Goal: Task Accomplishment & Management: Use online tool/utility

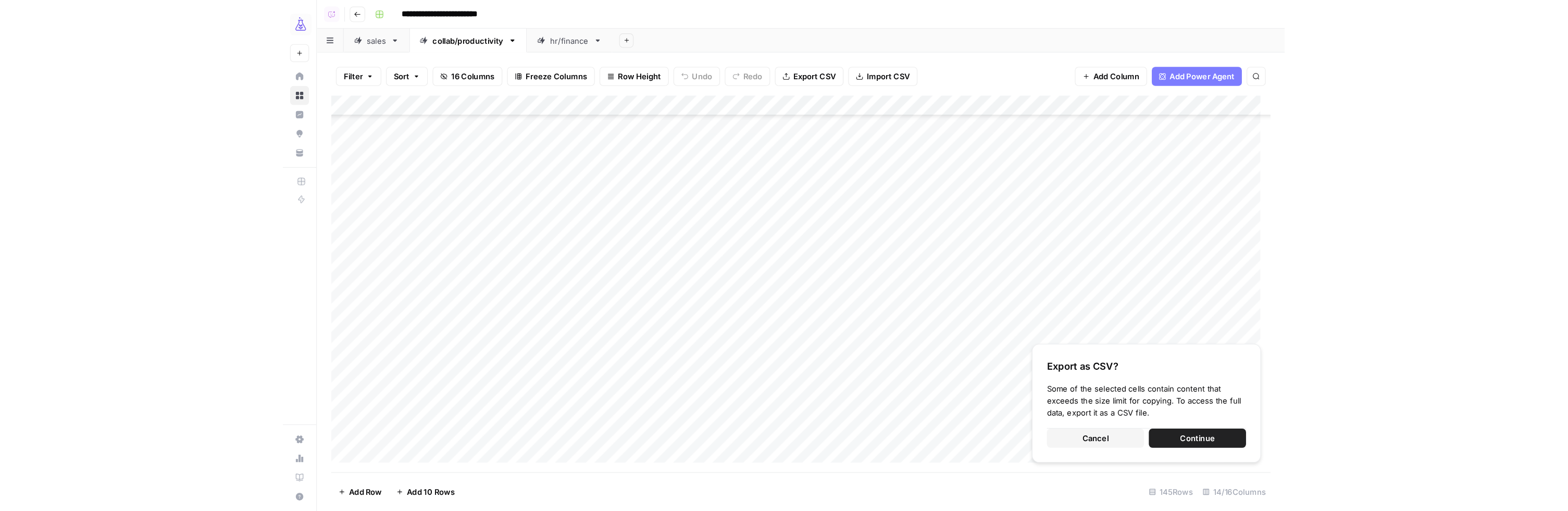
scroll to position [2218, 0]
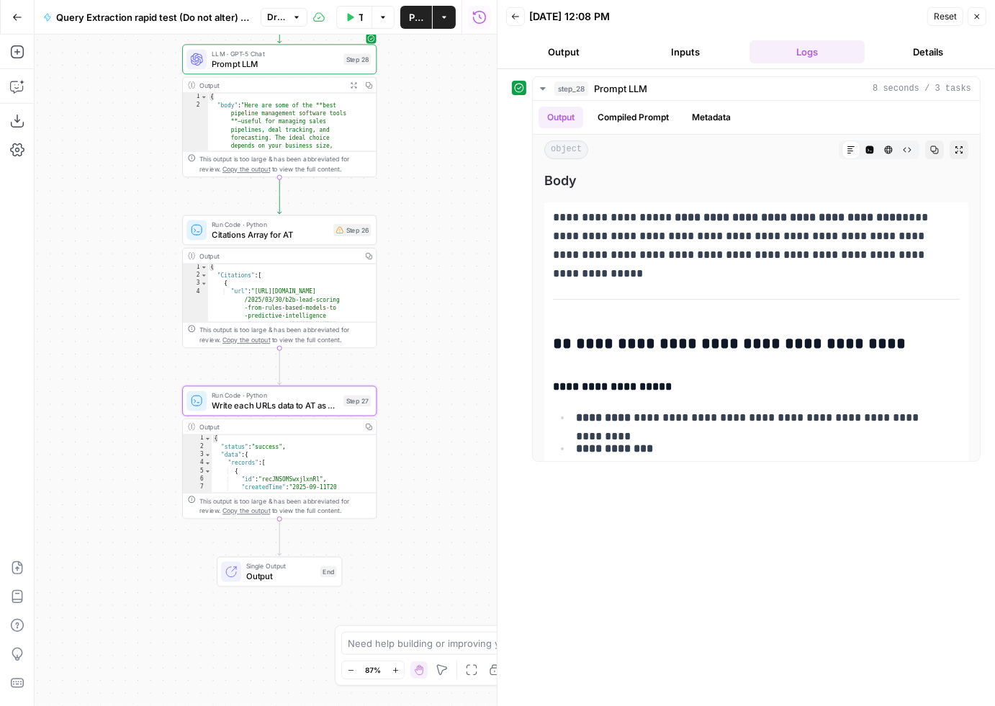
scroll to position [2442, 0]
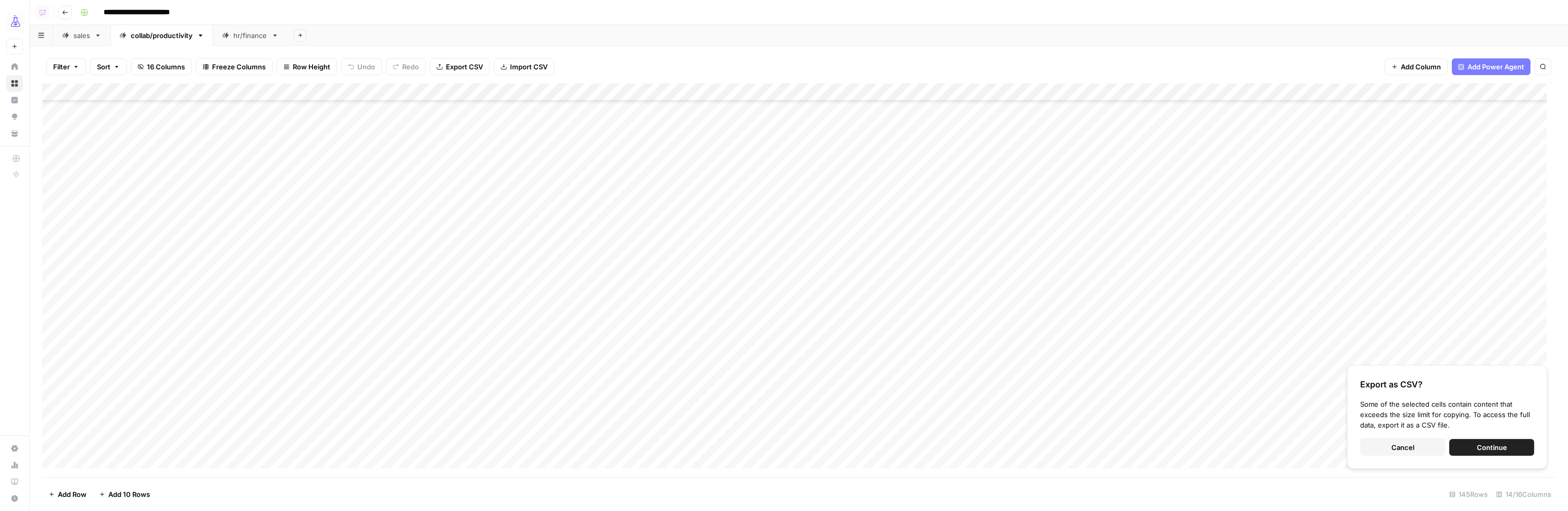
scroll to position [2218, 0]
click at [1393, 444] on span "Cancel" at bounding box center [1403, 447] width 23 height 10
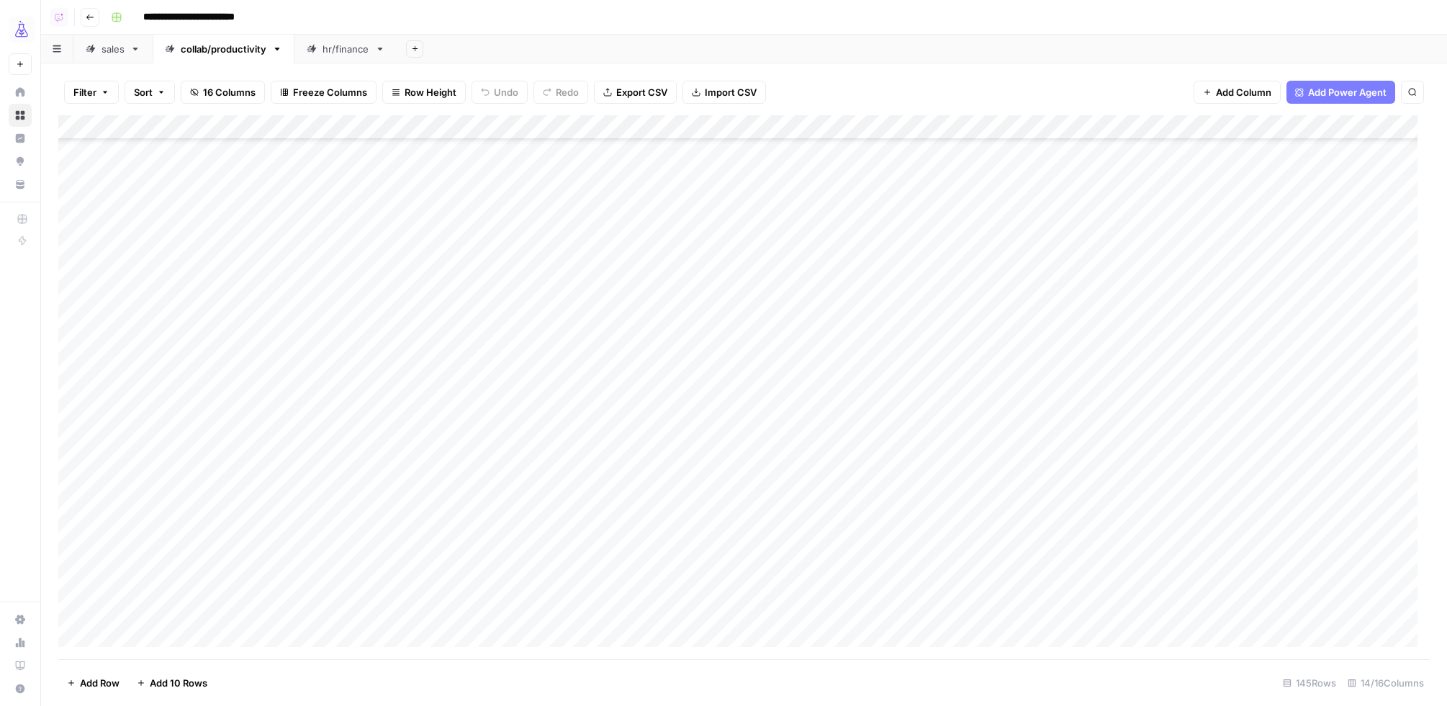
scroll to position [0, 0]
click at [716, 127] on div "Add Column" at bounding box center [744, 387] width 1372 height 544
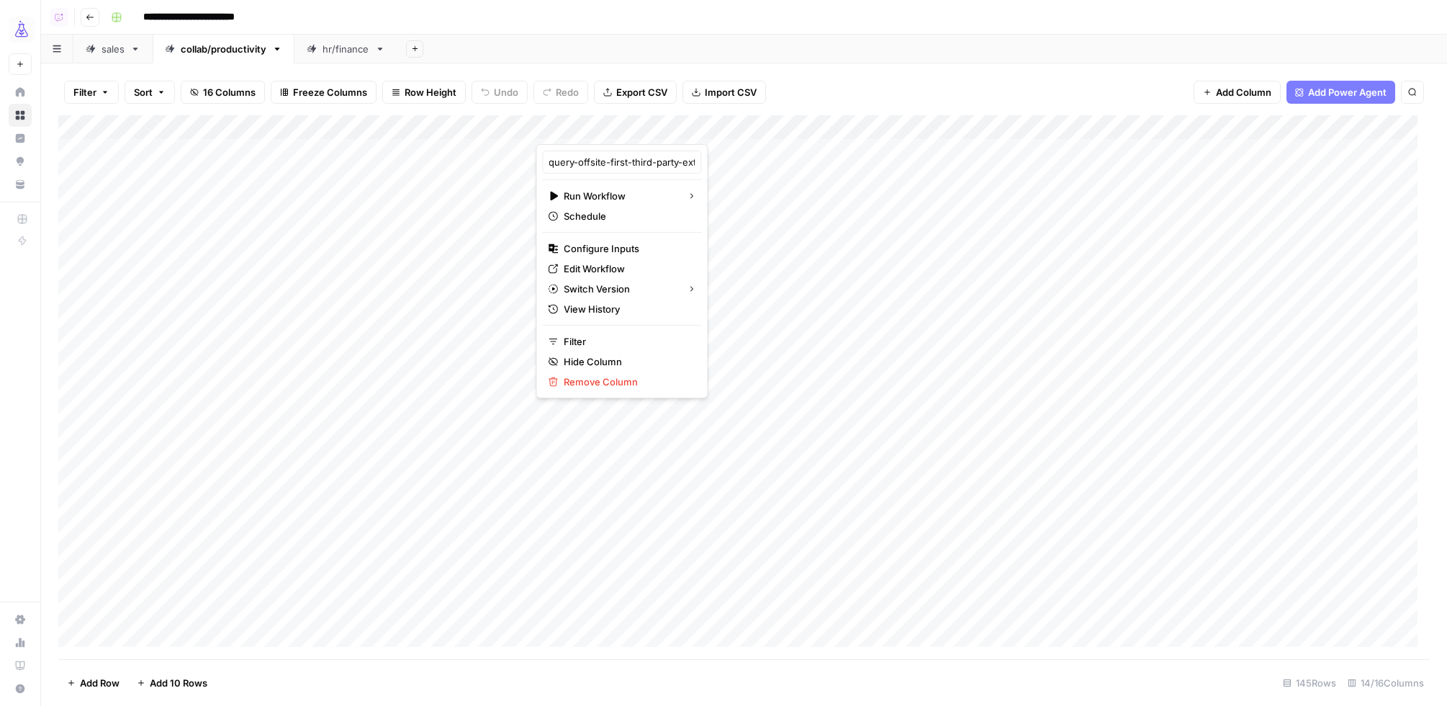
click at [753, 128] on div at bounding box center [660, 129] width 248 height 29
click at [755, 131] on div at bounding box center [660, 129] width 248 height 29
click at [837, 55] on div "Add Sheet" at bounding box center [922, 49] width 1050 height 29
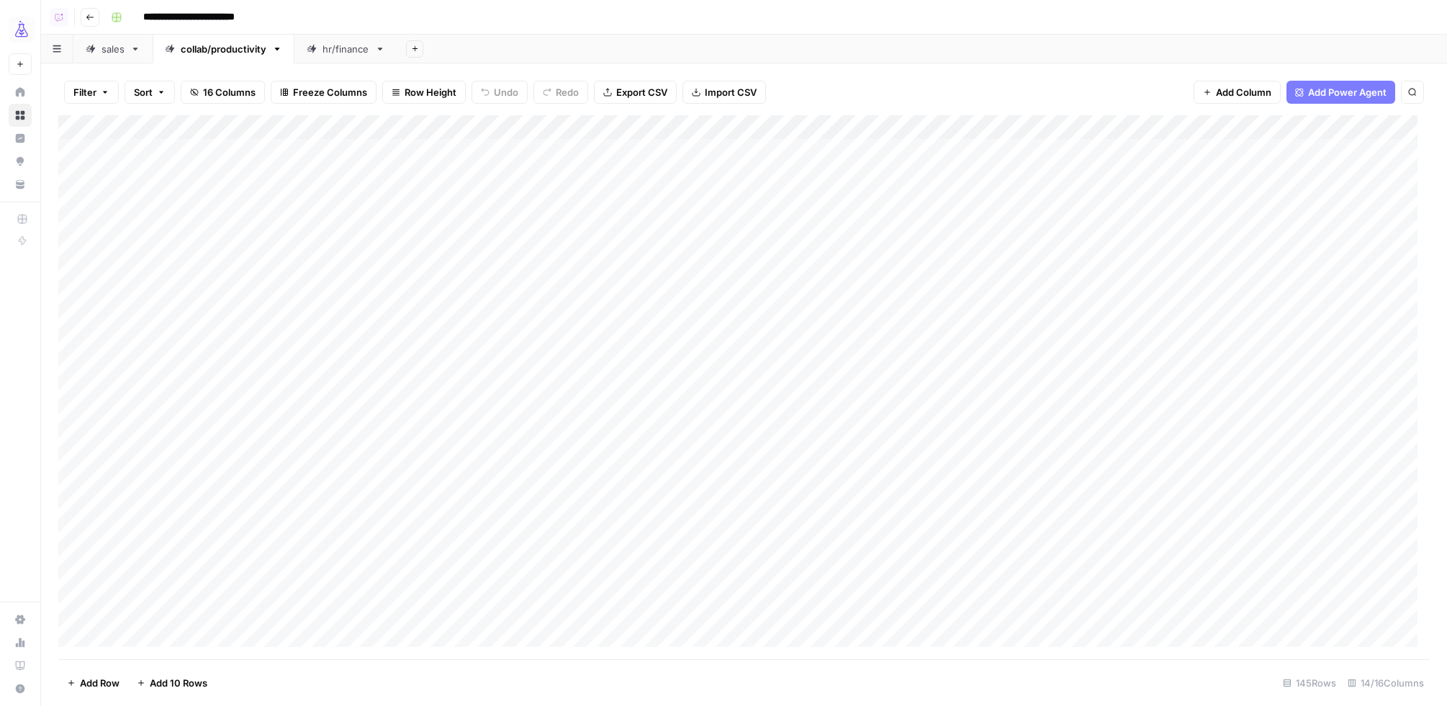
click at [756, 130] on div "Add Column" at bounding box center [744, 387] width 1372 height 544
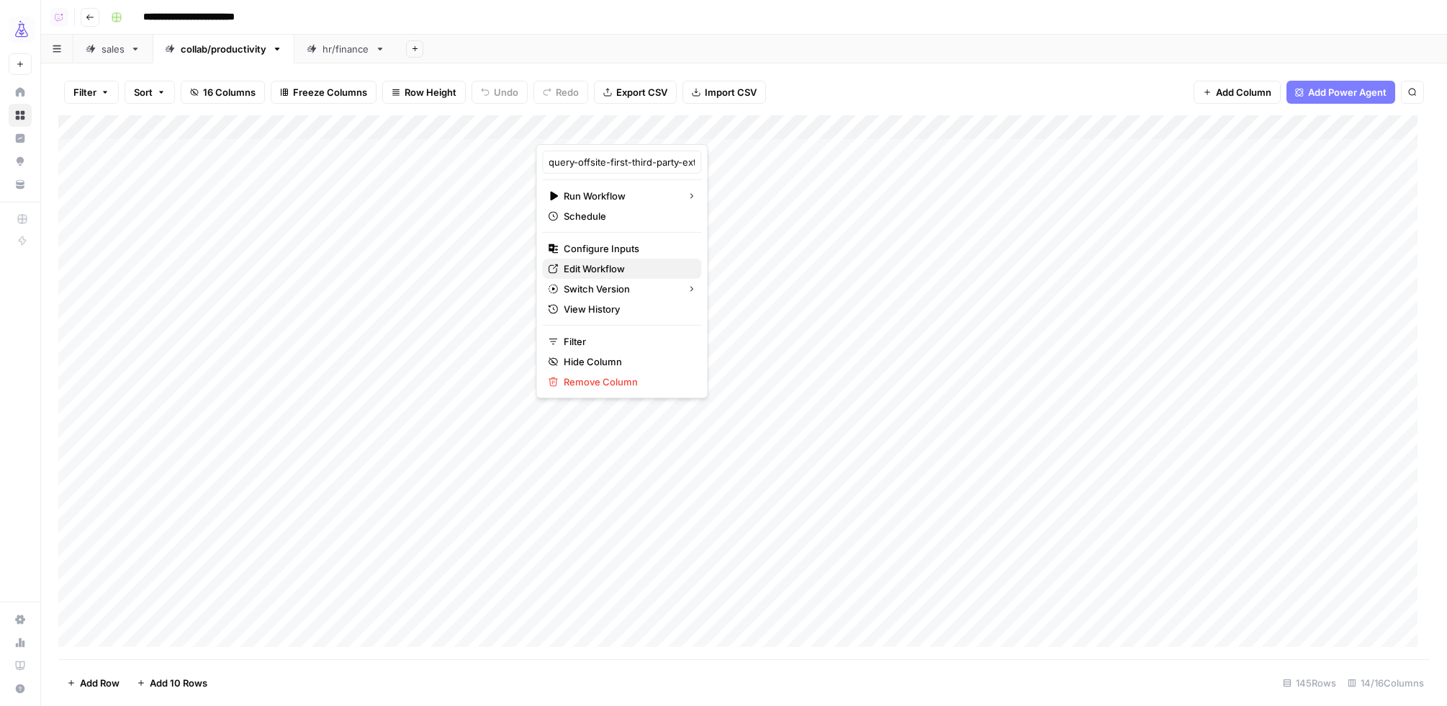
click at [599, 266] on span "Edit Workflow" at bounding box center [627, 268] width 126 height 14
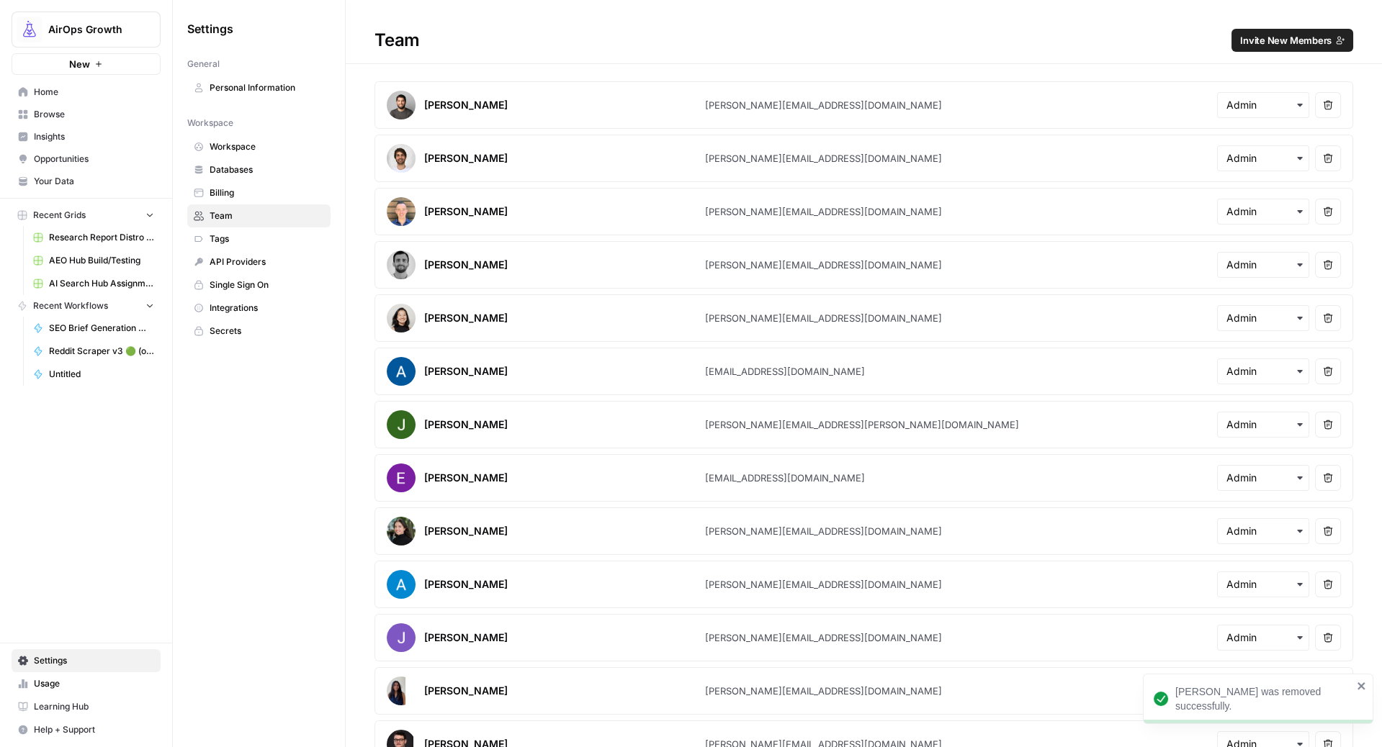
scroll to position [966, 0]
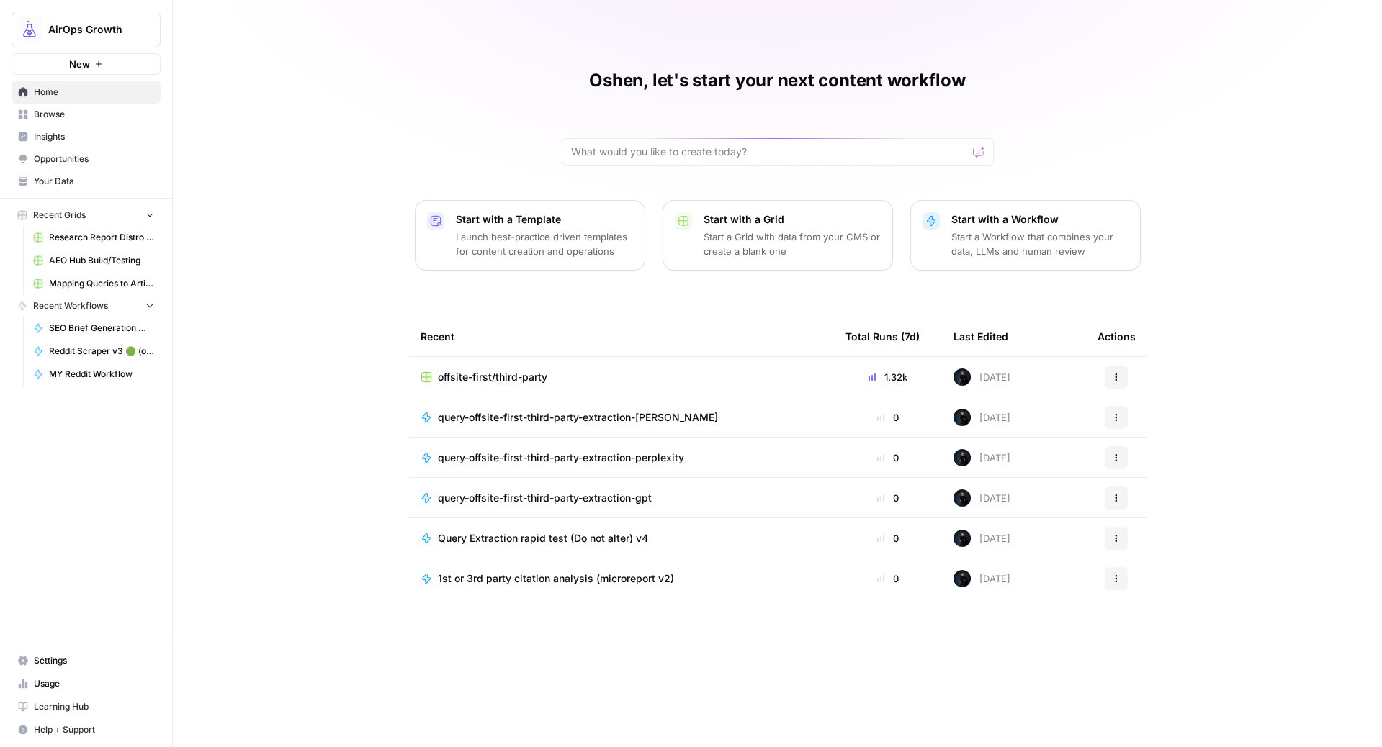
click at [53, 139] on span "Insights" at bounding box center [94, 136] width 120 height 13
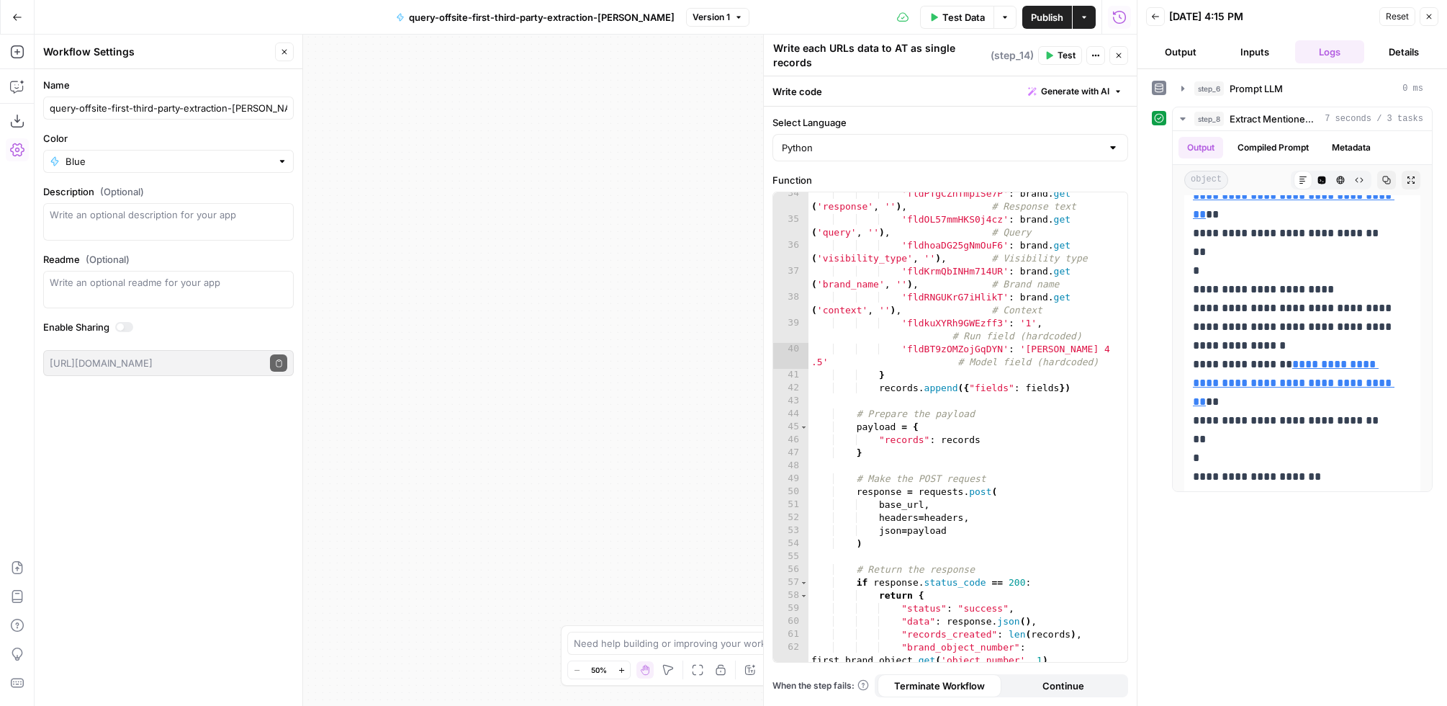
scroll to position [562, 0]
click at [658, 344] on div "true false Workflow Input Settings Inputs LLM · Claude Sonnet 4.5 Prompt LLM St…" at bounding box center [586, 370] width 1102 height 671
click at [1125, 56] on button "Close" at bounding box center [1119, 55] width 19 height 19
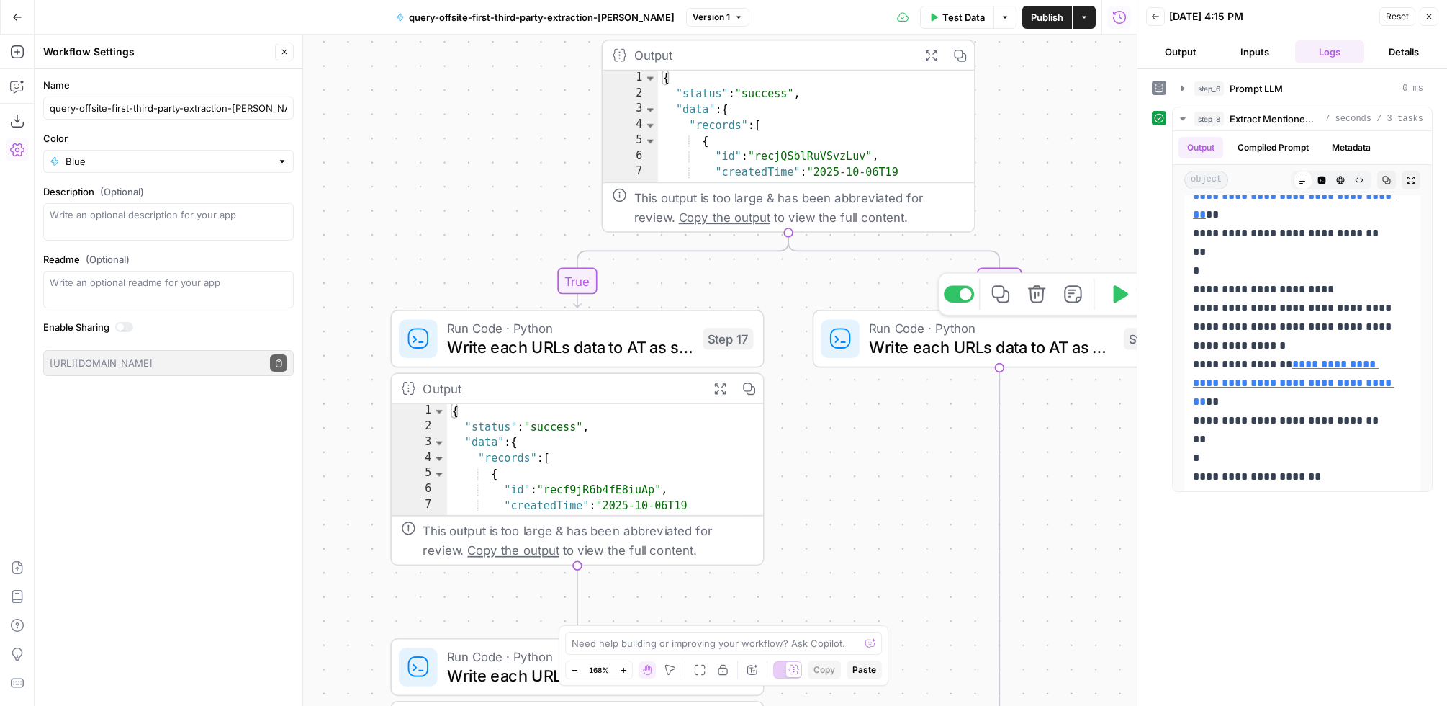
click at [932, 349] on span "Write each URLs data to AT as single records" at bounding box center [991, 347] width 245 height 24
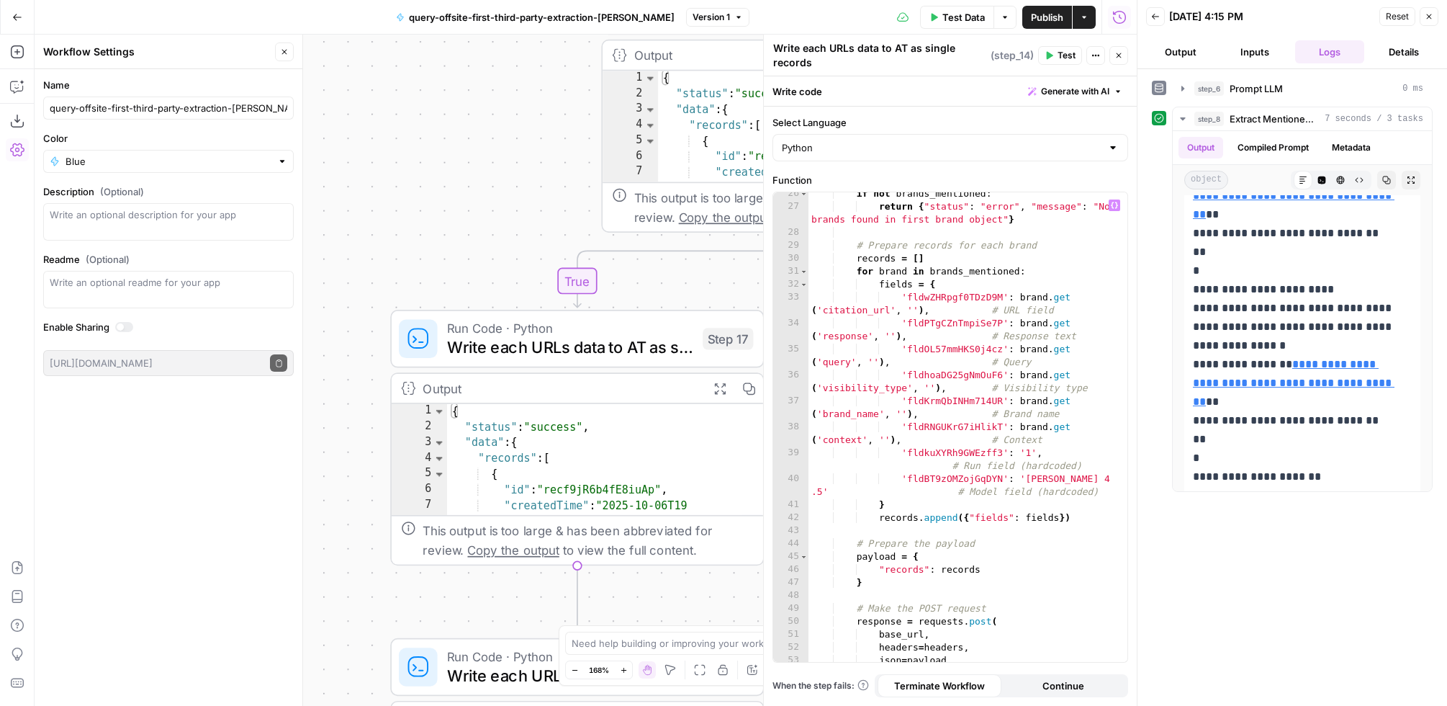
scroll to position [433, 0]
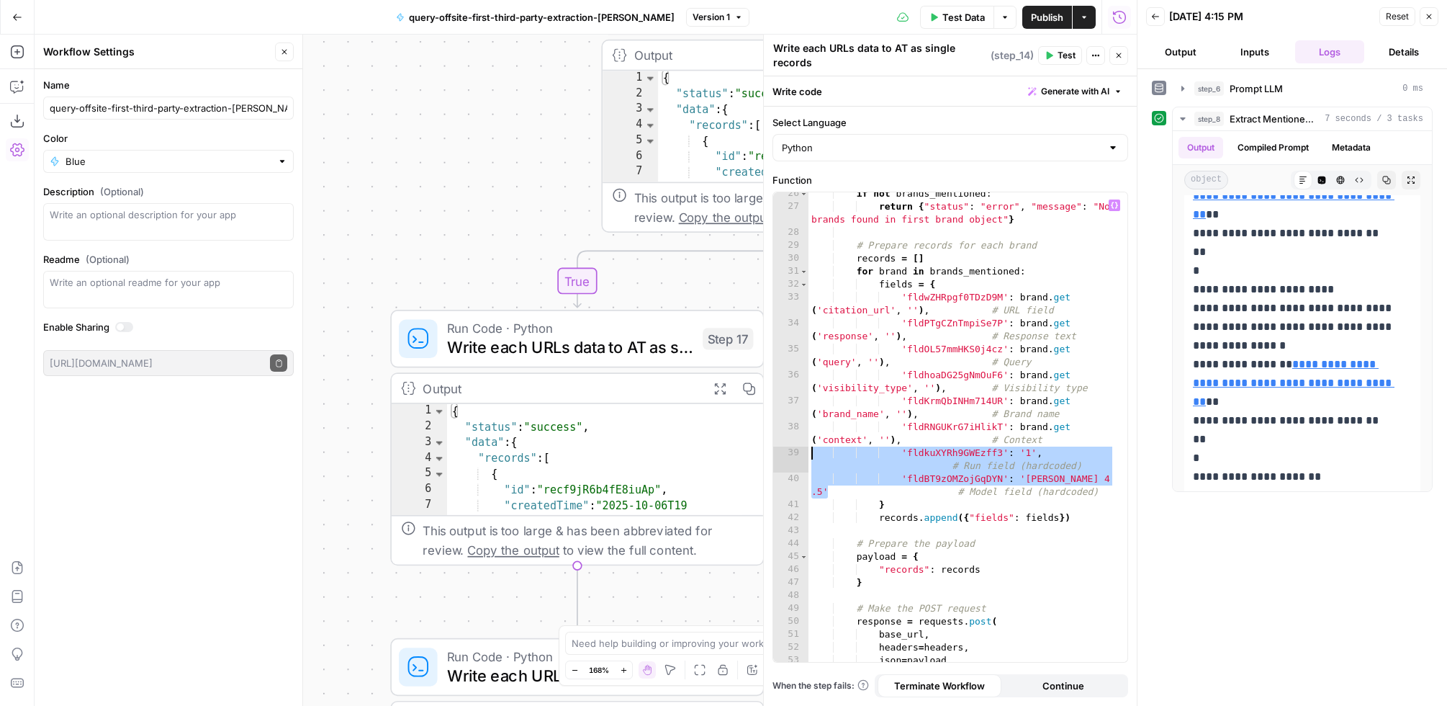
drag, startPoint x: 823, startPoint y: 493, endPoint x: 806, endPoint y: 451, distance: 45.2
click at [806, 451] on div "**********" at bounding box center [950, 426] width 354 height 469
drag, startPoint x: 1105, startPoint y: 495, endPoint x: 752, endPoint y: 451, distance: 354.9
click at [752, 451] on body "AirOps Growth New Home Browse Insights Opportunities Your Data Recent Grids AEO…" at bounding box center [723, 353] width 1447 height 706
click at [1027, 451] on div "if not brands_mentioned : return { "status" : "error" , "message" : "No brands …" at bounding box center [962, 434] width 307 height 495
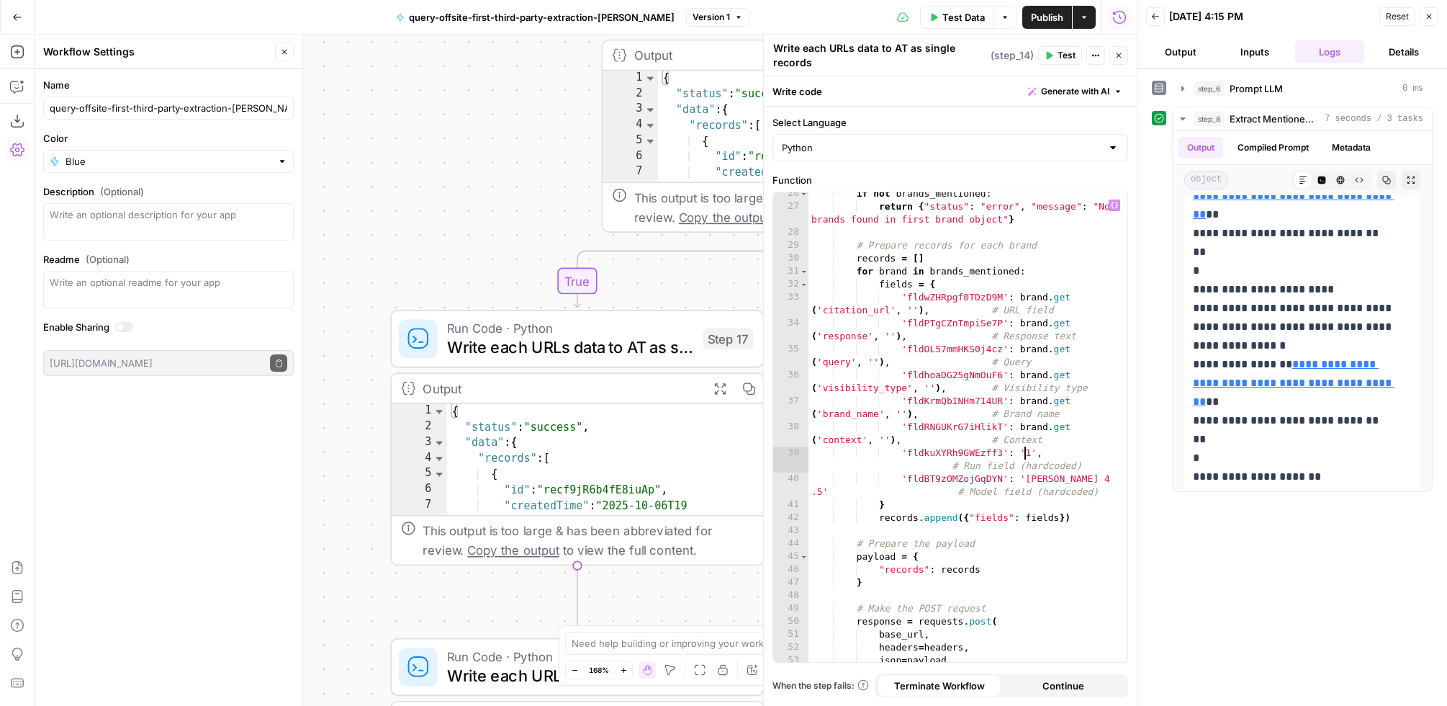
click at [1029, 453] on div "if not brands_mentioned : return { "status" : "error" , "message" : "No brands …" at bounding box center [962, 434] width 307 height 495
click at [948, 462] on div "if not brands_mentioned : return { "status" : "error" , "message" : "No brands …" at bounding box center [962, 434] width 307 height 495
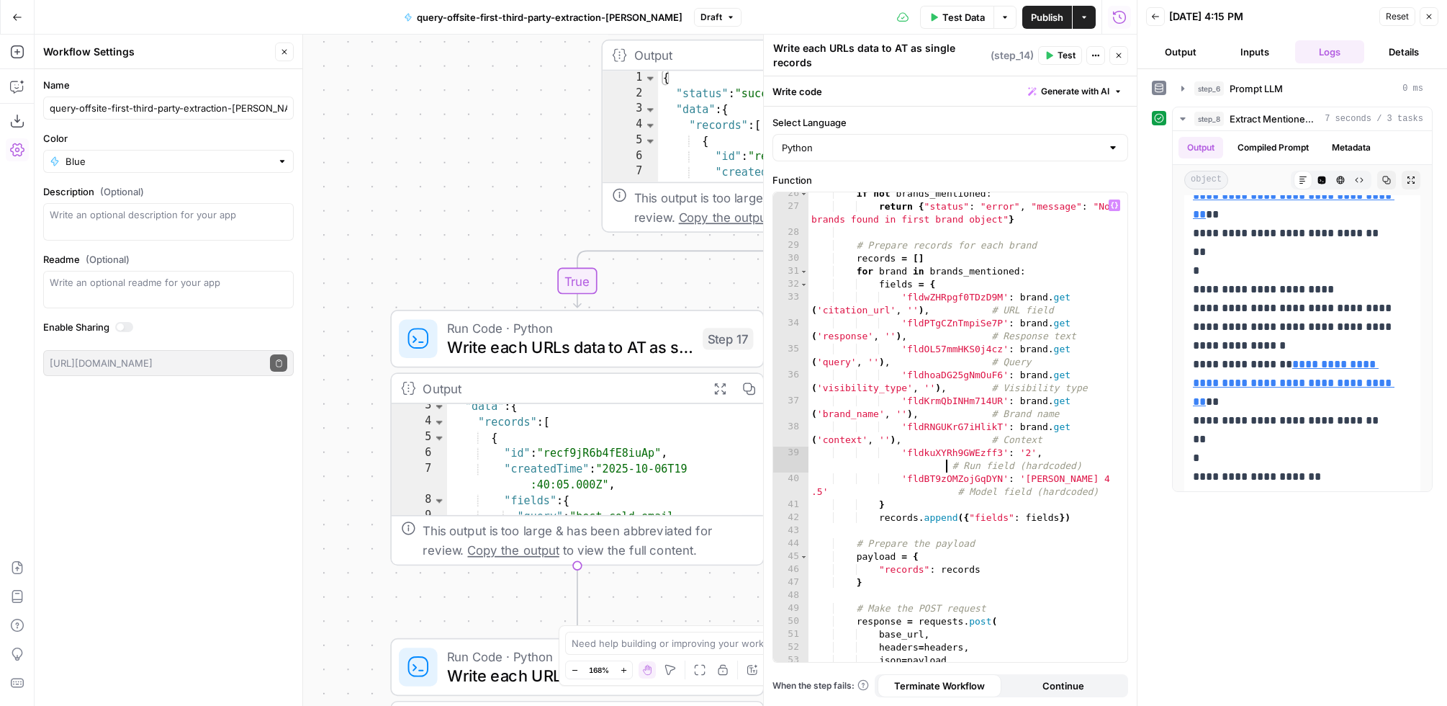
scroll to position [22, 0]
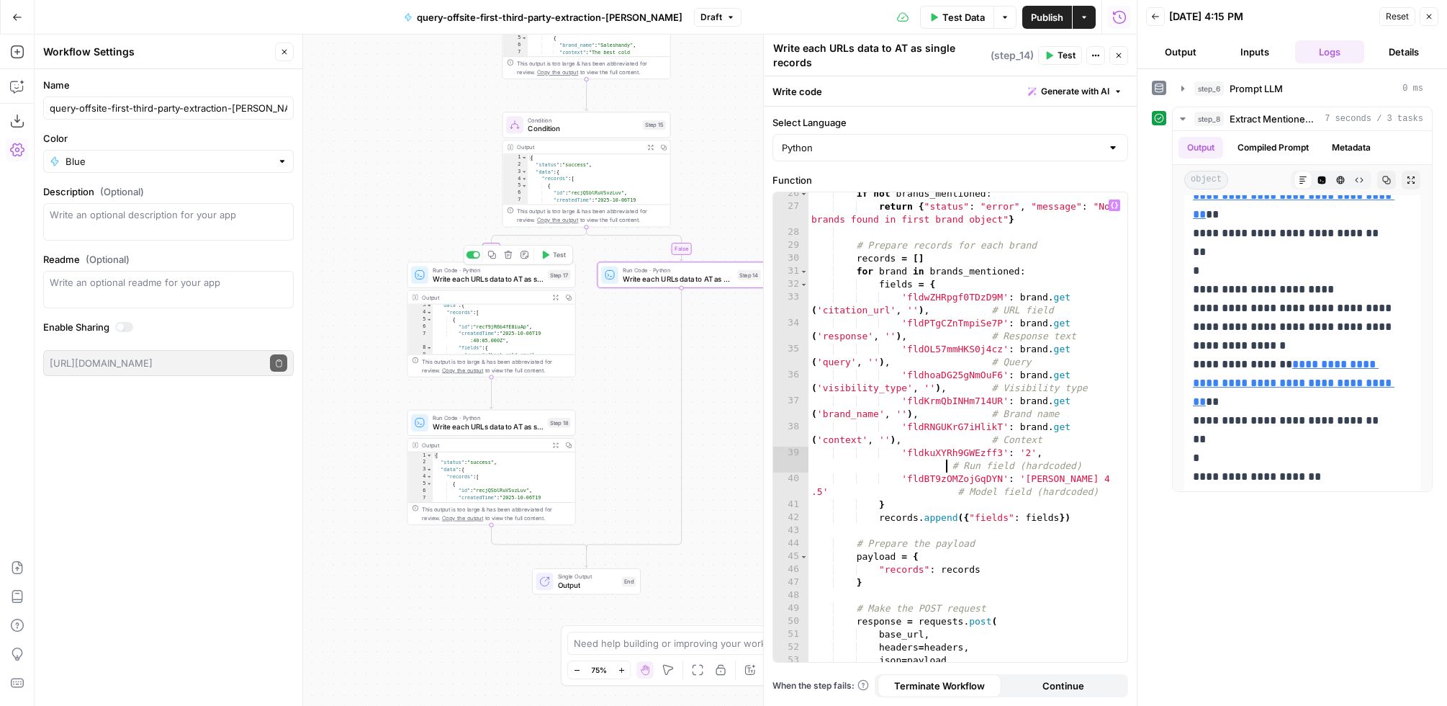
type textarea "**********"
drag, startPoint x: 464, startPoint y: 274, endPoint x: 598, endPoint y: 369, distance: 164.2
click at [464, 274] on span "Write each URLs data to AT as single records" at bounding box center [488, 278] width 111 height 11
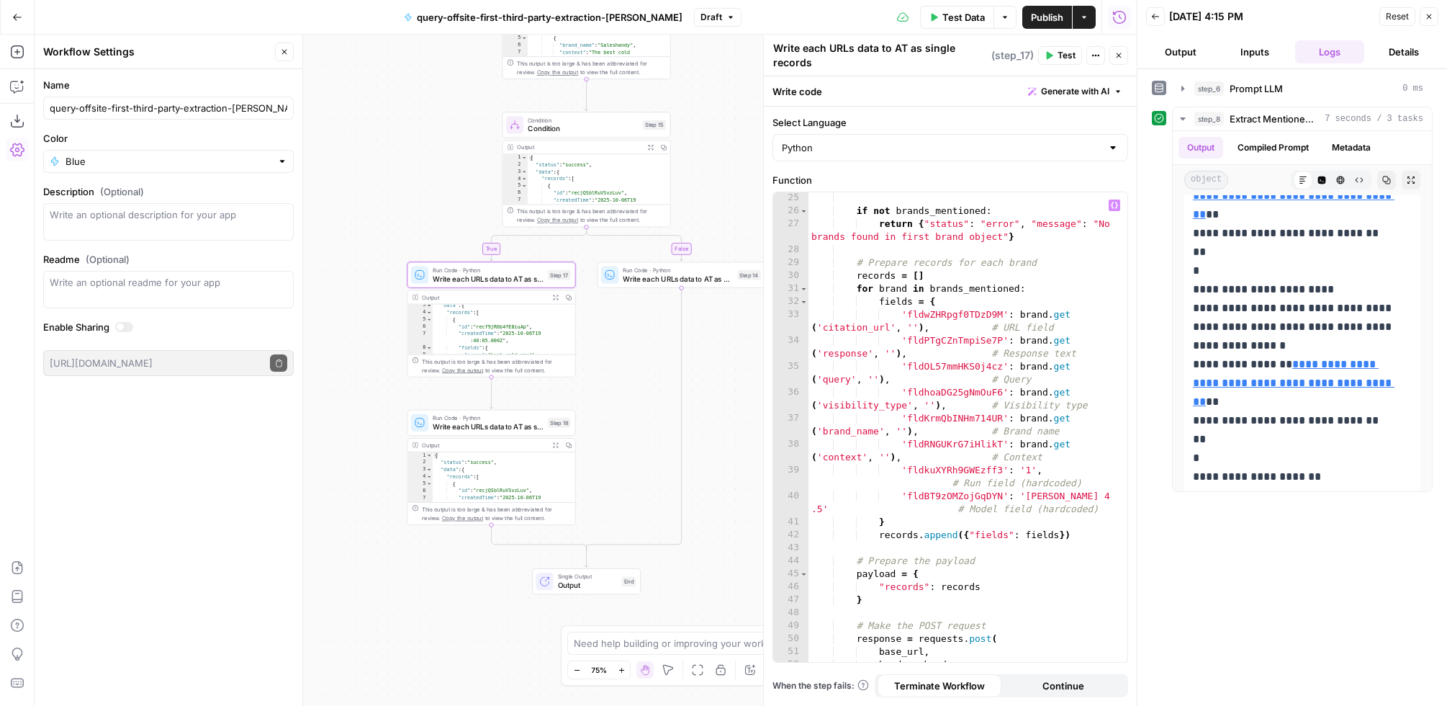
scroll to position [411, 0]
click at [1033, 477] on div "brands_mentioned = first_brand_object . get ( 'brands_mentioned' , [ ]) if not …" at bounding box center [962, 424] width 307 height 508
click at [831, 453] on div "brands_mentioned = first_brand_object . get ( 'brands_mentioned' , [ ]) if not …" at bounding box center [962, 424] width 307 height 508
type textarea "**********"
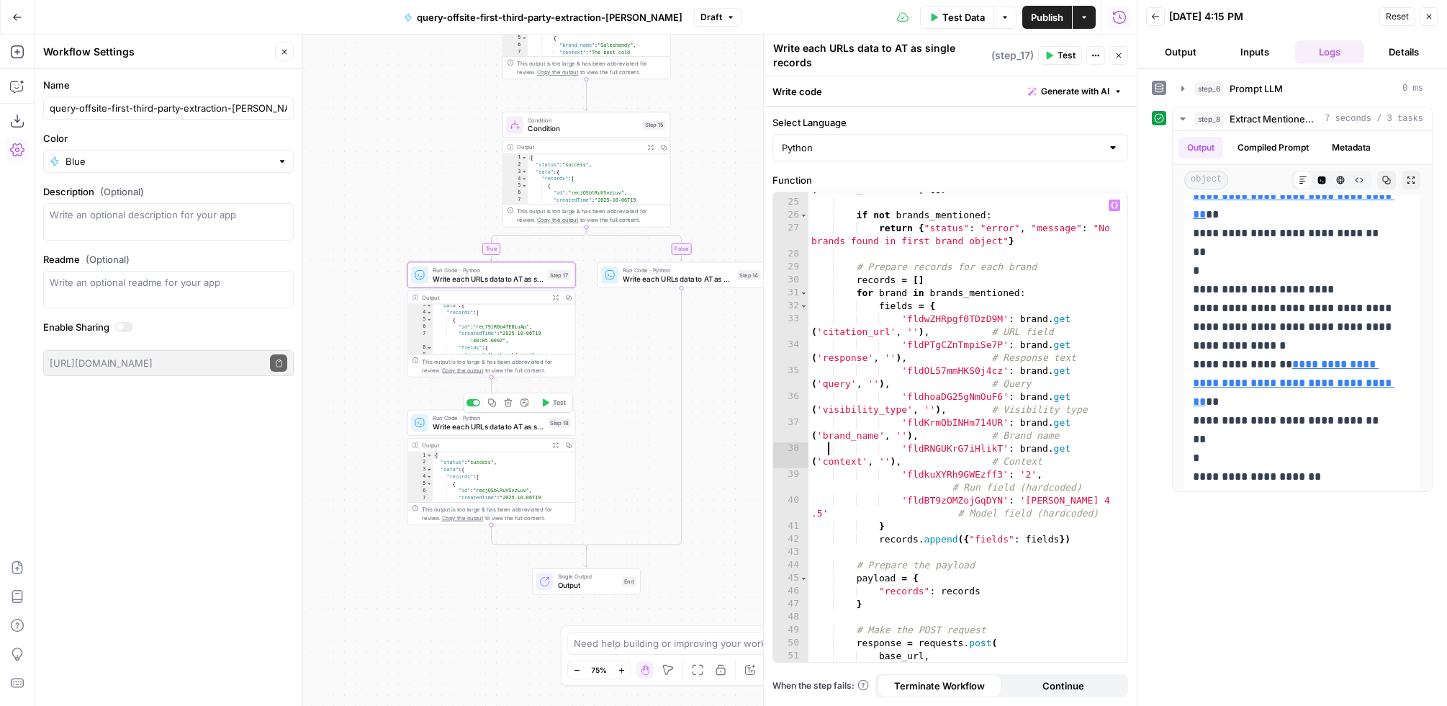
drag, startPoint x: 514, startPoint y: 426, endPoint x: 526, endPoint y: 428, distance: 12.6
click at [514, 426] on span "Write each URLs data to AT as single records" at bounding box center [488, 426] width 111 height 11
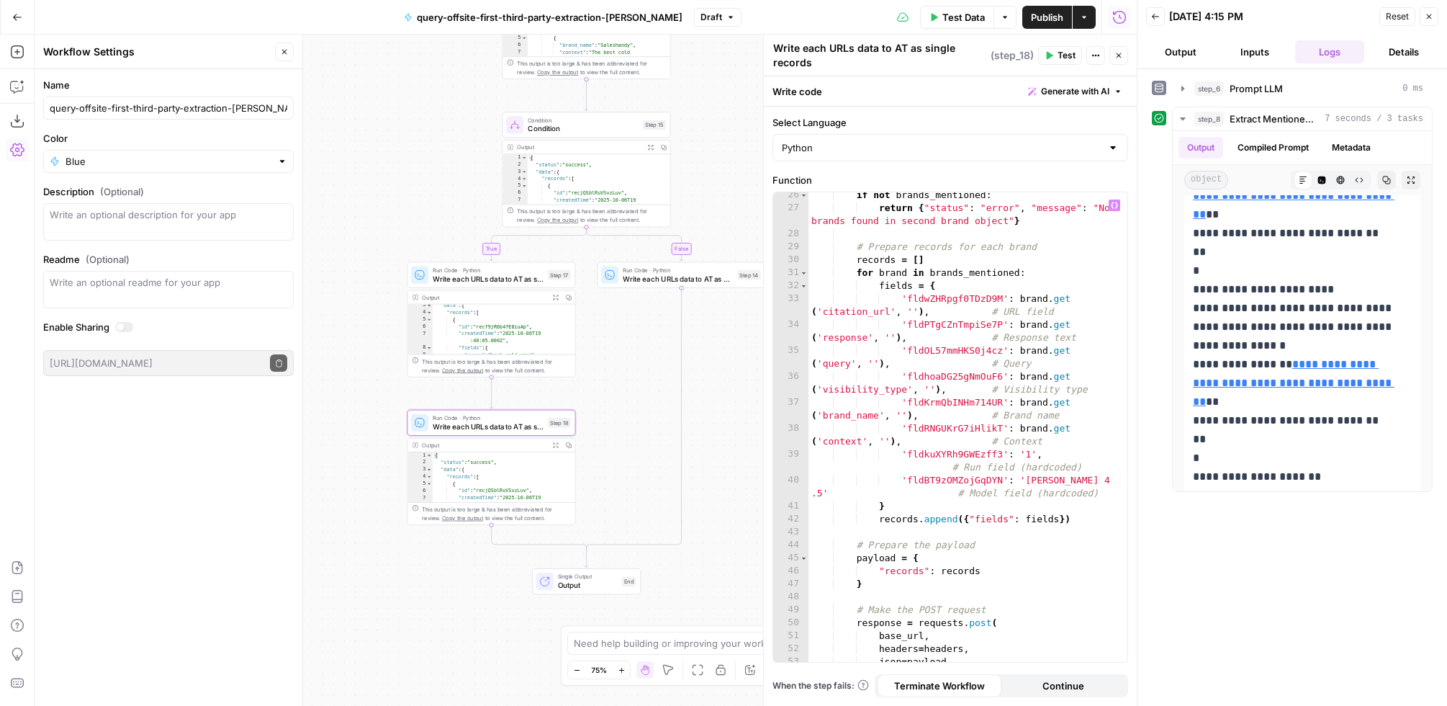
scroll to position [469, 0]
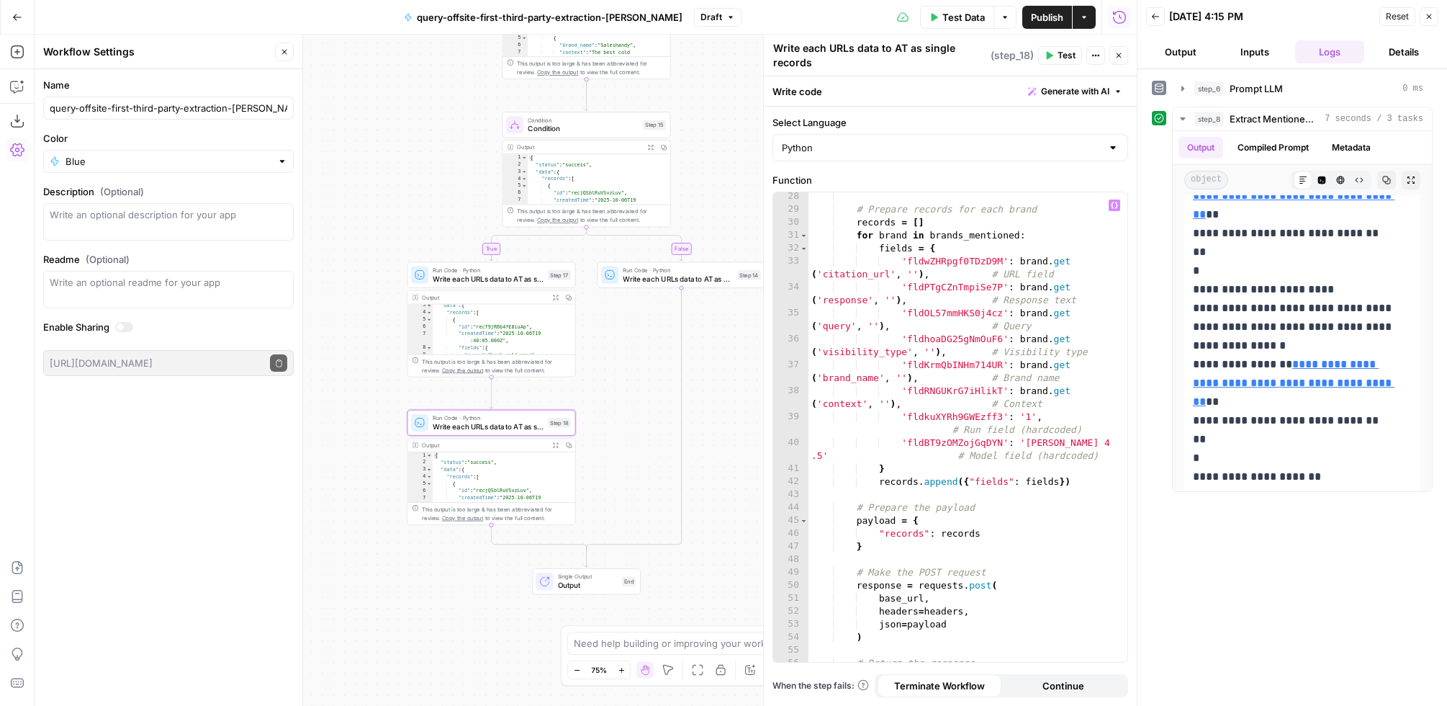
click at [1029, 417] on div "# Prepare records for each brand records = [ ] for brand in brands_mentioned : …" at bounding box center [962, 437] width 307 height 495
click at [912, 381] on div "# Prepare records for each brand records = [ ] for brand in brands_mentioned : …" at bounding box center [962, 437] width 307 height 495
type textarea "**********"
click at [1040, 17] on span "Publish" at bounding box center [1047, 17] width 32 height 14
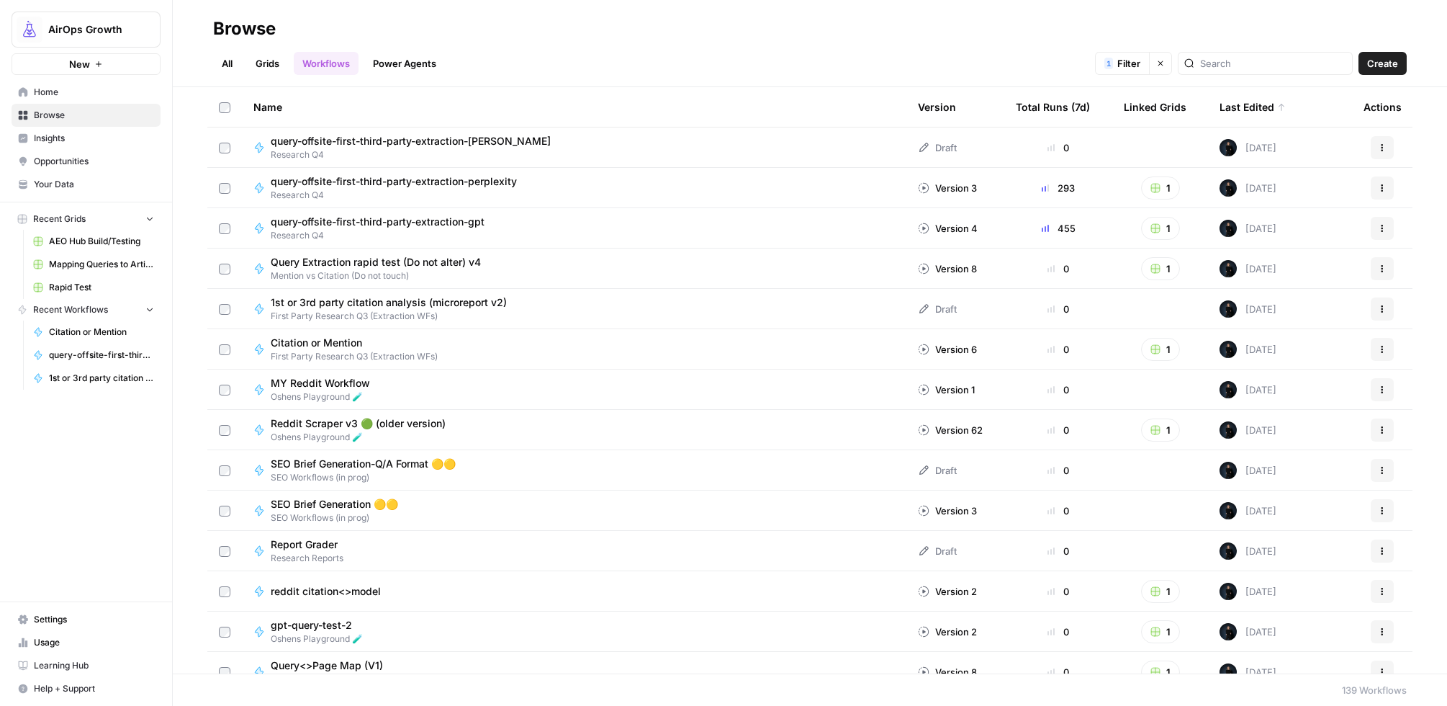
click at [395, 180] on span "query-offsite-first-third-party-extraction-perplexity" at bounding box center [394, 181] width 246 height 14
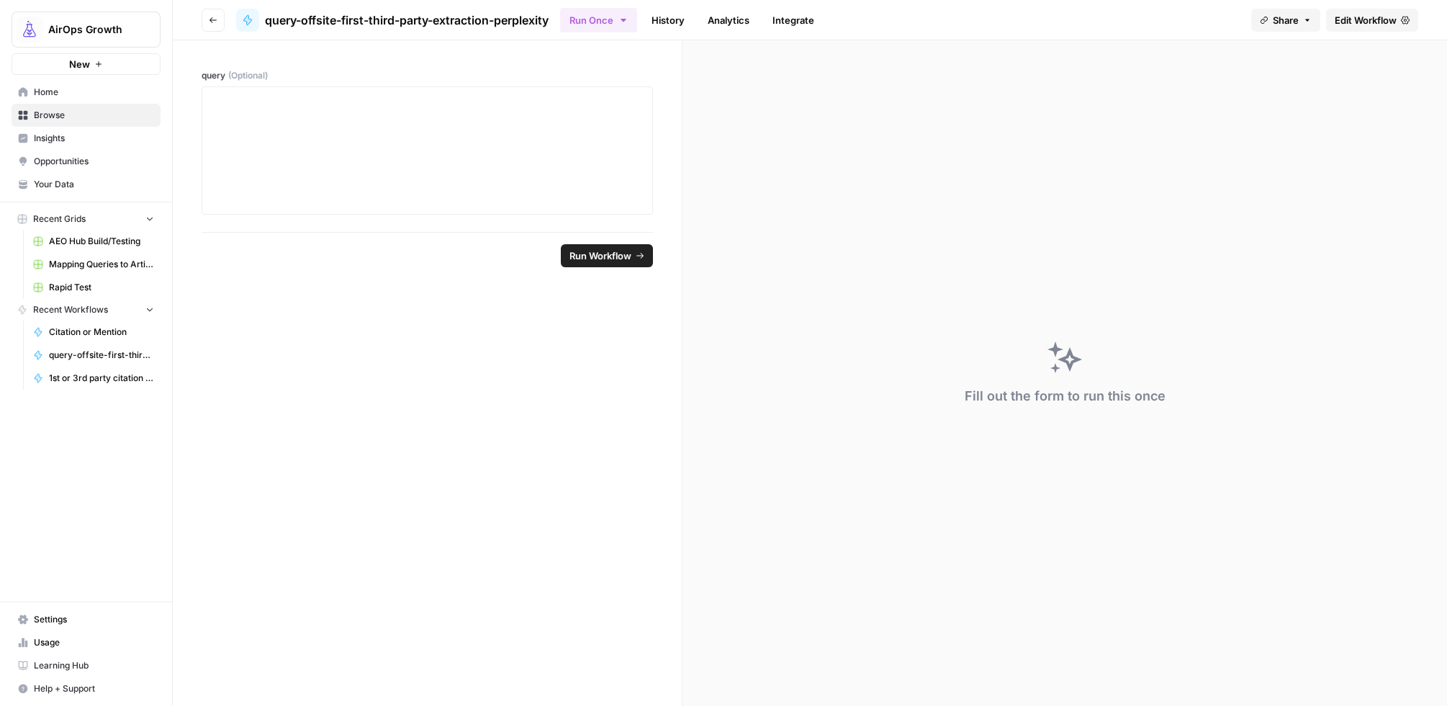
click at [1370, 14] on span "Edit Workflow" at bounding box center [1366, 20] width 62 height 14
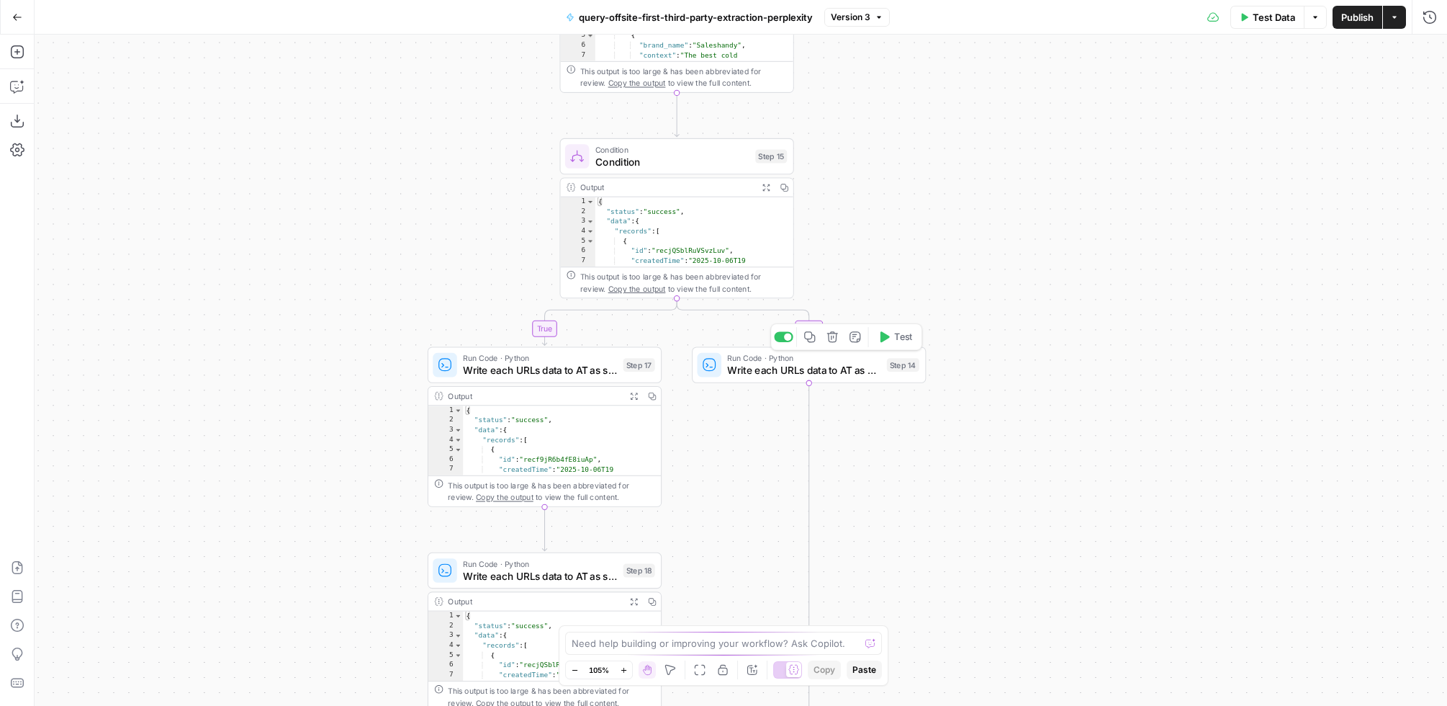
scroll to position [24, 0]
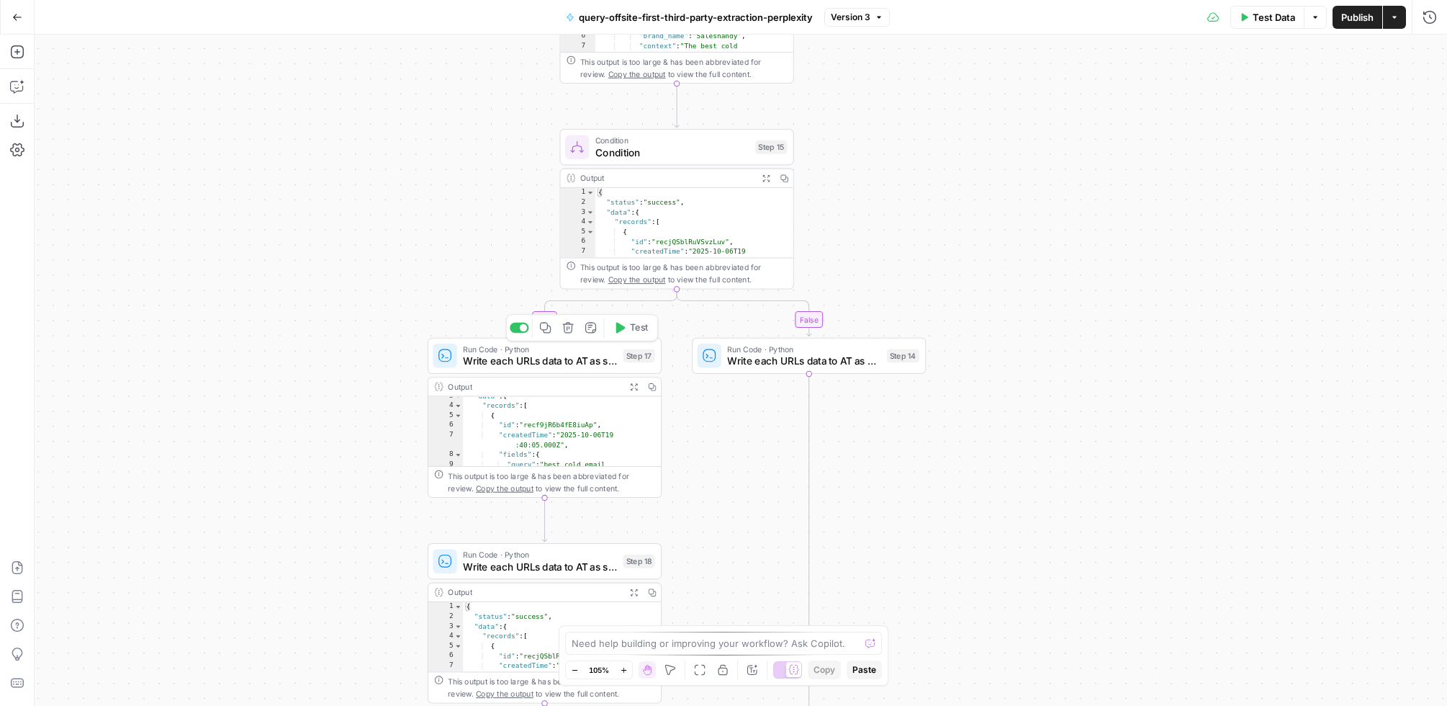
click at [559, 361] on span "Write each URLs data to AT as single records" at bounding box center [540, 361] width 154 height 15
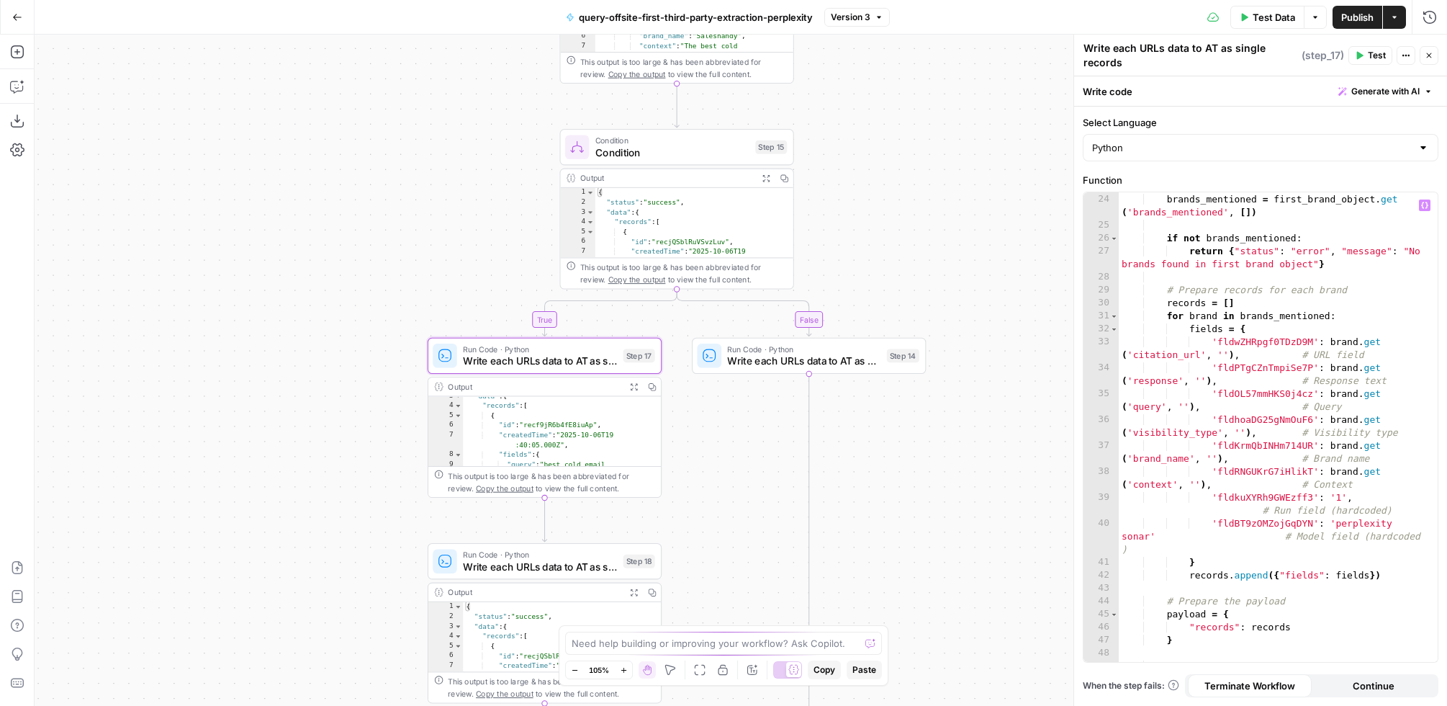
scroll to position [390, 0]
click at [1341, 498] on div "brands_mentioned = first_brand_object . get ( 'brands_mentioned' , [ ]) if not …" at bounding box center [1272, 446] width 307 height 508
type textarea "**********"
click at [942, 448] on div "true false Workflow Input Settings Inputs LLM · Perplexity Sonar Prompt LLM Ste…" at bounding box center [741, 370] width 1413 height 671
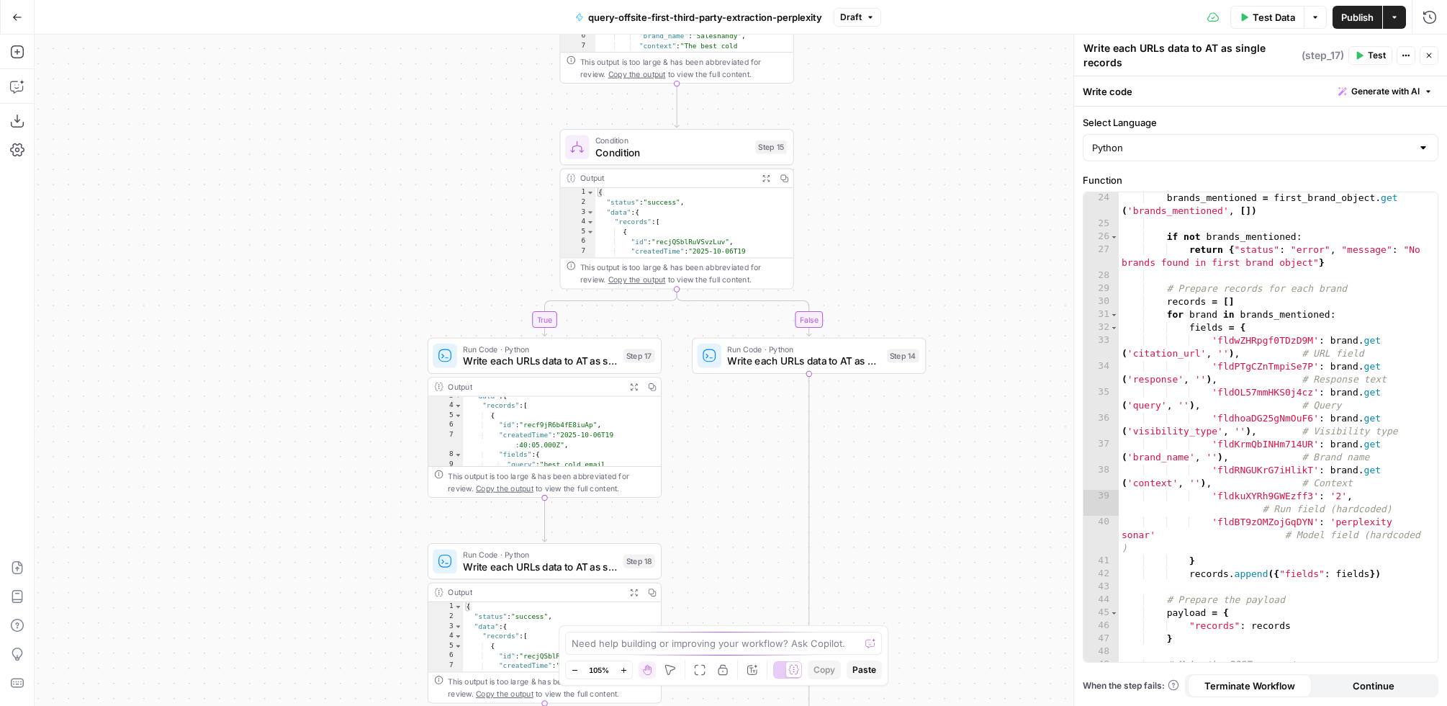
click at [521, 562] on span "Write each URLs data to AT as single records" at bounding box center [540, 566] width 154 height 15
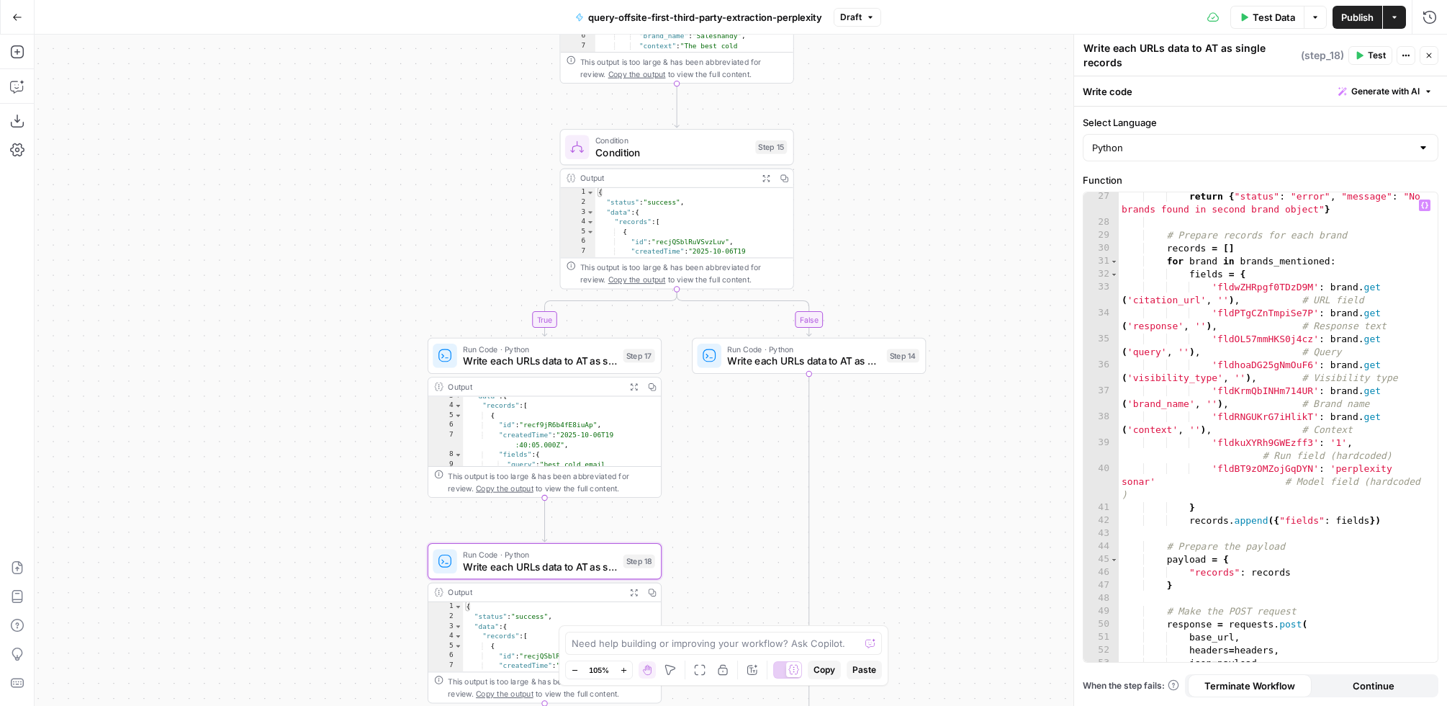
scroll to position [454, 0]
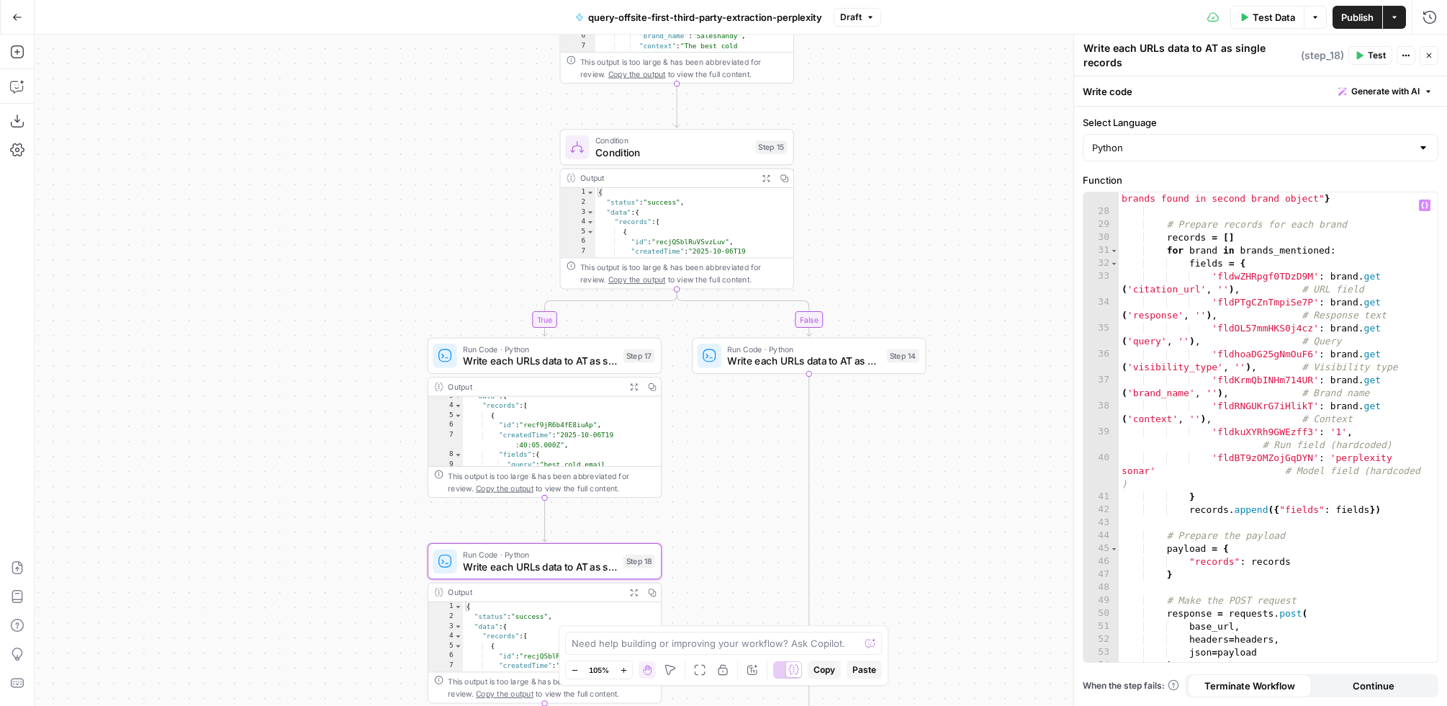
click at [1341, 431] on div "return { "status" : "error" , "message" : "No brands found in second brand obje…" at bounding box center [1272, 433] width 307 height 508
click at [1128, 390] on div "return { "status" : "error" , "message" : "No brands found in second brand obje…" at bounding box center [1272, 433] width 307 height 508
type textarea "**********"
click at [770, 359] on span "Write each URLs data to AT as single records" at bounding box center [803, 361] width 153 height 15
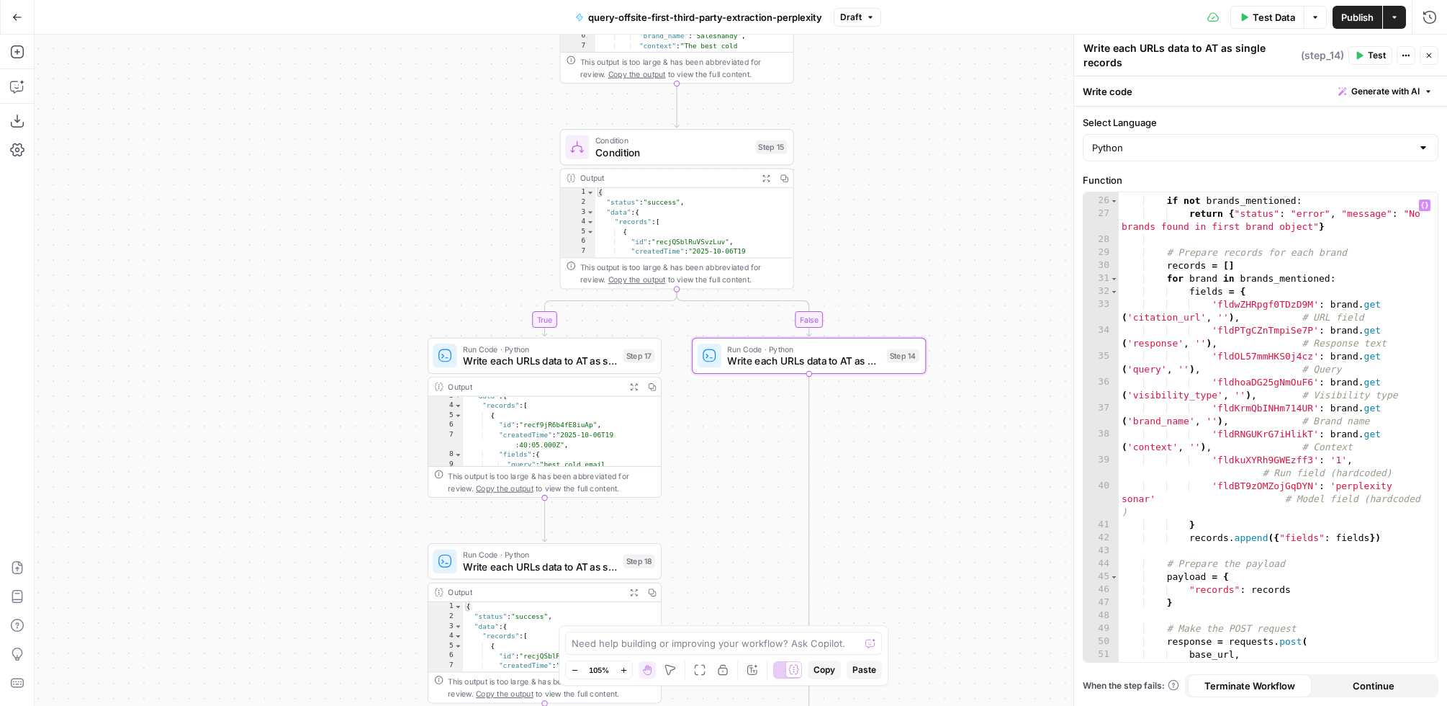
scroll to position [428, 0]
click at [1341, 458] on div "if not brands_mentioned : return { "status" : "error" , "message" : "No brands …" at bounding box center [1272, 439] width 307 height 495
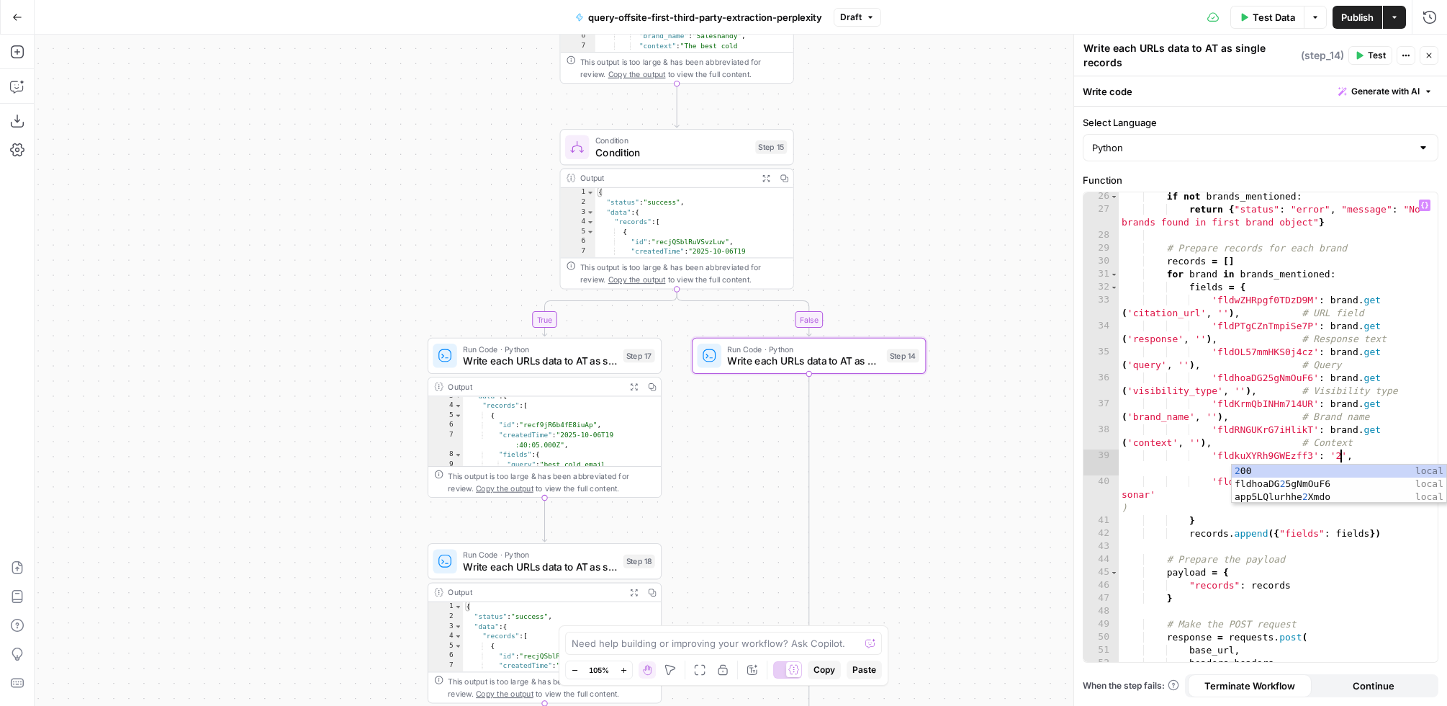
scroll to position [0, 168]
click at [1267, 382] on div "if not brands_mentioned : return { "status" : "error" , "message" : "No brands …" at bounding box center [1272, 437] width 307 height 495
type textarea "**********"
click at [1354, 14] on span "Publish" at bounding box center [1357, 17] width 32 height 14
click at [17, 19] on icon "button" at bounding box center [17, 17] width 10 height 10
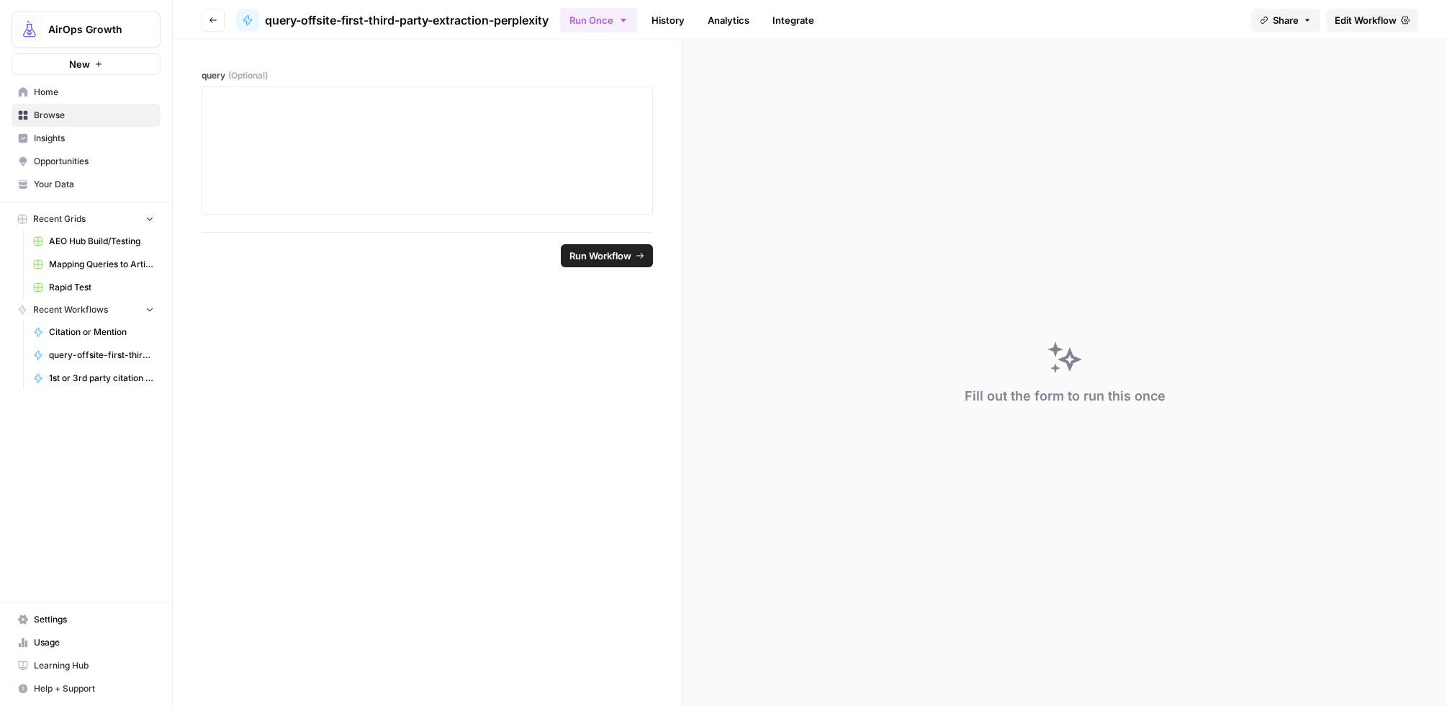
drag, startPoint x: 207, startPoint y: 19, endPoint x: 180, endPoint y: 24, distance: 27.1
click at [207, 19] on button "Go back" at bounding box center [213, 20] width 23 height 23
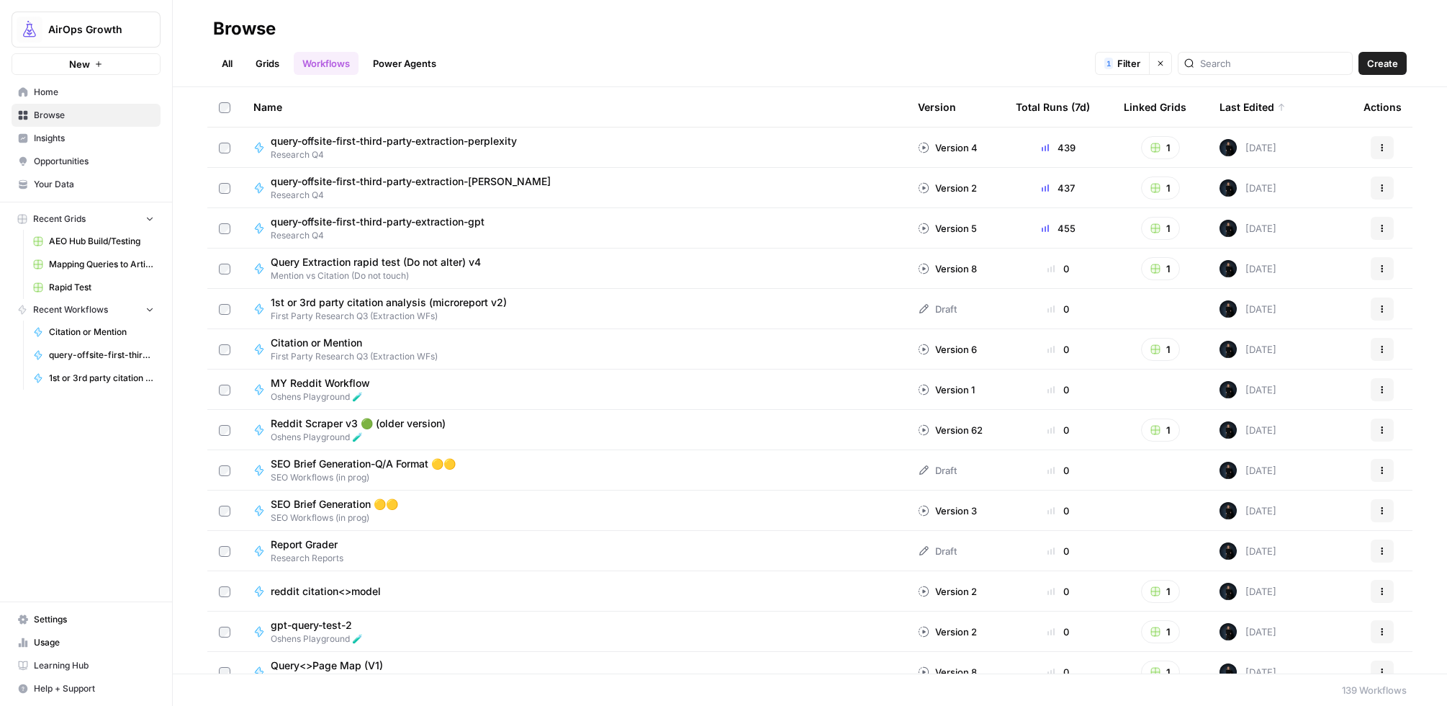
click at [55, 117] on span "Browse" at bounding box center [94, 115] width 120 height 13
click at [228, 62] on link "All" at bounding box center [227, 63] width 28 height 23
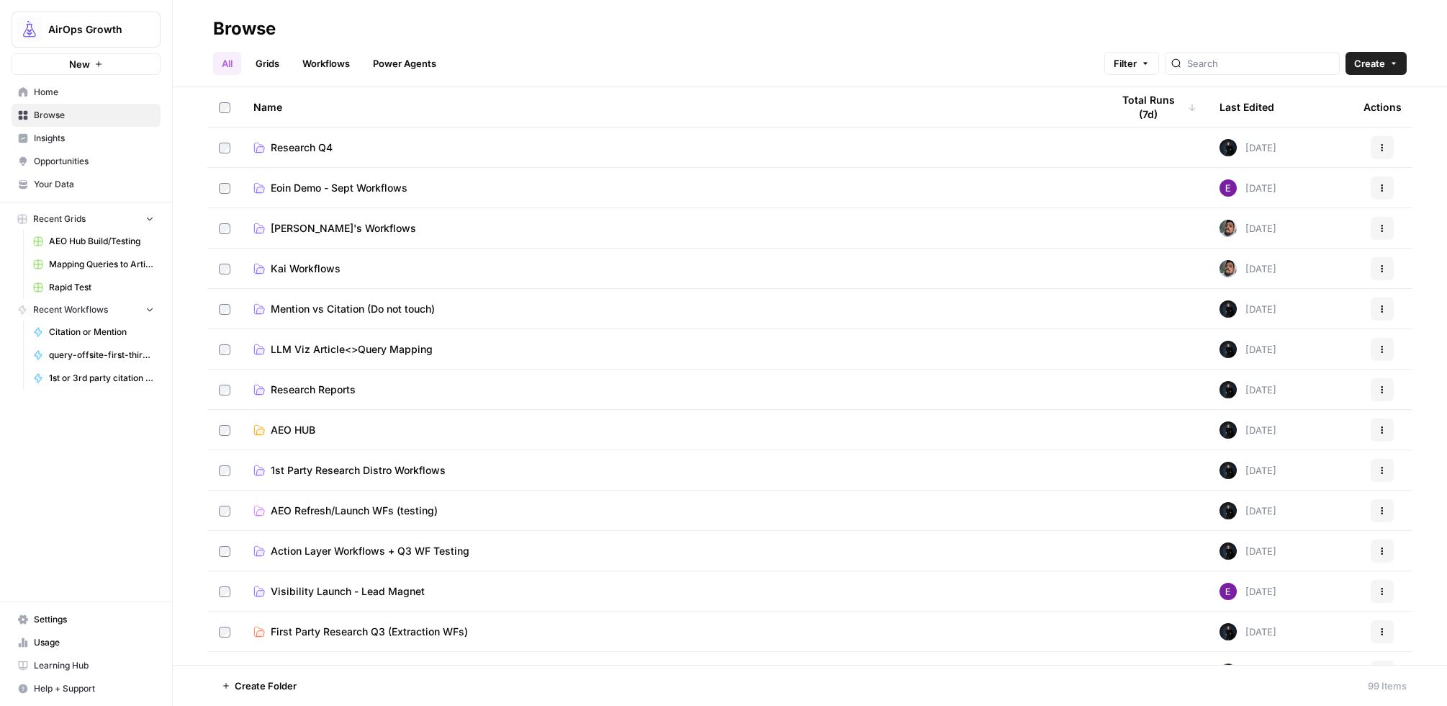
click at [315, 143] on span "Research Q4" at bounding box center [302, 147] width 62 height 14
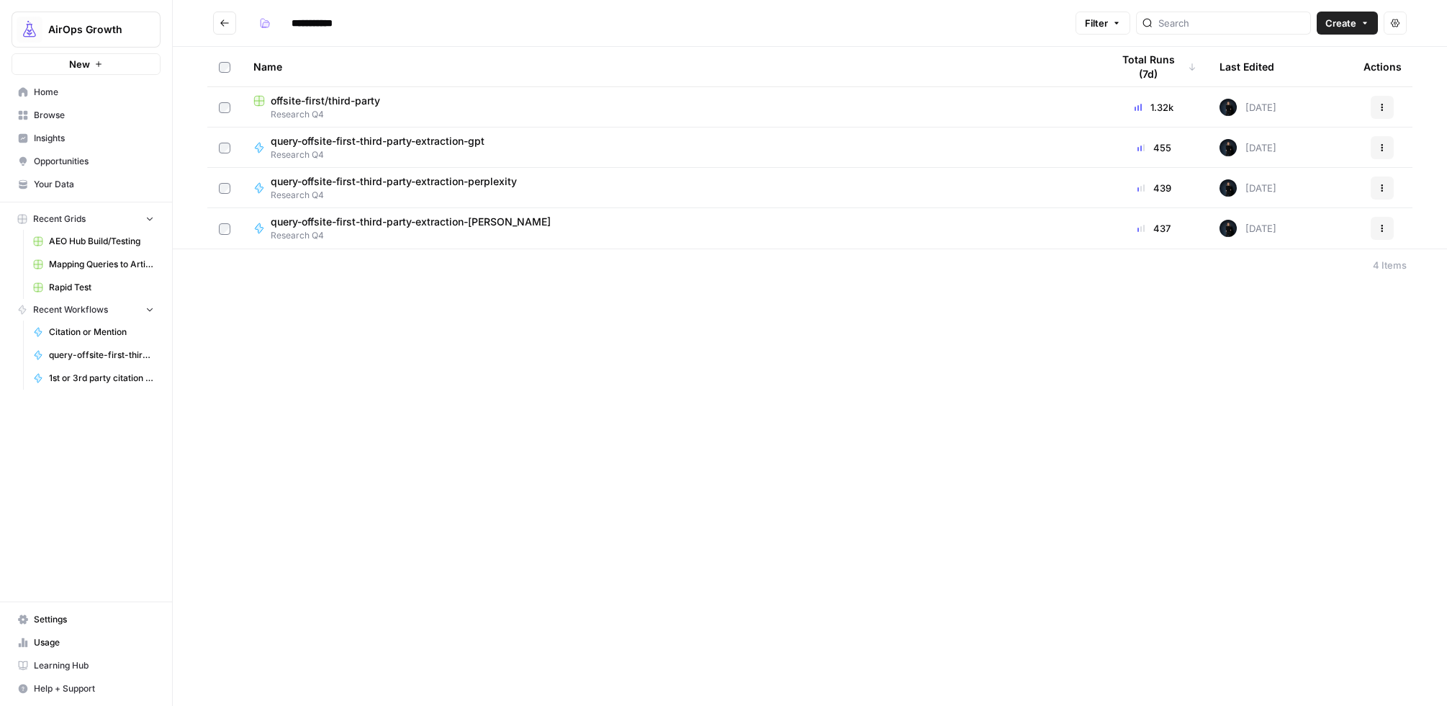
click at [306, 104] on span "offsite-first/third-party" at bounding box center [325, 101] width 109 height 14
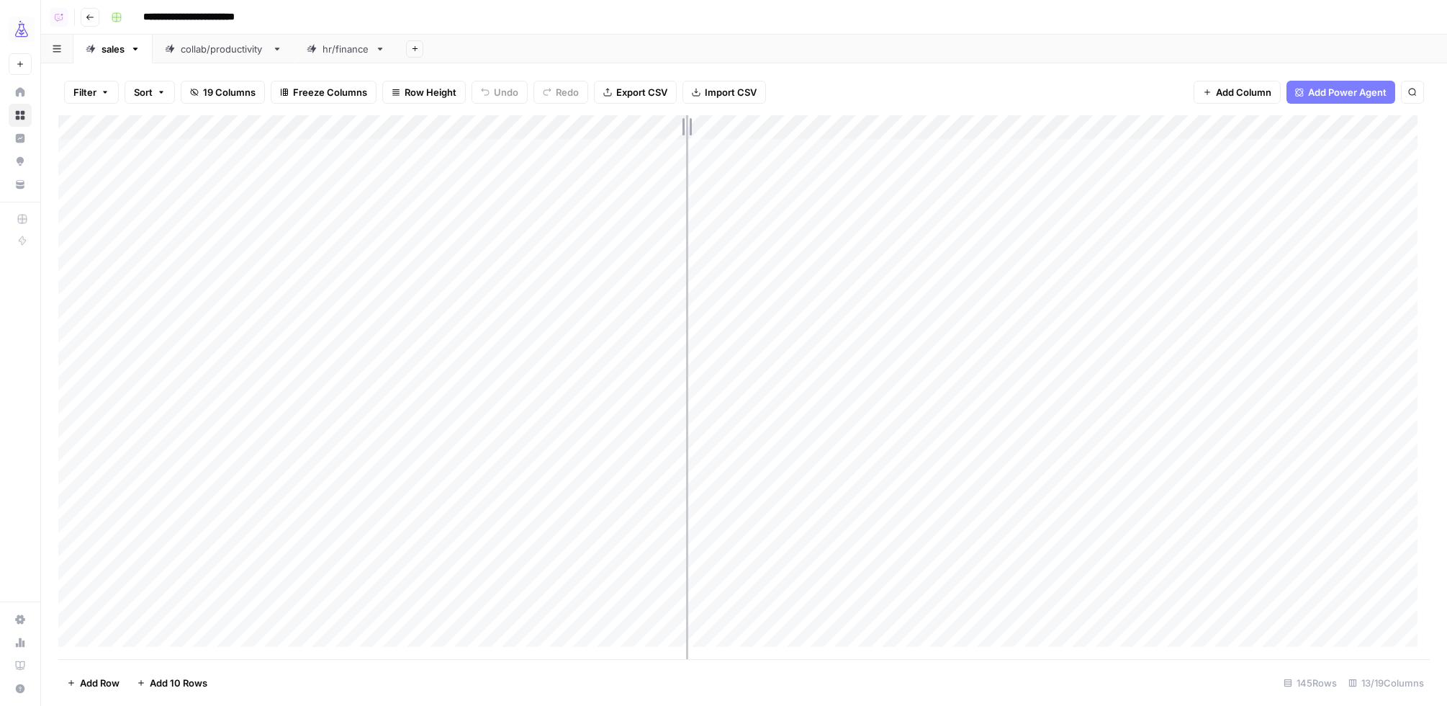
drag, startPoint x: 557, startPoint y: 125, endPoint x: 685, endPoint y: 128, distance: 128.2
click at [686, 128] on div "Add Column" at bounding box center [744, 387] width 1372 height 544
drag, startPoint x: 685, startPoint y: 127, endPoint x: 759, endPoint y: 127, distance: 74.2
click at [759, 127] on div "Add Column" at bounding box center [744, 387] width 1372 height 544
click at [730, 128] on div "Add Column" at bounding box center [744, 387] width 1372 height 544
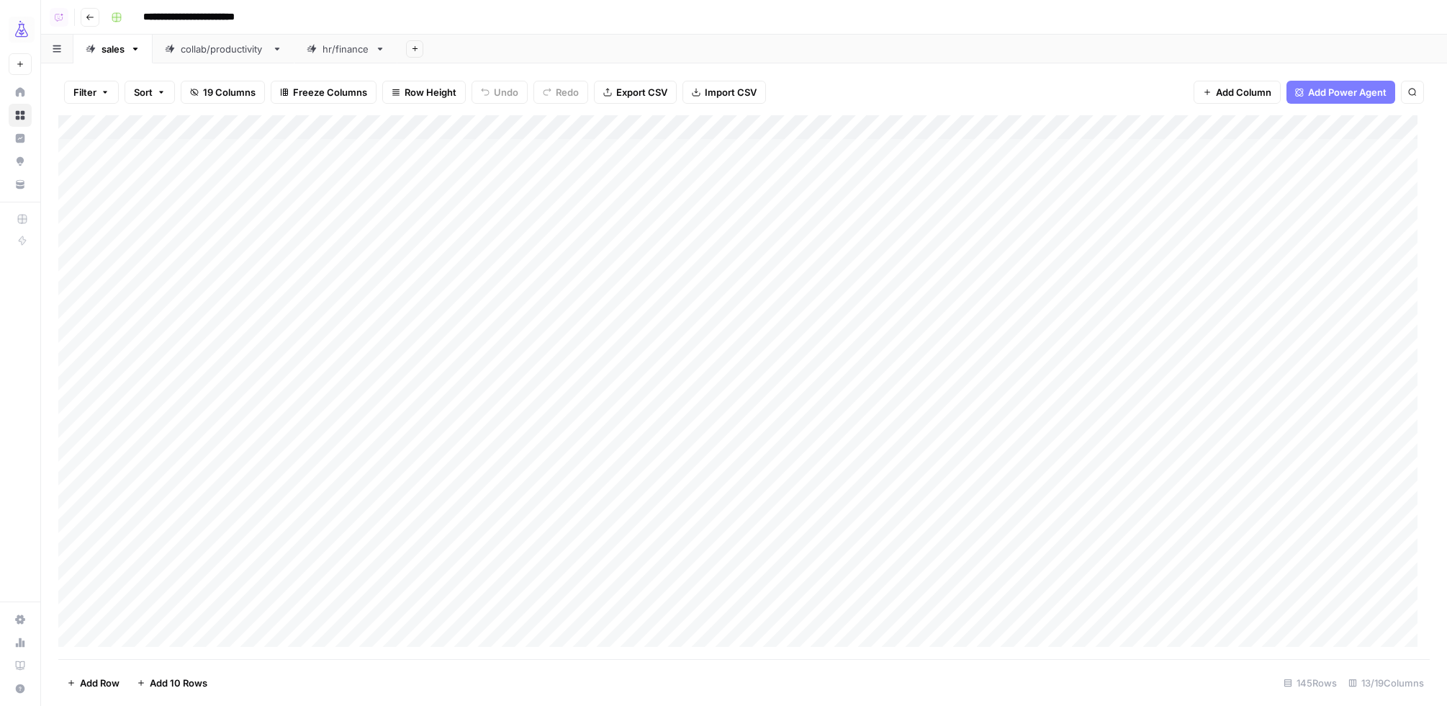
click at [744, 35] on div "Add Sheet" at bounding box center [922, 49] width 1050 height 29
click at [673, 127] on div "Add Column" at bounding box center [744, 387] width 1372 height 544
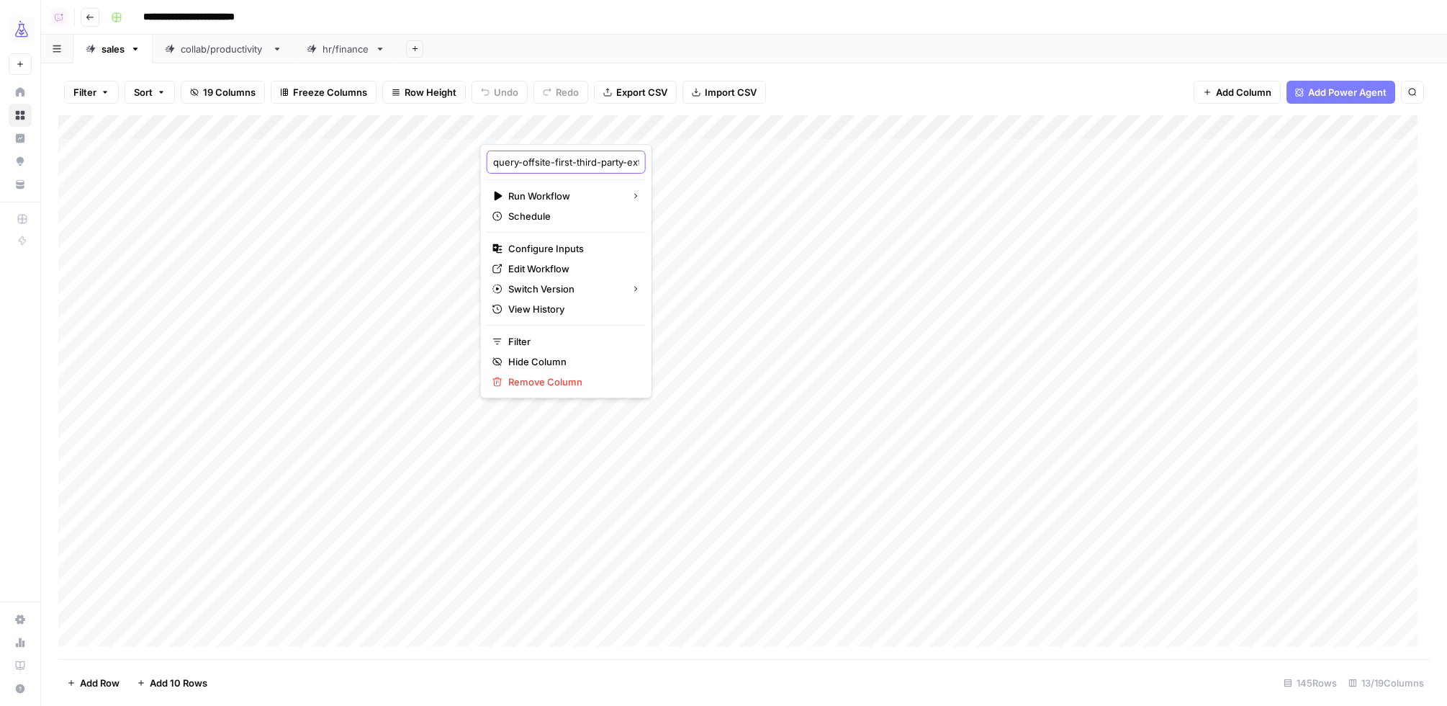
scroll to position [0, 72]
drag, startPoint x: 575, startPoint y: 163, endPoint x: 604, endPoint y: 166, distance: 29.0
click at [604, 166] on div "query-offsite-first-third-party-extraction" at bounding box center [566, 161] width 159 height 23
type input "query-offsite-first-third-party-extraction-gpt"
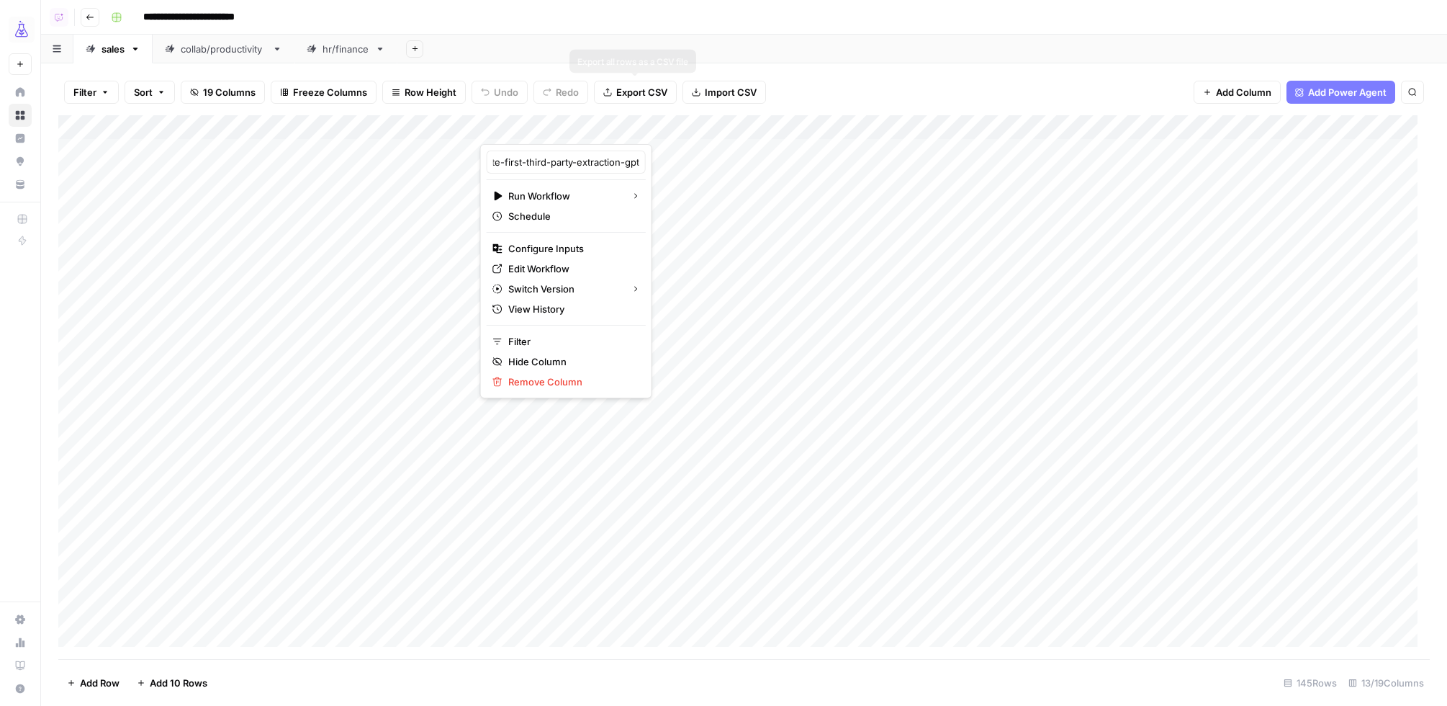
click at [655, 42] on div "Add Sheet" at bounding box center [922, 49] width 1050 height 29
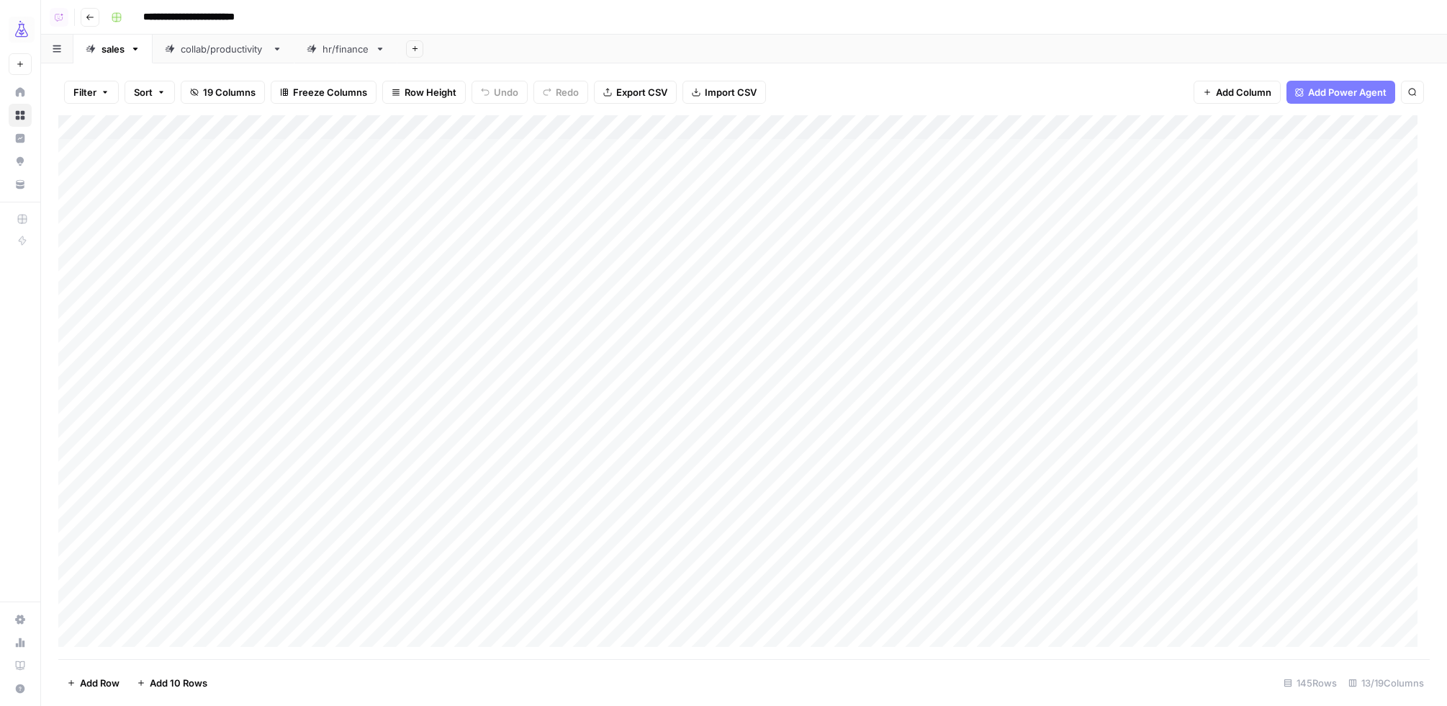
click at [416, 48] on icon "button" at bounding box center [415, 49] width 8 height 8
click at [454, 94] on span "Blank" at bounding box center [489, 98] width 106 height 14
click at [464, 50] on icon "button" at bounding box center [461, 49] width 10 height 10
click at [482, 74] on div "Rename Sheet" at bounding box center [514, 75] width 91 height 14
type input "*******"
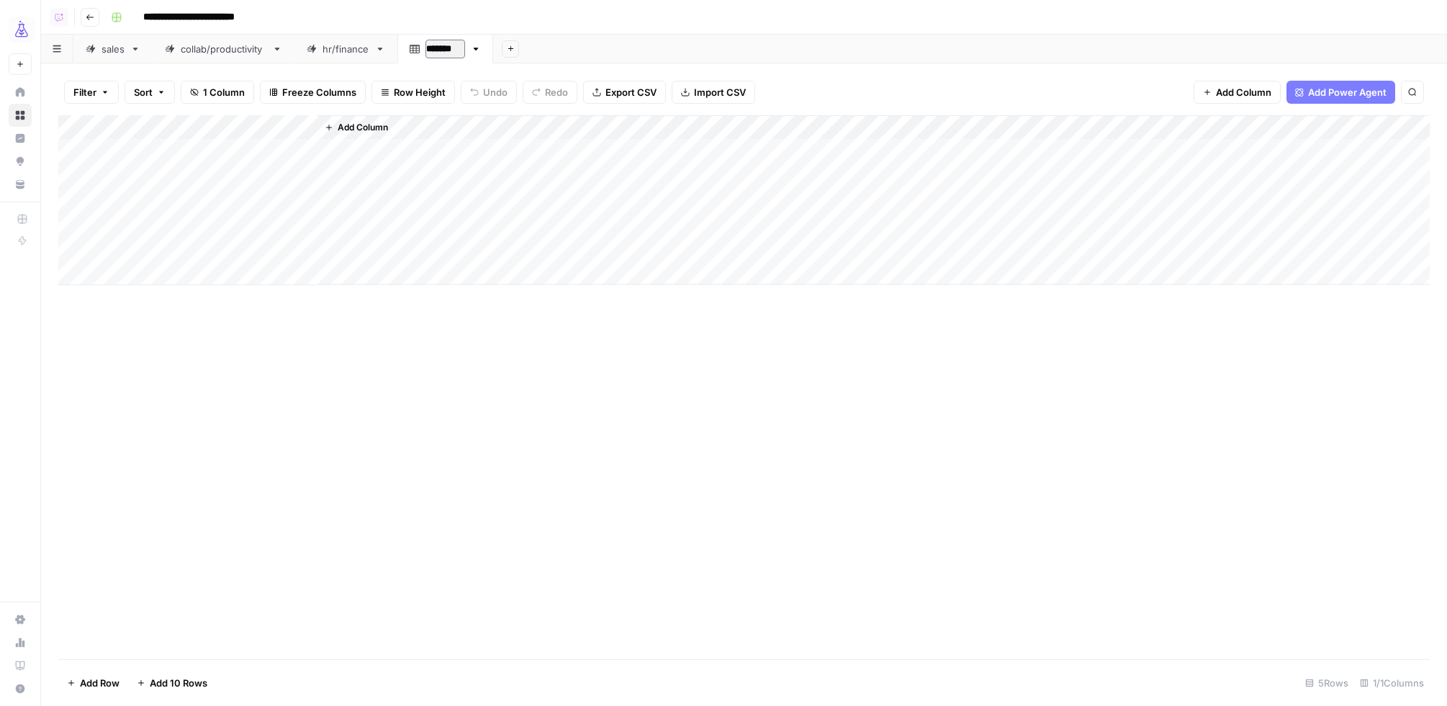
click at [180, 122] on div "Add Column" at bounding box center [744, 200] width 1372 height 170
click at [168, 166] on input "Title" at bounding box center [195, 162] width 146 height 14
type input "query"
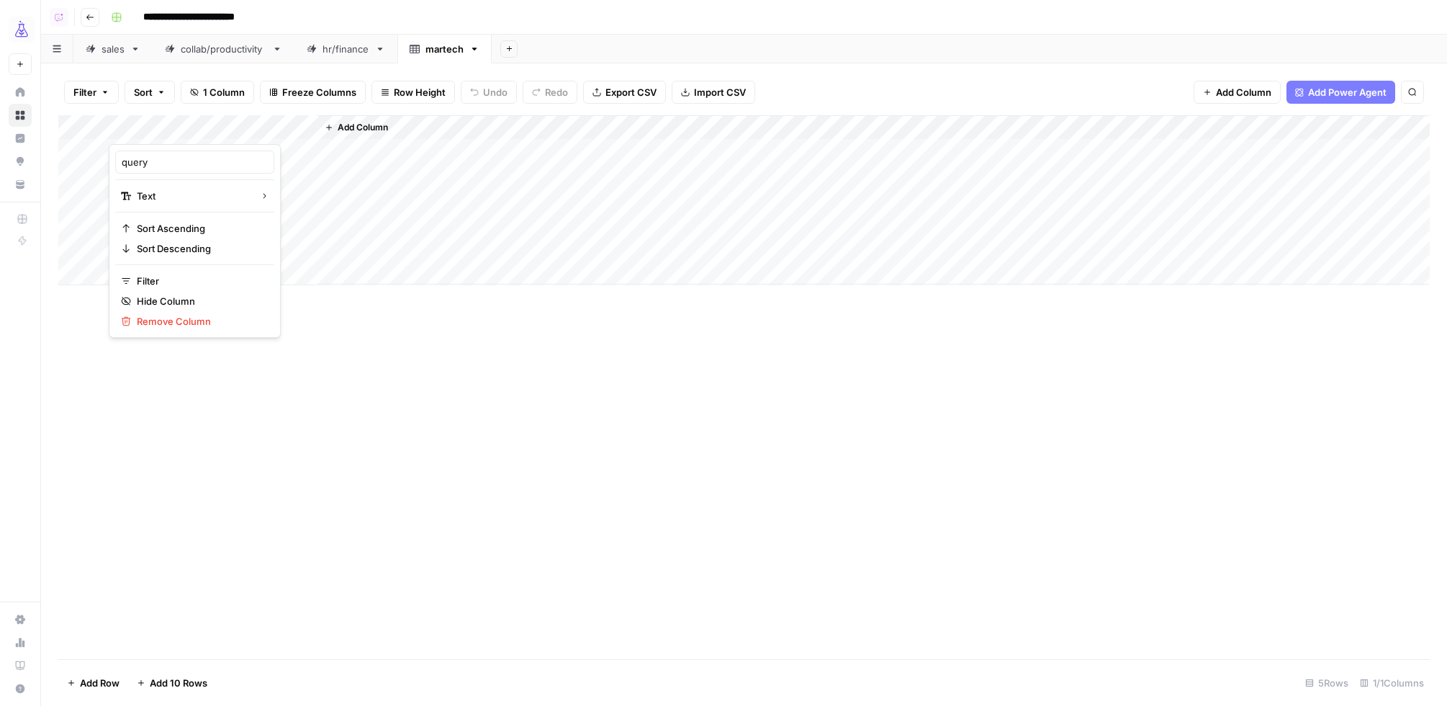
click at [297, 194] on div "Add Column" at bounding box center [744, 200] width 1372 height 170
click at [171, 151] on div "Add Column" at bounding box center [744, 200] width 1372 height 170
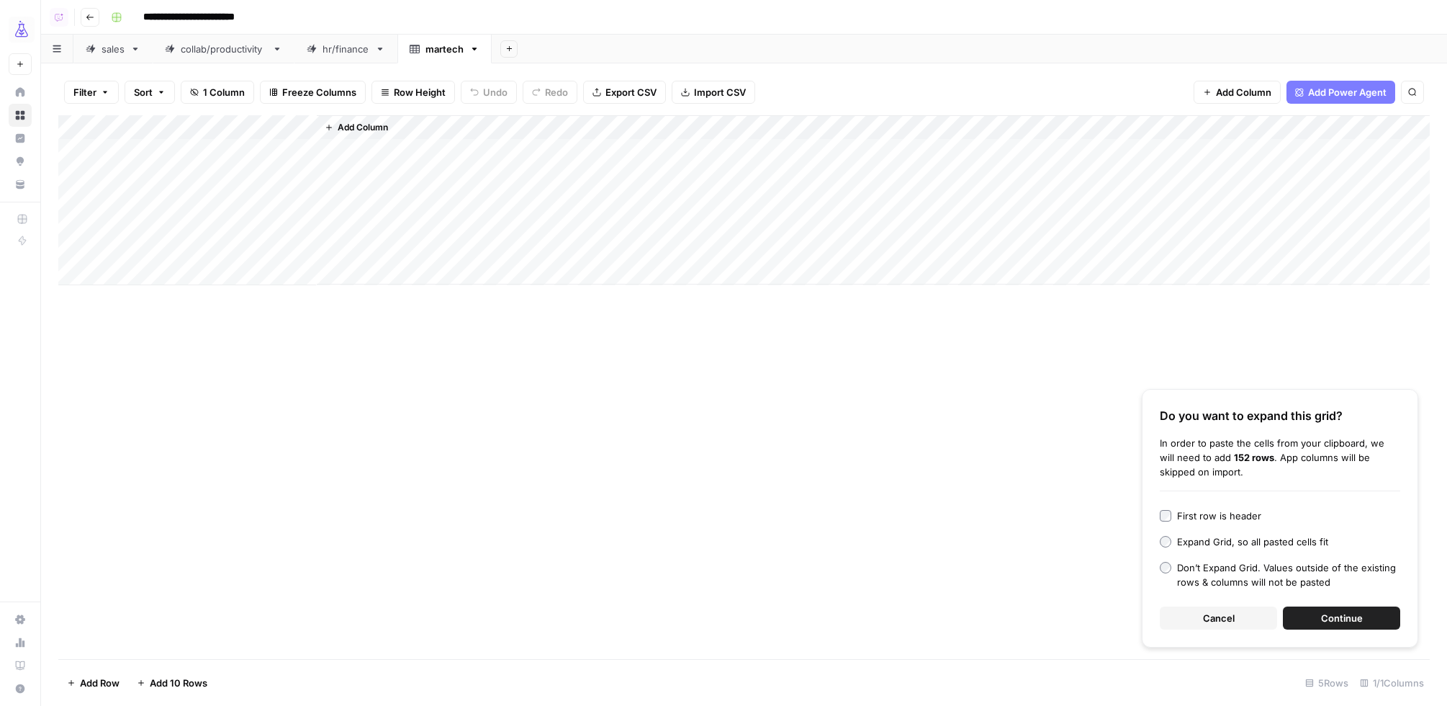
click at [1354, 616] on span "Continue" at bounding box center [1342, 618] width 42 height 14
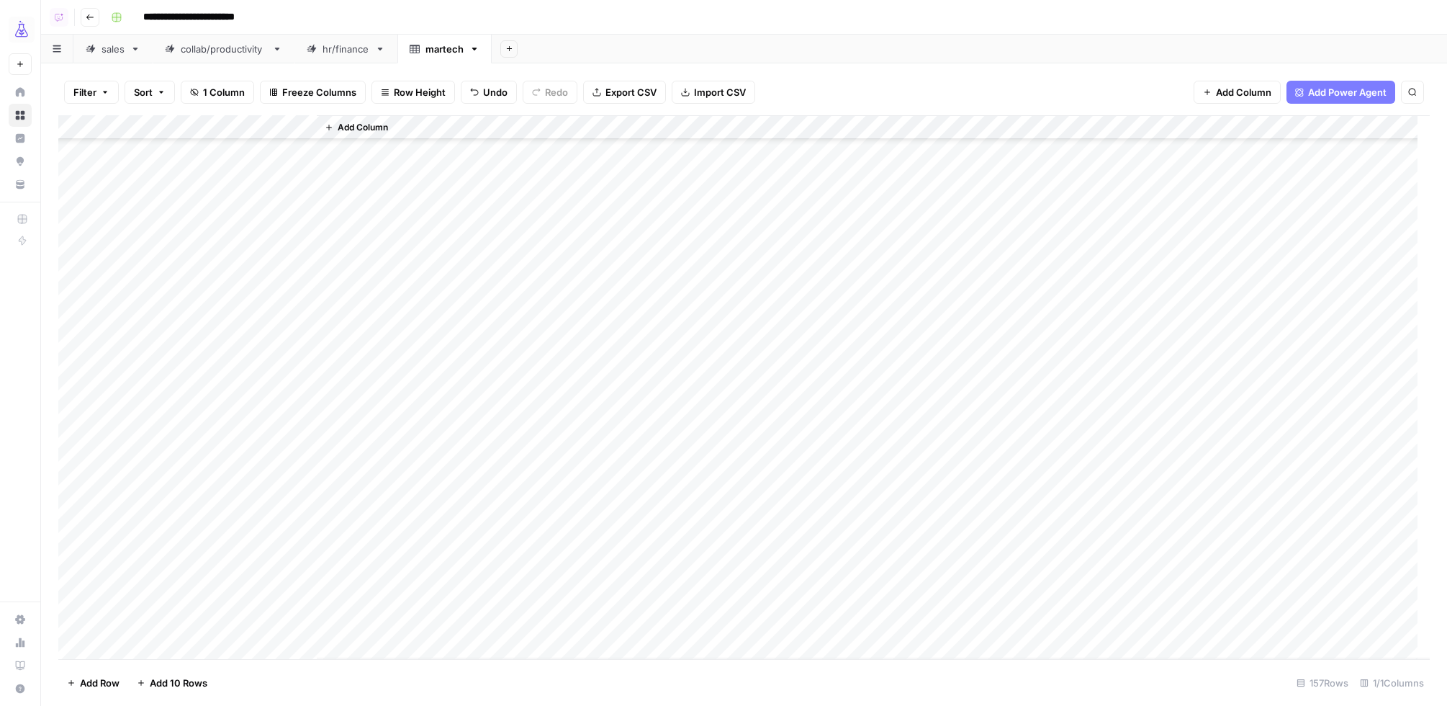
scroll to position [674, 0]
click at [67, 478] on div "Add Column" at bounding box center [744, 387] width 1372 height 544
drag, startPoint x: 71, startPoint y: 480, endPoint x: 150, endPoint y: 469, distance: 79.9
click at [72, 480] on div "Add Column" at bounding box center [744, 387] width 1372 height 544
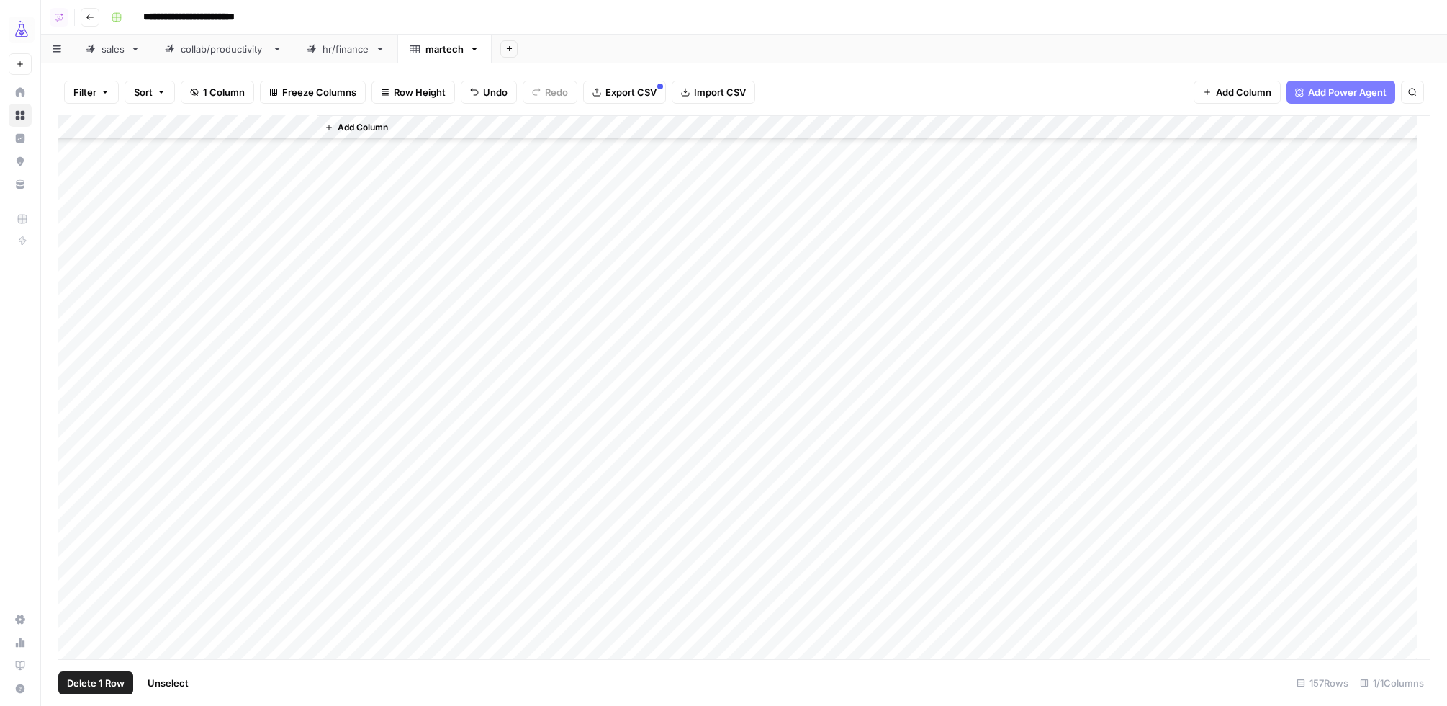
click at [76, 357] on div "Add Column" at bounding box center [744, 387] width 1372 height 544
click at [74, 322] on div "Add Column" at bounding box center [744, 387] width 1372 height 544
click at [76, 338] on div "Add Column" at bounding box center [744, 387] width 1372 height 544
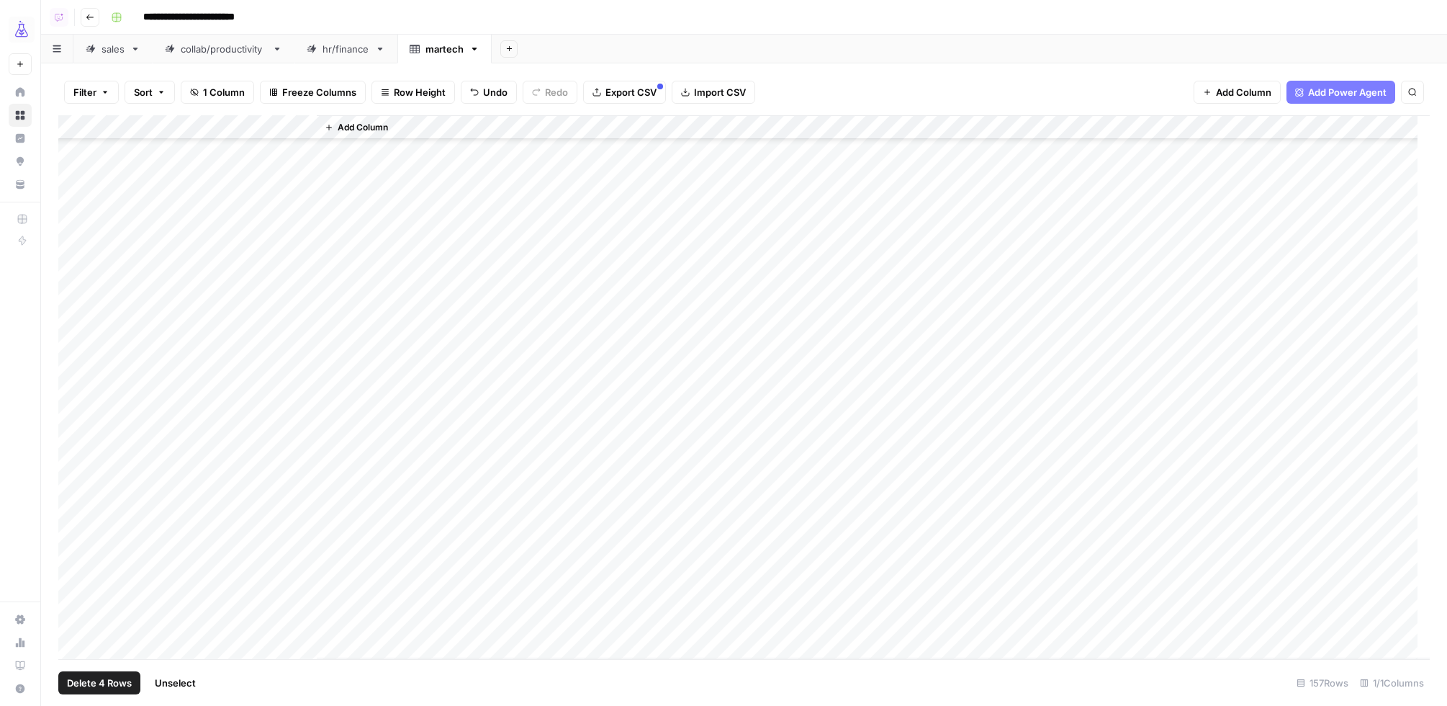
scroll to position [2349, 0]
click at [76, 345] on div "Add Column" at bounding box center [744, 387] width 1372 height 544
click at [76, 300] on div "Add Column" at bounding box center [744, 387] width 1372 height 544
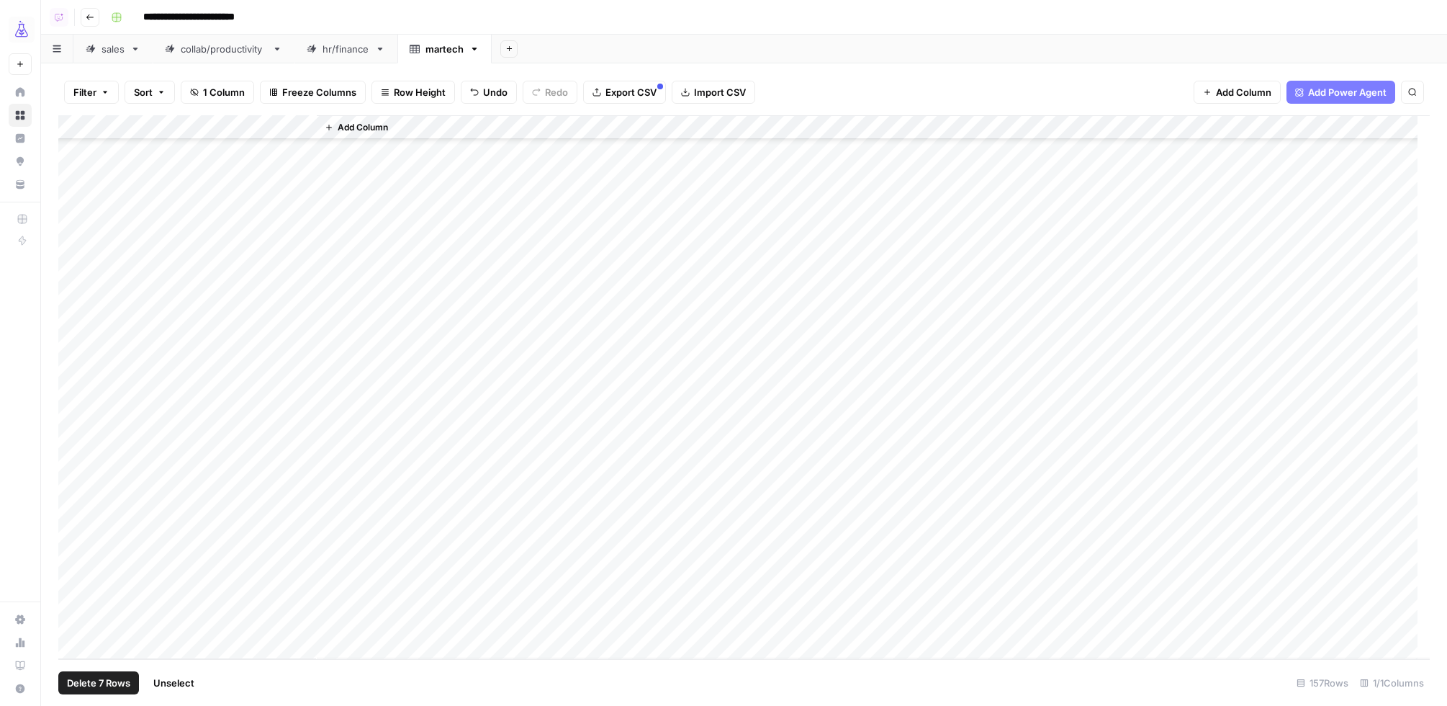
click at [78, 374] on div "Add Column" at bounding box center [744, 387] width 1372 height 544
click at [112, 678] on span "Delete 7 Rows" at bounding box center [98, 682] width 63 height 14
click at [661, 161] on span "Delete" at bounding box center [672, 166] width 31 height 14
drag, startPoint x: 313, startPoint y: 128, endPoint x: 466, endPoint y: 138, distance: 152.9
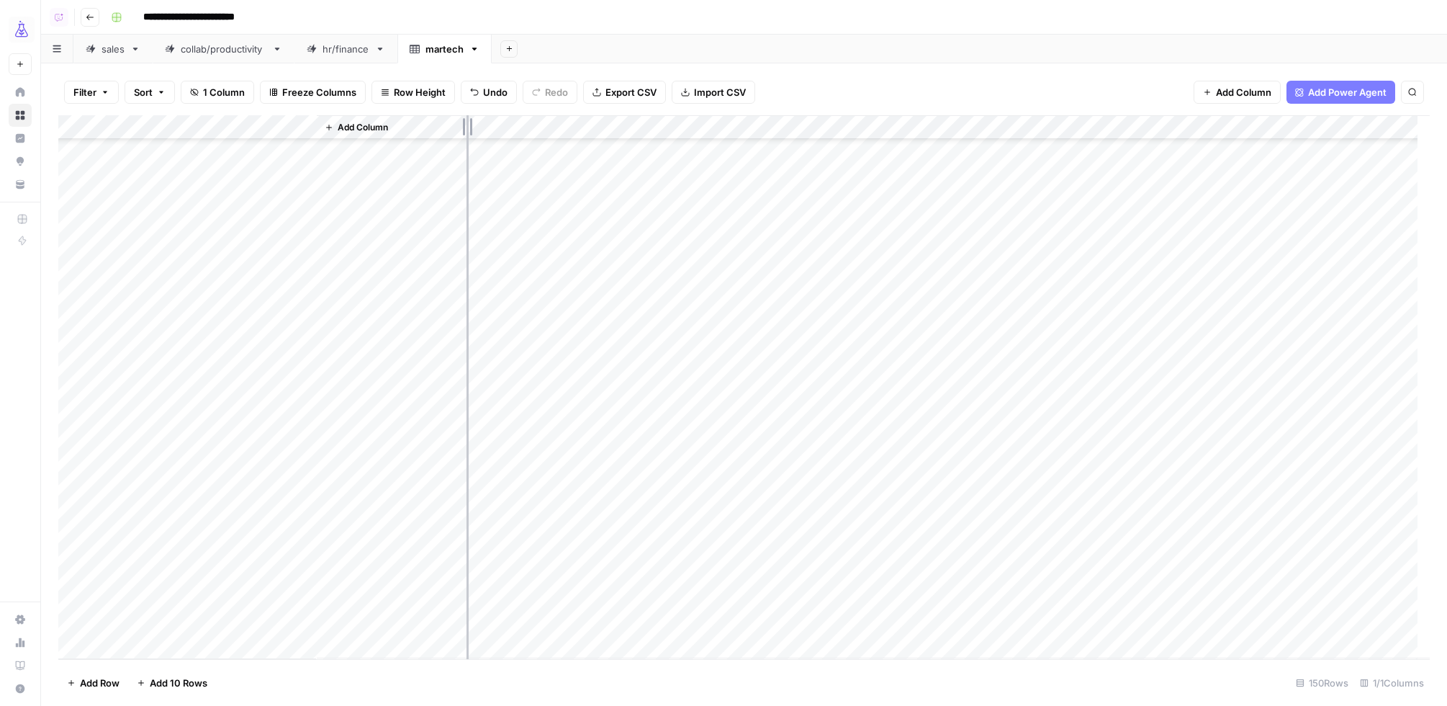
click at [467, 138] on div "Add Column" at bounding box center [744, 387] width 1372 height 544
click at [298, 342] on div "Add Column" at bounding box center [744, 387] width 1372 height 544
click at [296, 340] on div "Add Column" at bounding box center [744, 387] width 1372 height 544
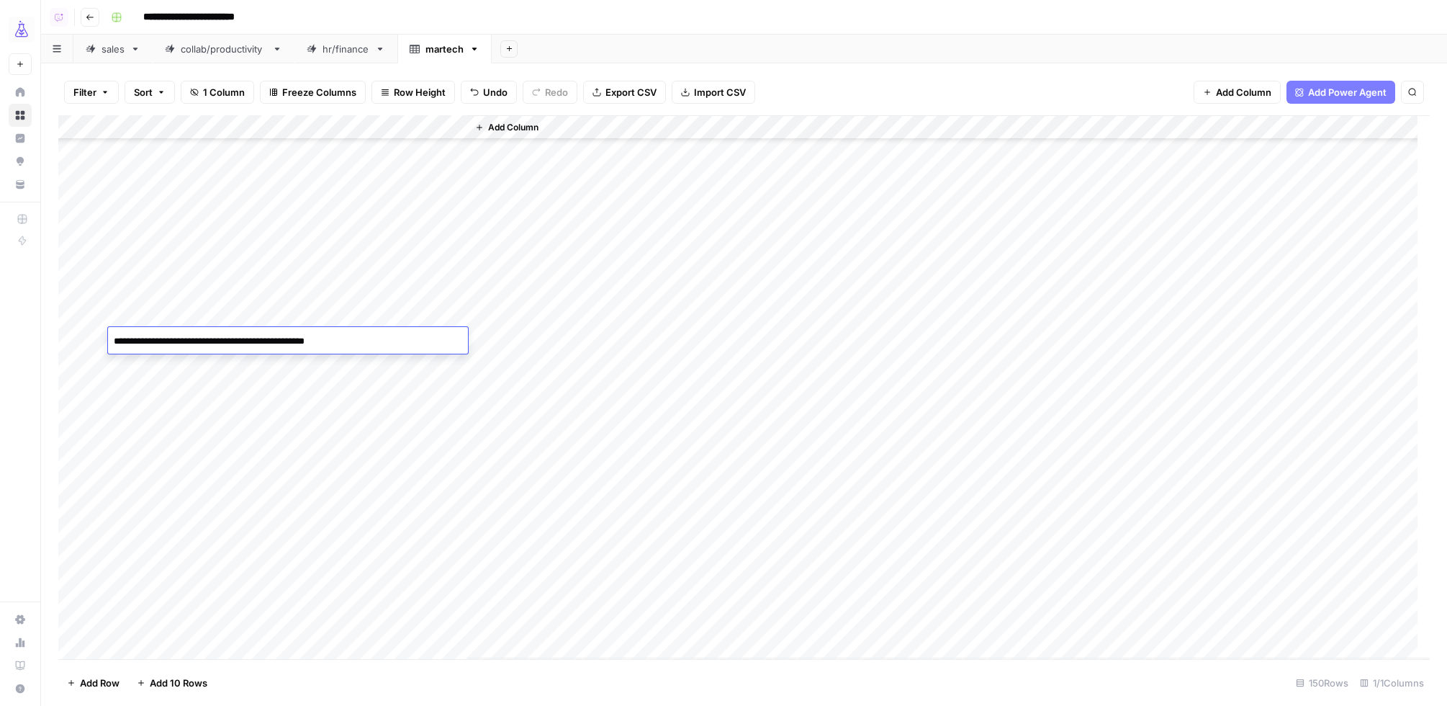
click at [292, 341] on textarea "**********" at bounding box center [288, 341] width 360 height 20
click at [336, 343] on textarea "**********" at bounding box center [288, 341] width 360 height 20
type textarea "**********"
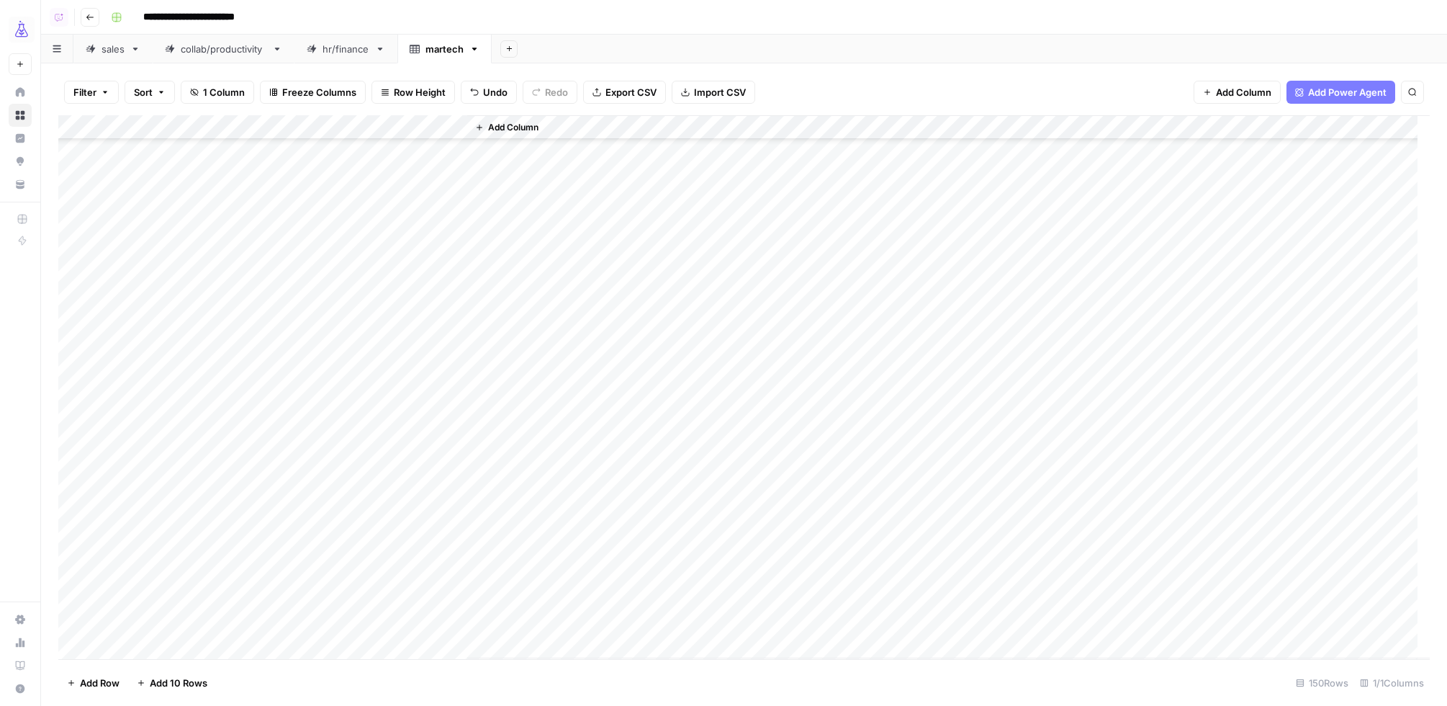
click at [218, 370] on div "Add Column" at bounding box center [744, 387] width 1372 height 544
click at [78, 427] on div "Add Column" at bounding box center [744, 387] width 1372 height 544
click at [143, 371] on div "Add Column" at bounding box center [744, 387] width 1372 height 544
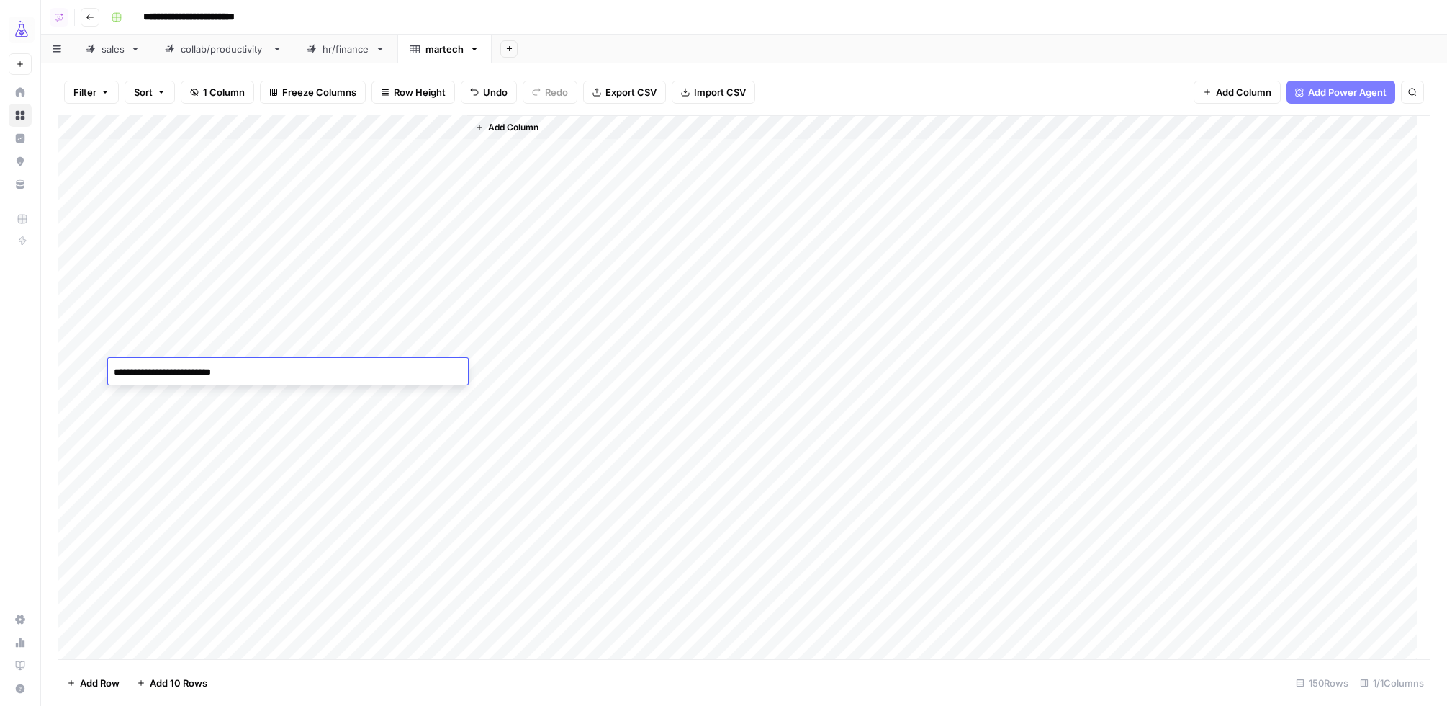
type textarea "*"
type textarea "**********"
click at [167, 407] on div "Add Column" at bounding box center [744, 387] width 1372 height 544
click at [73, 148] on div "Add Column" at bounding box center [744, 387] width 1372 height 544
click at [147, 249] on div "Add Column" at bounding box center [744, 387] width 1372 height 544
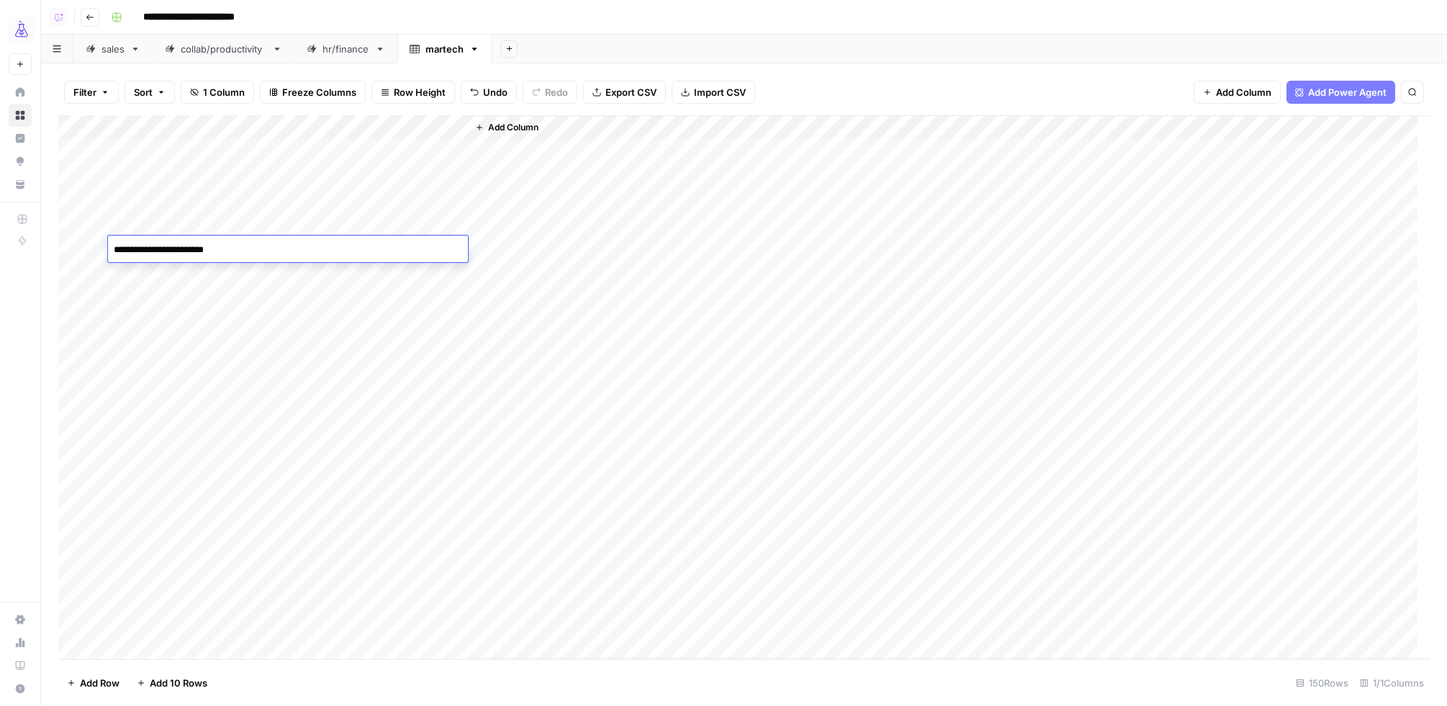
click at [149, 252] on textarea "**********" at bounding box center [288, 250] width 360 height 20
click at [193, 249] on textarea "**********" at bounding box center [288, 250] width 360 height 20
type textarea "**********"
drag, startPoint x: 76, startPoint y: 153, endPoint x: 84, endPoint y: 248, distance: 95.4
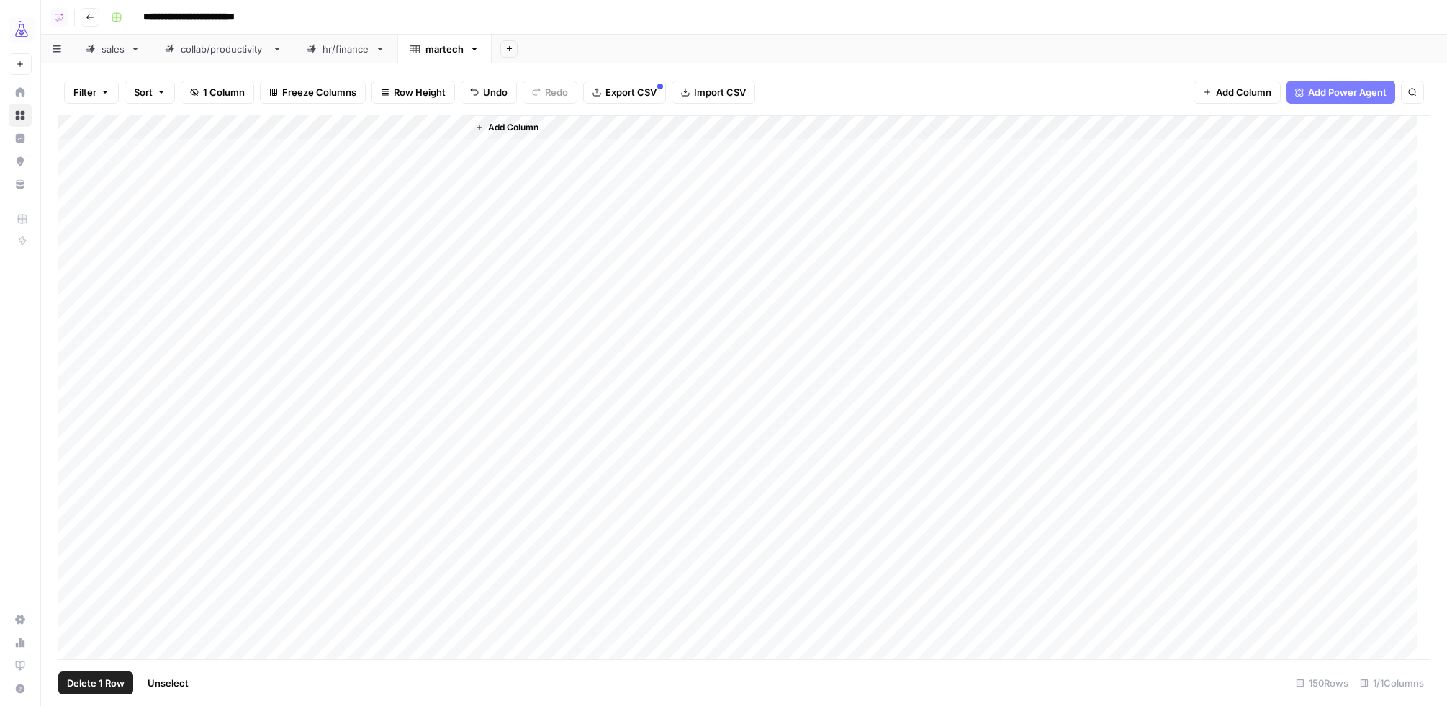
click at [76, 153] on div "Add Column" at bounding box center [744, 387] width 1372 height 544
click at [76, 501] on div "Add Column" at bounding box center [744, 387] width 1372 height 544
click at [74, 527] on div "Add Column" at bounding box center [744, 387] width 1372 height 544
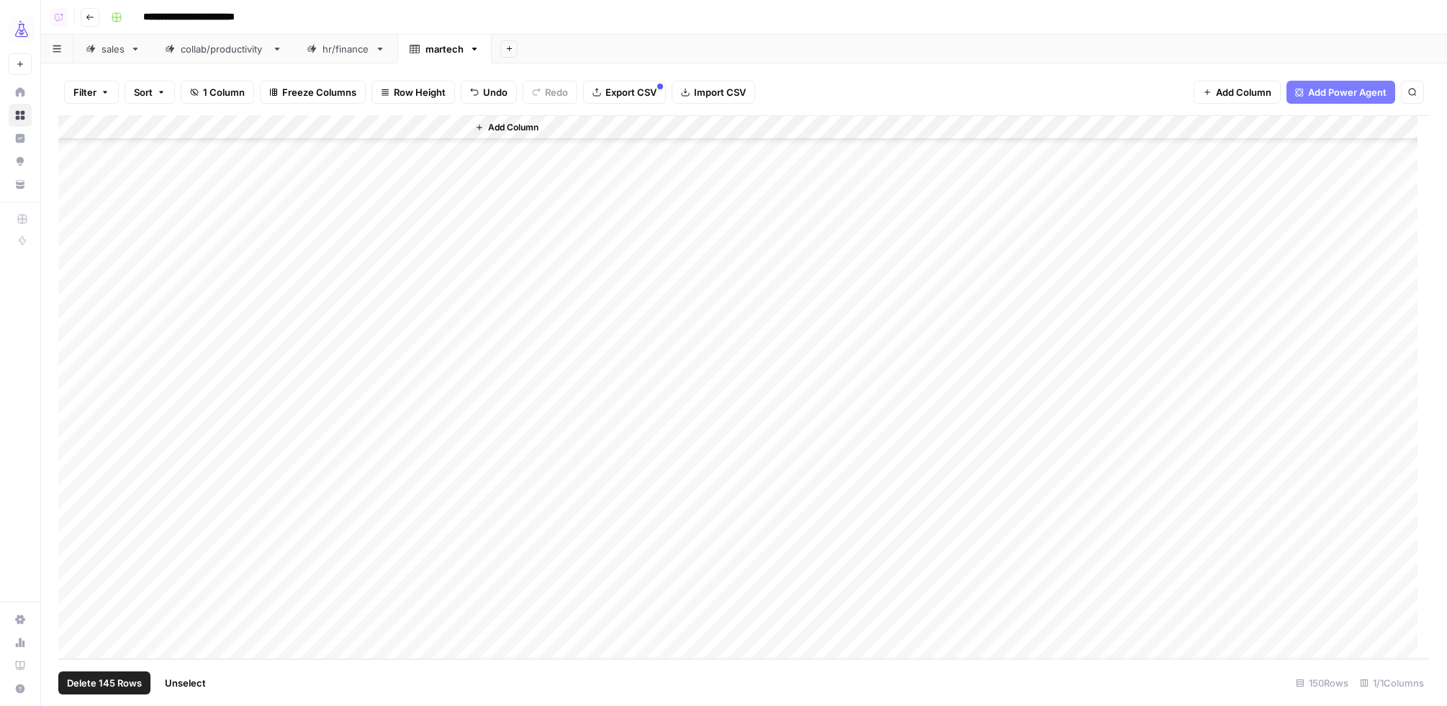
click at [74, 527] on div "Add Column" at bounding box center [744, 387] width 1372 height 544
click at [77, 549] on div "Add Column" at bounding box center [744, 387] width 1372 height 544
click at [498, 127] on span "Add Column" at bounding box center [513, 127] width 50 height 13
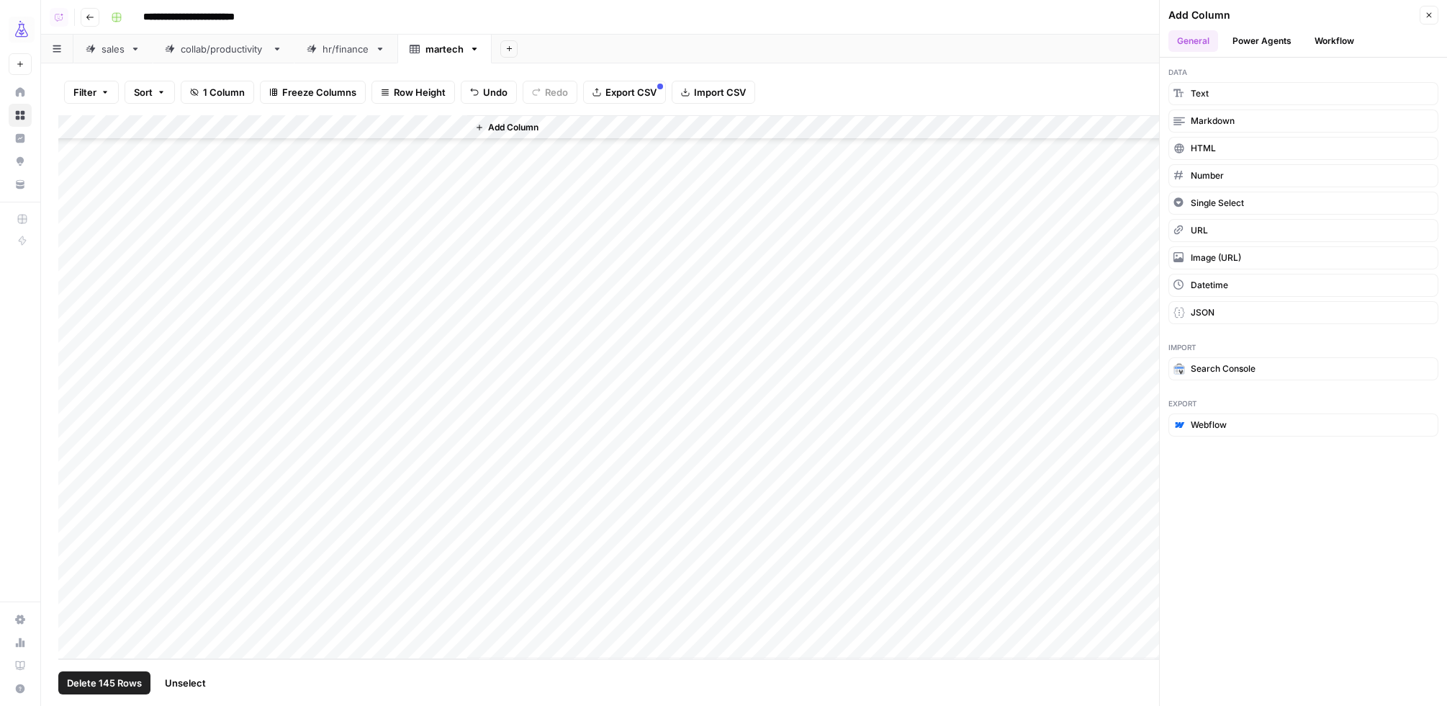
drag, startPoint x: 1336, startPoint y: 40, endPoint x: 1345, endPoint y: 55, distance: 18.4
click at [1336, 40] on button "Workflow" at bounding box center [1334, 41] width 57 height 22
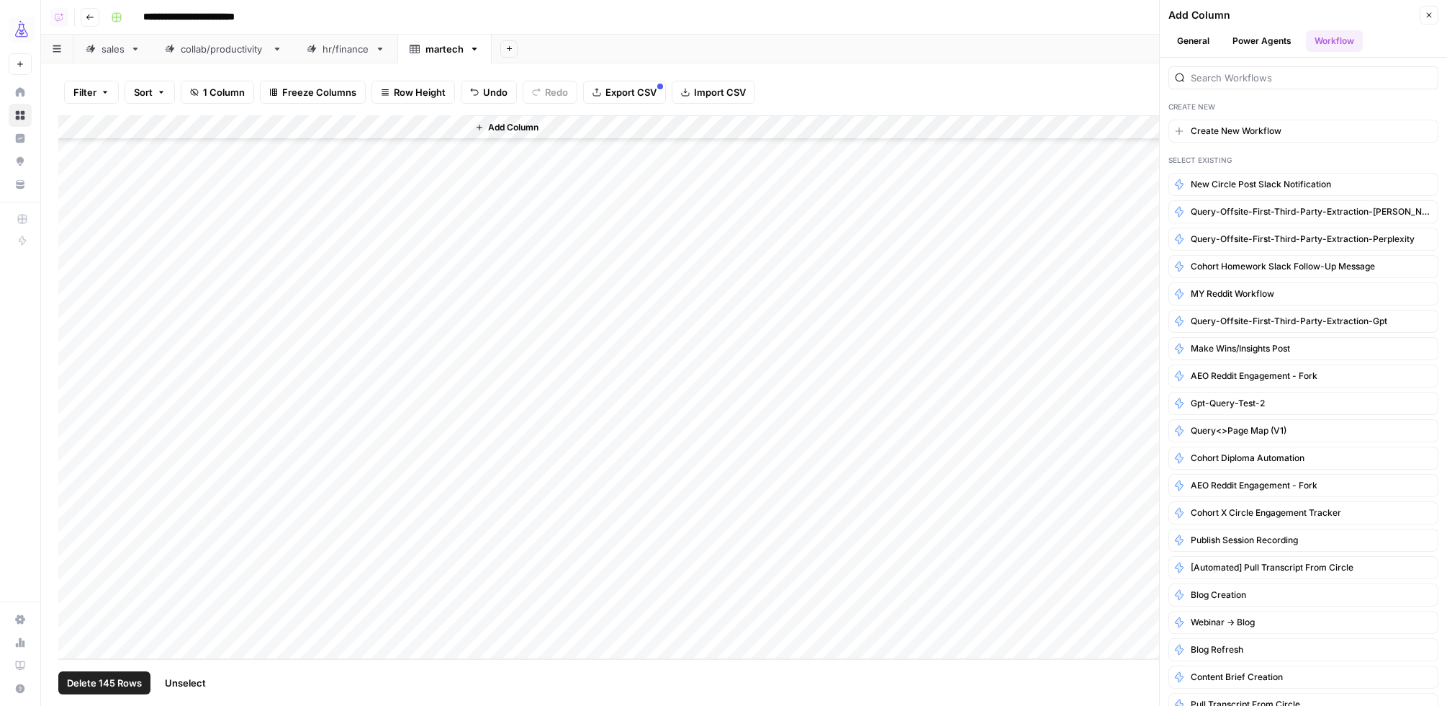
scroll to position [3147, 0]
click at [1312, 324] on span "query-offsite-first-third-party-extraction-gpt" at bounding box center [1289, 321] width 197 height 13
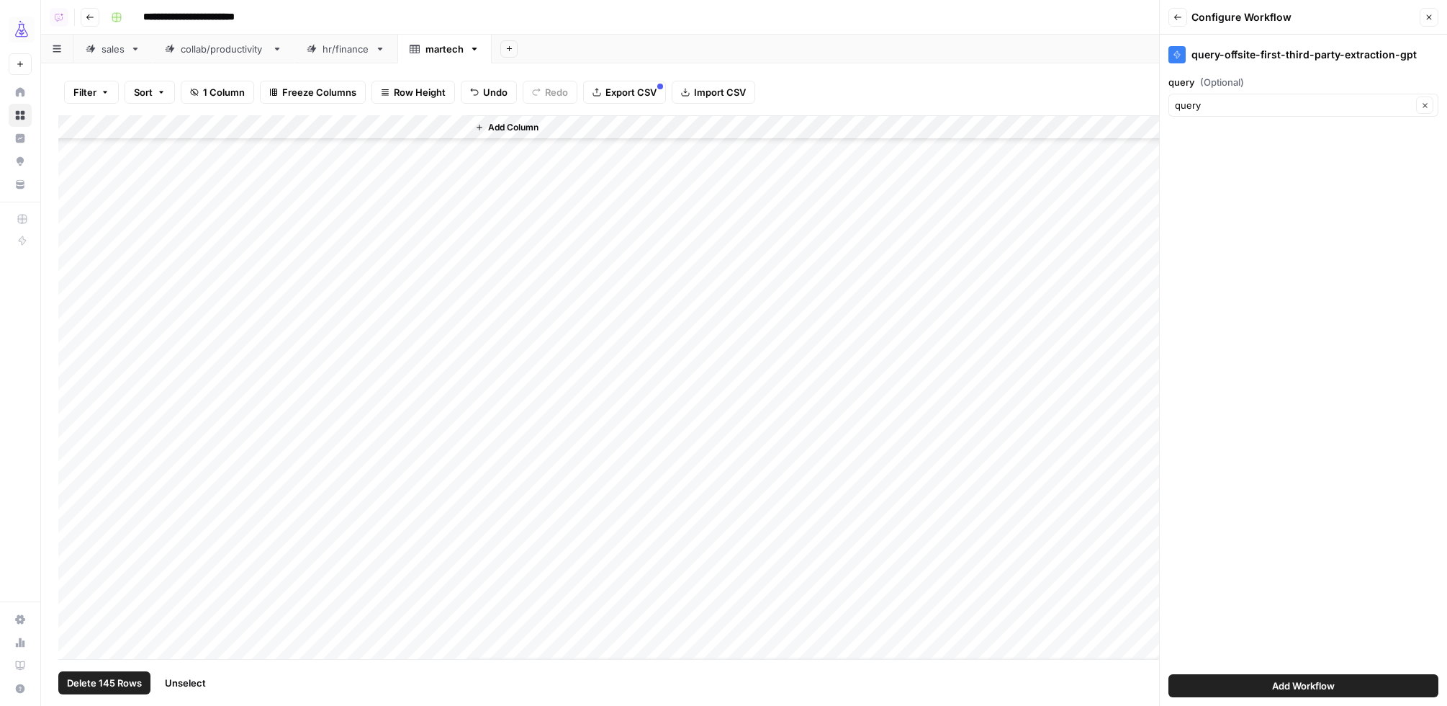
click at [1403, 676] on button "Add Workflow" at bounding box center [1304, 685] width 270 height 23
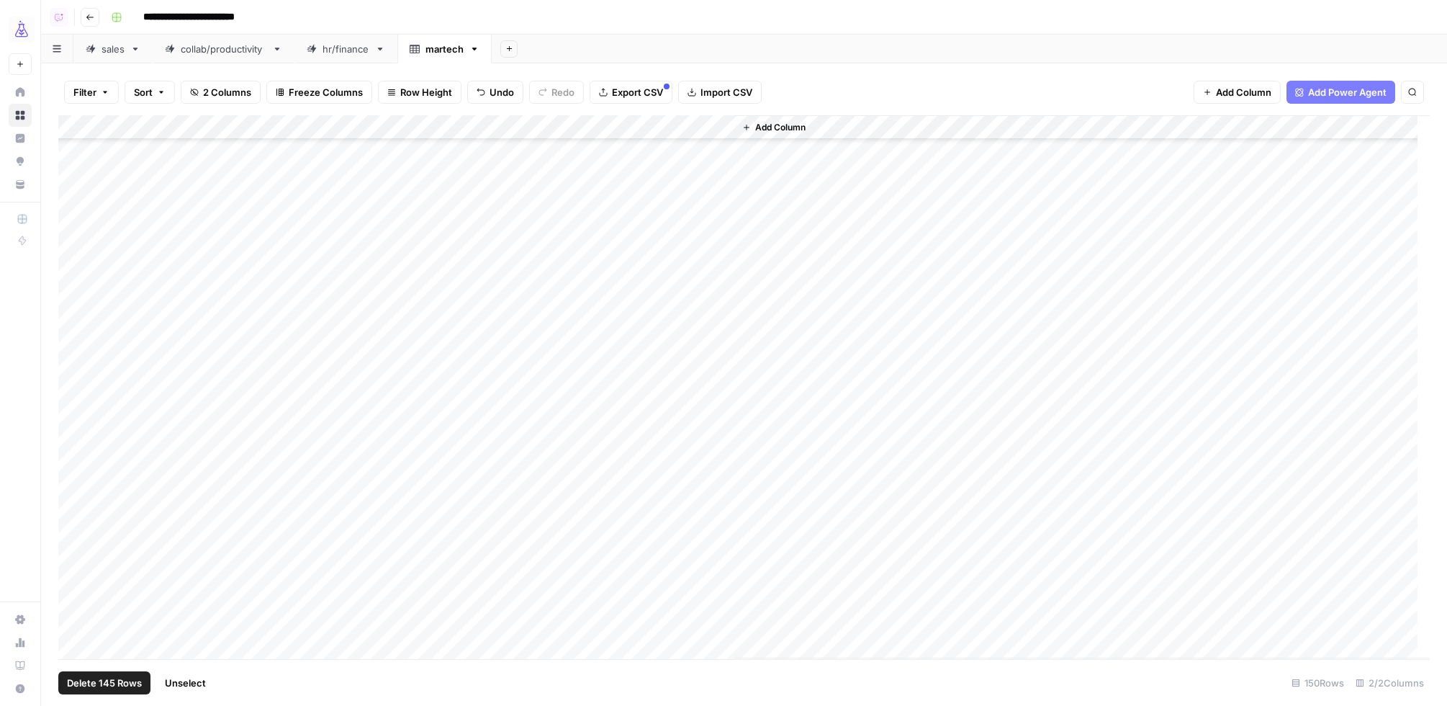
click at [704, 125] on div "Add Column" at bounding box center [744, 387] width 1372 height 544
click at [297, 234] on div "Add Column" at bounding box center [744, 387] width 1372 height 544
click at [256, 235] on div "Add Column" at bounding box center [744, 387] width 1372 height 544
click at [256, 235] on textarea "**********" at bounding box center [288, 236] width 360 height 20
click at [367, 235] on textarea "**********" at bounding box center [288, 236] width 360 height 20
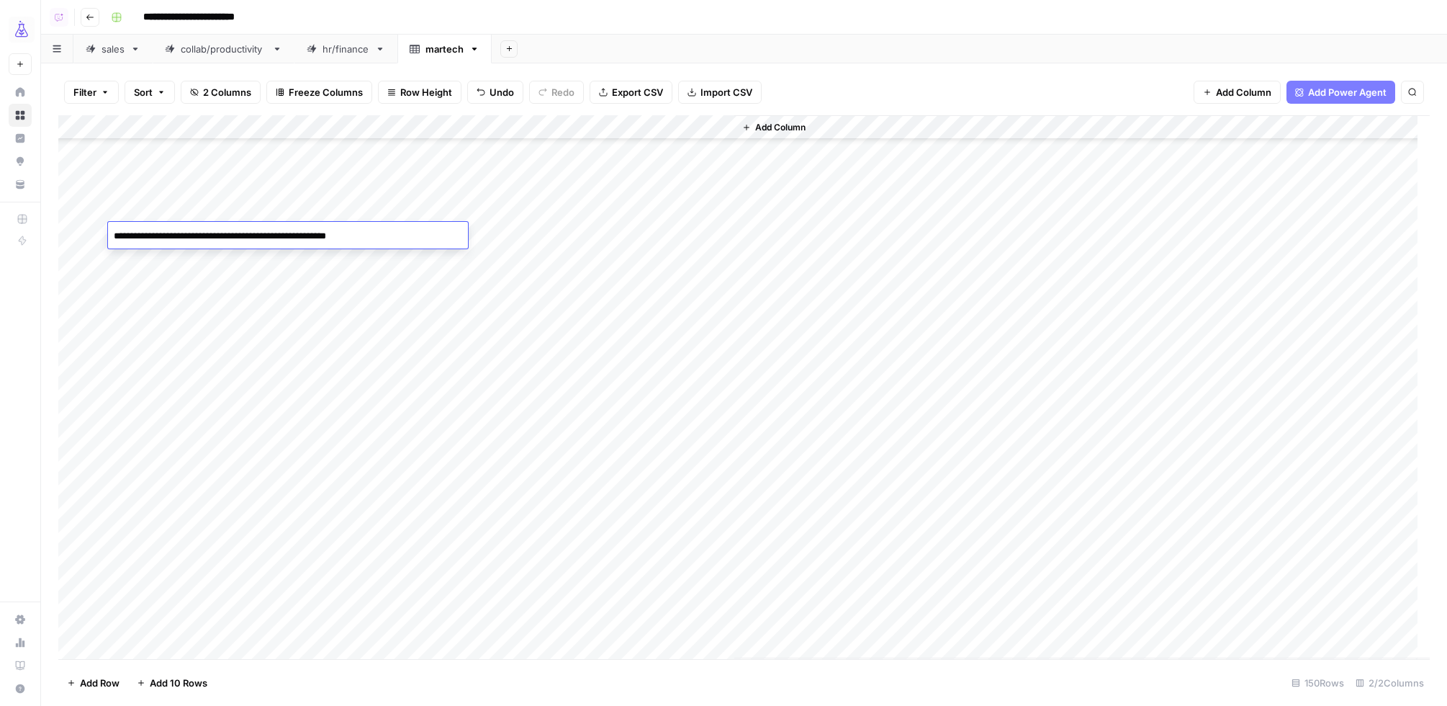
click at [367, 235] on textarea "**********" at bounding box center [288, 236] width 360 height 20
type textarea "**********"
click at [76, 127] on div "Add Column" at bounding box center [744, 387] width 1372 height 544
click at [70, 619] on div "Add Column" at bounding box center [744, 387] width 1372 height 544
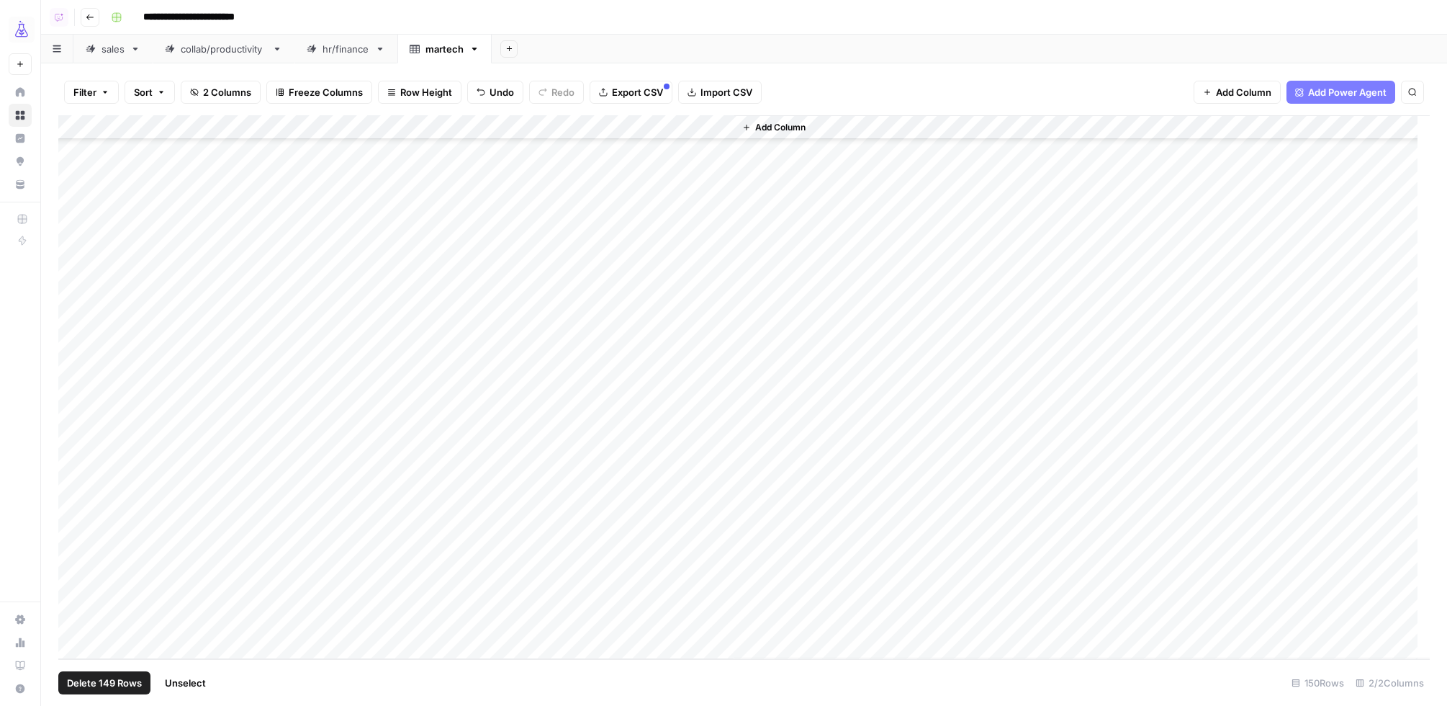
click at [81, 125] on div "Add Column" at bounding box center [744, 387] width 1372 height 544
click at [76, 623] on div "Add Column" at bounding box center [744, 387] width 1372 height 544
click at [73, 572] on div "Add Column" at bounding box center [744, 387] width 1372 height 544
click at [72, 527] on div "Add Column" at bounding box center [744, 387] width 1372 height 544
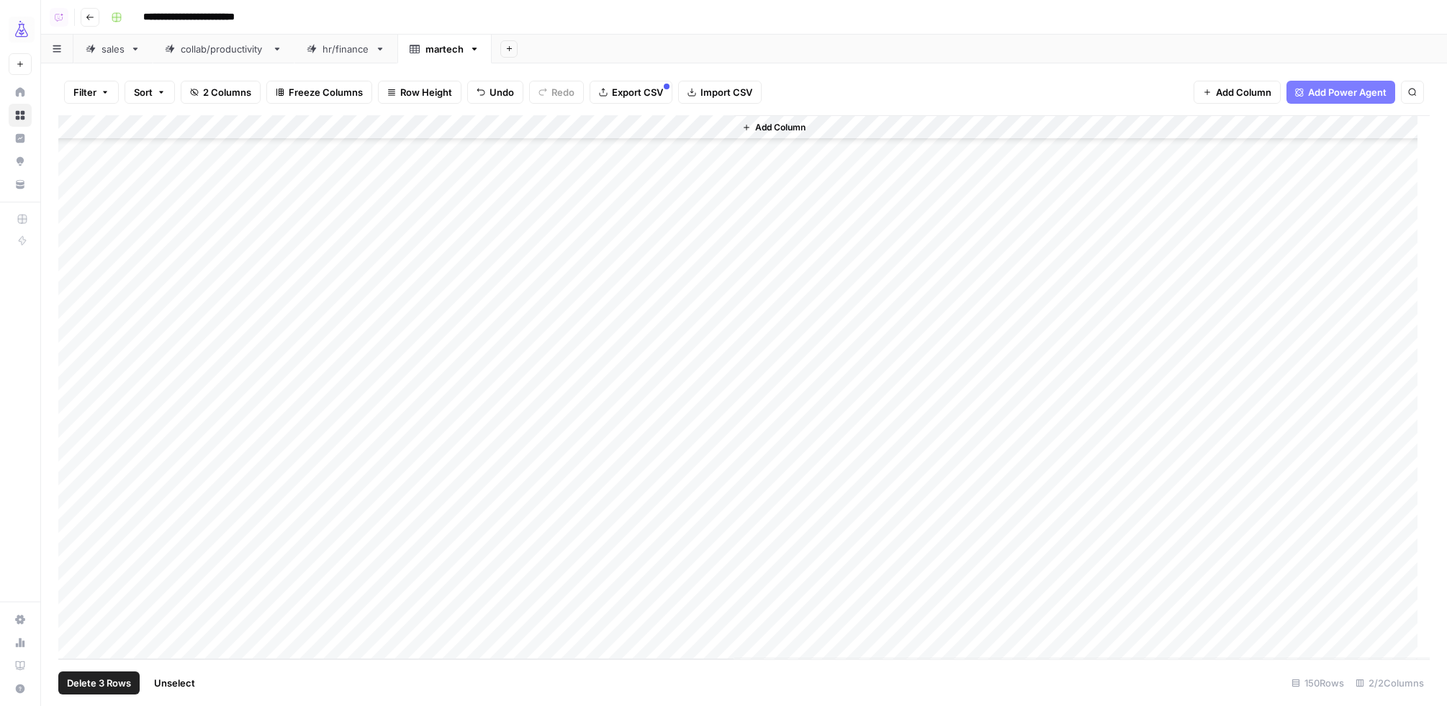
click at [96, 679] on span "Delete 3 Rows" at bounding box center [99, 682] width 64 height 14
drag, startPoint x: 673, startPoint y: 166, endPoint x: 592, endPoint y: 213, distance: 93.6
click at [673, 166] on span "Delete" at bounding box center [672, 166] width 31 height 14
click at [71, 548] on div "Add Column" at bounding box center [744, 387] width 1372 height 544
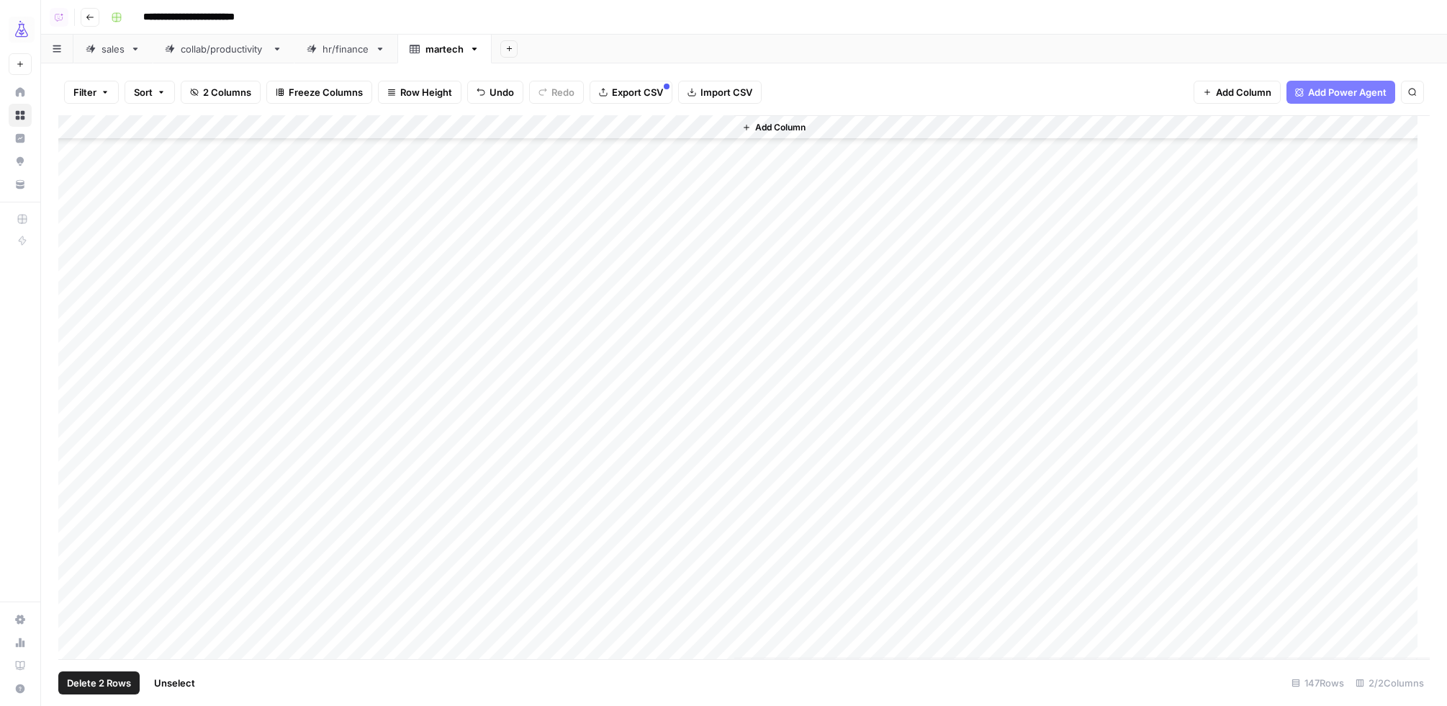
drag, startPoint x: 73, startPoint y: 523, endPoint x: 89, endPoint y: 598, distance: 76.5
click at [73, 523] on div "Add Column" at bounding box center [744, 387] width 1372 height 544
click at [94, 683] on span "Delete 2 Rows" at bounding box center [99, 682] width 64 height 14
click at [683, 170] on span "Delete" at bounding box center [672, 166] width 31 height 14
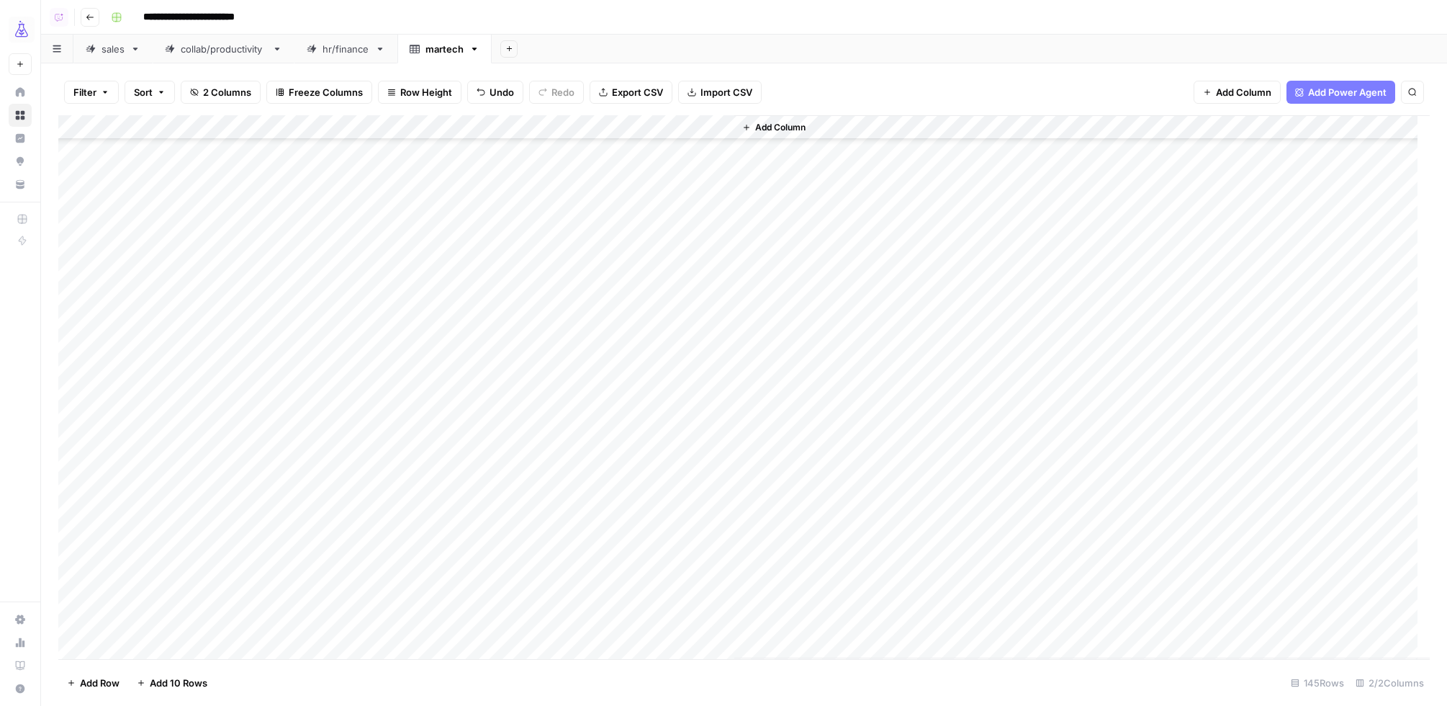
click at [166, 475] on div "Add Column" at bounding box center [744, 387] width 1372 height 544
click at [143, 475] on div "Add Column" at bounding box center [744, 387] width 1372 height 544
click at [140, 475] on textarea "**********" at bounding box center [288, 474] width 360 height 20
type textarea "**********"
click at [168, 423] on div "Add Column" at bounding box center [744, 387] width 1372 height 544
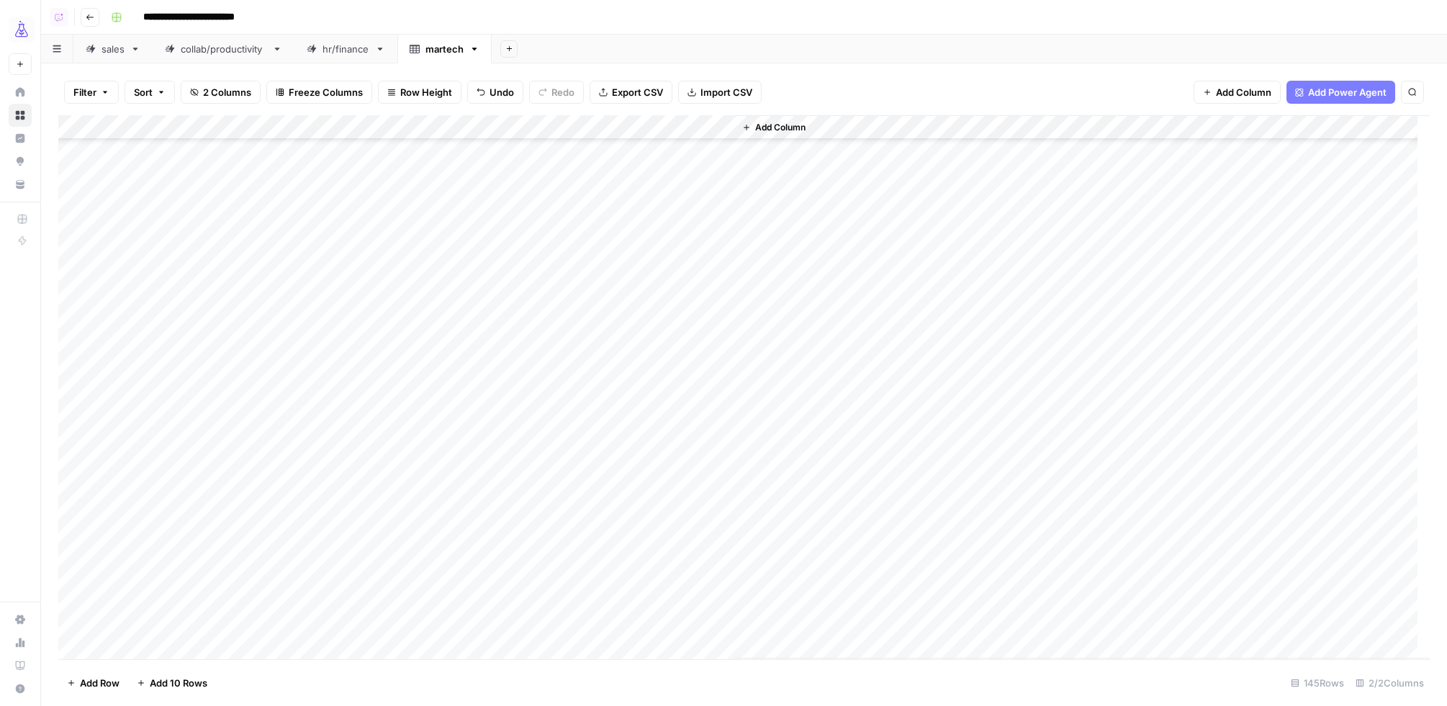
scroll to position [2504, 0]
click at [173, 314] on div "Add Column" at bounding box center [744, 387] width 1372 height 544
click at [254, 315] on div "Add Column" at bounding box center [744, 387] width 1372 height 544
type textarea "**********"
click at [234, 242] on div "Add Column" at bounding box center [744, 387] width 1372 height 544
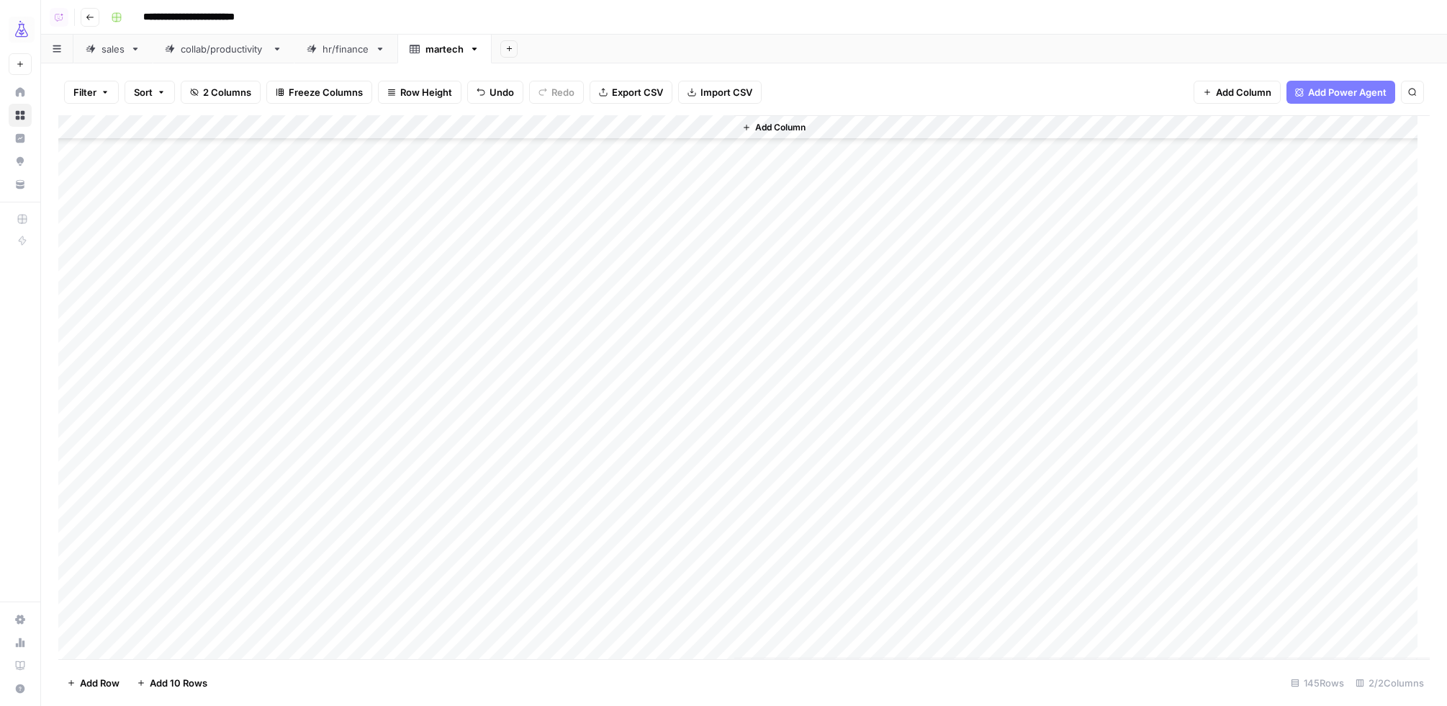
click at [262, 242] on div "Add Column" at bounding box center [744, 387] width 1372 height 544
click at [262, 242] on textarea "**********" at bounding box center [288, 243] width 360 height 20
click at [288, 243] on textarea "**********" at bounding box center [288, 243] width 360 height 20
type textarea "**********"
click at [192, 215] on div "Add Column" at bounding box center [744, 387] width 1372 height 544
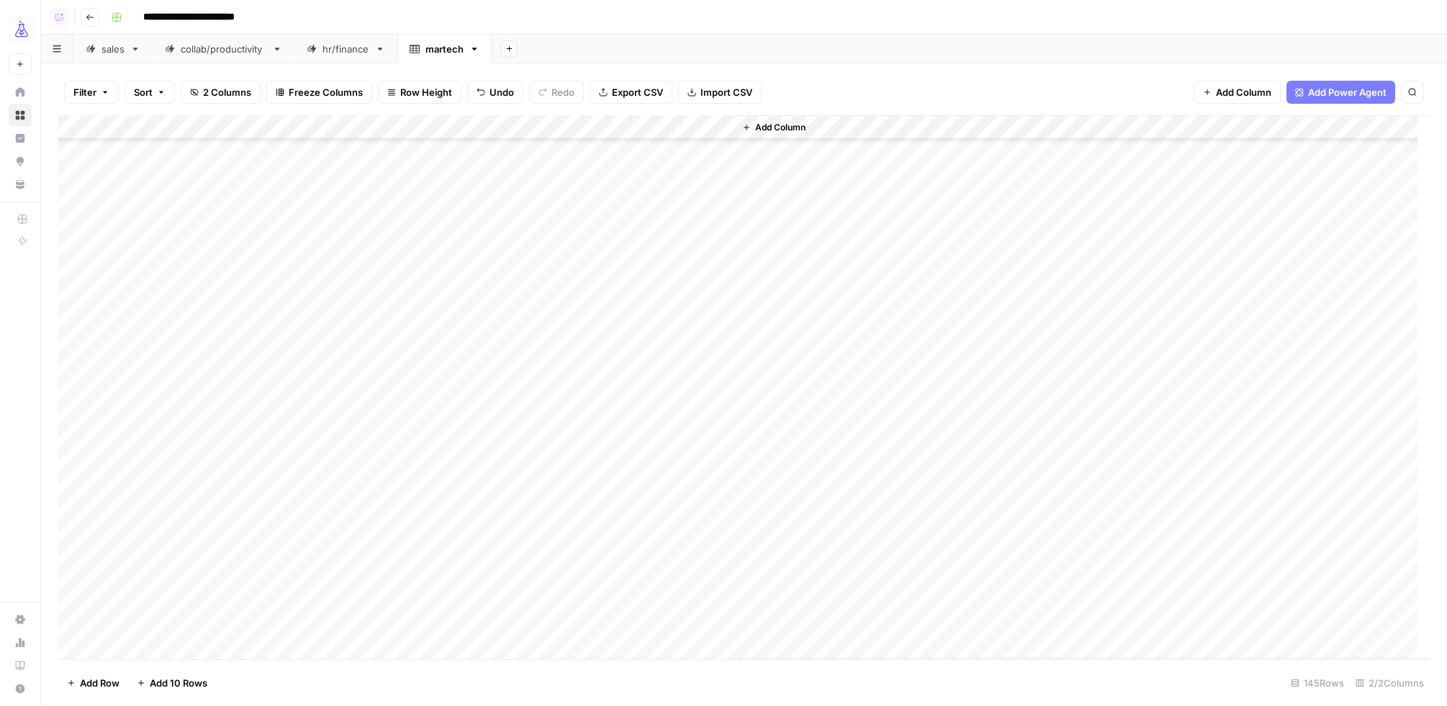
click at [155, 217] on div "Add Column" at bounding box center [744, 387] width 1372 height 544
click at [151, 217] on textarea "**********" at bounding box center [288, 218] width 360 height 20
drag, startPoint x: 243, startPoint y: 217, endPoint x: 341, endPoint y: 221, distance: 97.3
click at [340, 221] on textarea "**********" at bounding box center [288, 218] width 360 height 20
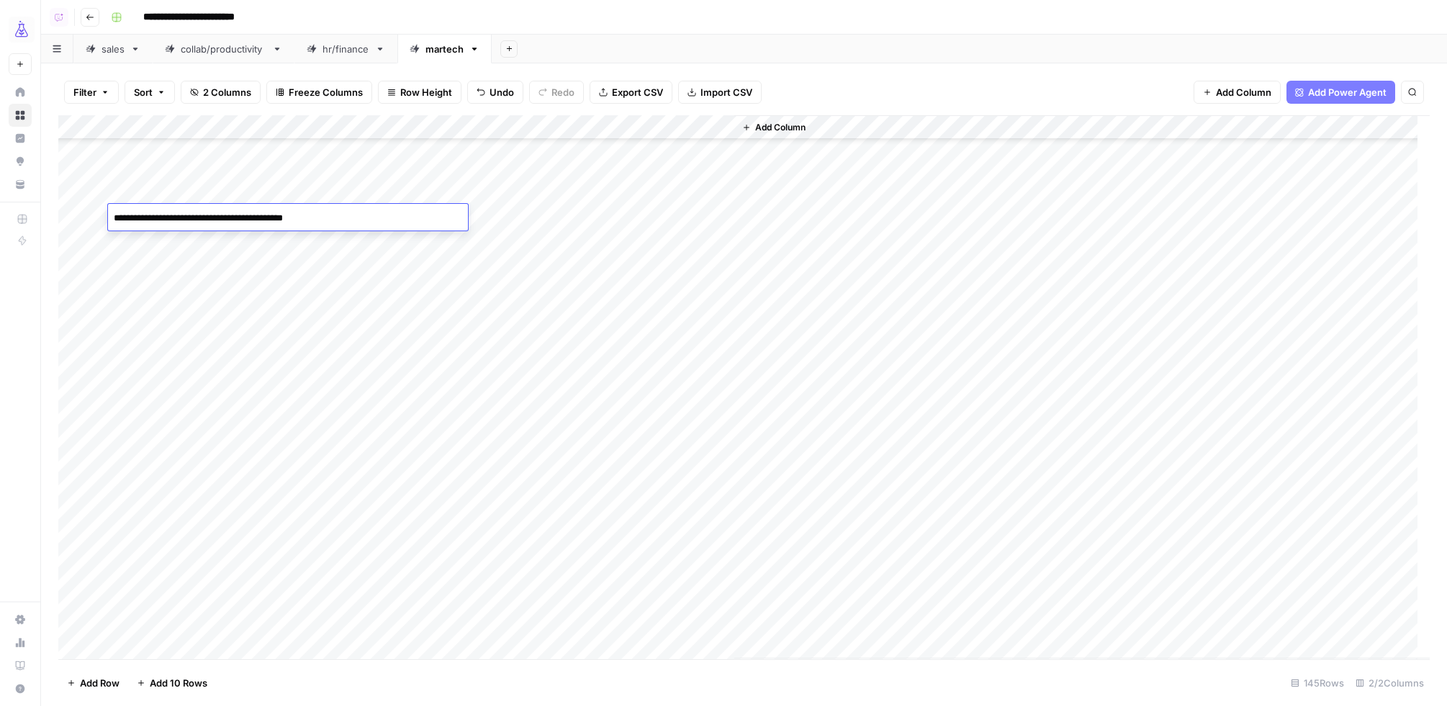
type textarea "**********"
click at [219, 248] on div "Add Column" at bounding box center [744, 387] width 1372 height 544
click at [214, 264] on div "Add Column" at bounding box center [744, 387] width 1372 height 544
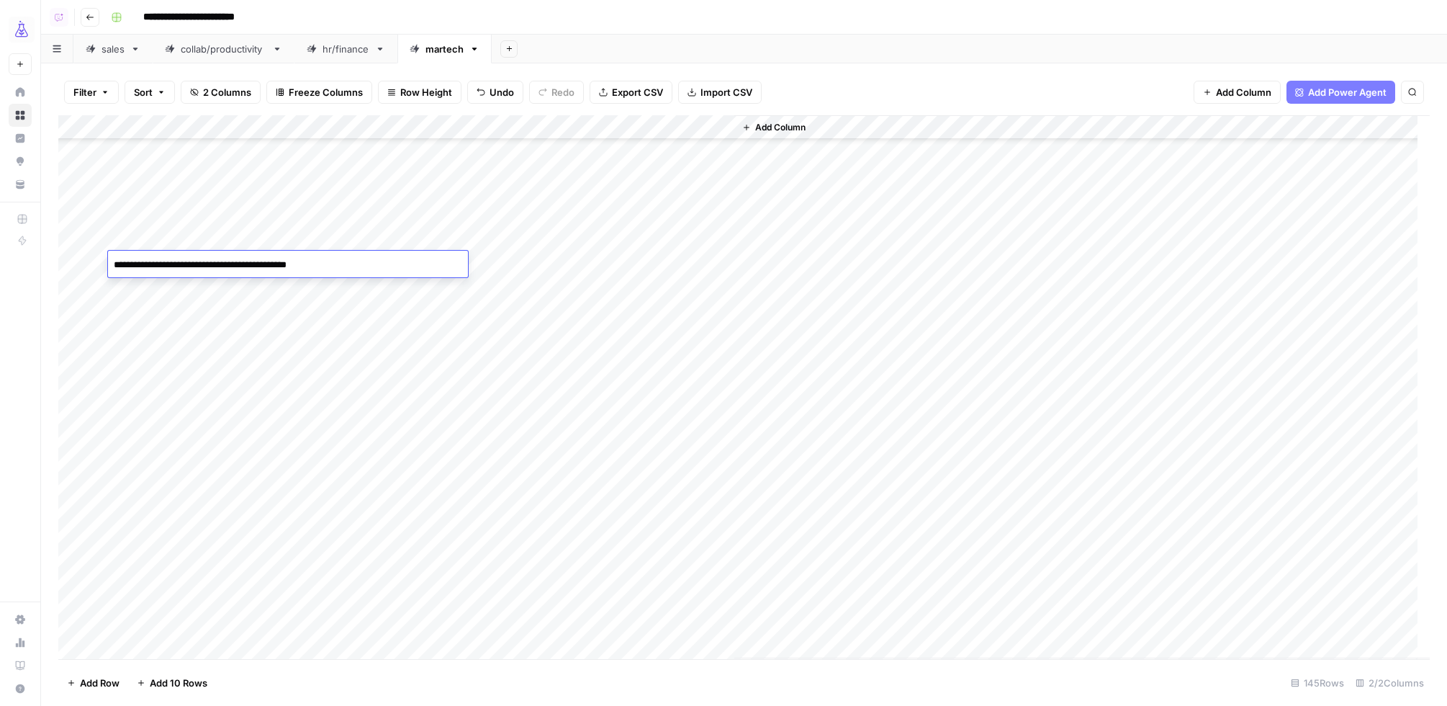
click at [217, 263] on textarea "**********" at bounding box center [288, 265] width 360 height 20
type textarea "**********"
click at [197, 222] on div "Add Column" at bounding box center [744, 387] width 1372 height 544
click at [158, 218] on div "Add Column" at bounding box center [744, 387] width 1372 height 544
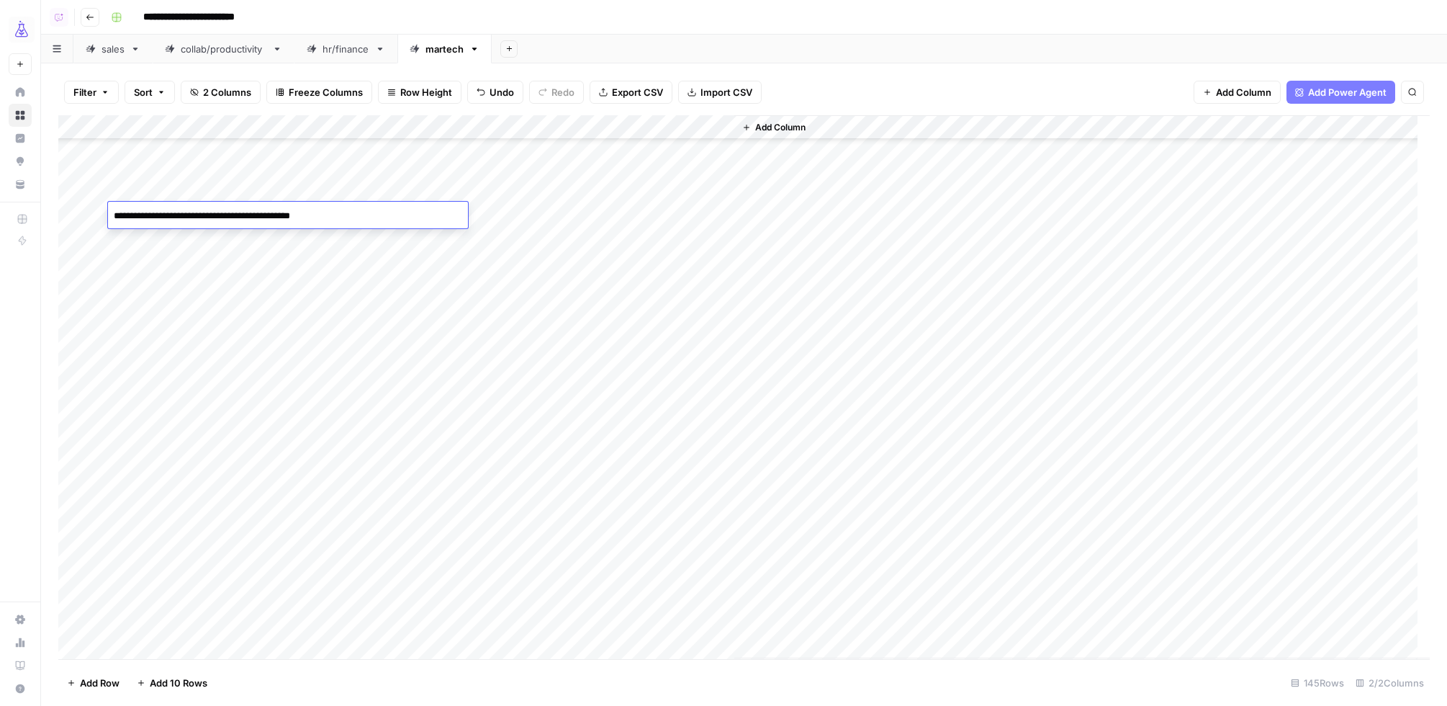
click at [158, 218] on textarea "**********" at bounding box center [288, 216] width 360 height 20
drag, startPoint x: 238, startPoint y: 217, endPoint x: 135, endPoint y: 216, distance: 103.7
click at [135, 216] on textarea "**********" at bounding box center [288, 216] width 360 height 20
type textarea "**********"
click at [199, 186] on div "Add Column" at bounding box center [744, 387] width 1372 height 544
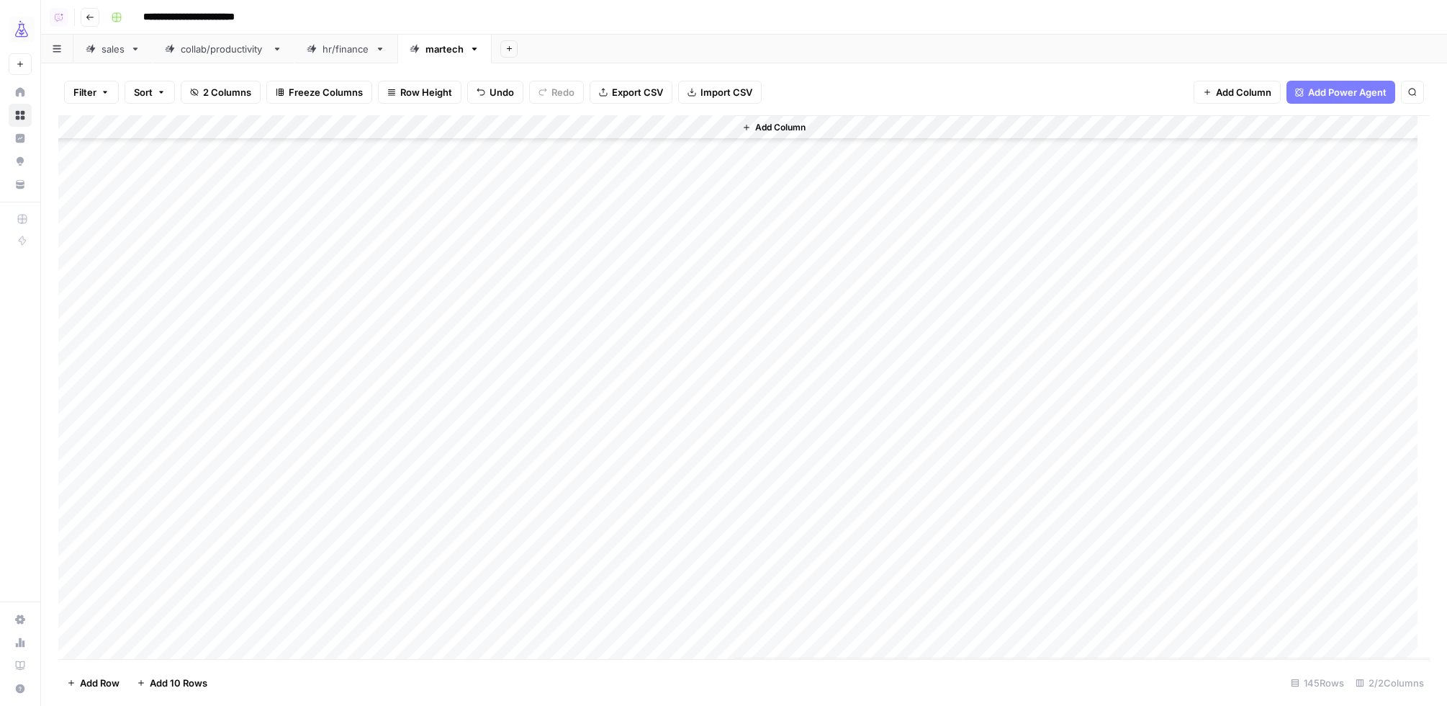
scroll to position [2376, 0]
click at [147, 246] on div "Add Column" at bounding box center [744, 387] width 1372 height 544
click at [135, 248] on textarea "**********" at bounding box center [288, 248] width 360 height 20
type textarea "**********"
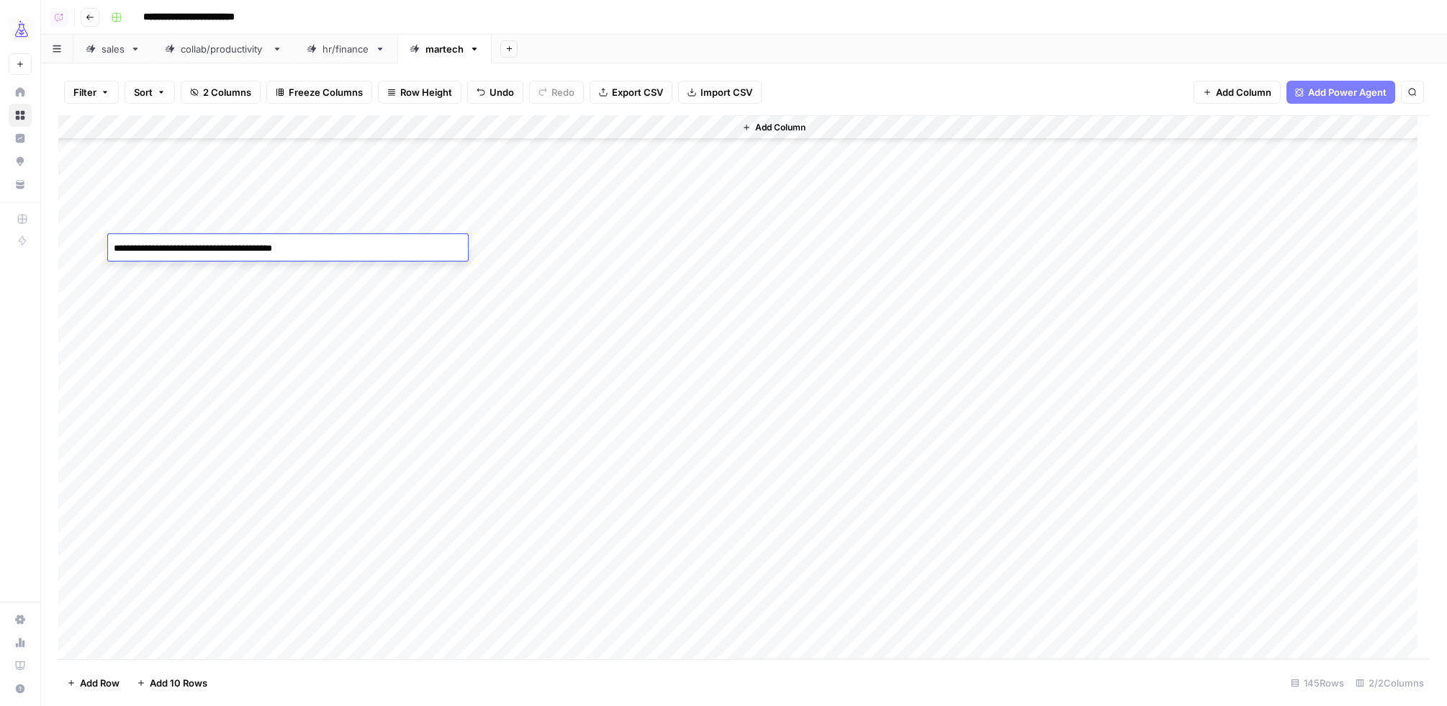
click at [183, 223] on div "Add Column" at bounding box center [744, 387] width 1372 height 544
click at [145, 224] on div "Add Column" at bounding box center [744, 387] width 1372 height 544
click at [145, 224] on textarea "**********" at bounding box center [288, 224] width 360 height 20
click at [136, 227] on textarea "**********" at bounding box center [288, 224] width 360 height 20
type textarea "**********"
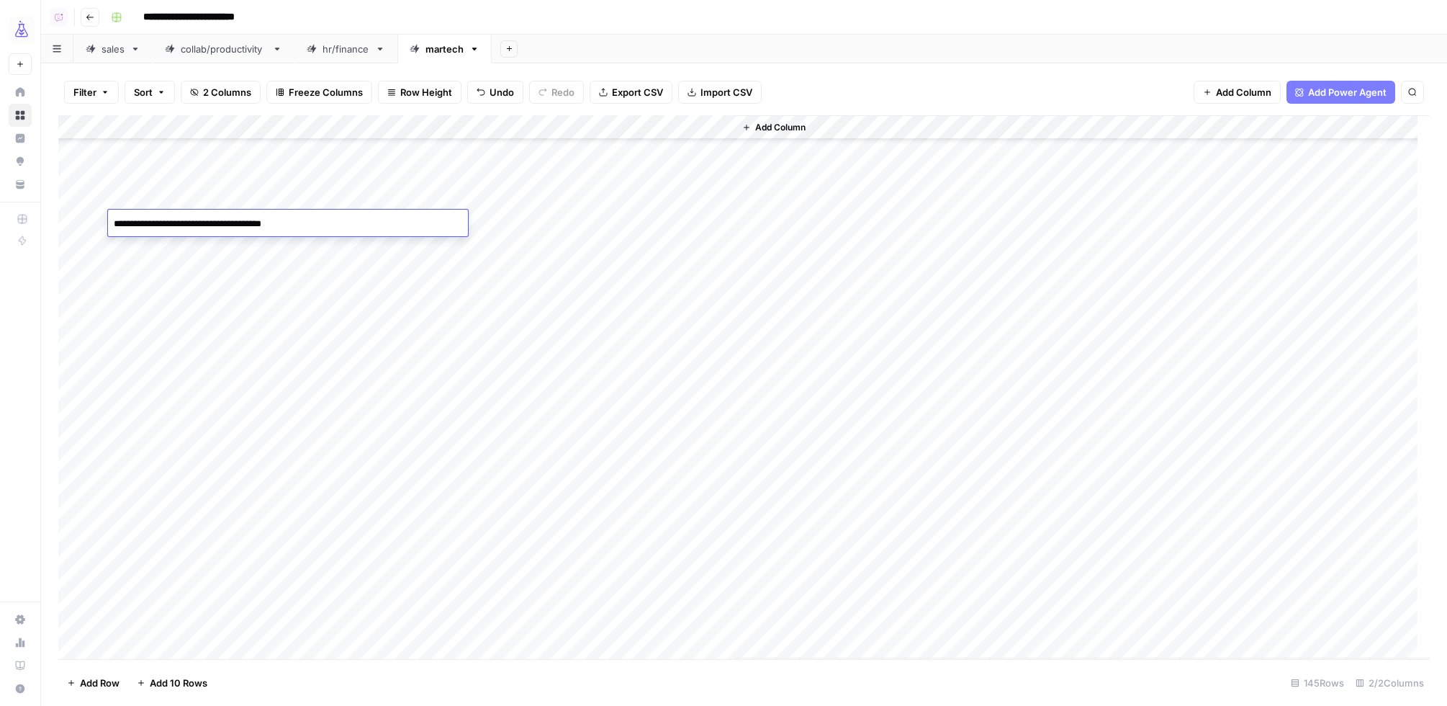
click at [142, 202] on div "Add Column" at bounding box center [744, 387] width 1372 height 544
click at [148, 215] on div "Add Column" at bounding box center [744, 387] width 1372 height 544
click at [312, 211] on div "Add Column" at bounding box center [744, 387] width 1372 height 544
click at [313, 215] on textarea "**********" at bounding box center [288, 217] width 360 height 20
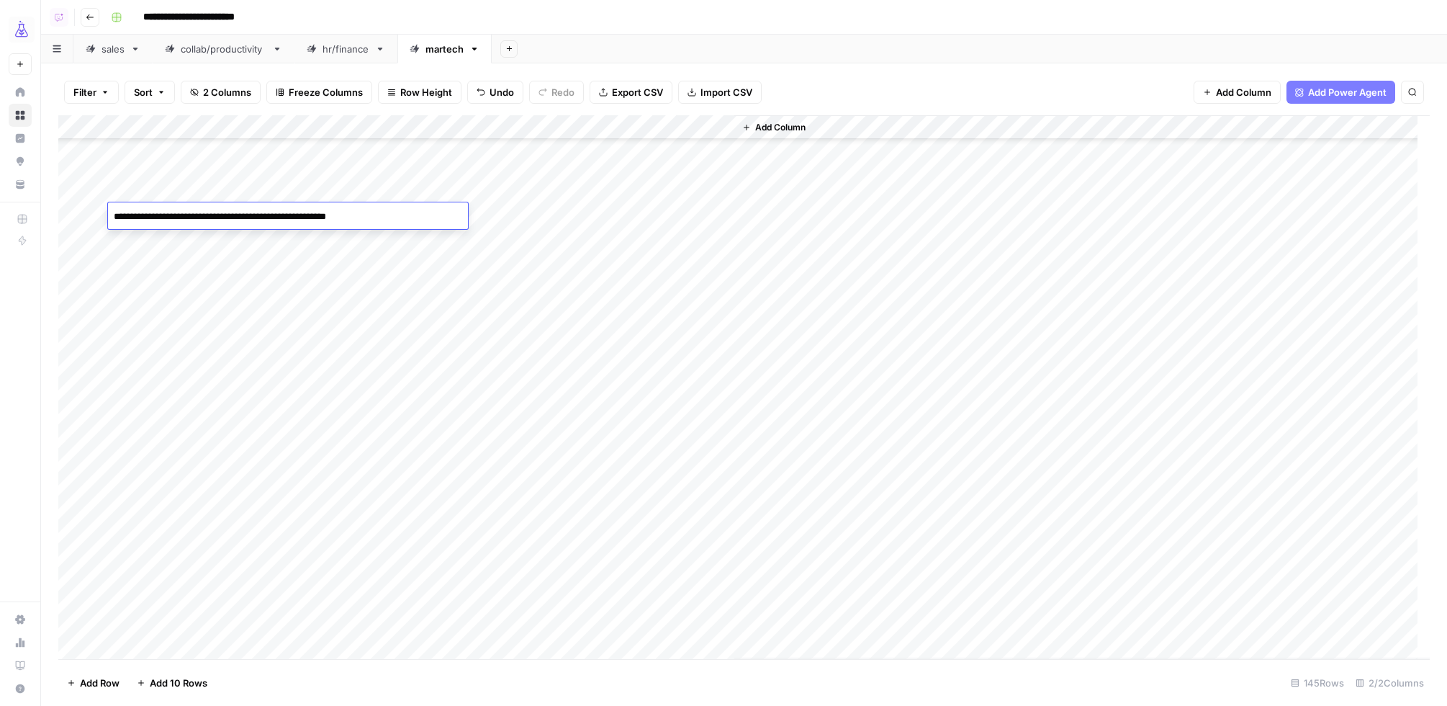
click at [309, 217] on textarea "**********" at bounding box center [288, 217] width 360 height 20
drag, startPoint x: 308, startPoint y: 217, endPoint x: 422, endPoint y: 214, distance: 113.8
click at [420, 213] on textarea "**********" at bounding box center [288, 217] width 360 height 20
click at [203, 217] on textarea "**********" at bounding box center [288, 217] width 360 height 20
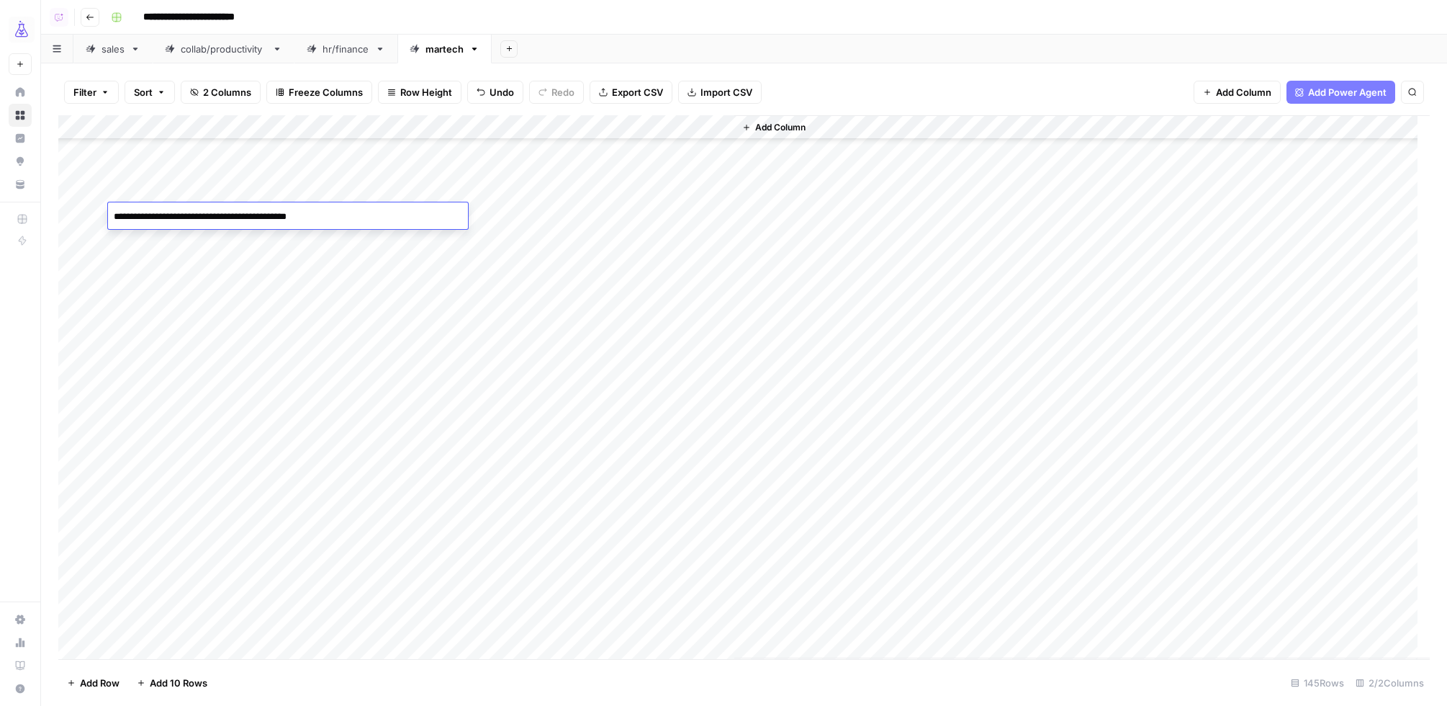
click at [217, 220] on textarea "**********" at bounding box center [288, 217] width 360 height 20
click at [211, 217] on textarea "**********" at bounding box center [288, 217] width 360 height 20
type textarea "**********"
click at [180, 190] on div "Add Column" at bounding box center [744, 387] width 1372 height 544
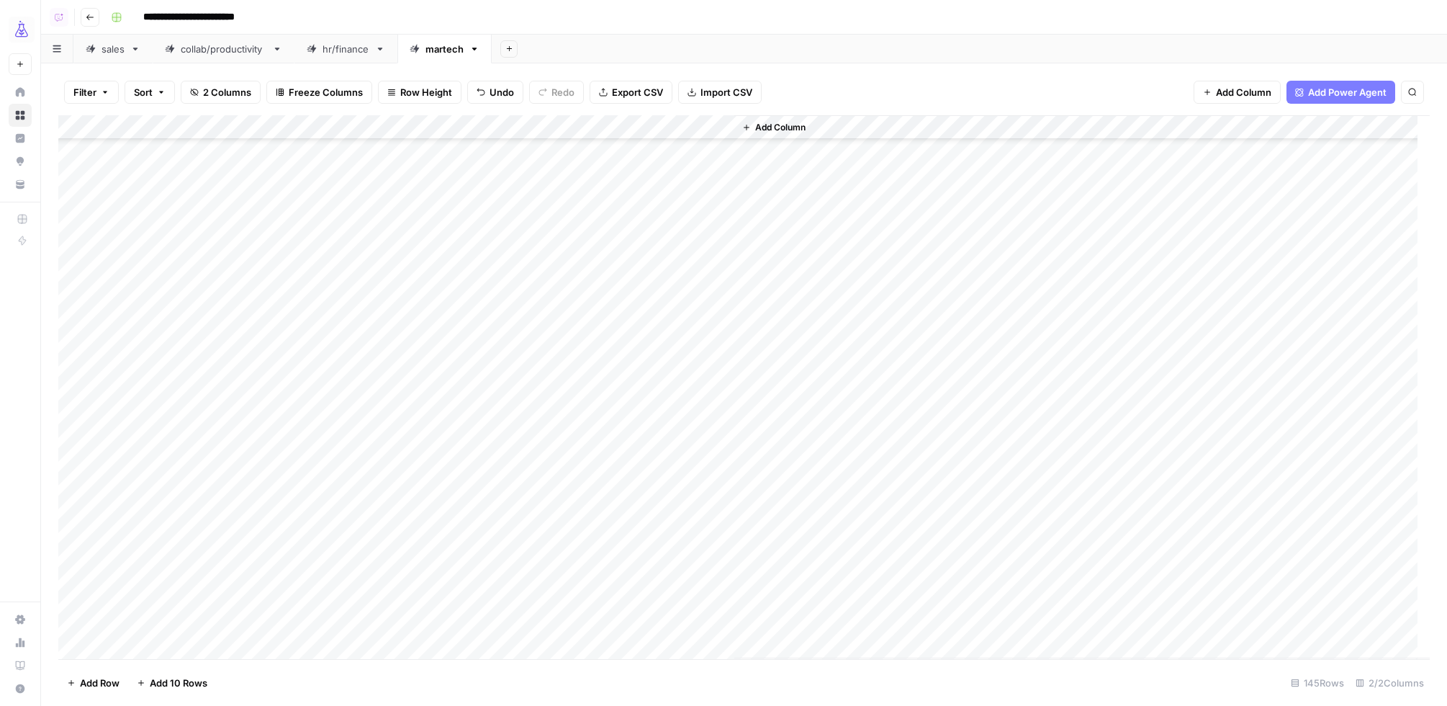
click at [148, 230] on div "Add Column" at bounding box center [744, 387] width 1372 height 544
click at [136, 228] on textarea "**********" at bounding box center [288, 230] width 360 height 20
click at [259, 230] on textarea "**********" at bounding box center [288, 230] width 360 height 20
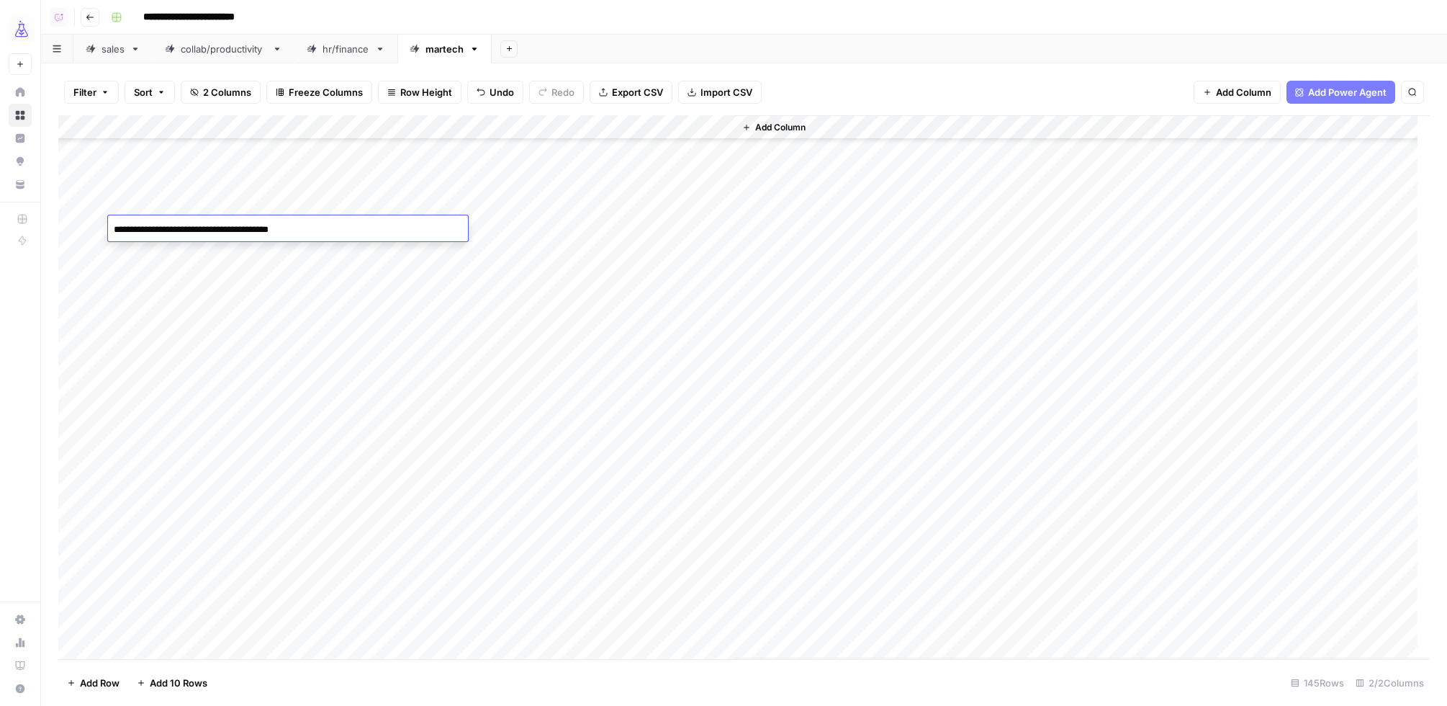
type textarea "**********"
click at [258, 202] on div "Add Column" at bounding box center [744, 387] width 1372 height 544
click at [197, 269] on div "Add Column" at bounding box center [744, 387] width 1372 height 544
click at [193, 269] on div "Add Column" at bounding box center [744, 387] width 1372 height 544
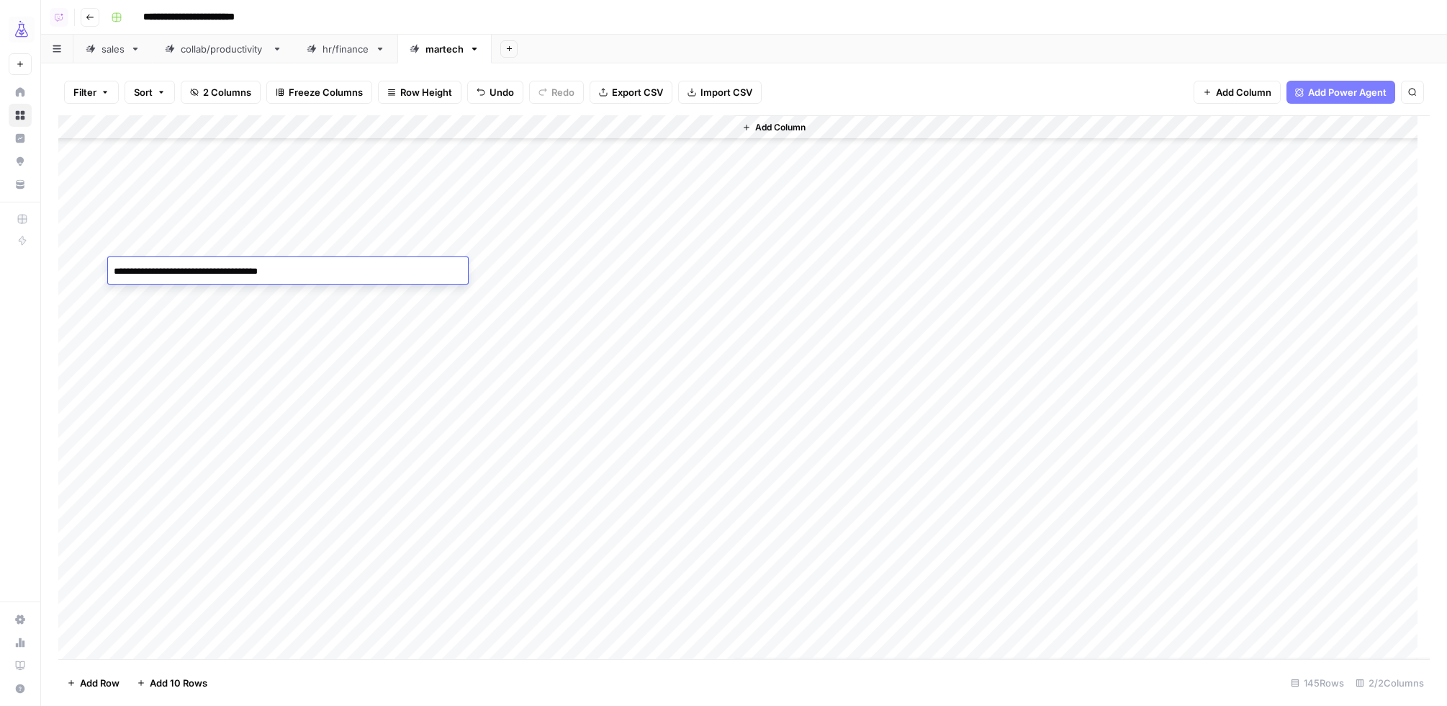
click at [193, 269] on textarea "**********" at bounding box center [288, 271] width 360 height 20
click at [187, 272] on textarea "**********" at bounding box center [288, 271] width 360 height 20
click at [189, 272] on textarea "**********" at bounding box center [288, 271] width 360 height 20
click at [301, 271] on textarea "**********" at bounding box center [288, 271] width 360 height 20
type textarea "**********"
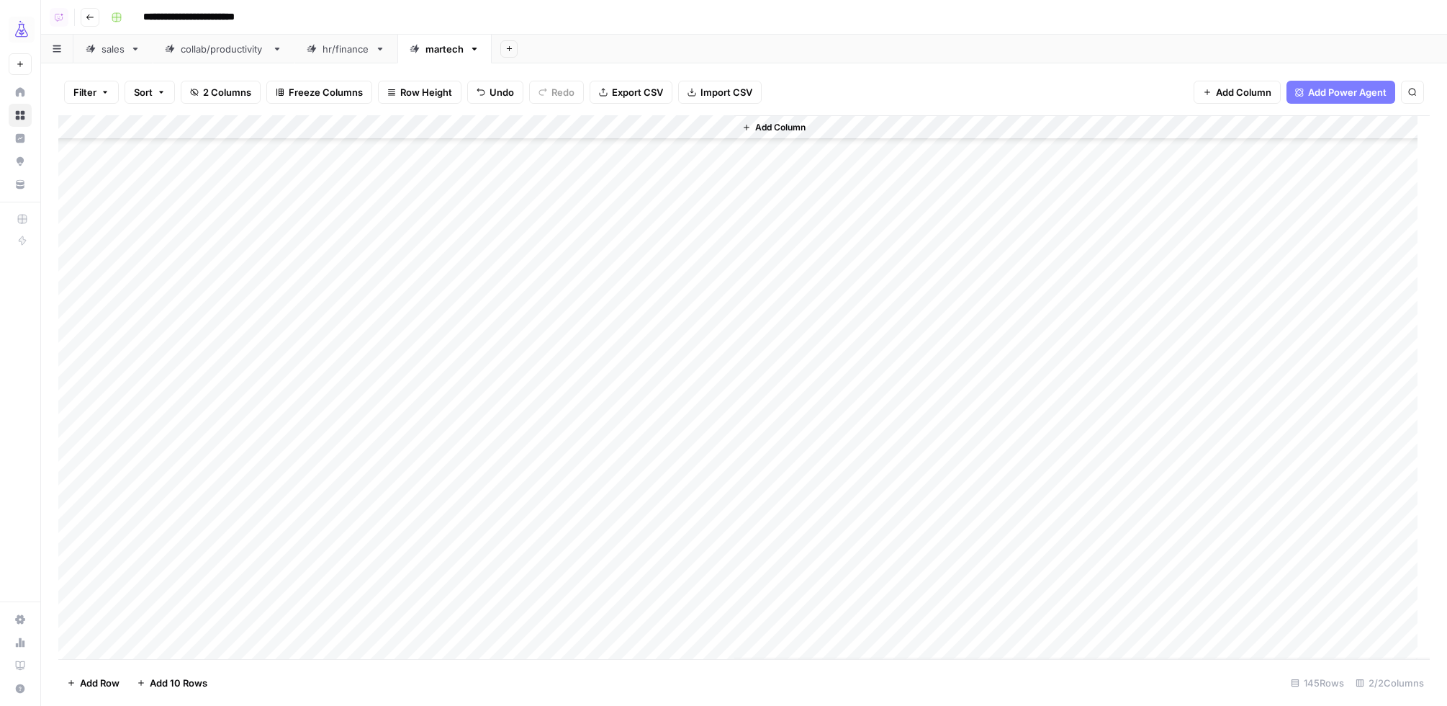
click at [186, 246] on div "Add Column" at bounding box center [744, 387] width 1372 height 544
click at [189, 244] on div "Add Column" at bounding box center [744, 387] width 1372 height 544
type textarea "**********"
drag, startPoint x: 269, startPoint y: 232, endPoint x: 256, endPoint y: 230, distance: 12.4
click at [268, 233] on div "**********" at bounding box center [288, 246] width 360 height 27
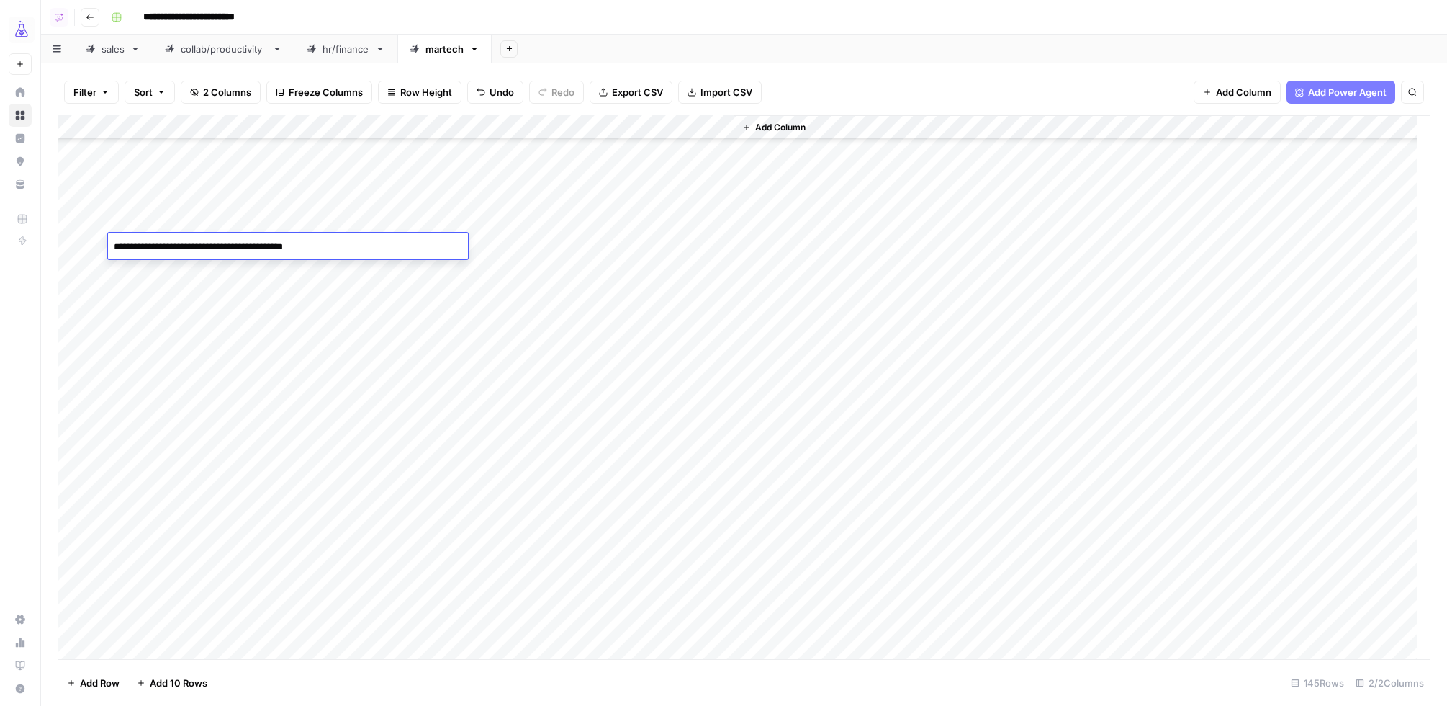
click at [210, 215] on div "Add Column" at bounding box center [744, 387] width 1372 height 544
click at [163, 204] on div "Add Column" at bounding box center [744, 387] width 1372 height 544
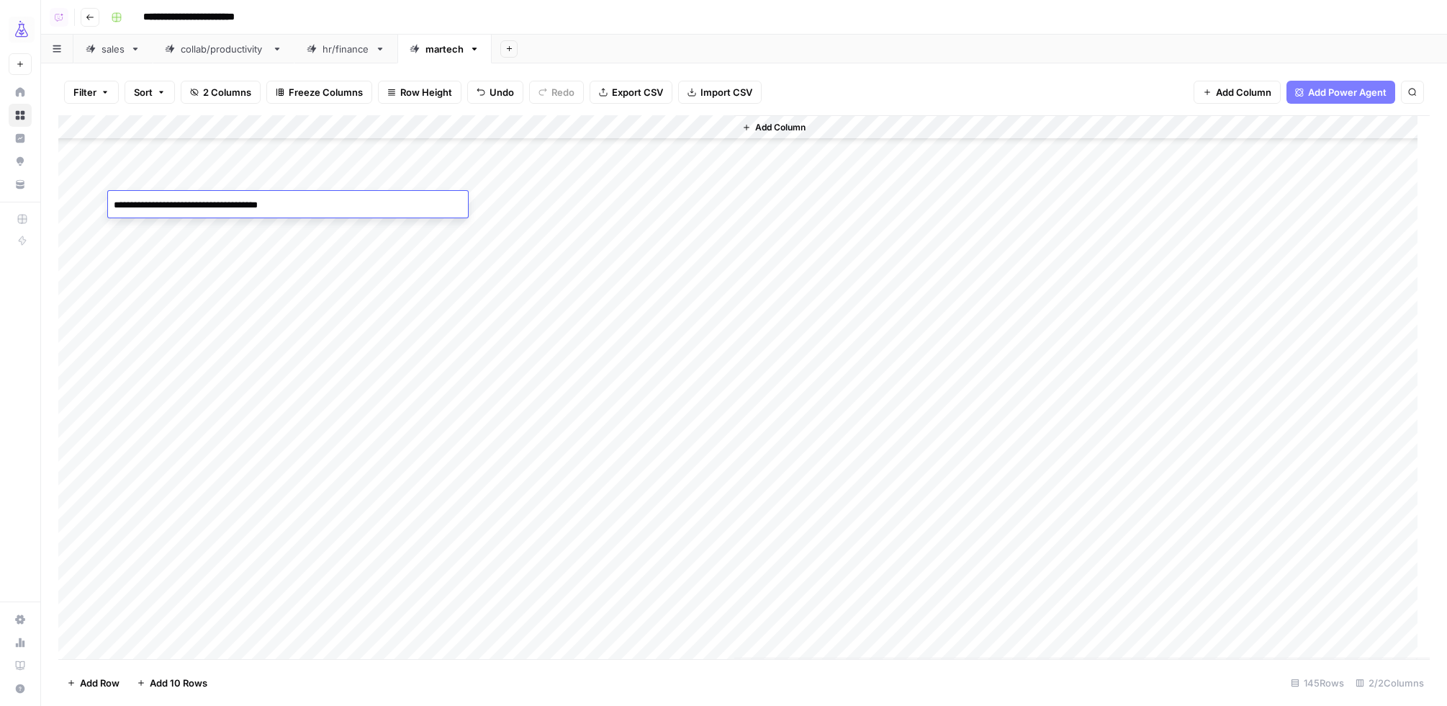
drag, startPoint x: 212, startPoint y: 207, endPoint x: 415, endPoint y: 216, distance: 203.2
click at [415, 216] on div "**********" at bounding box center [288, 204] width 360 height 27
click at [127, 207] on textarea "**********" at bounding box center [288, 205] width 360 height 20
type textarea "**********"
click at [184, 247] on div "Add Column" at bounding box center [744, 387] width 1372 height 544
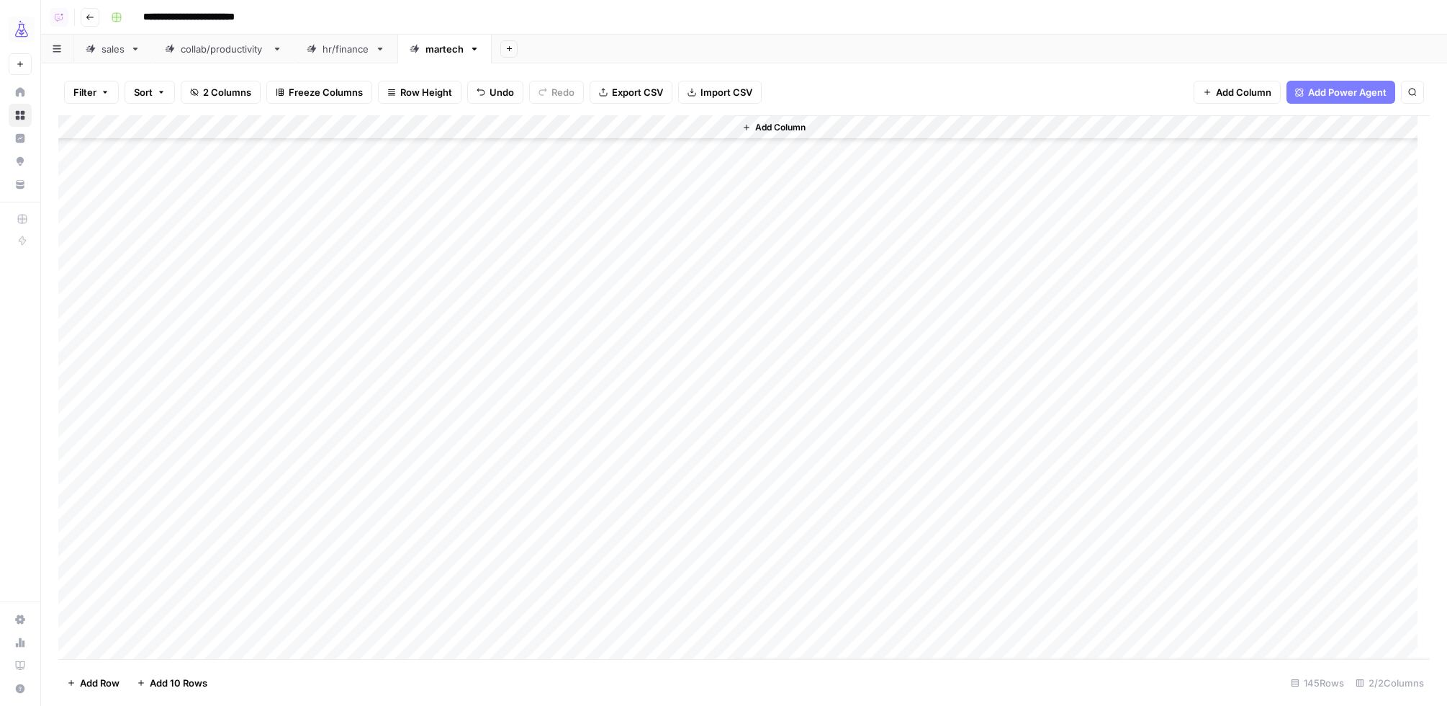
click at [199, 181] on div "Add Column" at bounding box center [744, 387] width 1372 height 544
type textarea "**********"
click at [161, 212] on div "Add Column" at bounding box center [744, 387] width 1372 height 544
click at [165, 217] on div "Add Column" at bounding box center [744, 387] width 1372 height 544
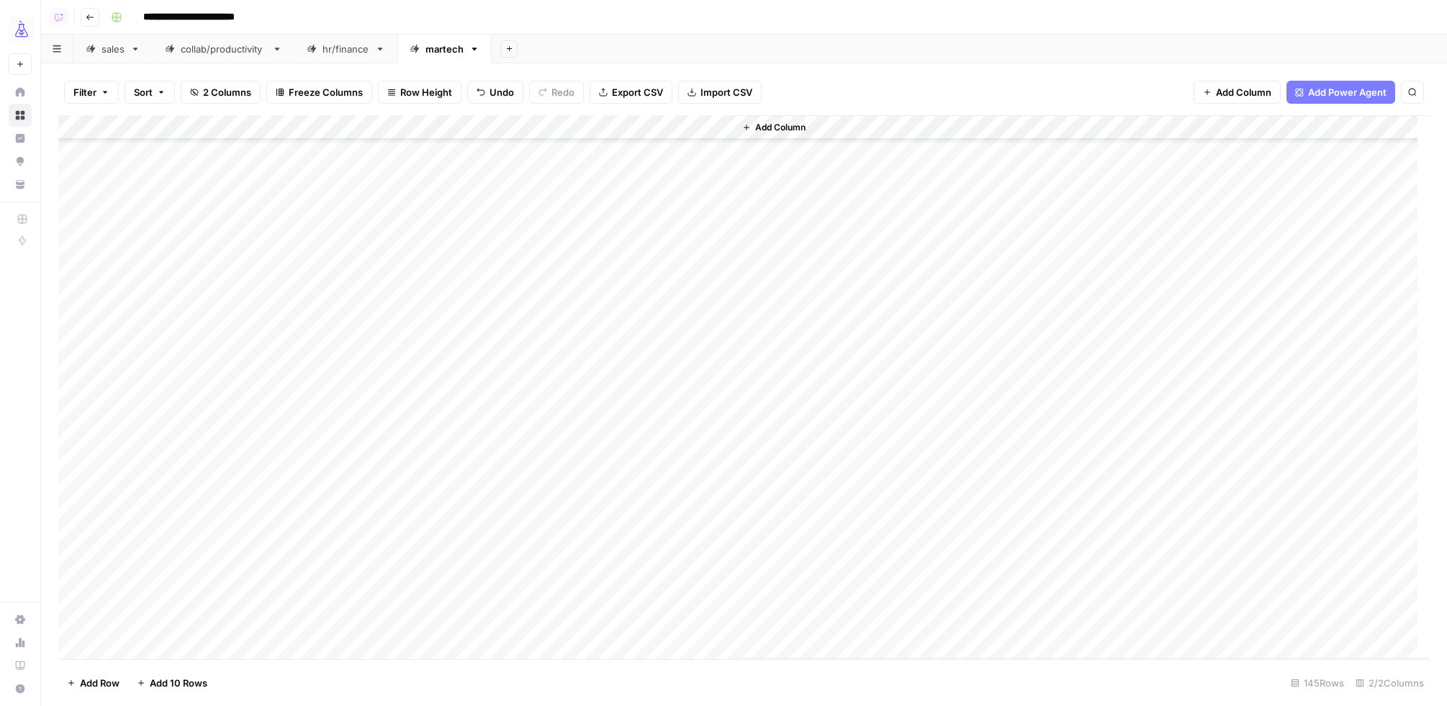
click at [149, 215] on div "Add Column" at bounding box center [744, 387] width 1372 height 544
click at [149, 215] on textarea "**********" at bounding box center [288, 215] width 360 height 20
drag, startPoint x: 315, startPoint y: 215, endPoint x: 441, endPoint y: 217, distance: 126.0
click at [463, 216] on textarea "**********" at bounding box center [288, 215] width 360 height 20
type textarea "**********"
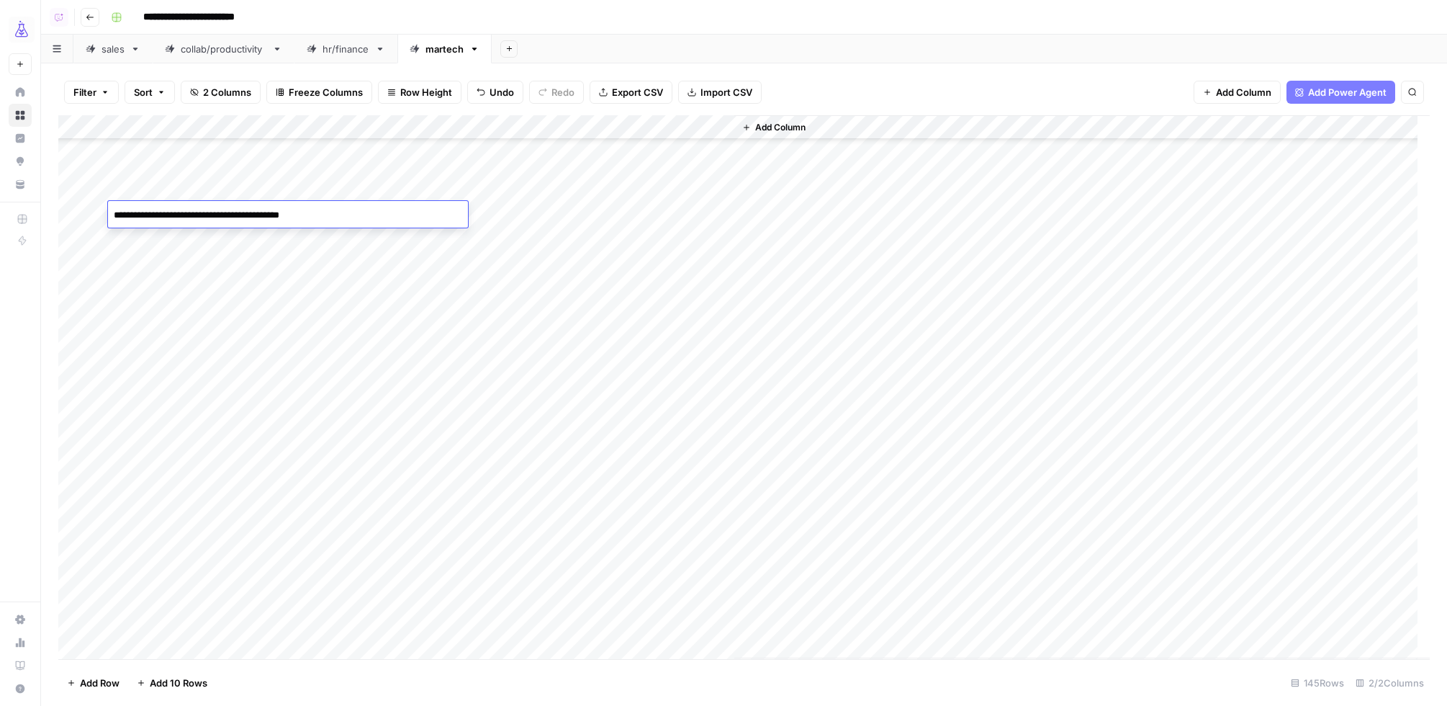
click at [244, 194] on div "Add Column" at bounding box center [744, 387] width 1372 height 544
click at [192, 258] on div "Add Column" at bounding box center [744, 387] width 1372 height 544
click at [248, 206] on div "Add Column" at bounding box center [744, 387] width 1372 height 544
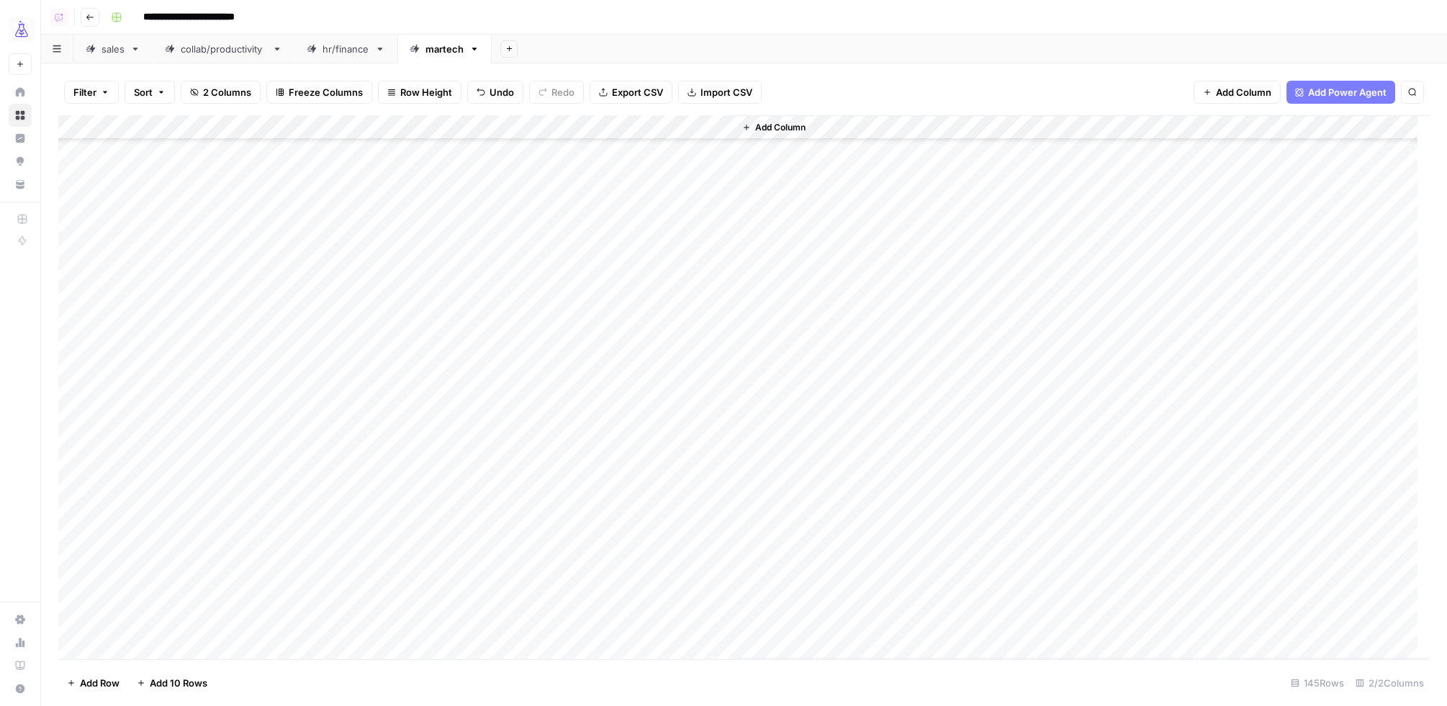
click at [264, 207] on div "Add Column" at bounding box center [744, 387] width 1372 height 544
click at [297, 207] on textarea "**********" at bounding box center [288, 207] width 360 height 20
type textarea "**********"
click at [250, 185] on div "Add Column" at bounding box center [744, 387] width 1372 height 544
type textarea "**********"
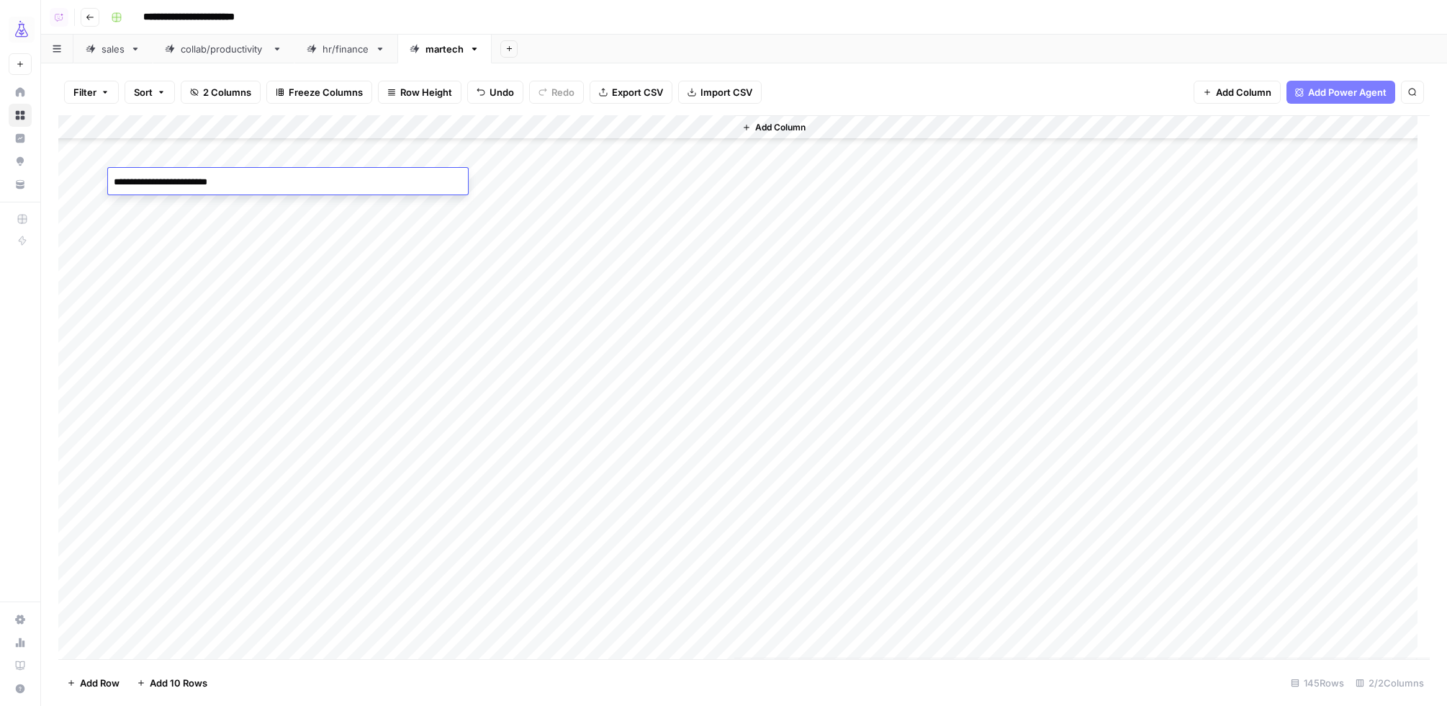
click at [215, 223] on div "Add Column" at bounding box center [744, 387] width 1372 height 544
click at [256, 243] on div "Add Column" at bounding box center [744, 387] width 1372 height 544
click at [264, 243] on div "Add Column" at bounding box center [744, 387] width 1372 height 544
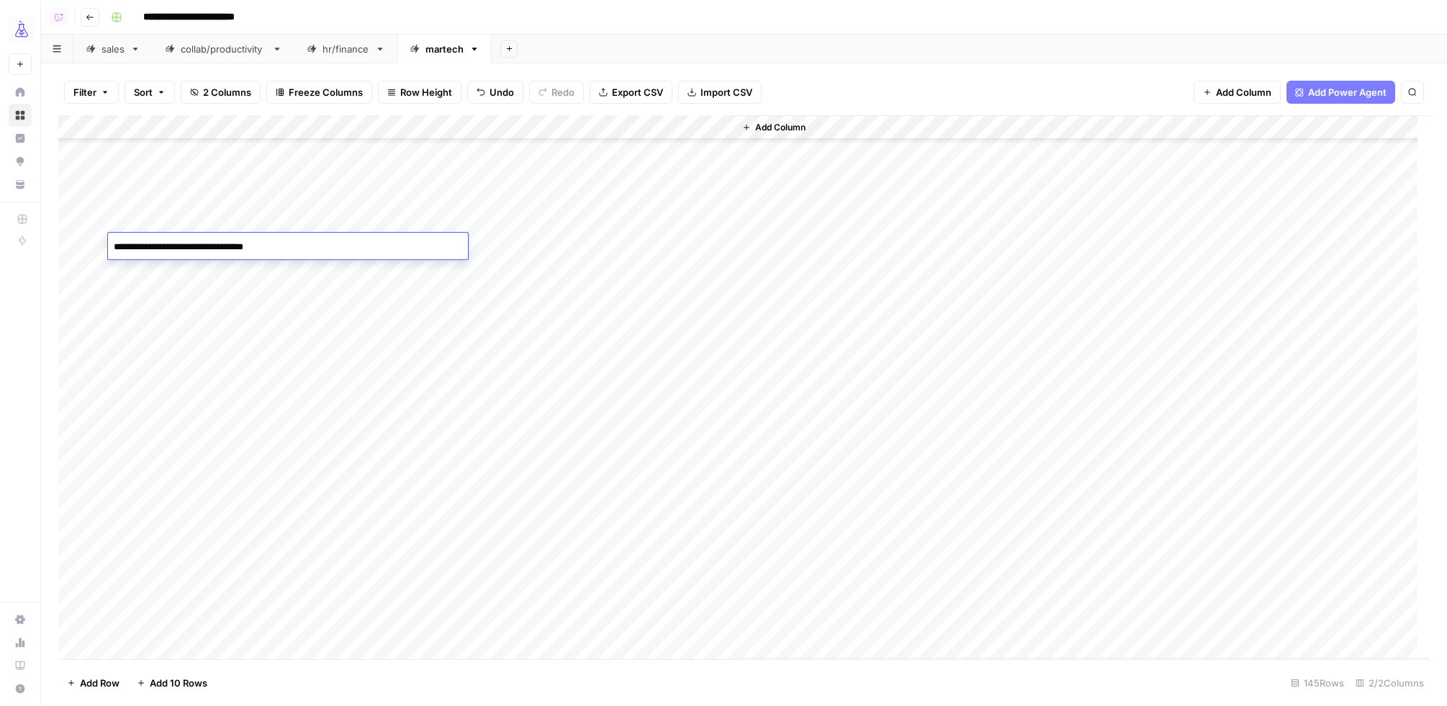
click at [285, 245] on textarea "**********" at bounding box center [288, 247] width 360 height 20
click at [205, 249] on textarea "**********" at bounding box center [288, 247] width 360 height 20
click at [246, 247] on textarea "**********" at bounding box center [288, 247] width 360 height 20
click at [310, 248] on textarea "**********" at bounding box center [288, 247] width 360 height 20
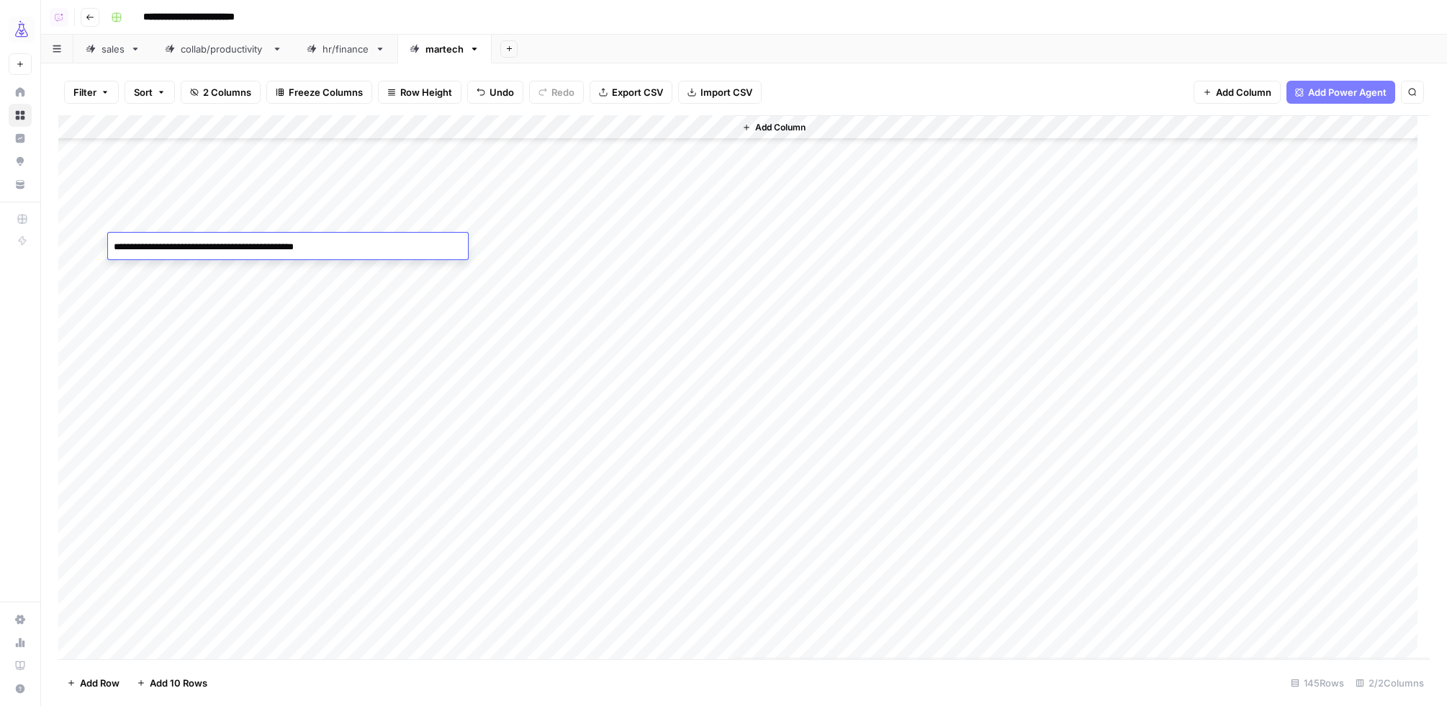
type textarea "**********"
click at [237, 222] on div "Add Column" at bounding box center [744, 387] width 1372 height 544
click at [178, 446] on div "Add Column" at bounding box center [744, 387] width 1372 height 544
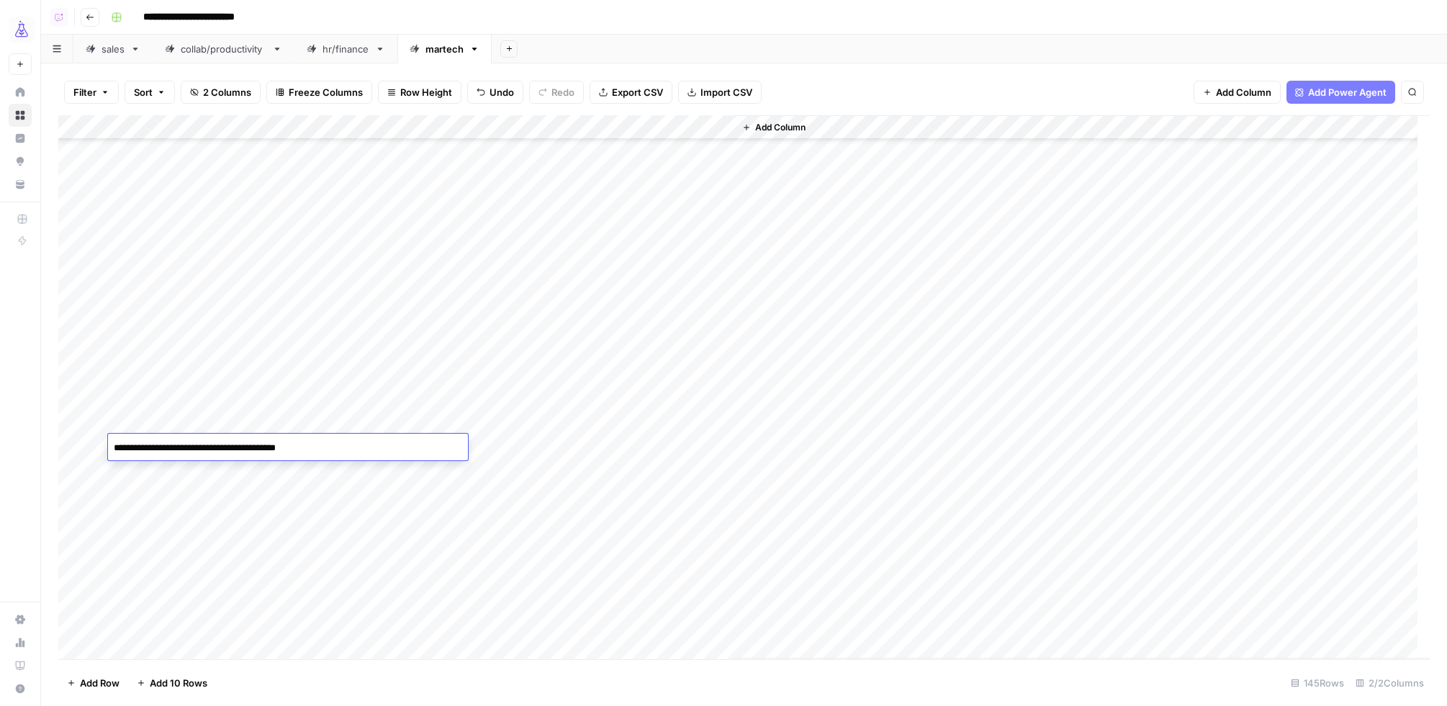
click at [166, 446] on textarea "**********" at bounding box center [288, 448] width 360 height 20
type textarea "**********"
click at [194, 389] on div "Add Column" at bounding box center [744, 387] width 1372 height 544
click at [177, 448] on div "Add Column" at bounding box center [744, 387] width 1372 height 544
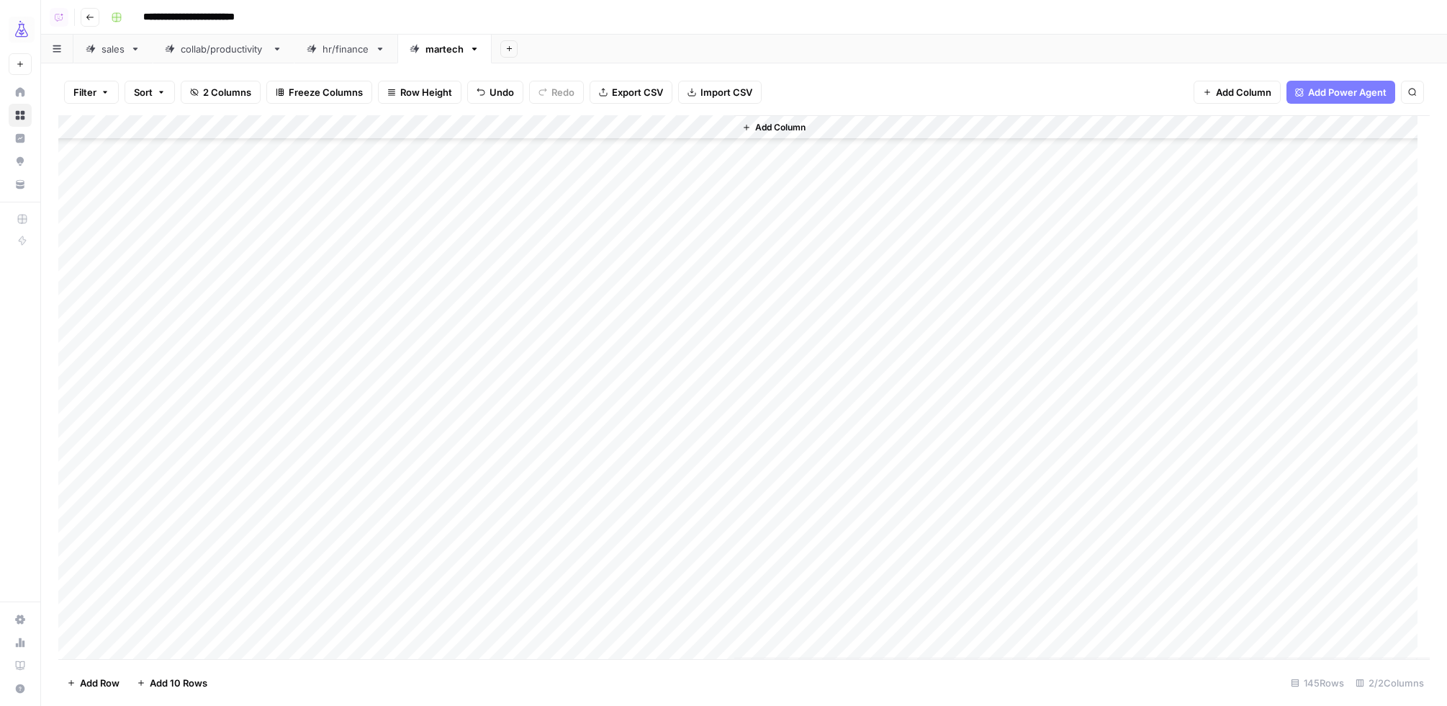
click at [177, 448] on div "Add Column" at bounding box center [744, 387] width 1372 height 544
click at [159, 446] on textarea "**********" at bounding box center [288, 448] width 360 height 20
type textarea "**********"
click at [181, 374] on div "Add Column" at bounding box center [744, 387] width 1372 height 544
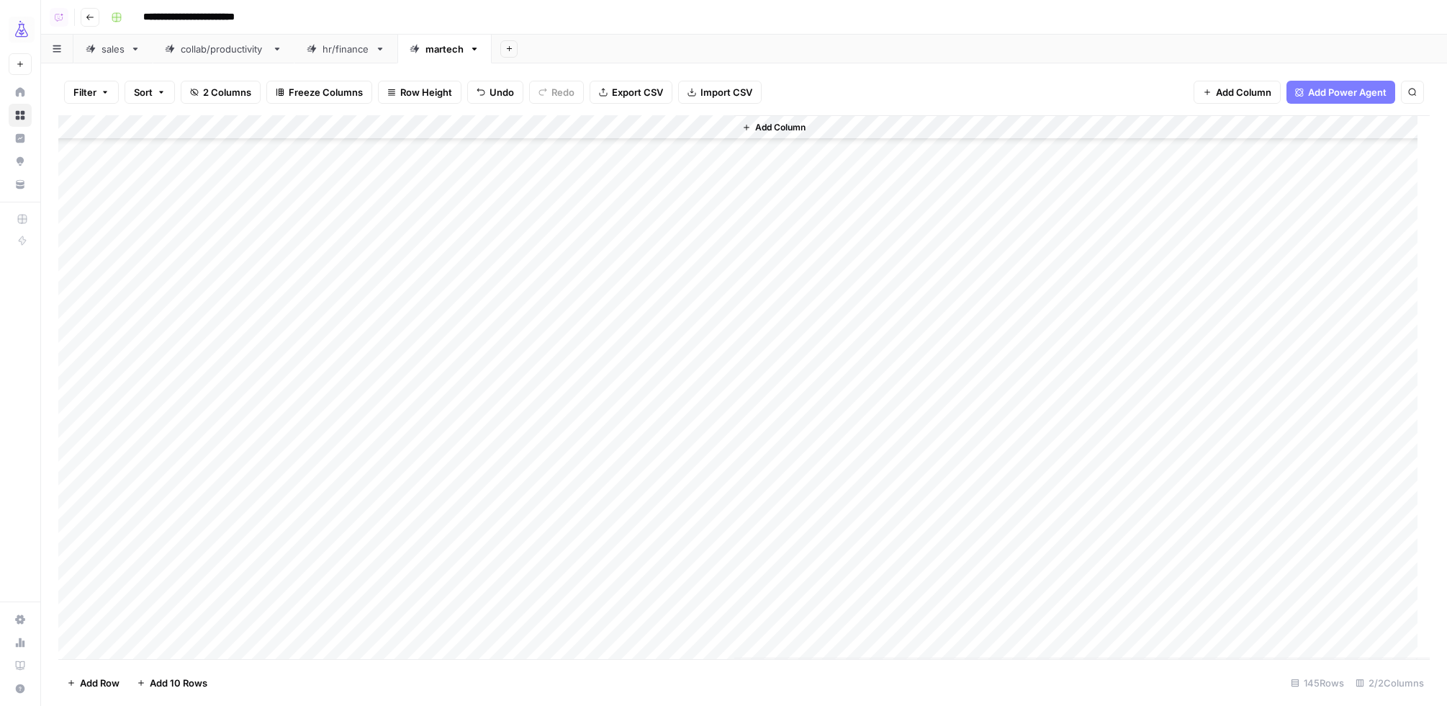
scroll to position [939, 0]
click at [215, 394] on div "Add Column" at bounding box center [744, 387] width 1372 height 544
click at [254, 390] on div "Add Column" at bounding box center [744, 387] width 1372 height 544
type textarea "**********"
click at [202, 274] on div "Add Column" at bounding box center [744, 387] width 1372 height 544
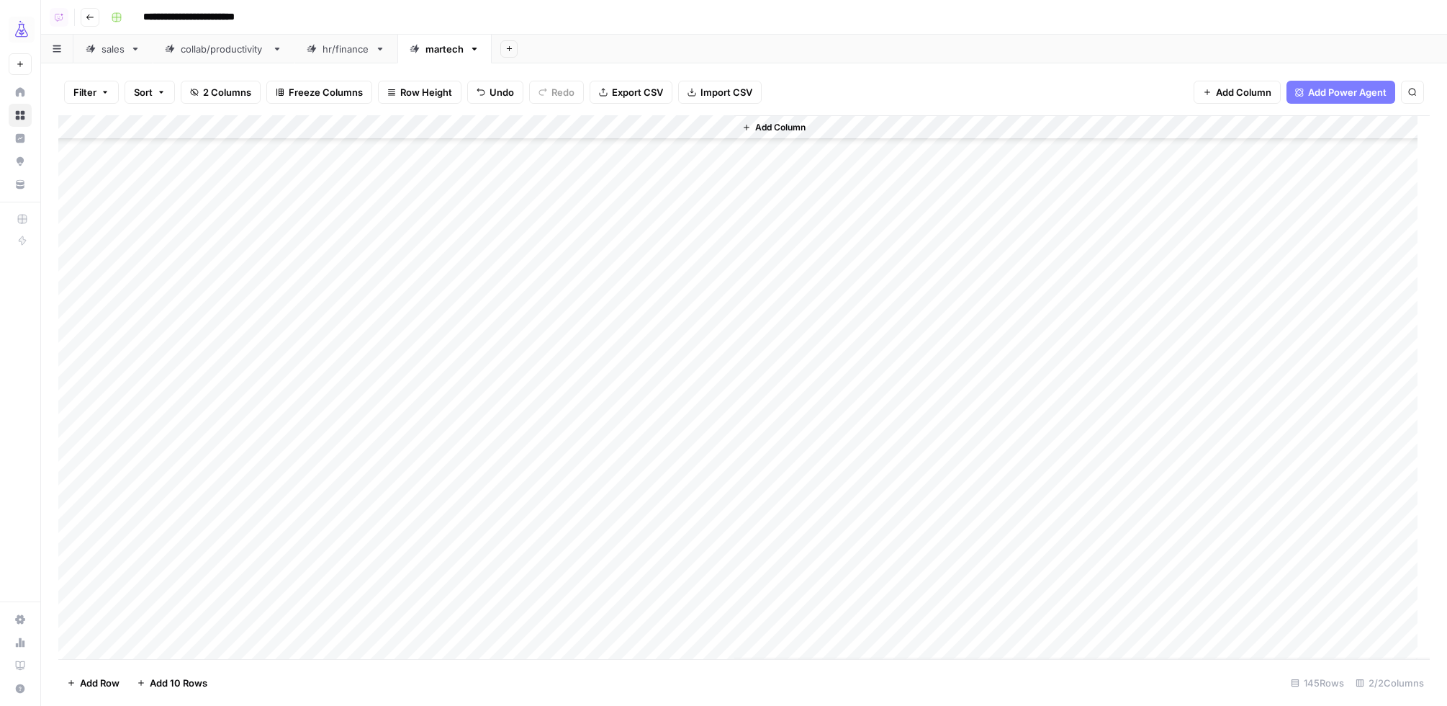
click at [187, 240] on div "Add Column" at bounding box center [744, 387] width 1372 height 544
click at [161, 299] on div "Add Column" at bounding box center [744, 387] width 1372 height 544
click at [284, 361] on div "Add Column" at bounding box center [744, 387] width 1372 height 544
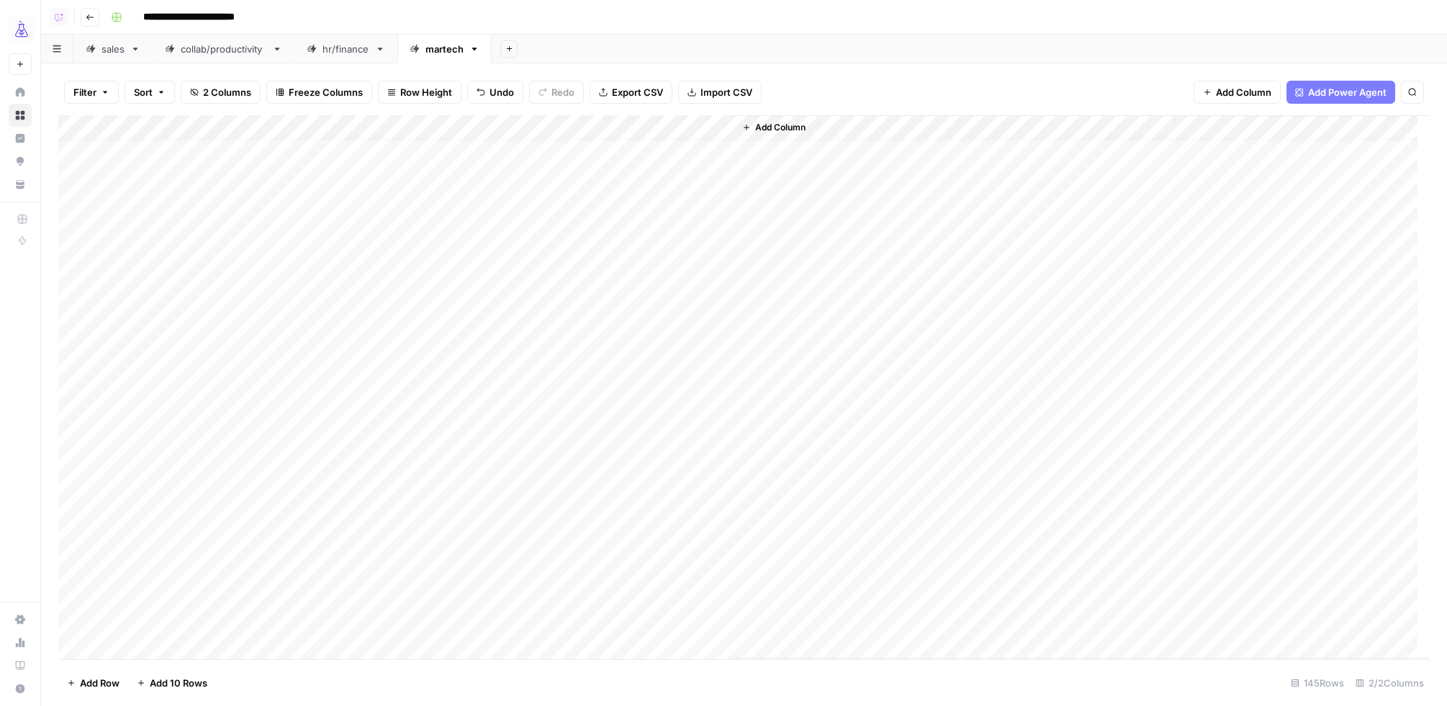
scroll to position [0, 0]
click at [186, 345] on div "Add Column" at bounding box center [744, 387] width 1372 height 544
click at [153, 346] on div "Add Column" at bounding box center [744, 387] width 1372 height 544
click at [153, 346] on textarea "**********" at bounding box center [288, 348] width 360 height 20
drag, startPoint x: 252, startPoint y: 349, endPoint x: 392, endPoint y: 353, distance: 140.5
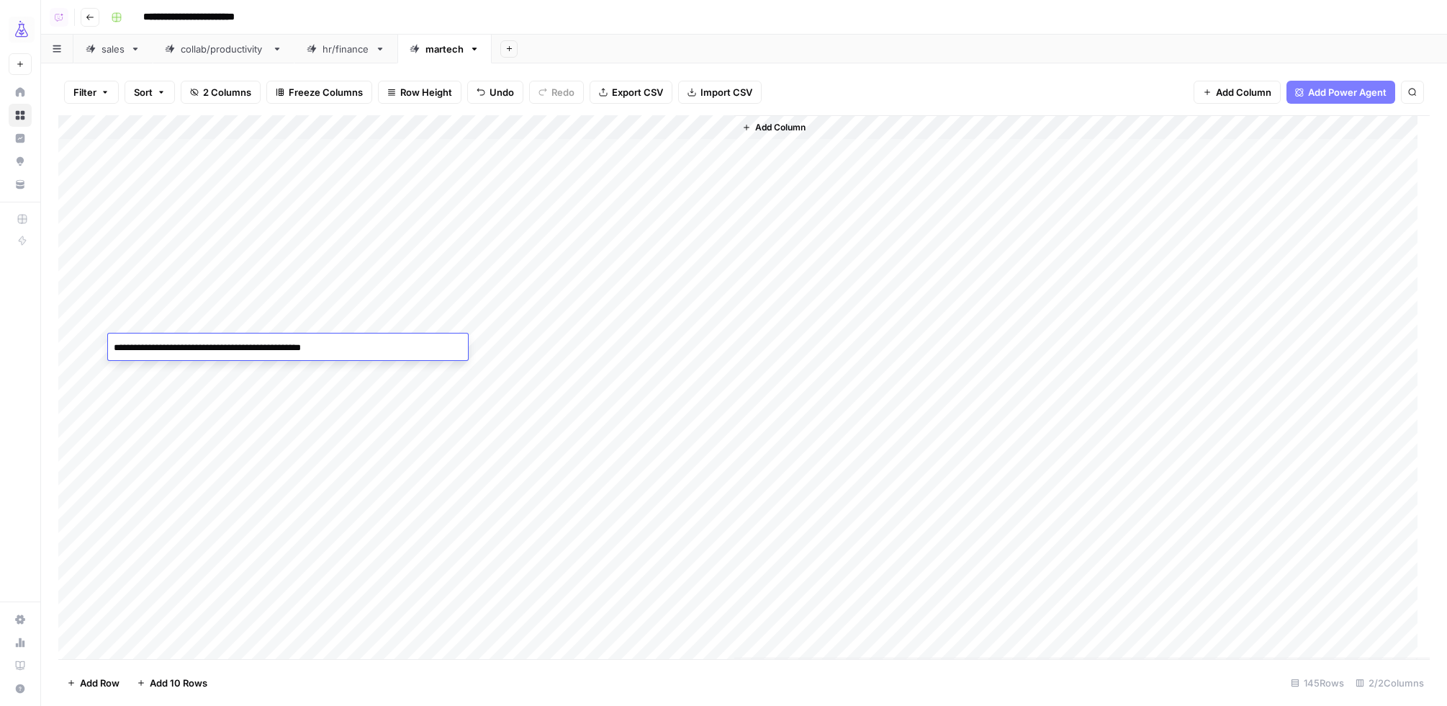
click at [392, 353] on textarea "**********" at bounding box center [288, 348] width 360 height 20
type textarea "**********"
click at [233, 297] on div "Add Column" at bounding box center [744, 387] width 1372 height 544
click at [218, 396] on div "Add Column" at bounding box center [744, 387] width 1372 height 544
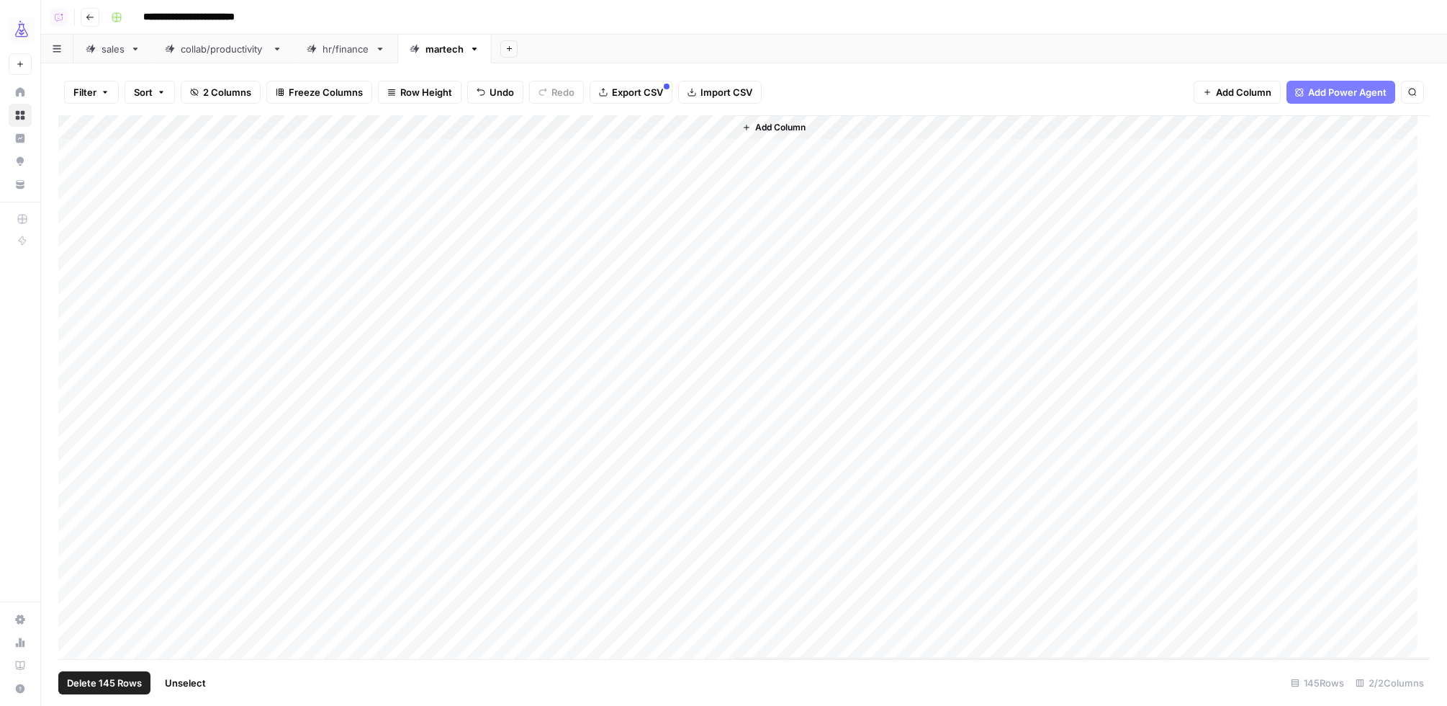
click at [85, 126] on div "Add Column" at bounding box center [744, 387] width 1372 height 544
click at [72, 621] on div "Add Column" at bounding box center [744, 387] width 1372 height 544
drag, startPoint x: 71, startPoint y: 622, endPoint x: 93, endPoint y: 618, distance: 22.7
click at [70, 622] on div "Add Column" at bounding box center [744, 387] width 1372 height 544
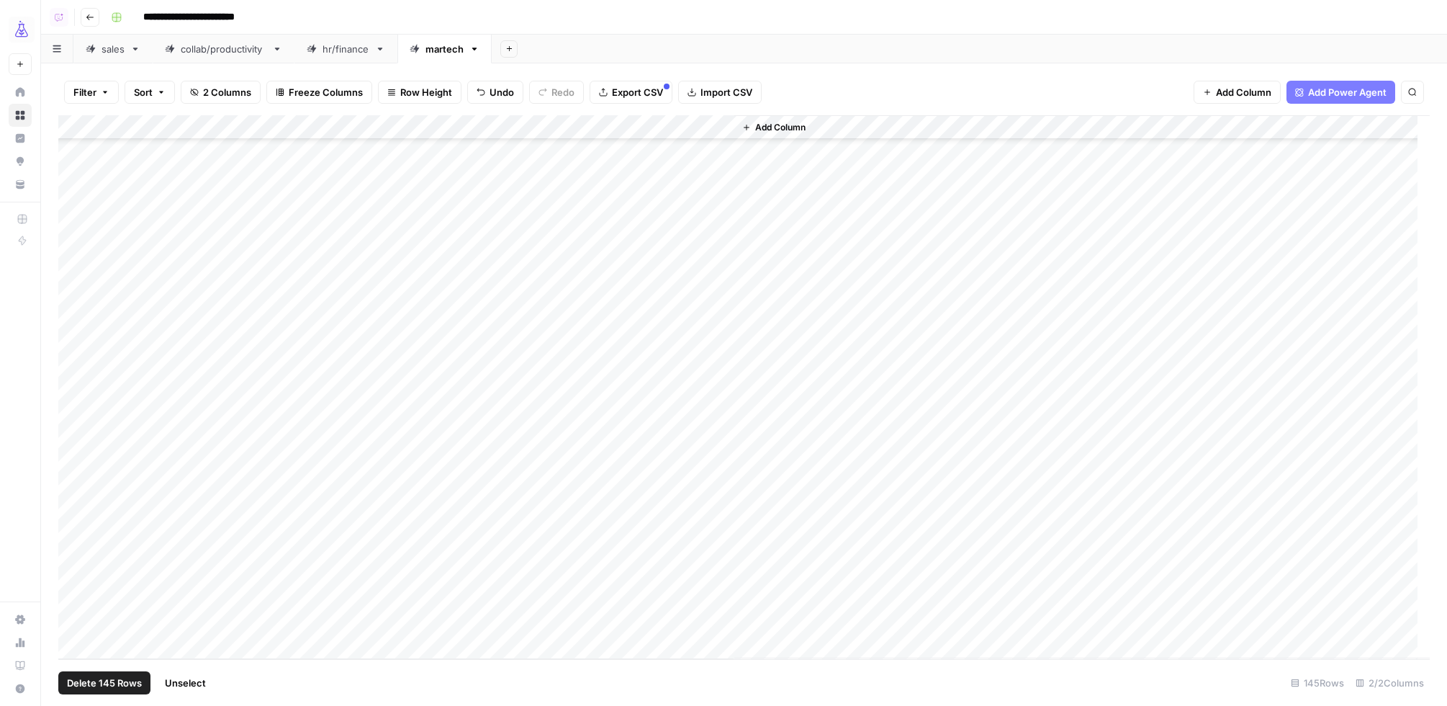
click at [721, 131] on div "Add Column" at bounding box center [744, 387] width 1372 height 544
drag, startPoint x: 261, startPoint y: 284, endPoint x: 251, endPoint y: 281, distance: 11.2
click at [261, 284] on div "Add Column" at bounding box center [744, 387] width 1372 height 544
click at [238, 279] on div "Add Column" at bounding box center [744, 387] width 1372 height 544
click at [238, 279] on textarea "**********" at bounding box center [288, 281] width 360 height 20
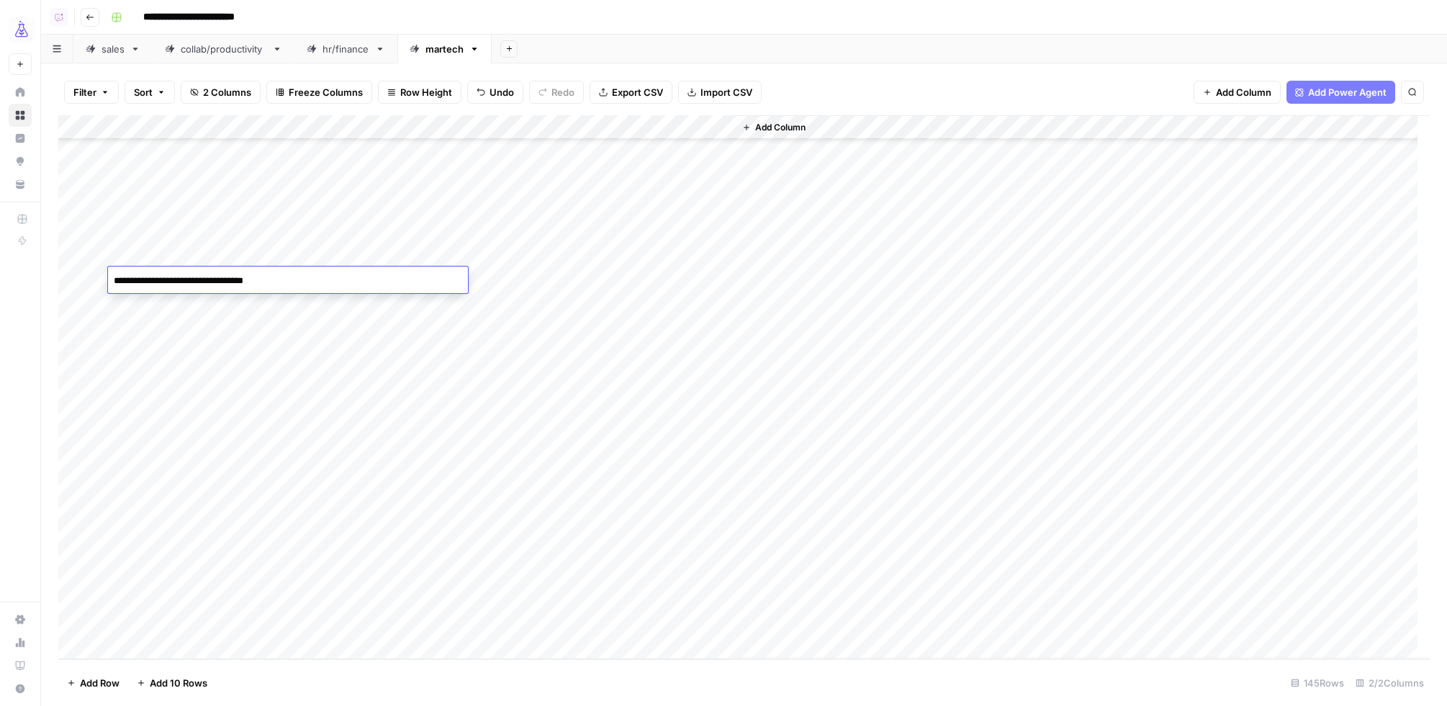
click at [316, 281] on textarea "**********" at bounding box center [288, 281] width 360 height 20
type textarea "**********"
click at [305, 232] on div "Add Column" at bounding box center [744, 387] width 1372 height 544
click at [152, 231] on div "Add Column" at bounding box center [744, 387] width 1372 height 544
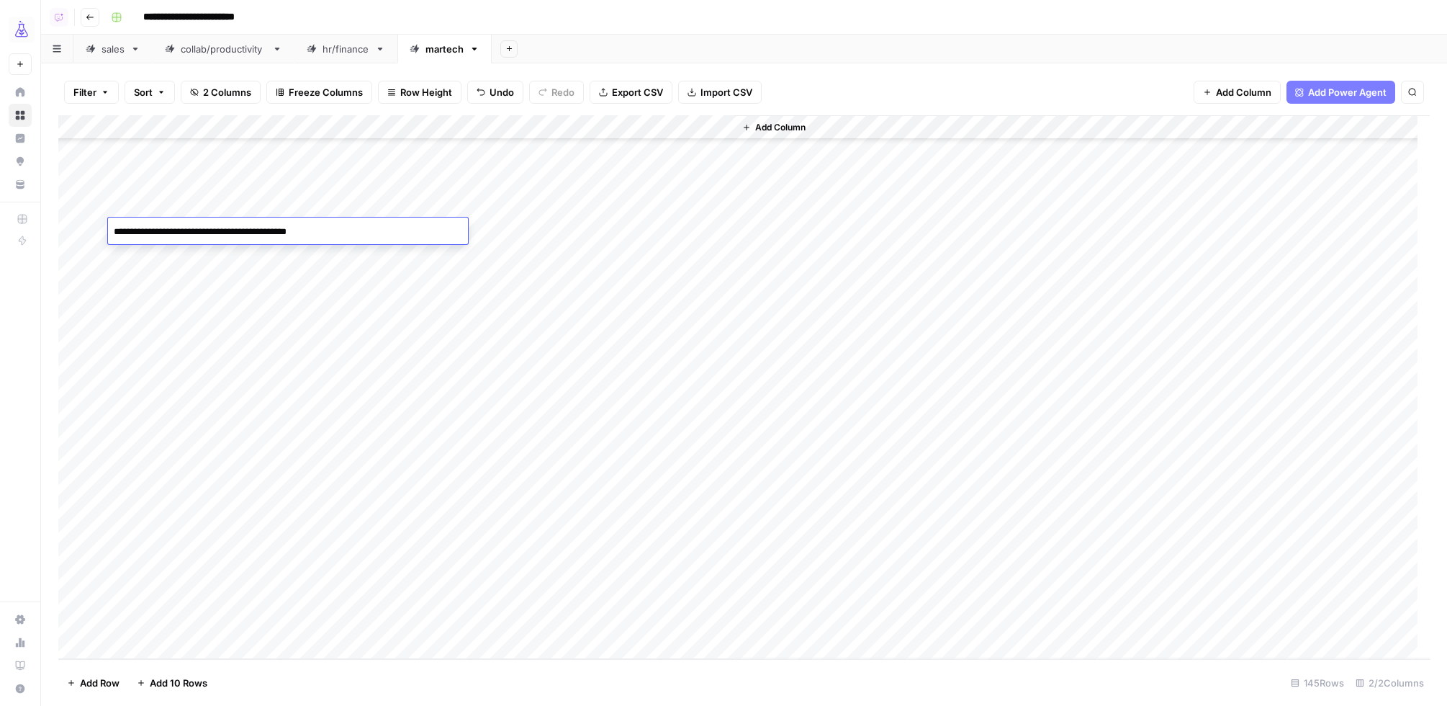
click at [328, 236] on textarea "**********" at bounding box center [288, 232] width 360 height 20
click at [320, 232] on textarea "**********" at bounding box center [288, 232] width 360 height 20
type textarea "**********"
click at [317, 157] on div "Add Column" at bounding box center [744, 387] width 1372 height 544
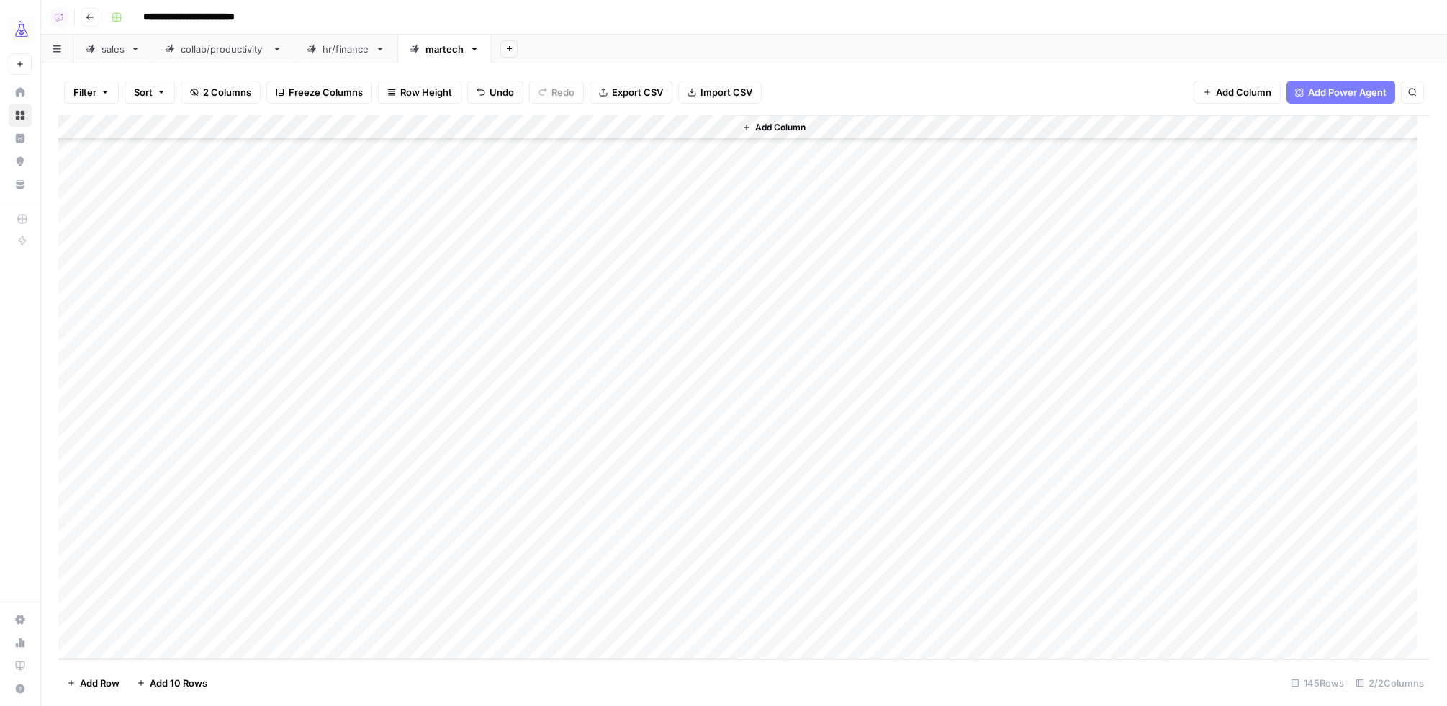
click at [318, 157] on div "Add Column" at bounding box center [744, 387] width 1372 height 544
click at [318, 157] on textarea "**********" at bounding box center [288, 158] width 360 height 20
type textarea "**********"
click at [250, 448] on div "Add Column" at bounding box center [744, 387] width 1372 height 544
click at [289, 404] on div "Add Column" at bounding box center [744, 387] width 1372 height 544
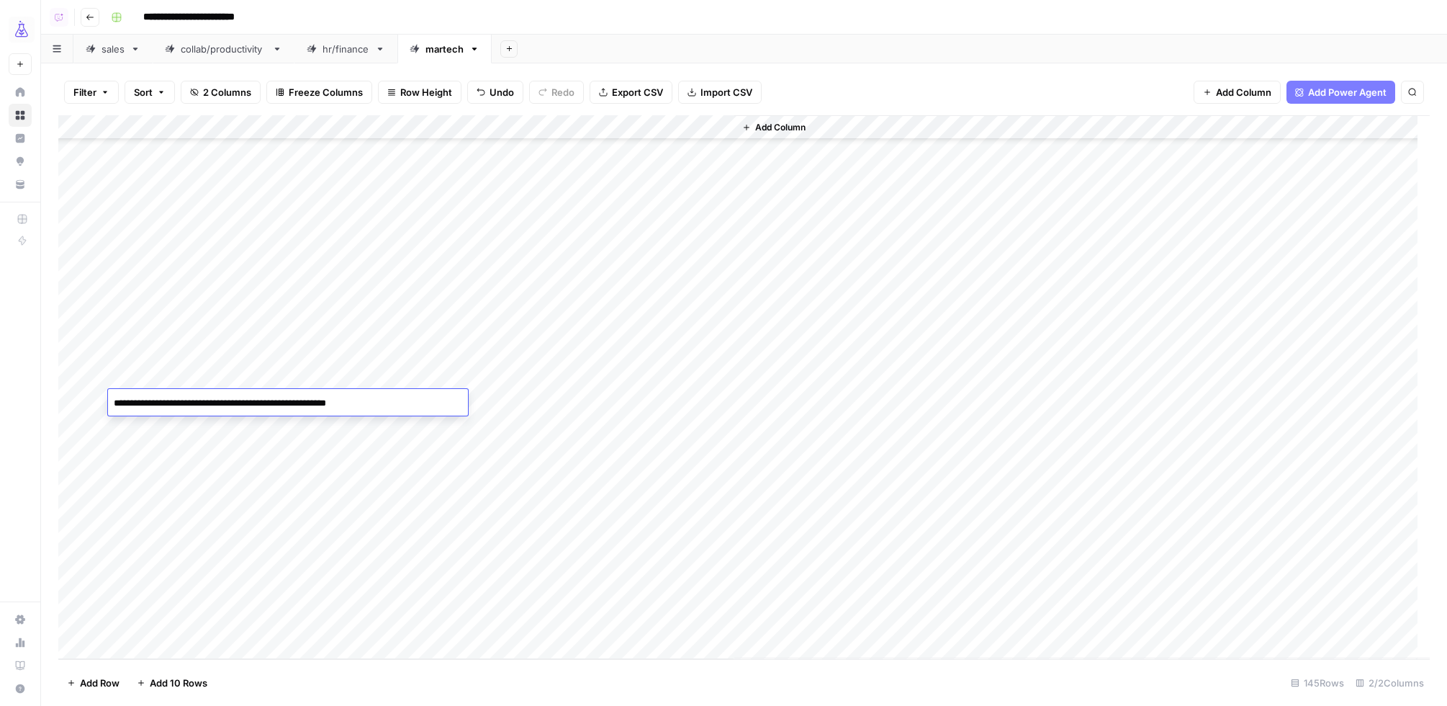
type textarea "**********"
click at [274, 456] on div "Add Column" at bounding box center [744, 387] width 1372 height 544
click at [88, 91] on span "Filter" at bounding box center [84, 92] width 23 height 14
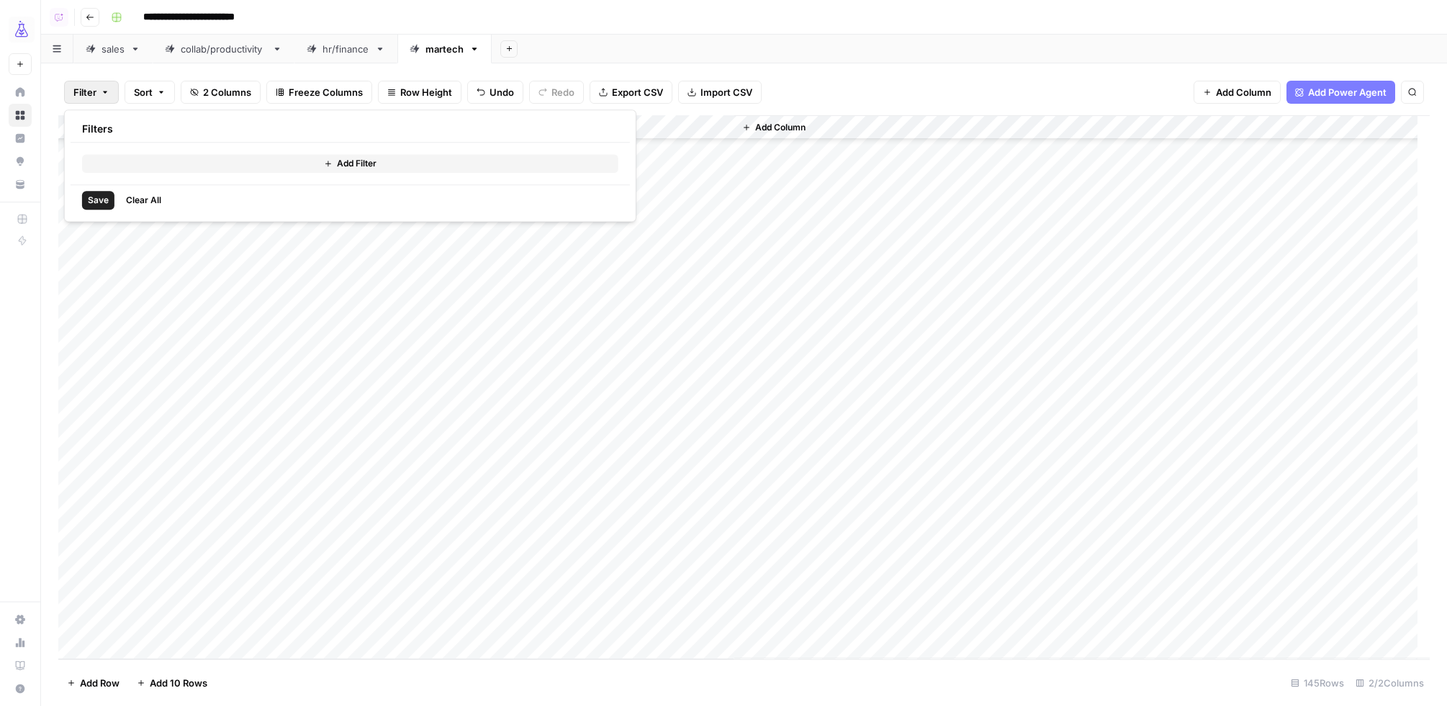
click at [112, 154] on button "Add Filter" at bounding box center [350, 163] width 536 height 19
click at [142, 165] on input "text" at bounding box center [170, 168] width 158 height 14
click at [171, 199] on span "query" at bounding box center [171, 204] width 122 height 14
click at [307, 162] on input "text" at bounding box center [394, 168] width 174 height 14
click at [312, 268] on span "not contains" at bounding box center [338, 265] width 138 height 14
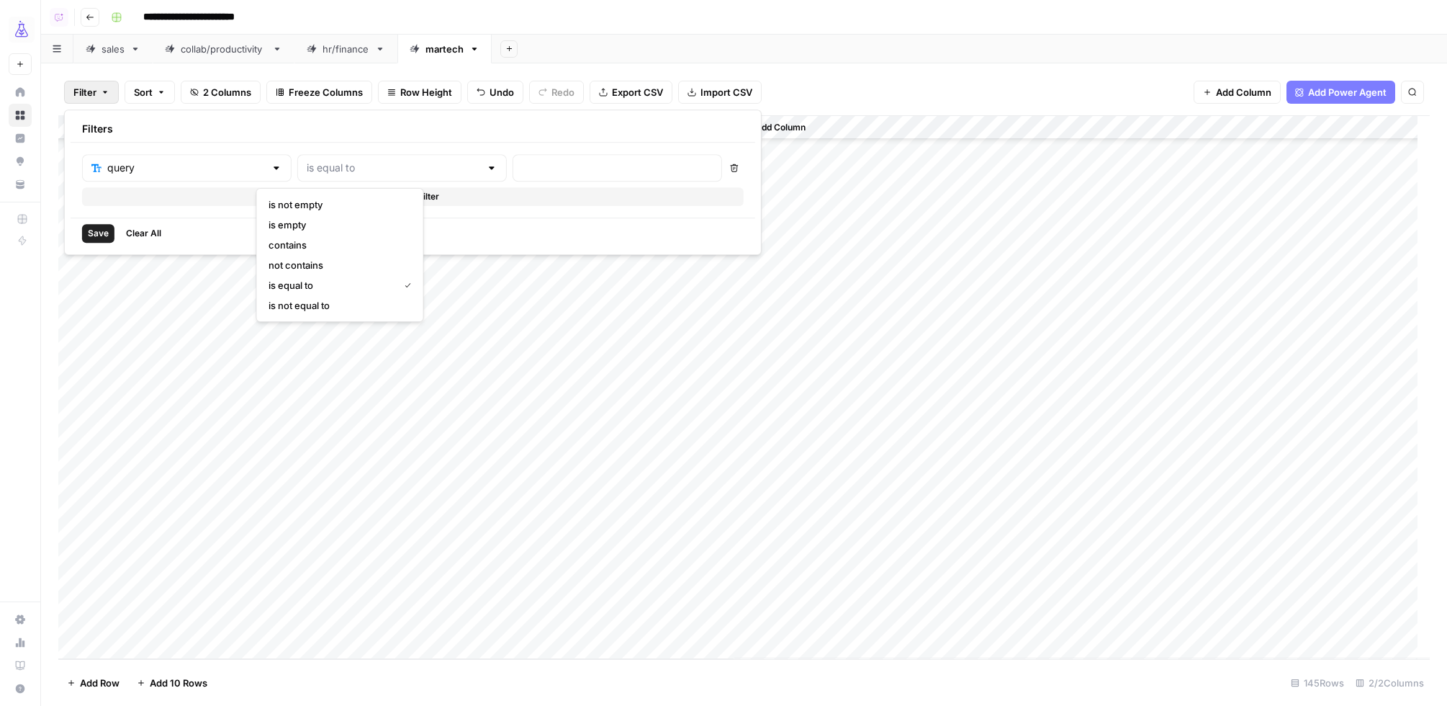
type input "not contains"
click at [522, 161] on input "text" at bounding box center [617, 168] width 191 height 14
type input "marketing"
click at [104, 234] on span "Save" at bounding box center [98, 233] width 21 height 13
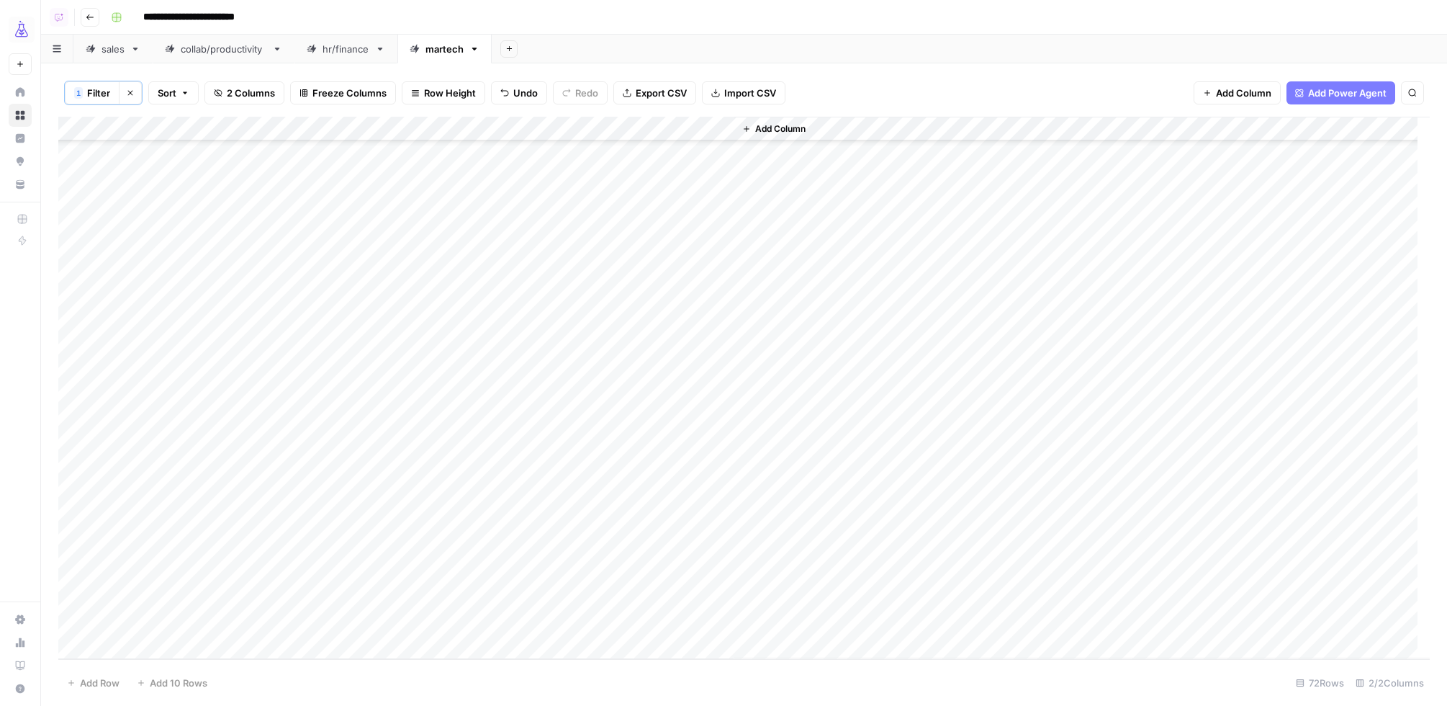
scroll to position [1241, 0]
click at [190, 281] on div "Add Column" at bounding box center [744, 388] width 1372 height 542
click at [174, 283] on div "Add Column" at bounding box center [744, 388] width 1372 height 542
click at [174, 283] on textarea "**********" at bounding box center [288, 283] width 360 height 20
click at [158, 285] on textarea "**********" at bounding box center [288, 283] width 360 height 20
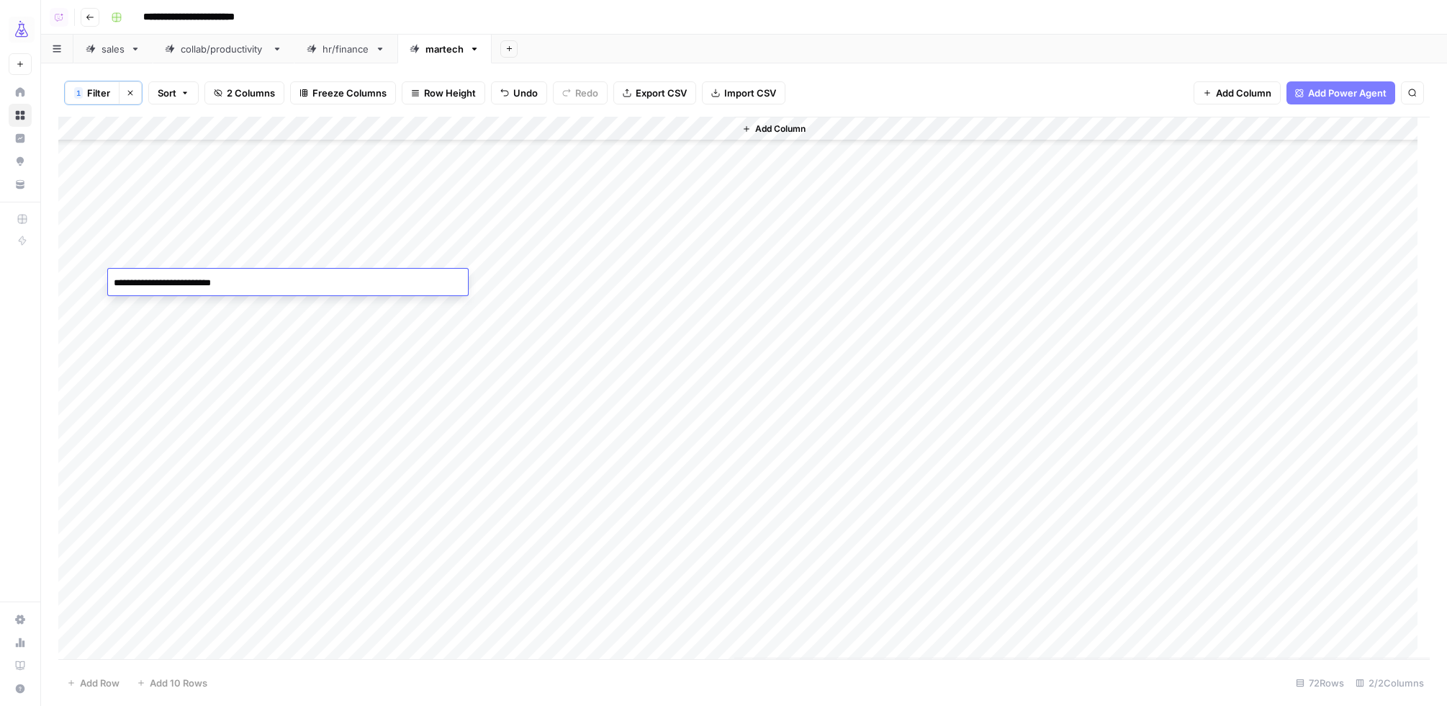
click at [158, 285] on textarea "**********" at bounding box center [288, 283] width 360 height 20
type textarea "**********"
click at [233, 402] on div "Add Column" at bounding box center [744, 388] width 1372 height 542
click at [279, 405] on div "Add Column" at bounding box center [744, 388] width 1372 height 542
click at [279, 405] on textarea "**********" at bounding box center [288, 405] width 360 height 20
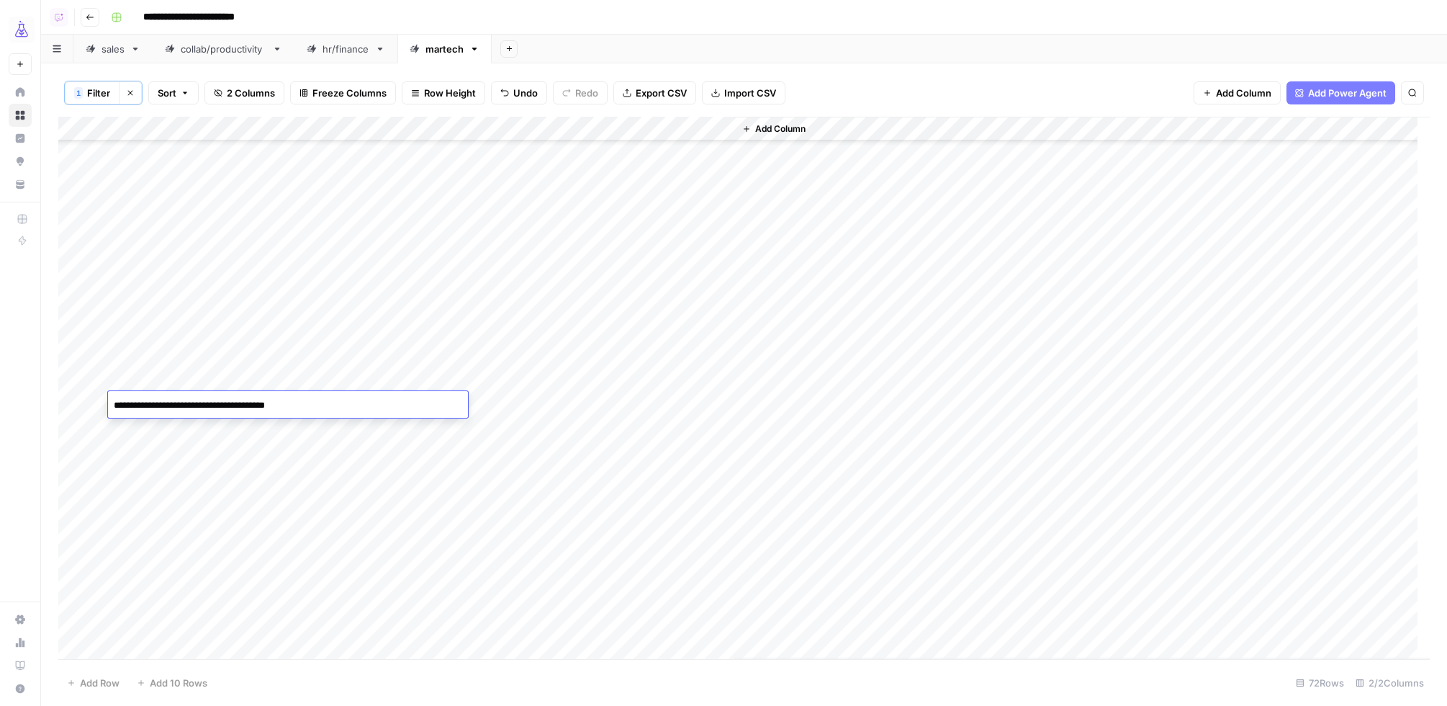
click at [148, 407] on textarea "**********" at bounding box center [288, 405] width 360 height 20
type textarea "**********"
click at [187, 381] on div "Add Column" at bounding box center [744, 388] width 1372 height 542
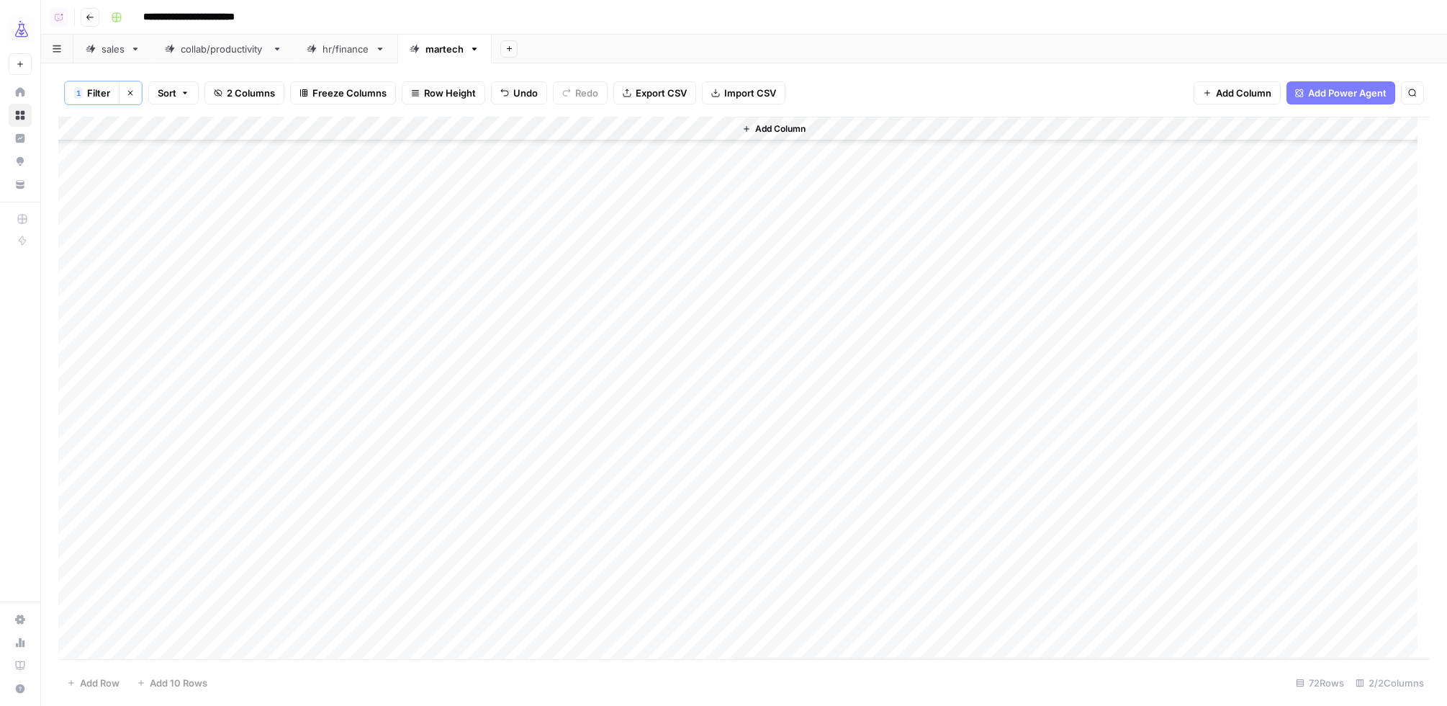
click at [265, 380] on div "Add Column" at bounding box center [744, 388] width 1372 height 542
drag, startPoint x: 157, startPoint y: 382, endPoint x: 139, endPoint y: 382, distance: 18.0
click at [156, 382] on textarea "**********" at bounding box center [288, 381] width 360 height 20
click at [137, 382] on textarea "**********" at bounding box center [288, 381] width 360 height 20
click at [243, 382] on textarea "**********" at bounding box center [288, 381] width 360 height 20
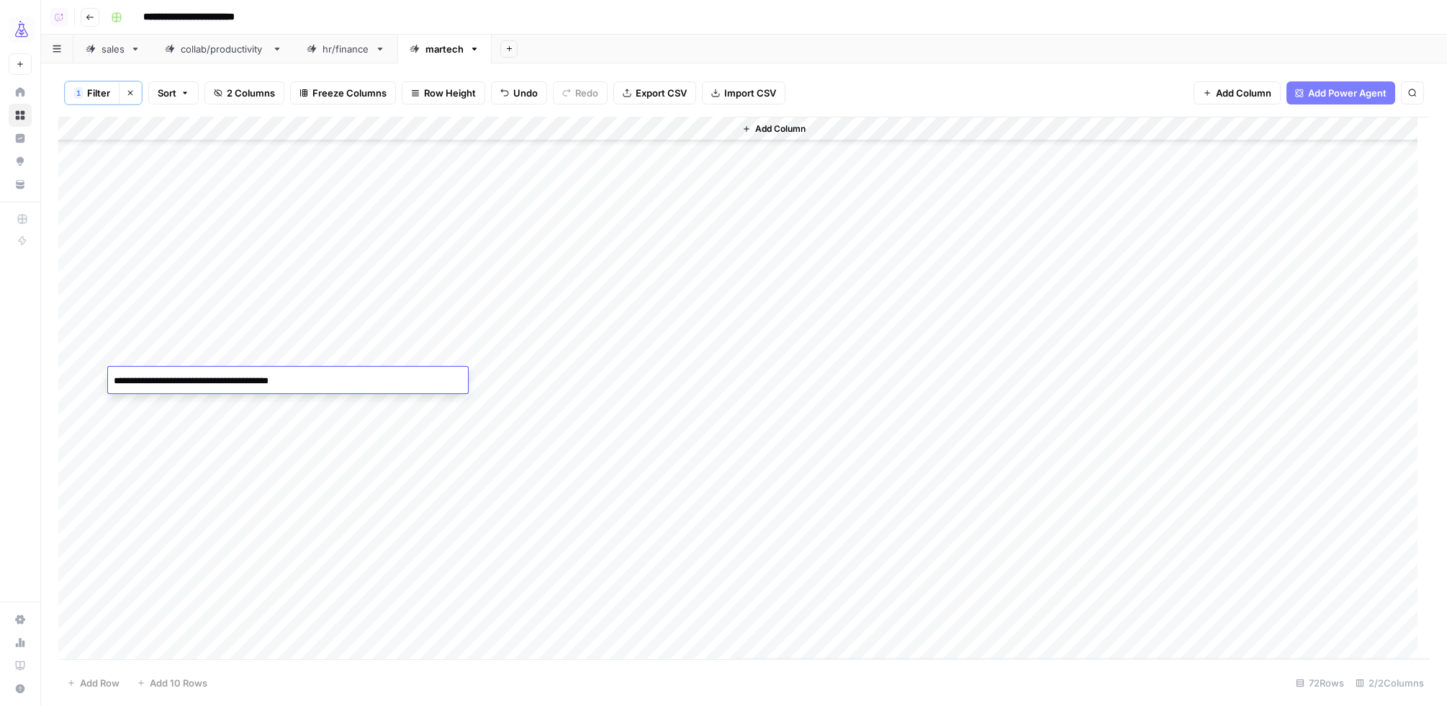
click at [323, 382] on textarea "**********" at bounding box center [288, 381] width 360 height 20
type textarea "**********"
click at [150, 352] on div "Add Column" at bounding box center [744, 388] width 1372 height 542
click at [145, 359] on div "Add Column" at bounding box center [744, 388] width 1372 height 542
click at [135, 359] on textarea "**********" at bounding box center [288, 356] width 360 height 20
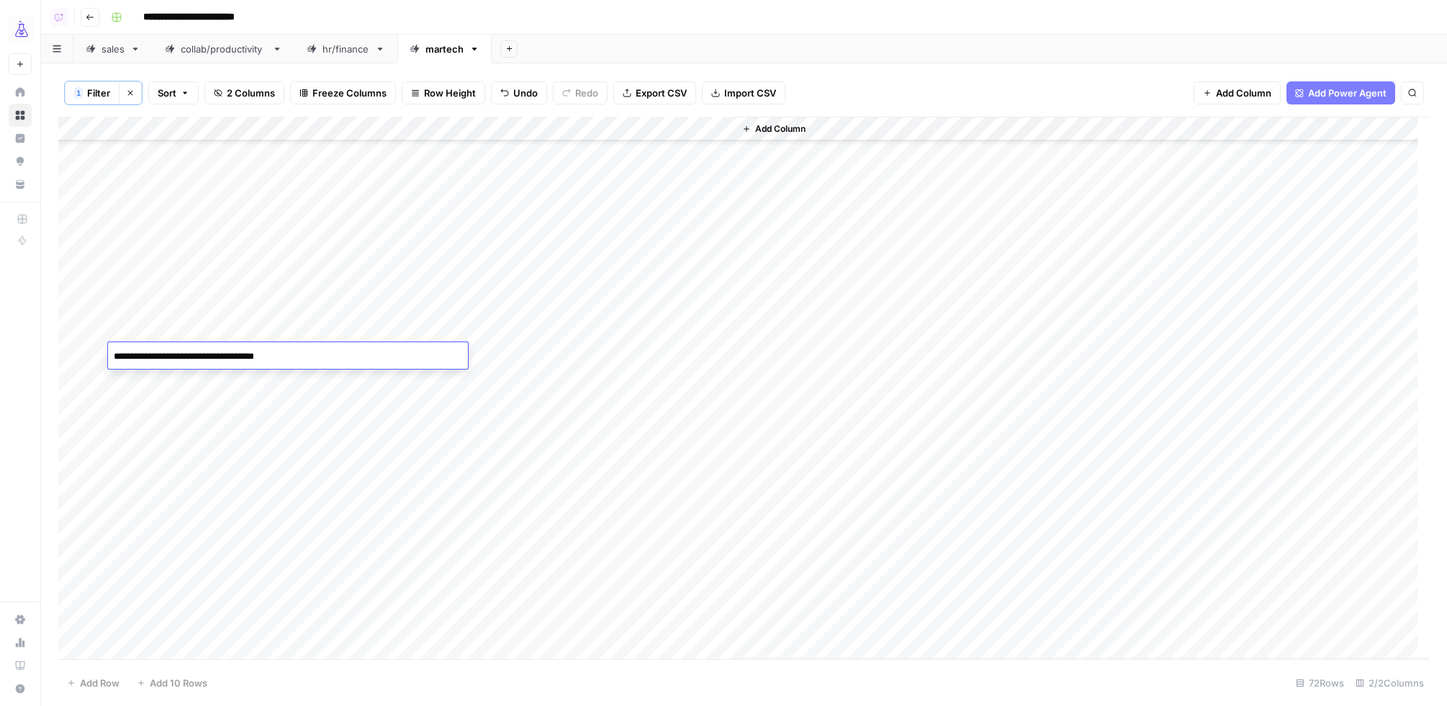
click at [324, 358] on textarea "**********" at bounding box center [288, 356] width 360 height 20
type textarea "**********"
click at [229, 596] on div "Add Column" at bounding box center [744, 388] width 1372 height 542
click at [217, 325] on div "Add Column" at bounding box center [744, 388] width 1372 height 542
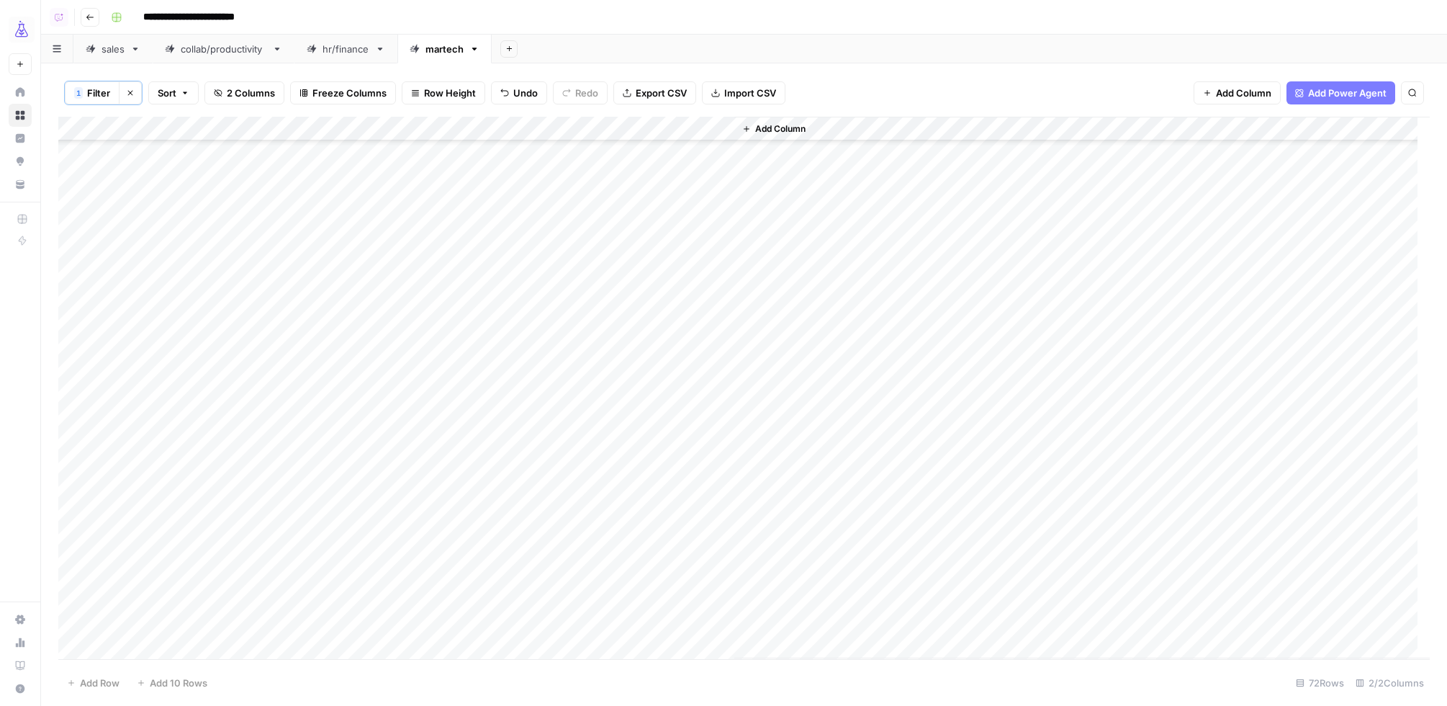
click at [259, 325] on div "Add Column" at bounding box center [744, 388] width 1372 height 542
click at [202, 325] on textarea "**********" at bounding box center [288, 325] width 360 height 20
type textarea "**********"
click at [277, 300] on div "Add Column" at bounding box center [744, 388] width 1372 height 542
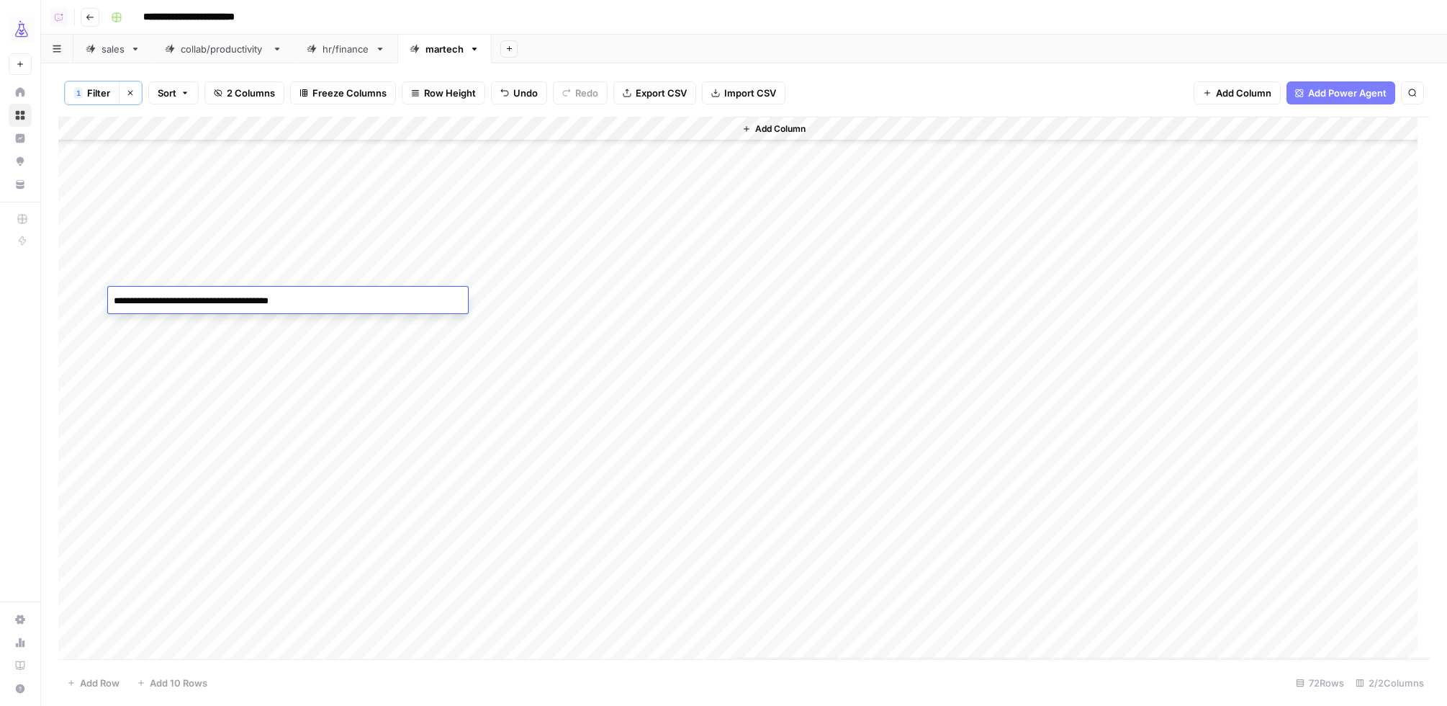
click at [277, 300] on textarea "**********" at bounding box center [288, 301] width 360 height 20
type textarea "**********"
click at [212, 251] on div "Add Column" at bounding box center [744, 388] width 1372 height 542
click at [230, 282] on div "Add Column" at bounding box center [744, 388] width 1372 height 542
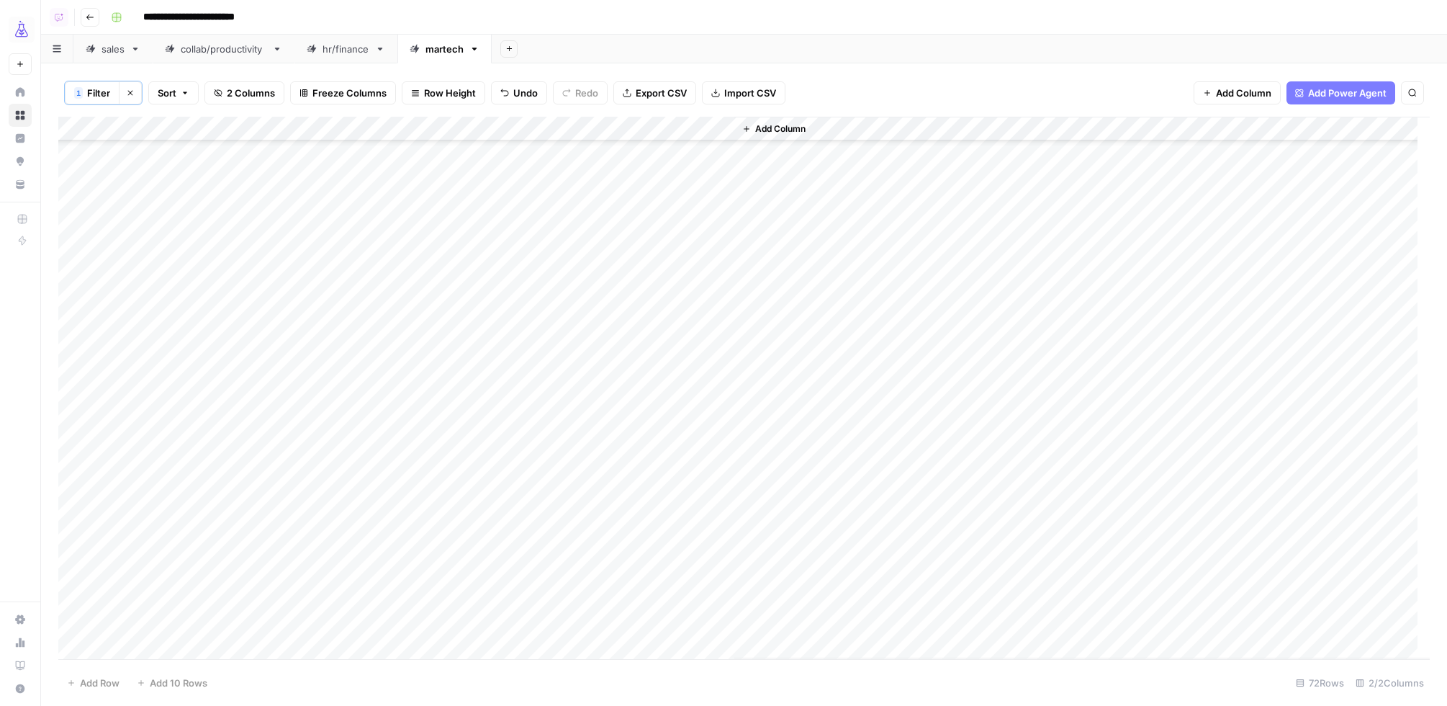
scroll to position [537, 0]
click at [235, 300] on div "Add Column" at bounding box center [744, 388] width 1372 height 542
click at [250, 298] on div "Add Column" at bounding box center [744, 388] width 1372 height 542
click at [250, 298] on textarea "**********" at bounding box center [288, 302] width 360 height 20
click at [274, 299] on textarea "**********" at bounding box center [288, 302] width 360 height 20
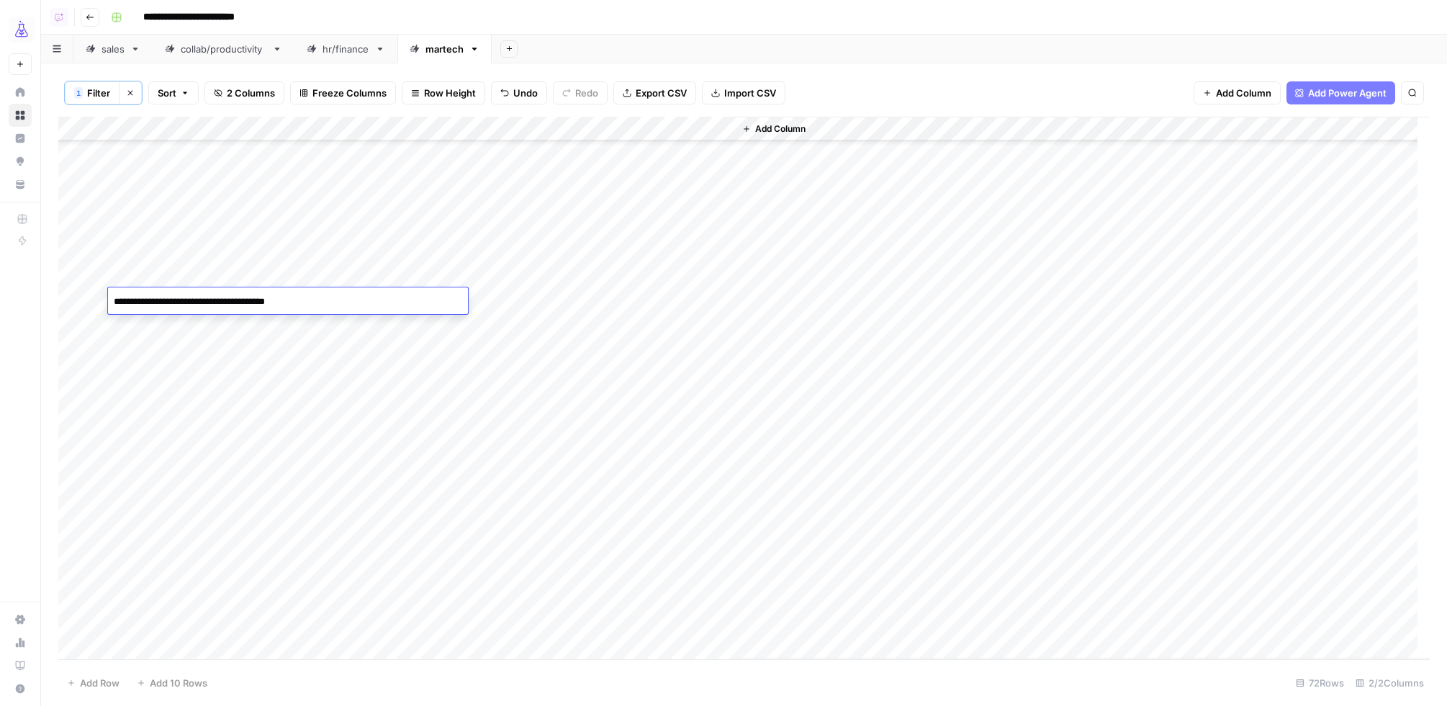
drag, startPoint x: 228, startPoint y: 302, endPoint x: 377, endPoint y: 315, distance: 149.7
click at [377, 315] on body "**********" at bounding box center [723, 353] width 1447 height 706
type textarea "**********"
click at [236, 246] on div "Add Column" at bounding box center [744, 388] width 1372 height 542
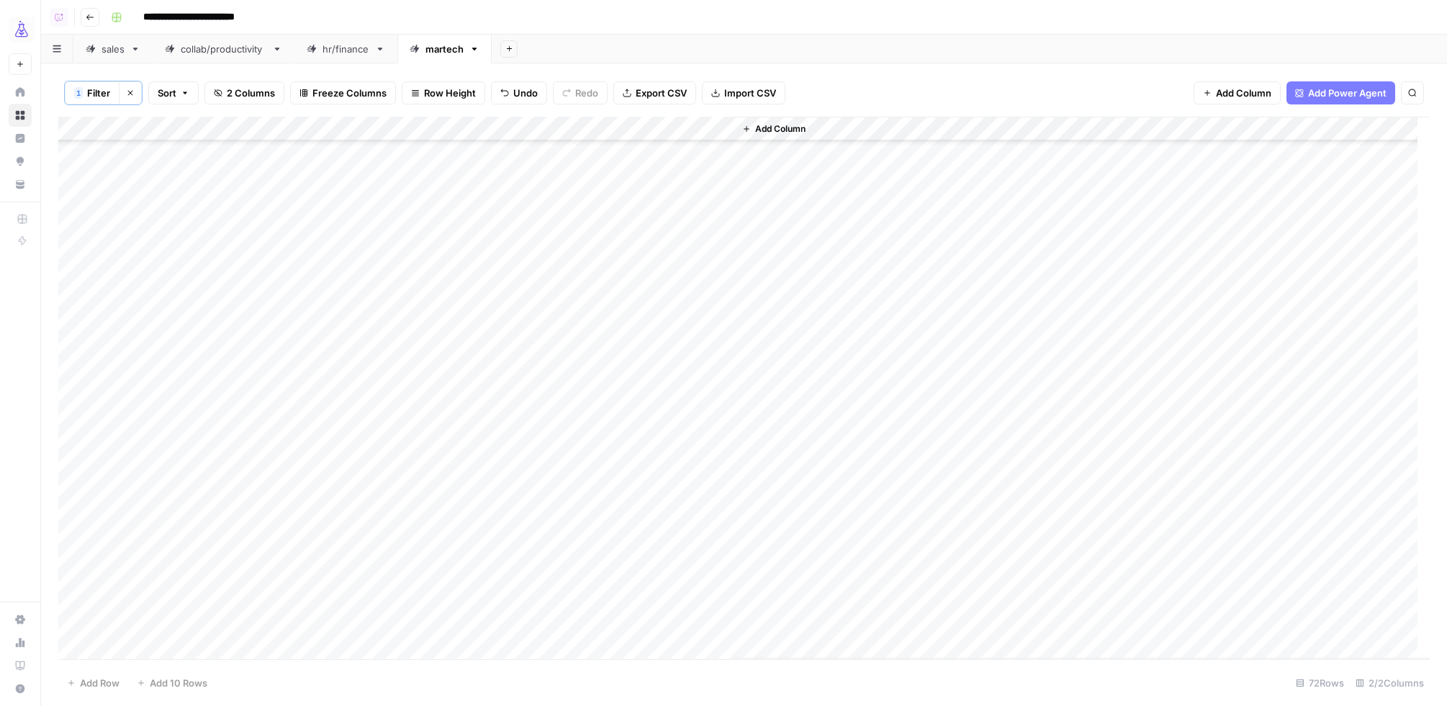
click at [190, 324] on div "Add Column" at bounding box center [744, 388] width 1372 height 542
type textarea "*"
click at [116, 330] on textarea "**********" at bounding box center [288, 327] width 360 height 20
type textarea "**********"
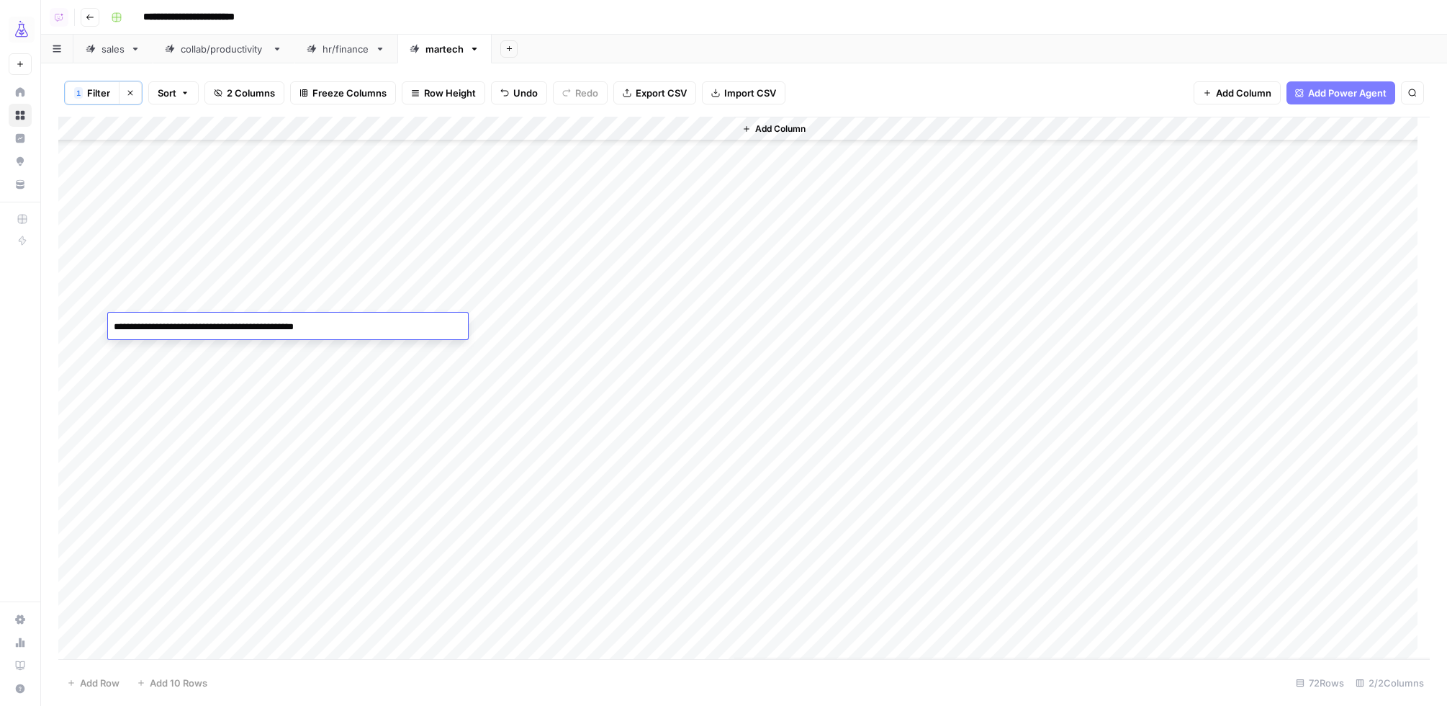
click at [260, 256] on div "Add Column" at bounding box center [744, 388] width 1372 height 542
click at [245, 283] on div "Add Column" at bounding box center [744, 388] width 1372 height 542
click at [144, 284] on div "Add Column" at bounding box center [744, 388] width 1372 height 542
click at [135, 287] on textarea "**********" at bounding box center [288, 286] width 360 height 20
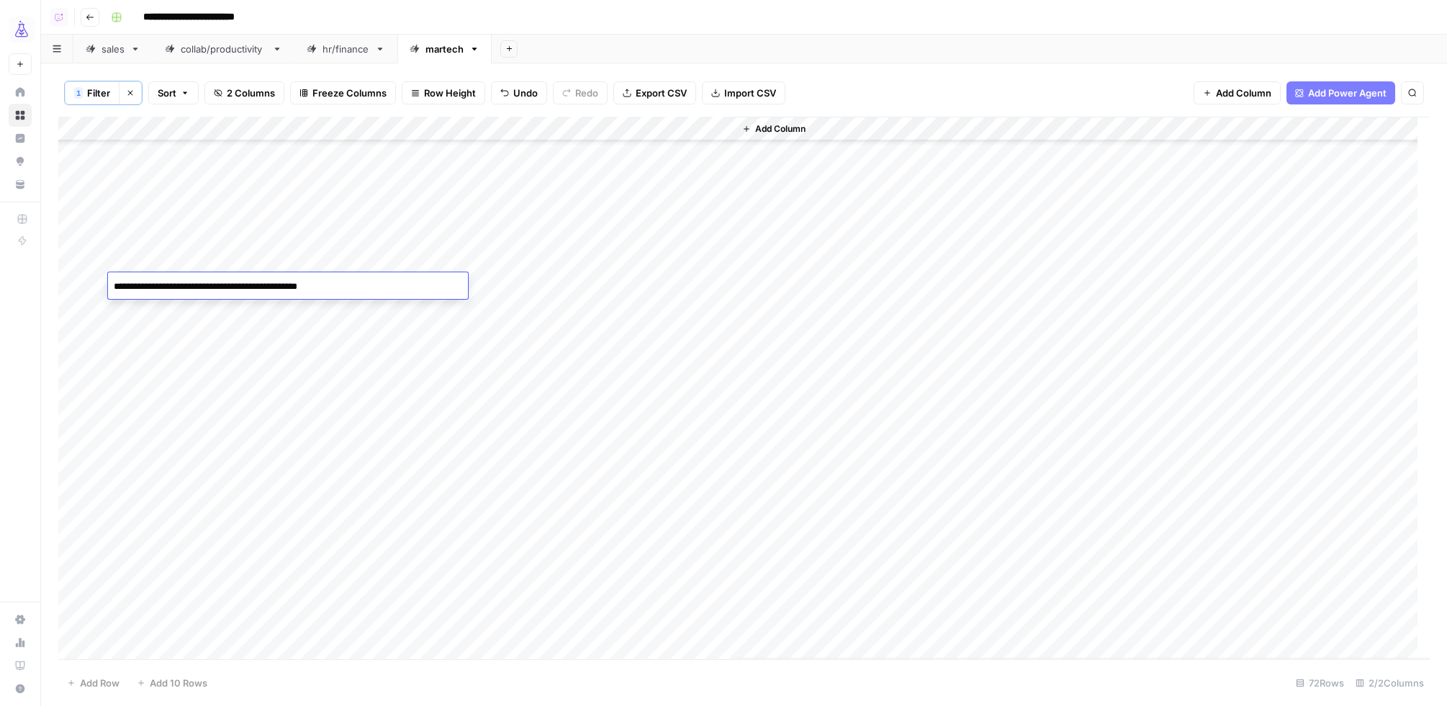
click at [152, 287] on textarea "**********" at bounding box center [288, 286] width 360 height 20
click at [145, 265] on div "Add Column" at bounding box center [744, 388] width 1372 height 542
click at [144, 287] on div "Add Column" at bounding box center [744, 388] width 1372 height 542
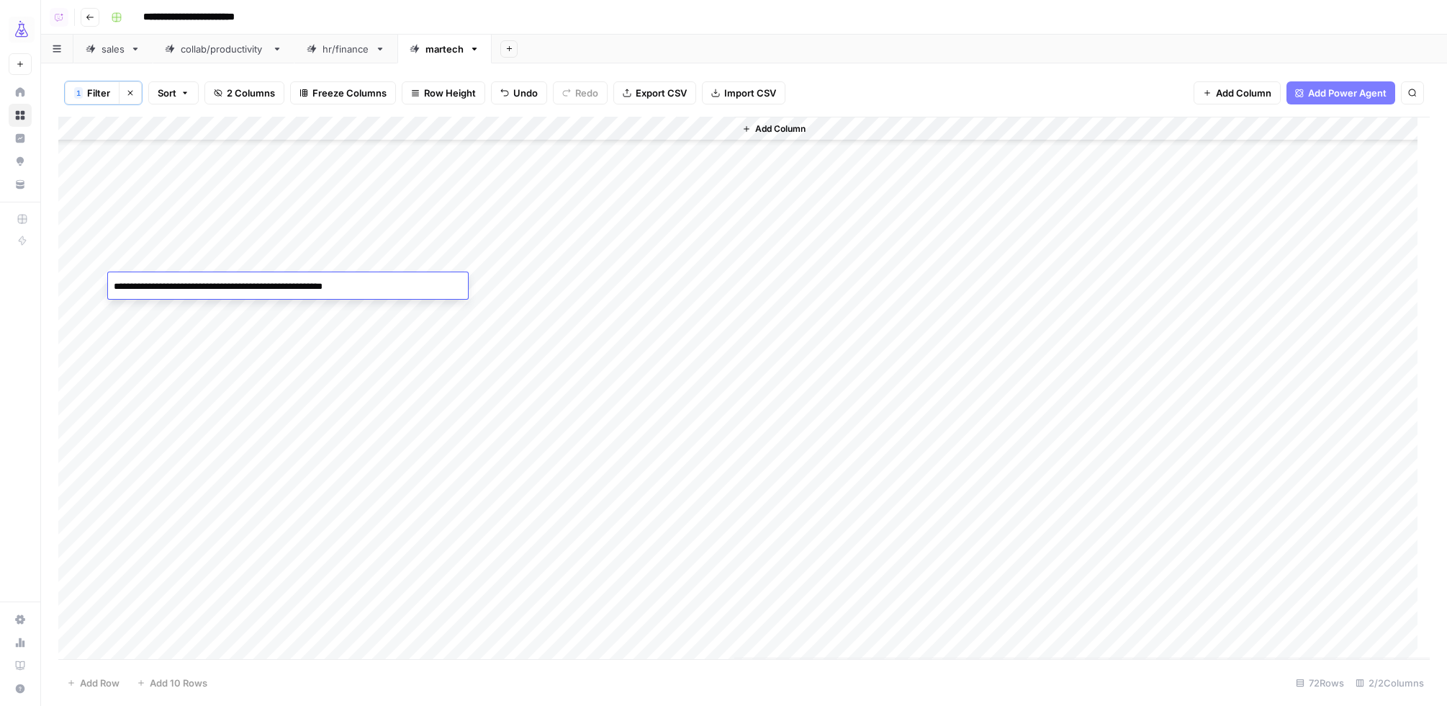
click at [155, 288] on textarea "**********" at bounding box center [288, 286] width 360 height 20
type textarea "**********"
click at [181, 260] on div "Add Column" at bounding box center [744, 388] width 1372 height 542
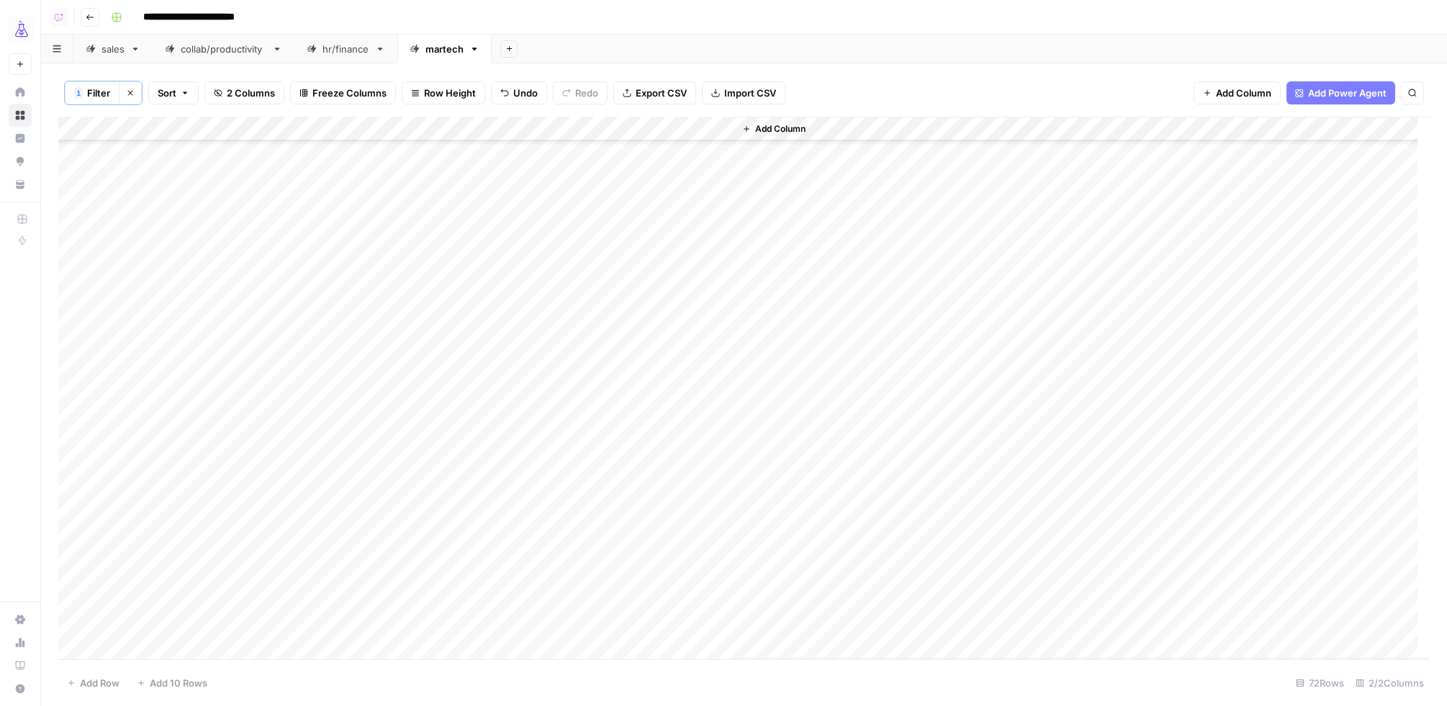
click at [148, 217] on div "Add Column" at bounding box center [744, 388] width 1372 height 542
click at [141, 220] on div "Add Column" at bounding box center [744, 388] width 1372 height 542
click at [136, 220] on textarea "**********" at bounding box center [288, 218] width 360 height 20
type textarea "**********"
click at [251, 299] on div "Add Column" at bounding box center [744, 388] width 1372 height 542
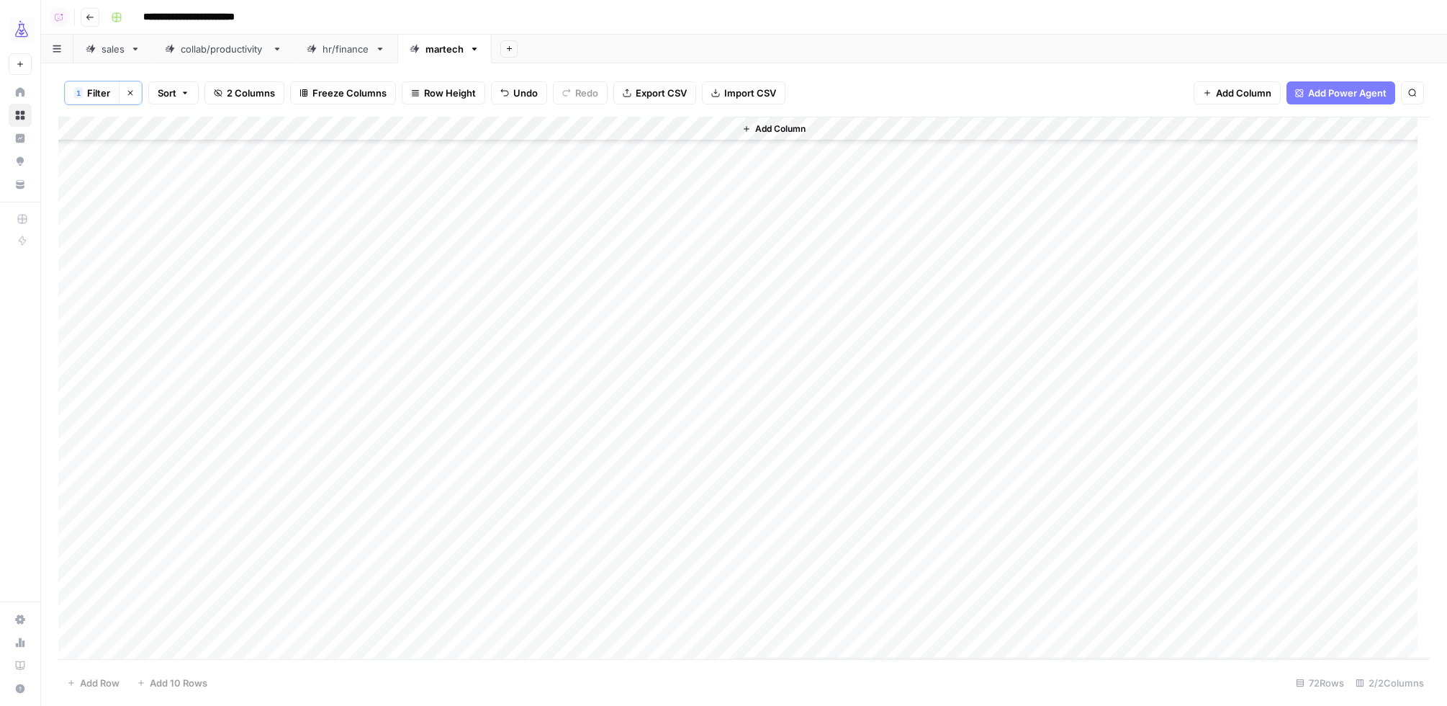
scroll to position [358, 0]
click at [312, 454] on div "Add Column" at bounding box center [744, 388] width 1372 height 542
click at [369, 453] on div "Add Column" at bounding box center [744, 388] width 1372 height 542
click at [369, 453] on textarea "**********" at bounding box center [288, 456] width 360 height 20
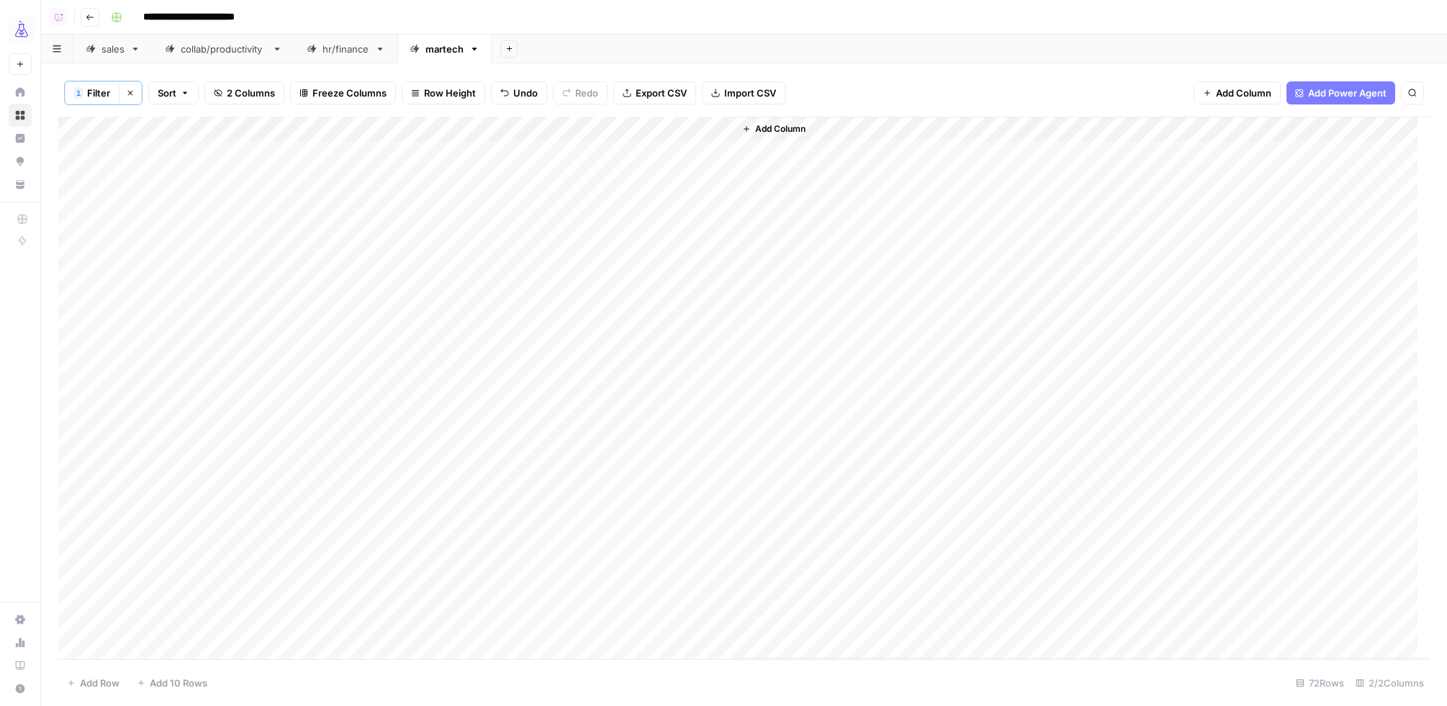
click at [189, 351] on div "Add Column" at bounding box center [744, 388] width 1372 height 542
click at [135, 97] on button "Clear filters" at bounding box center [130, 92] width 23 height 23
click at [81, 122] on div "Add Column" at bounding box center [744, 387] width 1372 height 544
click at [149, 540] on div "Add Column" at bounding box center [744, 387] width 1372 height 544
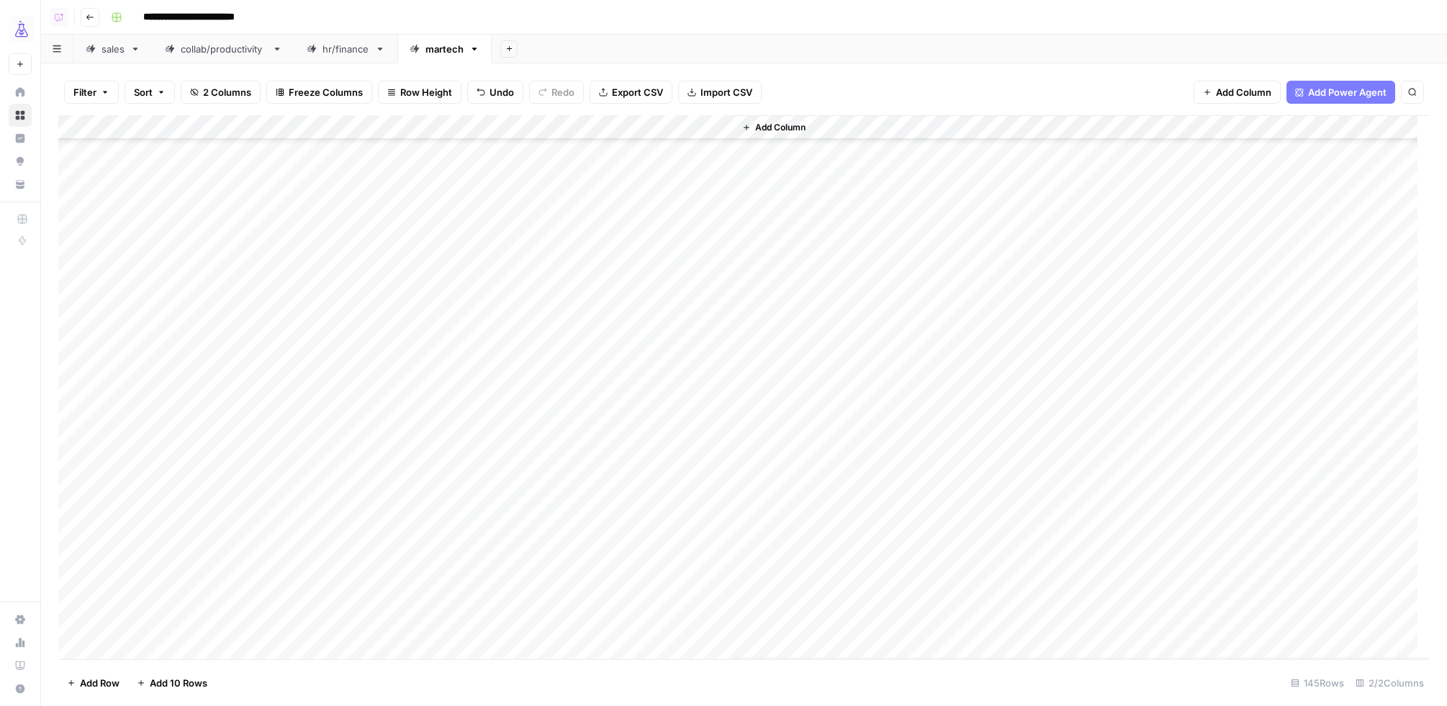
click at [144, 541] on div "Add Column" at bounding box center [744, 387] width 1372 height 544
click at [139, 542] on textarea "**********" at bounding box center [288, 543] width 360 height 20
click at [290, 547] on textarea "**********" at bounding box center [288, 543] width 360 height 20
type textarea "**********"
click at [283, 588] on div "Add Column" at bounding box center [744, 387] width 1372 height 544
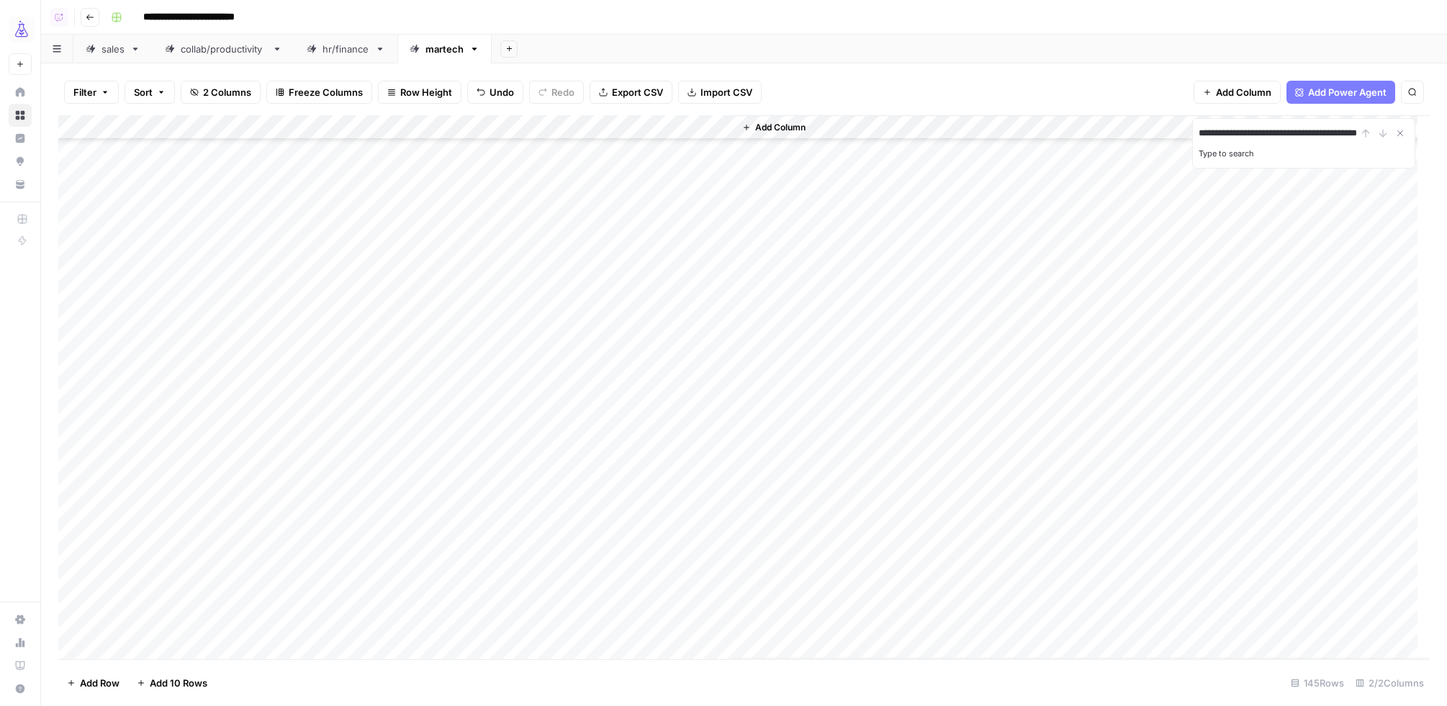
scroll to position [0, 38]
type input "**********"
click at [233, 509] on div "Add Column" at bounding box center [744, 387] width 1372 height 544
click at [276, 613] on div "Add Column" at bounding box center [744, 387] width 1372 height 544
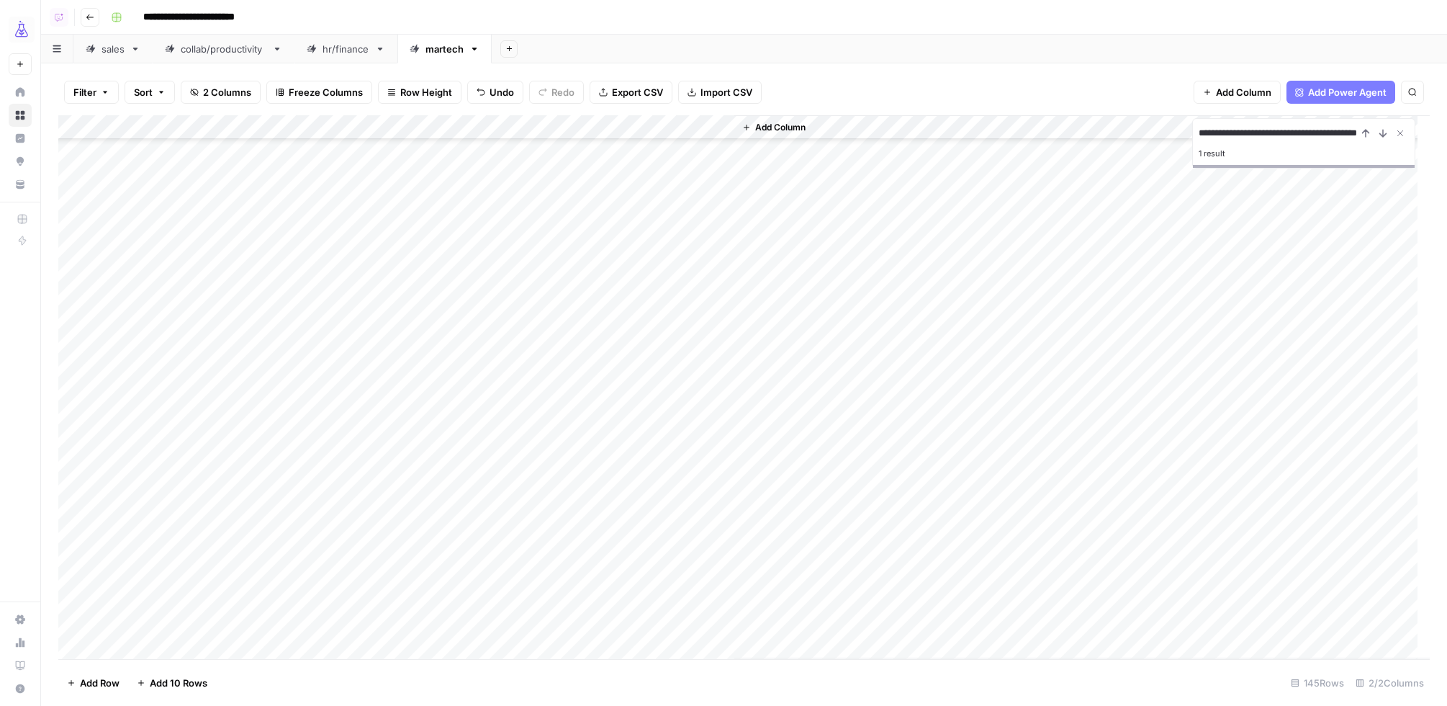
click at [288, 615] on div "Add Column" at bounding box center [744, 387] width 1372 height 544
click at [288, 615] on textarea "**********" at bounding box center [288, 616] width 360 height 20
drag, startPoint x: 289, startPoint y: 619, endPoint x: 317, endPoint y: 622, distance: 27.6
click at [289, 619] on textarea "**********" at bounding box center [288, 616] width 360 height 20
click at [286, 619] on textarea "**********" at bounding box center [288, 616] width 360 height 20
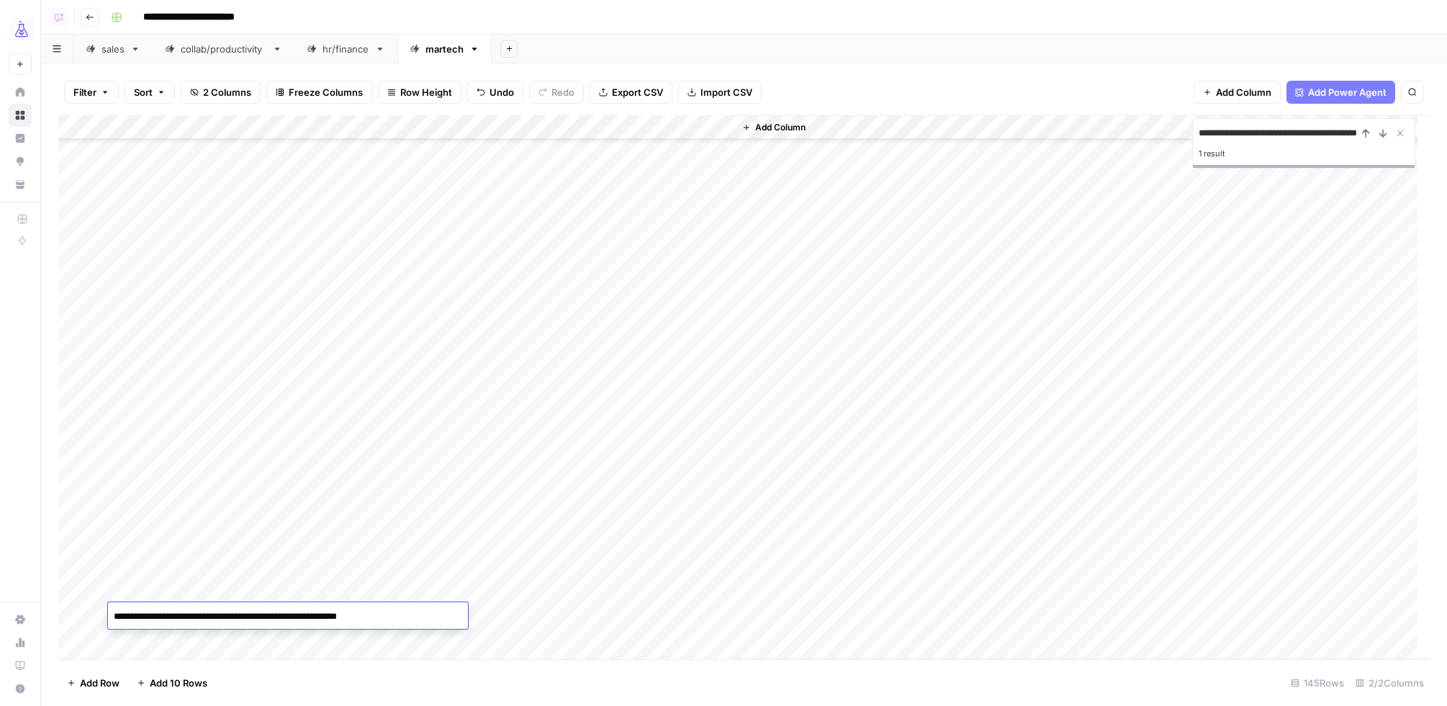
type textarea "**********"
click at [222, 519] on div "Add Column" at bounding box center [744, 387] width 1372 height 544
click at [255, 523] on div "Add Column" at bounding box center [744, 387] width 1372 height 544
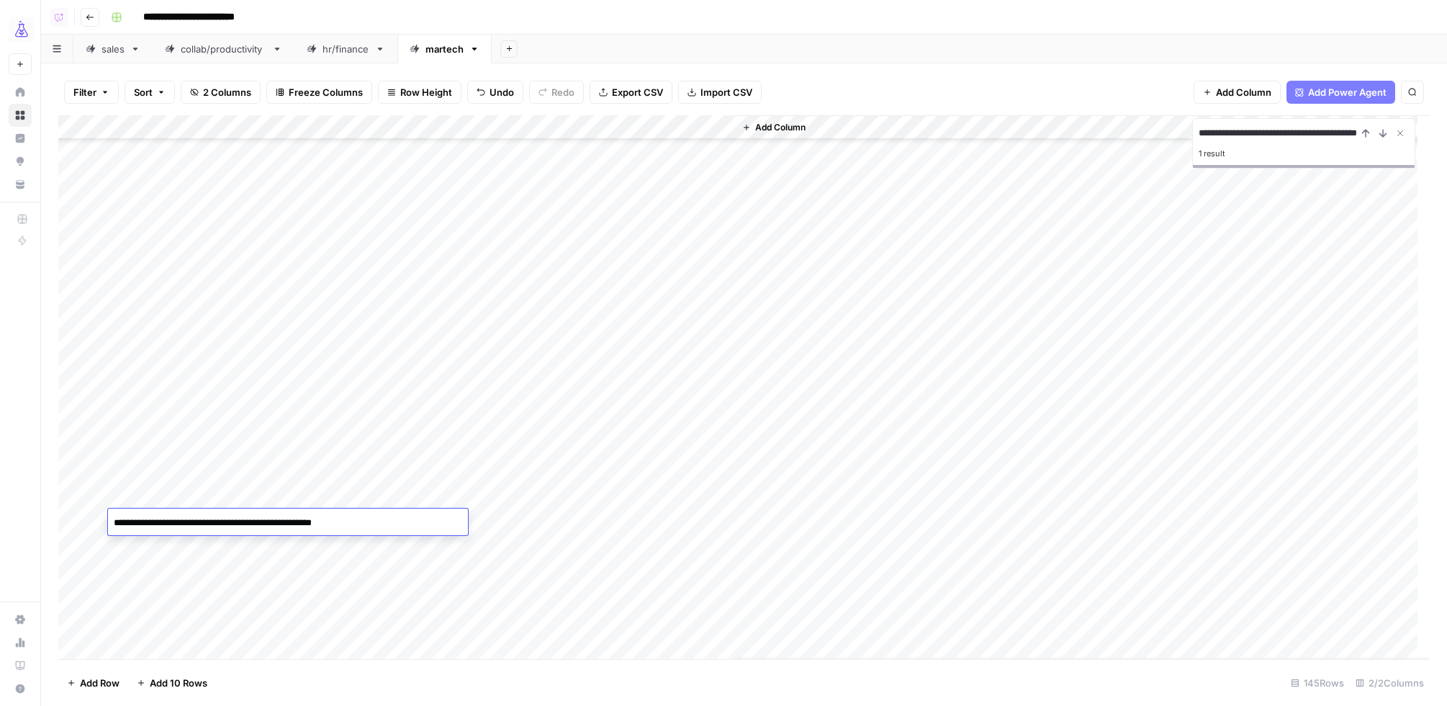
type textarea "**********"
click at [262, 480] on div "Add Column" at bounding box center [744, 387] width 1372 height 544
click at [264, 522] on div "Add Column" at bounding box center [744, 387] width 1372 height 544
click at [84, 125] on div "Add Column" at bounding box center [744, 387] width 1372 height 544
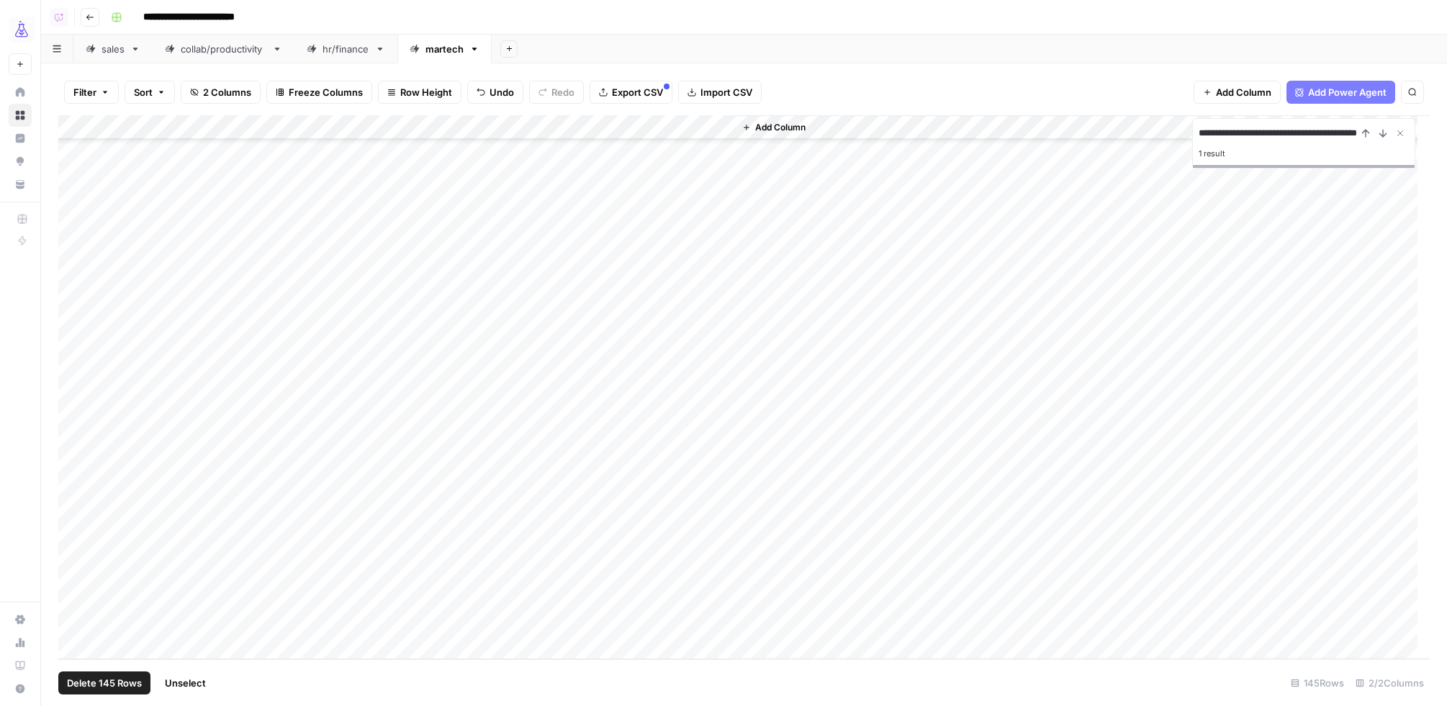
click at [719, 129] on div "Add Column" at bounding box center [744, 387] width 1372 height 544
click at [754, 162] on span "All Rows" at bounding box center [772, 160] width 91 height 14
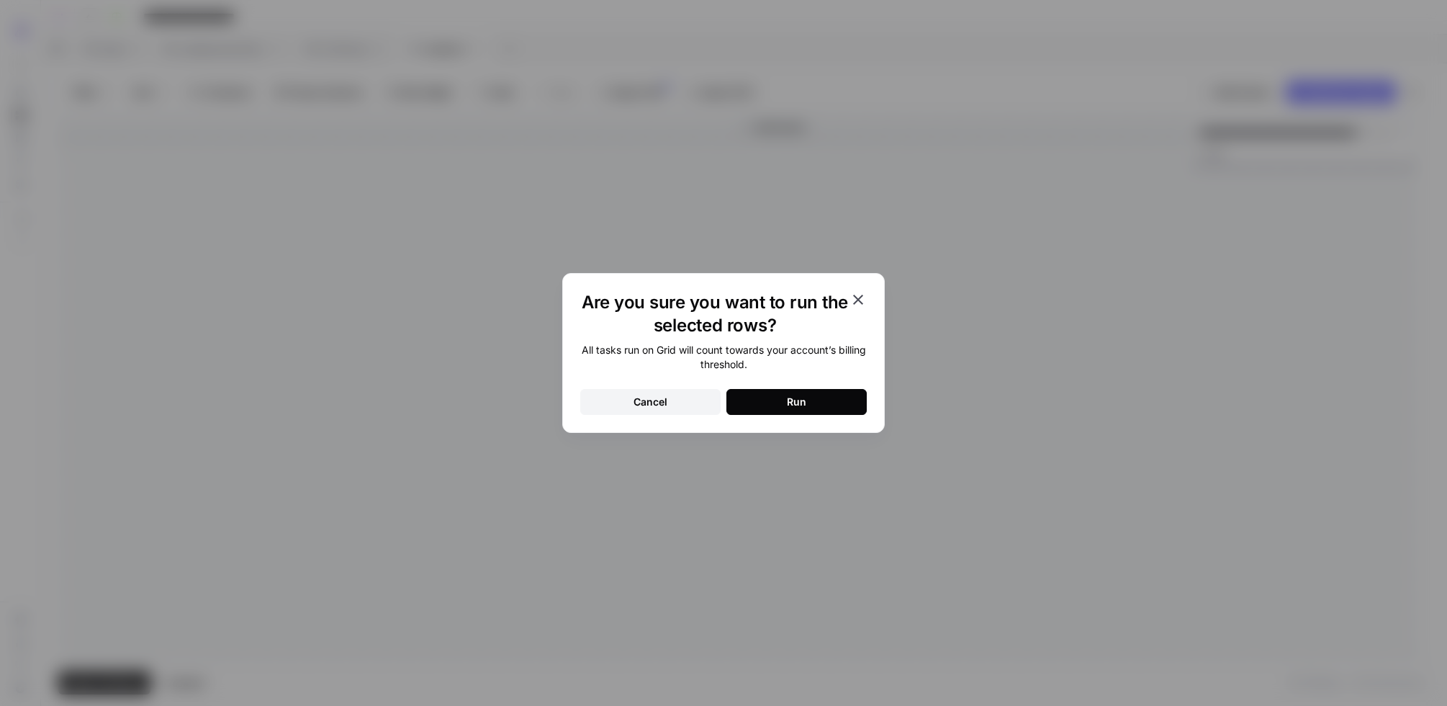
click at [776, 400] on button "Run" at bounding box center [797, 402] width 140 height 26
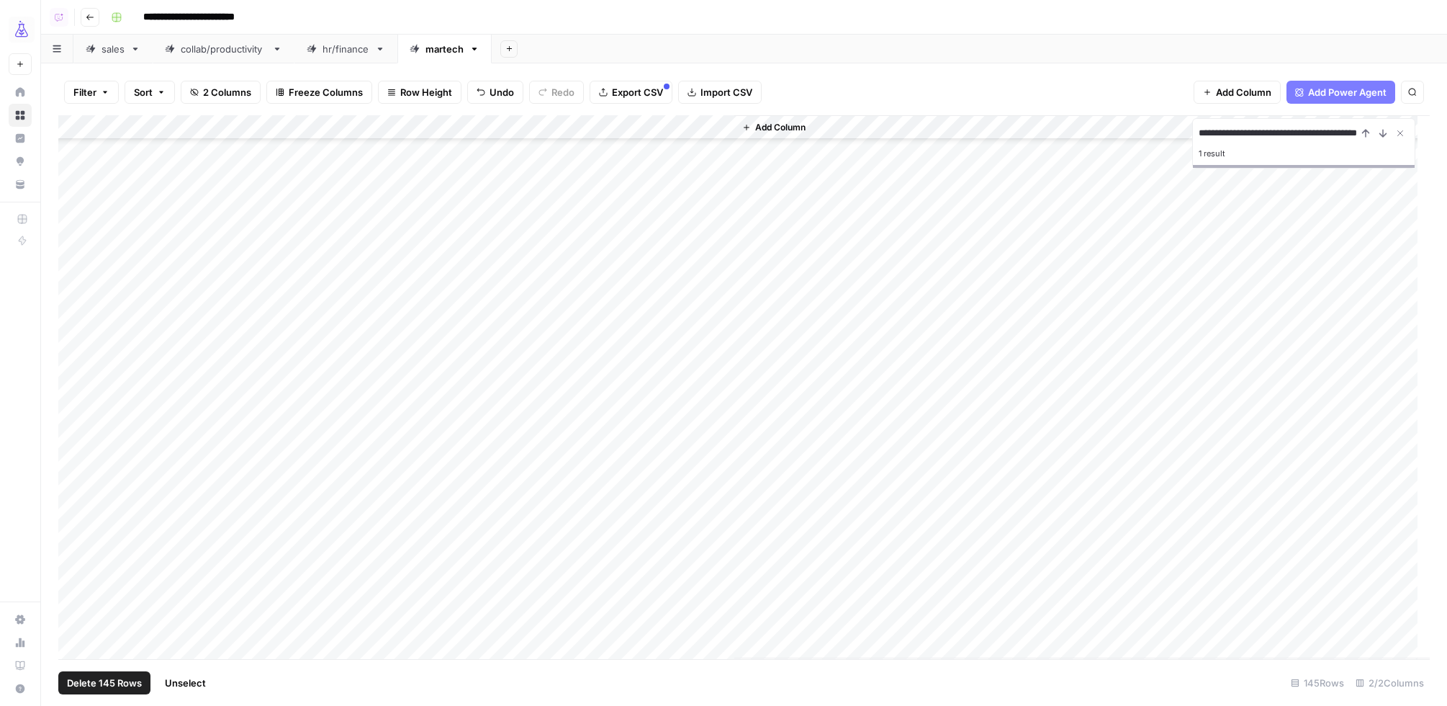
scroll to position [679, 0]
click at [1398, 132] on icon "Close Search" at bounding box center [1401, 133] width 12 height 12
click at [982, 127] on div "Add Column" at bounding box center [744, 387] width 1372 height 544
click at [895, 248] on span "Hide Column" at bounding box center [954, 248] width 126 height 14
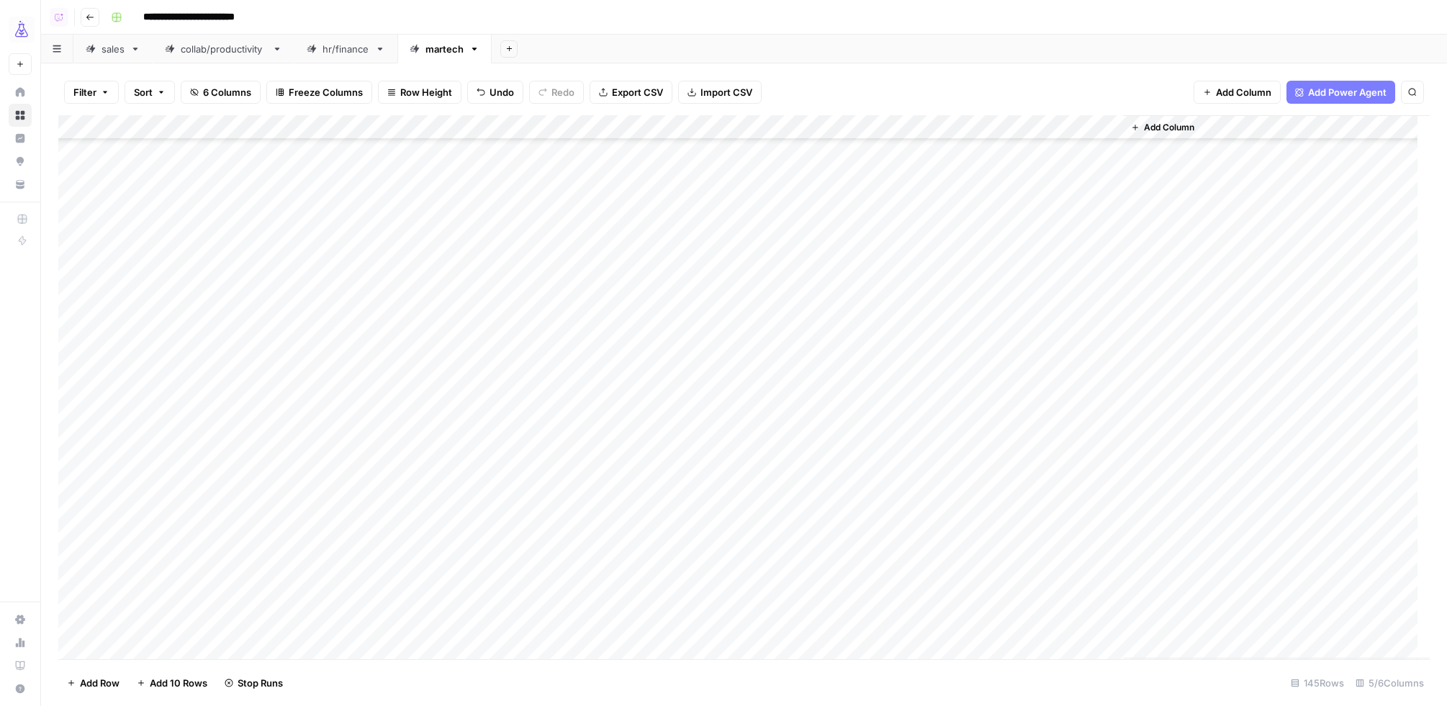
scroll to position [3054, 0]
click at [1144, 126] on span "Add Column" at bounding box center [1169, 127] width 50 height 13
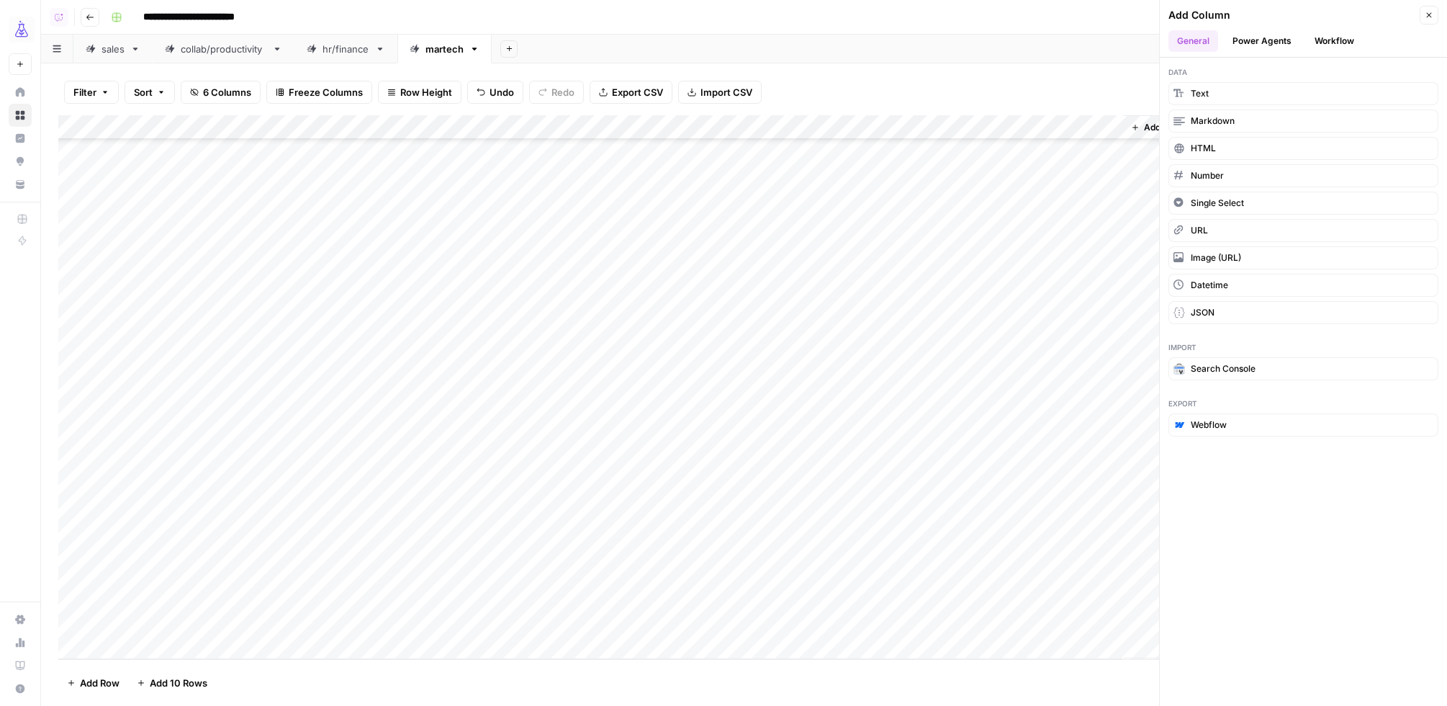
click at [973, 134] on div "Add Column" at bounding box center [744, 387] width 1372 height 544
click at [914, 248] on span "Hide Column" at bounding box center [954, 248] width 126 height 14
click at [985, 128] on div "Add Column" at bounding box center [744, 387] width 1372 height 544
click at [924, 248] on span "Hide Column" at bounding box center [954, 248] width 126 height 14
click at [857, 125] on div "Add Column" at bounding box center [744, 387] width 1372 height 544
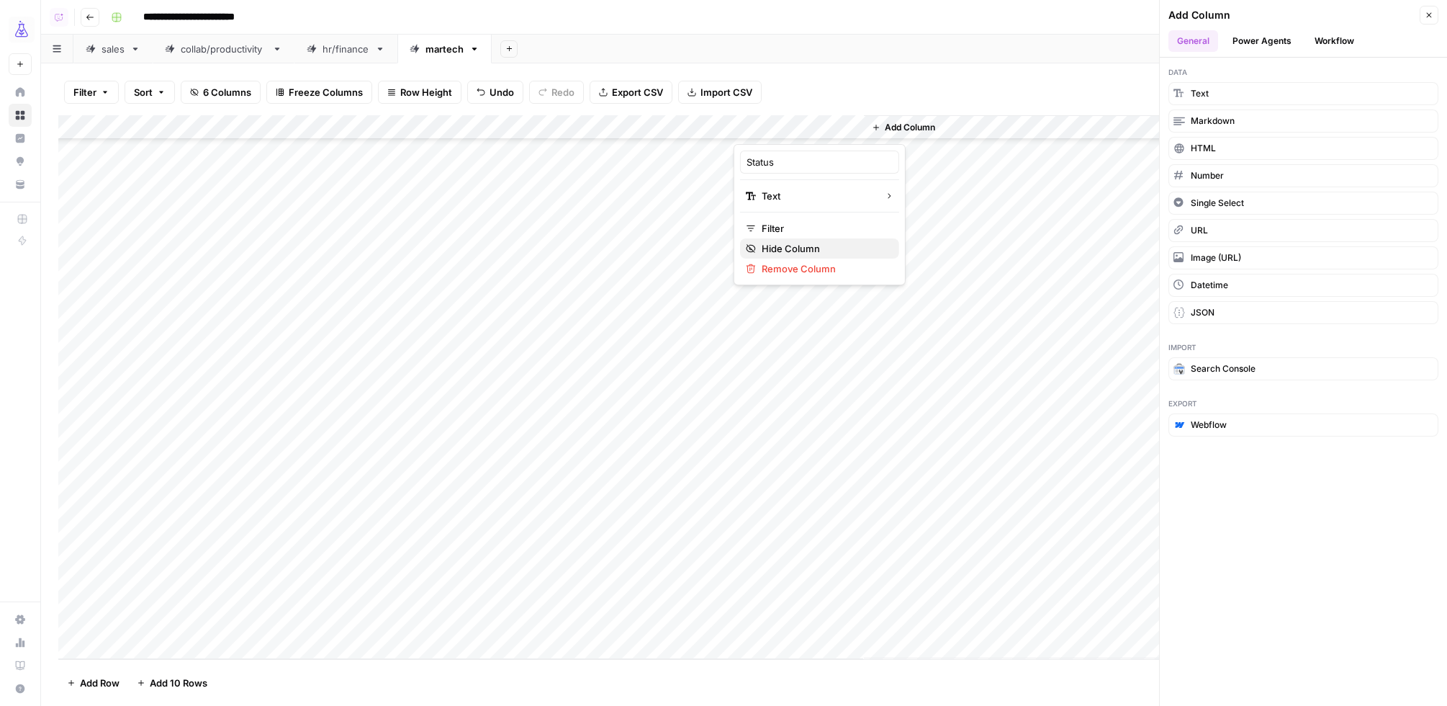
click at [778, 248] on span "Hide Column" at bounding box center [825, 248] width 126 height 14
click at [797, 126] on span "Add Column" at bounding box center [780, 127] width 50 height 13
click at [1354, 40] on button "Workflow" at bounding box center [1334, 41] width 57 height 22
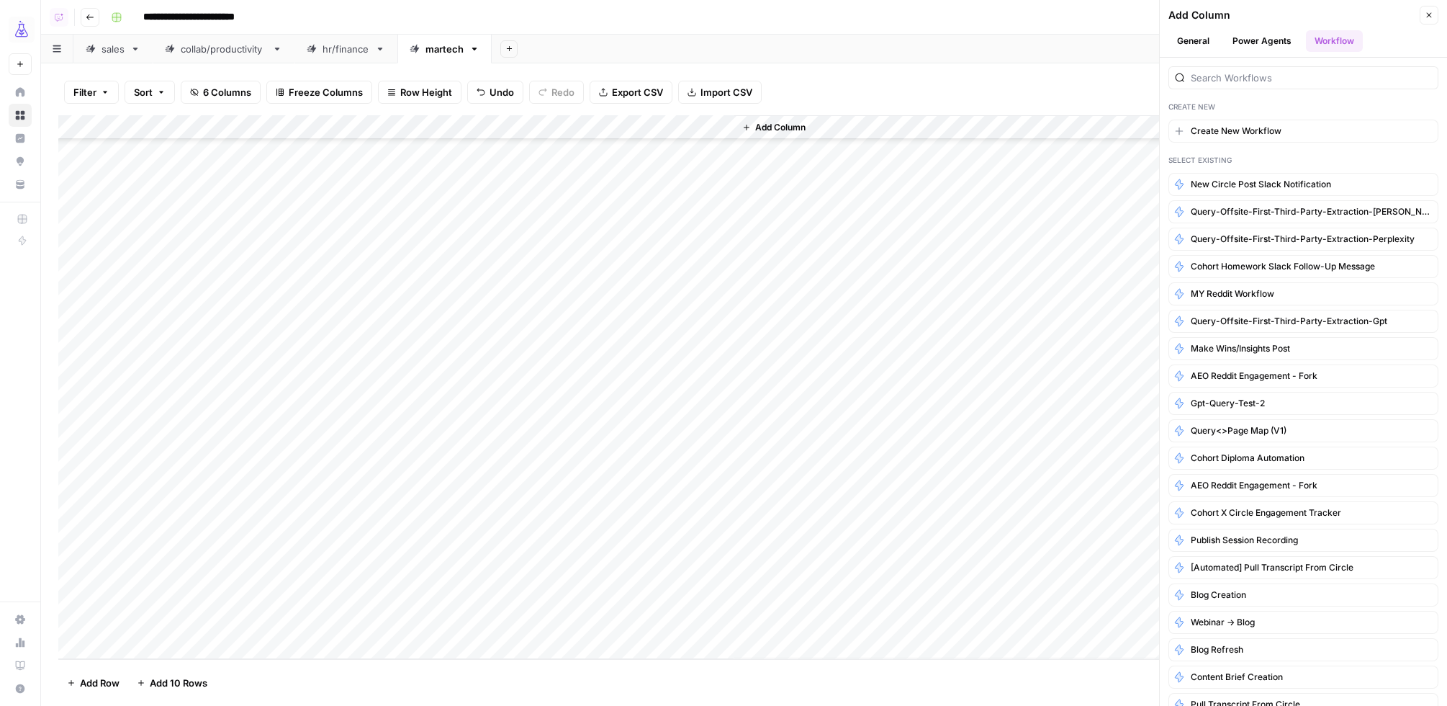
click at [766, 127] on span "Add Column" at bounding box center [780, 127] width 50 height 13
click at [1233, 210] on span "query-offsite-first-third-party-extraction-claude" at bounding box center [1303, 211] width 225 height 13
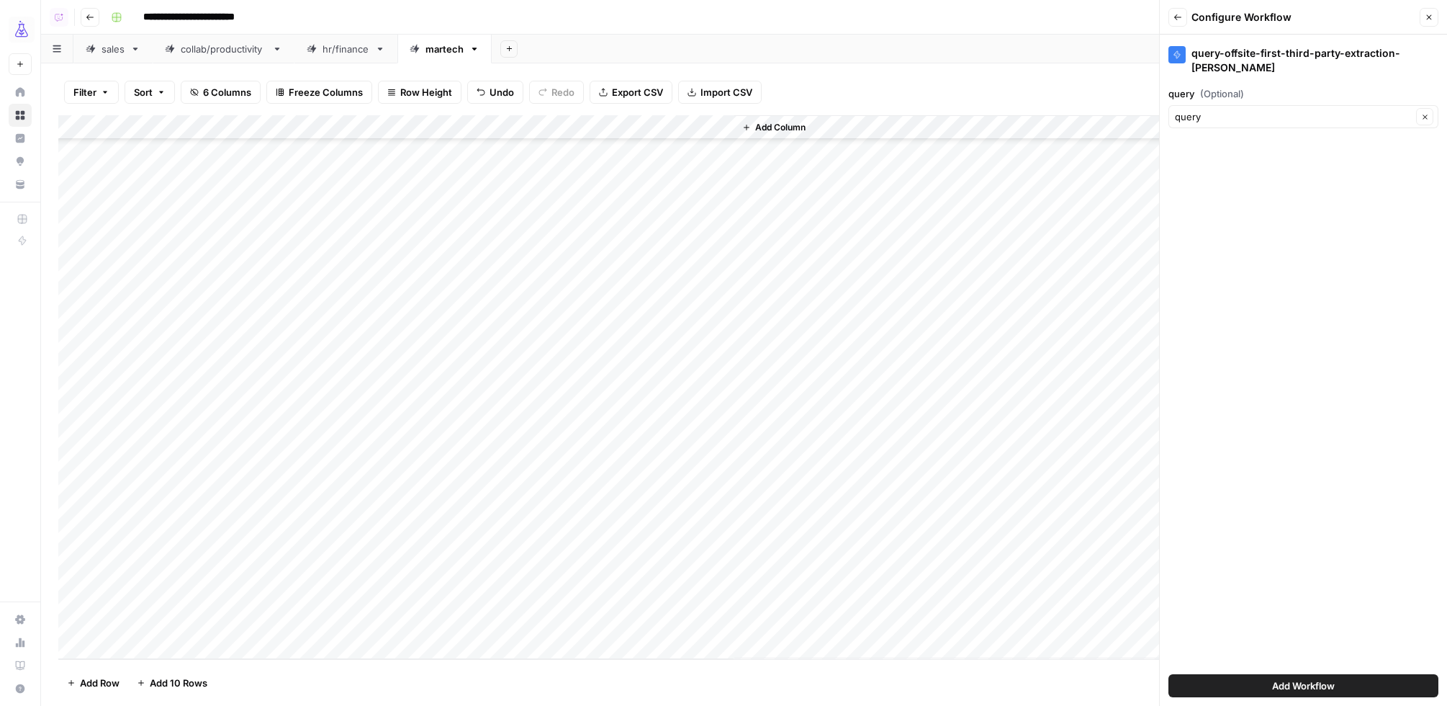
click at [1377, 690] on button "Add Workflow" at bounding box center [1304, 685] width 270 height 23
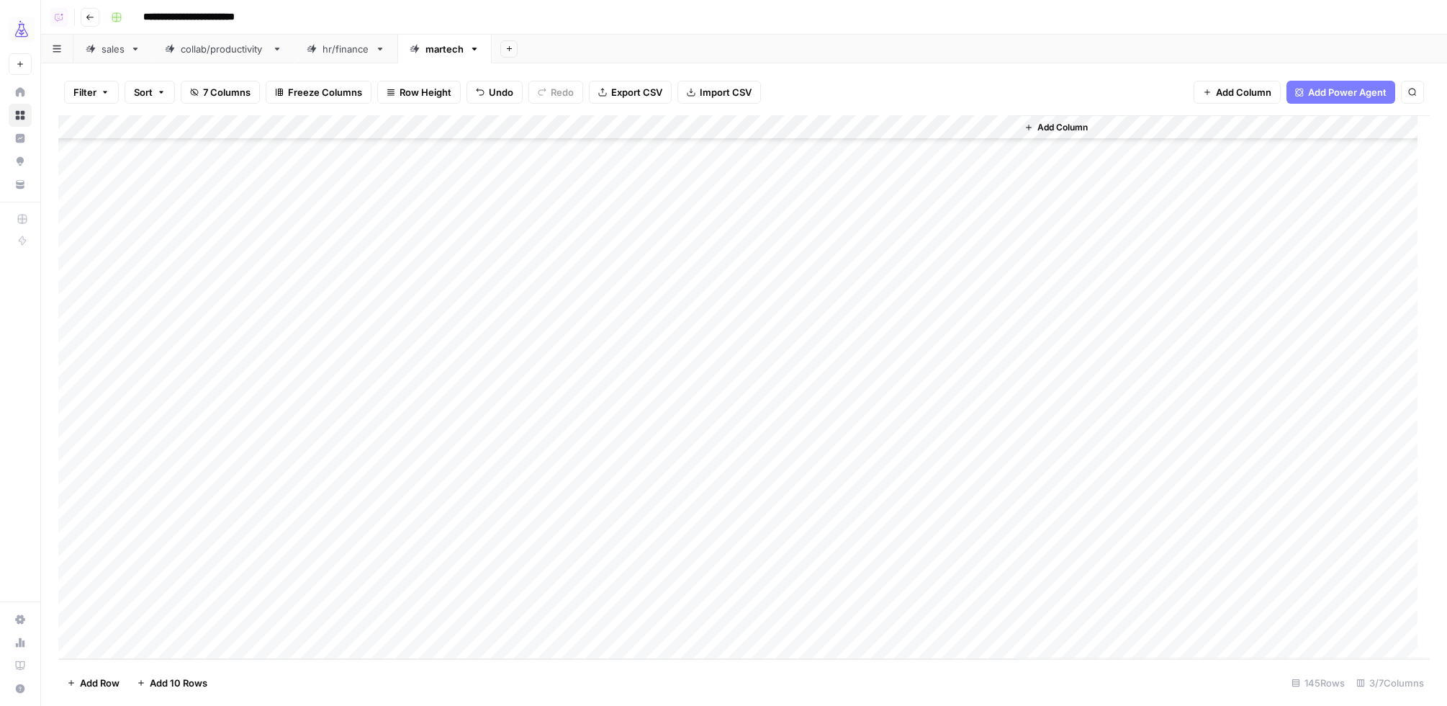
click at [1001, 127] on div "Add Column" at bounding box center [744, 387] width 1372 height 544
click at [1057, 159] on span "All Rows" at bounding box center [1054, 160] width 91 height 14
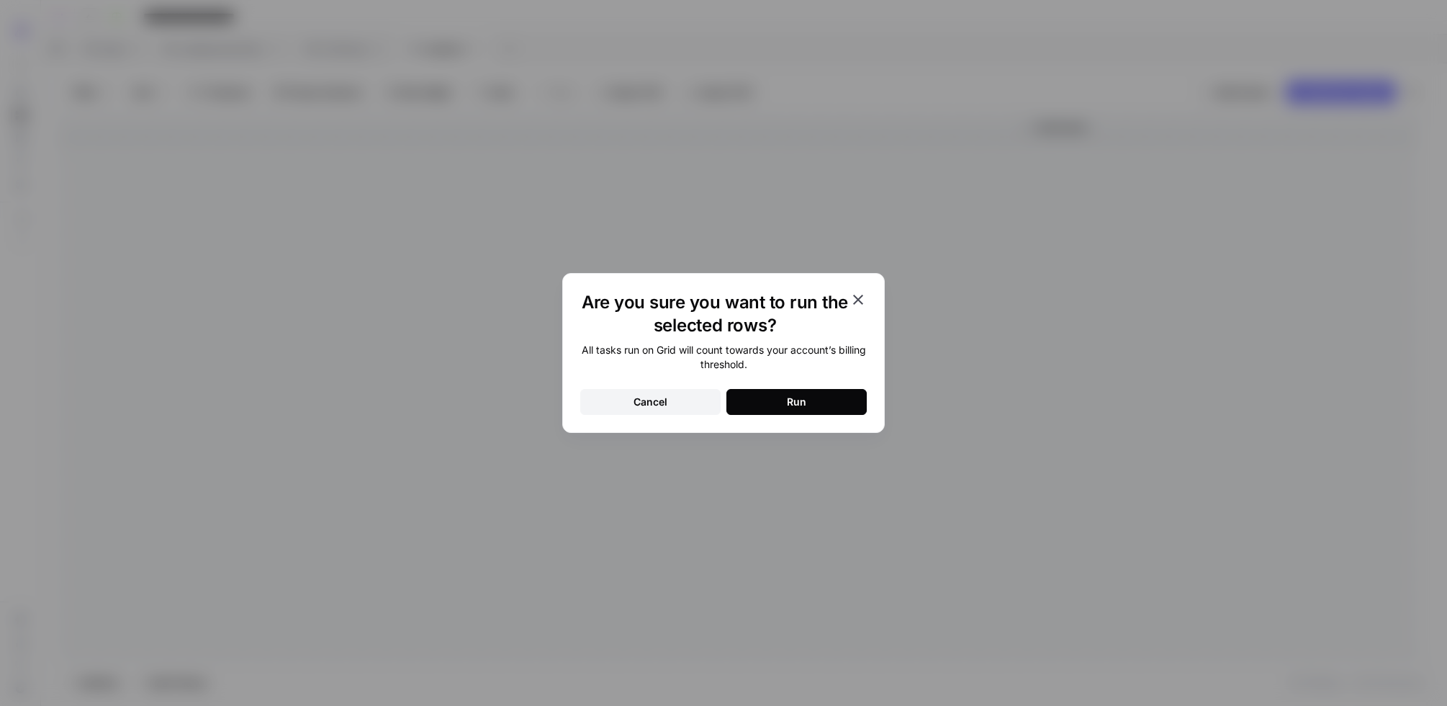
click at [758, 398] on button "Run" at bounding box center [797, 402] width 140 height 26
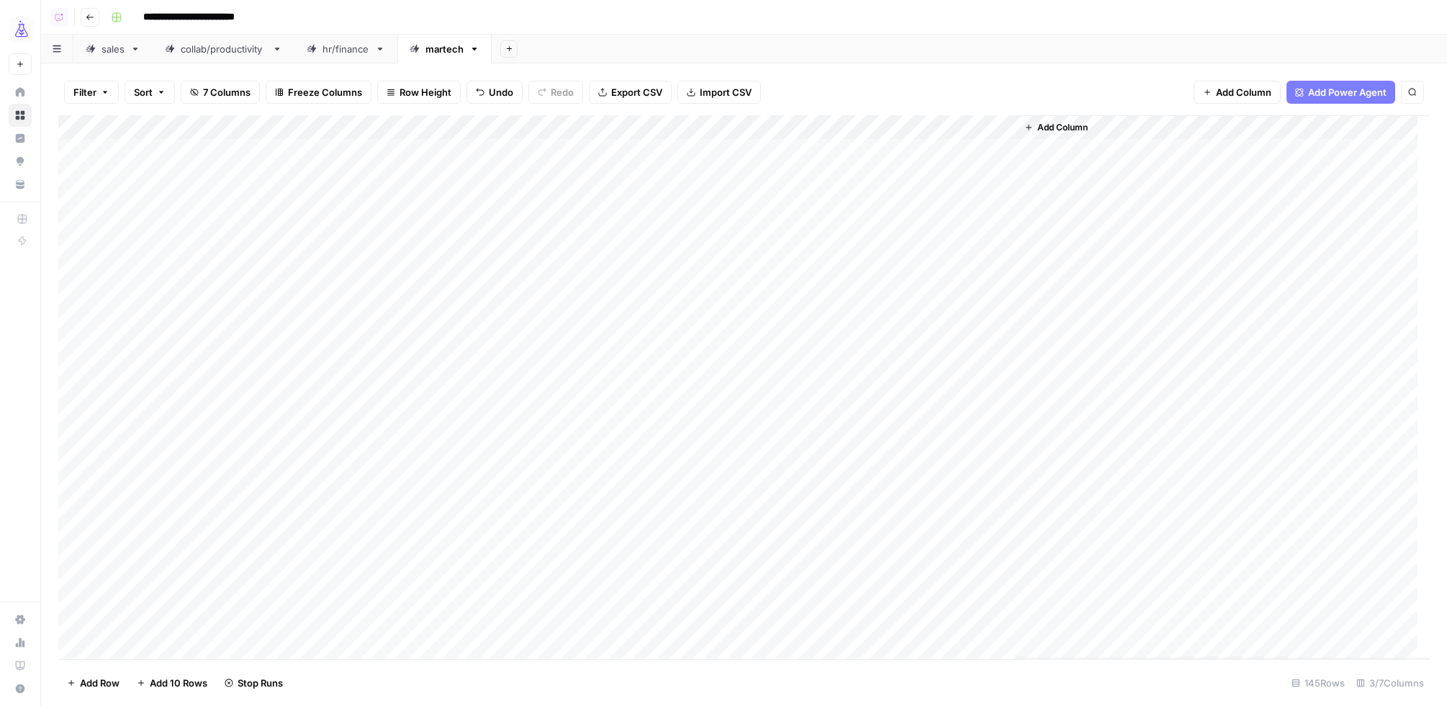
scroll to position [0, 0]
click at [214, 92] on span "11 Columns" at bounding box center [228, 92] width 51 height 14
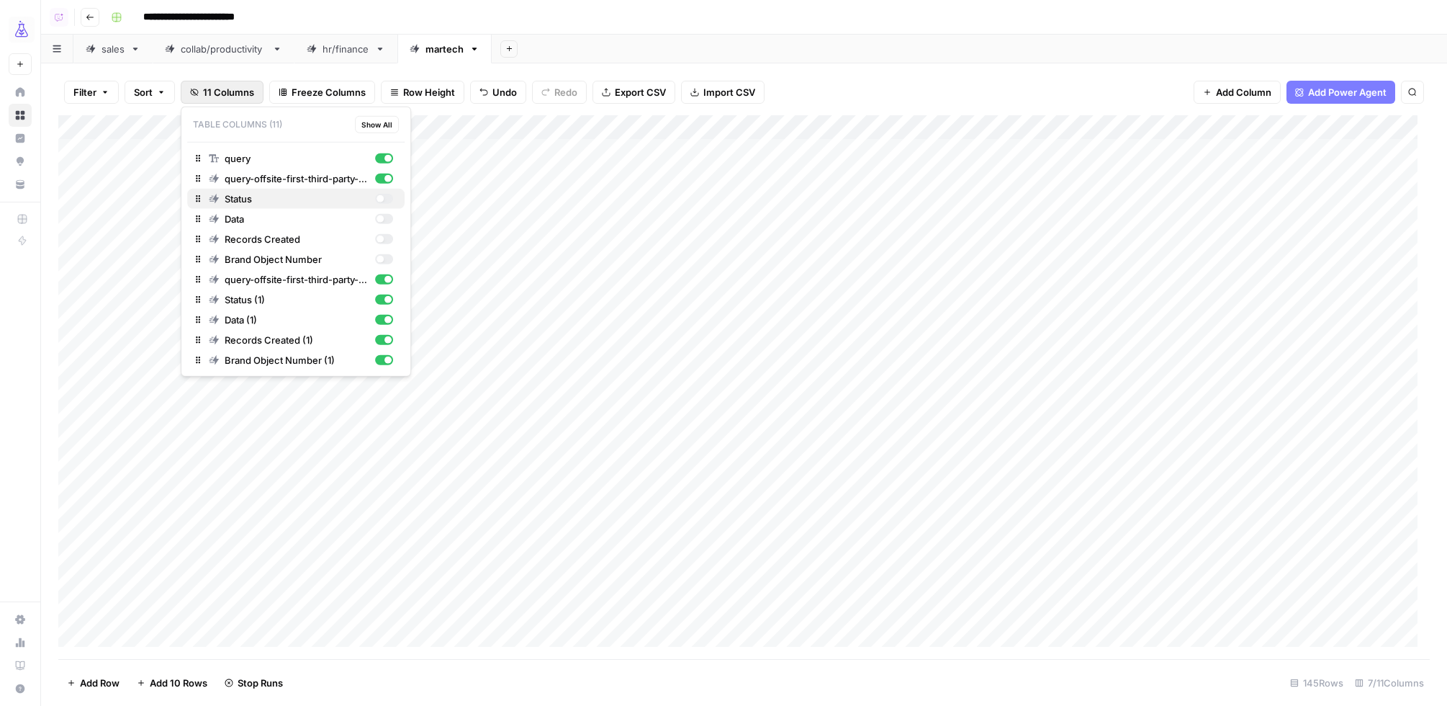
click at [380, 198] on div "button" at bounding box center [380, 198] width 7 height 7
click at [380, 199] on div "button" at bounding box center [384, 199] width 18 height 10
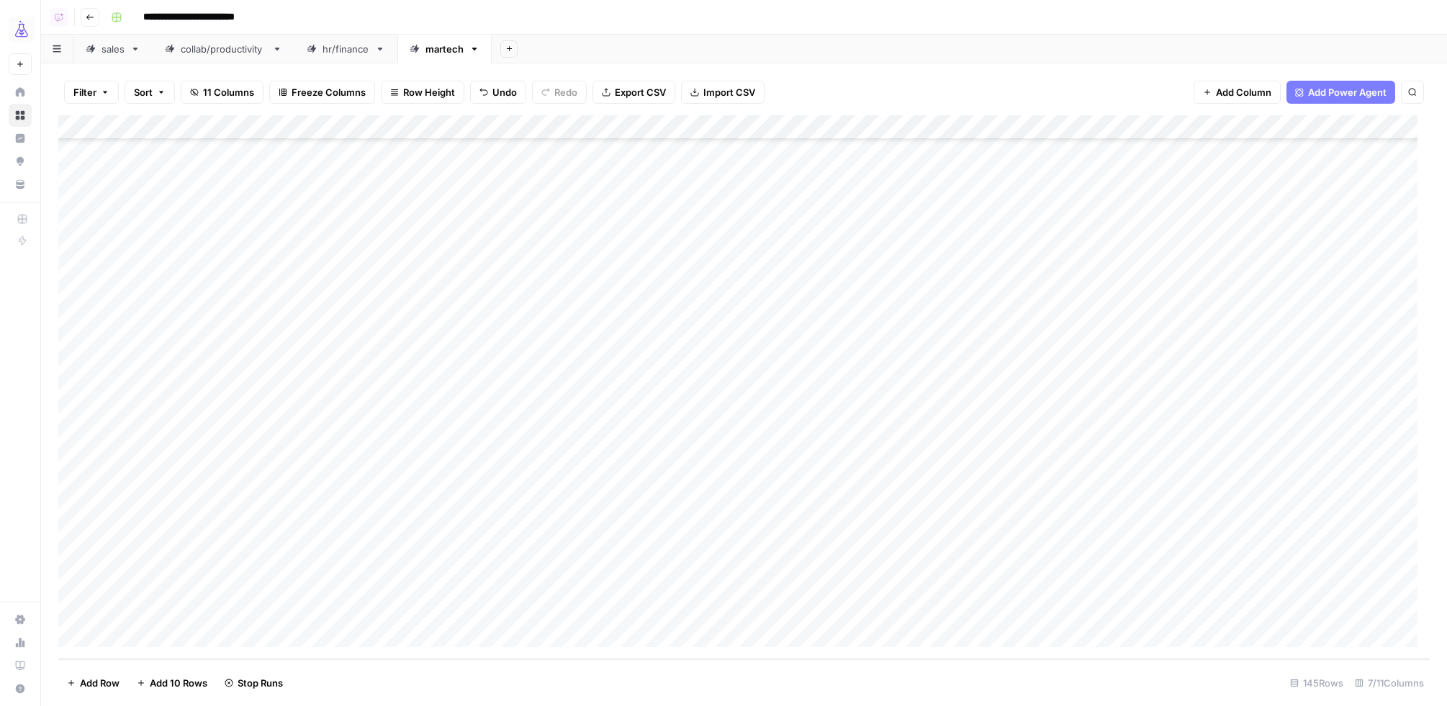
click at [1264, 128] on div "Add Column" at bounding box center [744, 387] width 1372 height 544
click at [1199, 124] on div "Add Column" at bounding box center [744, 387] width 1372 height 544
click at [1116, 248] on span "Hide Column" at bounding box center [1170, 248] width 126 height 14
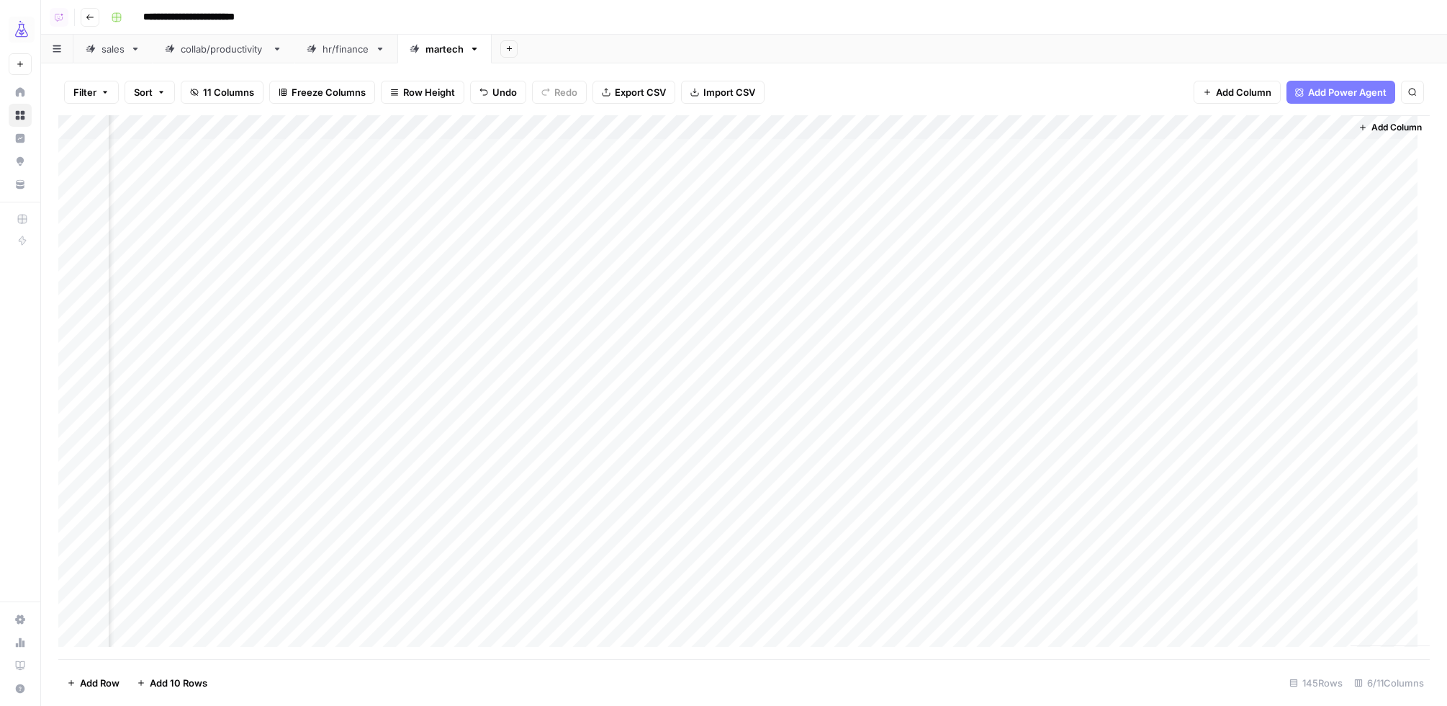
click at [1329, 127] on div "Add Column" at bounding box center [744, 387] width 1372 height 544
click at [1247, 246] on span "Hide Column" at bounding box center [1299, 248] width 126 height 14
drag, startPoint x: 1015, startPoint y: 130, endPoint x: 867, endPoint y: 131, distance: 148.3
click at [867, 131] on div "Add Column" at bounding box center [744, 387] width 1372 height 544
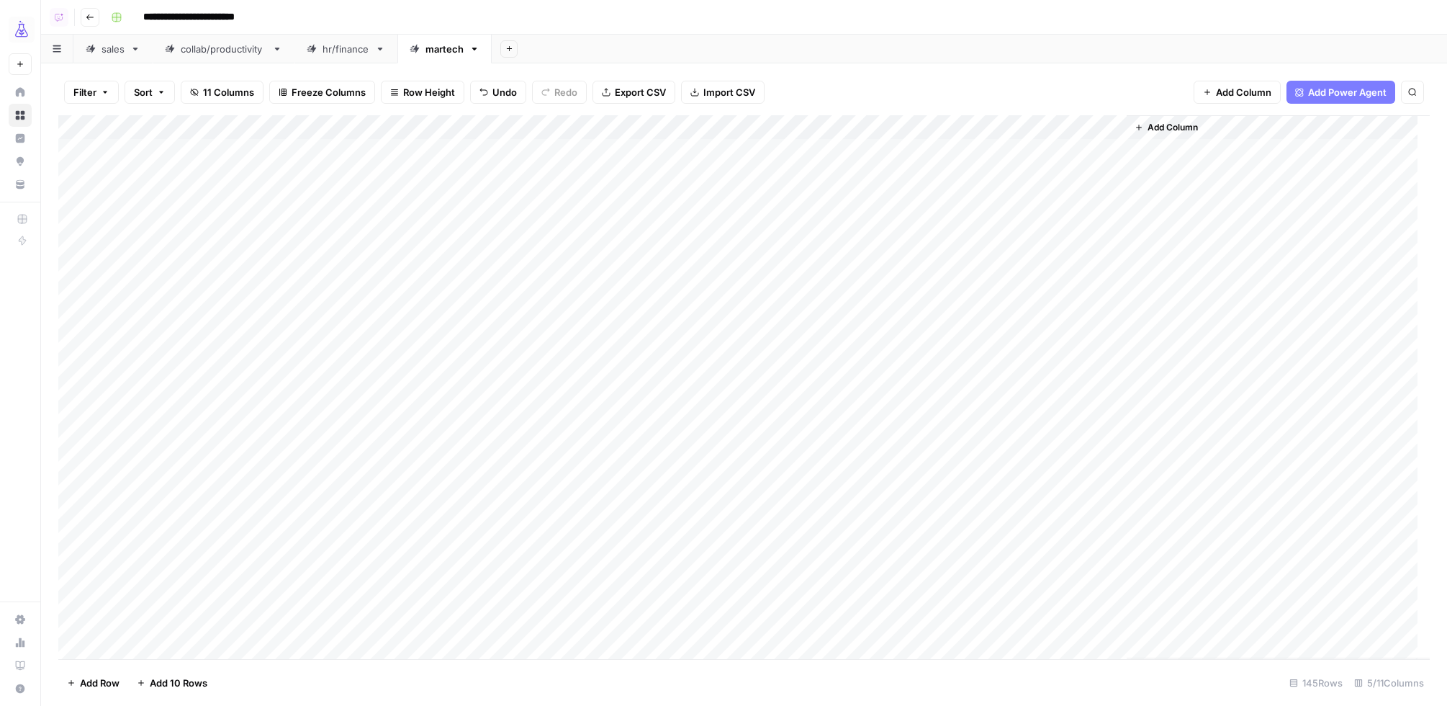
click at [1164, 129] on span "Add Column" at bounding box center [1173, 127] width 50 height 13
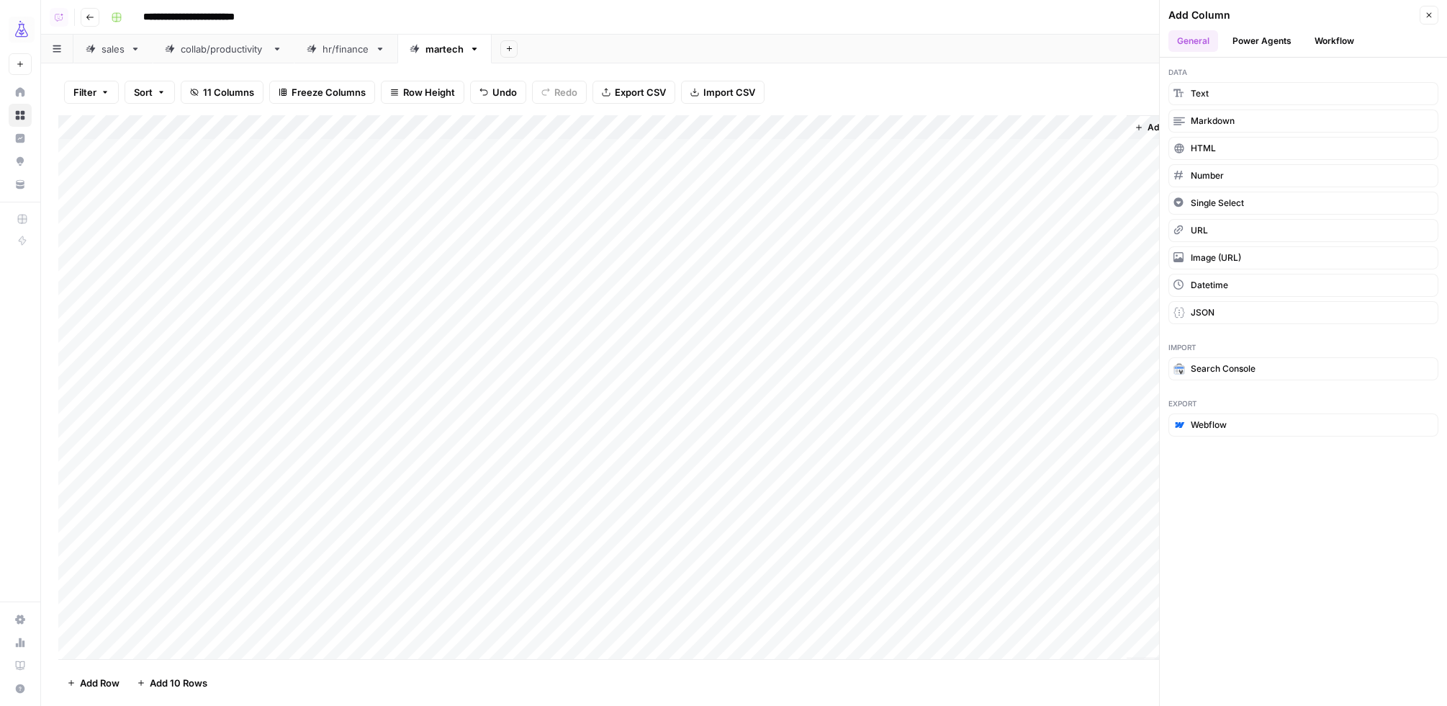
click at [1274, 30] on button "Power Agents" at bounding box center [1262, 41] width 76 height 22
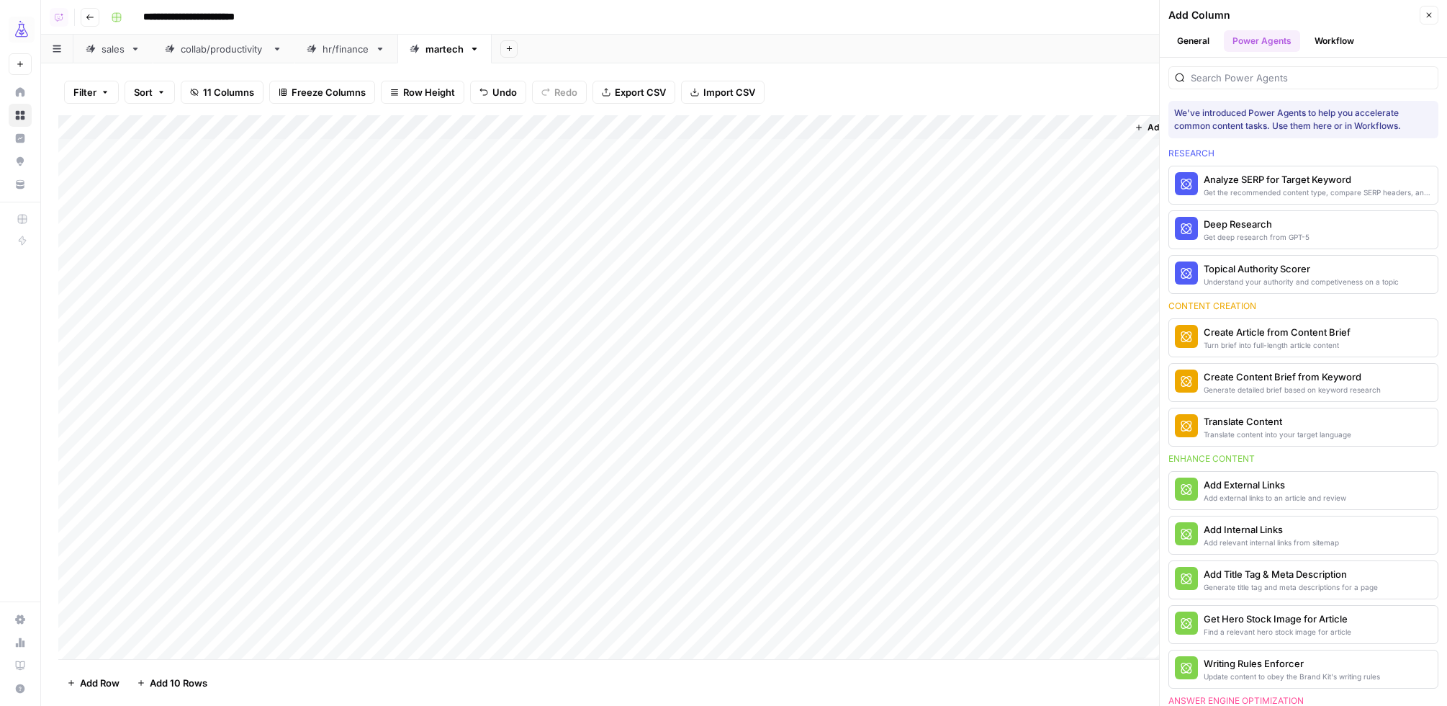
drag, startPoint x: 1336, startPoint y: 40, endPoint x: 1326, endPoint y: 55, distance: 18.8
click at [1336, 40] on button "Workflow" at bounding box center [1334, 41] width 57 height 22
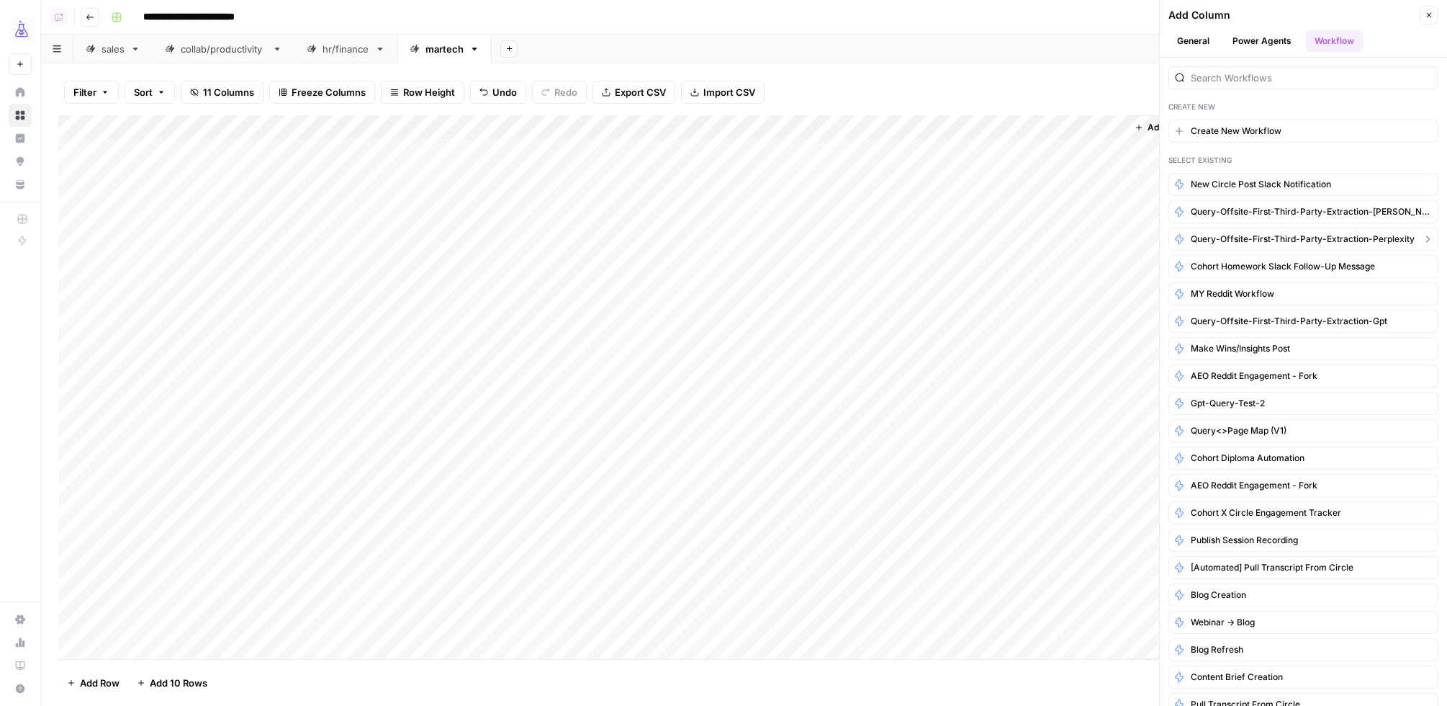
scroll to position [1, 0]
click at [1278, 237] on span "query-offsite-first-third-party-extraction-perplexity" at bounding box center [1303, 238] width 224 height 13
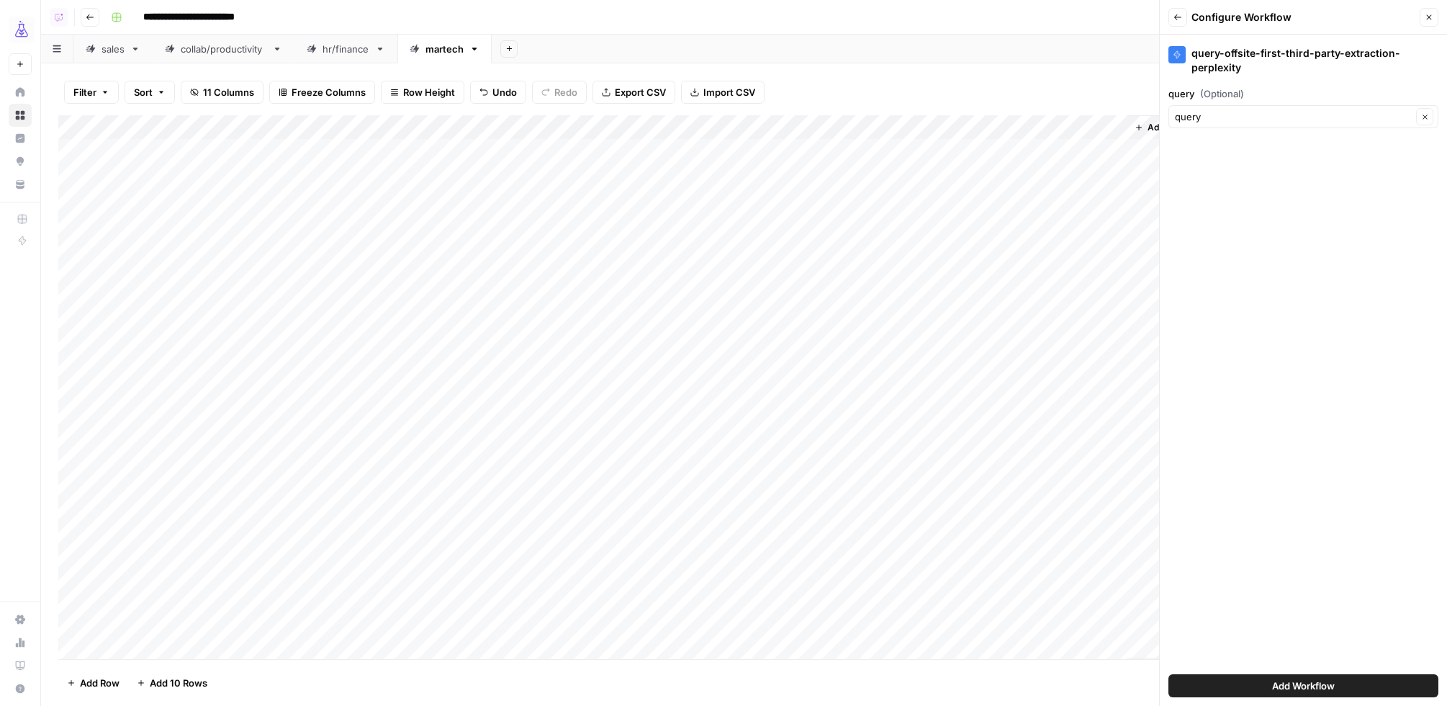
click at [1352, 688] on button "Add Workflow" at bounding box center [1304, 685] width 270 height 23
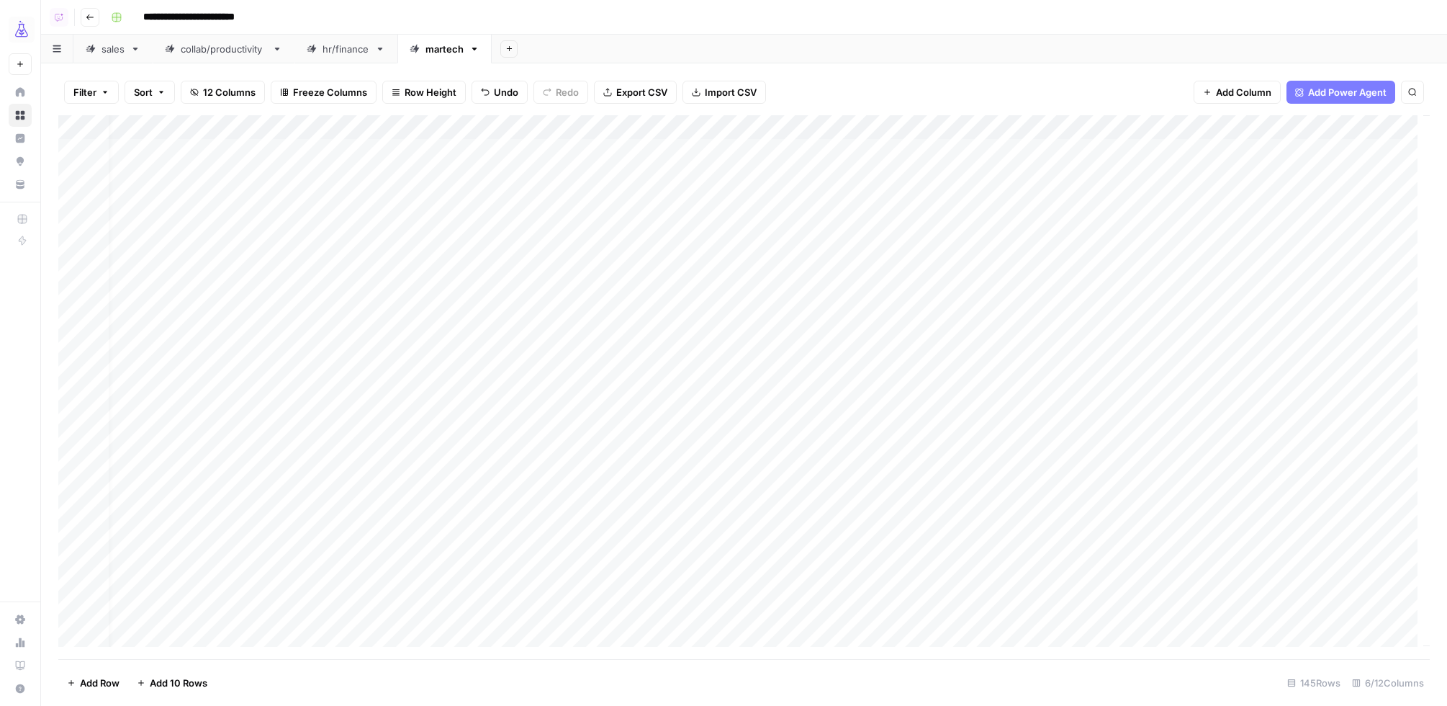
scroll to position [0, 84]
drag, startPoint x: 1337, startPoint y: 130, endPoint x: 1143, endPoint y: 79, distance: 201.0
click at [1125, 74] on div "Filter Sort 12 Columns Freeze Columns Row Height Undo Redo Export CSV Import CS…" at bounding box center [744, 384] width 1406 height 642
drag, startPoint x: 1335, startPoint y: 131, endPoint x: 1367, endPoint y: 138, distance: 32.5
click at [1376, 144] on div "Add Column" at bounding box center [744, 387] width 1372 height 544
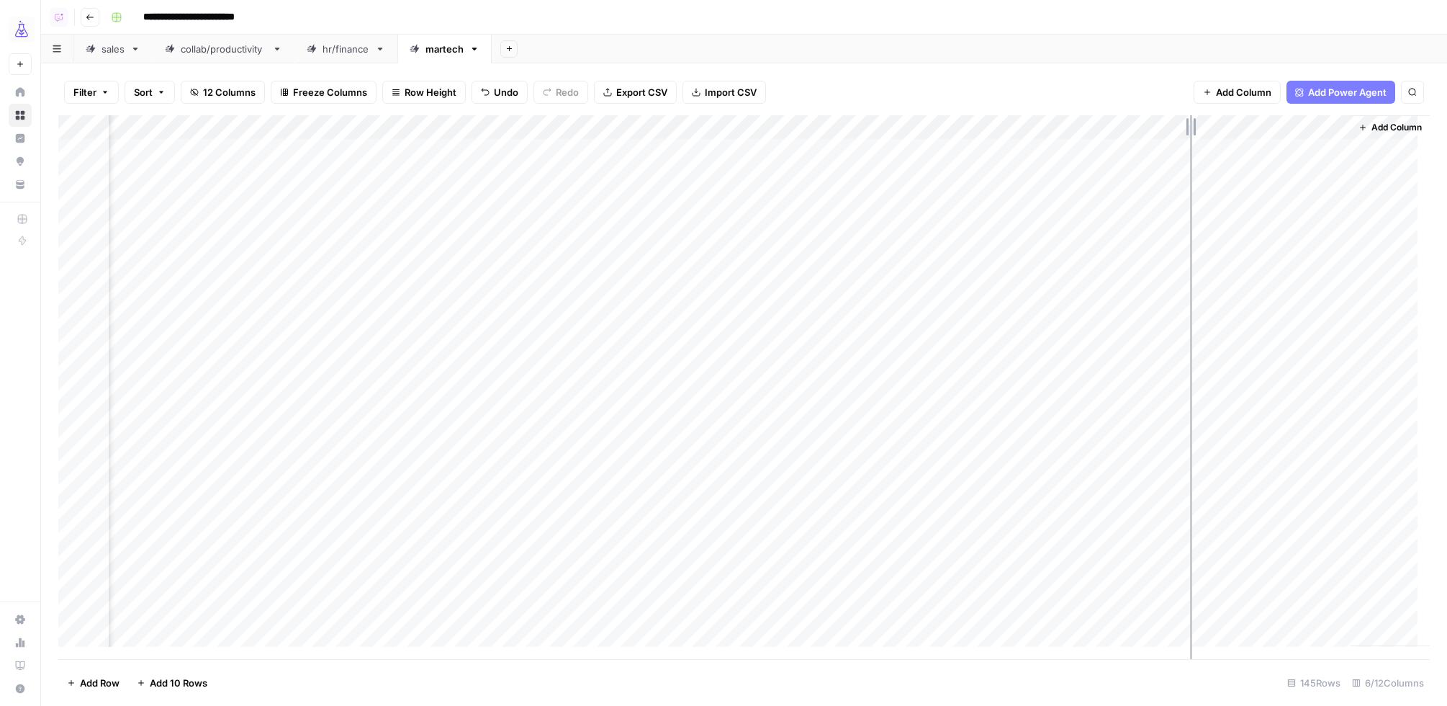
drag, startPoint x: 1336, startPoint y: 131, endPoint x: 1185, endPoint y: 126, distance: 151.3
click at [1184, 127] on div "Add Column" at bounding box center [744, 387] width 1372 height 544
click at [1258, 127] on div "Add Column" at bounding box center [744, 387] width 1372 height 544
click at [1258, 125] on div "Add Column" at bounding box center [744, 387] width 1372 height 544
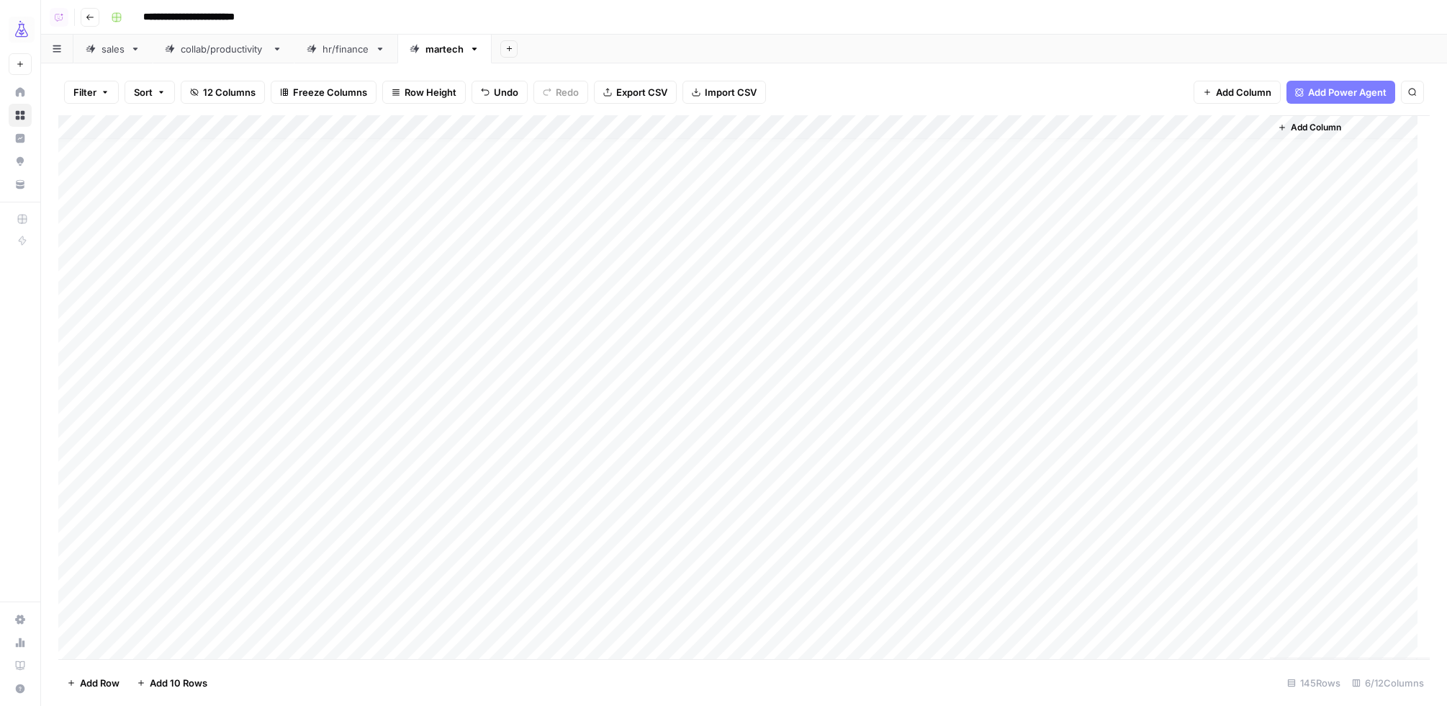
scroll to position [12, 0]
click at [1256, 126] on div "Add Column" at bounding box center [744, 387] width 1372 height 544
click at [1265, 158] on span "All Rows" at bounding box center [1308, 160] width 91 height 14
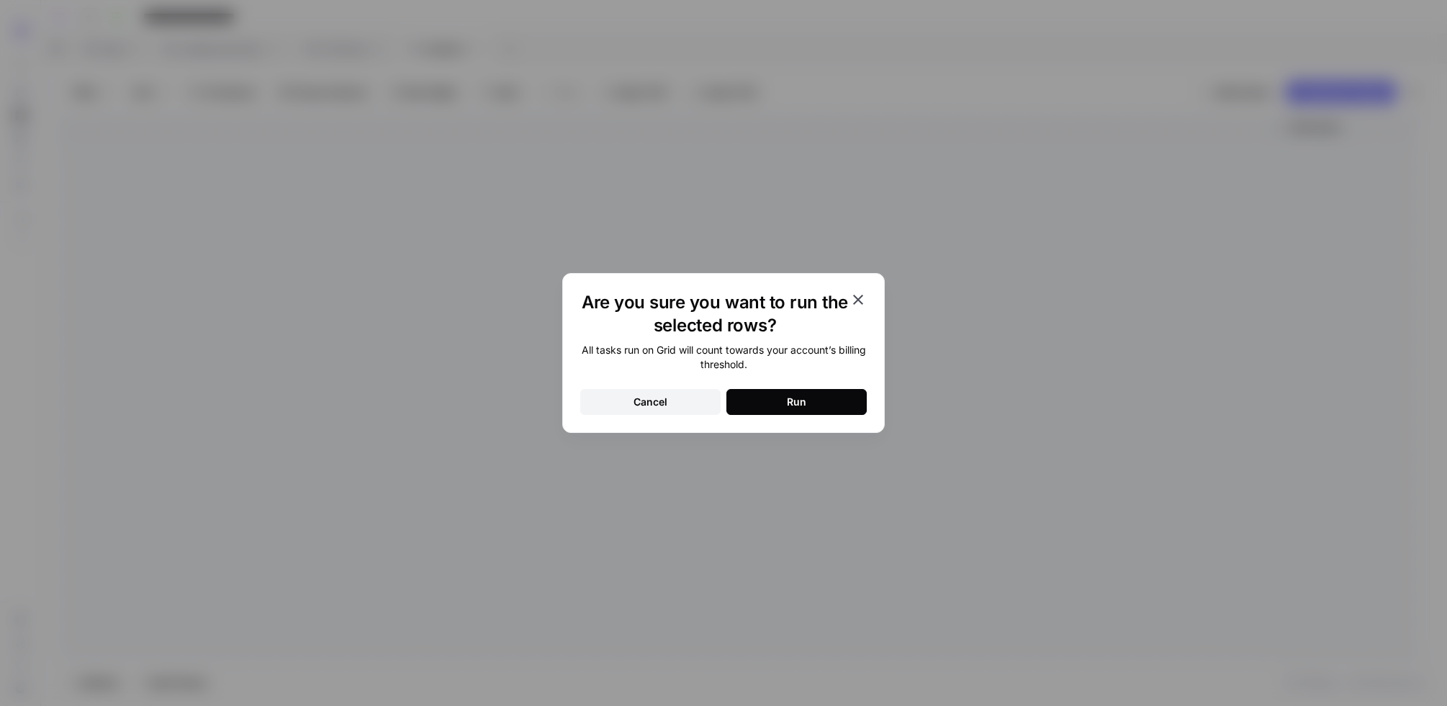
click at [796, 400] on div "Run" at bounding box center [796, 402] width 19 height 14
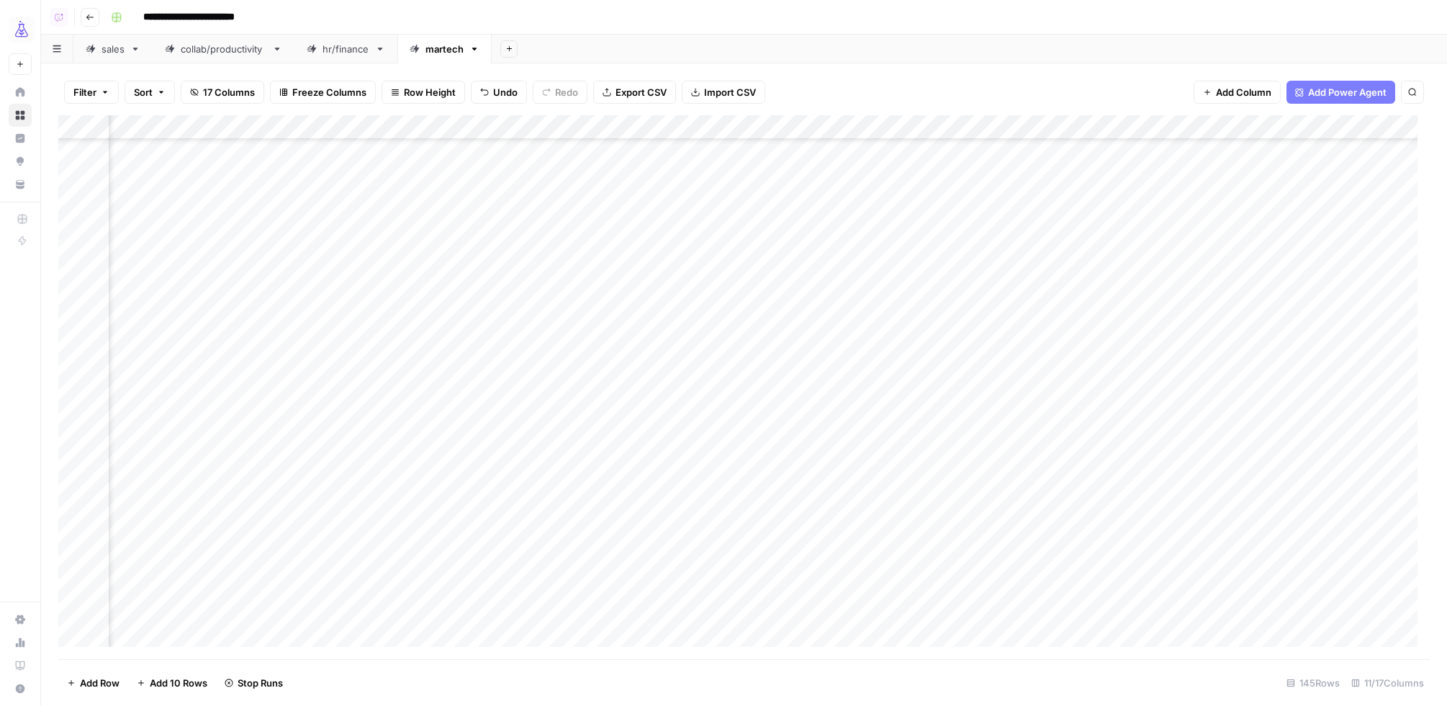
scroll to position [1292, 470]
click at [785, 497] on div "Add Column" at bounding box center [744, 387] width 1372 height 544
click at [1412, 94] on icon "button" at bounding box center [1412, 92] width 7 height 7
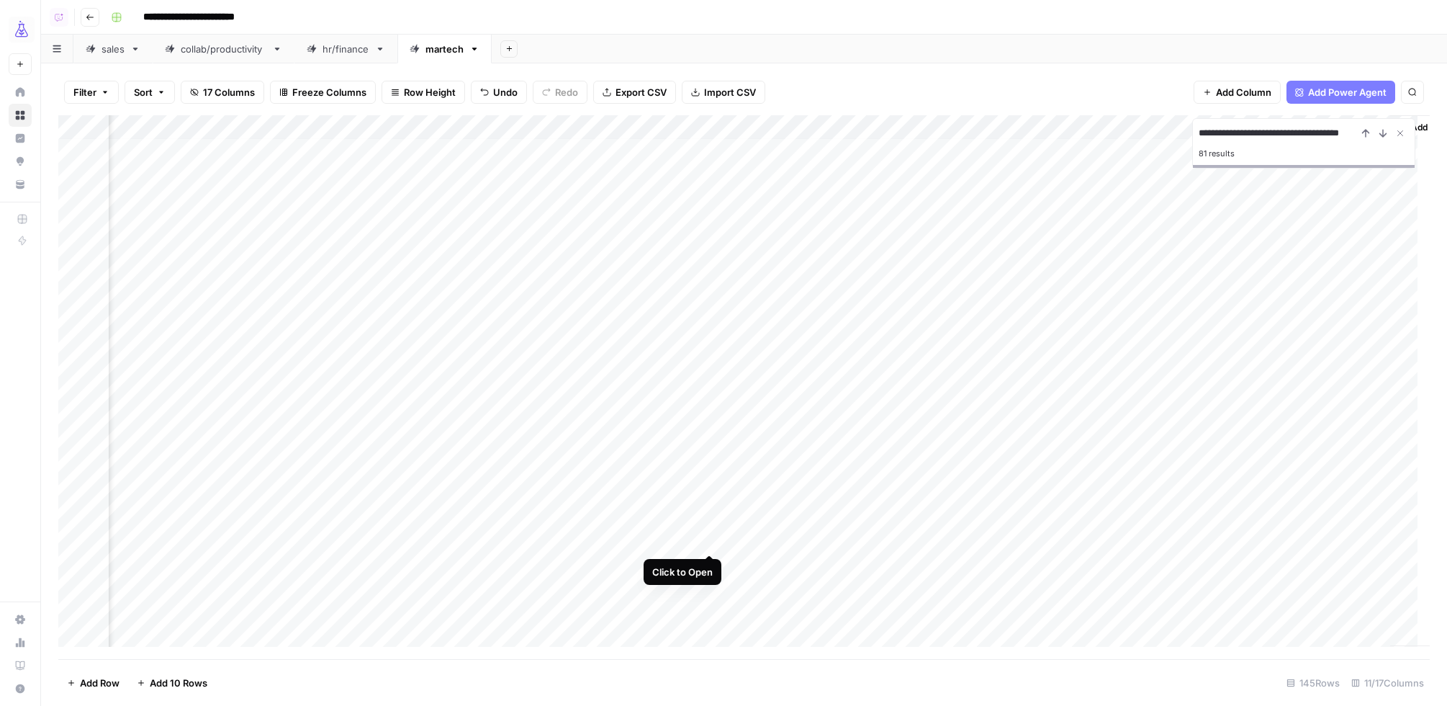
type input "**********"
click at [707, 537] on div "Add Column" at bounding box center [744, 387] width 1372 height 544
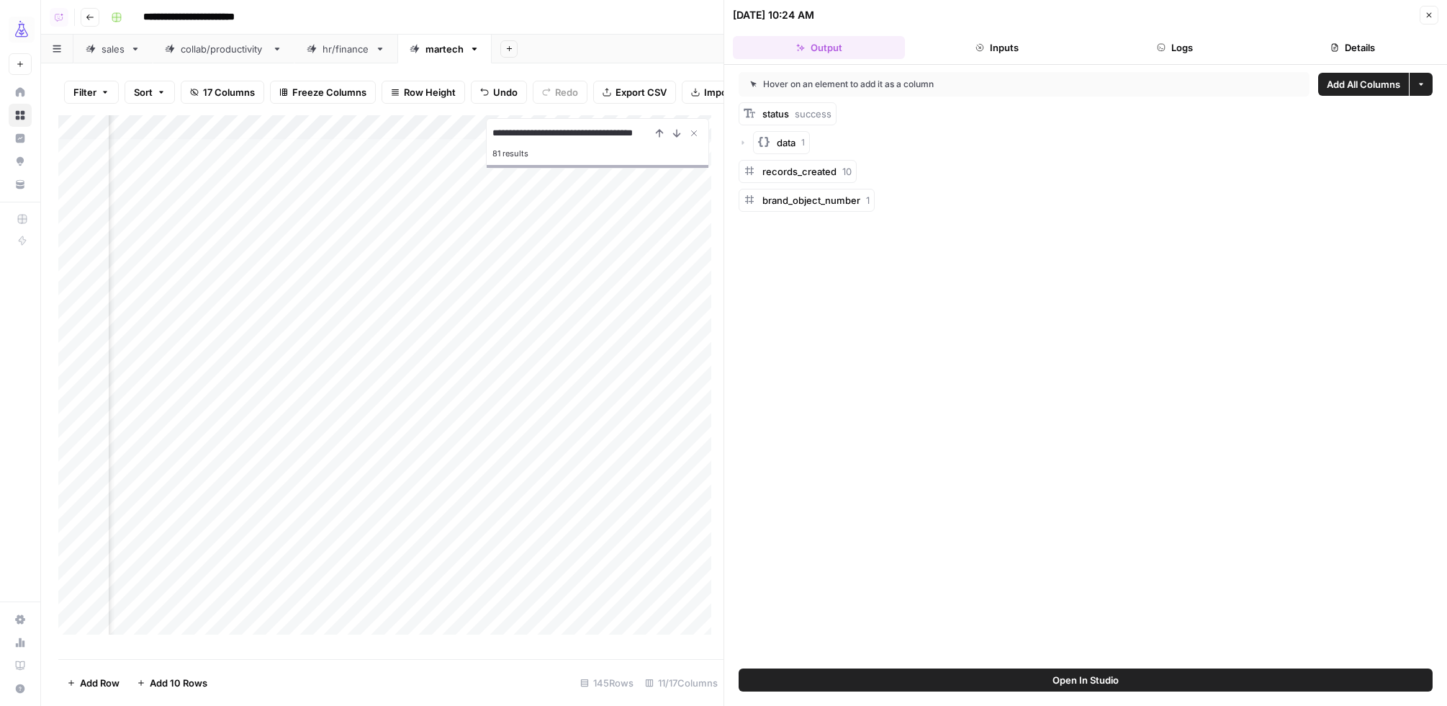
click at [1182, 53] on button "Logs" at bounding box center [1175, 47] width 172 height 23
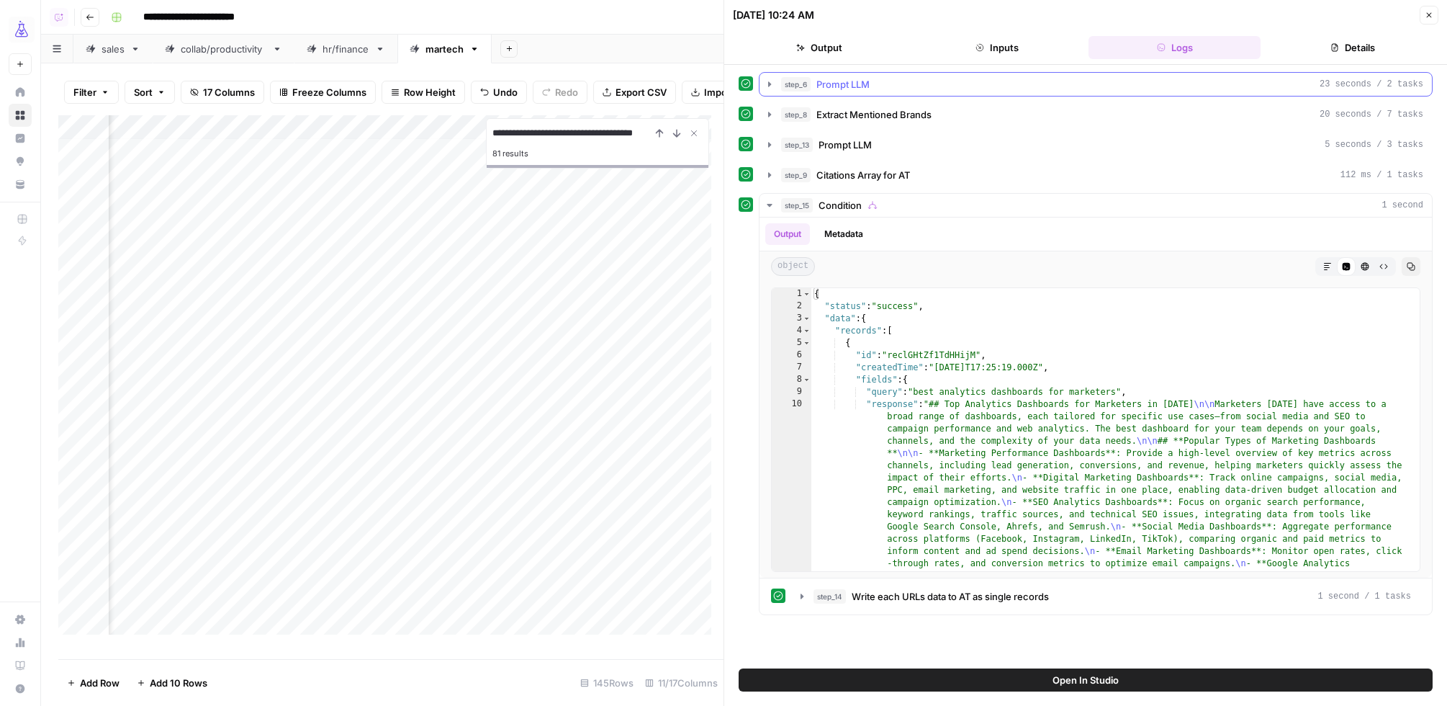
click at [770, 84] on icon "button" at bounding box center [769, 83] width 3 height 5
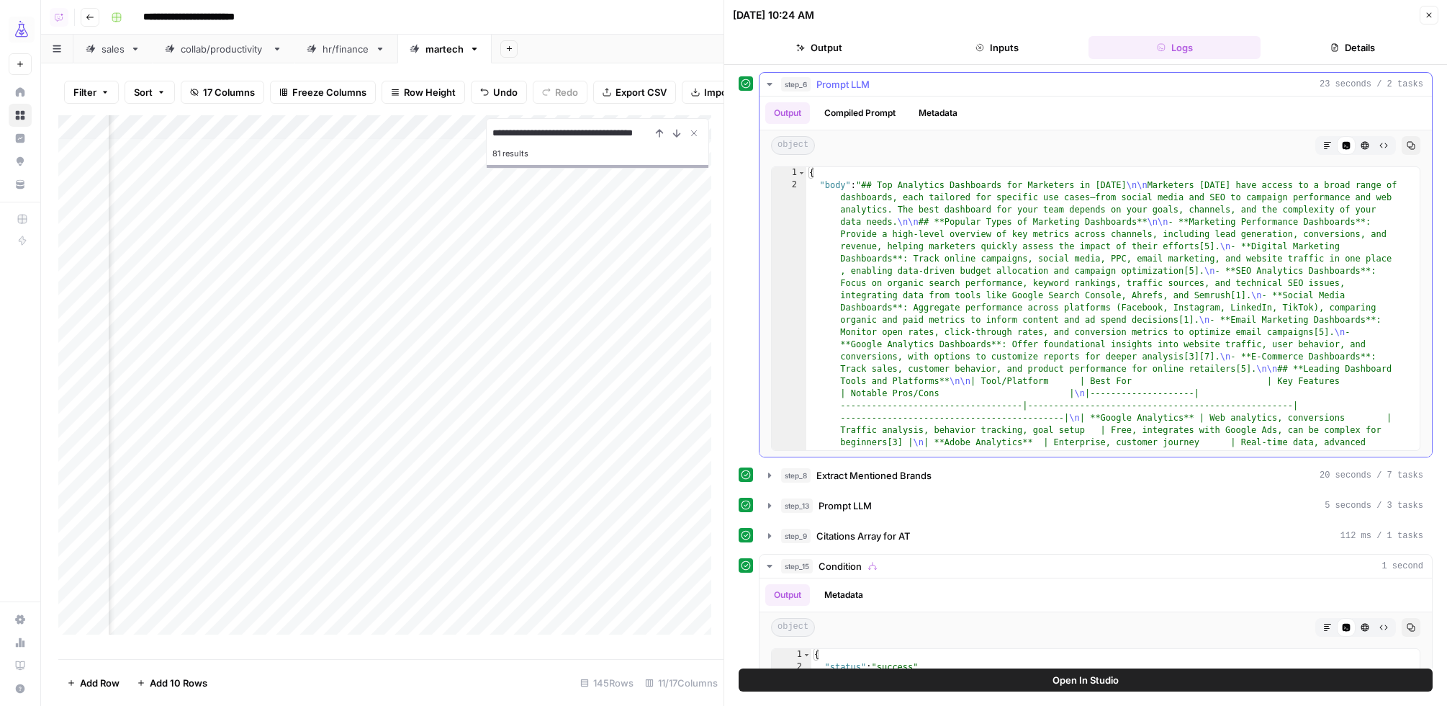
click at [950, 218] on div "{ "body" : "## Top Analytics Dashboards for Marketers in 2025 \n\n Marketers to…" at bounding box center [1106, 584] width 601 height 834
type textarea "**********"
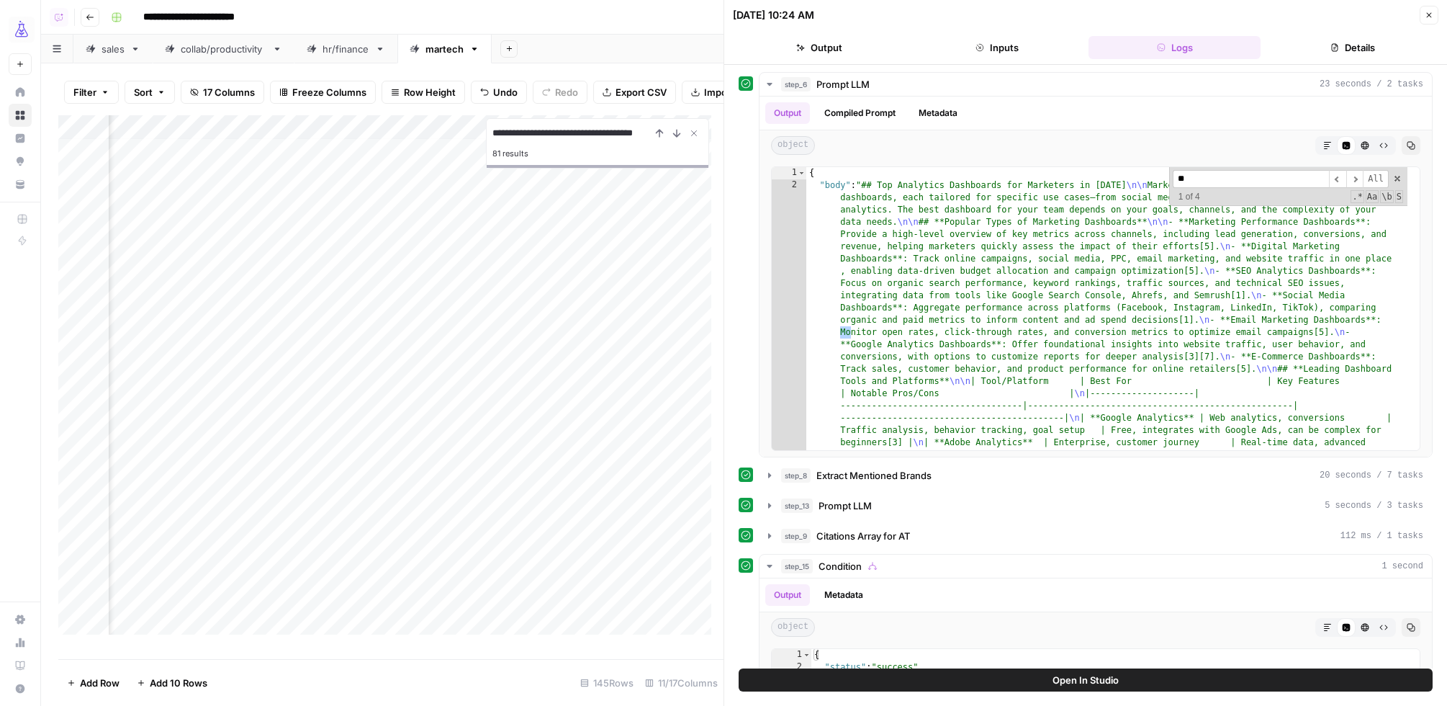
type input "*"
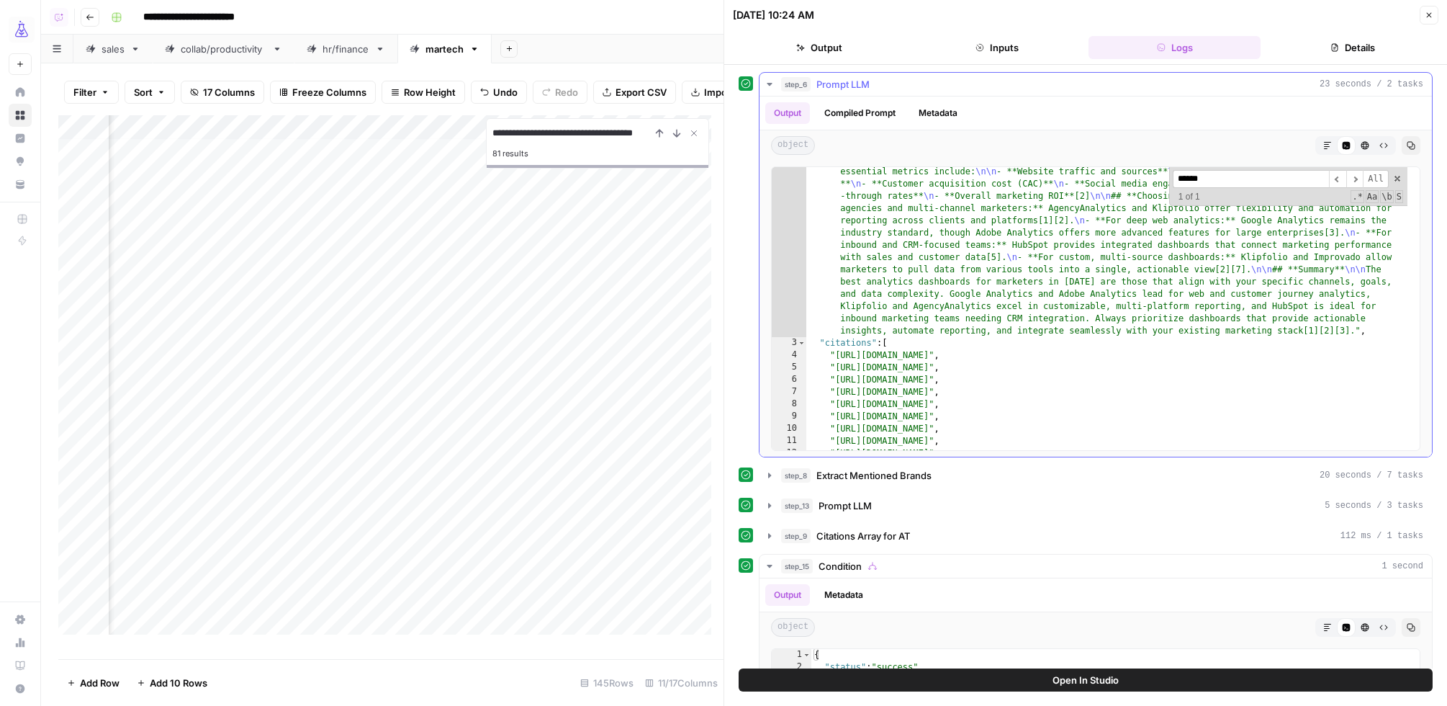
scroll to position [487, 0]
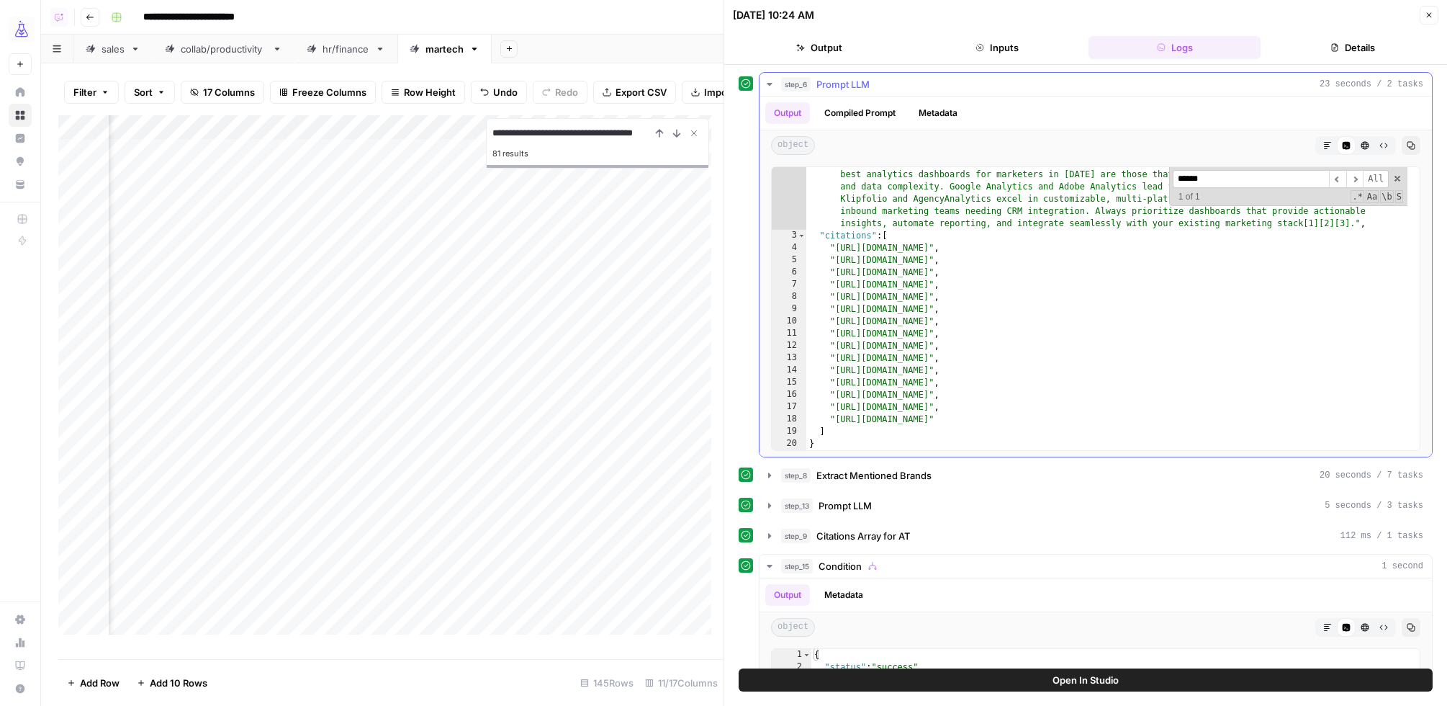
type input "******"
type textarea "**********"
drag, startPoint x: 835, startPoint y: 249, endPoint x: 1151, endPoint y: 252, distance: 316.1
click at [1151, 252] on div ""body" : "## Top Analytics Dashboards for Marketers in 2025 \n\n Marketers toda…" at bounding box center [1106, 108] width 601 height 834
click at [551, 140] on input "**********" at bounding box center [572, 133] width 158 height 17
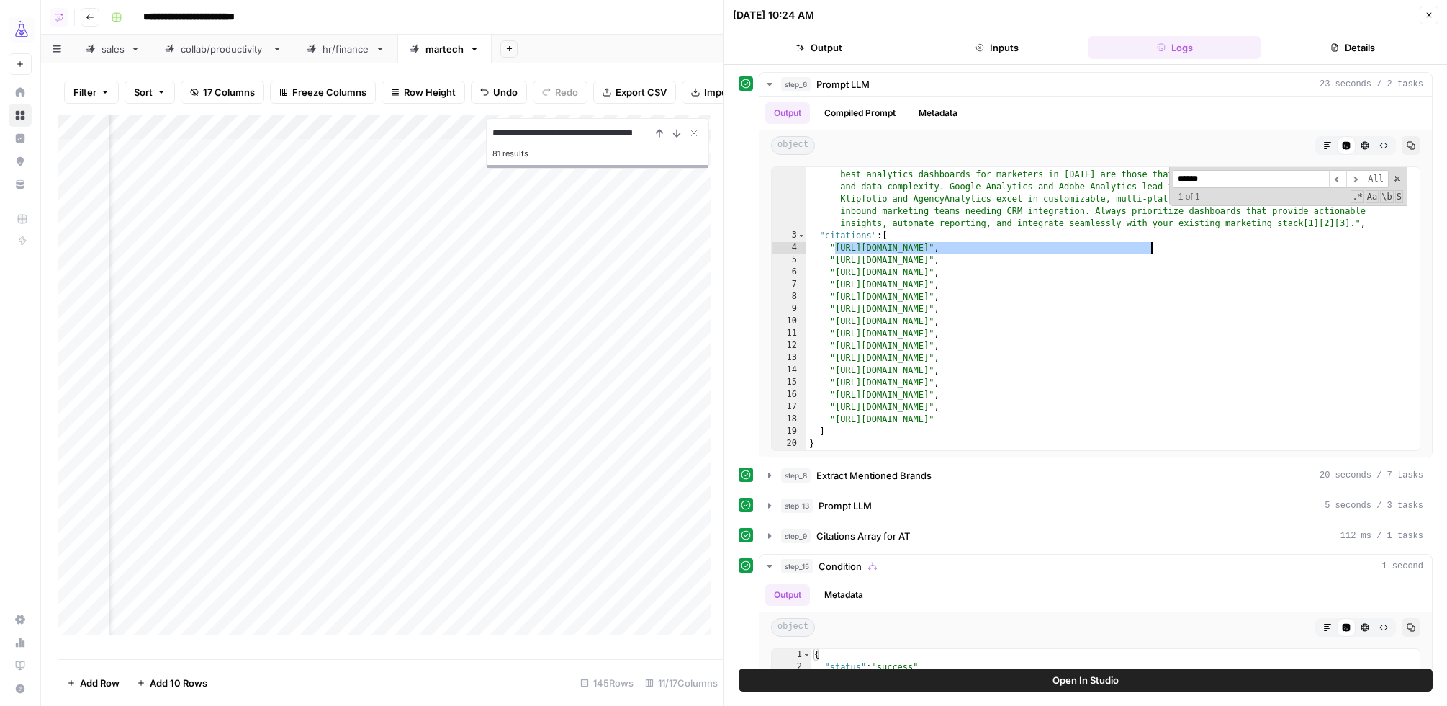
click at [551, 140] on input "**********" at bounding box center [572, 133] width 158 height 17
paste input "**********"
type input "**********"
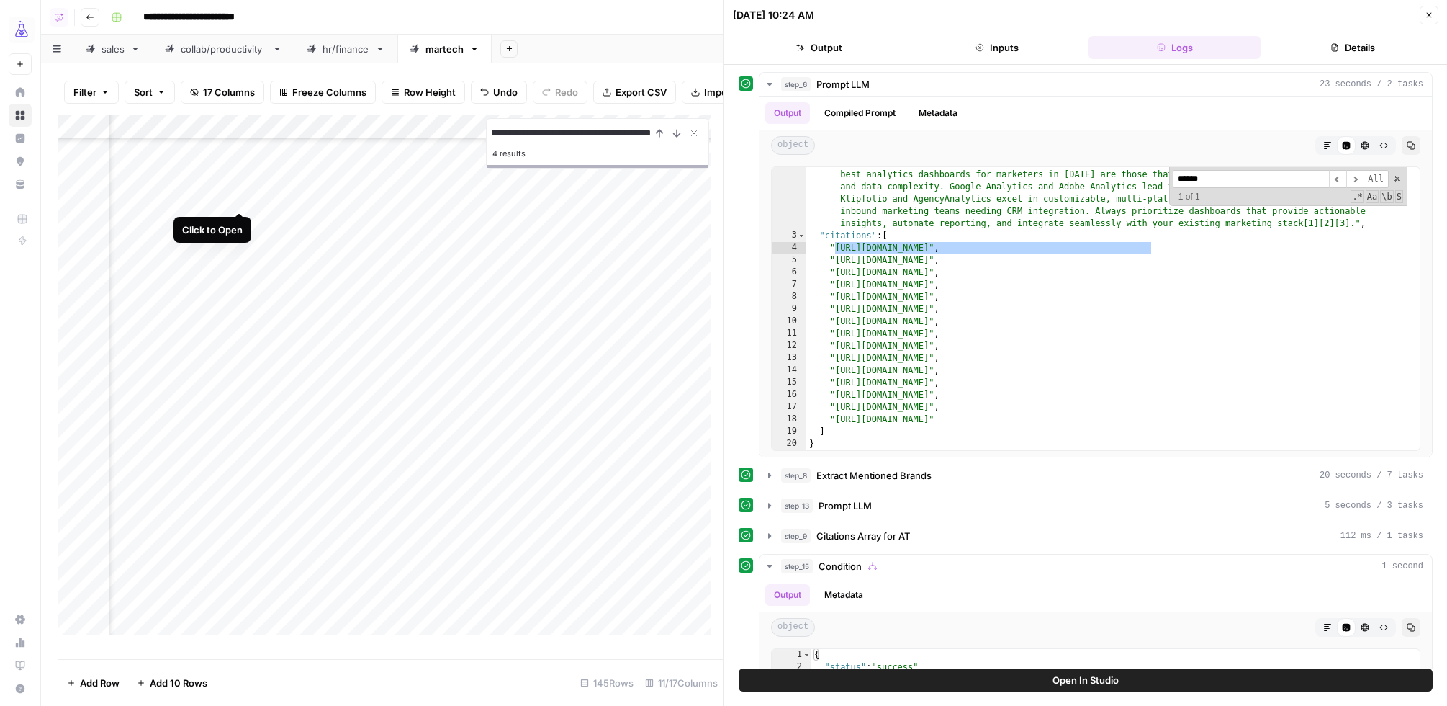
scroll to position [0, 0]
click at [238, 195] on div "Add Column" at bounding box center [390, 380] width 665 height 531
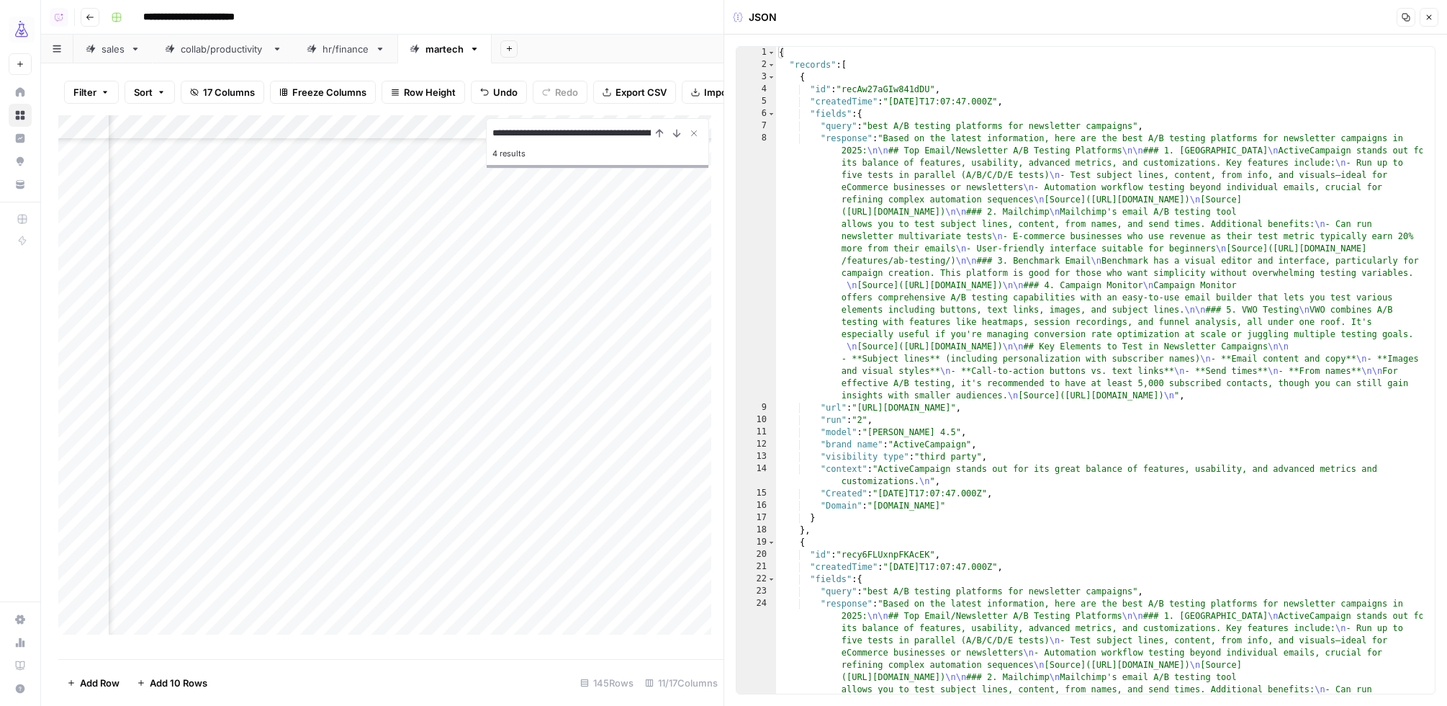
type textarea "**********"
click at [1020, 157] on div "{ "records" : [ { "id" : "recAw27aGIw841dDU" , "createdTime" : "2025-10-07T17:0…" at bounding box center [1099, 511] width 647 height 928
drag, startPoint x: 424, startPoint y: 141, endPoint x: 480, endPoint y: 144, distance: 56.2
click at [487, 143] on div "**********" at bounding box center [390, 387] width 665 height 544
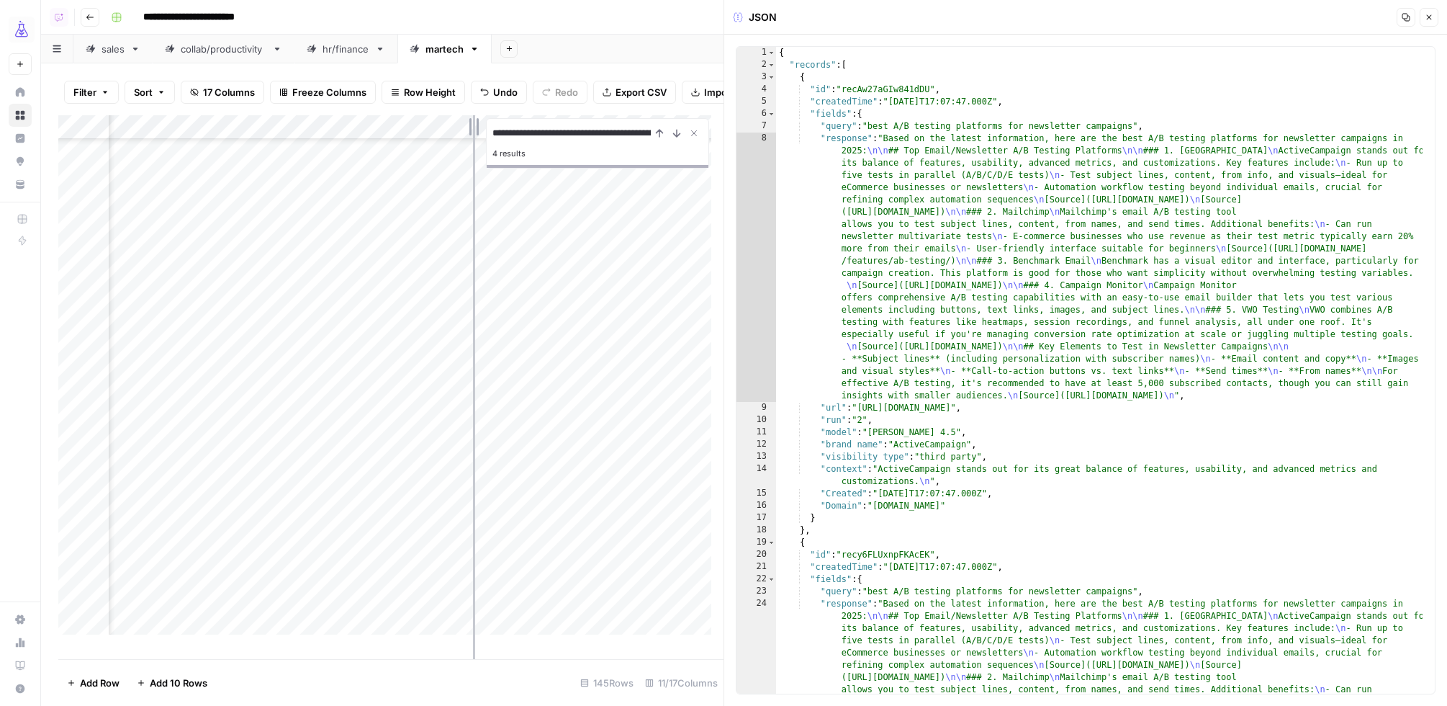
click at [473, 197] on div "Add Column" at bounding box center [390, 380] width 665 height 531
drag, startPoint x: 474, startPoint y: 143, endPoint x: 553, endPoint y: 153, distance: 79.8
click at [553, 153] on div "**********" at bounding box center [390, 387] width 665 height 544
click at [721, 314] on div at bounding box center [724, 353] width 14 height 706
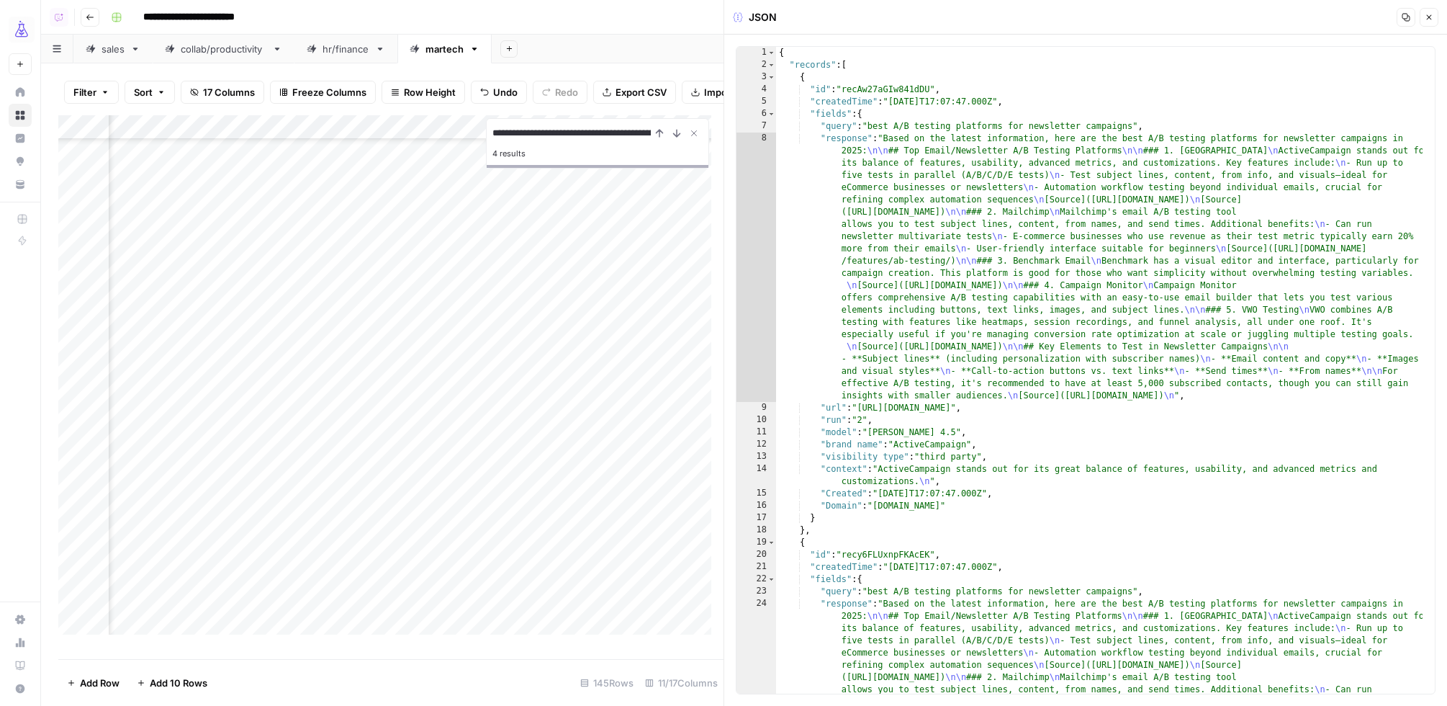
scroll to position [1511, 935]
click at [598, 241] on div "Add Column" at bounding box center [390, 380] width 665 height 531
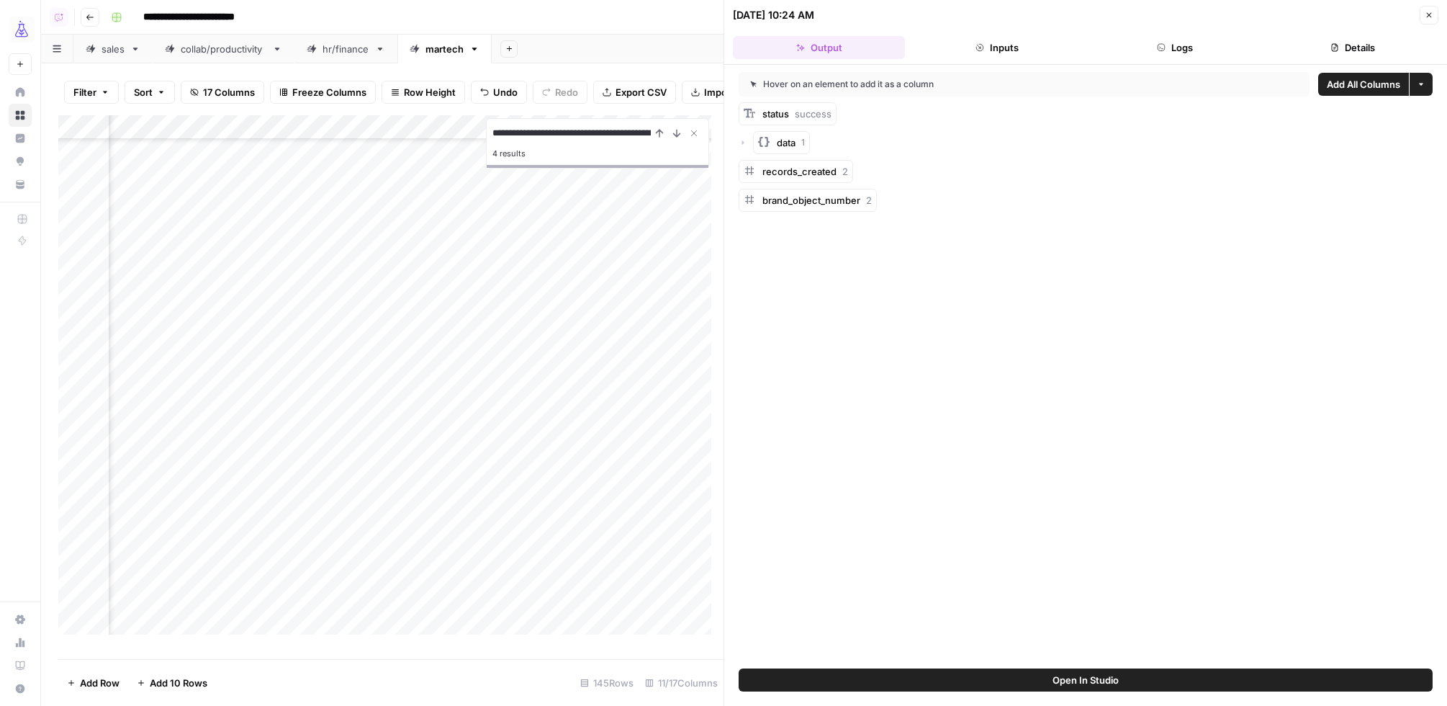
click at [1152, 41] on button "Logs" at bounding box center [1175, 47] width 172 height 23
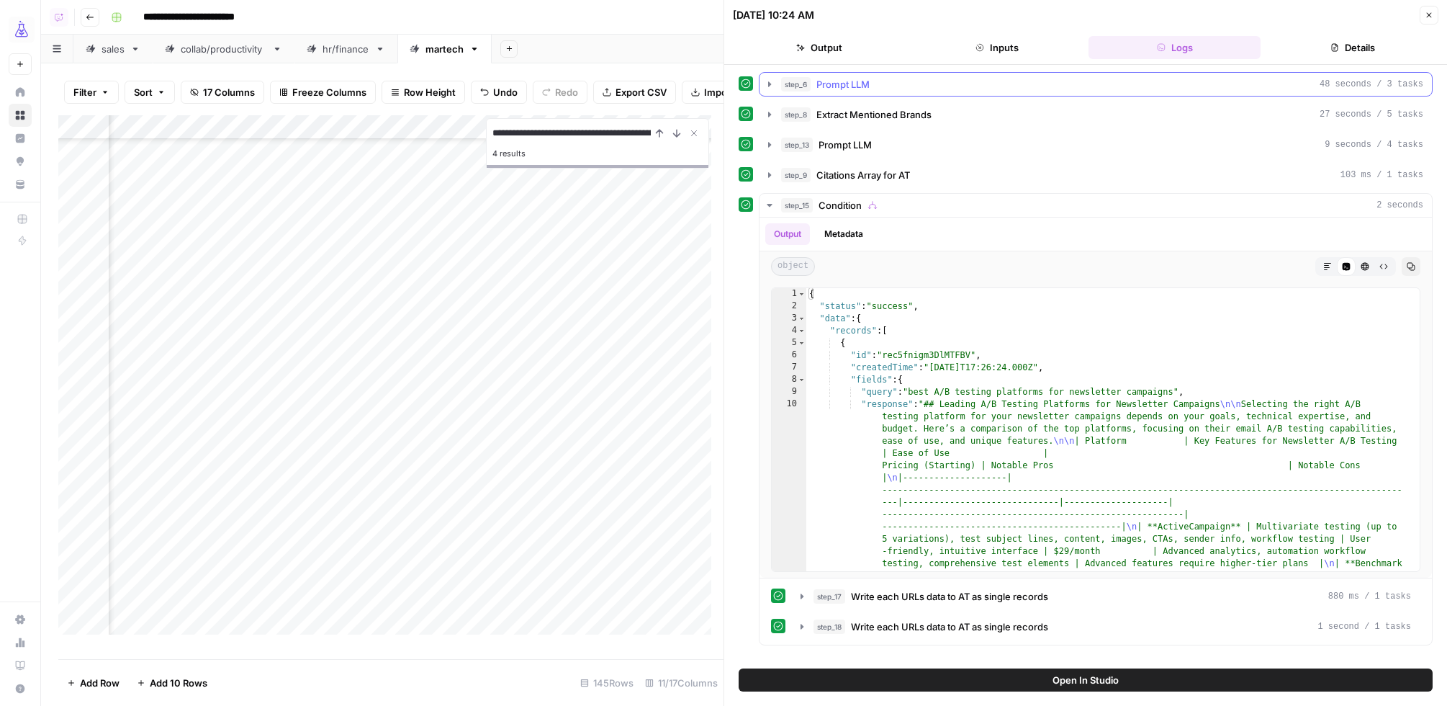
click at [844, 84] on span "Prompt LLM" at bounding box center [843, 84] width 53 height 14
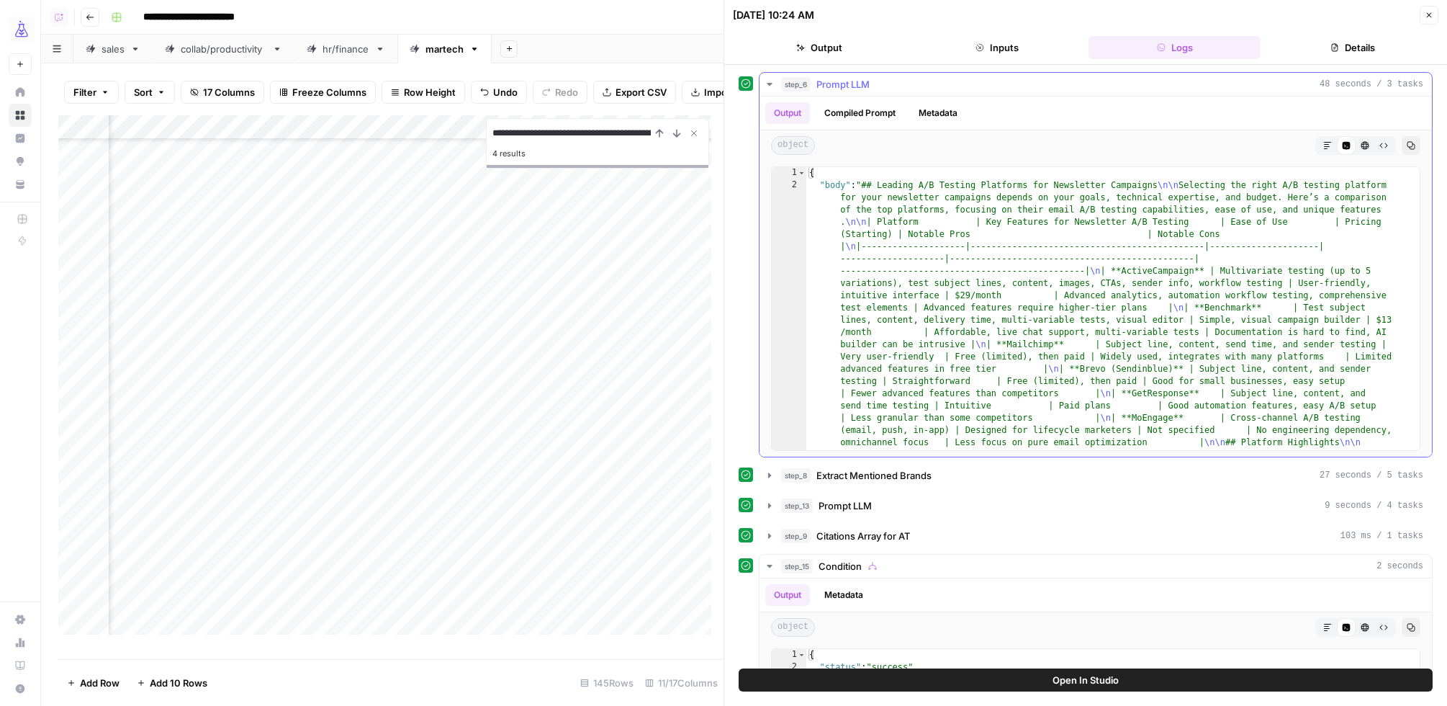
click at [870, 288] on div "{ "body" : "## Leading A/B Testing Platforms for Newsletter Campaigns \n\n Sele…" at bounding box center [1106, 626] width 601 height 919
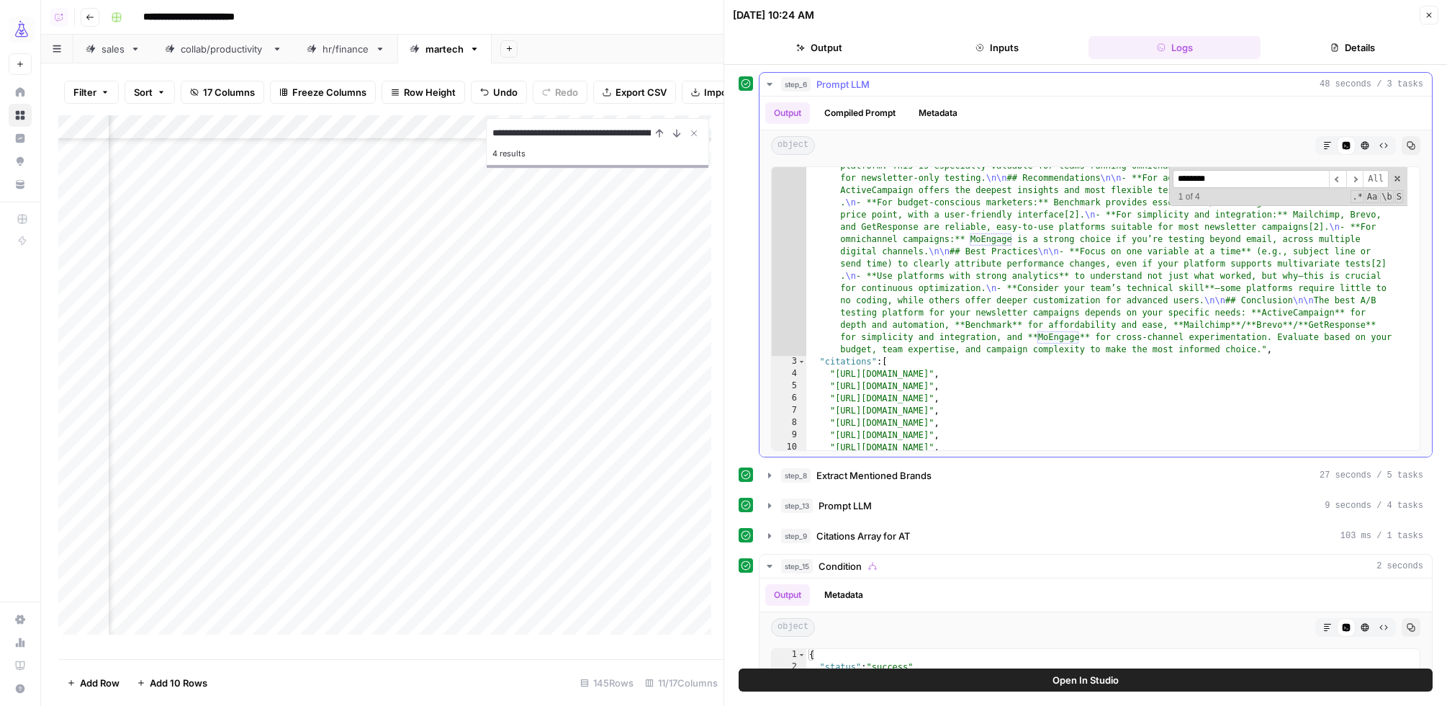
scroll to position [500, 0]
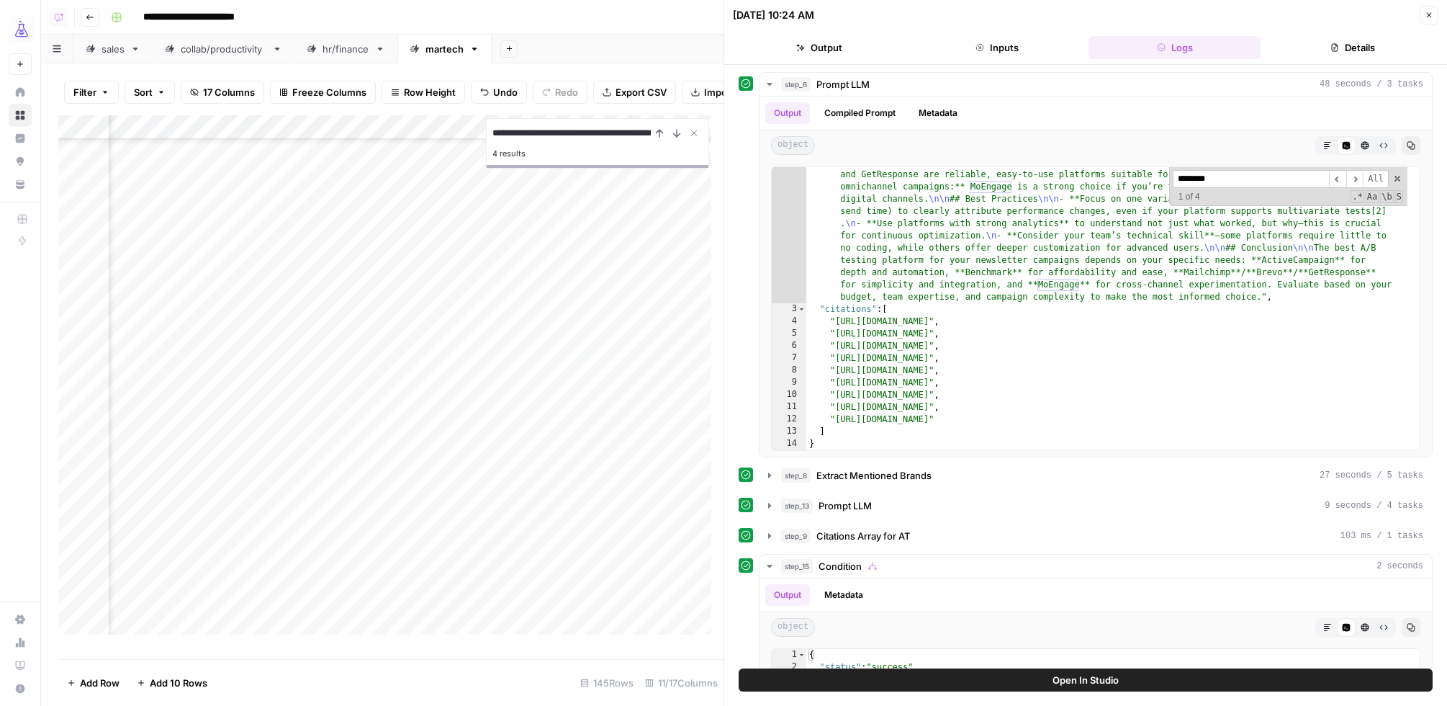
type input "********"
click at [1428, 16] on icon "button" at bounding box center [1429, 15] width 5 height 5
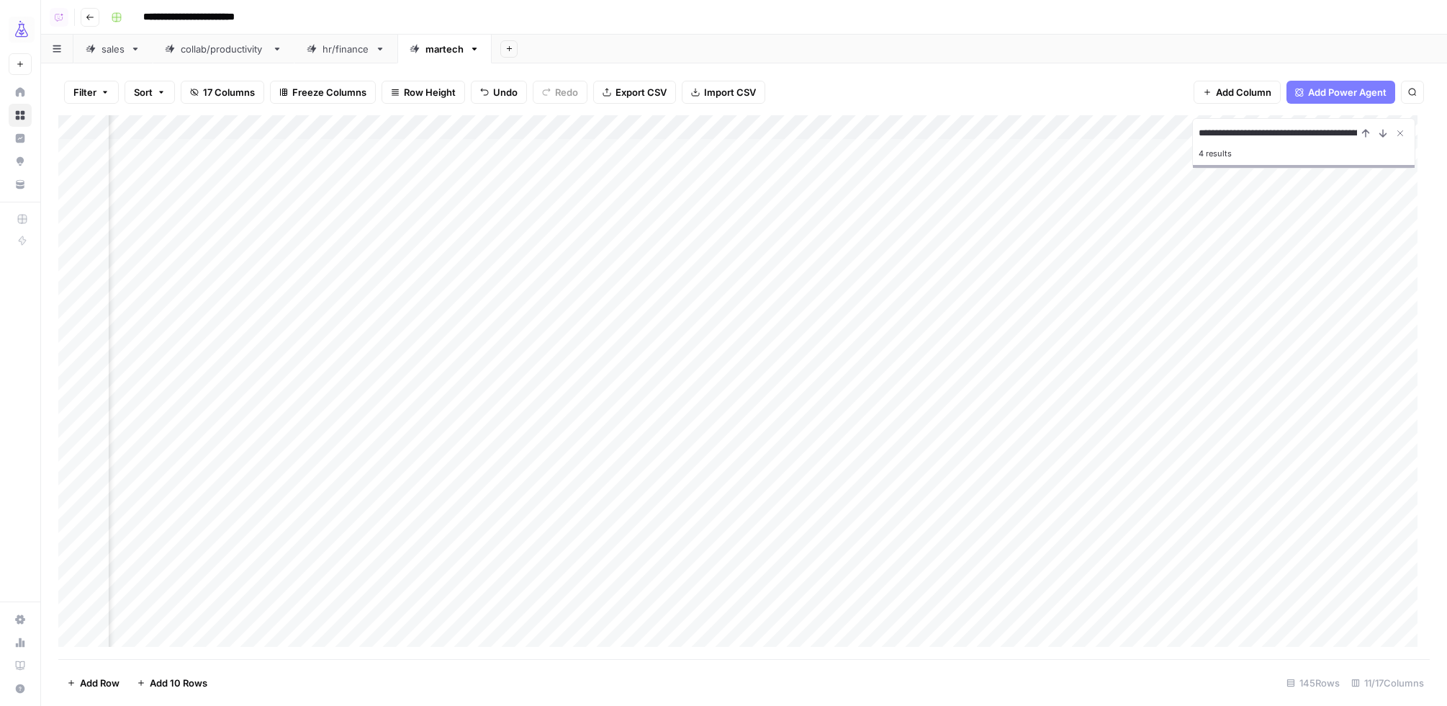
scroll to position [0, 142]
drag, startPoint x: 724, startPoint y: 129, endPoint x: 855, endPoint y: 134, distance: 131.1
click at [855, 134] on div "Add Column" at bounding box center [744, 387] width 1372 height 544
click at [1309, 130] on input "**********" at bounding box center [1278, 133] width 158 height 17
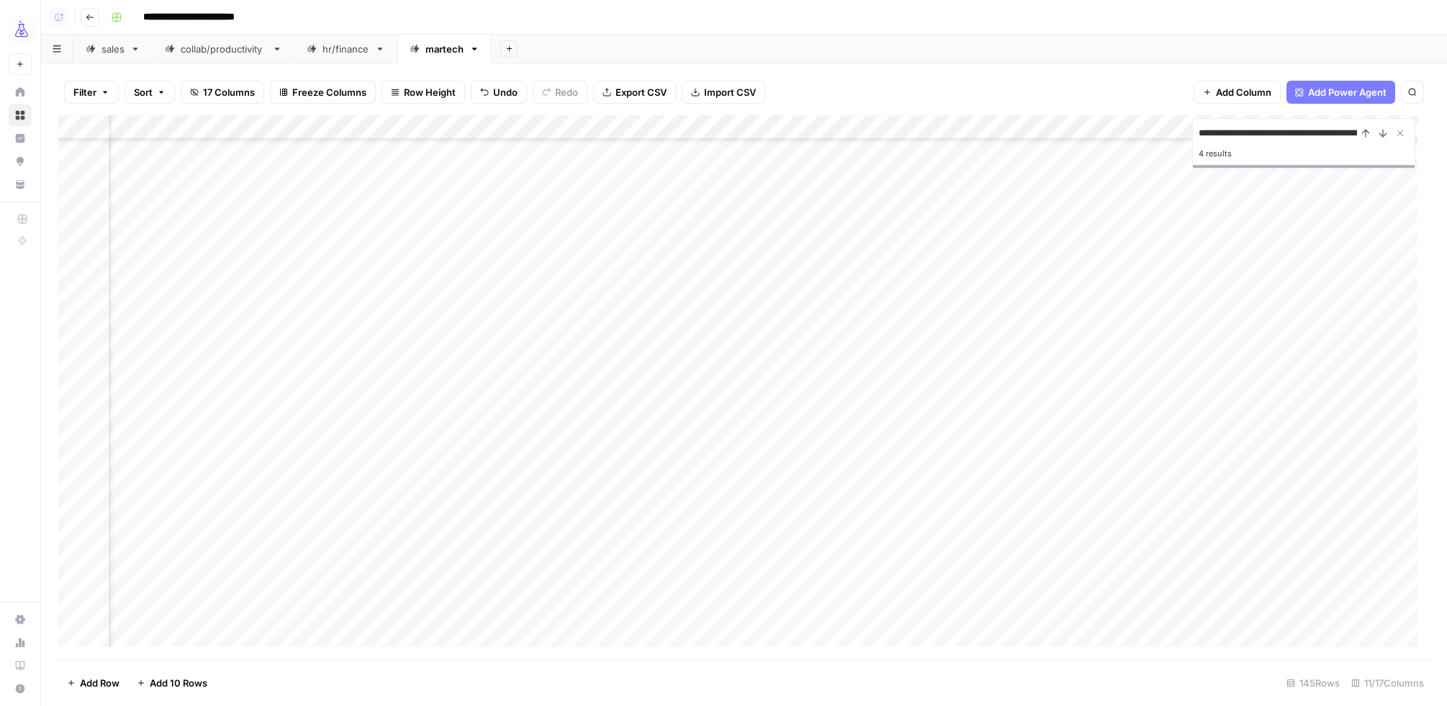
click at [1309, 130] on input "**********" at bounding box center [1278, 133] width 158 height 17
paste input
click at [1258, 132] on input "*******" at bounding box center [1278, 133] width 158 height 17
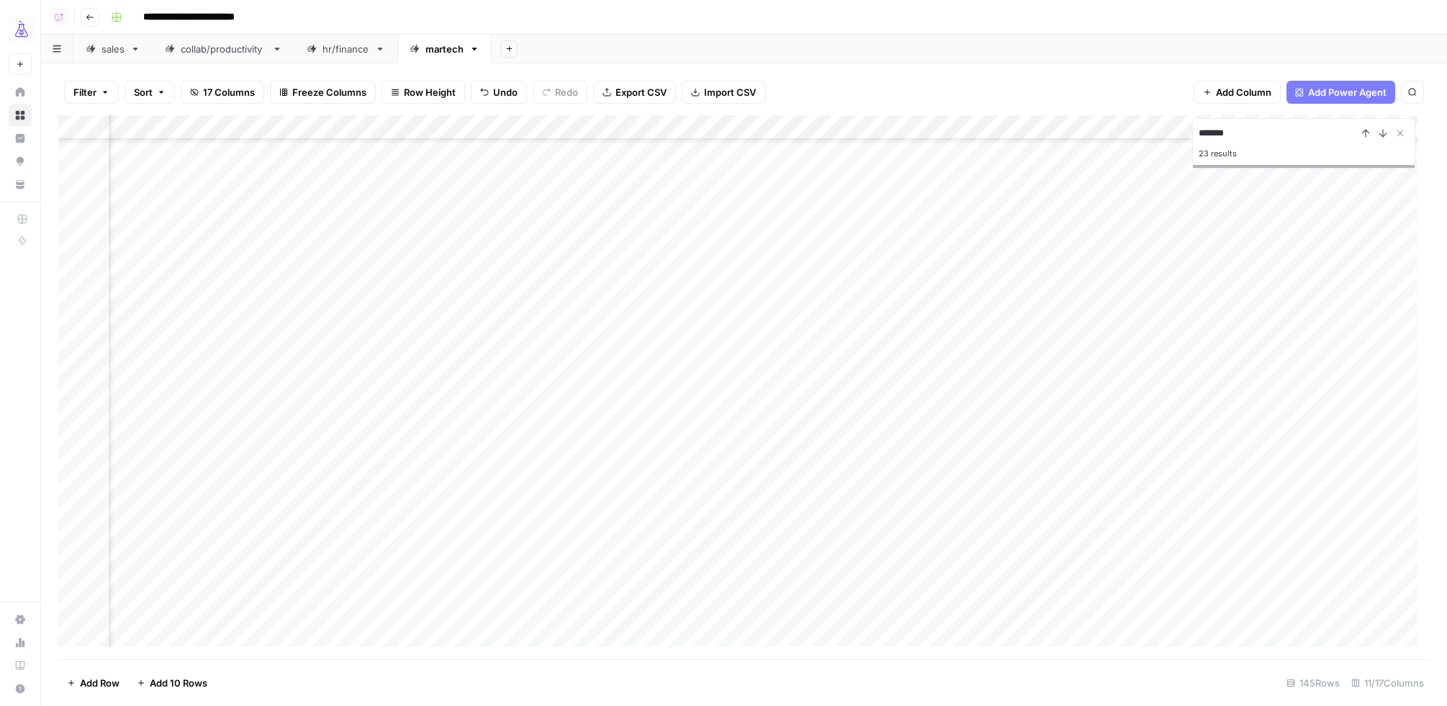
click at [1258, 132] on input "*******" at bounding box center [1278, 133] width 158 height 17
paste input "**********"
drag, startPoint x: 1331, startPoint y: 135, endPoint x: 1381, endPoint y: 159, distance: 55.7
click at [1330, 135] on input "**********" at bounding box center [1278, 133] width 158 height 17
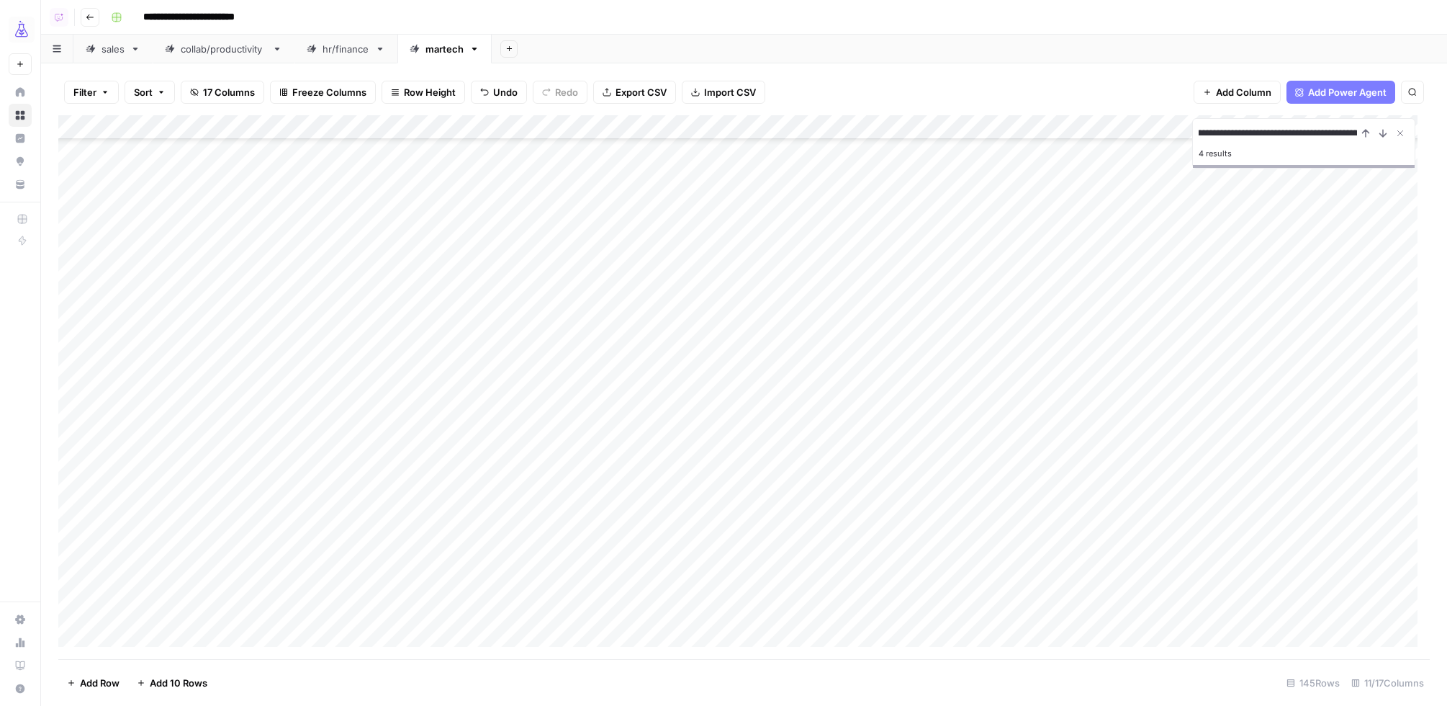
scroll to position [0, 0]
drag, startPoint x: 1258, startPoint y: 130, endPoint x: 1213, endPoint y: 130, distance: 45.4
click at [1211, 131] on input "**********" at bounding box center [1278, 133] width 158 height 17
drag, startPoint x: 1263, startPoint y: 132, endPoint x: 1328, endPoint y: 135, distance: 64.9
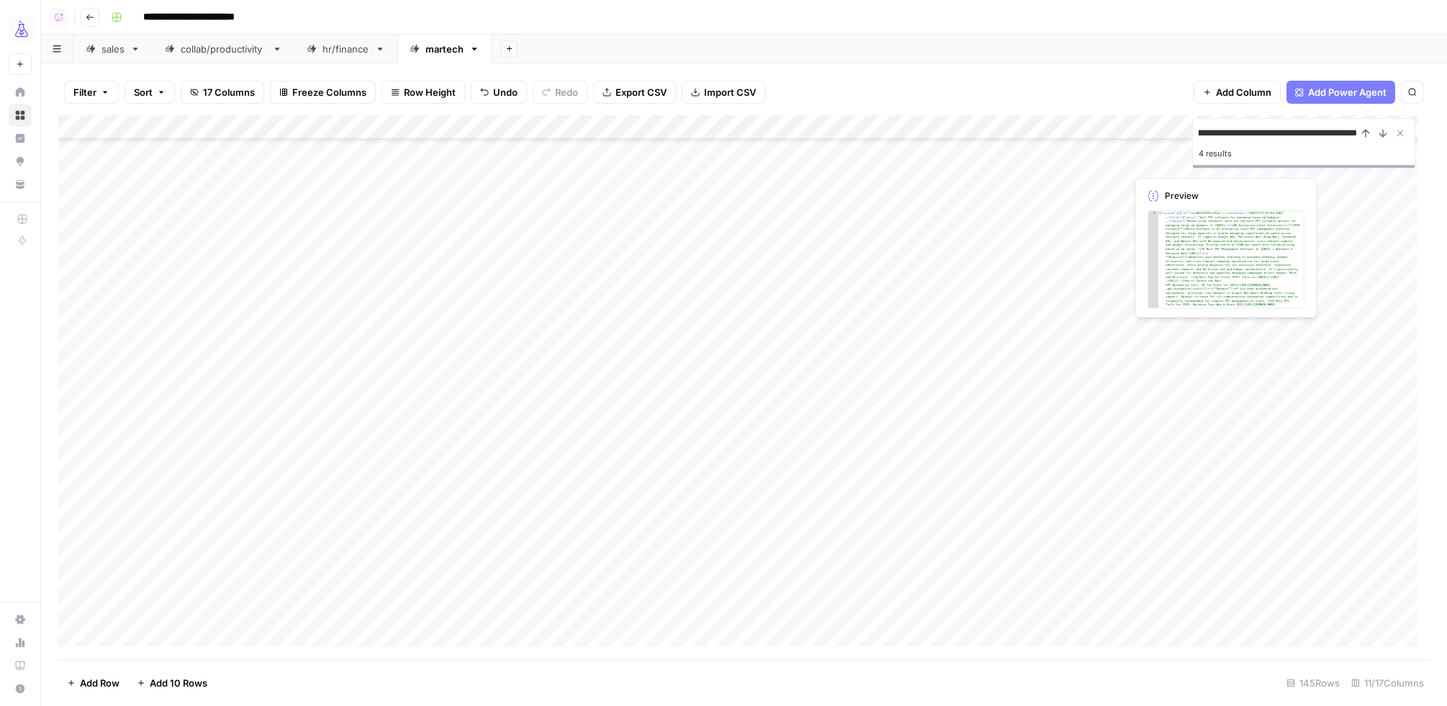
click at [1339, 140] on input "**********" at bounding box center [1278, 133] width 158 height 17
click at [1323, 133] on input "**********" at bounding box center [1278, 133] width 158 height 17
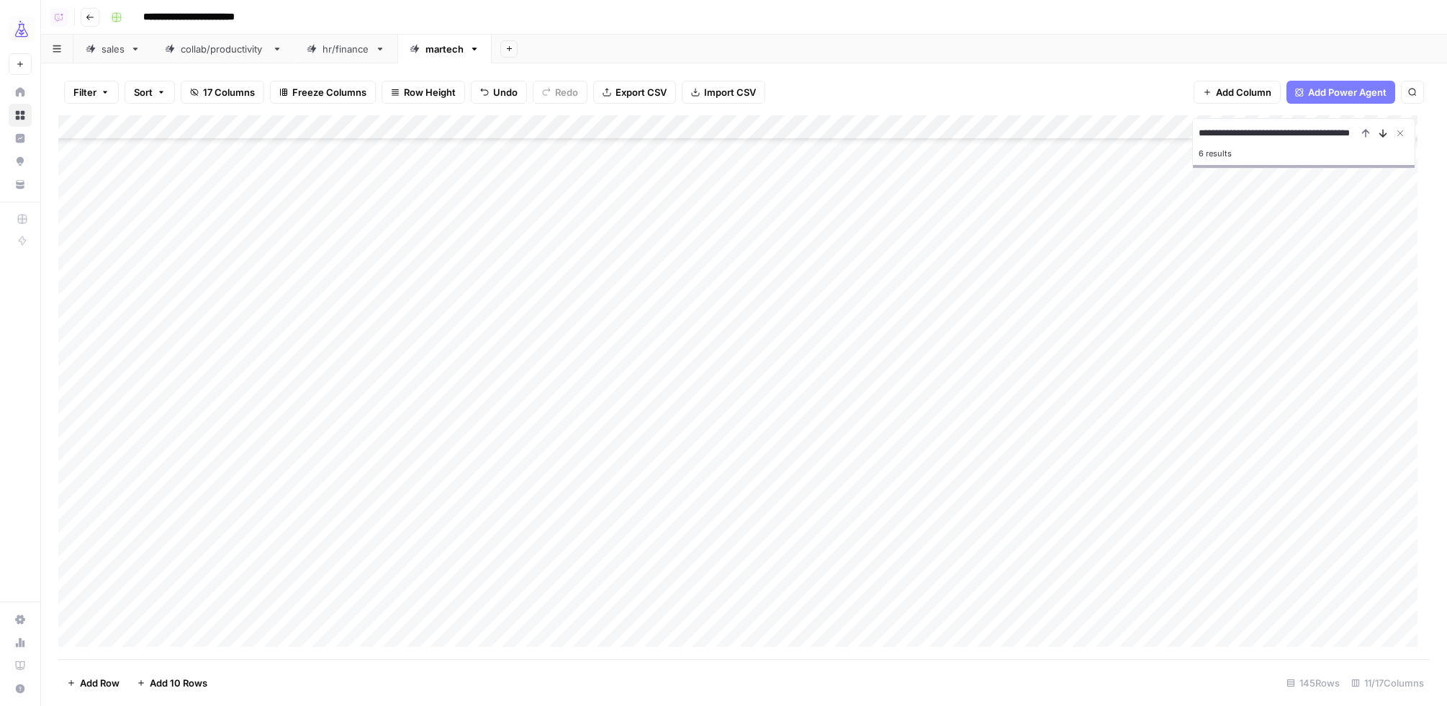
type input "**********"
click at [1383, 135] on icon "Next Result" at bounding box center [1383, 133] width 6 height 7
click at [966, 330] on div "Add Column" at bounding box center [744, 387] width 1372 height 544
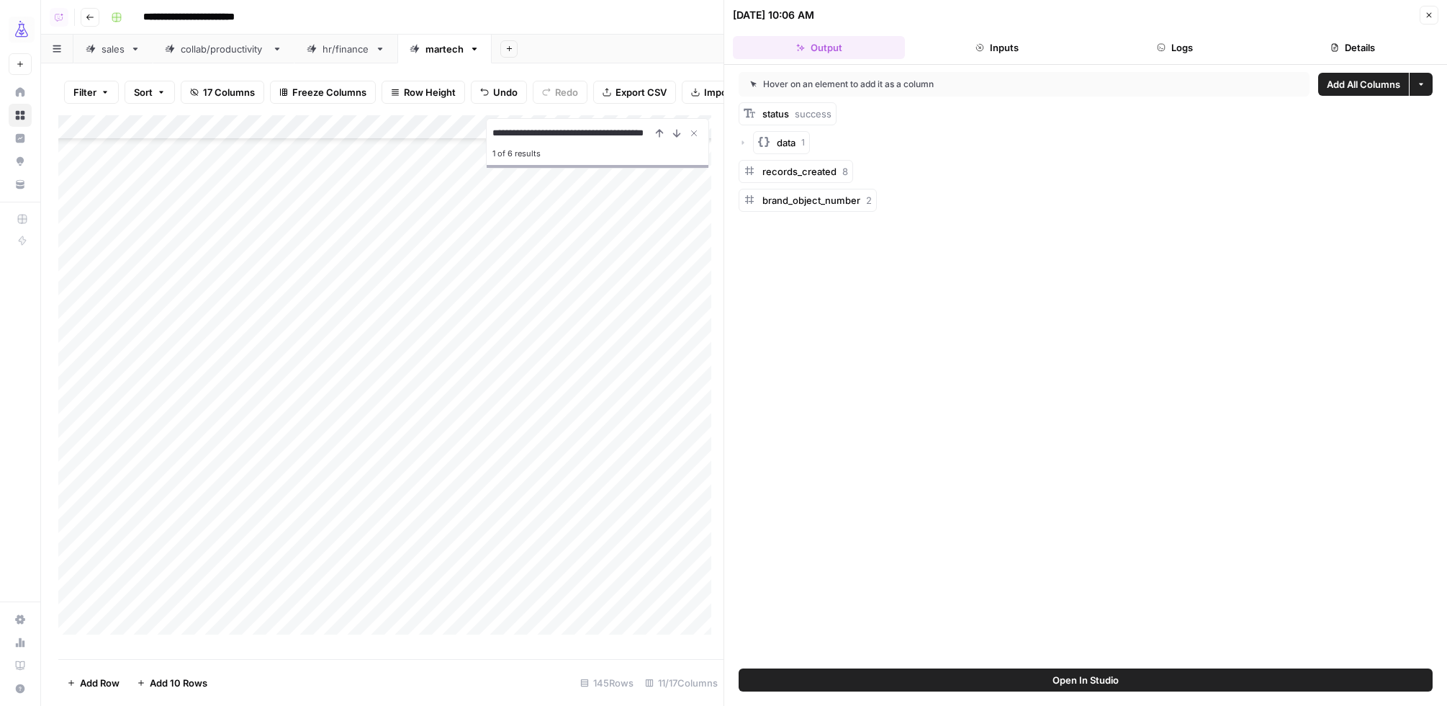
click at [1208, 51] on button "Logs" at bounding box center [1175, 47] width 172 height 23
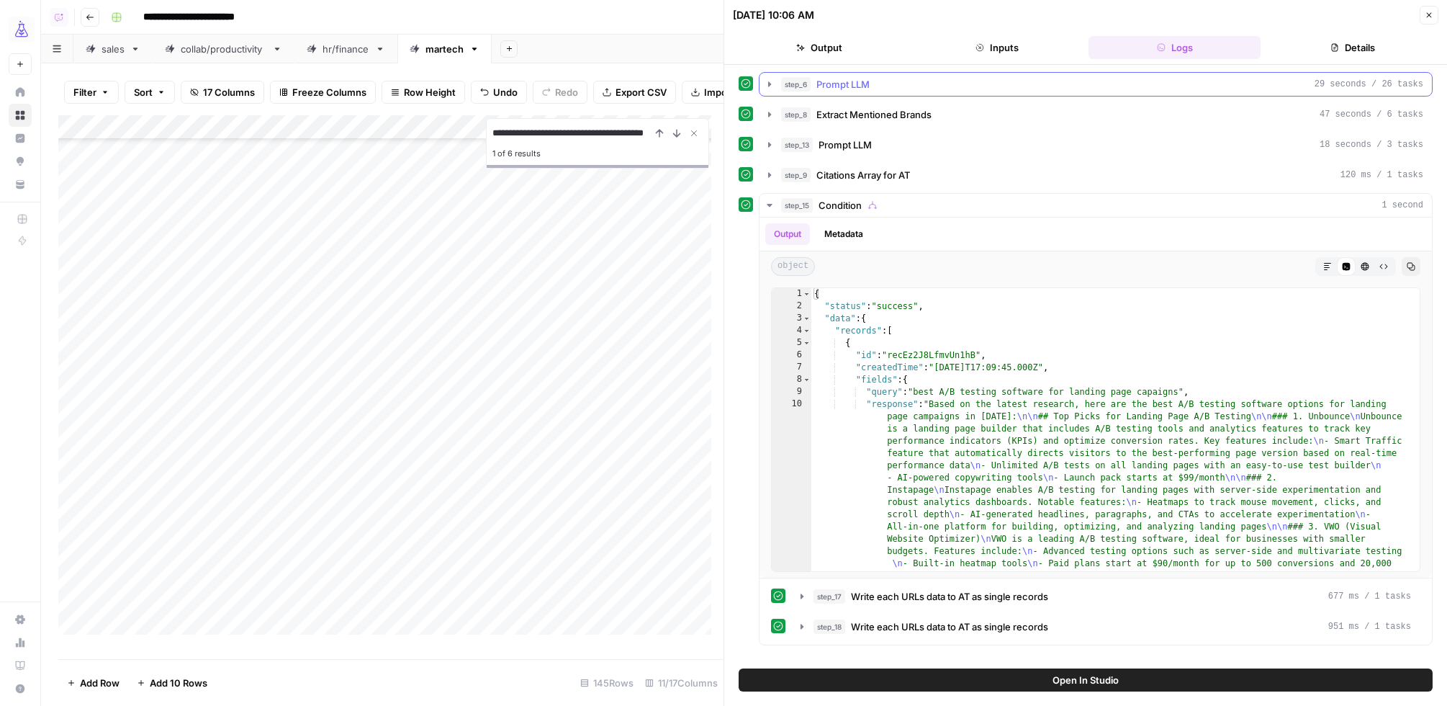
click at [769, 84] on icon "button" at bounding box center [769, 83] width 3 height 5
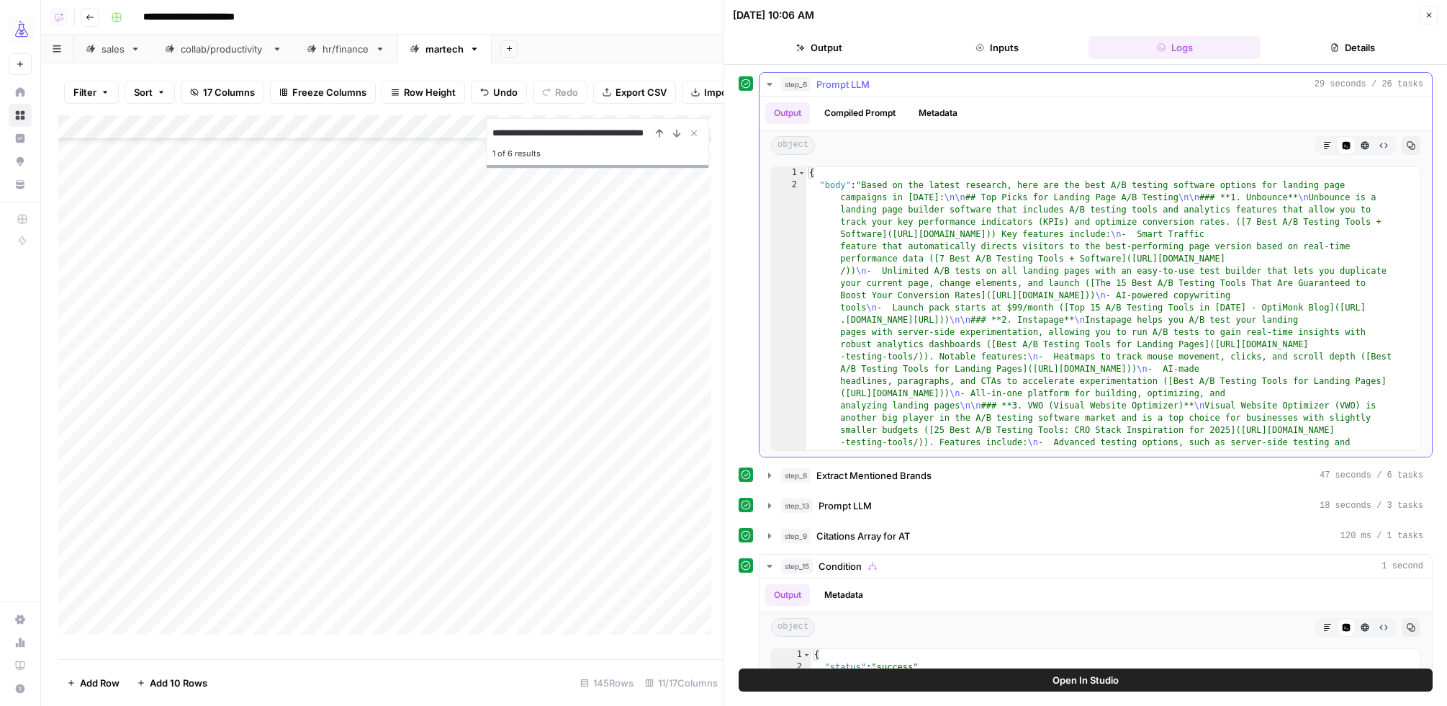
click at [1323, 144] on icon "button" at bounding box center [1327, 145] width 9 height 9
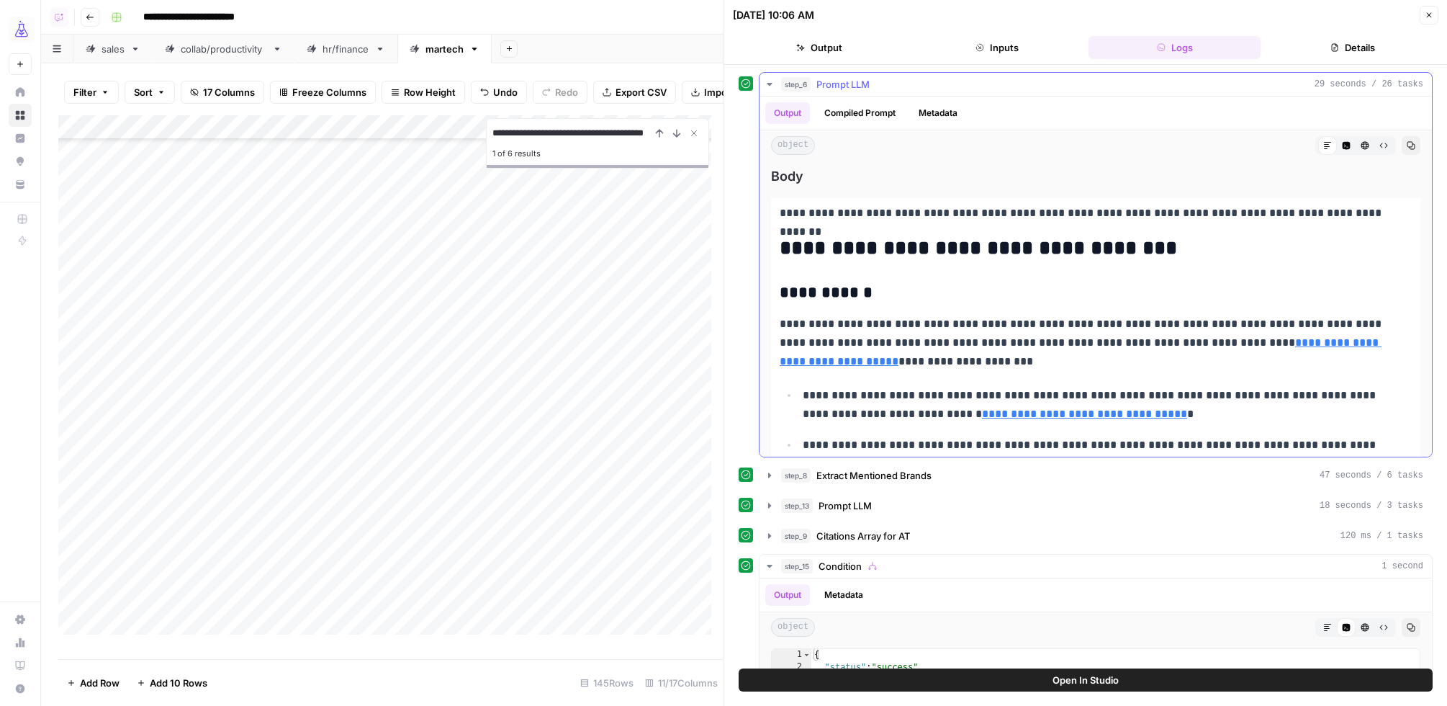
click at [1323, 146] on icon at bounding box center [1327, 145] width 9 height 9
click at [1342, 147] on icon "button" at bounding box center [1346, 145] width 9 height 9
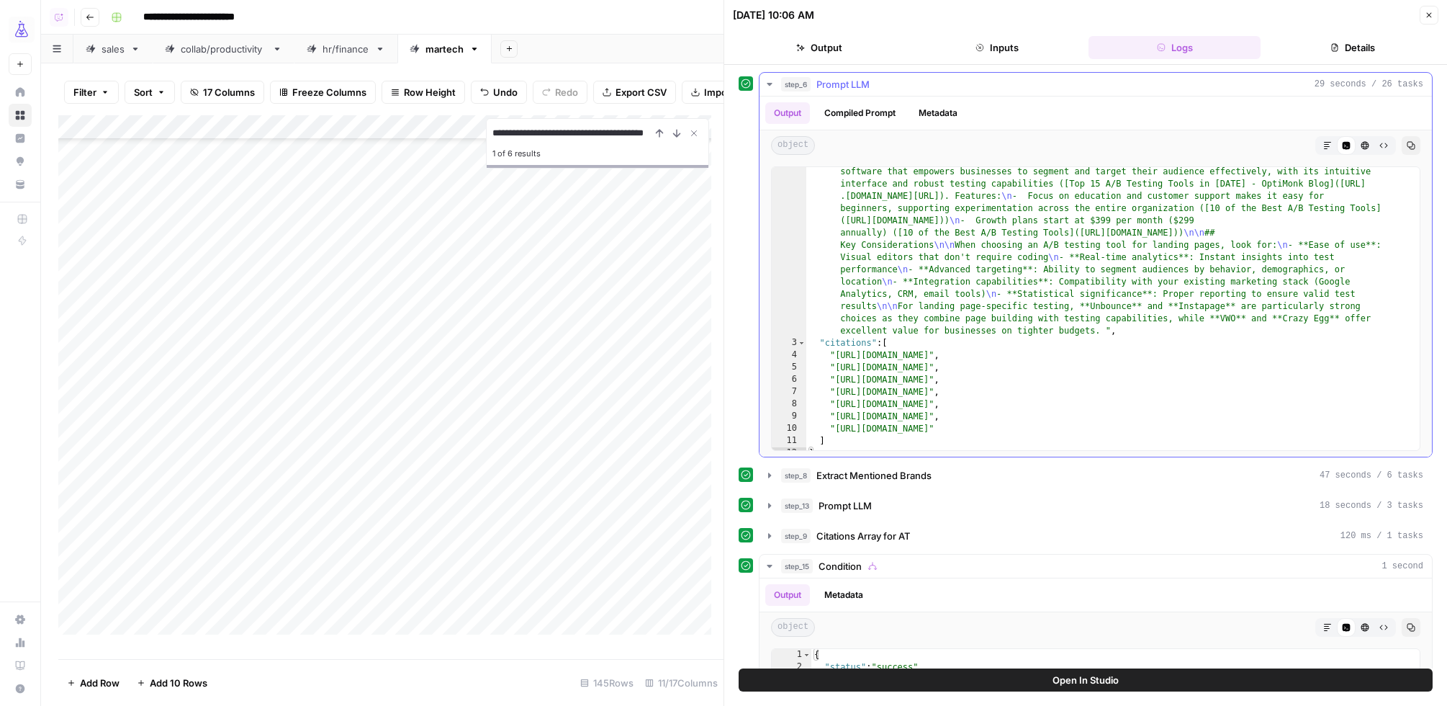
scroll to position [500, 0]
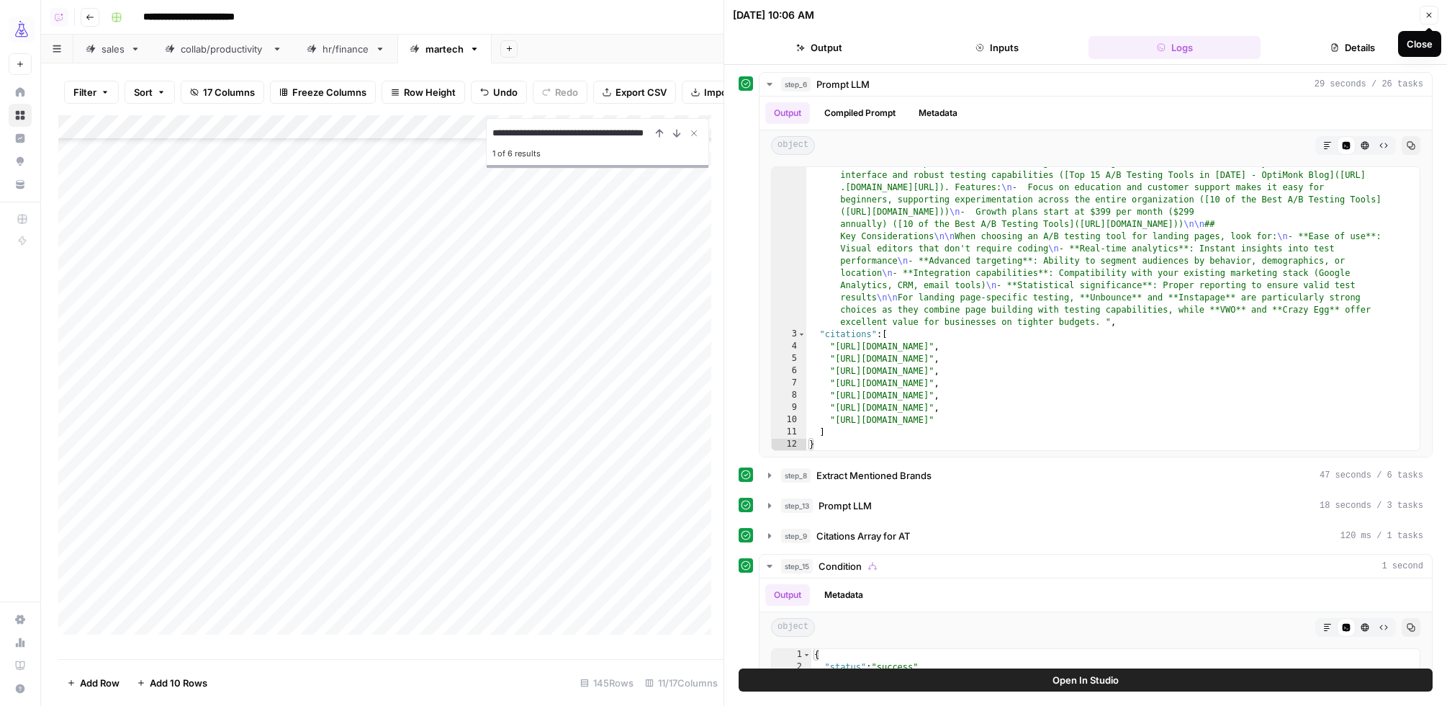
click at [1431, 16] on icon "button" at bounding box center [1429, 15] width 9 height 9
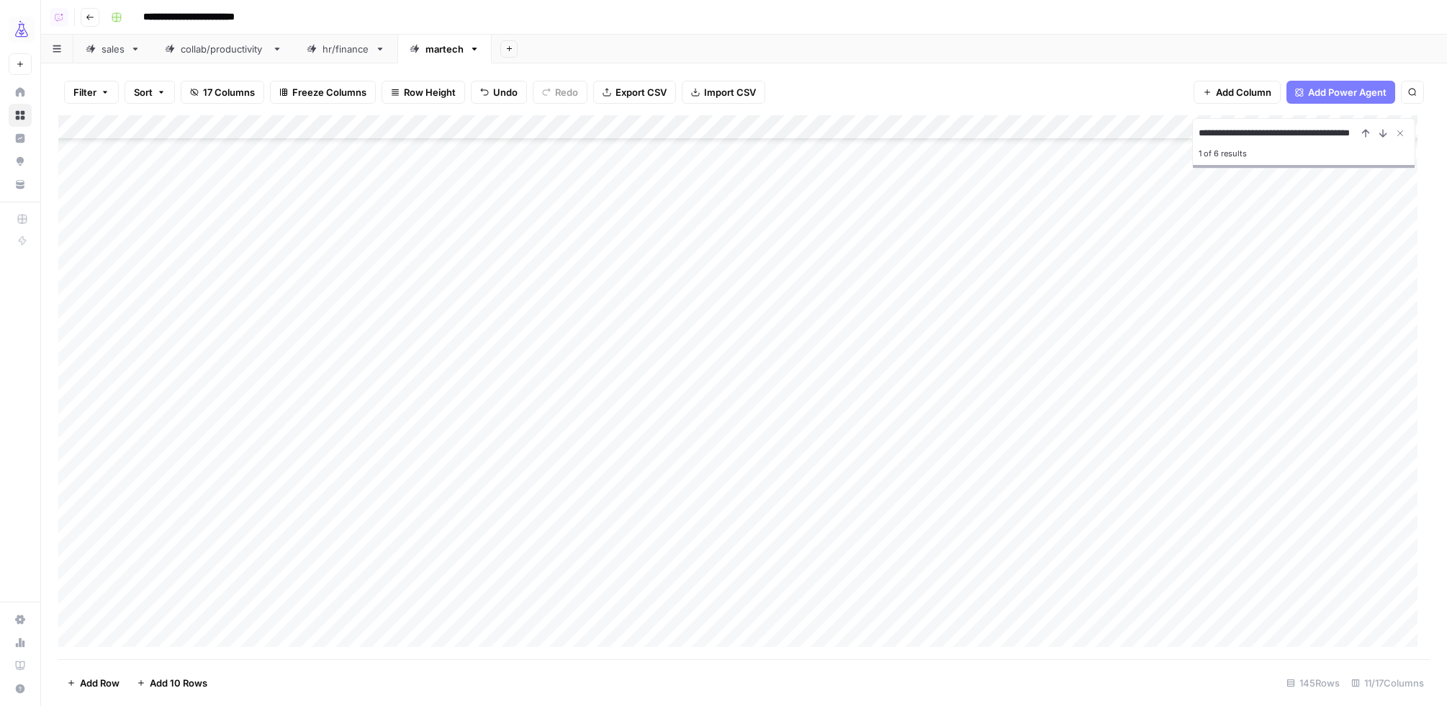
scroll to position [2506, 0]
click at [108, 45] on div "sales" at bounding box center [113, 49] width 23 height 14
click at [423, 48] on div "martech" at bounding box center [437, 49] width 54 height 14
click at [226, 148] on div "Add Column" at bounding box center [744, 387] width 1372 height 544
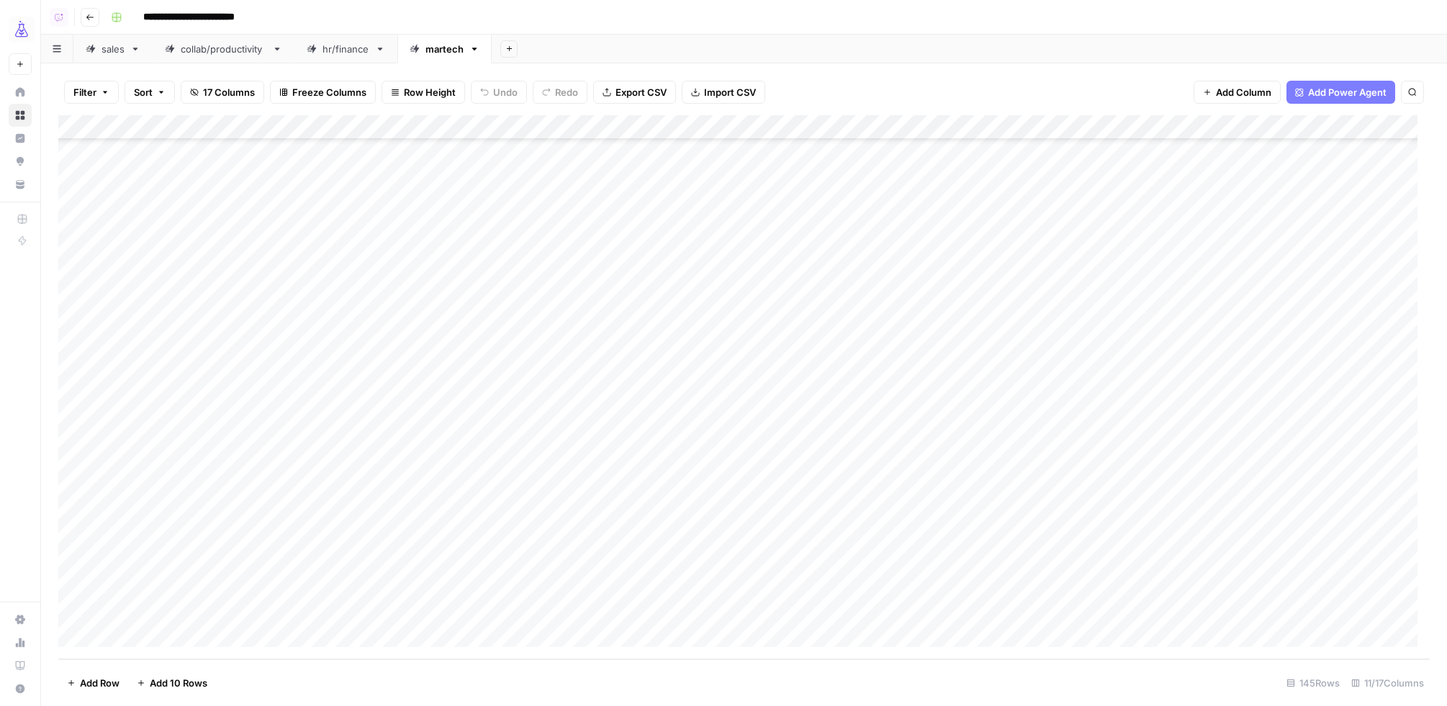
scroll to position [3065, 0]
click at [240, 608] on div "Add Column" at bounding box center [744, 387] width 1372 height 544
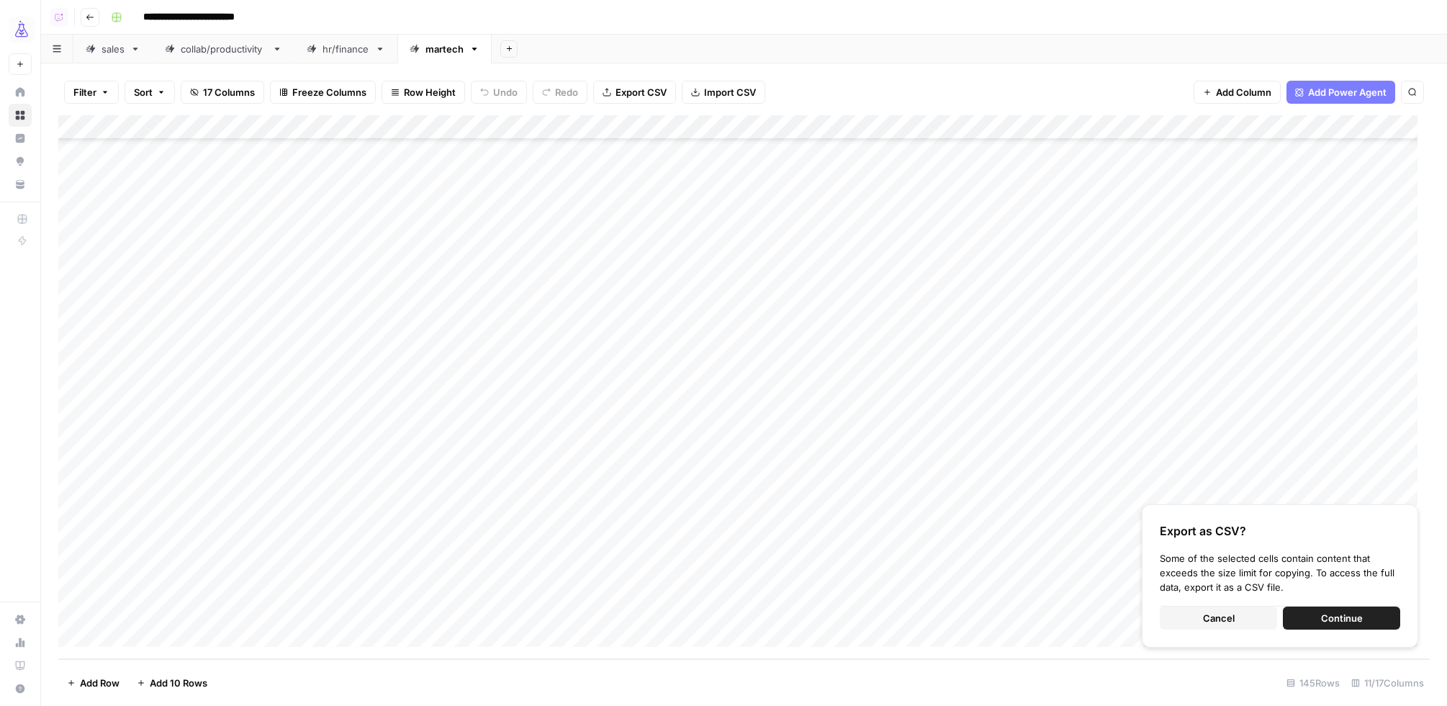
click at [721, 32] on header "**********" at bounding box center [744, 17] width 1406 height 35
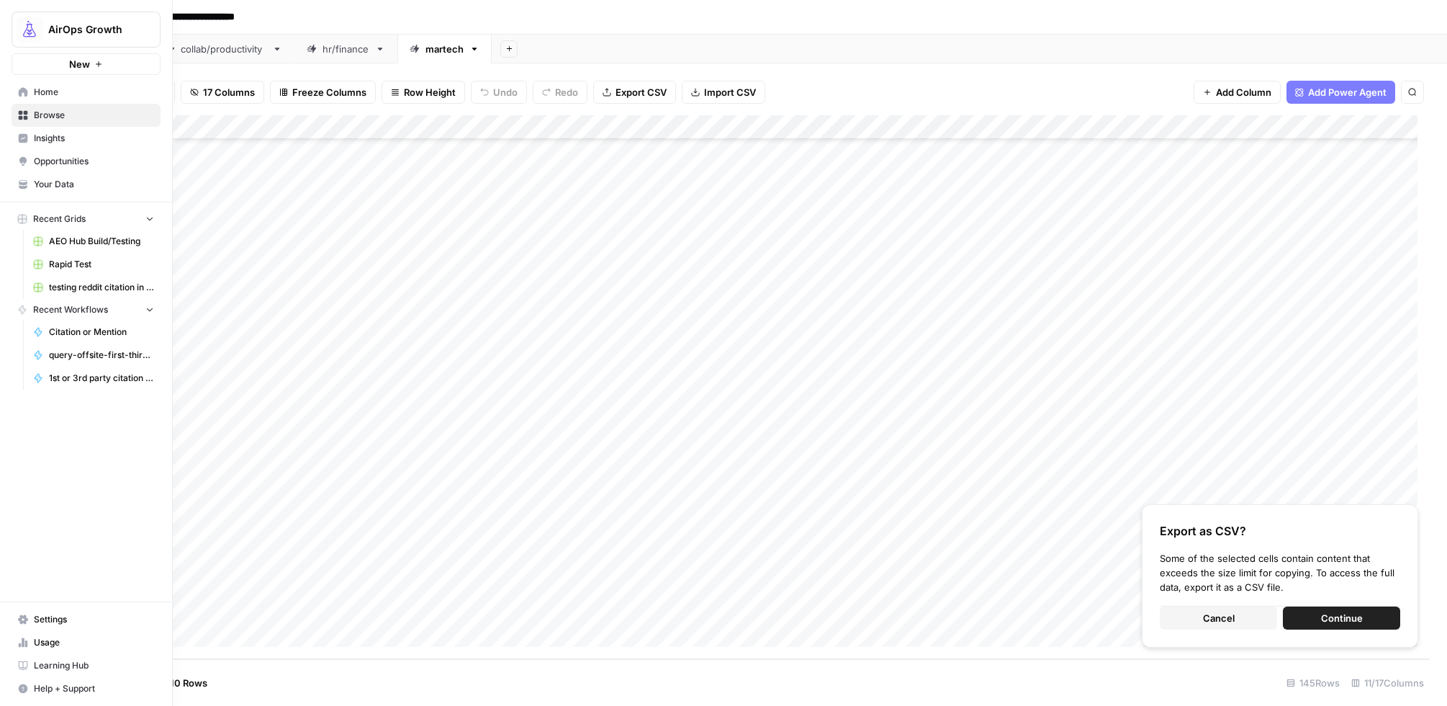
click at [42, 93] on span "Home" at bounding box center [94, 92] width 120 height 13
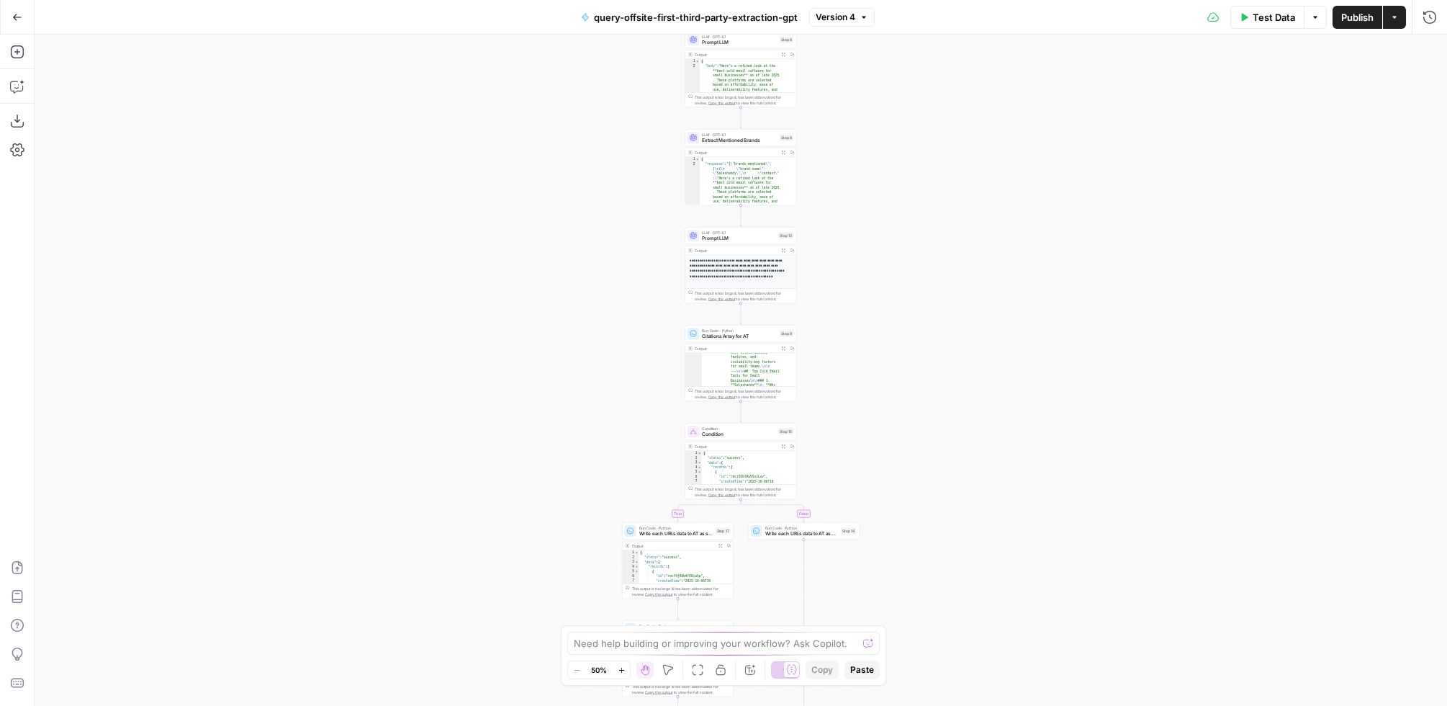
scroll to position [127, 0]
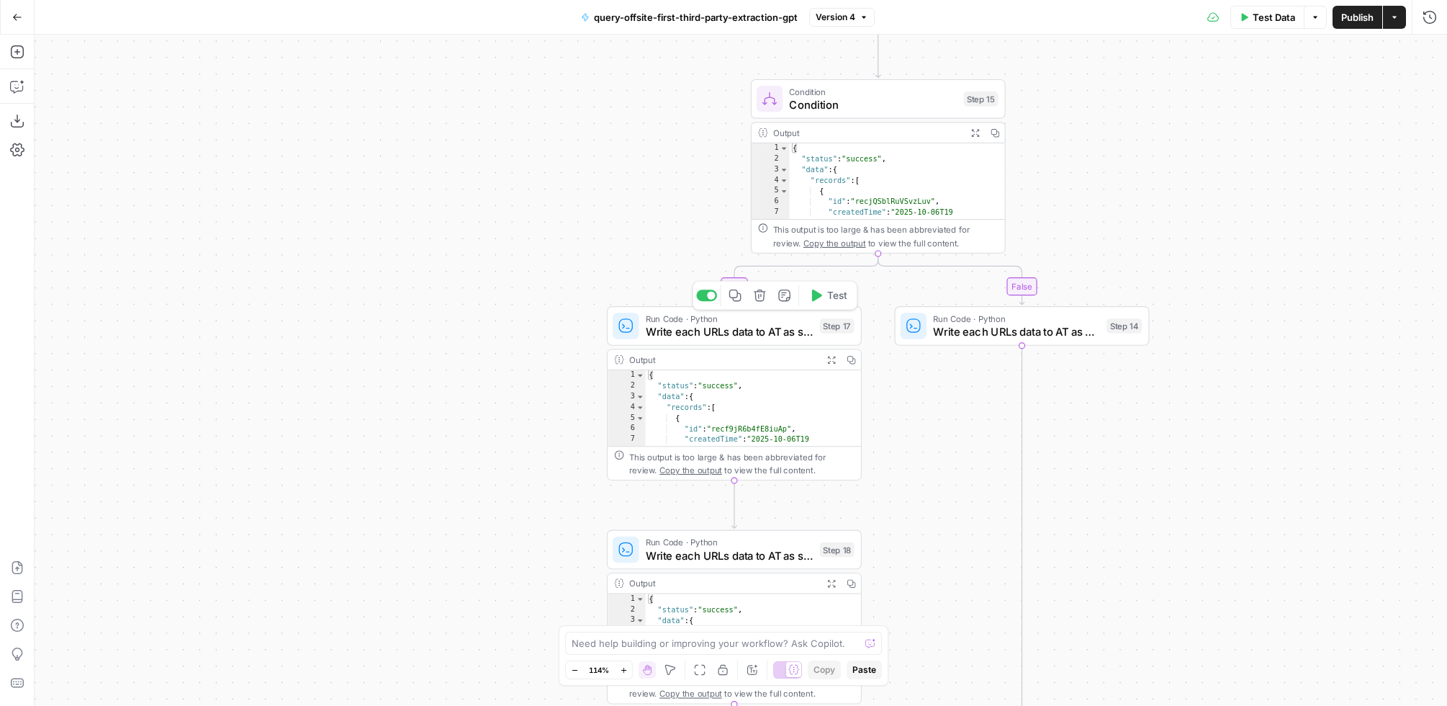
click at [820, 332] on div "Step 17" at bounding box center [837, 325] width 35 height 15
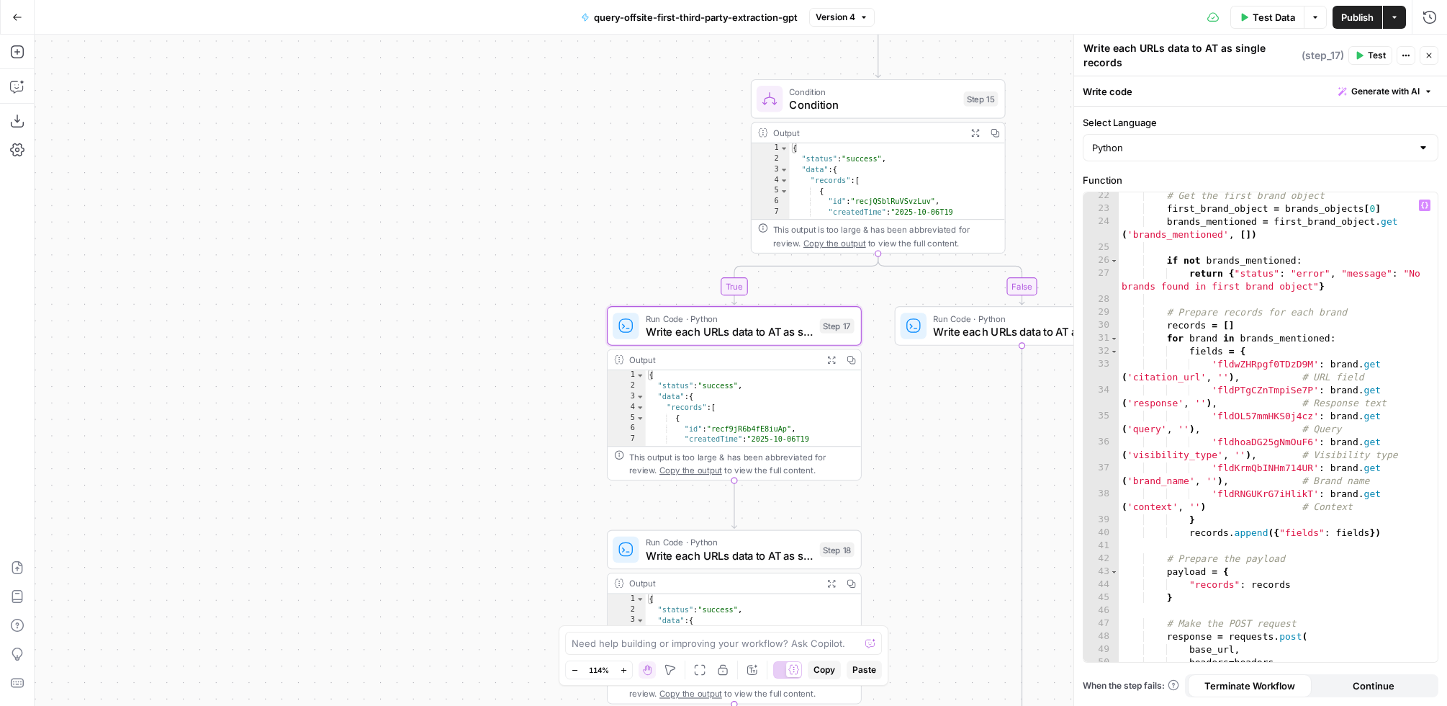
scroll to position [368, 0]
click at [683, 326] on span "Write each URLs data to AT as single records" at bounding box center [730, 331] width 168 height 17
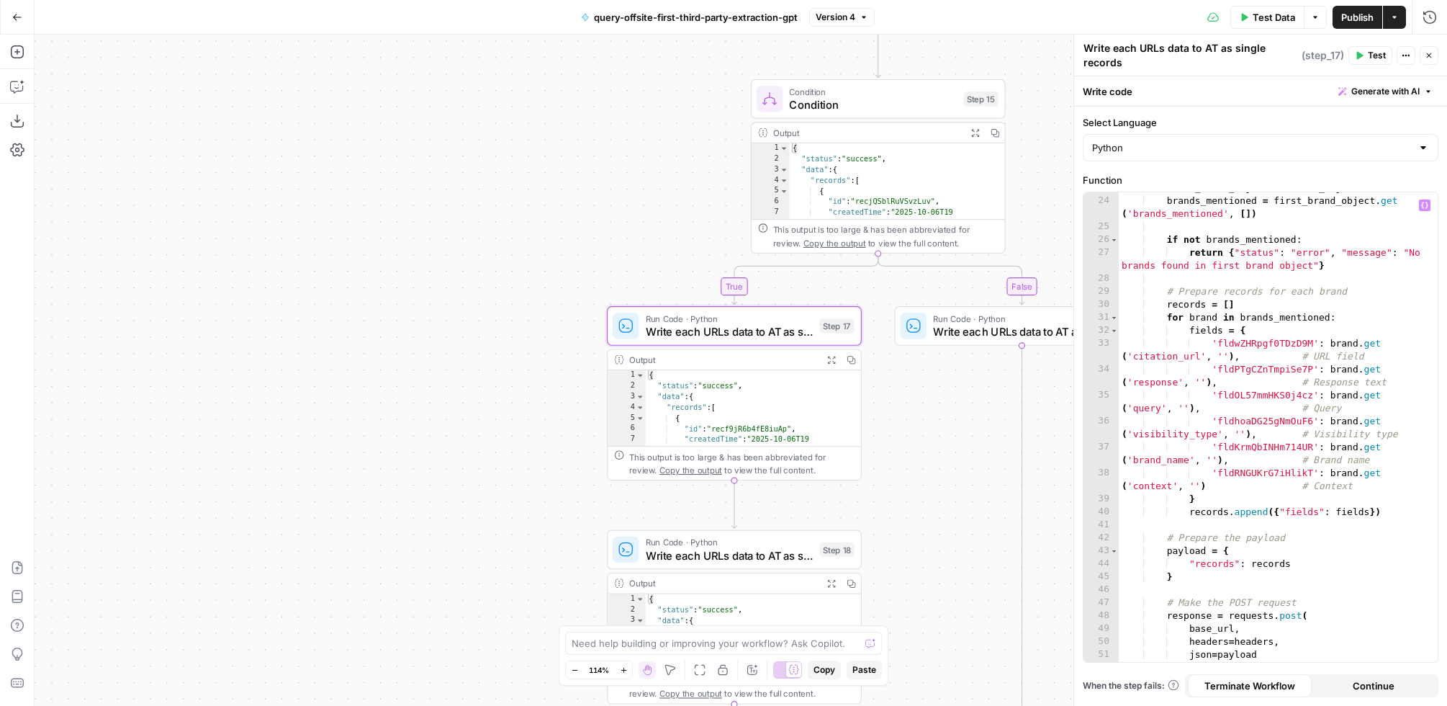
scroll to position [392, 0]
click at [1218, 482] on div "brands_mentioned = first_brand_object . get ( 'brands_mentioned' , [ ]) if not …" at bounding box center [1272, 443] width 307 height 508
click at [1223, 479] on div "brands_mentioned = first_brand_object . get ( 'brands_mentioned' , [ ]) if not …" at bounding box center [1272, 443] width 307 height 508
drag, startPoint x: 1208, startPoint y: 483, endPoint x: 1300, endPoint y: 522, distance: 99.4
click at [1208, 483] on div "brands_mentioned = first_brand_object . get ( 'brands_mentioned' , [ ]) if not …" at bounding box center [1272, 443] width 307 height 508
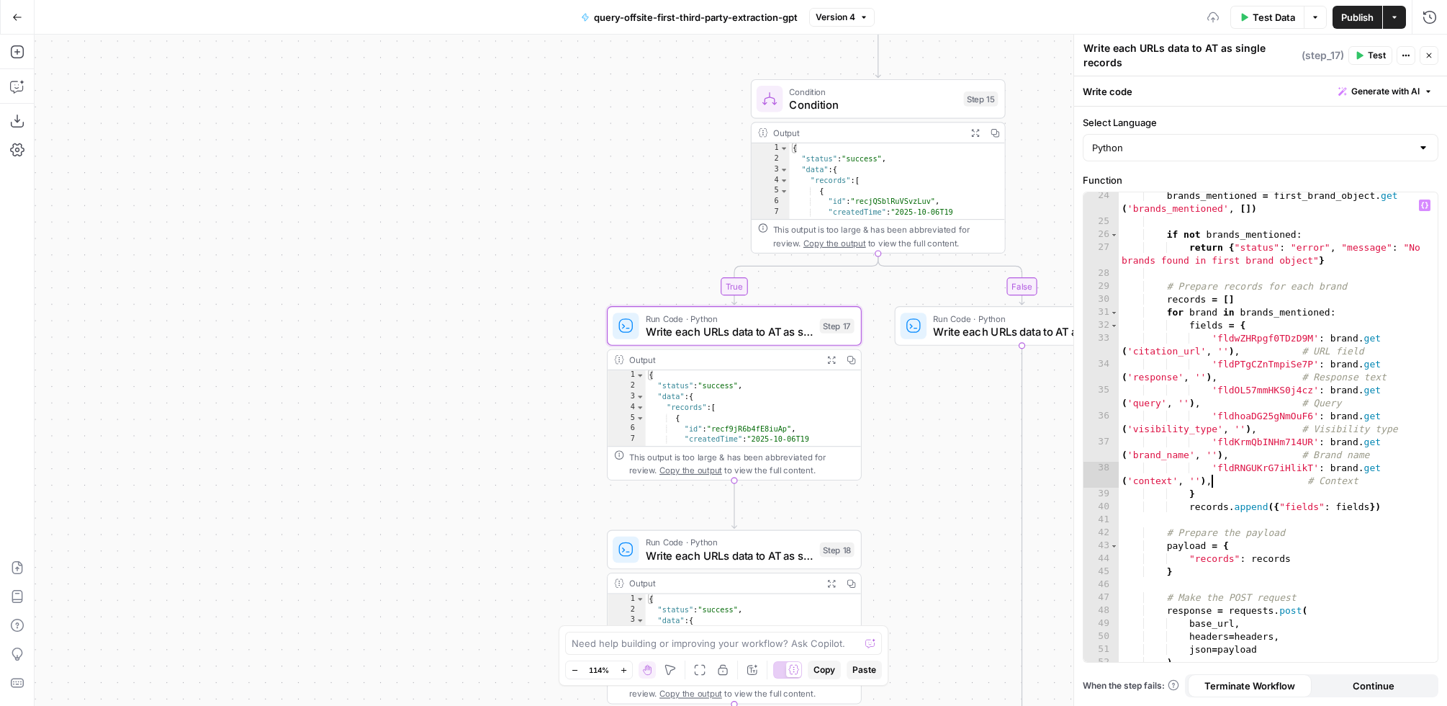
scroll to position [0, 68]
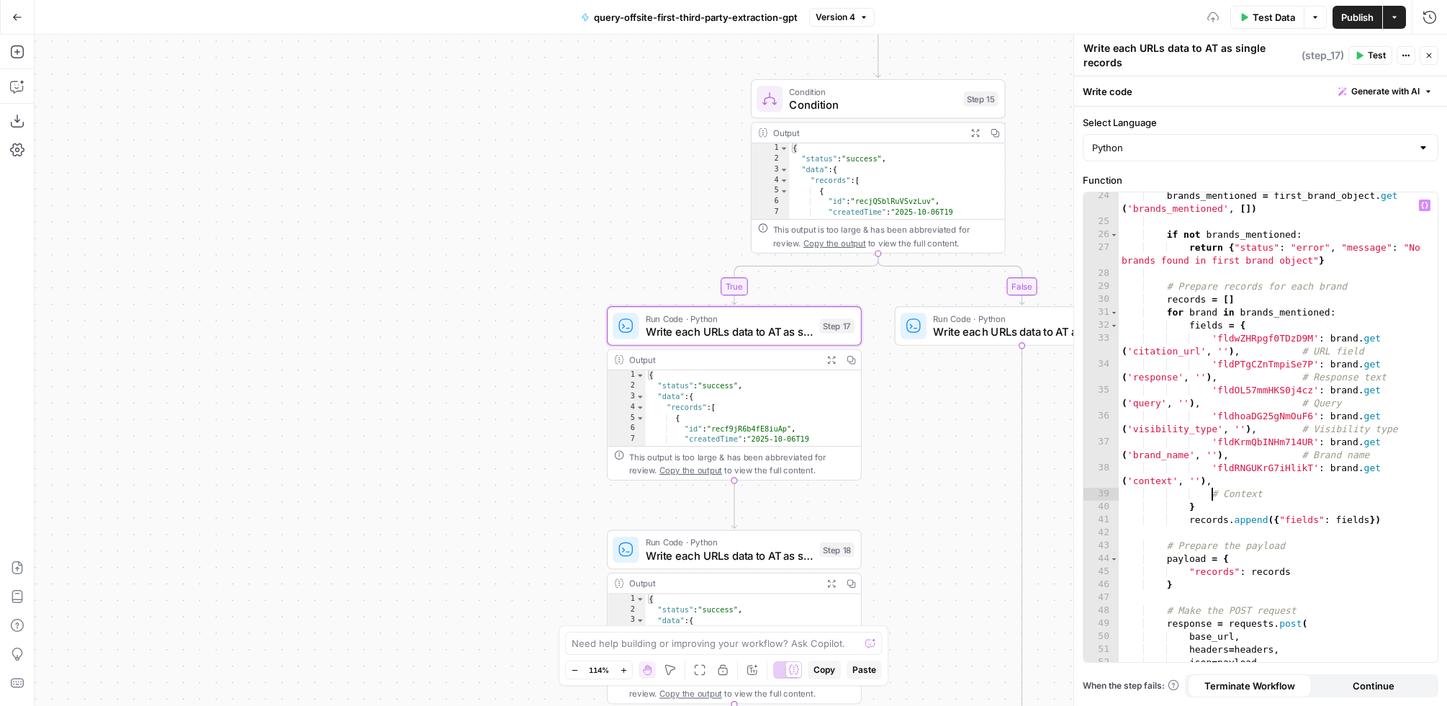
paste textarea "**********"
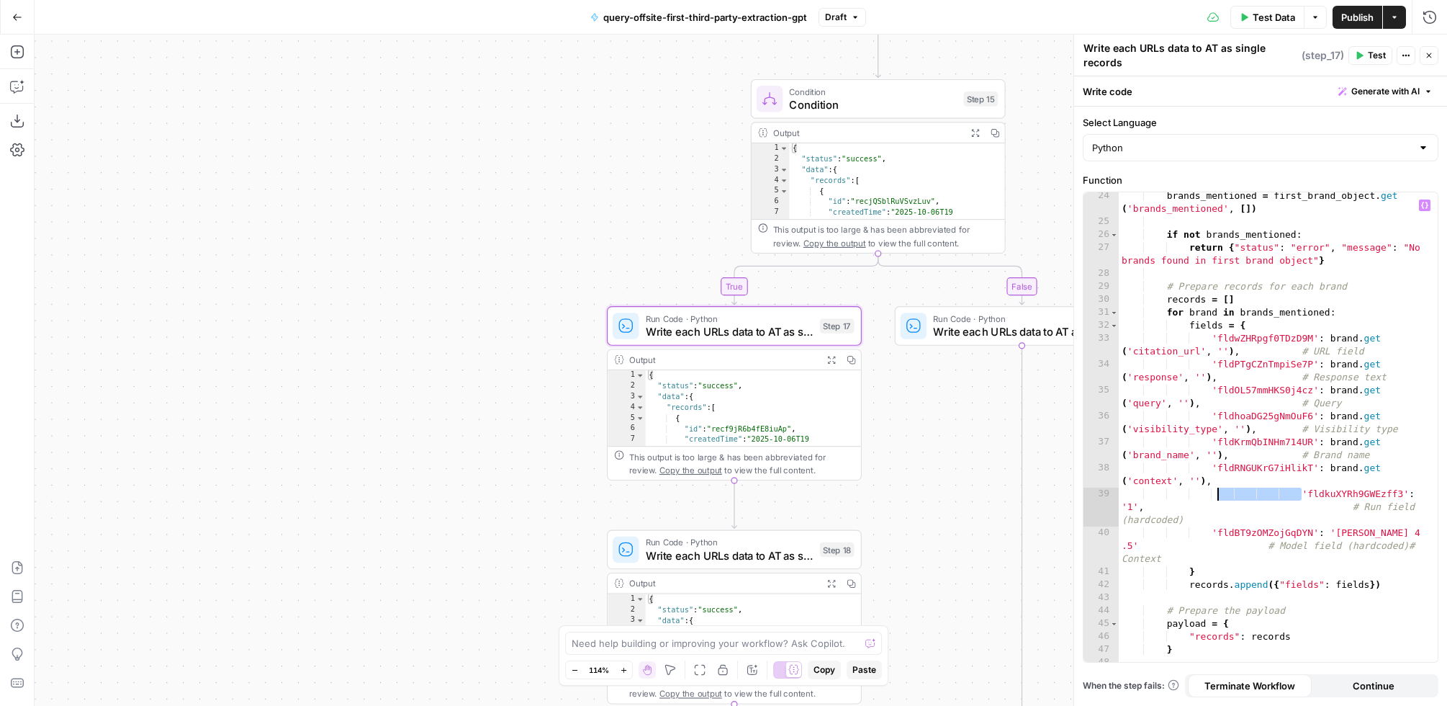
drag, startPoint x: 1299, startPoint y: 495, endPoint x: 1216, endPoint y: 500, distance: 83.0
click at [1216, 500] on div "brands_mentioned = first_brand_object . get ( 'brands_mentioned' , [ ]) if not …" at bounding box center [1272, 443] width 307 height 508
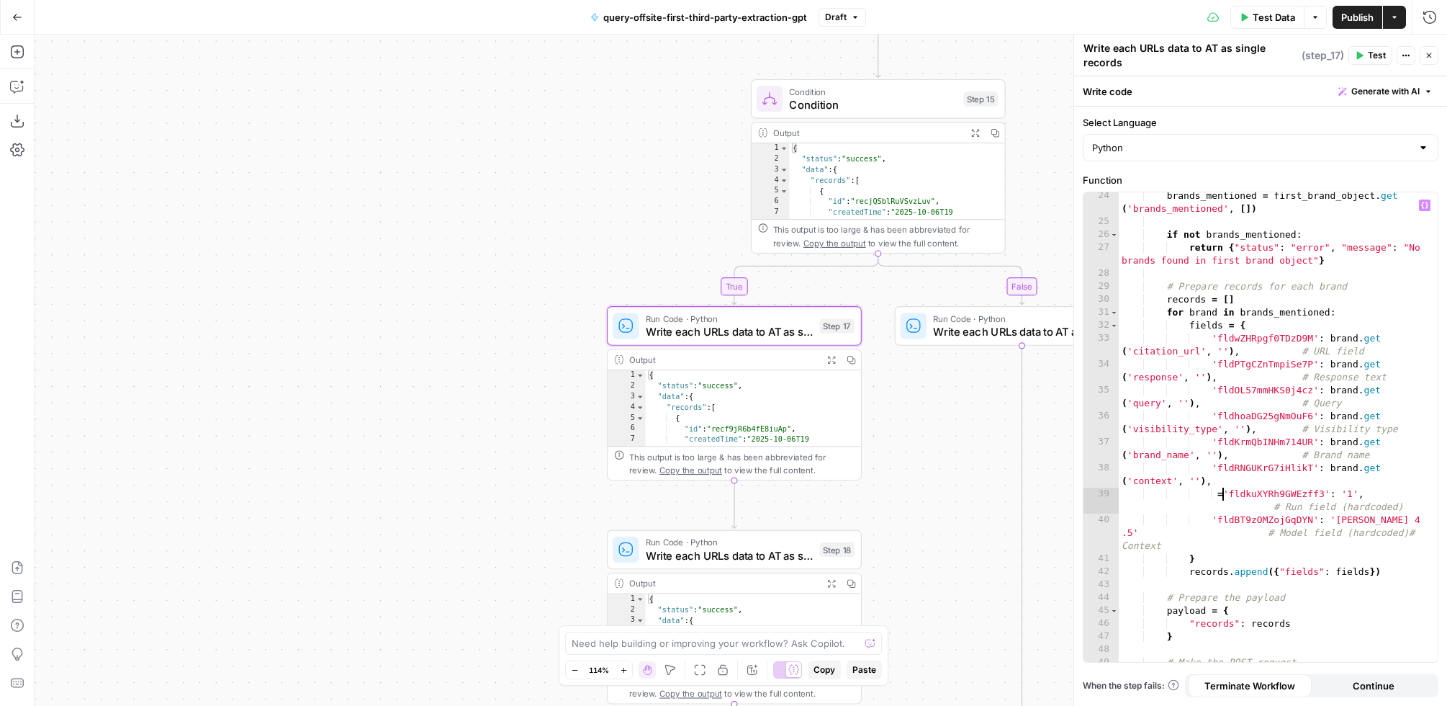
scroll to position [0, 78]
click at [1341, 494] on div "brands_mentioned = first_brand_object . get ( 'brands_mentioned' , [ ]) if not …" at bounding box center [1272, 443] width 307 height 508
click at [1196, 495] on div "brands_mentioned = first_brand_object . get ( 'brands_mentioned' , [ ]) if not …" at bounding box center [1272, 443] width 307 height 508
click at [1342, 521] on div "brands_mentioned = first_brand_object . get ( 'brands_mentioned' , [ ]) if not …" at bounding box center [1272, 443] width 307 height 508
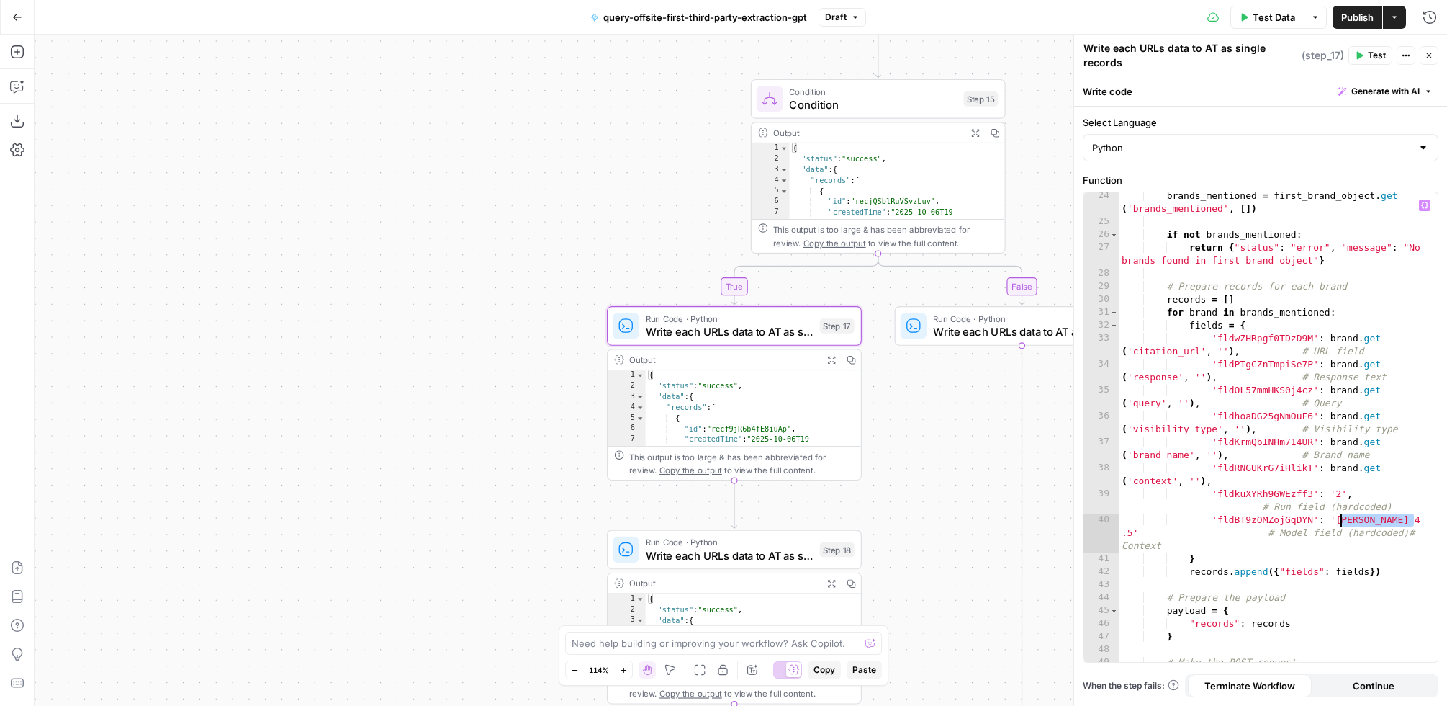
drag, startPoint x: 1419, startPoint y: 520, endPoint x: 1339, endPoint y: 521, distance: 80.7
click at [1339, 521] on div "brands_mentioned = first_brand_object . get ( 'brands_mentioned' , [ ]) if not …" at bounding box center [1272, 443] width 307 height 508
click at [1334, 521] on div "brands_mentioned = first_brand_object . get ( 'brands_mentioned' , [ ]) if not …" at bounding box center [1272, 443] width 307 height 508
click at [1336, 521] on div "brands_mentioned = first_brand_object . get ( 'brands_mentioned' , [ ]) if not …" at bounding box center [1272, 443] width 307 height 508
click at [1135, 530] on div "brands_mentioned = first_brand_object . get ( 'brands_mentioned' , [ ]) if not …" at bounding box center [1272, 443] width 307 height 508
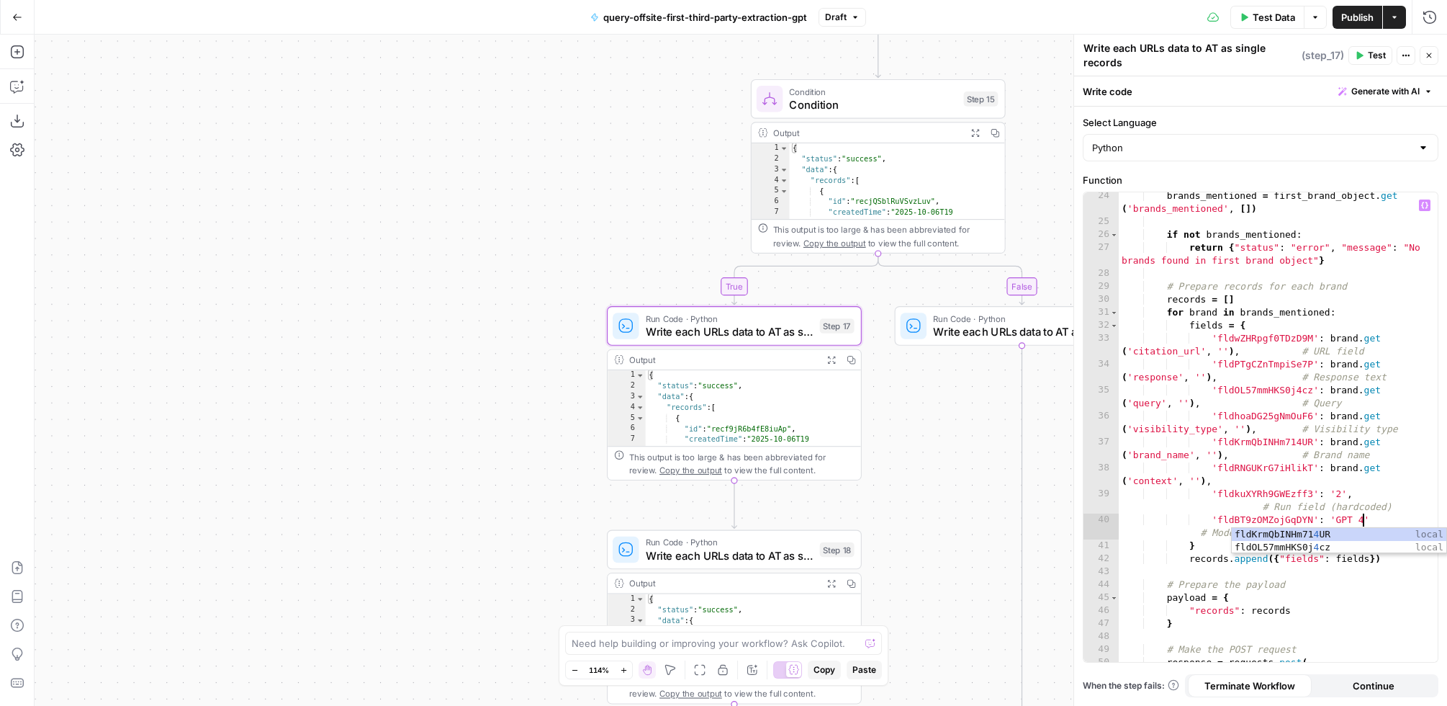
scroll to position [0, 189]
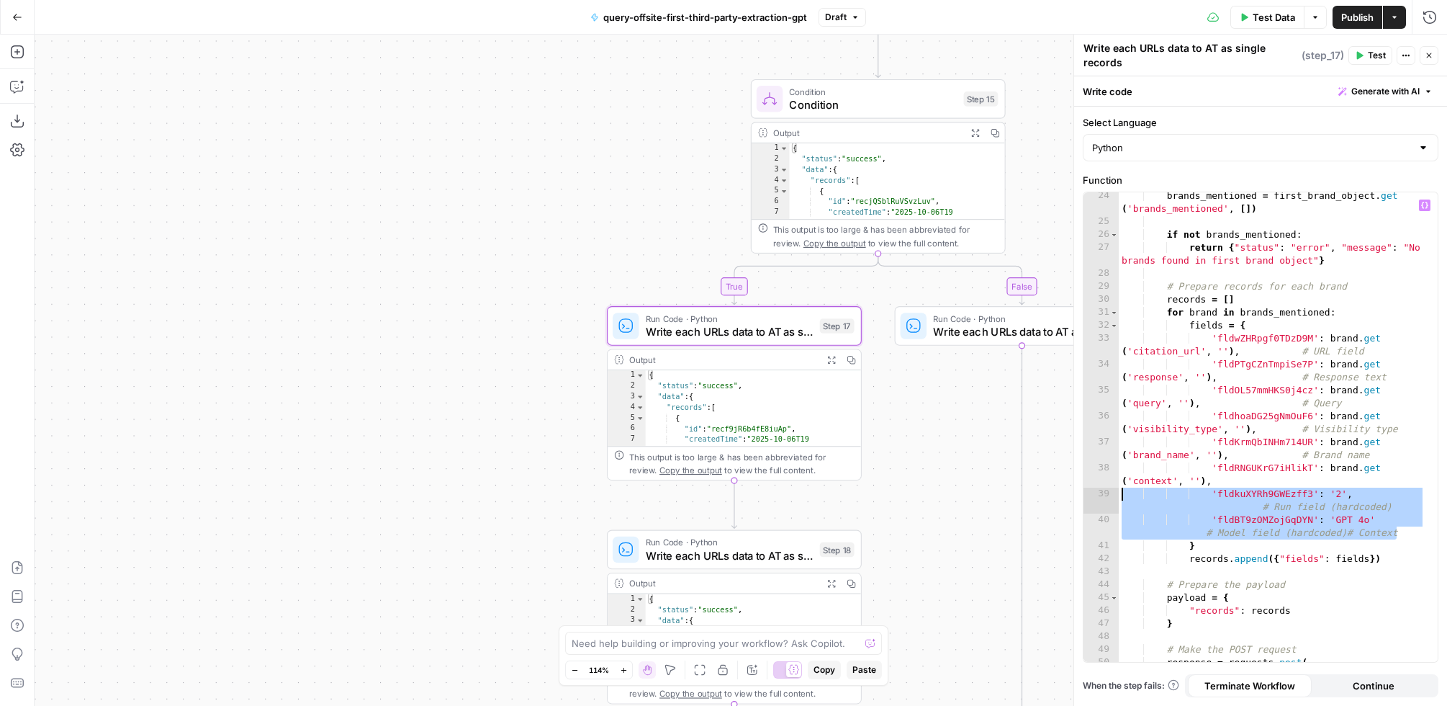
drag, startPoint x: 1392, startPoint y: 534, endPoint x: 1106, endPoint y: 497, distance: 288.2
click at [1106, 497] on div "**********" at bounding box center [1261, 426] width 354 height 469
drag, startPoint x: 1208, startPoint y: 482, endPoint x: 1434, endPoint y: 527, distance: 231.2
click at [1434, 527] on div "**********" at bounding box center [1261, 426] width 354 height 469
type textarea "**********"
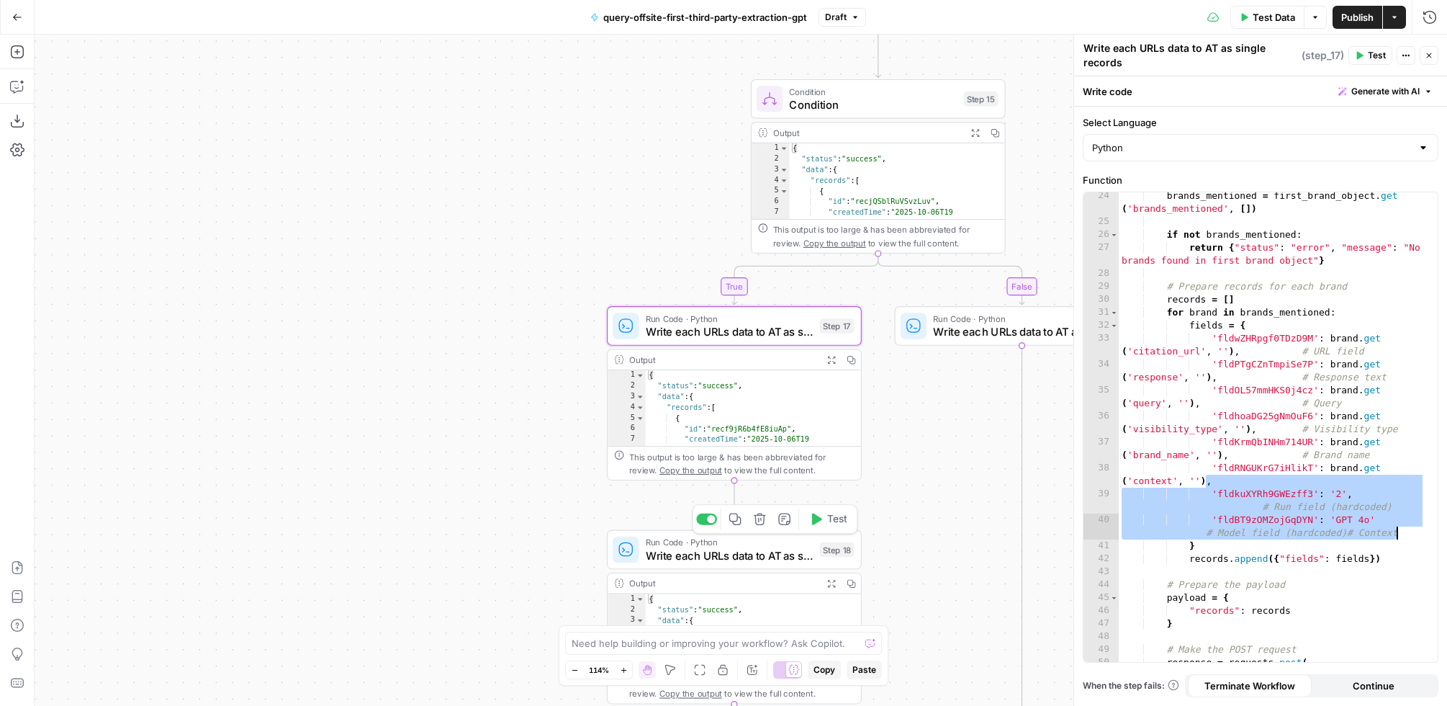
click at [765, 554] on span "Write each URLs data to AT as single records" at bounding box center [730, 555] width 168 height 17
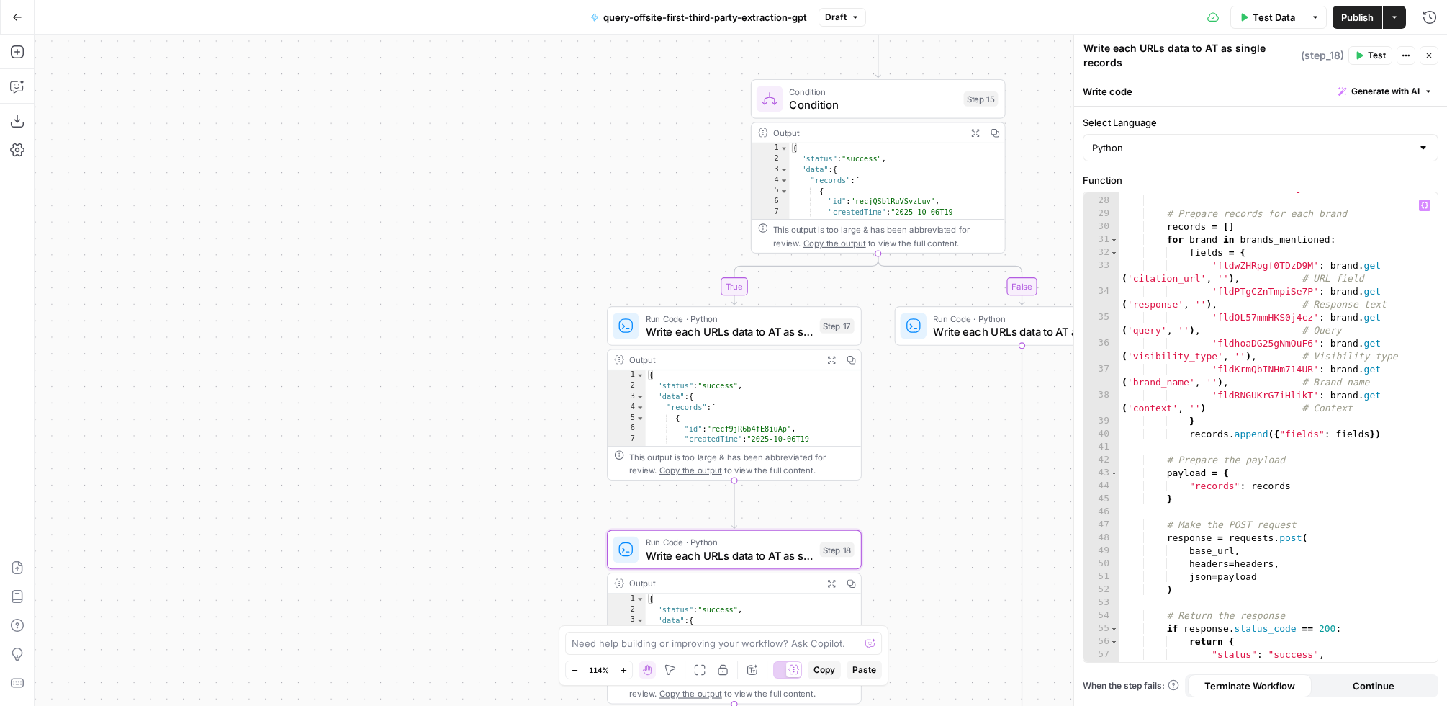
scroll to position [476, 0]
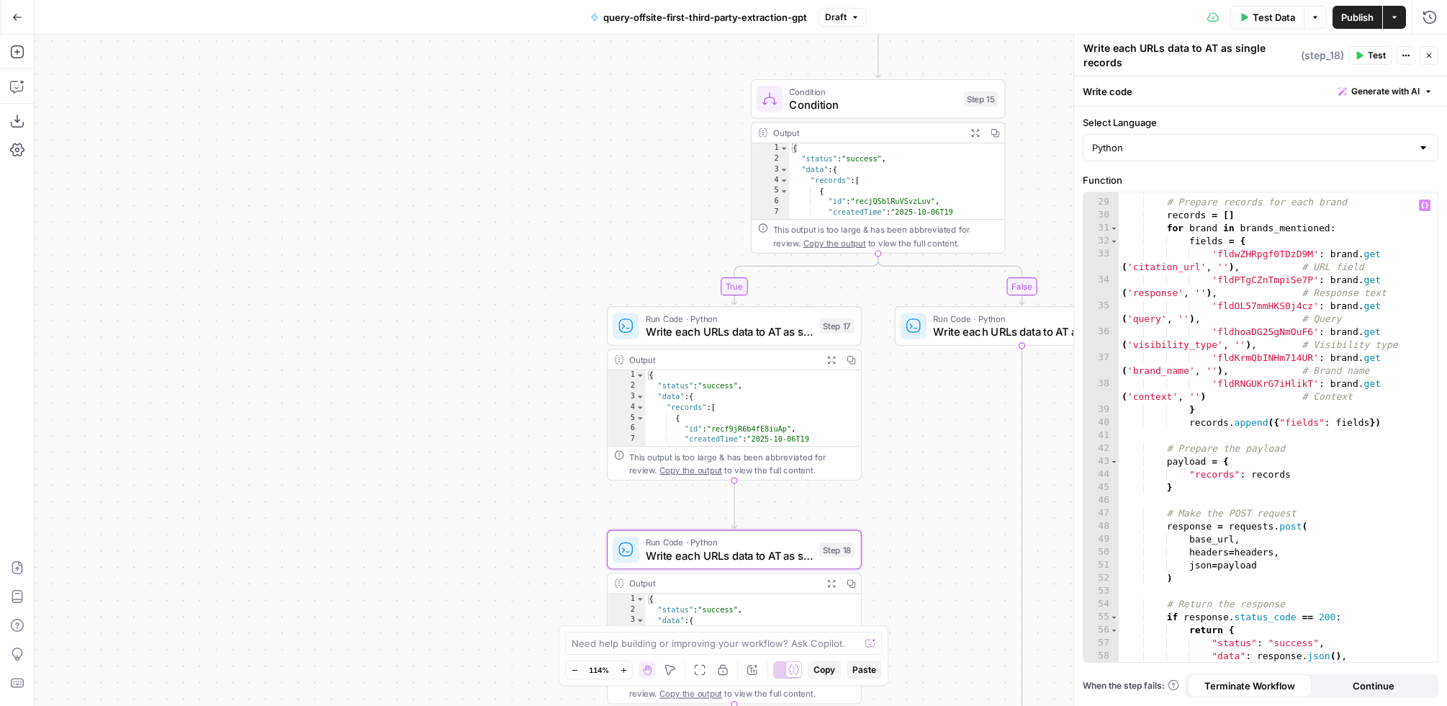
click at [1222, 397] on div "# Prepare records for each brand records = [ ] for brand in brands_mentioned : …" at bounding box center [1272, 430] width 307 height 495
click at [1216, 397] on div "# Prepare records for each brand records = [ ] for brand in brands_mentioned : …" at bounding box center [1272, 430] width 307 height 495
drag, startPoint x: 1206, startPoint y: 399, endPoint x: 1280, endPoint y: 421, distance: 77.2
click at [1210, 400] on div "# Prepare records for each brand records = [ ] for brand in brands_mentioned : …" at bounding box center [1272, 430] width 307 height 495
paste textarea "**********"
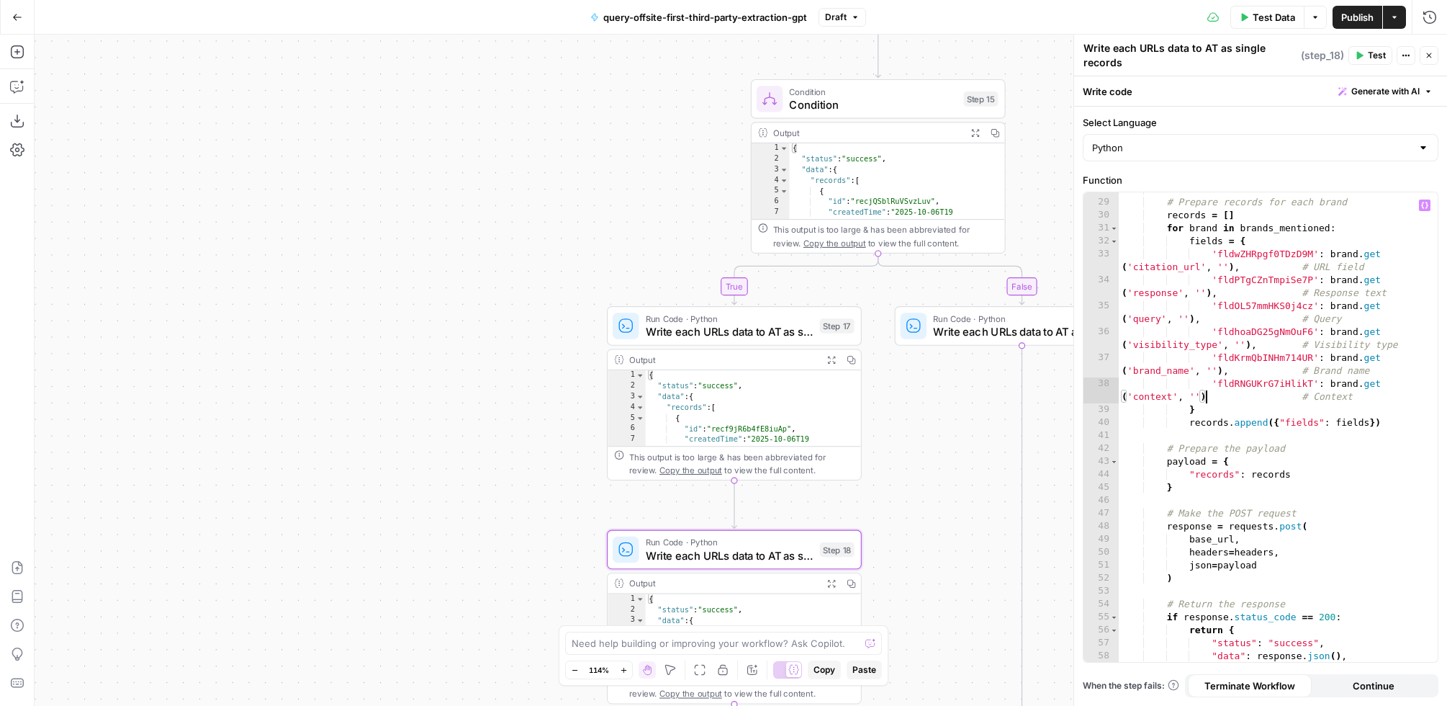
type textarea "**********"
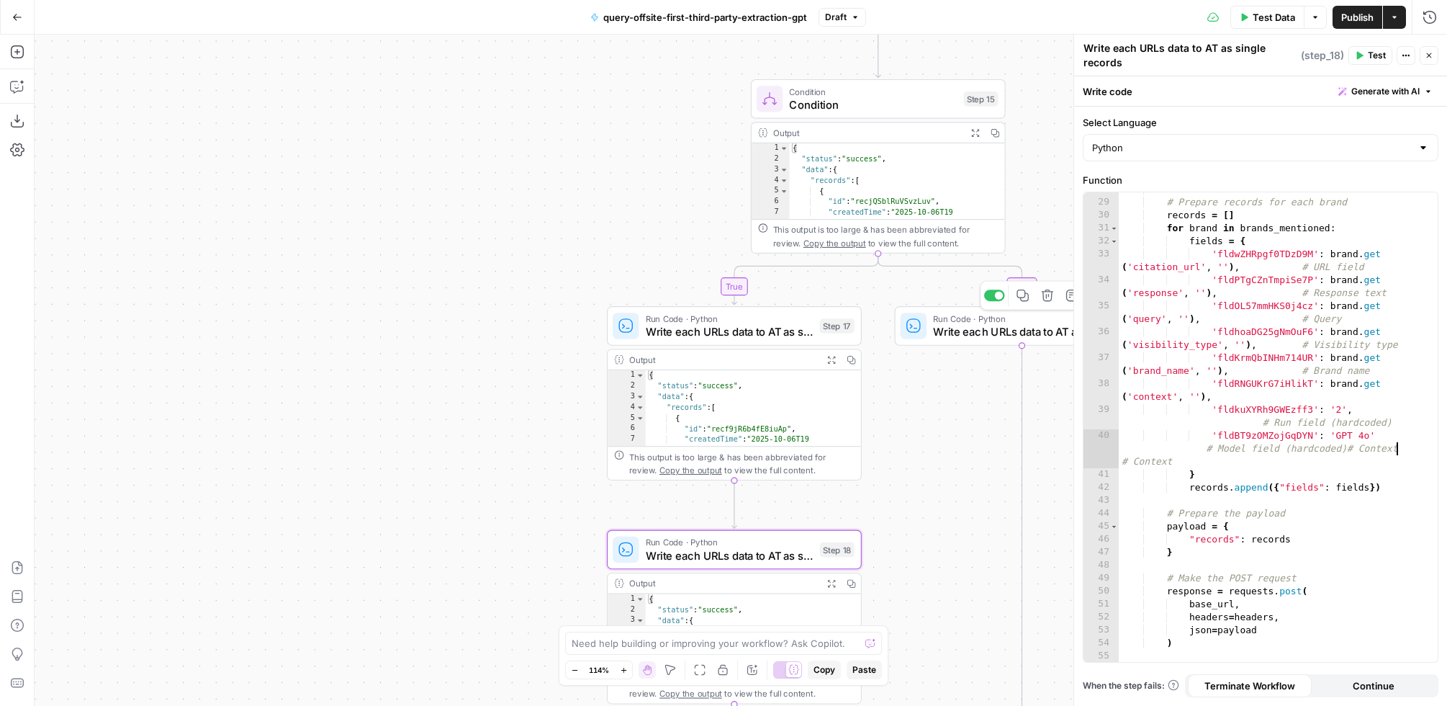
click at [975, 333] on span "Write each URLs data to AT as single records" at bounding box center [1016, 331] width 167 height 17
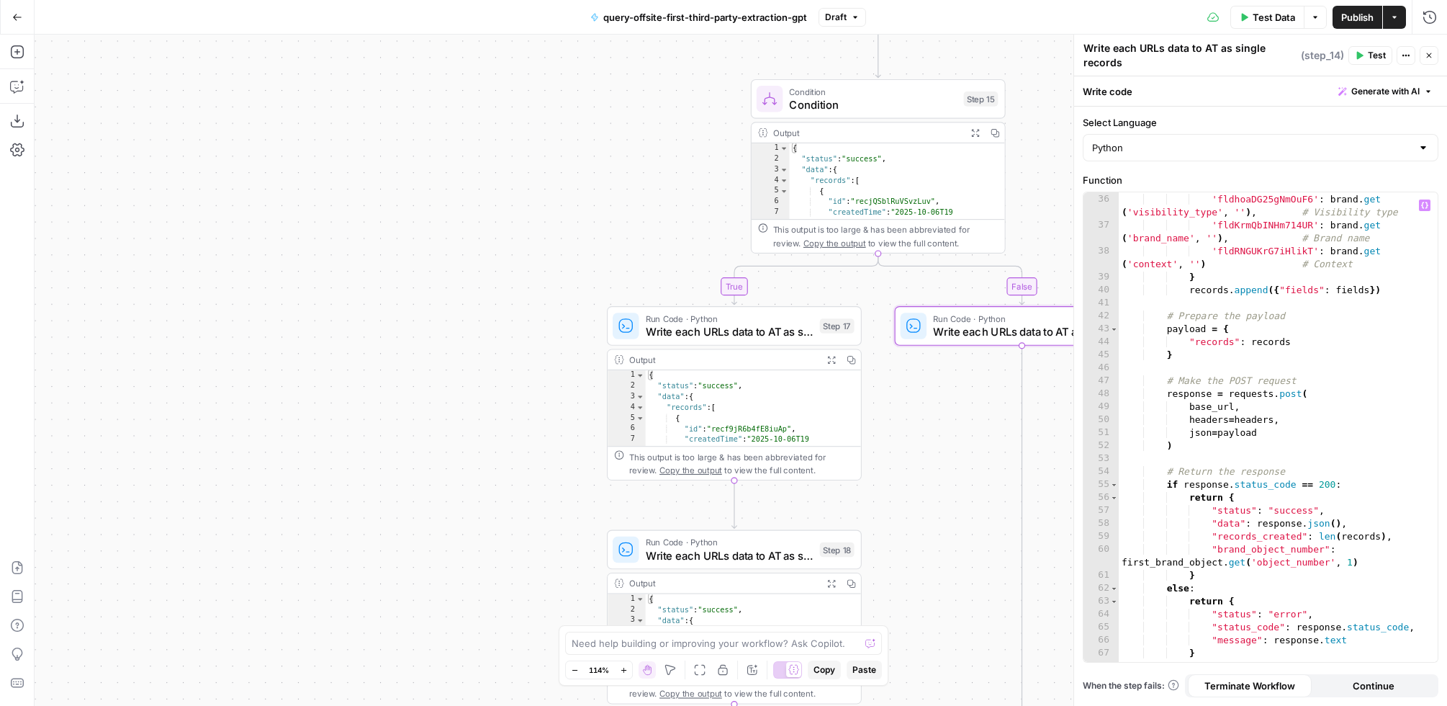
scroll to position [550, 0]
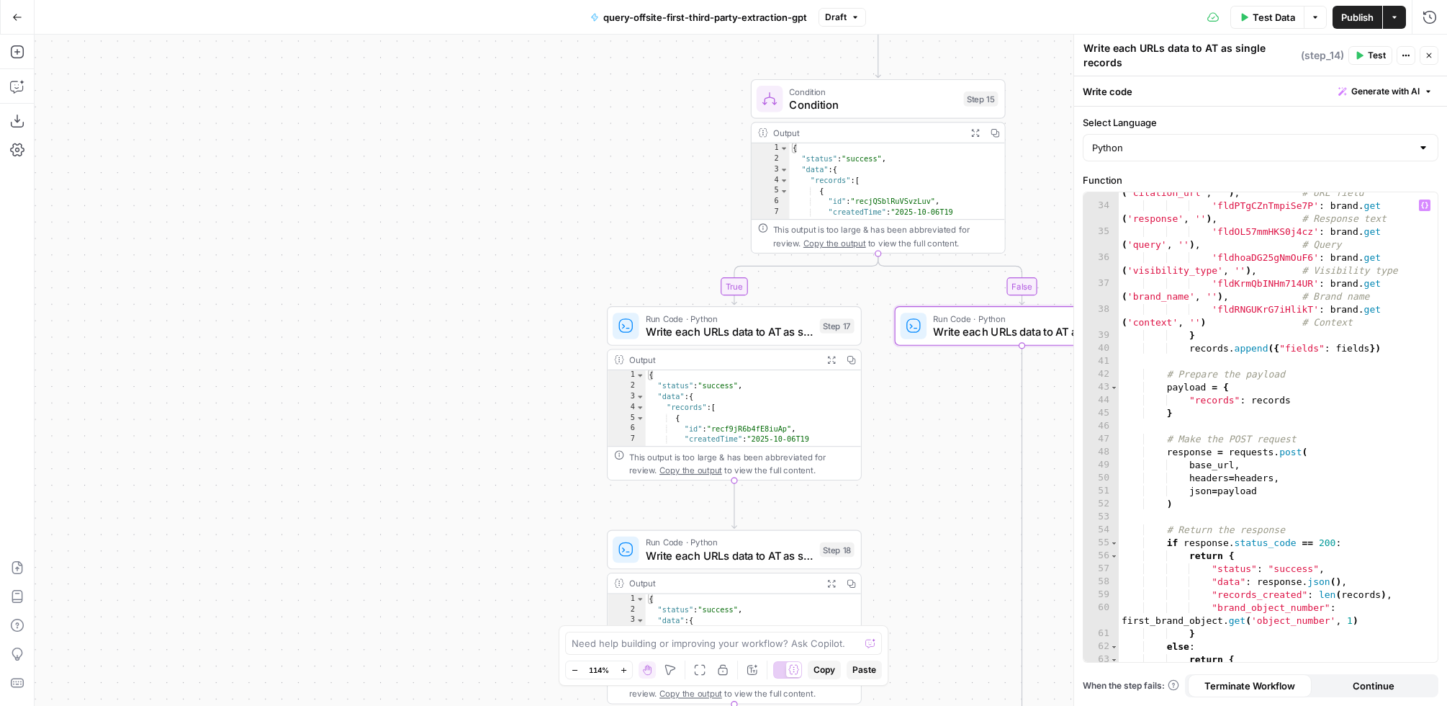
click at [1209, 325] on div "'fldwZHRpgf0TDzD9M' : brand . get ( 'citation_url' , '' ) , # URL field 'fldPTg…" at bounding box center [1272, 428] width 307 height 508
type textarea "**********"
click at [1395, 320] on div "'fldwZHRpgf0TDzD9M' : brand . get ( 'citation_url' , '' ) , # URL field 'fldPTg…" at bounding box center [1272, 428] width 307 height 508
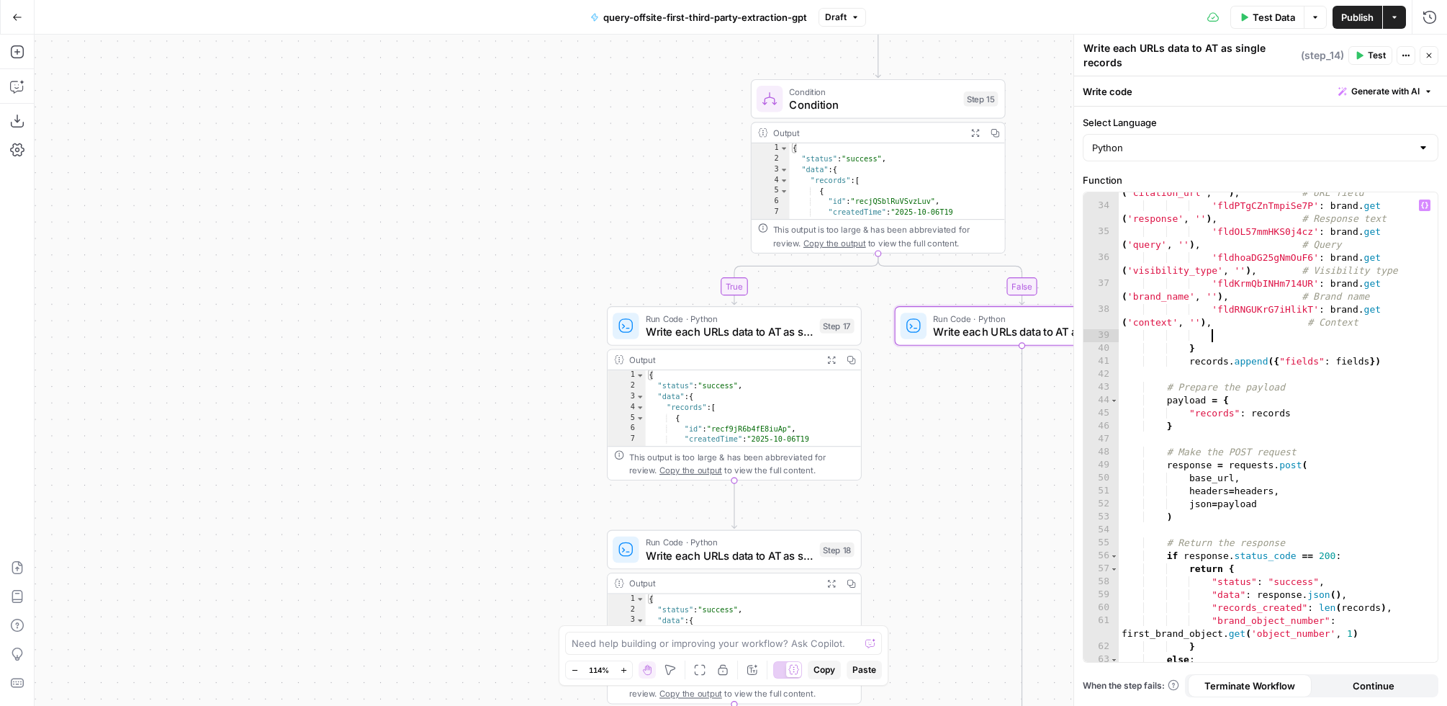
scroll to position [0, 68]
click at [1125, 336] on div "'fldwZHRpgf0TDzD9M' : brand . get ( 'citation_url' , '' ) , # URL field 'fldPTg…" at bounding box center [1272, 428] width 307 height 508
paste textarea "**********"
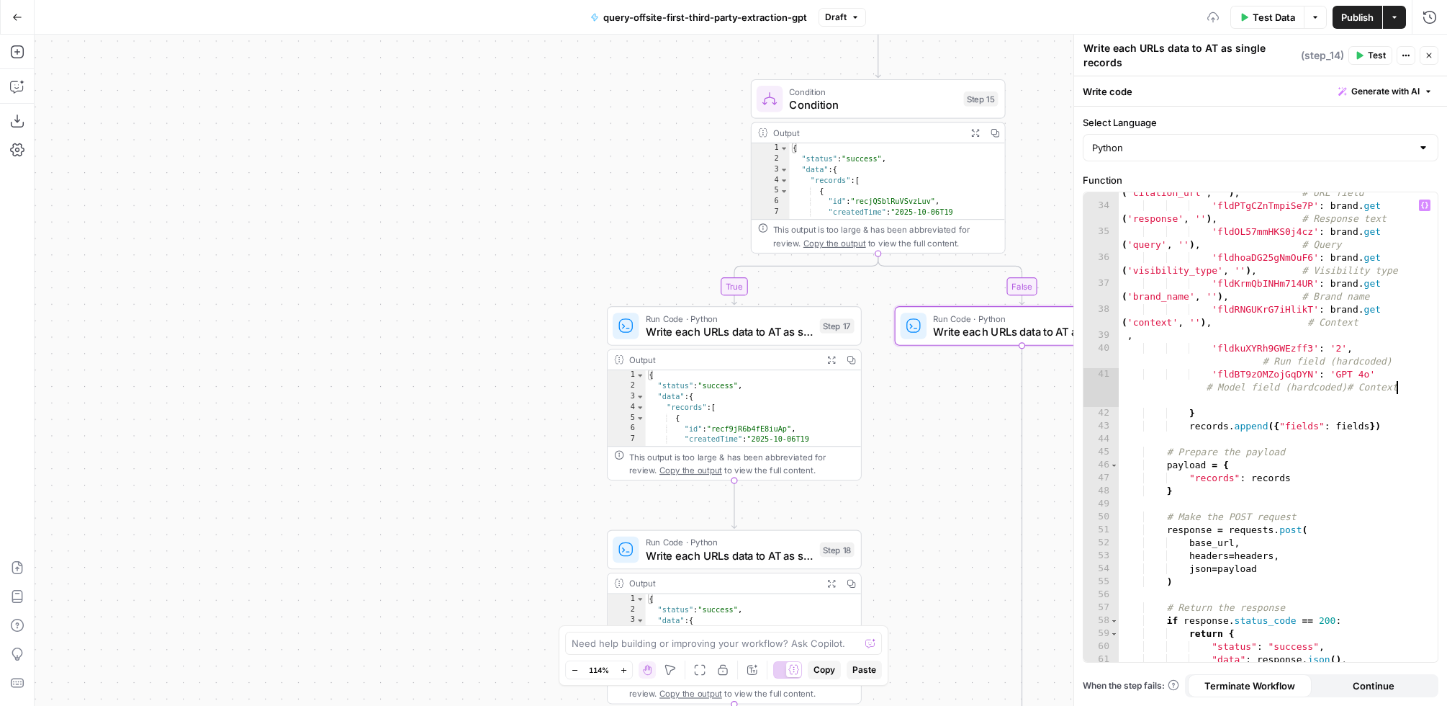
click at [1174, 342] on div "'fldwZHRpgf0TDzD9M' : brand . get ( 'citation_url' , '' ) , # URL field 'fldPTg…" at bounding box center [1272, 428] width 307 height 508
type textarea "*"
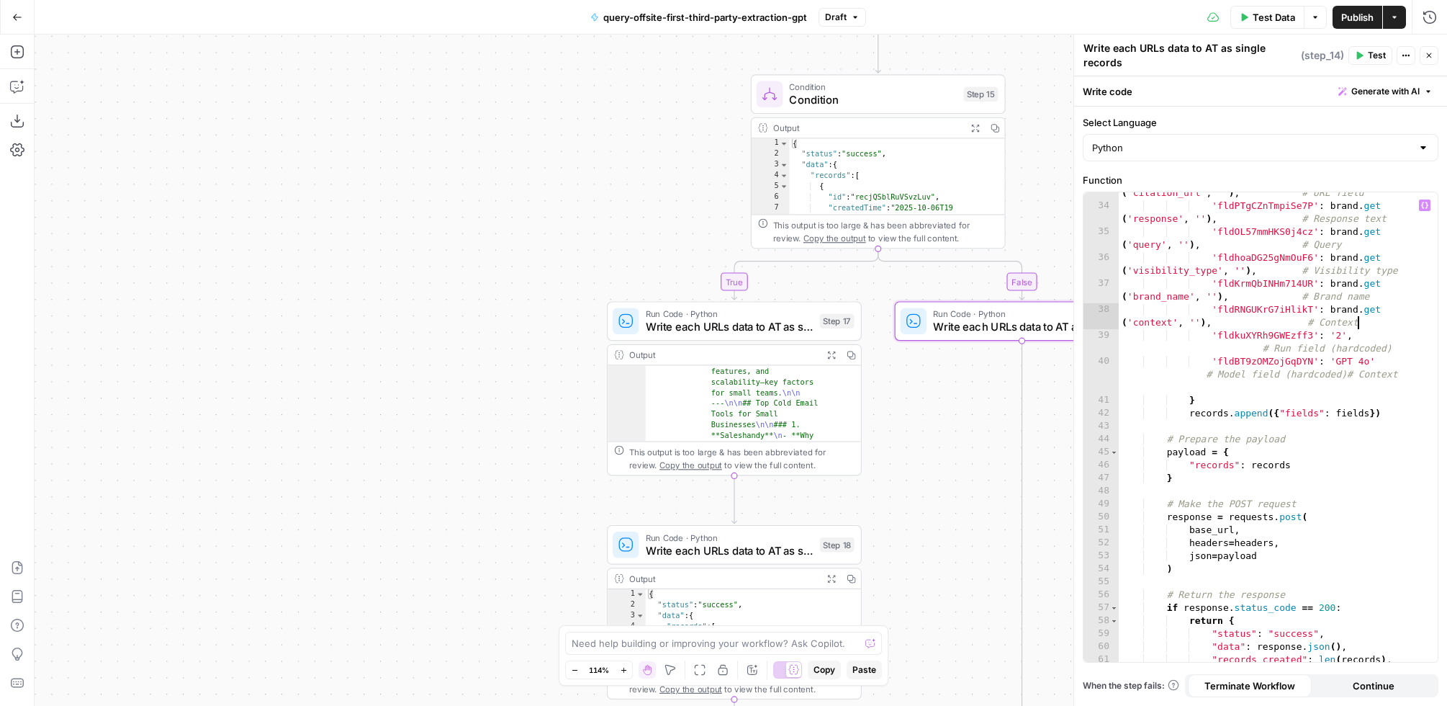
scroll to position [186, 0]
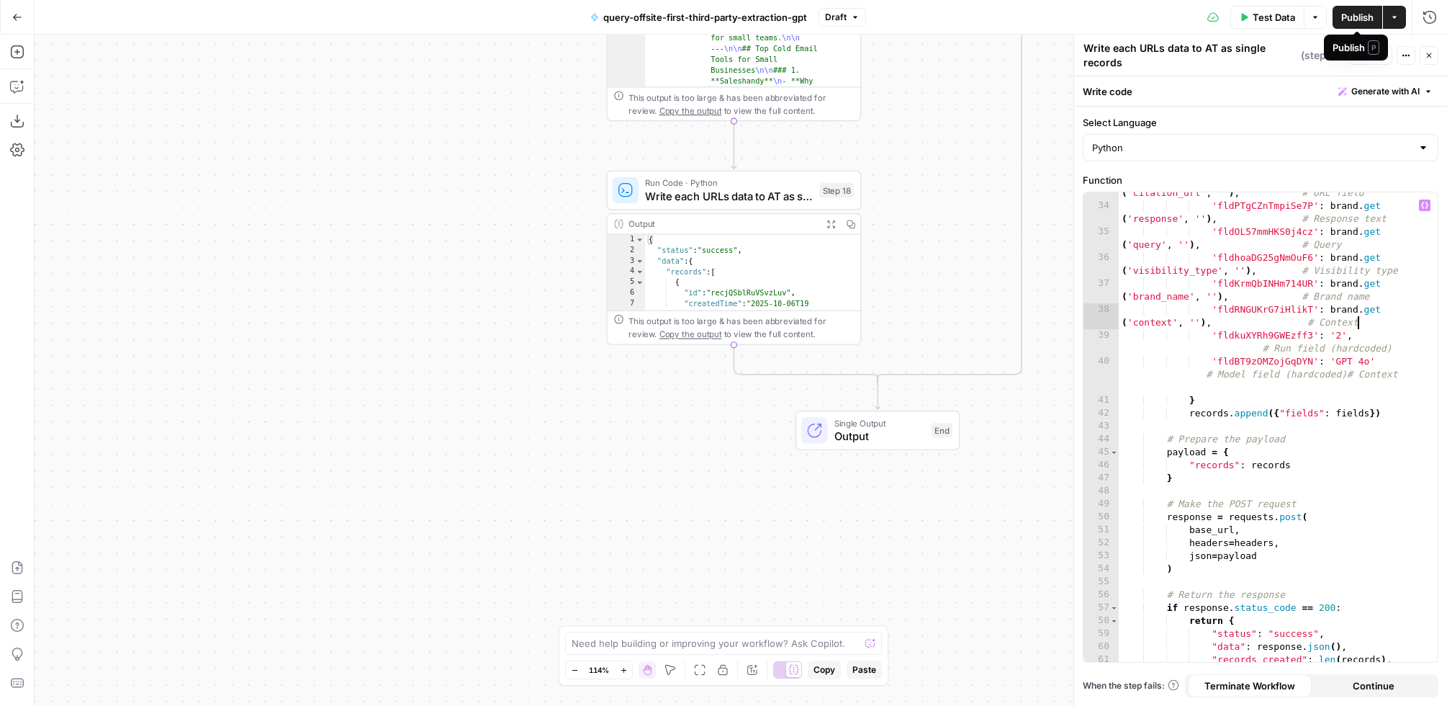
type textarea "**********"
click at [1338, 17] on button "Publish" at bounding box center [1358, 17] width 50 height 23
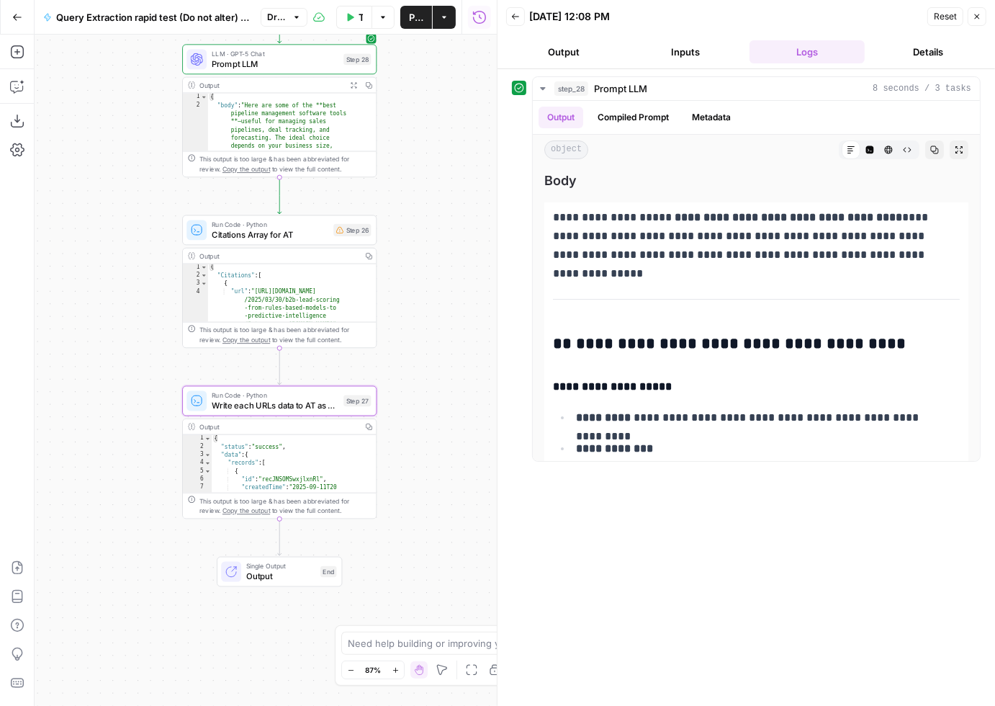
scroll to position [2442, 0]
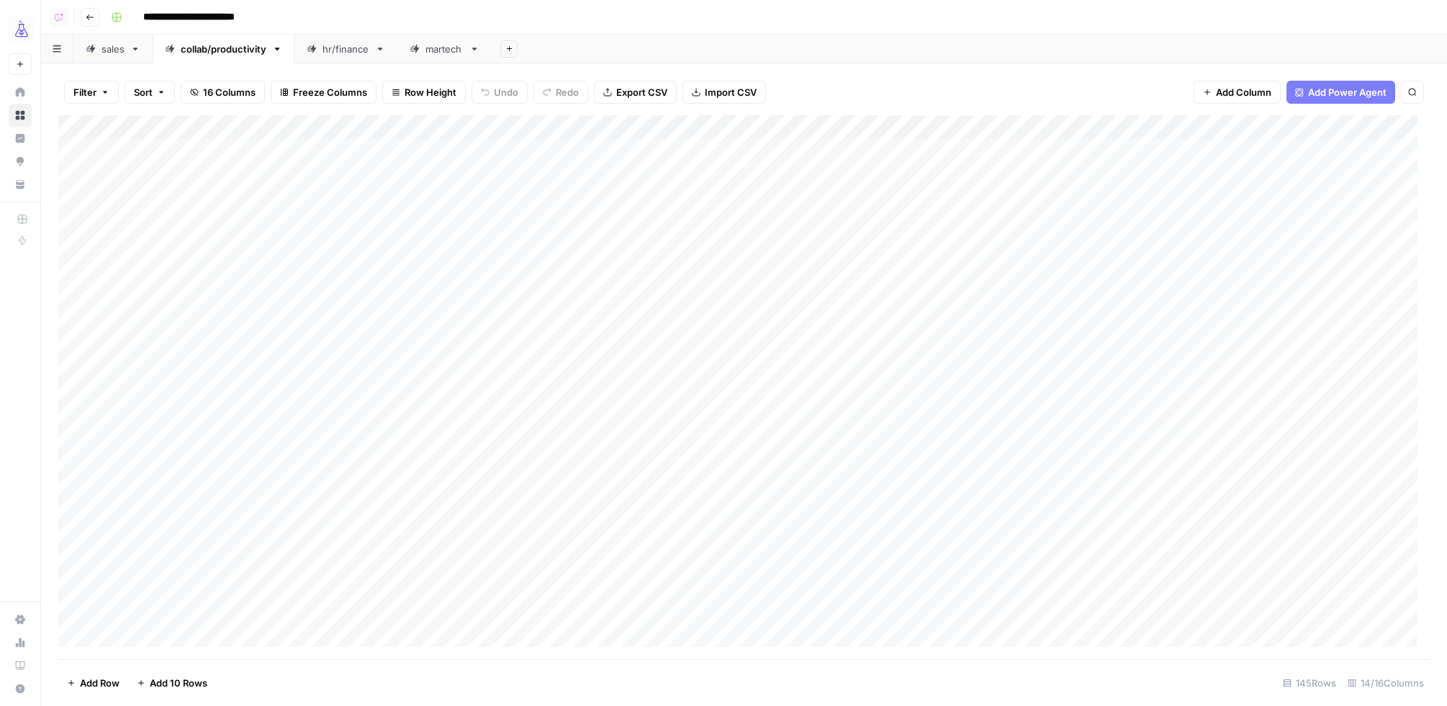
click at [20, 93] on icon at bounding box center [20, 91] width 9 height 9
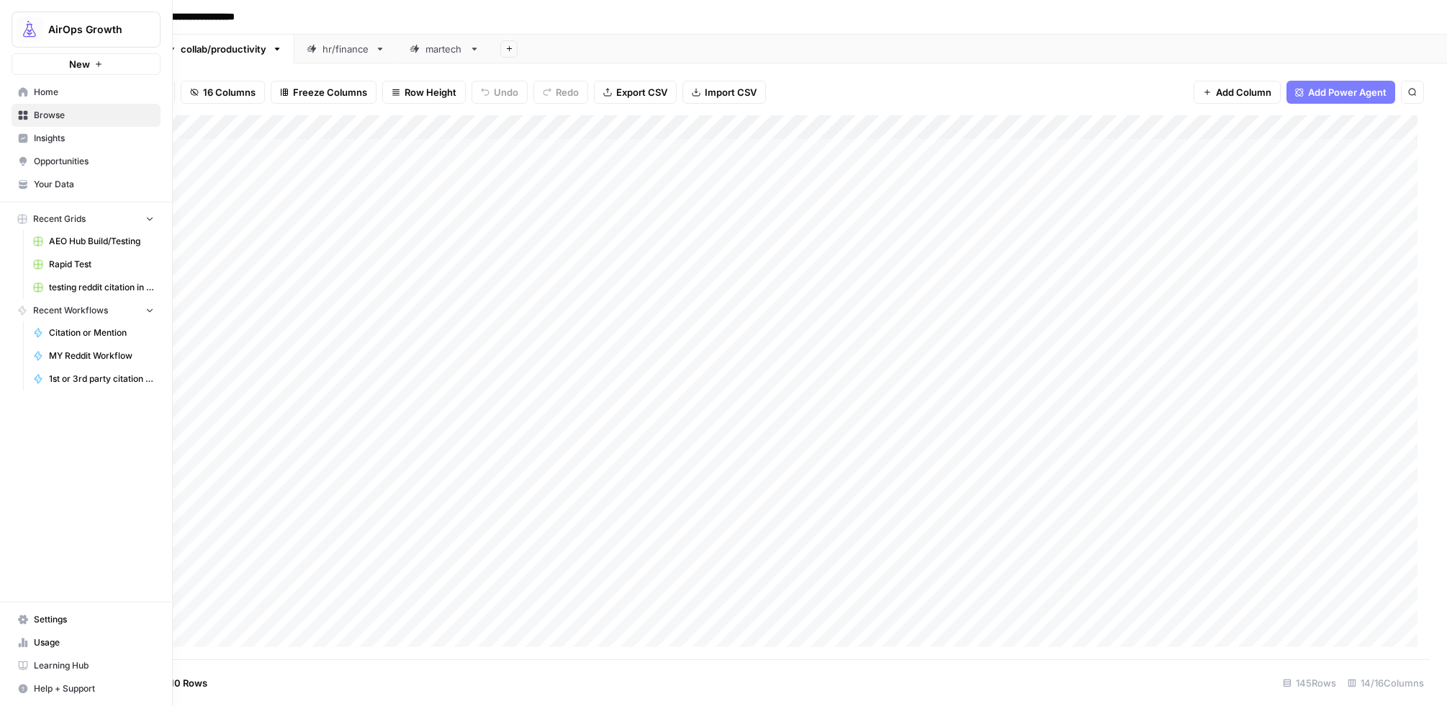
click at [40, 122] on link "Browse" at bounding box center [86, 115] width 149 height 23
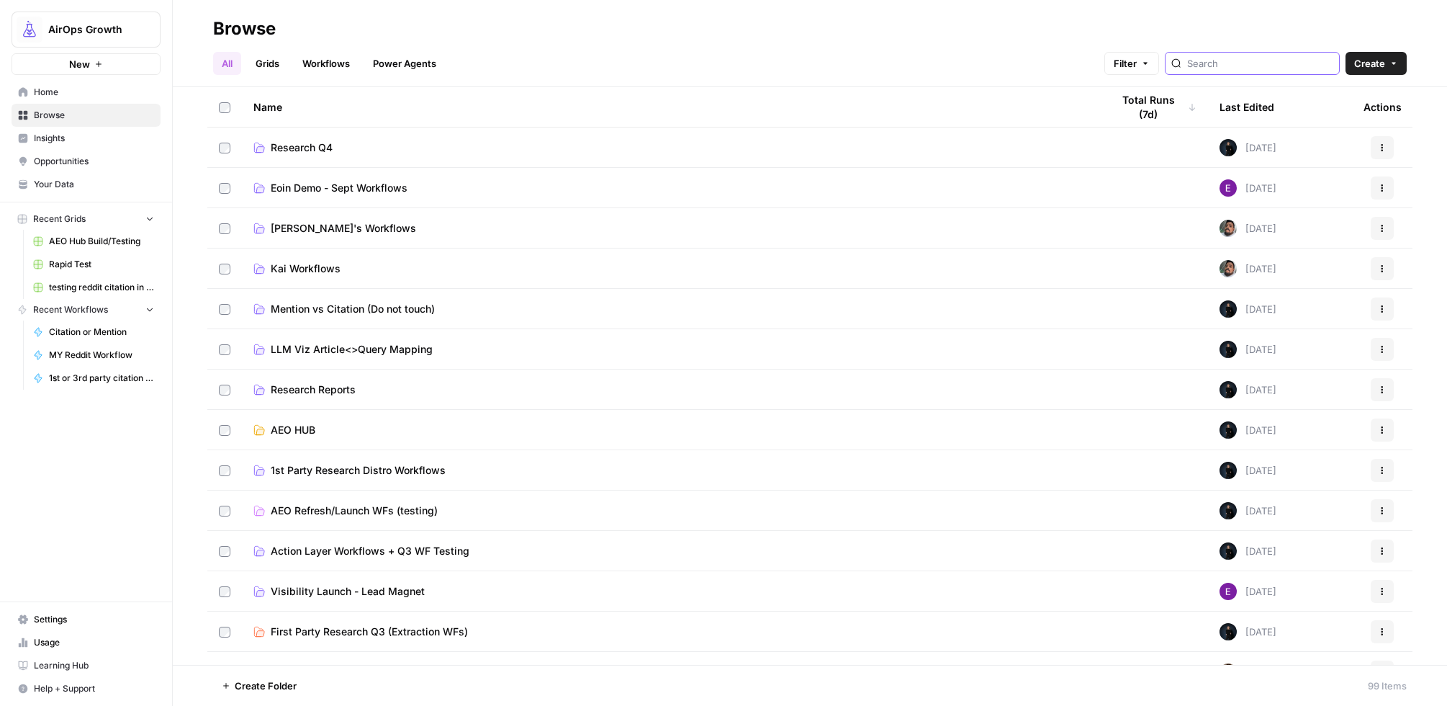
click at [1254, 62] on input "search" at bounding box center [1260, 63] width 146 height 14
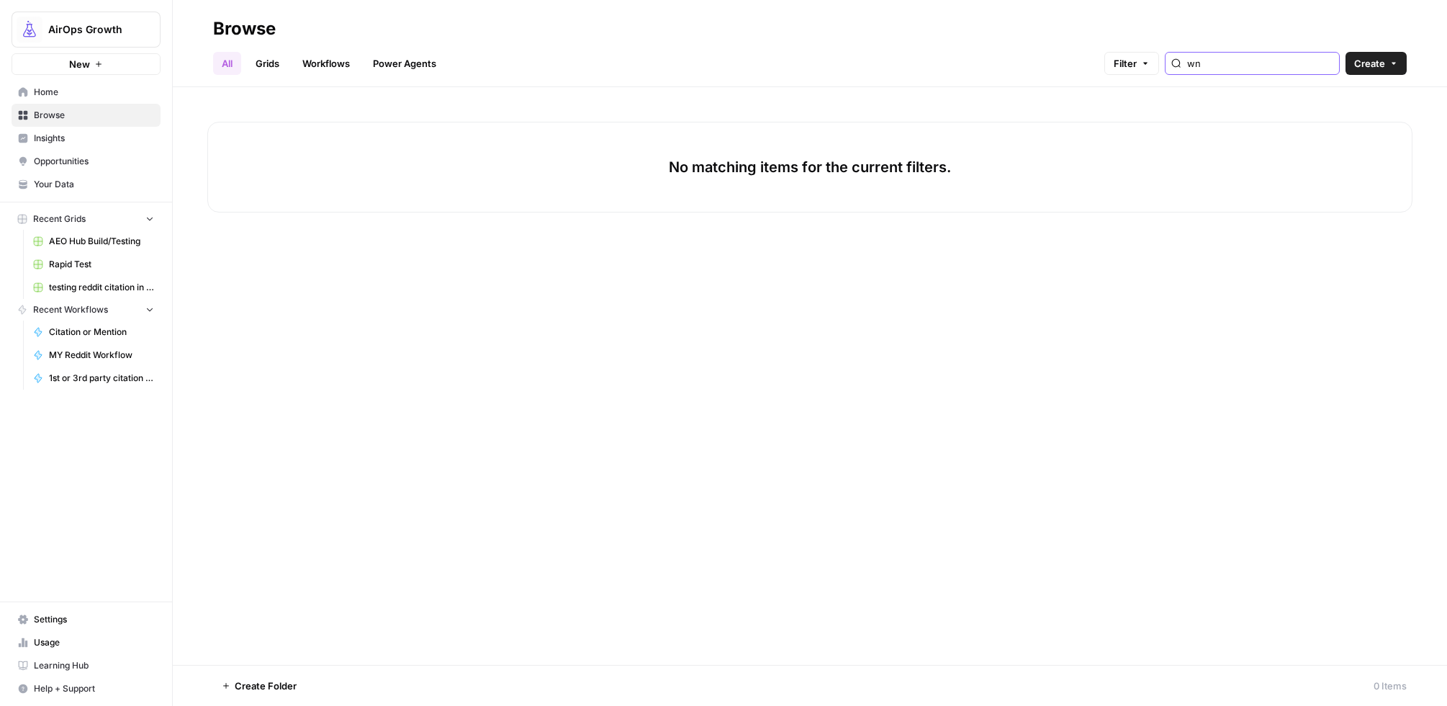
type input "wn"
click at [49, 113] on span "Browse" at bounding box center [94, 115] width 120 height 13
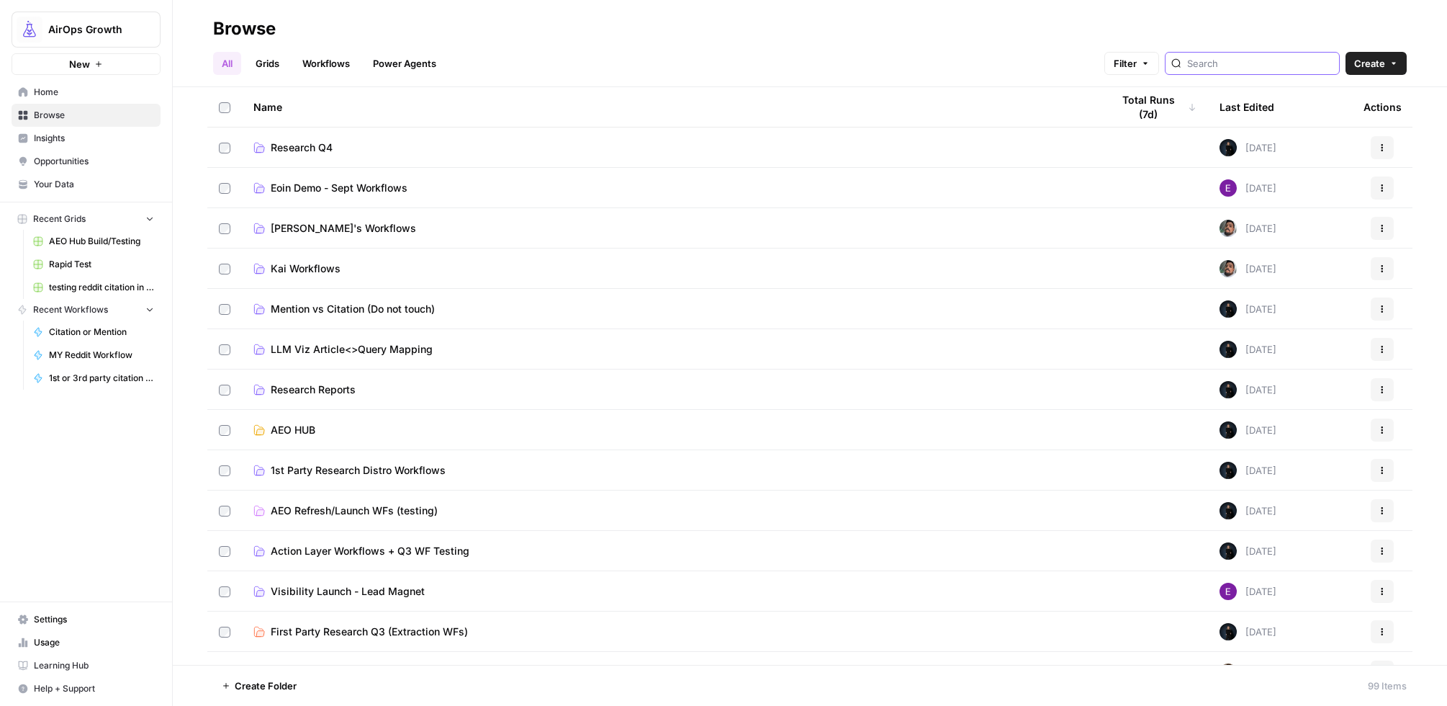
click at [1281, 61] on input "search" at bounding box center [1260, 63] width 146 height 14
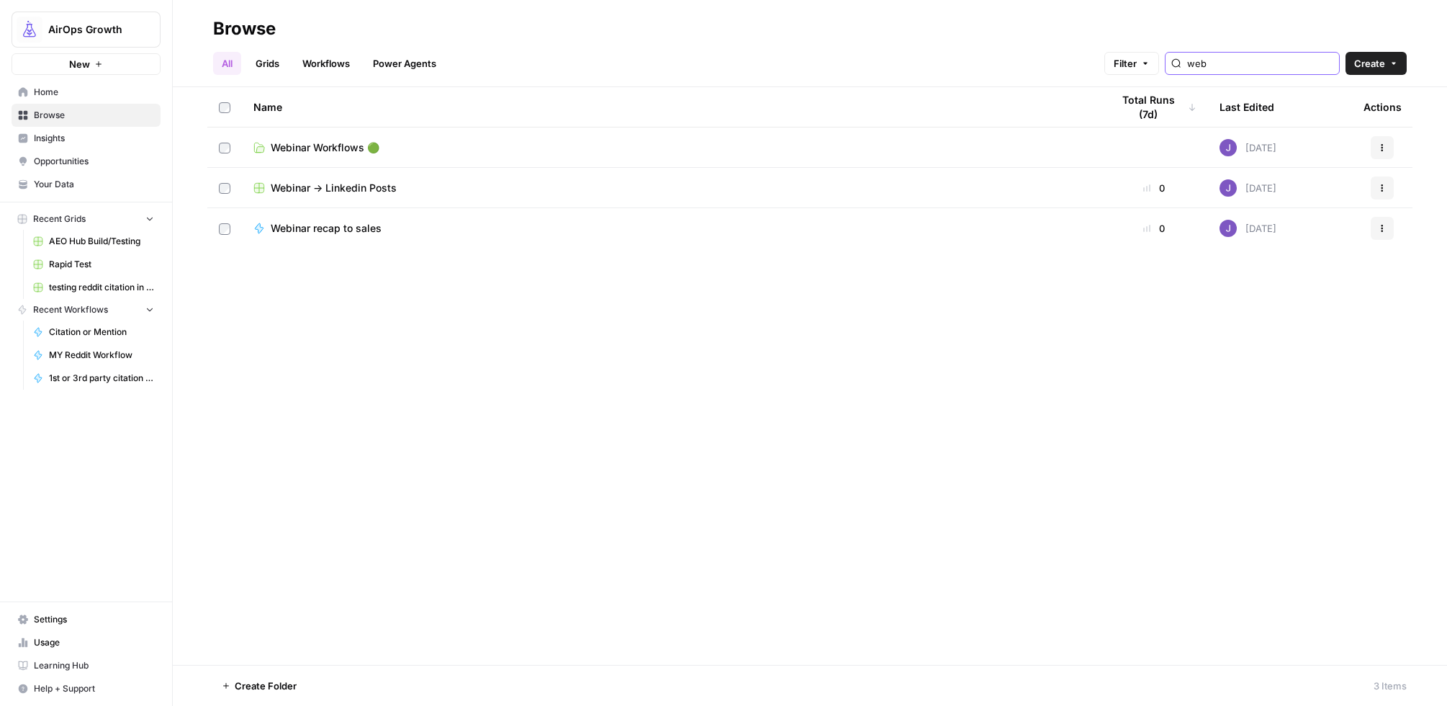
type input "web"
click at [310, 148] on span "Webinar Workflows 🟢" at bounding box center [325, 147] width 109 height 14
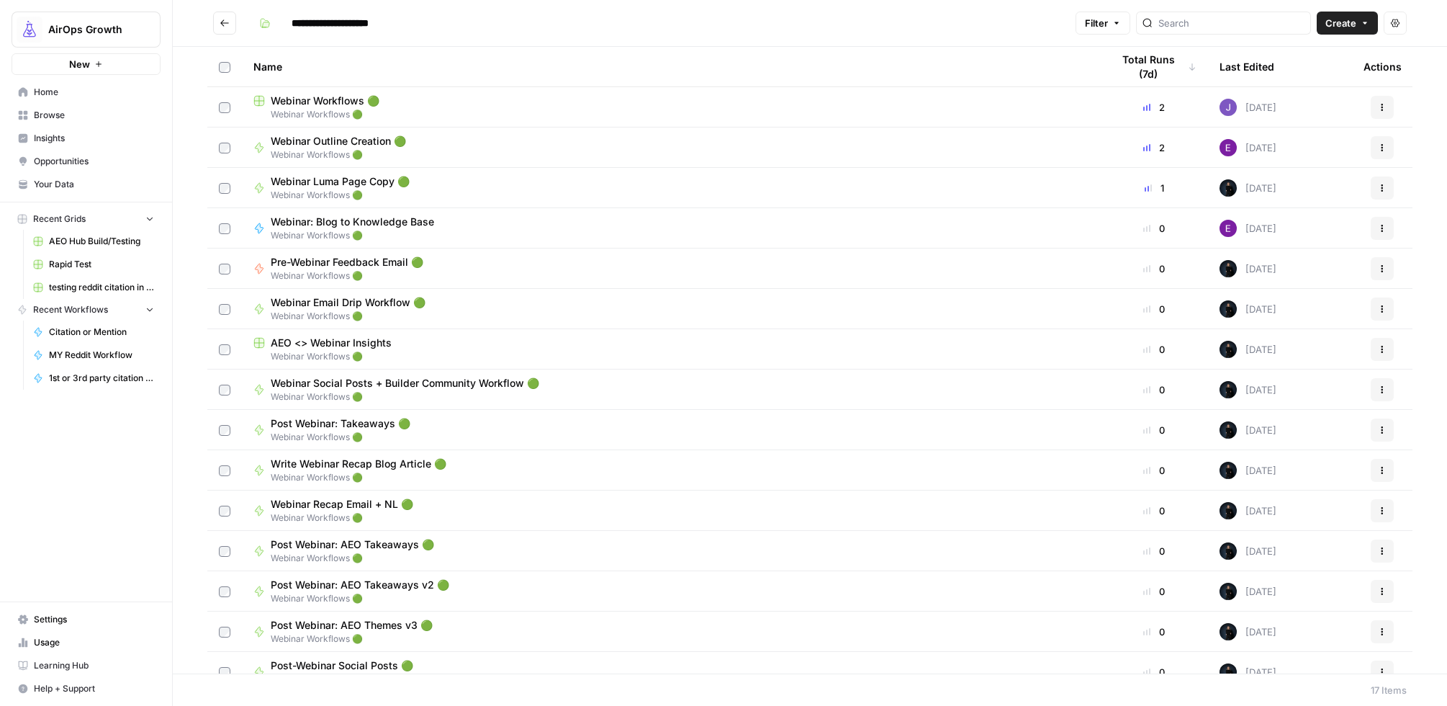
click at [315, 109] on span "Webinar Workflows 🟢" at bounding box center [670, 114] width 835 height 13
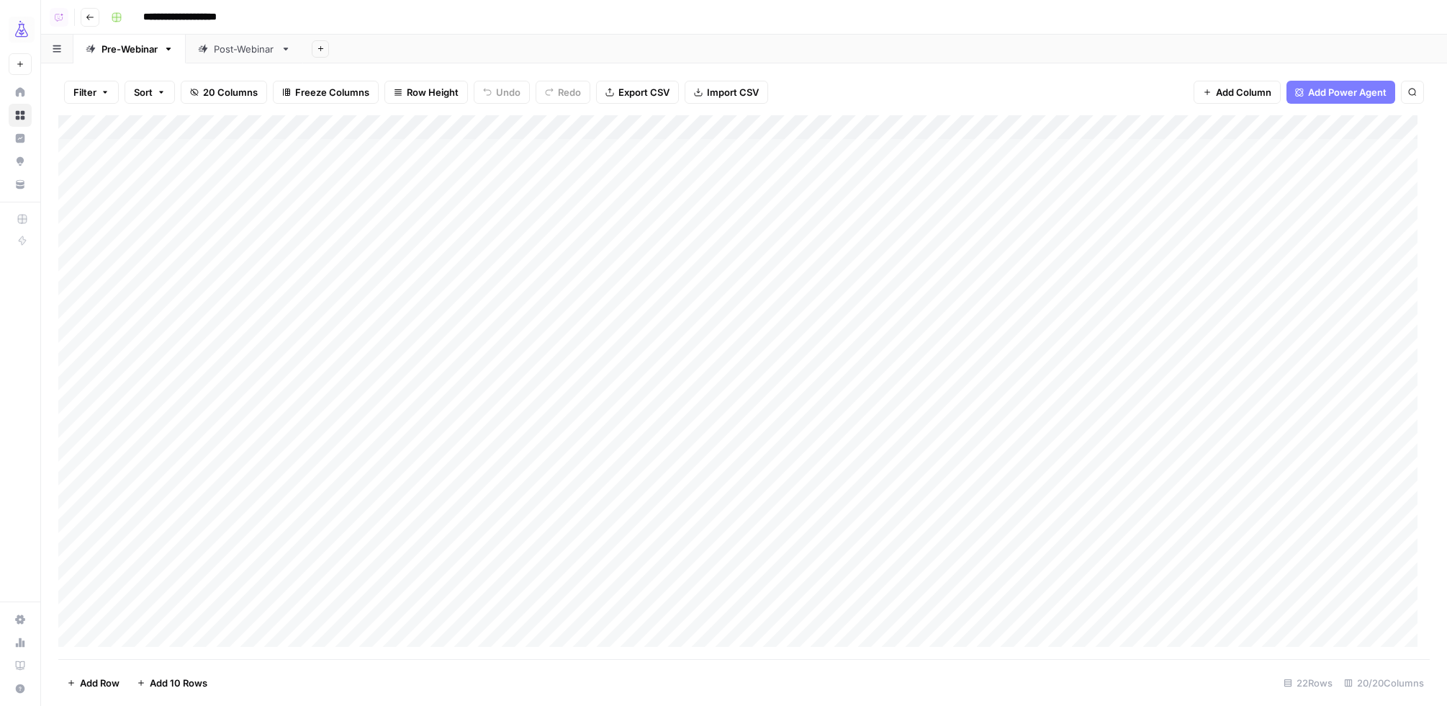
click at [233, 48] on div "Post-Webinar" at bounding box center [244, 49] width 61 height 14
type input "**********"
click at [952, 130] on div "Add Column" at bounding box center [744, 387] width 1372 height 544
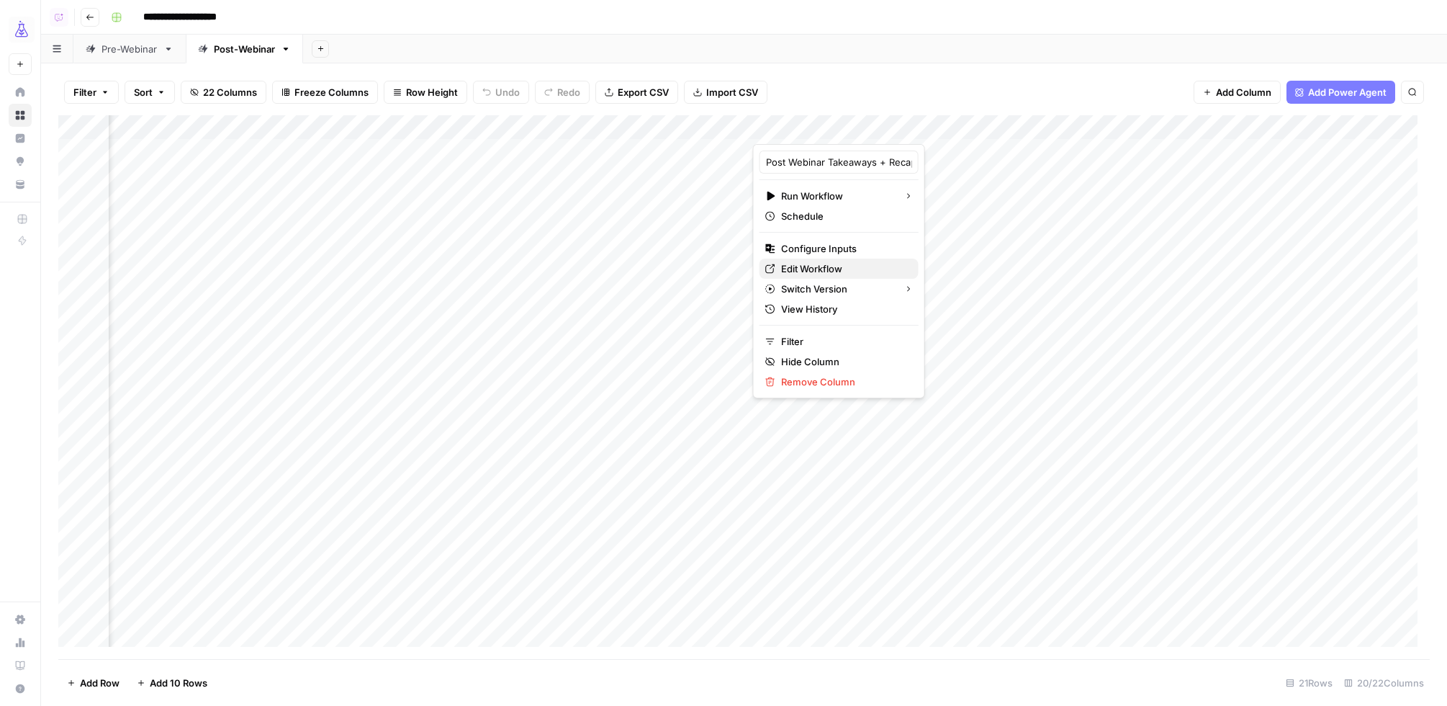
click at [779, 267] on div "Edit Workflow" at bounding box center [839, 268] width 148 height 14
click at [930, 128] on div "Add Column" at bounding box center [744, 387] width 1372 height 544
click at [1039, 153] on div "Add Column" at bounding box center [744, 387] width 1372 height 544
click at [1128, 149] on div "Add Column" at bounding box center [744, 387] width 1372 height 544
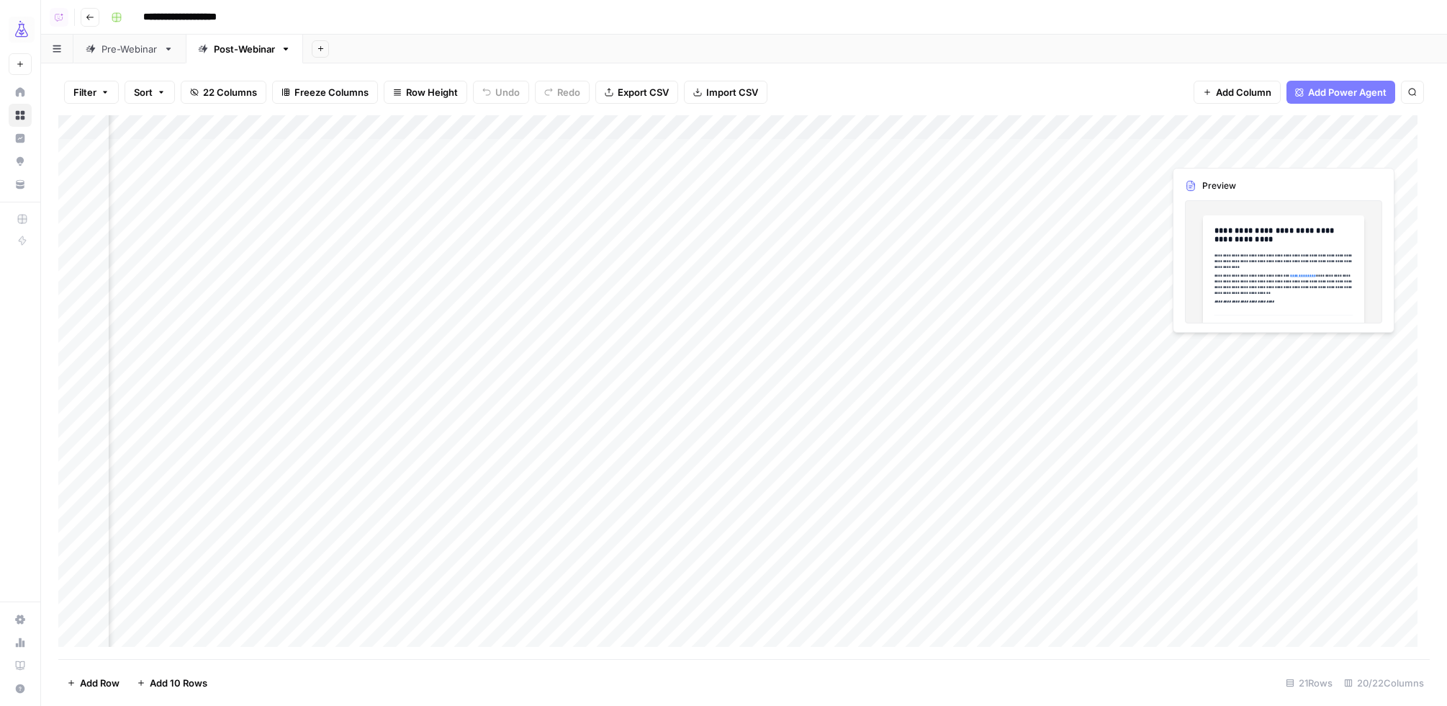
click at [1310, 152] on div "Add Column" at bounding box center [744, 387] width 1372 height 544
click at [1369, 150] on div "Add Column" at bounding box center [744, 387] width 1372 height 544
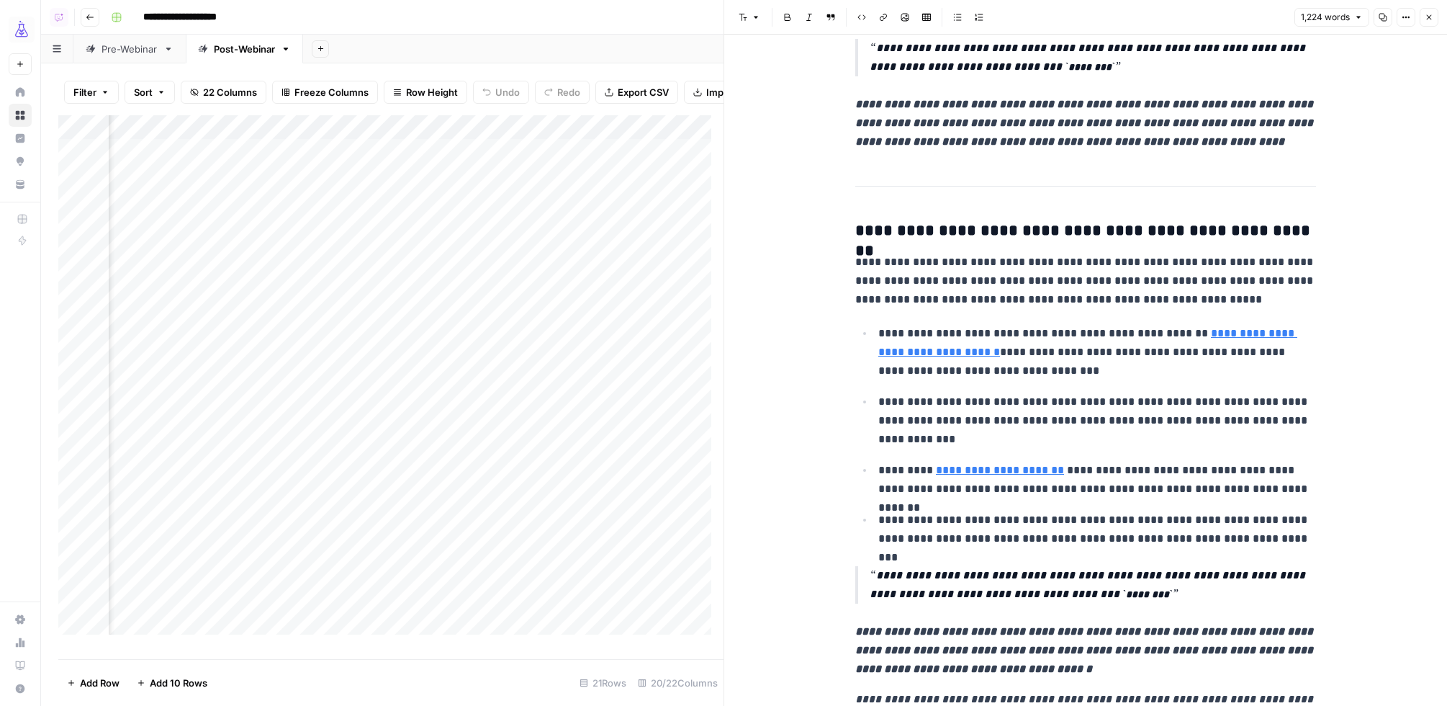
scroll to position [1761, 0]
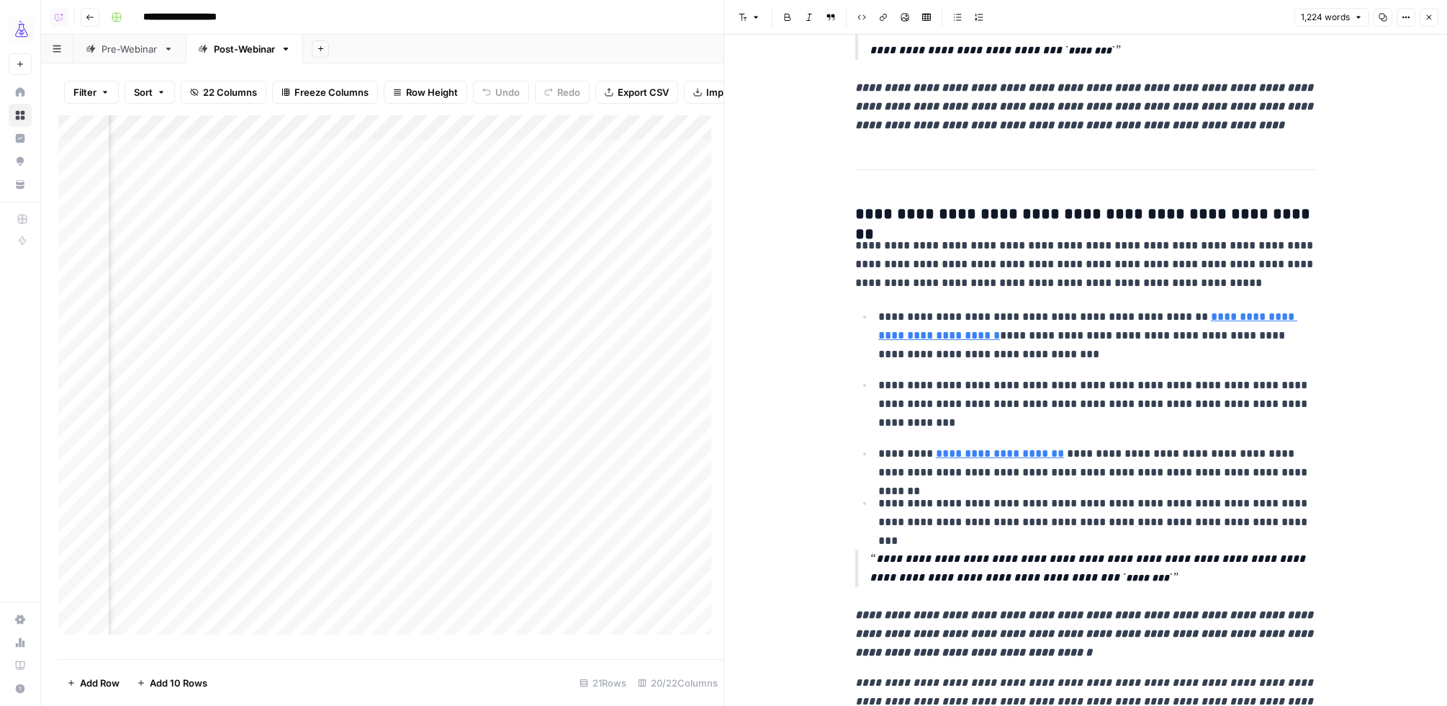
click at [1432, 15] on icon "button" at bounding box center [1429, 17] width 9 height 9
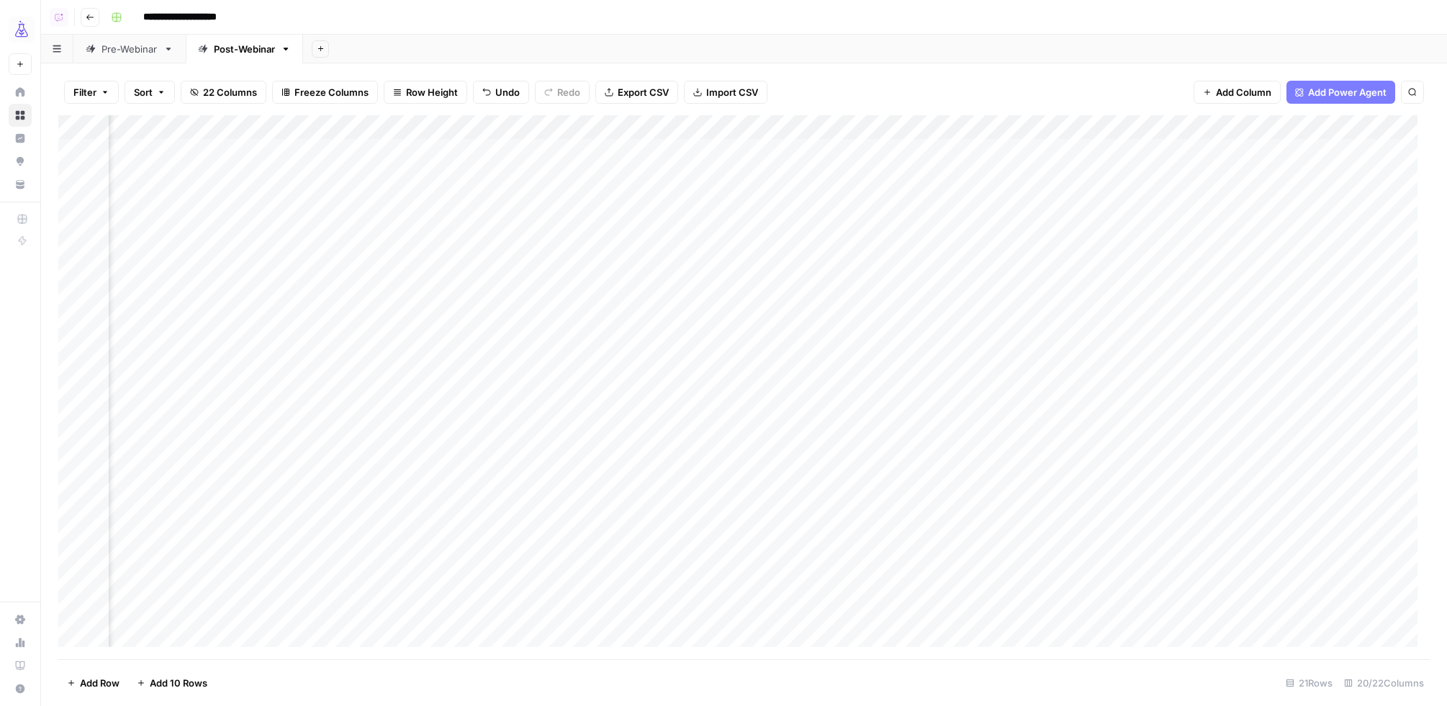
click at [932, 126] on div "Add Column" at bounding box center [744, 387] width 1372 height 544
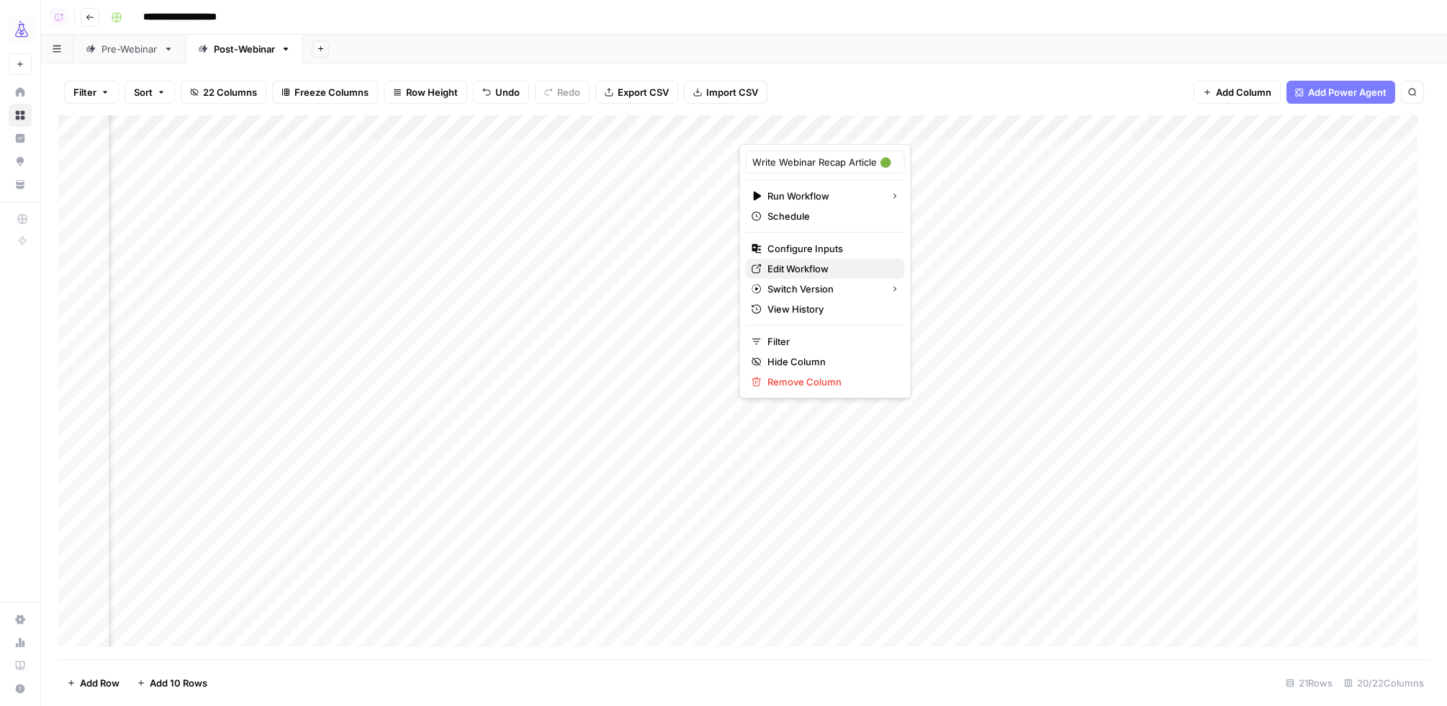
click at [831, 265] on span "Edit Workflow" at bounding box center [831, 268] width 126 height 14
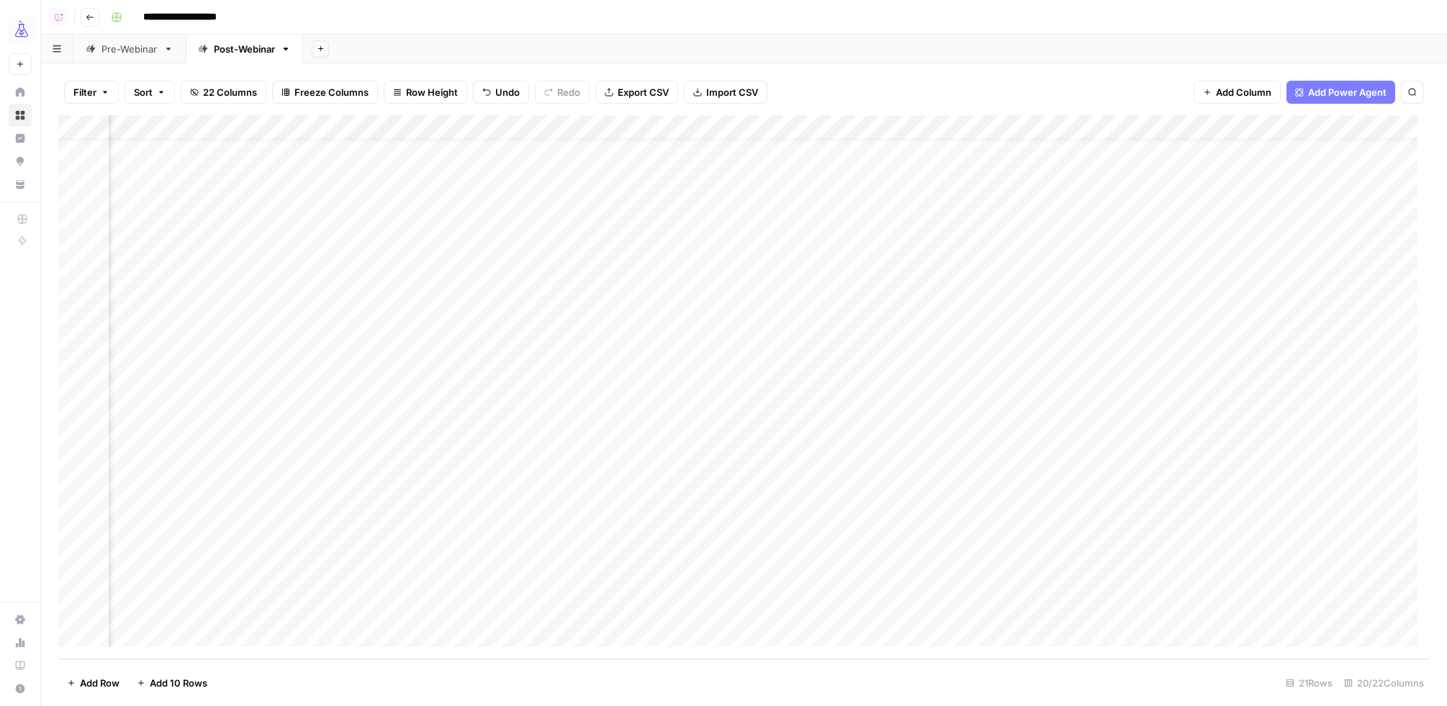
scroll to position [30, 1275]
click at [827, 387] on div "Add Column" at bounding box center [744, 387] width 1372 height 544
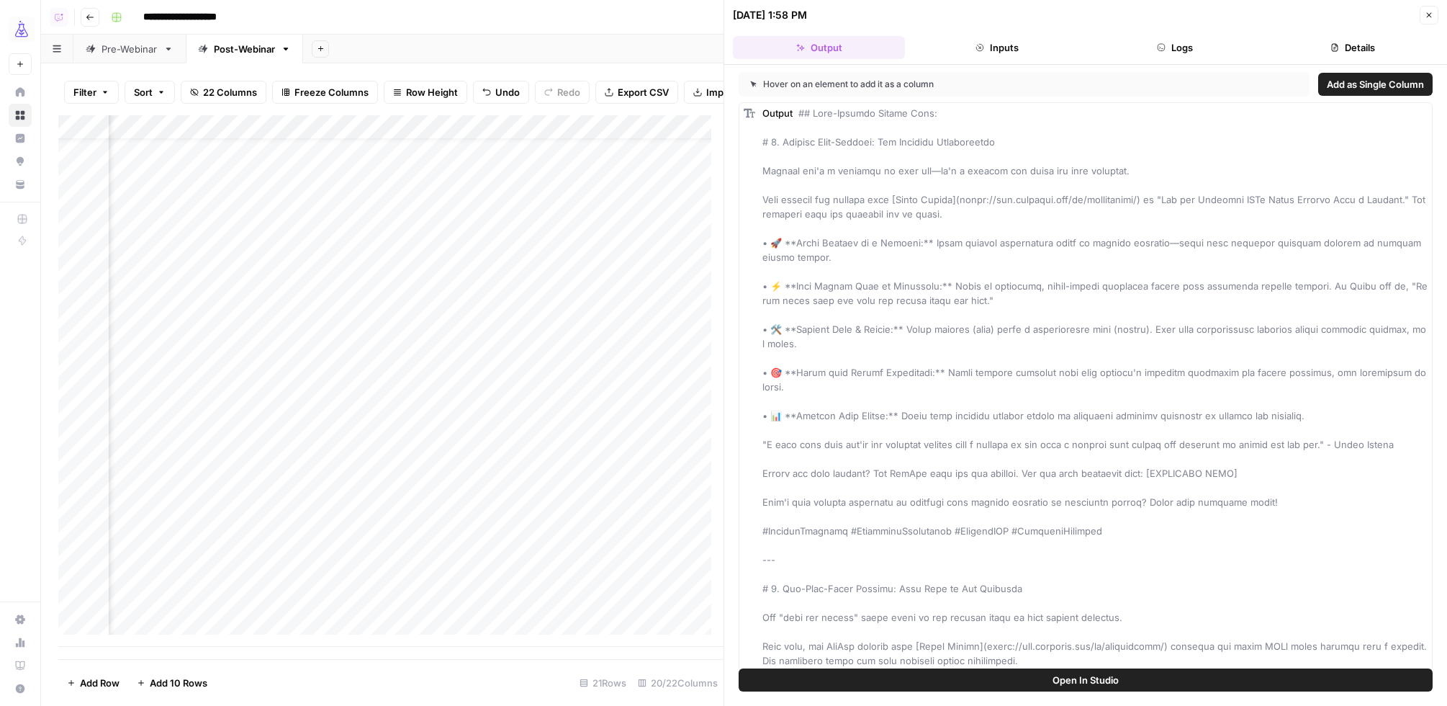
click at [1429, 17] on icon "button" at bounding box center [1429, 15] width 9 height 9
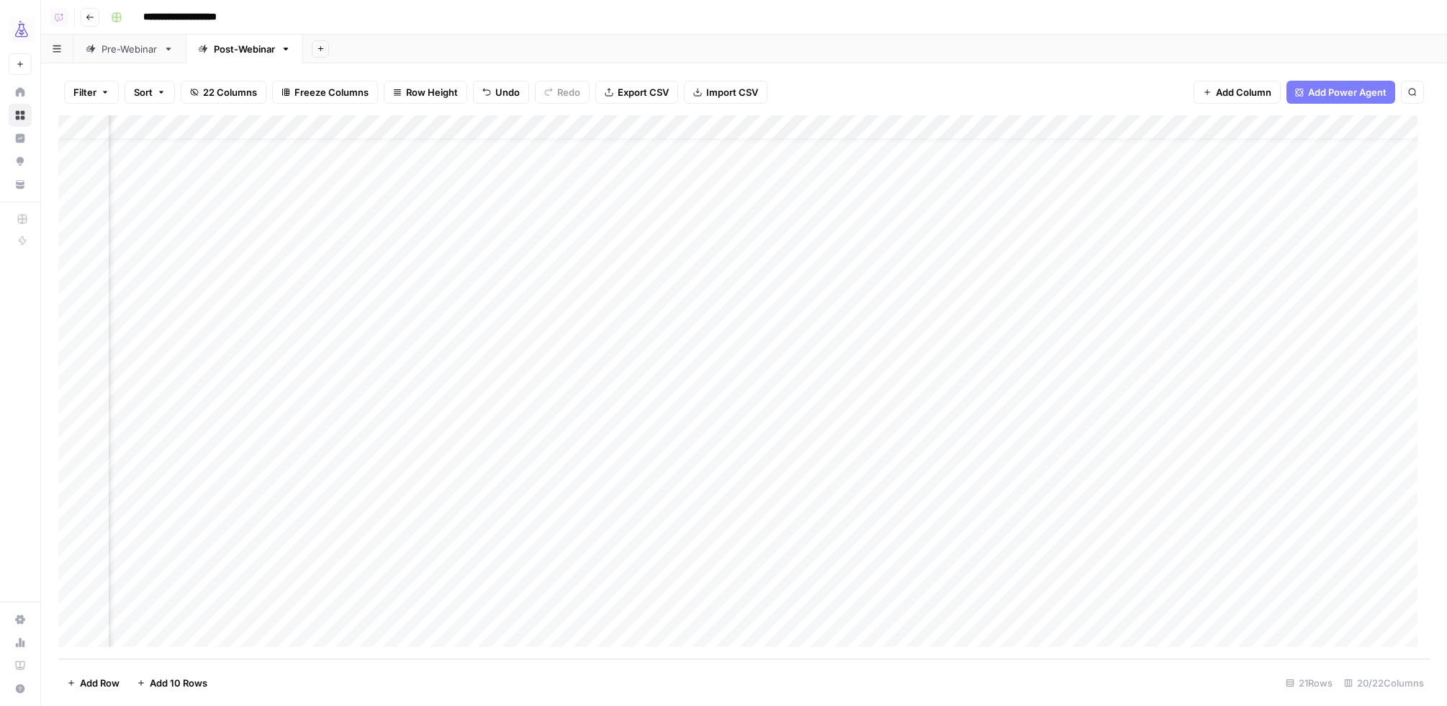
click at [828, 124] on div "Add Column" at bounding box center [744, 387] width 1372 height 544
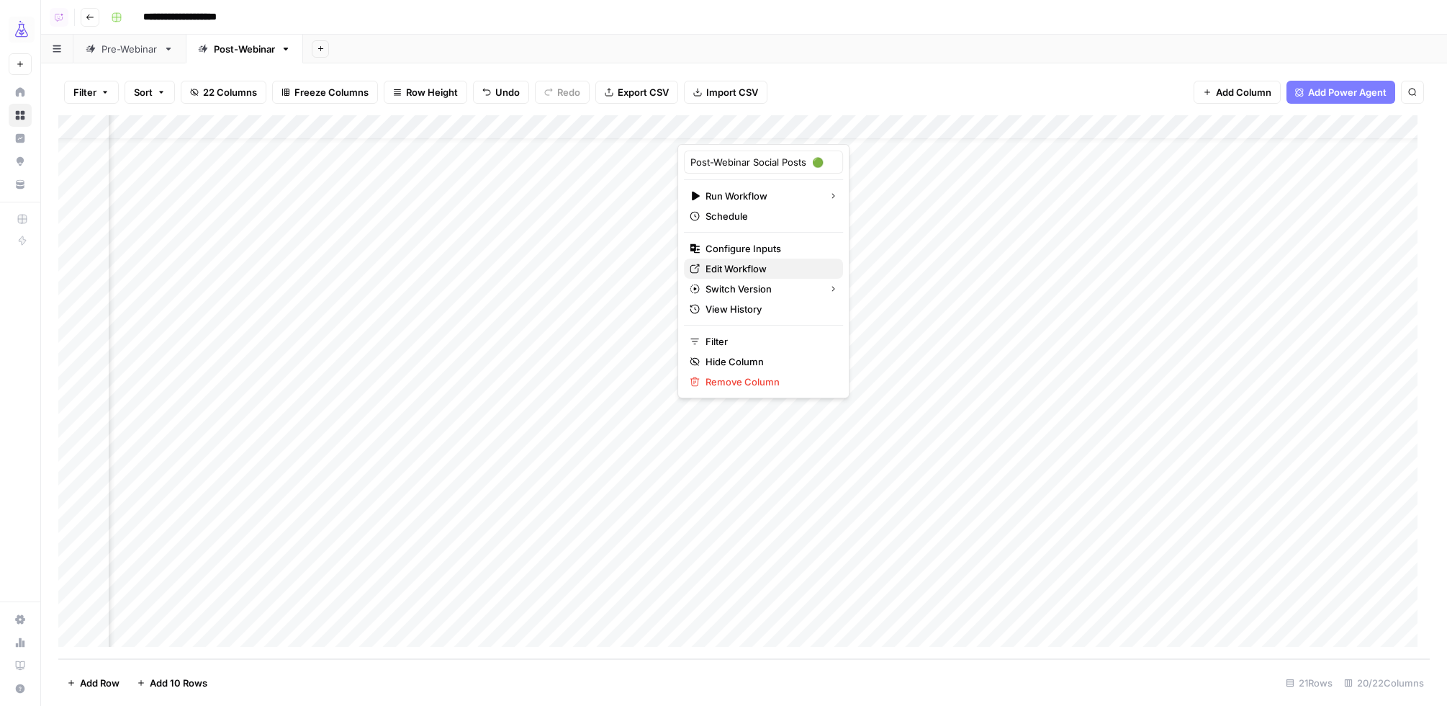
click at [732, 264] on span "Edit Workflow" at bounding box center [769, 268] width 126 height 14
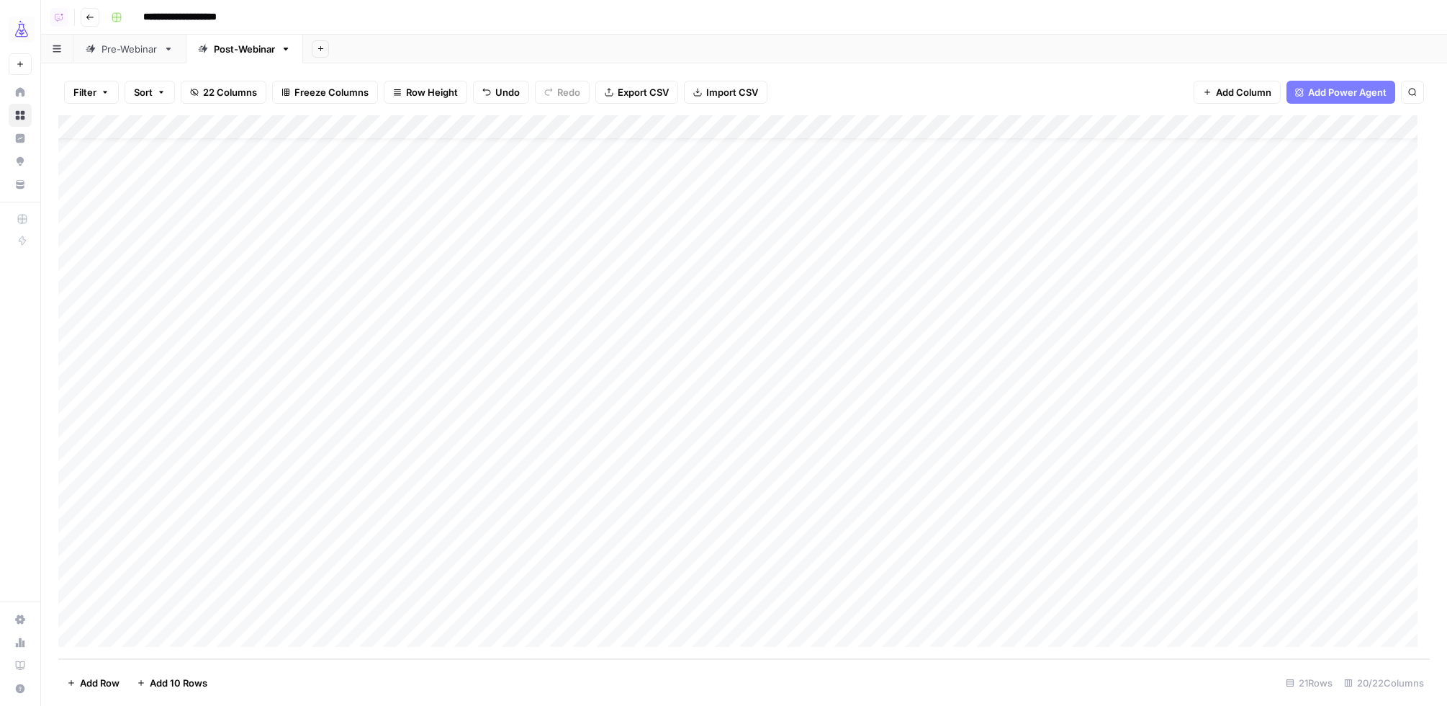
scroll to position [30, 0]
click at [73, 392] on div "Add Column" at bounding box center [744, 387] width 1372 height 544
click at [678, 390] on div "Add Column" at bounding box center [744, 387] width 1372 height 544
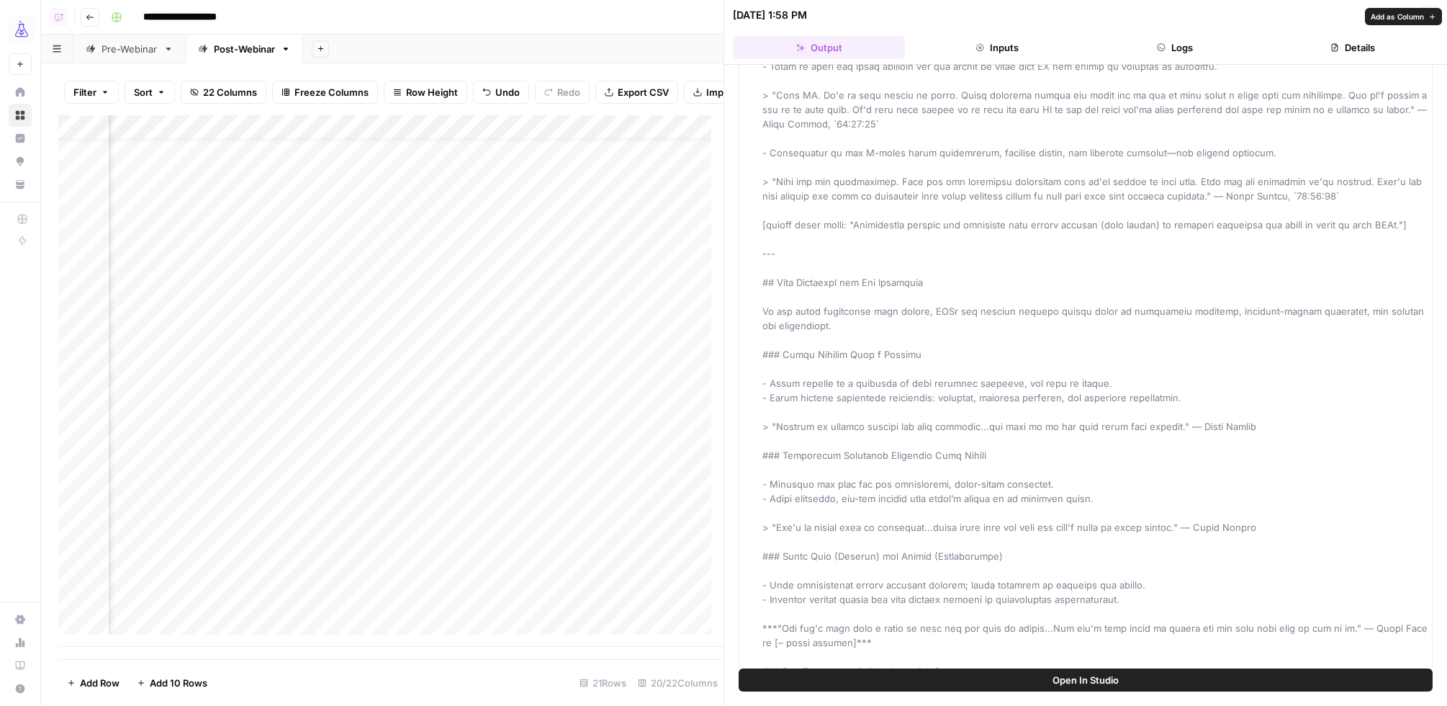
scroll to position [2336, 0]
click at [1019, 681] on button "Open In Studio" at bounding box center [1086, 679] width 694 height 23
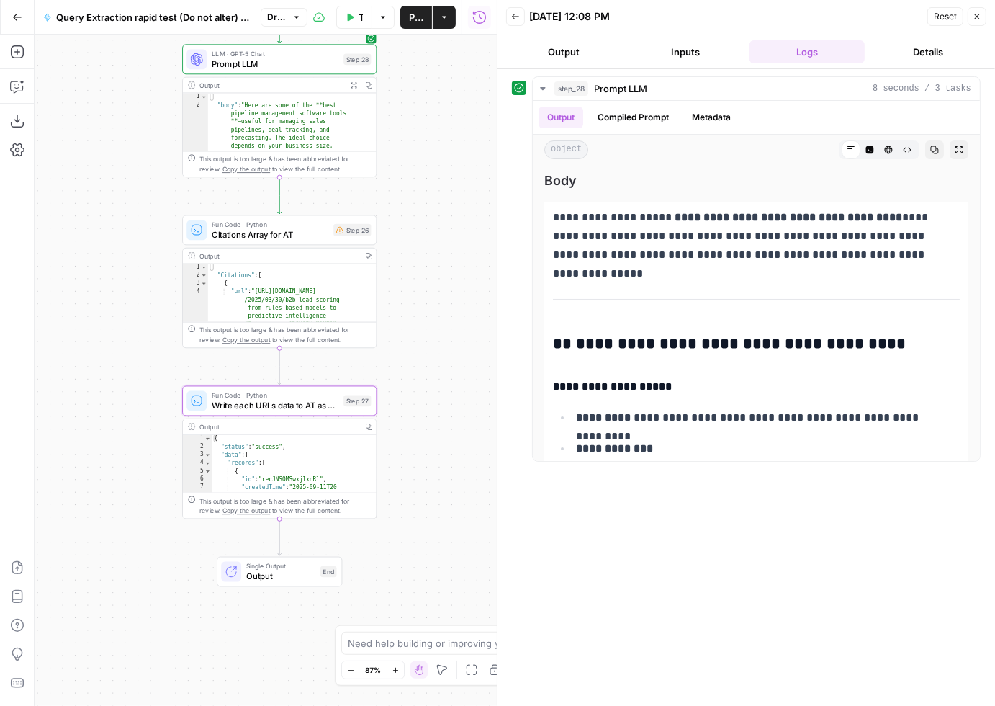
scroll to position [2442, 0]
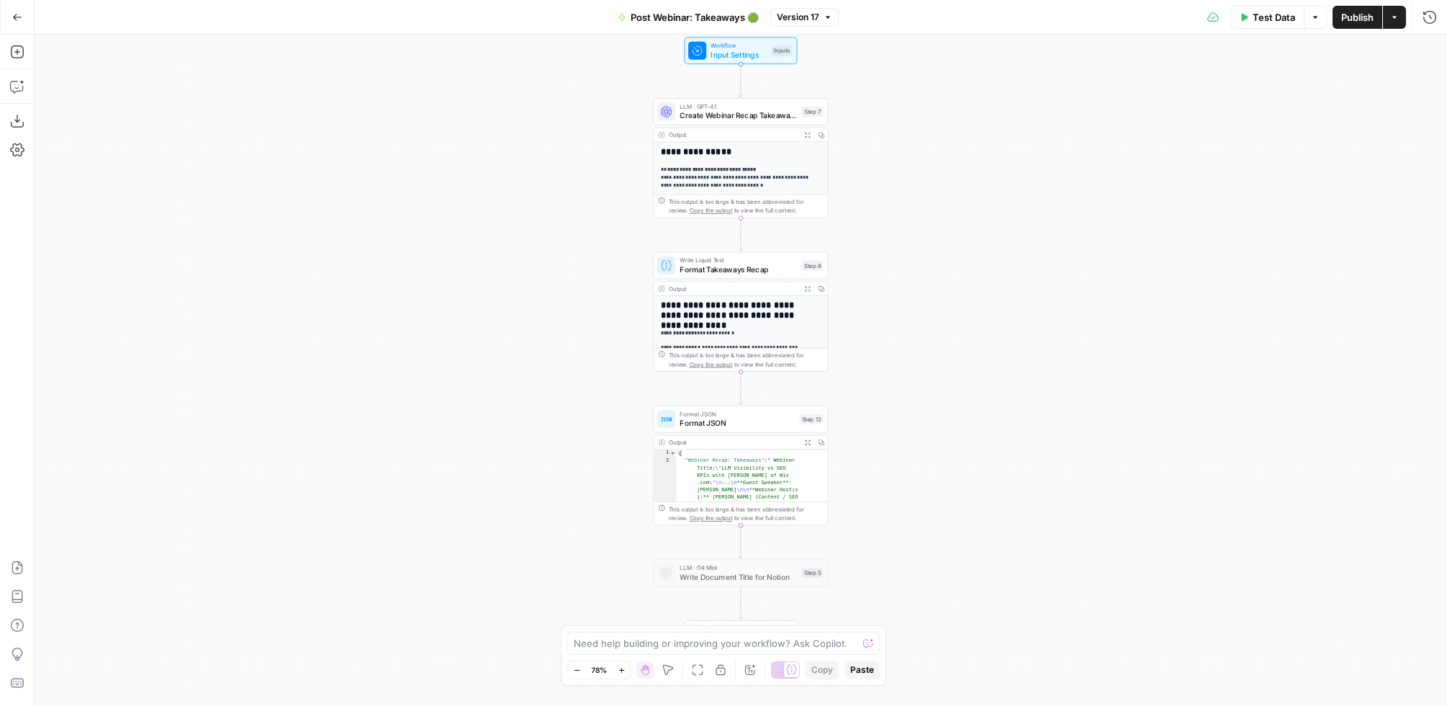
scroll to position [4, 0]
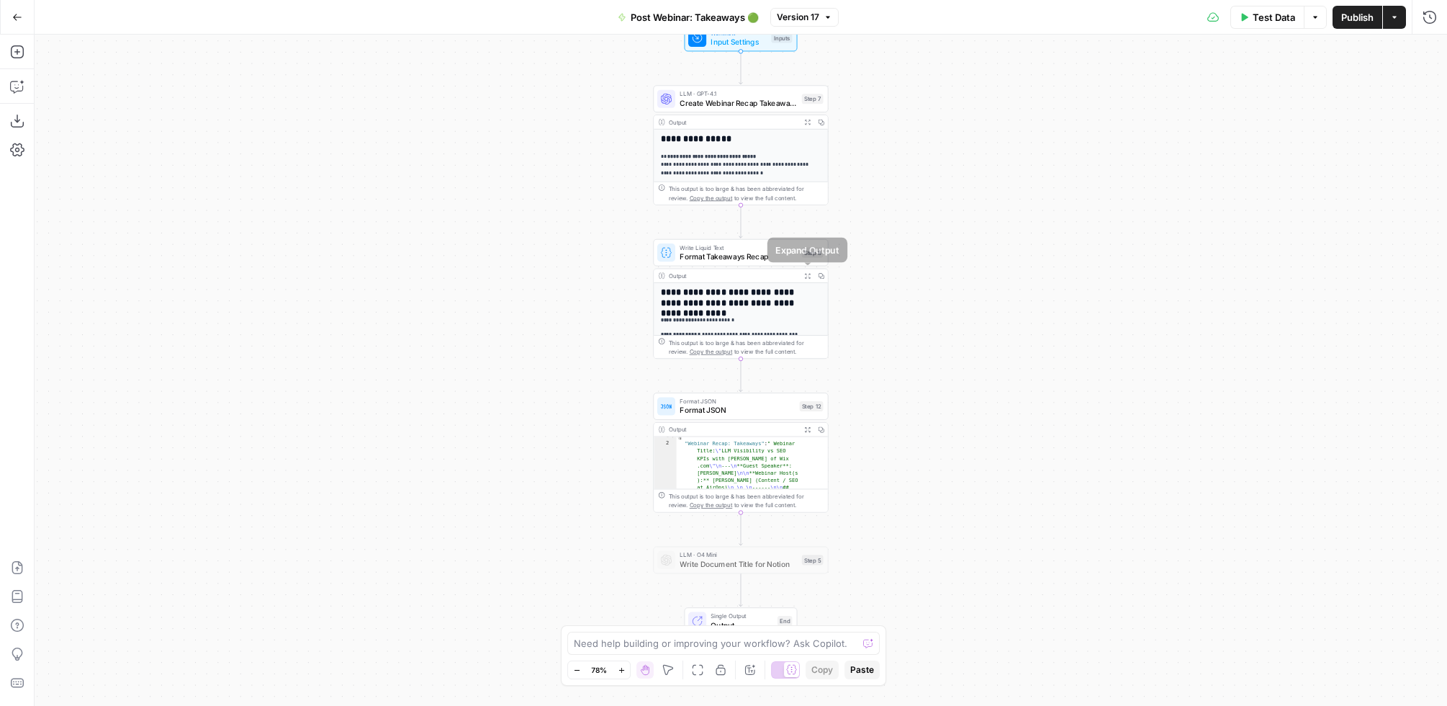
click at [804, 274] on icon "button" at bounding box center [807, 275] width 6 height 6
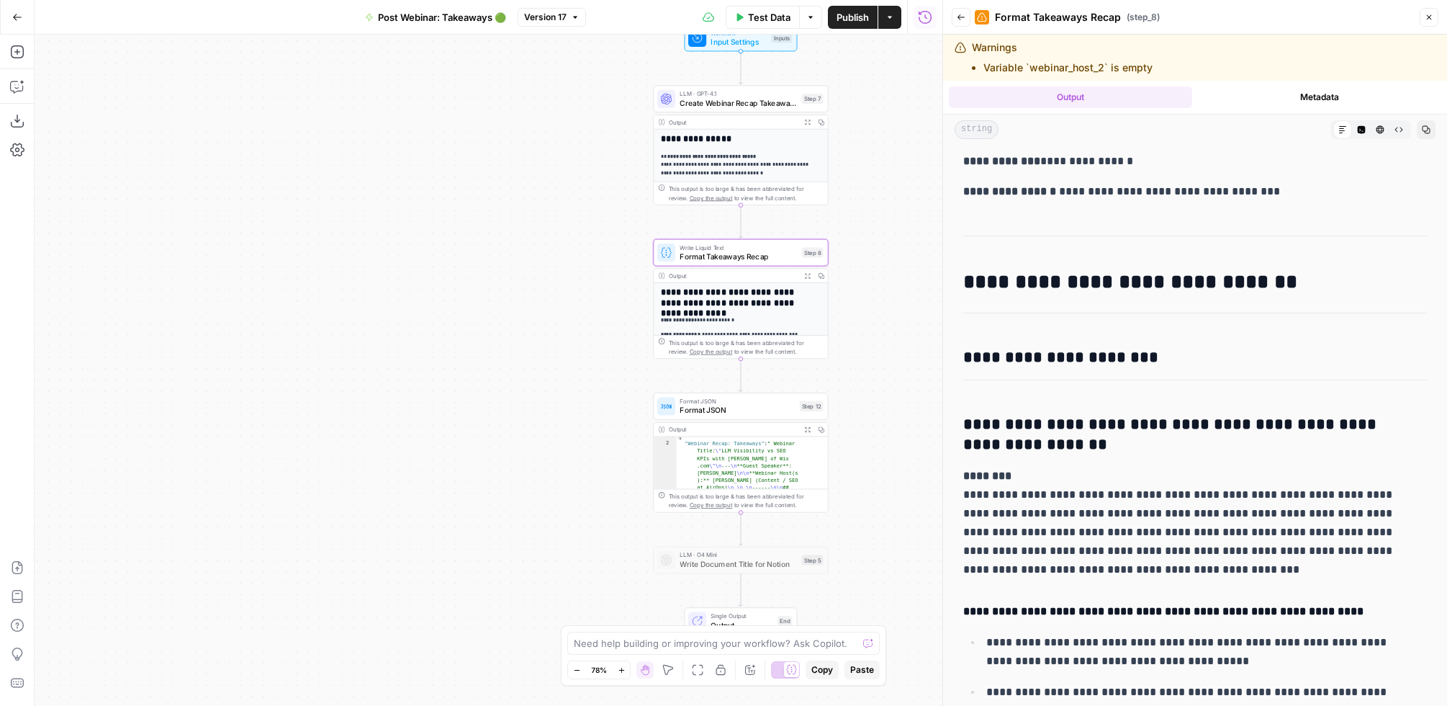
scroll to position [0, 0]
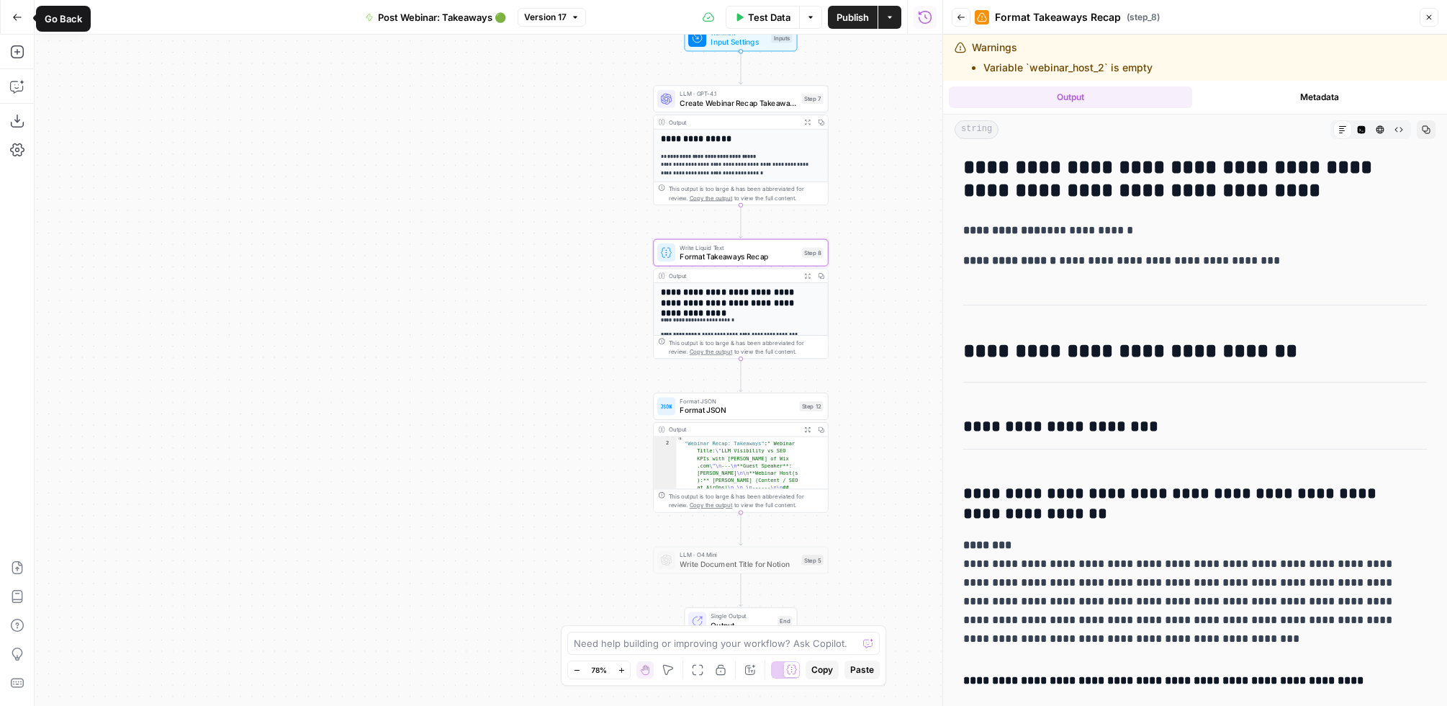
click at [14, 15] on icon "button" at bounding box center [17, 17] width 10 height 10
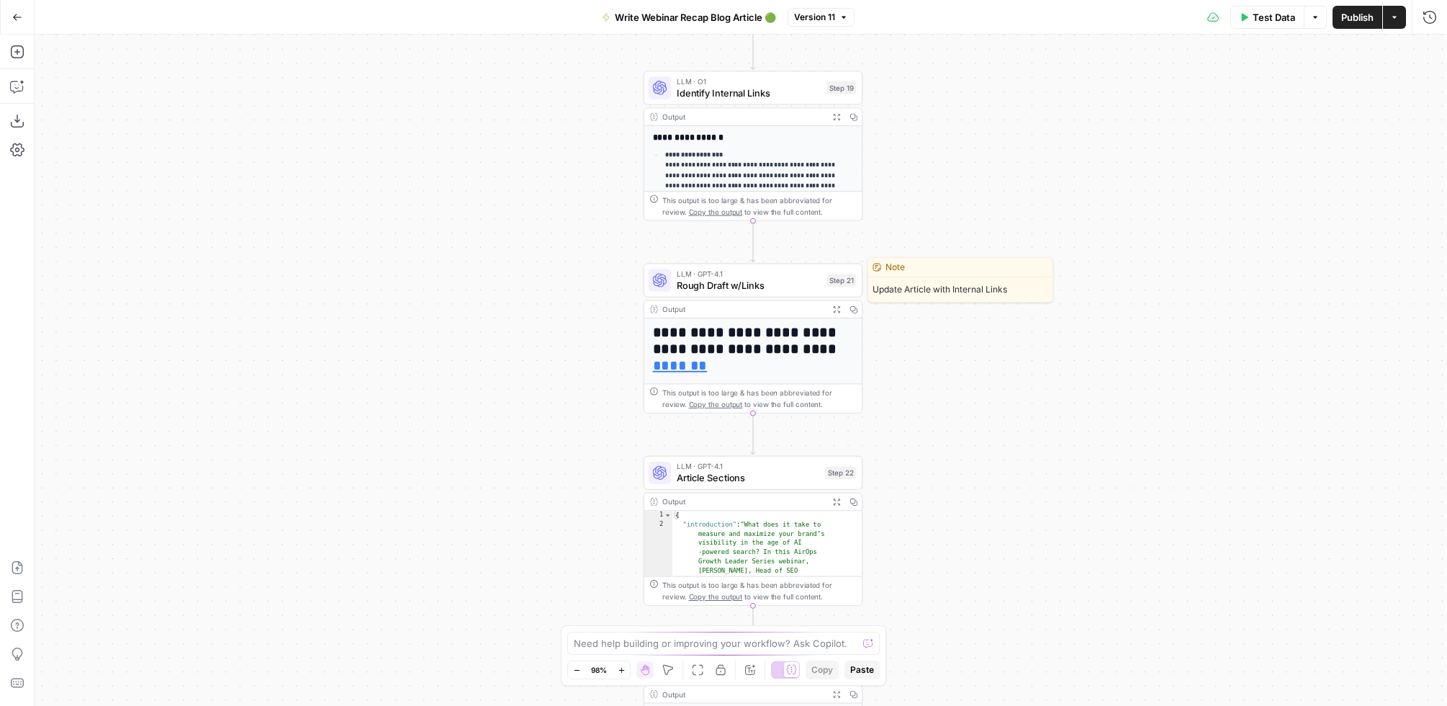
click at [759, 283] on span "Rough Draft w/Links" at bounding box center [749, 285] width 144 height 14
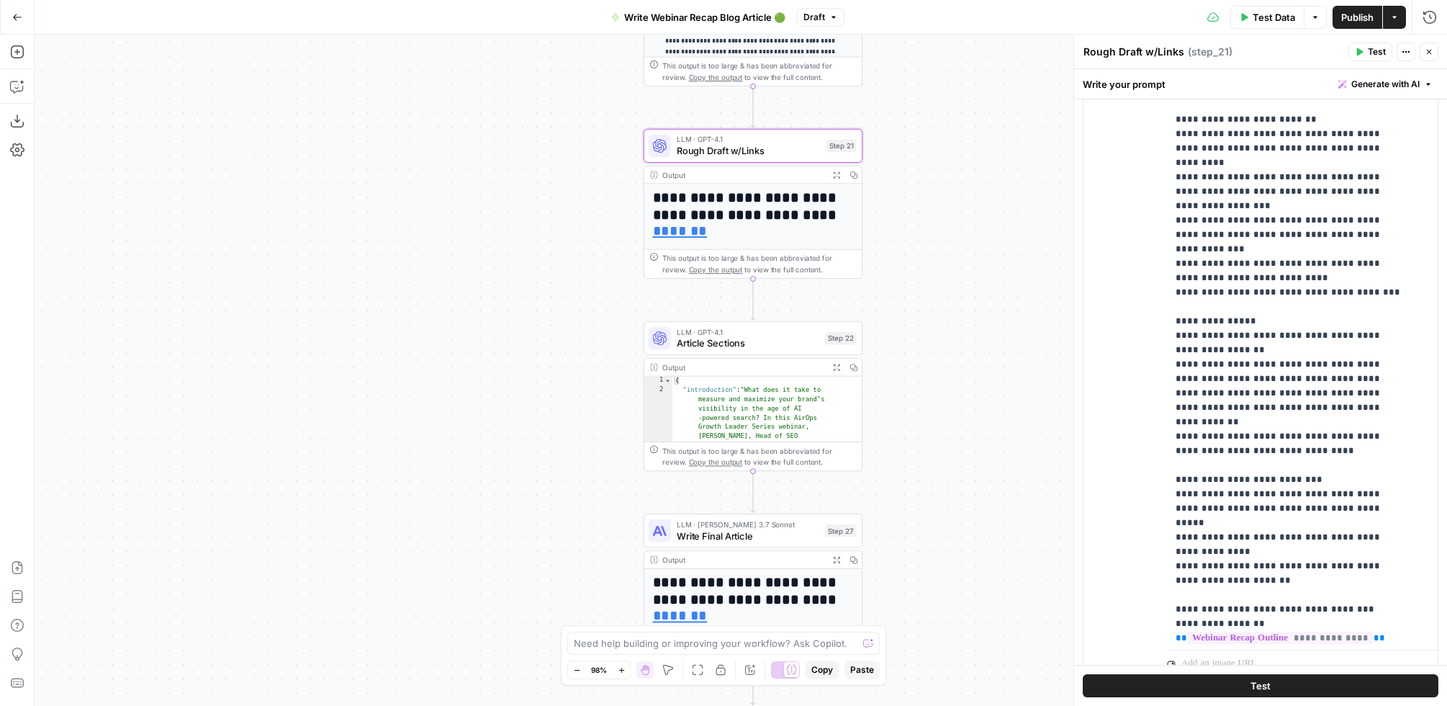
scroll to position [348, 0]
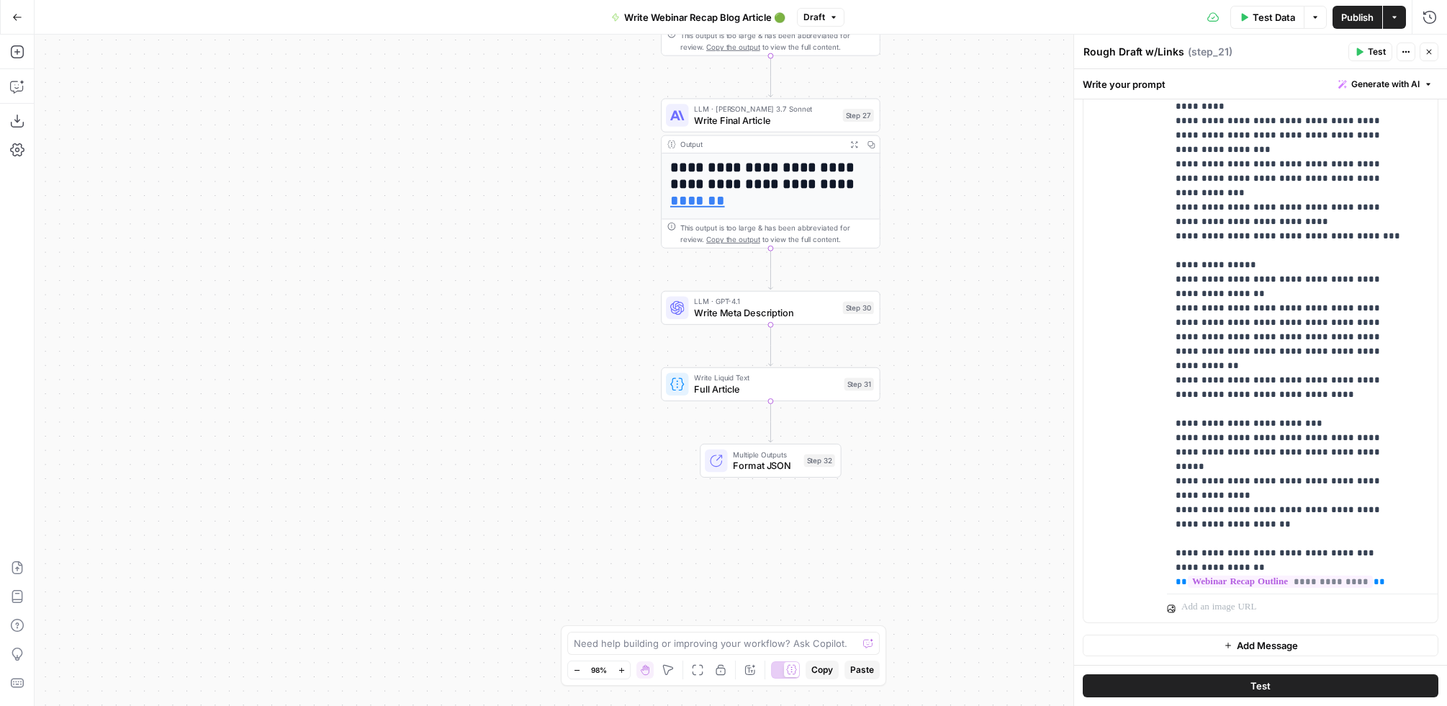
click at [855, 143] on icon "button" at bounding box center [854, 144] width 8 height 8
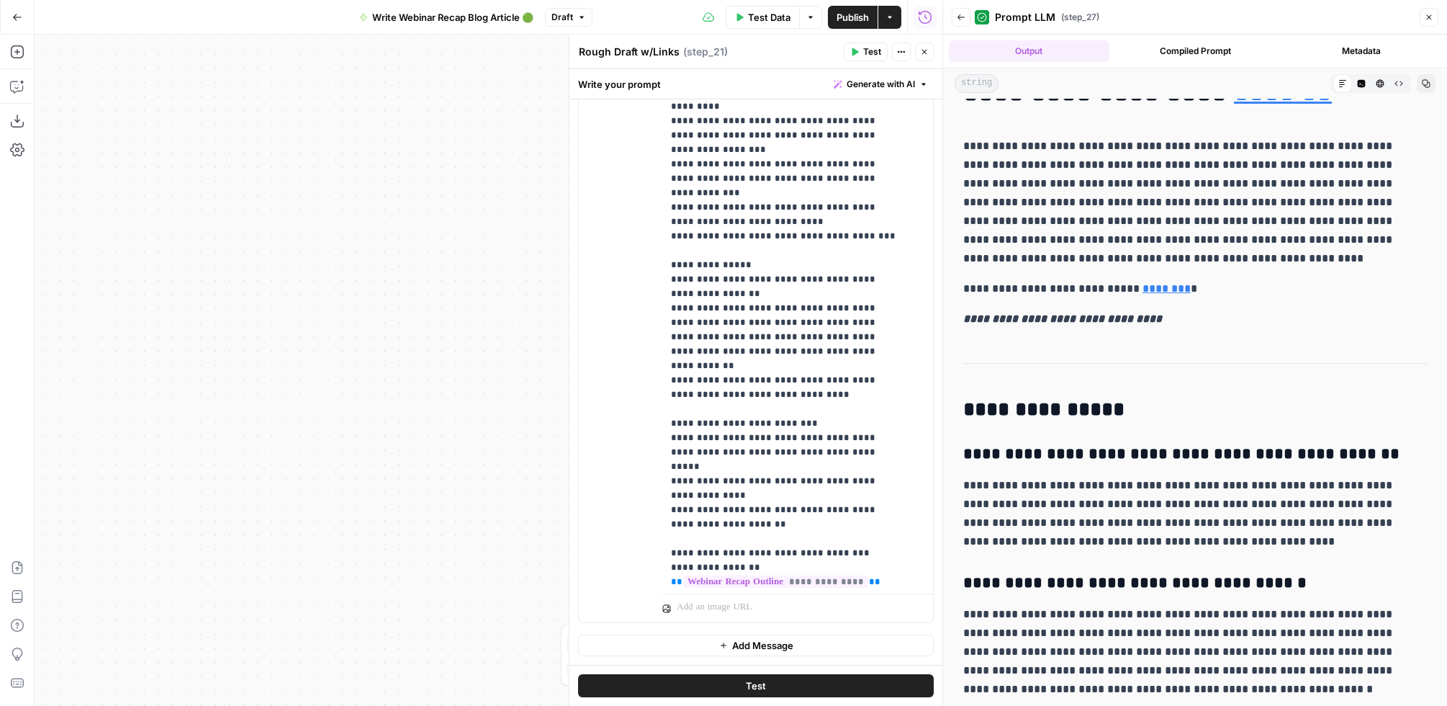
scroll to position [0, 0]
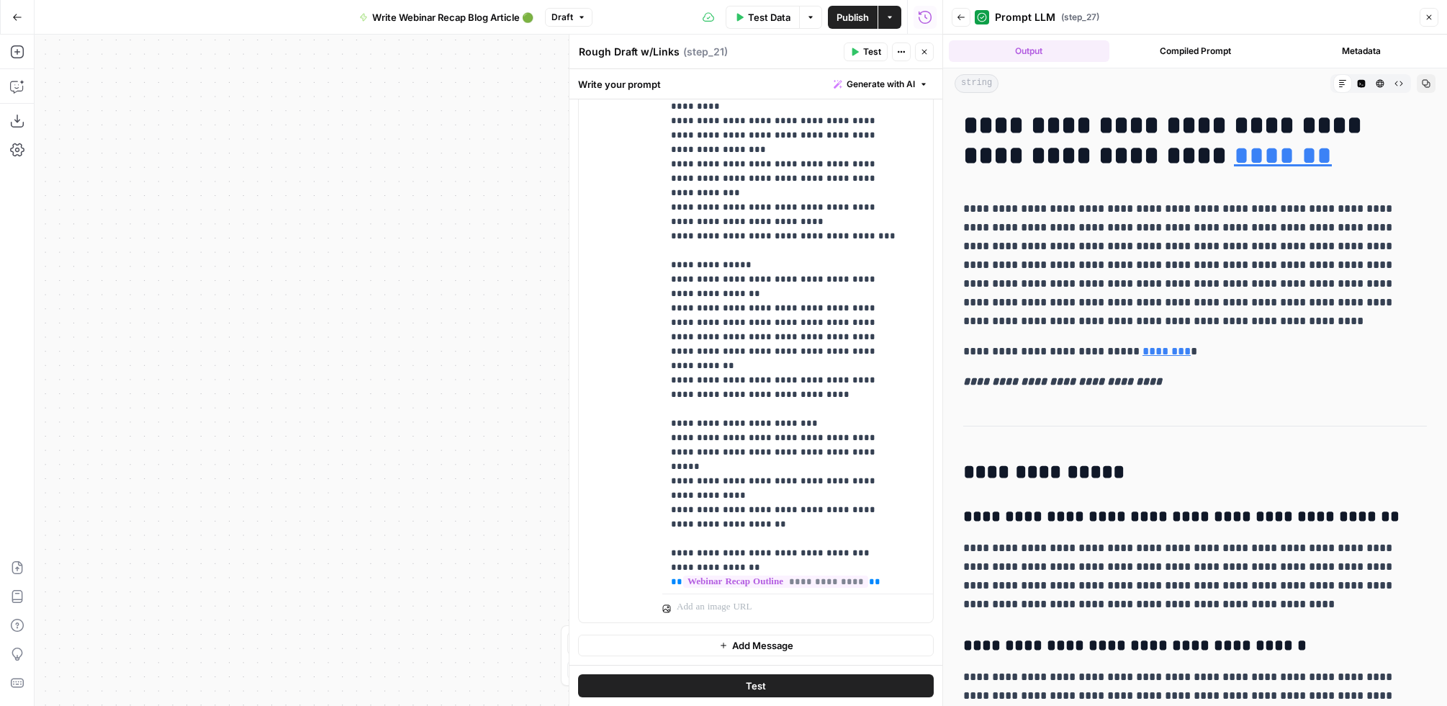
drag, startPoint x: 923, startPoint y: 53, endPoint x: 907, endPoint y: 55, distance: 16.7
click at [923, 53] on icon "button" at bounding box center [924, 52] width 9 height 9
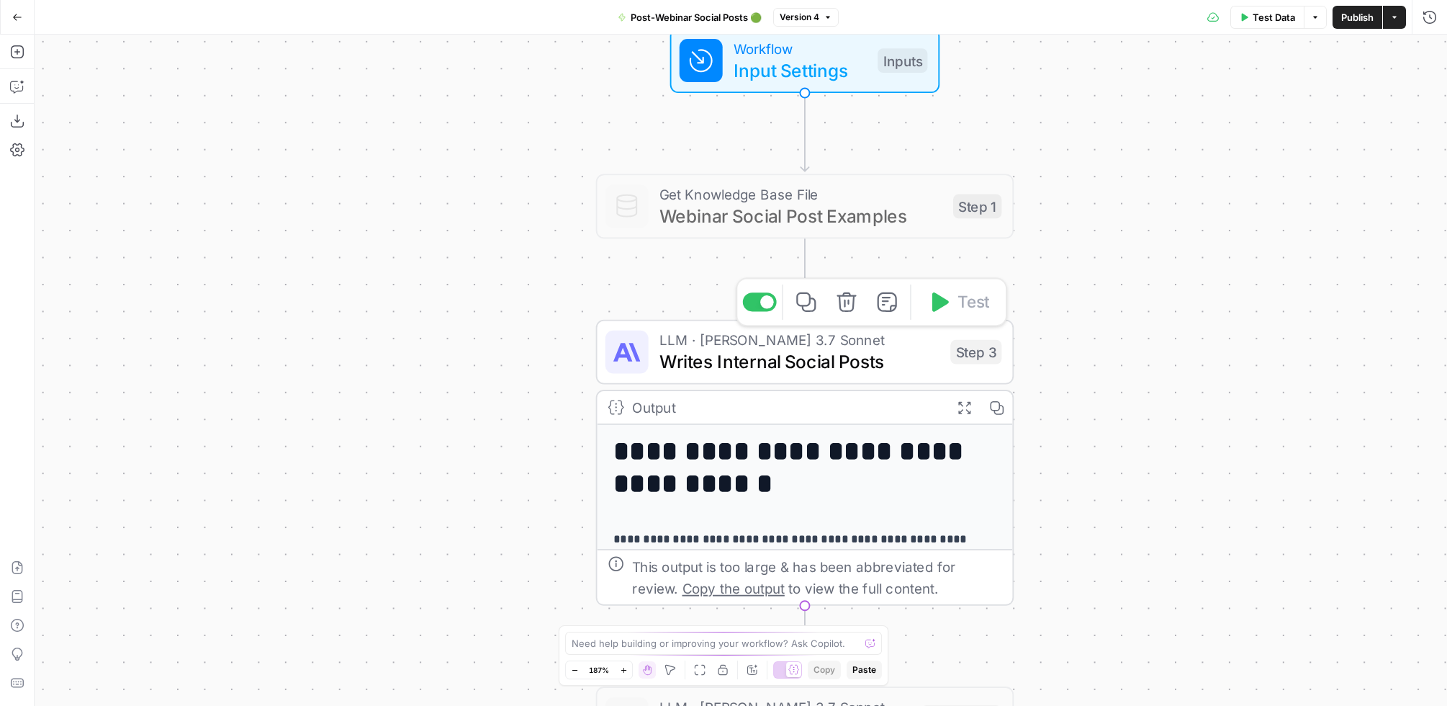
click at [808, 367] on span "Writes Internal Social Posts" at bounding box center [800, 361] width 281 height 27
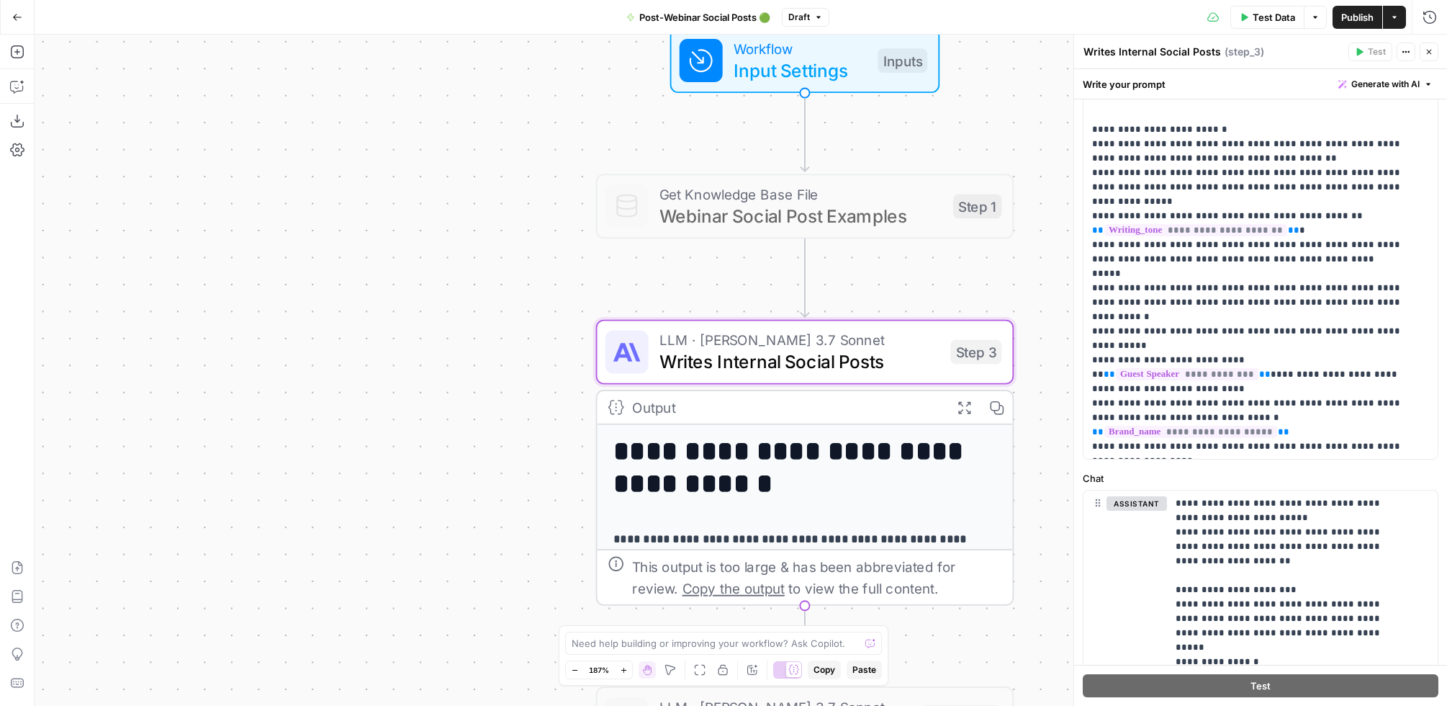
scroll to position [377, 0]
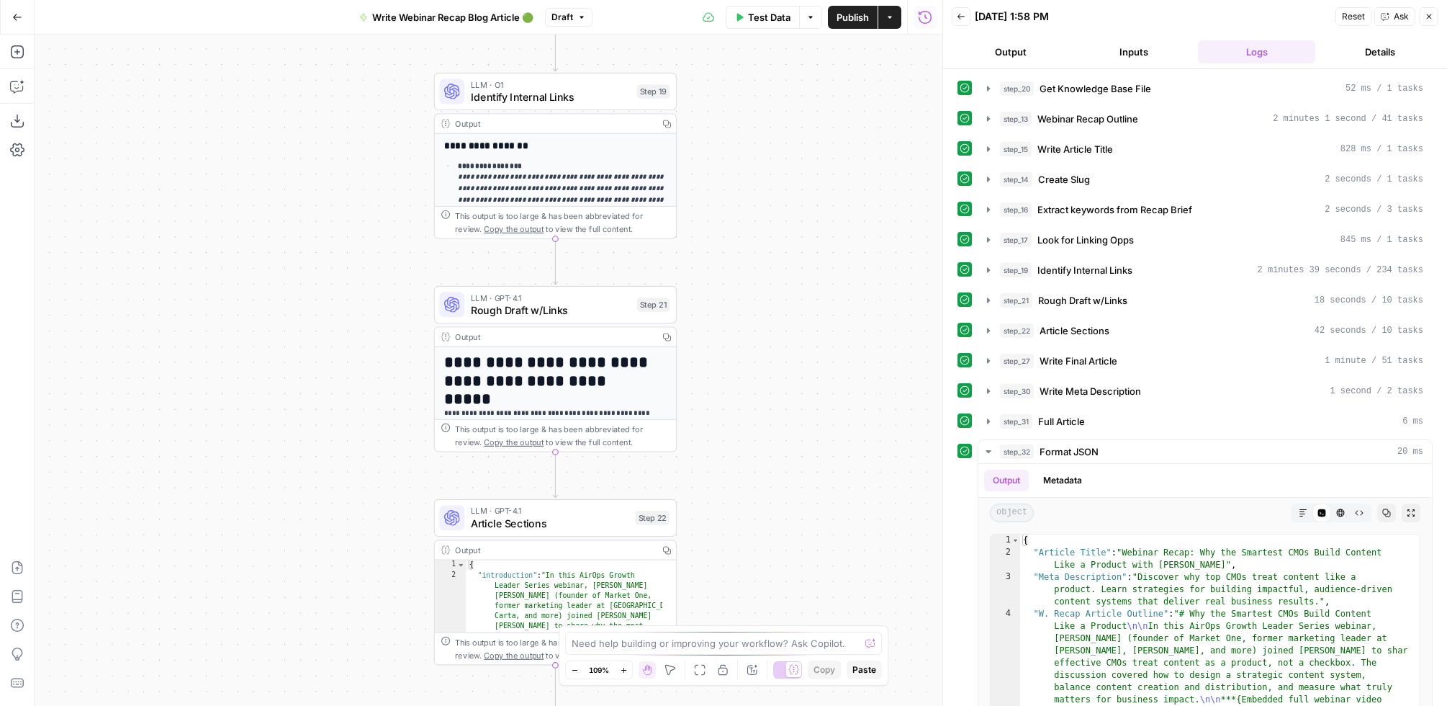
click at [495, 311] on span "Rough Draft w/Links" at bounding box center [551, 310] width 160 height 16
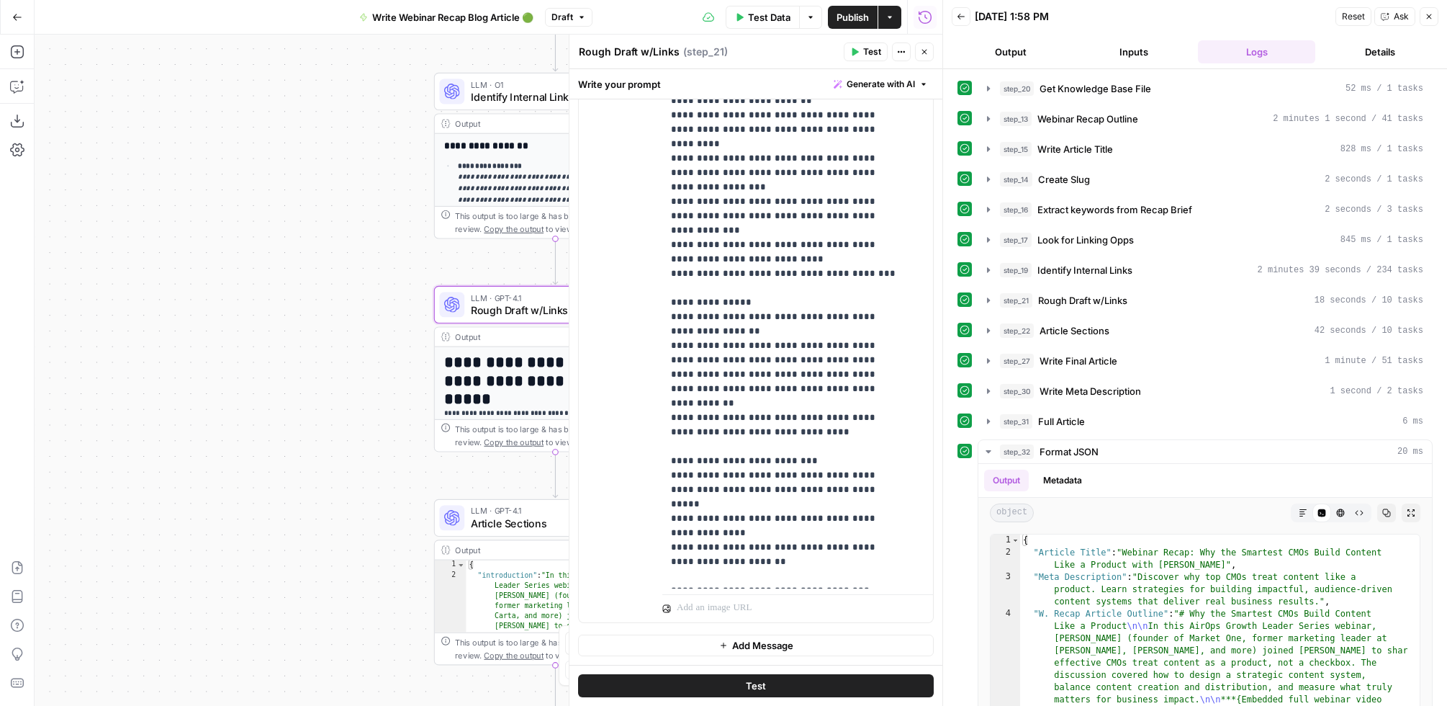
scroll to position [73, 0]
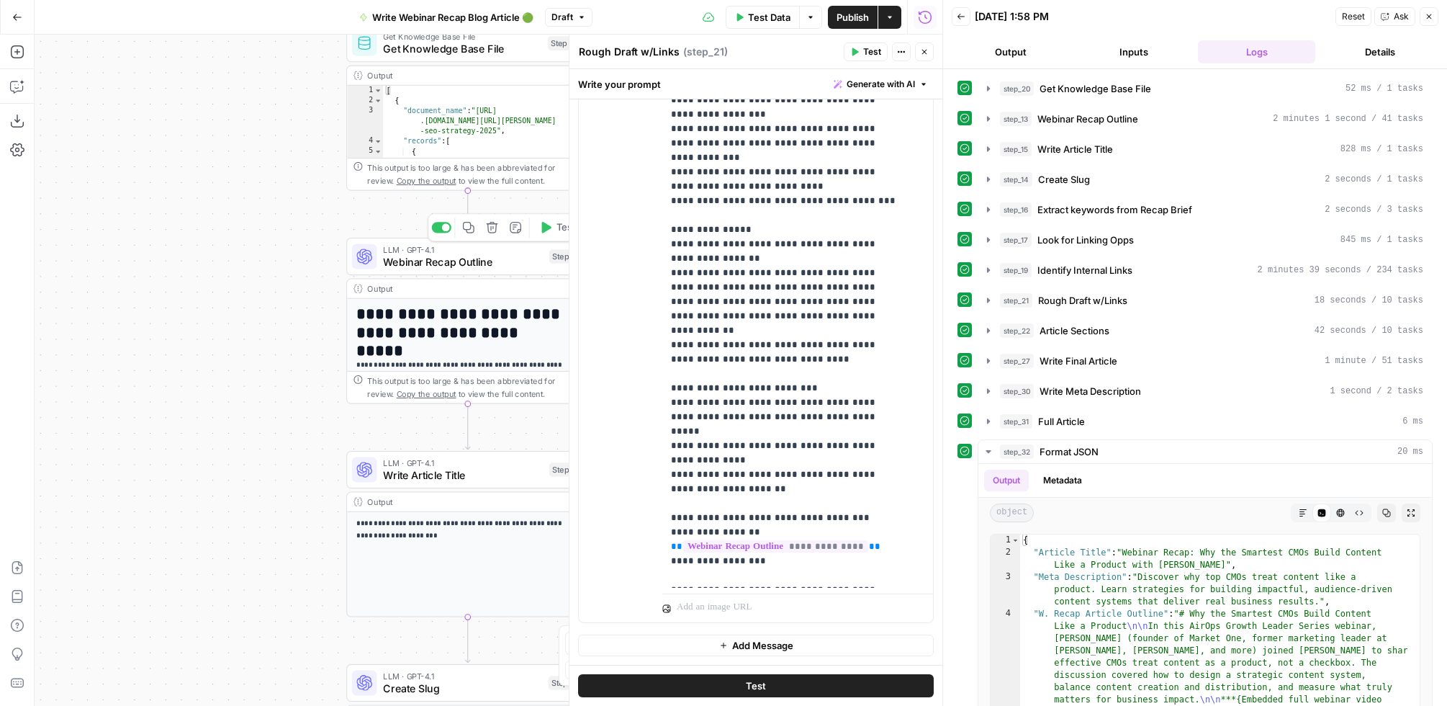
click at [441, 260] on span "Webinar Recap Outline" at bounding box center [463, 262] width 160 height 16
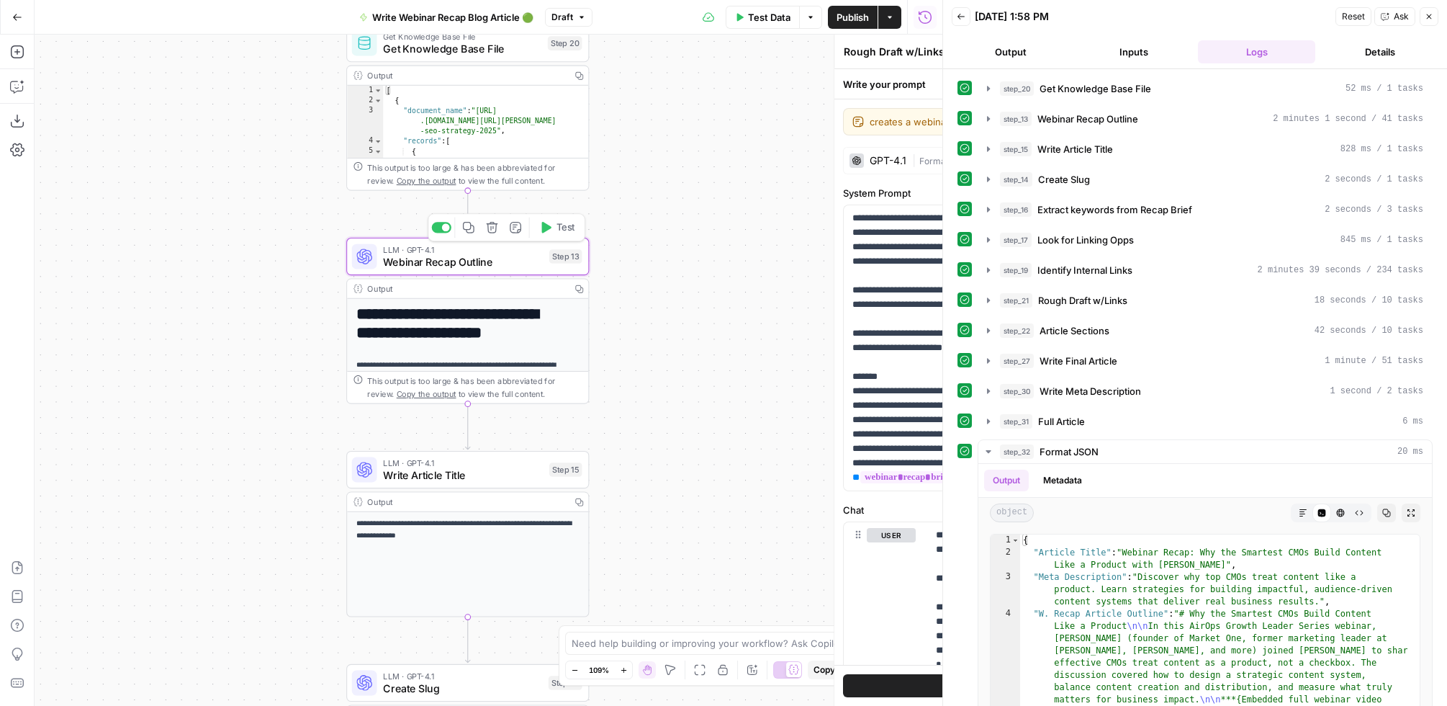
type textarea "Webinar Recap Outline"
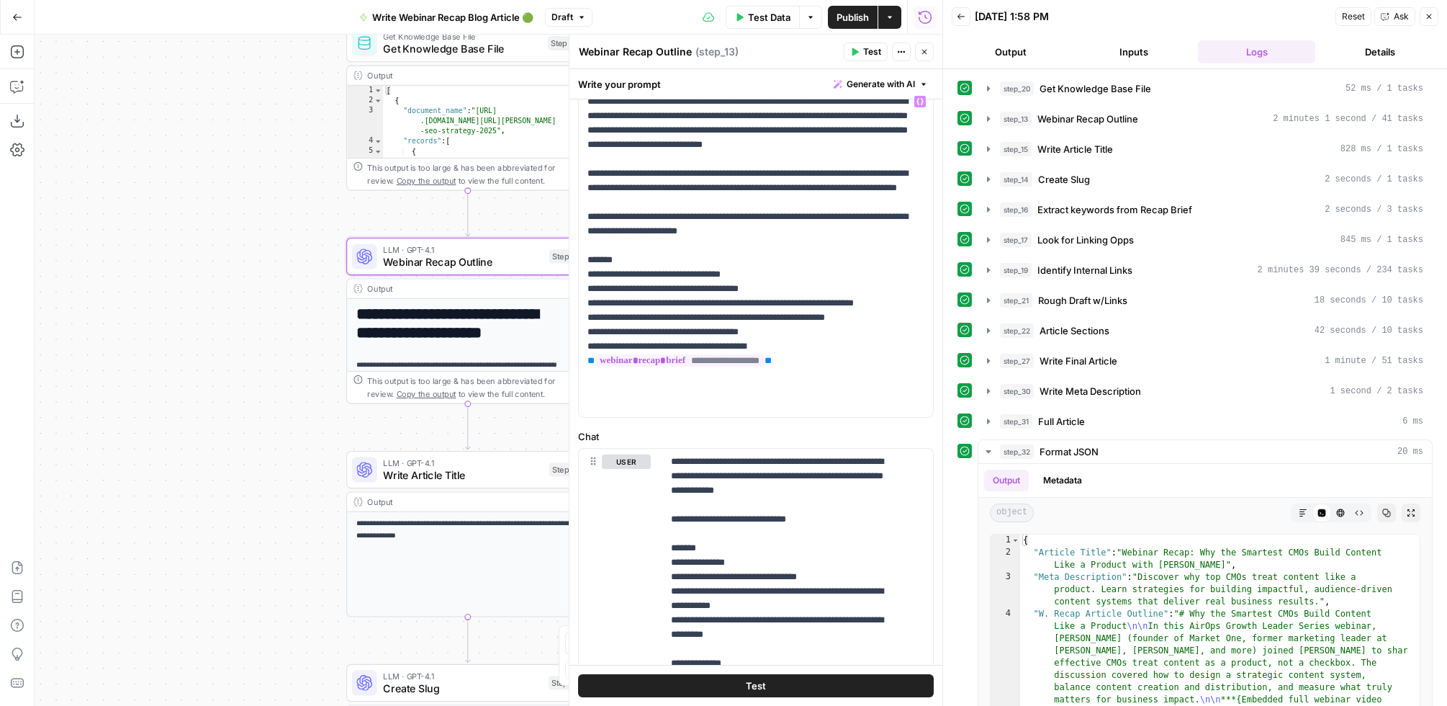
scroll to position [121, 0]
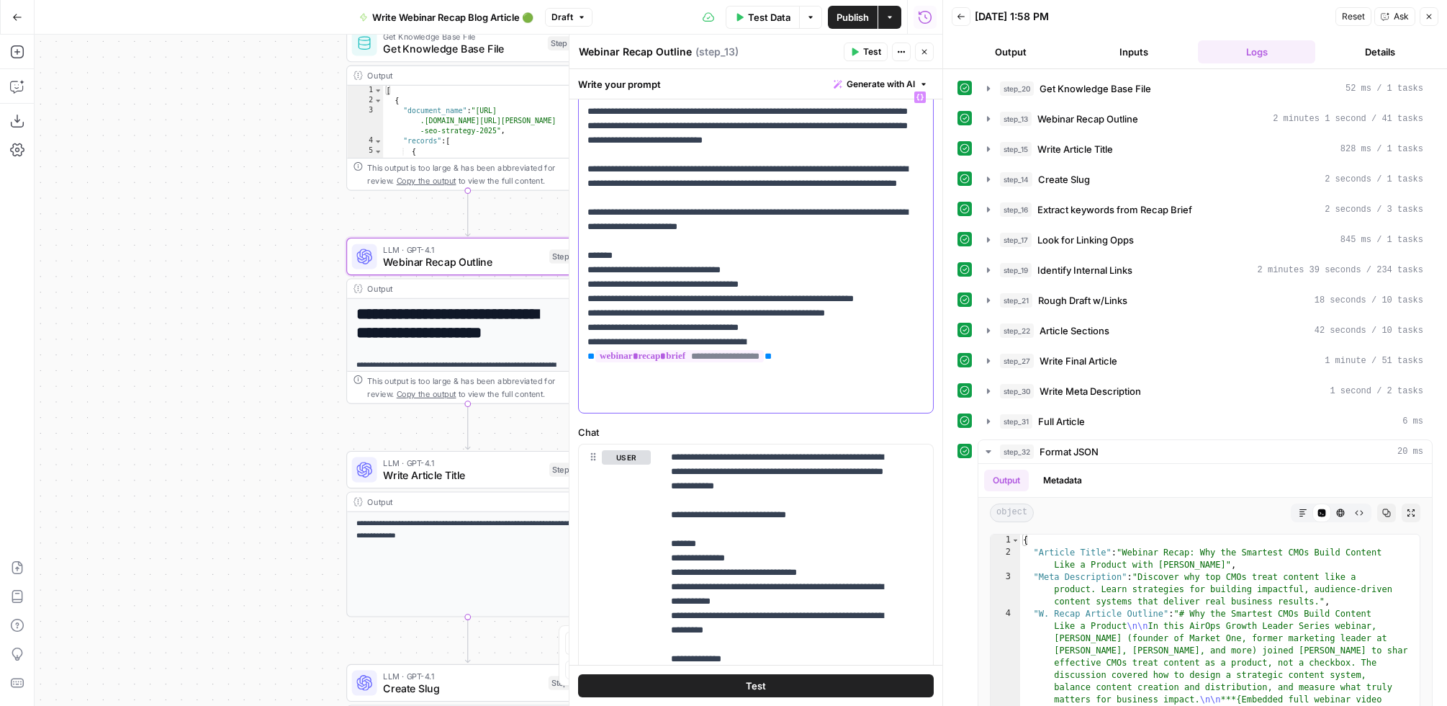
click at [818, 384] on p "**********" at bounding box center [750, 248] width 325 height 317
click at [775, 300] on p "**********" at bounding box center [750, 248] width 325 height 317
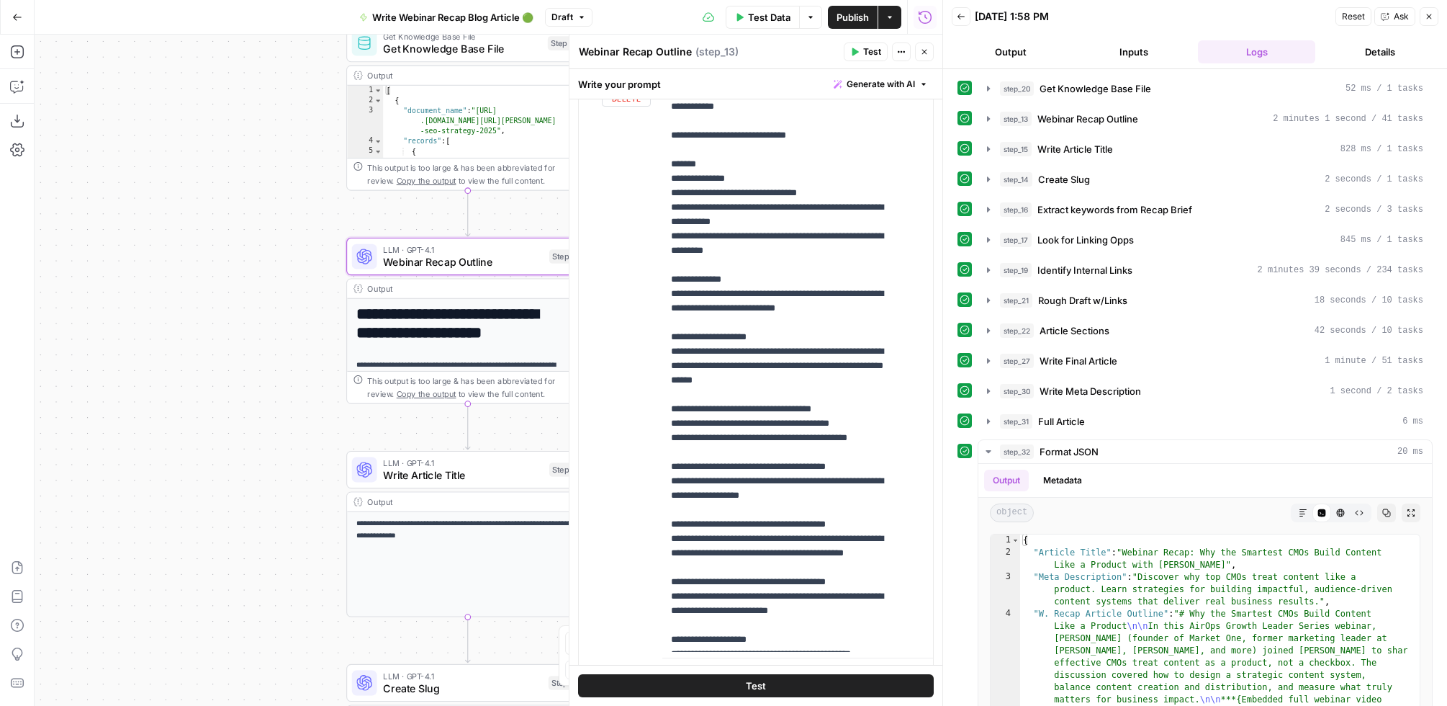
scroll to position [506, 0]
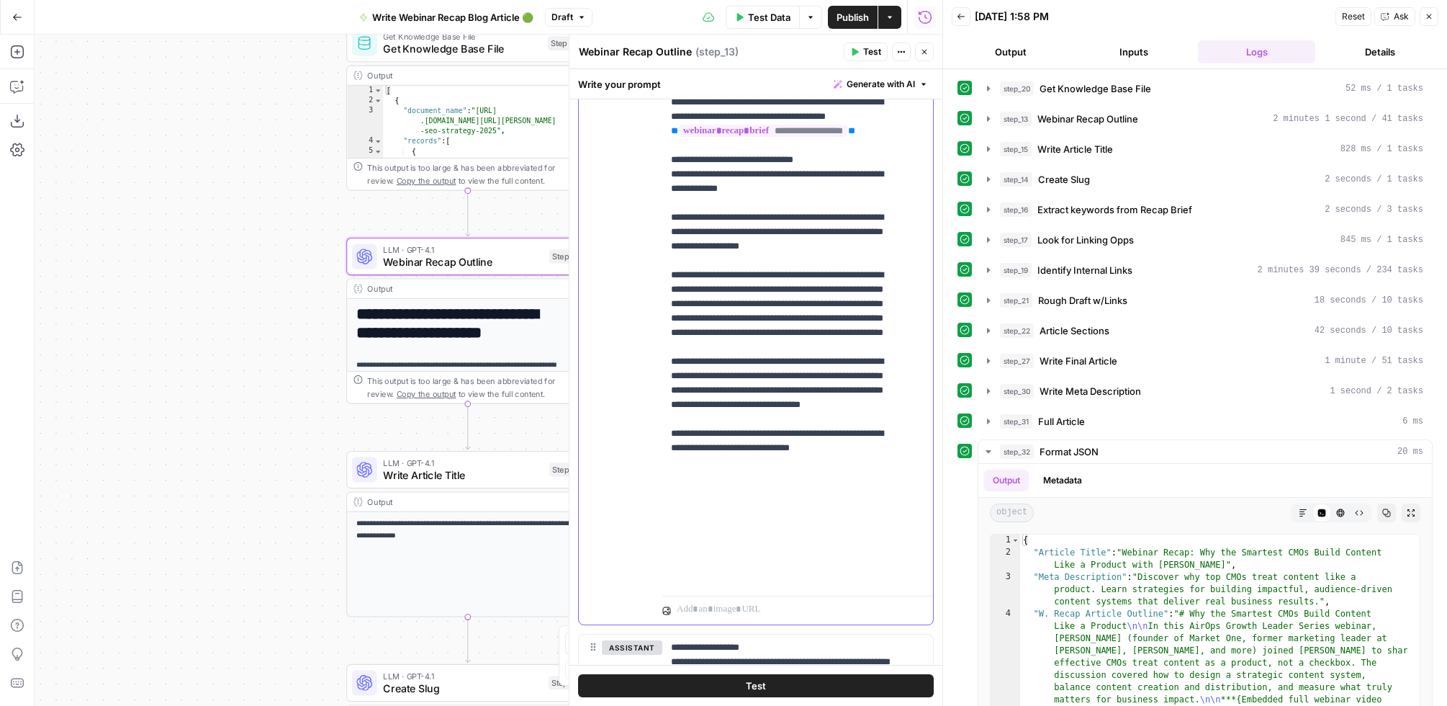
scroll to position [562, 0]
drag, startPoint x: 673, startPoint y: 317, endPoint x: 875, endPoint y: 344, distance: 203.5
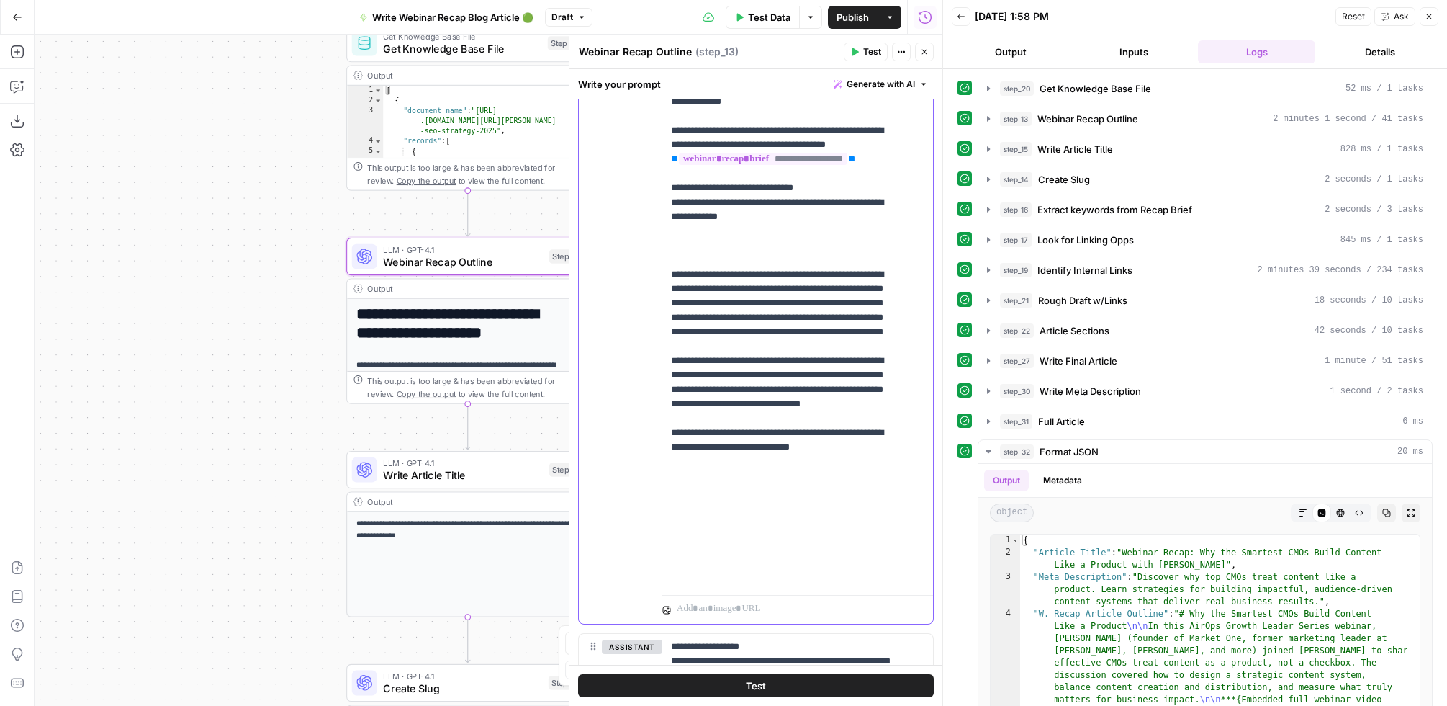
drag, startPoint x: 870, startPoint y: 445, endPoint x: 677, endPoint y: 373, distance: 206.0
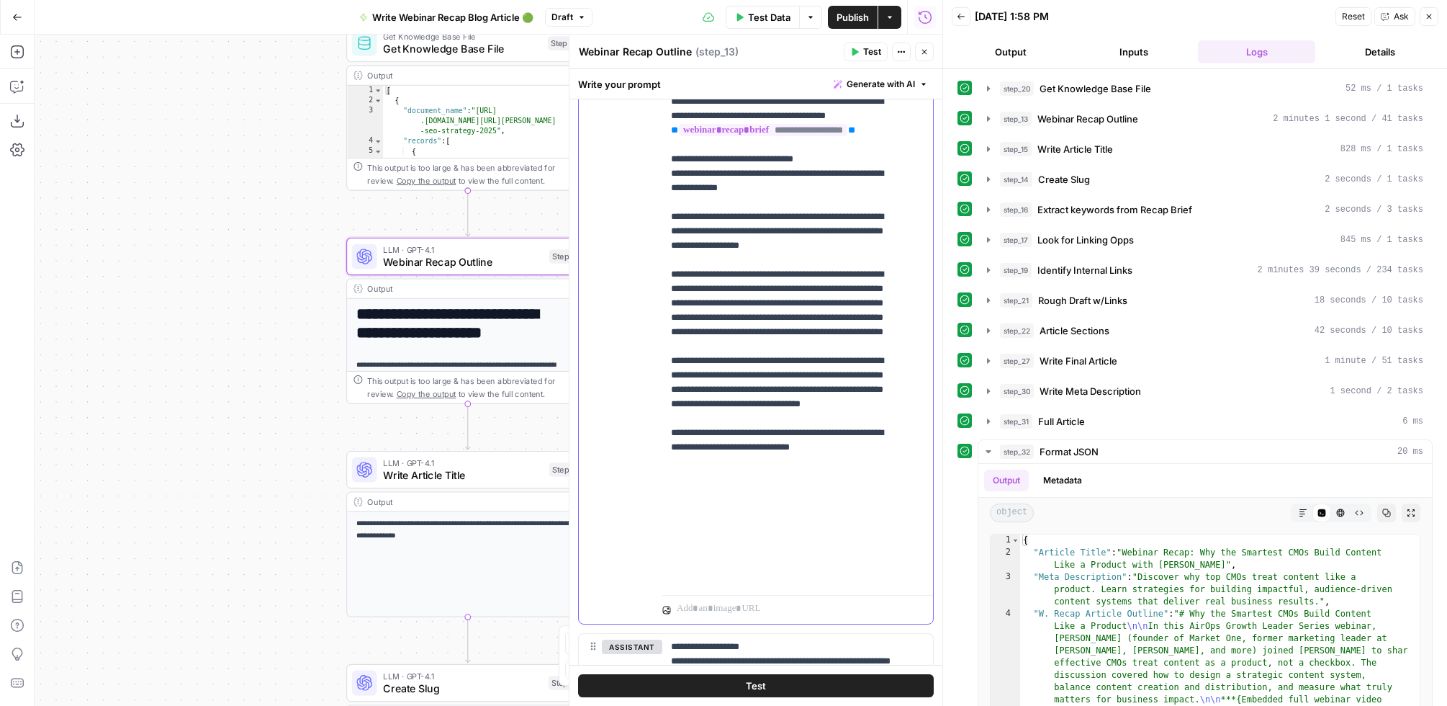
drag, startPoint x: 775, startPoint y: 319, endPoint x: 830, endPoint y: 333, distance: 57.1
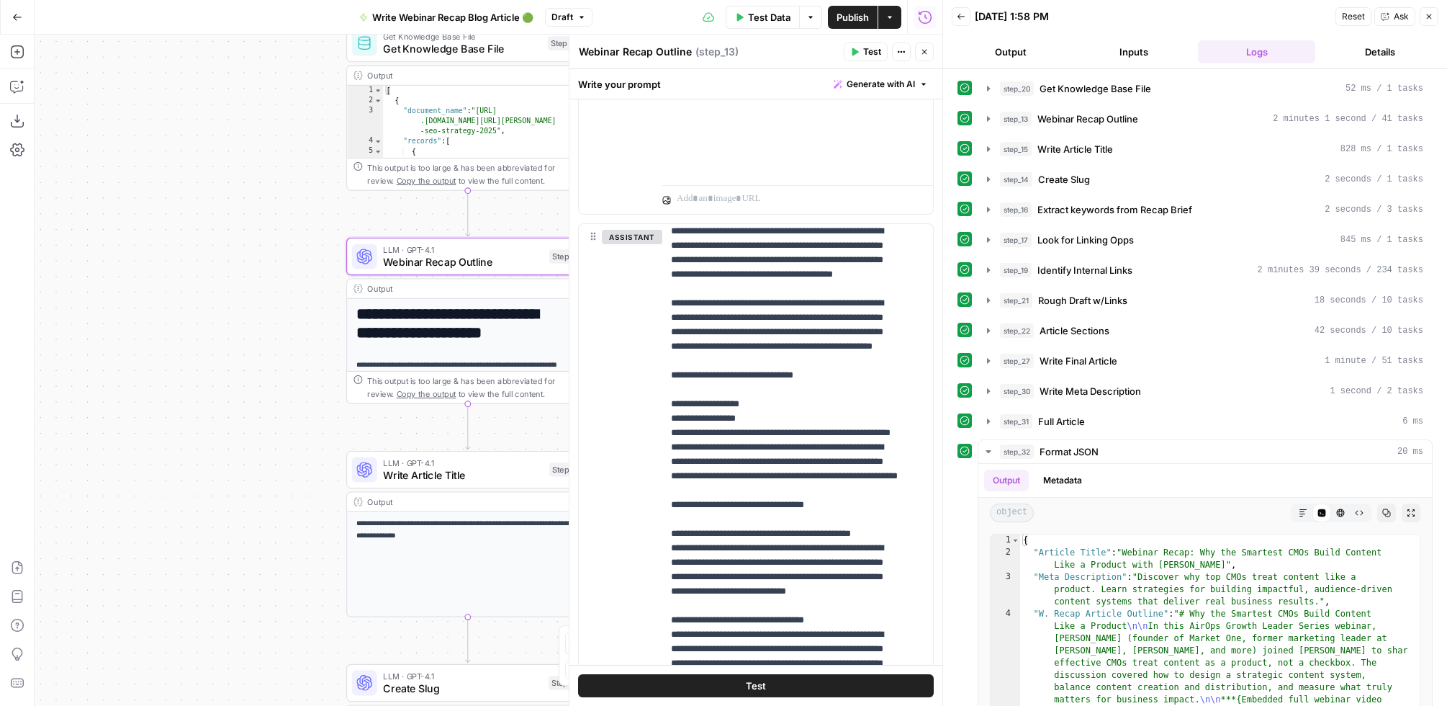
scroll to position [84, 0]
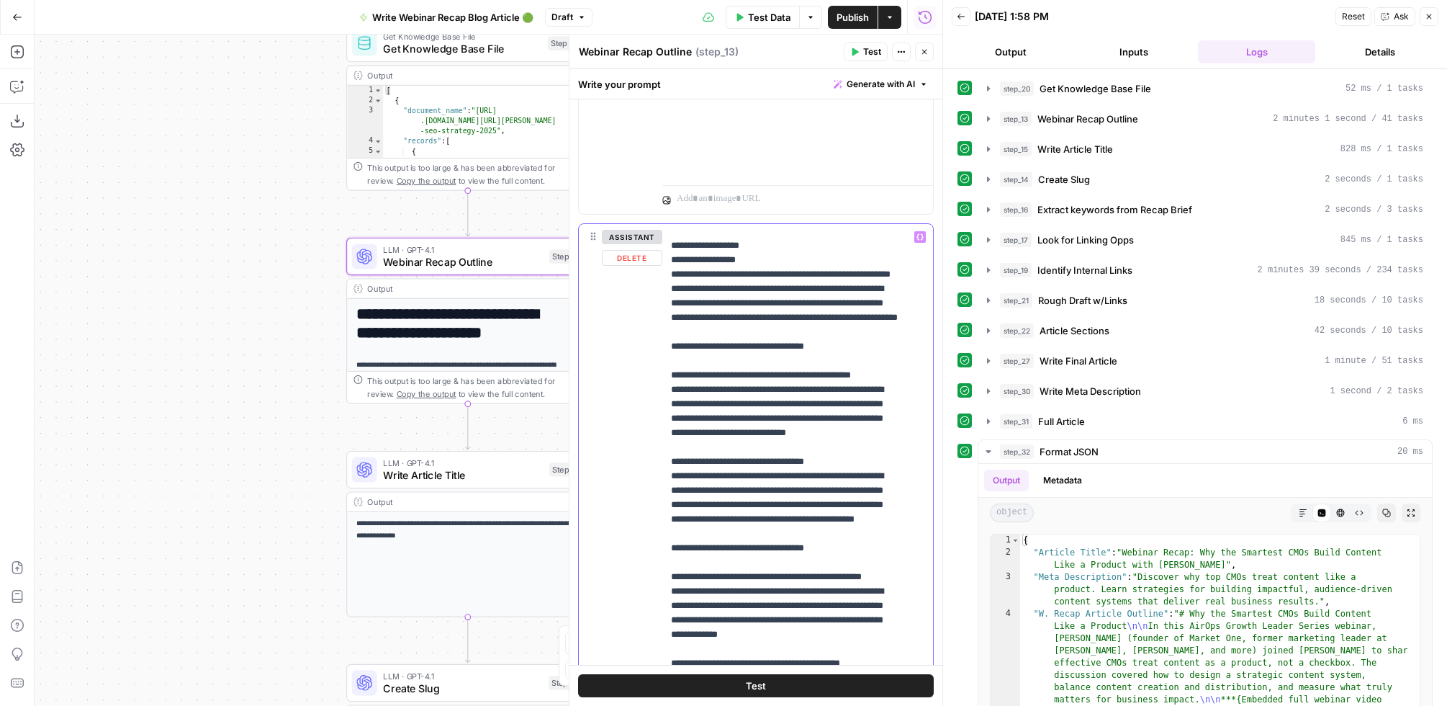
scroll to position [246, 0]
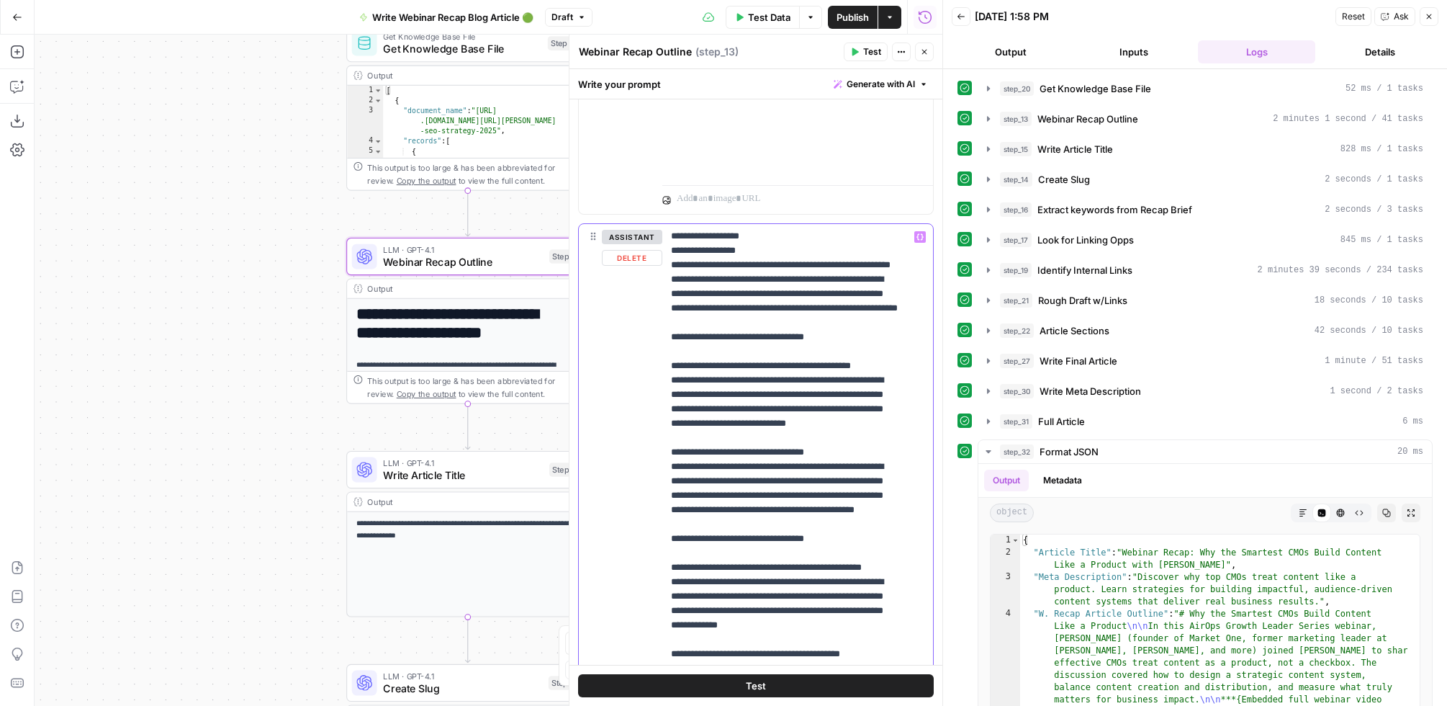
drag, startPoint x: 671, startPoint y: 323, endPoint x: 777, endPoint y: 423, distance: 145.7
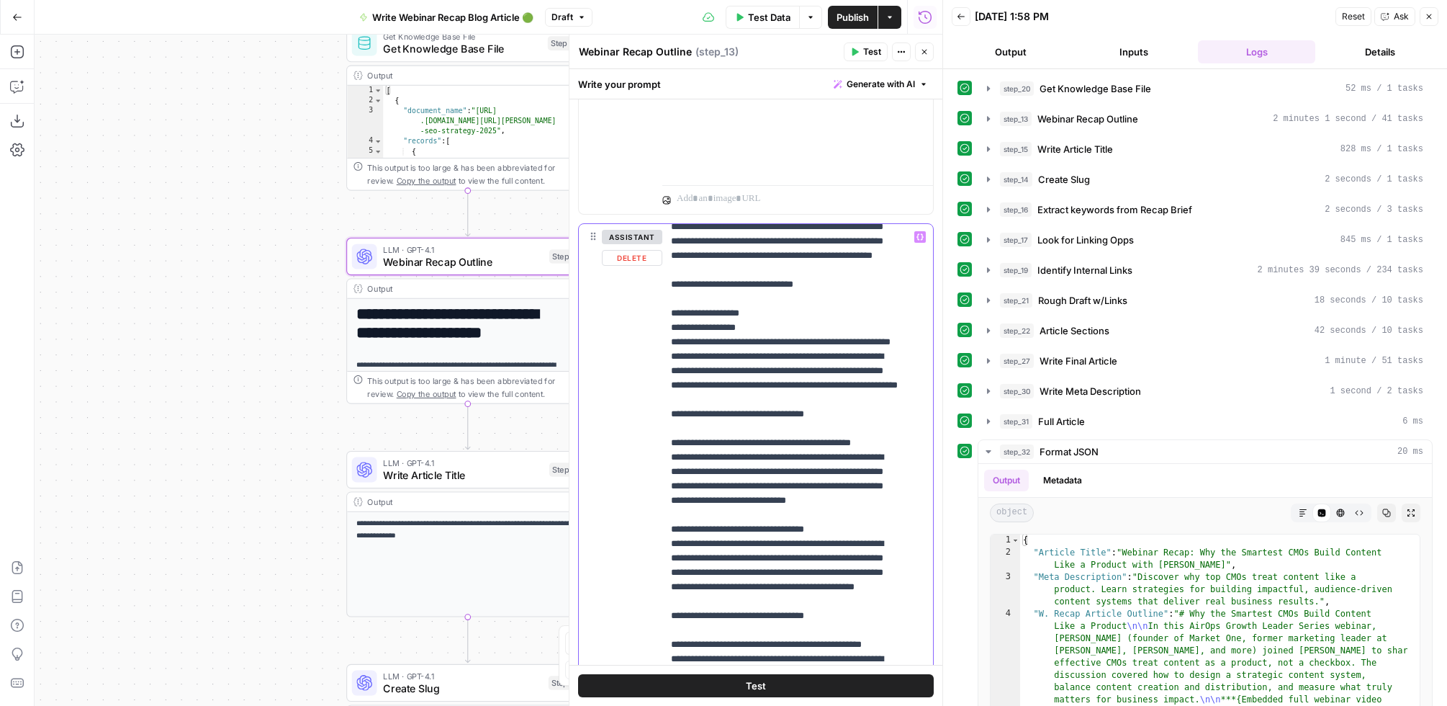
scroll to position [121, 0]
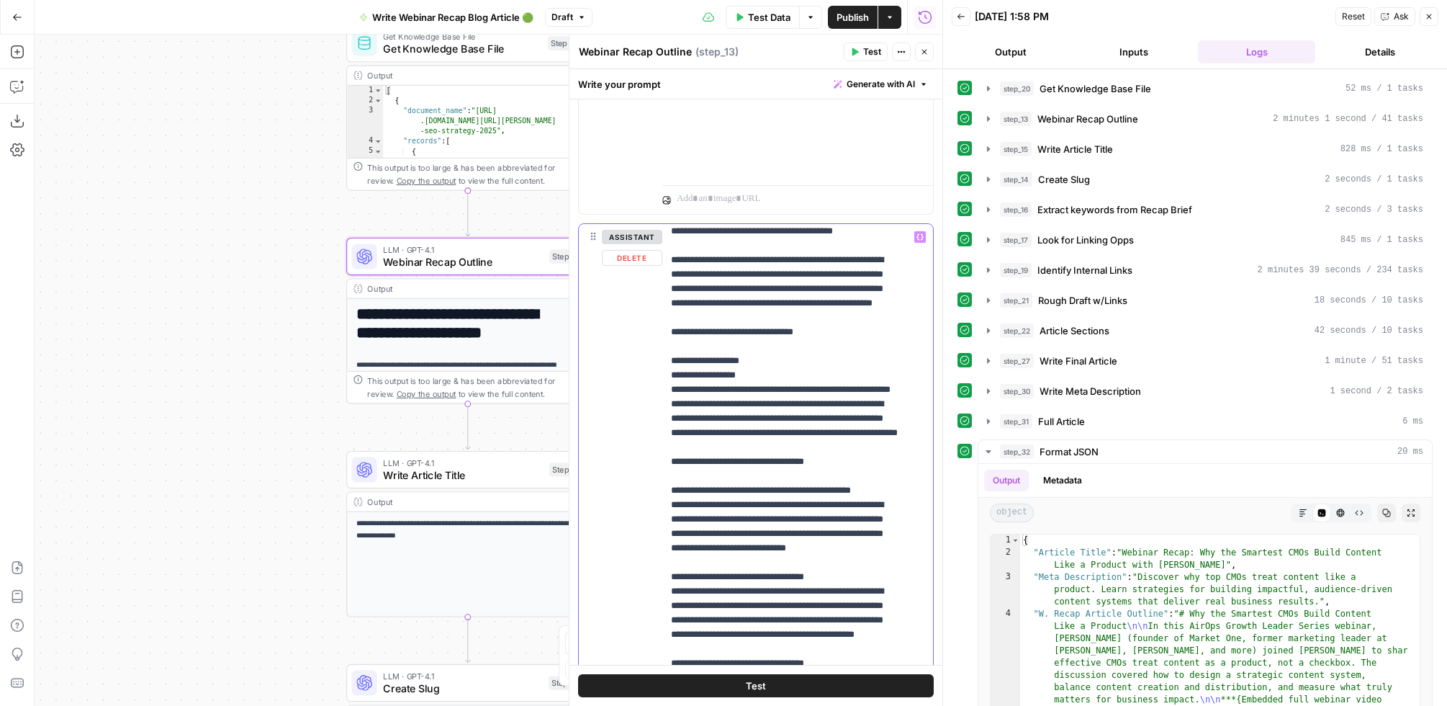
drag, startPoint x: 743, startPoint y: 315, endPoint x: 716, endPoint y: 352, distance: 46.0
drag, startPoint x: 699, startPoint y: 360, endPoint x: 693, endPoint y: 324, distance: 36.5
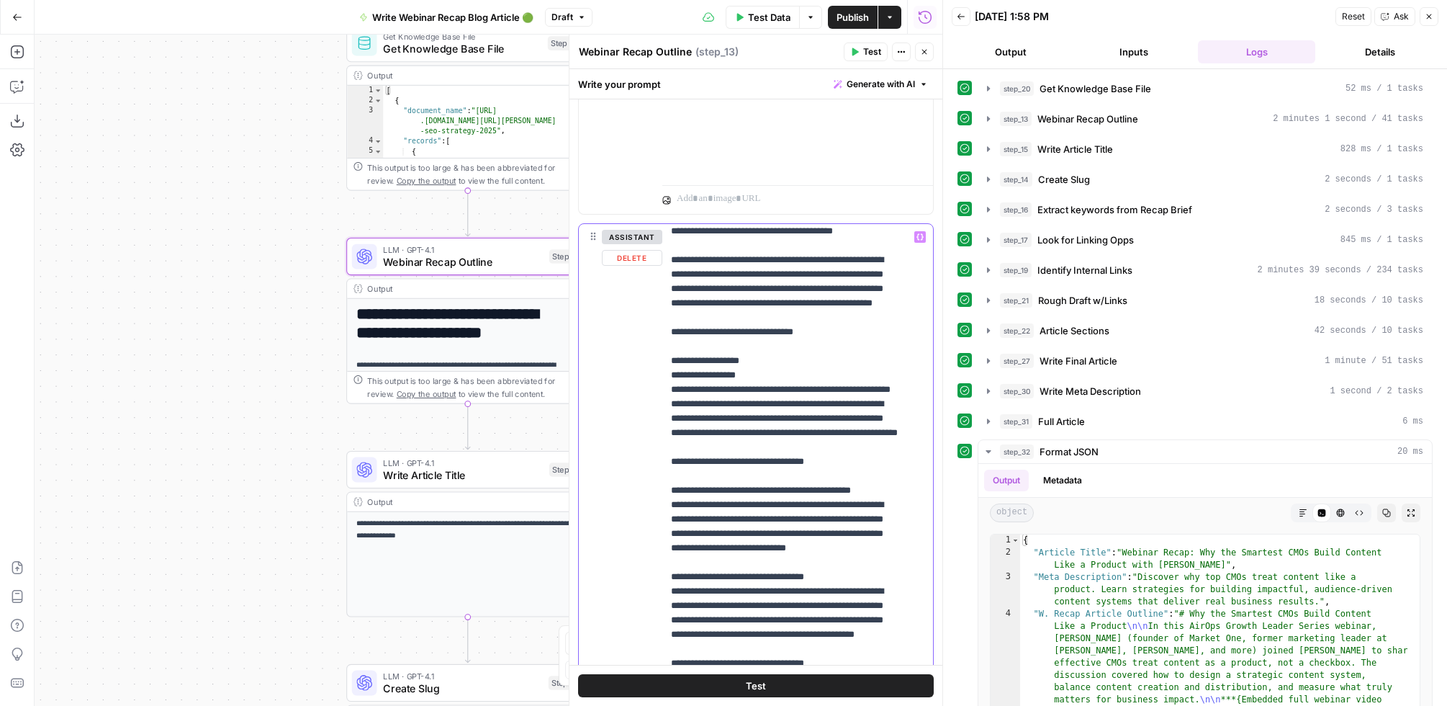
click at [662, 302] on div "**********" at bounding box center [791, 517] width 258 height 586
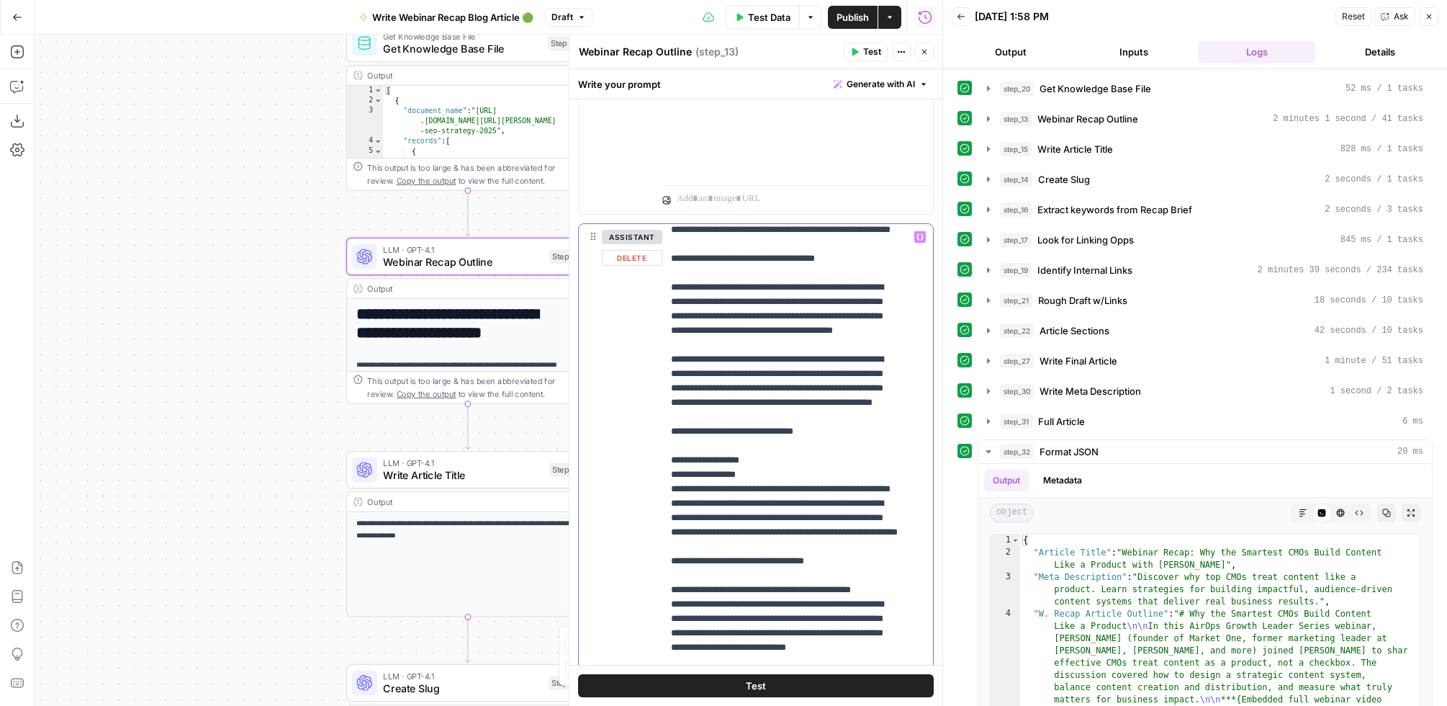
scroll to position [0, 0]
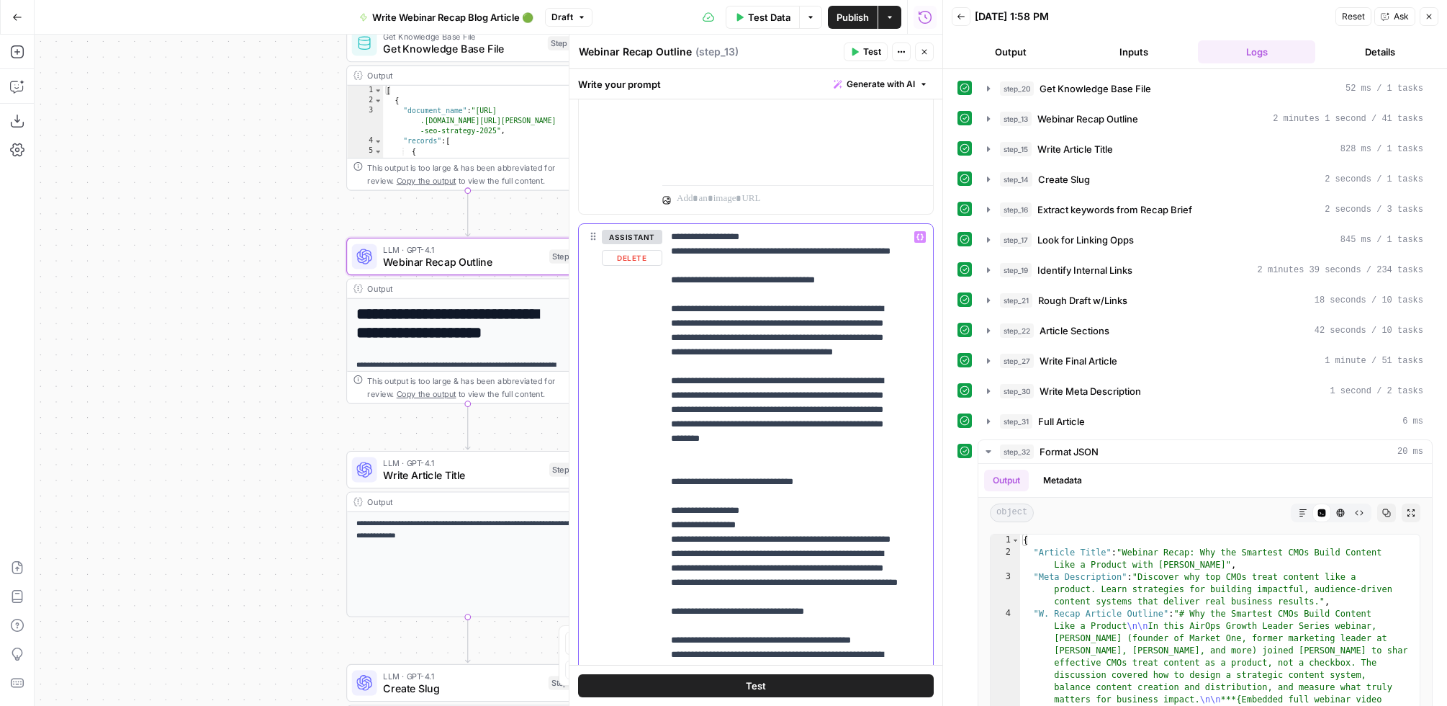
drag, startPoint x: 695, startPoint y: 323, endPoint x: 657, endPoint y: 297, distance: 46.1
click at [657, 297] on div "**********" at bounding box center [756, 534] width 354 height 621
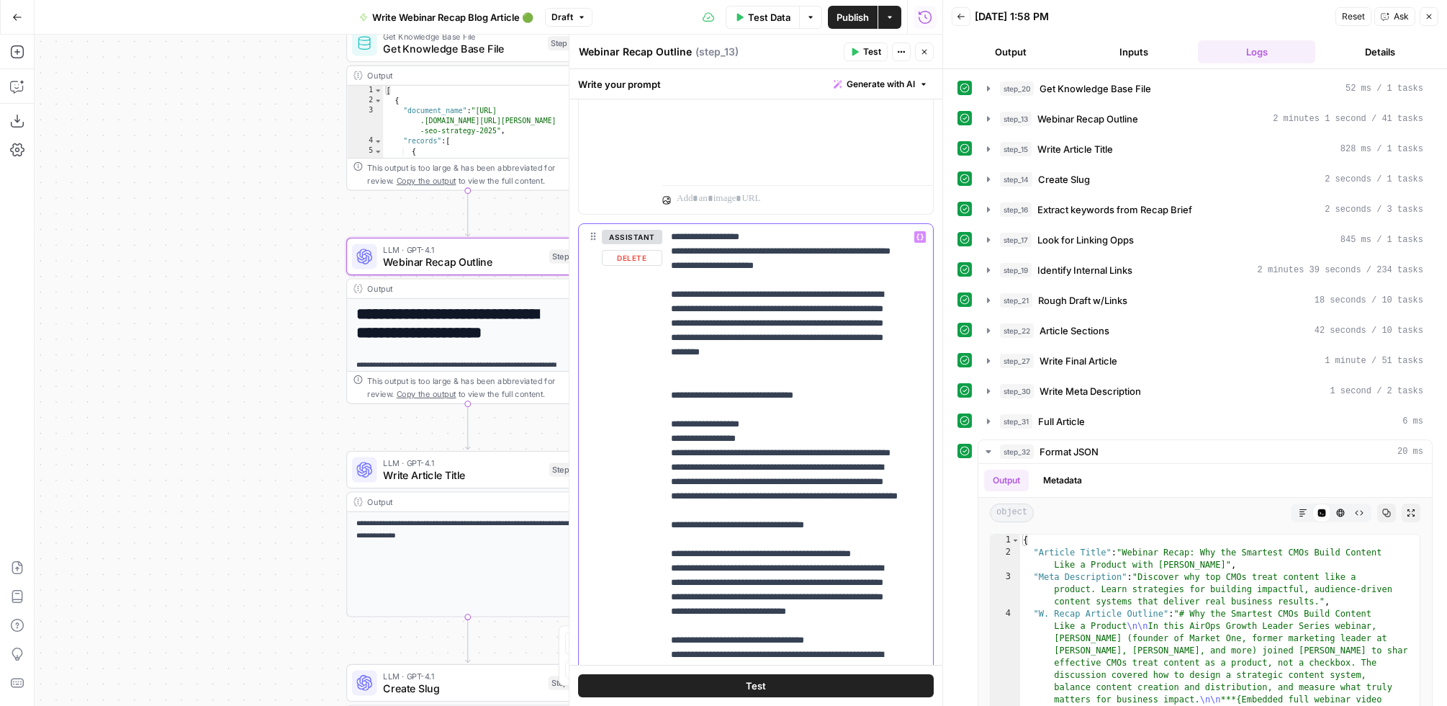
drag, startPoint x: 745, startPoint y: 265, endPoint x: 723, endPoint y: 259, distance: 22.4
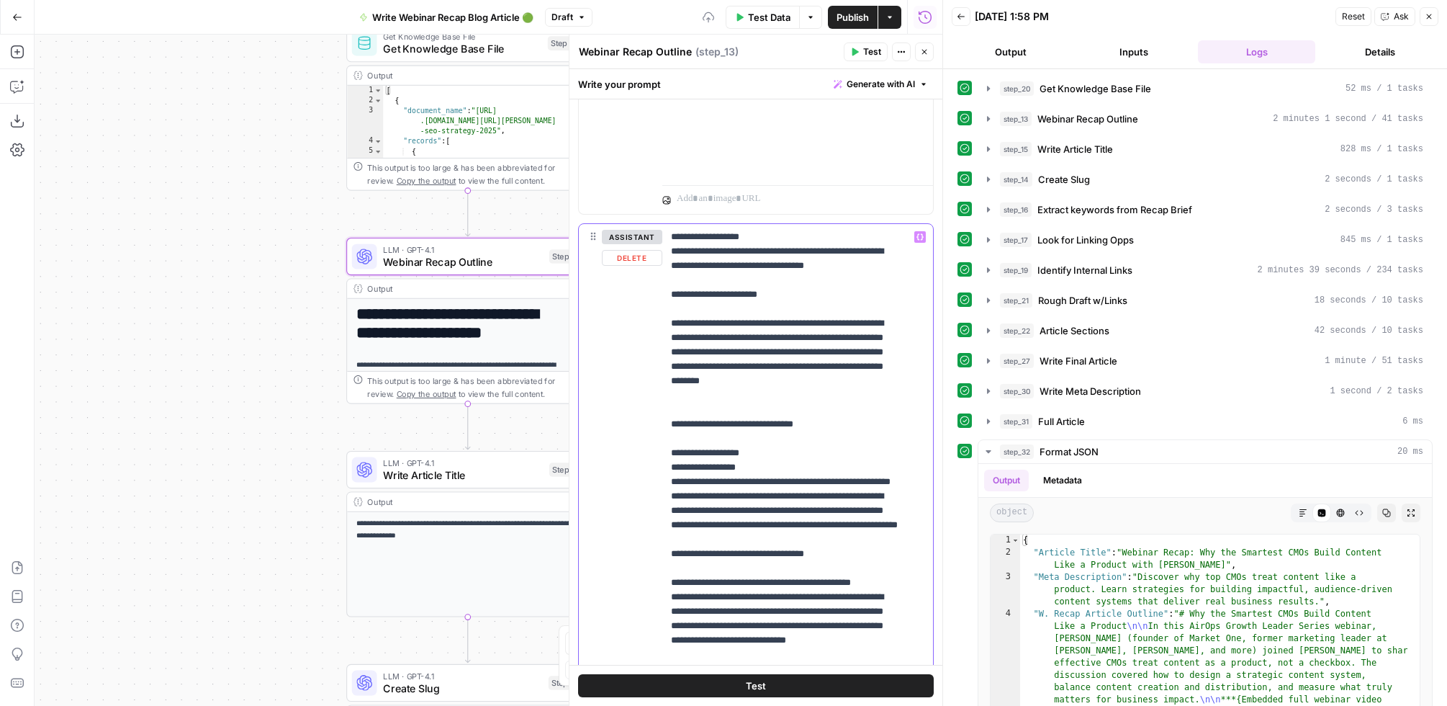
drag, startPoint x: 675, startPoint y: 255, endPoint x: 699, endPoint y: 258, distance: 24.7
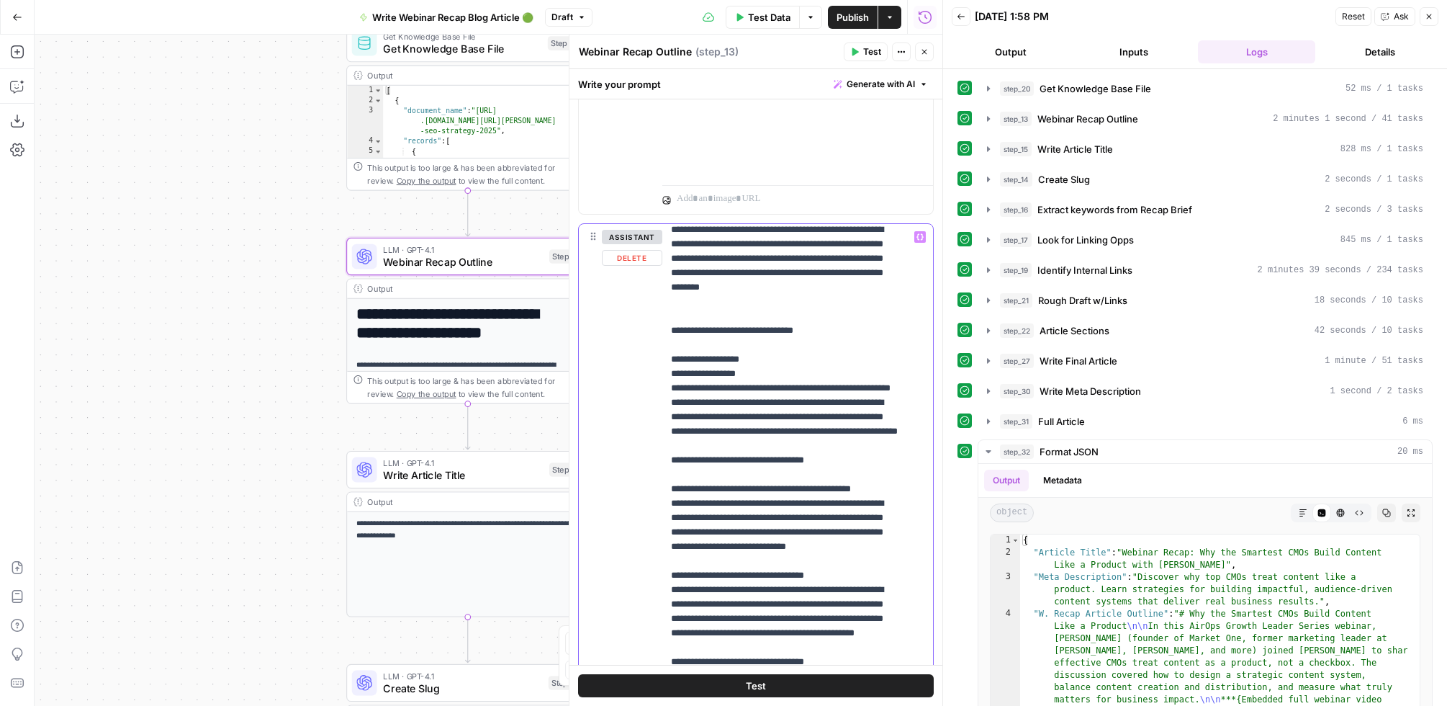
scroll to position [87, 0]
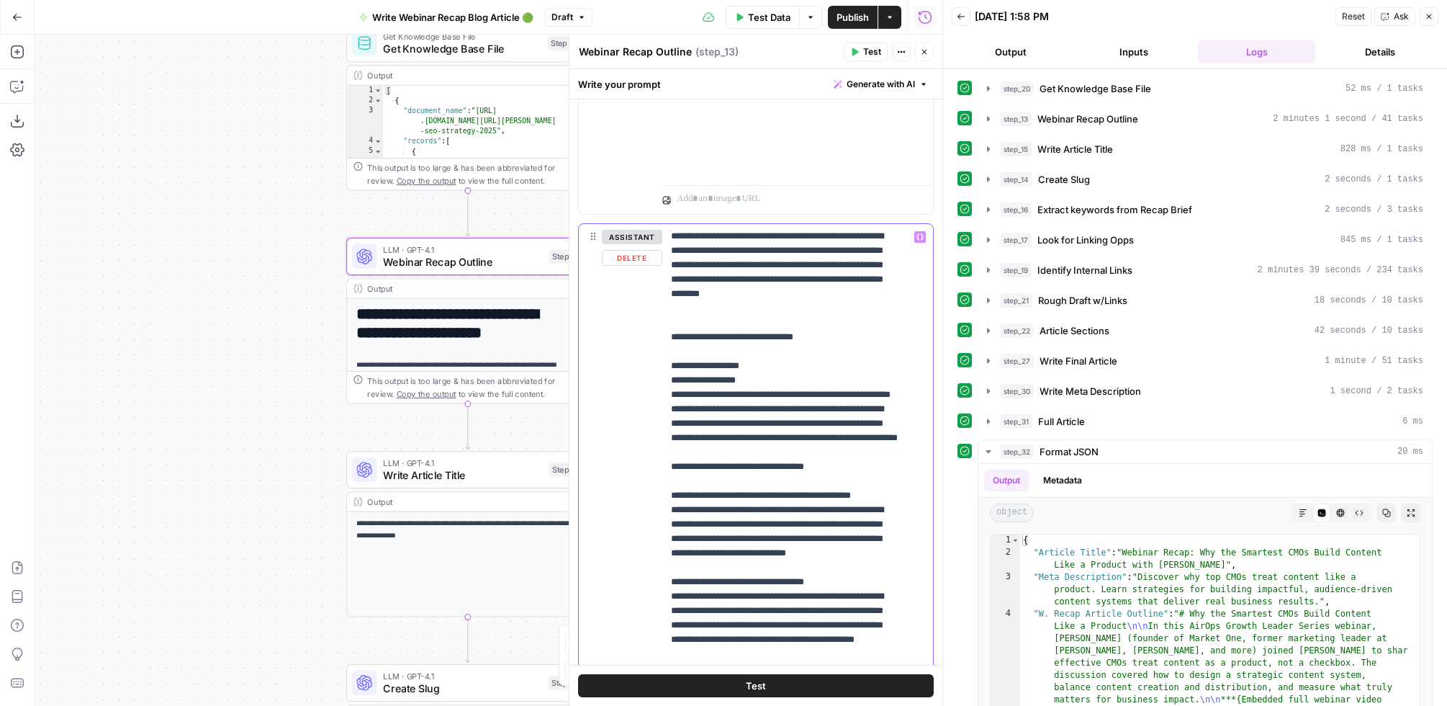
drag, startPoint x: 854, startPoint y: 366, endPoint x: 660, endPoint y: 364, distance: 194.4
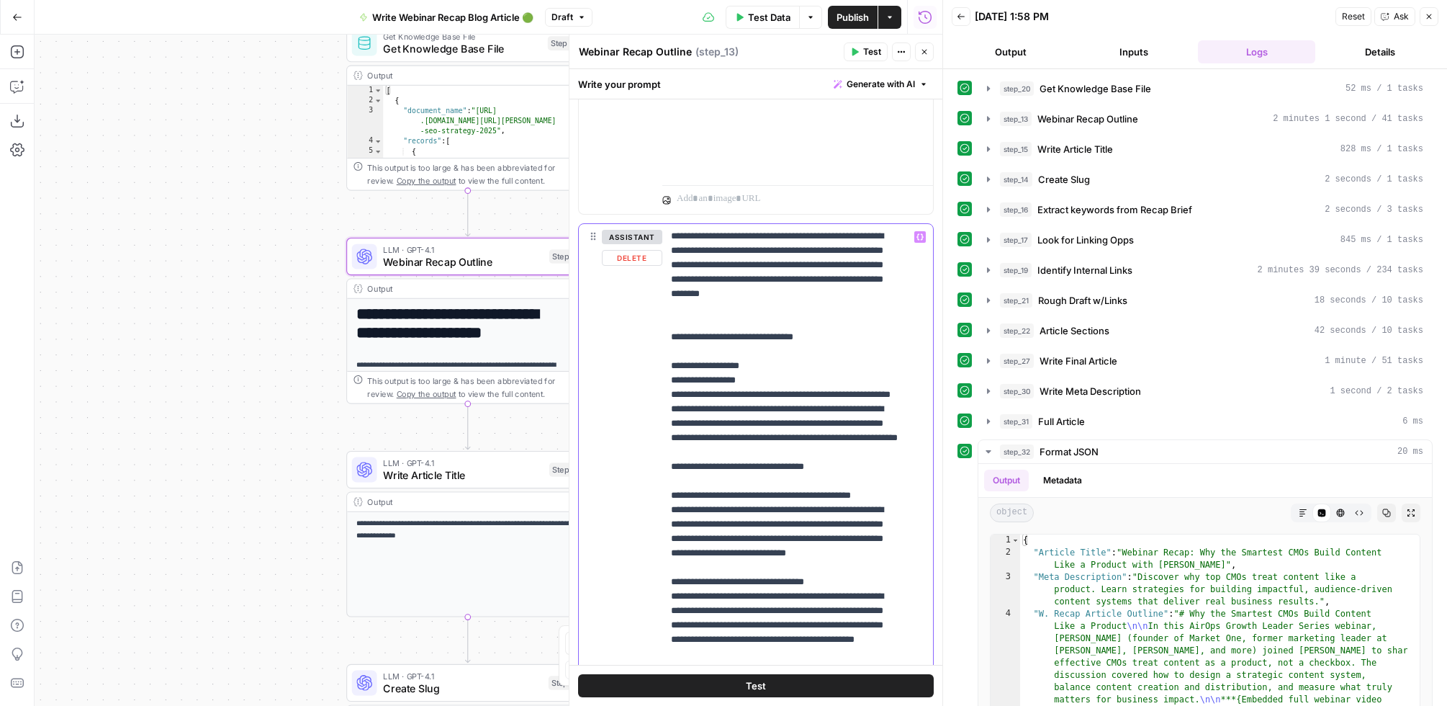
click at [660, 364] on div "**********" at bounding box center [756, 534] width 354 height 621
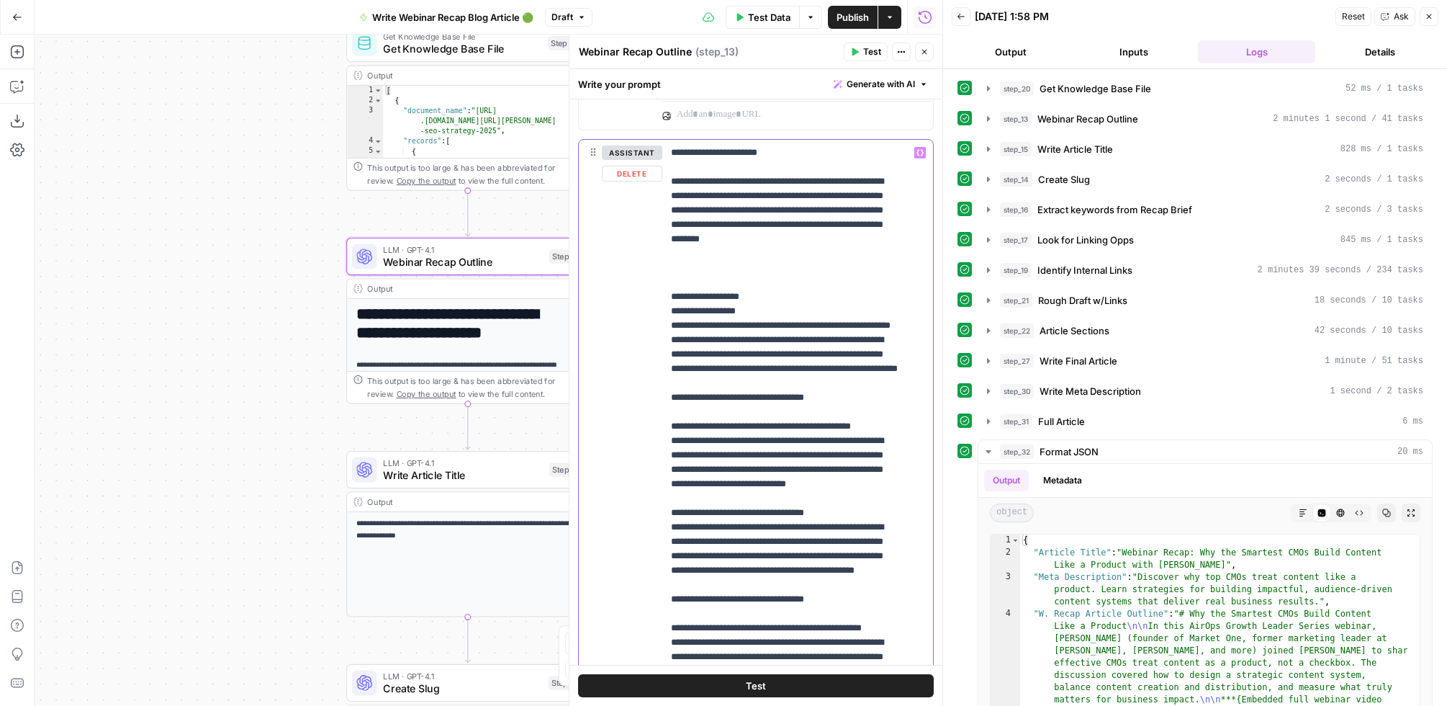
scroll to position [65, 0]
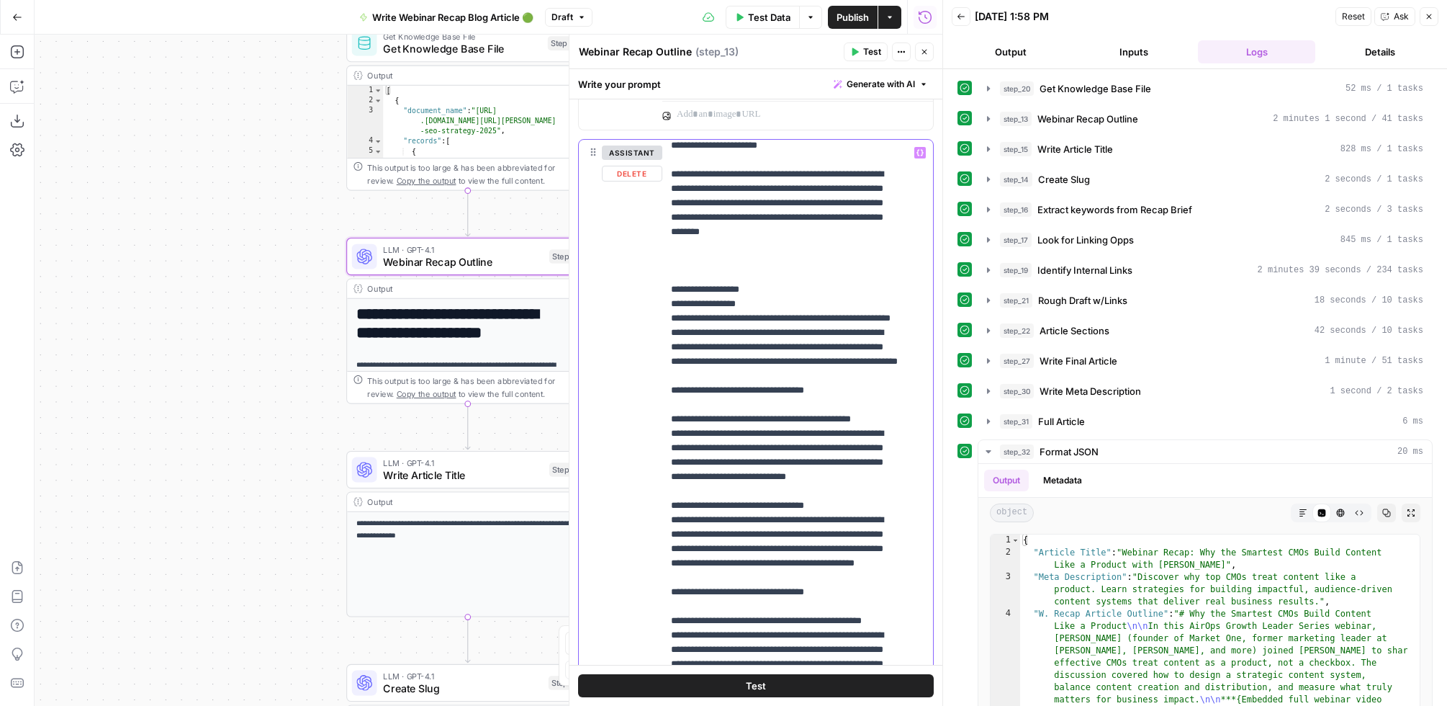
drag, startPoint x: 827, startPoint y: 421, endPoint x: 692, endPoint y: 351, distance: 152.3
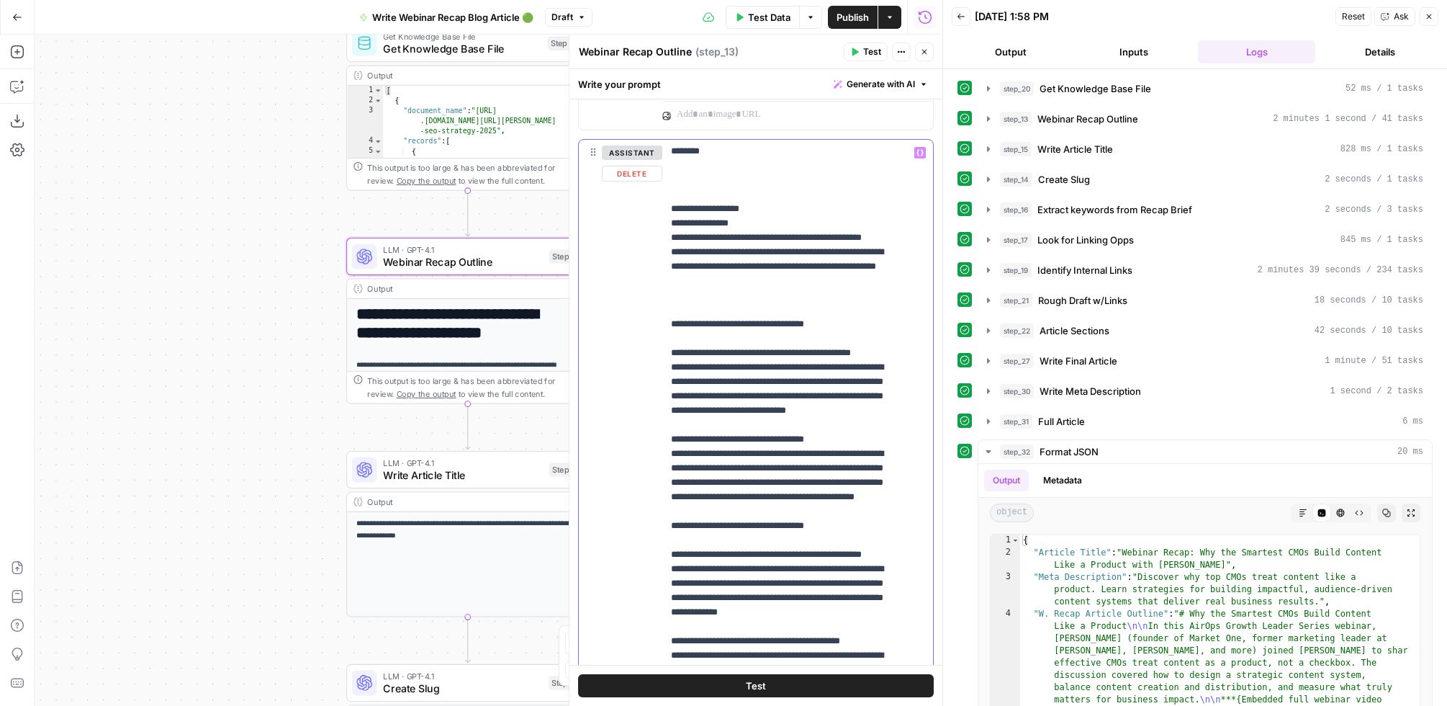
scroll to position [143, 0]
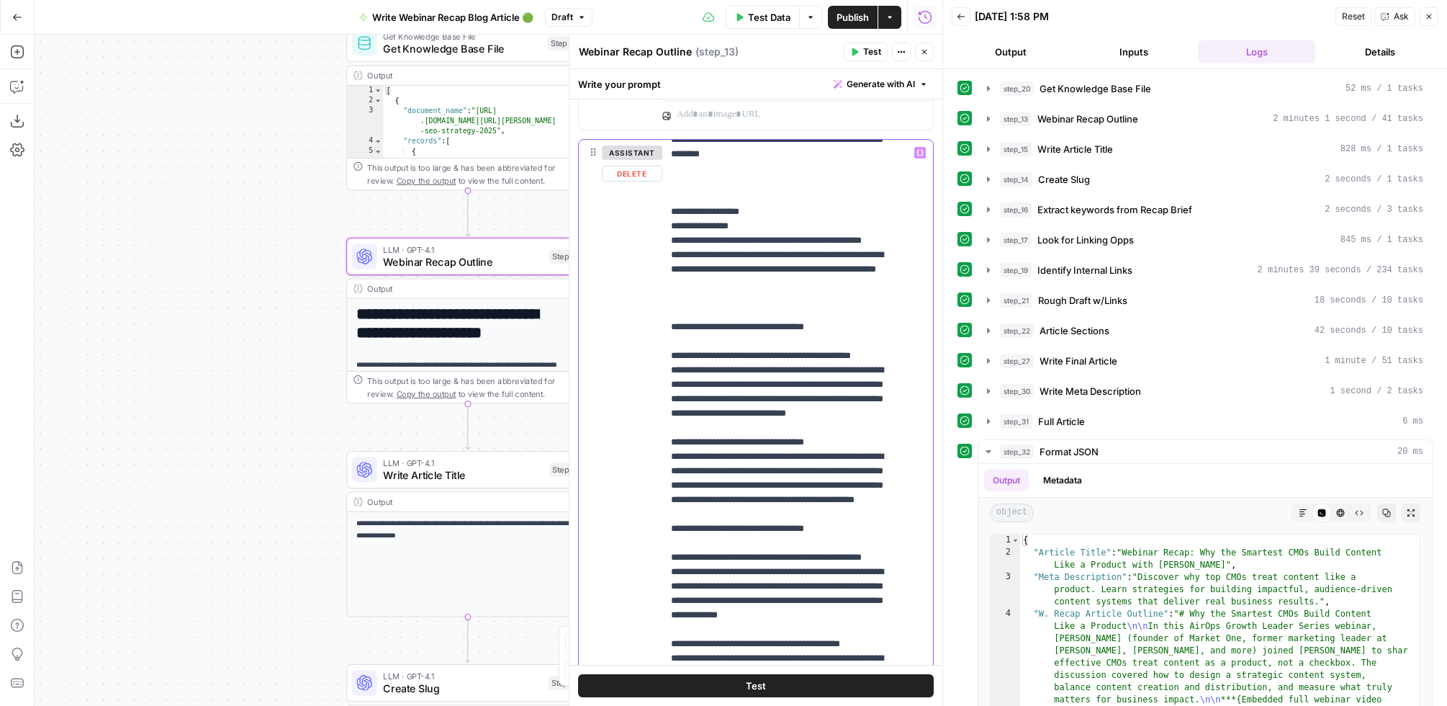
drag, startPoint x: 683, startPoint y: 268, endPoint x: 634, endPoint y: 264, distance: 49.9
click at [631, 263] on div "**********" at bounding box center [756, 450] width 354 height 621
click at [668, 298] on div "**********" at bounding box center [791, 433] width 258 height 586
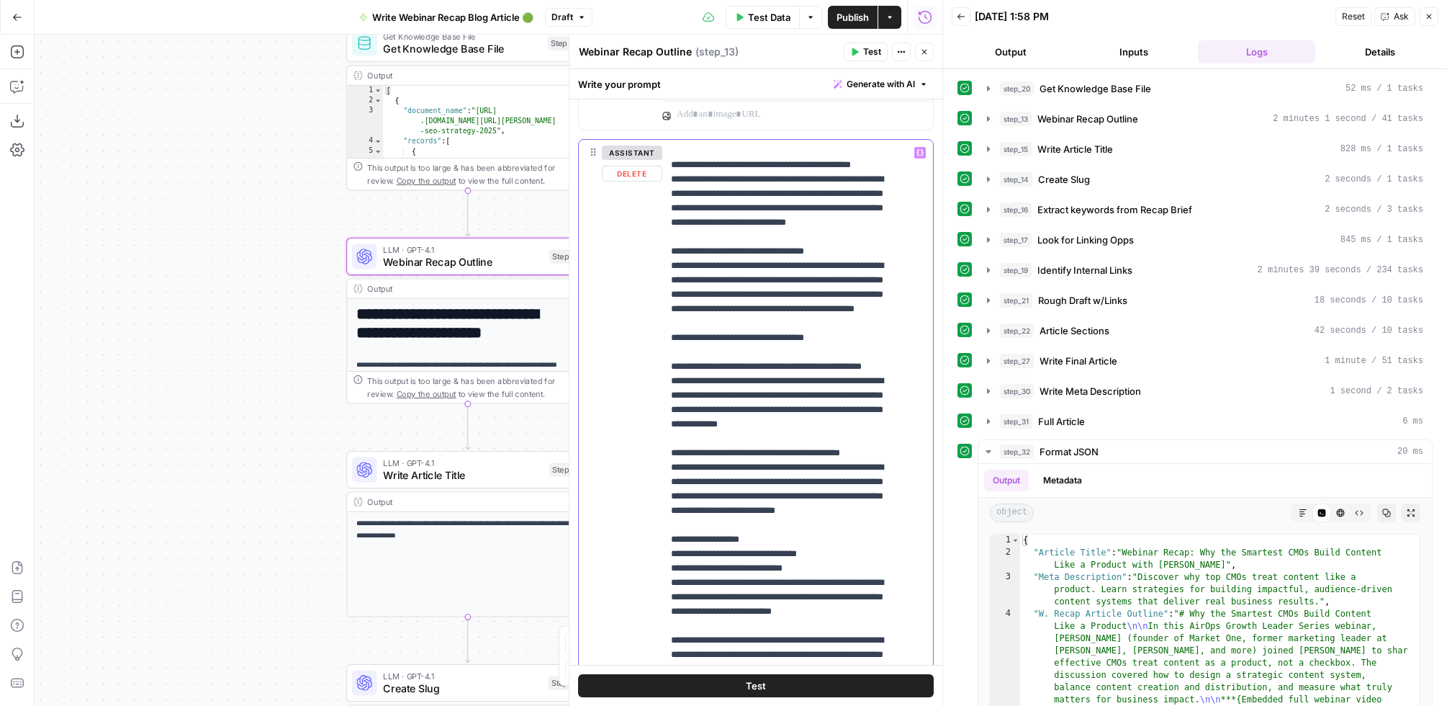
scroll to position [332, 0]
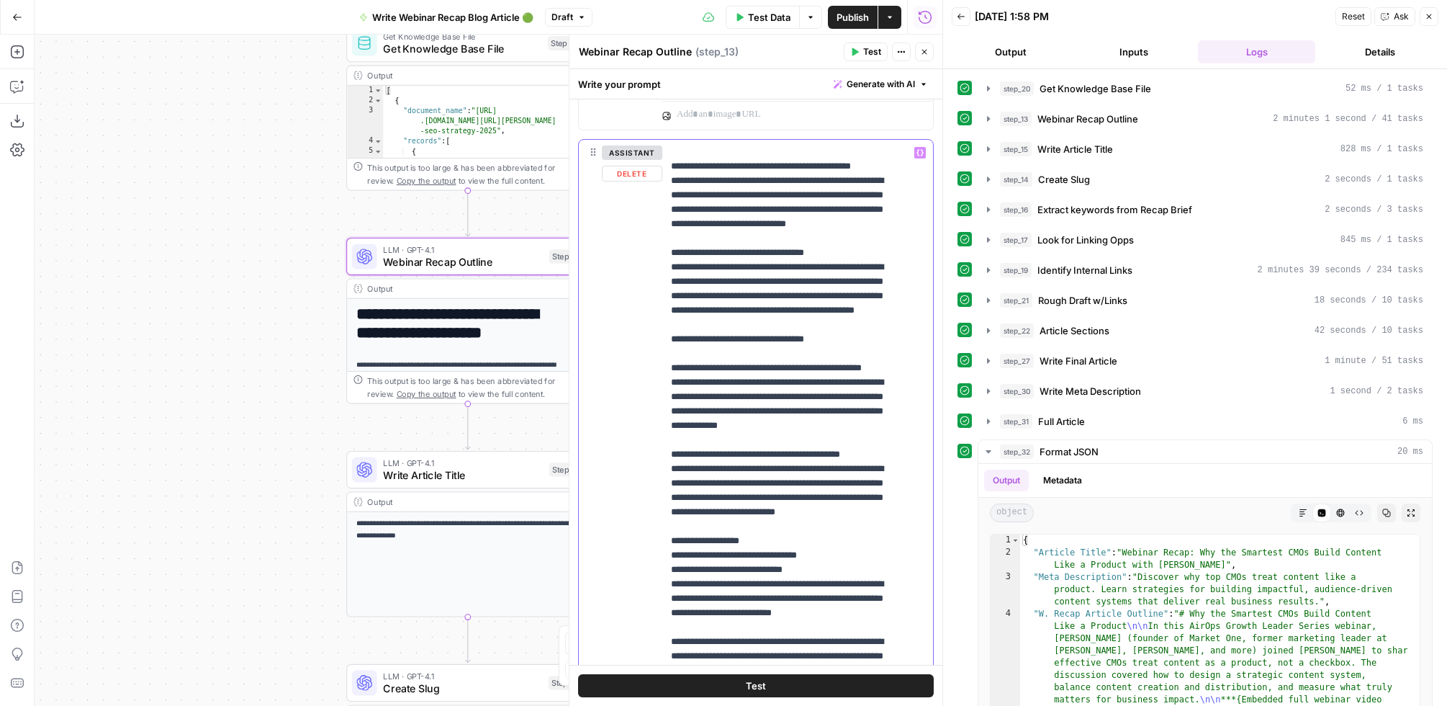
drag, startPoint x: 855, startPoint y: 393, endPoint x: 668, endPoint y: 215, distance: 258.7
click at [668, 215] on div "**********" at bounding box center [791, 433] width 258 height 586
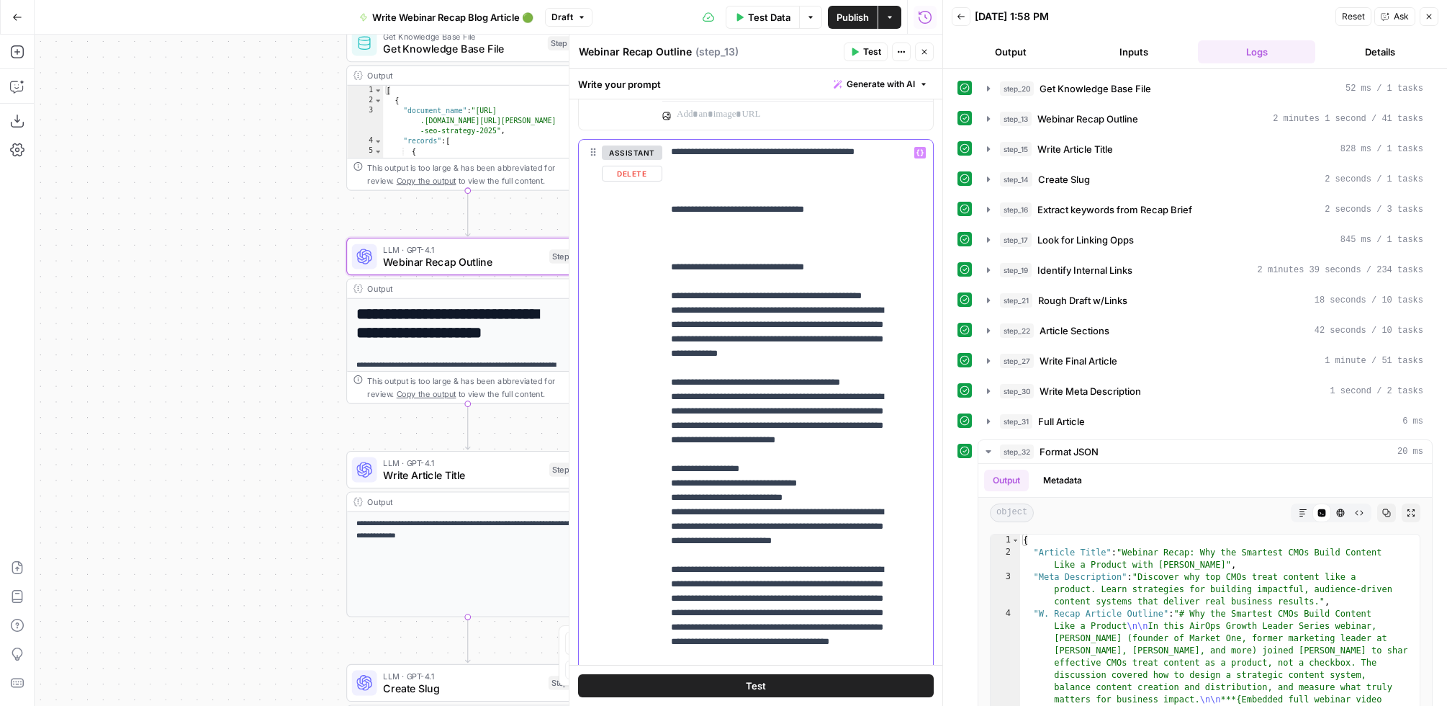
scroll to position [248, 0]
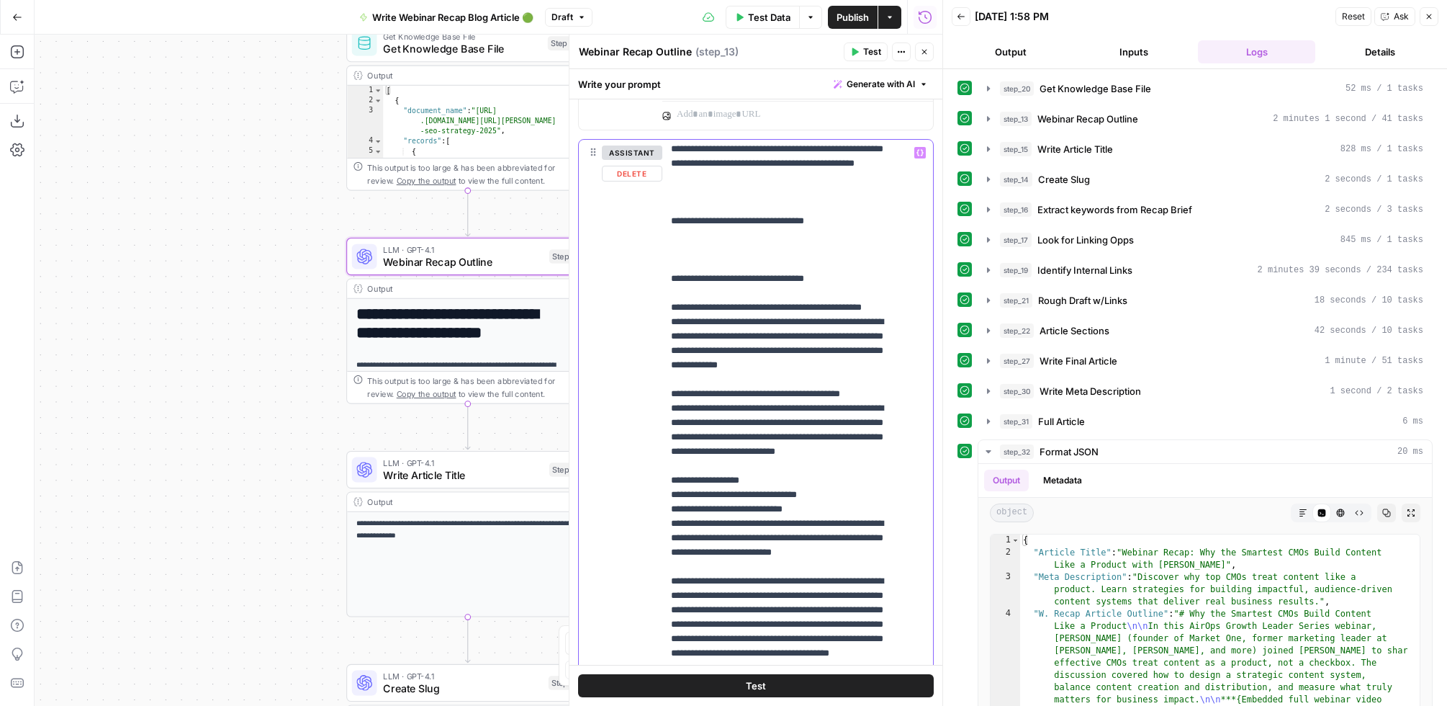
drag, startPoint x: 796, startPoint y: 264, endPoint x: 687, endPoint y: 255, distance: 109.1
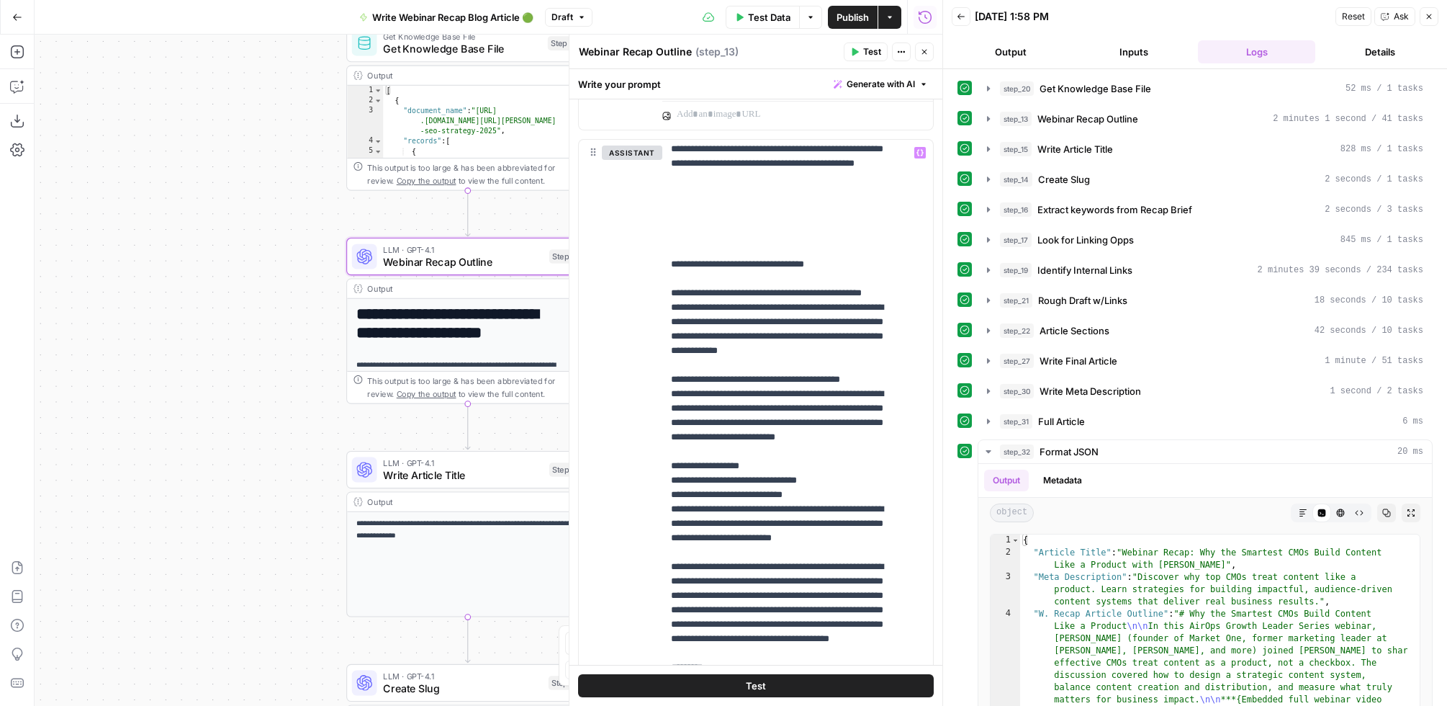
scroll to position [0, 0]
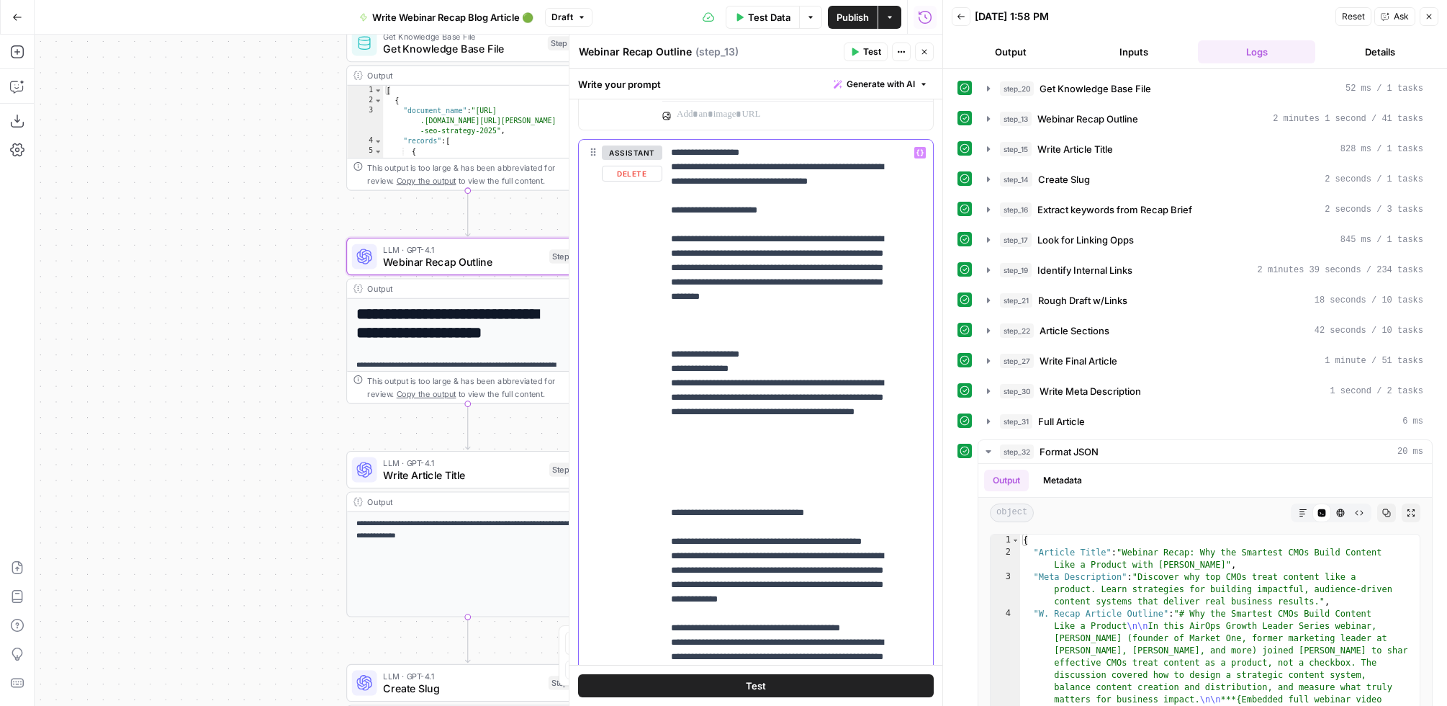
drag, startPoint x: 697, startPoint y: 186, endPoint x: 681, endPoint y: 171, distance: 21.4
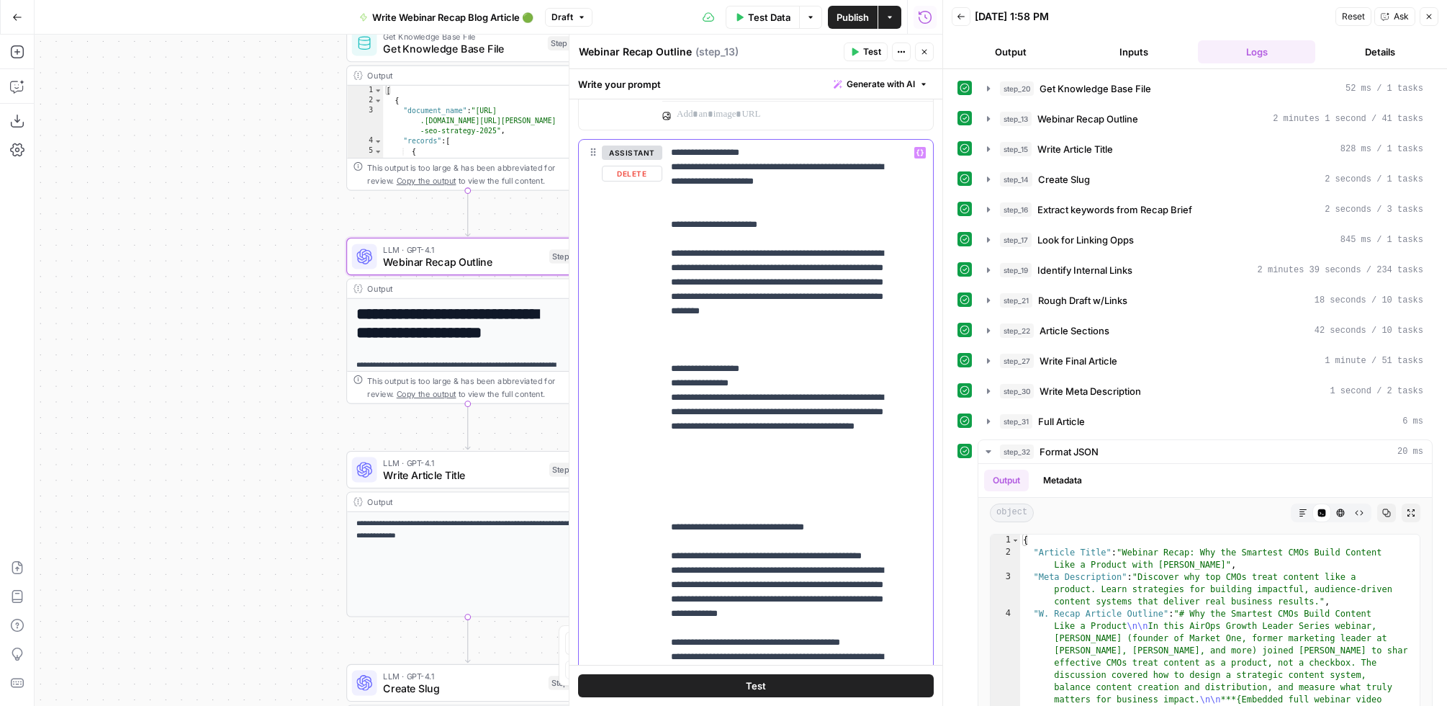
drag, startPoint x: 711, startPoint y: 324, endPoint x: 667, endPoint y: 256, distance: 81.3
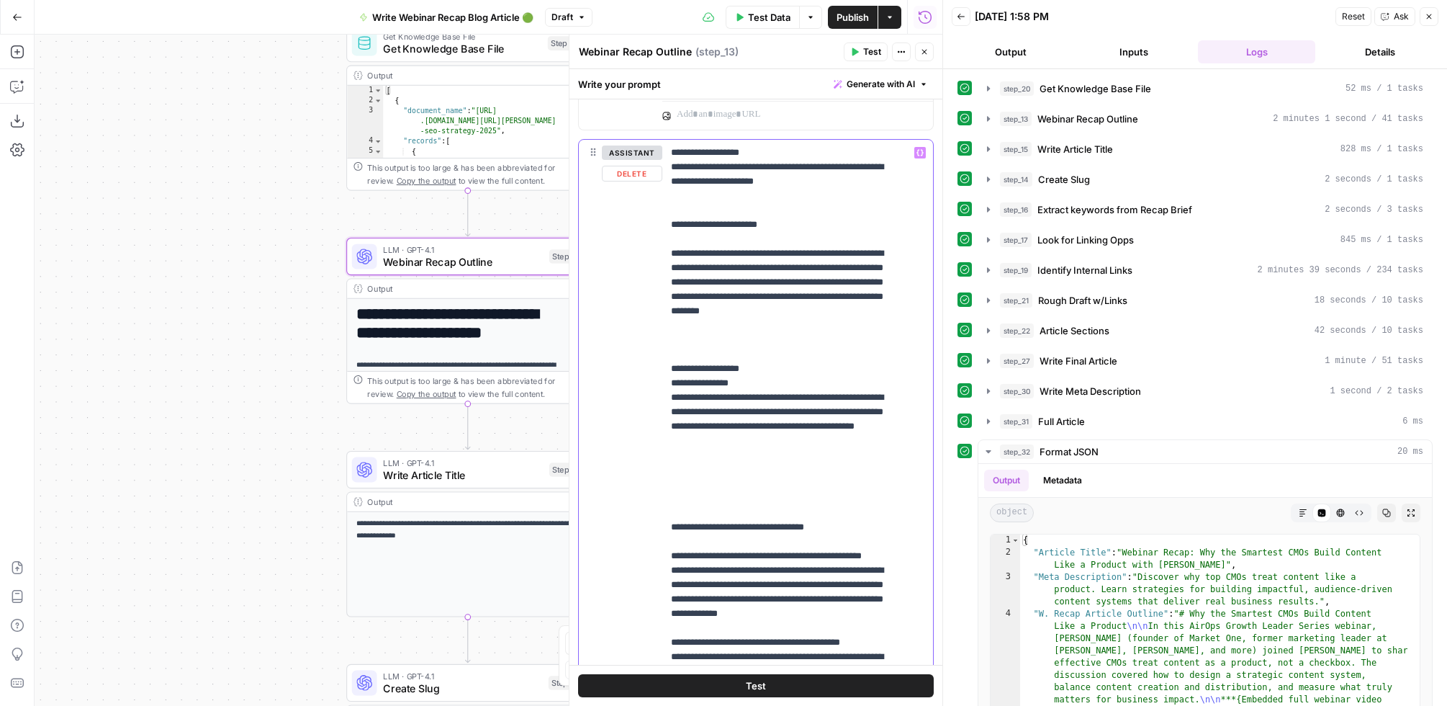
click at [667, 256] on div "**********" at bounding box center [791, 433] width 258 height 586
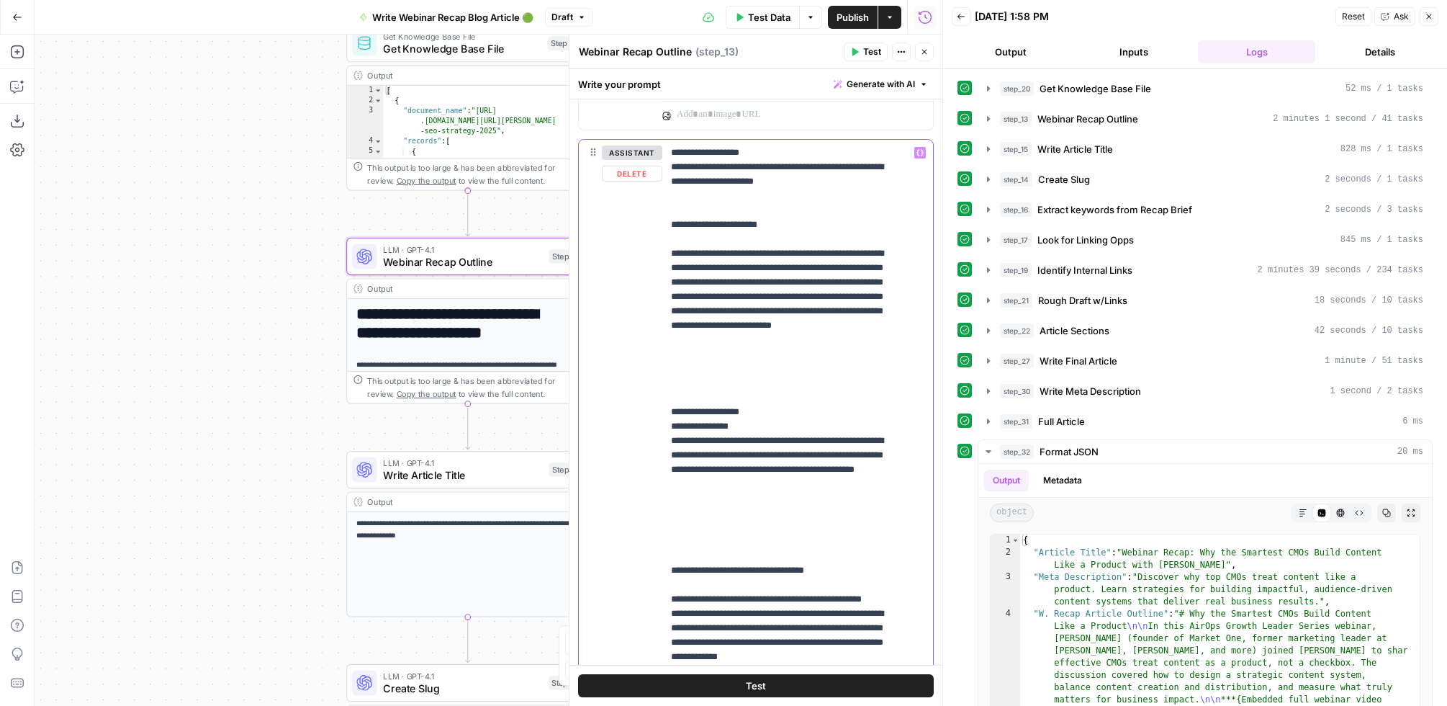
drag, startPoint x: 745, startPoint y: 228, endPoint x: 649, endPoint y: 231, distance: 96.6
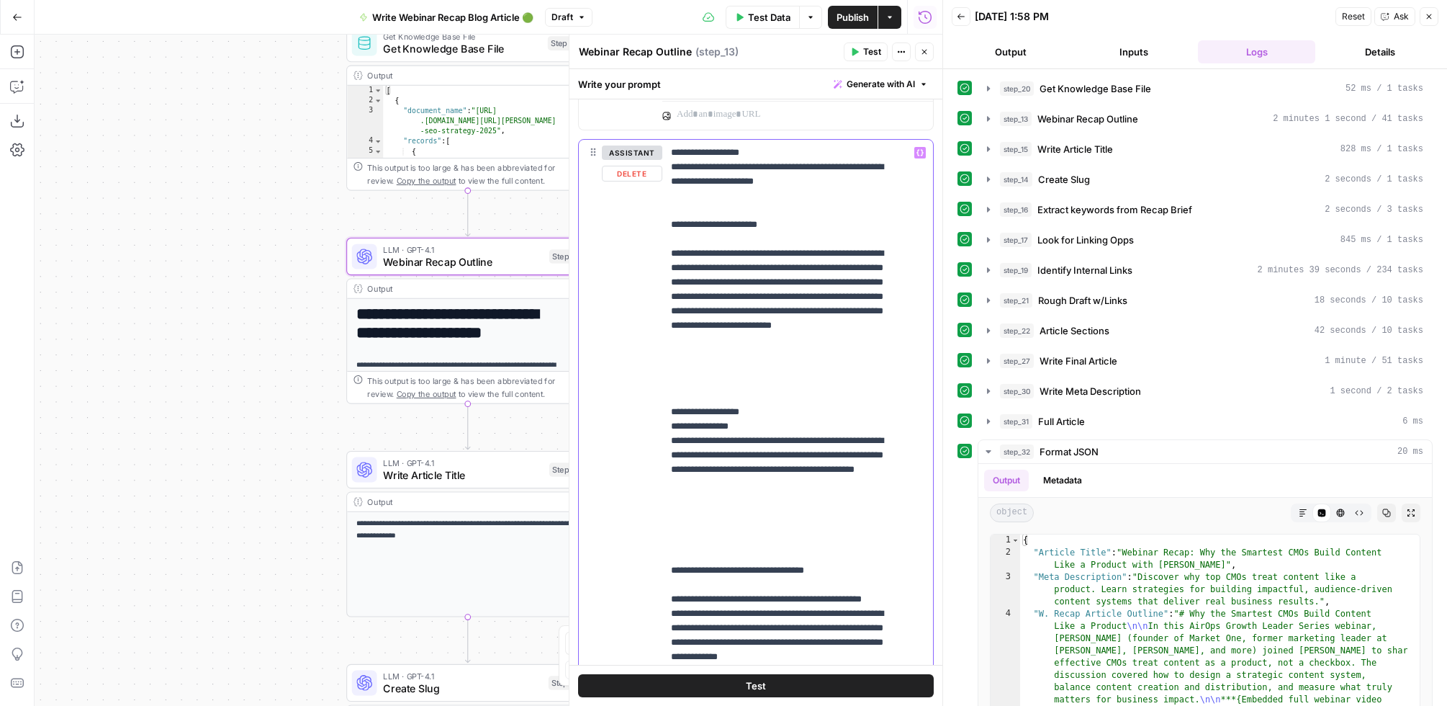
click at [639, 230] on div "**********" at bounding box center [756, 450] width 354 height 621
drag, startPoint x: 786, startPoint y: 227, endPoint x: 644, endPoint y: 218, distance: 141.4
click at [644, 218] on div "**********" at bounding box center [756, 450] width 354 height 621
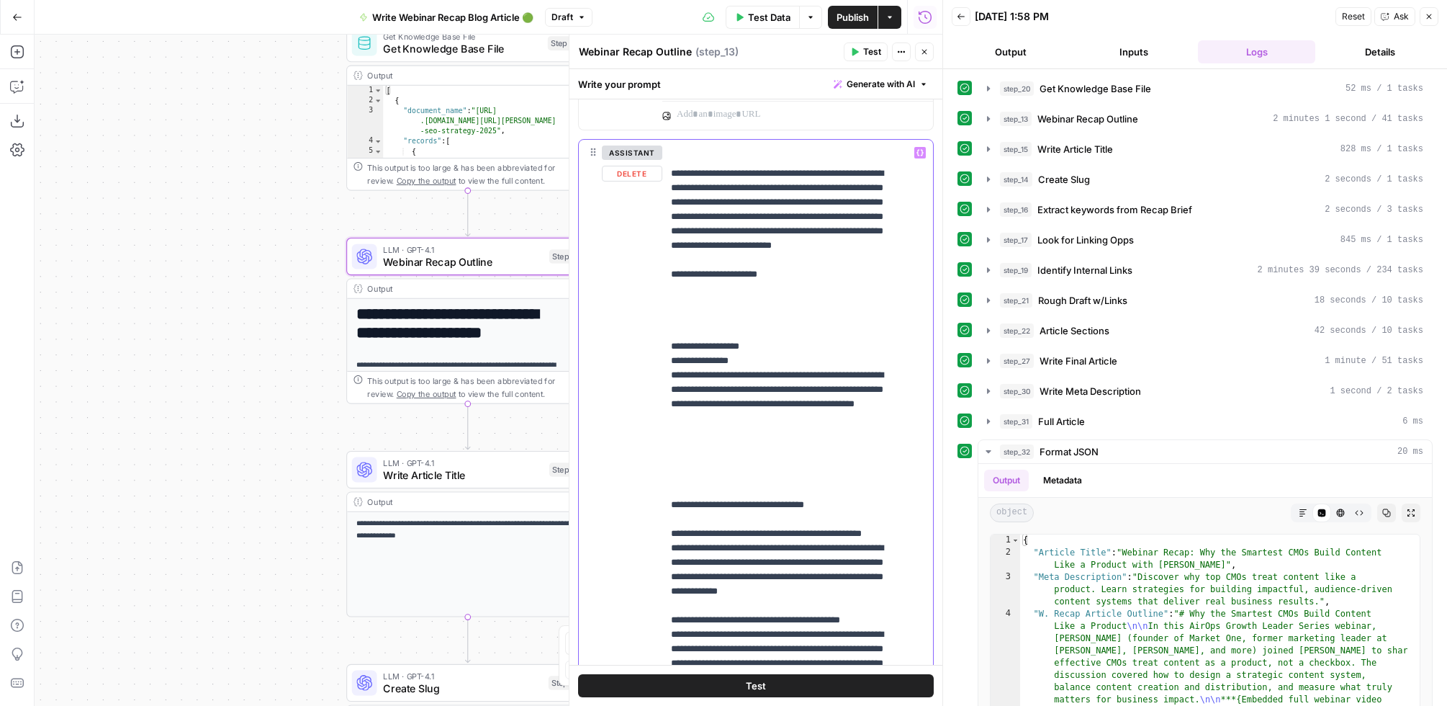
scroll to position [71, 0]
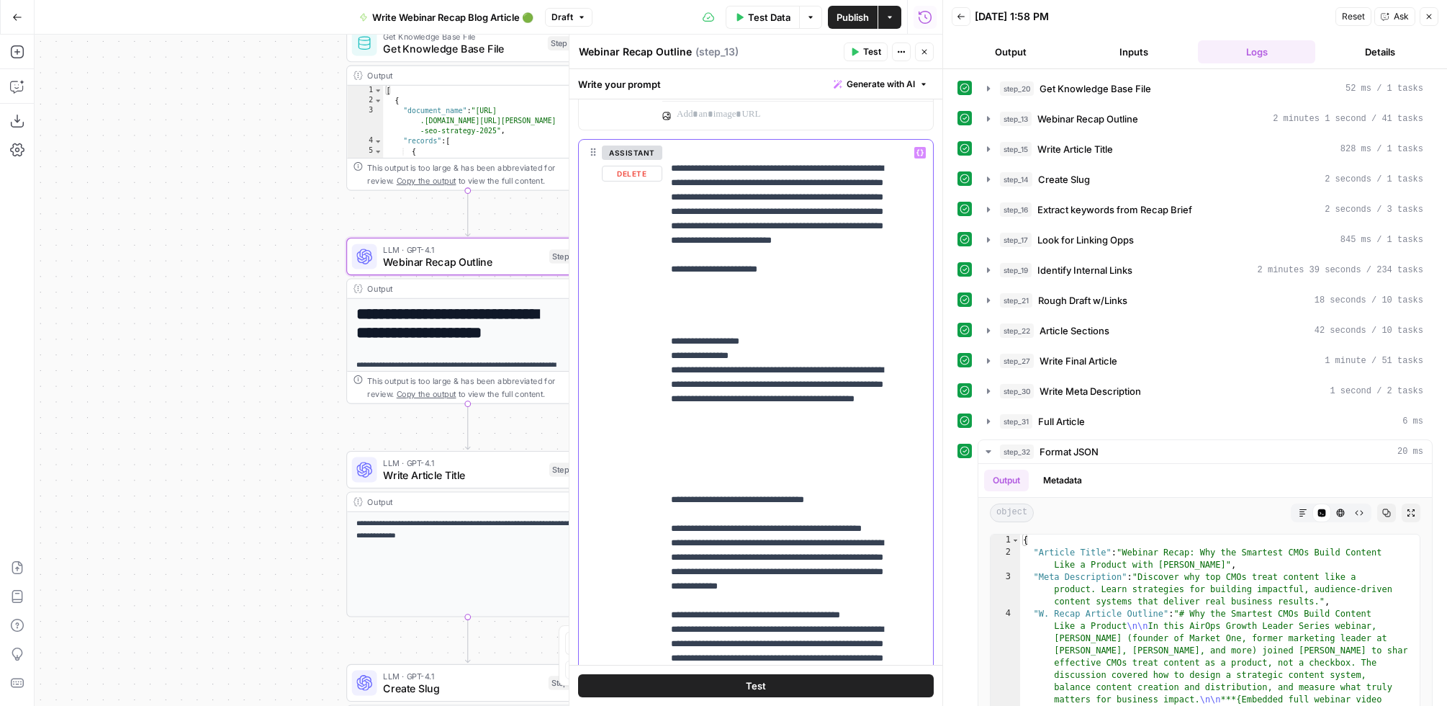
drag, startPoint x: 696, startPoint y: 349, endPoint x: 685, endPoint y: 334, distance: 18.0
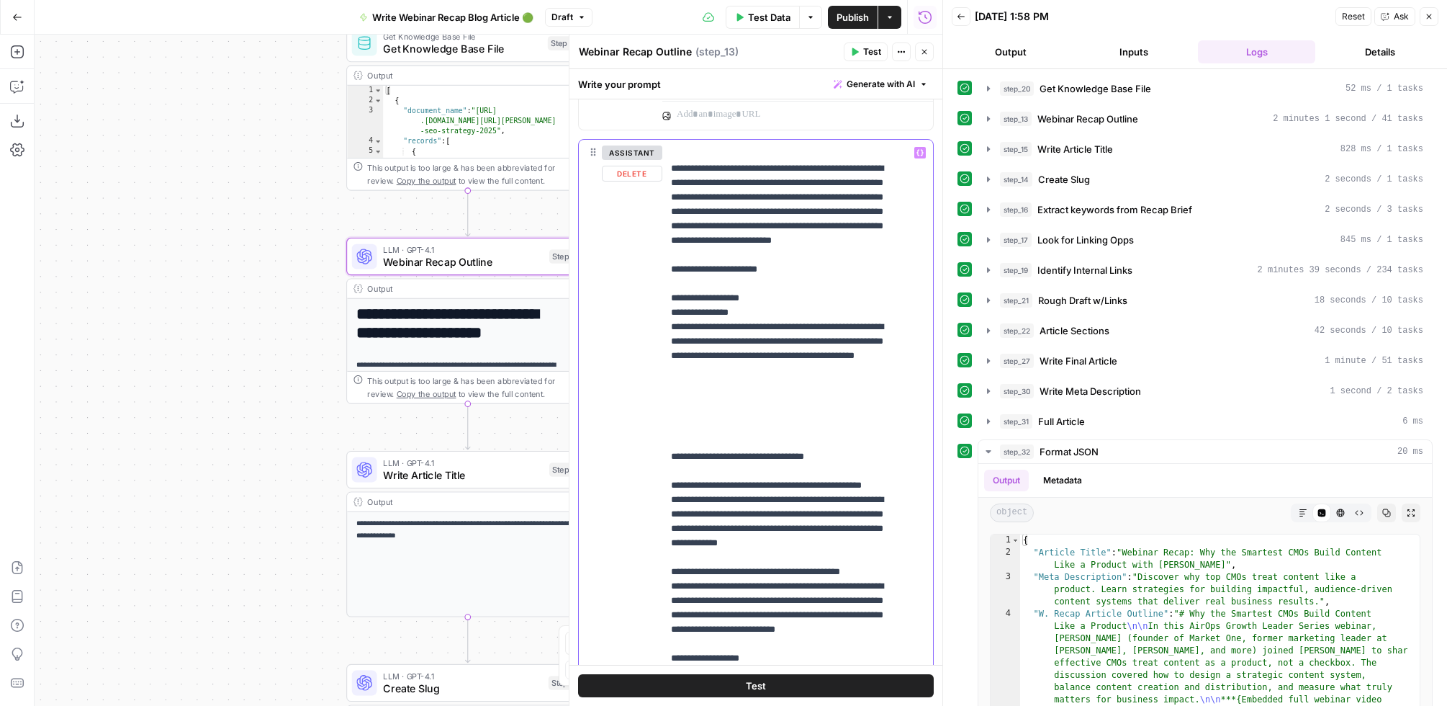
drag, startPoint x: 684, startPoint y: 356, endPoint x: 669, endPoint y: 357, distance: 15.1
click at [669, 357] on div "**********" at bounding box center [791, 433] width 258 height 586
drag, startPoint x: 693, startPoint y: 354, endPoint x: 665, endPoint y: 354, distance: 27.4
click at [665, 354] on div "**********" at bounding box center [791, 433] width 258 height 586
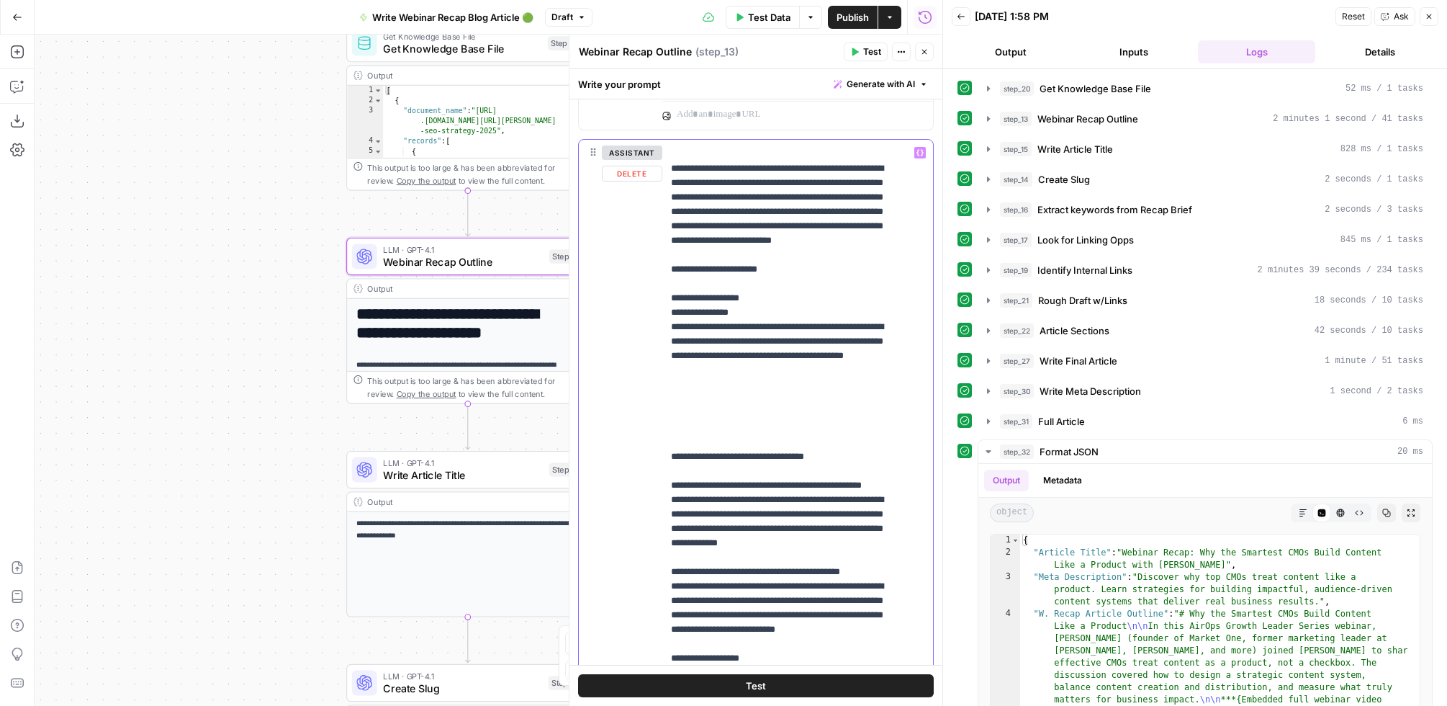
drag, startPoint x: 888, startPoint y: 354, endPoint x: 898, endPoint y: 356, distance: 10.2
click at [904, 356] on div "**********" at bounding box center [791, 433] width 258 height 586
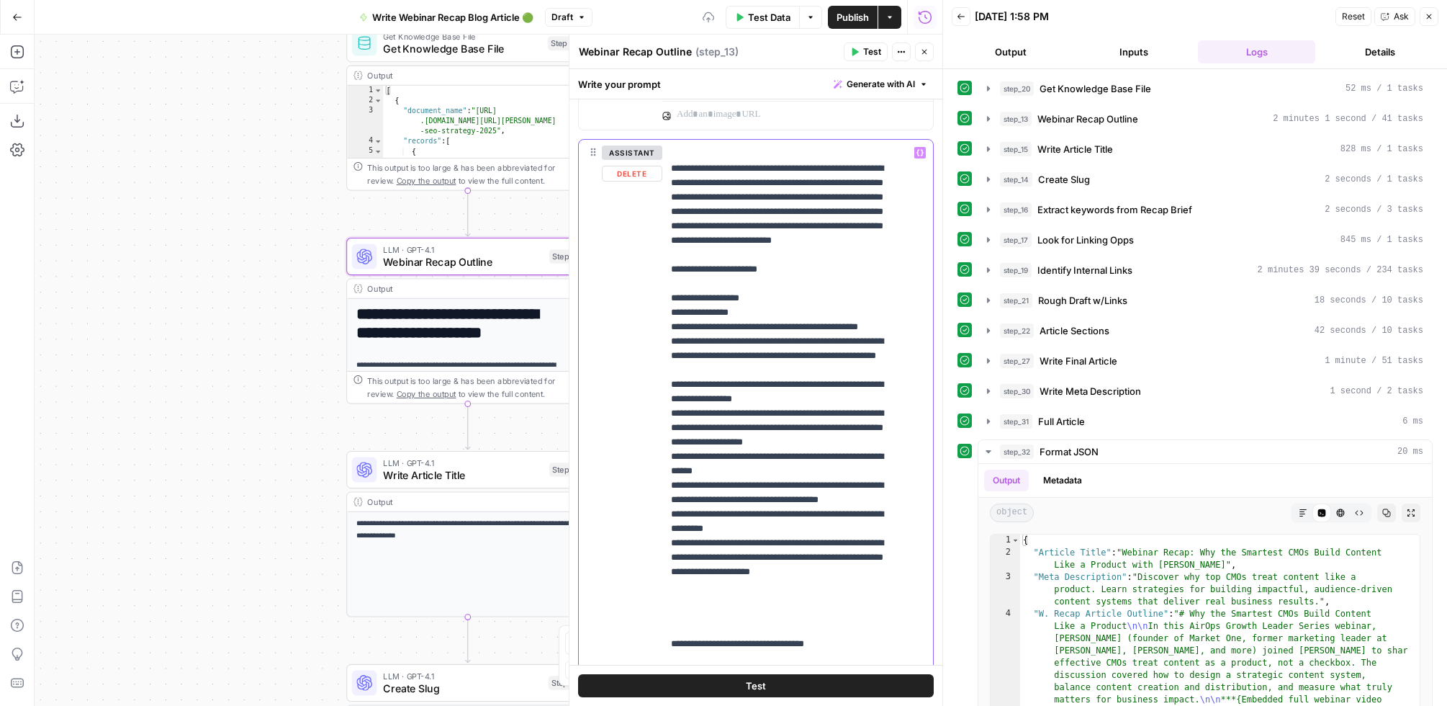
click at [668, 442] on div "**********" at bounding box center [791, 433] width 258 height 586
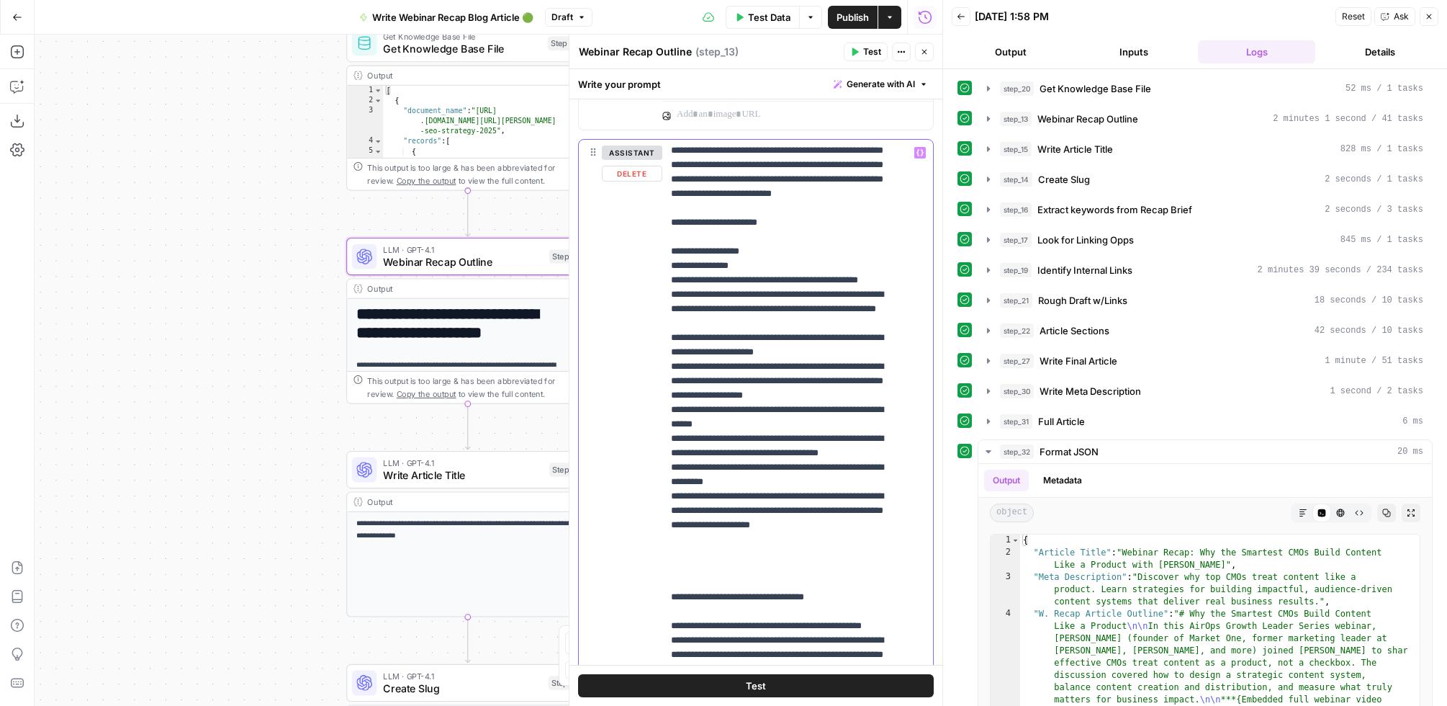
scroll to position [146, 0]
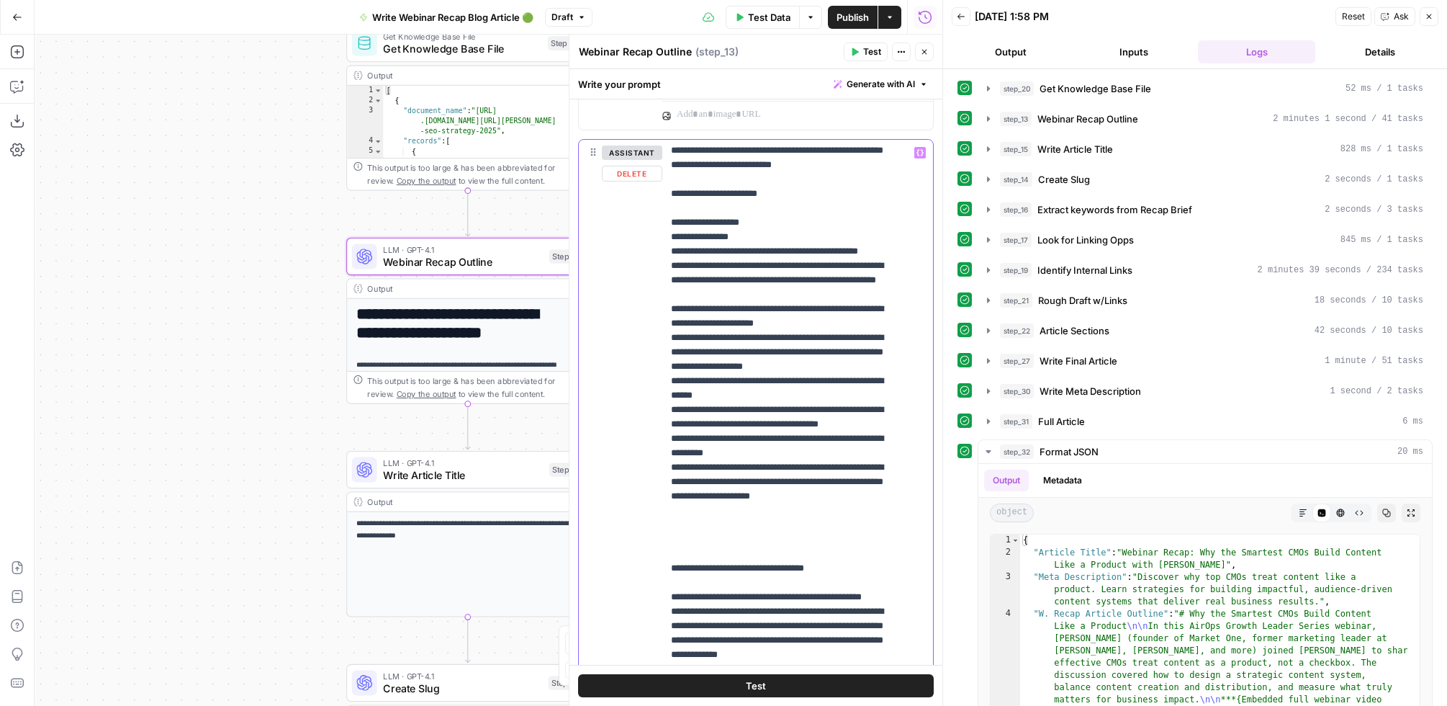
drag, startPoint x: 677, startPoint y: 439, endPoint x: 692, endPoint y: 444, distance: 15.9
click at [668, 511] on div "**********" at bounding box center [791, 433] width 258 height 586
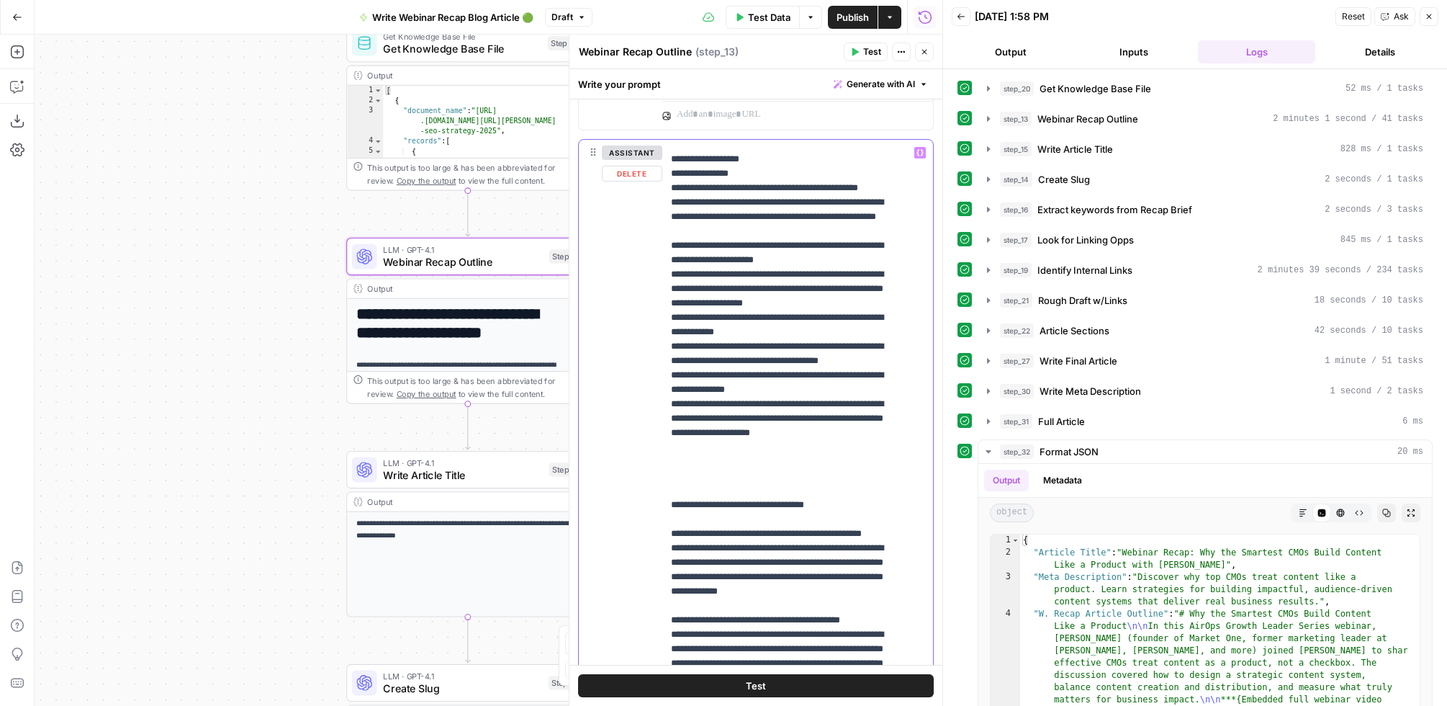
scroll to position [169, 0]
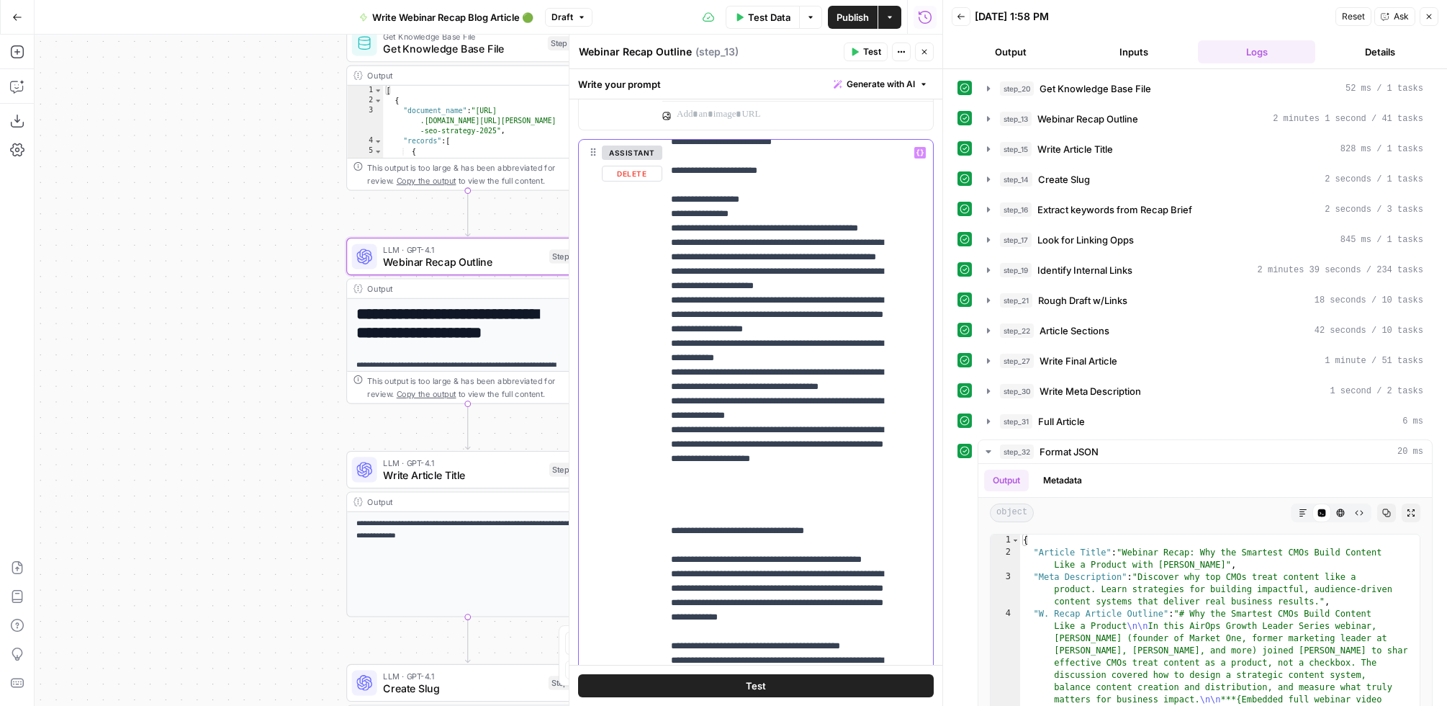
drag, startPoint x: 728, startPoint y: 201, endPoint x: 645, endPoint y: 198, distance: 82.9
click at [646, 198] on div "**********" at bounding box center [756, 450] width 354 height 621
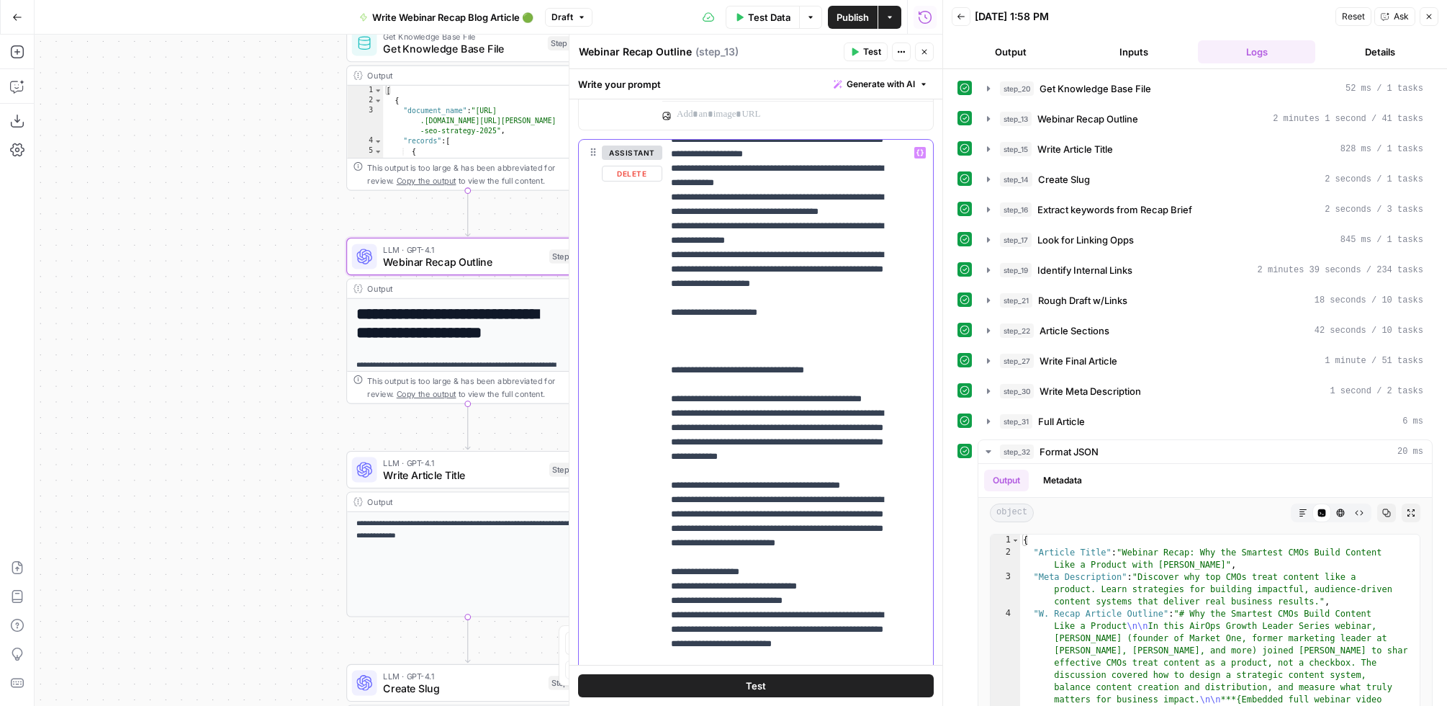
scroll to position [368, 0]
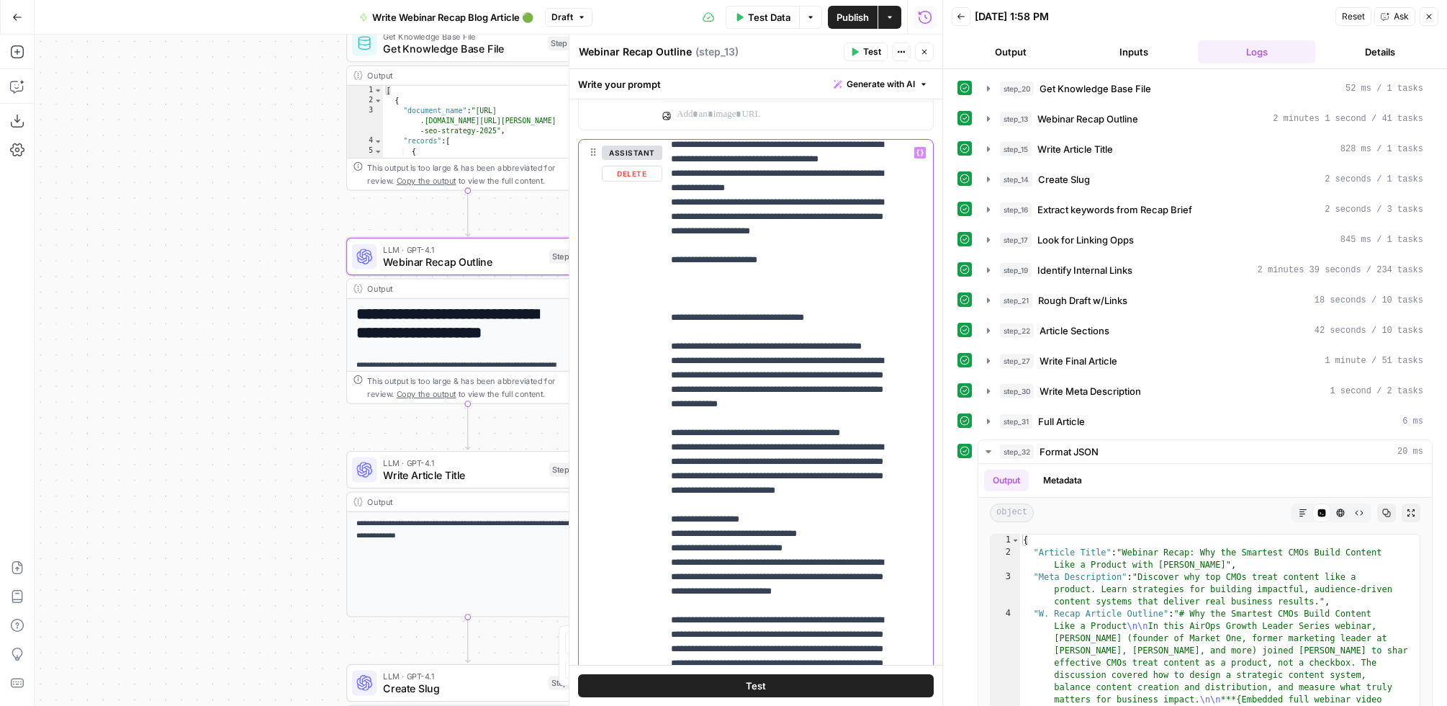
drag, startPoint x: 740, startPoint y: 399, endPoint x: 675, endPoint y: 392, distance: 65.8
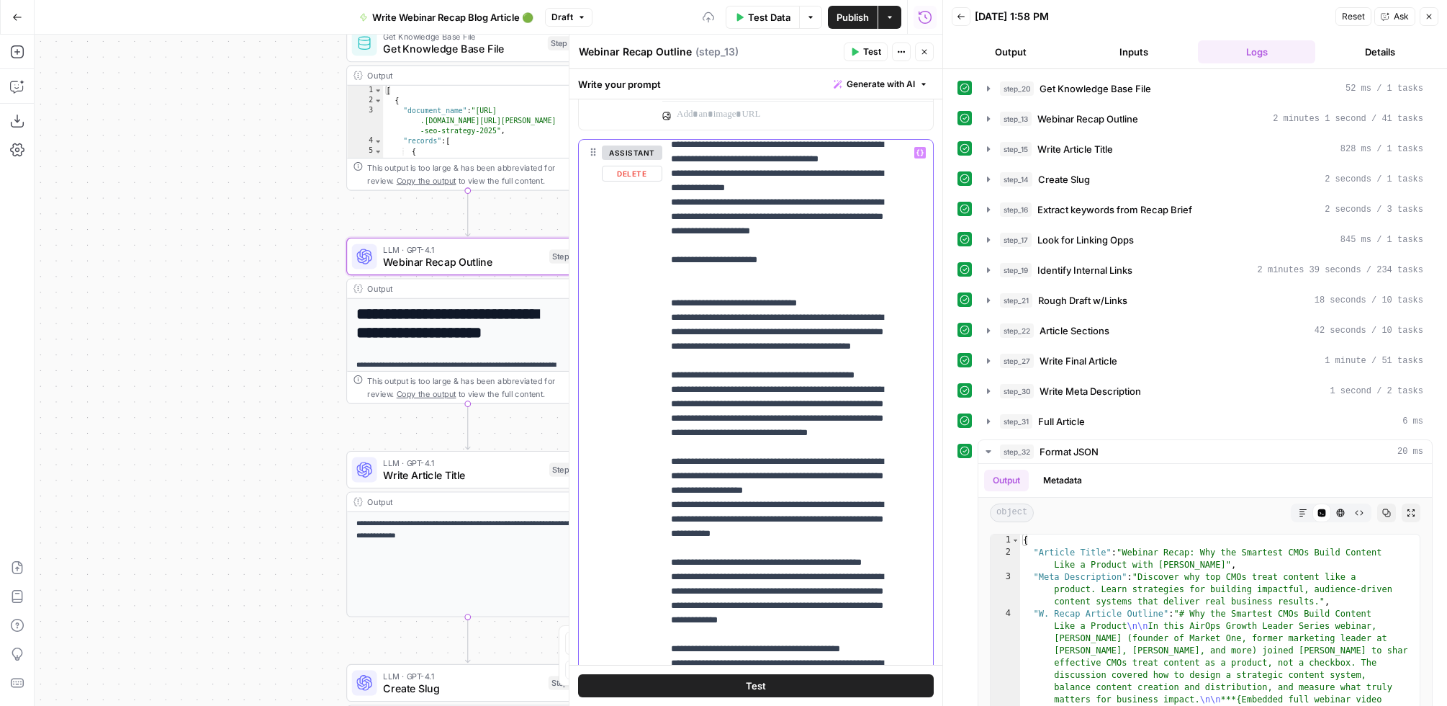
click at [665, 579] on div "**********" at bounding box center [791, 433] width 258 height 586
drag, startPoint x: 672, startPoint y: 619, endPoint x: 775, endPoint y: 646, distance: 107.1
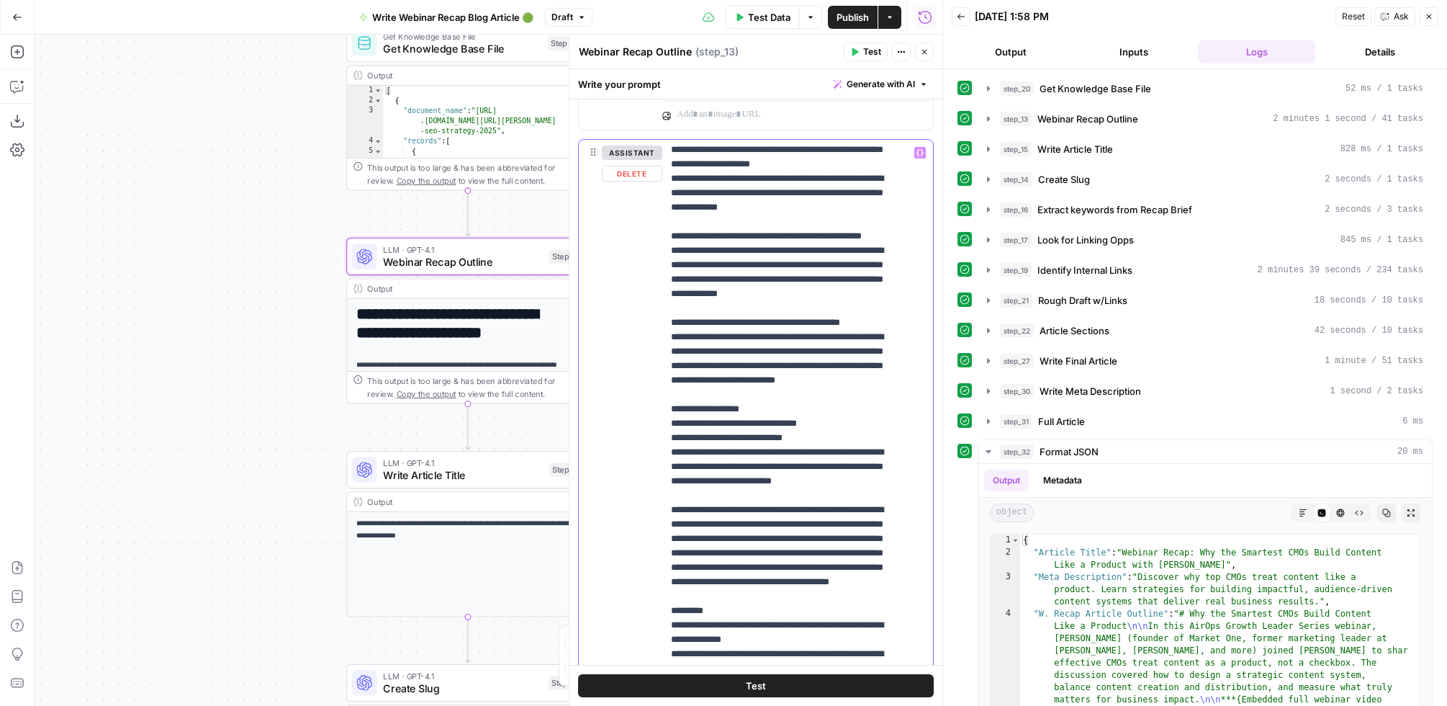
scroll to position [685, 0]
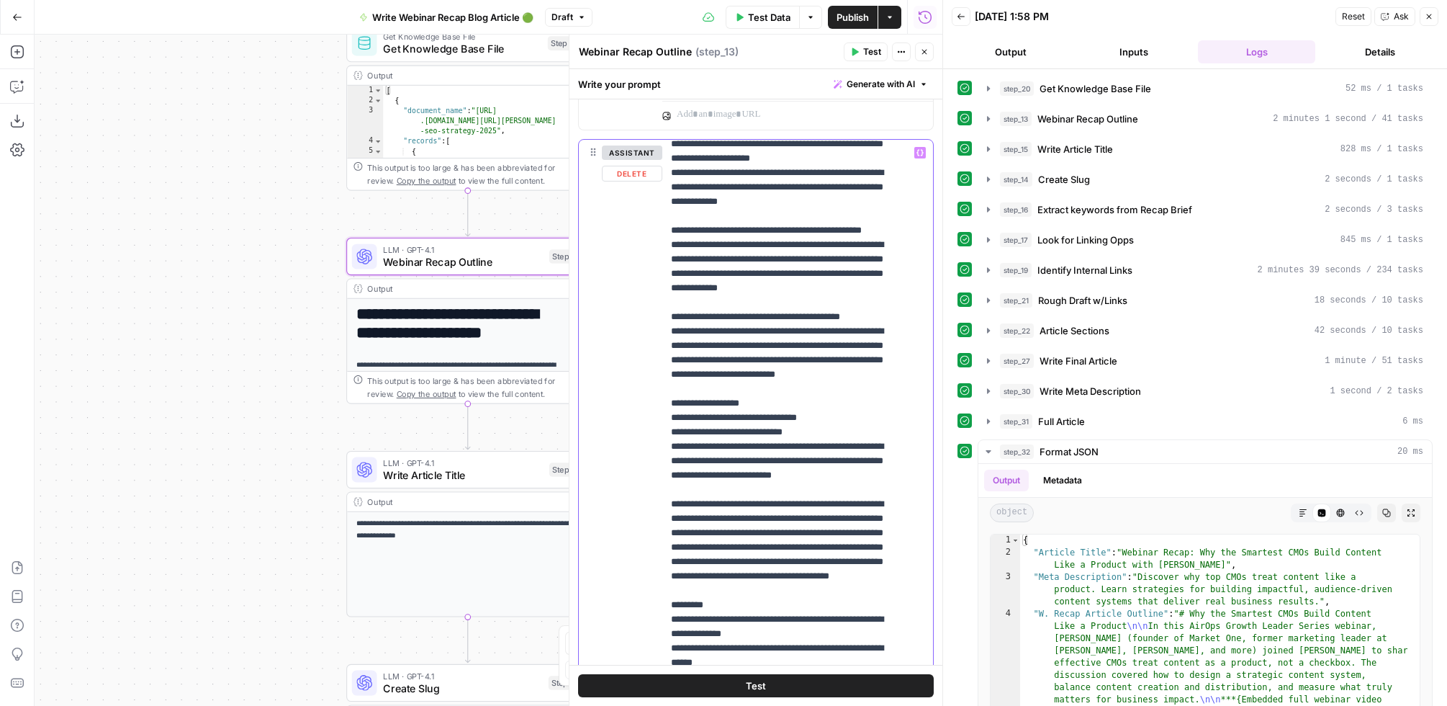
drag, startPoint x: 673, startPoint y: 347, endPoint x: 809, endPoint y: 518, distance: 218.4
click at [809, 518] on p "**********" at bounding box center [785, 576] width 229 height 2232
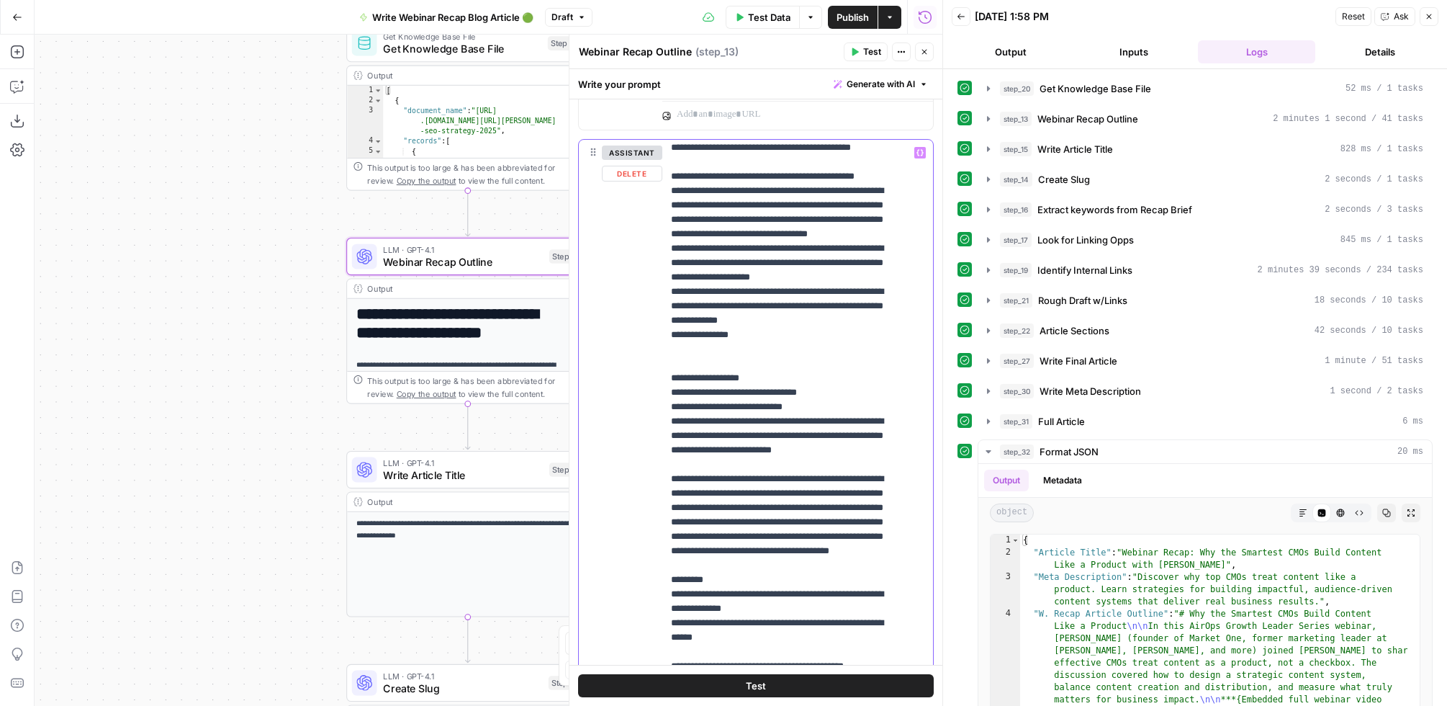
scroll to position [689, 0]
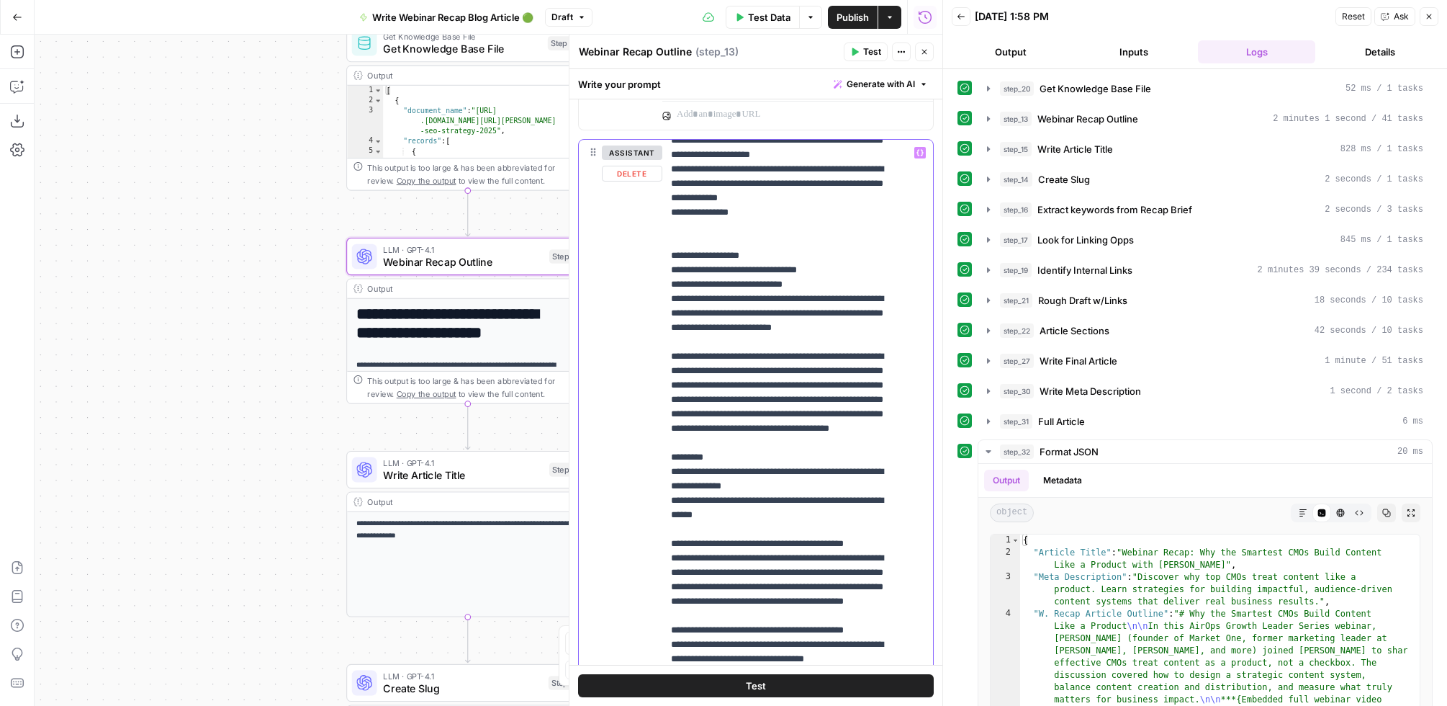
drag, startPoint x: 673, startPoint y: 367, endPoint x: 902, endPoint y: 565, distance: 302.7
click at [902, 565] on div "**********" at bounding box center [791, 433] width 258 height 586
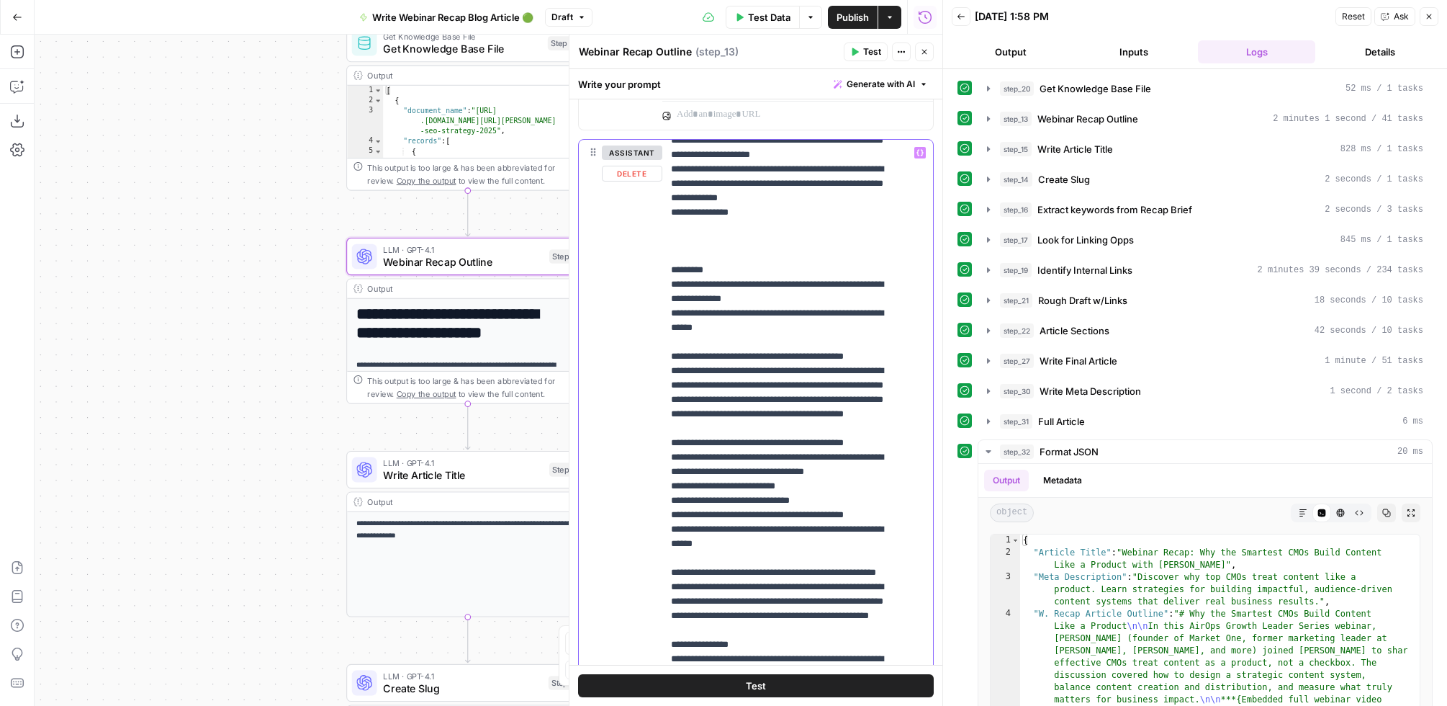
click at [716, 351] on p "**********" at bounding box center [785, 385] width 229 height 1858
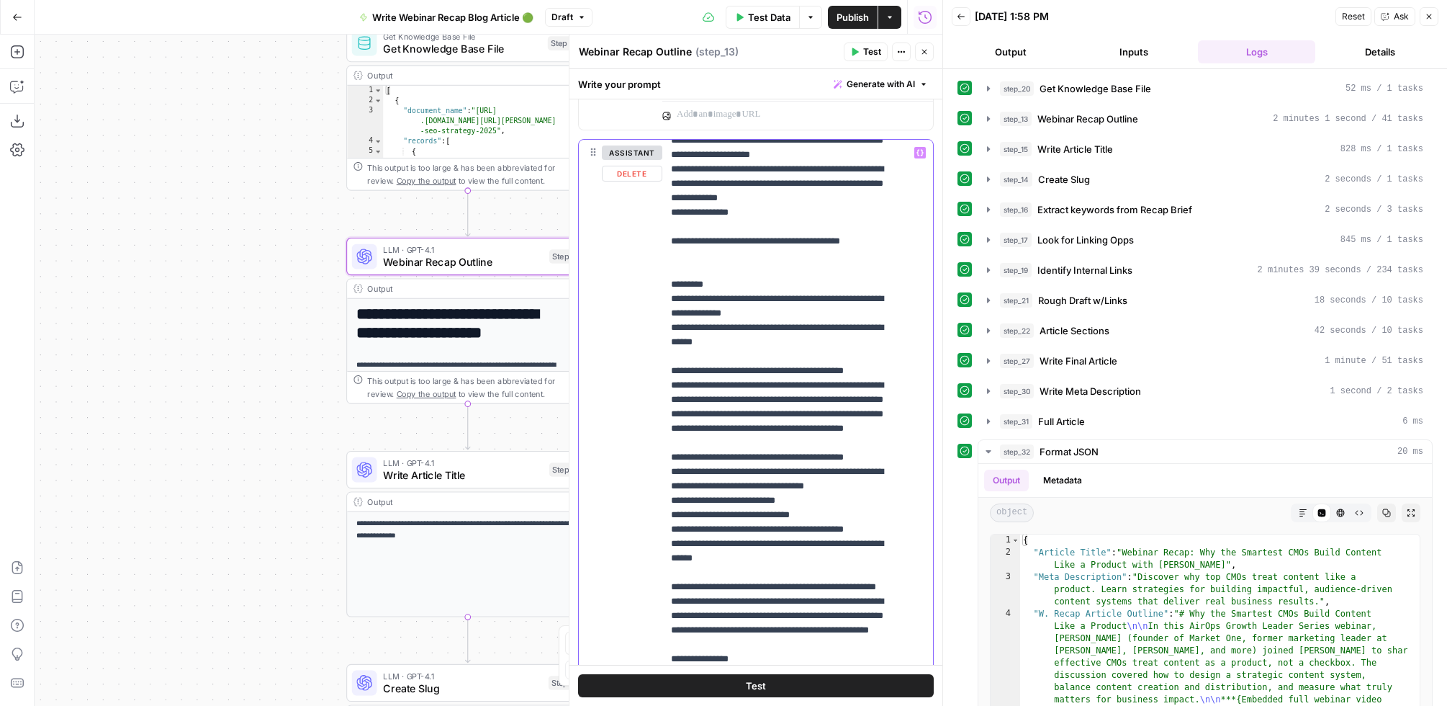
drag, startPoint x: 671, startPoint y: 357, endPoint x: 685, endPoint y: 367, distance: 16.6
click at [672, 357] on p "**********" at bounding box center [785, 392] width 229 height 1872
click at [687, 373] on p "**********" at bounding box center [785, 392] width 229 height 1872
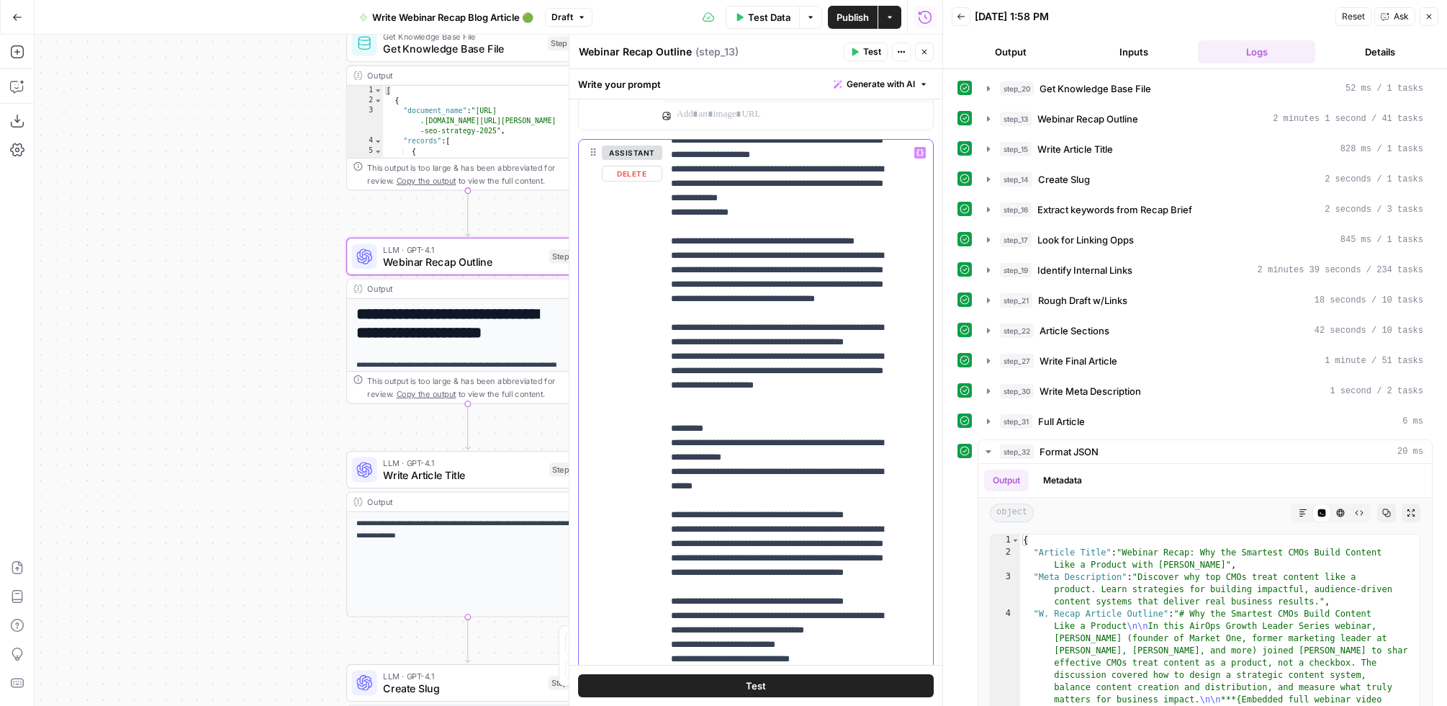
click at [667, 373] on div "**********" at bounding box center [791, 433] width 258 height 586
click at [669, 460] on div "**********" at bounding box center [791, 433] width 258 height 586
click at [663, 506] on div "**********" at bounding box center [791, 433] width 258 height 586
click at [729, 438] on p "**********" at bounding box center [785, 478] width 229 height 2045
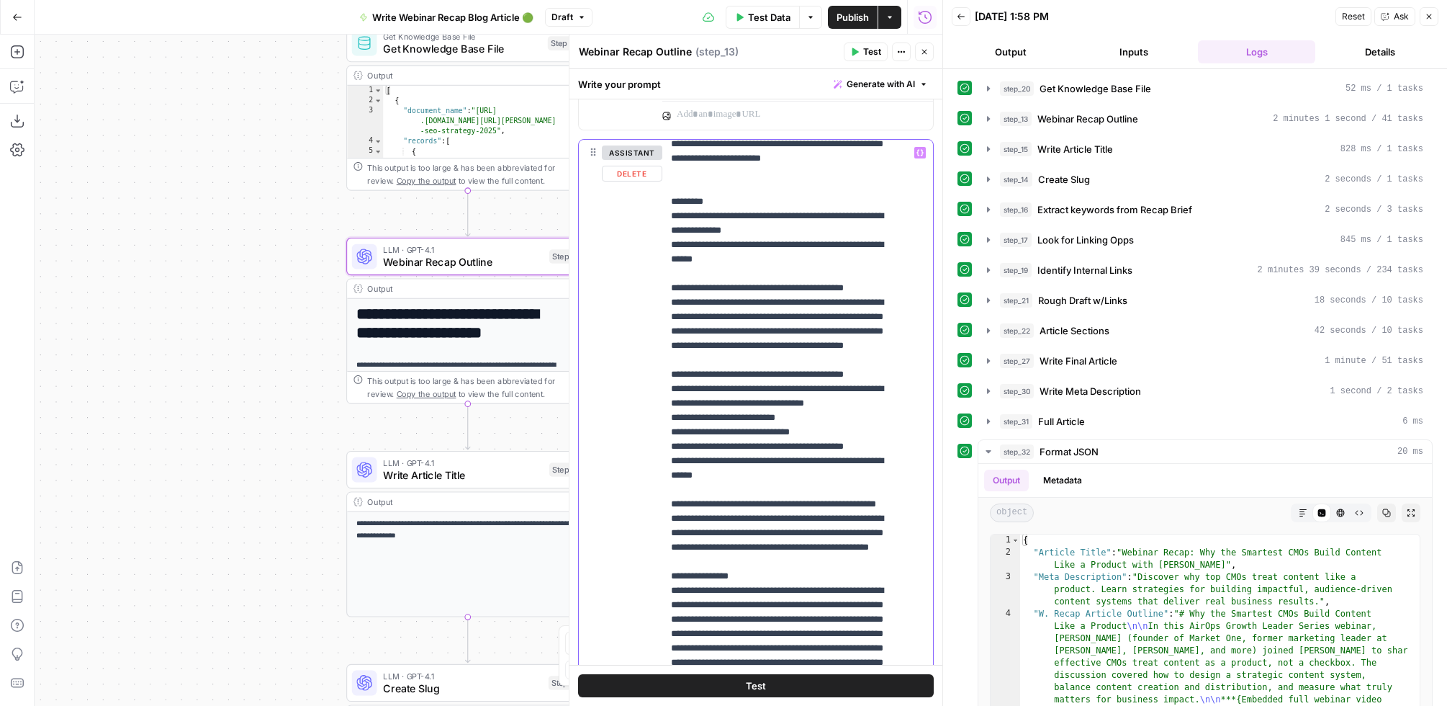
scroll to position [922, 0]
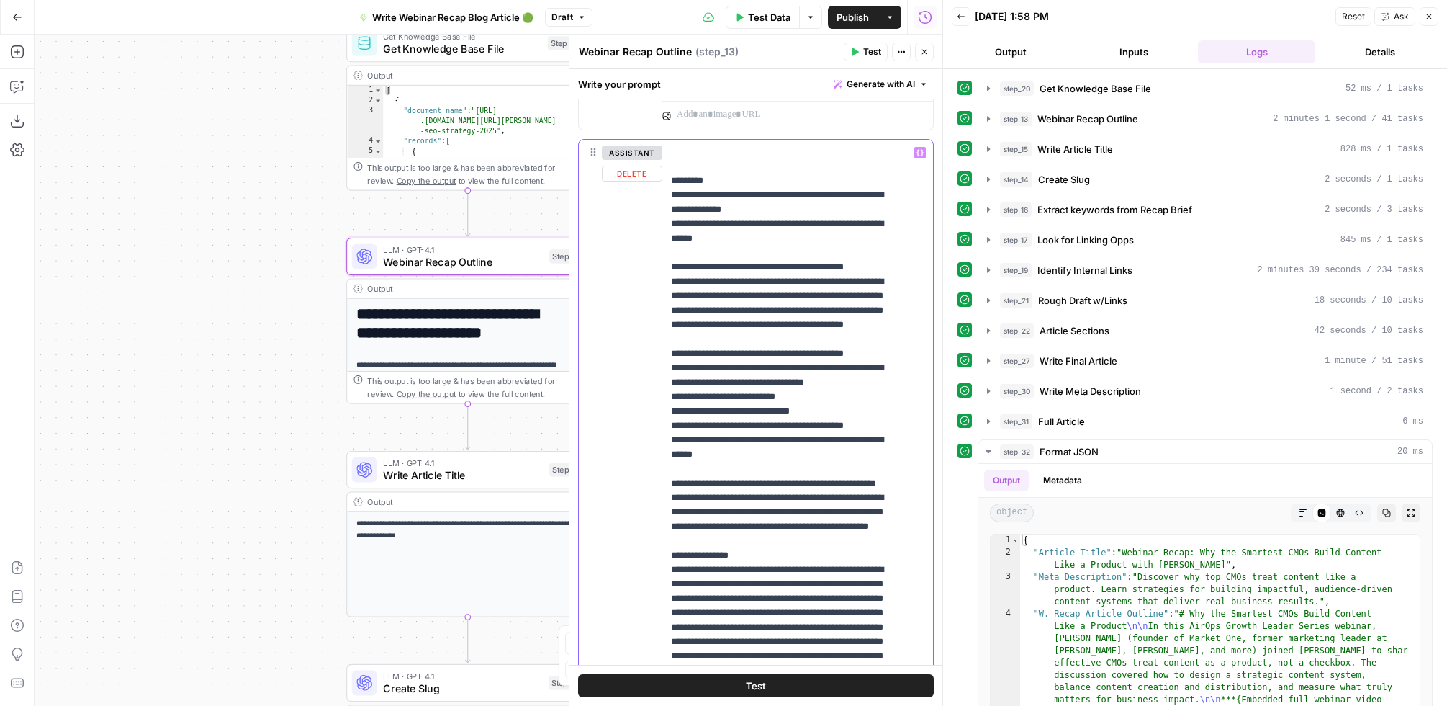
drag, startPoint x: 678, startPoint y: 302, endPoint x: 829, endPoint y: 397, distance: 179.0
click at [829, 398] on p "**********" at bounding box center [785, 238] width 229 height 2031
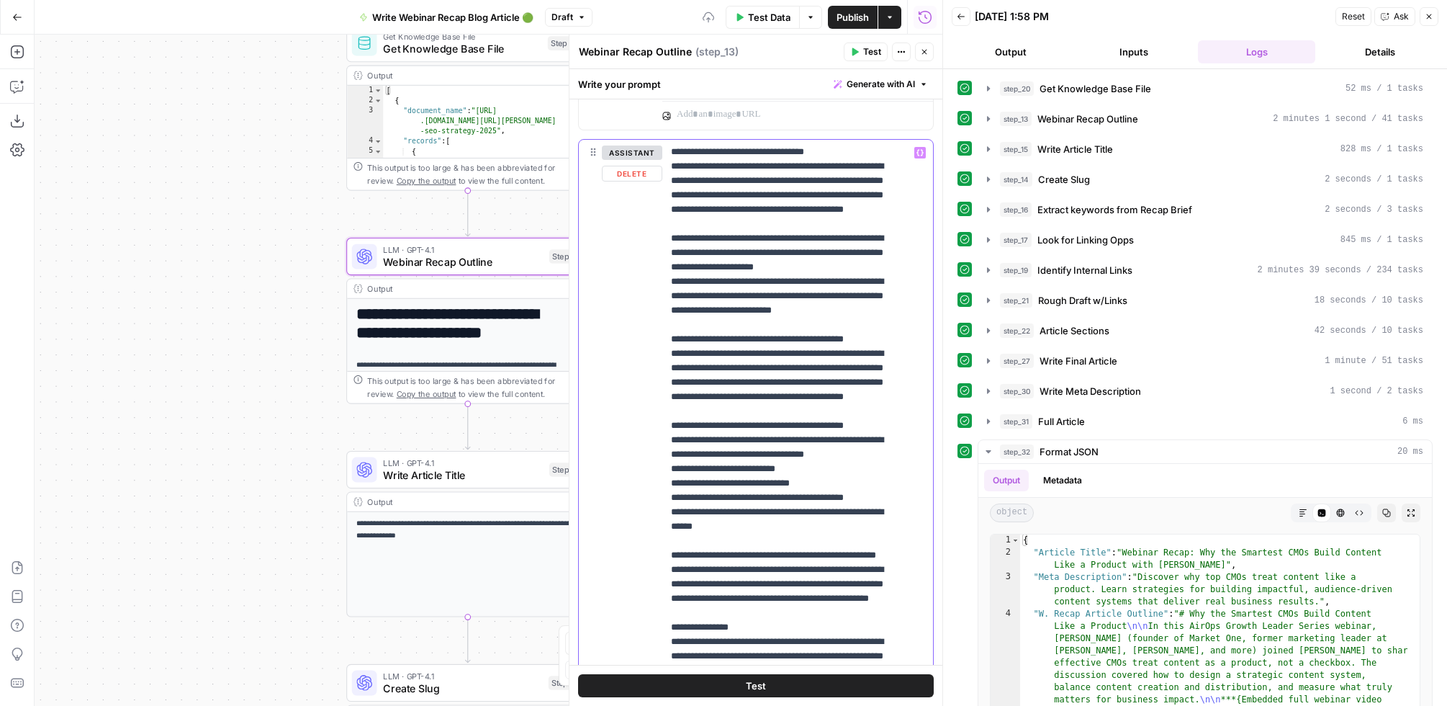
click at [668, 300] on div "**********" at bounding box center [791, 433] width 258 height 586
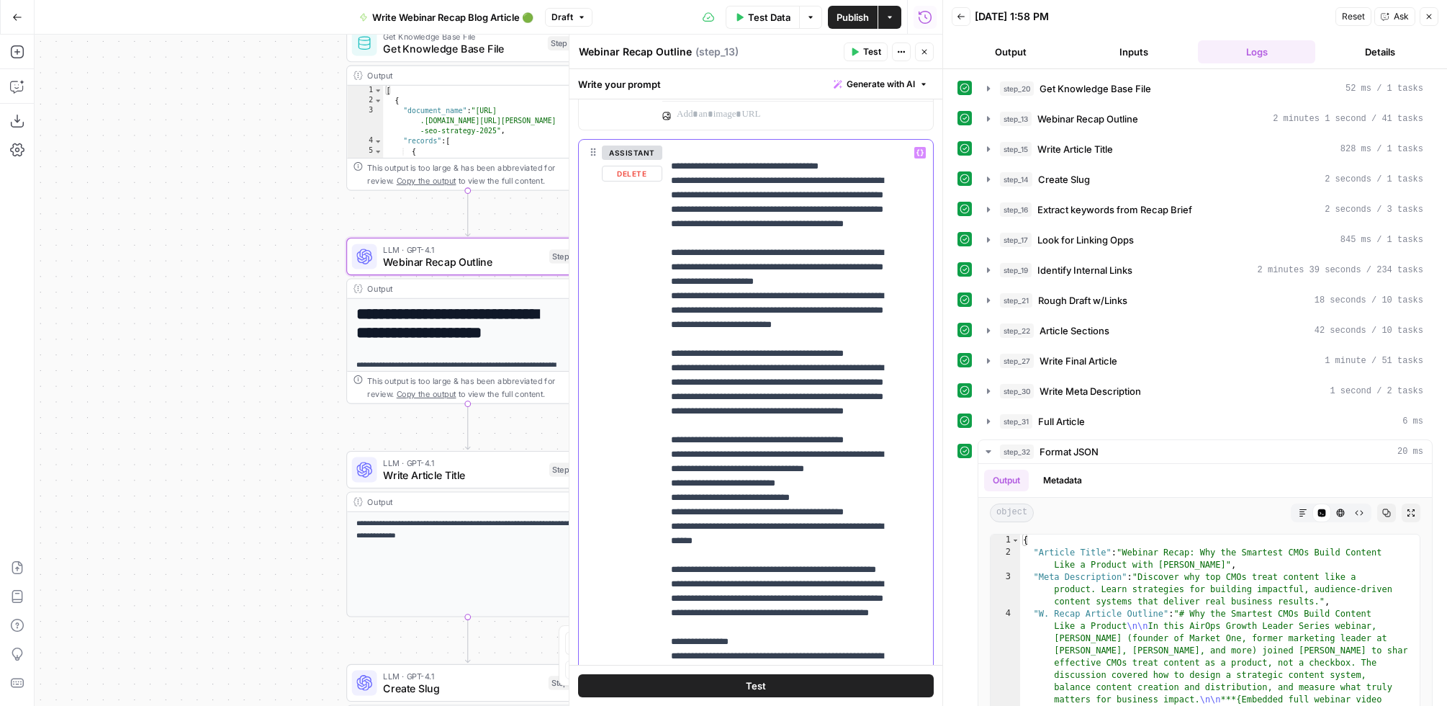
click at [671, 326] on p "**********" at bounding box center [785, 303] width 229 height 2160
click at [672, 428] on p "**********" at bounding box center [785, 303] width 229 height 2160
click at [767, 415] on p "**********" at bounding box center [785, 303] width 229 height 2160
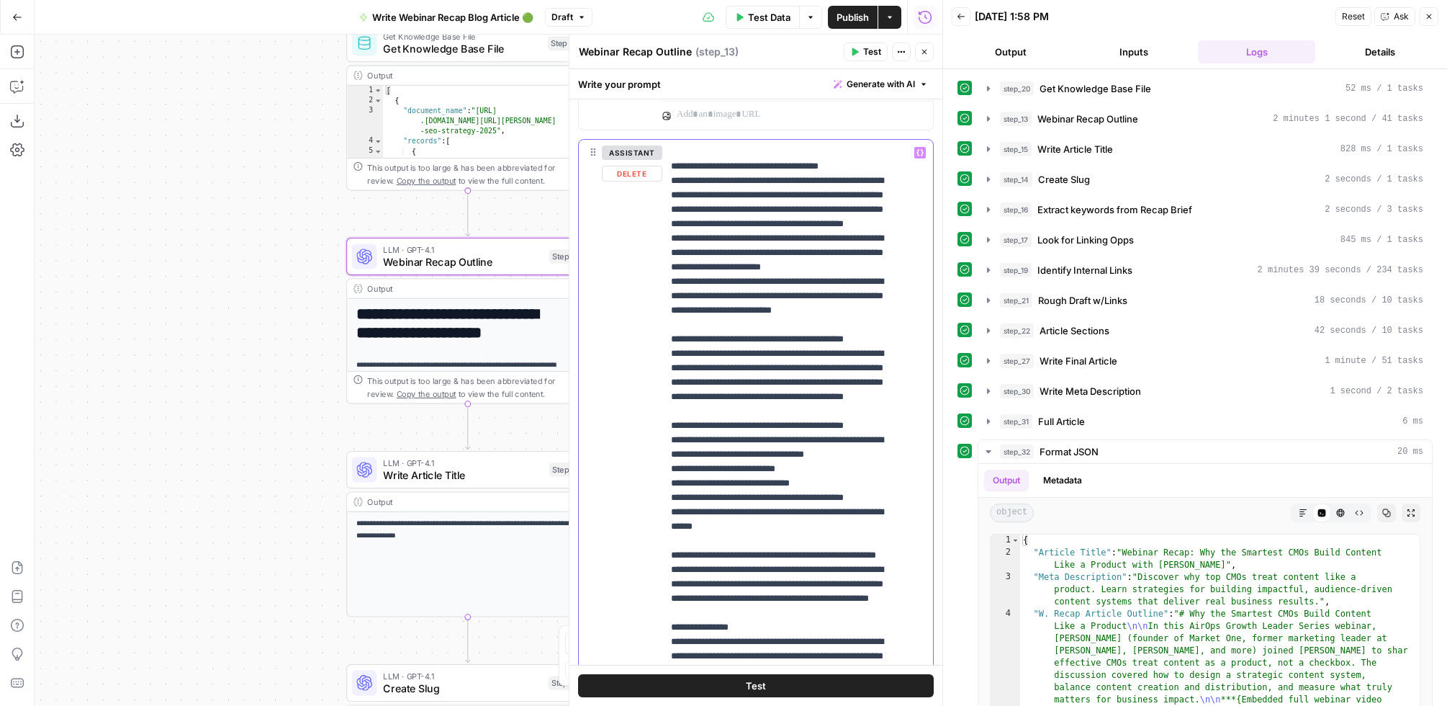
click at [671, 456] on p "**********" at bounding box center [785, 296] width 229 height 2146
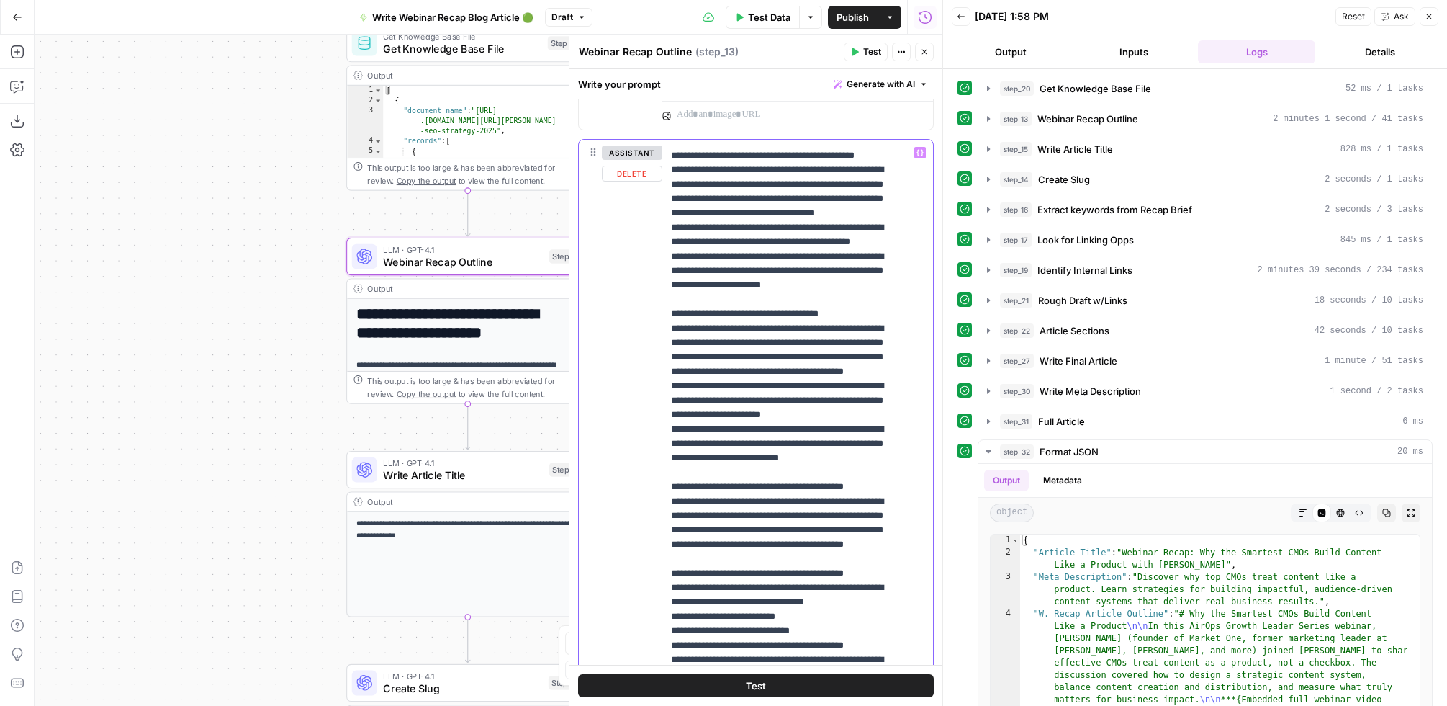
scroll to position [761, 0]
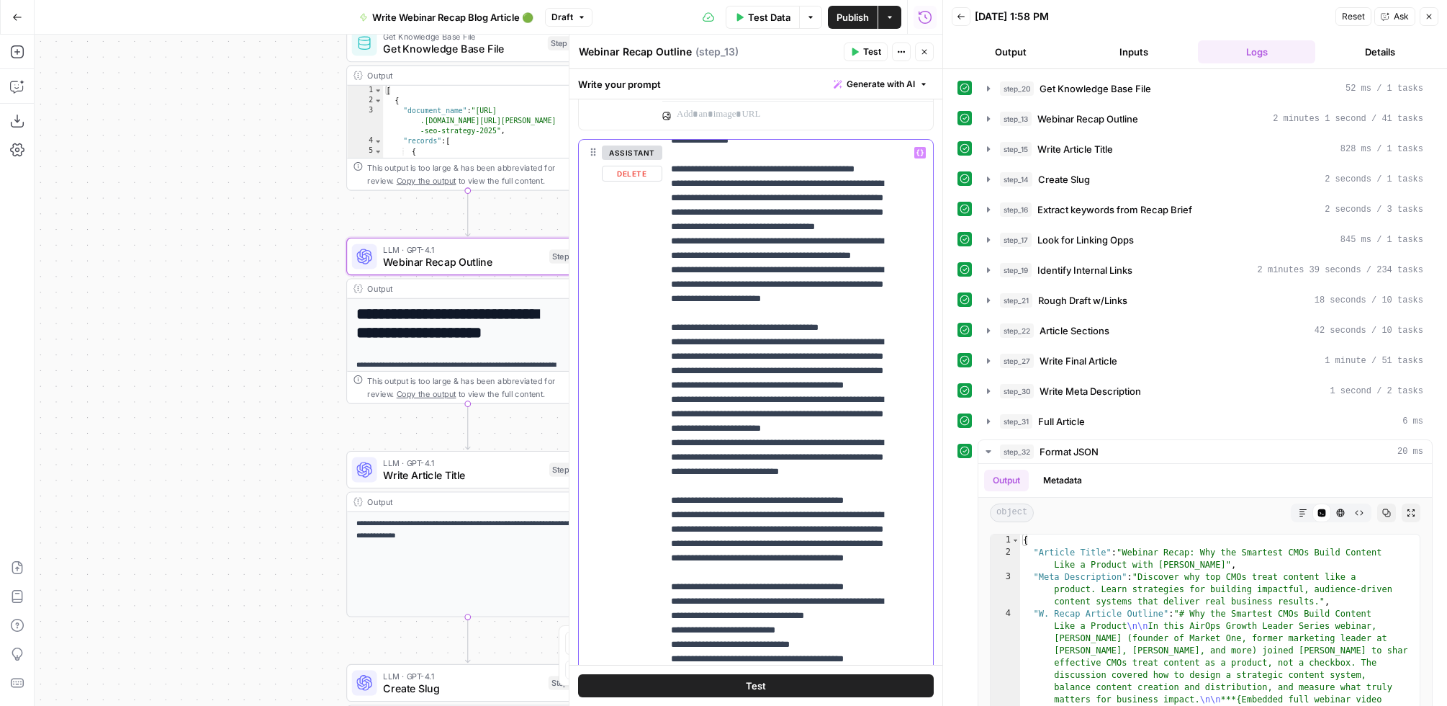
drag, startPoint x: 750, startPoint y: 256, endPoint x: 663, endPoint y: 257, distance: 86.4
click at [663, 257] on div "**********" at bounding box center [791, 433] width 258 height 586
click at [676, 255] on p "**********" at bounding box center [785, 457] width 229 height 2146
drag, startPoint x: 713, startPoint y: 256, endPoint x: 650, endPoint y: 258, distance: 62.7
click at [650, 258] on div "**********" at bounding box center [756, 450] width 354 height 621
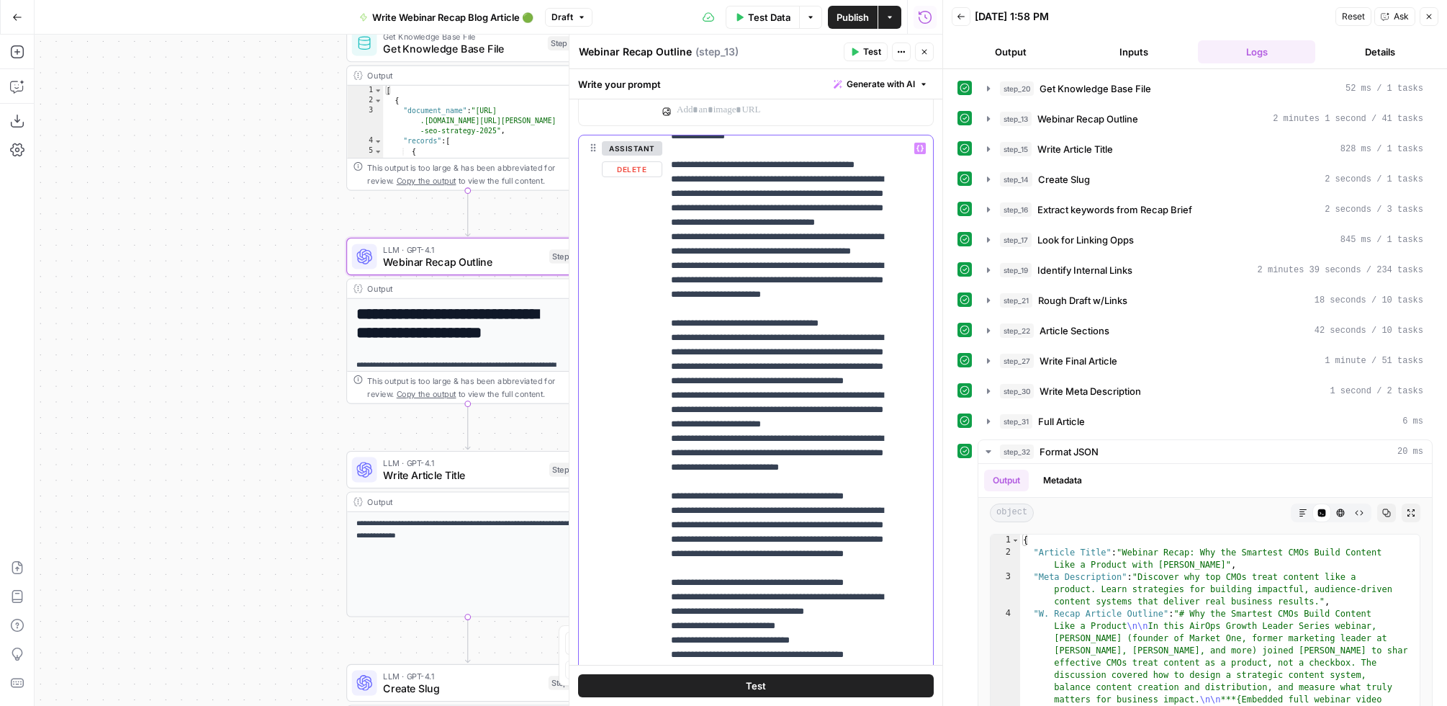
scroll to position [1061, 0]
copy p "**********"
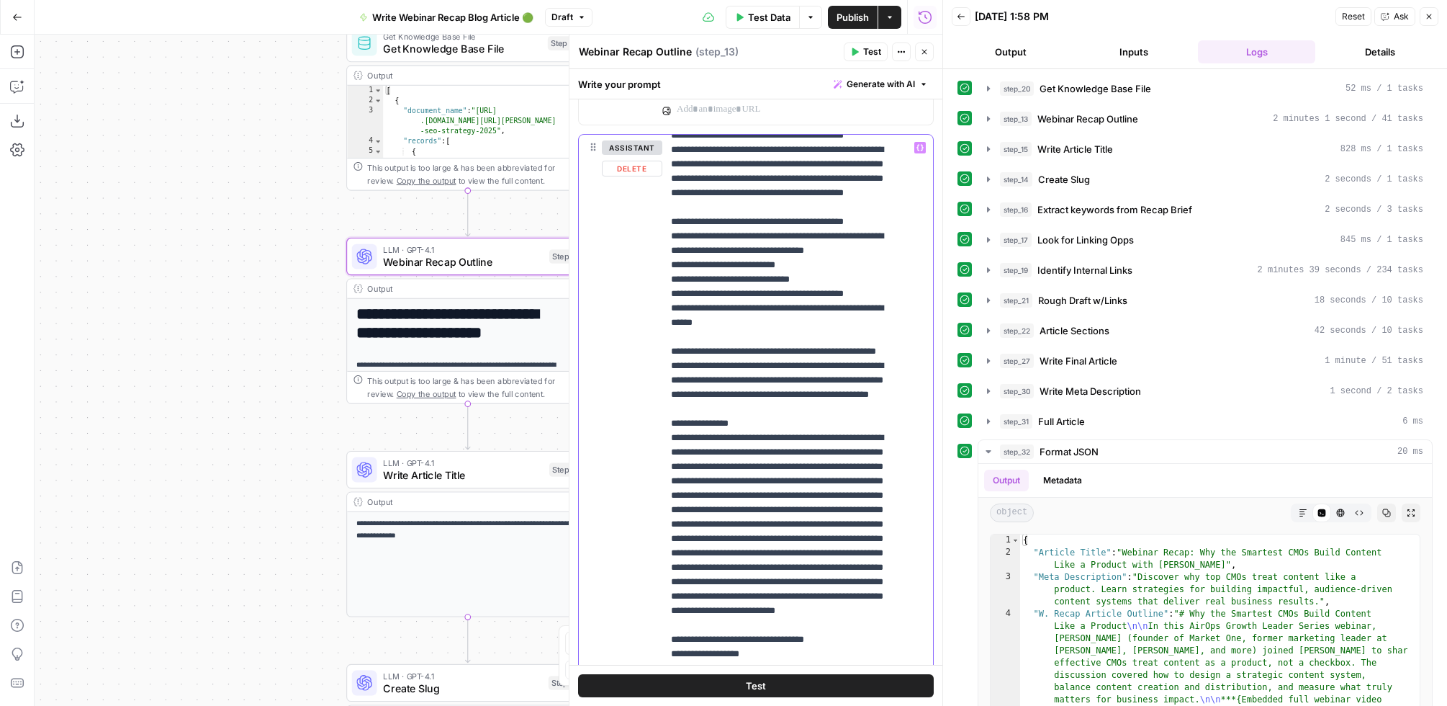
scroll to position [1120, 0]
click at [716, 307] on p "**********" at bounding box center [785, 93] width 229 height 2146
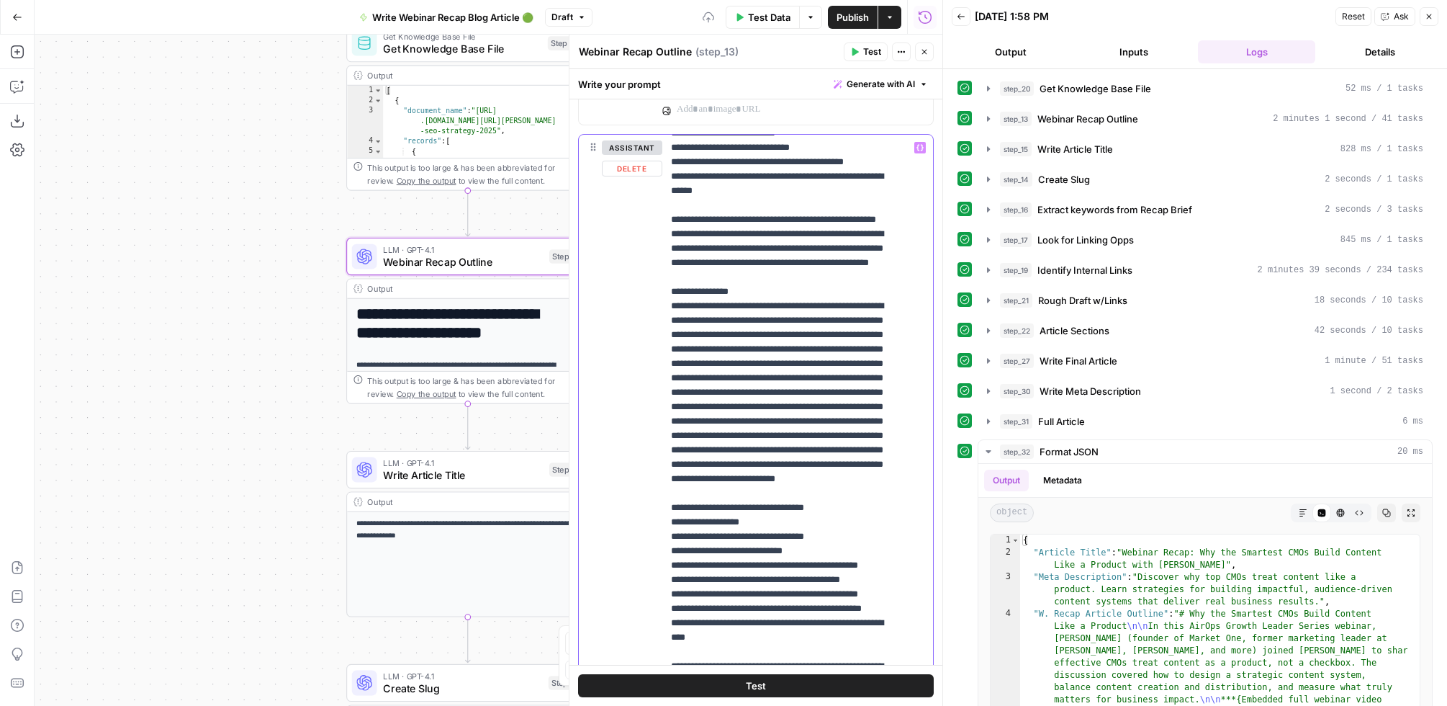
scroll to position [1398, 0]
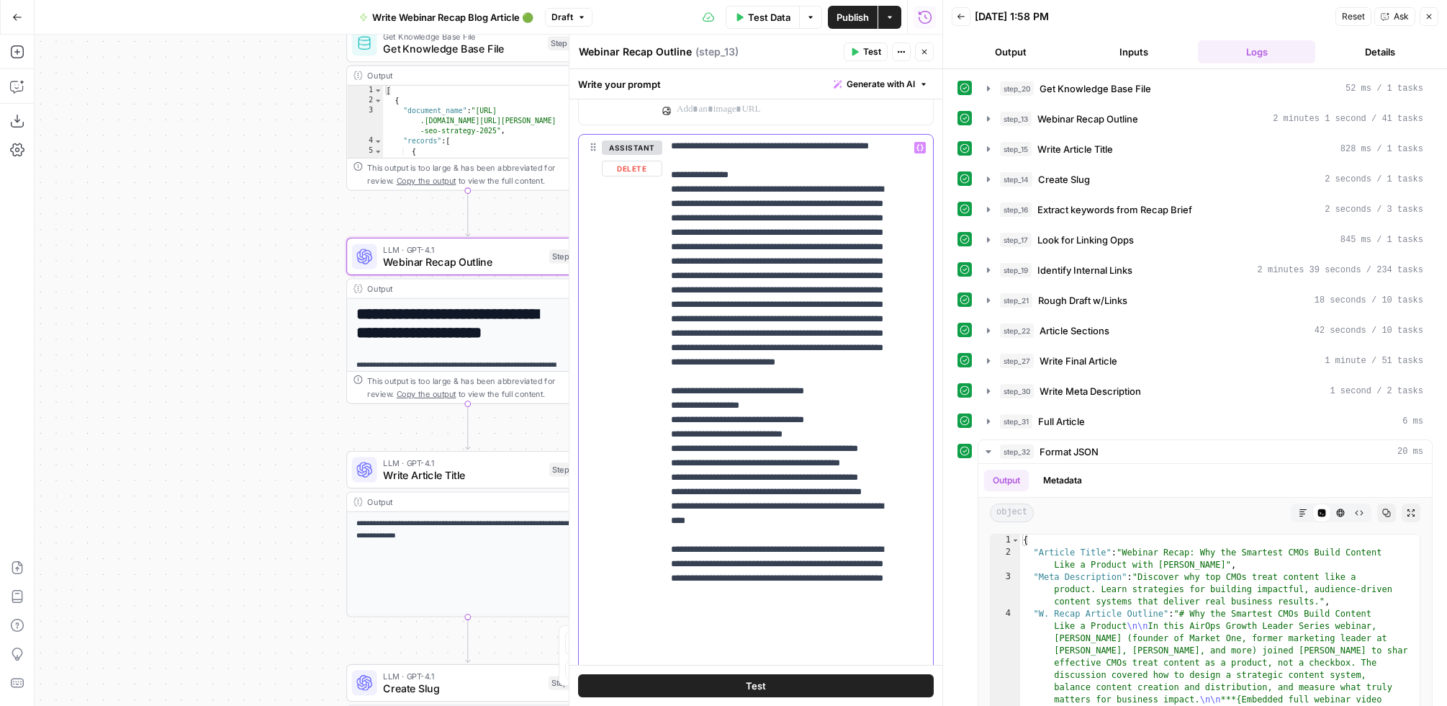
drag, startPoint x: 672, startPoint y: 174, endPoint x: 842, endPoint y: 650, distance: 506.1
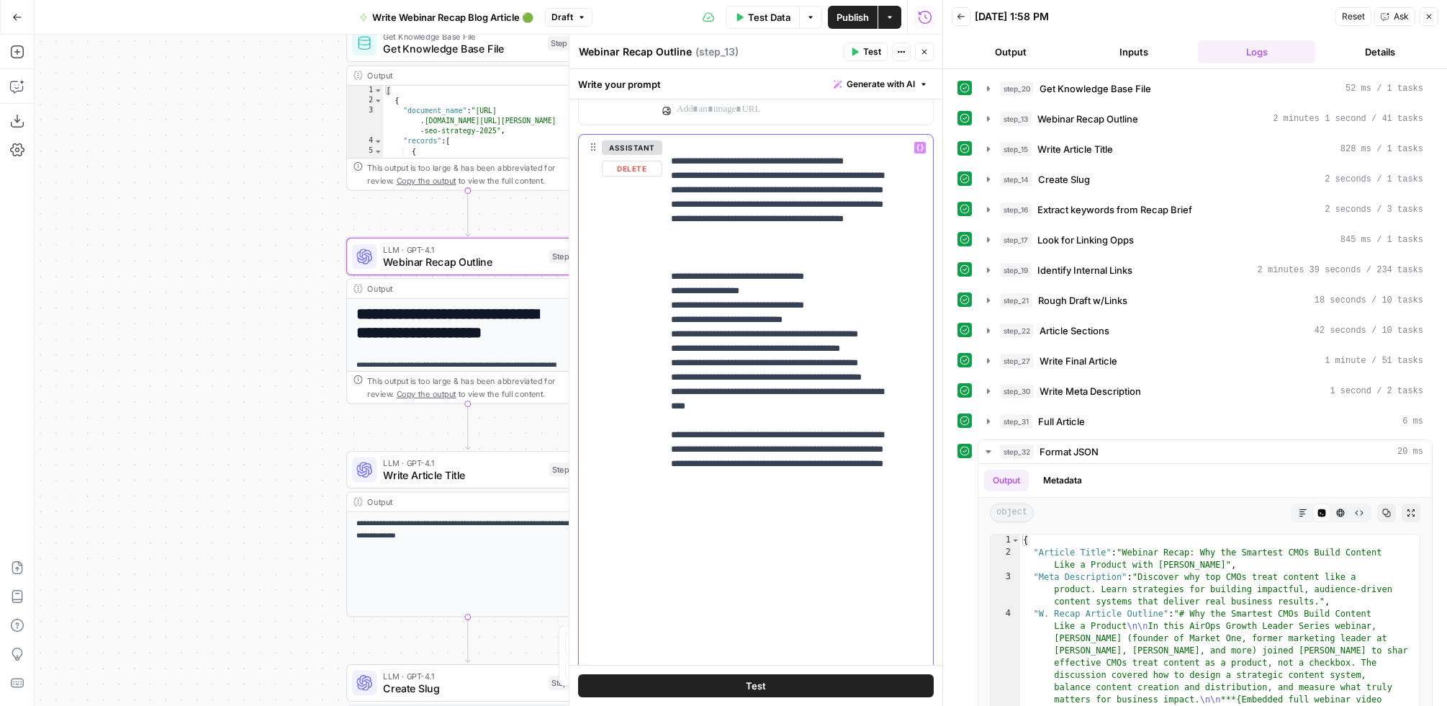
scroll to position [1076, 0]
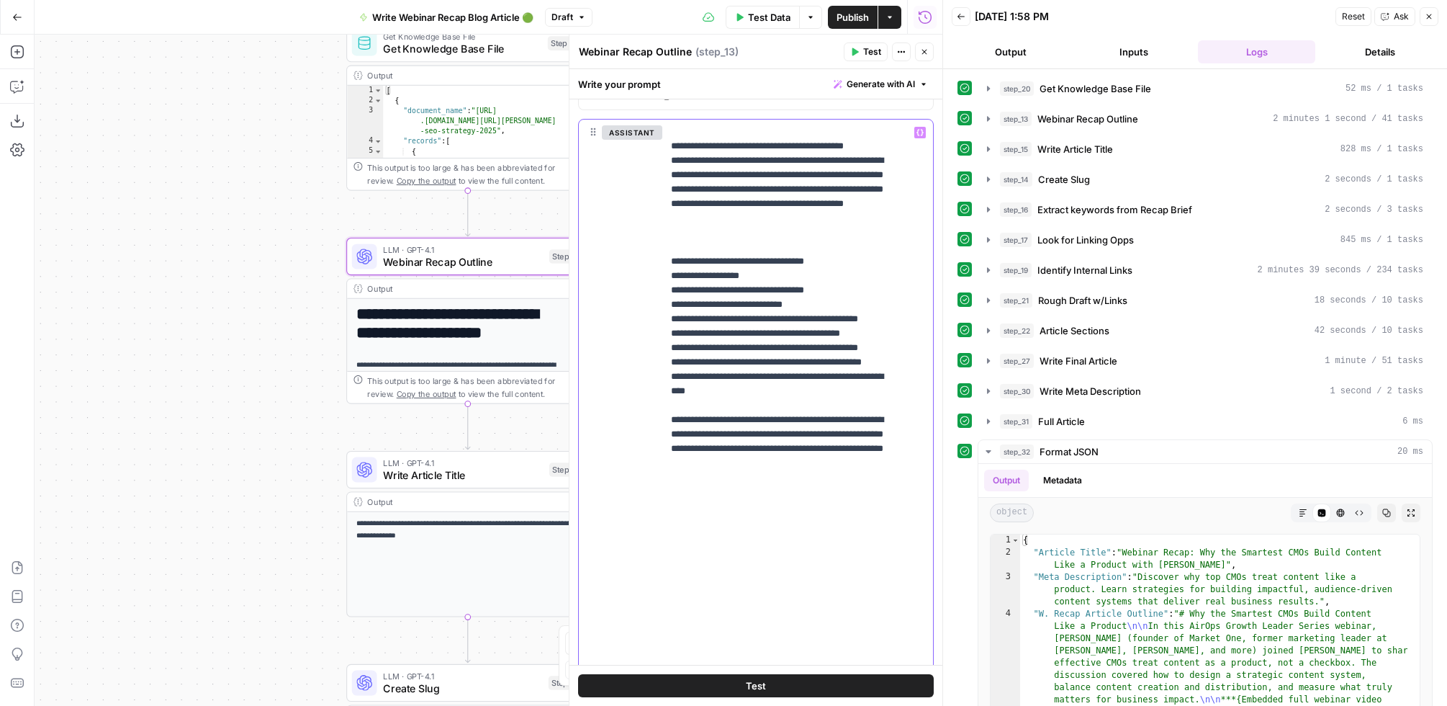
drag, startPoint x: 740, startPoint y: 356, endPoint x: 764, endPoint y: 370, distance: 27.8
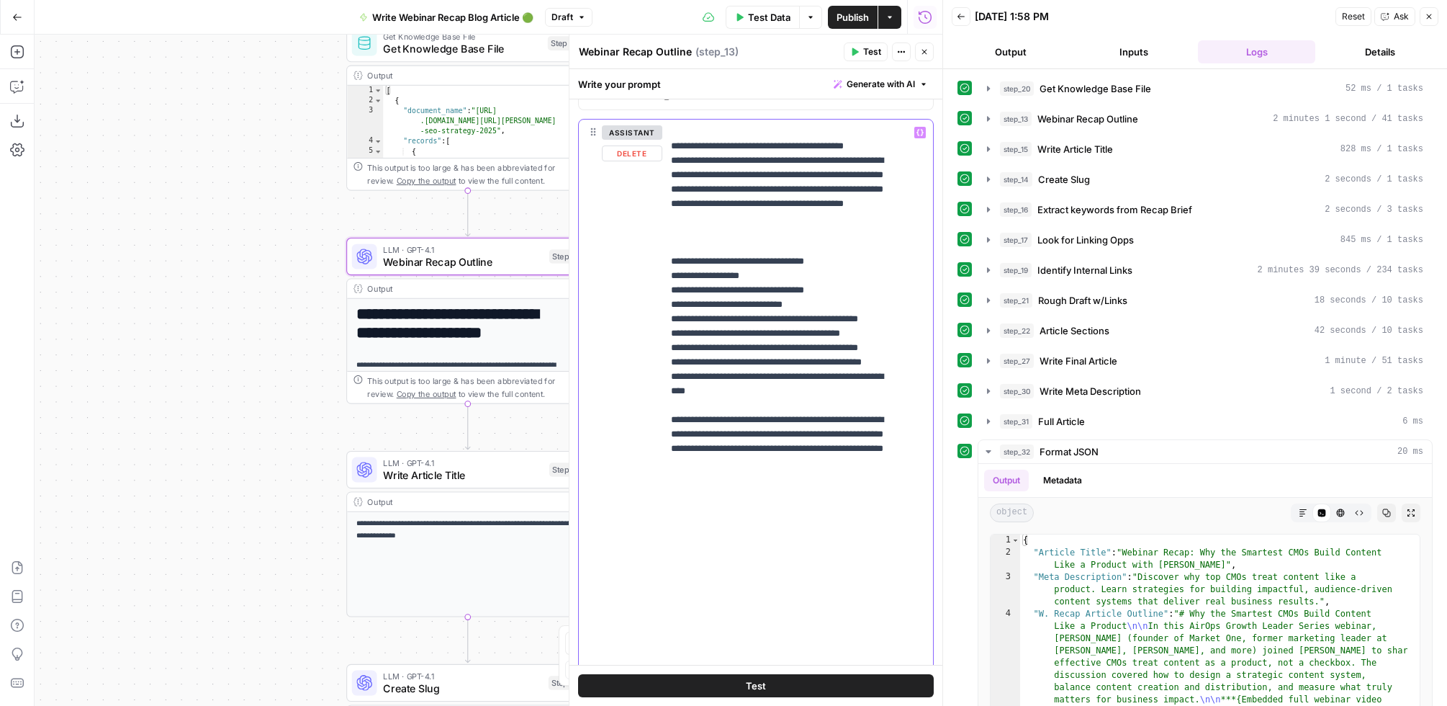
drag, startPoint x: 778, startPoint y: 395, endPoint x: 676, endPoint y: 336, distance: 117.4
click at [664, 336] on div "**********" at bounding box center [791, 413] width 258 height 586
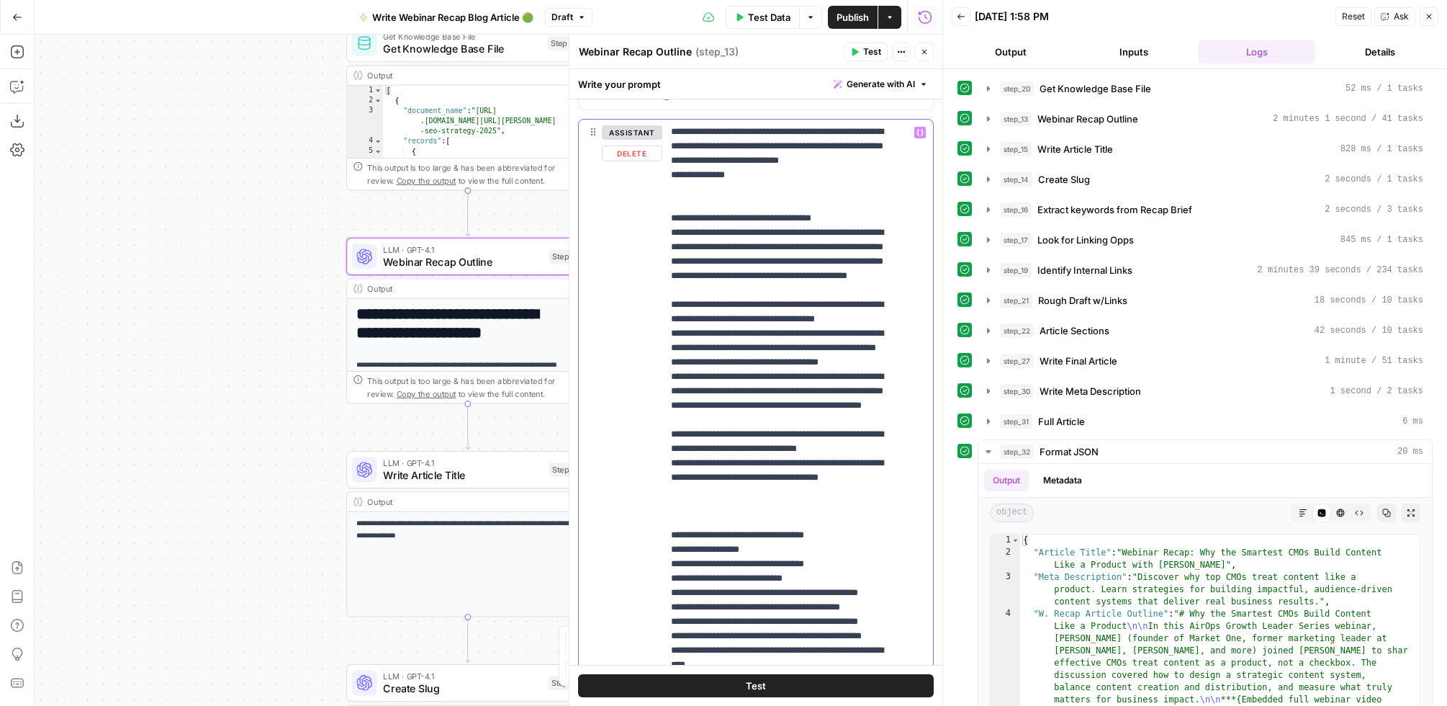
scroll to position [1124, 0]
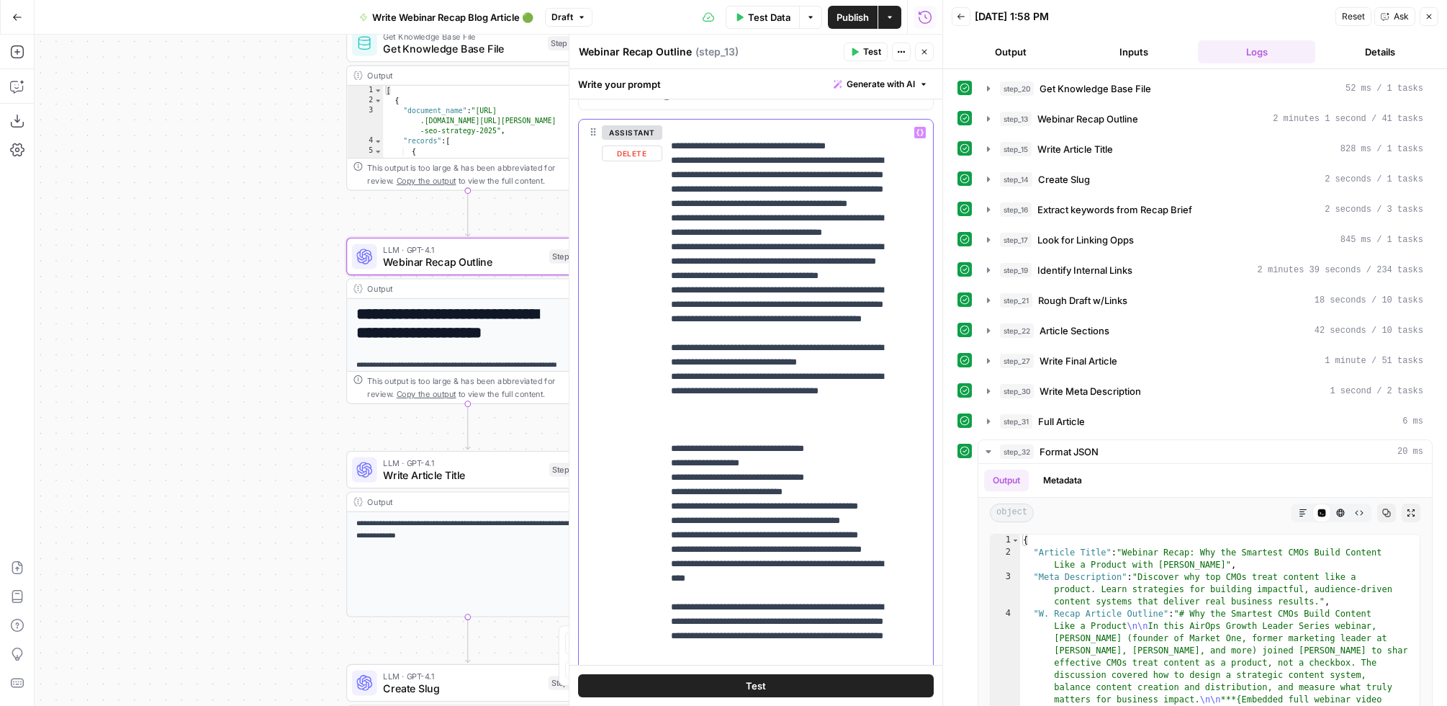
click at [670, 489] on div "**********" at bounding box center [791, 413] width 258 height 586
click at [667, 449] on div "**********" at bounding box center [791, 413] width 258 height 586
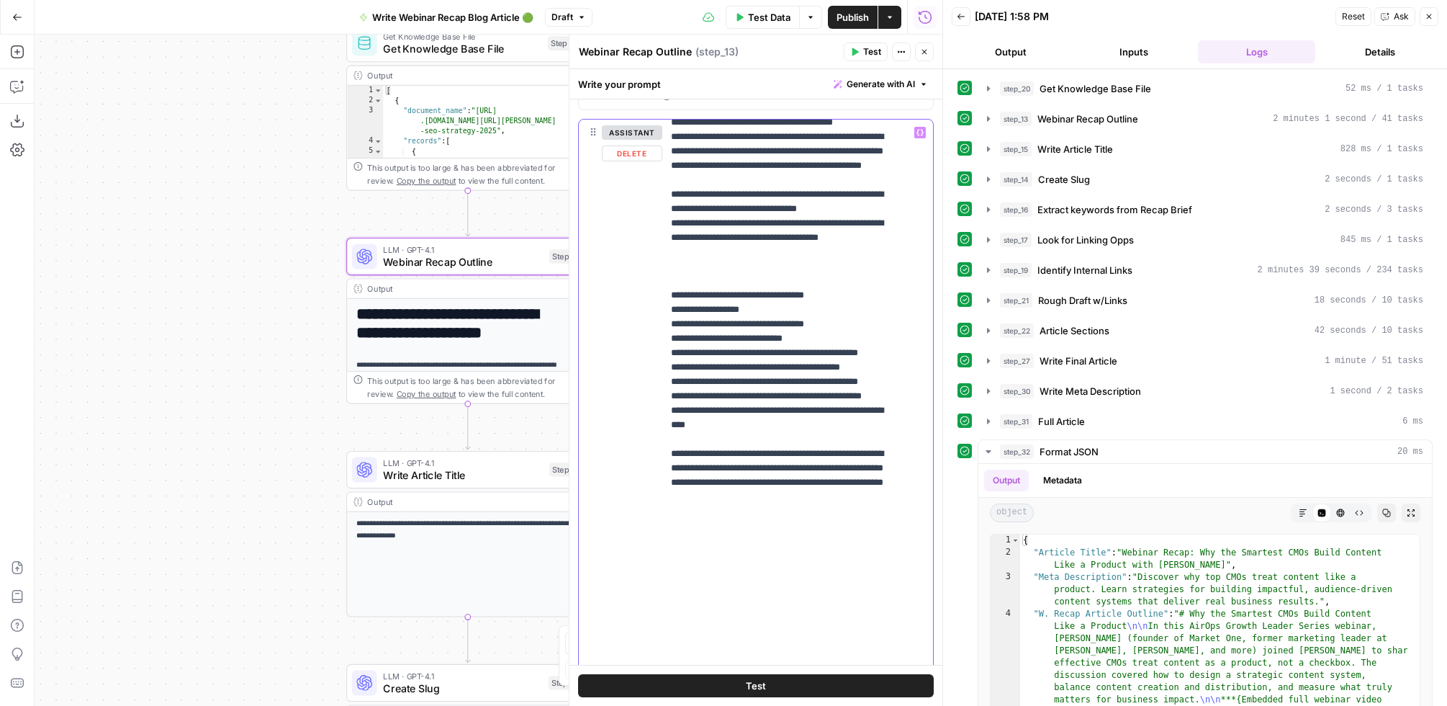
scroll to position [1295, 0]
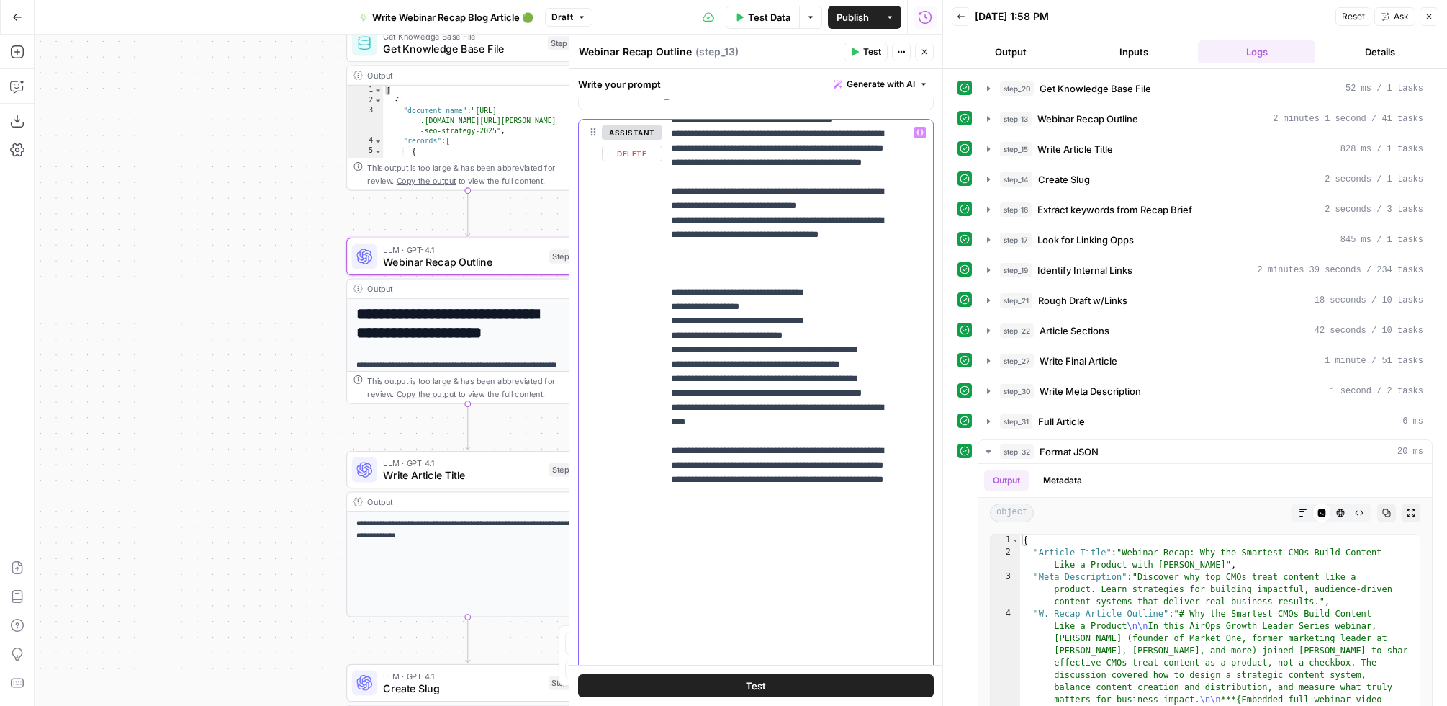
click at [668, 462] on div "**********" at bounding box center [791, 413] width 258 height 586
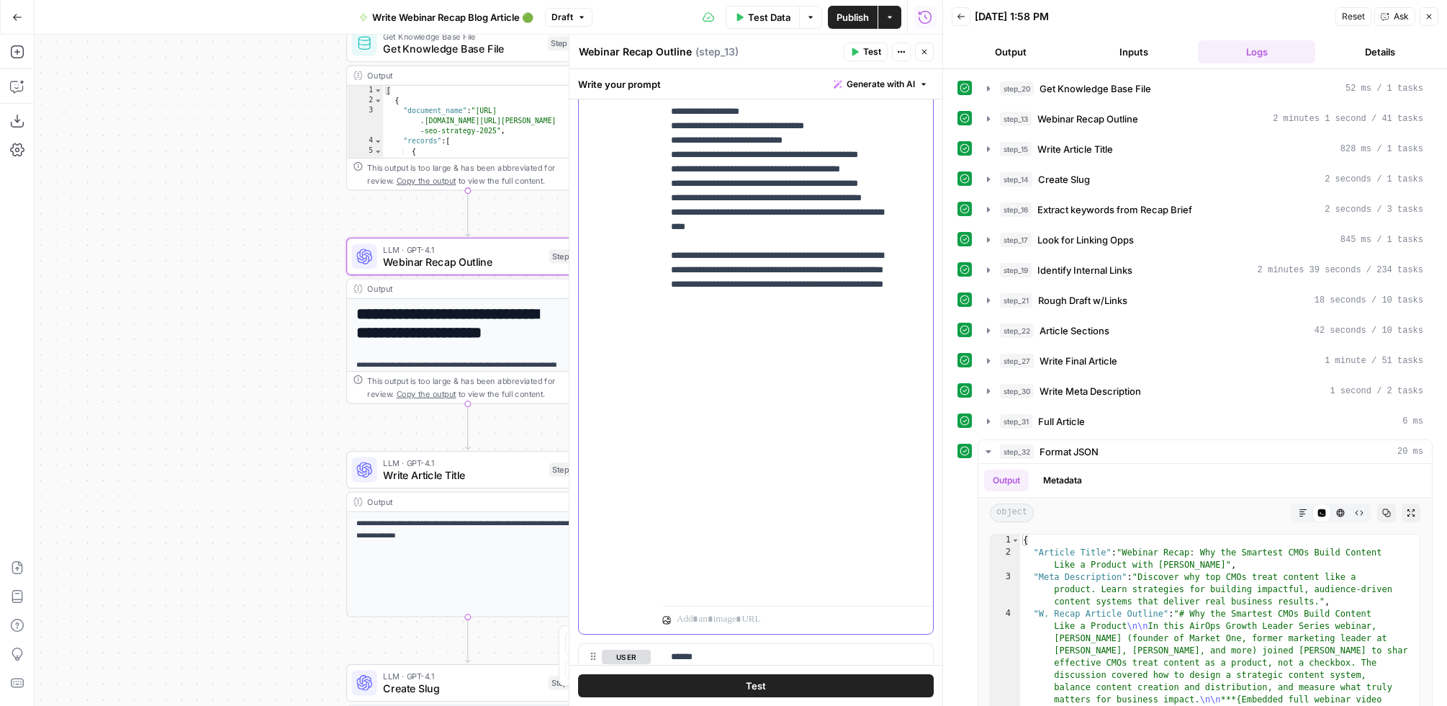
scroll to position [1198, 0]
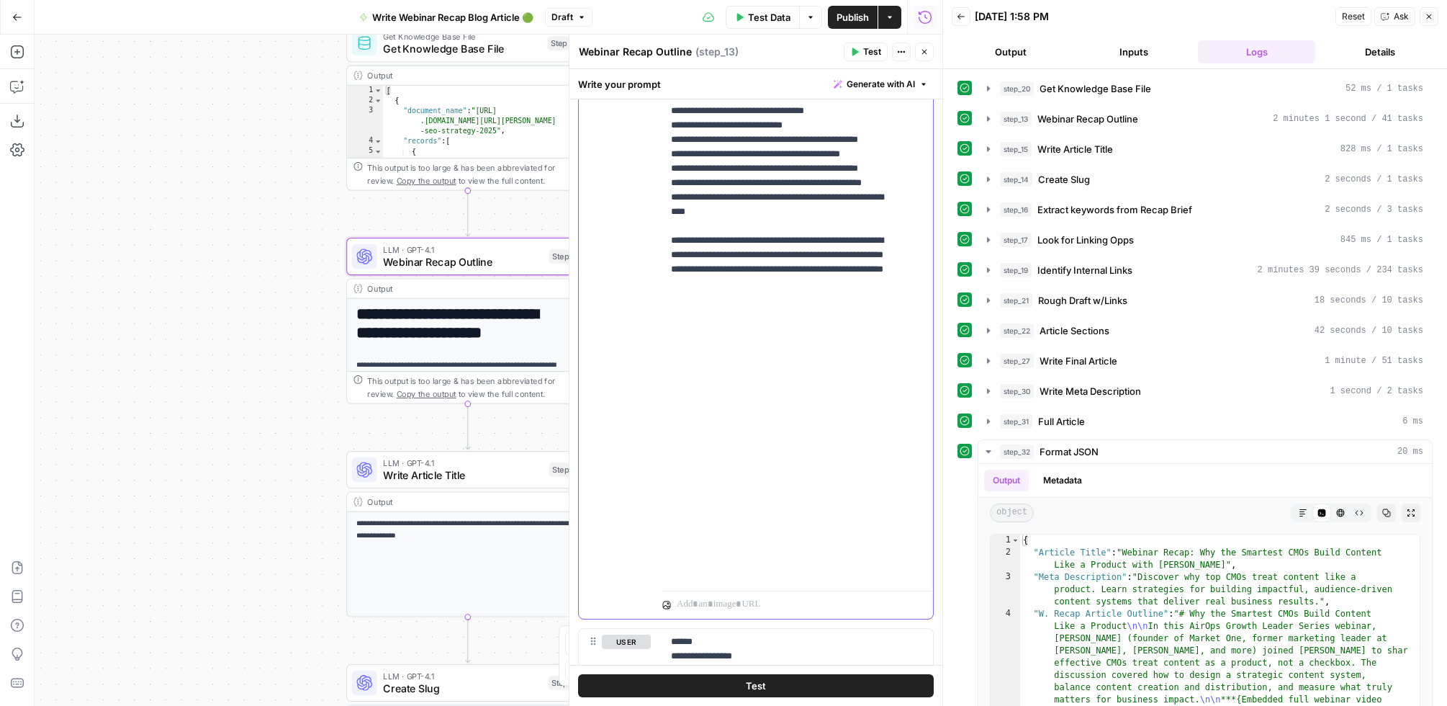
drag, startPoint x: 671, startPoint y: 335, endPoint x: 787, endPoint y: 500, distance: 202.2
drag, startPoint x: 835, startPoint y: 573, endPoint x: 665, endPoint y: 346, distance: 284.4
click at [665, 346] on div "**********" at bounding box center [791, 291] width 258 height 586
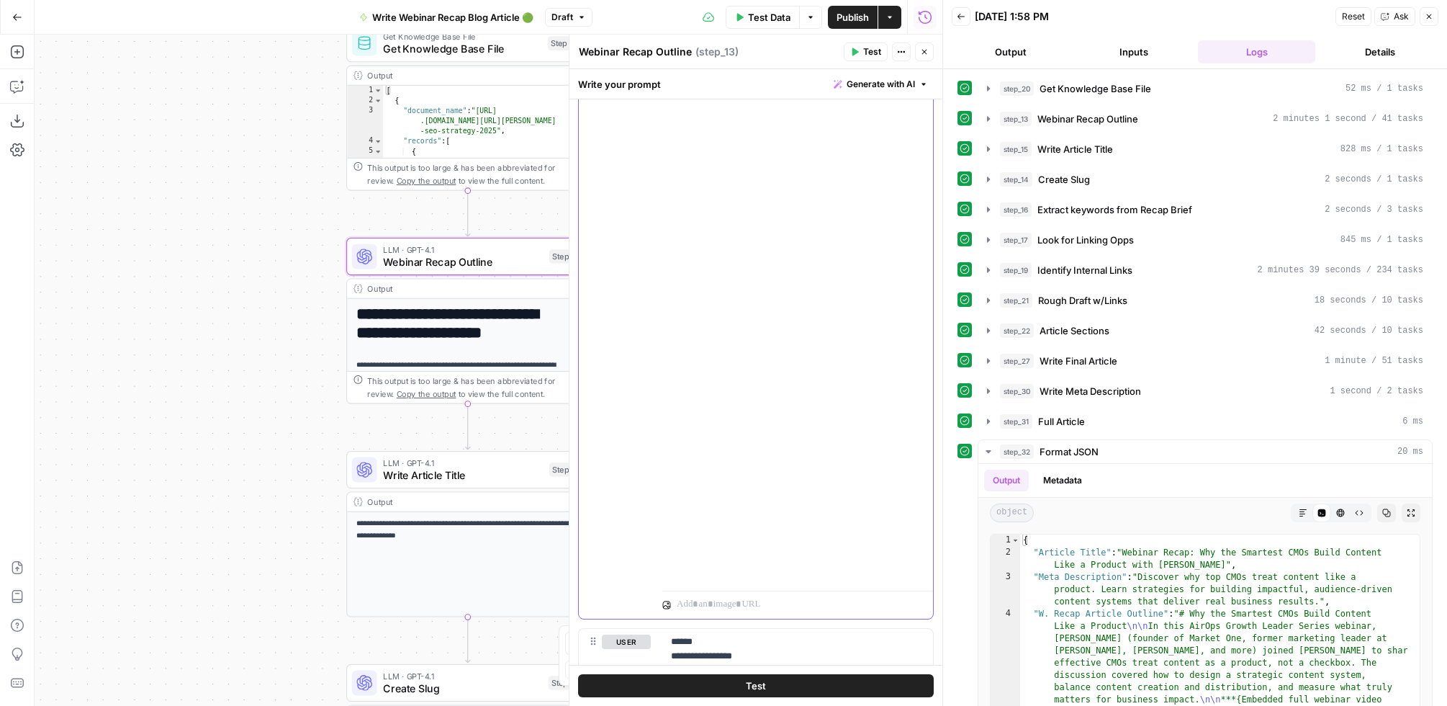
scroll to position [1138, 0]
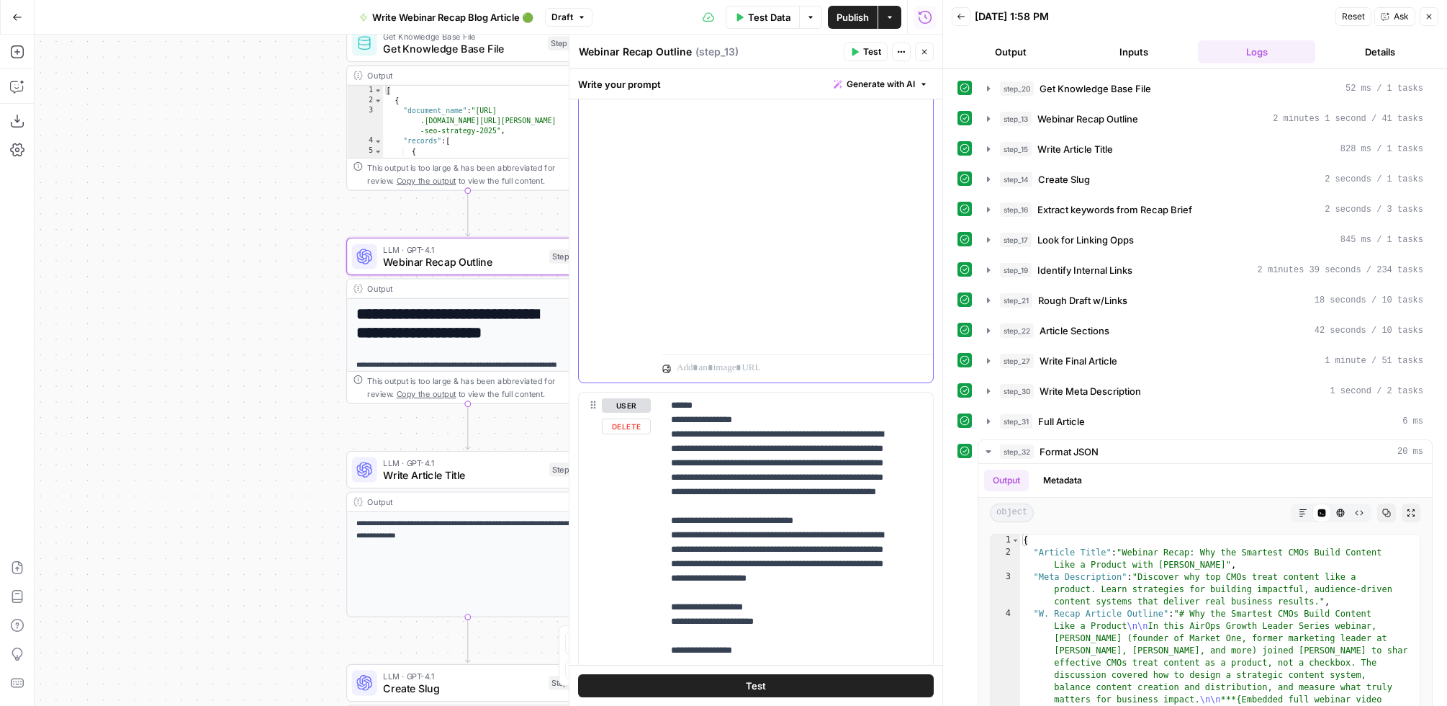
scroll to position [1428, 0]
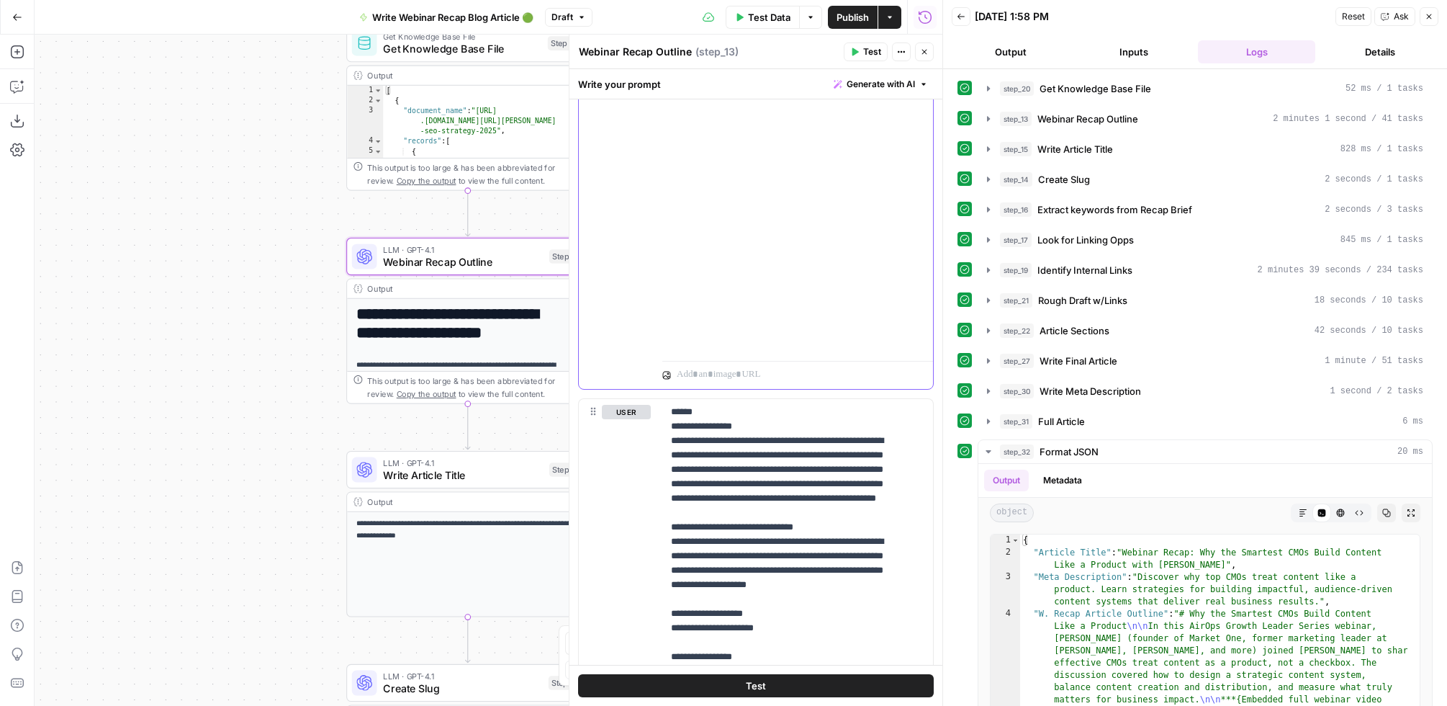
drag, startPoint x: 685, startPoint y: 316, endPoint x: 805, endPoint y: 321, distance: 120.4
click at [662, 300] on div "**********" at bounding box center [756, 78] width 354 height 621
click at [666, 299] on div "**********" at bounding box center [791, 61] width 258 height 586
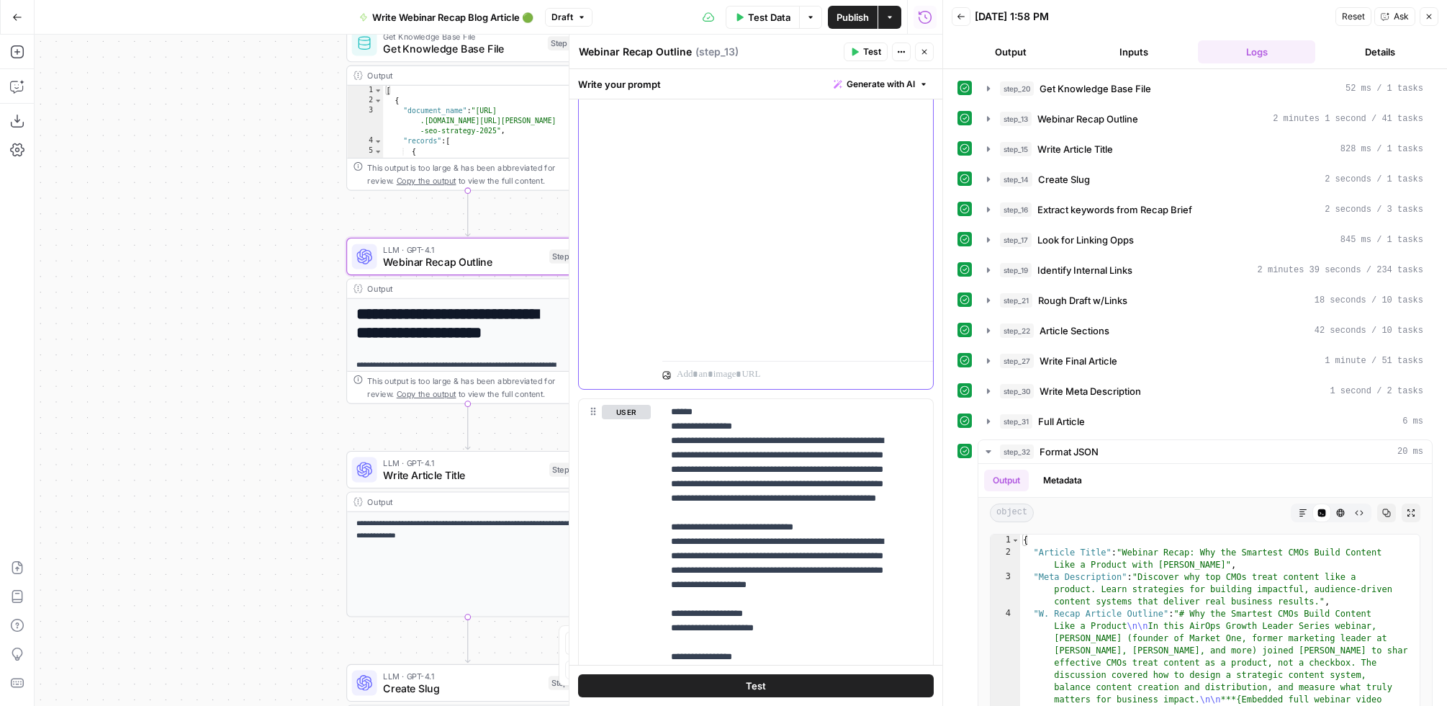
drag, startPoint x: 878, startPoint y: 320, endPoint x: 886, endPoint y: 344, distance: 25.7
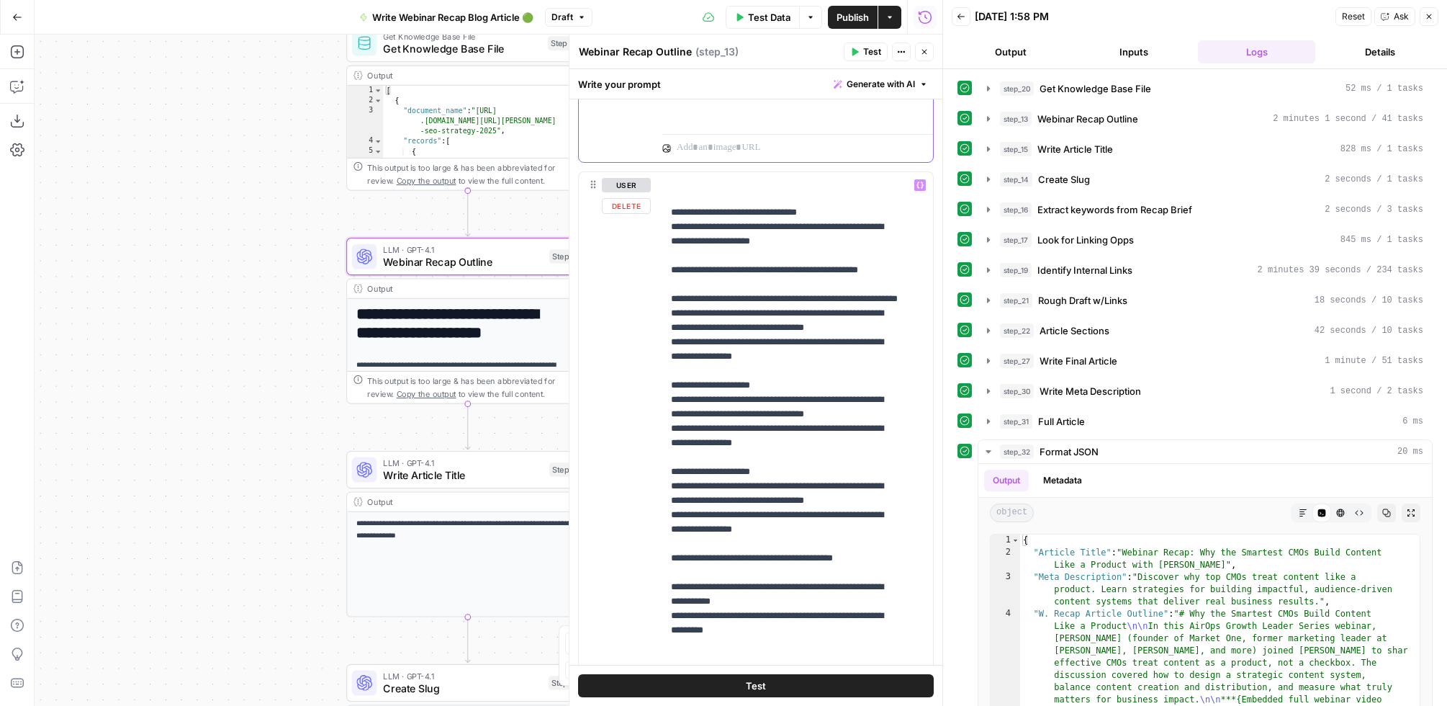
scroll to position [457, 0]
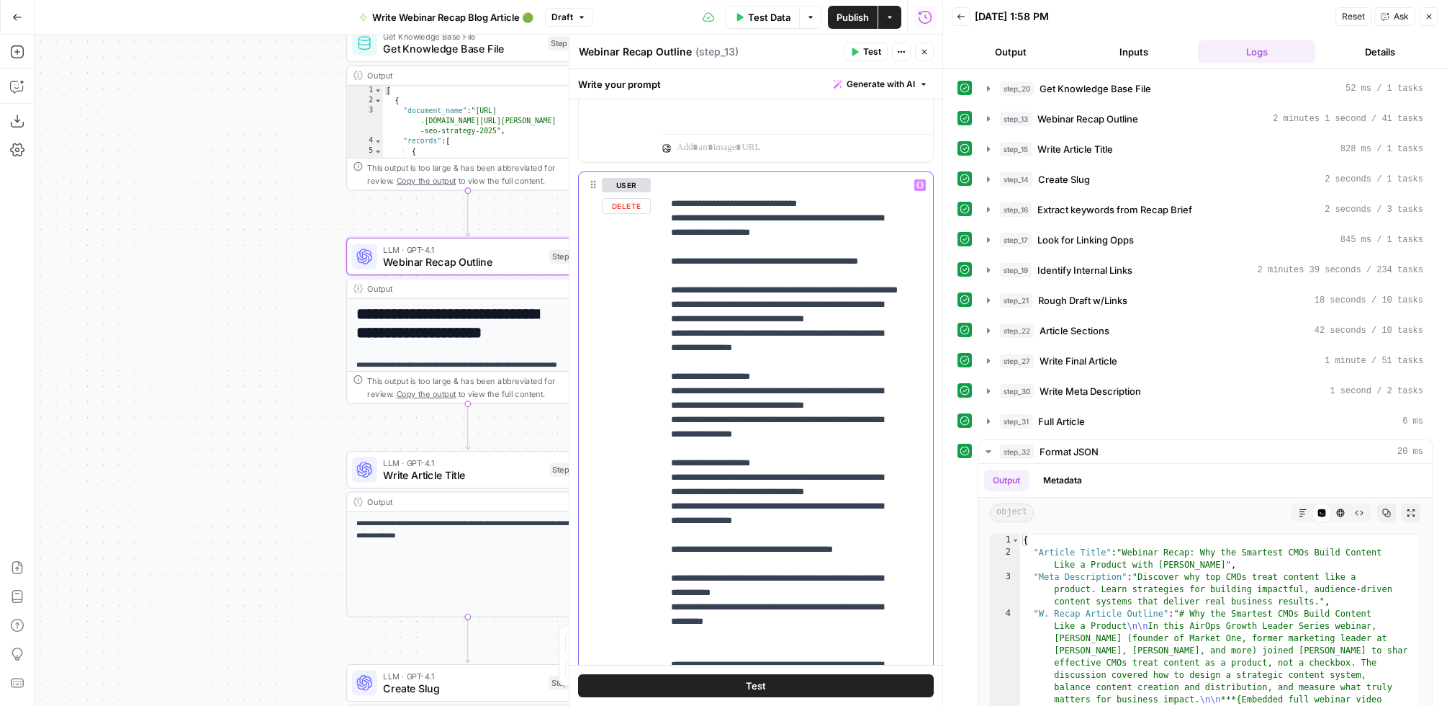
click at [769, 395] on p "**********" at bounding box center [785, 333] width 229 height 1224
drag, startPoint x: 819, startPoint y: 403, endPoint x: 679, endPoint y: 391, distance: 140.2
click at [679, 391] on p "**********" at bounding box center [785, 333] width 229 height 1224
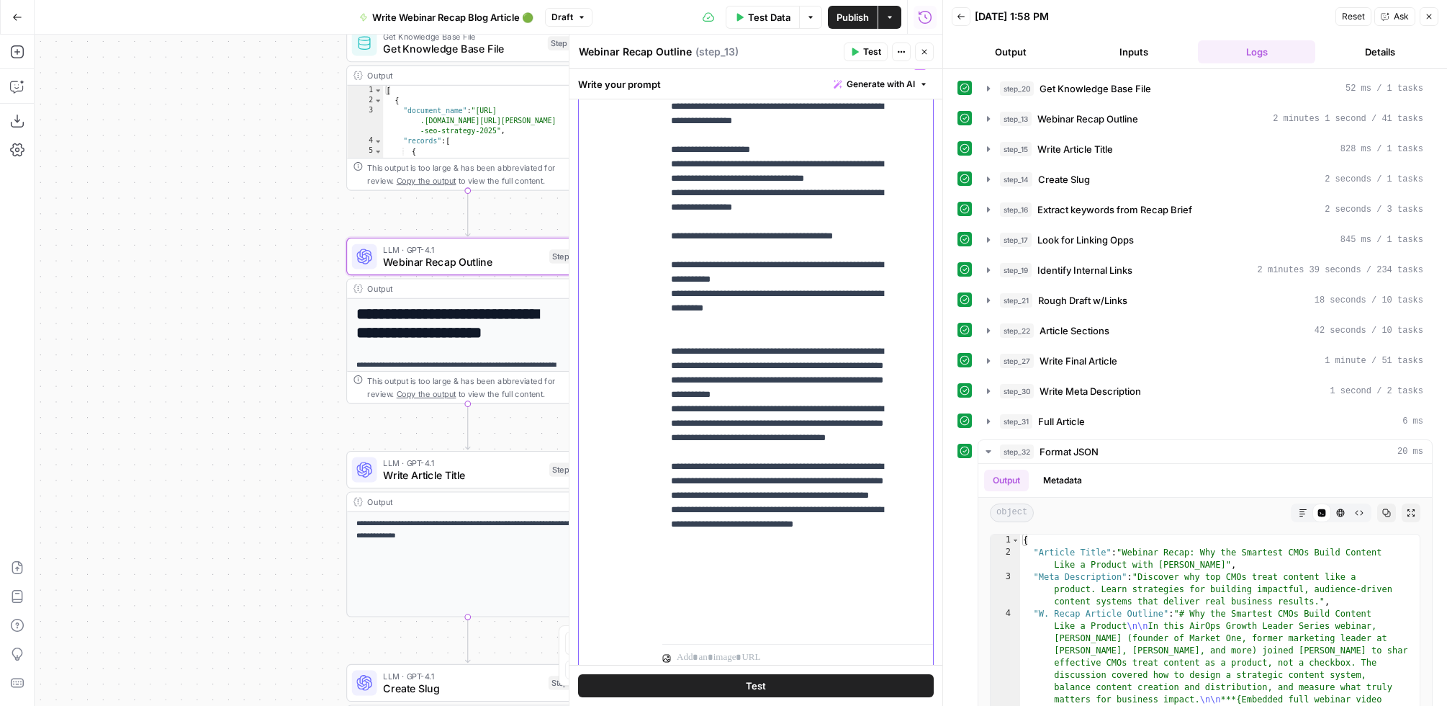
scroll to position [1838, 0]
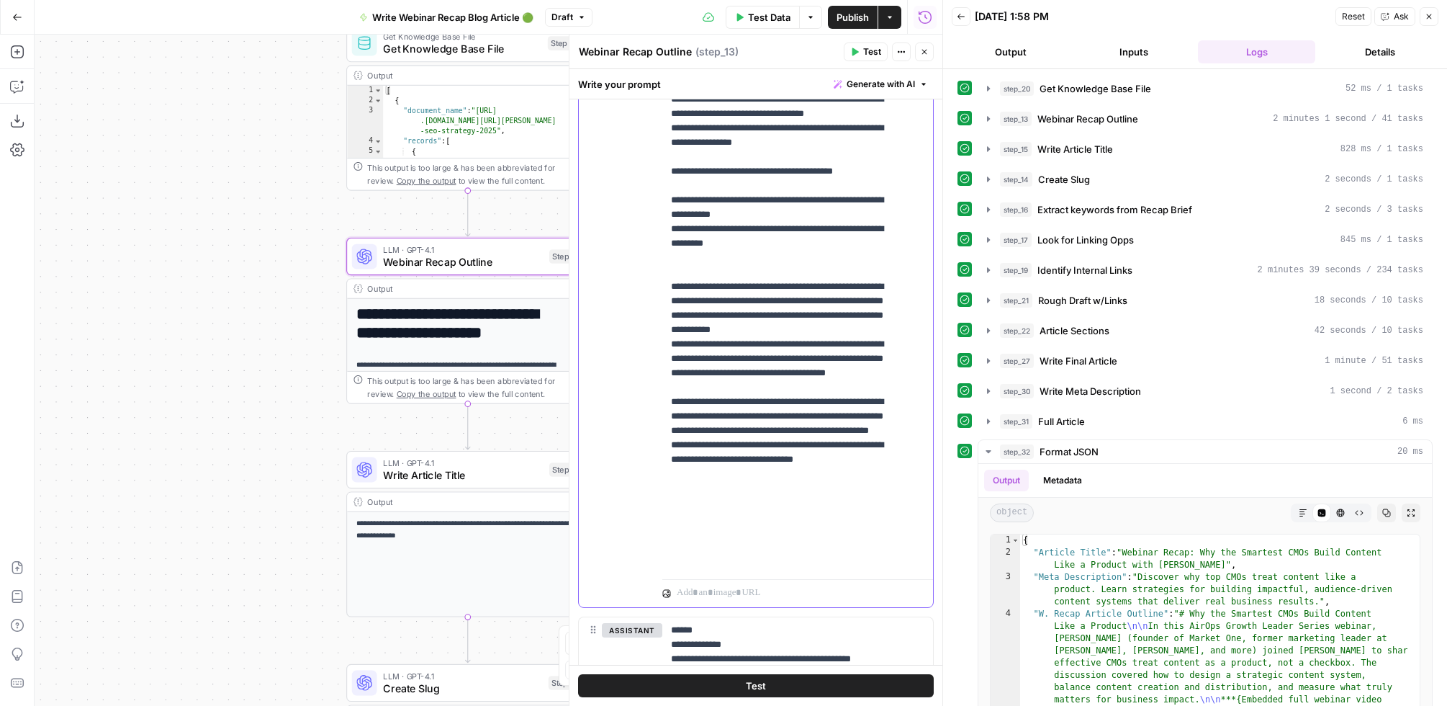
scroll to position [1841, 0]
drag, startPoint x: 827, startPoint y: 347, endPoint x: 891, endPoint y: 359, distance: 64.4
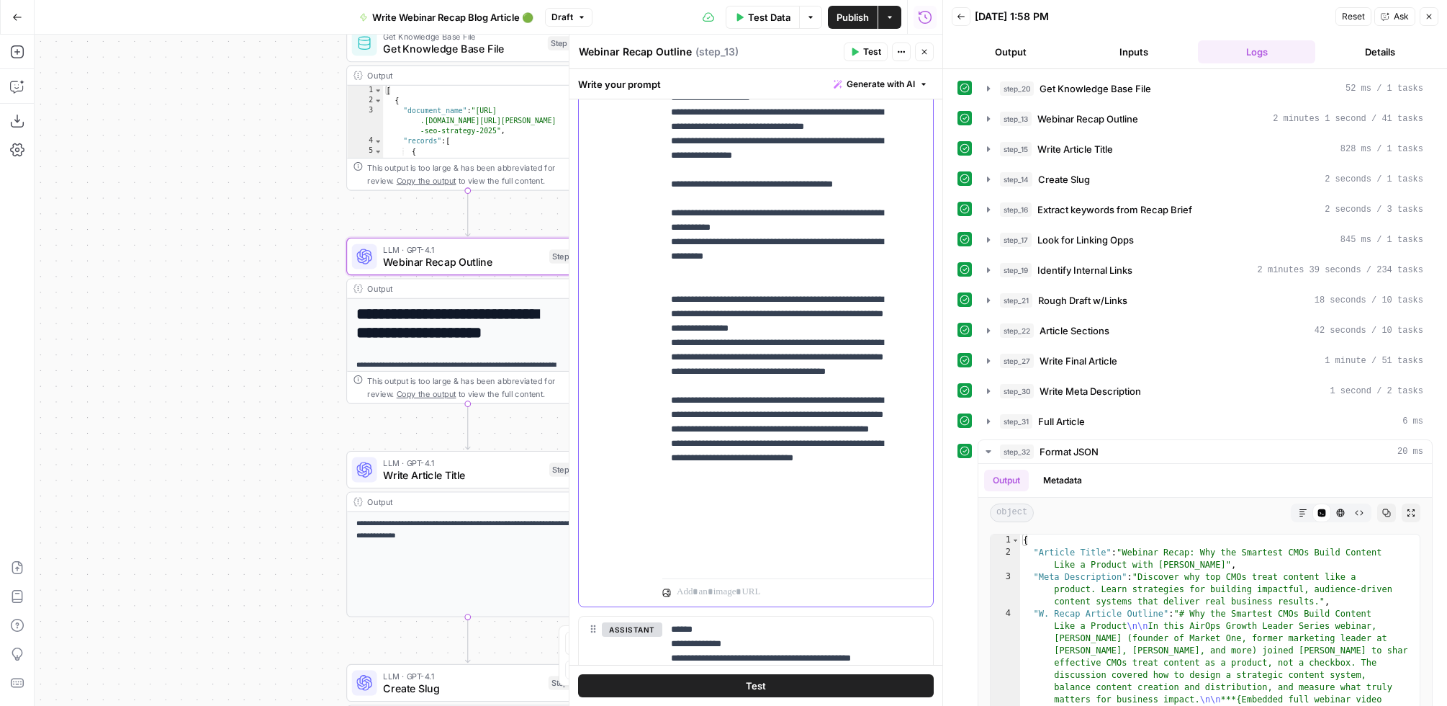
scroll to position [634, 0]
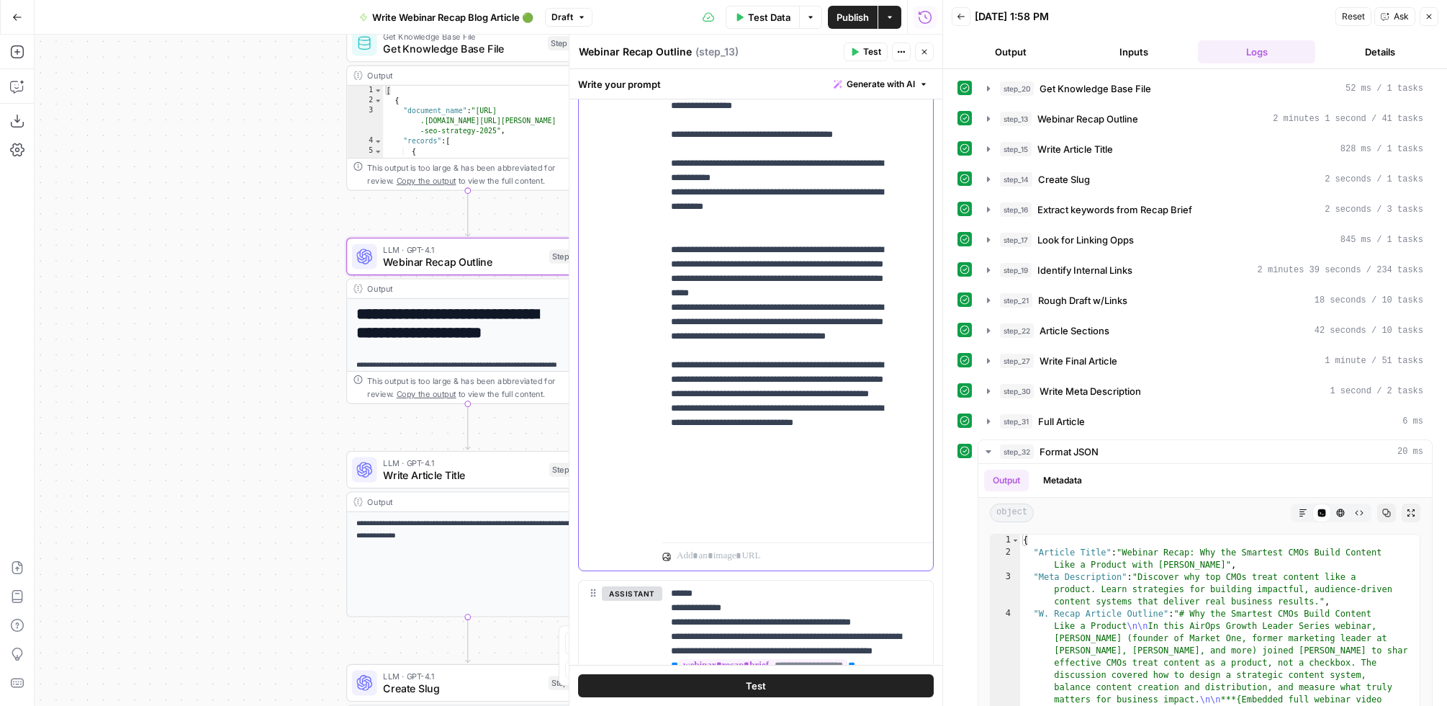
scroll to position [1888, 0]
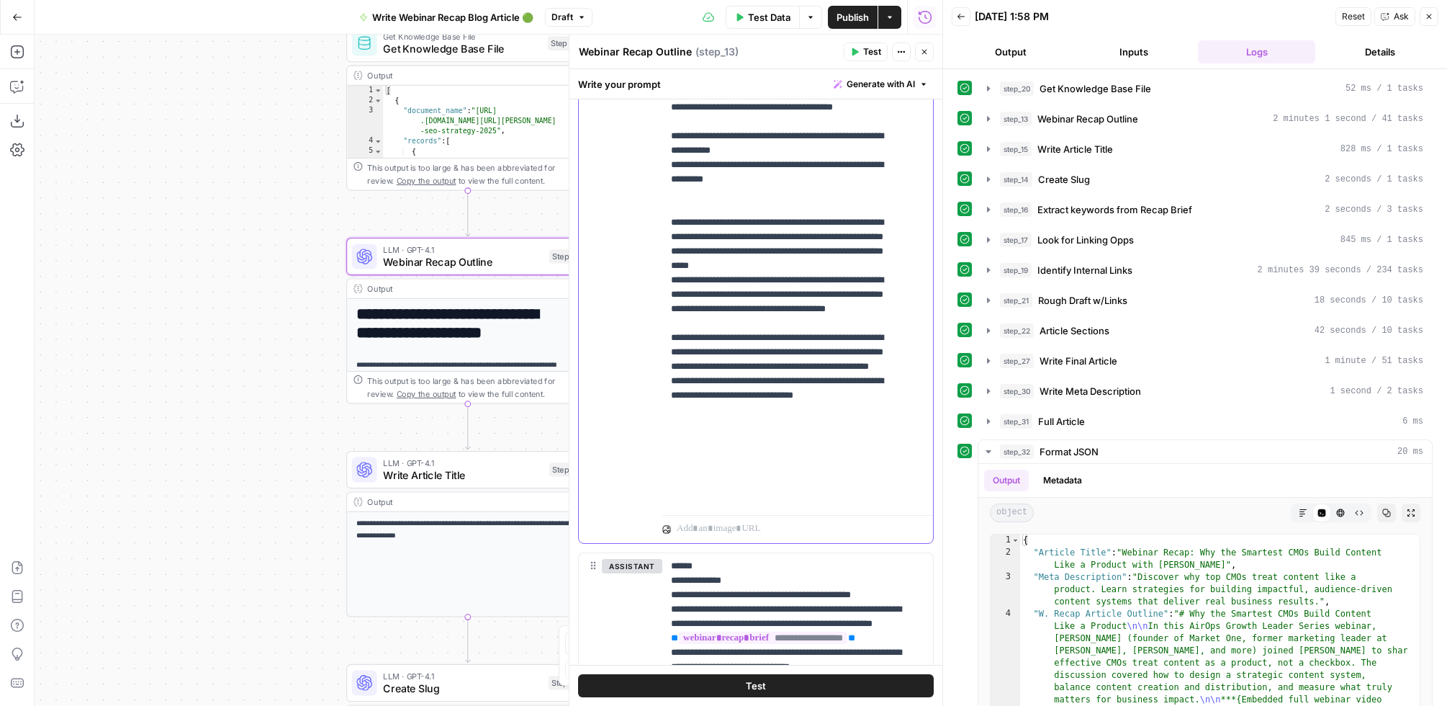
scroll to position [1906, 0]
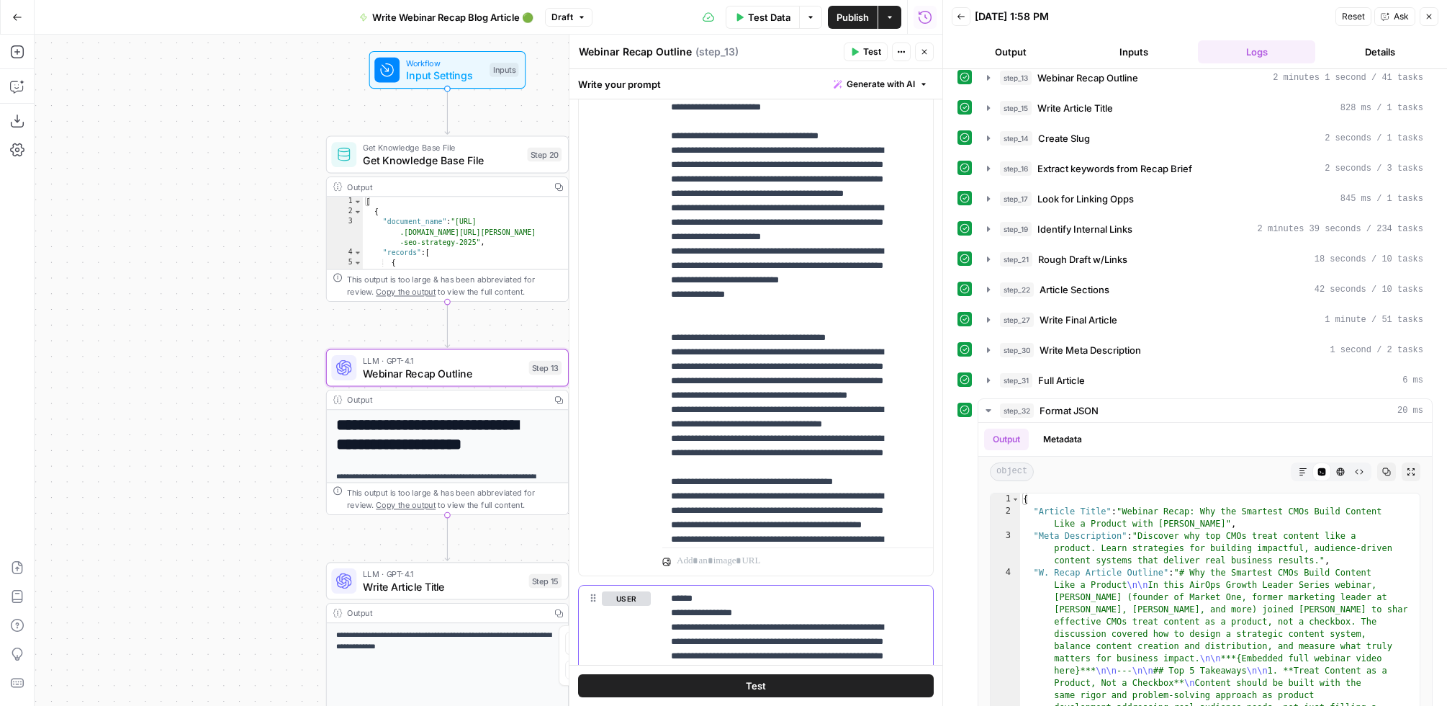
scroll to position [756, 0]
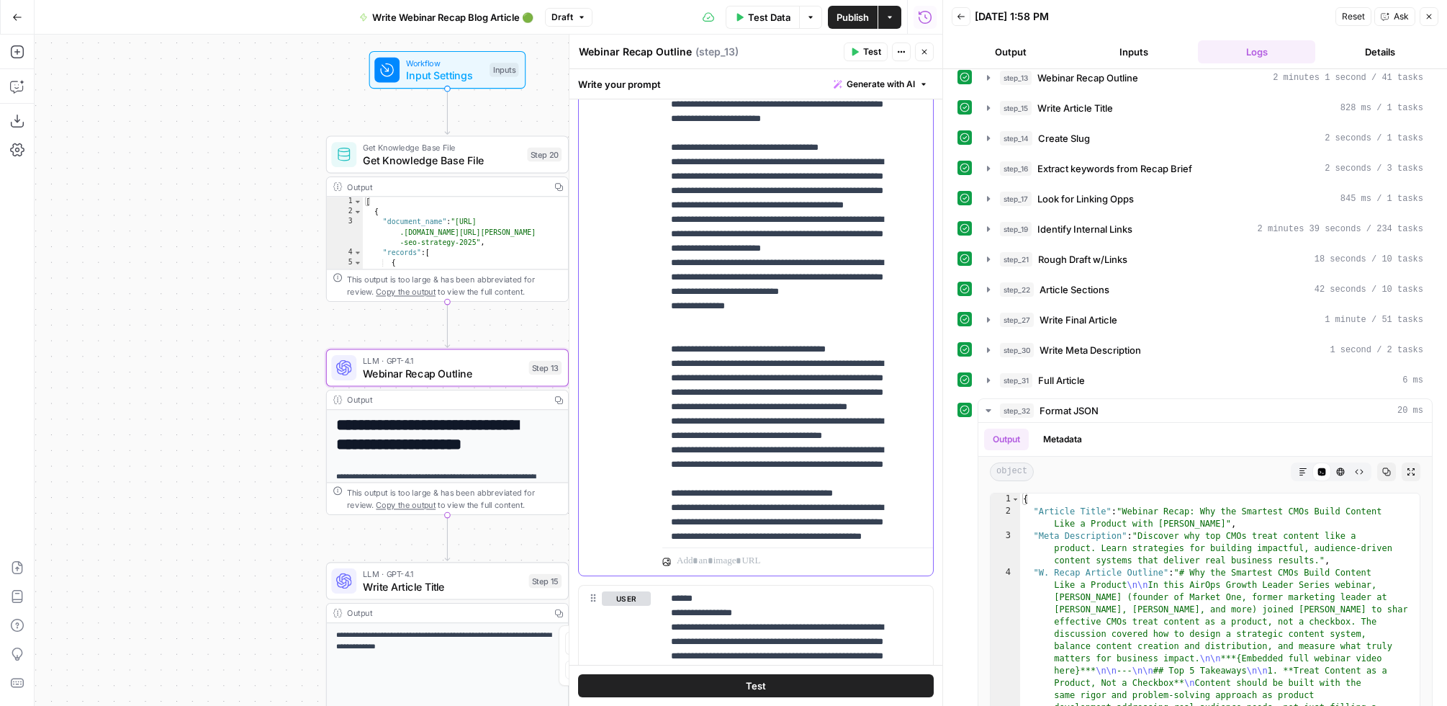
click at [734, 482] on p "**********" at bounding box center [785, 125] width 229 height 1843
click at [738, 478] on p "**********" at bounding box center [785, 125] width 229 height 1843
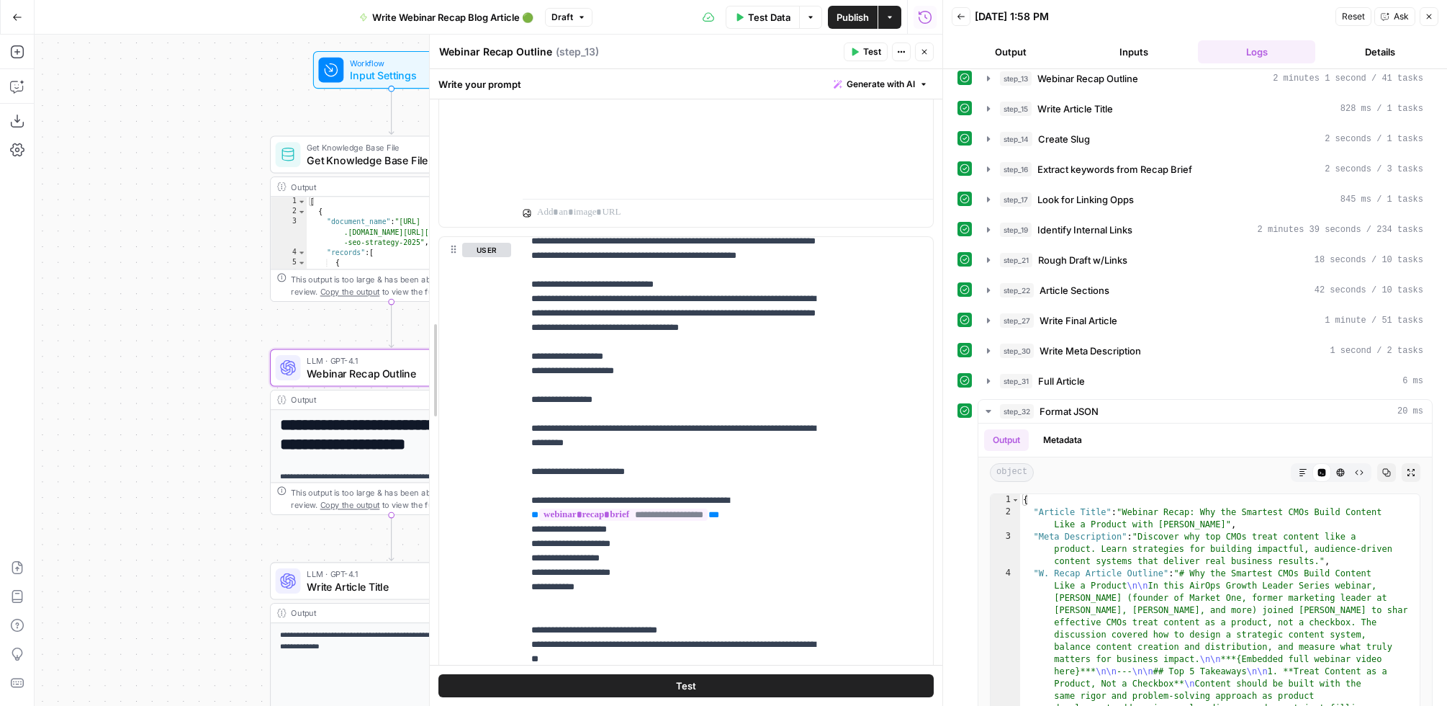
scroll to position [1475, 0]
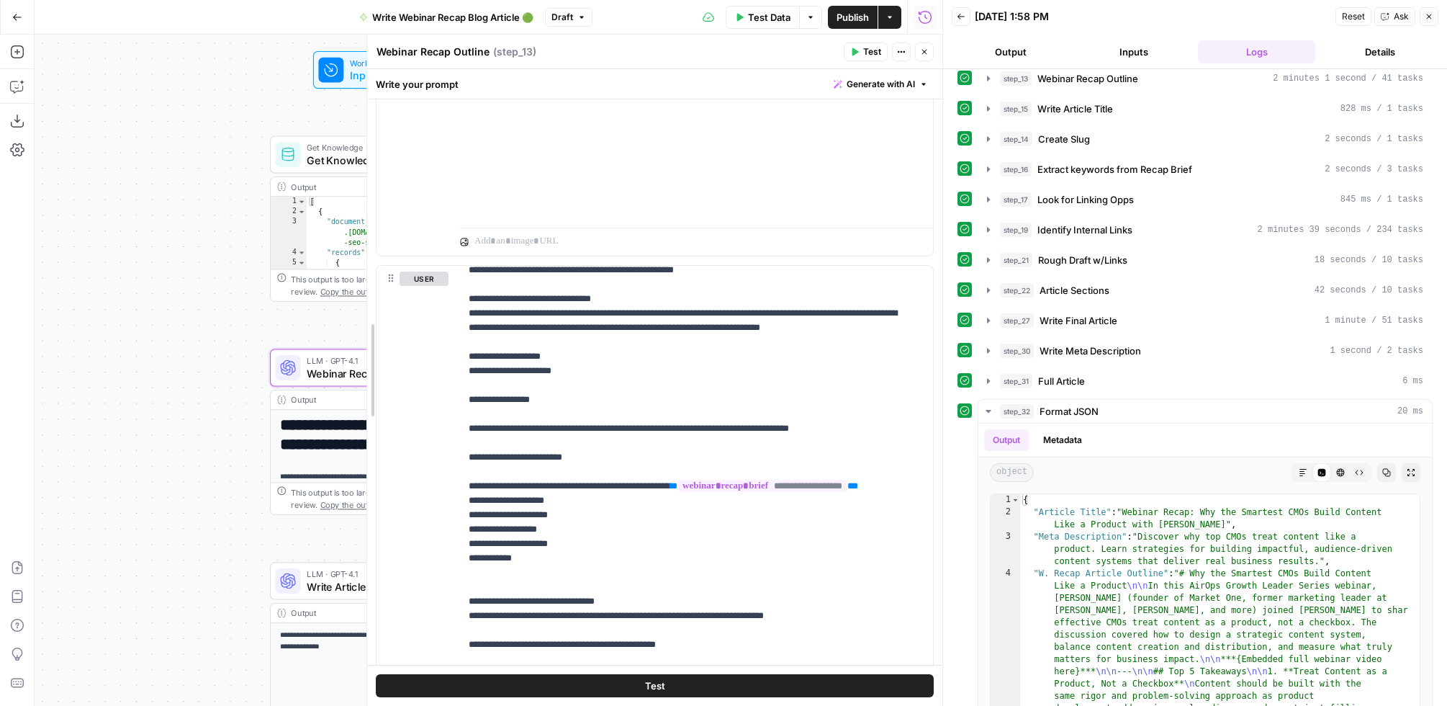
drag, startPoint x: 575, startPoint y: 331, endPoint x: 317, endPoint y: 319, distance: 258.1
click at [317, 319] on body "AirOps Growth New Home Browse Insights Opportunities Your Data Recent Grids Web…" at bounding box center [723, 353] width 1447 height 706
drag, startPoint x: 1431, startPoint y: 17, endPoint x: 1395, endPoint y: 27, distance: 38.1
click at [1431, 17] on icon "button" at bounding box center [1429, 16] width 9 height 9
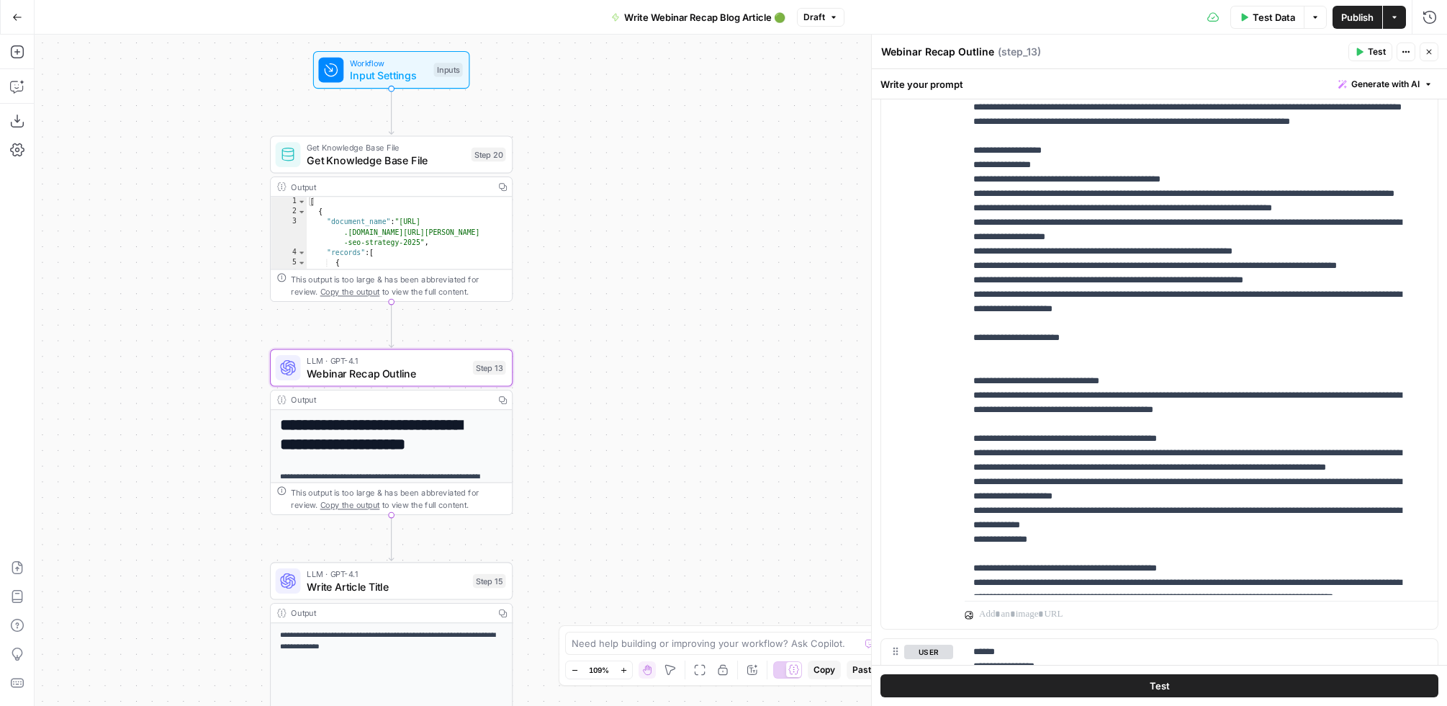
scroll to position [1100, 0]
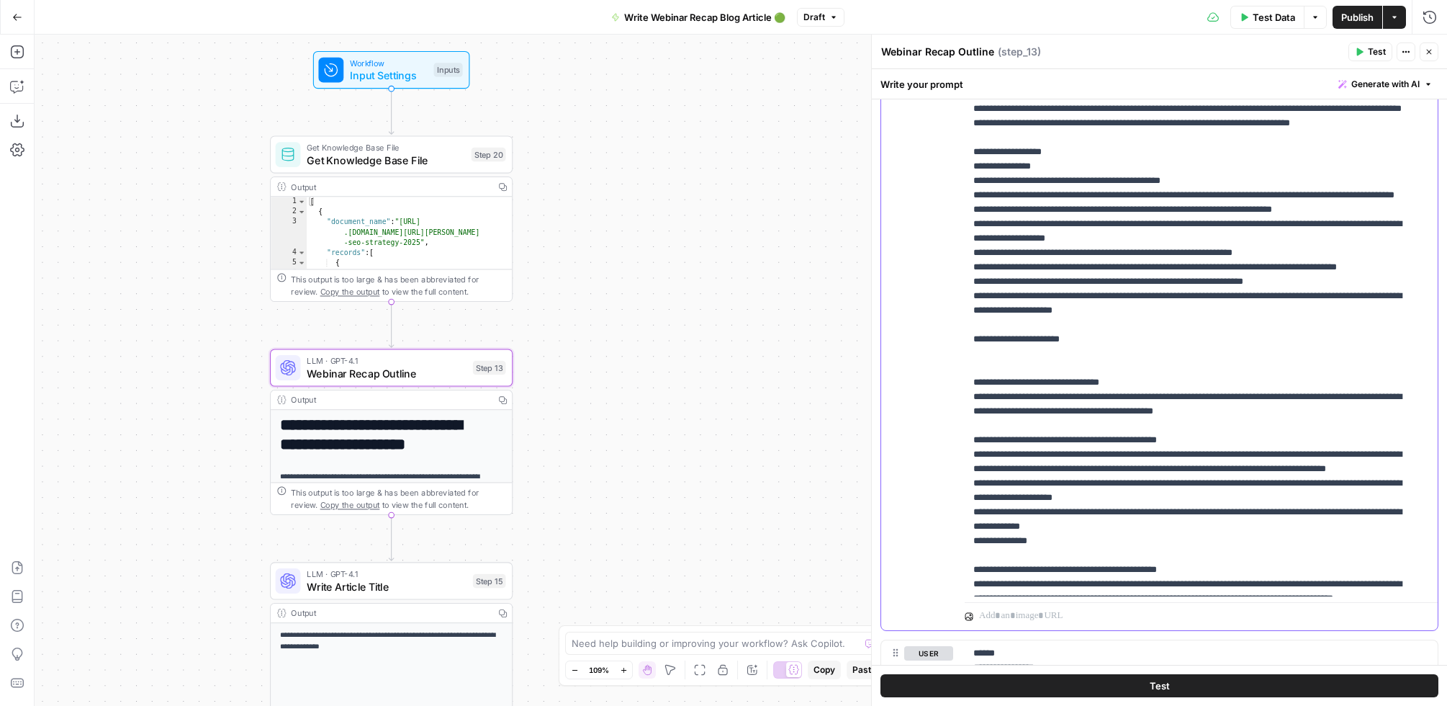
click at [972, 166] on div "**********" at bounding box center [1195, 302] width 461 height 586
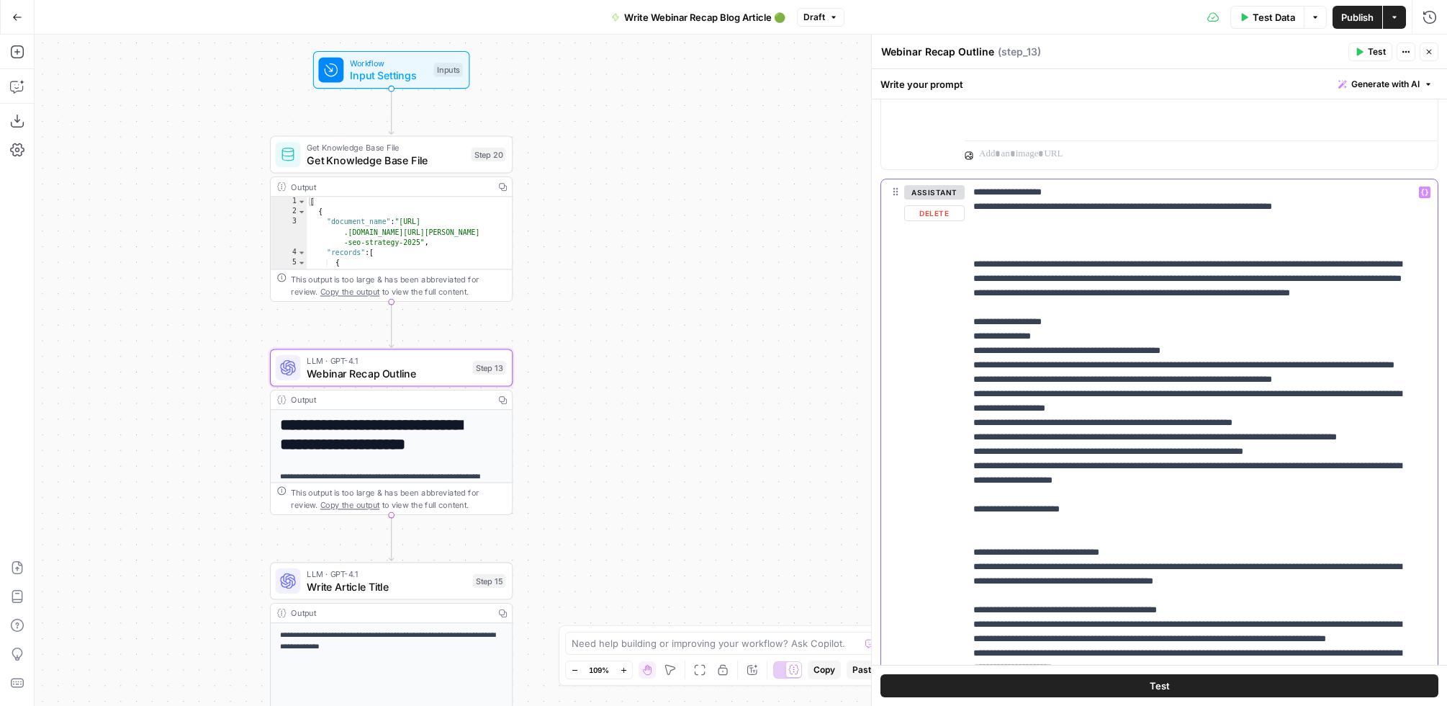
scroll to position [914, 0]
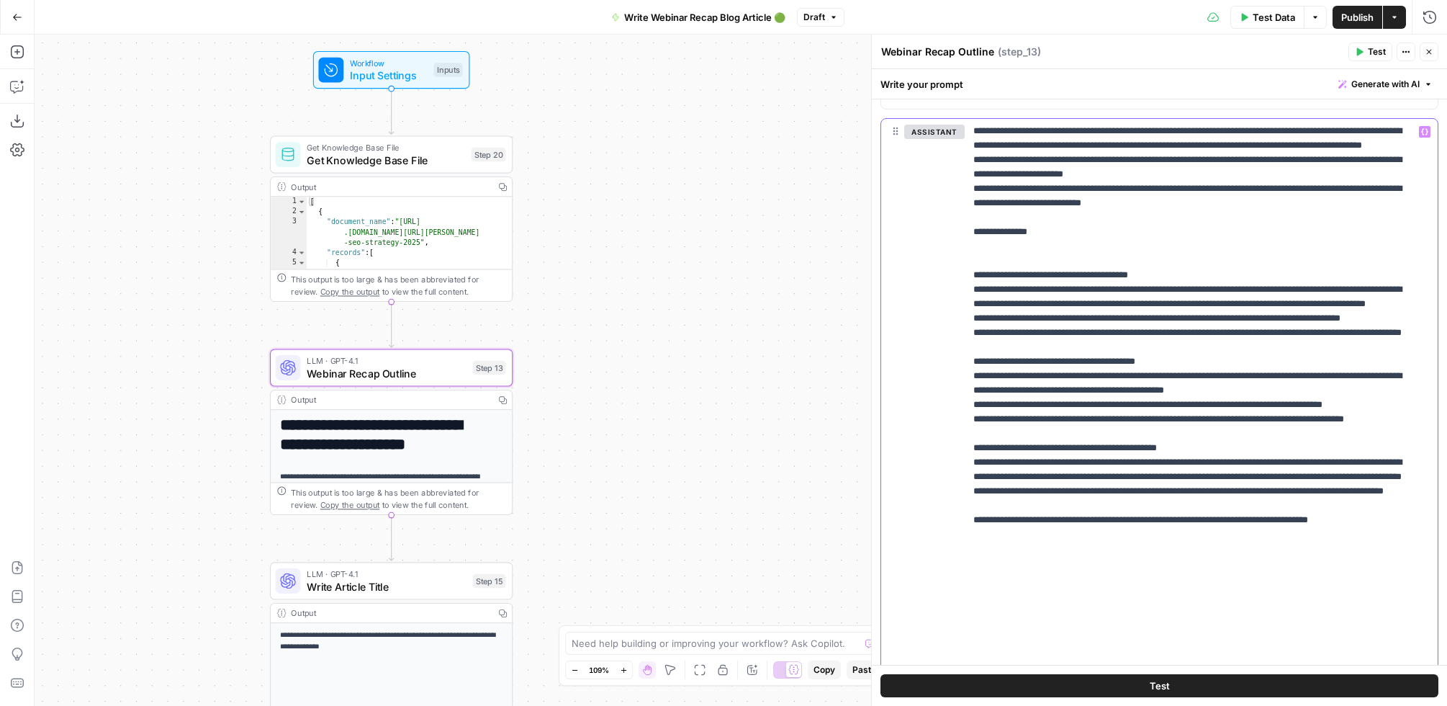
scroll to position [1129, 0]
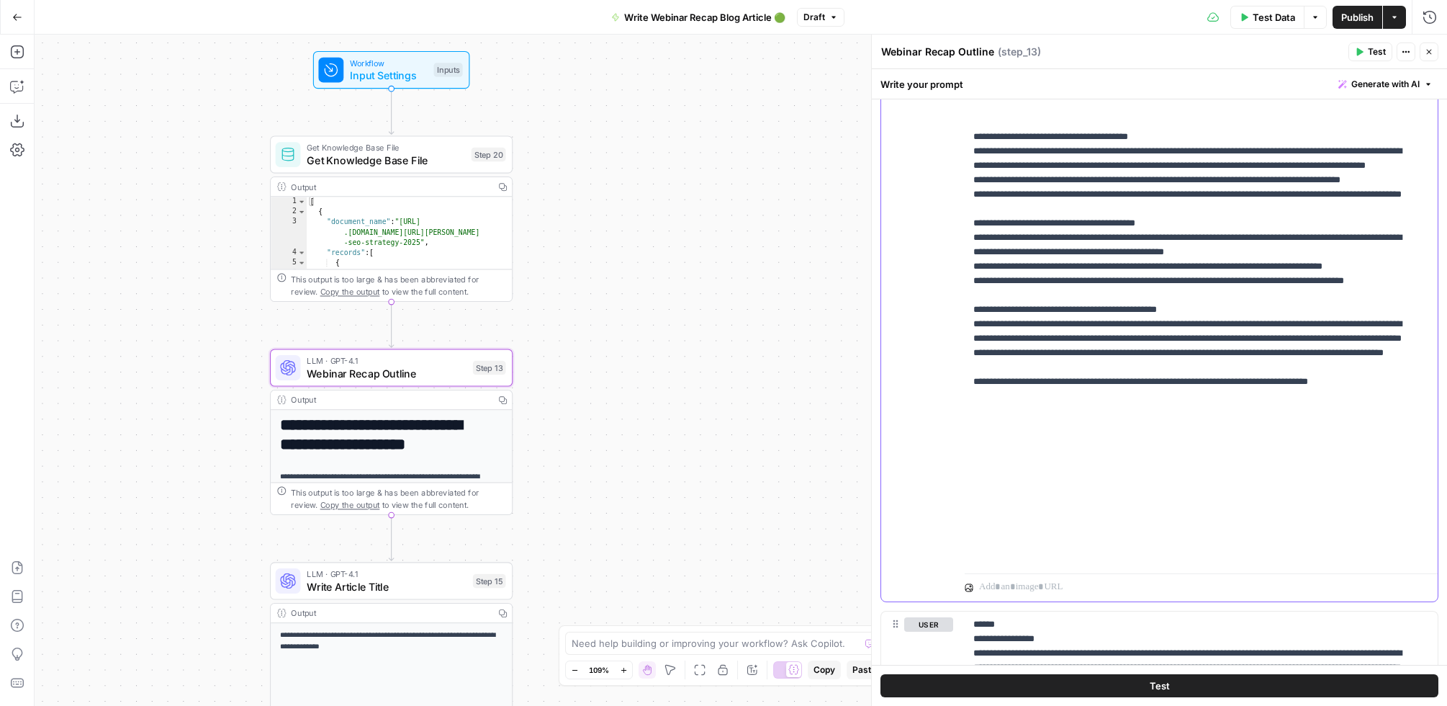
drag, startPoint x: 973, startPoint y: 209, endPoint x: 1406, endPoint y: 561, distance: 557.9
click at [1406, 561] on div "**********" at bounding box center [1195, 274] width 461 height 586
copy p "**********"
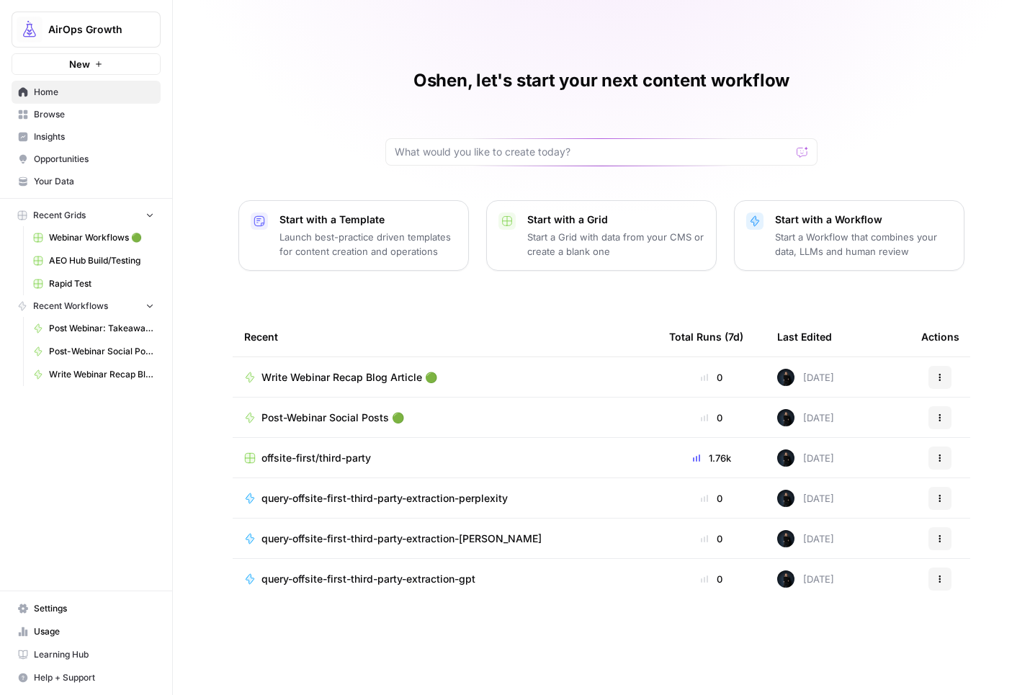
click at [55, 118] on span "Browse" at bounding box center [94, 114] width 120 height 13
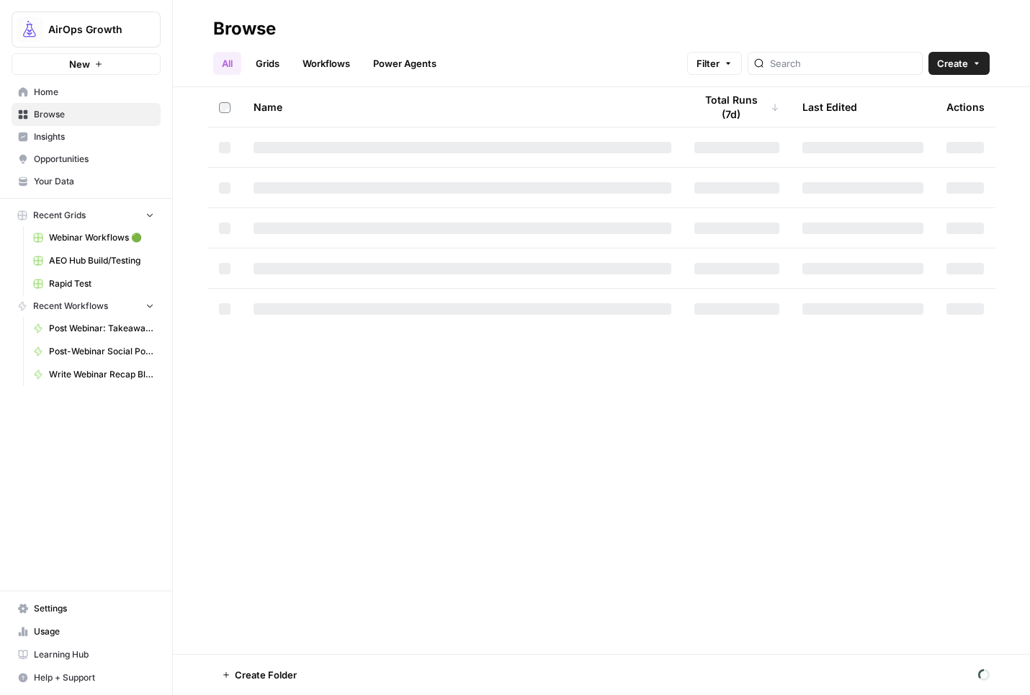
drag, startPoint x: 56, startPoint y: 139, endPoint x: 90, endPoint y: 148, distance: 34.9
click at [56, 139] on span "Insights" at bounding box center [94, 136] width 120 height 13
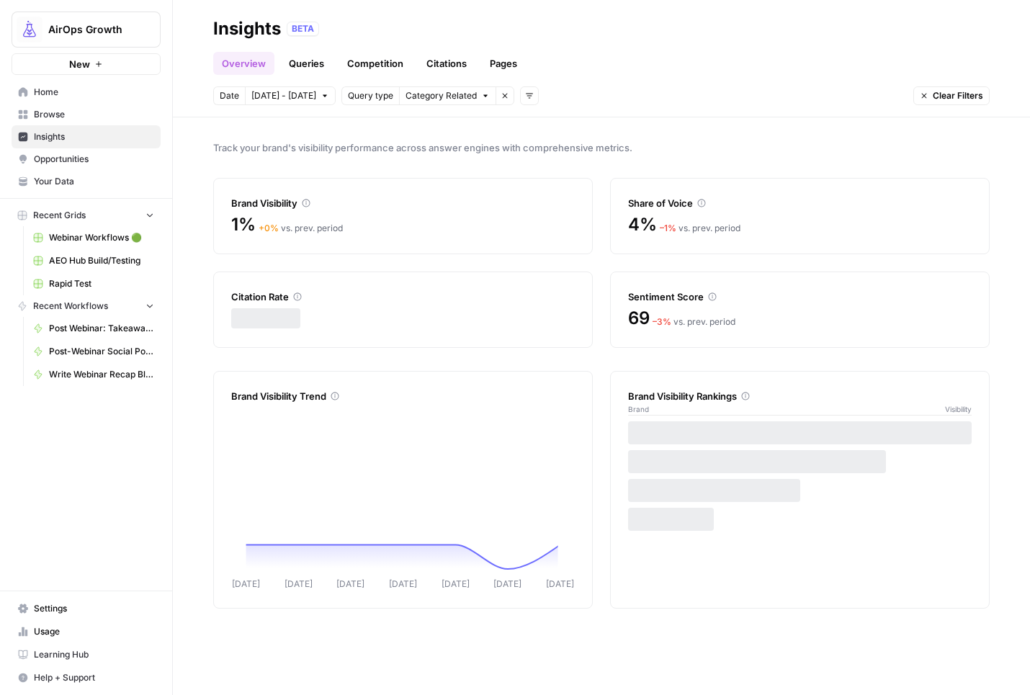
click at [328, 155] on div "Track your brand's visibility performance across answer engines with comprehens…" at bounding box center [601, 405] width 857 height 577
click at [308, 145] on span "Track your brand's visibility performance across answer engines with comprehens…" at bounding box center [601, 147] width 776 height 14
click at [308, 146] on span "Track your brand's visibility performance across answer engines with comprehens…" at bounding box center [601, 147] width 776 height 14
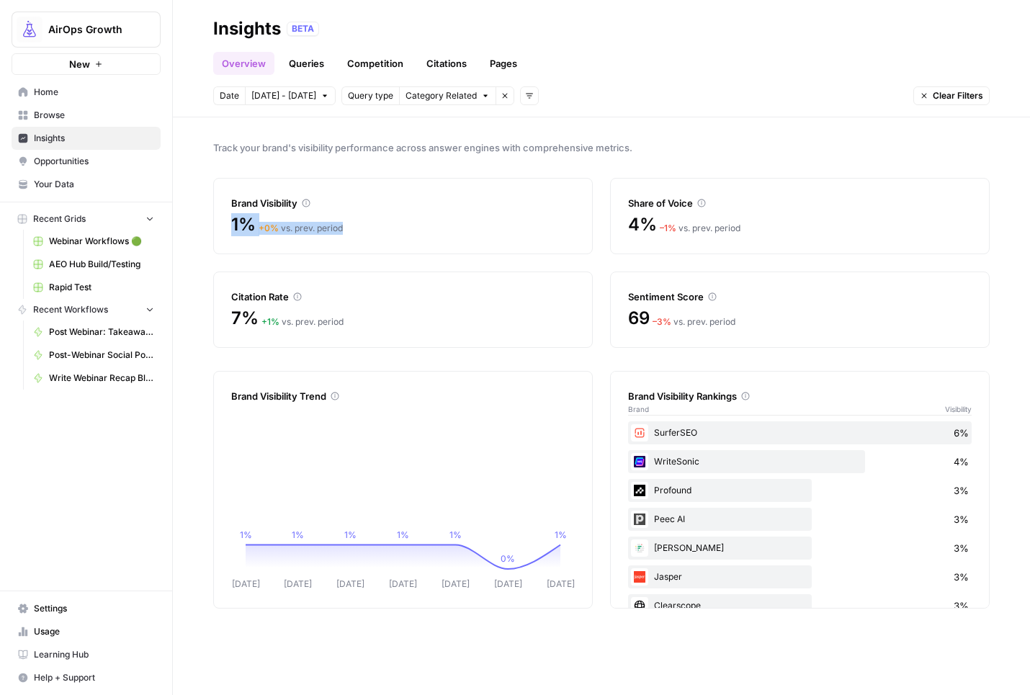
drag, startPoint x: 221, startPoint y: 217, endPoint x: 385, endPoint y: 239, distance: 165.7
click at [385, 239] on div "Brand Visibility 1% + 0 % vs. prev. period" at bounding box center [402, 216] width 379 height 76
click at [308, 217] on div "1% + 0 % vs. prev. period" at bounding box center [402, 224] width 343 height 23
drag, startPoint x: 576, startPoint y: 228, endPoint x: 585, endPoint y: 220, distance: 11.7
click at [576, 228] on div "Brand Visibility 1% + 0 % vs. prev. period" at bounding box center [402, 216] width 379 height 76
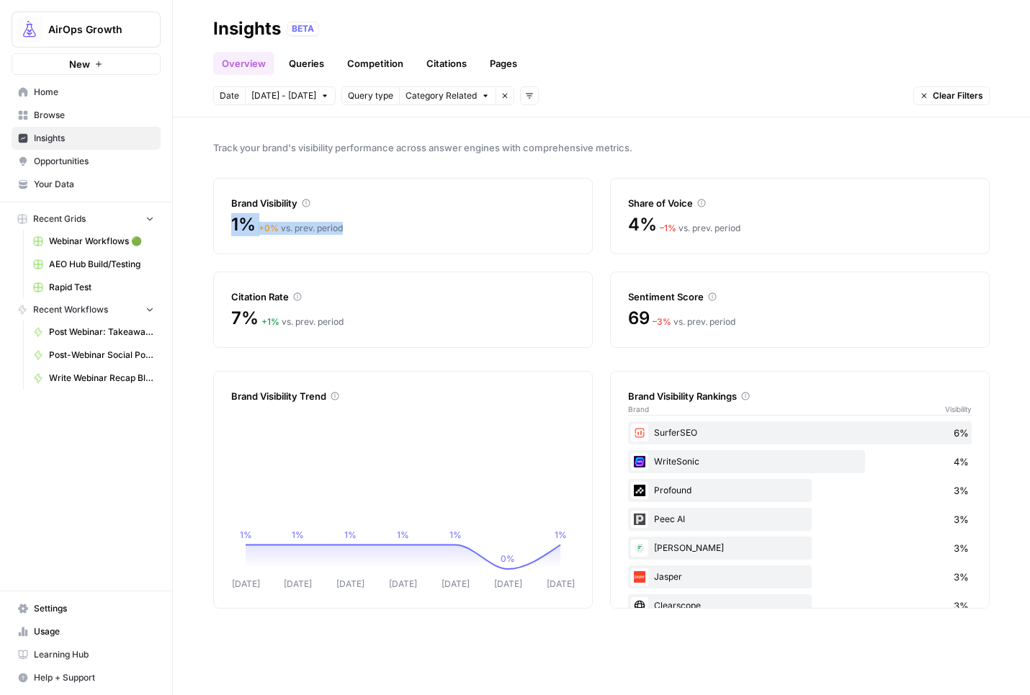
drag, startPoint x: 673, startPoint y: 201, endPoint x: 487, endPoint y: 198, distance: 185.1
click at [724, 210] on div "Share of Voice" at bounding box center [799, 203] width 343 height 14
click at [311, 208] on div "Brand Visibility" at bounding box center [402, 203] width 343 height 14
click at [314, 228] on div "+ 0 % vs. prev. period" at bounding box center [300, 228] width 84 height 13
click at [307, 61] on link "Queries" at bounding box center [306, 63] width 53 height 23
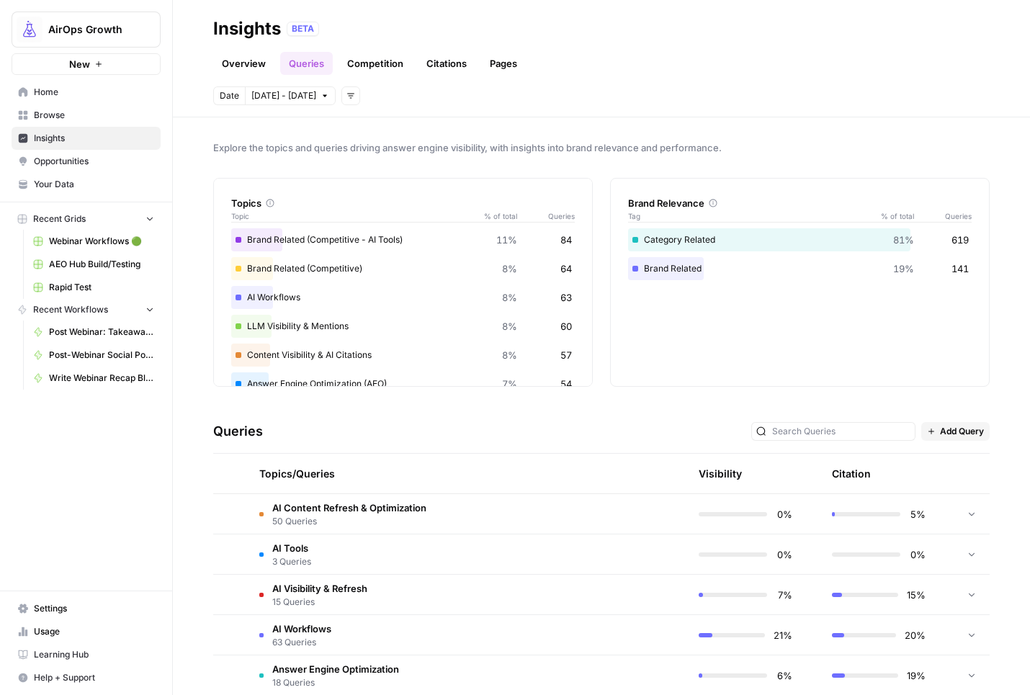
click at [526, 513] on td "AI Content Refresh & Optimization 50 Queries" at bounding box center [399, 514] width 302 height 40
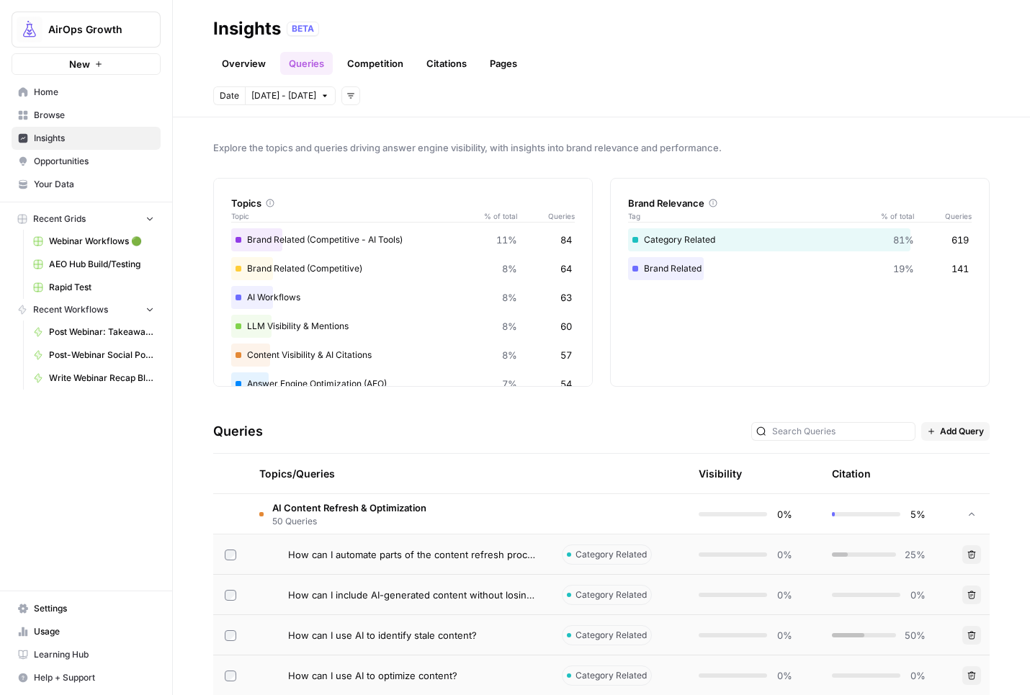
click at [395, 558] on span "How can I automate parts of the content refresh process?" at bounding box center [413, 554] width 251 height 14
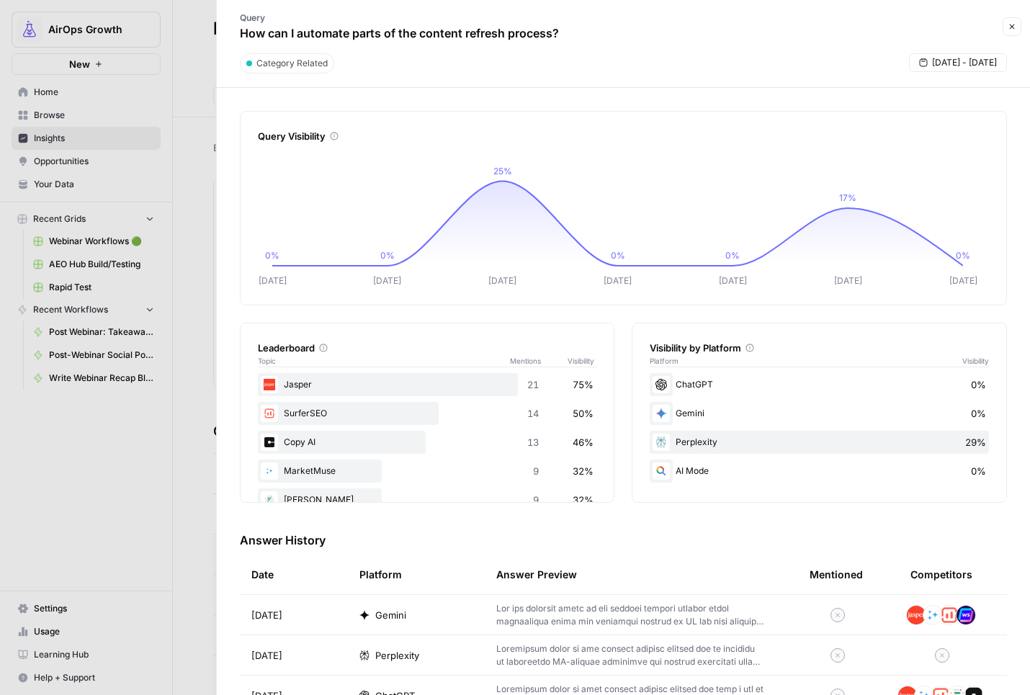
click at [540, 613] on p at bounding box center [630, 615] width 268 height 26
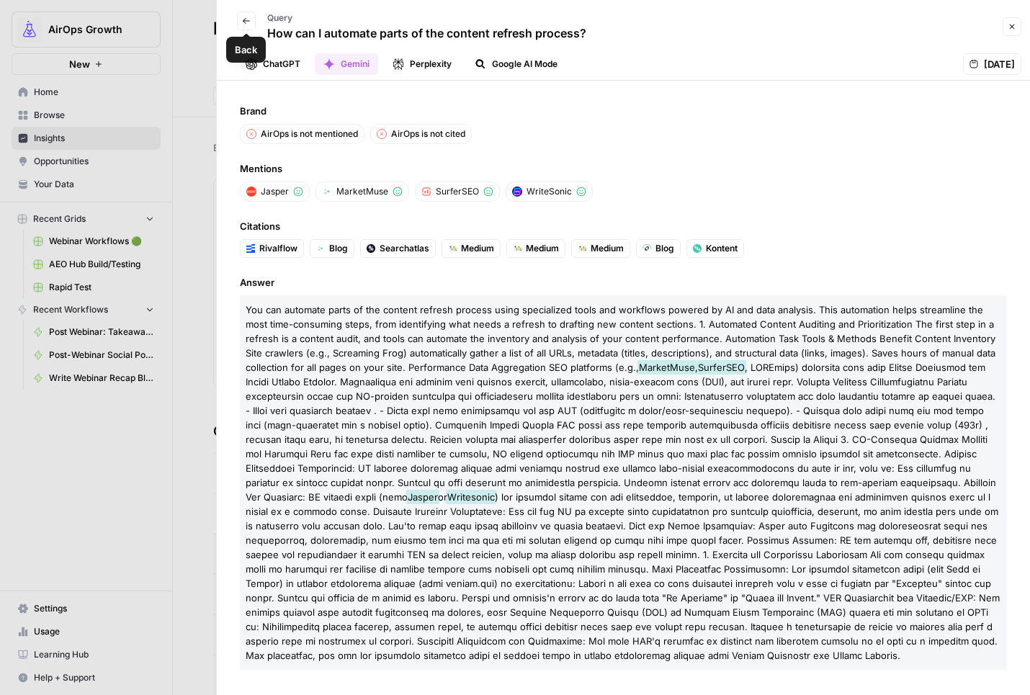
click at [243, 22] on icon "button" at bounding box center [246, 21] width 9 height 9
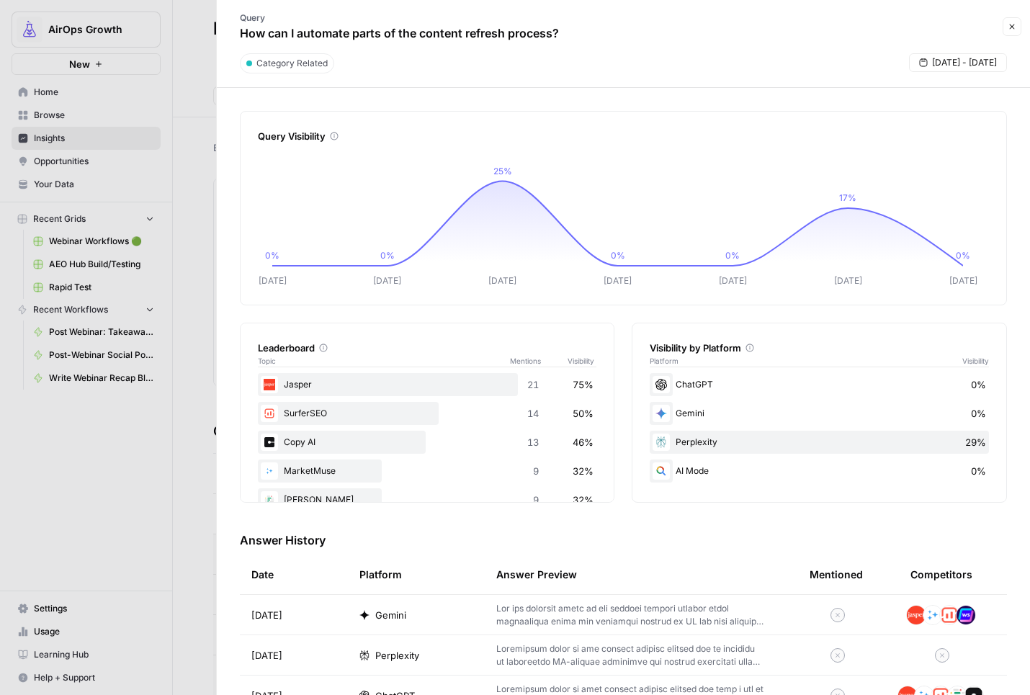
drag, startPoint x: 1013, startPoint y: 25, endPoint x: 999, endPoint y: 25, distance: 13.7
click at [1013, 25] on icon "button" at bounding box center [1011, 26] width 9 height 9
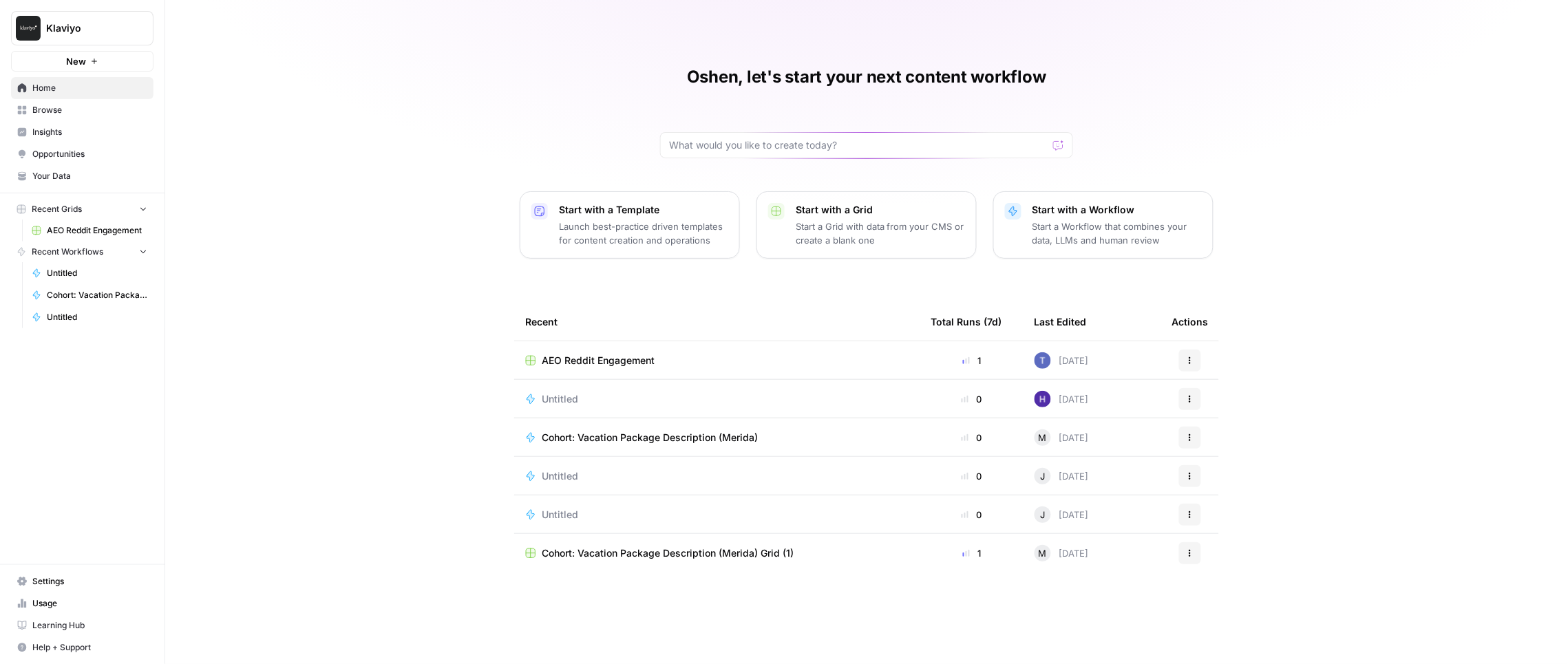
click at [65, 28] on span "Klaviyo" at bounding box center [87, 28] width 83 height 13
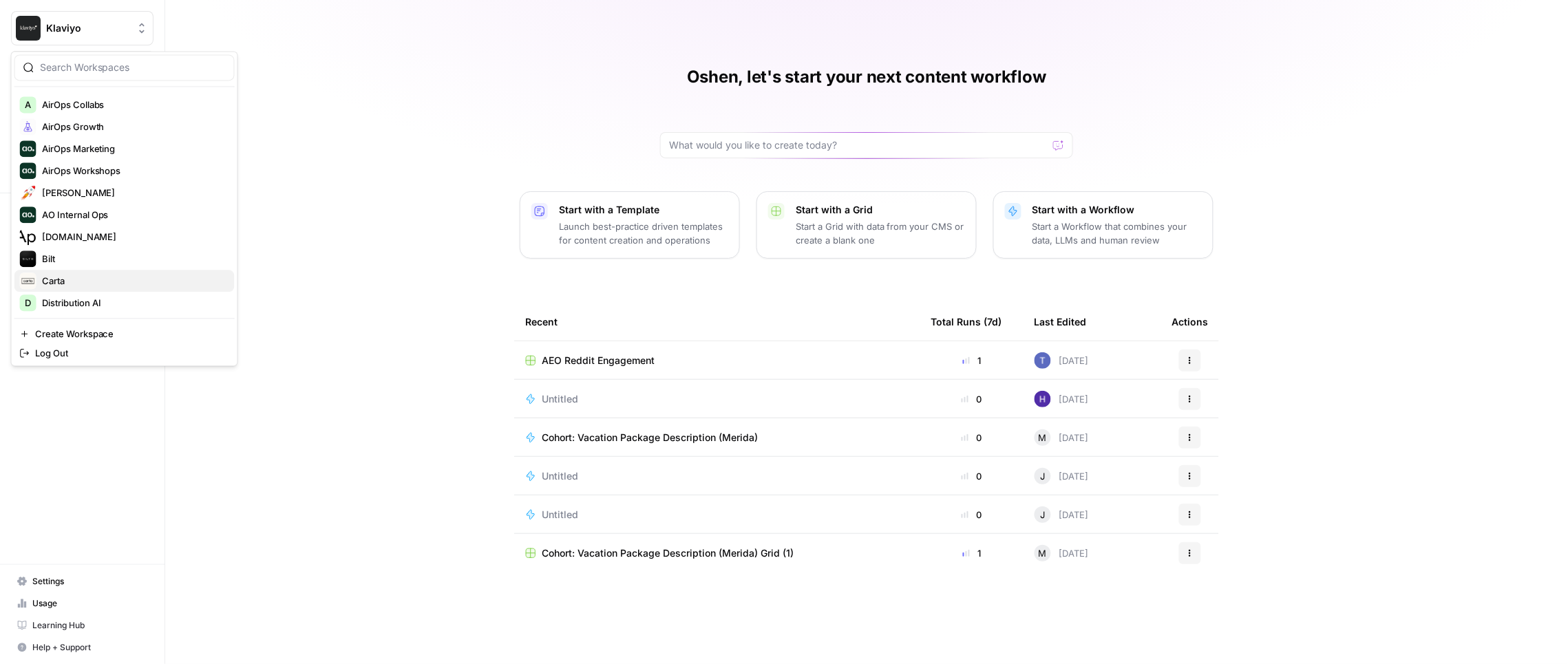
scroll to position [374, 0]
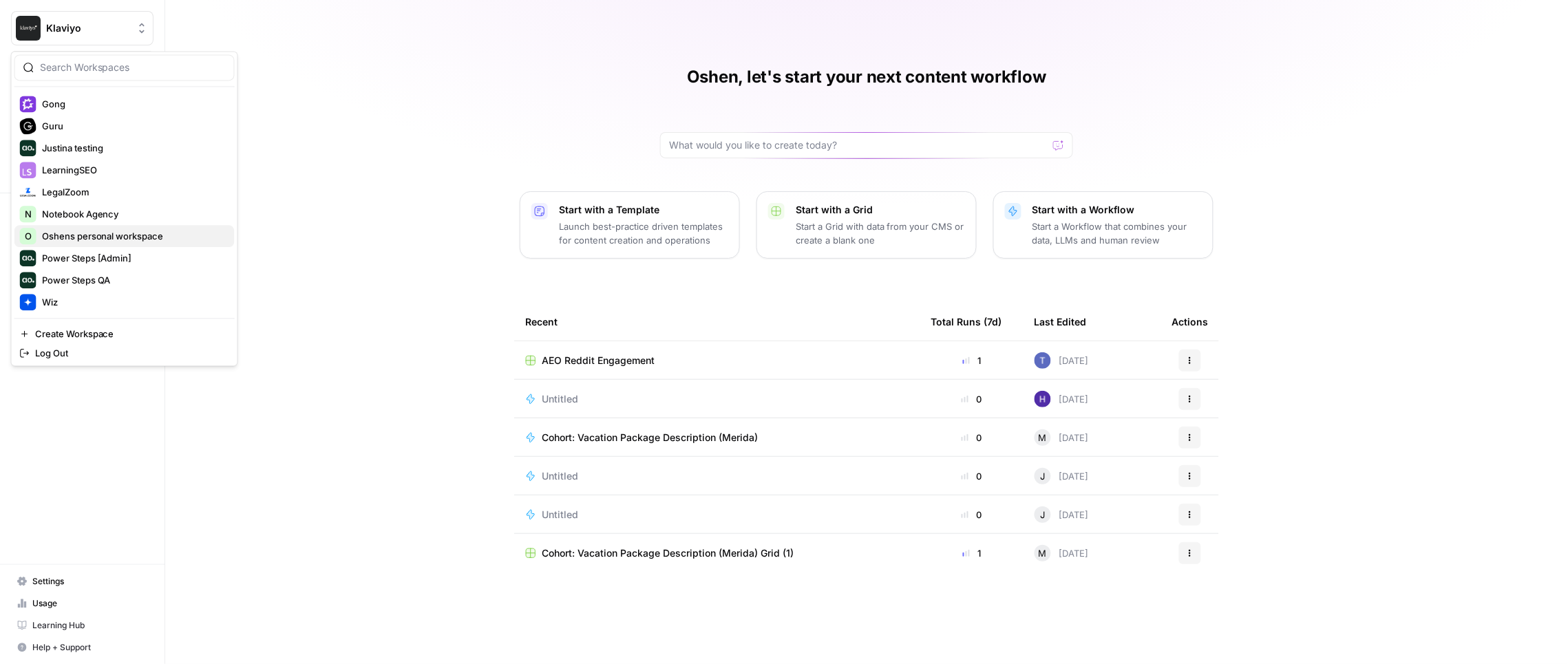
click at [77, 237] on span "Oshens personal workspace" at bounding box center [133, 236] width 182 height 13
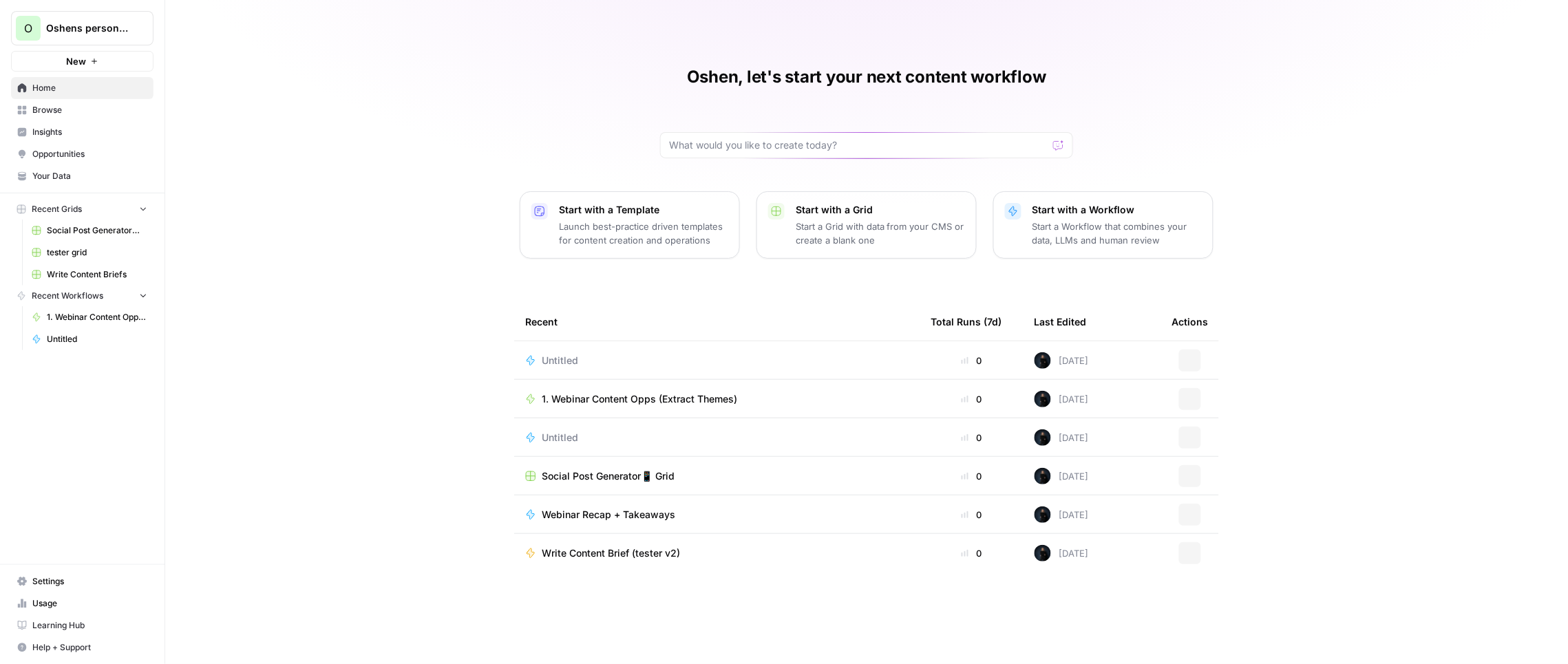
click at [57, 65] on button "New" at bounding box center [82, 61] width 142 height 21
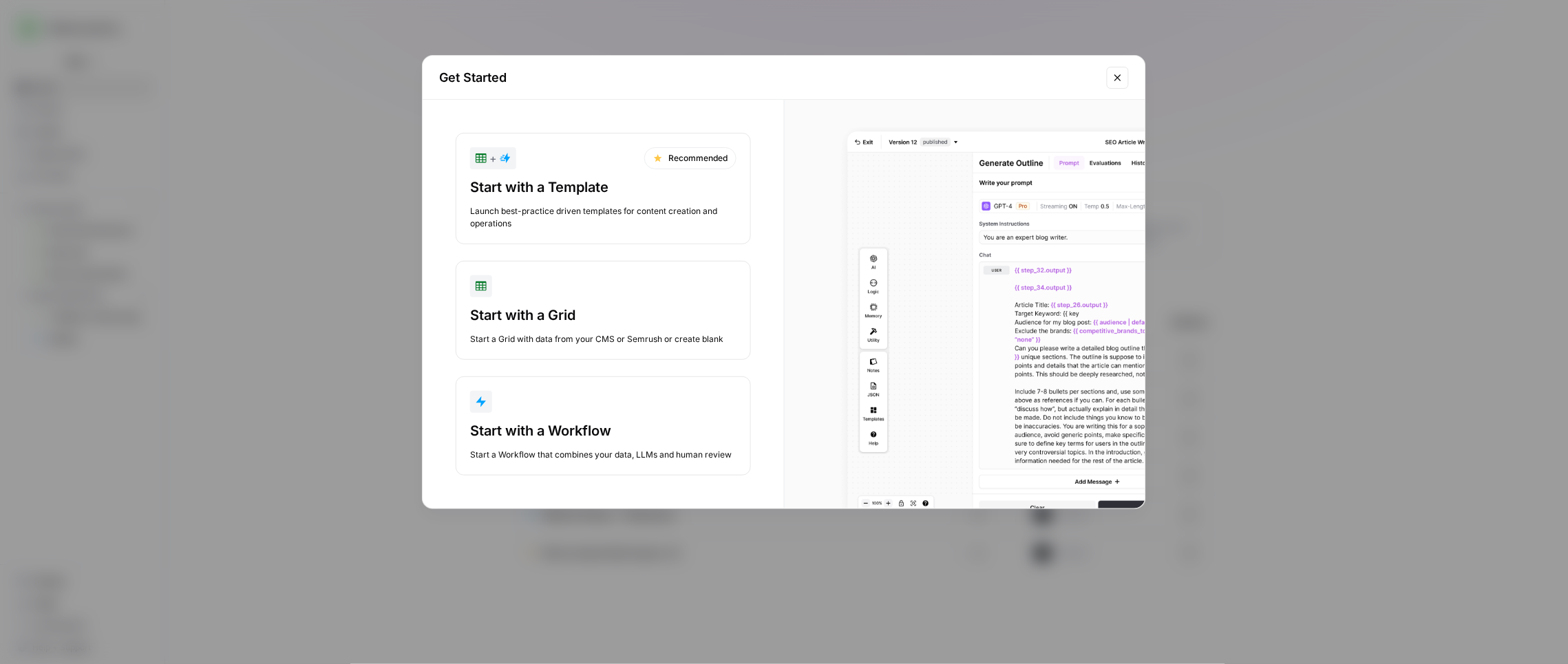
click at [525, 432] on div "Start with a Workflow" at bounding box center [603, 431] width 267 height 19
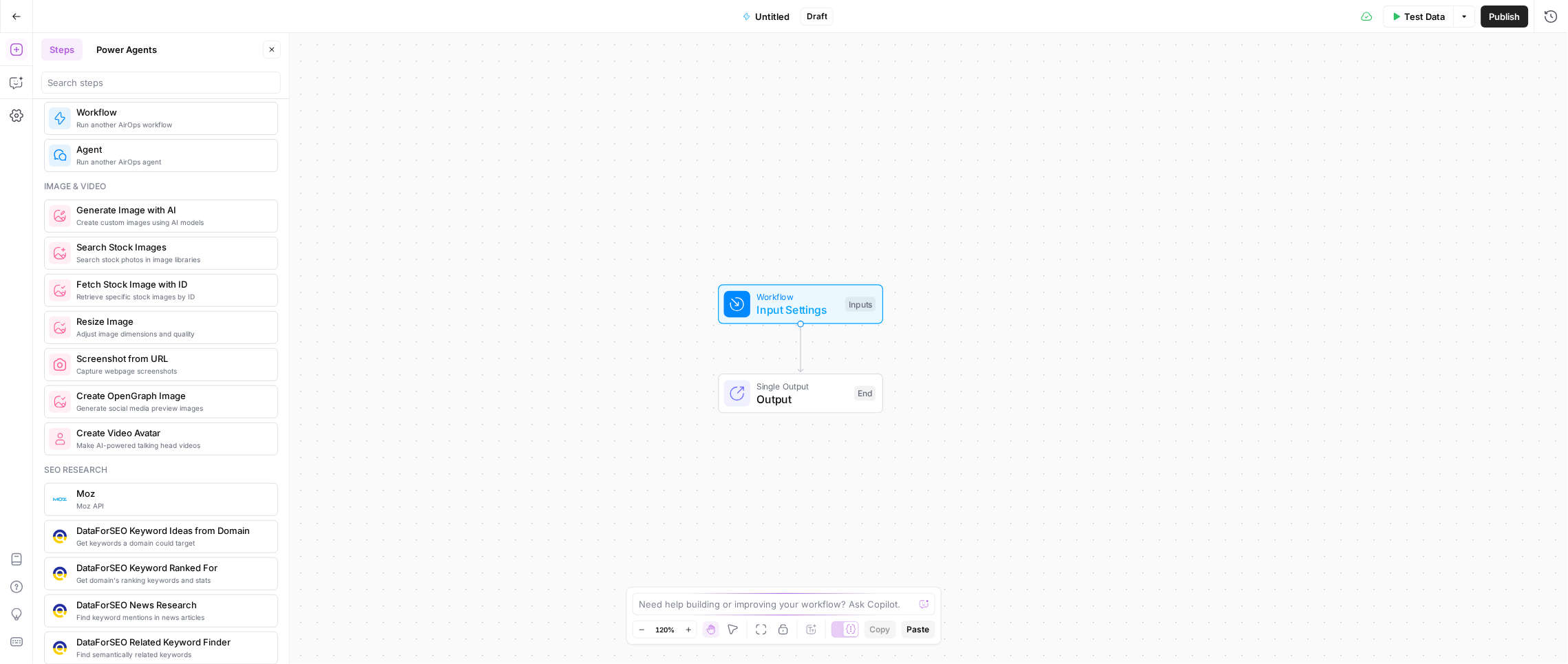
scroll to position [906, 0]
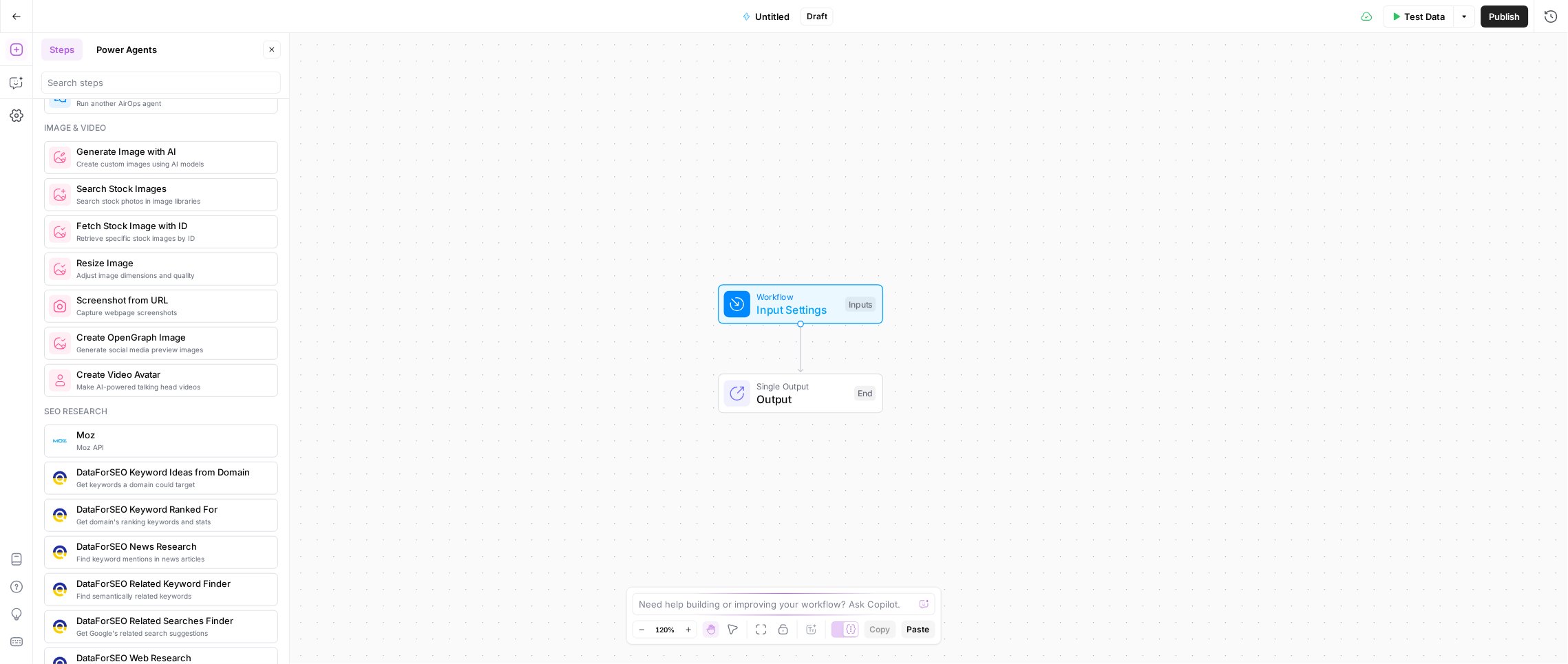
click at [107, 39] on button "Power Agents" at bounding box center [126, 49] width 77 height 22
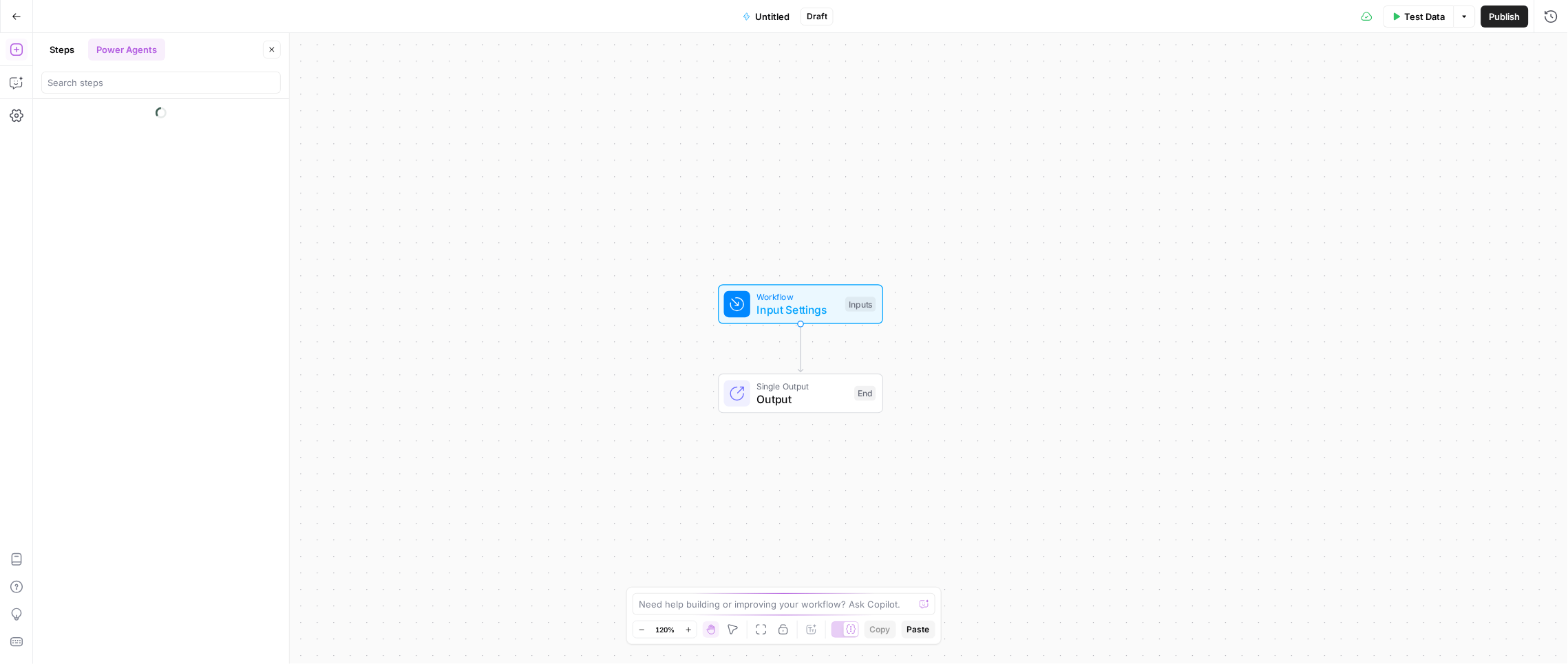
scroll to position [0, 0]
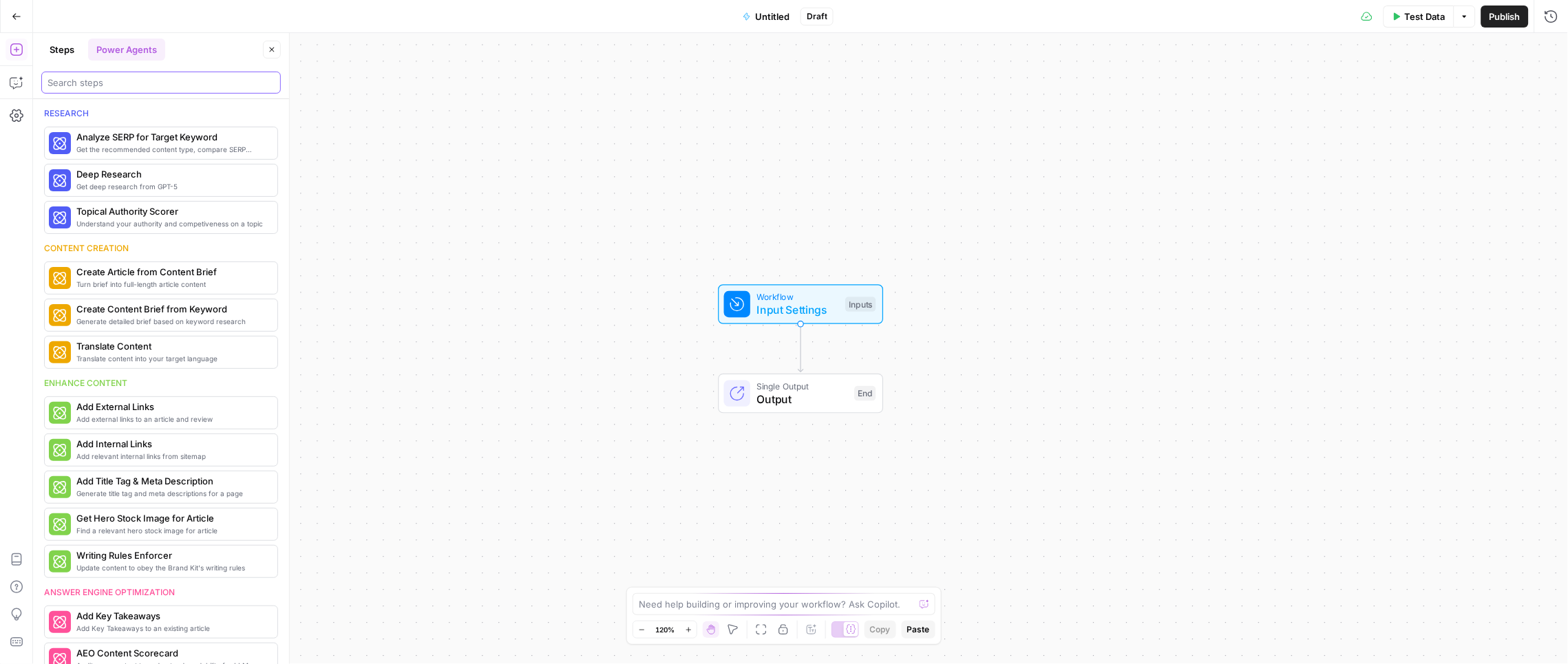
click at [132, 84] on input "search" at bounding box center [162, 82] width 228 height 13
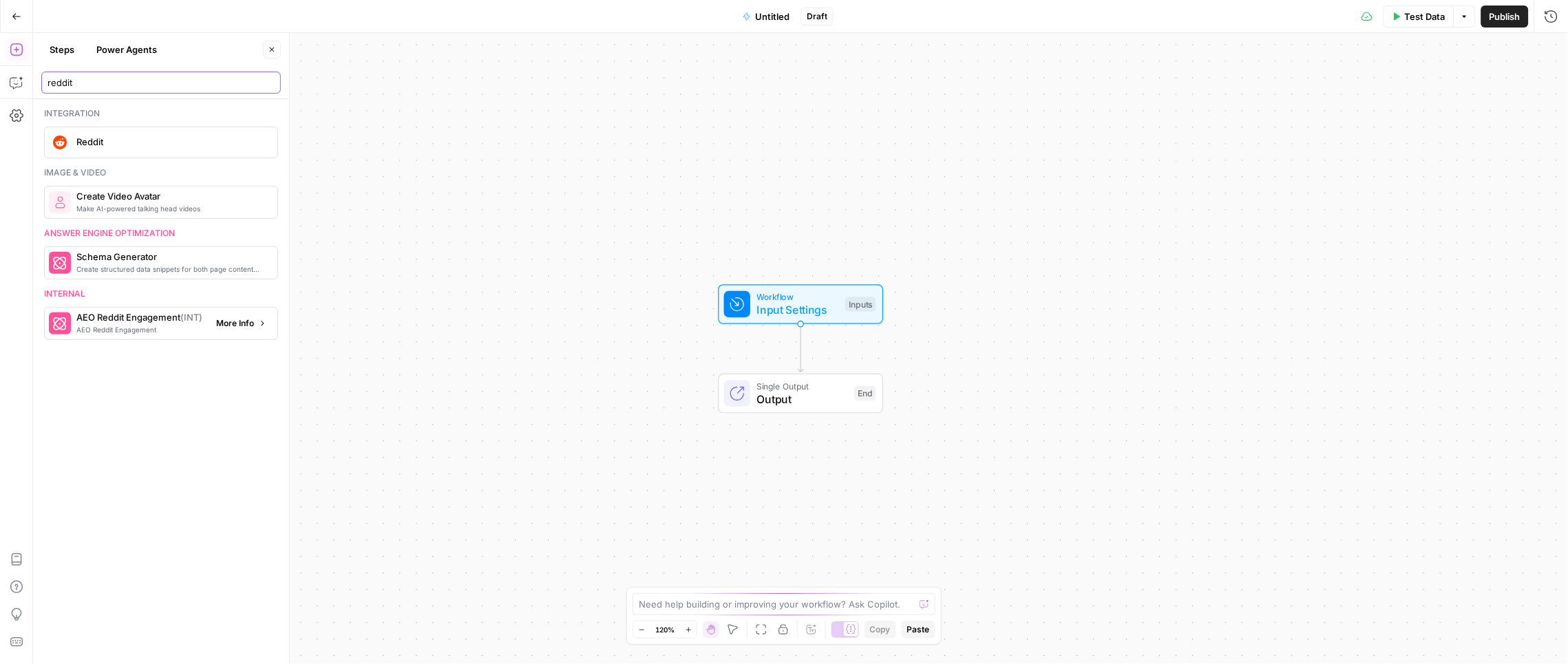
type input "reddit"
click at [239, 324] on span "More Info" at bounding box center [235, 323] width 38 height 12
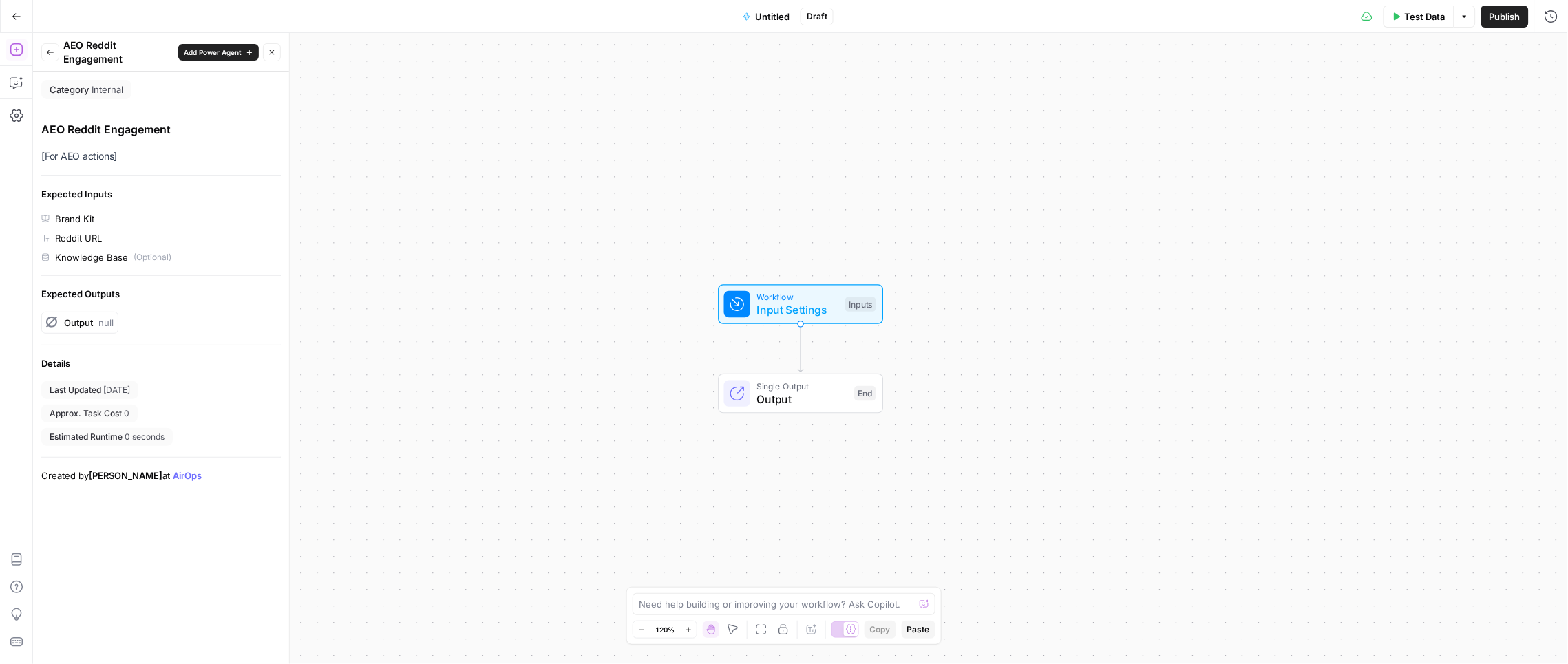
drag, startPoint x: 204, startPoint y: 43, endPoint x: 324, endPoint y: 74, distance: 123.9
click at [203, 44] on button "Add Power Agent" at bounding box center [218, 52] width 80 height 16
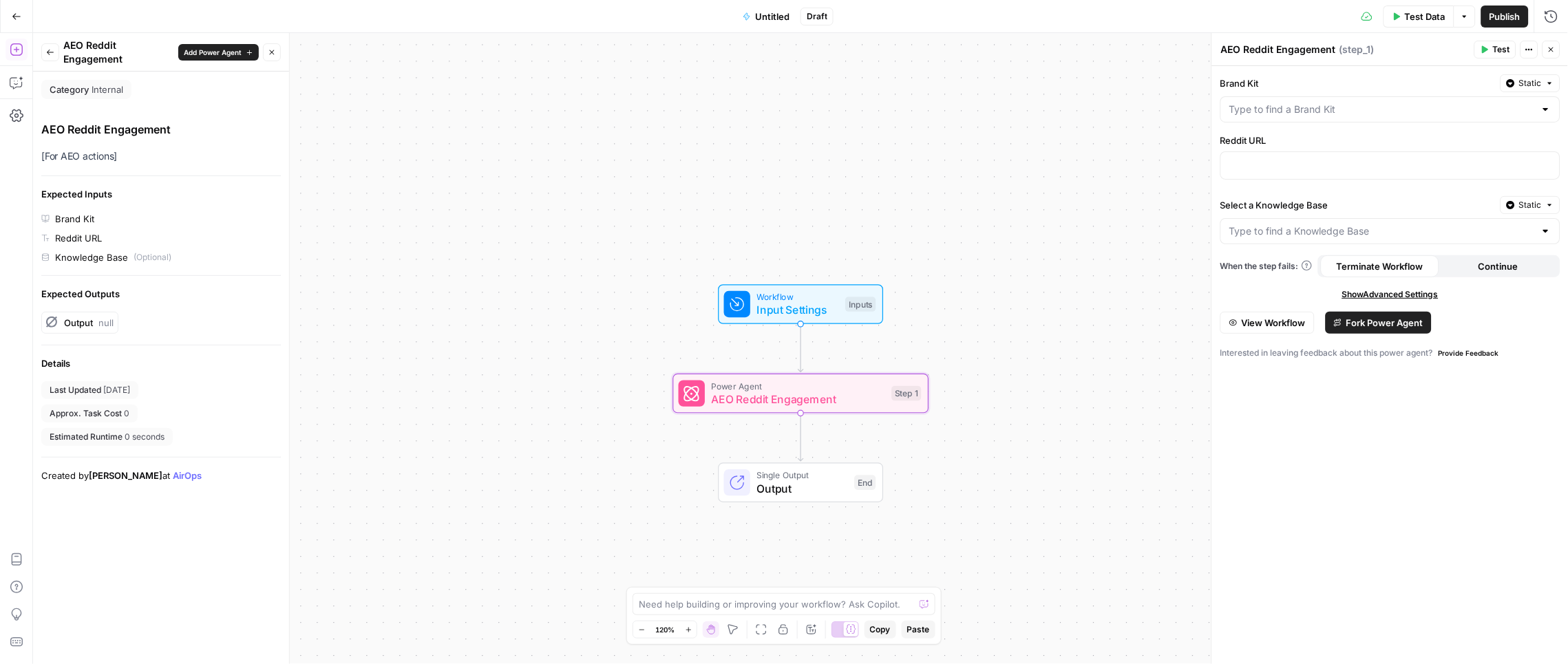
click at [1383, 328] on span "Fork Power Agent" at bounding box center [1384, 322] width 77 height 13
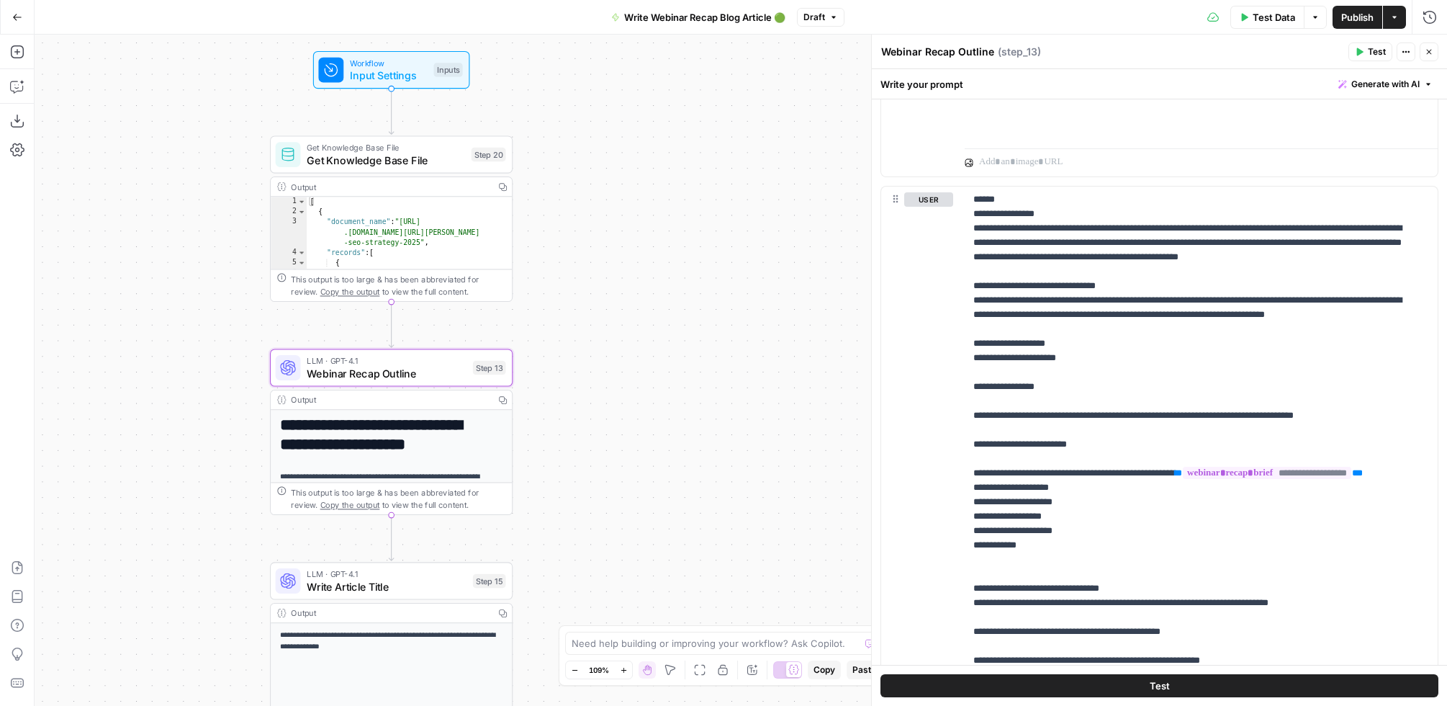
scroll to position [1559, 0]
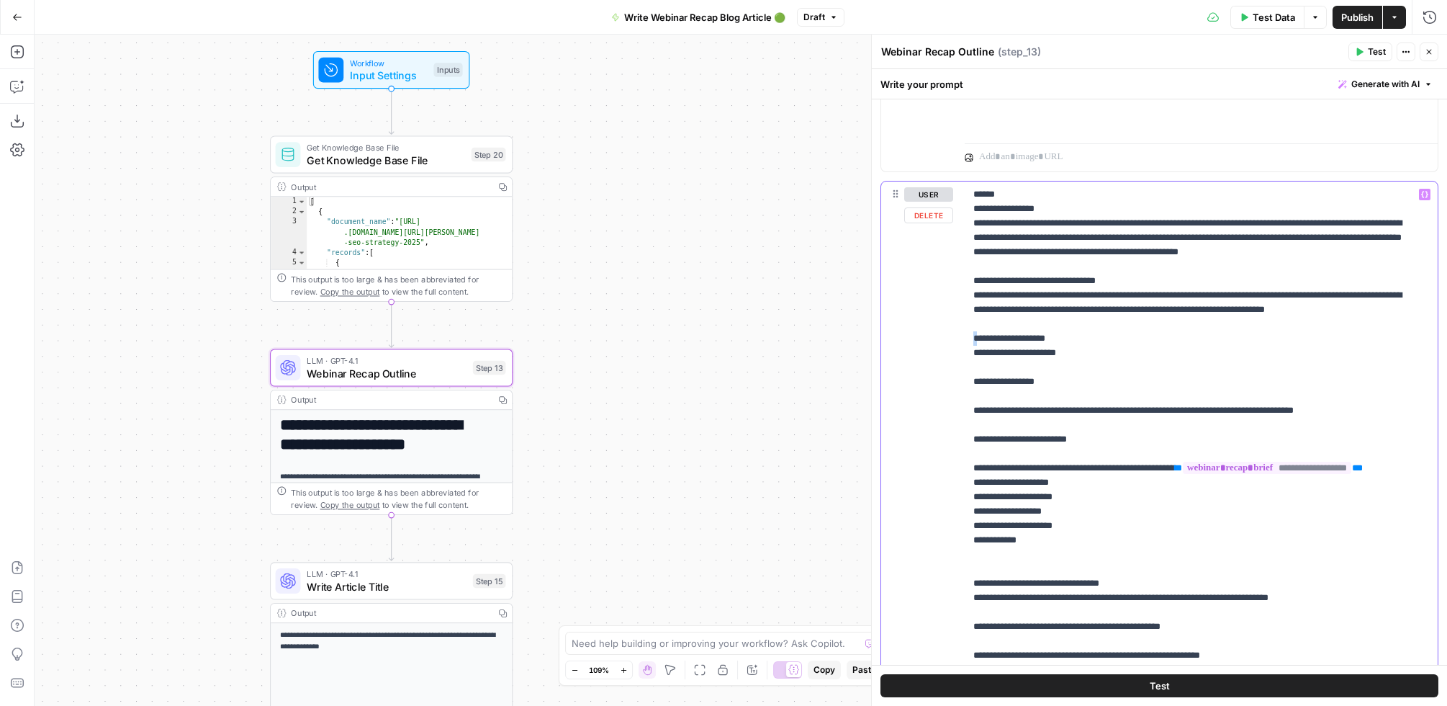
click at [977, 370] on div "**********" at bounding box center [1201, 474] width 473 height 587
click at [968, 296] on div "**********" at bounding box center [1201, 474] width 473 height 587
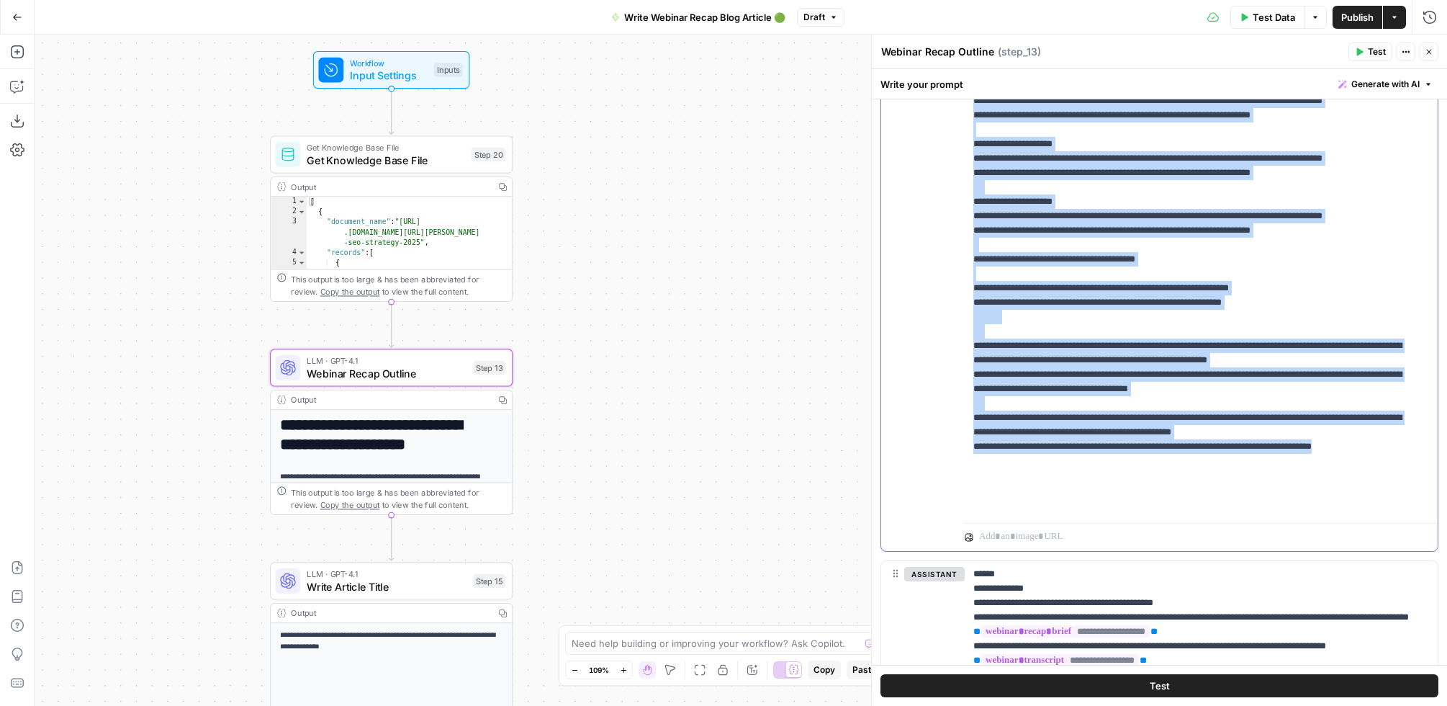
scroll to position [1811, 0]
drag, startPoint x: 967, startPoint y: 367, endPoint x: 1169, endPoint y: 505, distance: 245.1
click at [1169, 505] on div "**********" at bounding box center [1195, 222] width 461 height 586
copy p "**********"
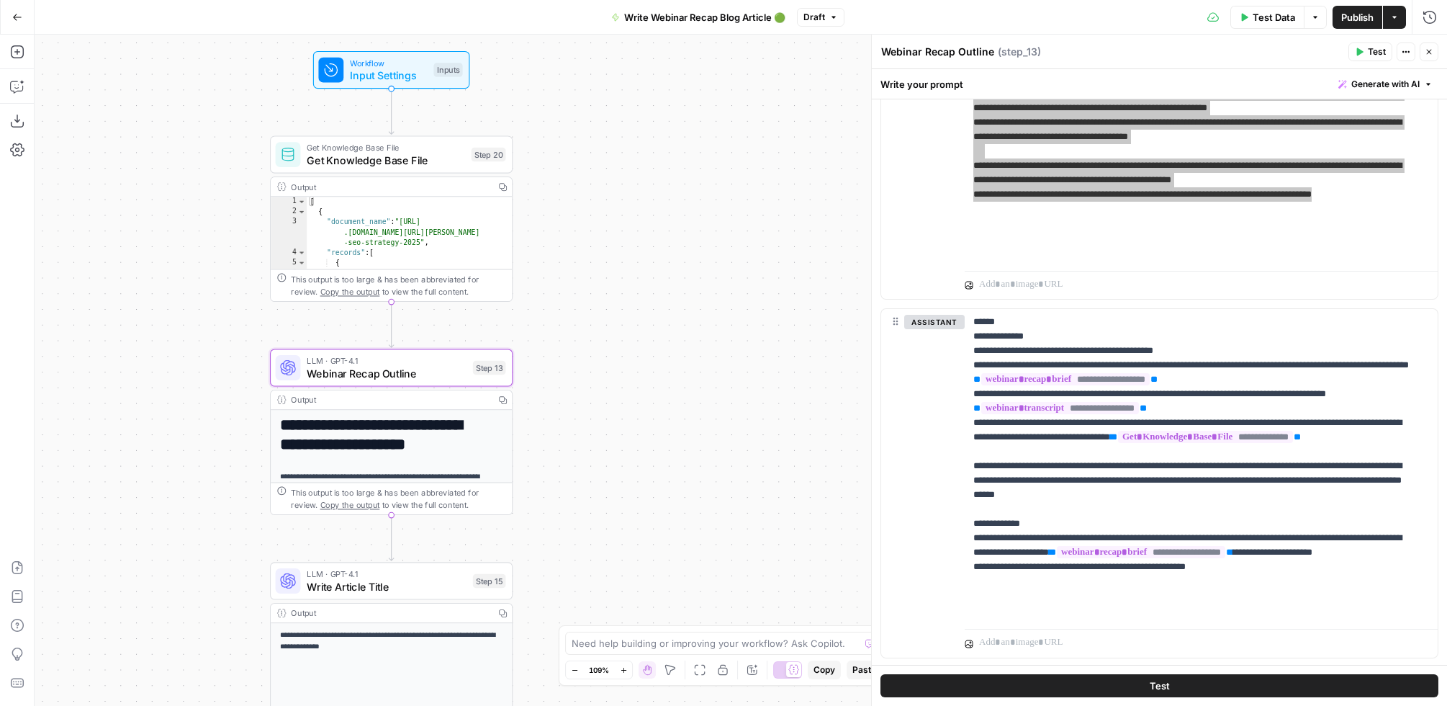
scroll to position [2098, 0]
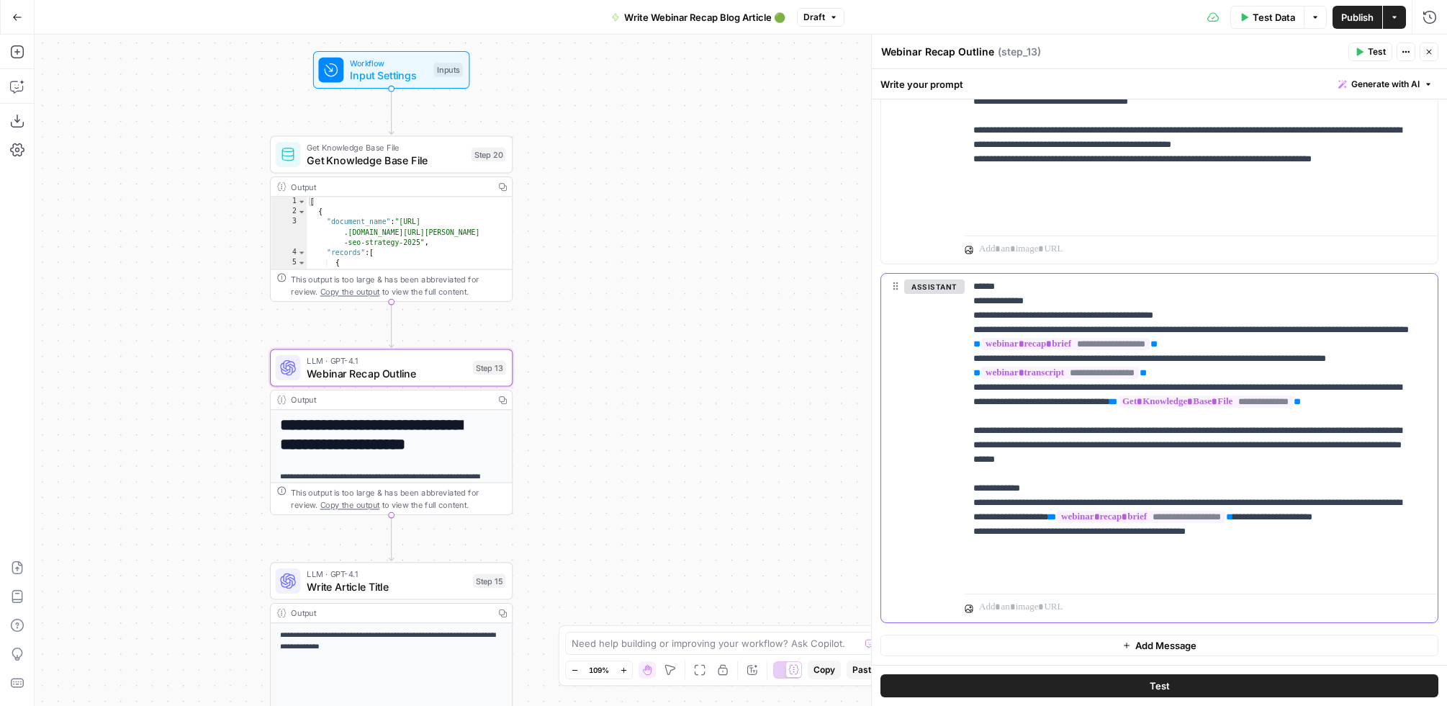
click at [995, 506] on p "**********" at bounding box center [1195, 430] width 444 height 302
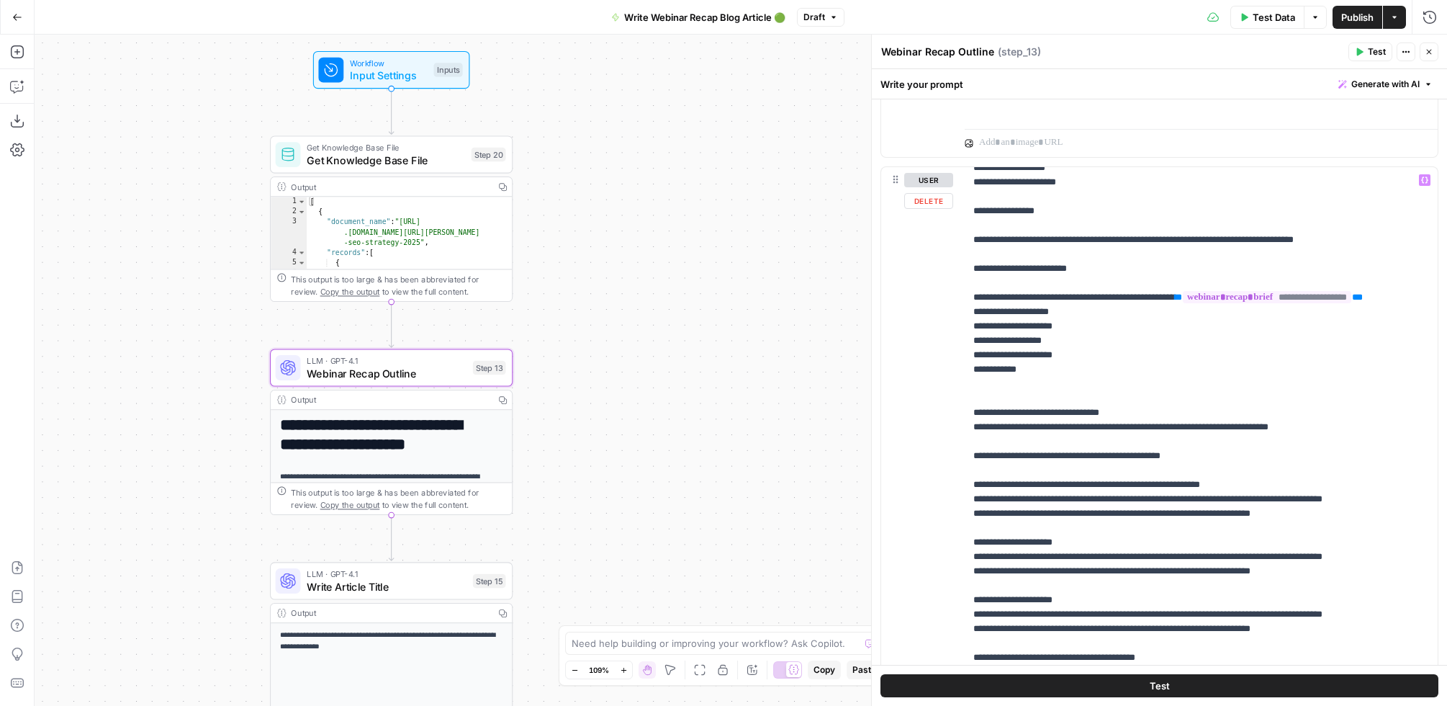
scroll to position [144, 0]
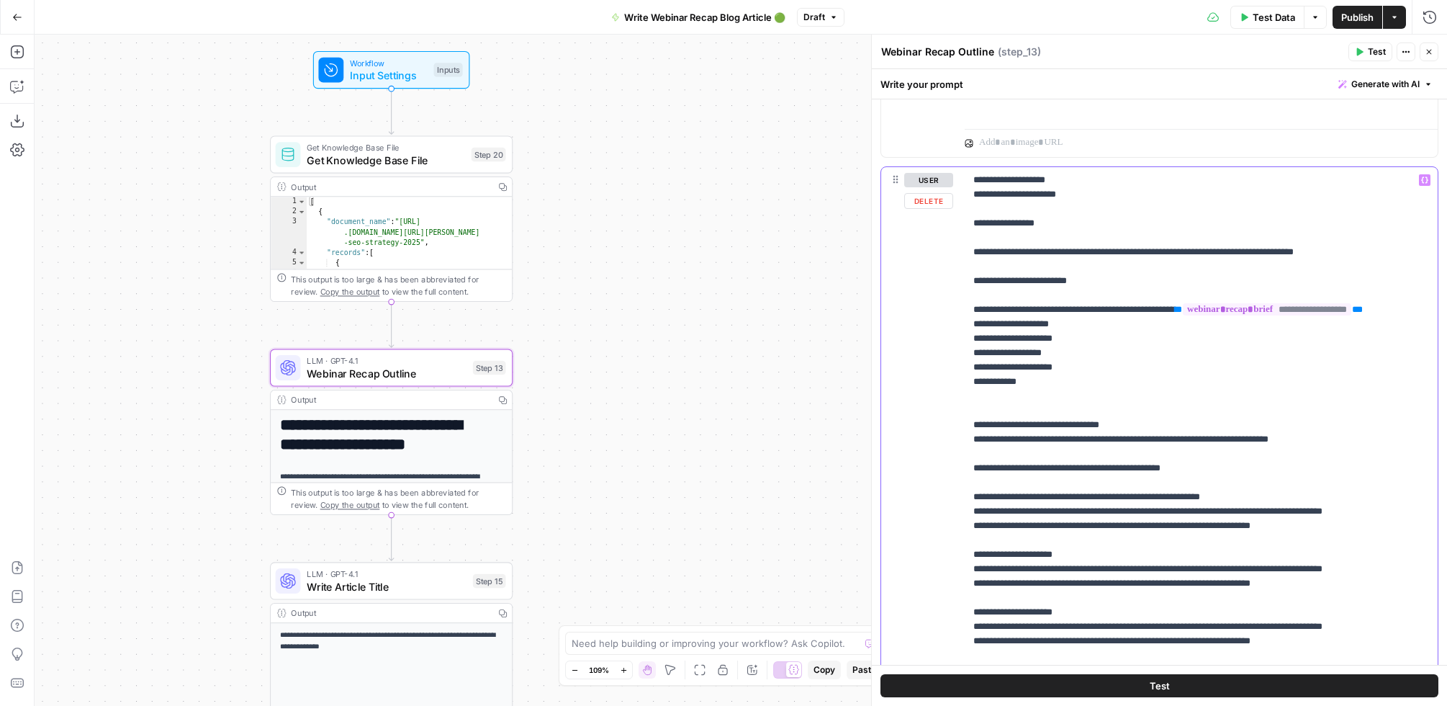
click at [1258, 351] on p "**********" at bounding box center [1188, 475] width 431 height 893
click at [997, 384] on p "**********" at bounding box center [1188, 475] width 431 height 893
click at [1009, 411] on p "**********" at bounding box center [1188, 475] width 431 height 893
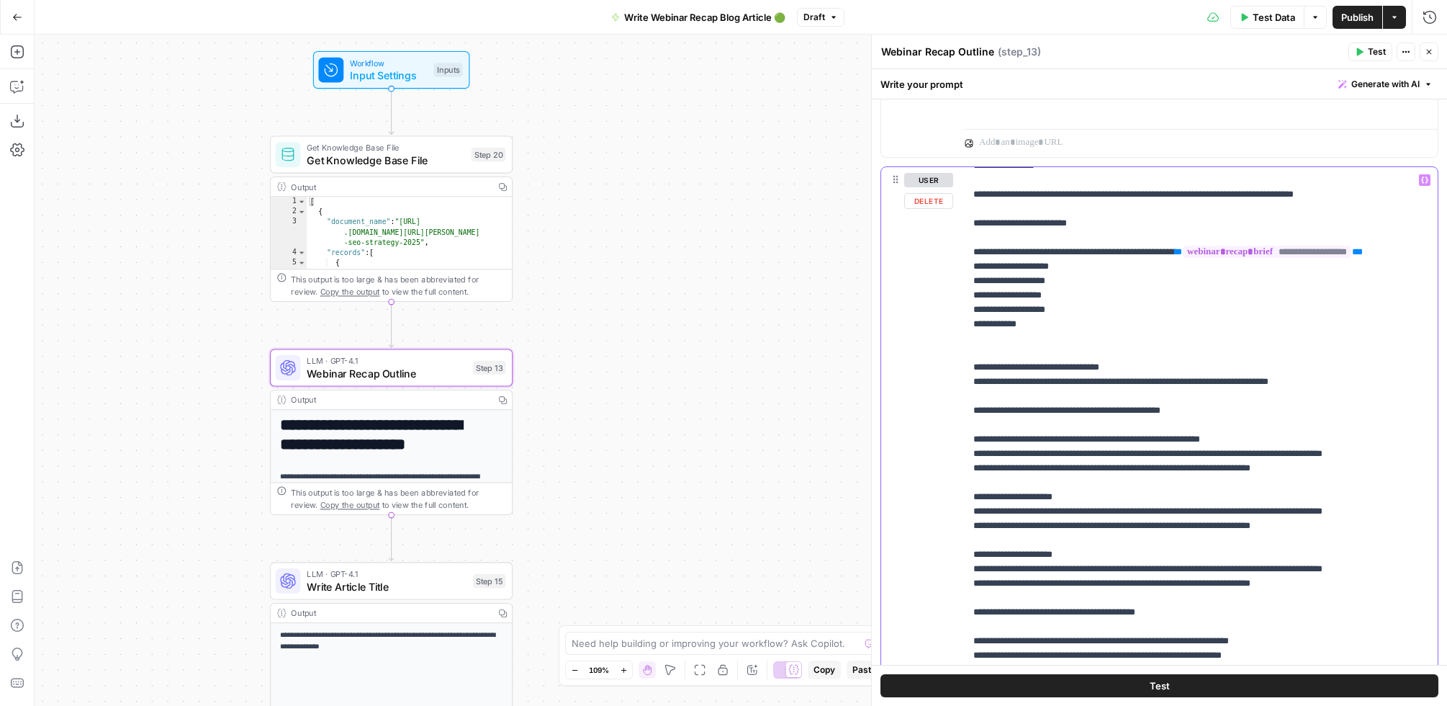
scroll to position [204, 0]
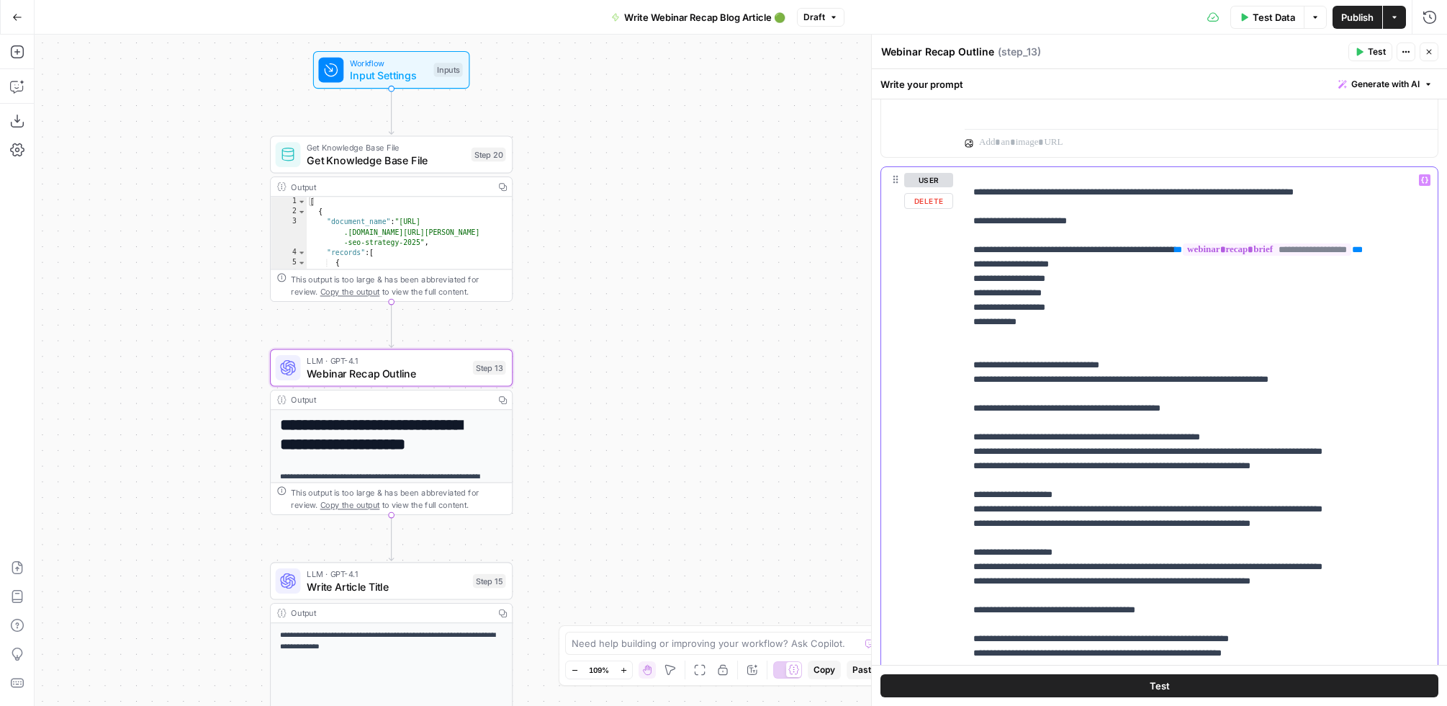
click at [986, 423] on p "**********" at bounding box center [1188, 415] width 431 height 893
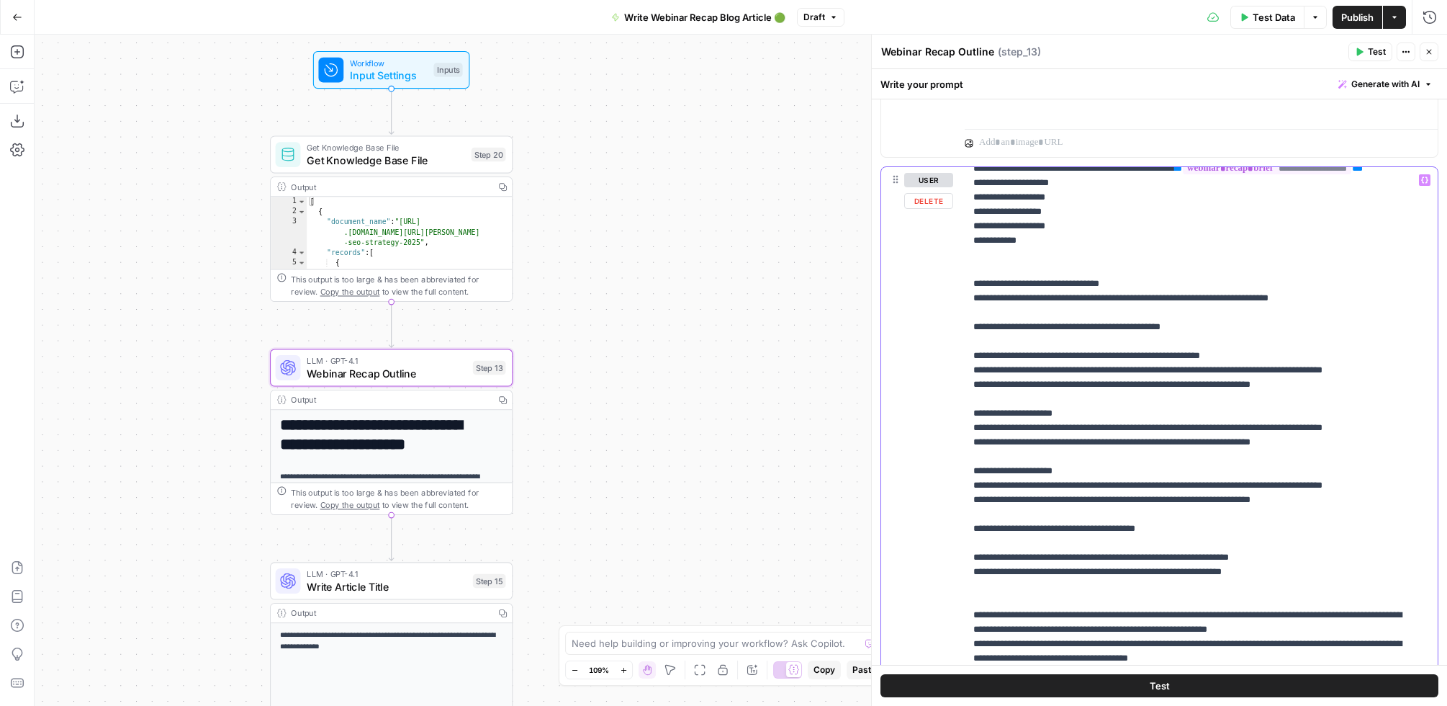
scroll to position [284, 0]
drag, startPoint x: 976, startPoint y: 330, endPoint x: 976, endPoint y: 338, distance: 7.9
click at [976, 330] on p "**********" at bounding box center [1188, 335] width 431 height 893
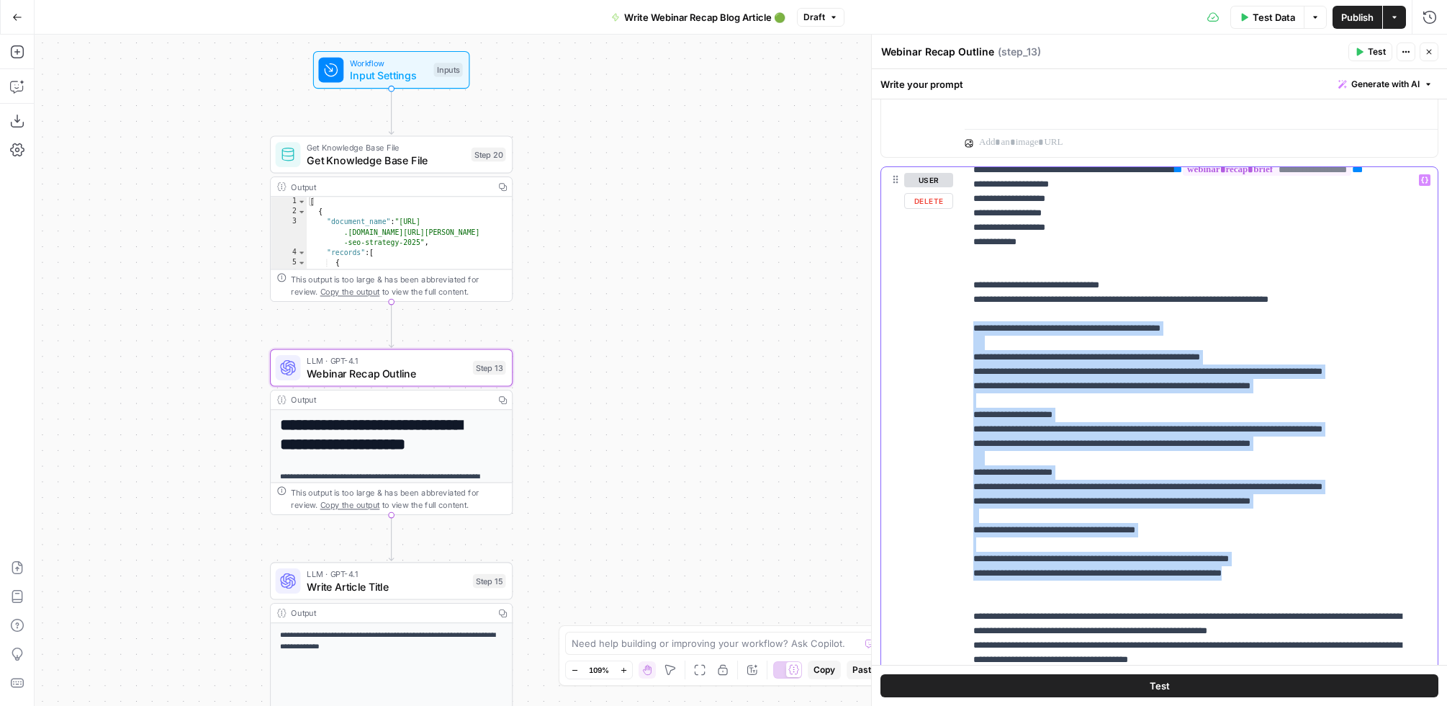
drag, startPoint x: 976, startPoint y: 371, endPoint x: 1321, endPoint y: 619, distance: 424.6
click at [1321, 619] on p "**********" at bounding box center [1188, 335] width 431 height 893
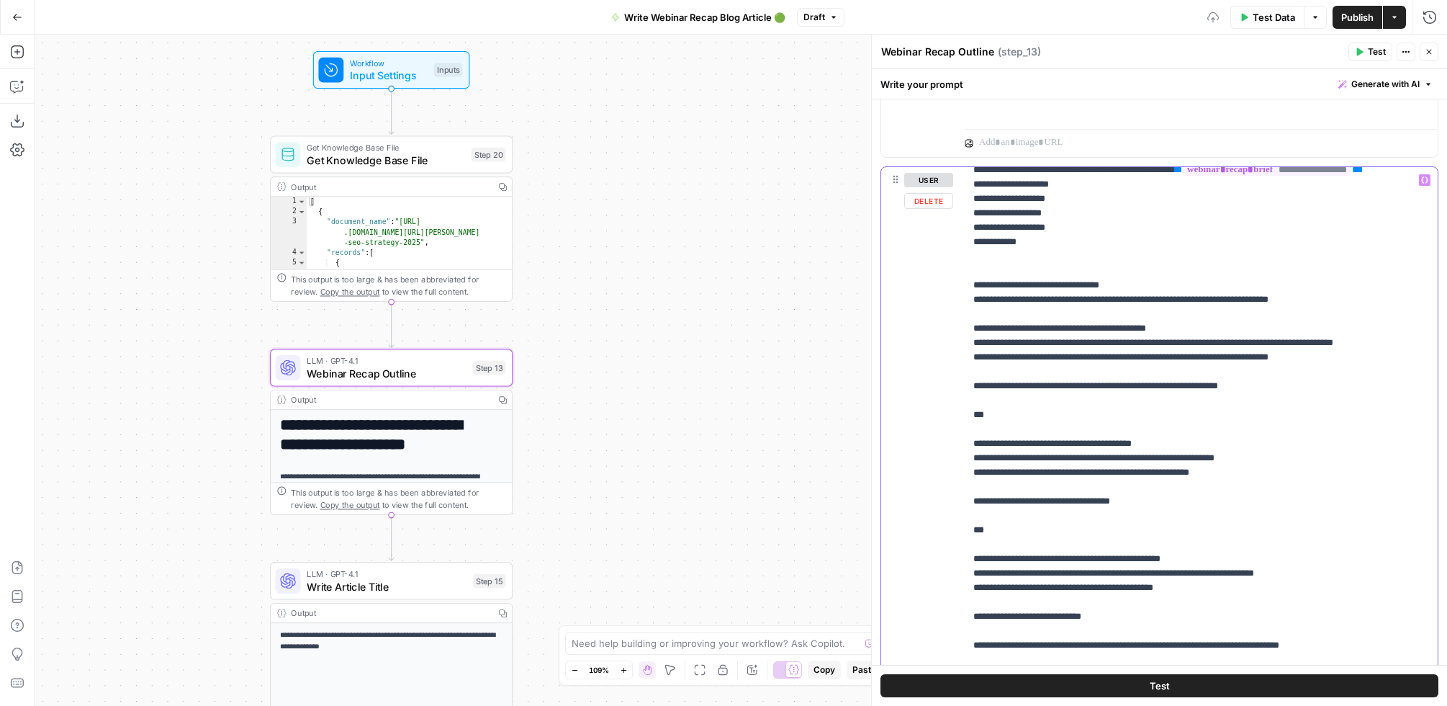
click at [1026, 480] on p "**********" at bounding box center [1188, 501] width 431 height 1224
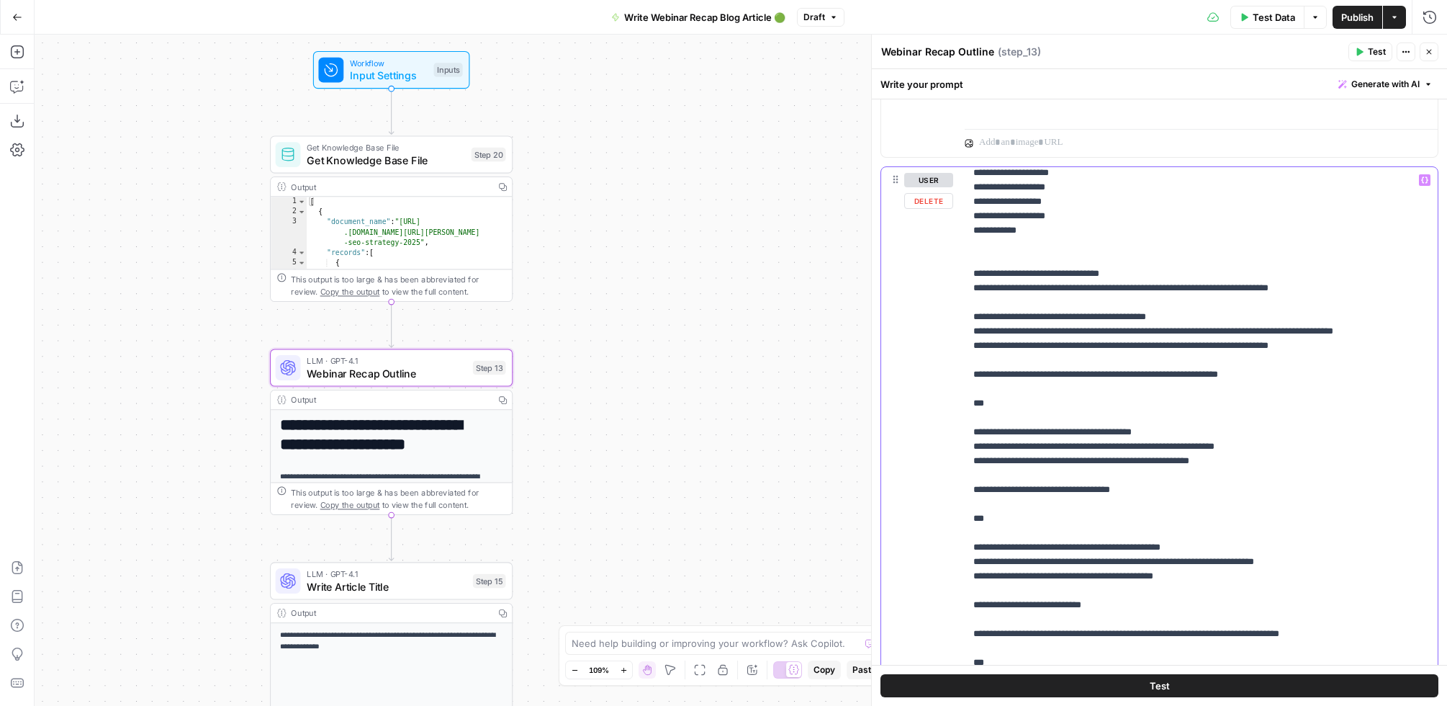
scroll to position [314, 0]
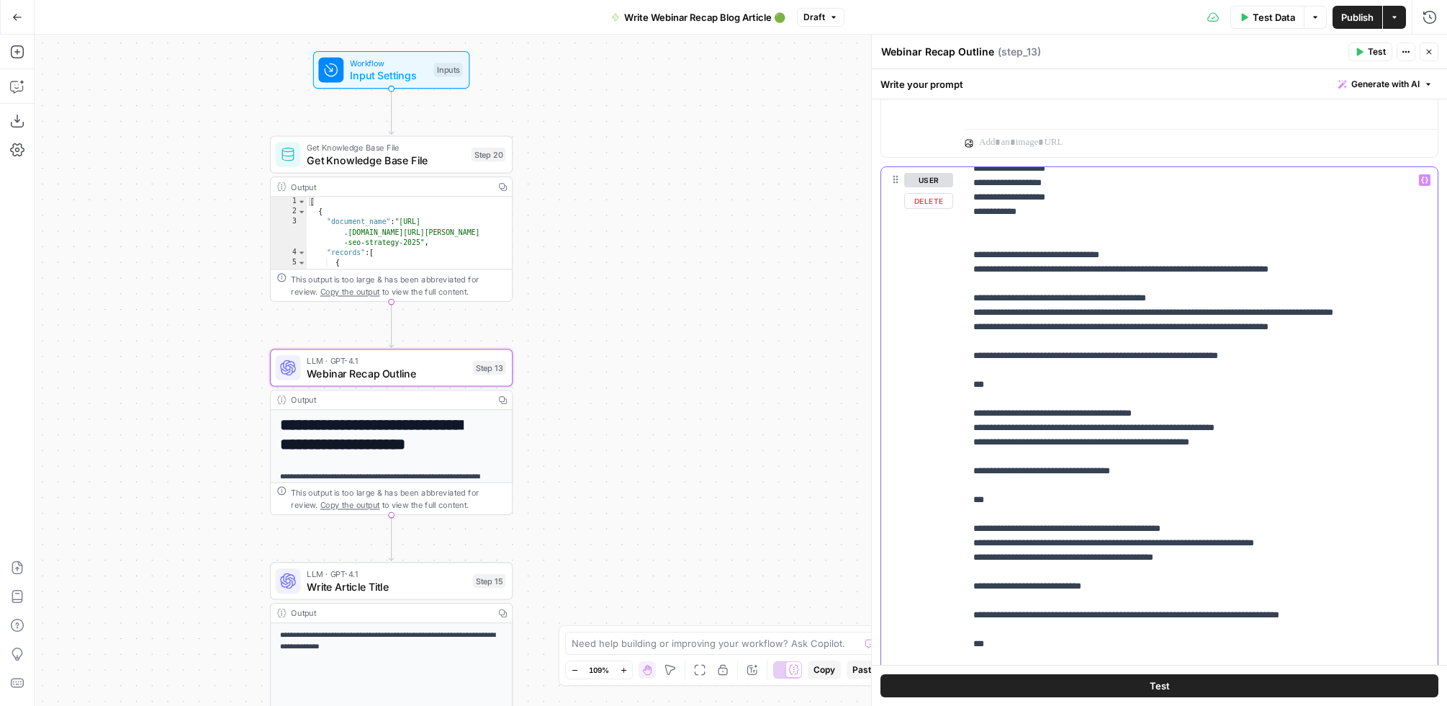
click at [995, 405] on p "**********" at bounding box center [1188, 471] width 431 height 1224
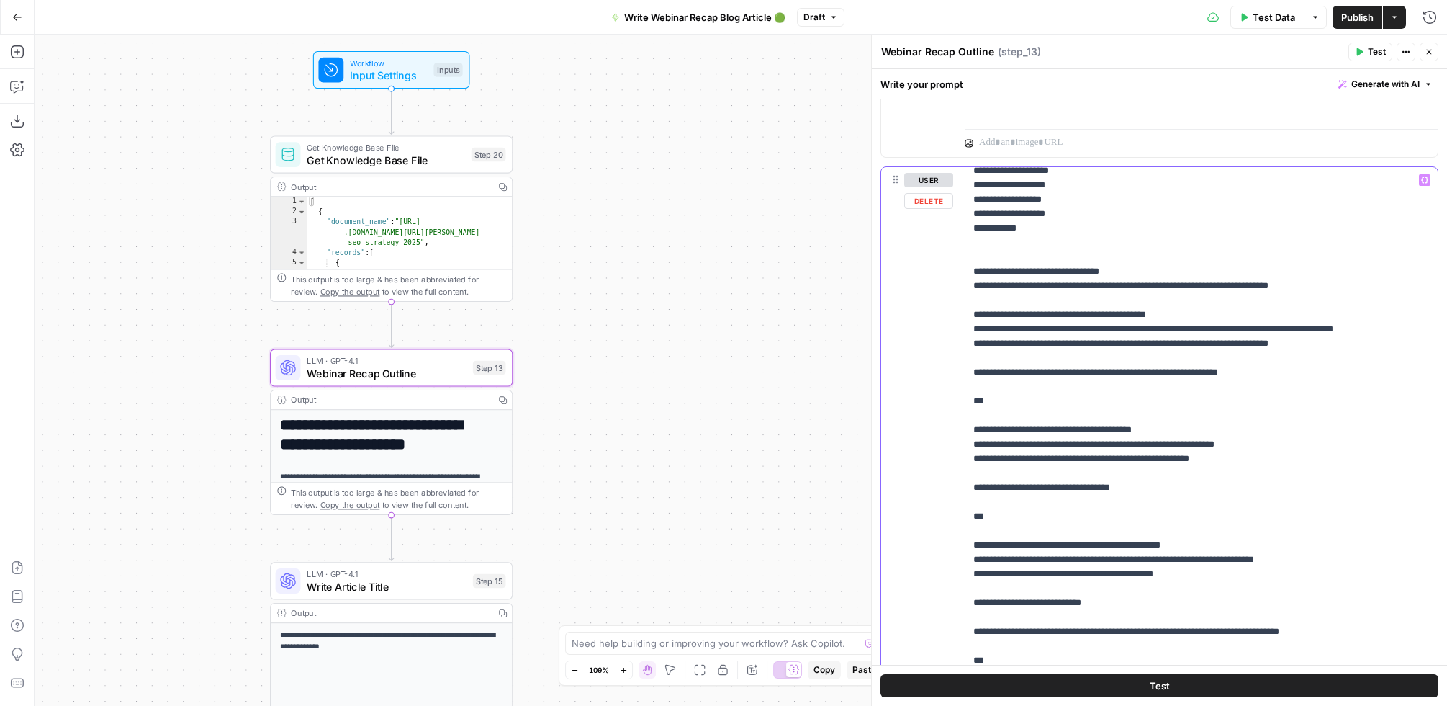
scroll to position [292, 0]
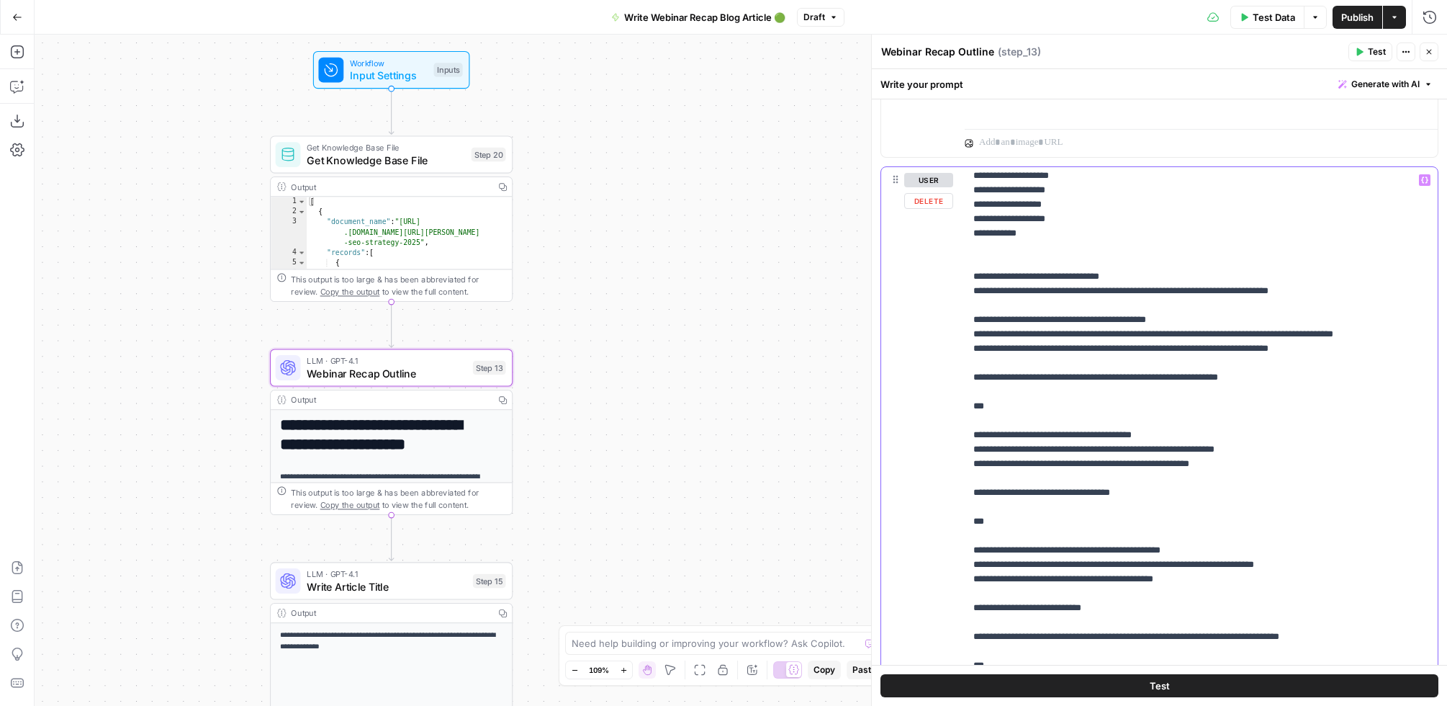
drag, startPoint x: 1074, startPoint y: 405, endPoint x: 1102, endPoint y: 415, distance: 28.9
click at [1074, 405] on p "**********" at bounding box center [1188, 492] width 431 height 1224
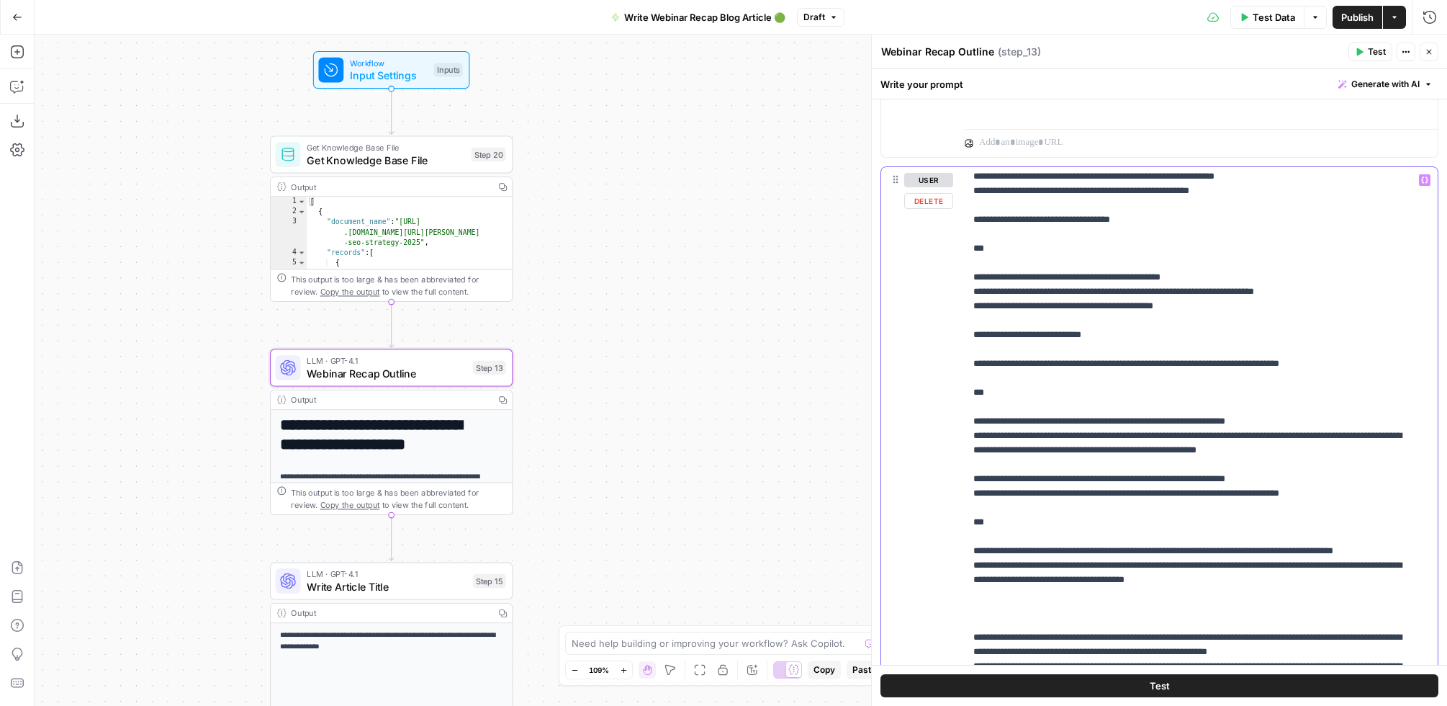
scroll to position [567, 0]
click at [1349, 421] on p "**********" at bounding box center [1188, 218] width 431 height 1224
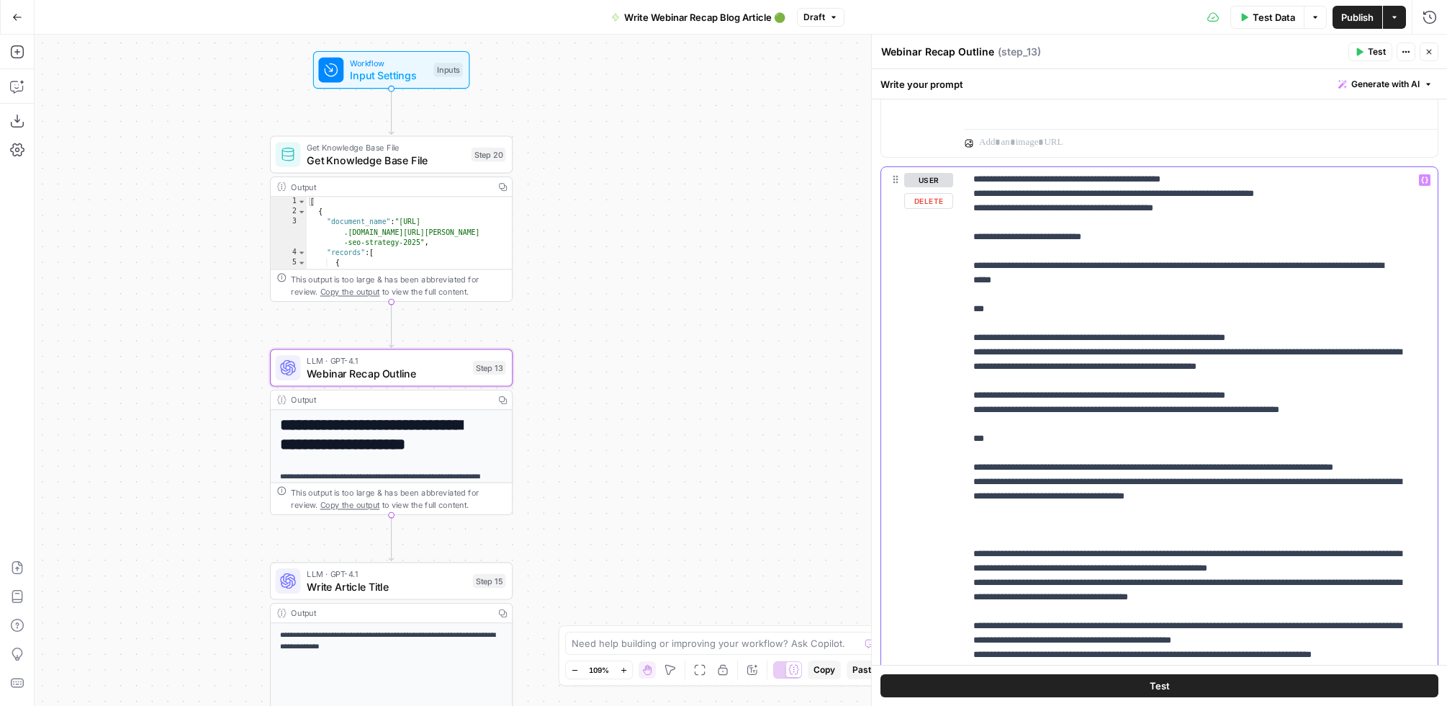
scroll to position [1602, 0]
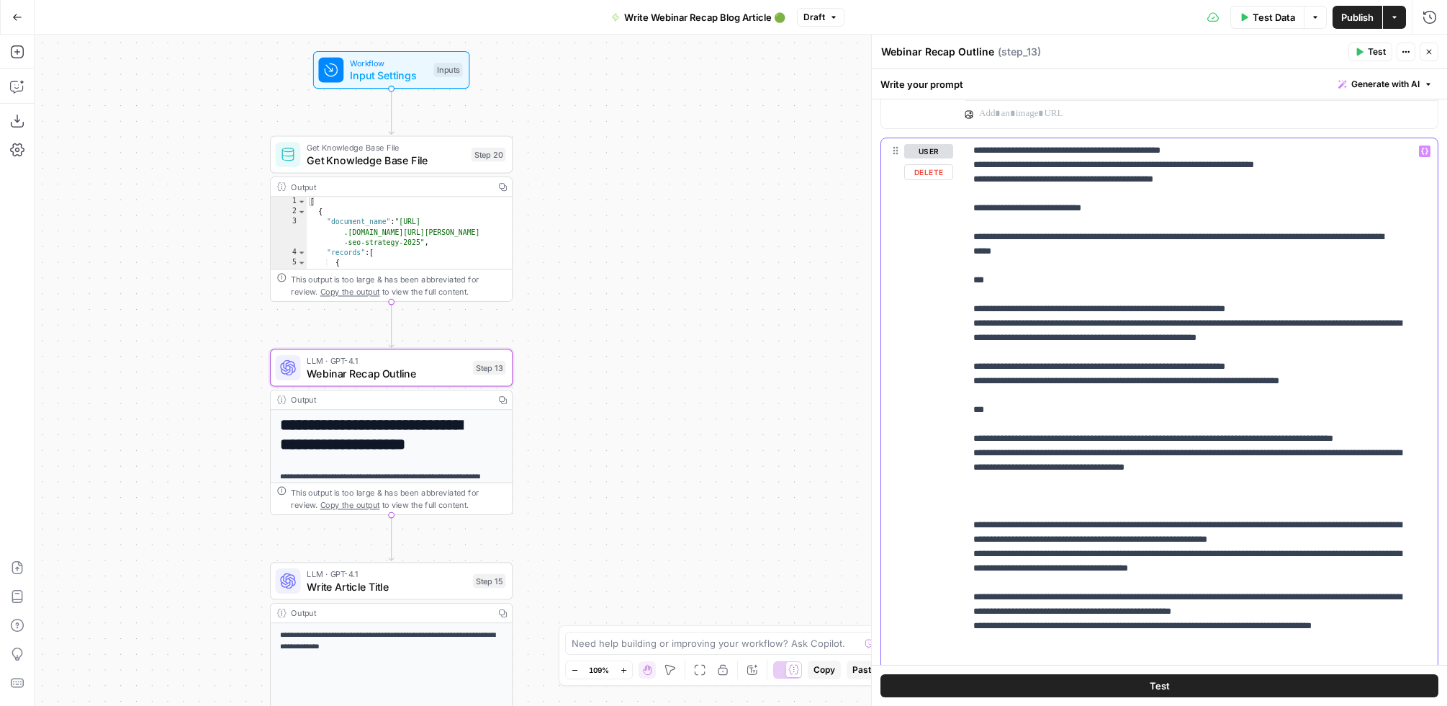
click at [1252, 499] on p "**********" at bounding box center [1188, 100] width 431 height 1238
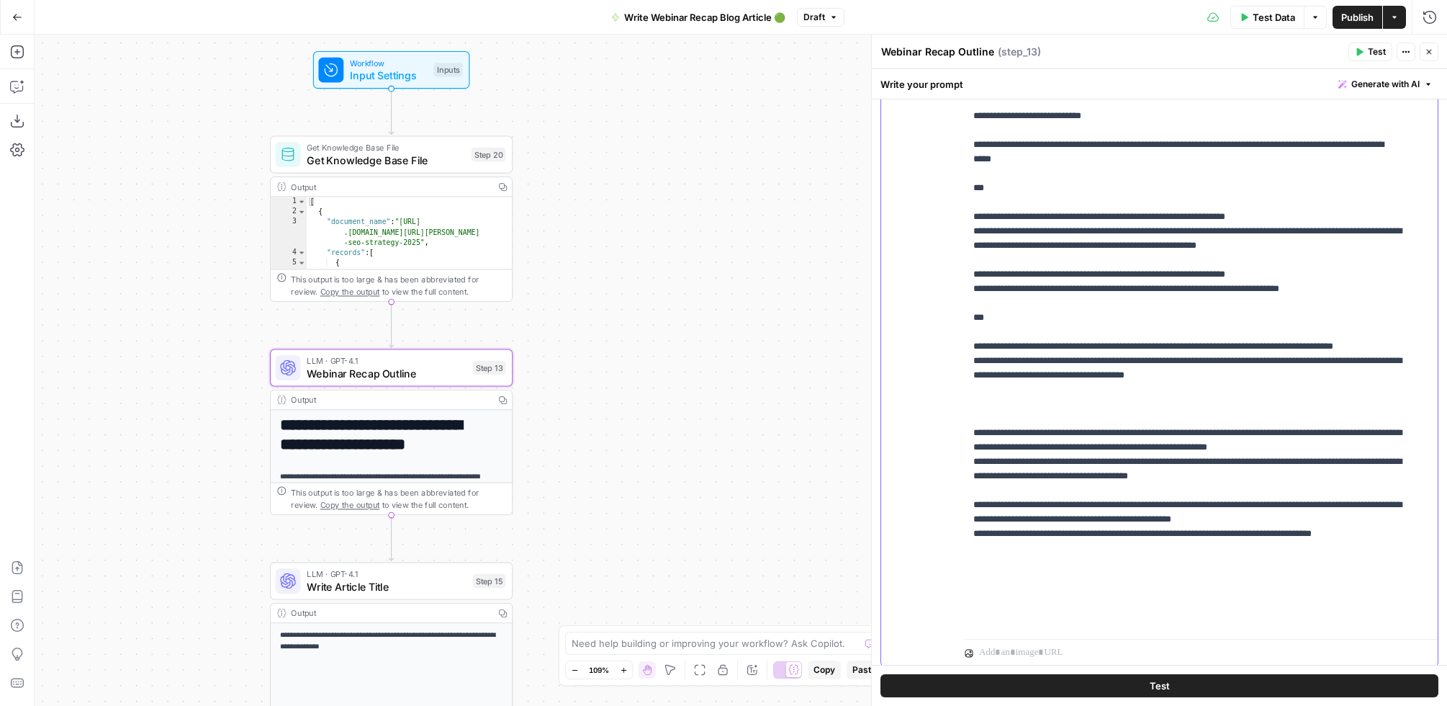
scroll to position [1712, 0]
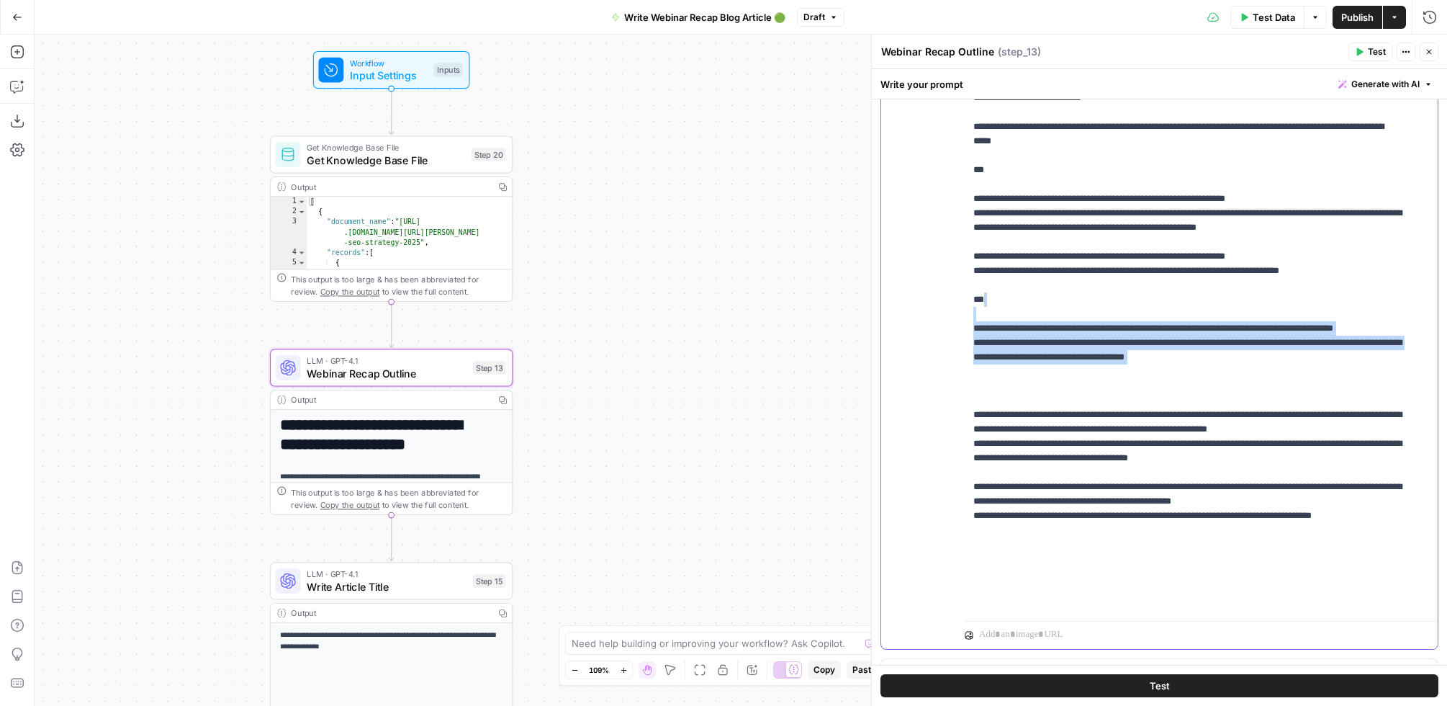
drag, startPoint x: 989, startPoint y: 426, endPoint x: 955, endPoint y: 374, distance: 61.9
click at [955, 374] on div "**********" at bounding box center [1159, 338] width 557 height 621
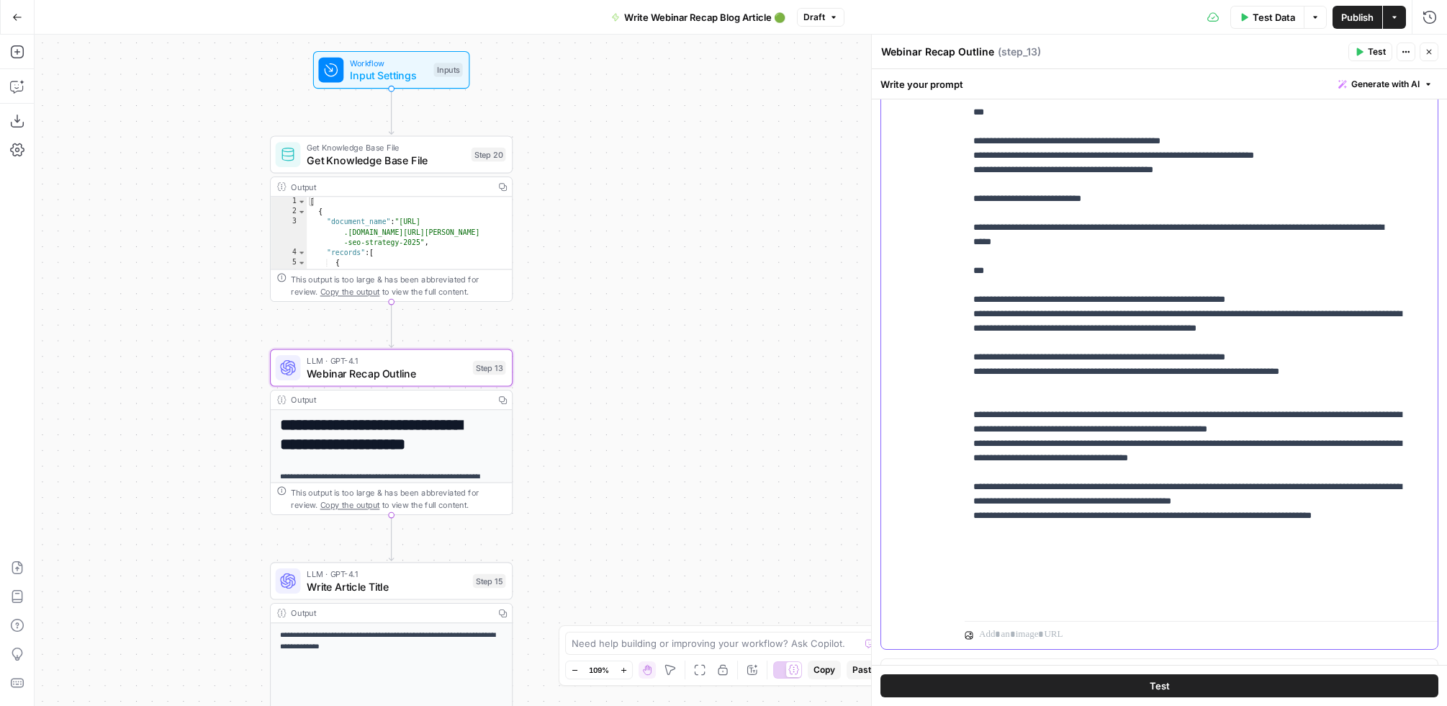
scroll to position [548, 0]
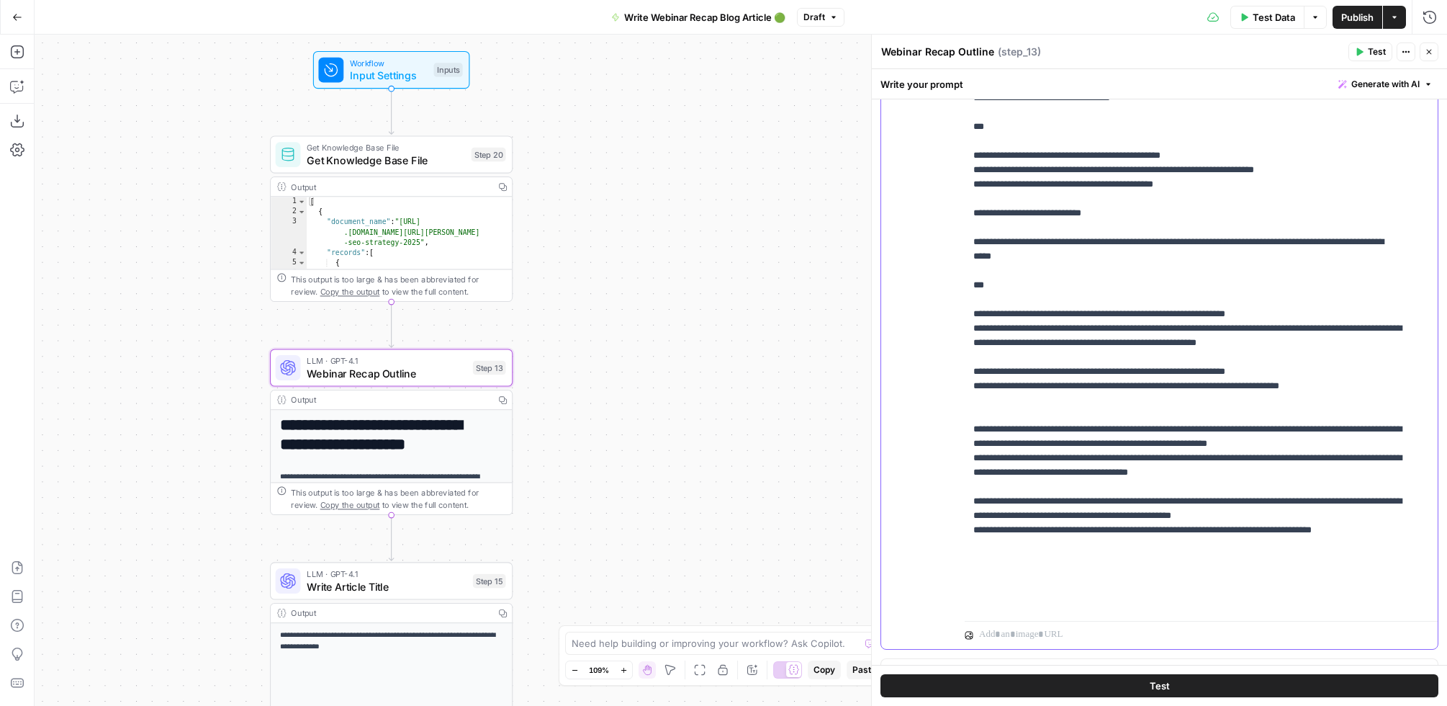
click at [980, 372] on p "**********" at bounding box center [1188, 47] width 431 height 1123
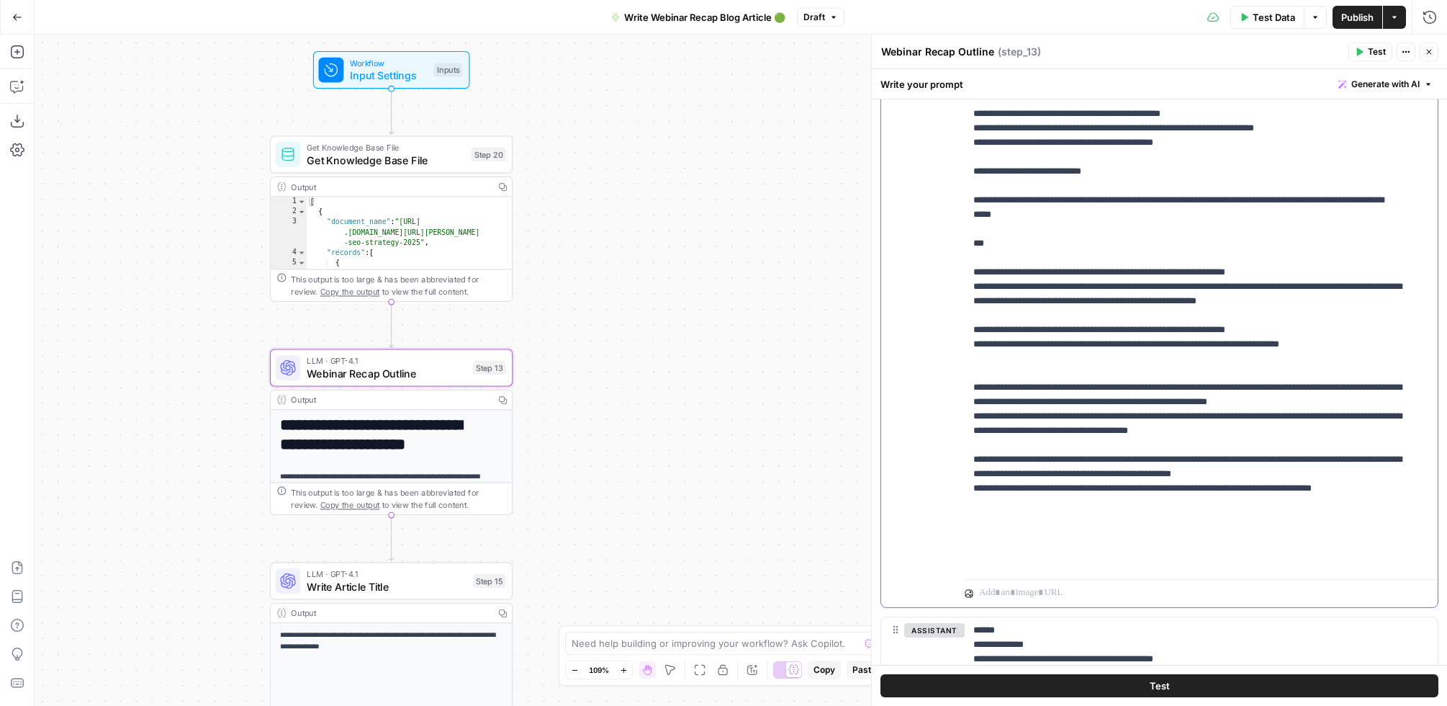
scroll to position [1751, 0]
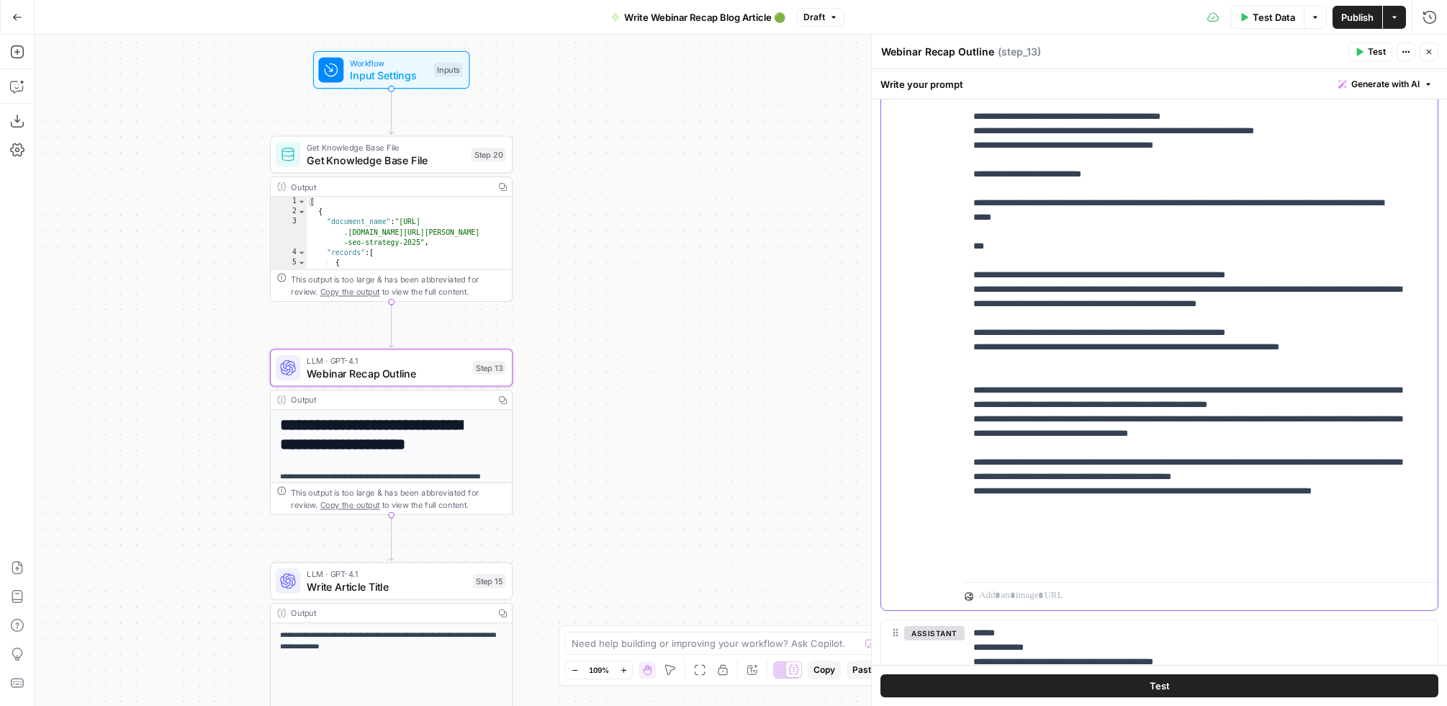
click at [1001, 421] on p "**********" at bounding box center [1188, 8] width 431 height 1123
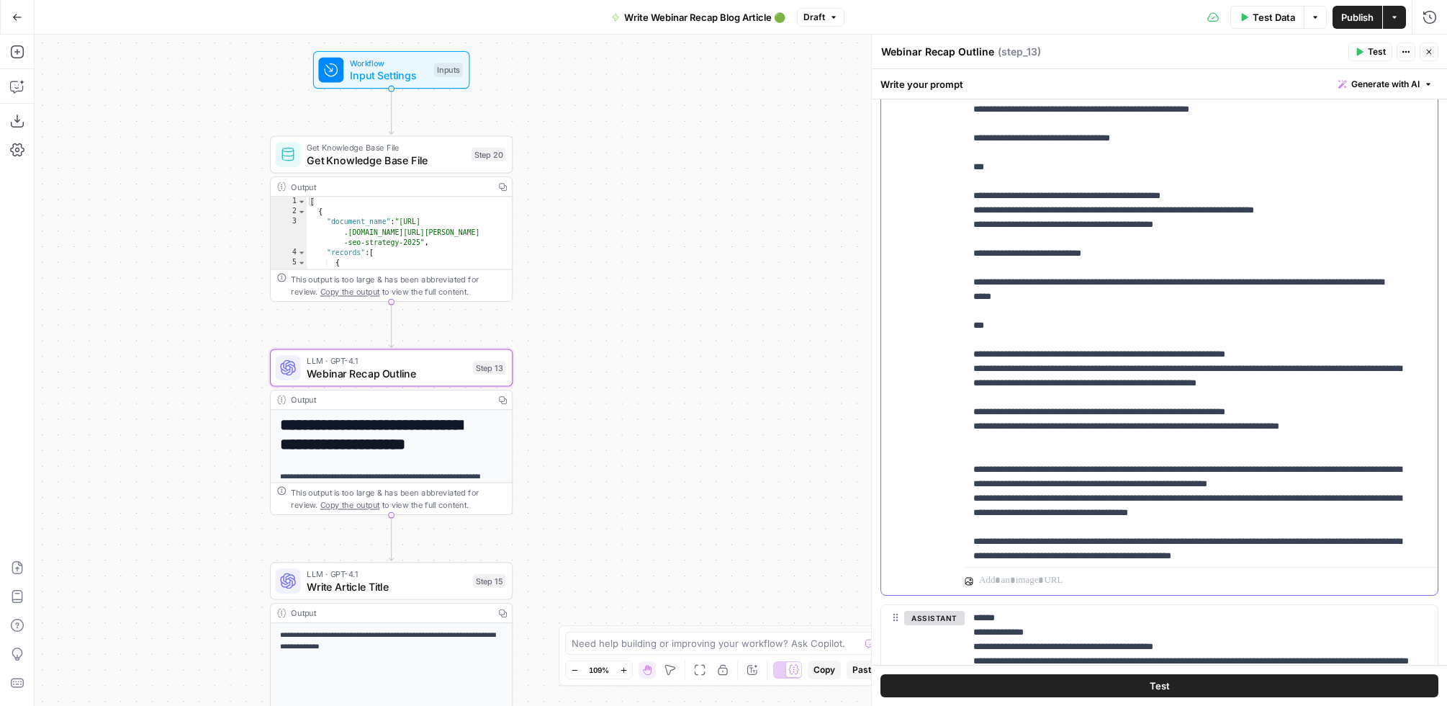
scroll to position [368, 0]
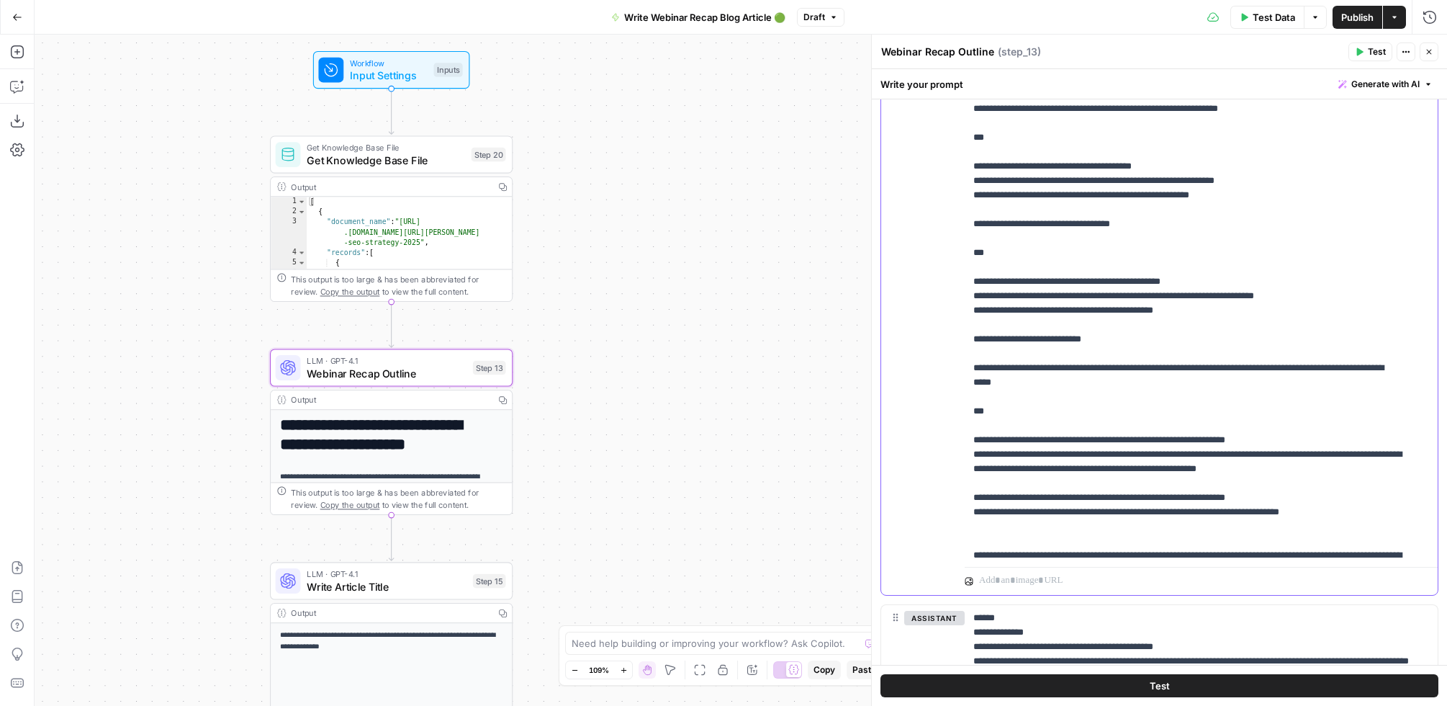
click at [998, 386] on p "**********" at bounding box center [1188, 173] width 431 height 1123
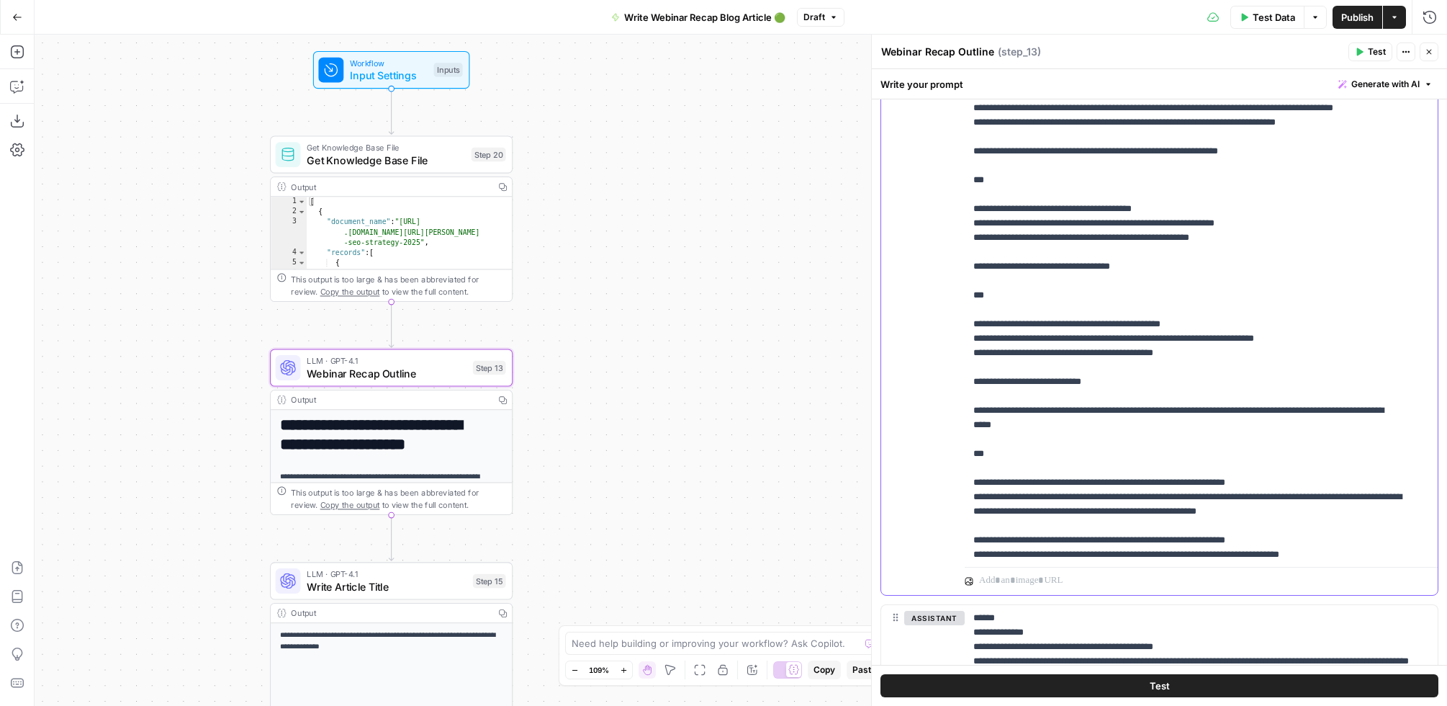
scroll to position [328, 0]
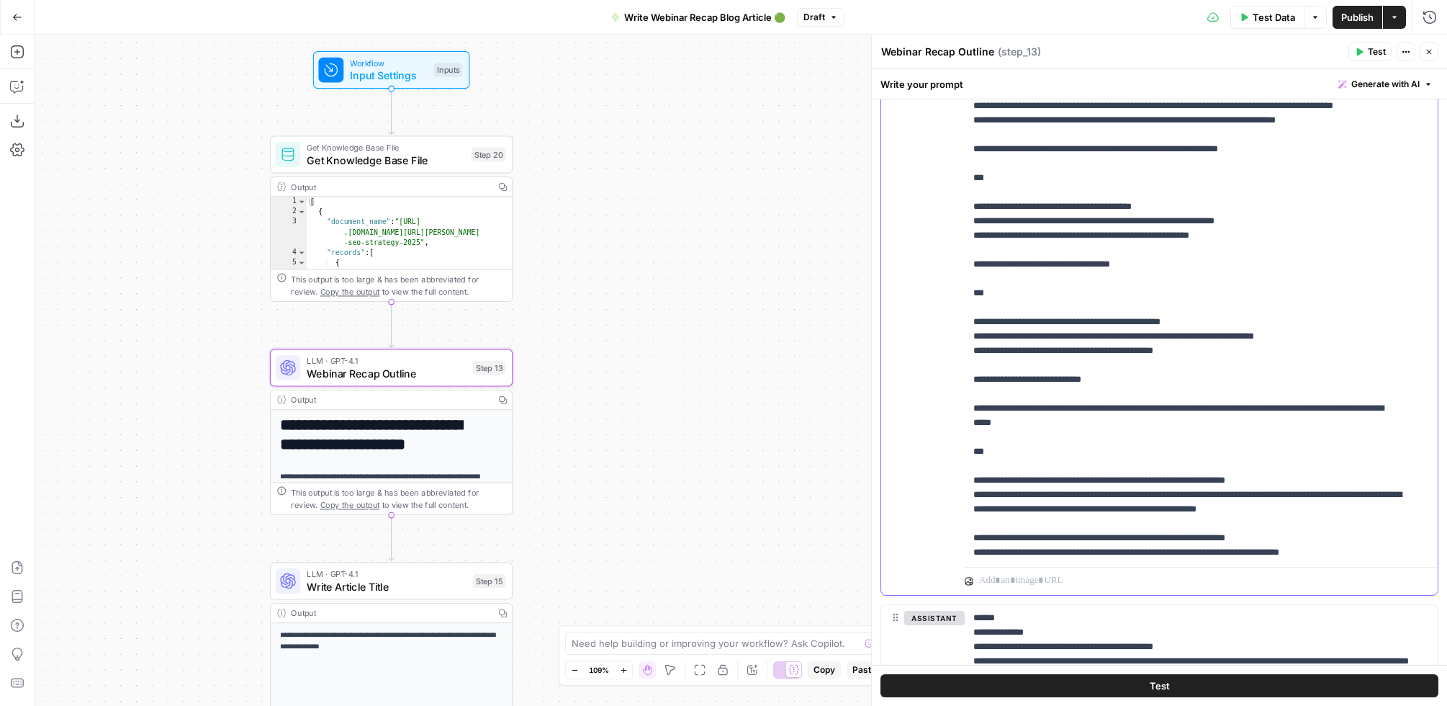
drag, startPoint x: 1235, startPoint y: 294, endPoint x: 1370, endPoint y: 339, distance: 142.5
click at [1235, 295] on p "**********" at bounding box center [1188, 213] width 431 height 1123
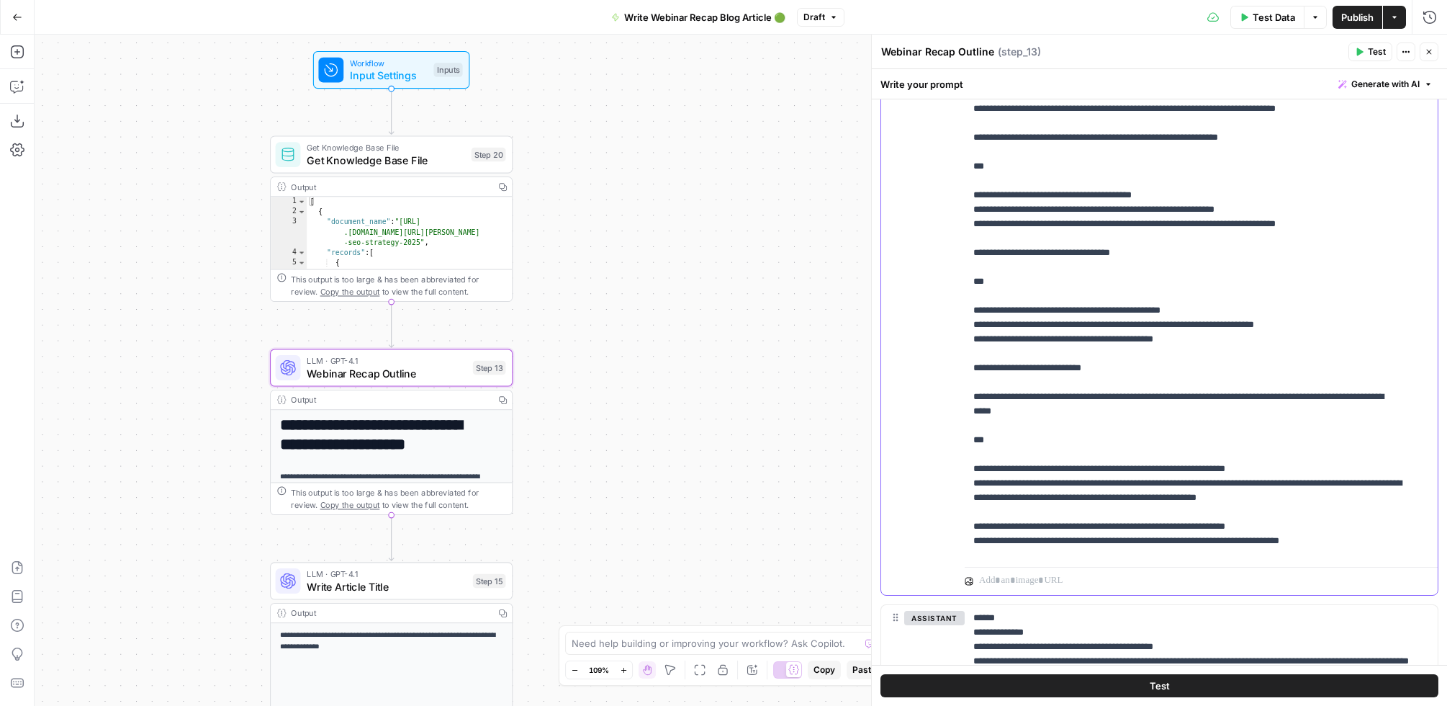
drag, startPoint x: 1023, startPoint y: 398, endPoint x: 1045, endPoint y: 404, distance: 22.4
click at [1024, 398] on p "**********" at bounding box center [1188, 202] width 431 height 1123
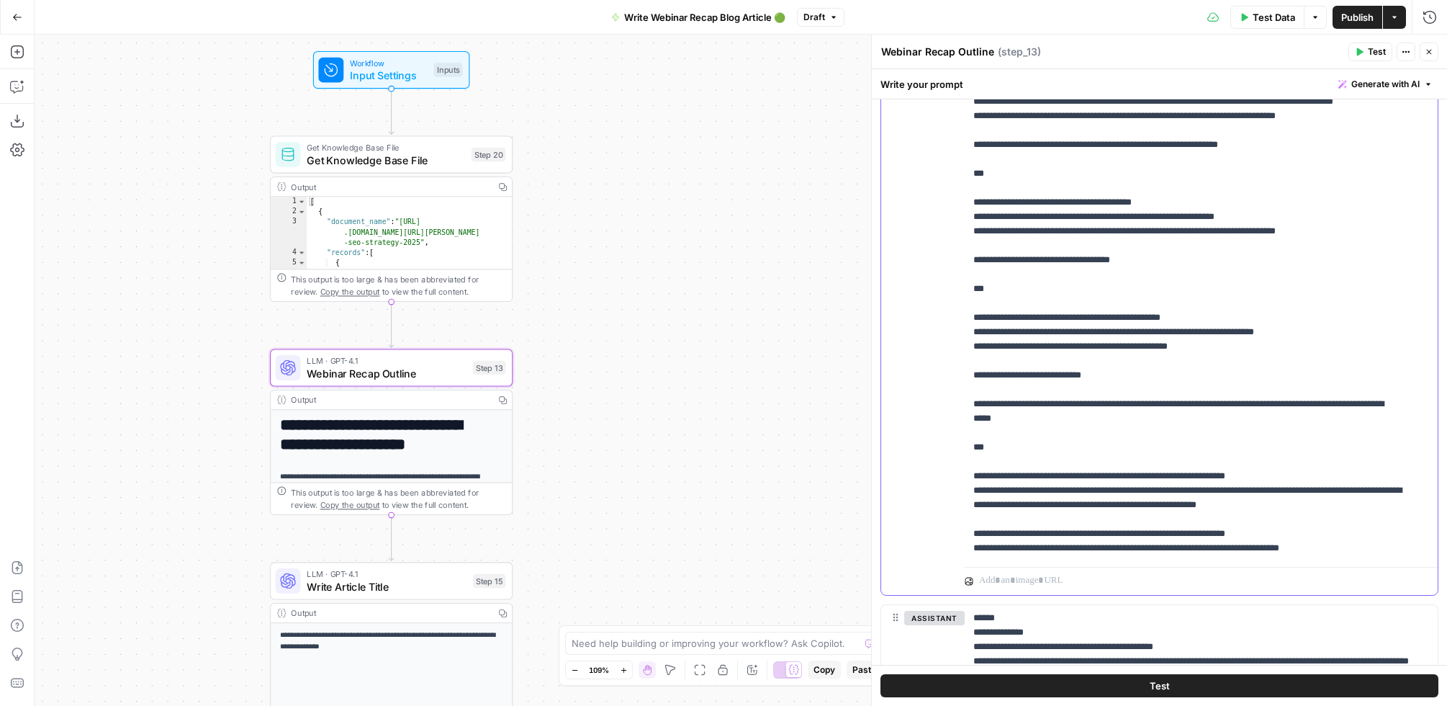
click at [1090, 407] on p "**********" at bounding box center [1188, 209] width 431 height 1123
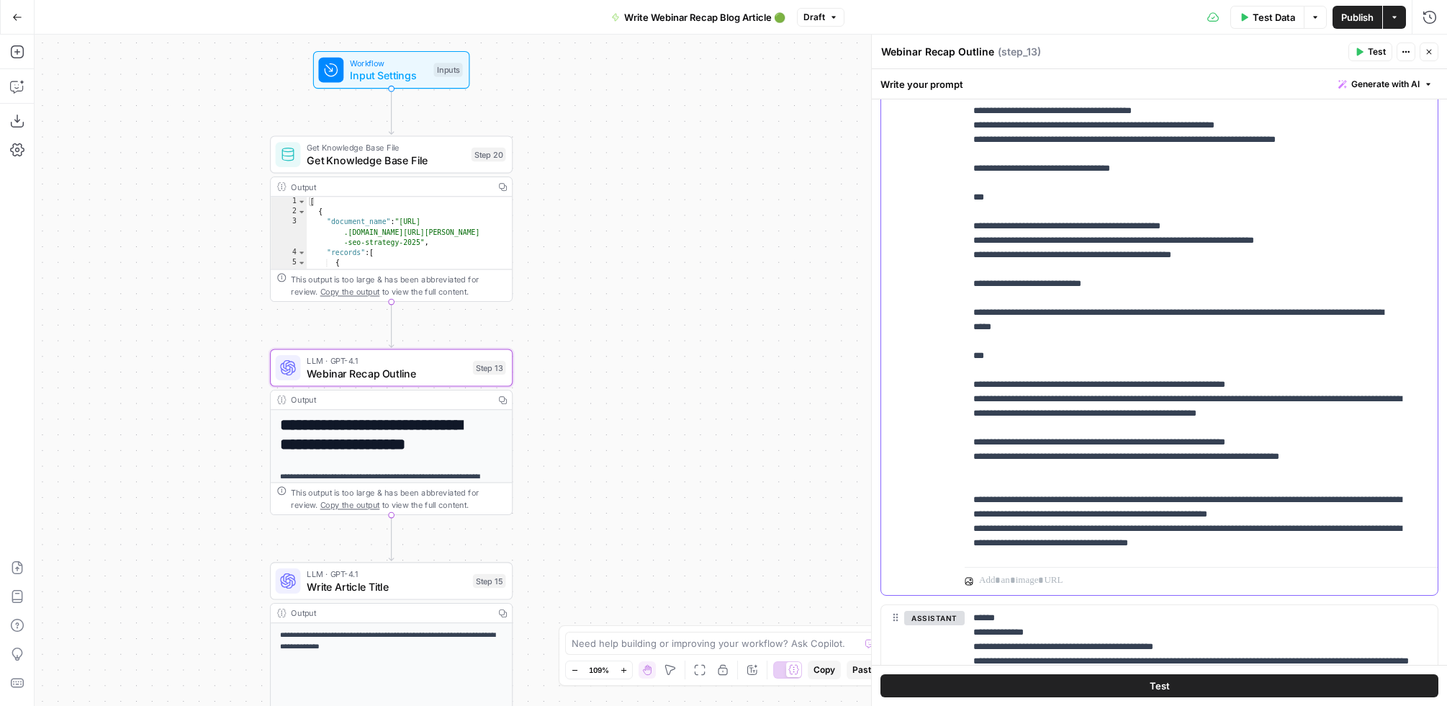
scroll to position [425, 0]
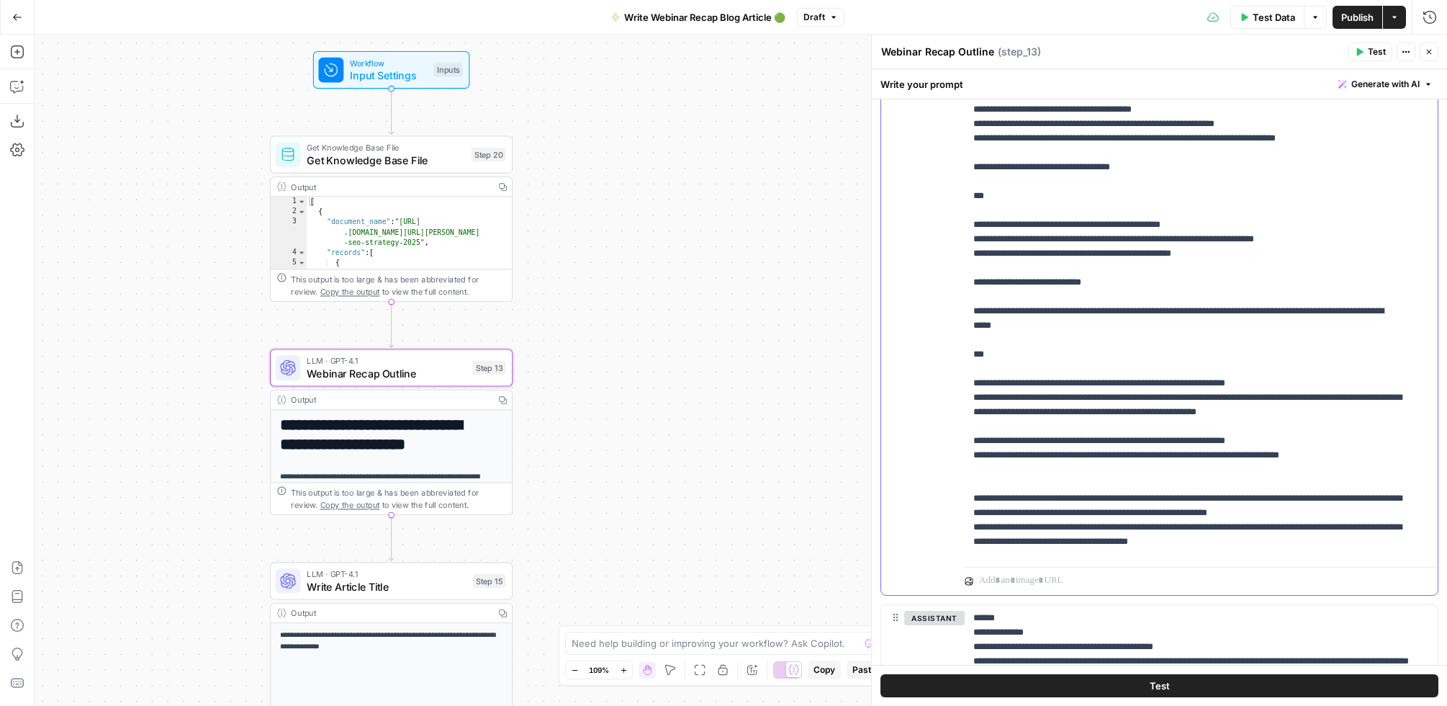
click at [984, 297] on p "**********" at bounding box center [1188, 116] width 431 height 1123
click at [1009, 302] on p "**********" at bounding box center [1188, 116] width 431 height 1123
click at [1012, 300] on p "**********" at bounding box center [1188, 116] width 431 height 1123
drag, startPoint x: 1065, startPoint y: 297, endPoint x: 1007, endPoint y: 298, distance: 58.3
click at [1007, 298] on p "**********" at bounding box center [1188, 116] width 431 height 1123
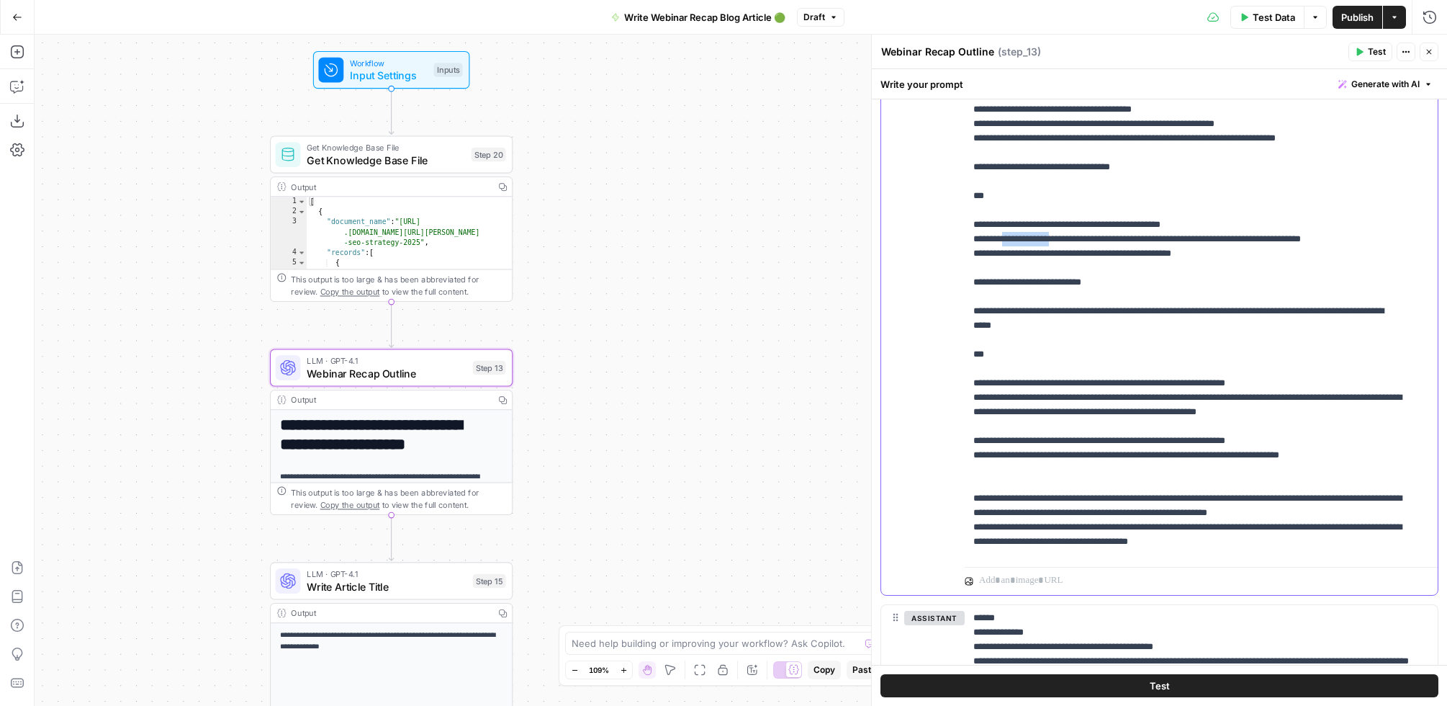
scroll to position [434, 0]
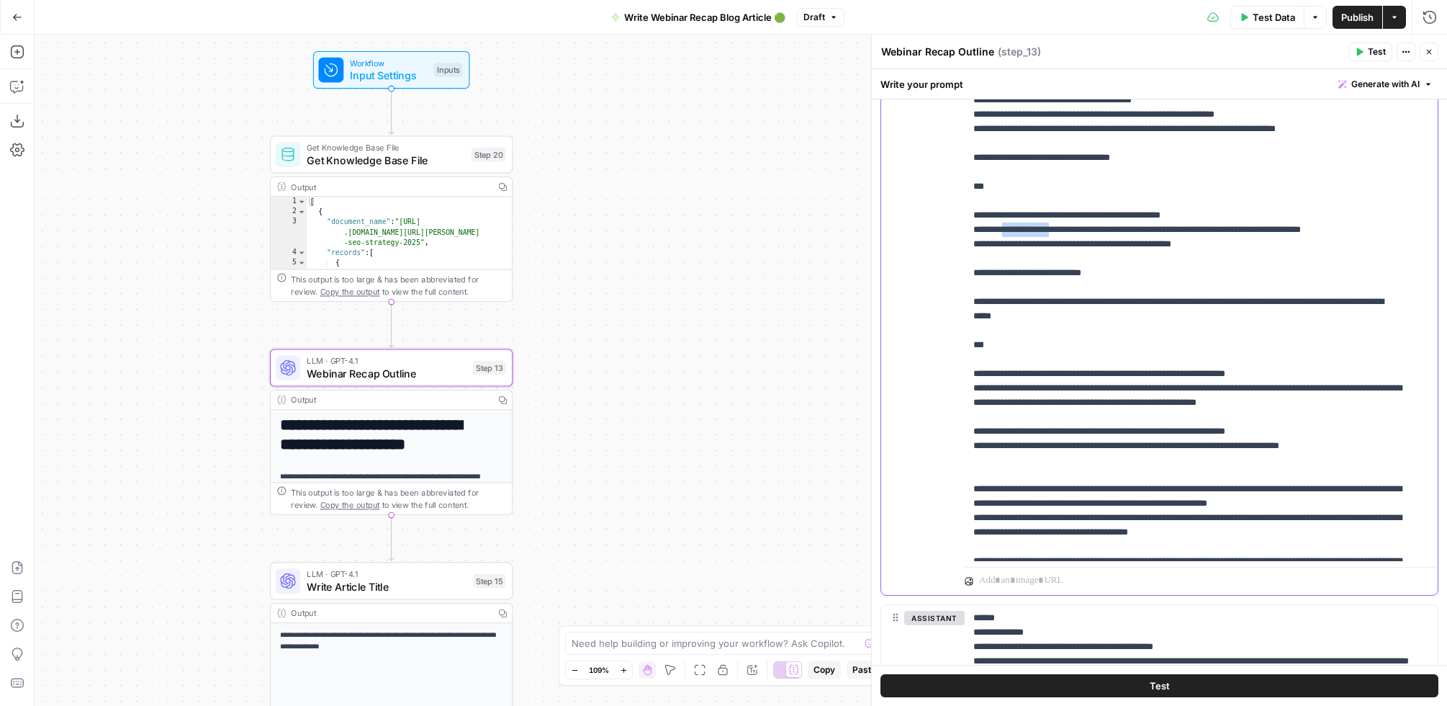
copy p "**********"
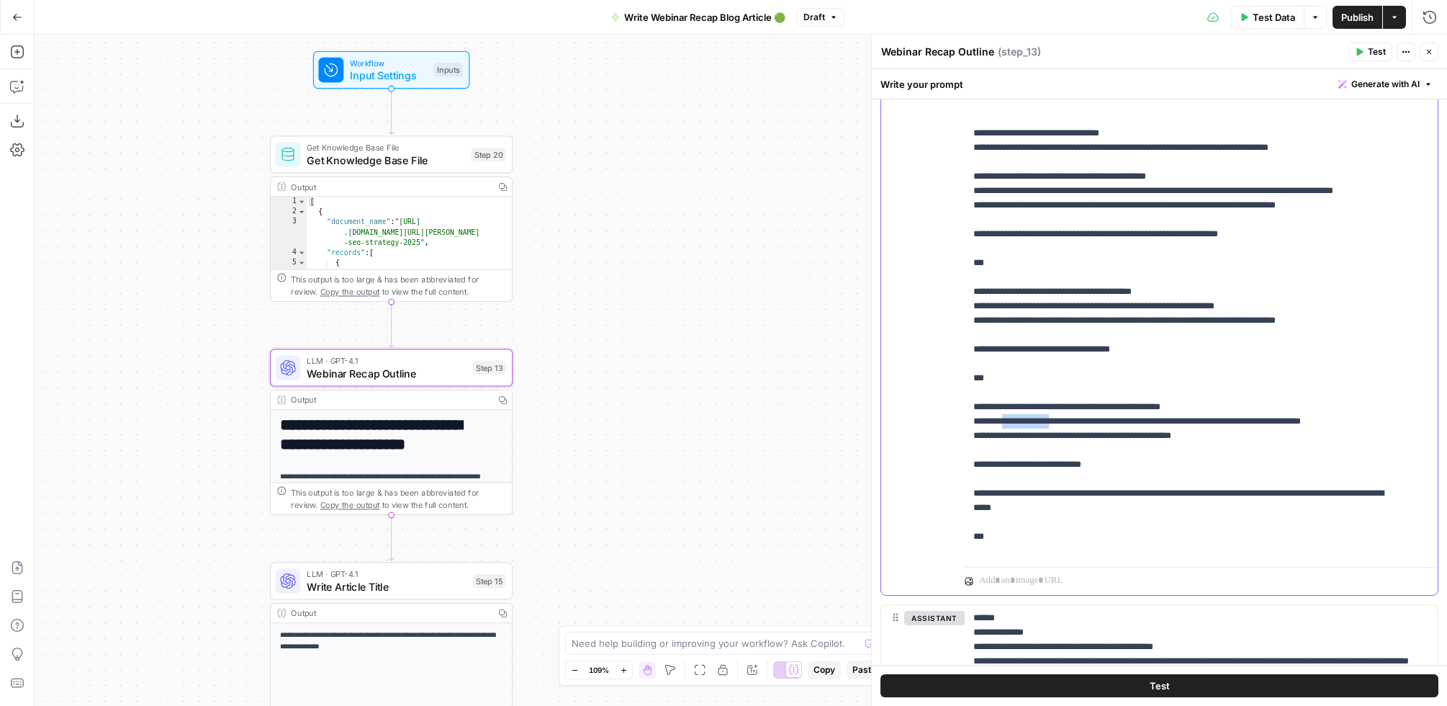
scroll to position [241, 0]
click at [989, 192] on p "**********" at bounding box center [1188, 300] width 431 height 1123
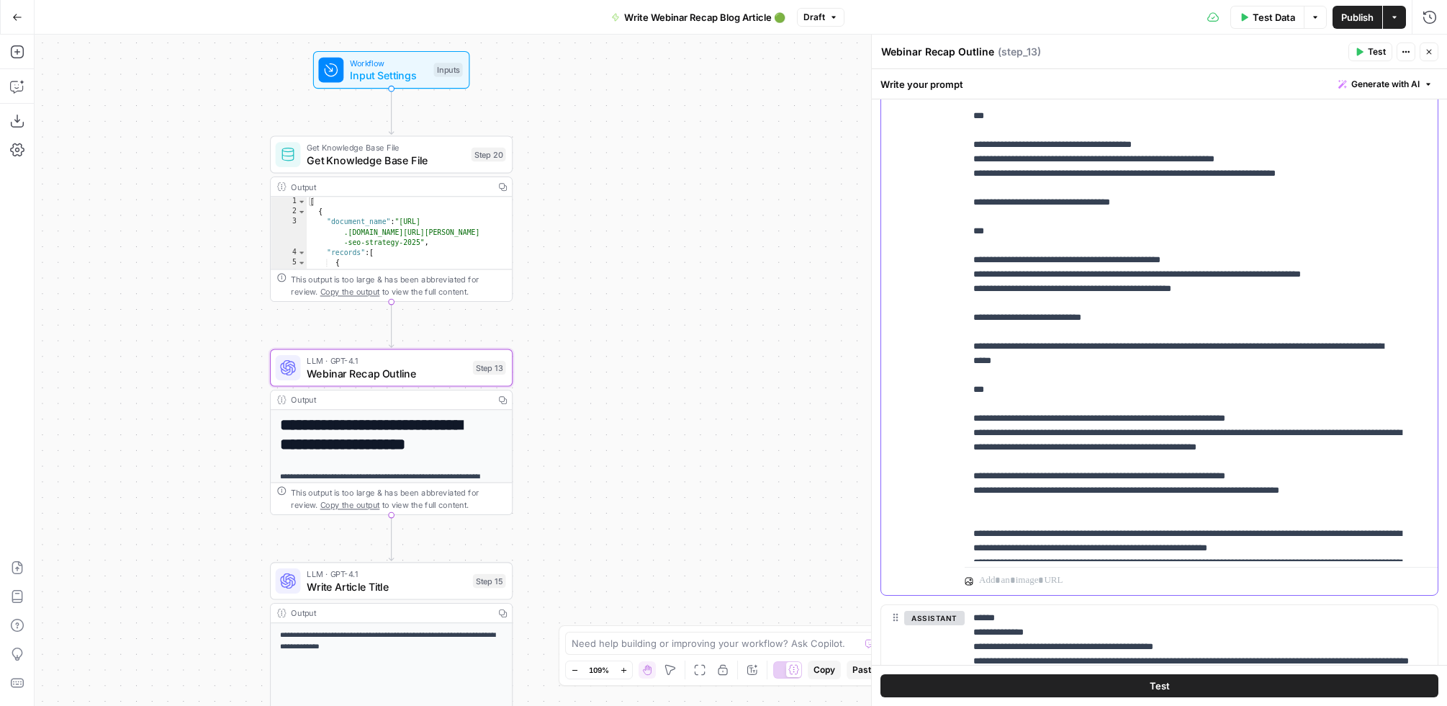
scroll to position [435, 0]
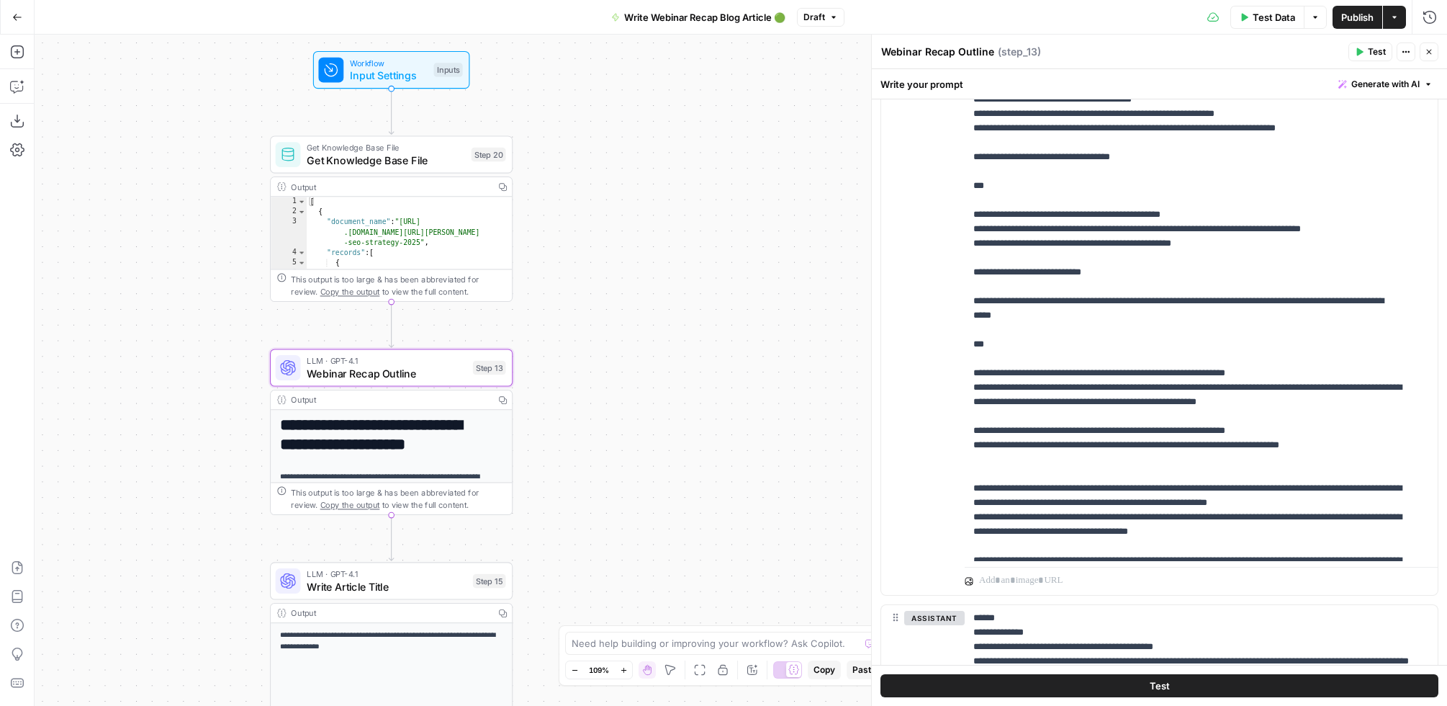
click at [1355, 52] on icon "button" at bounding box center [1359, 52] width 9 height 9
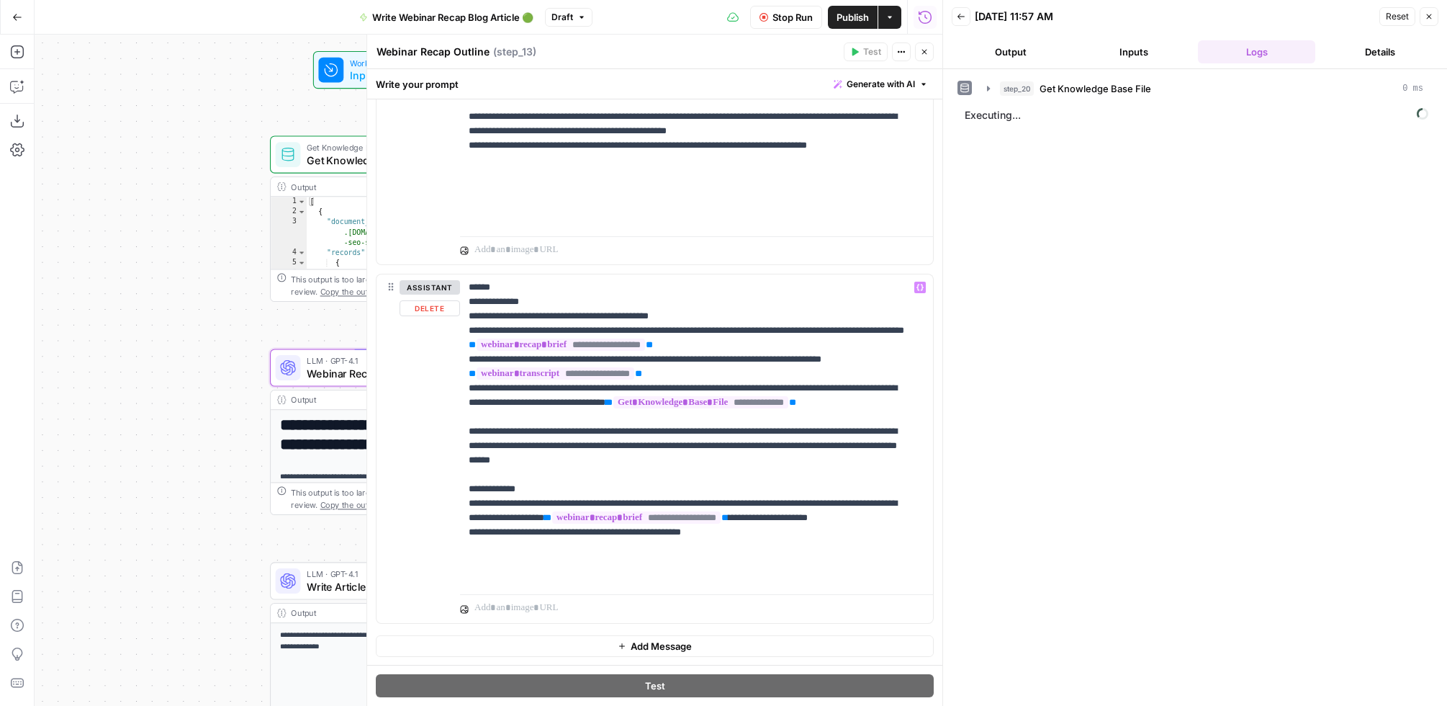
scroll to position [2098, 0]
drag, startPoint x: 719, startPoint y: 433, endPoint x: 588, endPoint y: 404, distance: 134.9
click at [588, 404] on p "**********" at bounding box center [691, 430] width 444 height 302
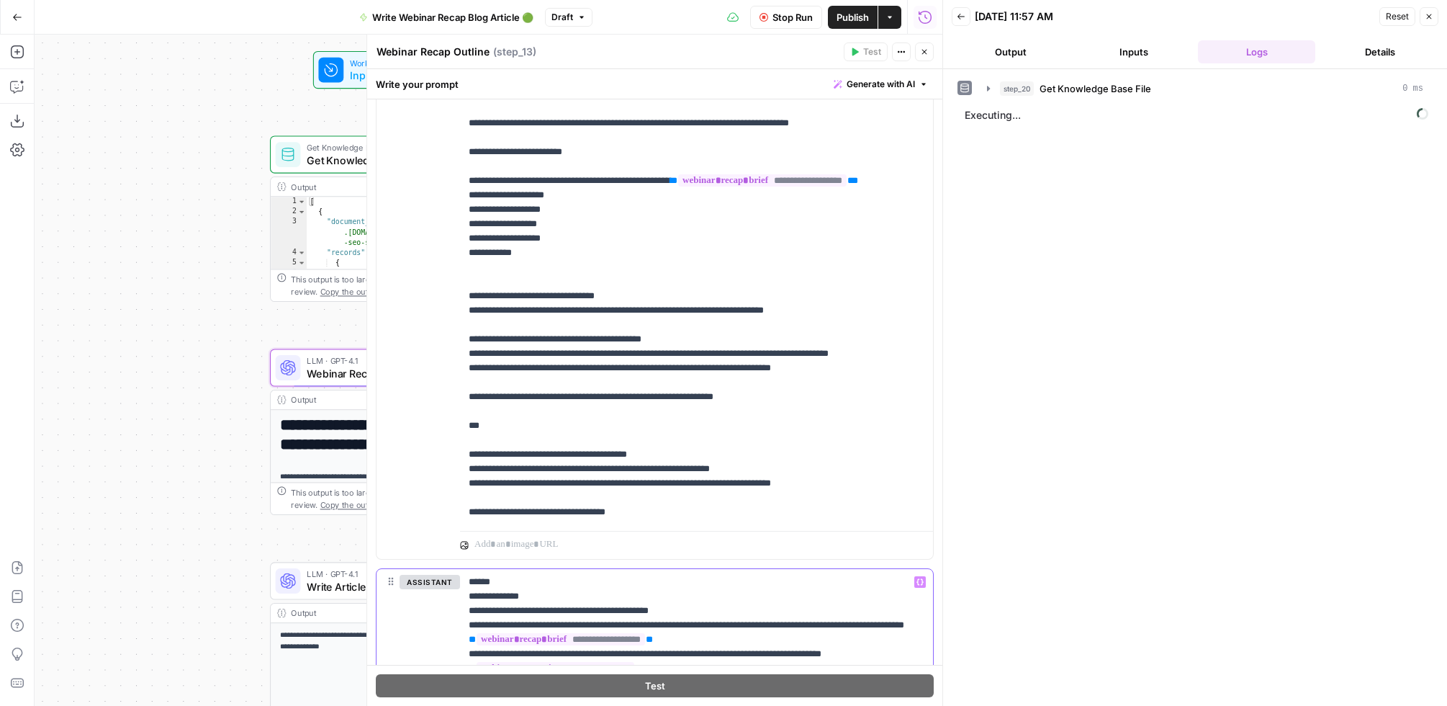
scroll to position [42, 0]
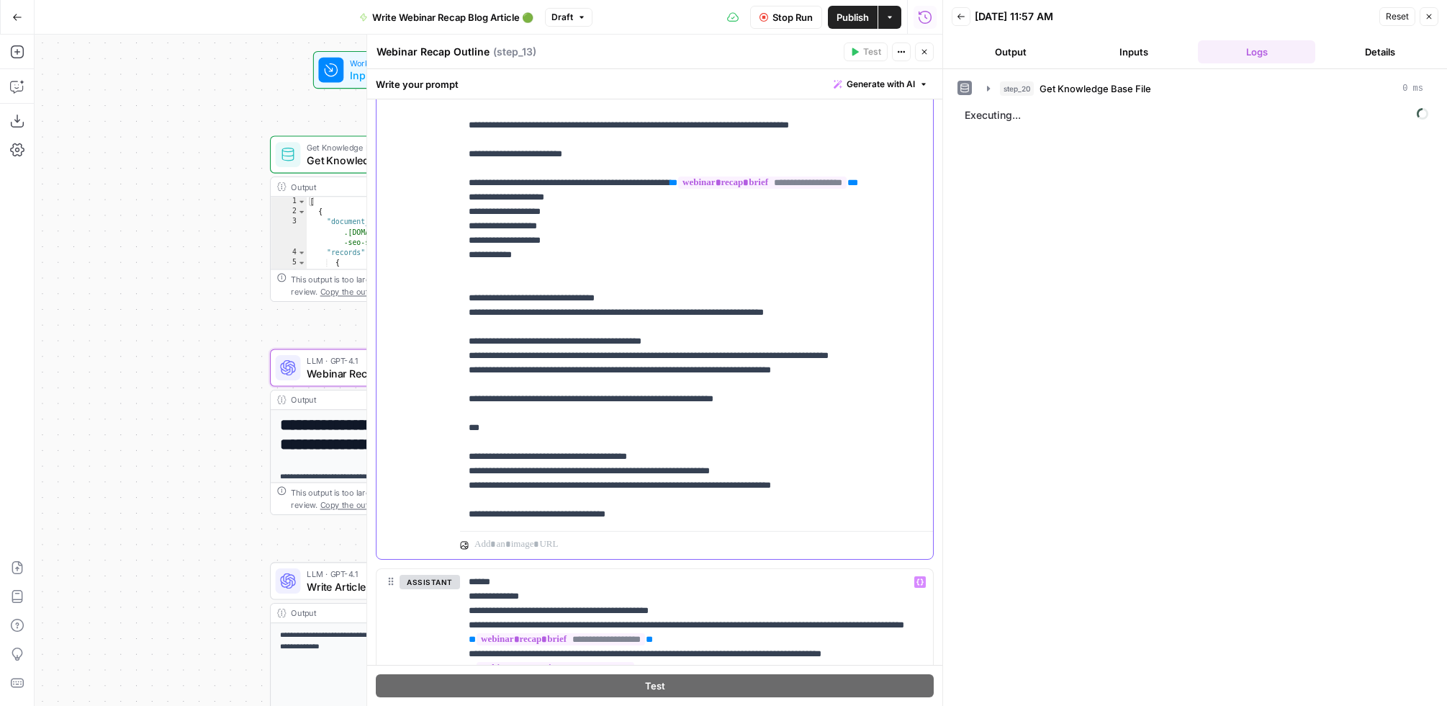
click at [704, 226] on p "**********" at bounding box center [684, 463] width 431 height 1123
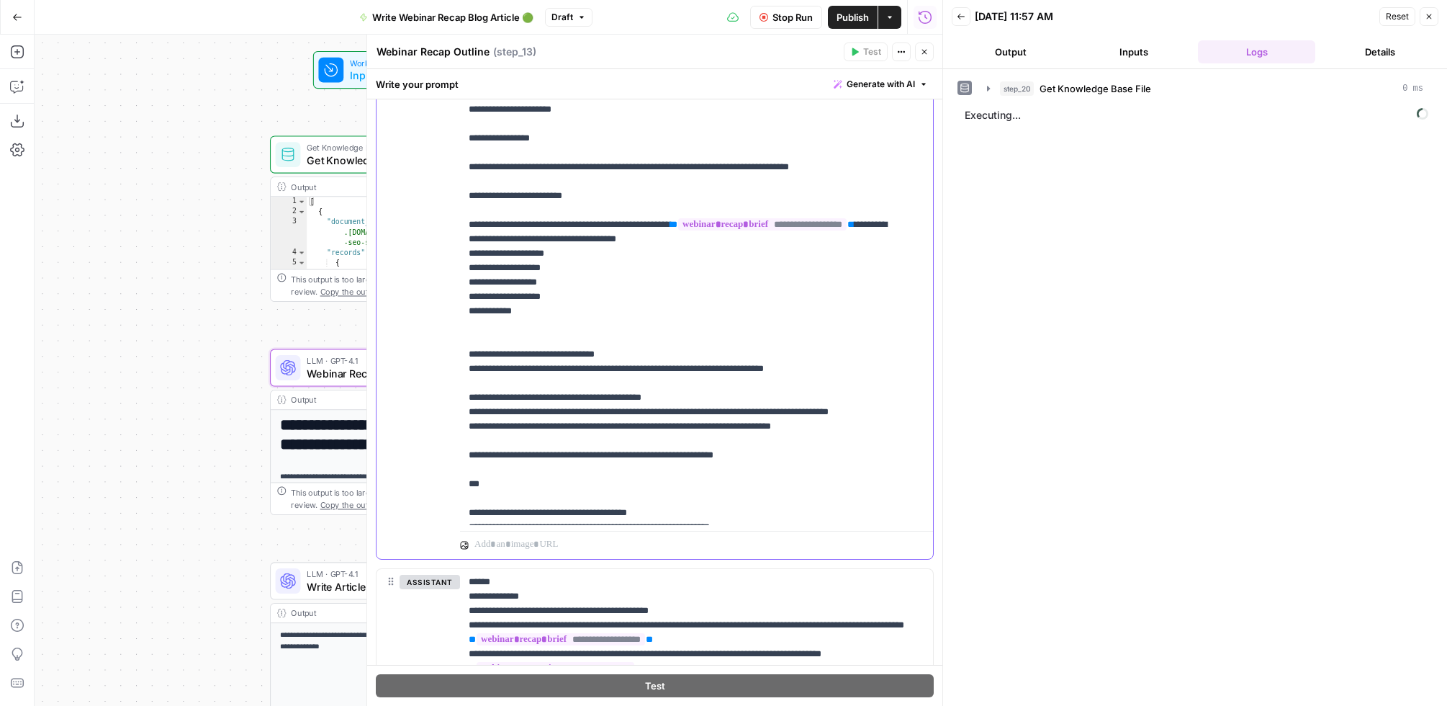
scroll to position [40, 0]
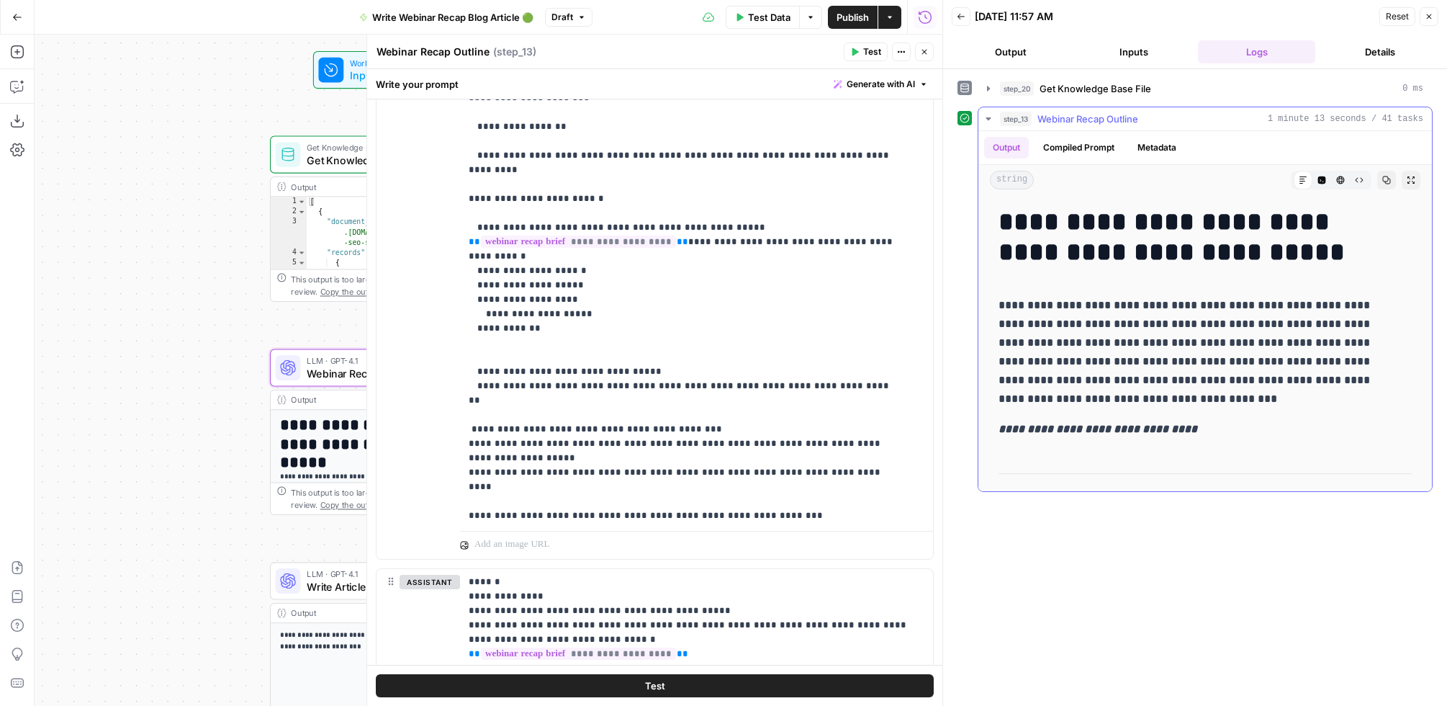
click at [1403, 179] on button "Expand Output" at bounding box center [1411, 180] width 19 height 19
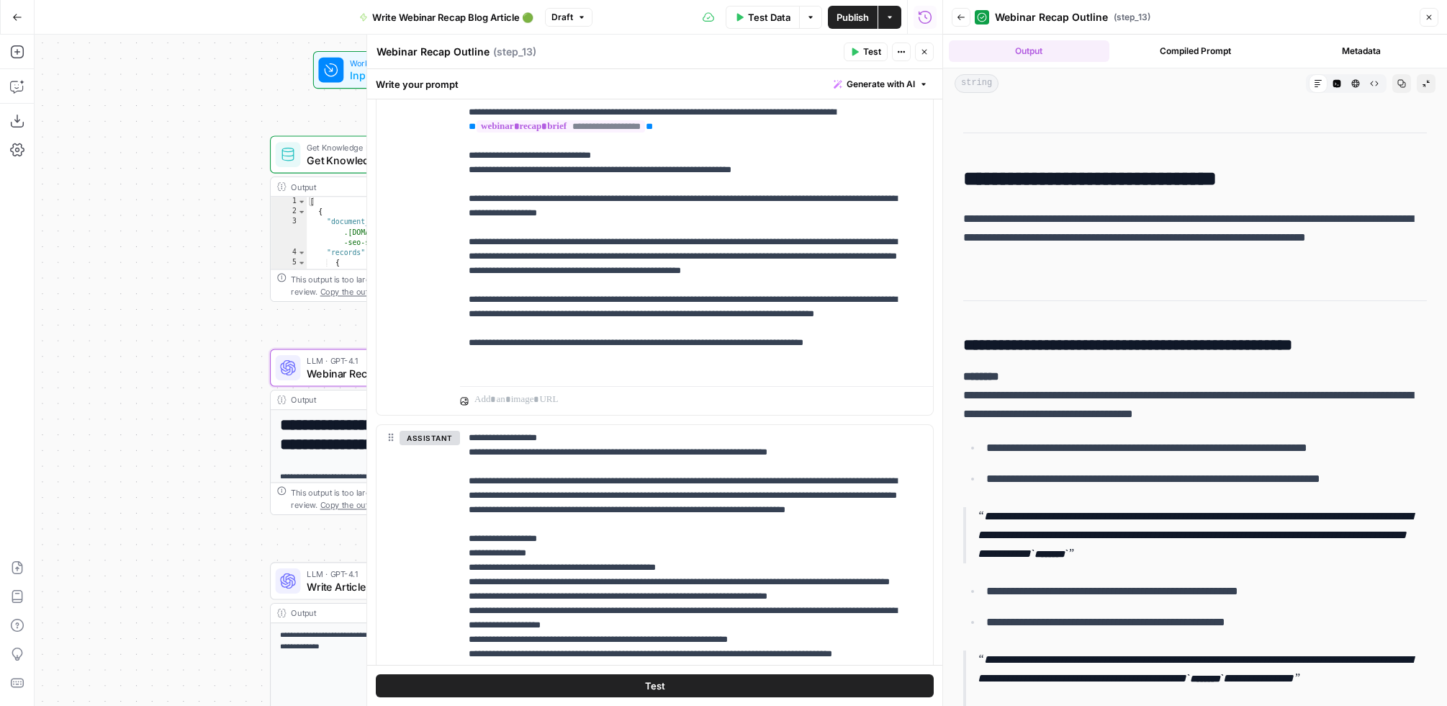
scroll to position [663, 0]
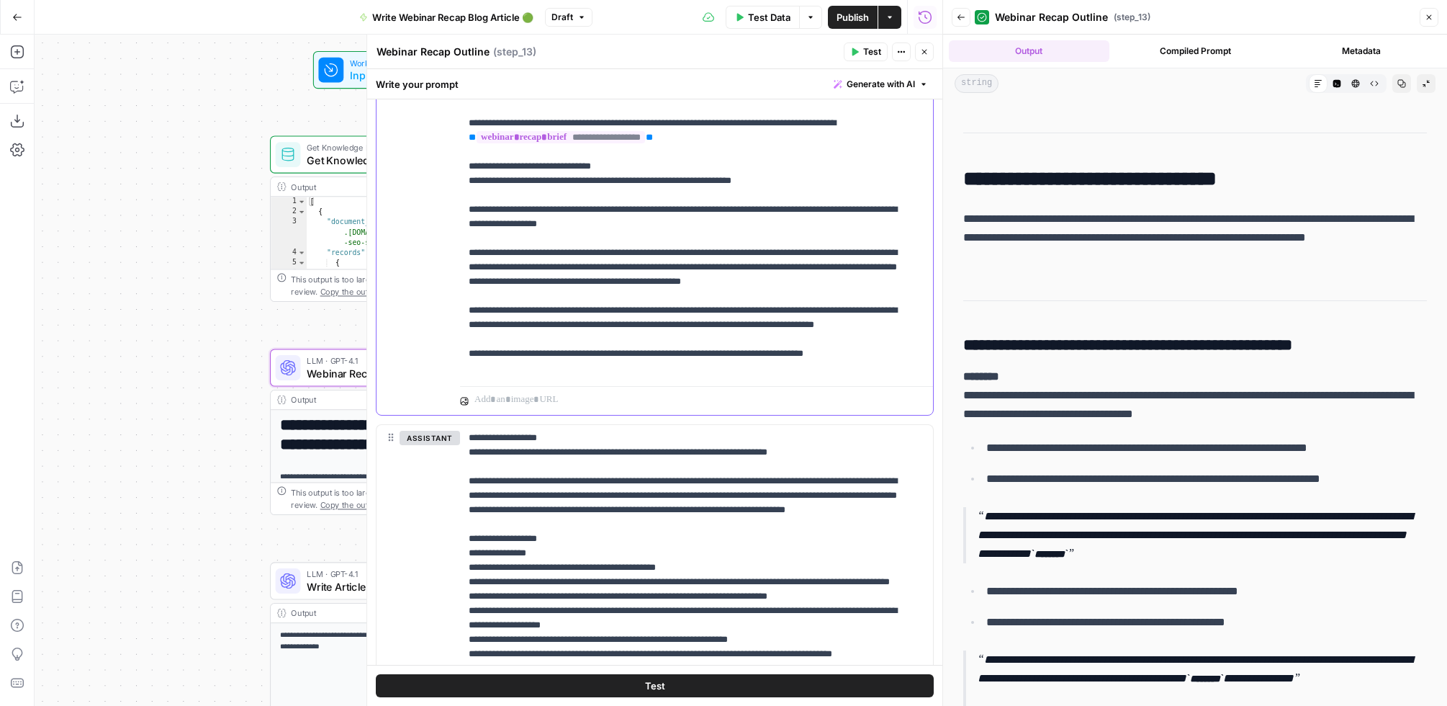
drag, startPoint x: 646, startPoint y: 263, endPoint x: 454, endPoint y: 250, distance: 192.0
click at [454, 250] on div "**********" at bounding box center [655, 104] width 557 height 621
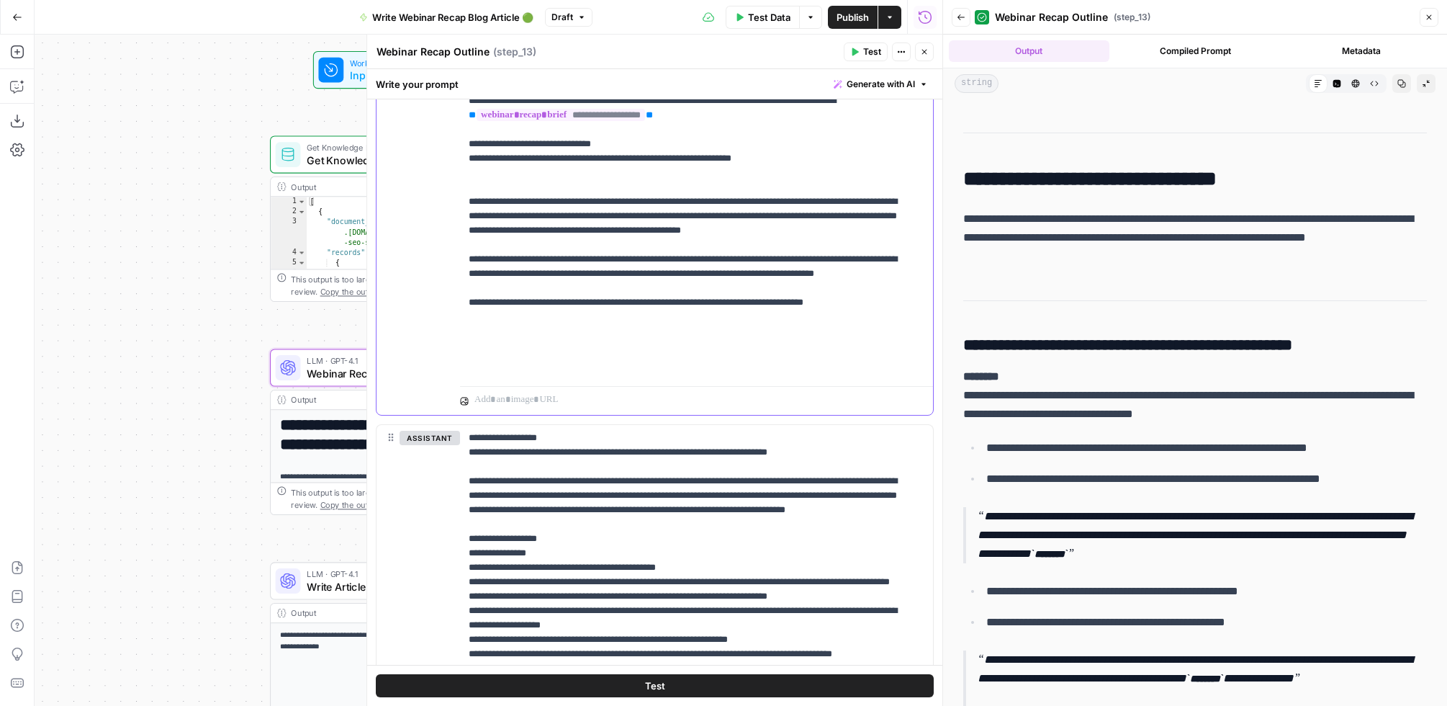
scroll to position [692, 0]
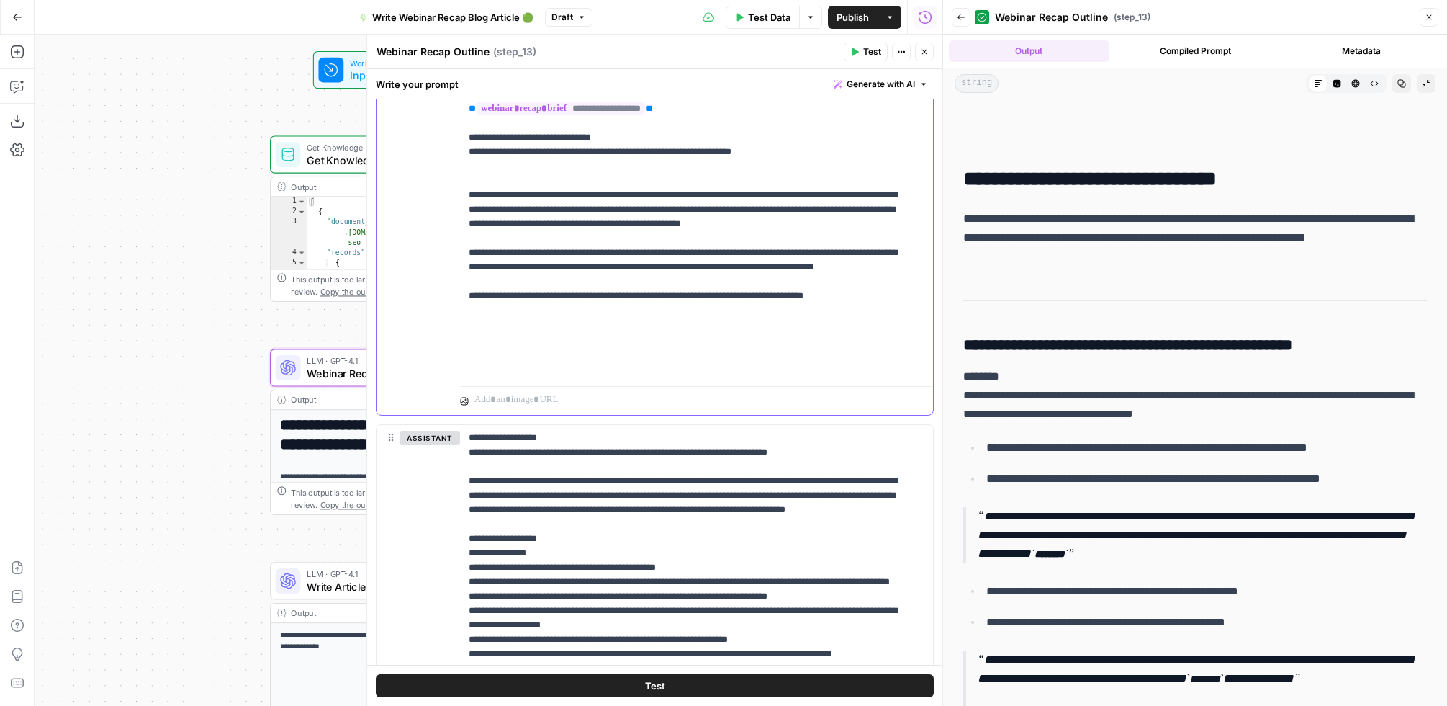
drag, startPoint x: 518, startPoint y: 278, endPoint x: 408, endPoint y: 225, distance: 122.7
click at [408, 225] on div "**********" at bounding box center [655, 104] width 557 height 621
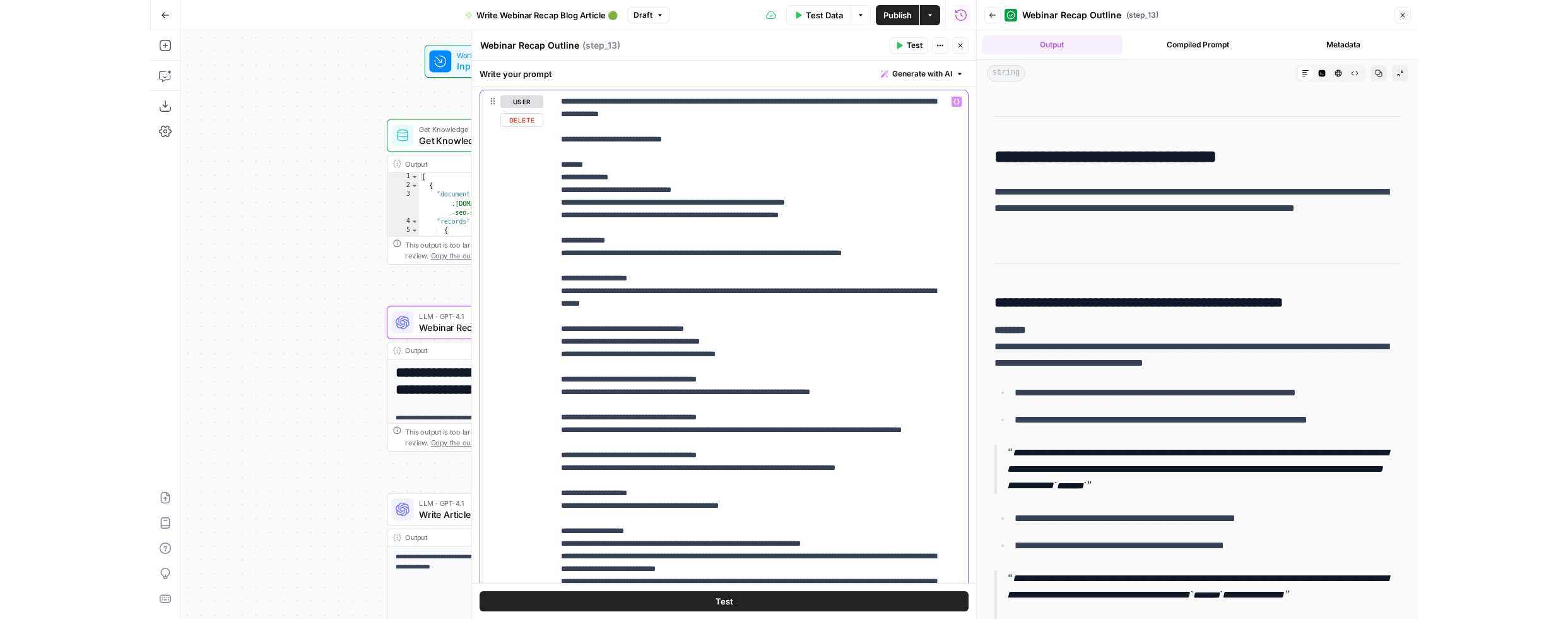
scroll to position [328, 0]
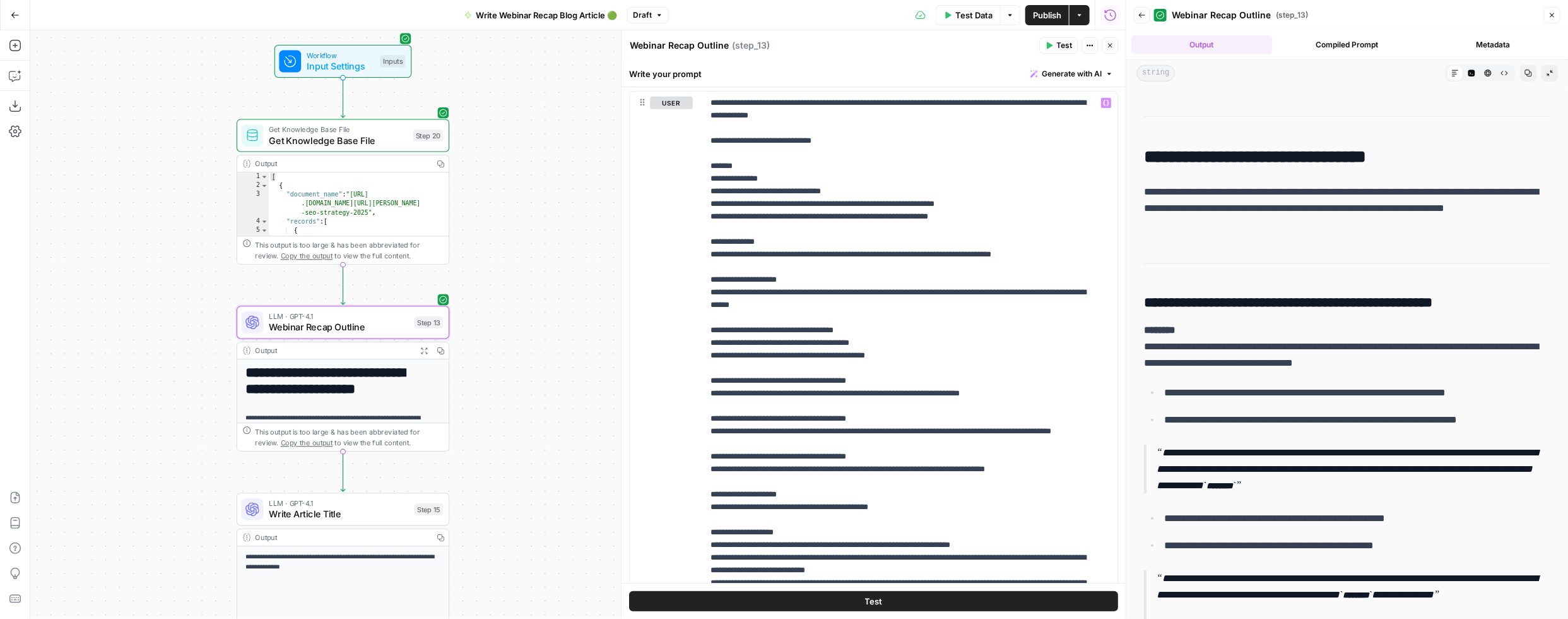
click at [1190, 224] on p "**********" at bounding box center [1341, 209] width 395 height 49
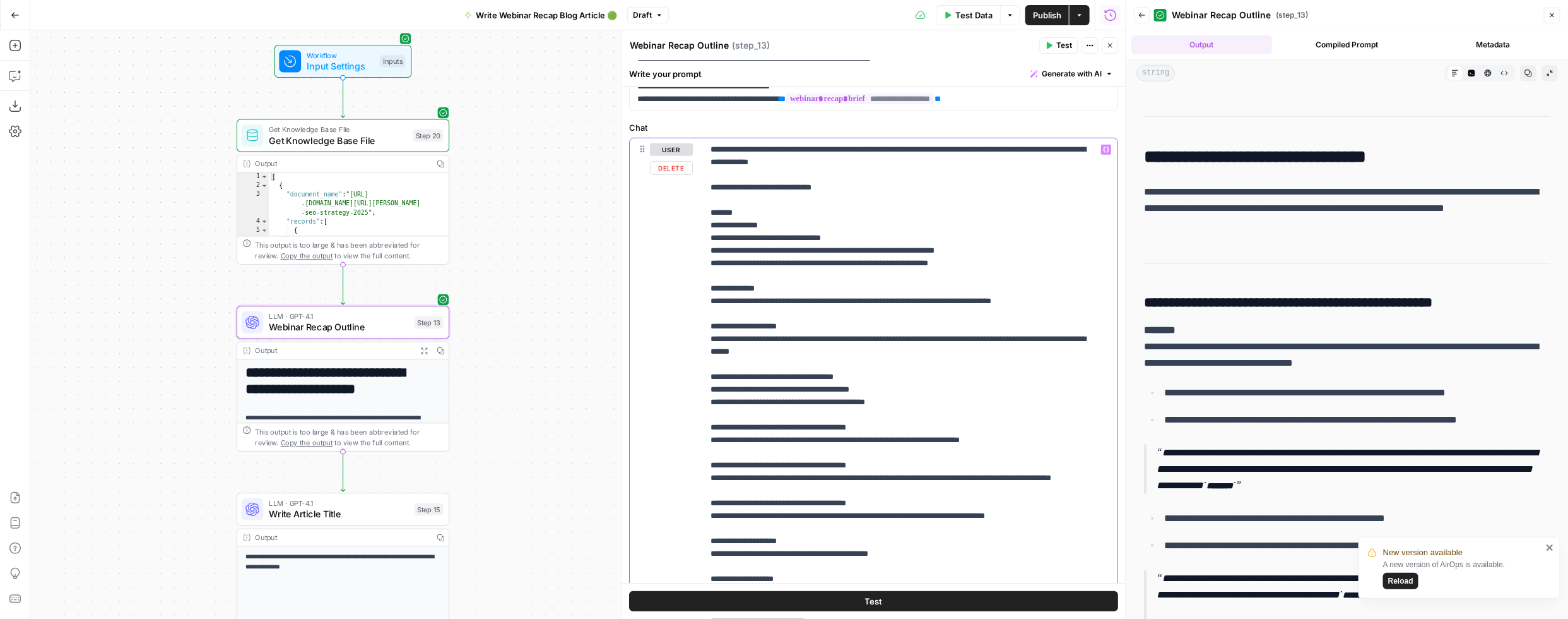
drag, startPoint x: 809, startPoint y: 350, endPoint x: 698, endPoint y: 342, distance: 111.3
click at [698, 342] on div "**********" at bounding box center [874, 410] width 488 height 544
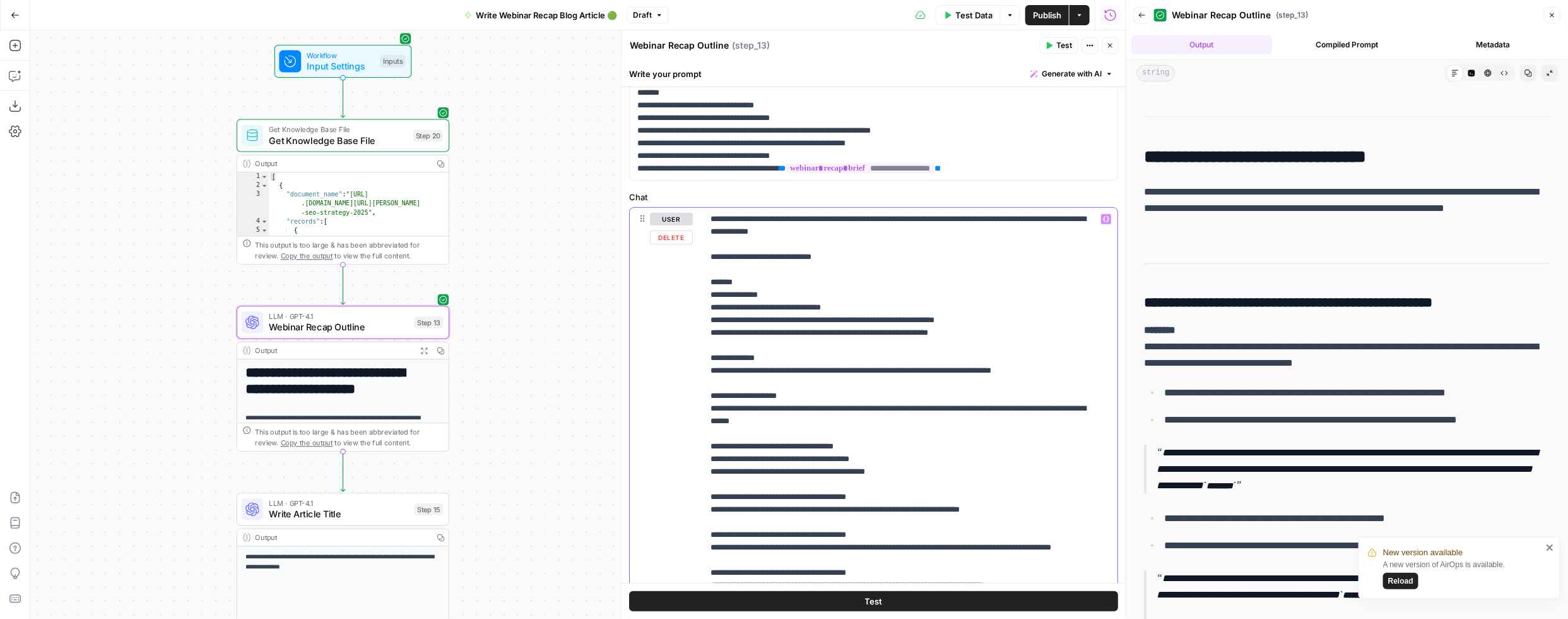
scroll to position [211, 0]
drag, startPoint x: 841, startPoint y: 333, endPoint x: 975, endPoint y: 336, distance: 134.0
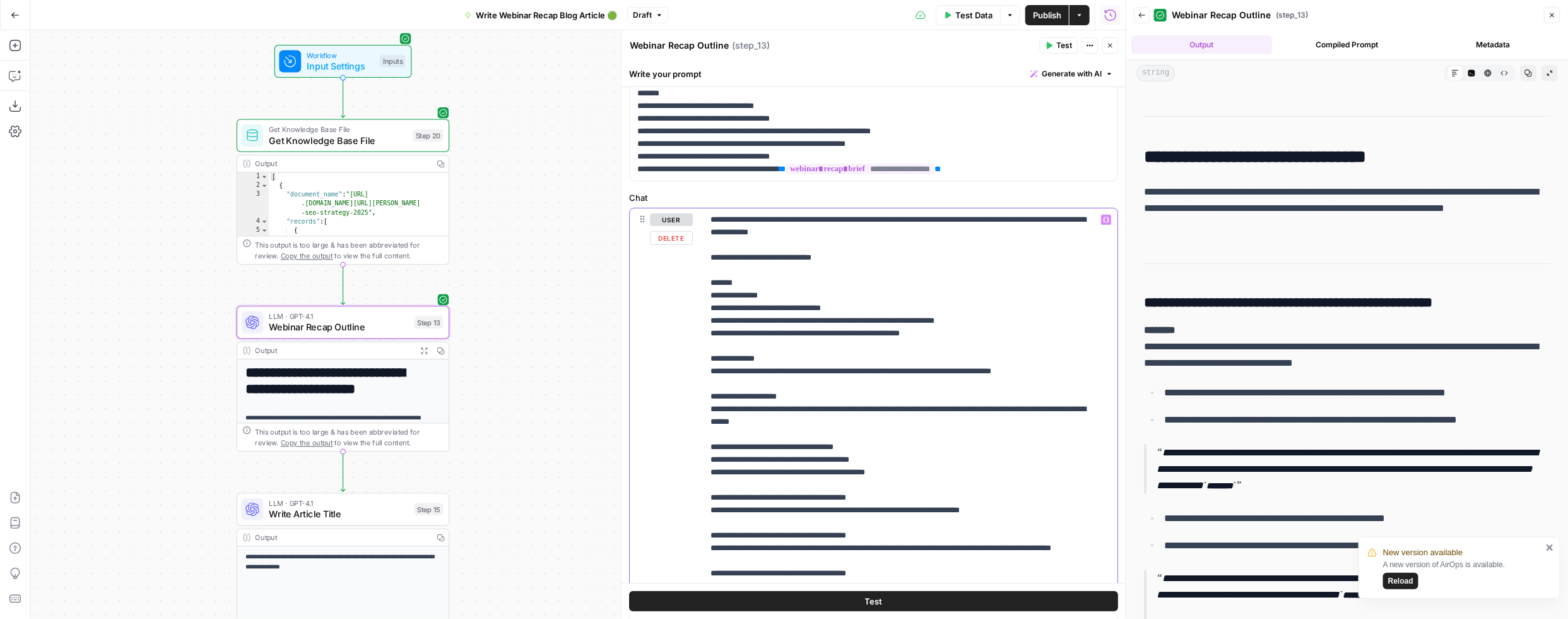
drag, startPoint x: 983, startPoint y: 321, endPoint x: 906, endPoint y: 324, distance: 77.1
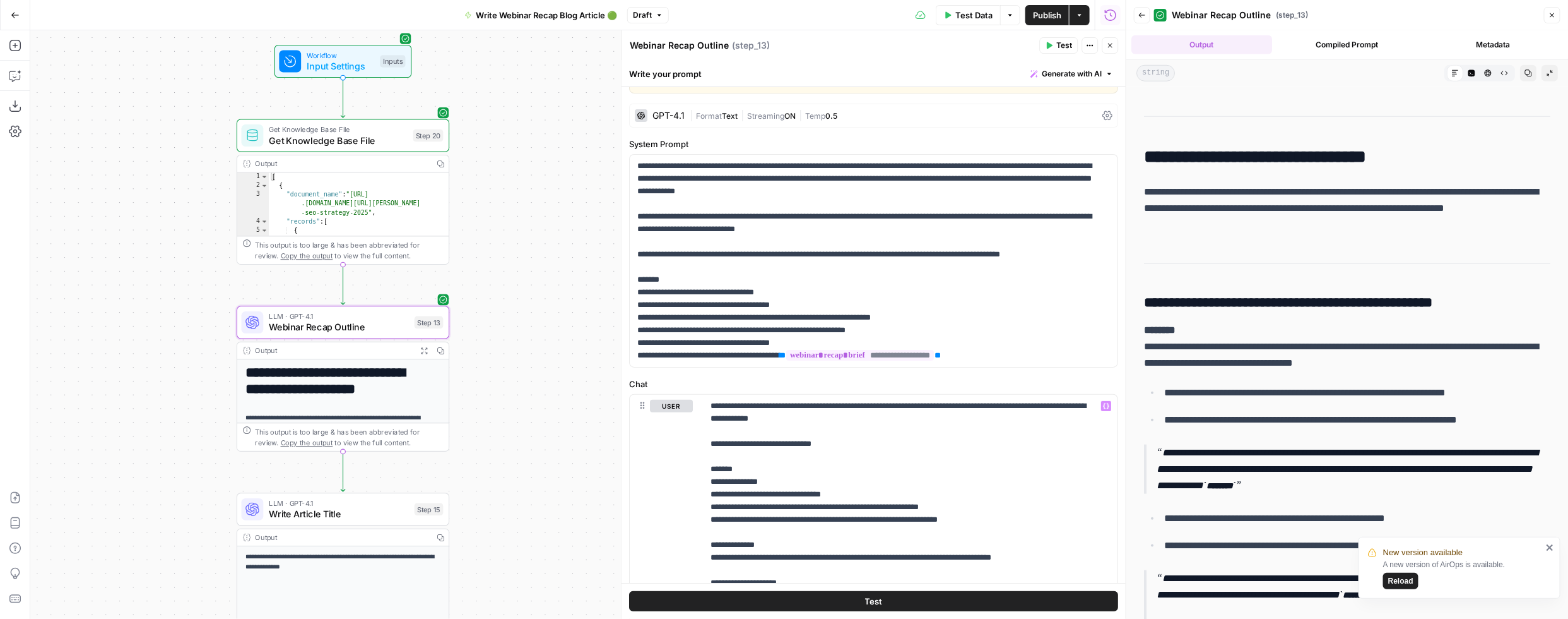
scroll to position [0, 0]
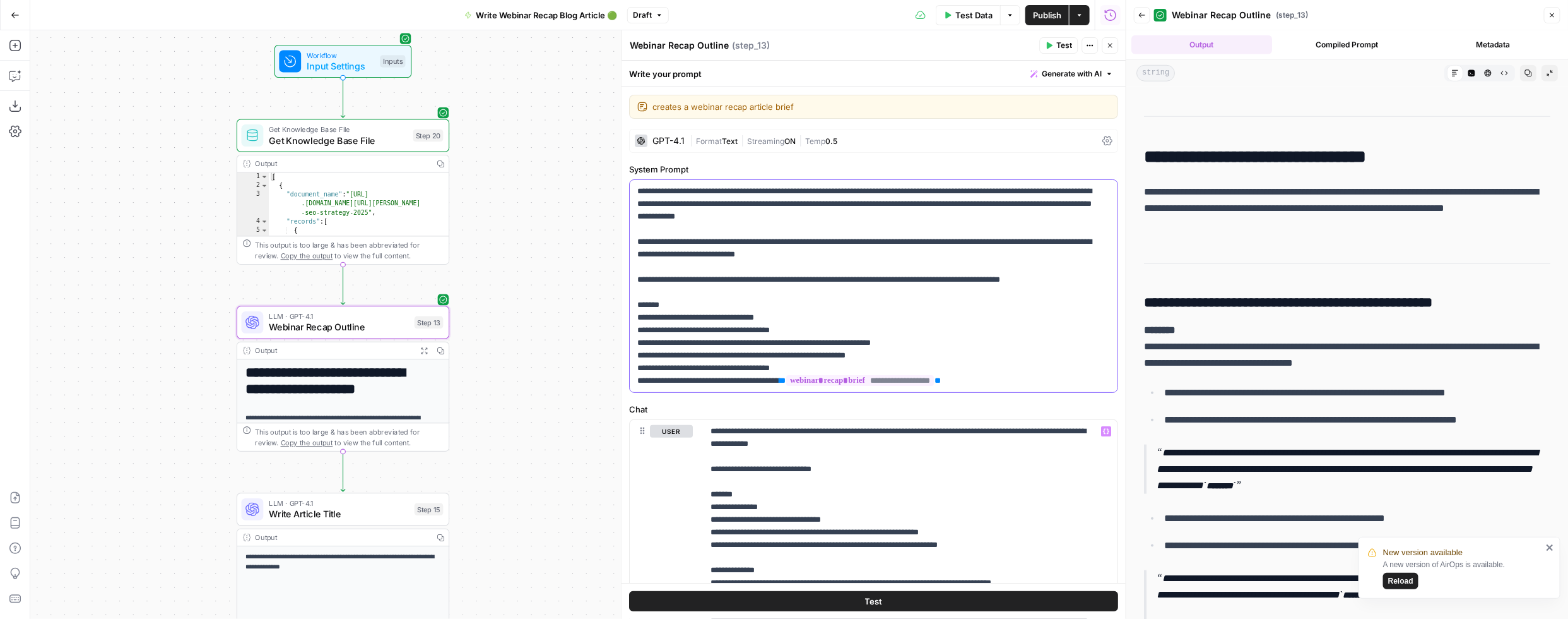
drag, startPoint x: 792, startPoint y: 317, endPoint x: 801, endPoint y: 320, distance: 9.5
click at [792, 317] on p "**********" at bounding box center [869, 286] width 462 height 202
click at [303, 64] on div "Workflow Input Settings Inputs Test Step" at bounding box center [342, 61] width 126 height 24
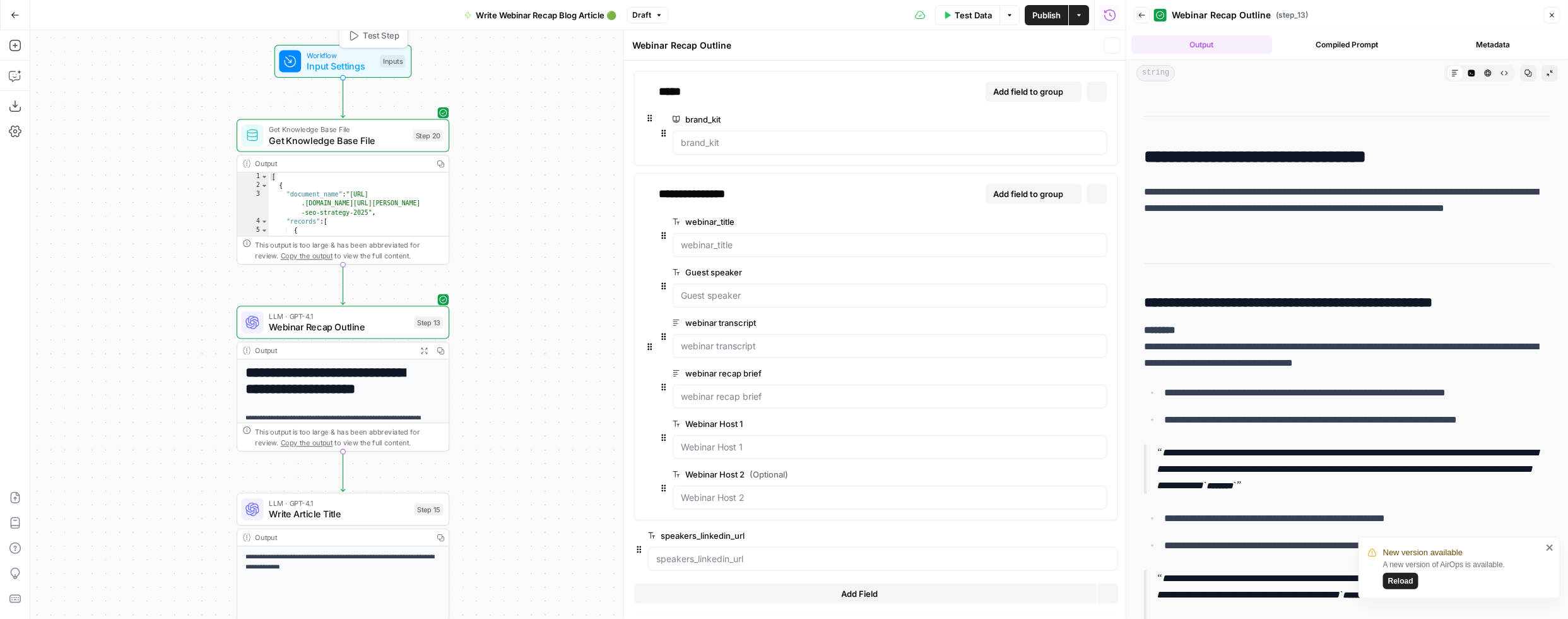
type textarea "Inputs"
click at [303, 64] on div "Workflow Input Settings Inputs Test Step" at bounding box center [342, 61] width 126 height 24
drag, startPoint x: 361, startPoint y: 325, endPoint x: 323, endPoint y: 68, distance: 259.8
click at [361, 325] on span "Webinar Recap Outline" at bounding box center [339, 327] width 140 height 14
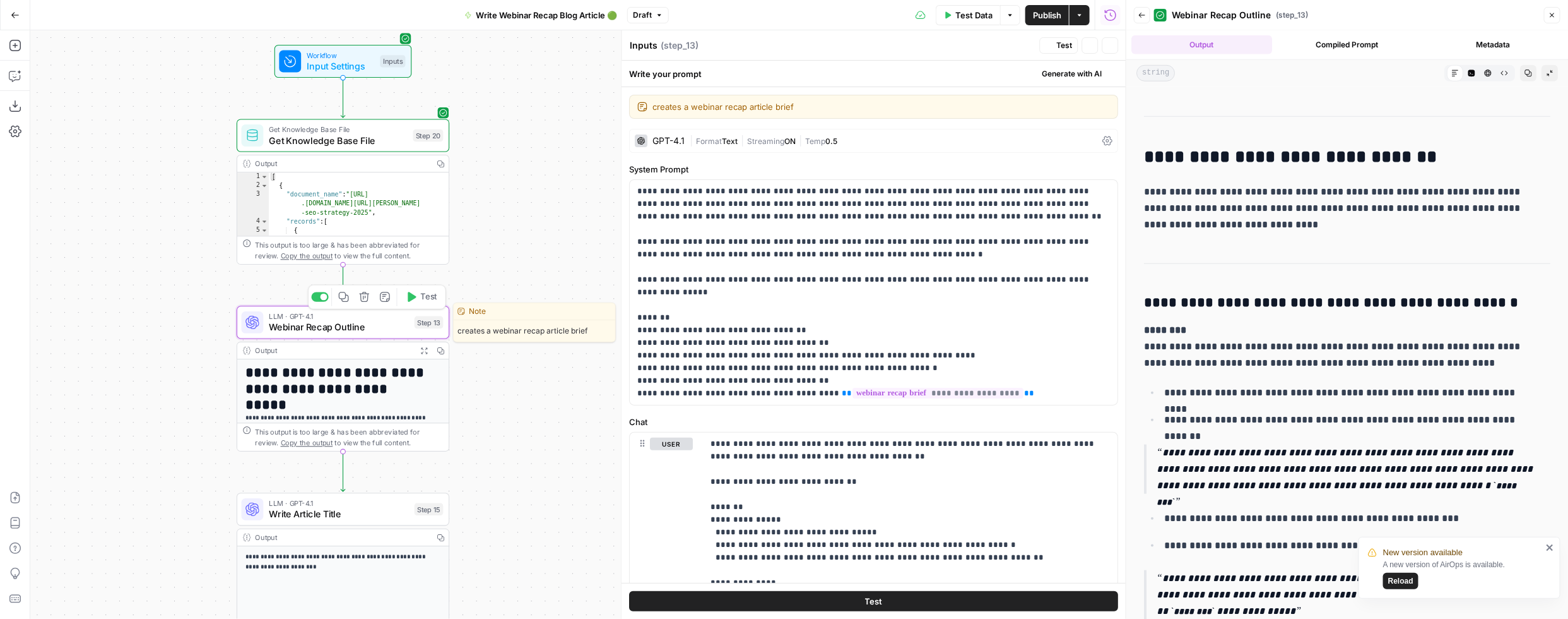
type textarea "Webinar Recap Outline"
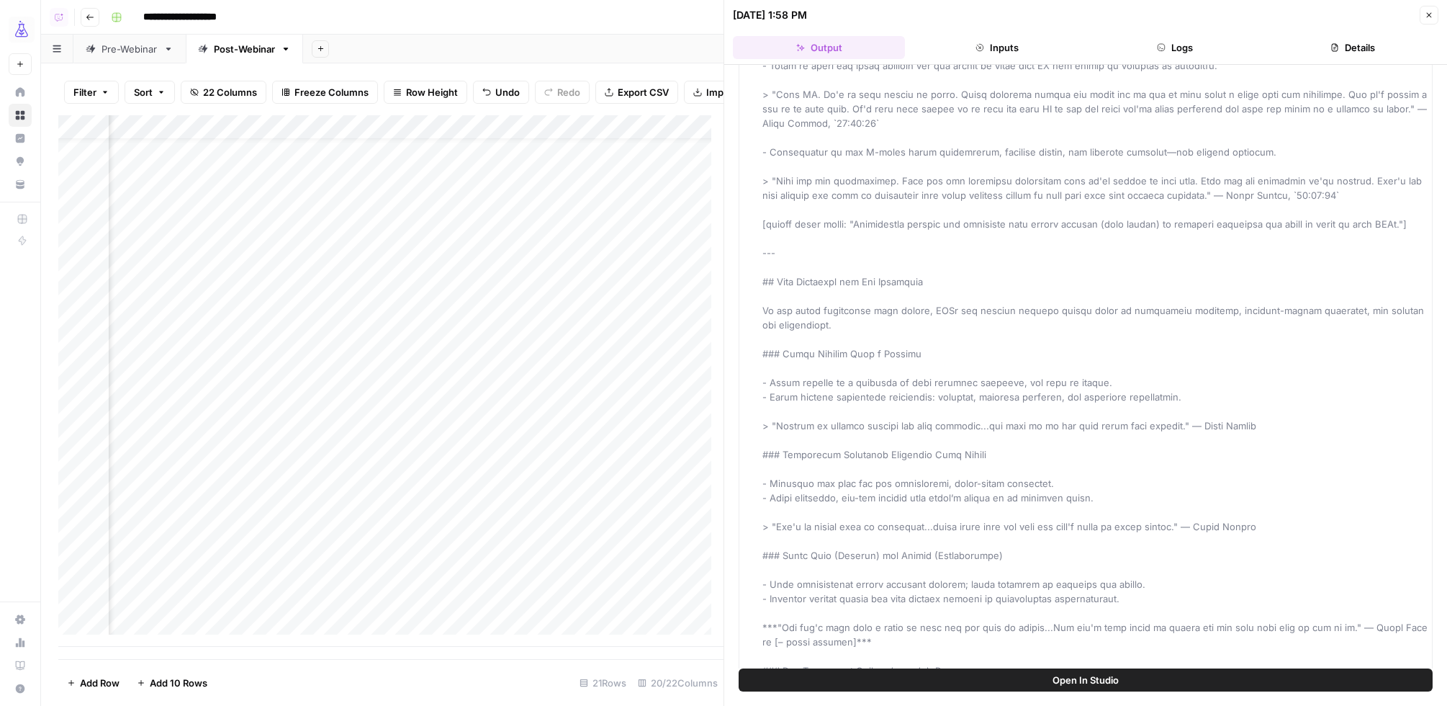
scroll to position [30, 2482]
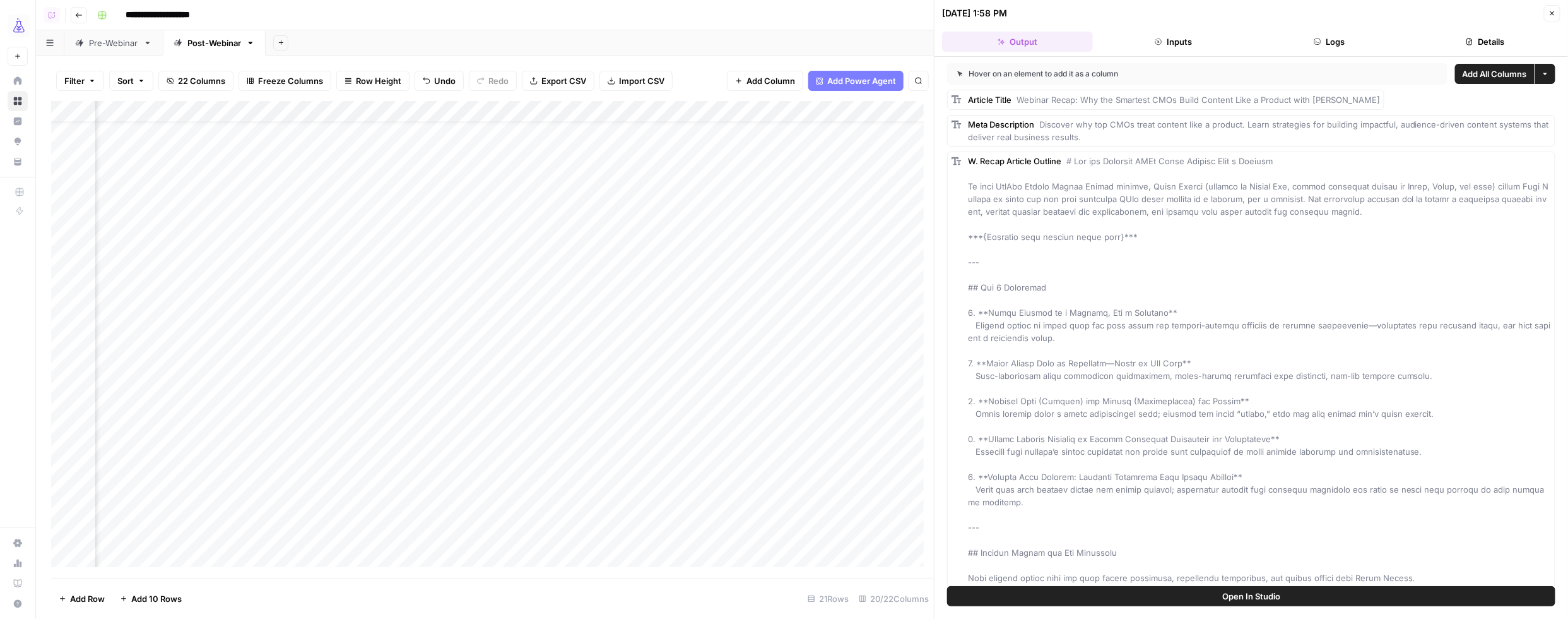
scroll to position [2048, 0]
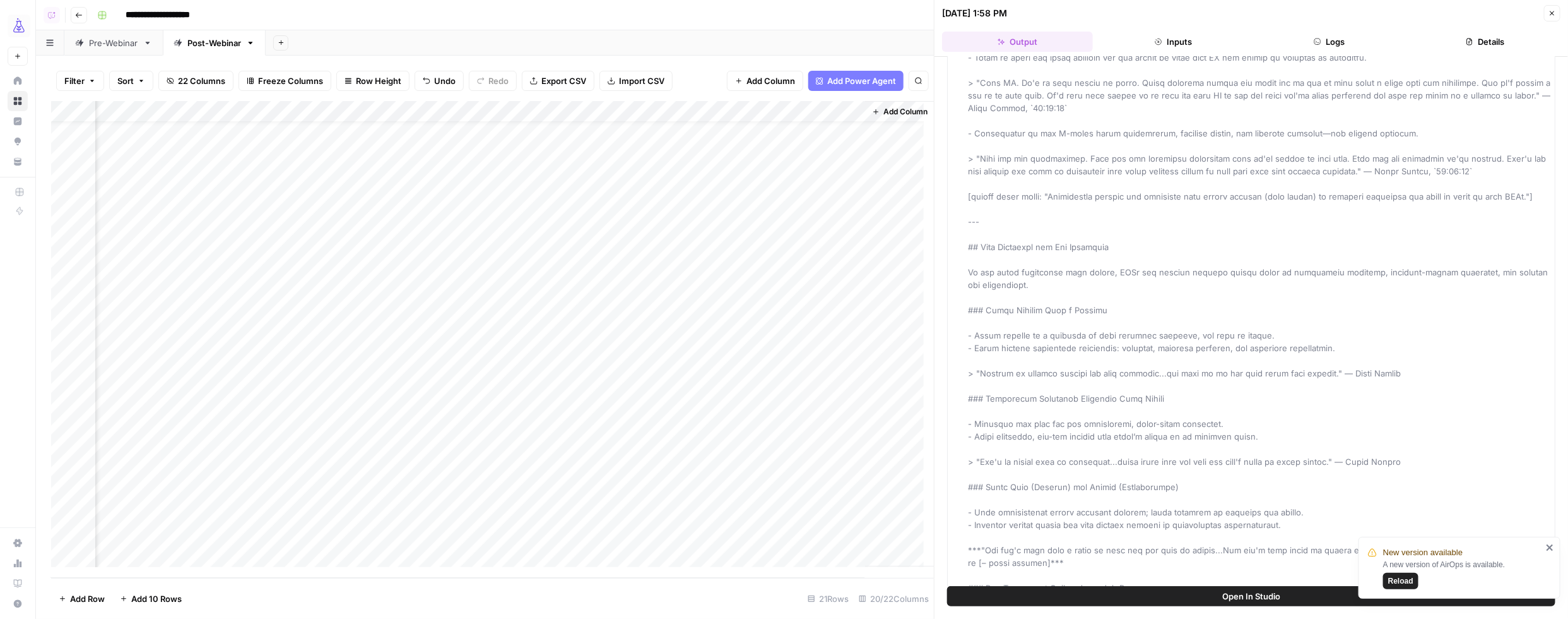
click at [275, 113] on div "Add Column" at bounding box center [493, 339] width 883 height 477
click at [179, 217] on span "Configure Inputs" at bounding box center [187, 217] width 110 height 12
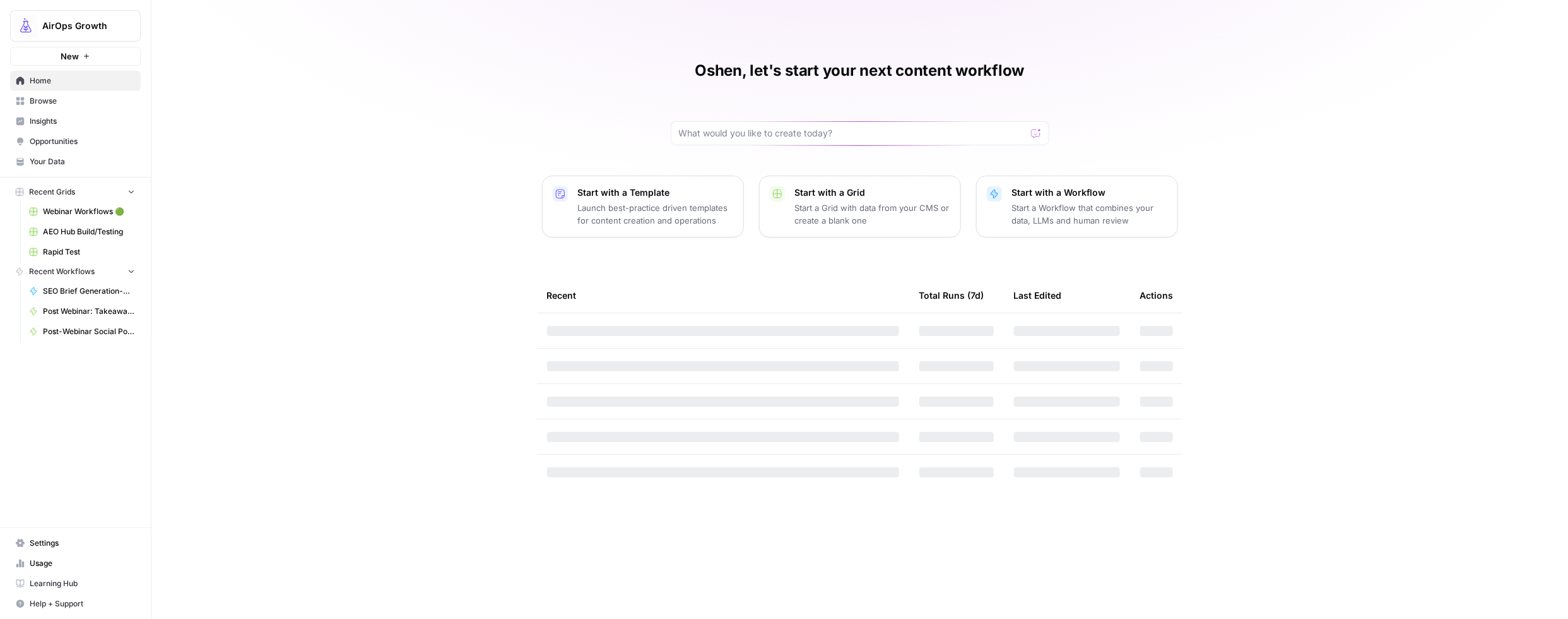
click at [36, 160] on span "Your Data" at bounding box center [82, 161] width 105 height 11
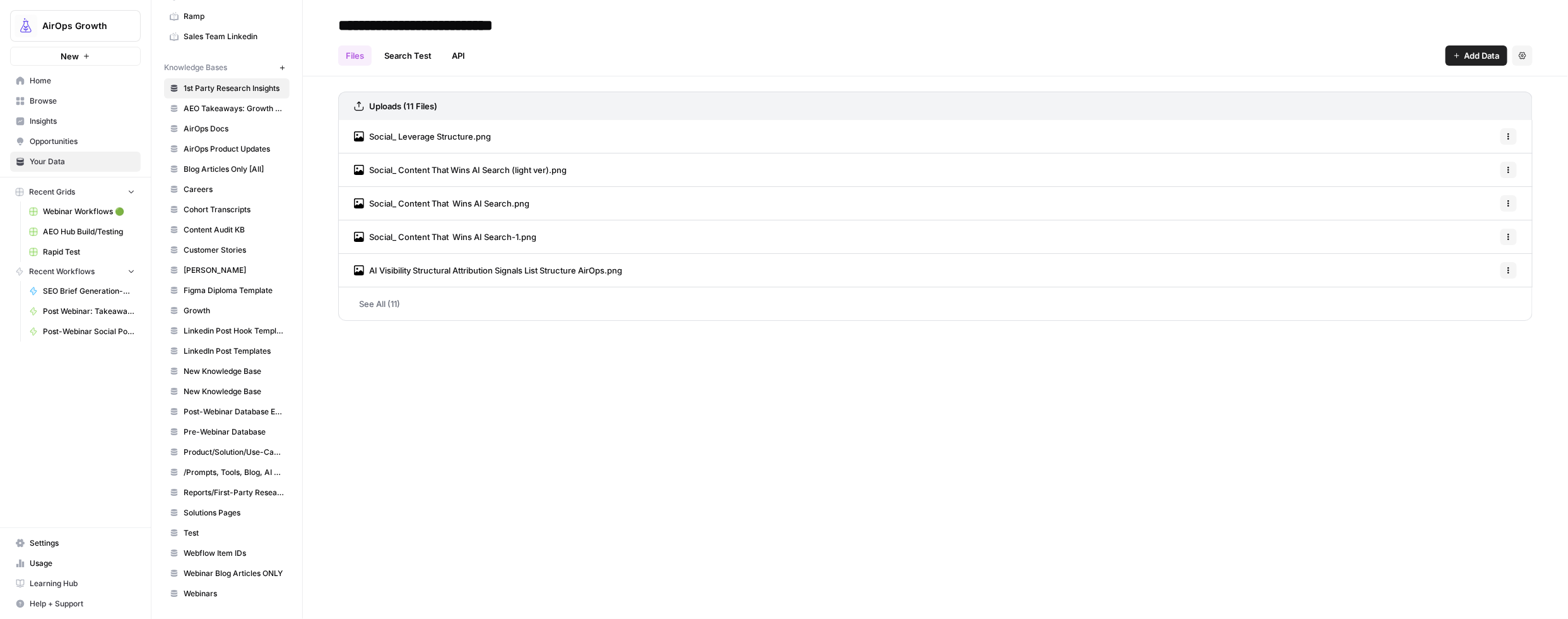
scroll to position [166, 0]
click at [198, 409] on span "Post-Webinar Database Example Docs" at bounding box center [234, 411] width 100 height 11
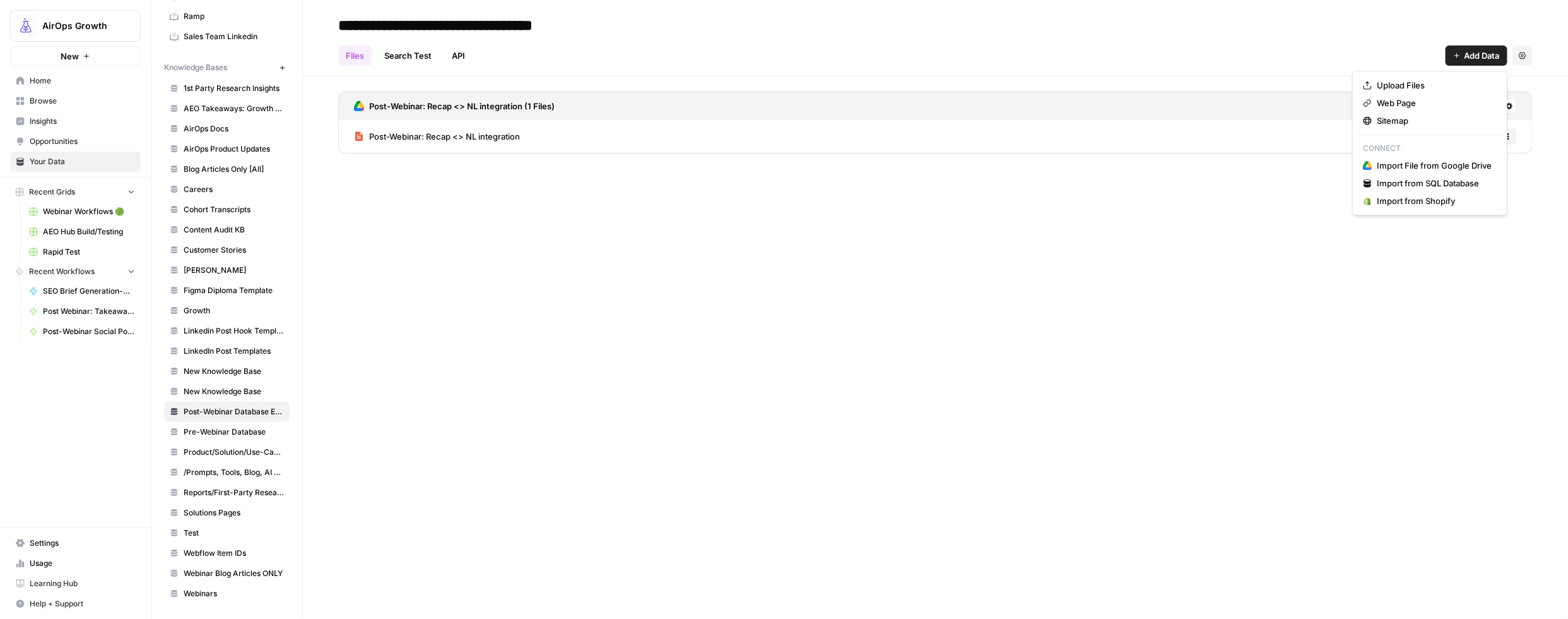
click at [1454, 52] on icon "button" at bounding box center [1457, 55] width 8 height 8
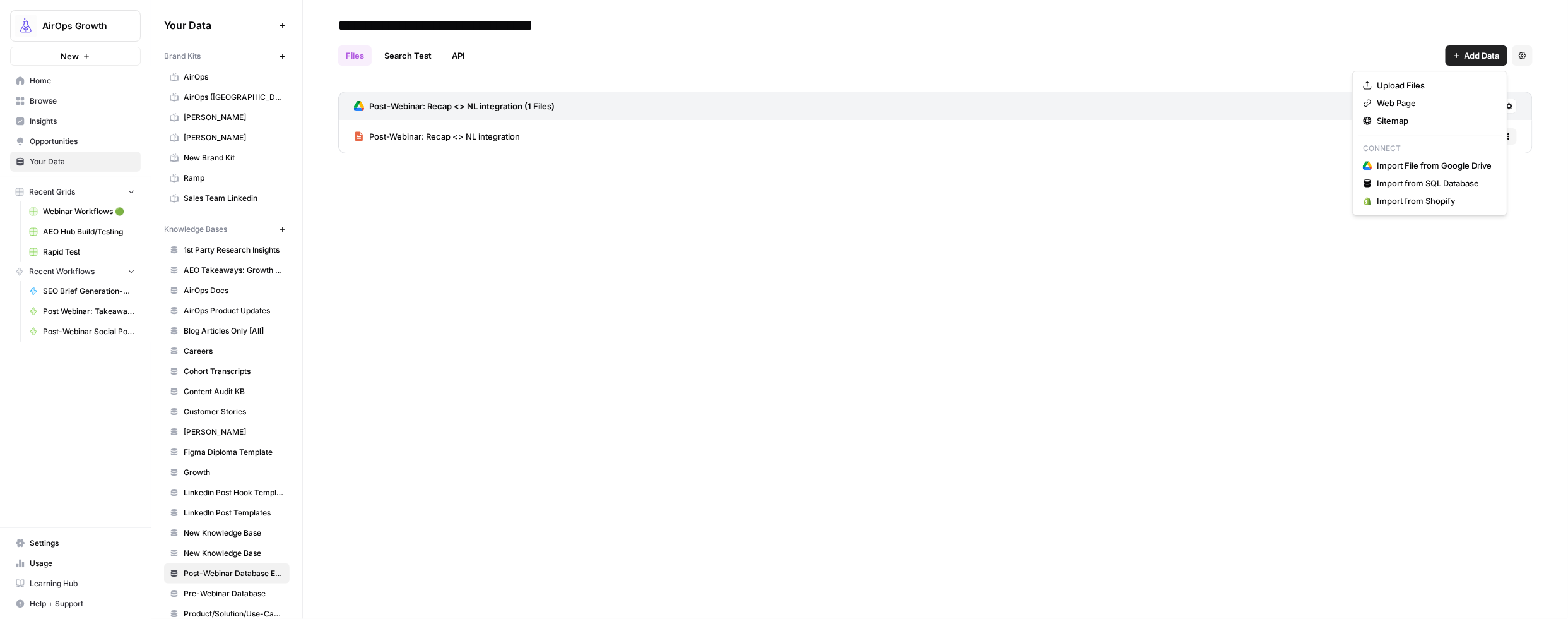
click at [196, 75] on span "AirOps" at bounding box center [234, 76] width 100 height 11
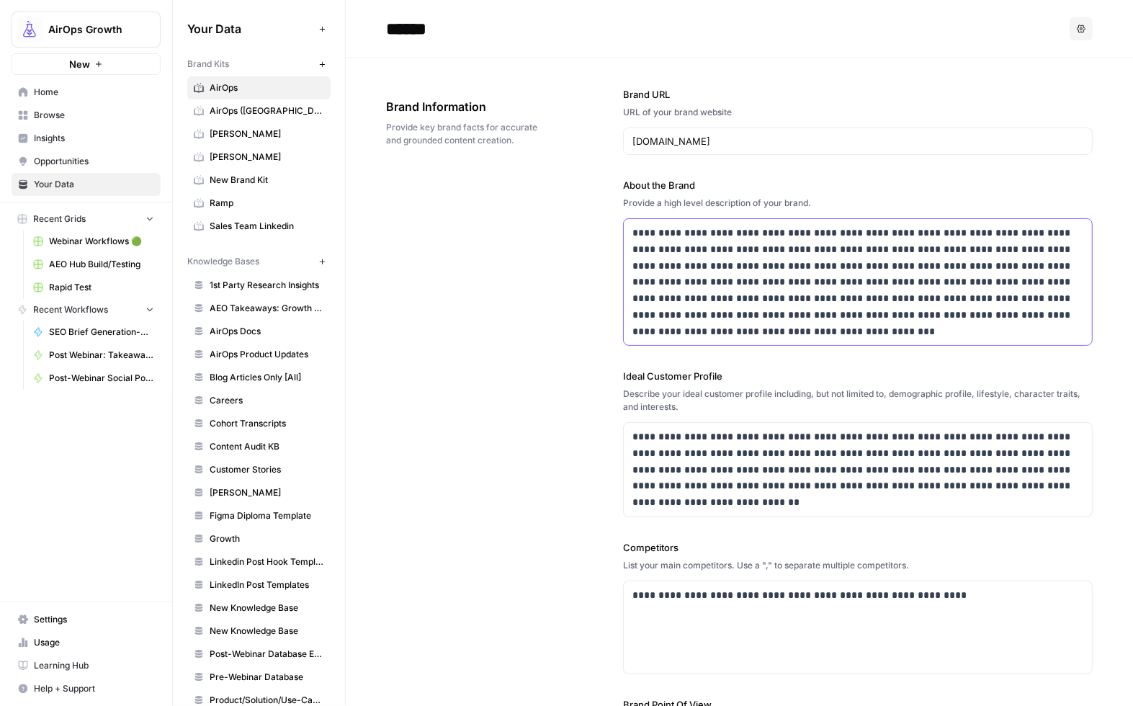
drag, startPoint x: 744, startPoint y: 304, endPoint x: 891, endPoint y: 251, distance: 156.9
click at [744, 304] on p "**********" at bounding box center [852, 282] width 441 height 114
click at [799, 322] on p "**********" at bounding box center [852, 282] width 441 height 114
click at [794, 327] on p "**********" at bounding box center [852, 282] width 441 height 114
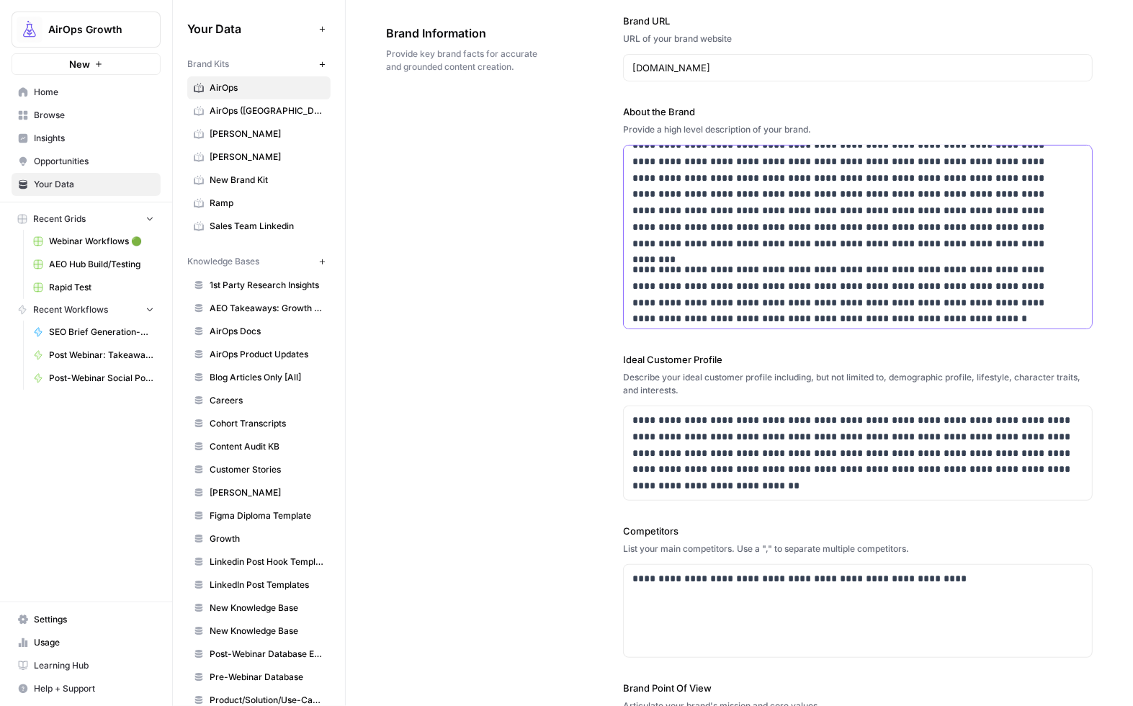
scroll to position [97, 0]
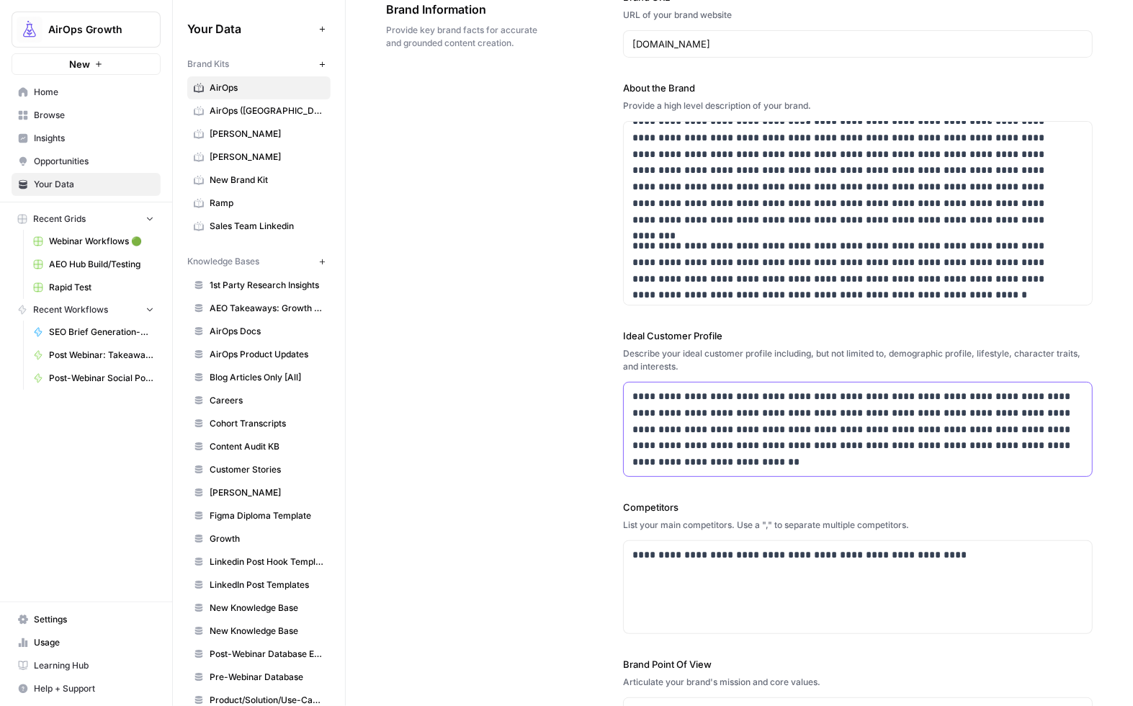
click at [705, 405] on p "**********" at bounding box center [852, 429] width 441 height 82
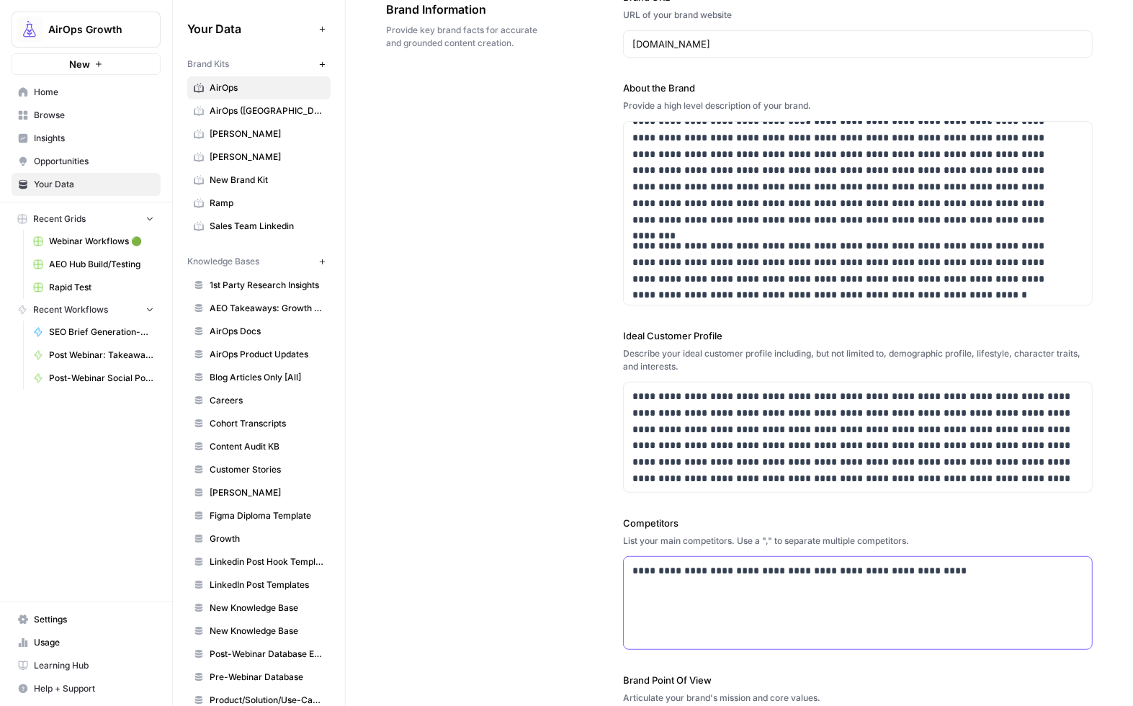
click at [962, 581] on div "**********" at bounding box center [858, 603] width 468 height 92
click at [680, 573] on p "**********" at bounding box center [852, 570] width 441 height 17
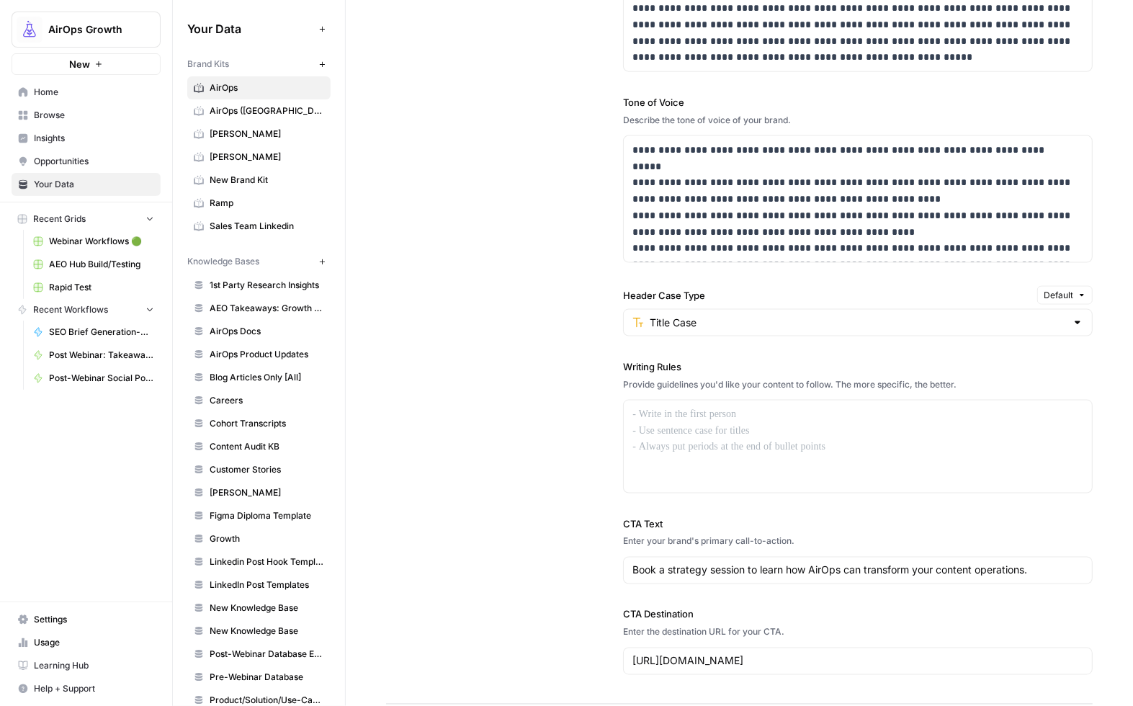
scroll to position [1171, 0]
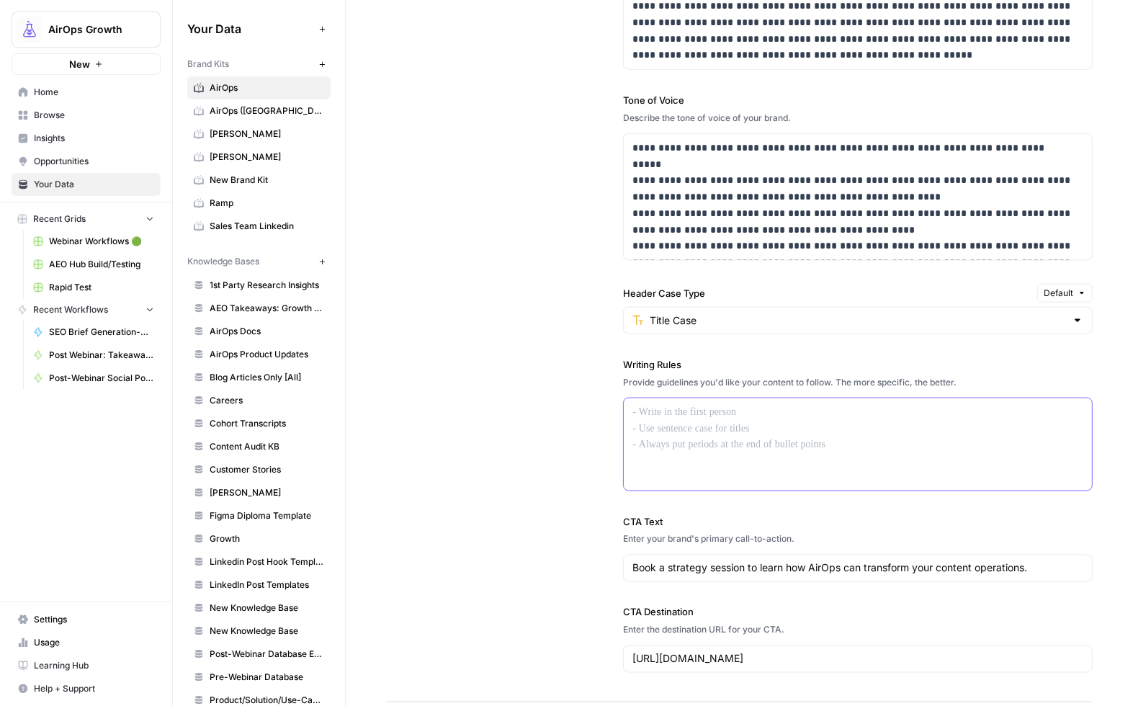
click at [673, 415] on p at bounding box center [857, 412] width 451 height 17
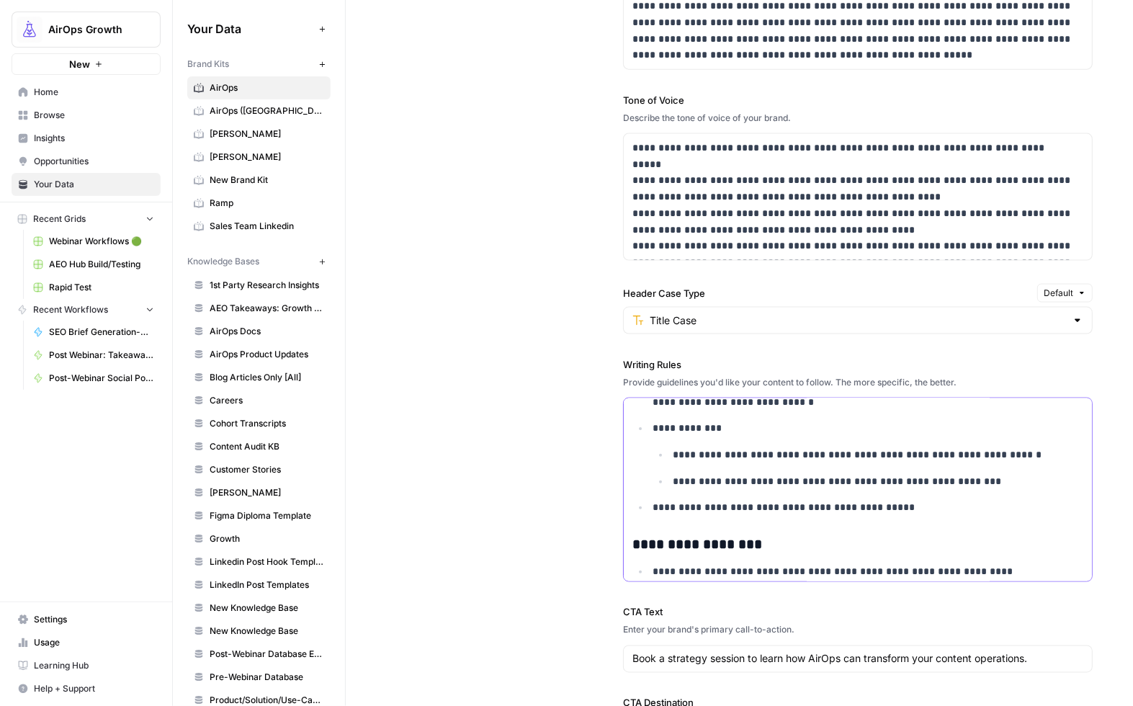
click at [714, 441] on li "**********" at bounding box center [866, 454] width 434 height 69
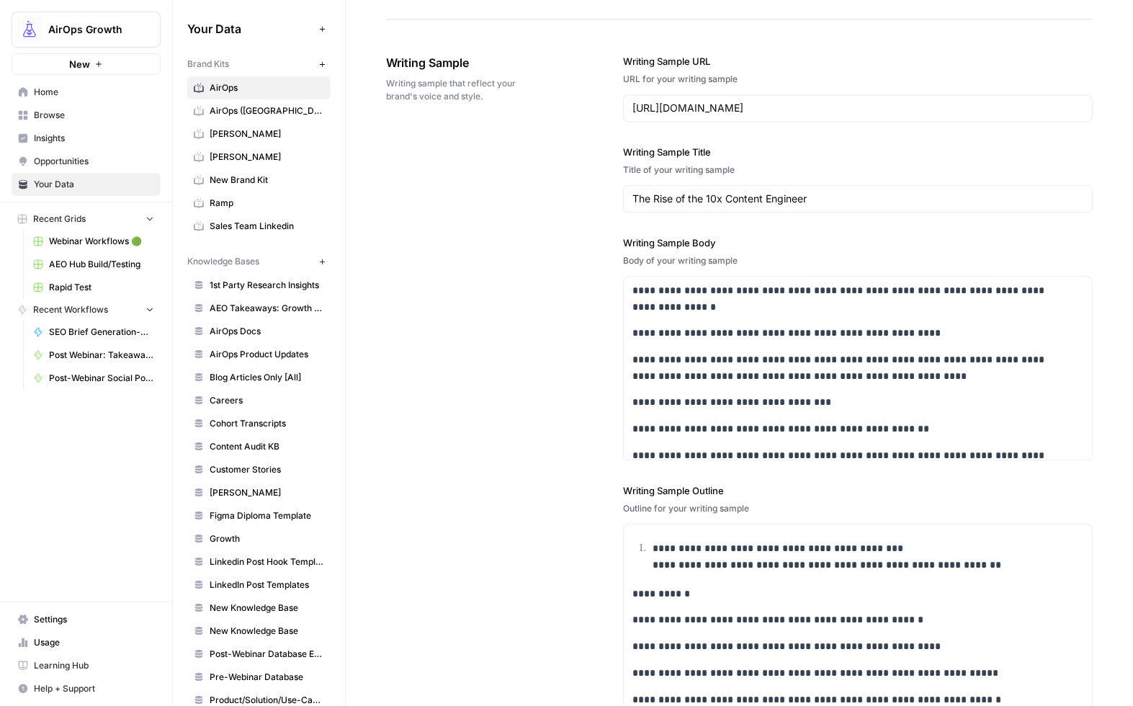
scroll to position [2103, 0]
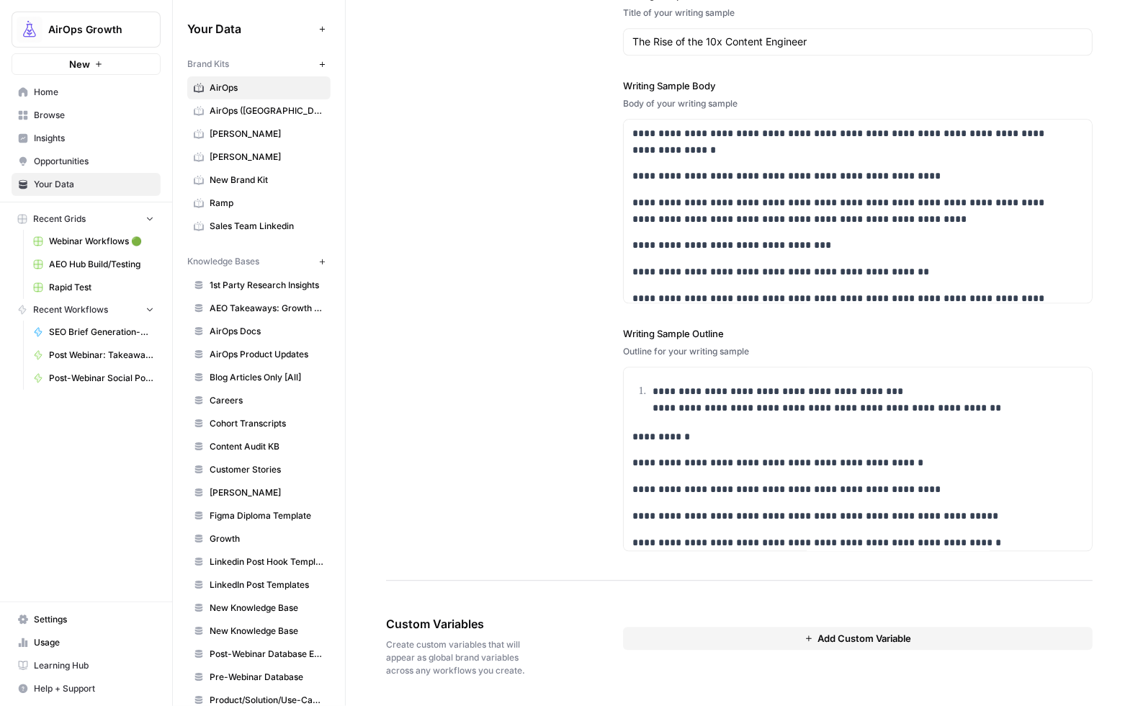
click at [834, 640] on span "Add Custom Variable" at bounding box center [864, 638] width 94 height 14
click at [681, 663] on input "text" at bounding box center [857, 663] width 426 height 13
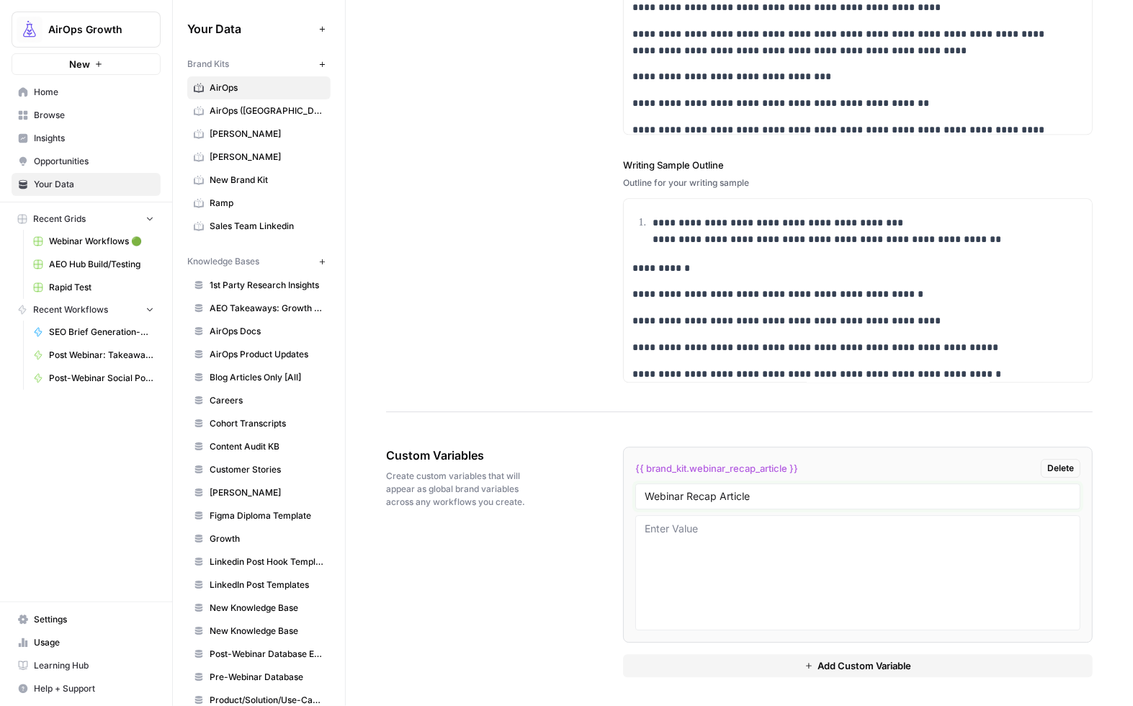
type input "Webinar Recap Article"
click at [703, 557] on textarea at bounding box center [857, 572] width 426 height 102
click at [662, 529] on textarea at bounding box center [857, 572] width 426 height 102
paste textarea "Webinar Recap: What You Need to Know About Google AI Mode with [PERSON_NAME]"
paste textarea "AI search is transforming how users find information and how brands need to app…"
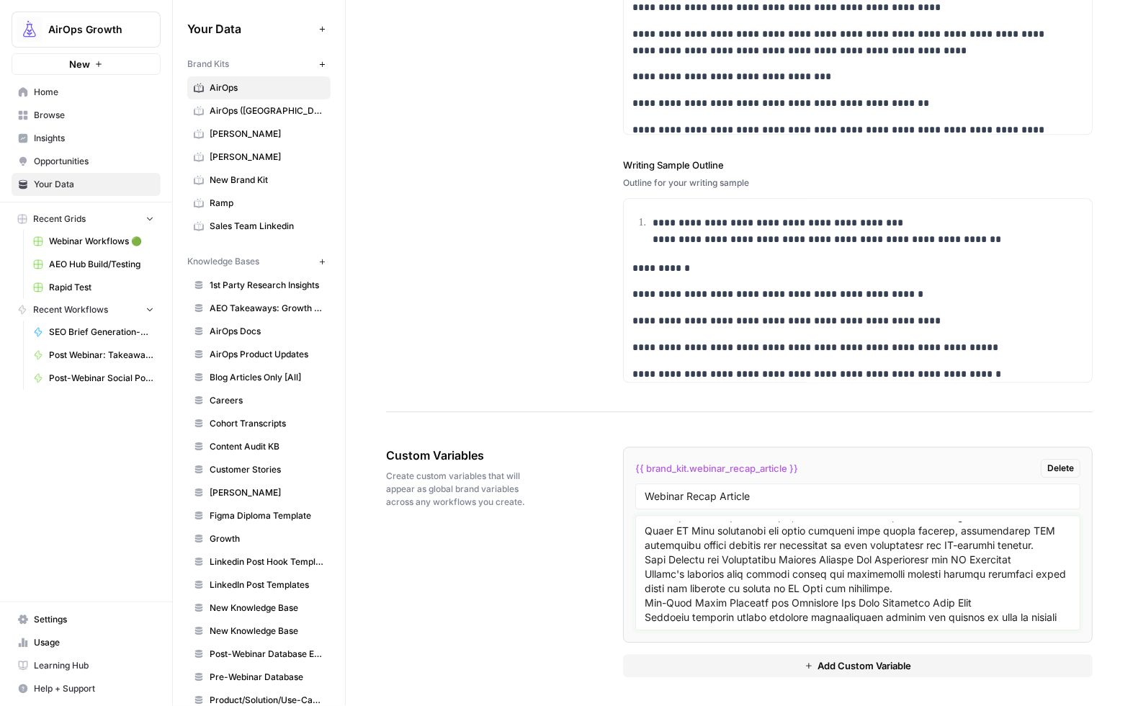
scroll to position [106, 0]
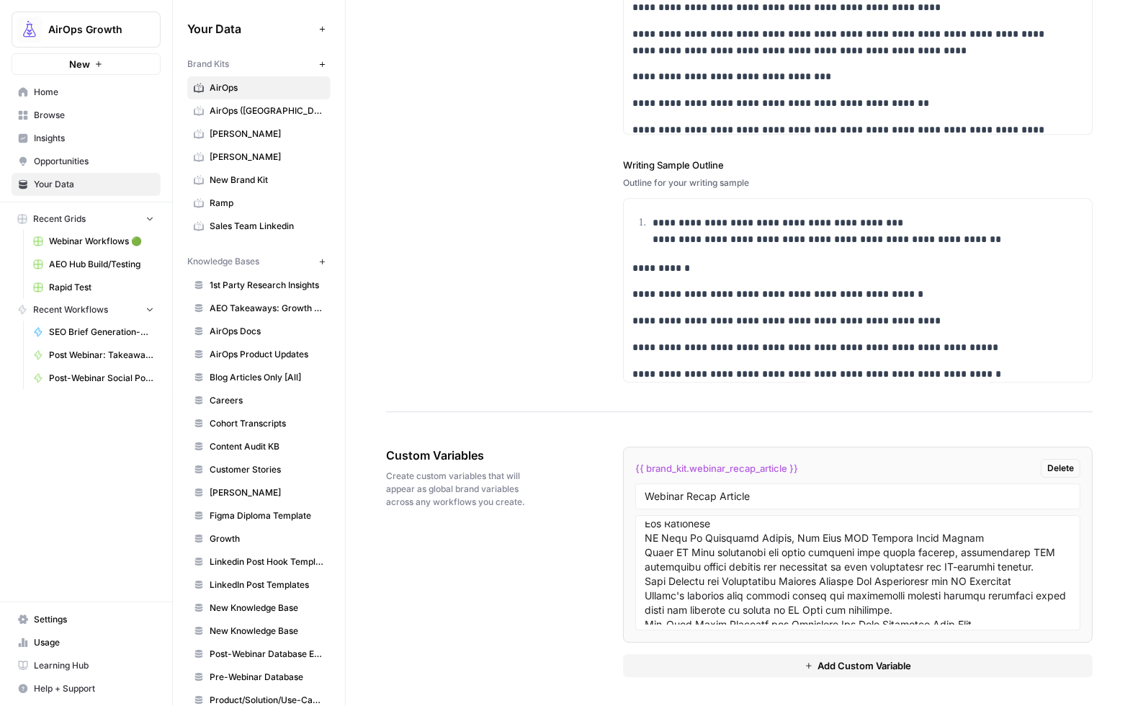
click at [639, 550] on div at bounding box center [857, 572] width 445 height 115
click at [644, 552] on textarea at bounding box center [857, 572] width 426 height 102
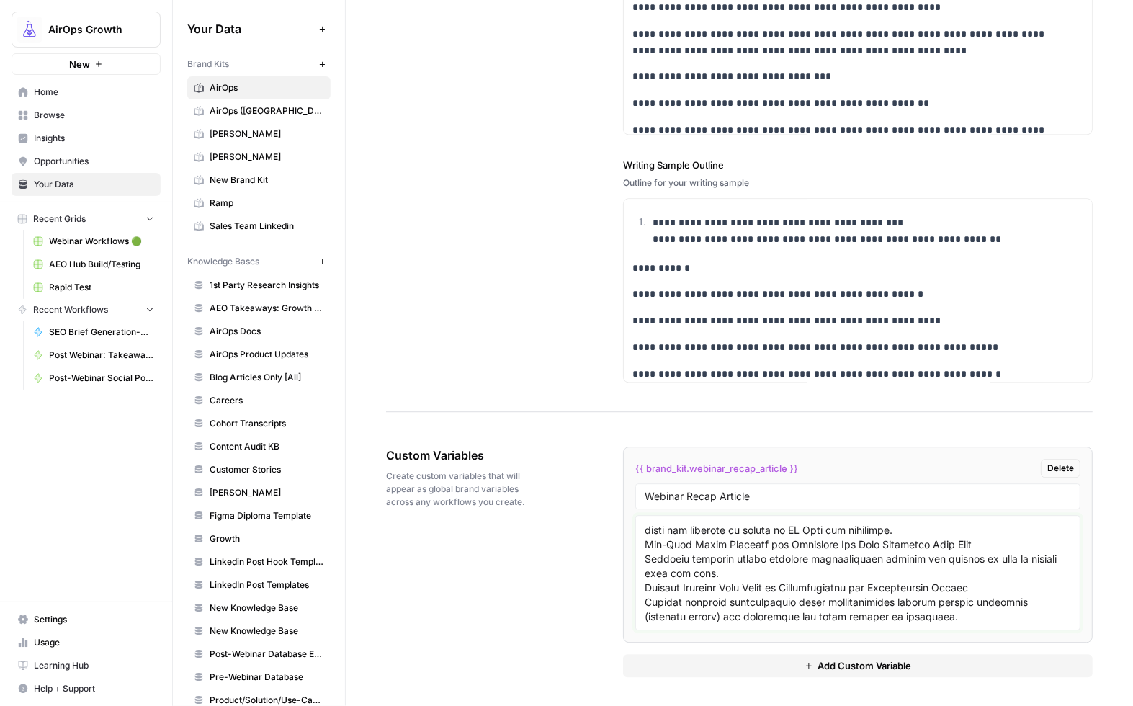
scroll to position [206, 0]
drag, startPoint x: 644, startPoint y: 554, endPoint x: 648, endPoint y: 562, distance: 8.1
click at [644, 554] on textarea at bounding box center [857, 572] width 426 height 102
click at [644, 599] on textarea at bounding box center [857, 572] width 426 height 102
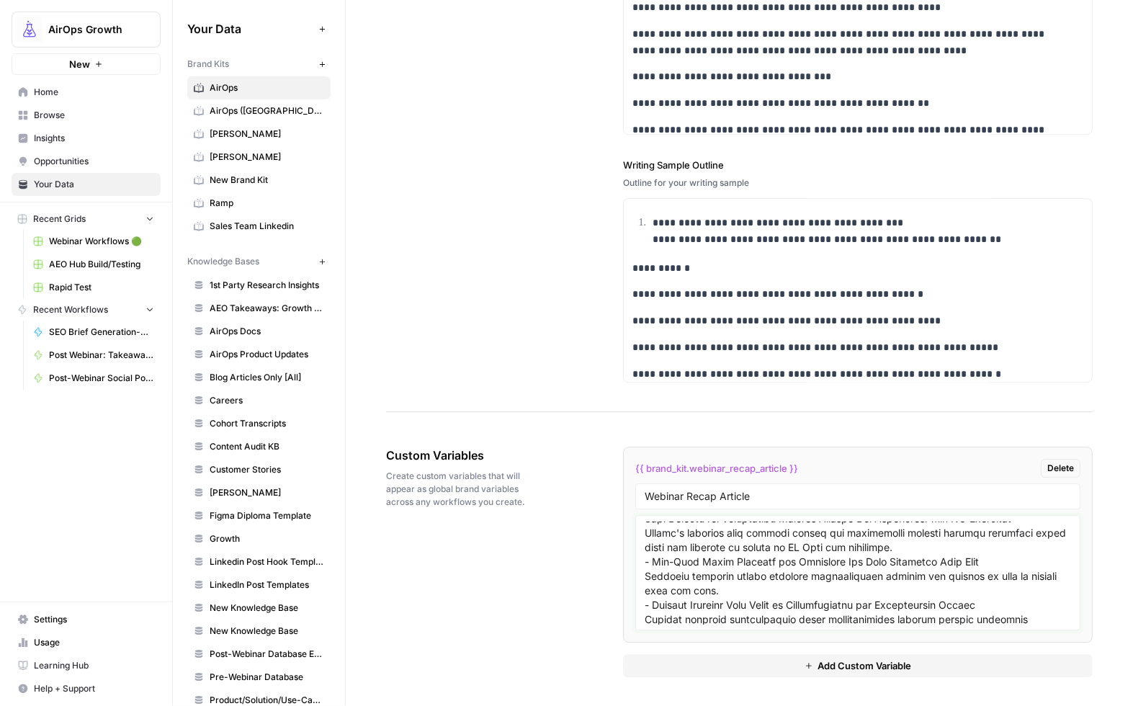
scroll to position [167, 0]
click at [638, 565] on div at bounding box center [857, 572] width 445 height 115
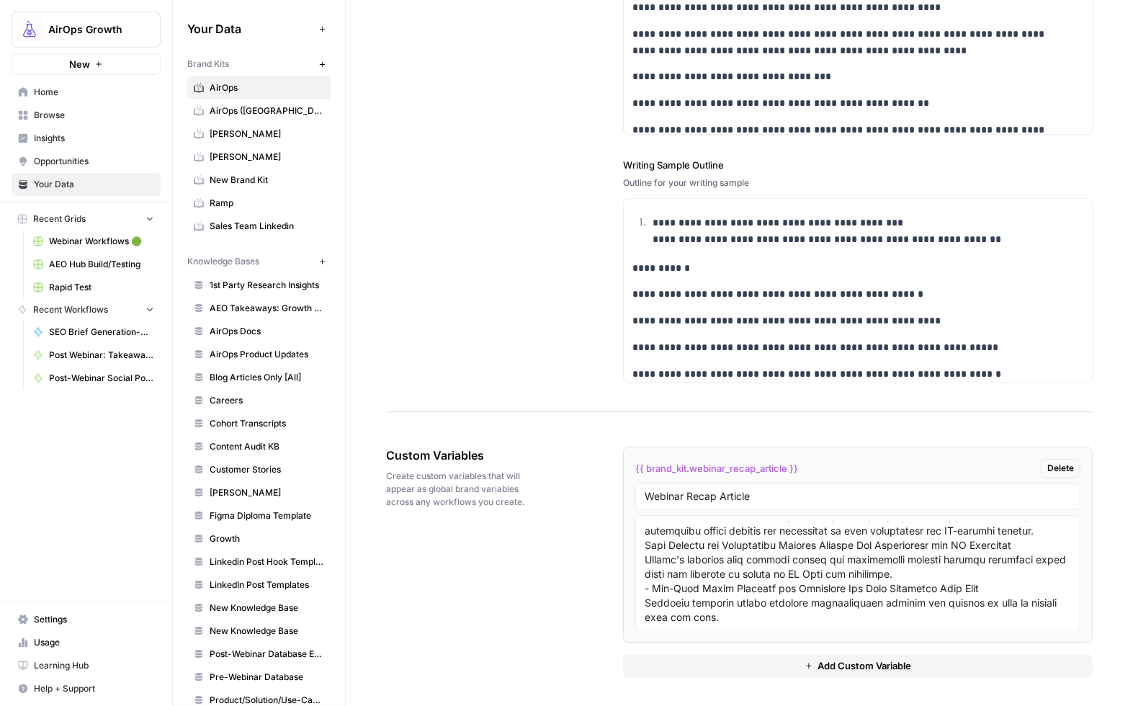
scroll to position [120, 0]
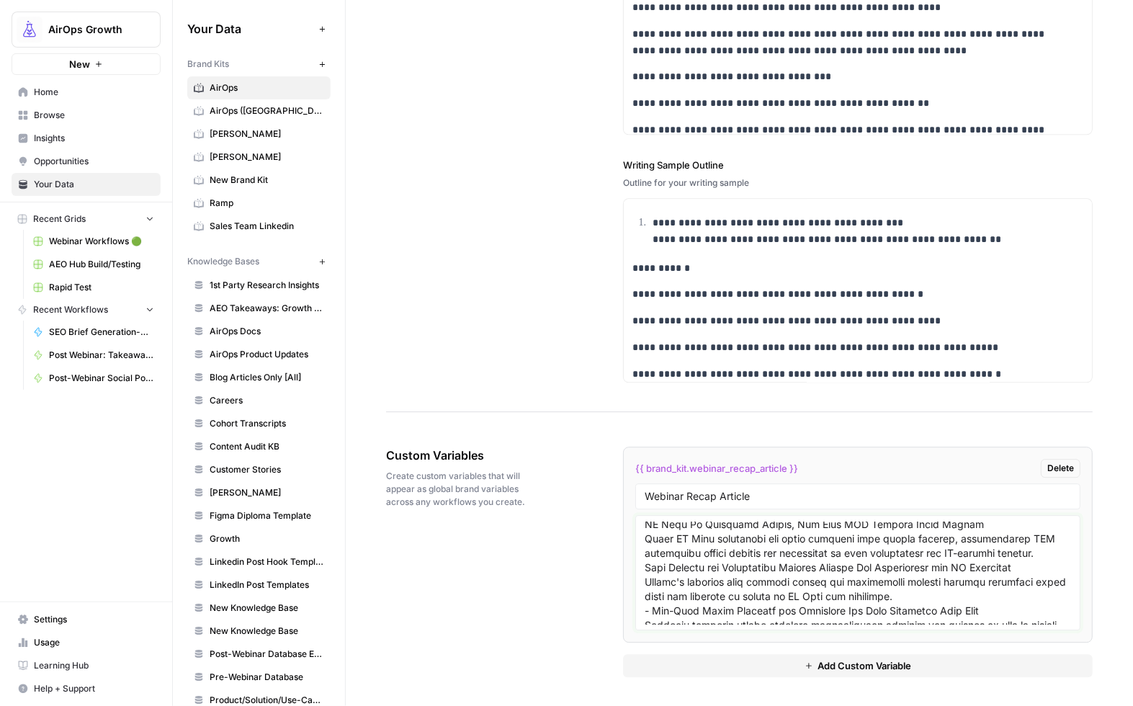
click at [644, 570] on textarea at bounding box center [857, 572] width 426 height 102
click at [644, 552] on textarea at bounding box center [857, 572] width 426 height 102
click at [644, 594] on textarea at bounding box center [857, 572] width 426 height 102
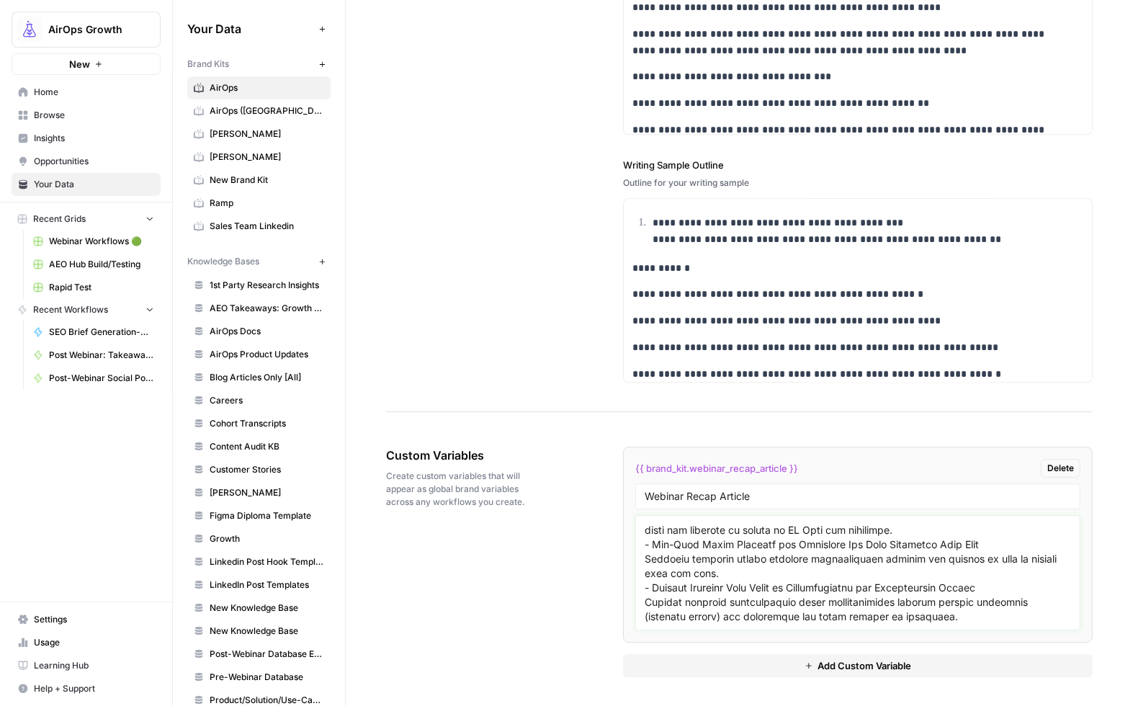
scroll to position [214, 0]
click at [962, 613] on textarea at bounding box center [857, 572] width 426 height 102
paste textarea "Best Practices and Key Learnings AI Mode is changing the rules, but actionable …"
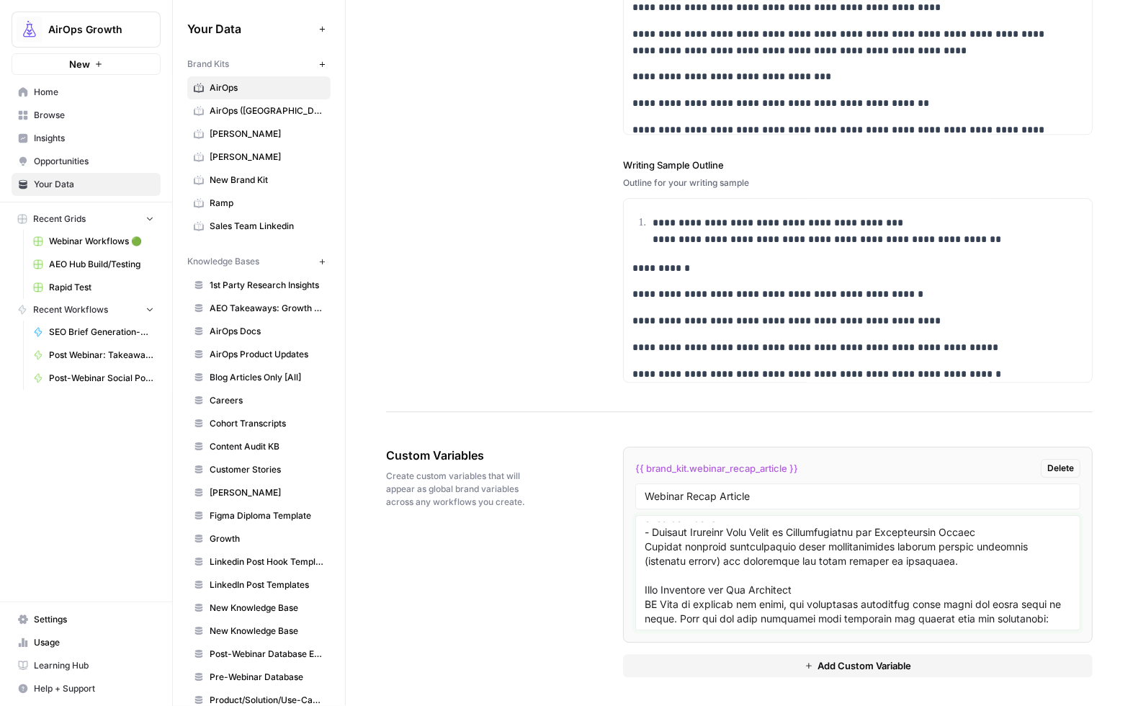
scroll to position [443, 0]
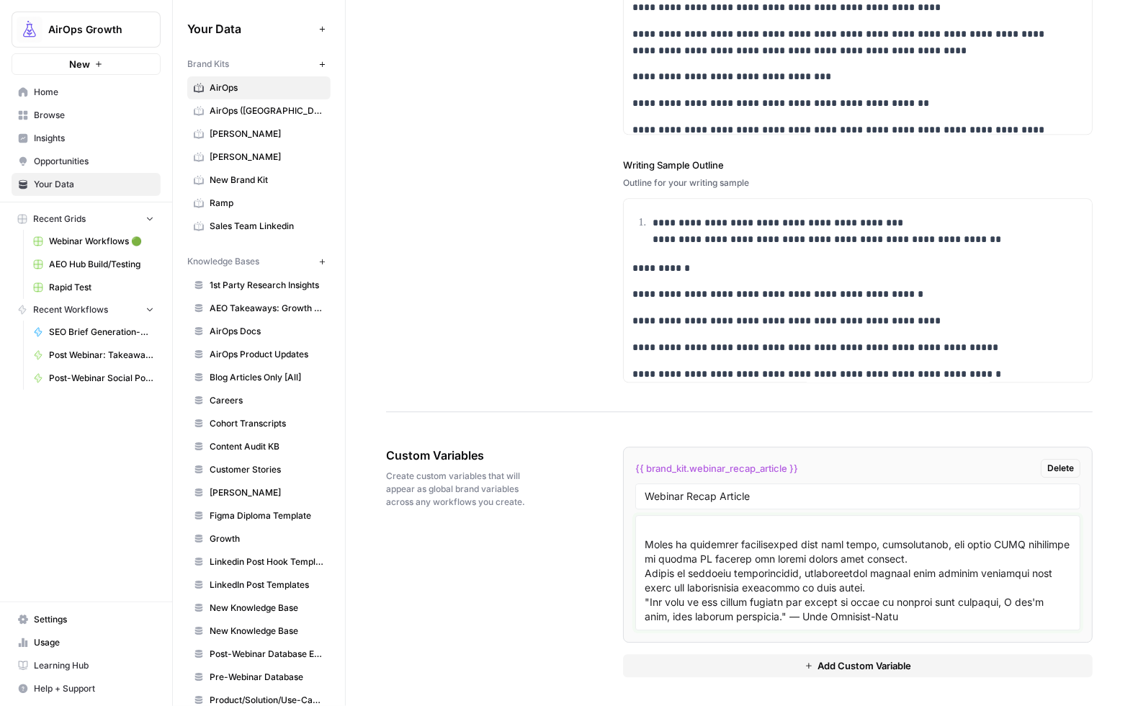
type textarea "# Webinar Recap: What You Need to Know About Google AI Mode with [PERSON_NAME] …"
click at [768, 469] on span "{{ brand_kit.webinar_recap_article }}" at bounding box center [716, 468] width 163 height 14
drag, startPoint x: 788, startPoint y: 469, endPoint x: 760, endPoint y: 473, distance: 27.7
click at [760, 473] on span "{{ brand_kit.webinar_recap_article }}" at bounding box center [716, 468] width 163 height 14
click at [772, 493] on input "Webinar Recap Article" at bounding box center [857, 496] width 426 height 13
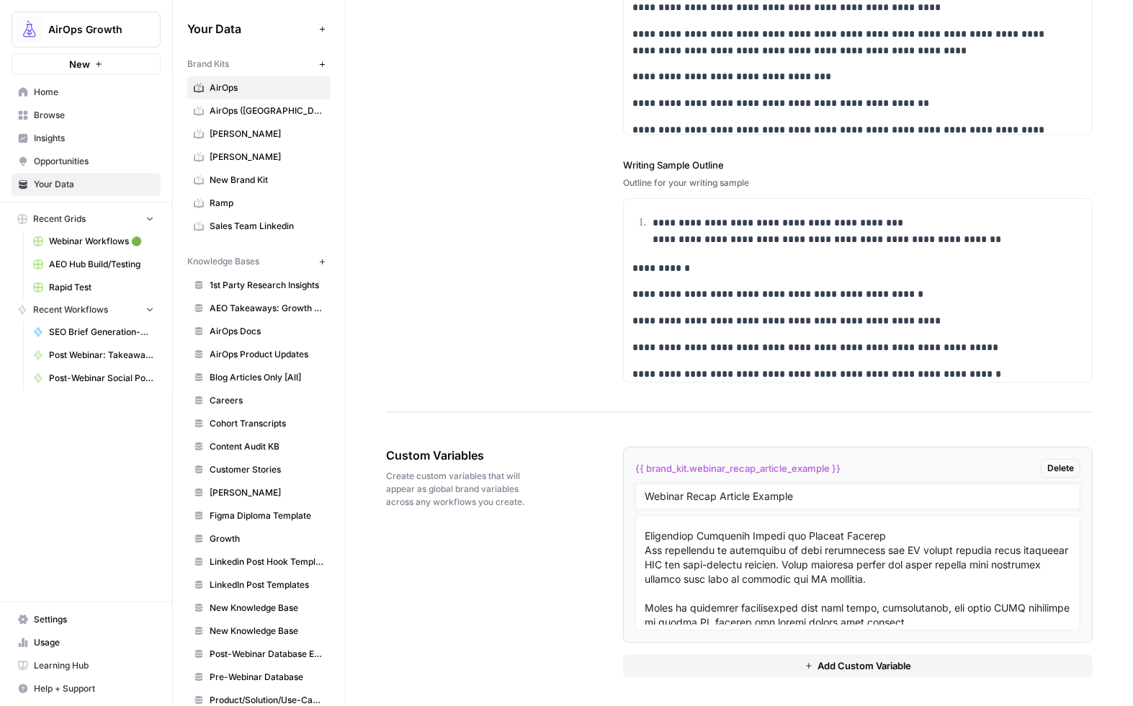
scroll to position [333, 0]
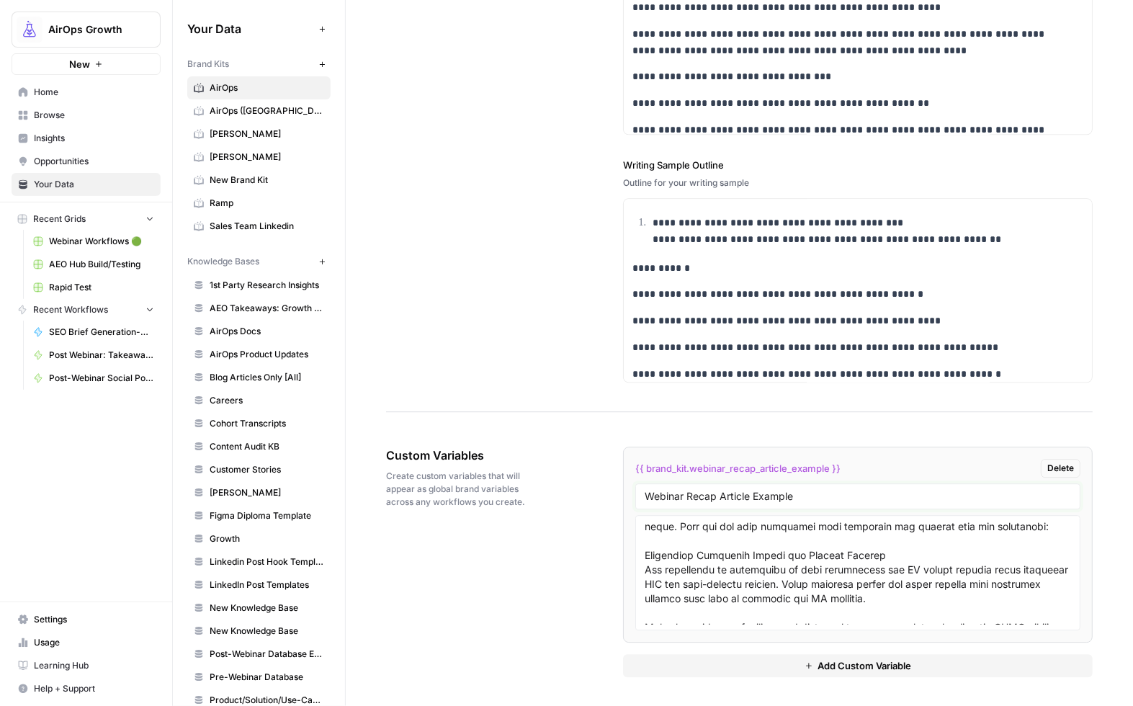
type input "Webinar Recap Article Example"
click at [640, 585] on div at bounding box center [857, 572] width 445 height 115
click at [637, 526] on div at bounding box center [857, 572] width 445 height 115
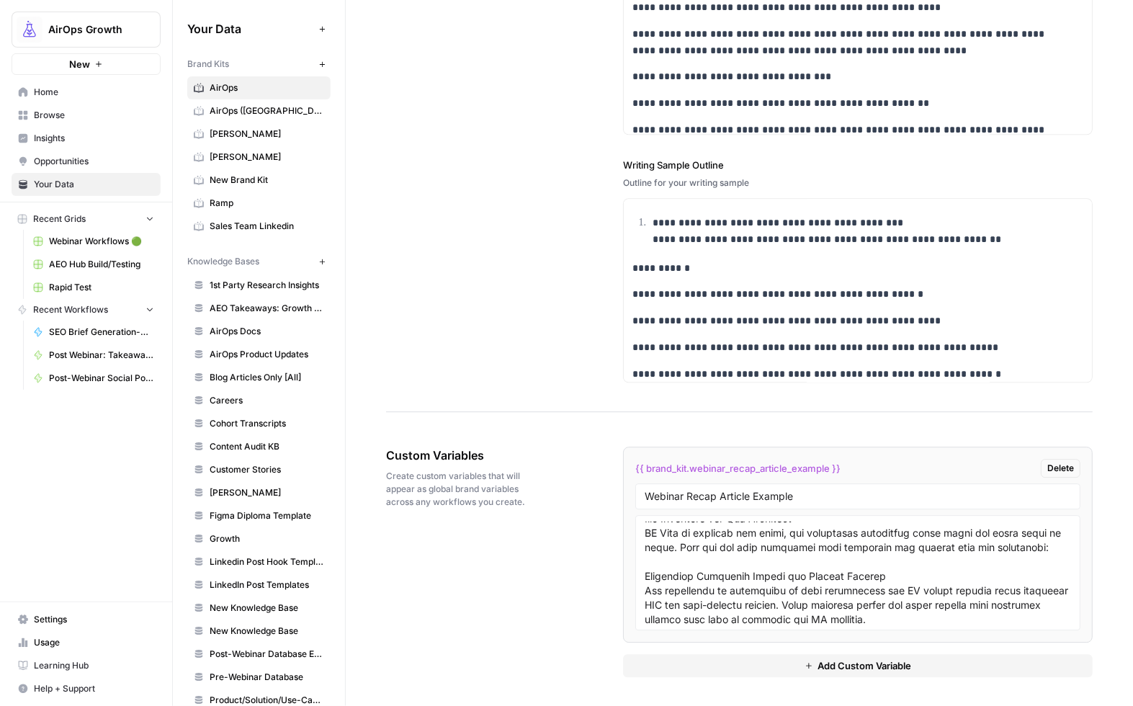
scroll to position [295, 0]
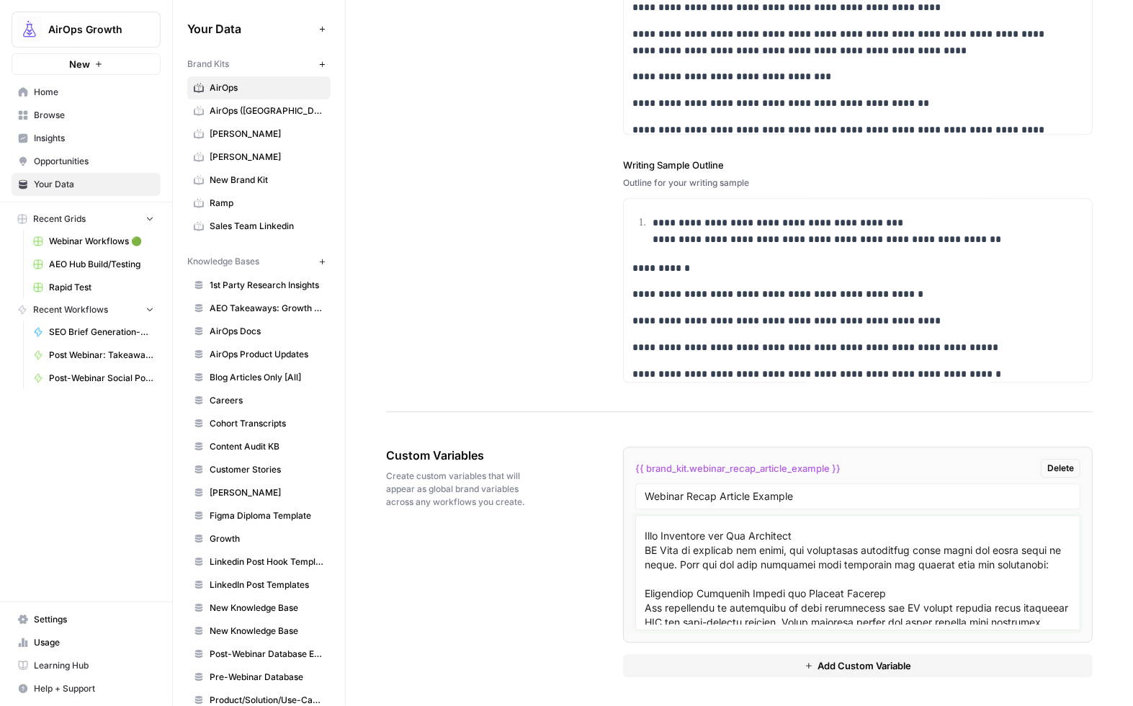
click at [644, 568] on textarea at bounding box center [857, 572] width 426 height 102
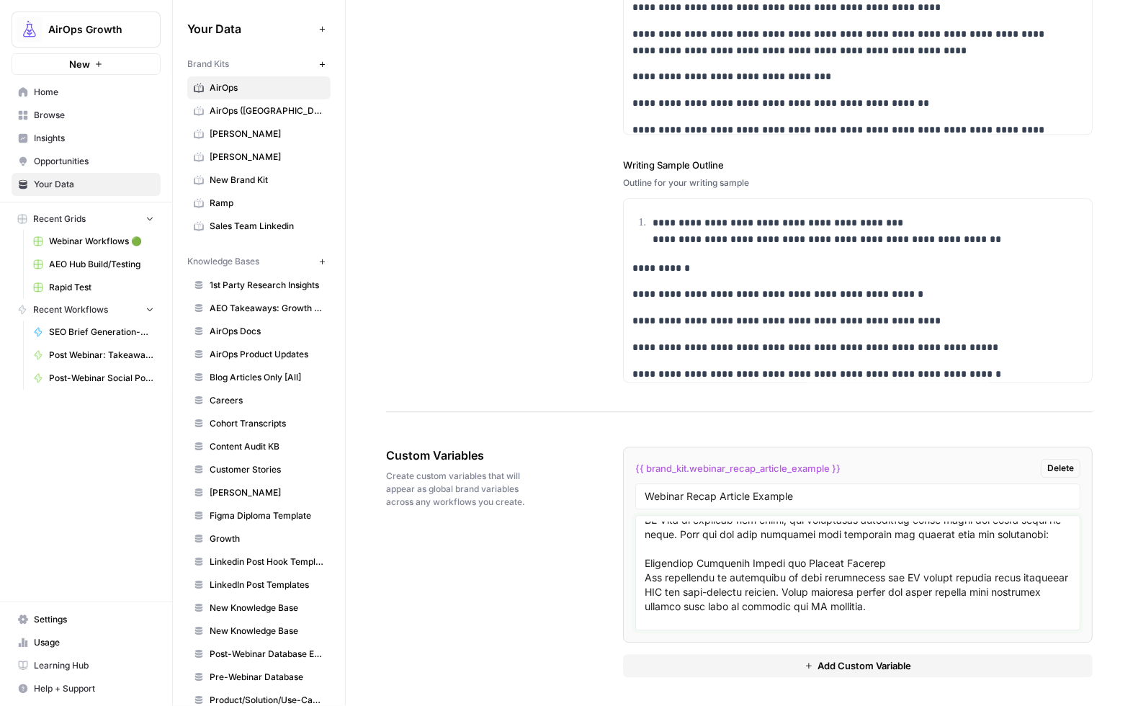
drag, startPoint x: 644, startPoint y: 591, endPoint x: 670, endPoint y: 601, distance: 26.9
click at [644, 591] on textarea at bounding box center [857, 572] width 426 height 102
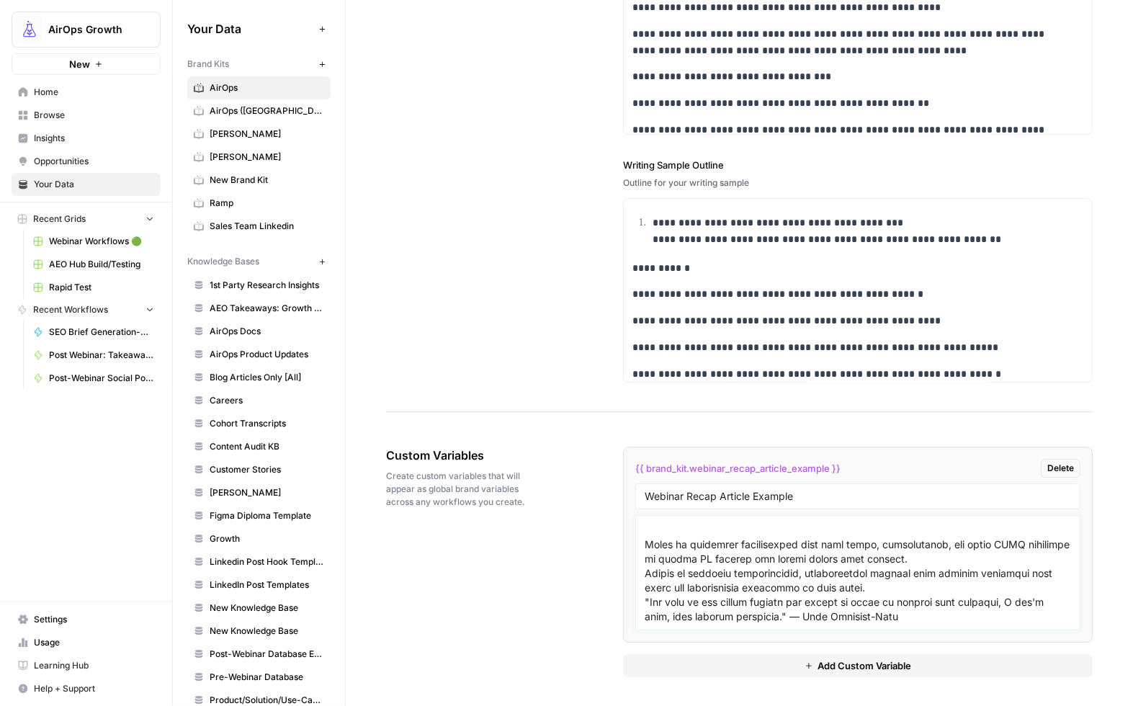
scroll to position [419, 0]
click at [644, 570] on textarea at bounding box center [857, 572] width 426 height 102
drag, startPoint x: 643, startPoint y: 566, endPoint x: 657, endPoint y: 572, distance: 15.8
click at [644, 566] on textarea at bounding box center [857, 572] width 426 height 102
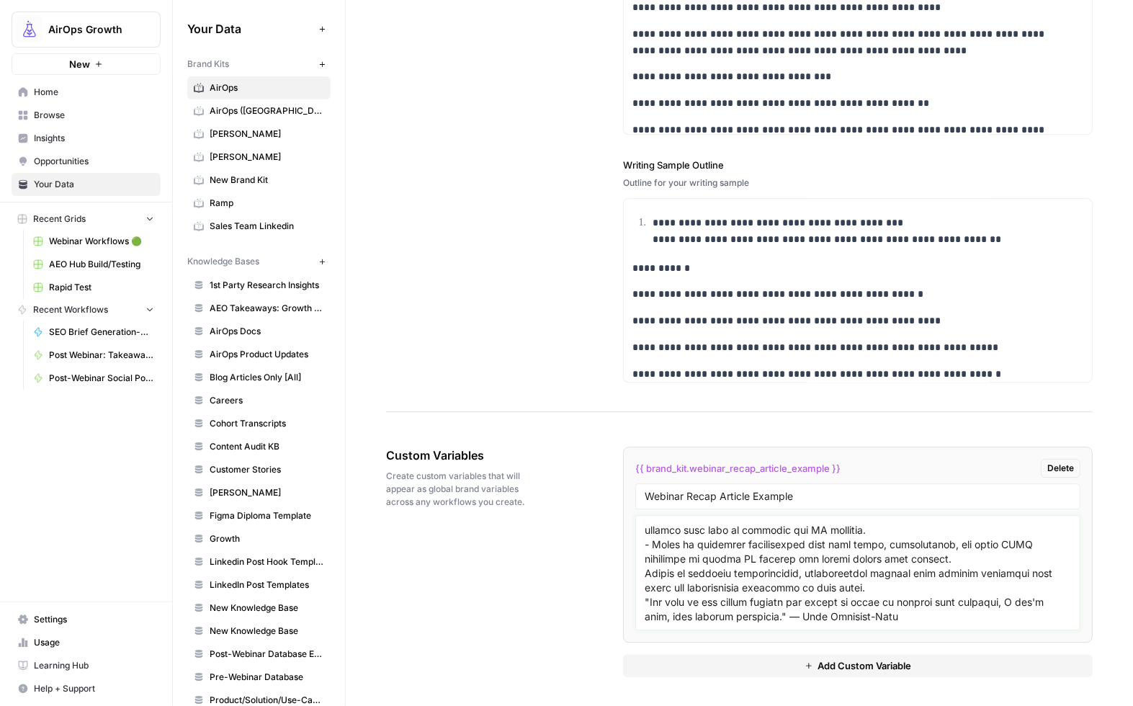
scroll to position [415, 0]
click at [640, 589] on div at bounding box center [857, 572] width 445 height 115
drag, startPoint x: 642, startPoint y: 590, endPoint x: 653, endPoint y: 593, distance: 11.4
click at [644, 590] on textarea at bounding box center [857, 572] width 426 height 102
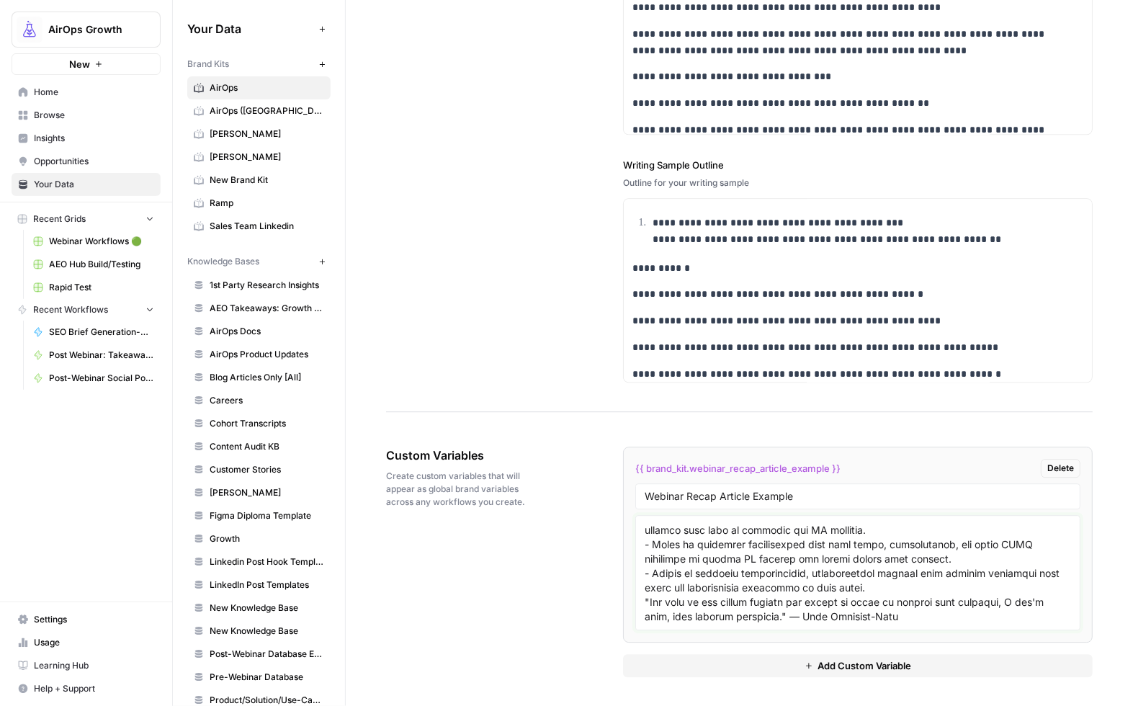
click at [954, 618] on textarea at bounding box center [857, 572] width 426 height 102
paste textarea "Build Off-Site Authority and Positive Sentiment For AI search, how others talk …"
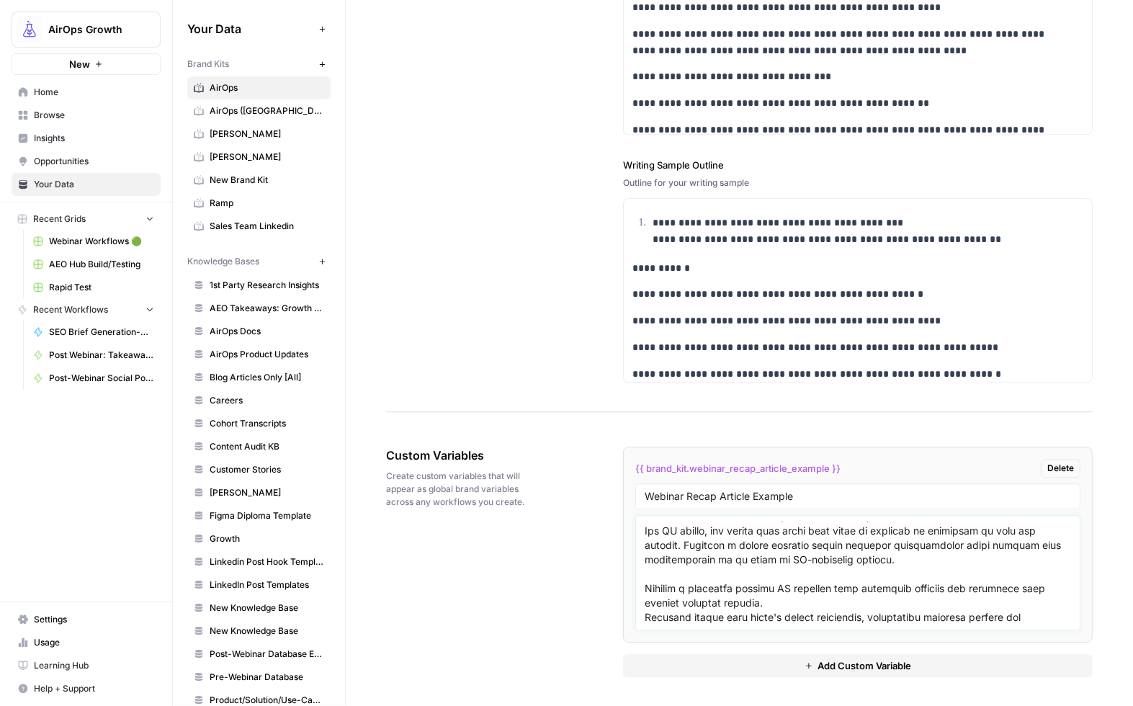
scroll to position [536, 0]
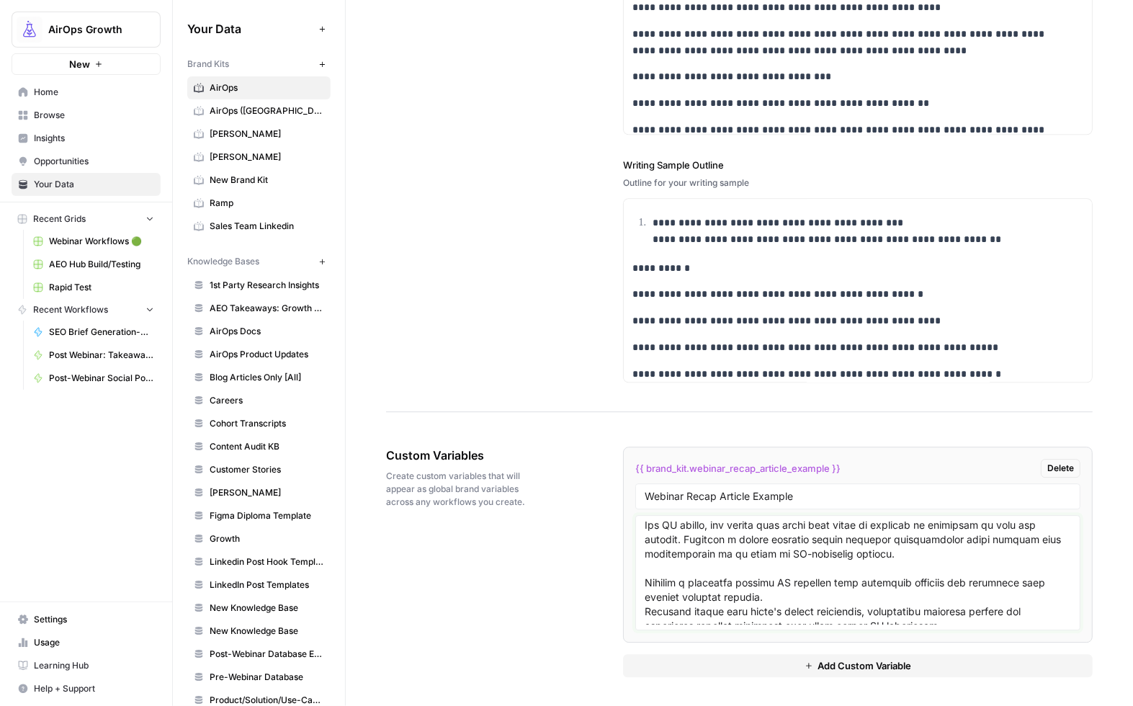
click at [650, 596] on textarea at bounding box center [857, 572] width 426 height 102
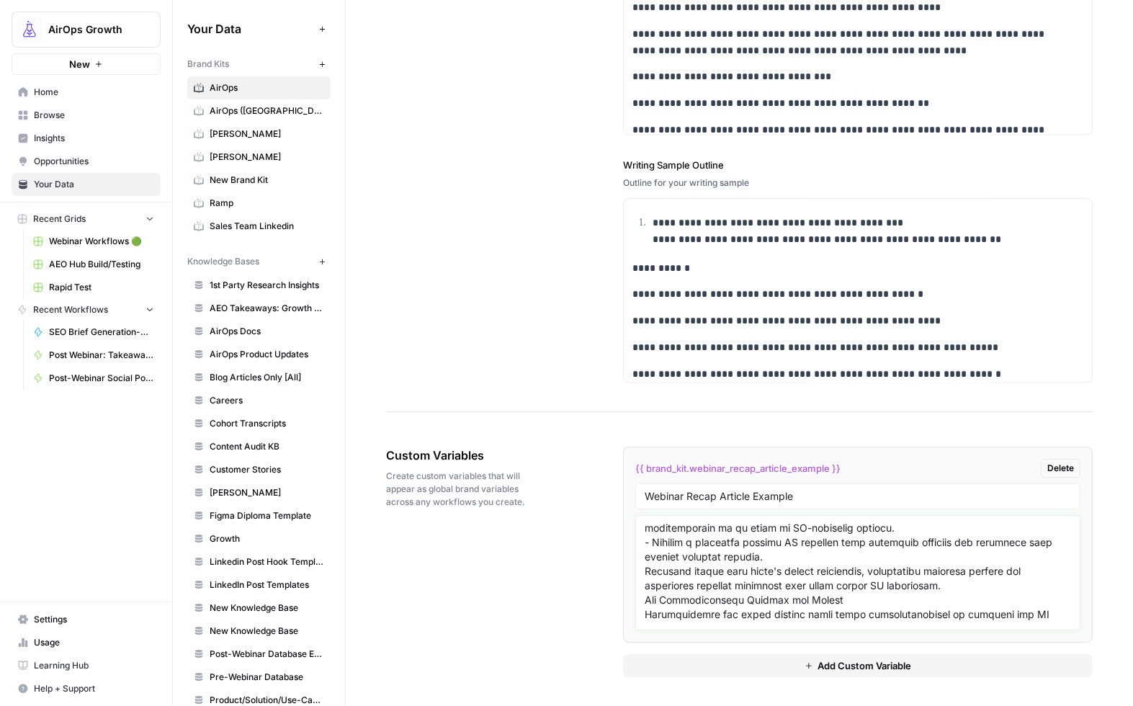
scroll to position [576, 0]
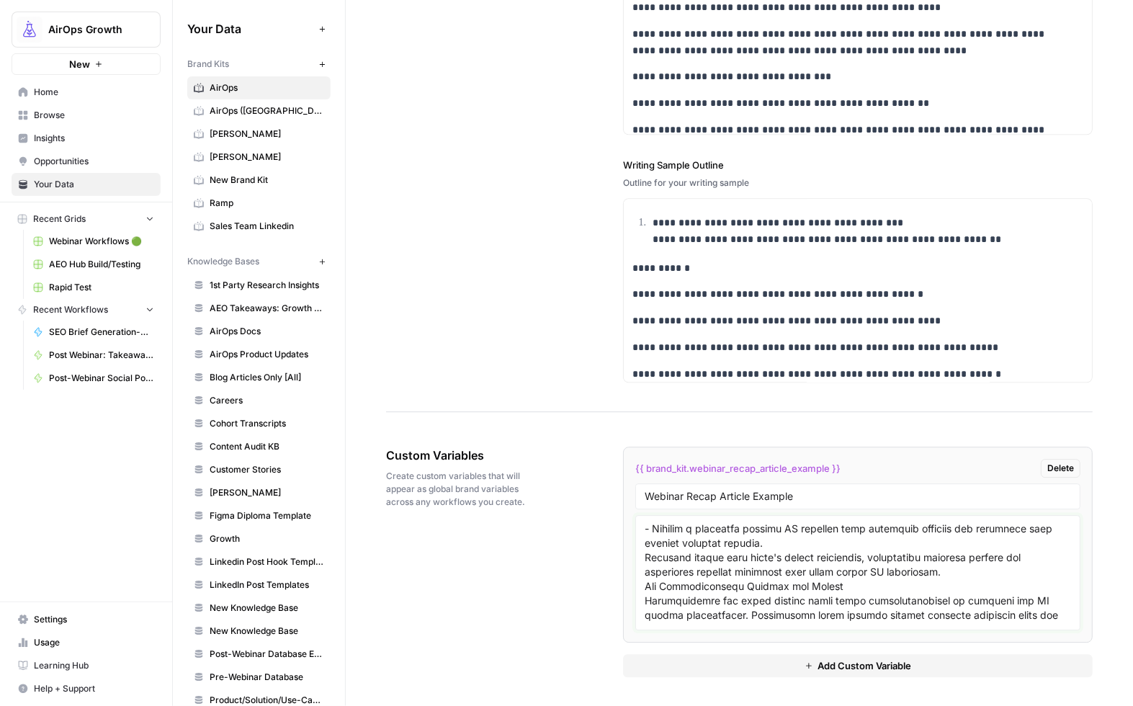
click at [644, 594] on textarea at bounding box center [857, 572] width 426 height 102
click at [644, 588] on textarea at bounding box center [857, 572] width 426 height 102
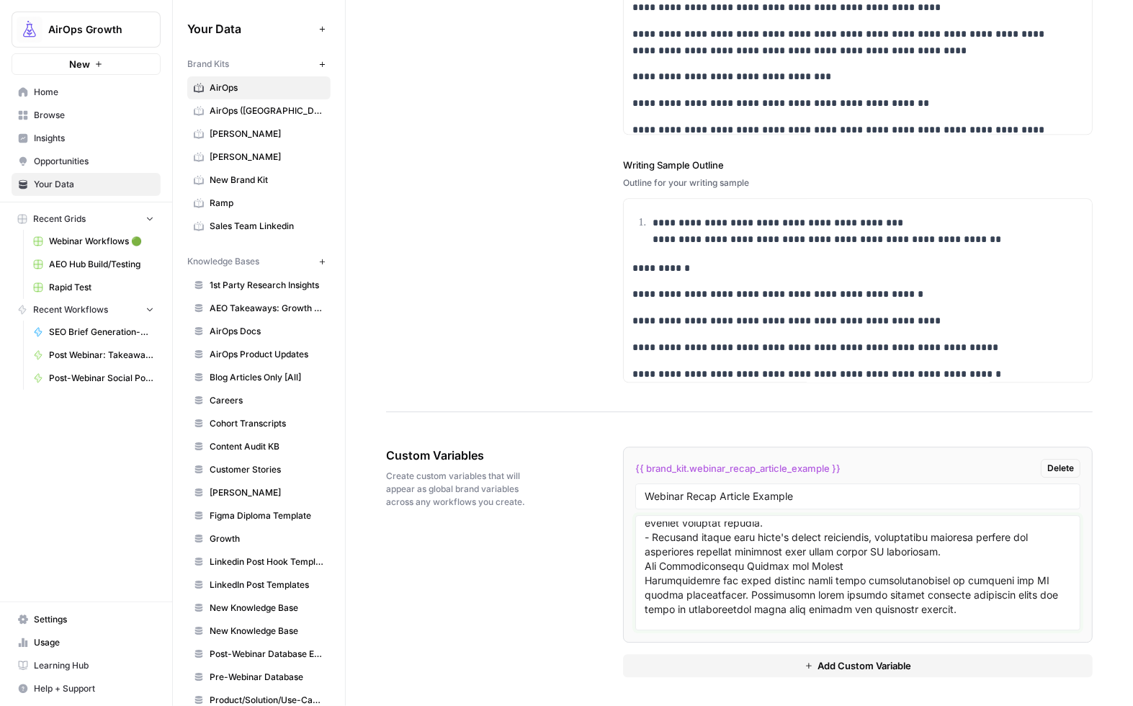
click at [644, 595] on textarea at bounding box center [857, 572] width 426 height 102
click at [948, 580] on textarea at bounding box center [857, 572] width 426 height 102
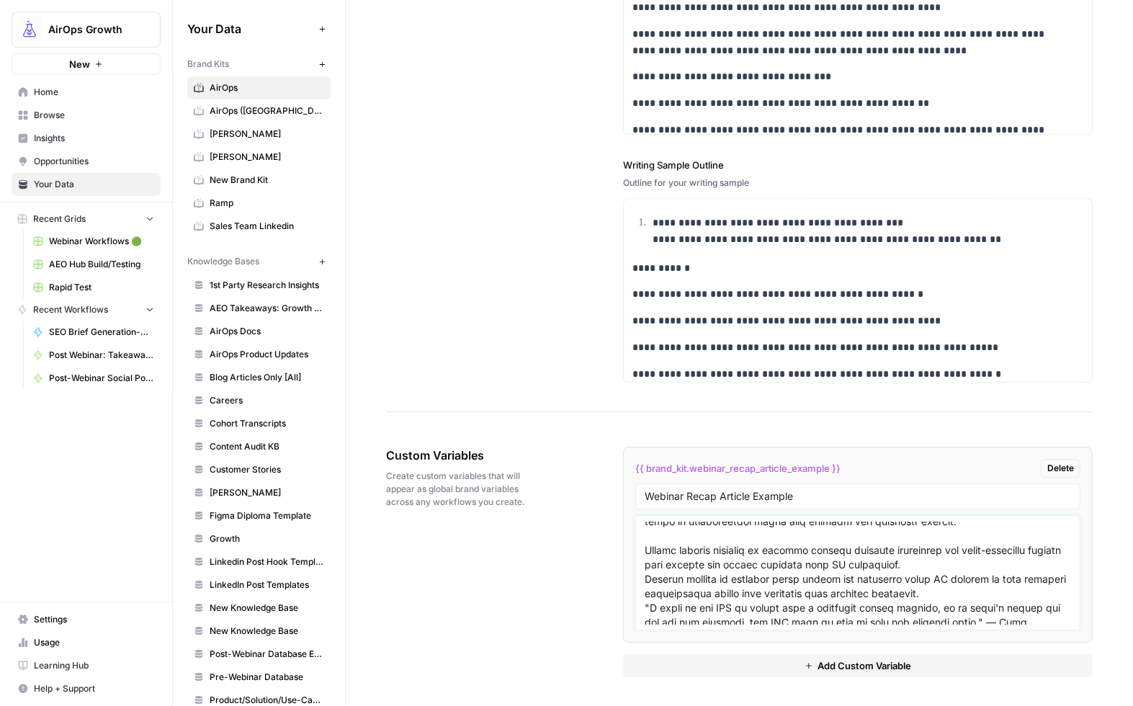
scroll to position [703, 0]
click at [664, 554] on textarea at bounding box center [857, 572] width 426 height 102
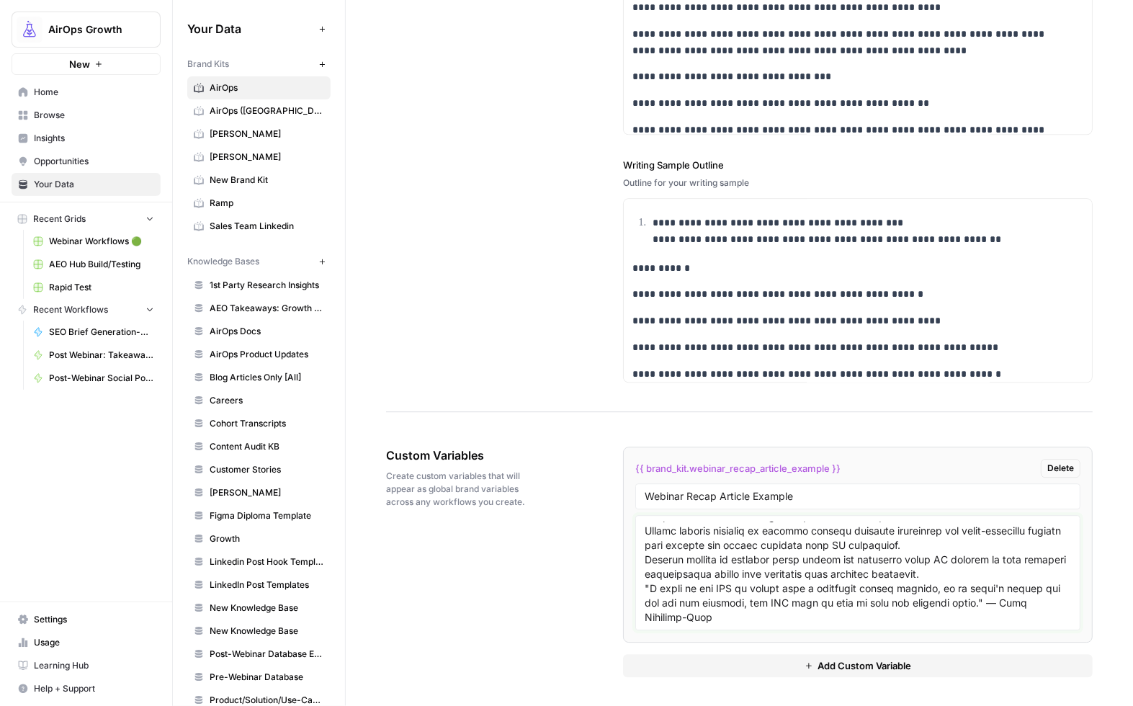
scroll to position [689, 0]
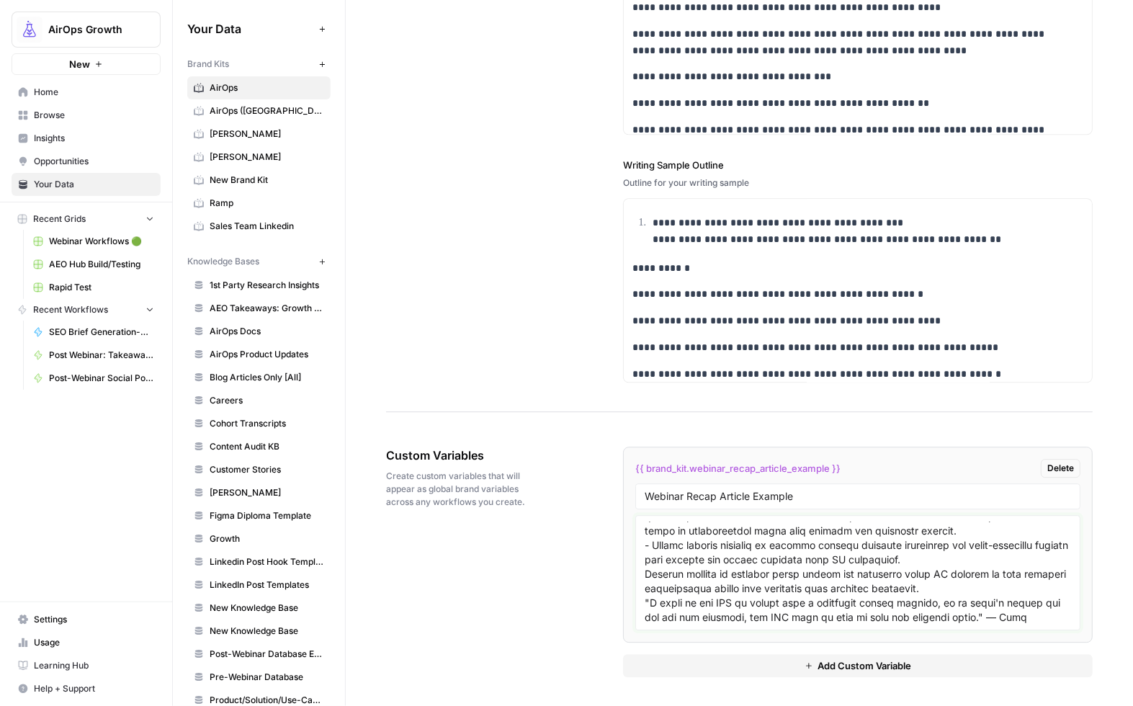
drag, startPoint x: 642, startPoint y: 603, endPoint x: 660, endPoint y: 608, distance: 18.7
click at [644, 603] on textarea at bounding box center [857, 572] width 426 height 102
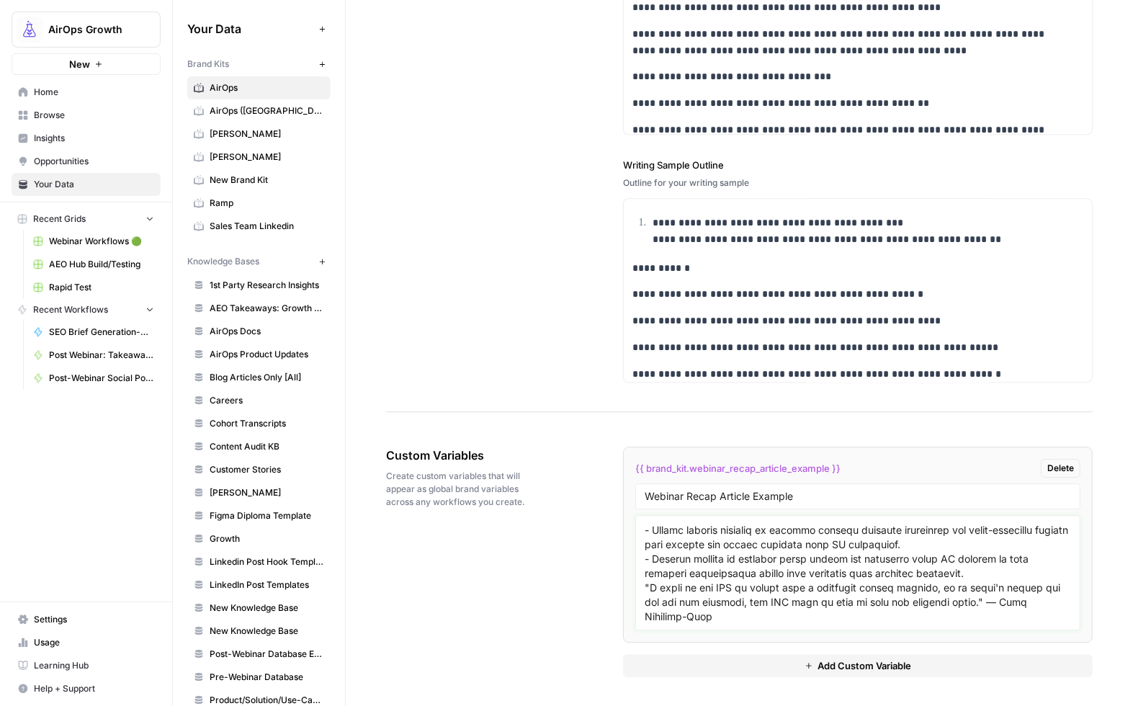
scroll to position [740, 0]
click at [644, 581] on textarea at bounding box center [857, 572] width 426 height 102
click at [738, 606] on textarea at bounding box center [857, 572] width 426 height 102
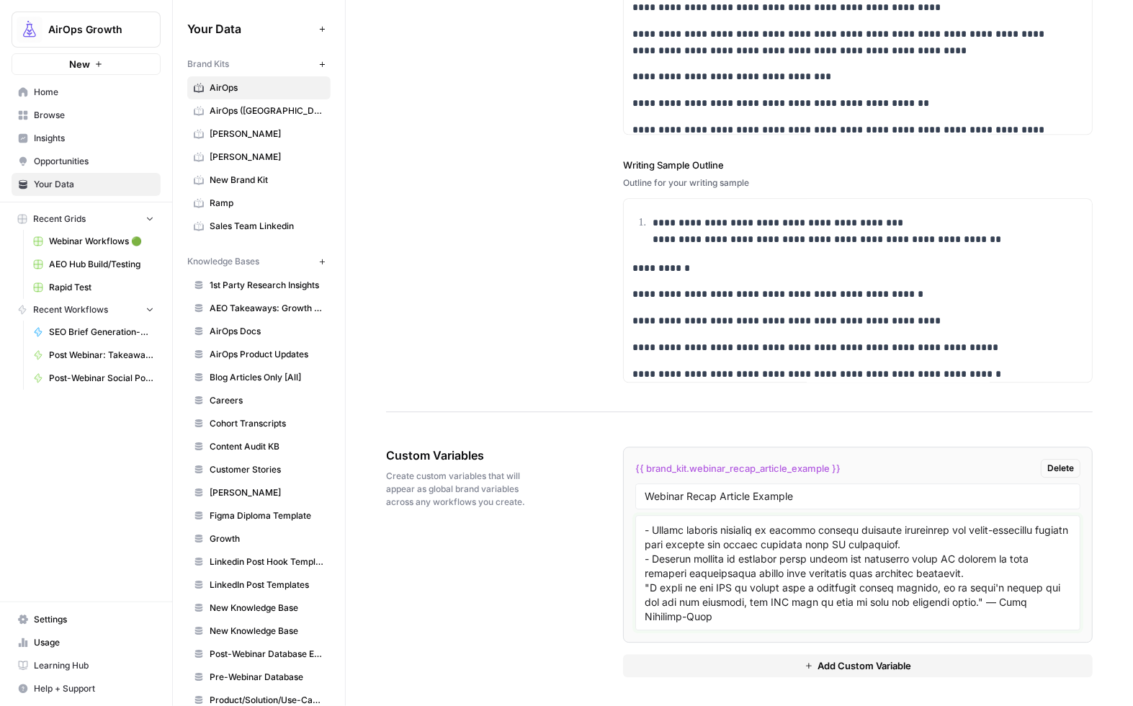
paste textarea "Don't Over-Invest in Schema for AI Mode While schema markup remains valuable fo…"
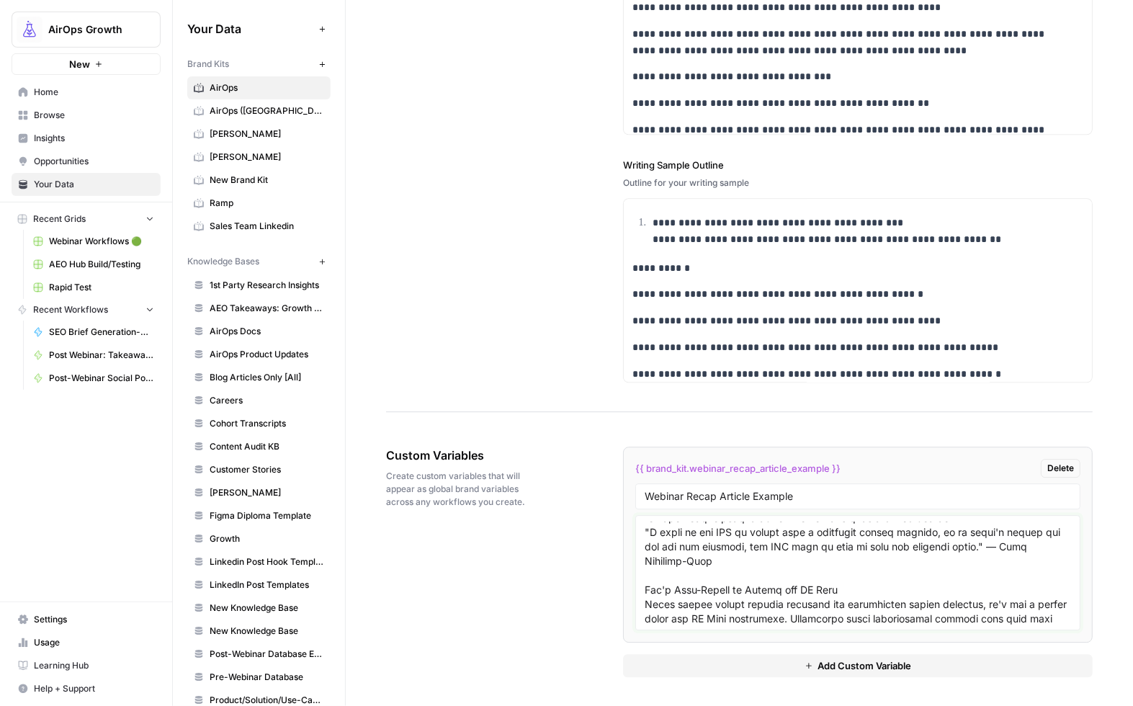
scroll to position [875, 0]
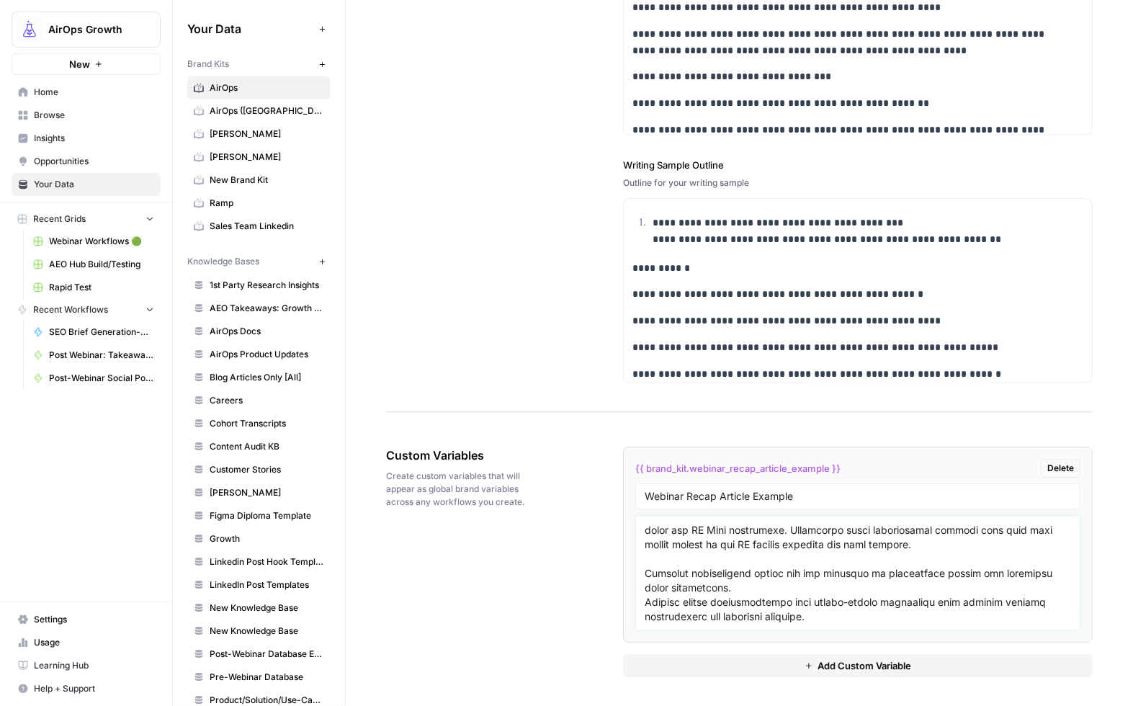
click at [644, 577] on textarea at bounding box center [857, 572] width 426 height 102
click at [644, 600] on textarea at bounding box center [857, 572] width 426 height 102
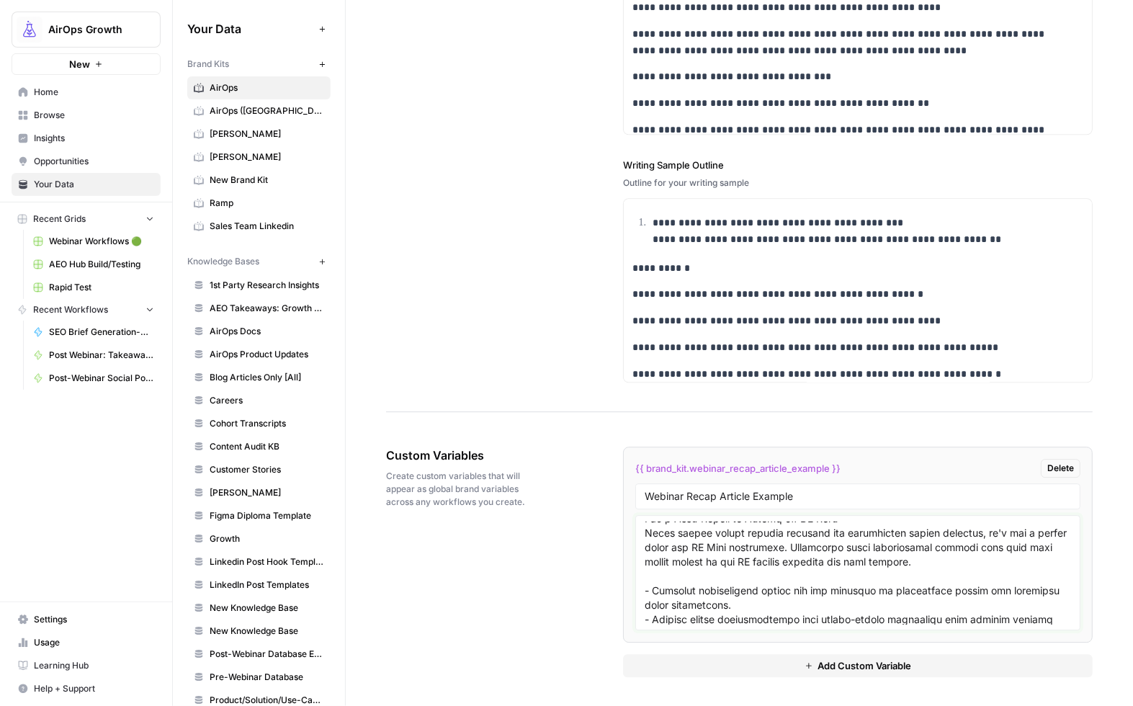
scroll to position [827, 0]
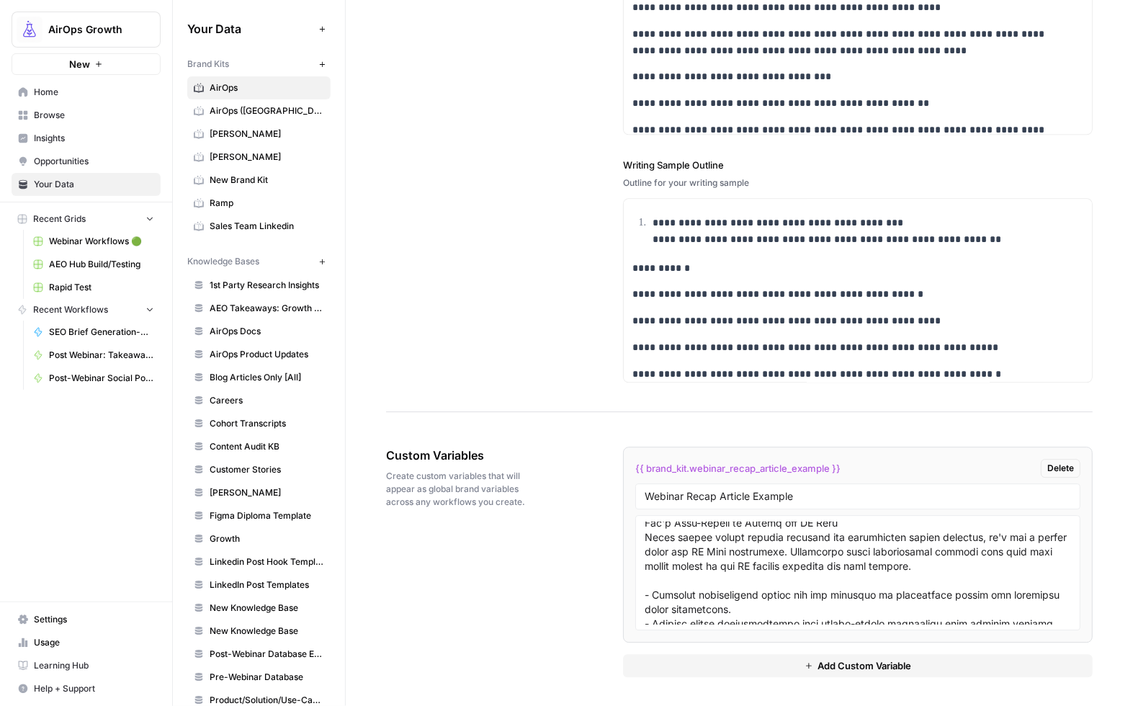
click at [639, 552] on div at bounding box center [857, 572] width 445 height 115
click at [644, 552] on textarea at bounding box center [857, 572] width 426 height 102
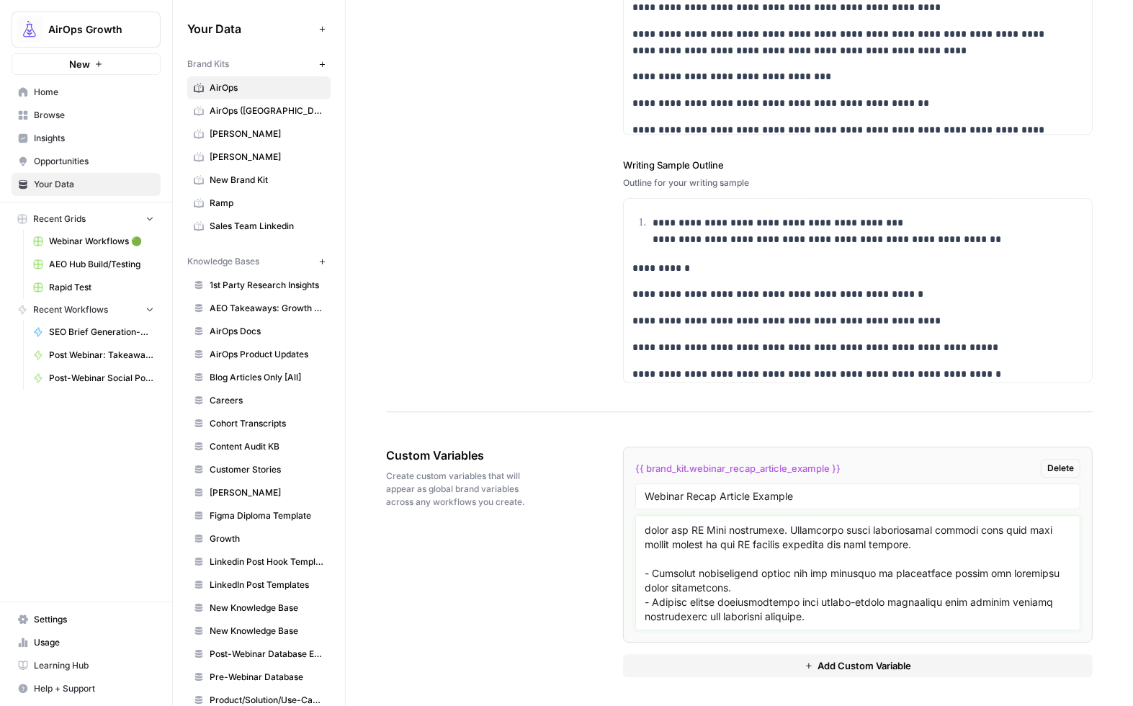
click at [657, 582] on textarea at bounding box center [857, 572] width 426 height 102
click at [799, 621] on textarea at bounding box center [857, 572] width 426 height 102
paste textarea "Track Brand Visibility, Not Just Rankings As traditional ranking metrics become…"
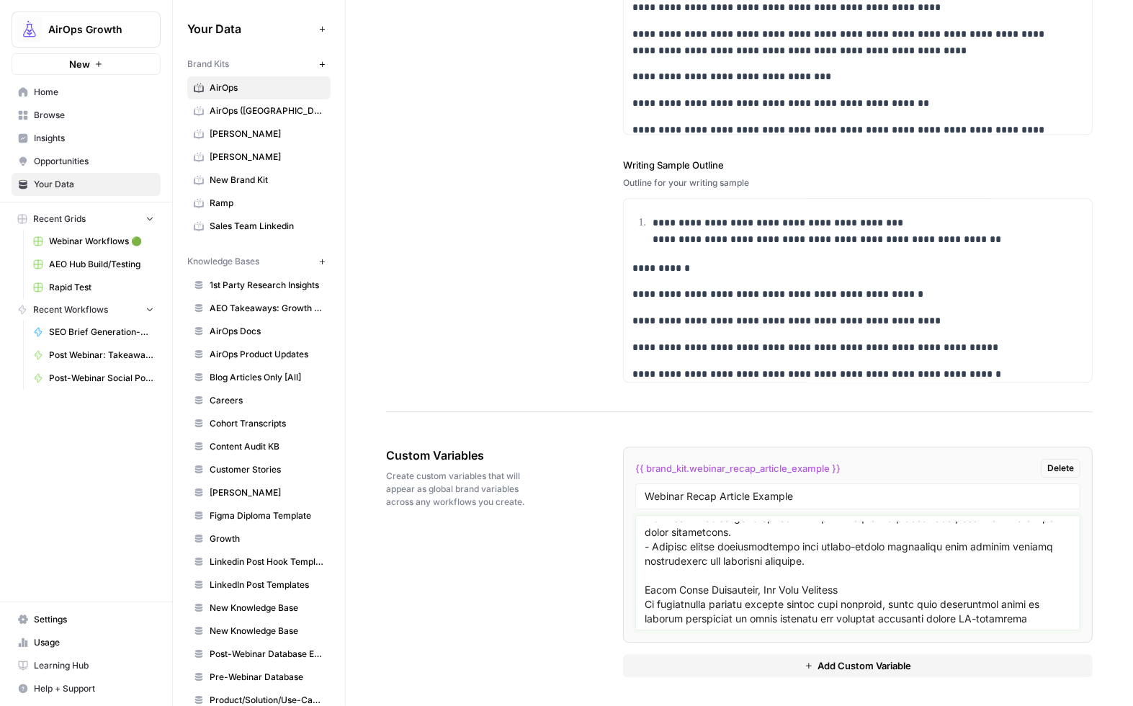
scroll to position [1091, 0]
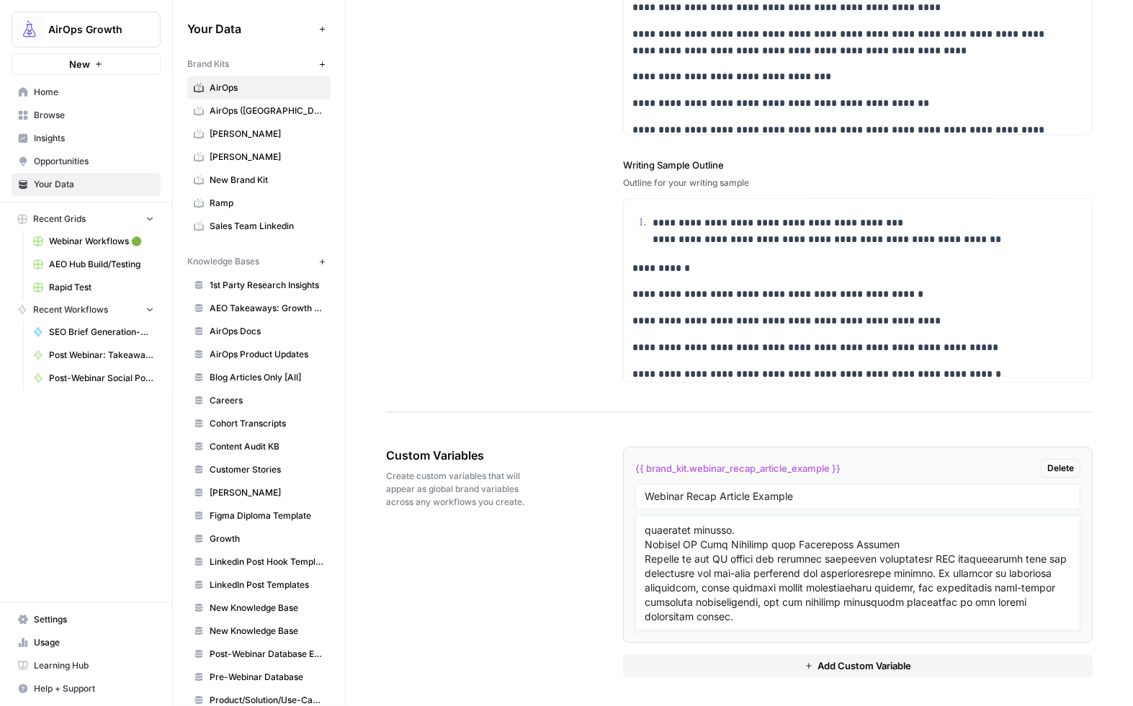
click at [644, 546] on textarea at bounding box center [857, 572] width 426 height 102
click at [644, 540] on textarea at bounding box center [857, 572] width 426 height 102
click at [760, 561] on textarea at bounding box center [857, 572] width 426 height 102
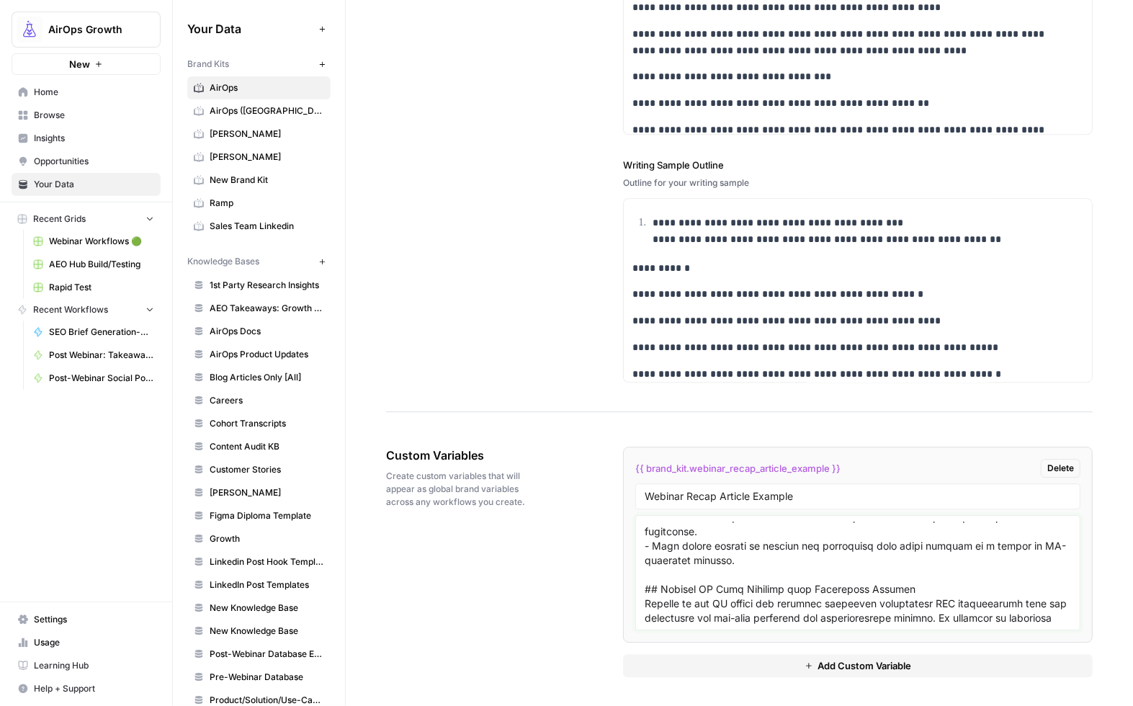
scroll to position [1024, 0]
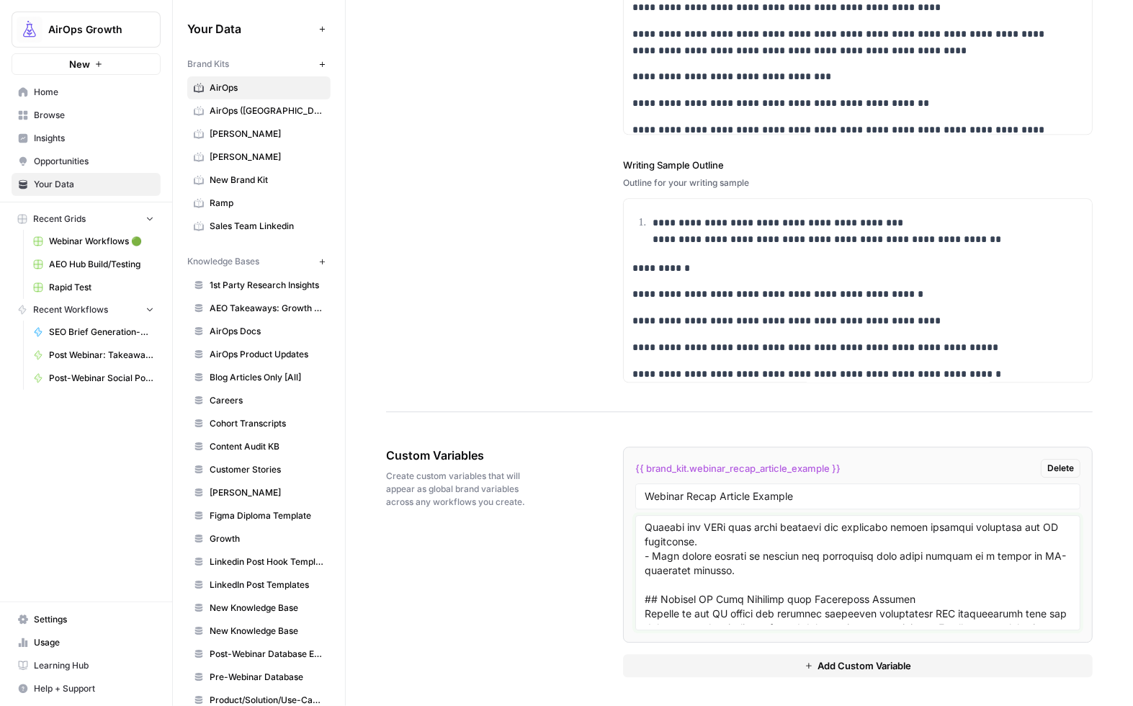
drag, startPoint x: 642, startPoint y: 555, endPoint x: 651, endPoint y: 559, distance: 10.0
click at [644, 555] on textarea at bounding box center [857, 572] width 426 height 102
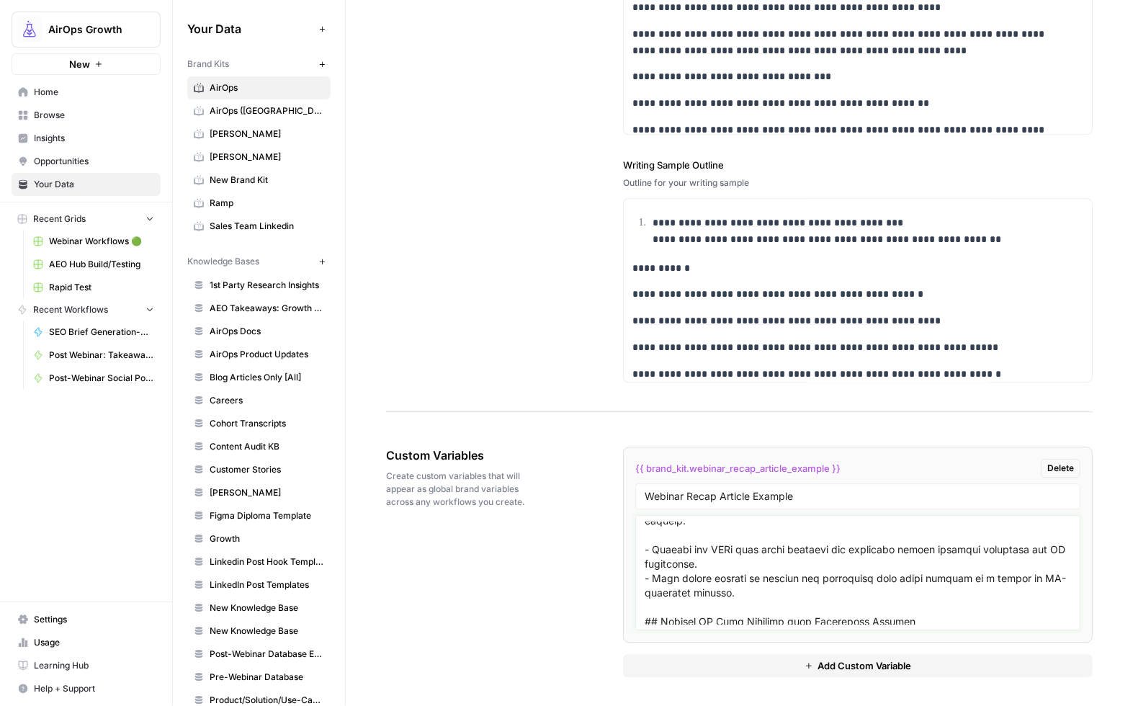
scroll to position [998, 0]
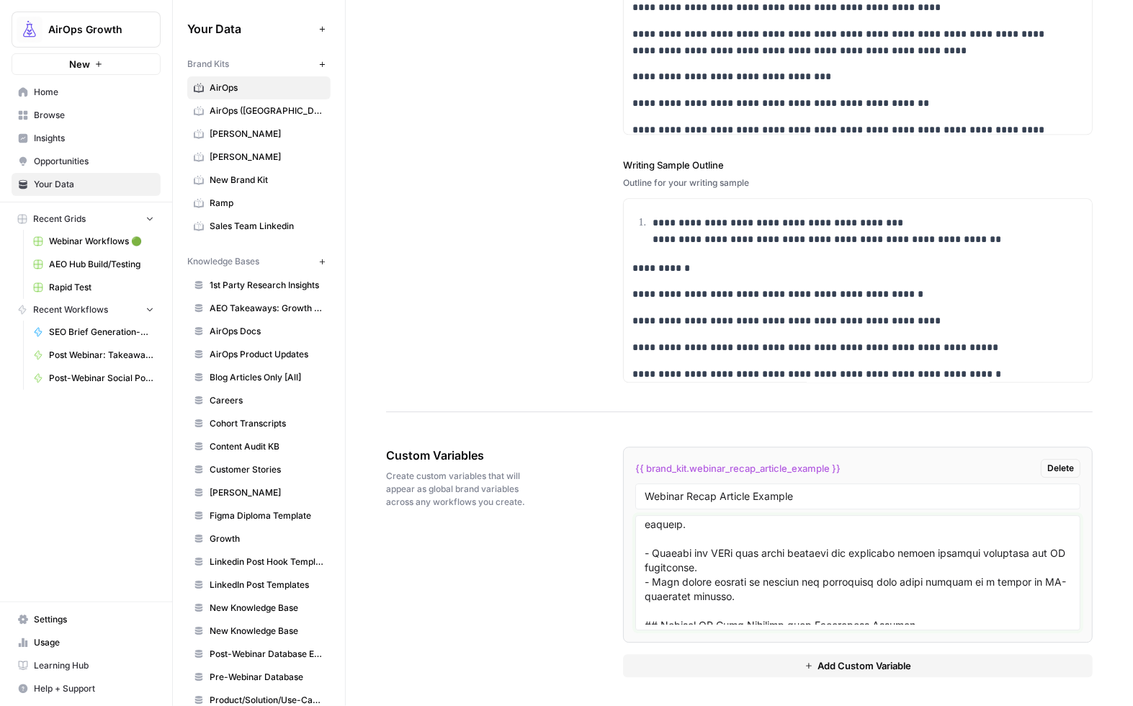
click at [675, 572] on textarea at bounding box center [857, 572] width 426 height 102
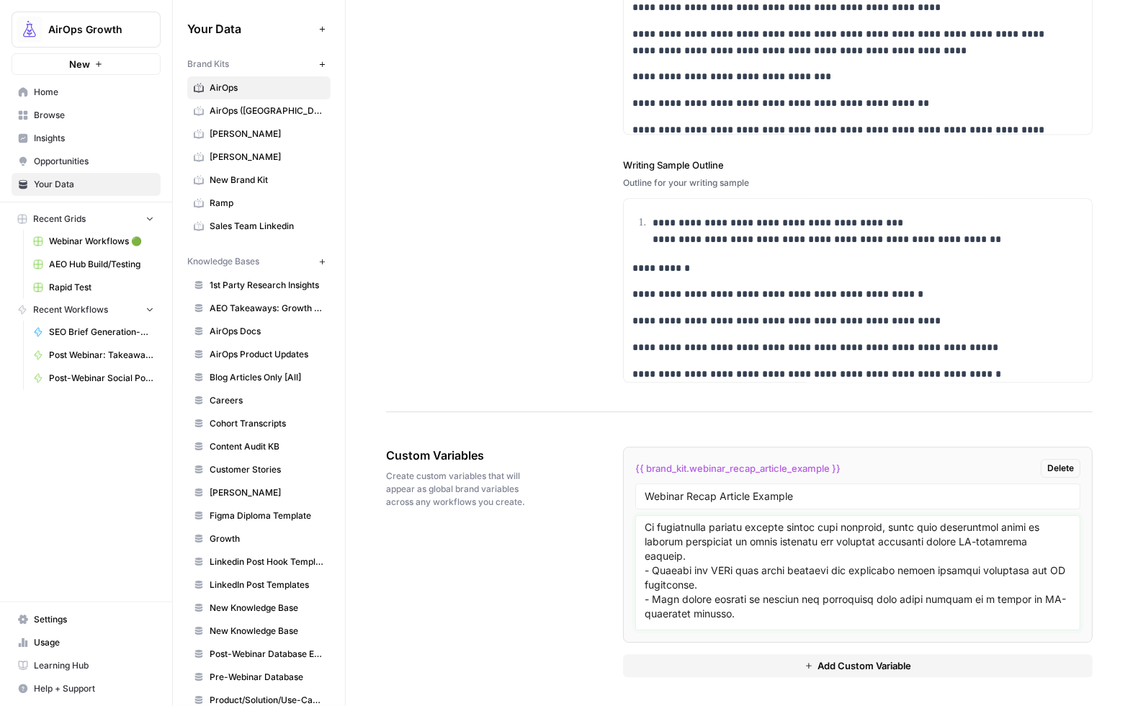
scroll to position [958, 0]
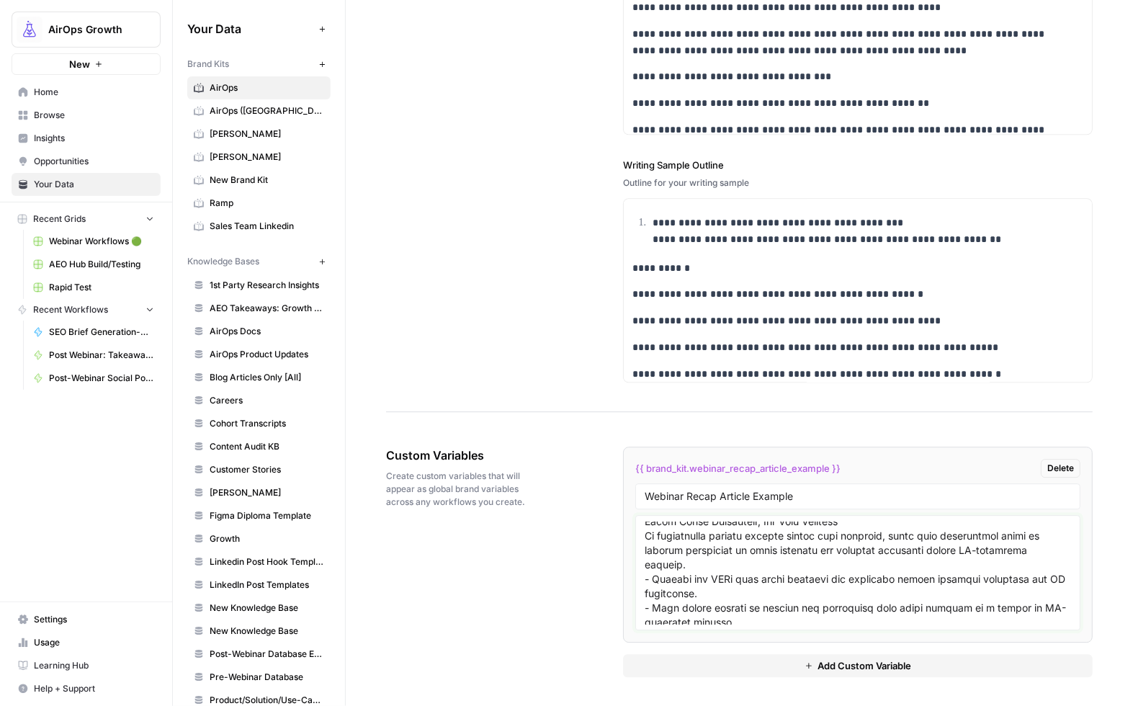
click at [645, 553] on textarea at bounding box center [857, 572] width 426 height 102
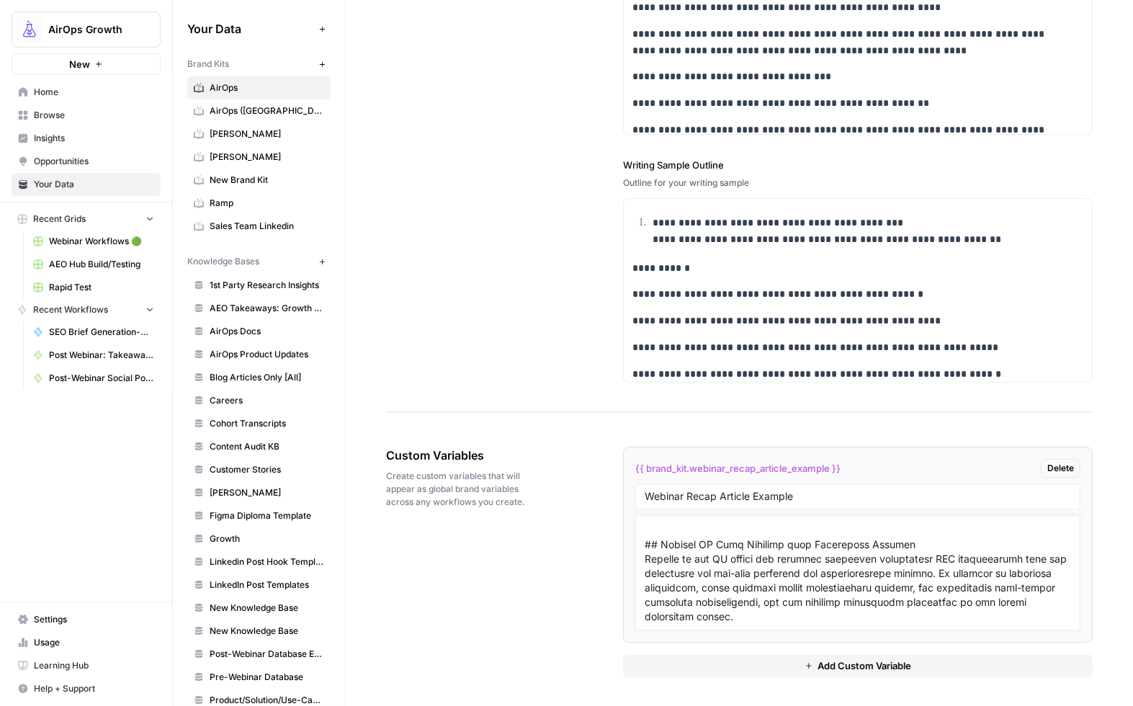
scroll to position [1092, 0]
click at [782, 617] on textarea at bounding box center [857, 572] width 426 height 102
paste textarea "Book a strategy session to learn how AirOps can help you implement these insigh…"
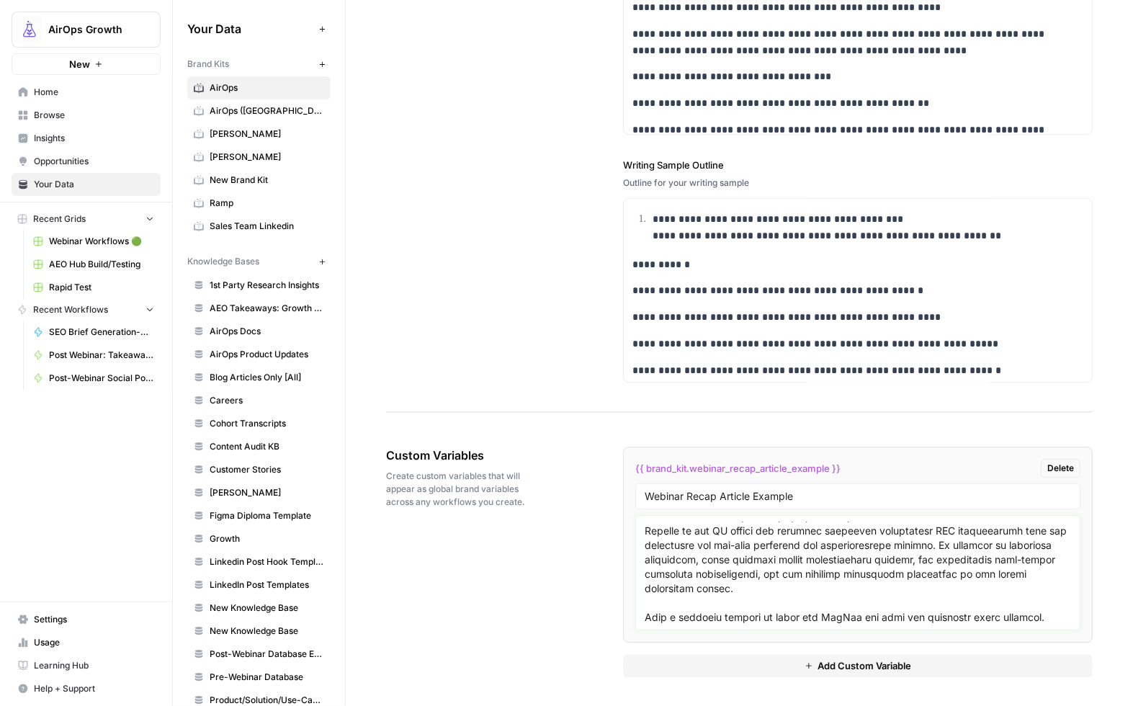
scroll to position [0, 0]
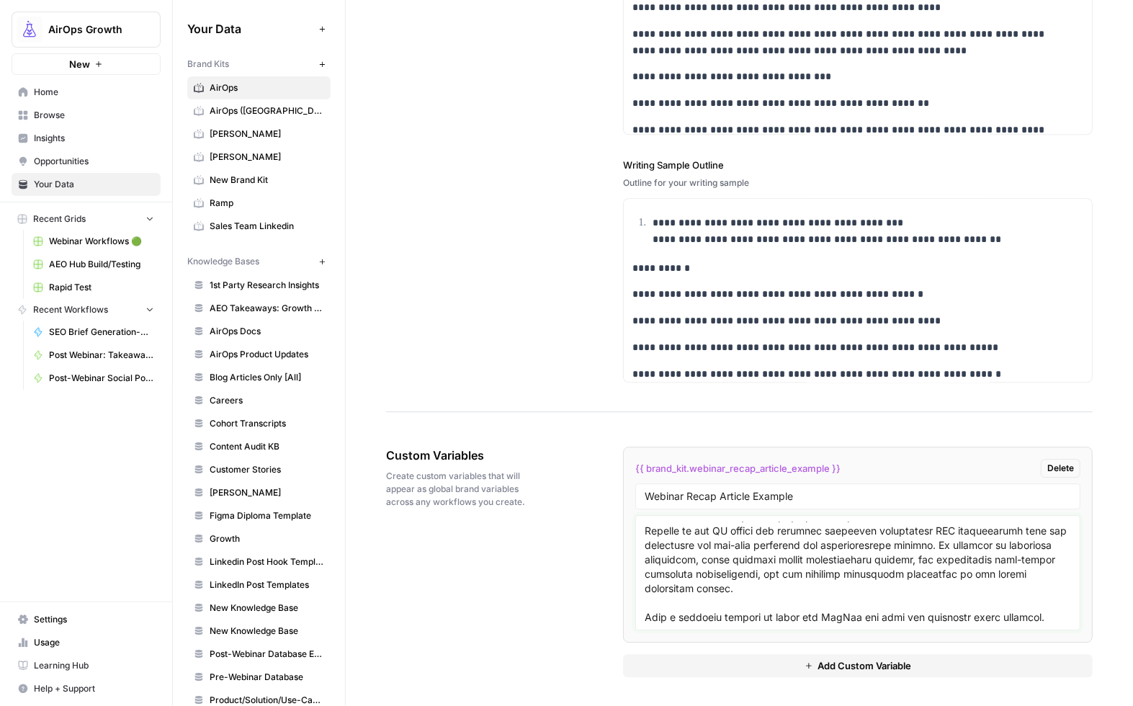
type textarea "# Webinar Recap: What You Need to Know About Google AI Mode with Mark Williams-…"
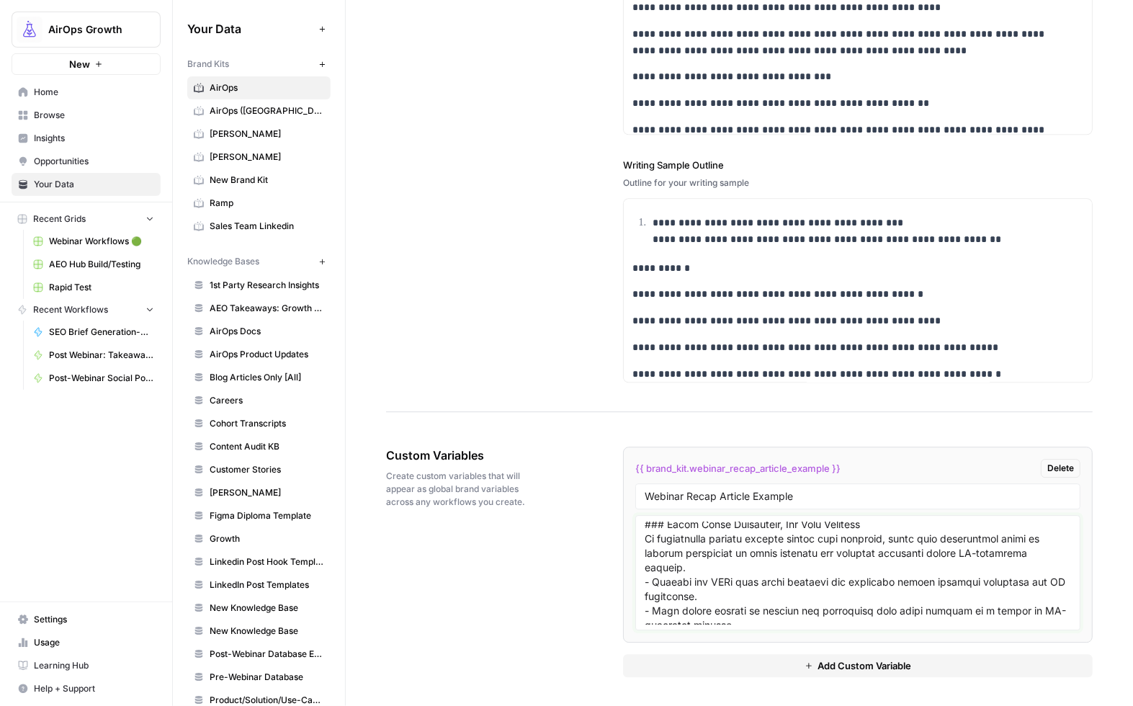
scroll to position [953, 0]
click at [863, 667] on span "Add Custom Variable" at bounding box center [864, 665] width 94 height 14
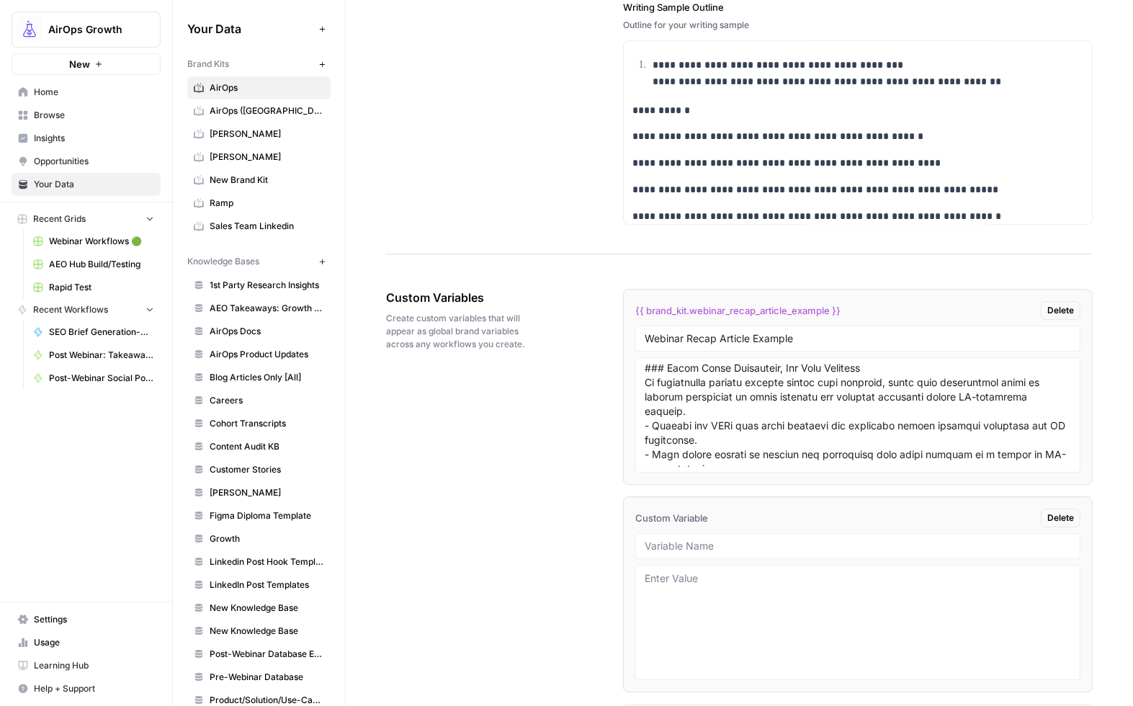
scroll to position [2479, 0]
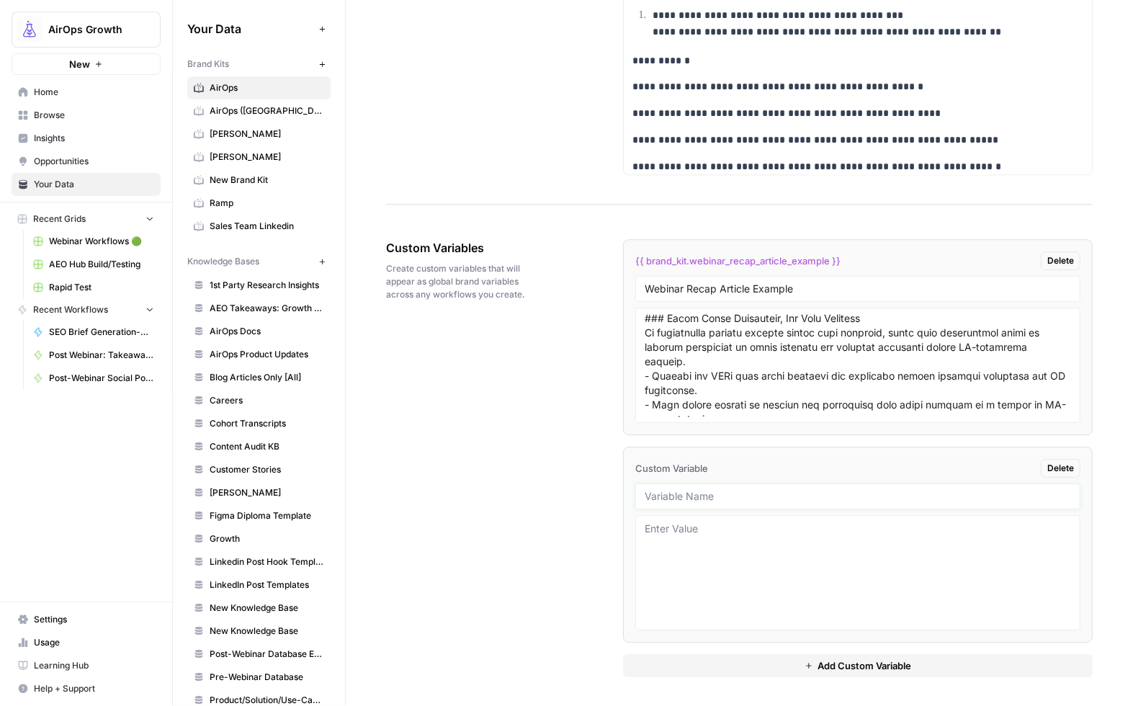
click at [681, 492] on input "text" at bounding box center [857, 496] width 426 height 13
click at [696, 554] on textarea at bounding box center [857, 572] width 426 height 102
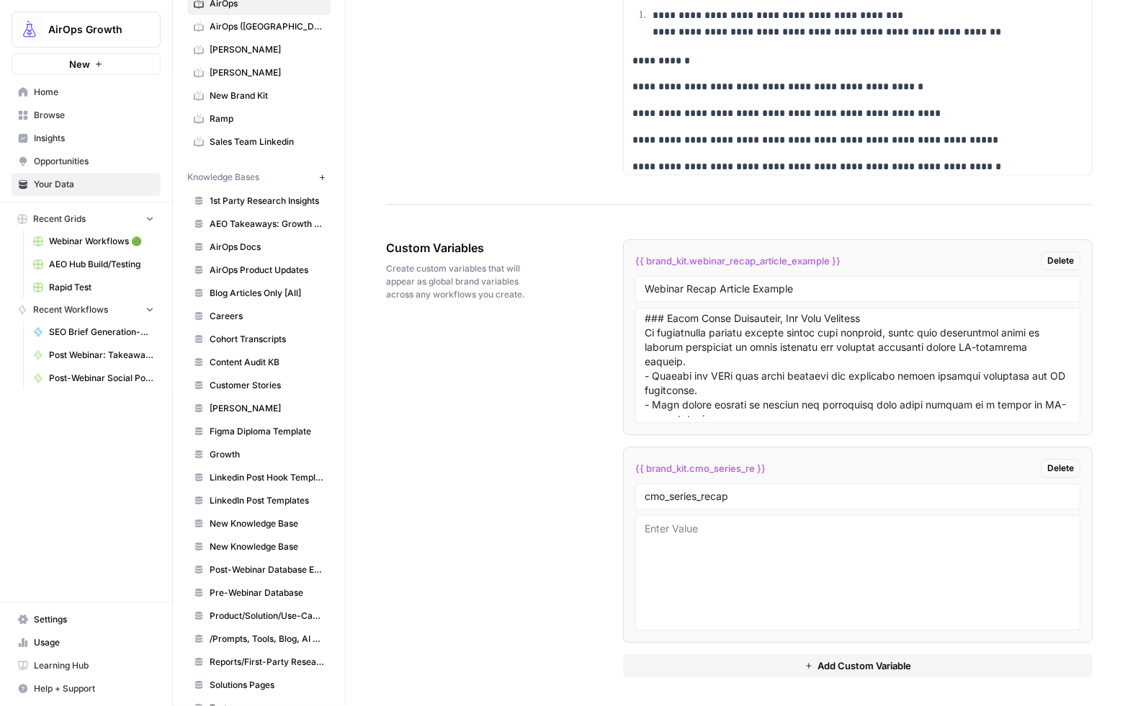
scroll to position [138, 0]
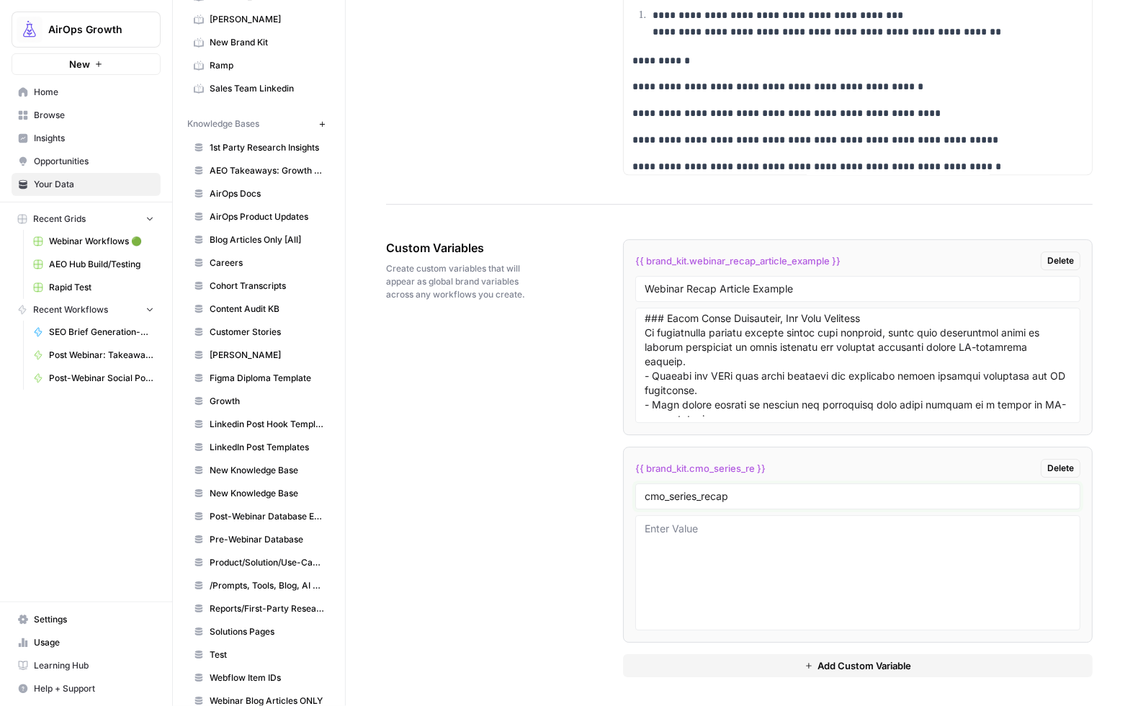
click at [717, 498] on input "cmo_series_recap" at bounding box center [857, 496] width 426 height 13
type input "webinar_recap_article_example_two"
click at [807, 665] on button "Add Custom Variable" at bounding box center [857, 665] width 469 height 23
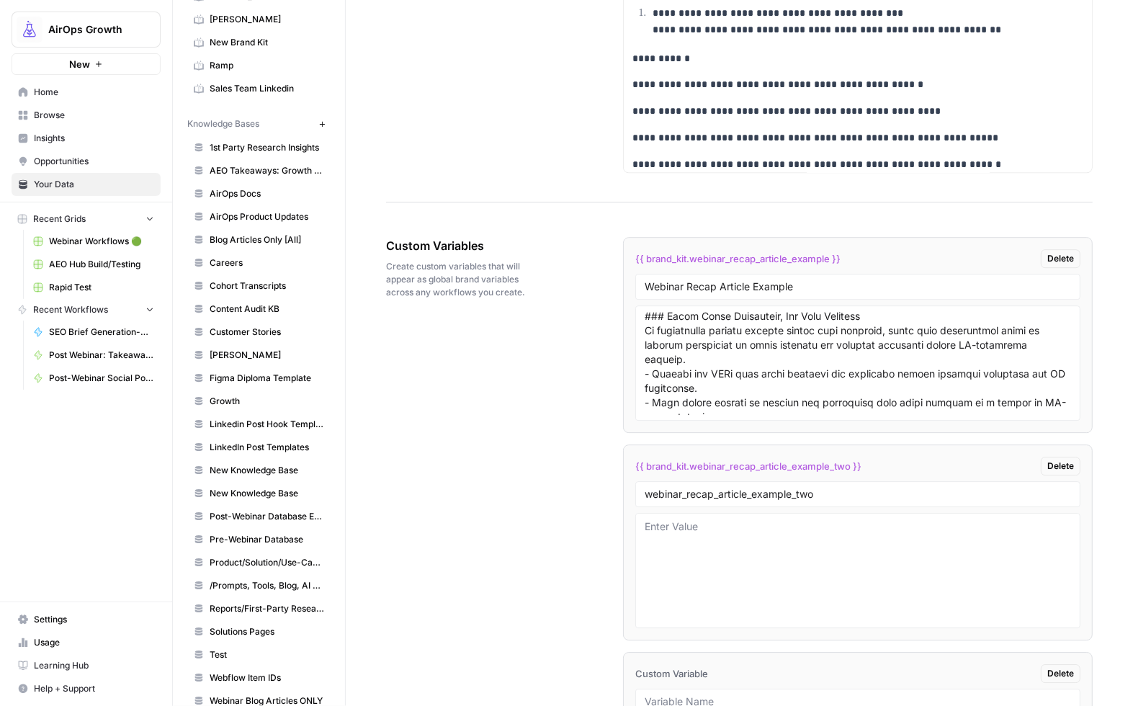
scroll to position [2582, 0]
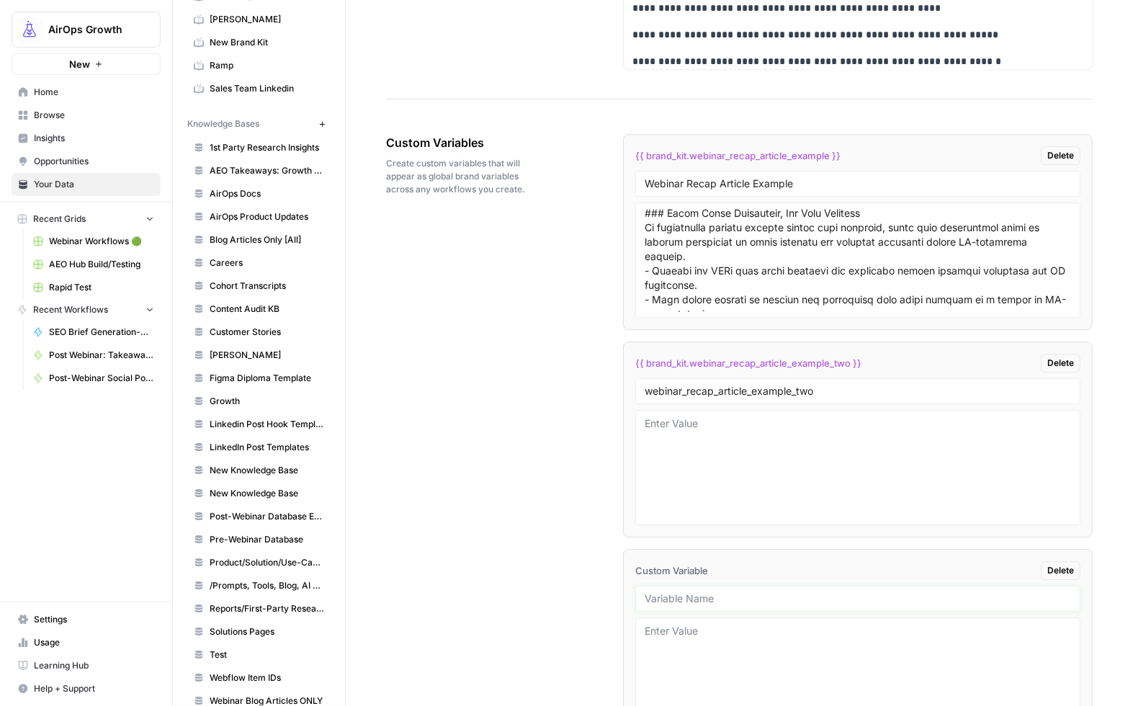
click at [659, 602] on input "text" at bounding box center [857, 598] width 426 height 13
type input "cmo_series_article_example_one"
click at [693, 639] on textarea at bounding box center [857, 675] width 426 height 102
paste textarea "CMO Series Webinar Recap: Why the Smartest CMOs Build Content Like a Product (W…"
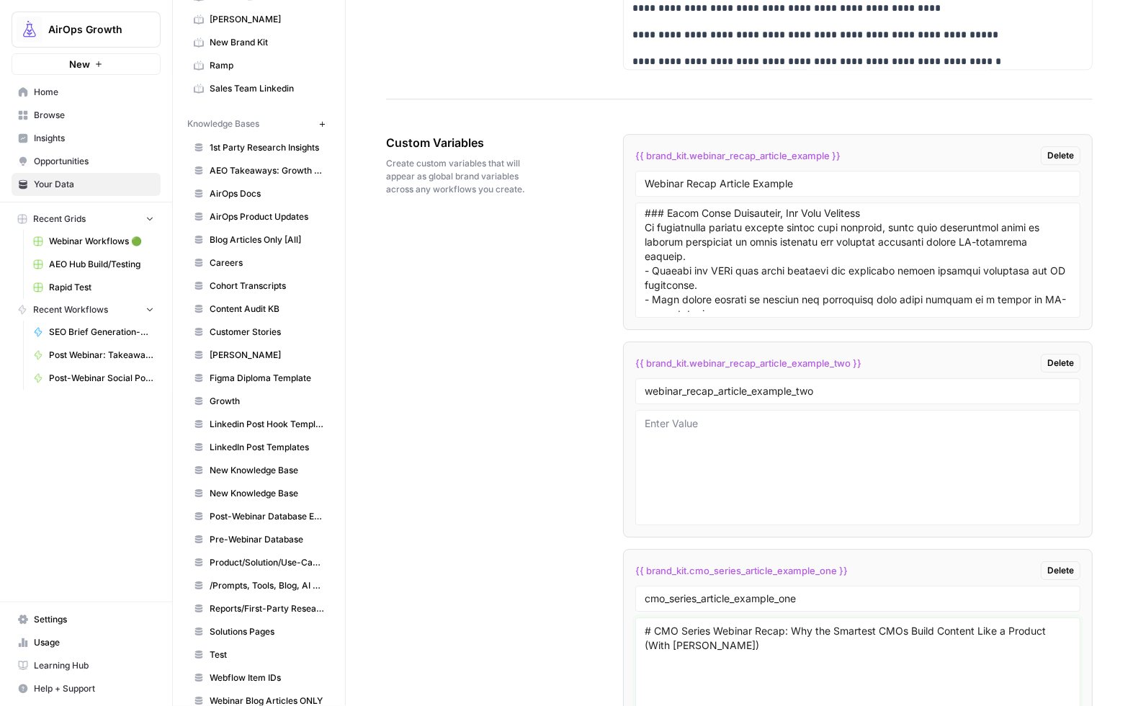
click at [719, 679] on textarea "# CMO Series Webinar Recap: Why the Smartest CMOs Build Content Like a Product …" at bounding box center [857, 675] width 426 height 102
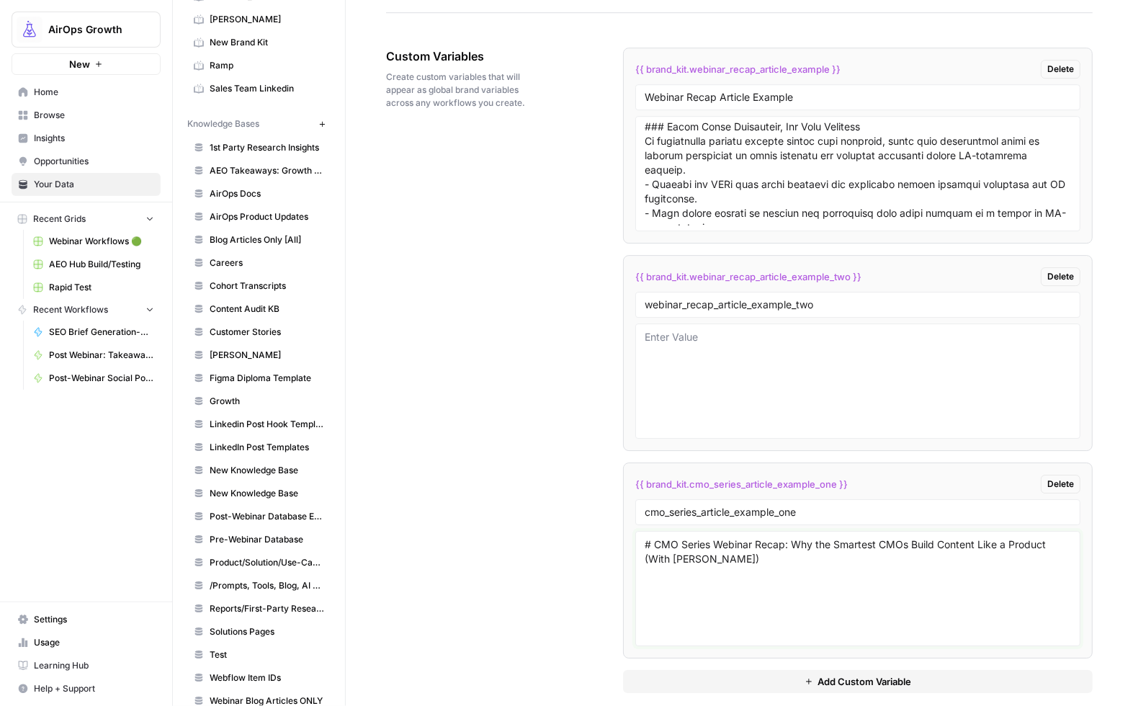
scroll to position [2681, 0]
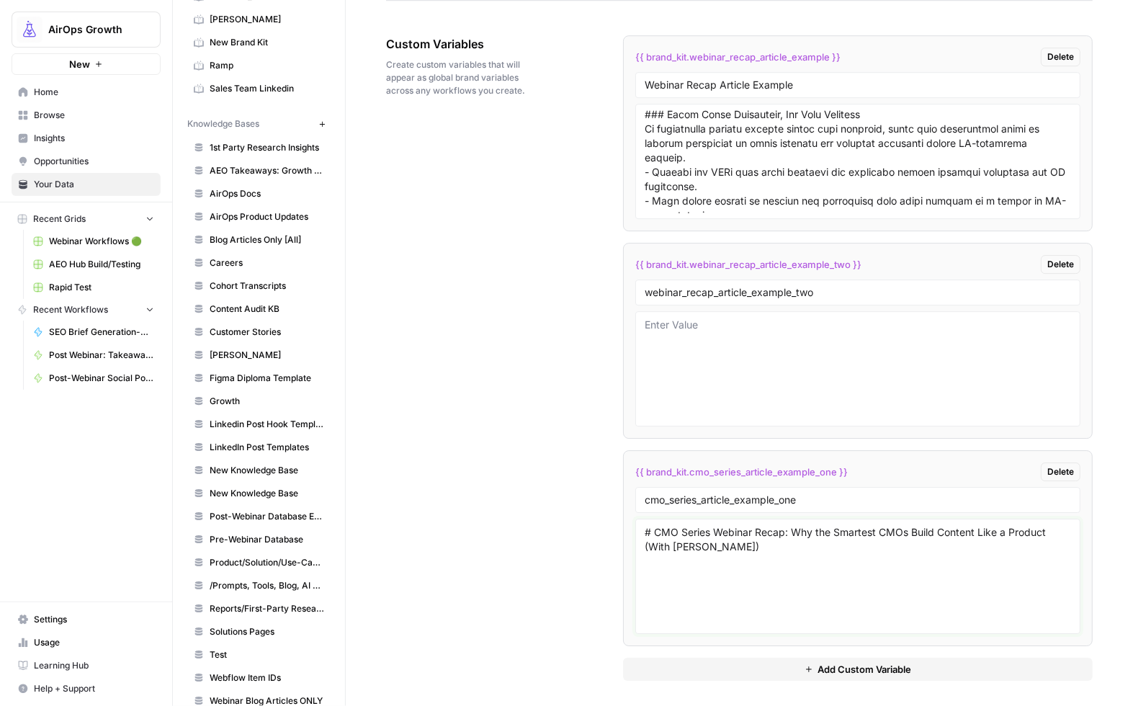
paste textarea "In our latest Growth Leader Series webinar, Emily Kramer (founder of MKT1, form…"
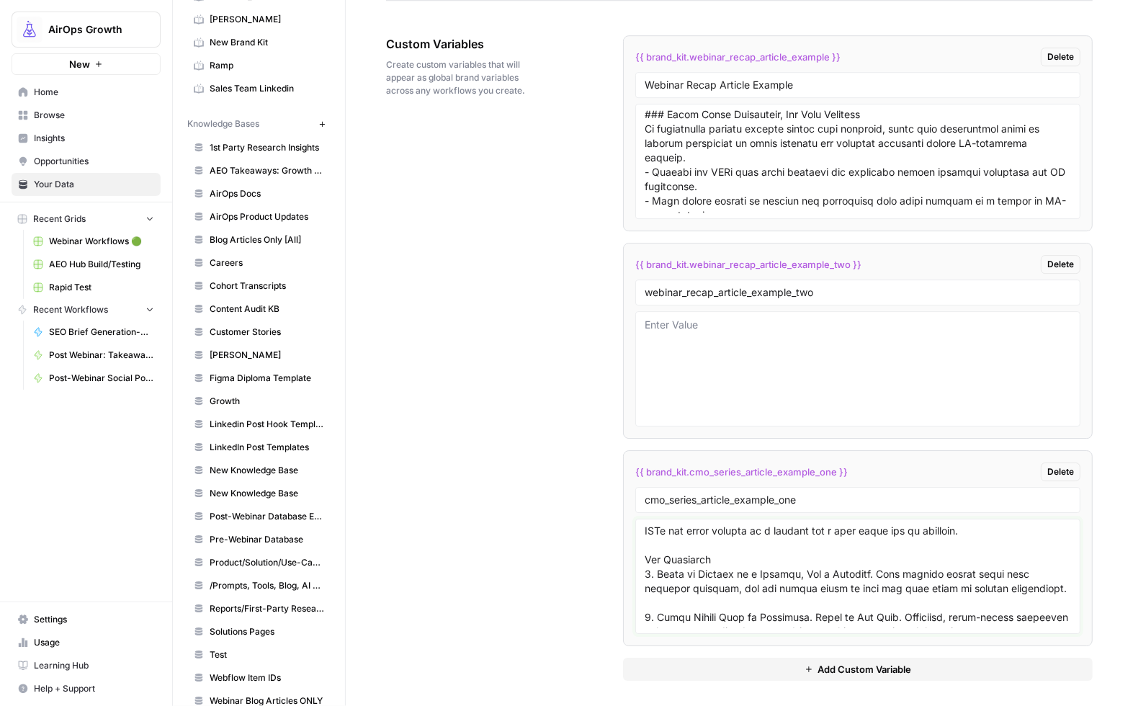
scroll to position [68, 0]
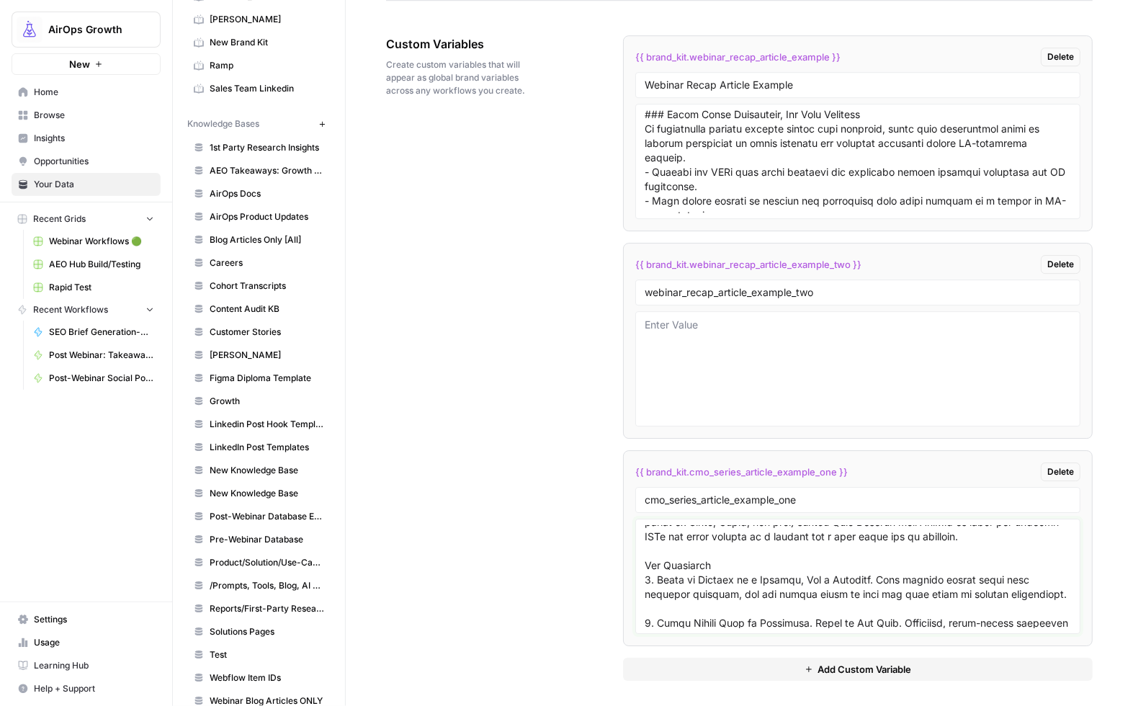
click at [644, 584] on textarea at bounding box center [857, 576] width 426 height 102
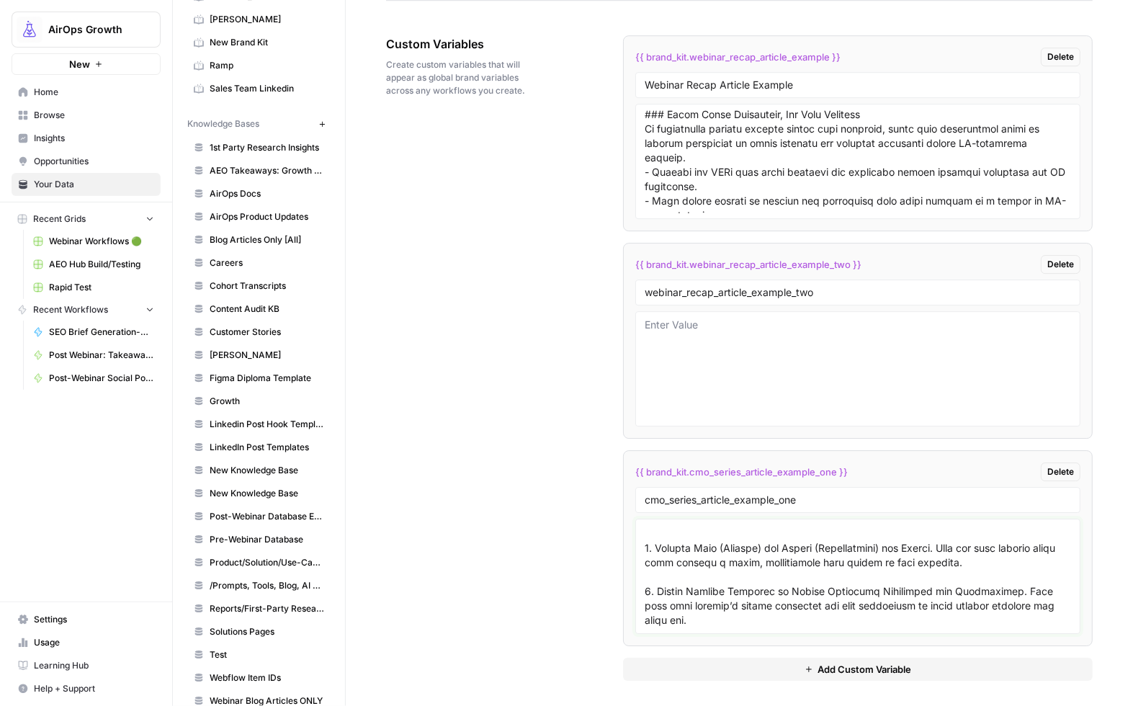
scroll to position [2686, 0]
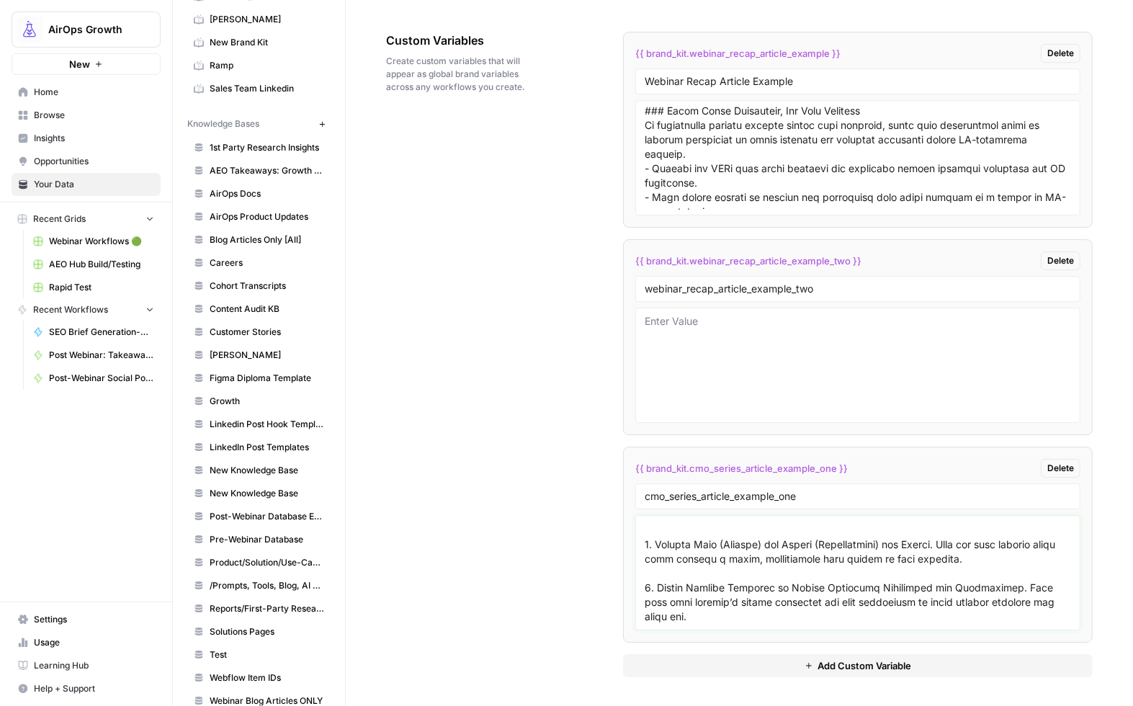
click at [731, 615] on textarea at bounding box center [857, 572] width 426 height 102
click at [655, 575] on textarea at bounding box center [857, 572] width 426 height 102
click at [644, 576] on textarea at bounding box center [857, 572] width 426 height 102
drag, startPoint x: 655, startPoint y: 575, endPoint x: 637, endPoint y: 576, distance: 18.8
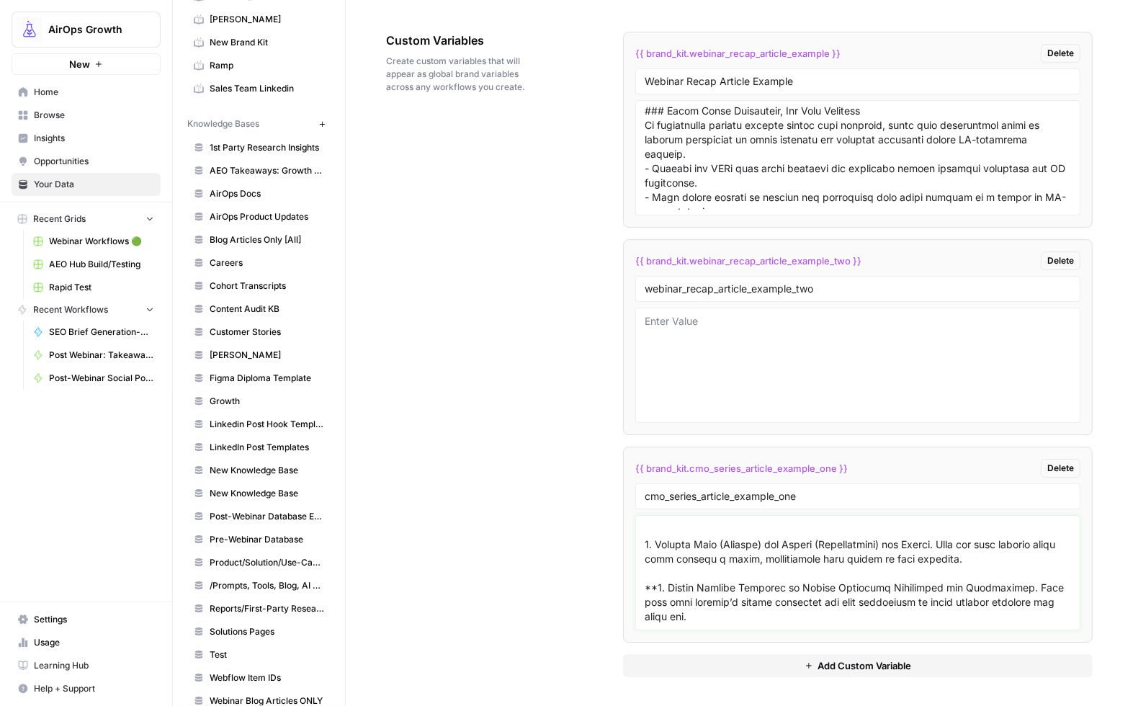
click at [637, 576] on div at bounding box center [857, 572] width 445 height 115
drag, startPoint x: 1025, startPoint y: 574, endPoint x: 991, endPoint y: 595, distance: 39.8
click at [1025, 574] on textarea at bounding box center [857, 572] width 426 height 102
paste textarea "**"
click at [936, 535] on textarea at bounding box center [857, 572] width 426 height 102
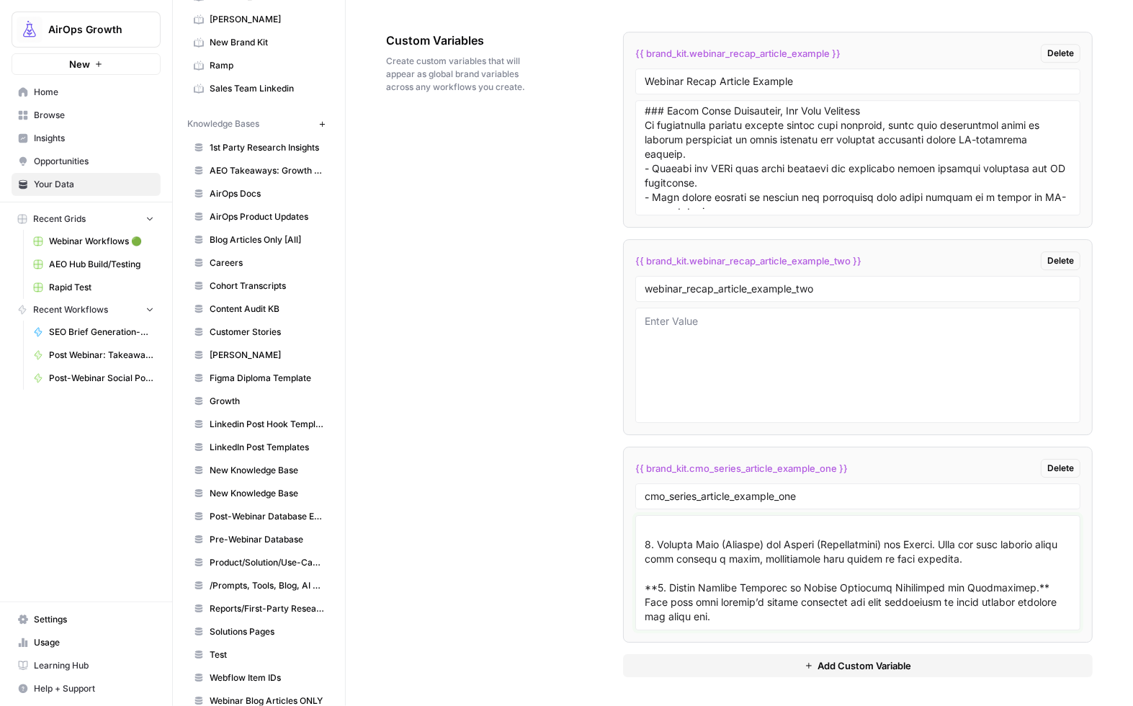
paste textarea "**"
click at [644, 535] on textarea at bounding box center [857, 572] width 426 height 102
paste textarea "**"
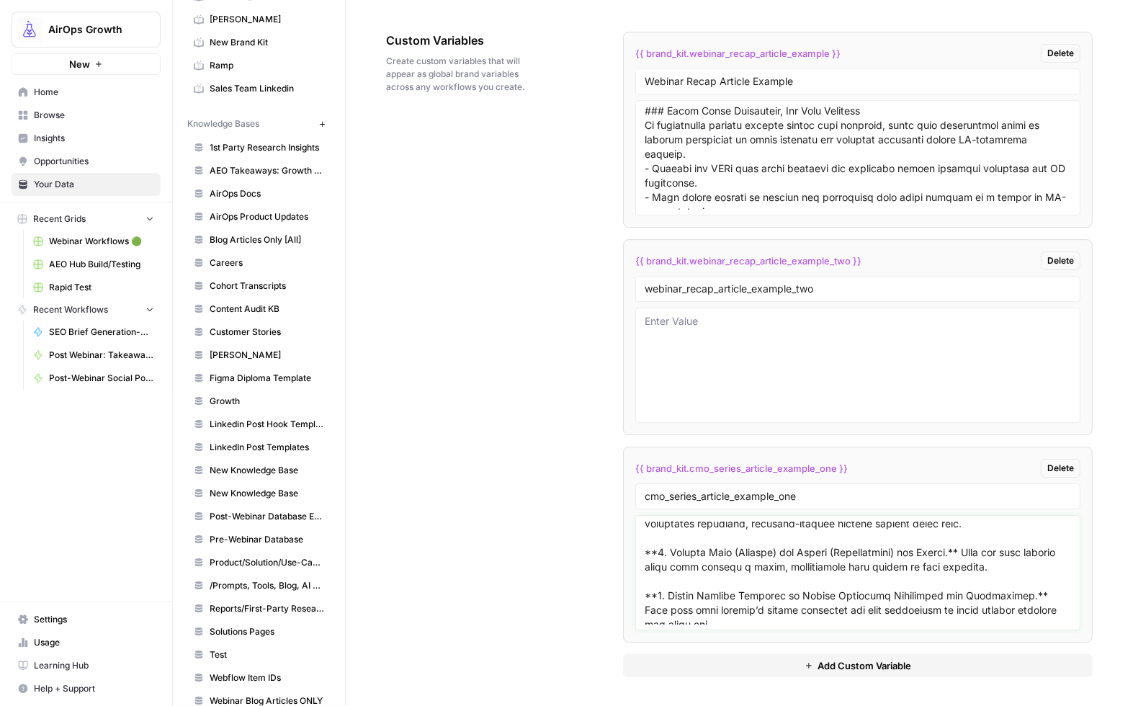
scroll to position [175, 0]
click at [644, 543] on textarea at bounding box center [857, 572] width 426 height 102
paste textarea "**"
click at [915, 542] on textarea at bounding box center [857, 572] width 426 height 102
paste textarea "**"
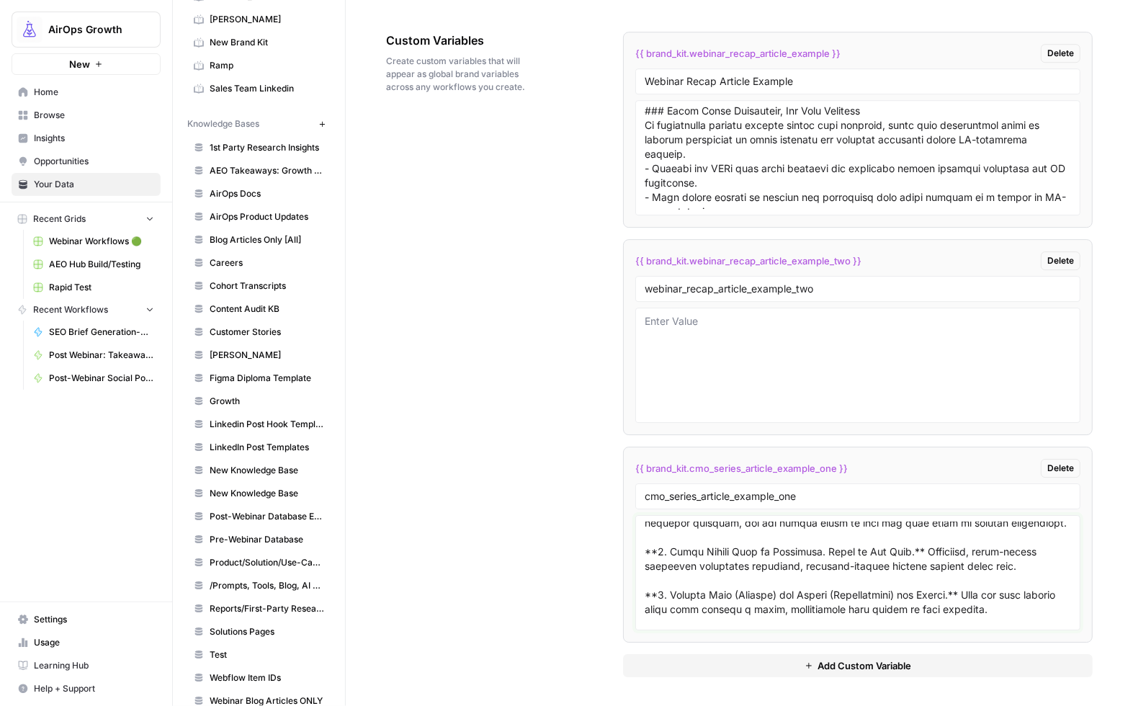
scroll to position [116, 0]
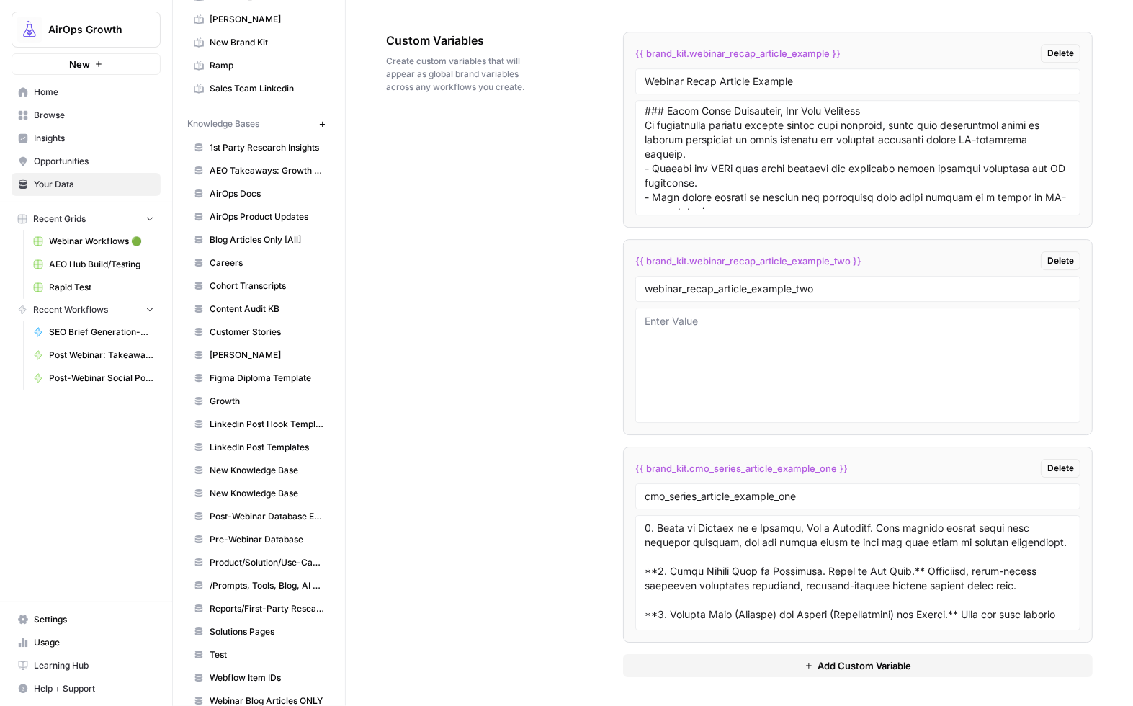
click at [640, 541] on div at bounding box center [857, 572] width 445 height 115
click at [641, 543] on div at bounding box center [857, 572] width 445 height 115
drag, startPoint x: 644, startPoint y: 543, endPoint x: 660, endPoint y: 549, distance: 17.5
click at [644, 543] on textarea at bounding box center [857, 572] width 426 height 102
paste textarea "**"
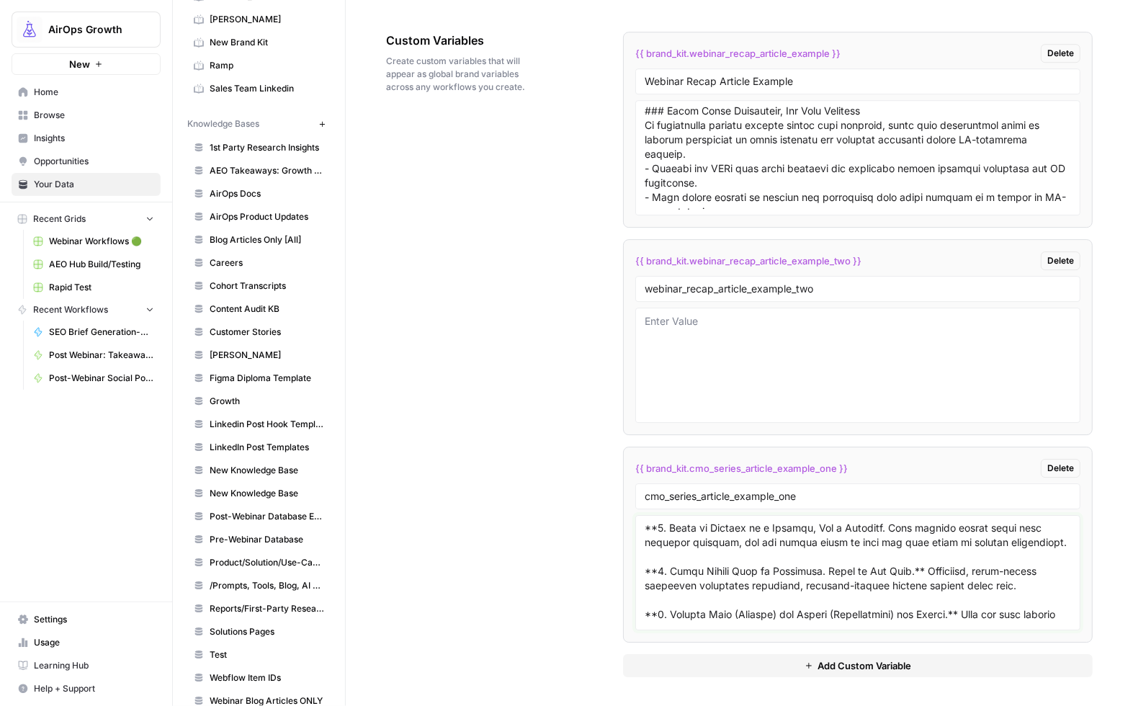
click at [891, 546] on textarea at bounding box center [857, 572] width 426 height 102
paste textarea "**"
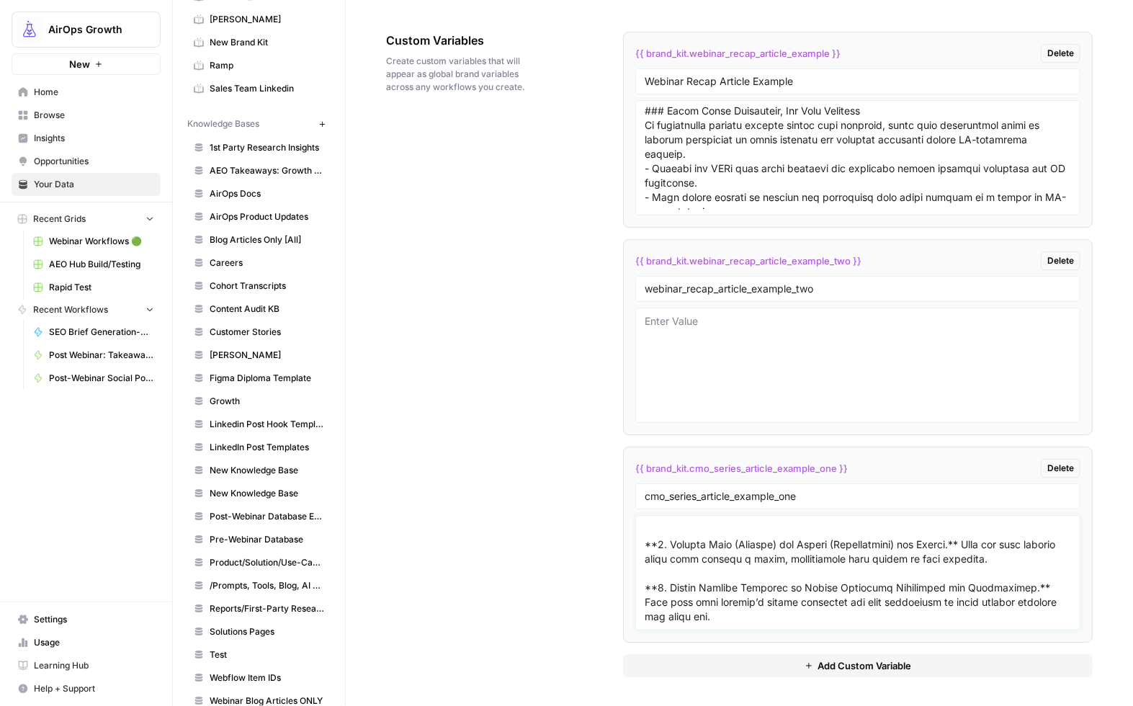
scroll to position [228, 0]
click at [796, 612] on textarea at bounding box center [857, 572] width 426 height 102
paste textarea "Best Practices and Key Learnings To put these strategies into action, CMOs and …"
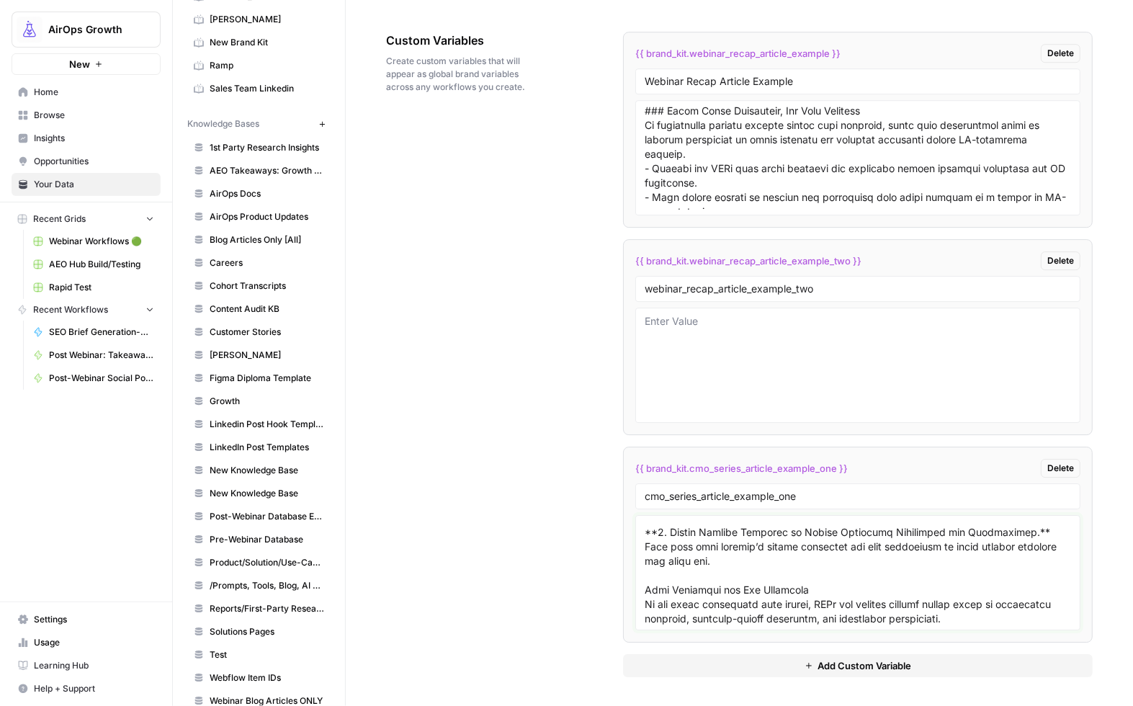
scroll to position [443, 0]
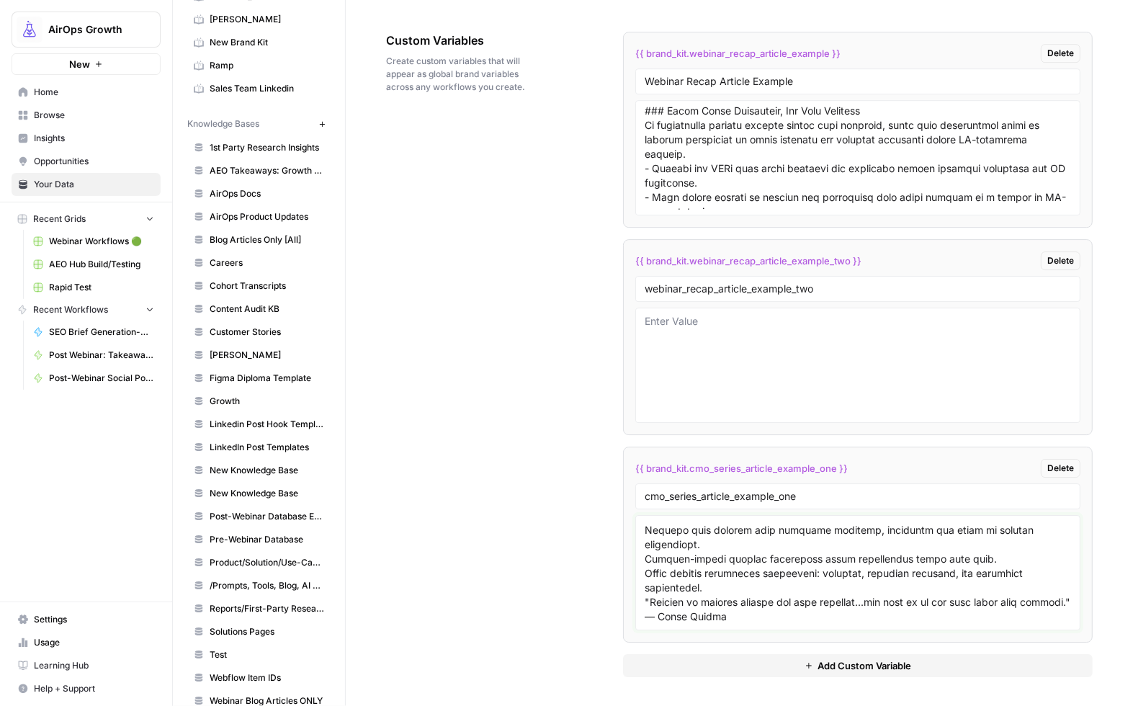
click at [644, 577] on textarea at bounding box center [857, 572] width 426 height 102
click at [639, 561] on div at bounding box center [857, 572] width 445 height 115
click at [641, 562] on div at bounding box center [857, 572] width 445 height 115
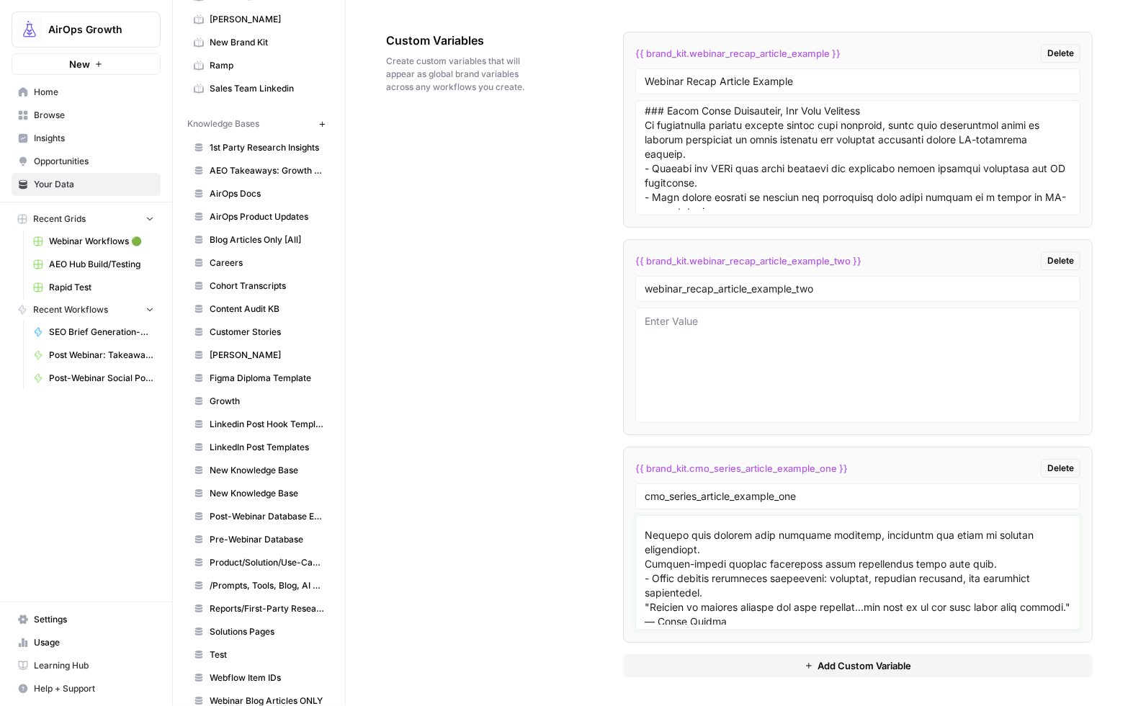
click at [644, 567] on textarea at bounding box center [857, 572] width 426 height 102
click at [674, 558] on textarea at bounding box center [857, 572] width 426 height 102
click at [669, 552] on textarea at bounding box center [857, 572] width 426 height 102
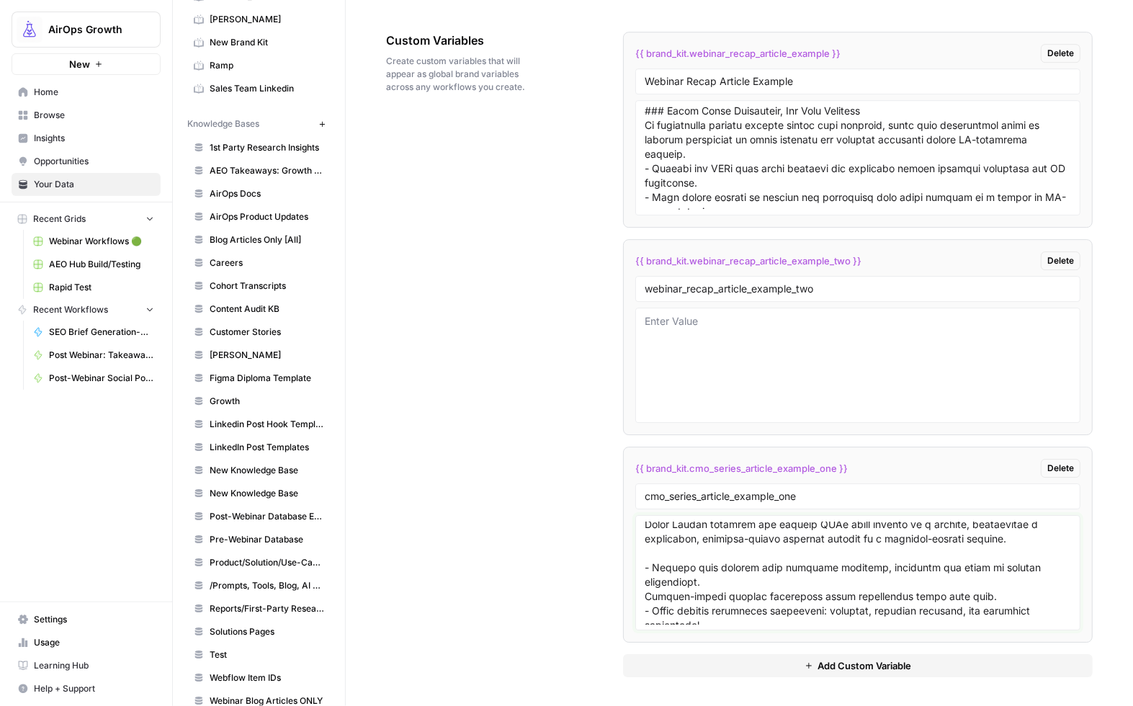
scroll to position [377, 0]
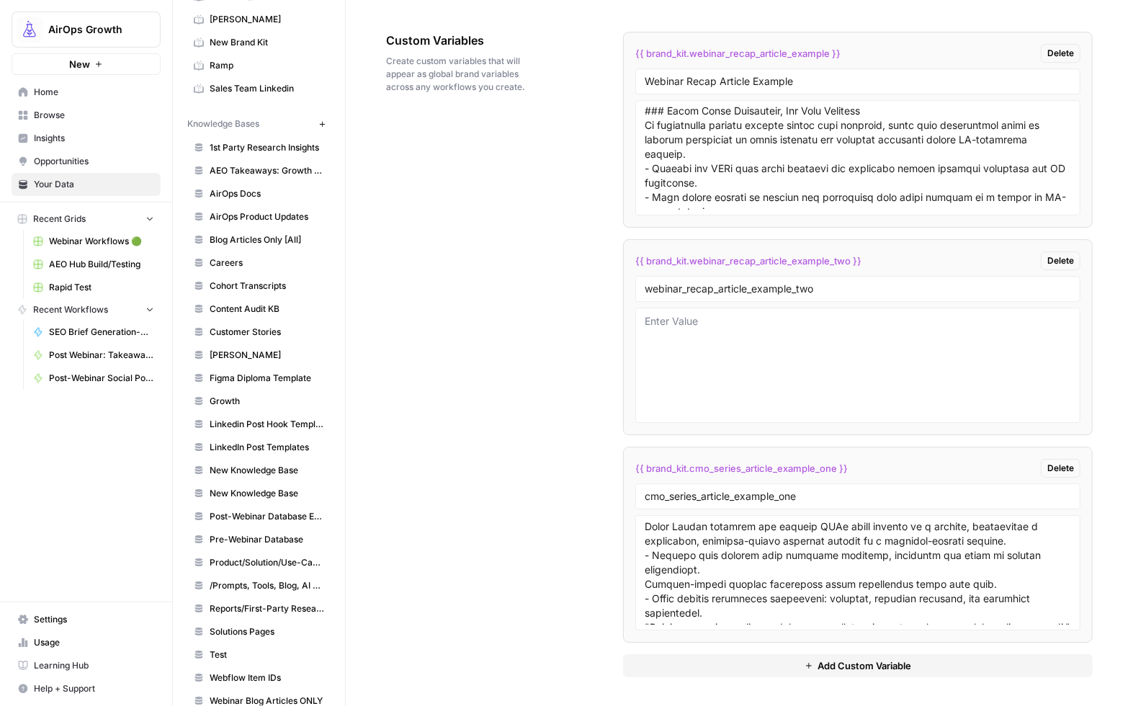
click at [639, 541] on div at bounding box center [857, 572] width 445 height 115
click at [644, 541] on textarea at bounding box center [857, 572] width 426 height 102
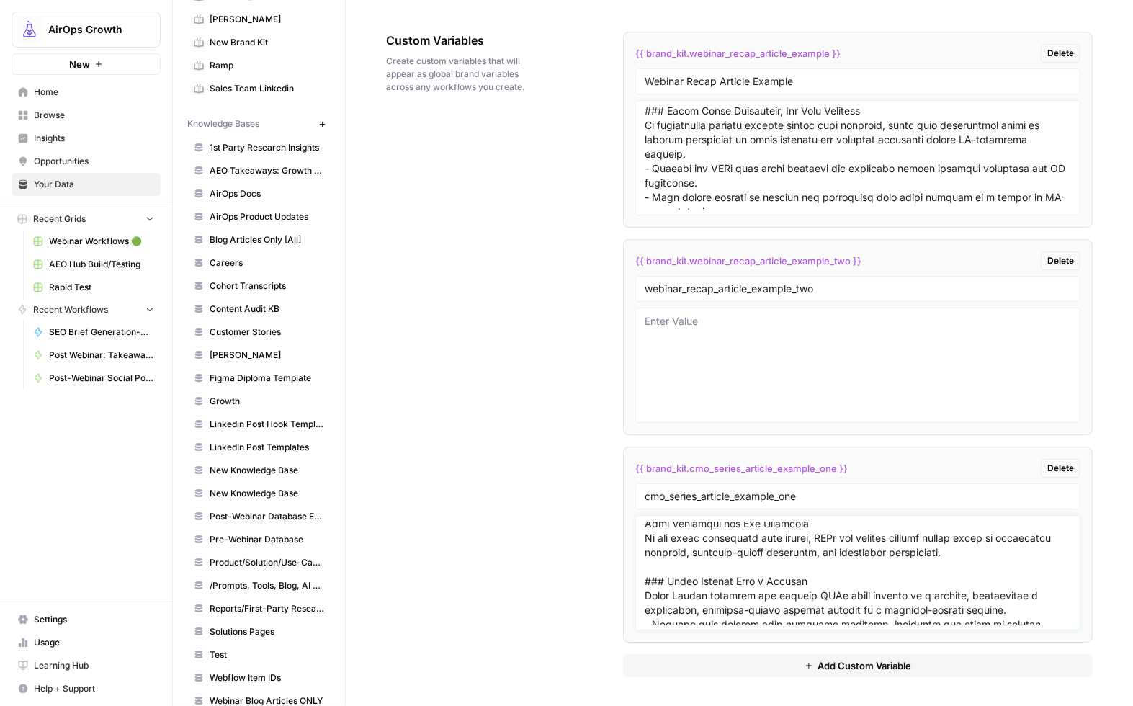
scroll to position [298, 0]
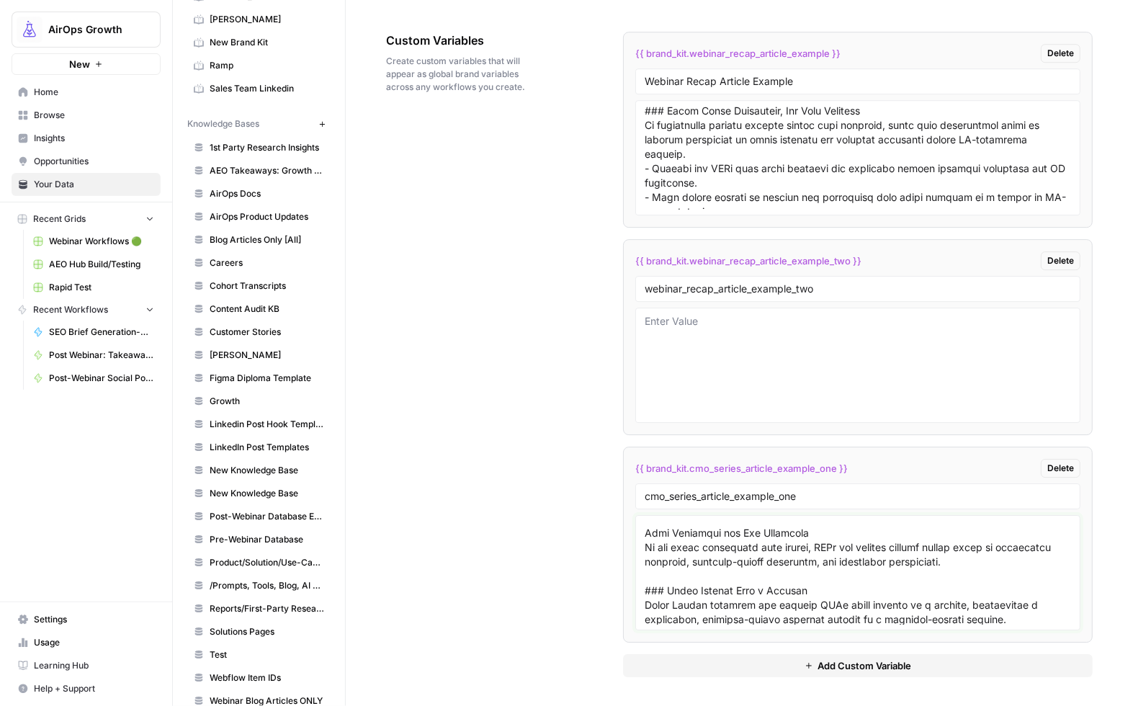
click at [644, 565] on textarea at bounding box center [857, 572] width 426 height 102
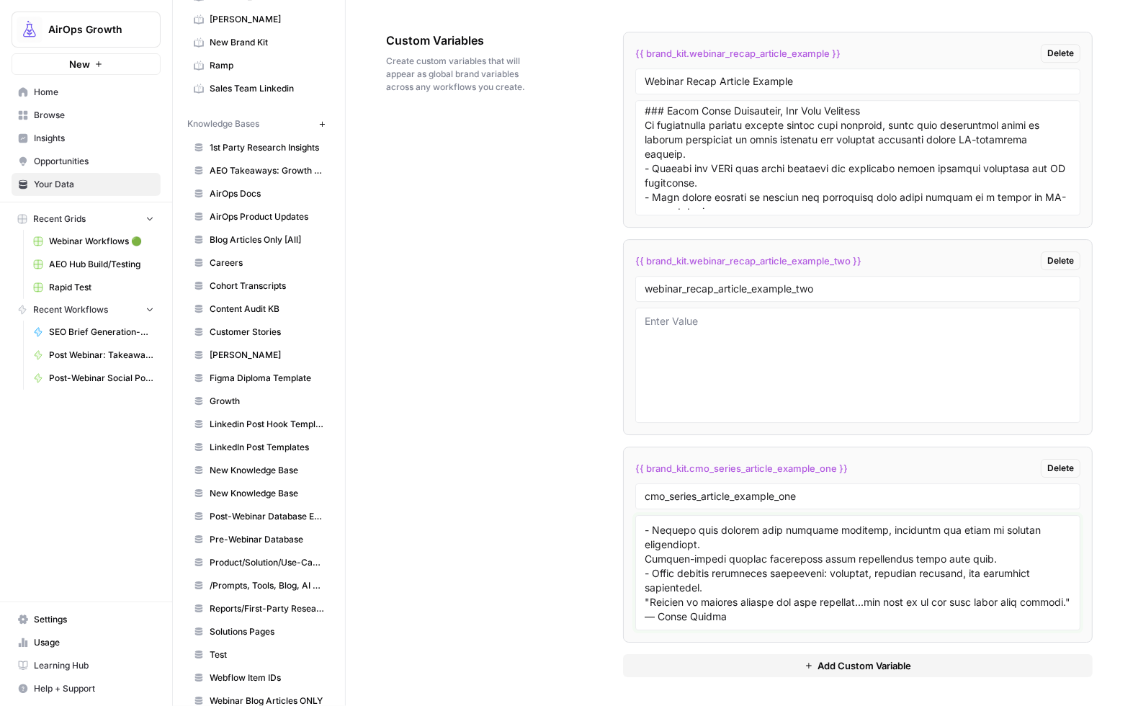
scroll to position [430, 0]
click at [816, 618] on textarea at bounding box center [857, 572] width 426 height 102
paste textarea "Fuel vs. Engine: Content Powers the Whole GTM Motion This is a mindset shift fo…"
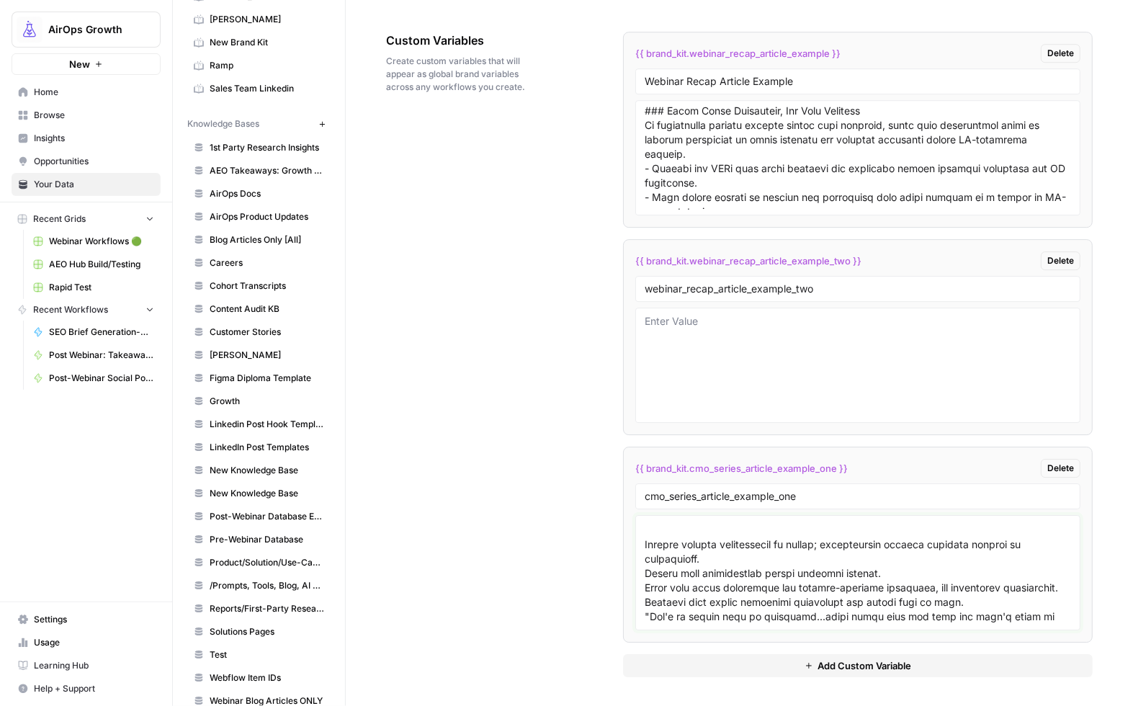
scroll to position [571, 0]
click at [651, 562] on textarea at bounding box center [857, 572] width 426 height 102
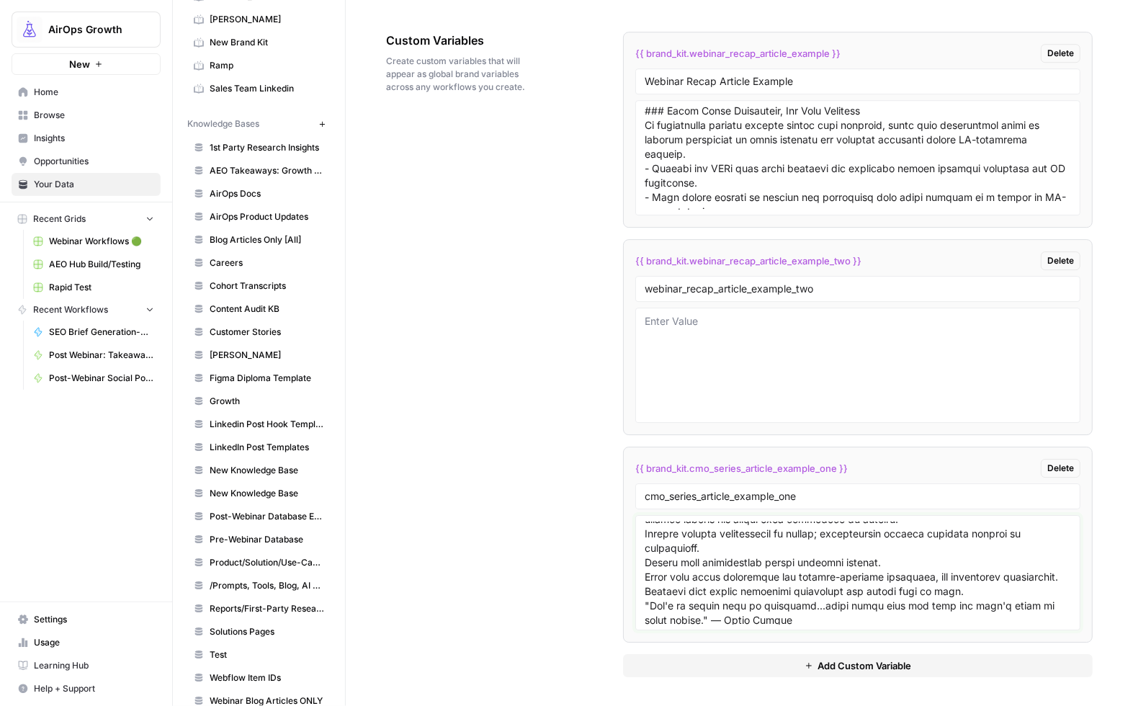
scroll to position [557, 0]
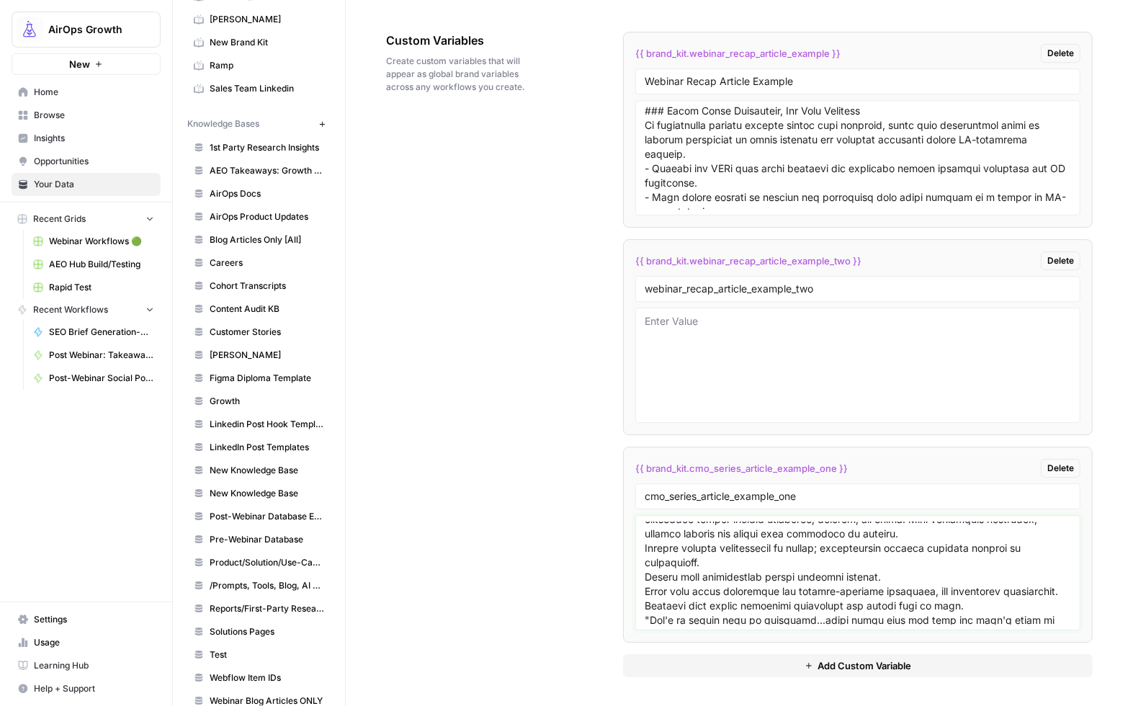
click at [644, 580] on textarea at bounding box center [857, 572] width 426 height 102
click at [644, 603] on textarea at bounding box center [857, 572] width 426 height 102
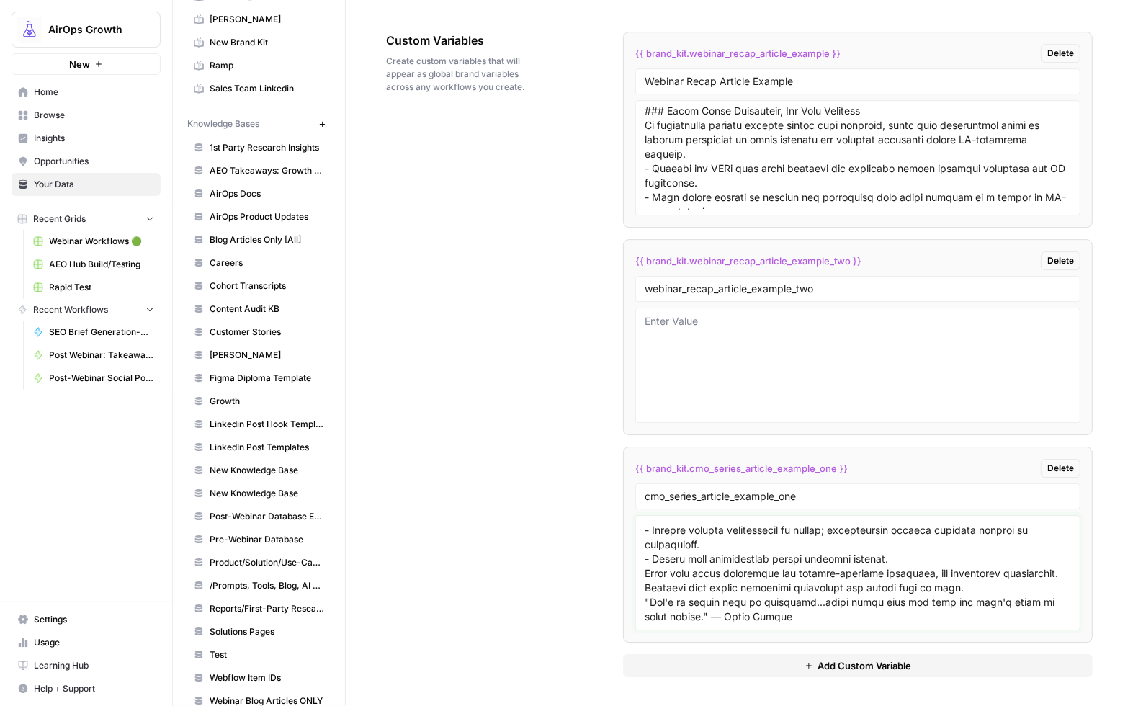
drag, startPoint x: 642, startPoint y: 587, endPoint x: 663, endPoint y: 600, distance: 24.6
click at [645, 590] on textarea at bounding box center [857, 572] width 426 height 102
drag, startPoint x: 642, startPoint y: 618, endPoint x: 708, endPoint y: 639, distance: 69.0
click at [644, 618] on textarea at bounding box center [857, 572] width 426 height 102
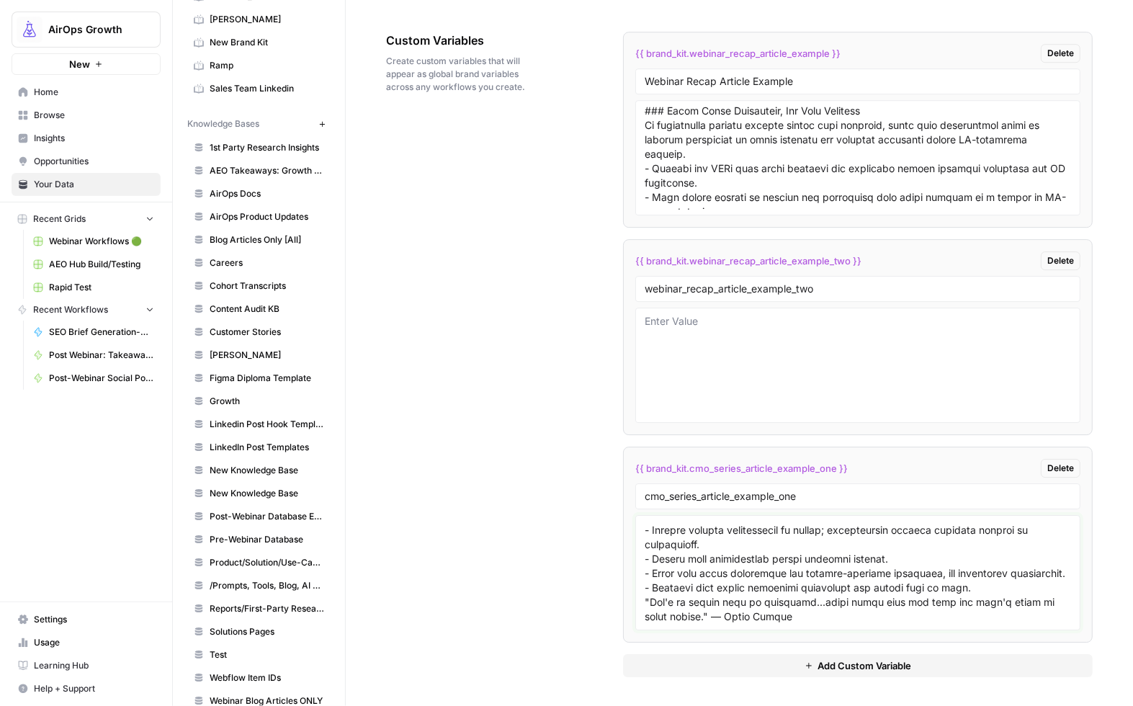
click at [835, 613] on textarea at bounding box center [857, 572] width 426 height 102
paste textarea "Content is IP, Not Just Output Emily’s core principle is simple: content should…"
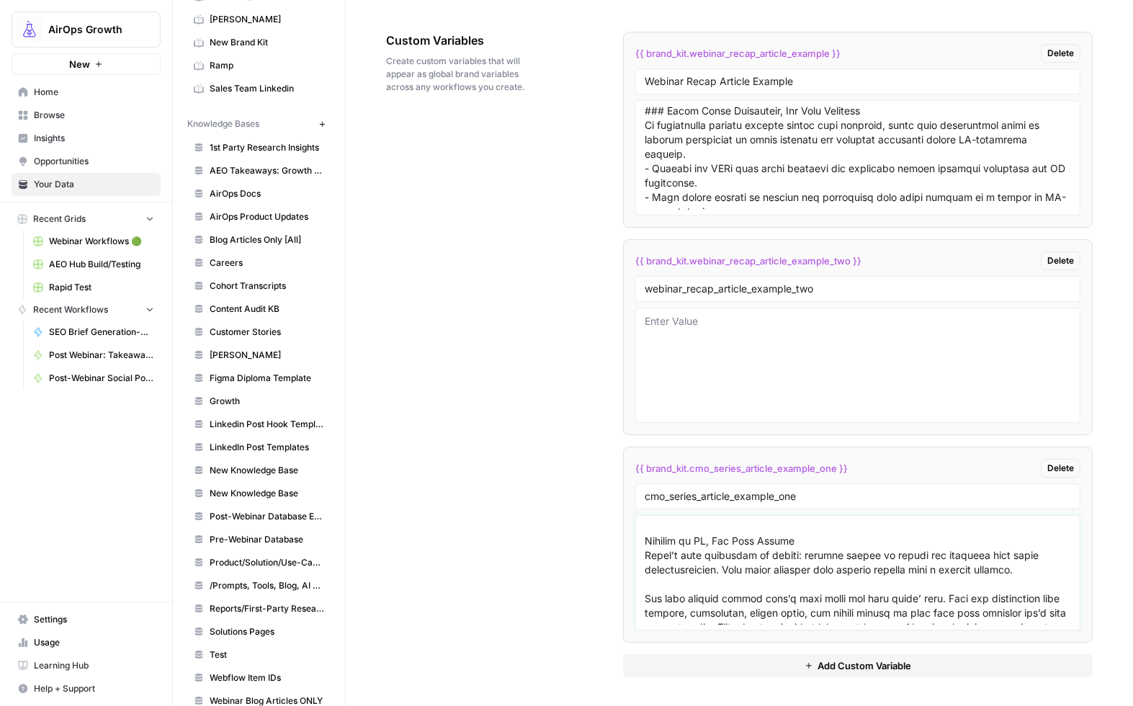
scroll to position [678, 0]
click at [641, 583] on div at bounding box center [857, 572] width 445 height 115
drag, startPoint x: 643, startPoint y: 586, endPoint x: 667, endPoint y: 595, distance: 25.3
click at [644, 587] on textarea at bounding box center [857, 572] width 426 height 102
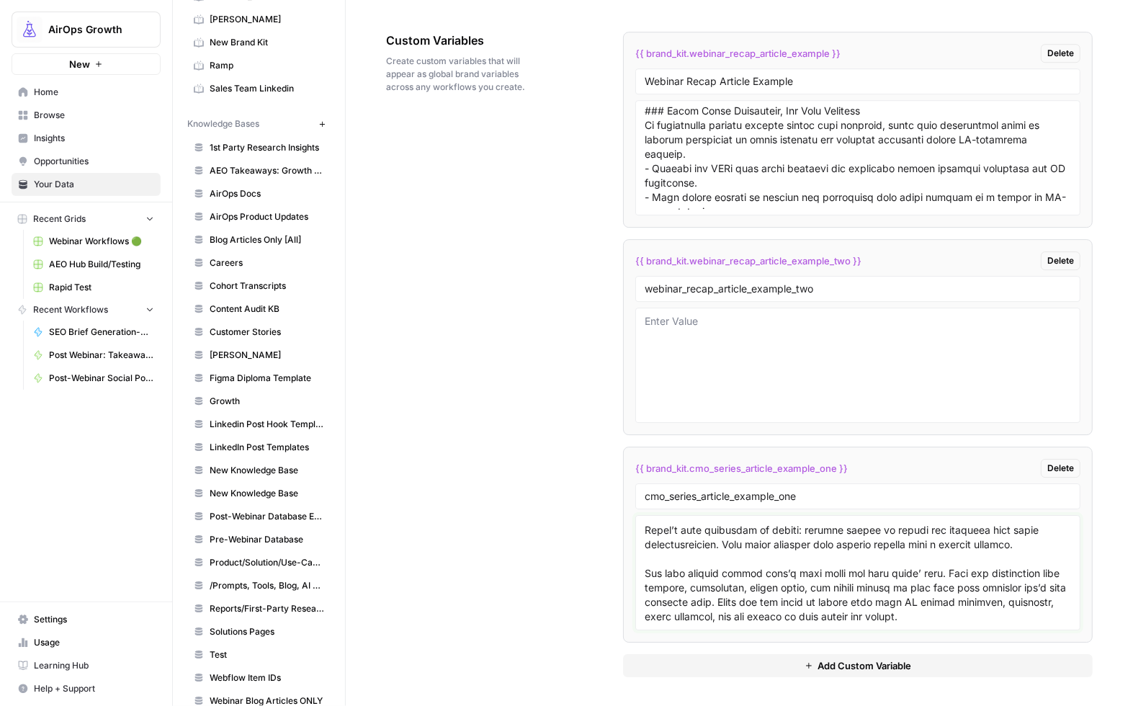
scroll to position [721, 0]
click at [671, 590] on textarea at bounding box center [857, 572] width 426 height 102
click at [994, 617] on textarea at bounding box center [857, 572] width 426 height 102
paste textarea "GACCS™: A Strategic Filter for CMOs Before creating any piece of content, Emily…"
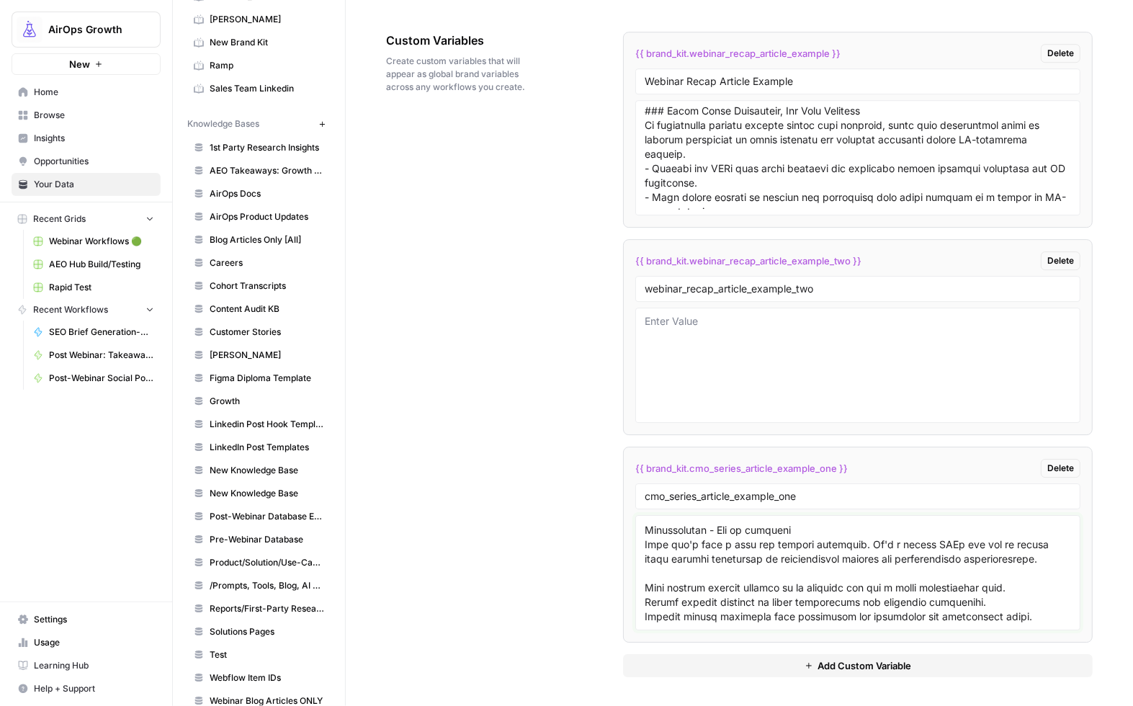
scroll to position [940, 0]
click at [644, 570] on textarea at bounding box center [857, 572] width 426 height 102
drag, startPoint x: 650, startPoint y: 567, endPoint x: 632, endPoint y: 567, distance: 18.0
click at [635, 567] on div at bounding box center [857, 572] width 445 height 115
click at [644, 557] on textarea at bounding box center [857, 572] width 426 height 102
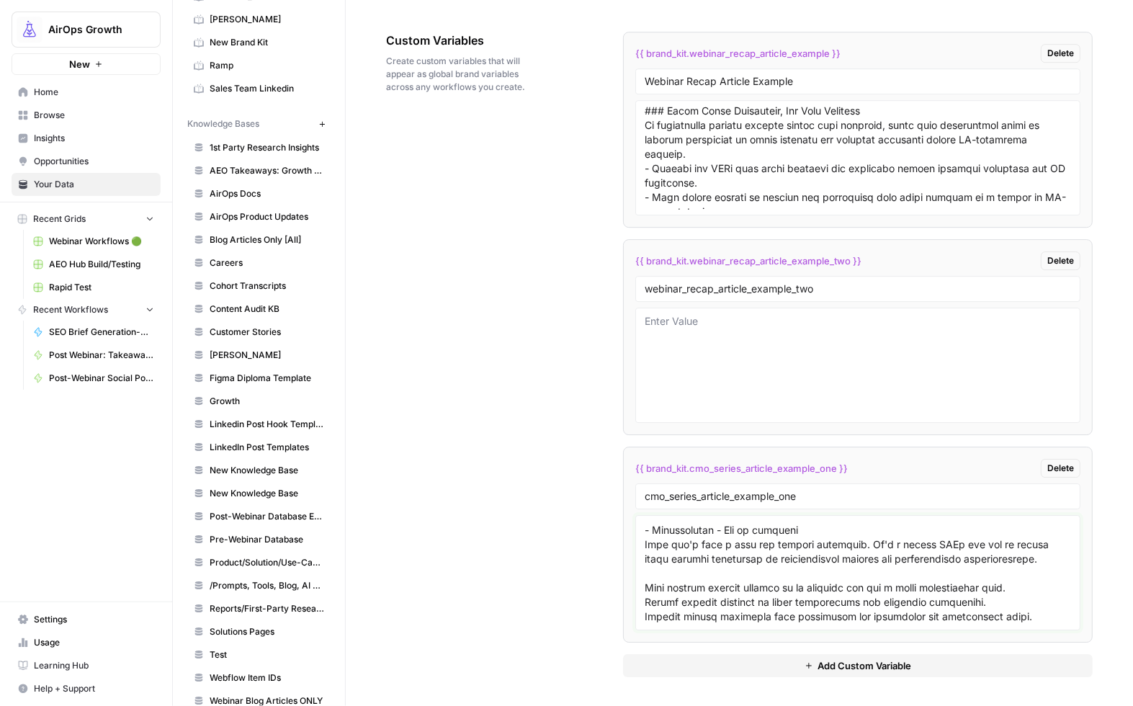
paste textarea "-"
drag, startPoint x: 642, startPoint y: 538, endPoint x: 660, endPoint y: 544, distance: 18.9
click at [644, 538] on textarea at bounding box center [857, 572] width 426 height 102
paste textarea "-"
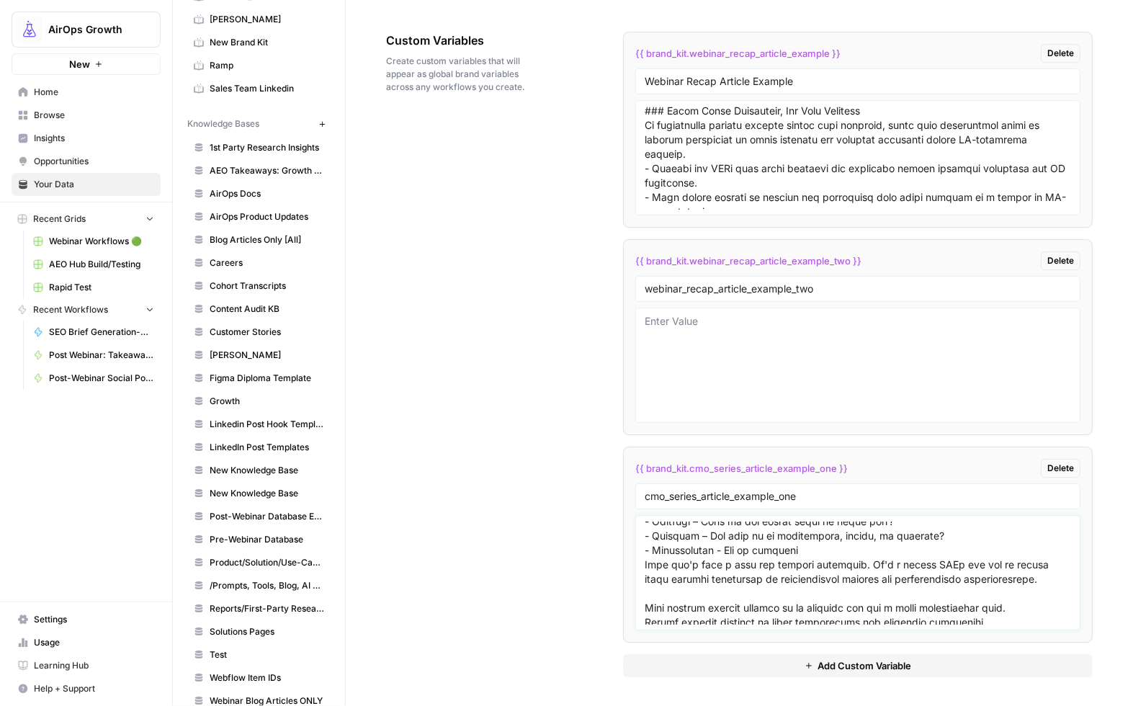
click at [644, 551] on textarea at bounding box center [857, 572] width 426 height 102
paste textarea "-"
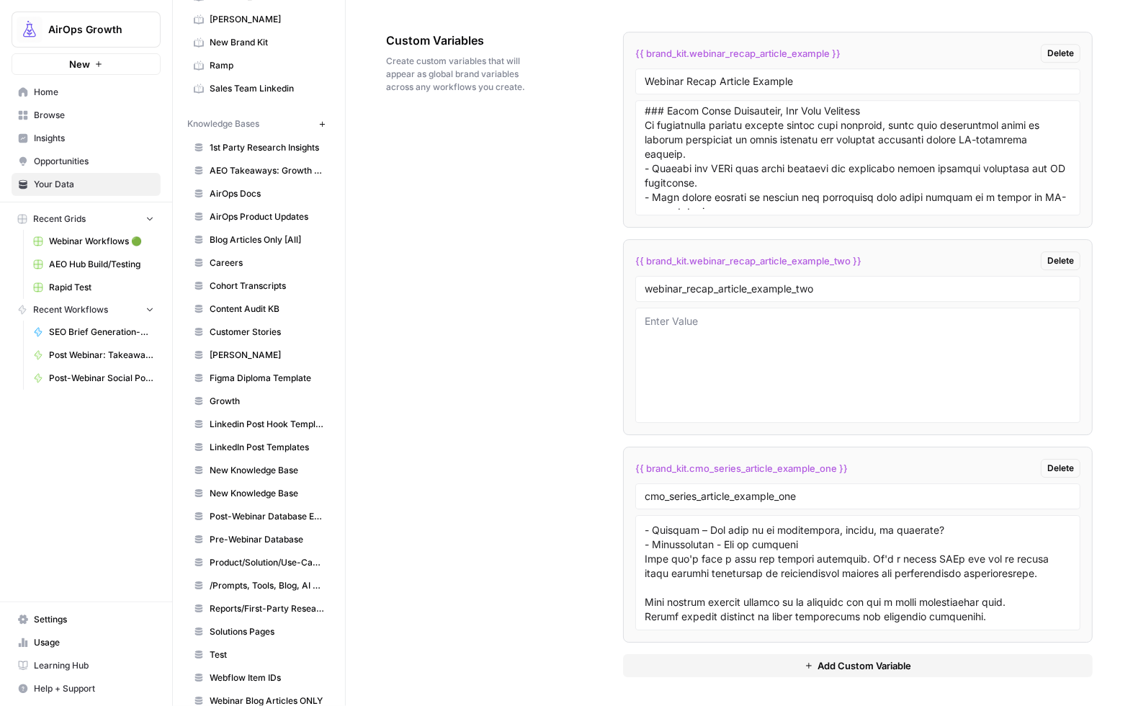
click at [639, 529] on div at bounding box center [857, 572] width 445 height 115
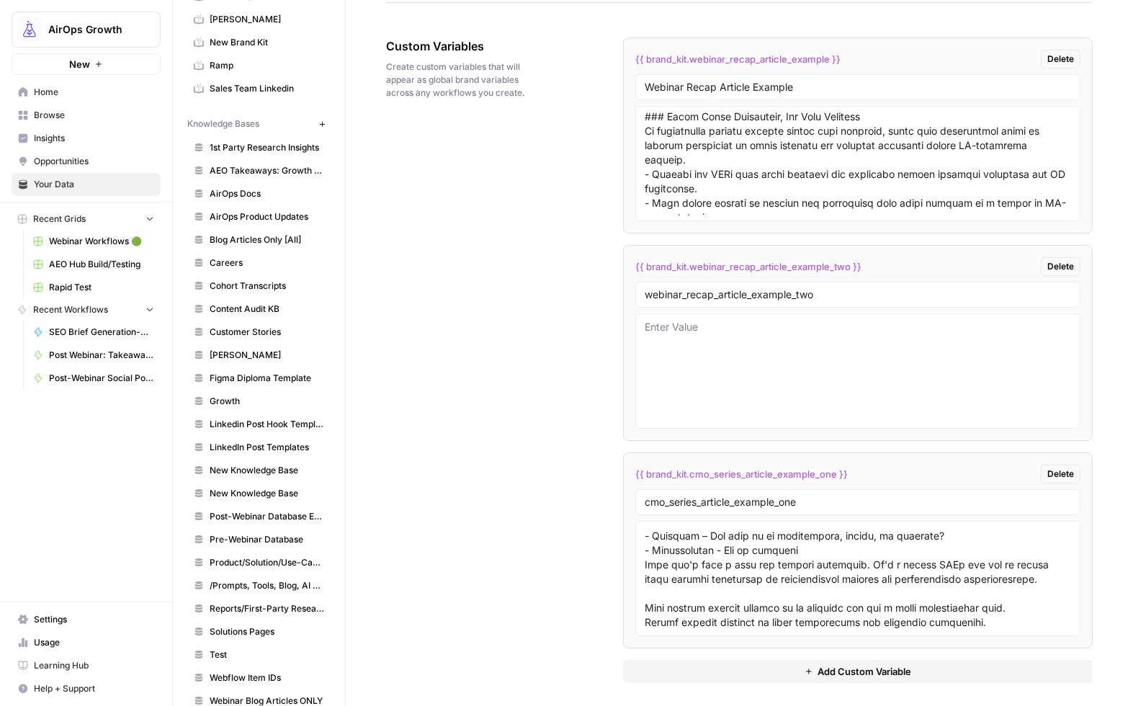
scroll to position [2675, 0]
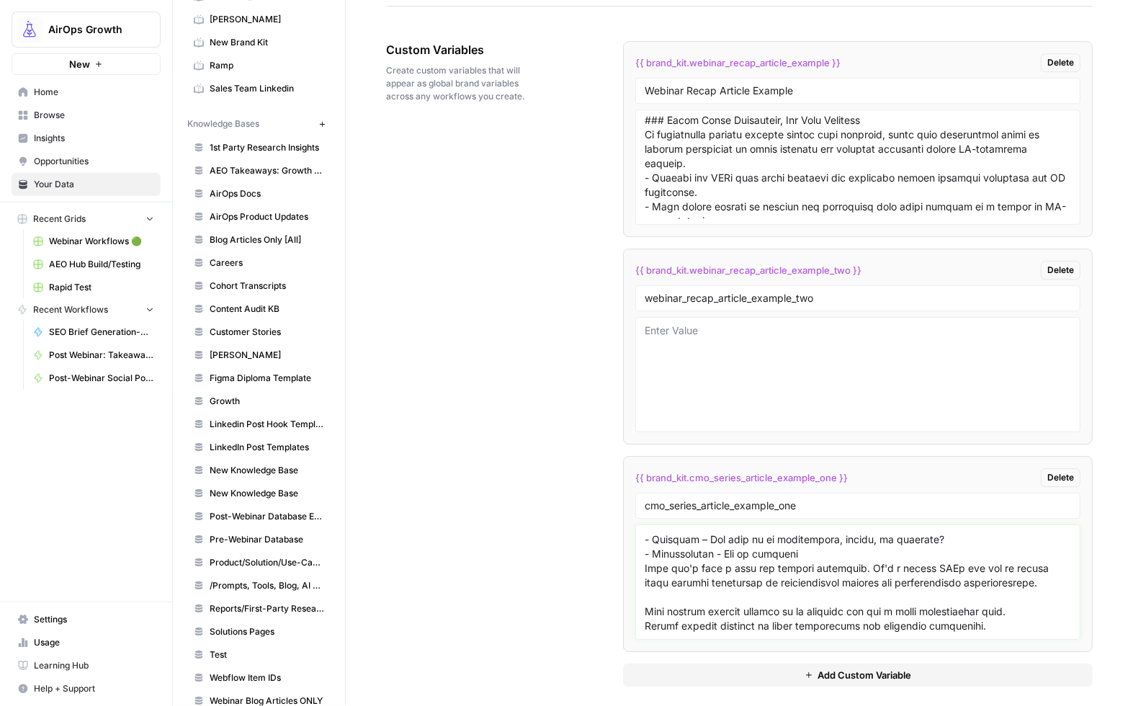
click at [644, 544] on textarea at bounding box center [857, 582] width 426 height 102
paste textarea "-"
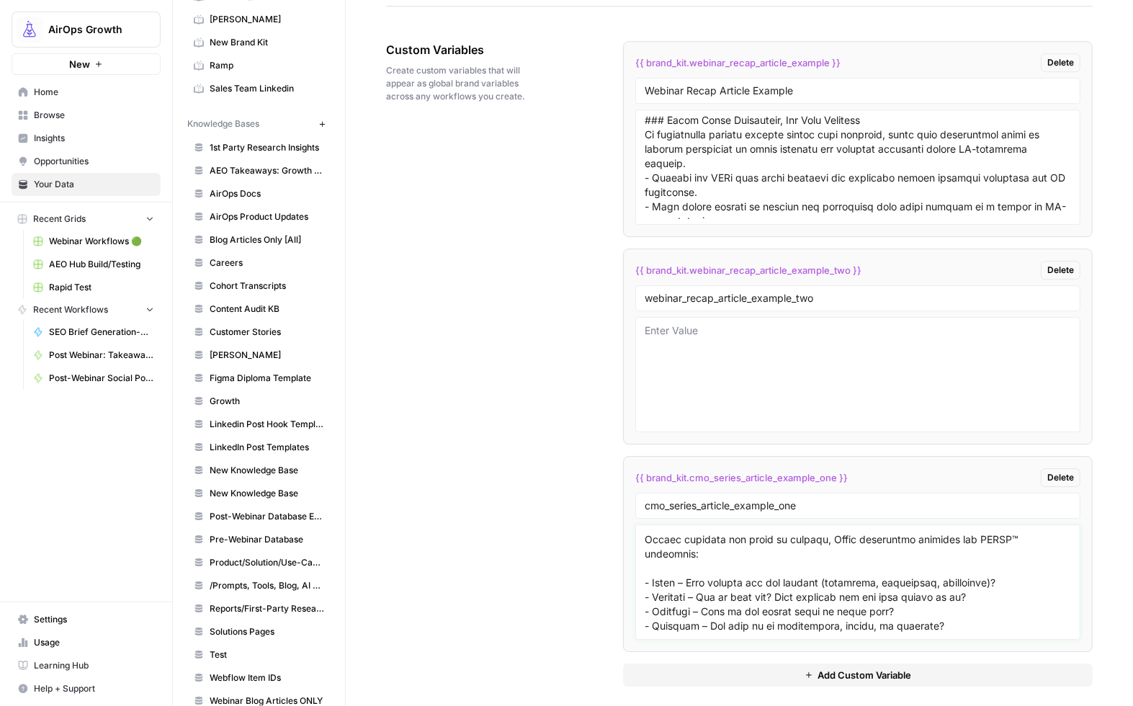
scroll to position [819, 0]
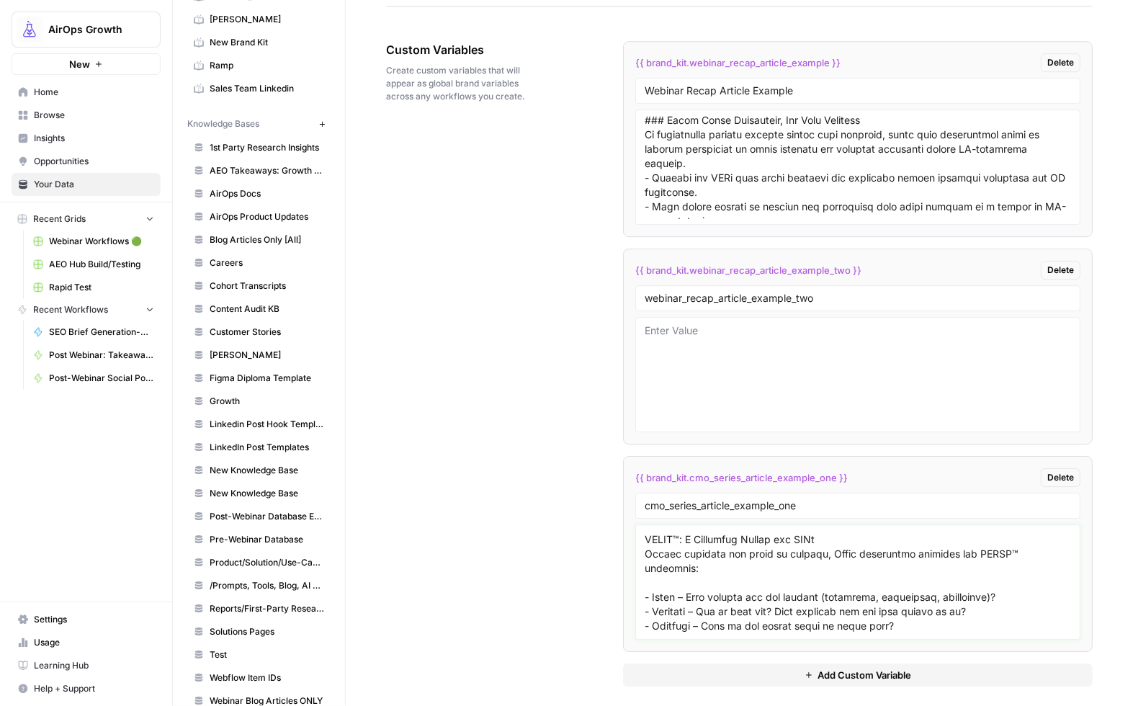
click at [644, 584] on textarea at bounding box center [857, 582] width 426 height 102
click at [685, 625] on textarea at bounding box center [857, 582] width 426 height 102
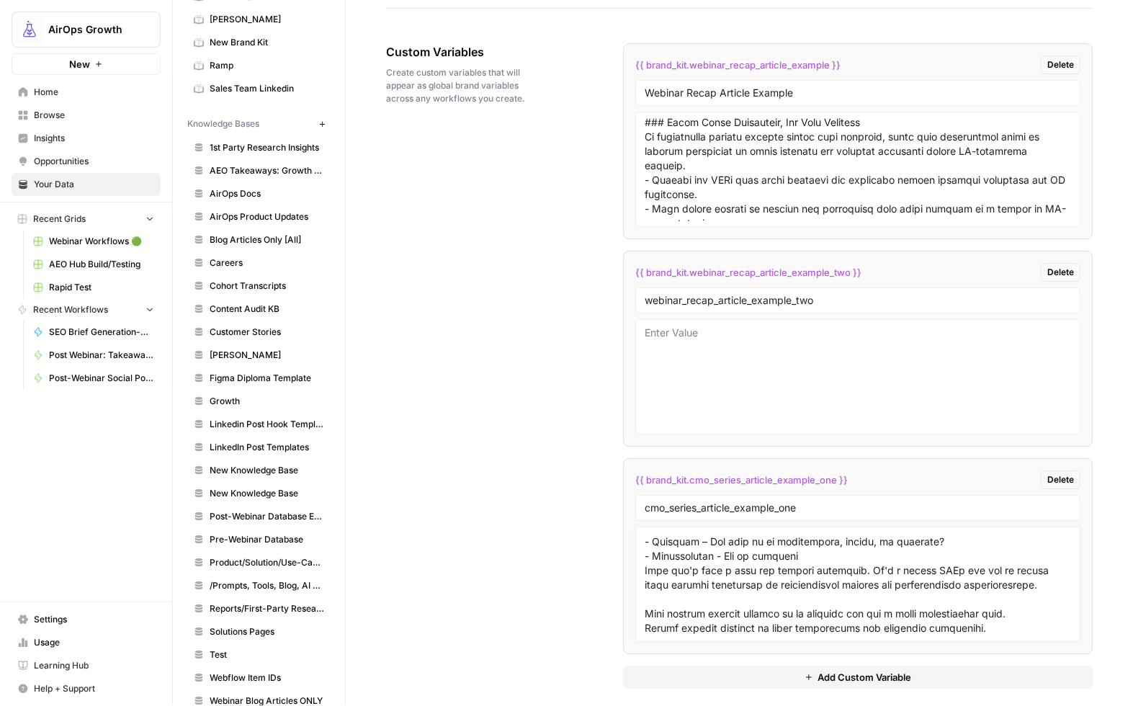
scroll to position [951, 0]
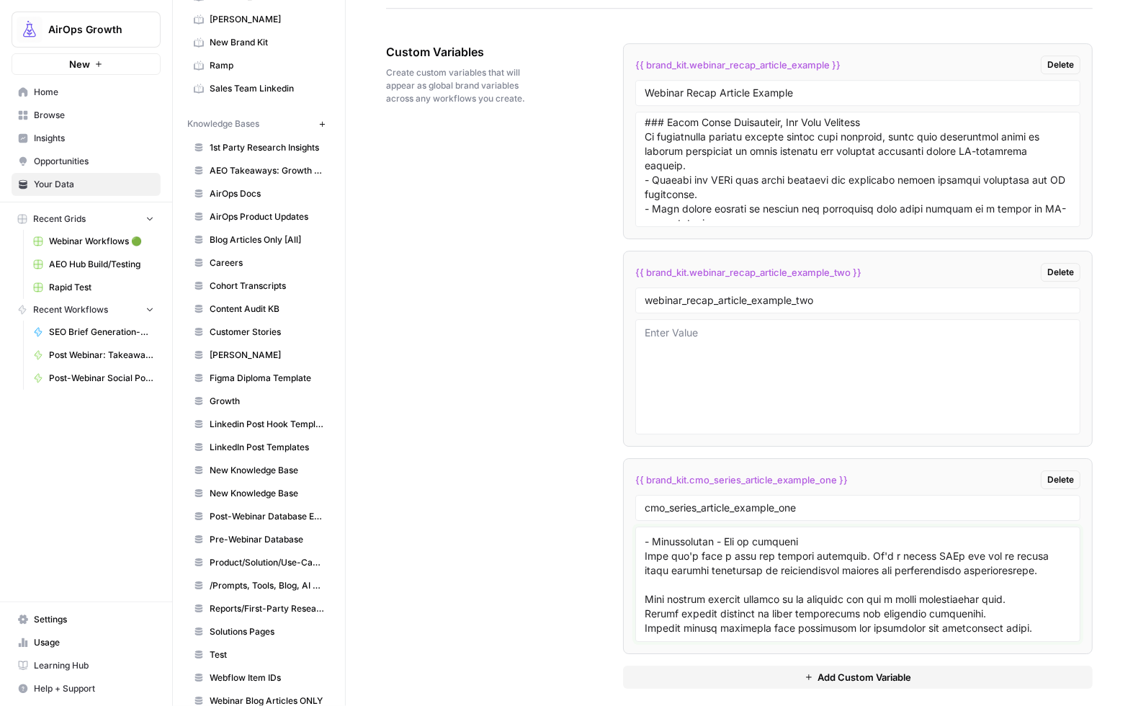
click at [678, 601] on textarea at bounding box center [857, 584] width 426 height 102
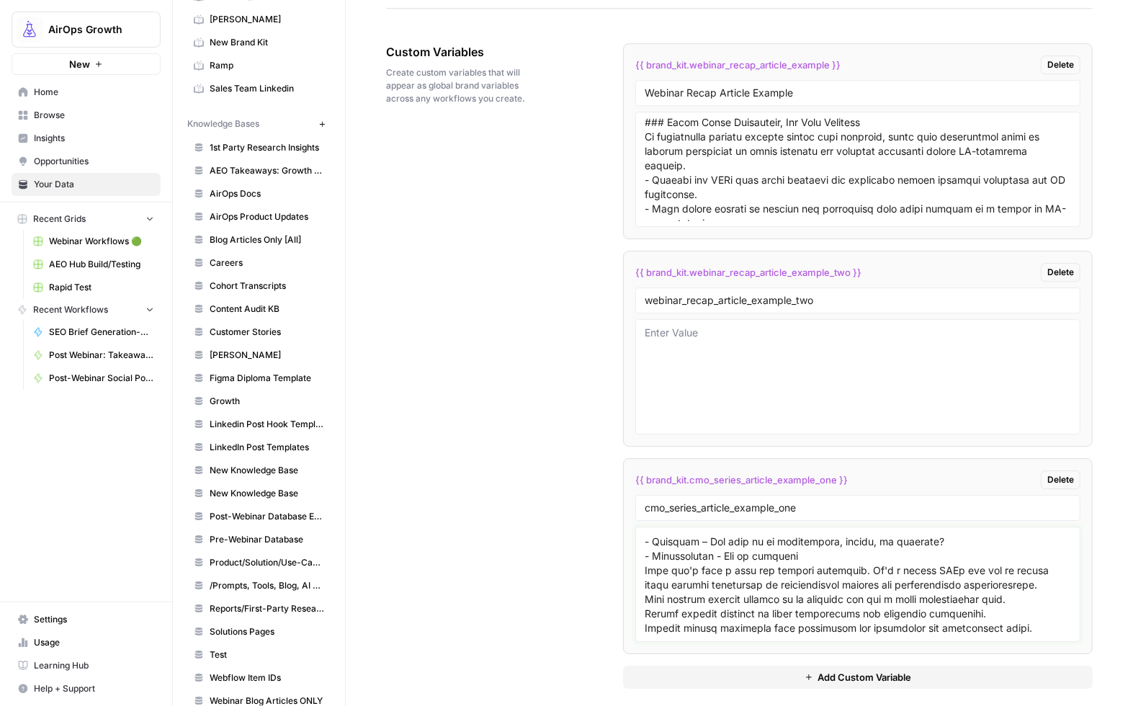
scroll to position [948, 0]
click at [644, 601] on textarea at bounding box center [857, 584] width 426 height 102
click at [641, 573] on div at bounding box center [857, 583] width 445 height 115
drag, startPoint x: 642, startPoint y: 601, endPoint x: 656, endPoint y: 608, distance: 16.1
click at [644, 602] on textarea at bounding box center [857, 584] width 426 height 102
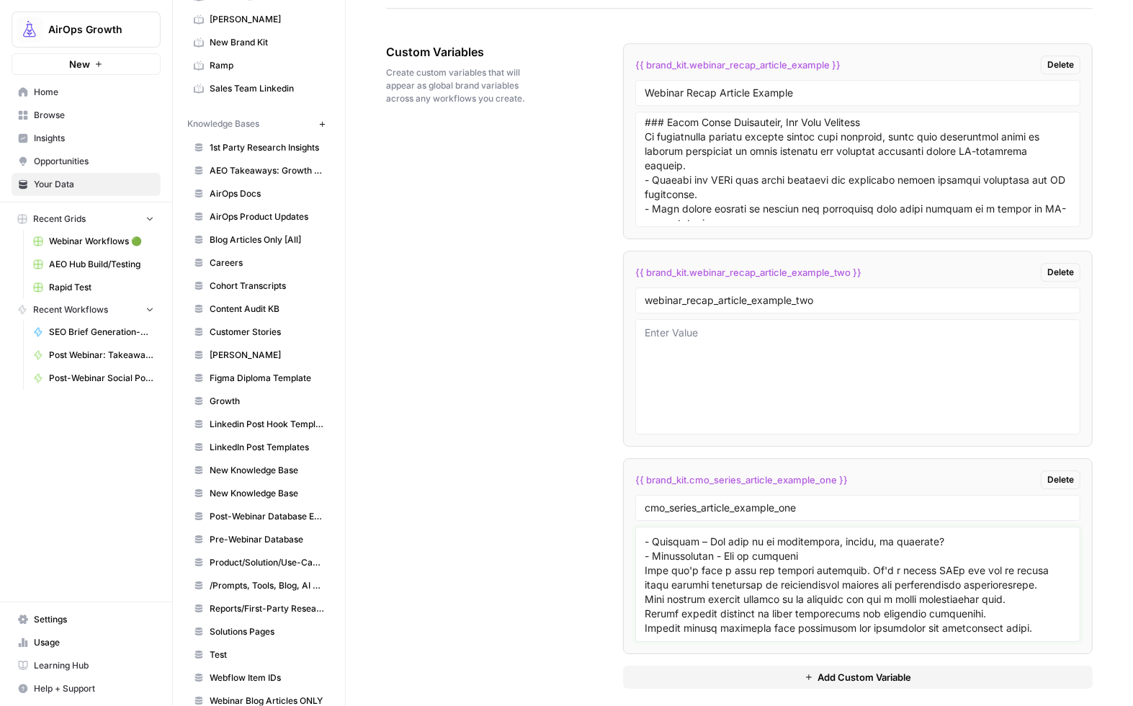
paste textarea "-"
click at [640, 616] on div at bounding box center [857, 583] width 445 height 115
drag, startPoint x: 642, startPoint y: 618, endPoint x: 673, endPoint y: 624, distance: 31.6
click at [644, 619] on textarea at bounding box center [857, 584] width 426 height 102
paste textarea "-"
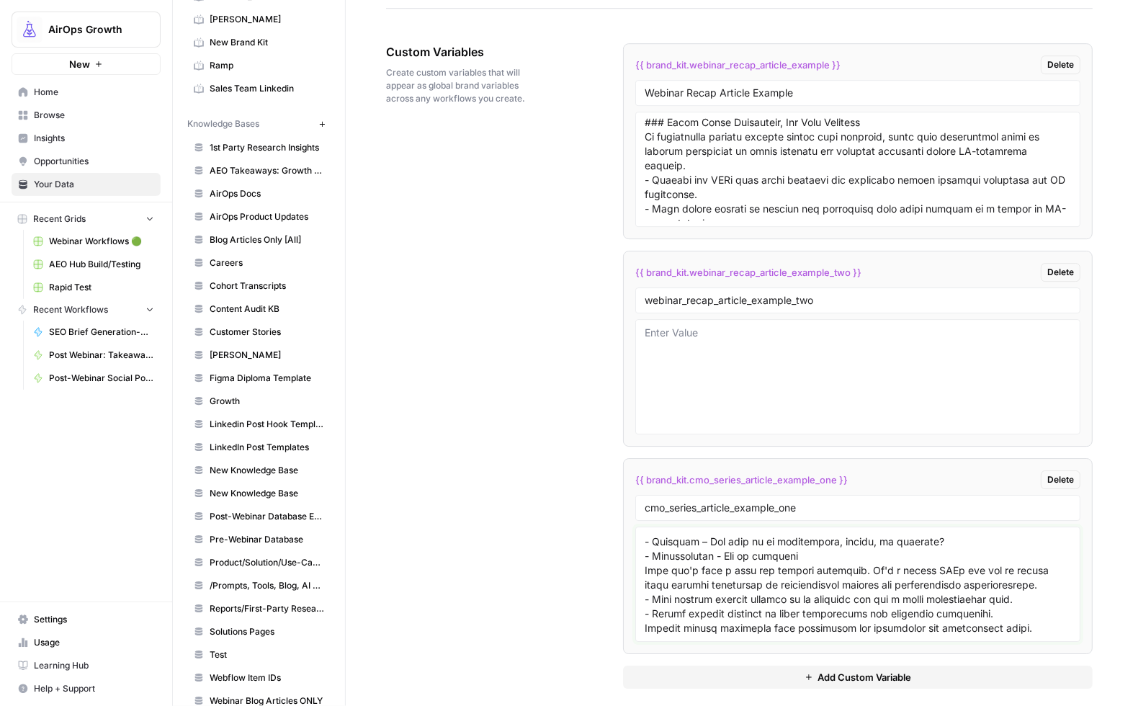
click at [645, 630] on textarea at bounding box center [857, 584] width 426 height 102
paste textarea "-"
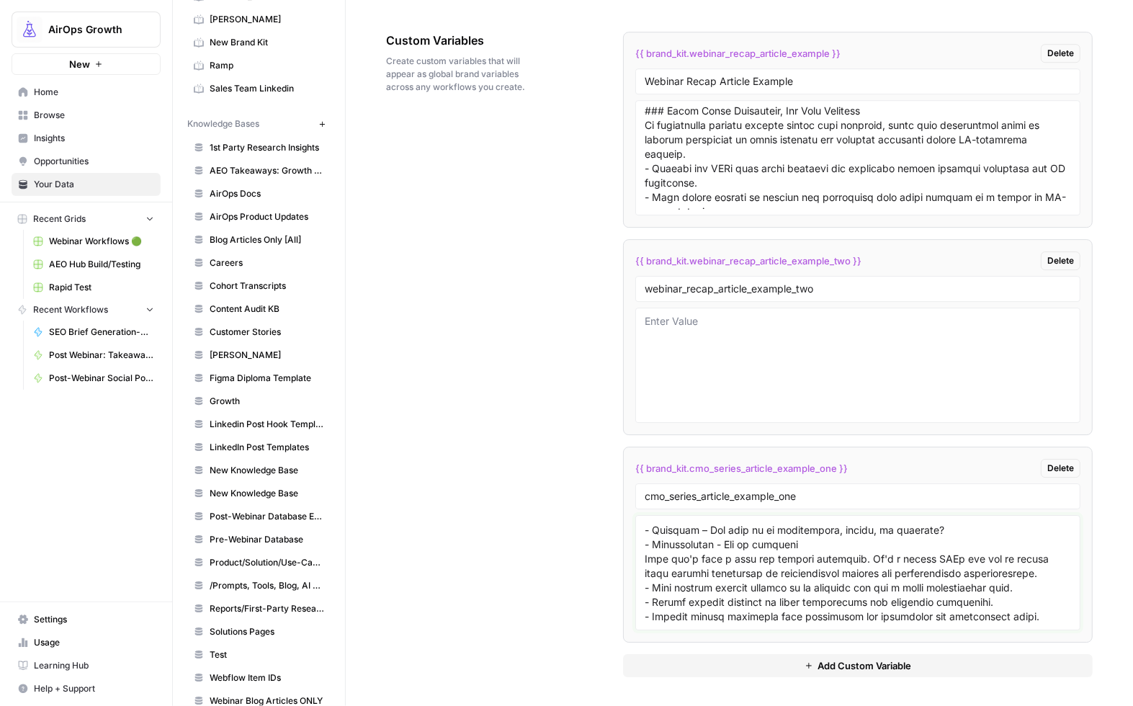
click at [1034, 616] on textarea at bounding box center [857, 572] width 426 height 102
paste textarea "The 30% Juice Rule: Don’t Overdo Product Content CMOs often default to content …"
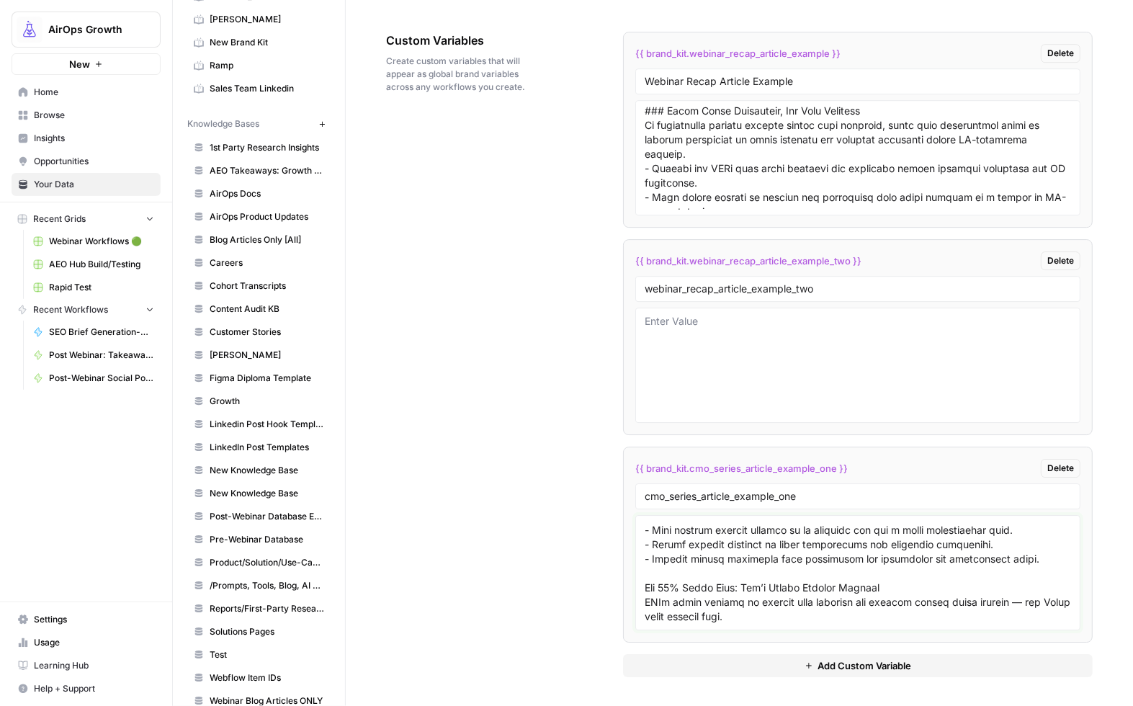
scroll to position [1004, 0]
click at [644, 593] on textarea at bounding box center [857, 572] width 426 height 102
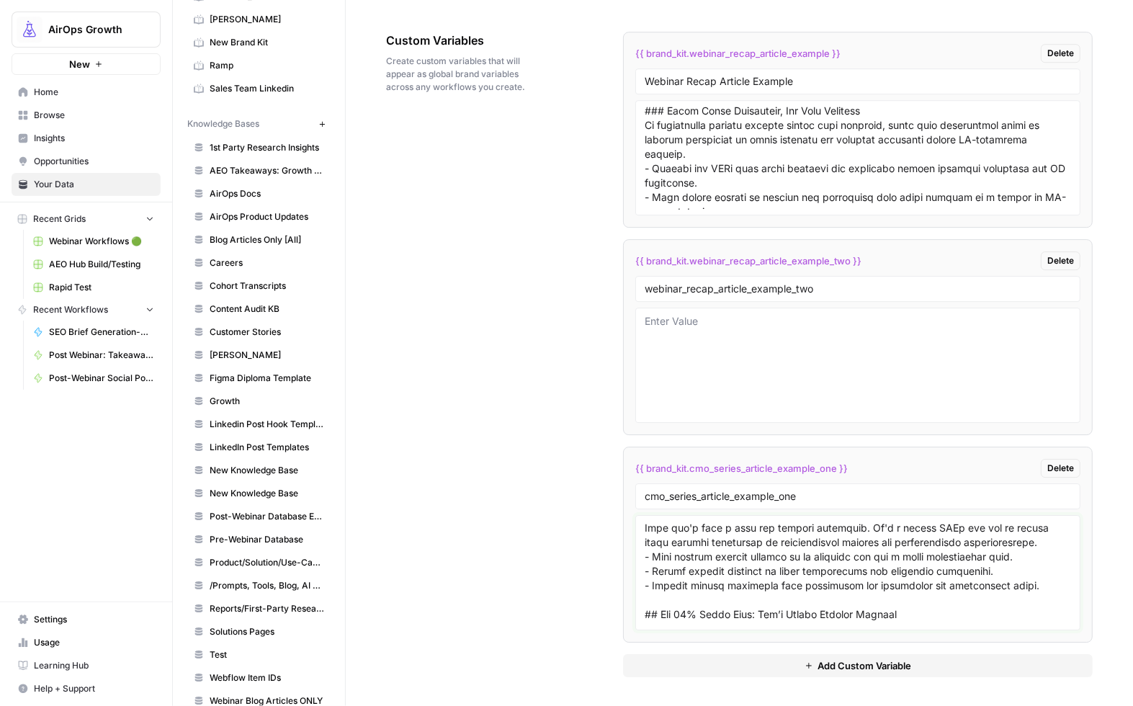
scroll to position [931, 0]
click at [649, 562] on textarea at bounding box center [857, 572] width 426 height 102
drag, startPoint x: 649, startPoint y: 566, endPoint x: 665, endPoint y: 564, distance: 15.3
click at [665, 564] on textarea at bounding box center [857, 572] width 426 height 102
click at [724, 564] on textarea at bounding box center [857, 572] width 426 height 102
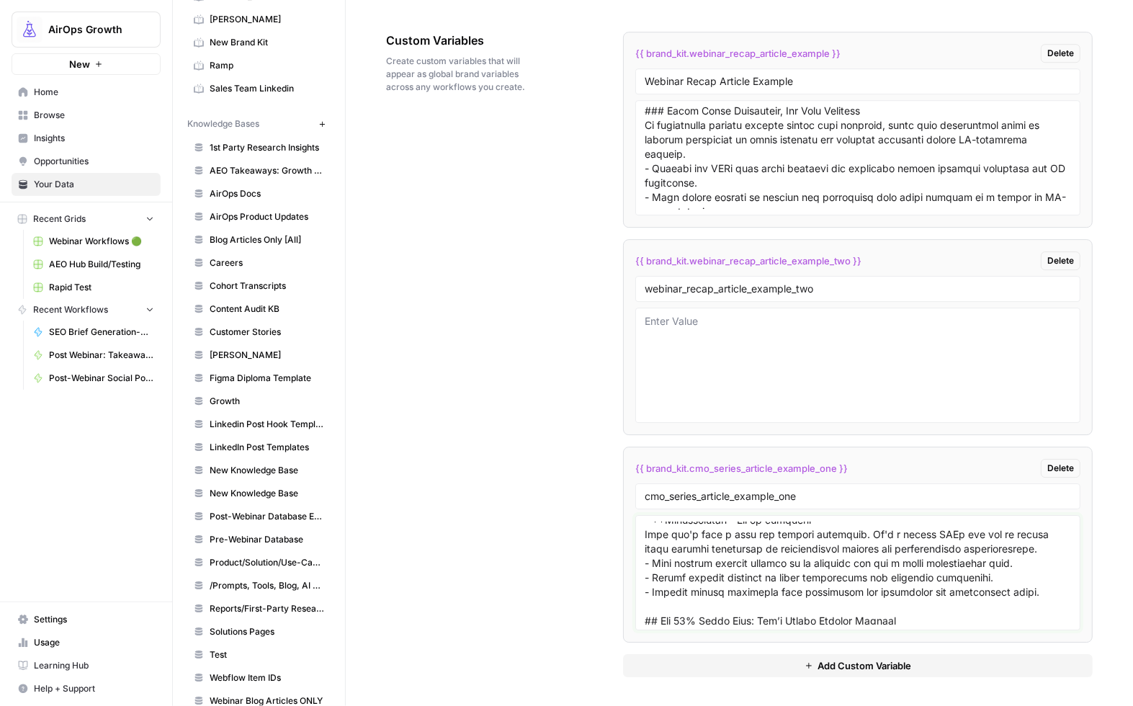
paste textarea "**"
drag, startPoint x: 695, startPoint y: 547, endPoint x: 709, endPoint y: 561, distance: 19.9
click at [694, 547] on textarea at bounding box center [857, 572] width 426 height 102
paste textarea "**"
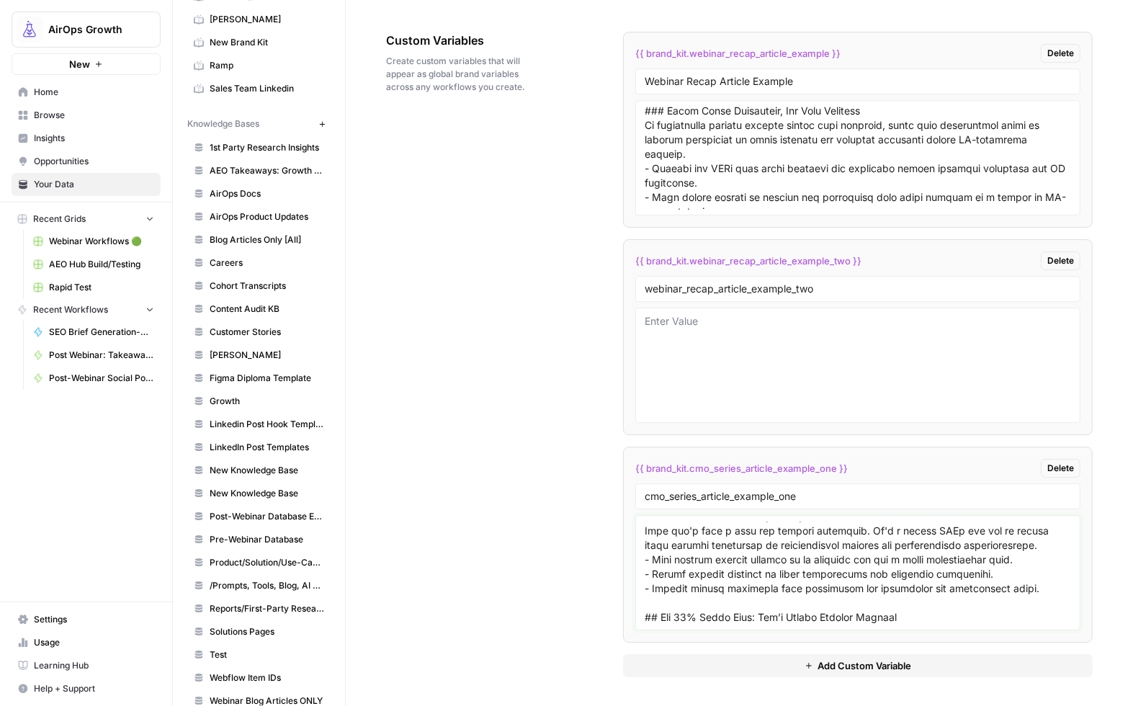
drag, startPoint x: 649, startPoint y: 546, endPoint x: 657, endPoint y: 552, distance: 9.7
click at [649, 548] on textarea at bounding box center [857, 572] width 426 height 102
paste textarea "**"
drag, startPoint x: 688, startPoint y: 534, endPoint x: 672, endPoint y: 543, distance: 18.4
click at [687, 534] on textarea at bounding box center [857, 572] width 426 height 102
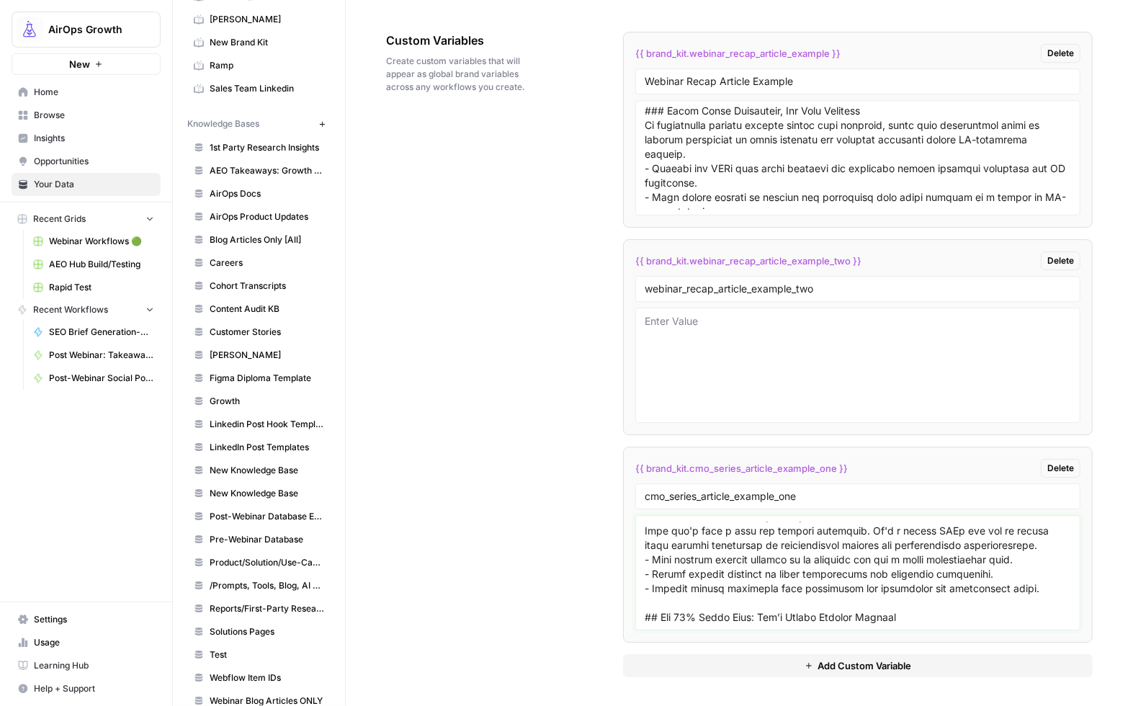
paste textarea "**"
click at [650, 532] on textarea at bounding box center [857, 572] width 426 height 102
paste textarea "**"
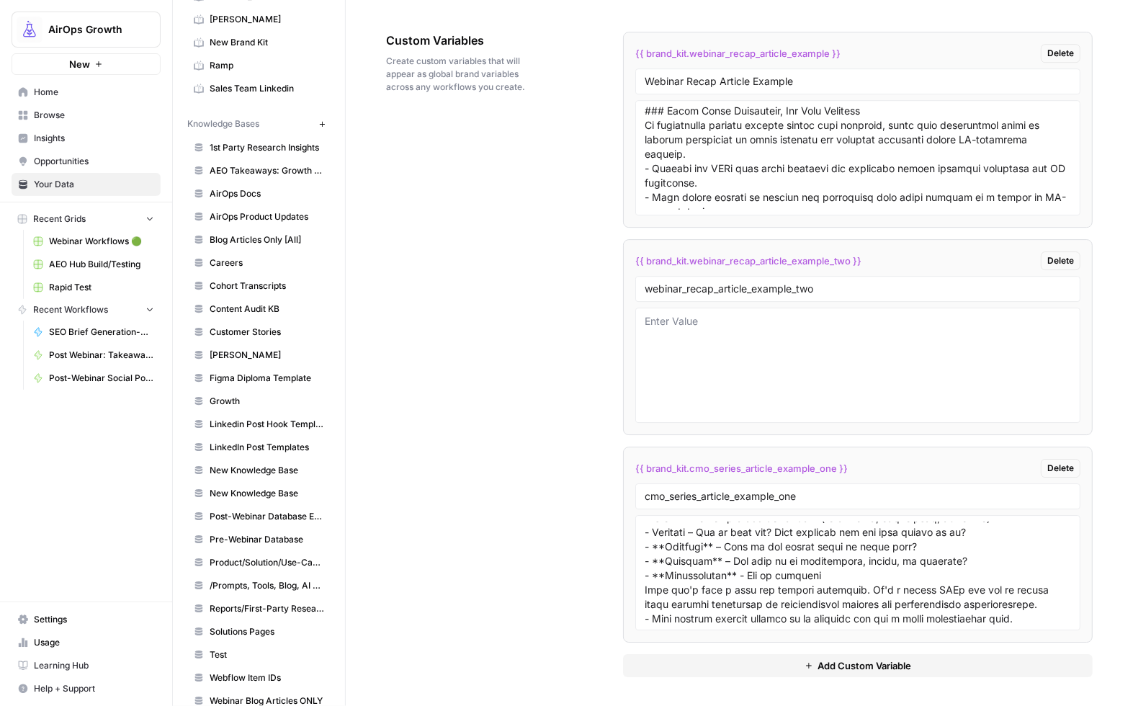
scroll to position [858, 0]
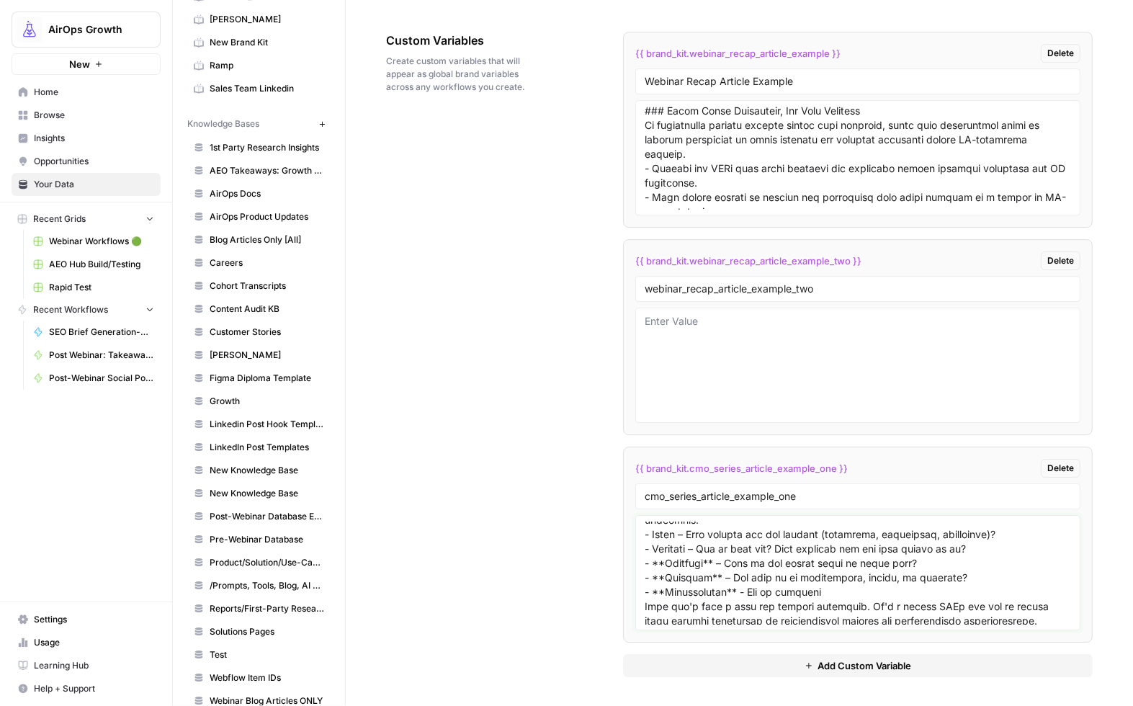
click at [648, 577] on textarea at bounding box center [857, 572] width 426 height 102
click at [690, 580] on textarea at bounding box center [857, 572] width 426 height 102
click at [692, 591] on textarea at bounding box center [857, 572] width 426 height 102
click at [650, 597] on textarea at bounding box center [857, 572] width 426 height 102
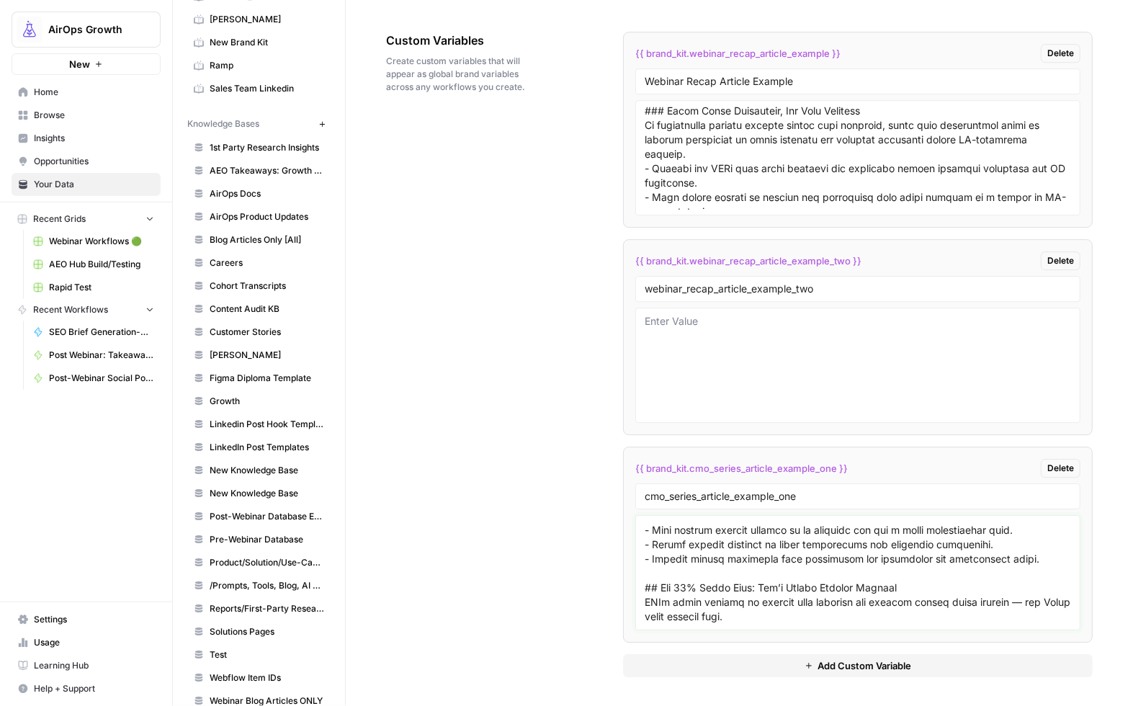
scroll to position [1006, 0]
click at [796, 615] on textarea at bounding box center [857, 572] width 426 height 102
paste textarea "She calls this the “30% juice rule,” inspired by a juice company that focused o…"
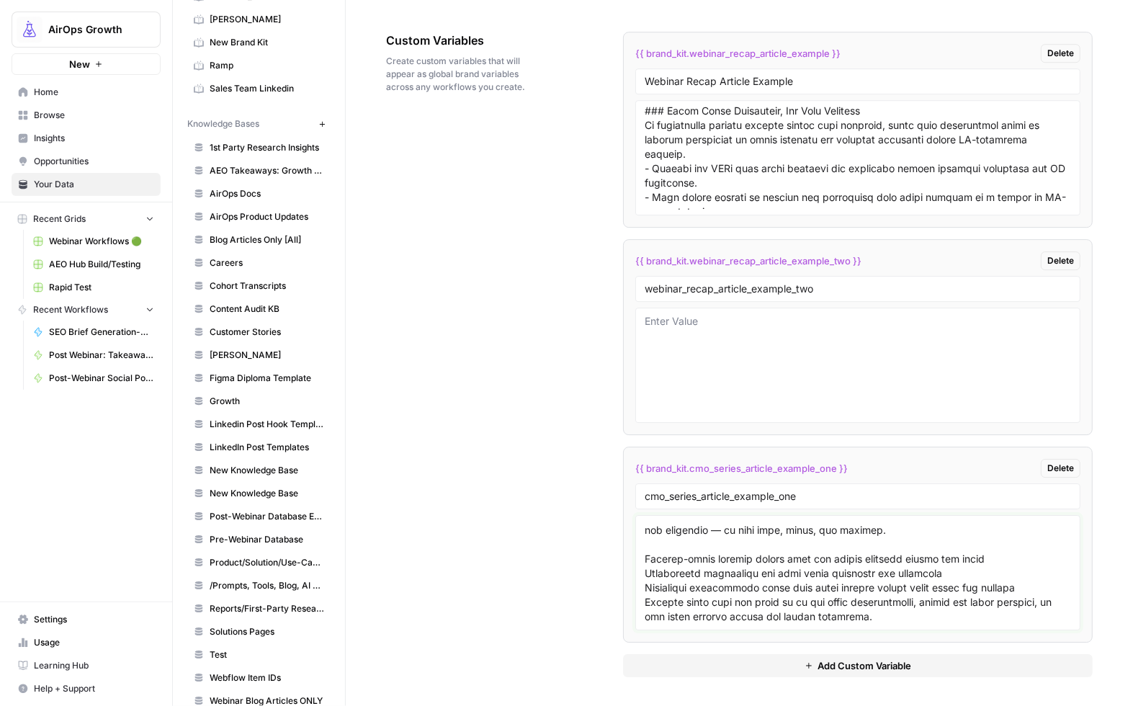
scroll to position [1239, 0]
click at [680, 588] on textarea at bounding box center [857, 572] width 426 height 102
click at [641, 528] on div at bounding box center [857, 572] width 445 height 115
click at [644, 530] on textarea at bounding box center [857, 572] width 426 height 102
click at [644, 583] on textarea at bounding box center [857, 572] width 426 height 102
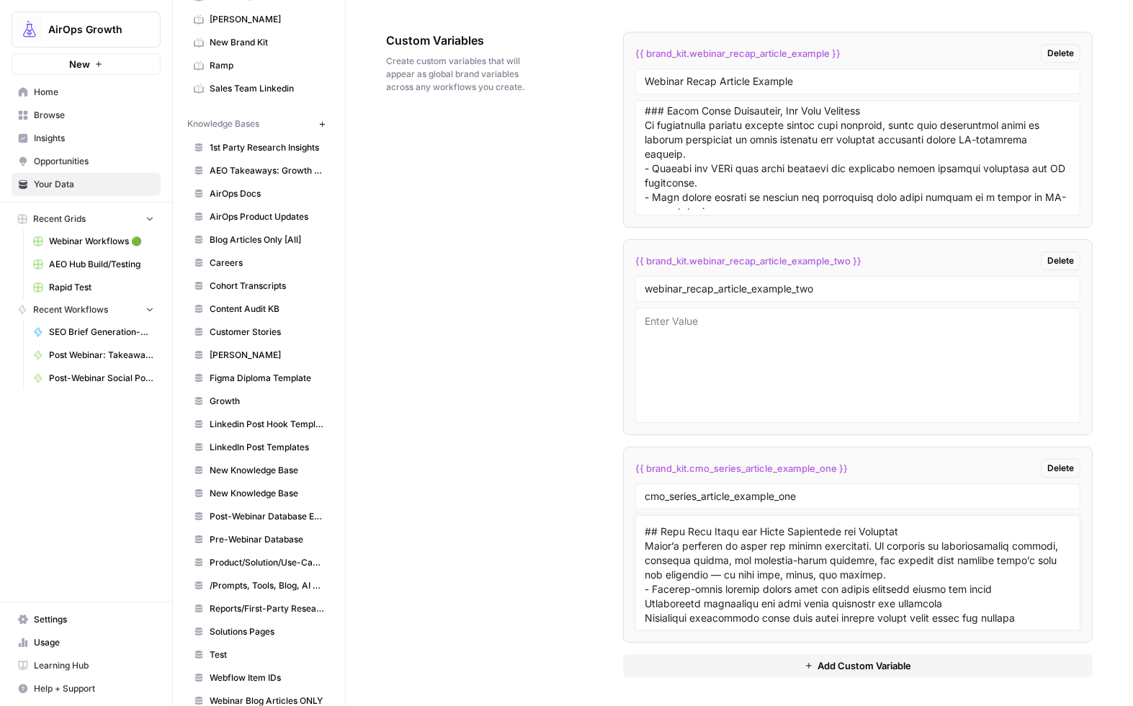
scroll to position [1265, 0]
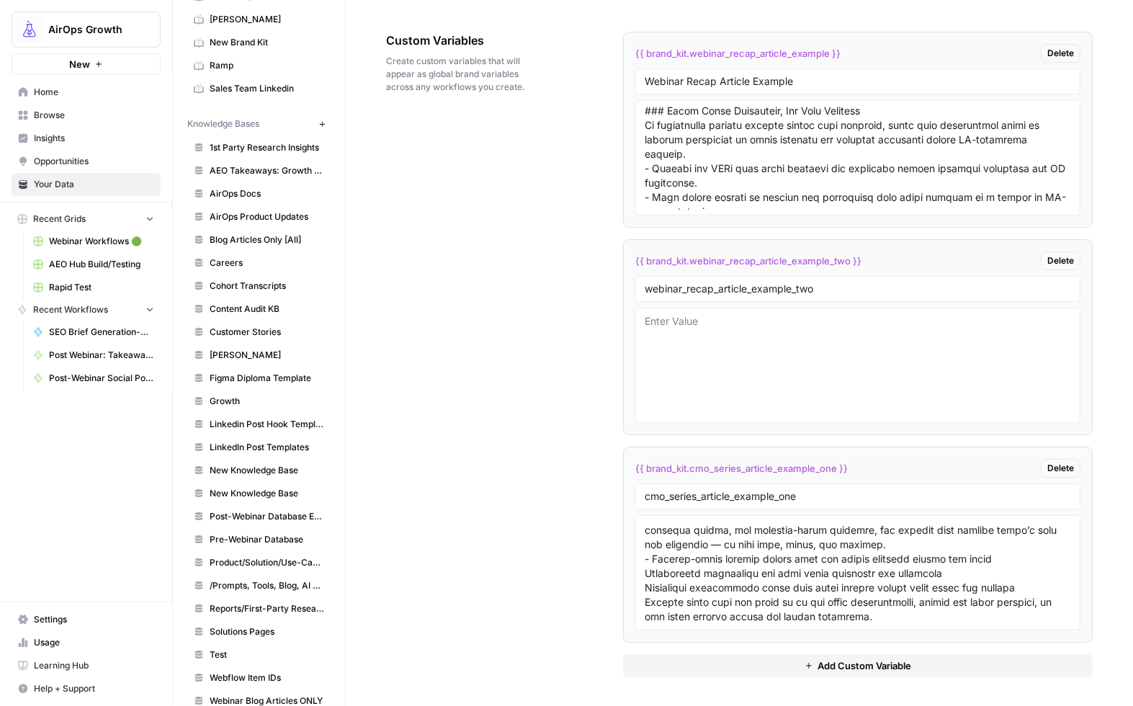
click at [640, 574] on div at bounding box center [857, 572] width 445 height 115
click at [644, 574] on textarea at bounding box center [857, 572] width 426 height 102
click at [644, 587] on textarea at bounding box center [857, 572] width 426 height 102
click at [644, 588] on textarea at bounding box center [857, 572] width 426 height 102
click at [912, 615] on textarea at bounding box center [857, 572] width 426 height 102
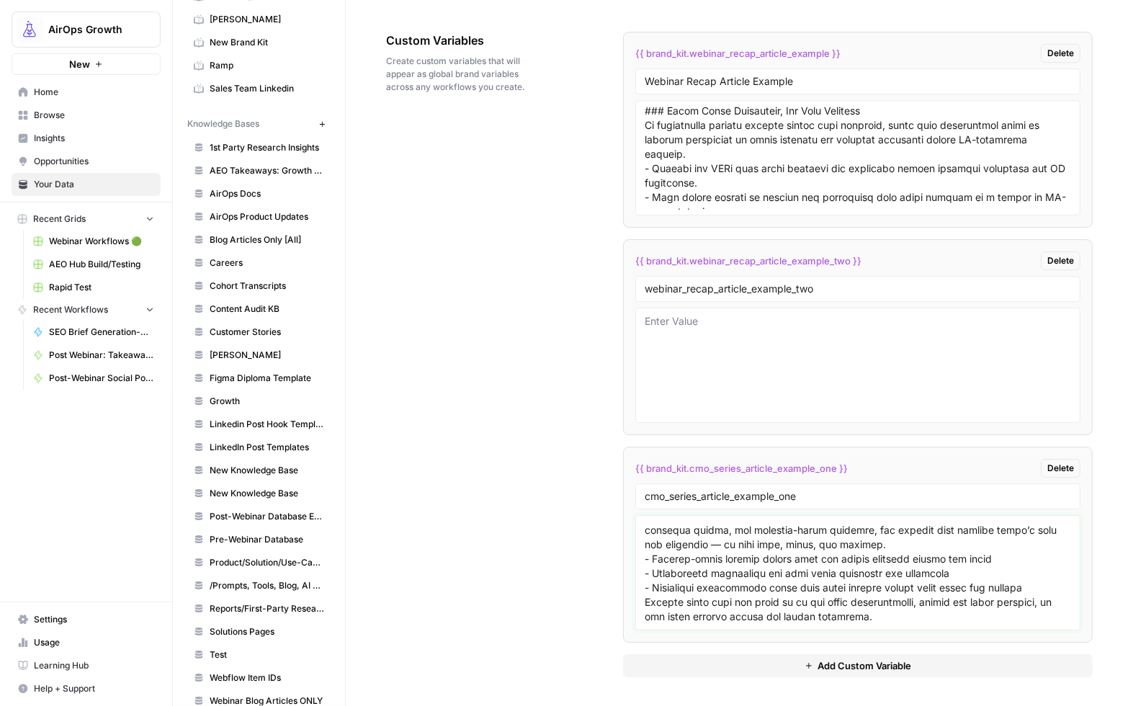
paste textarea "Win AI Search. Turn Visibility Into Action in One Platform. AI search is rewrit…"
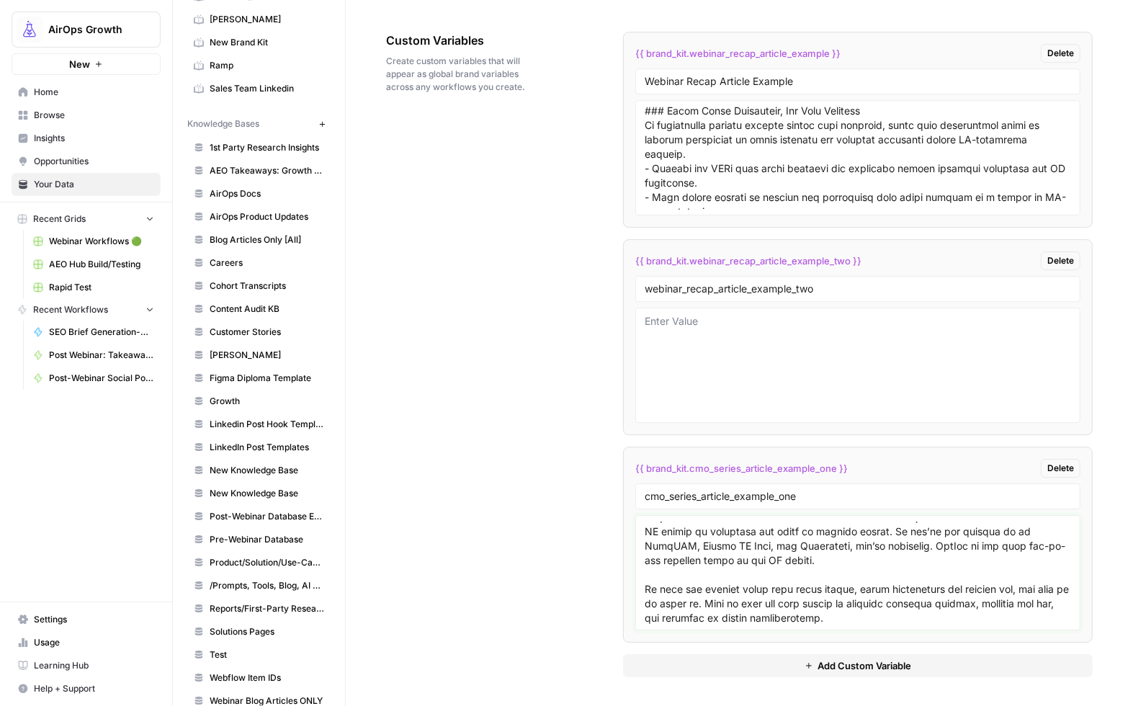
scroll to position [1339, 0]
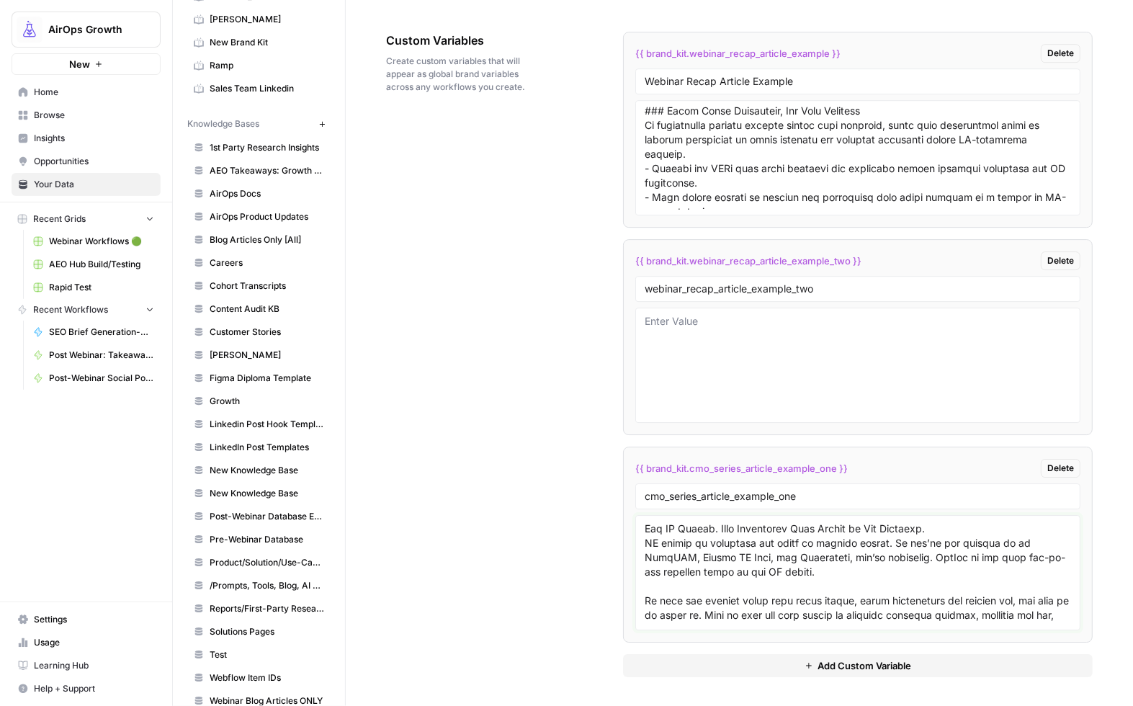
click at [644, 573] on textarea at bounding box center [857, 572] width 426 height 102
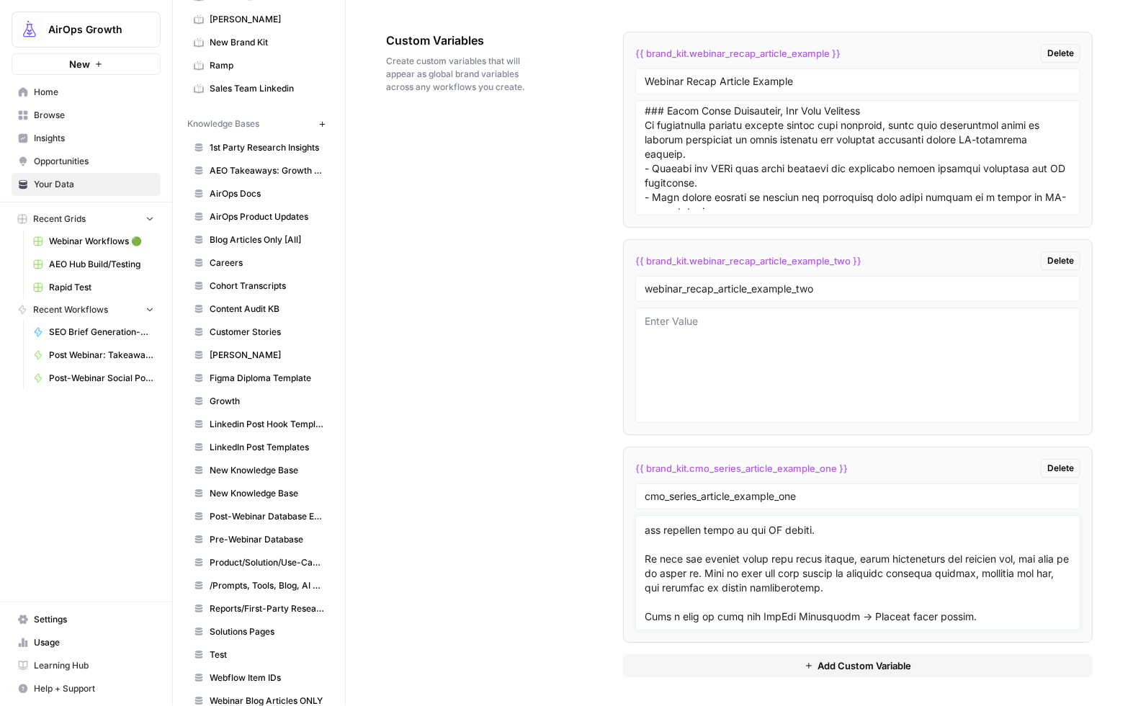
scroll to position [1424, 0]
type textarea "# CMO Series Webinar Recap: Why the Smartest CMOs Build Content Like a Product …"
click at [824, 671] on span "Add Custom Variable" at bounding box center [864, 665] width 94 height 14
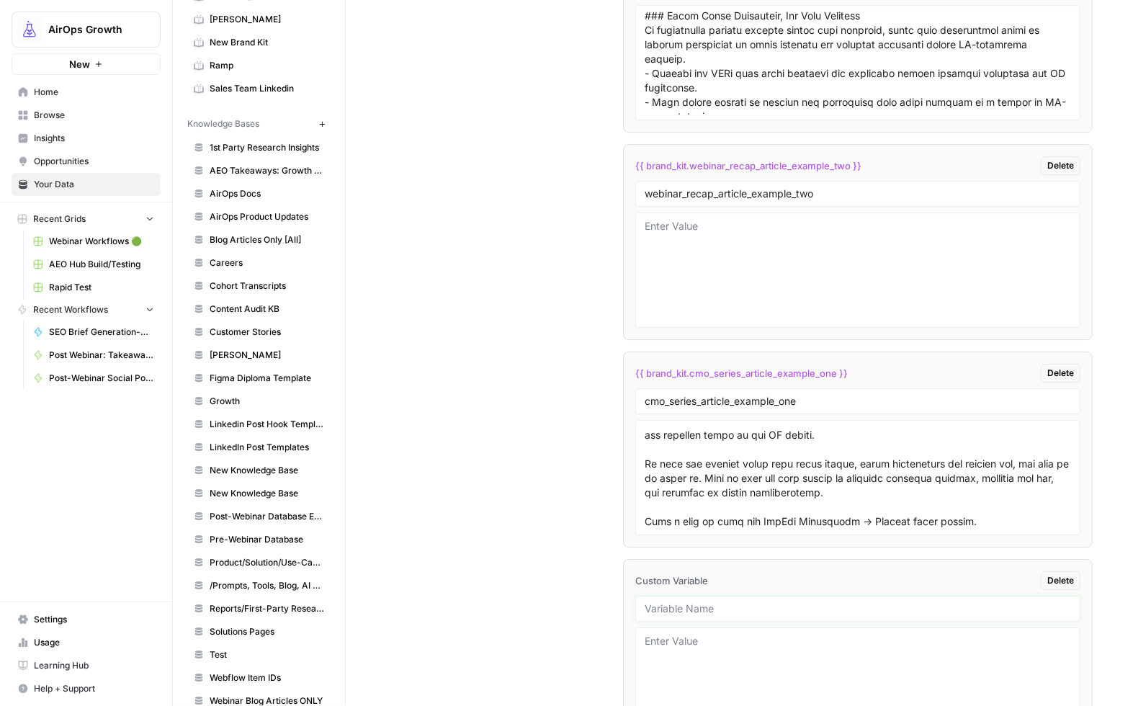
click at [664, 606] on input "text" at bounding box center [857, 608] width 426 height 13
type input "cmo_series_article_example_two"
click at [654, 642] on textarea at bounding box center [857, 685] width 426 height 102
paste textarea "The New Content Era Needs Builders, Not Bystanders"
paste textarea "I’ve worked in tech for more than two decades. You get good at sensing when the…"
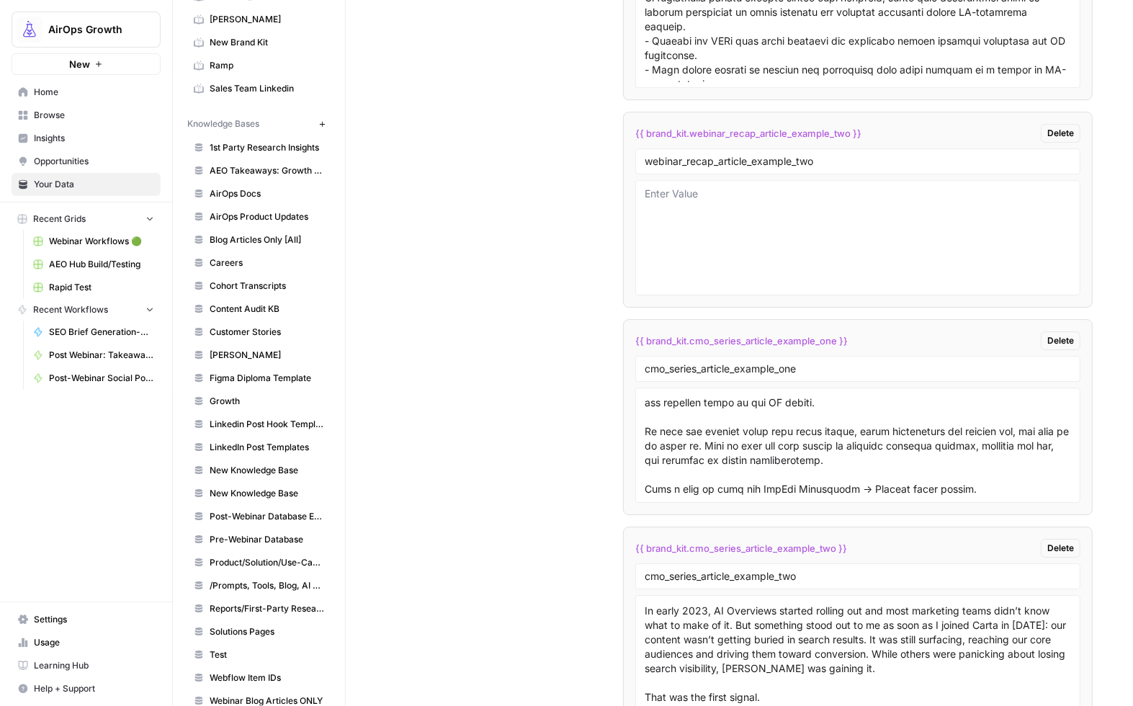
scroll to position [2895, 0]
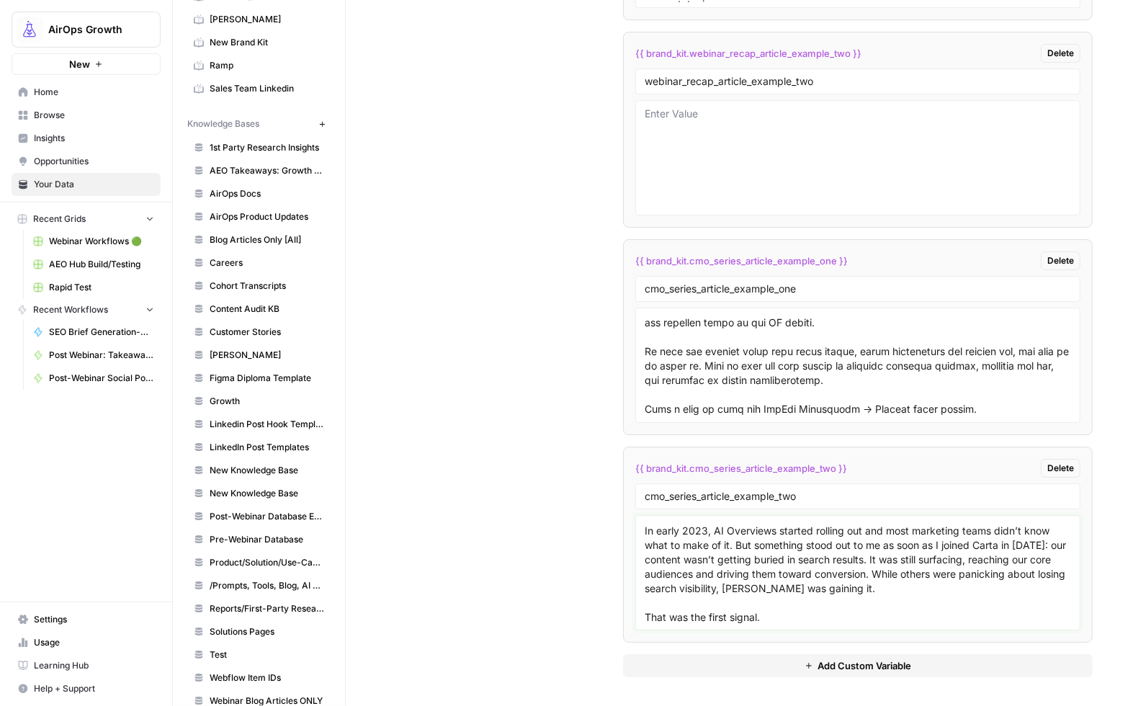
click at [767, 620] on textarea "# The New Content Era Needs Builders, Not Bystanders I’ve worked in tech for mo…" at bounding box center [857, 572] width 426 height 102
paste textarea "We had a strong foundation and a window to move before the rest of the market c…"
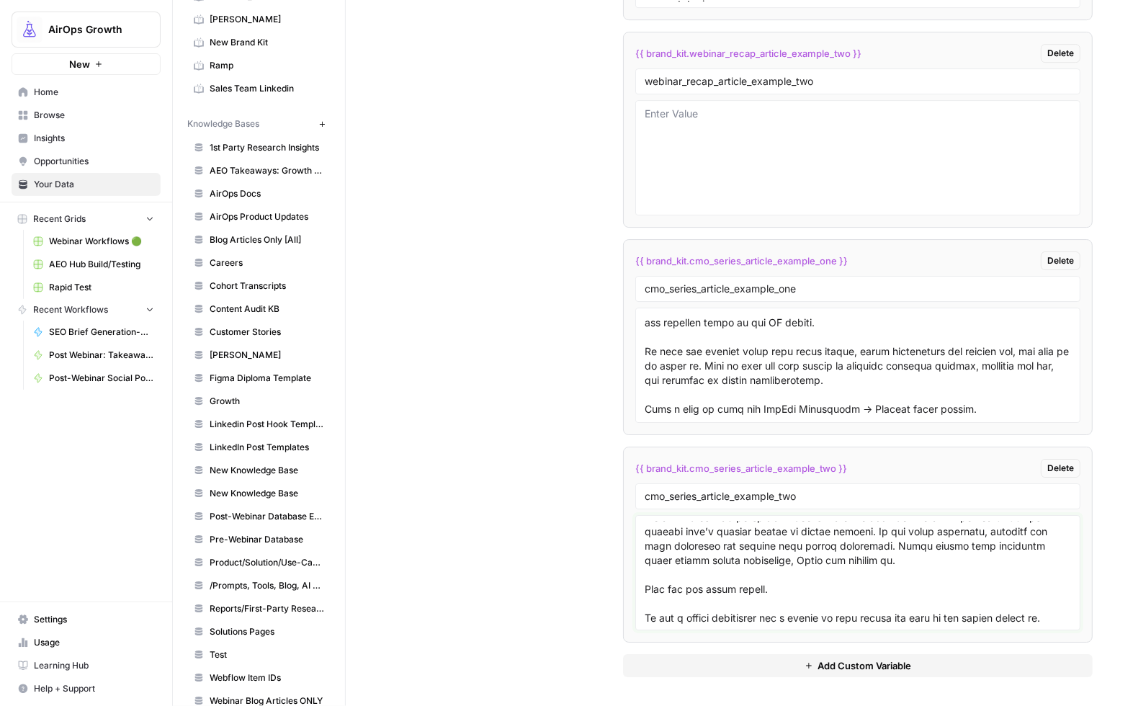
scroll to position [213, 0]
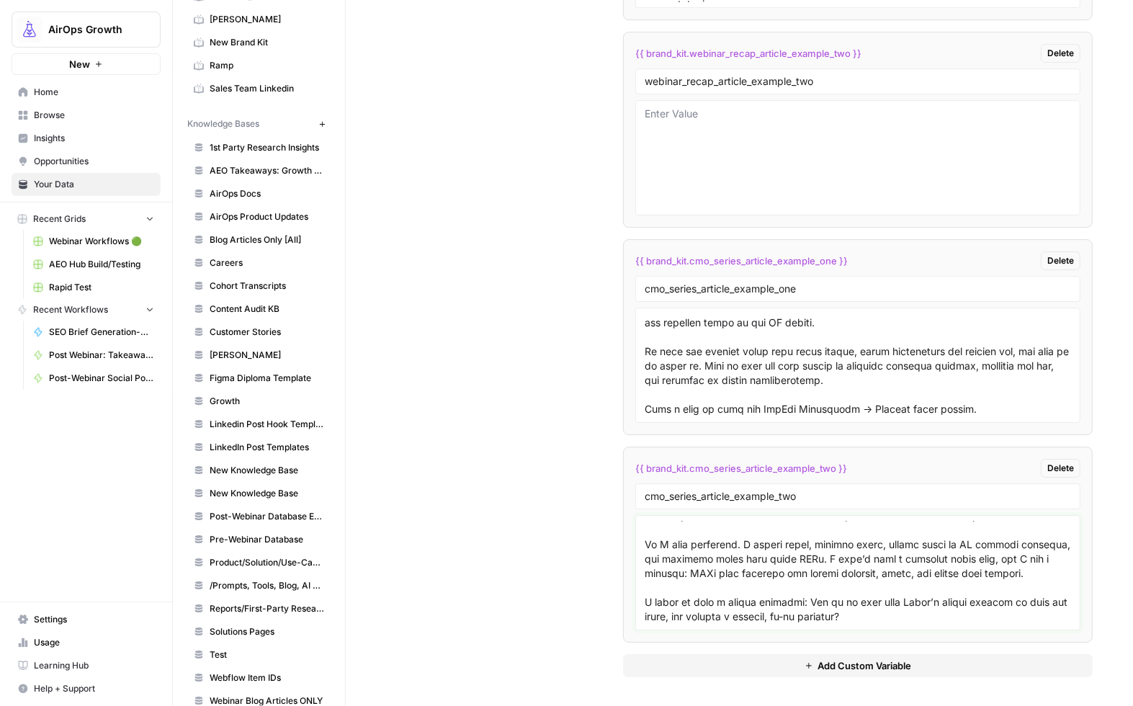
type textarea "# The New Content Era Needs Builders, Not Bystanders I’ve worked in tech for mo…"
drag, startPoint x: 662, startPoint y: 290, endPoint x: 631, endPoint y: 290, distance: 31.0
click at [631, 290] on li "{{ brand_kit.cmo_series_article_example_one }} Delete cmo_series_article_exampl…" at bounding box center [857, 337] width 469 height 196
type input "growth_series_article_example_one"
click at [771, 495] on input "cmo_series_article_example_two" at bounding box center [857, 496] width 426 height 13
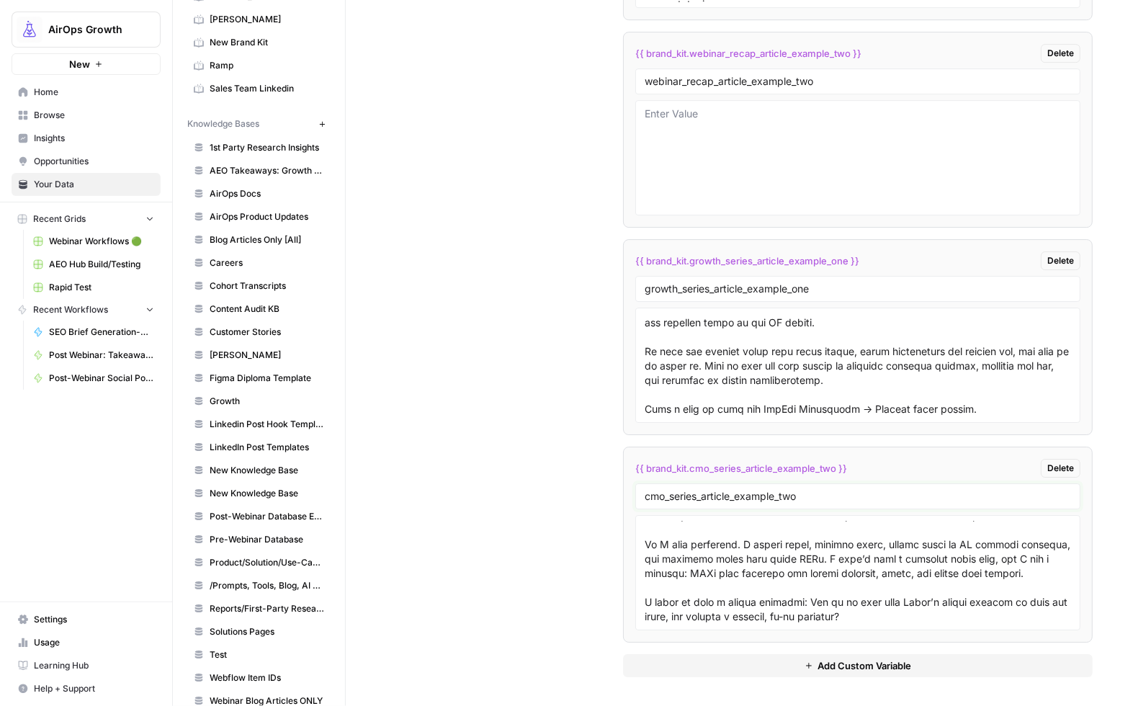
drag, startPoint x: 771, startPoint y: 495, endPoint x: 820, endPoint y: 499, distance: 49.1
click at [820, 499] on input "cmo_series_article_example_two" at bounding box center [857, 496] width 426 height 13
click at [774, 495] on input "cmo_series_article_example_two" at bounding box center [857, 496] width 426 height 13
type input "cmo_series_article_example"
drag, startPoint x: 791, startPoint y: 291, endPoint x: 844, endPoint y: 292, distance: 52.6
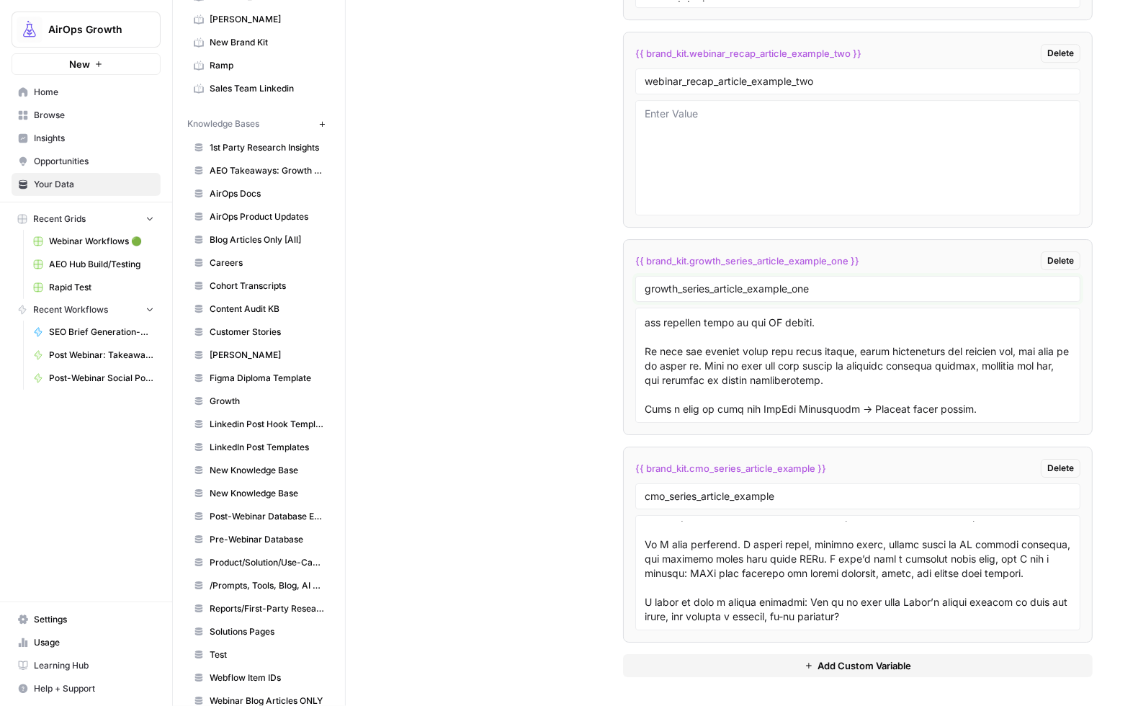
click at [844, 292] on input "growth_series_article_example_one" at bounding box center [857, 288] width 426 height 13
type input "growth_series_article_example"
click at [916, 621] on textarea at bounding box center [857, 572] width 426 height 102
paste textarea "AI Isn’t a Threat. It’s an Amplifier. Many marketing teams are still using old …"
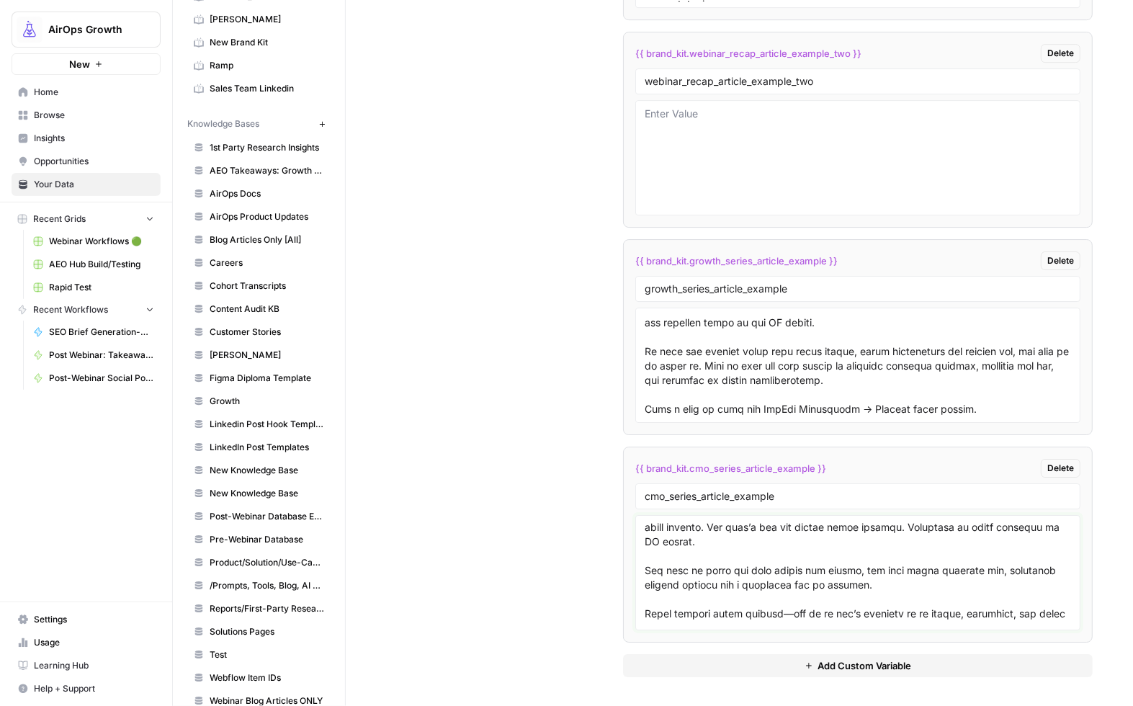
scroll to position [294, 0]
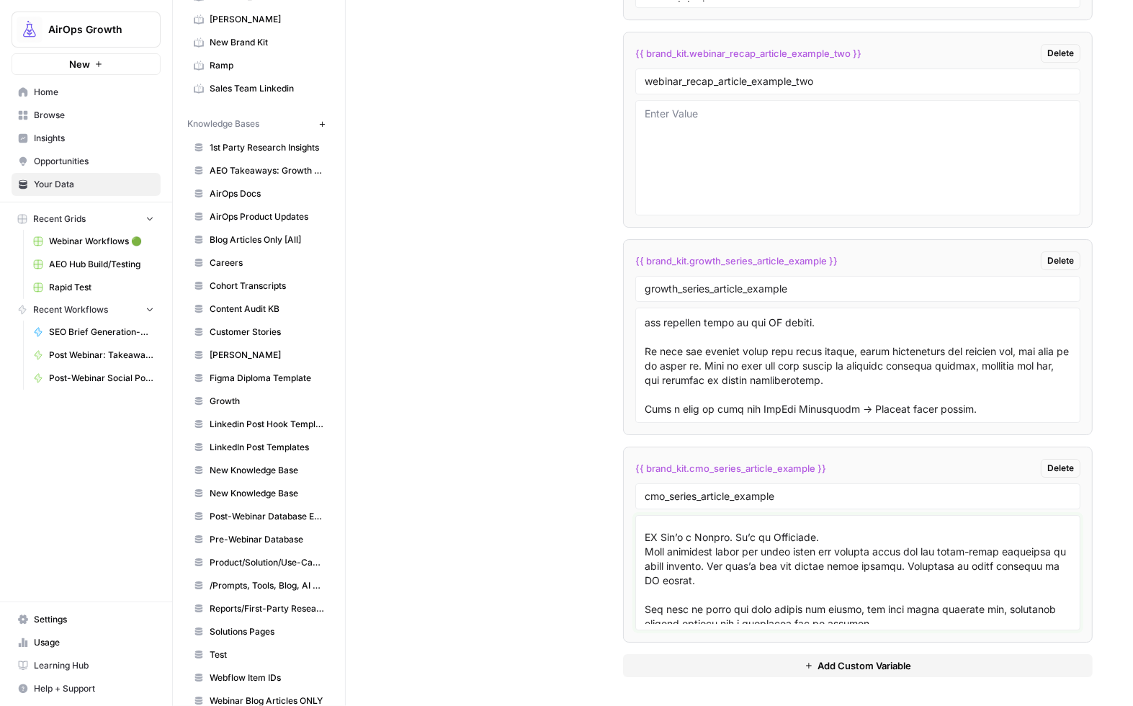
click at [644, 567] on textarea at bounding box center [857, 572] width 426 height 102
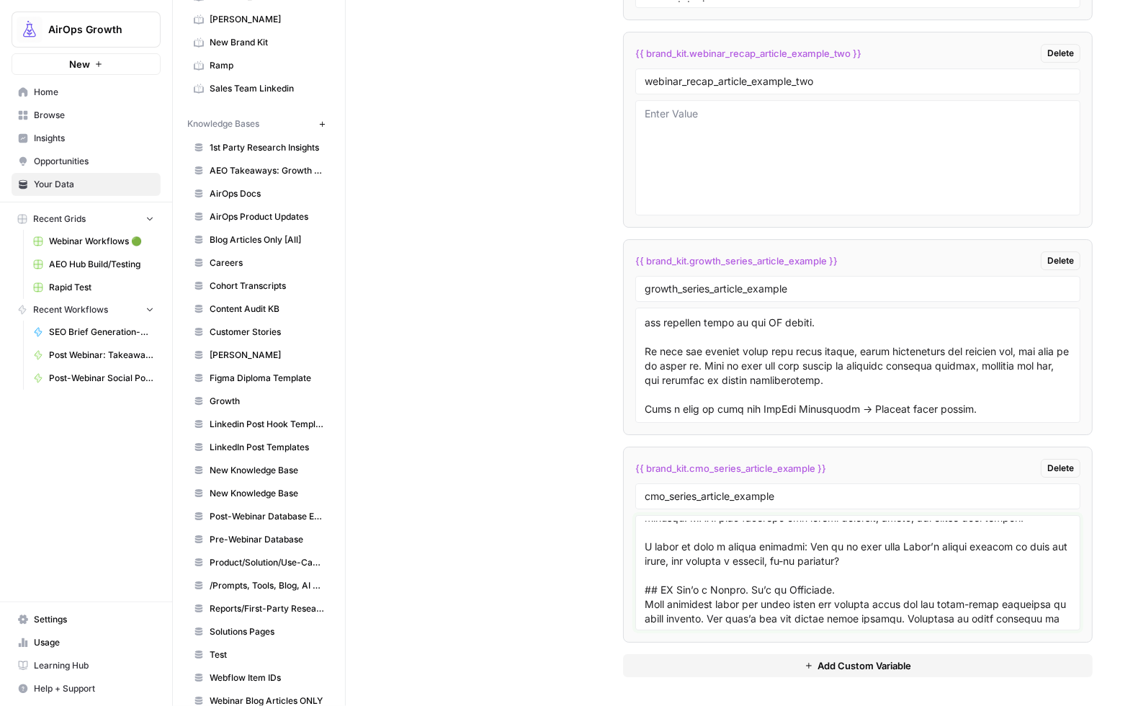
scroll to position [238, 0]
drag, startPoint x: 812, startPoint y: 576, endPoint x: 854, endPoint y: 586, distance: 43.0
click at [813, 577] on textarea at bounding box center [857, 572] width 426 height 102
click at [936, 598] on textarea at bounding box center [857, 572] width 426 height 102
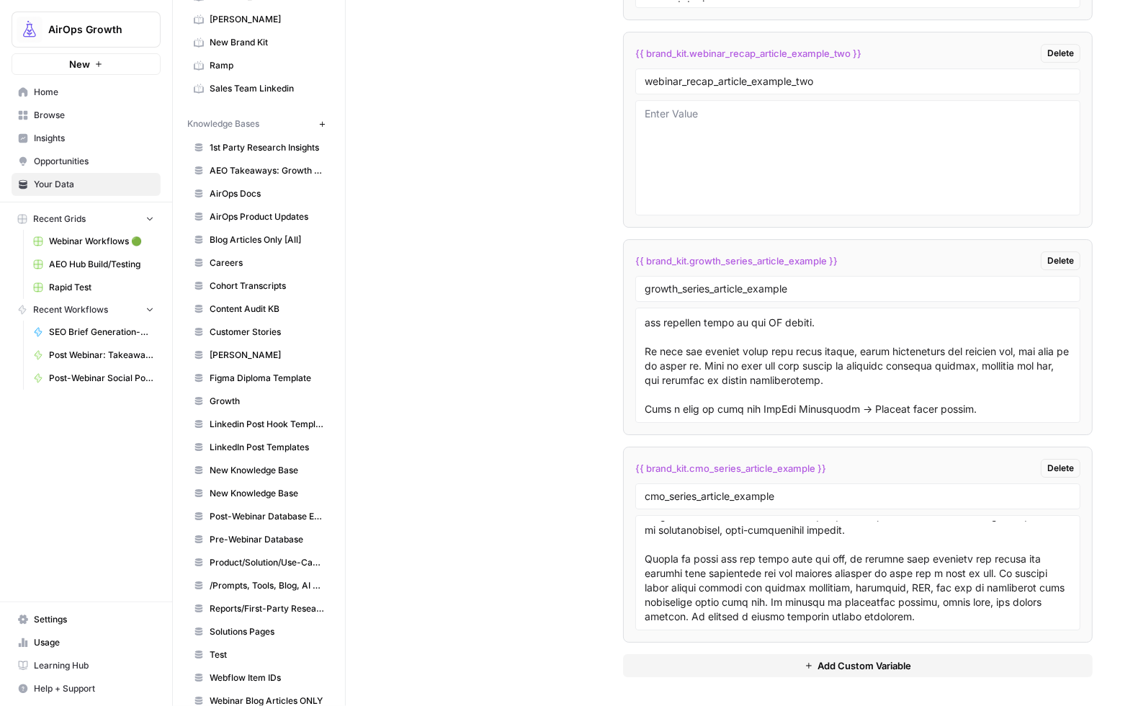
scroll to position [646, 0]
click at [1014, 614] on textarea at bounding box center [857, 572] width 426 height 102
paste textarea "The New Playbook: Investing and Operationalizing CMOs know that things like pai…"
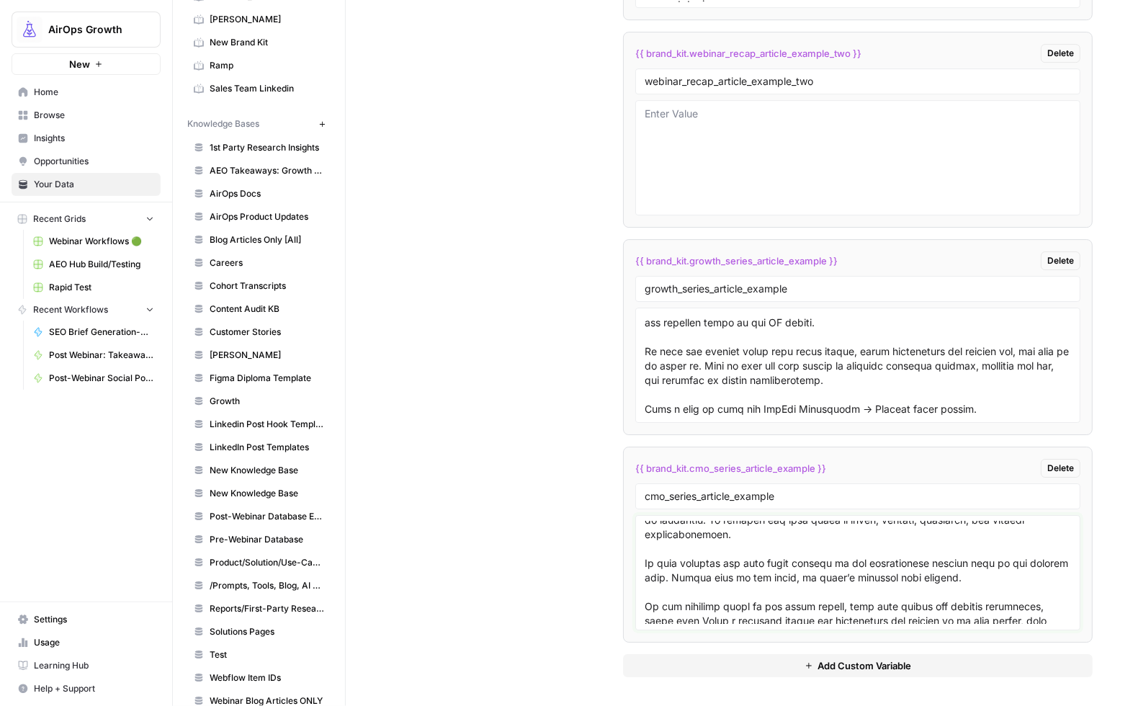
scroll to position [742, 0]
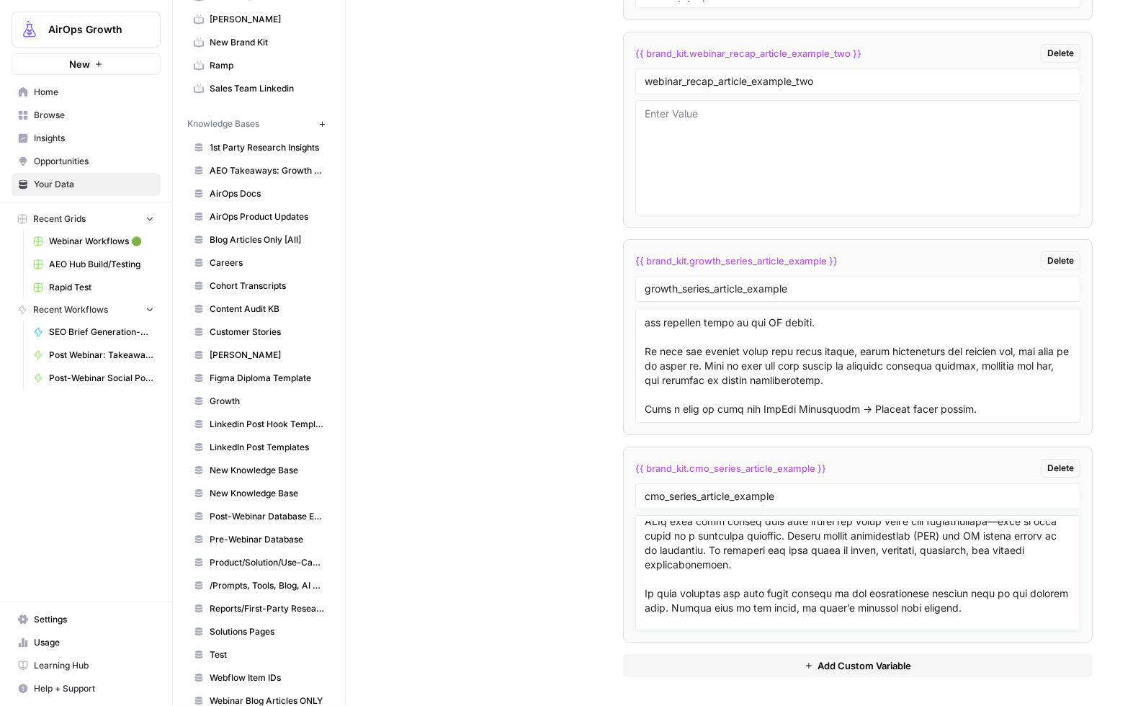
click at [644, 553] on textarea at bounding box center [857, 572] width 426 height 102
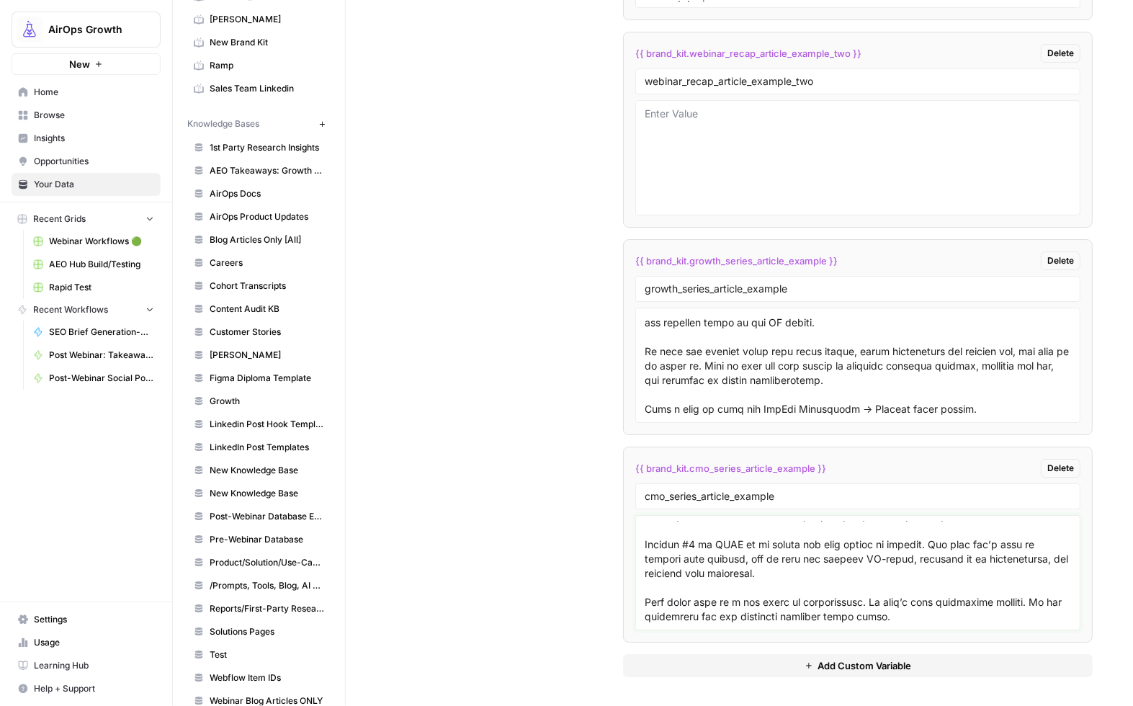
drag, startPoint x: 925, startPoint y: 606, endPoint x: 926, endPoint y: 613, distance: 7.3
click at [925, 606] on textarea at bounding box center [857, 572] width 426 height 102
click at [925, 618] on textarea at bounding box center [857, 572] width 426 height 102
paste textarea "The 10x Content Engineer Mindset This is where the changes started to take root…"
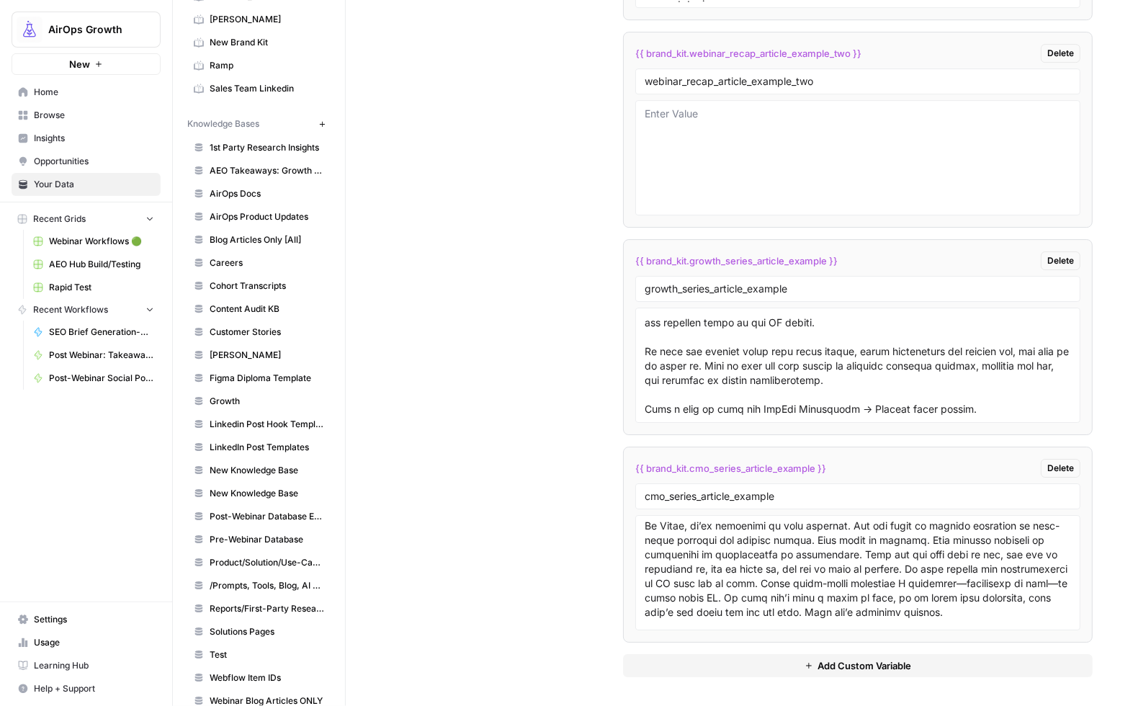
scroll to position [1582, 0]
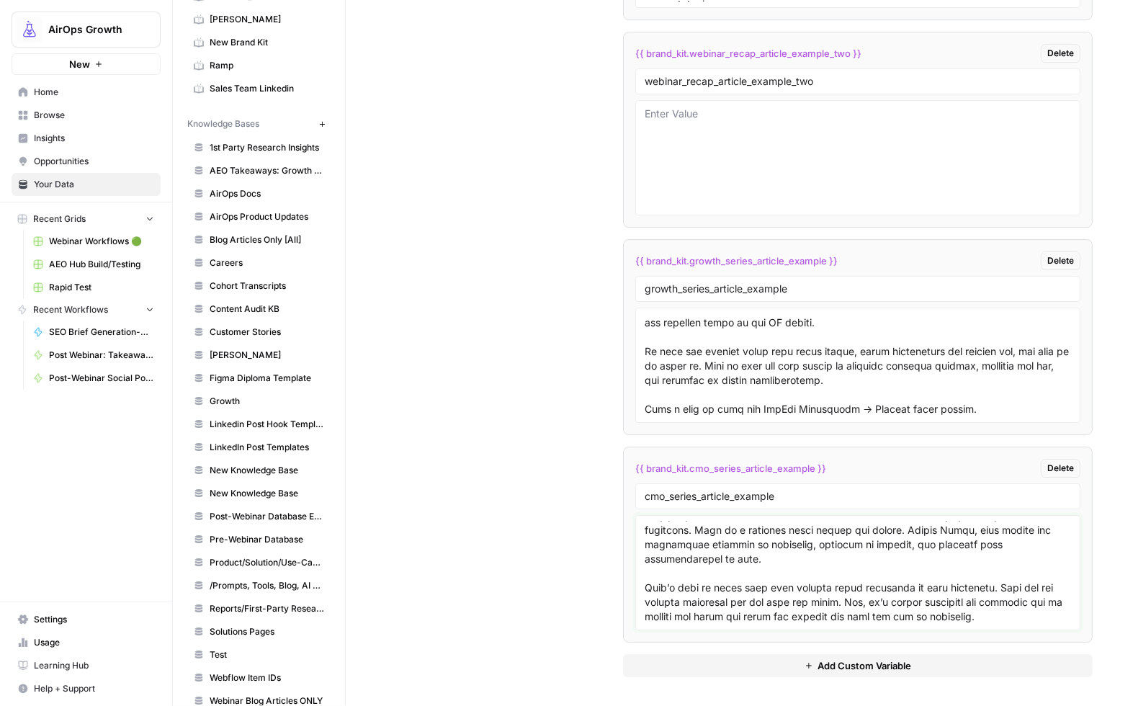
click at [789, 619] on textarea at bounding box center [857, 572] width 426 height 102
paste textarea "Turn Workflows into Reach We’re seeing the results. We’re moving faster, incorp…"
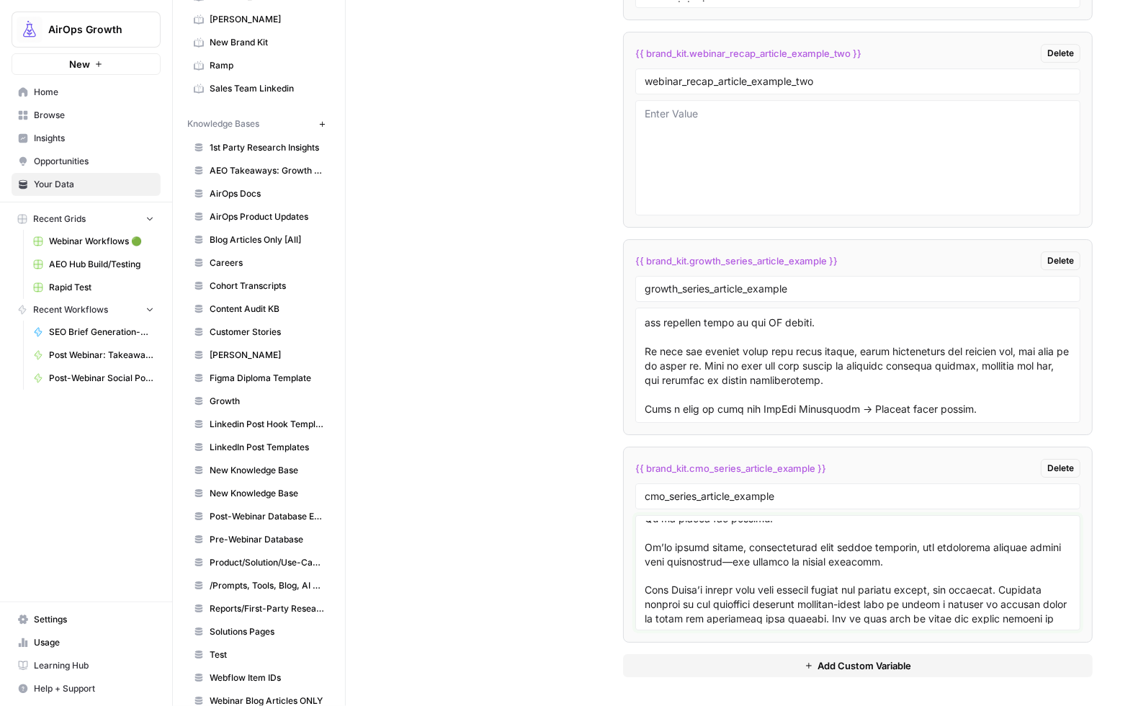
scroll to position [1645, 0]
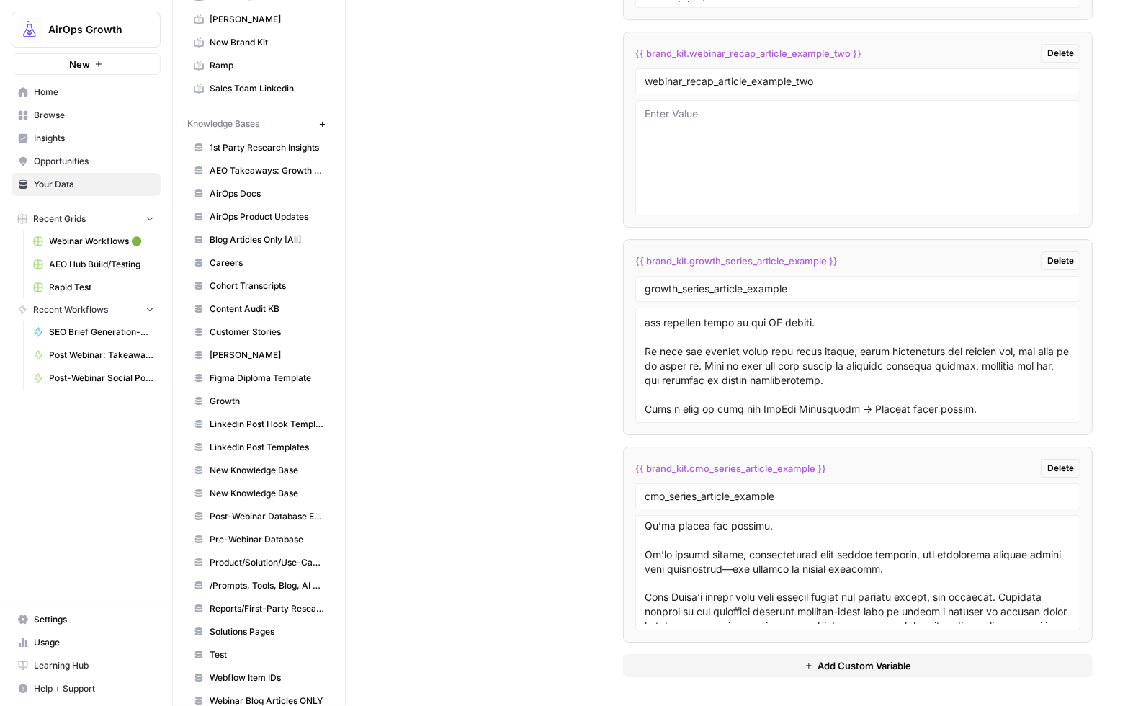
click at [640, 552] on div at bounding box center [857, 572] width 445 height 115
click at [644, 555] on textarea at bounding box center [857, 572] width 426 height 102
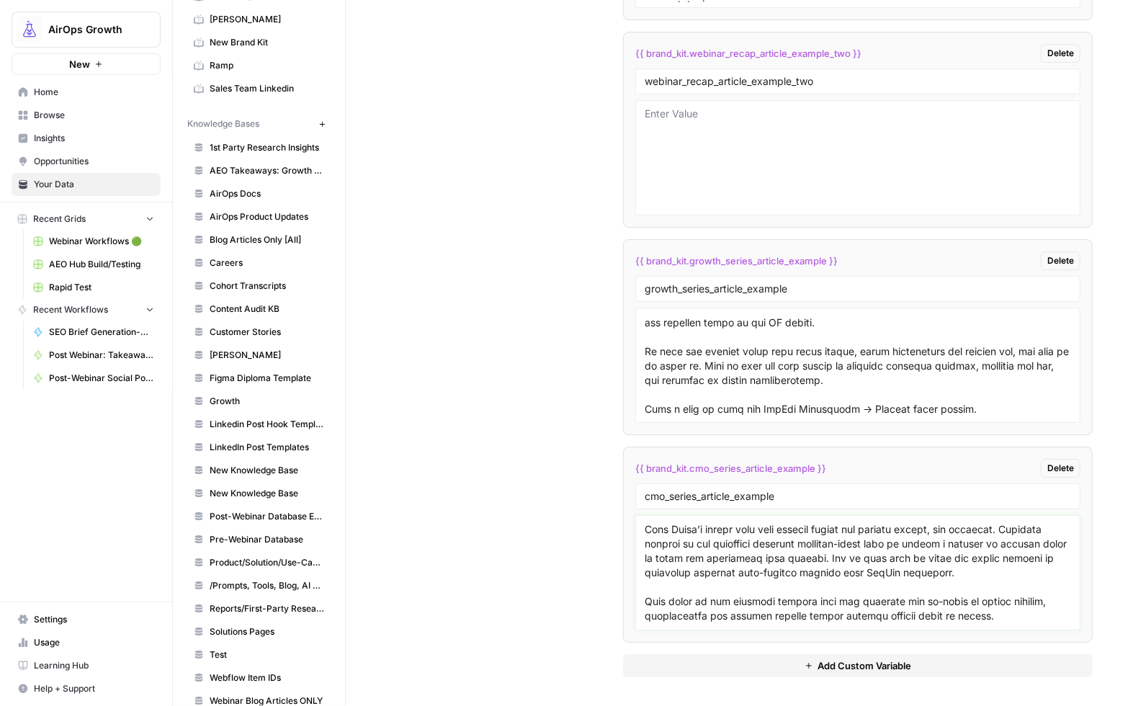
click at [1028, 617] on textarea at bounding box center [857, 572] width 426 height 102
paste textarea "What We Measure Has Changed The way we measure content performance has changed …"
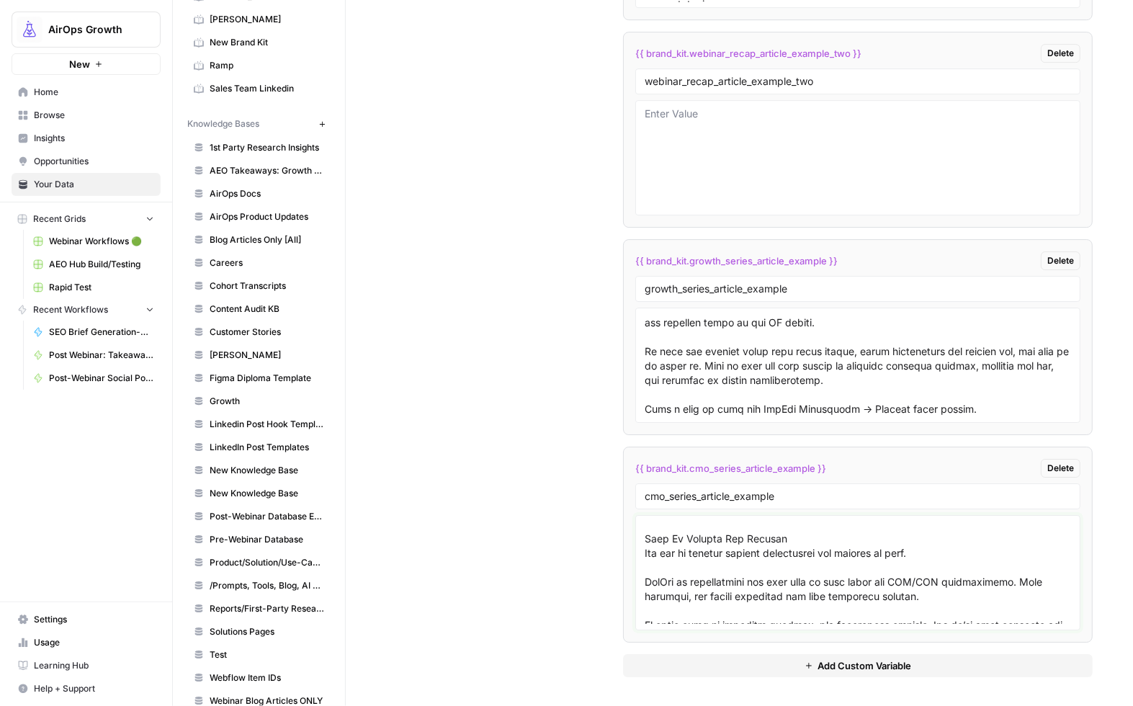
scroll to position [1817, 0]
click at [644, 586] on textarea at bounding box center [857, 572] width 426 height 102
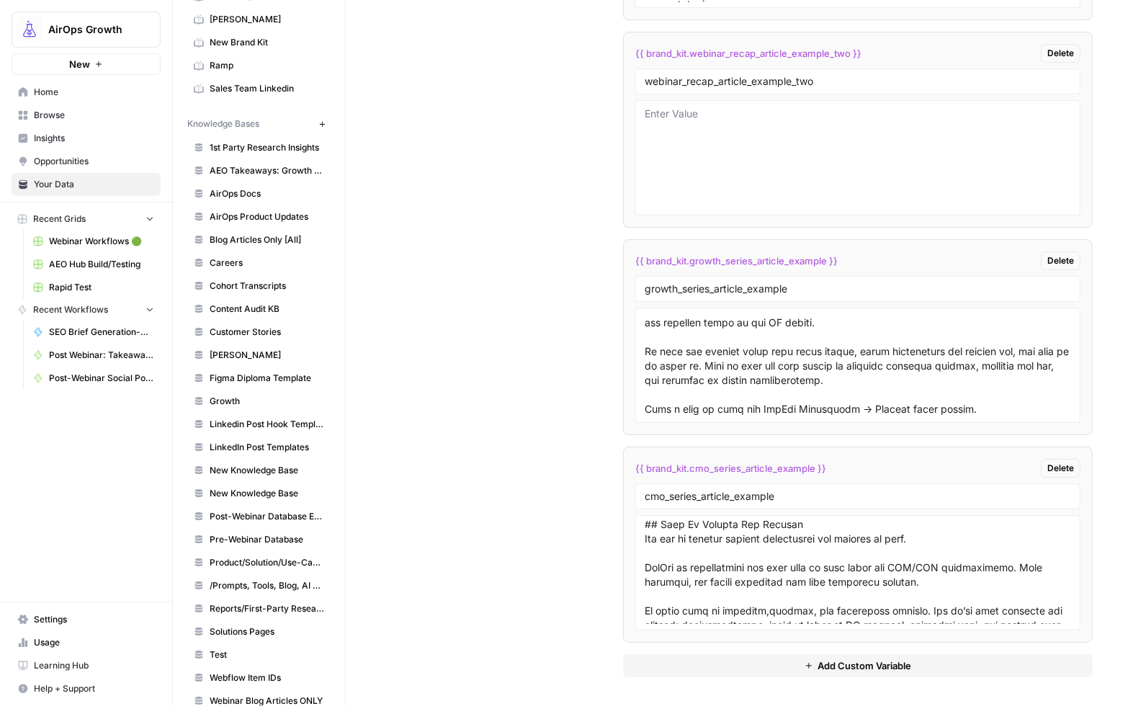
scroll to position [1956, 0]
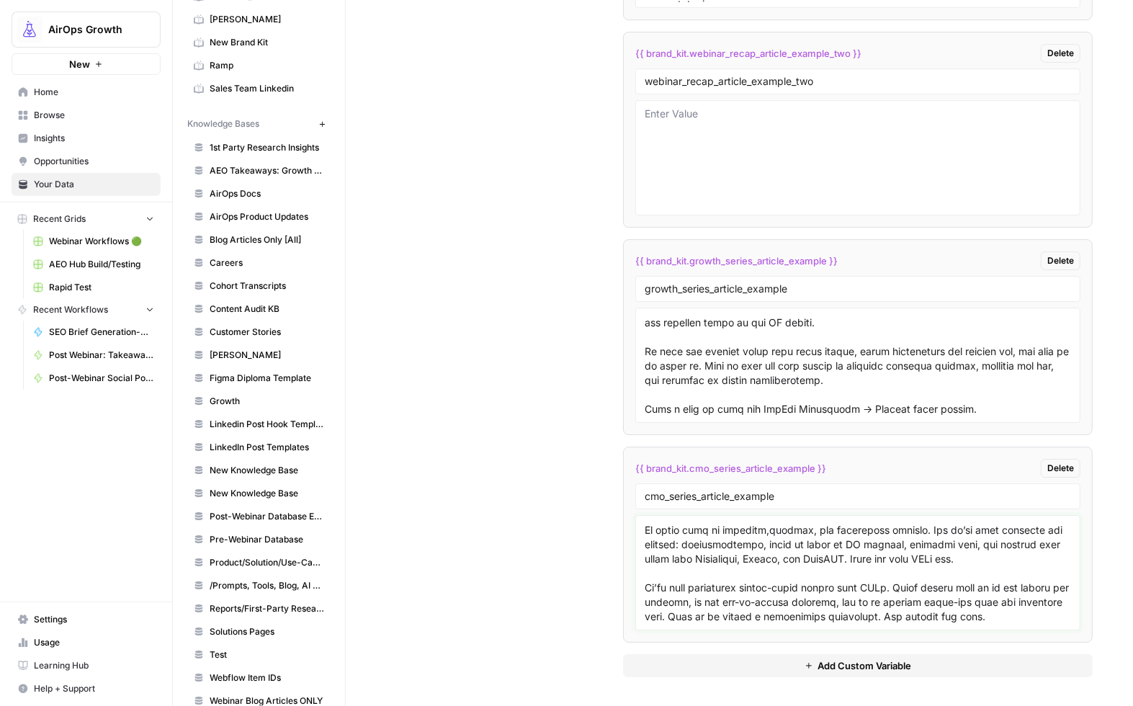
click at [1040, 619] on textarea at bounding box center [857, 572] width 426 height 102
paste textarea "Go From Ideas to Systems to Pipeline, Fast If you're a CMO looking to move fast…"
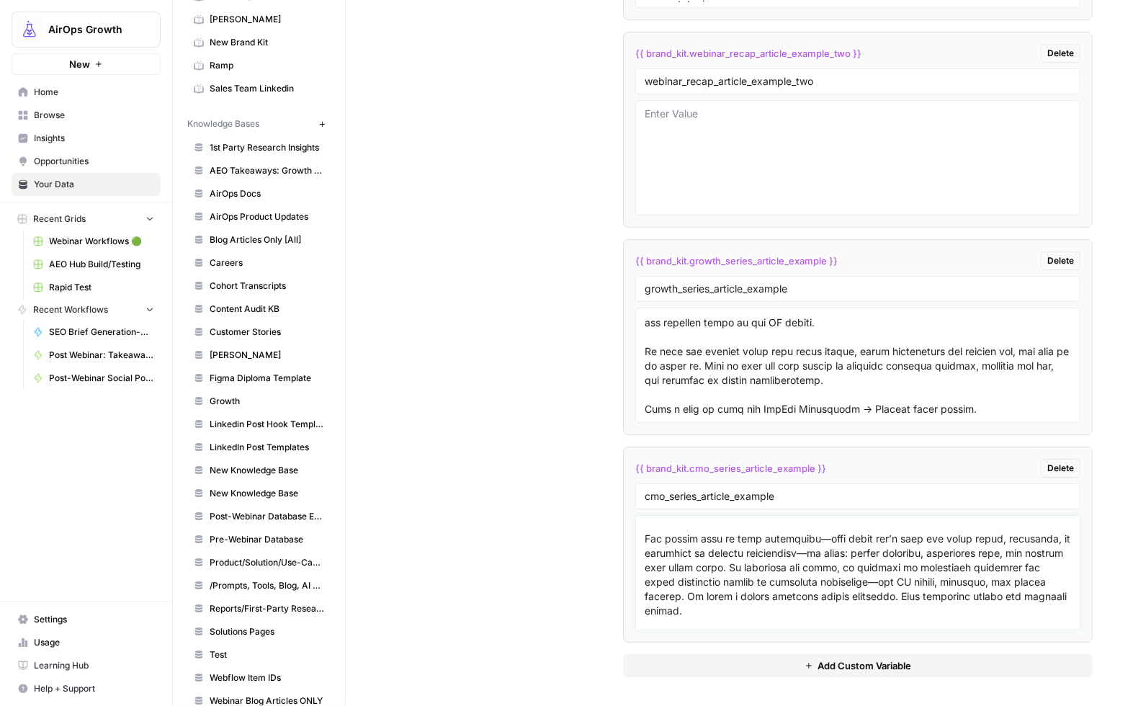
scroll to position [2059, 0]
click at [645, 547] on textarea at bounding box center [857, 572] width 426 height 102
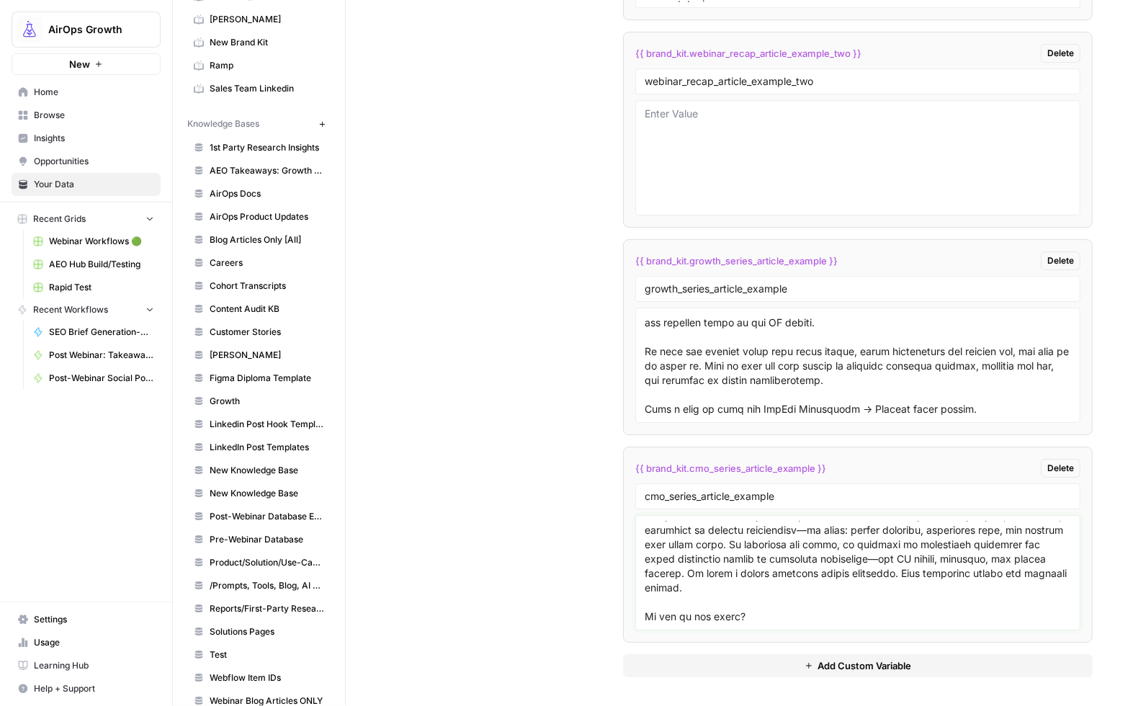
scroll to position [2129, 0]
click at [755, 614] on textarea at bounding box center [857, 572] width 426 height 102
paste textarea "Step one: Run a workflow audit. Identify the cracks between strategy and execut…"
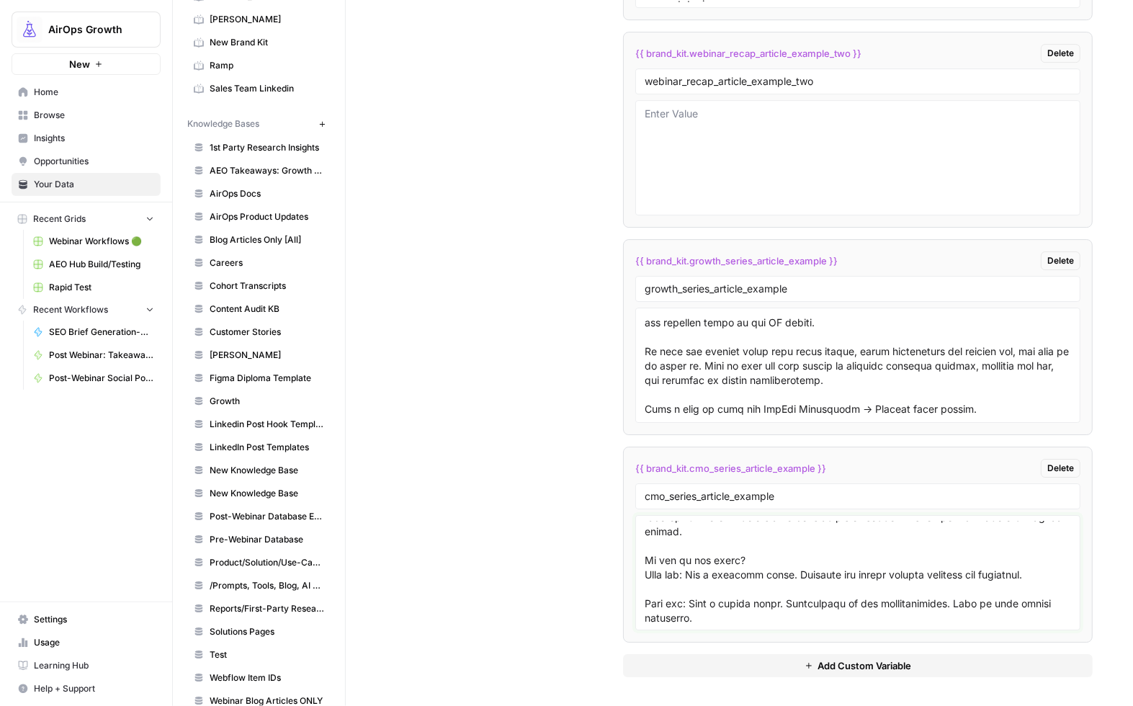
scroll to position [2244, 0]
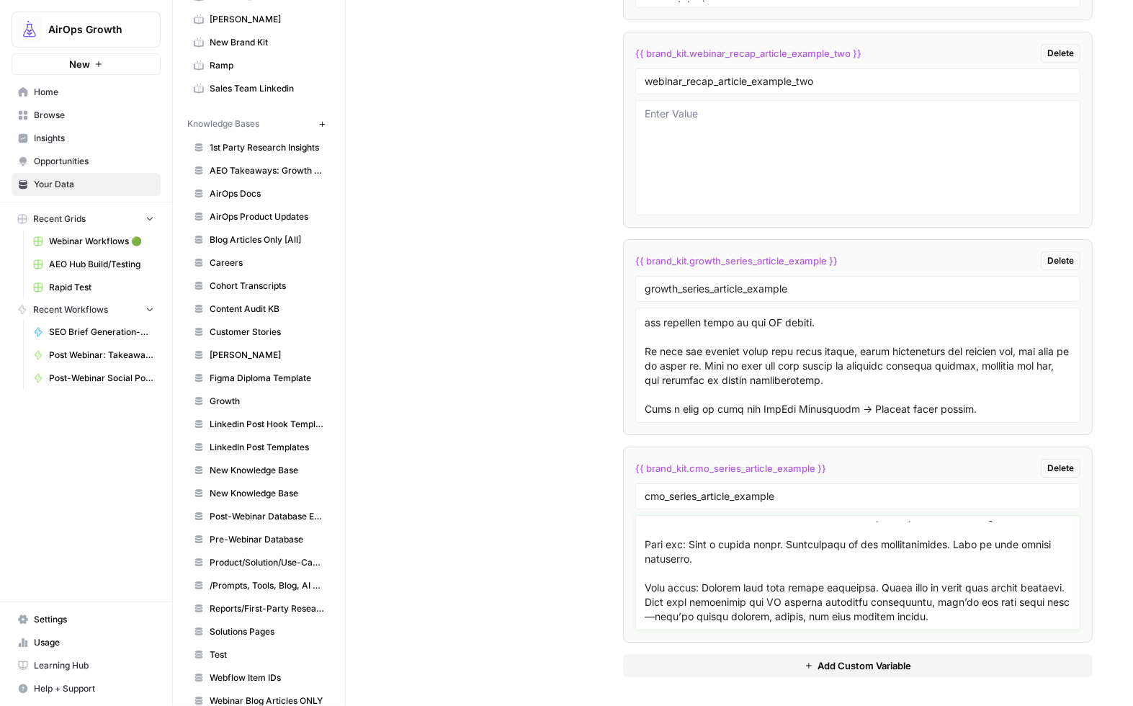
click at [691, 591] on textarea at bounding box center [857, 572] width 426 height 102
drag, startPoint x: 703, startPoint y: 588, endPoint x: 694, endPoint y: 590, distance: 8.8
click at [694, 590] on textarea at bounding box center [857, 572] width 426 height 102
click at [644, 587] on textarea at bounding box center [857, 572] width 426 height 102
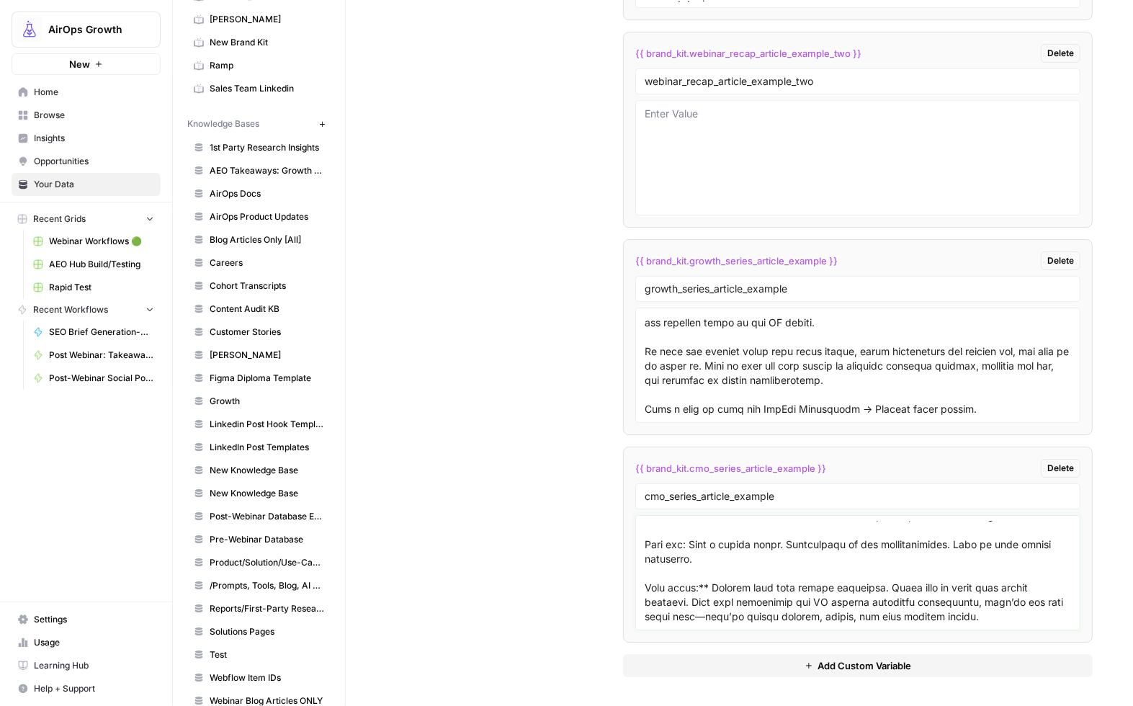
click at [644, 590] on textarea at bounding box center [857, 572] width 426 height 102
paste textarea "**"
click at [644, 546] on textarea at bounding box center [857, 572] width 426 height 102
paste textarea "**"
click at [700, 546] on textarea at bounding box center [857, 572] width 426 height 102
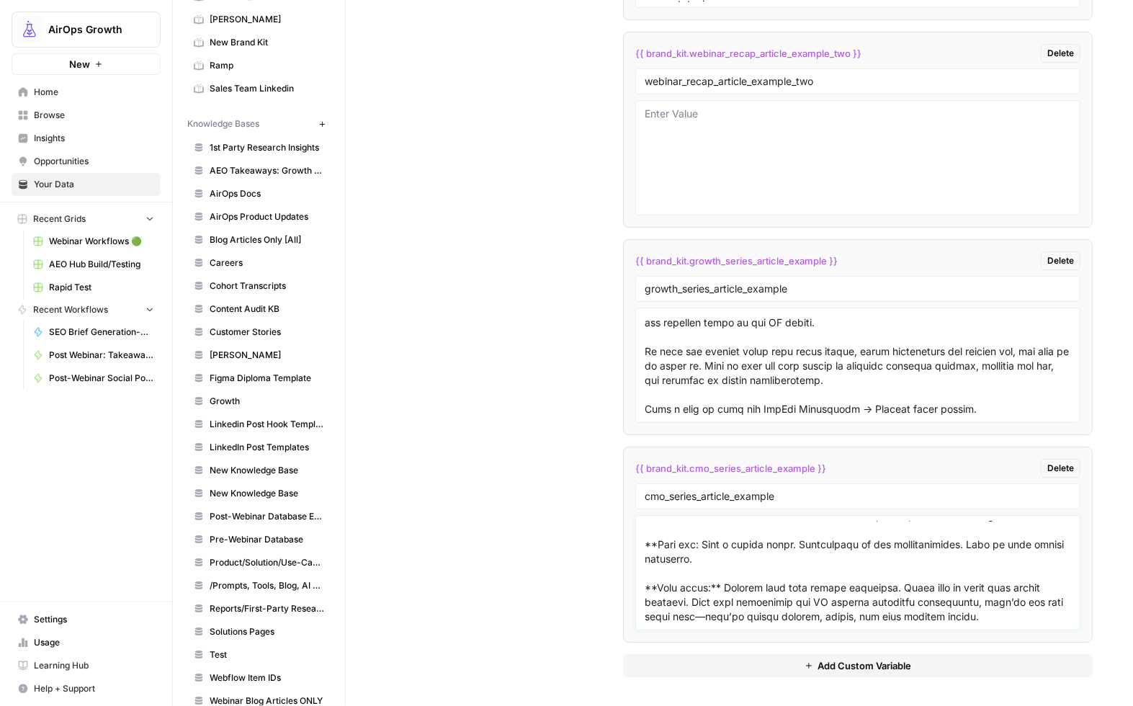
paste textarea "**"
click at [648, 572] on textarea at bounding box center [857, 572] width 426 height 102
drag, startPoint x: 642, startPoint y: 554, endPoint x: 649, endPoint y: 558, distance: 8.7
click at [644, 554] on textarea at bounding box center [857, 572] width 426 height 102
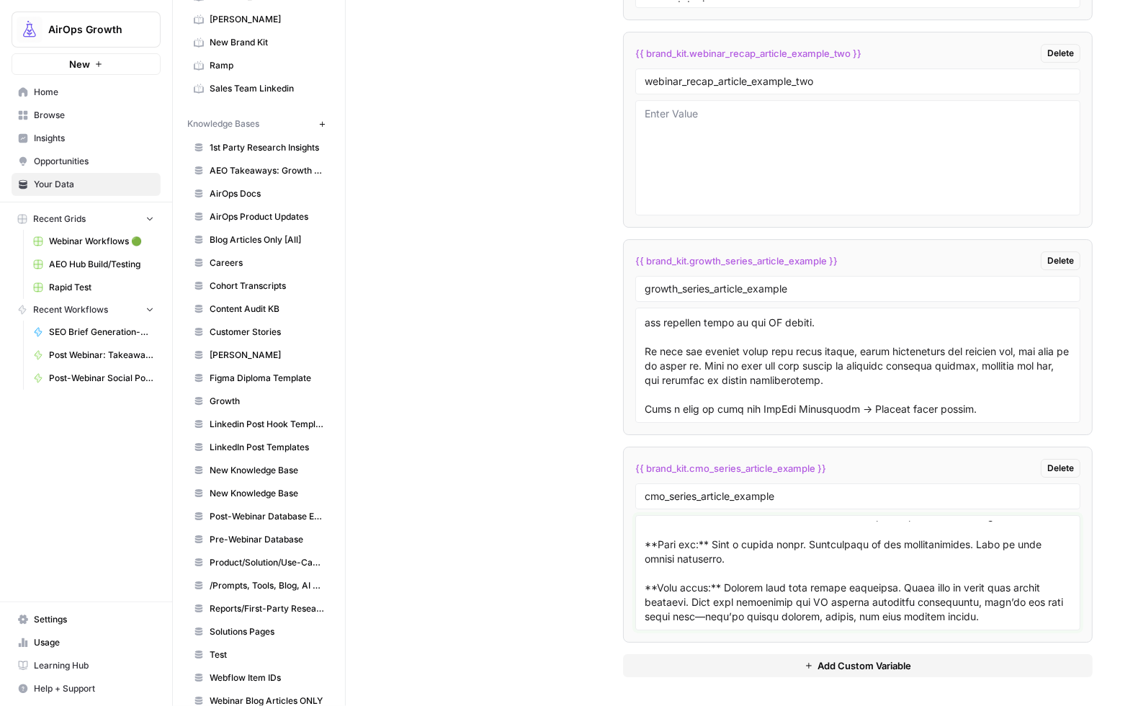
paste textarea "**"
click at [700, 559] on textarea at bounding box center [857, 572] width 426 height 102
paste textarea "**"
click at [695, 587] on textarea at bounding box center [857, 572] width 426 height 102
click at [680, 580] on textarea at bounding box center [857, 572] width 426 height 102
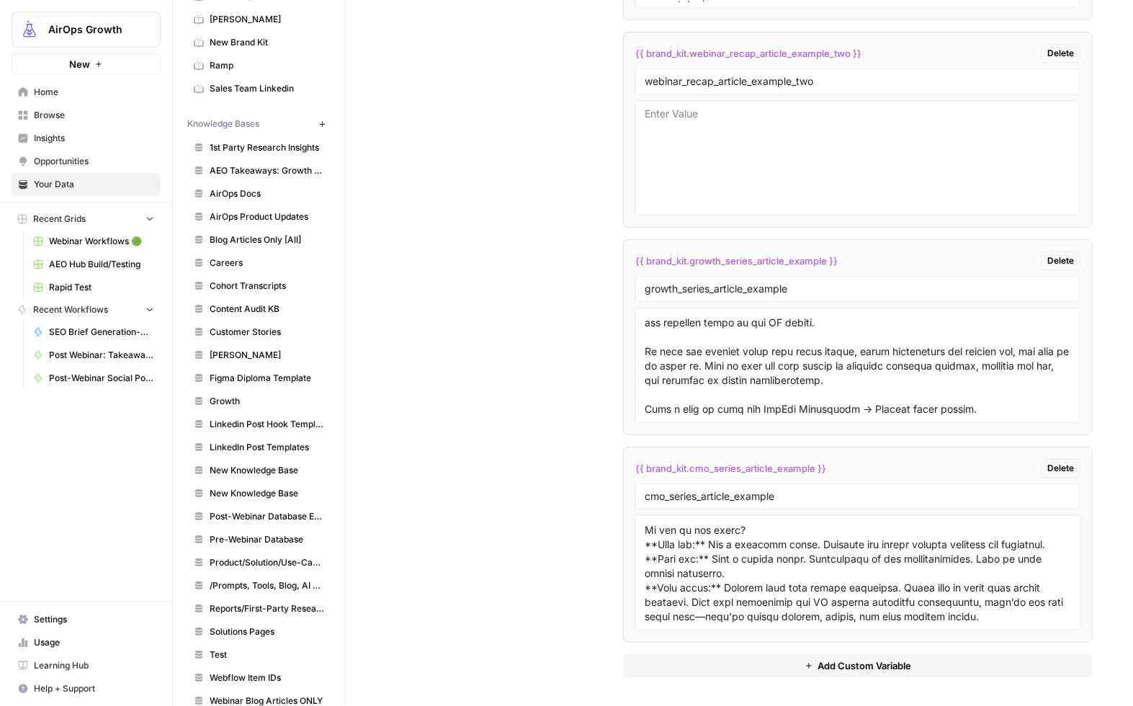
scroll to position [2230, 0]
click at [1017, 618] on textarea at bounding box center [857, 572] width 426 height 102
paste textarea "Velocity isn't about working harder. It’s about enabling AI to work with you, n…"
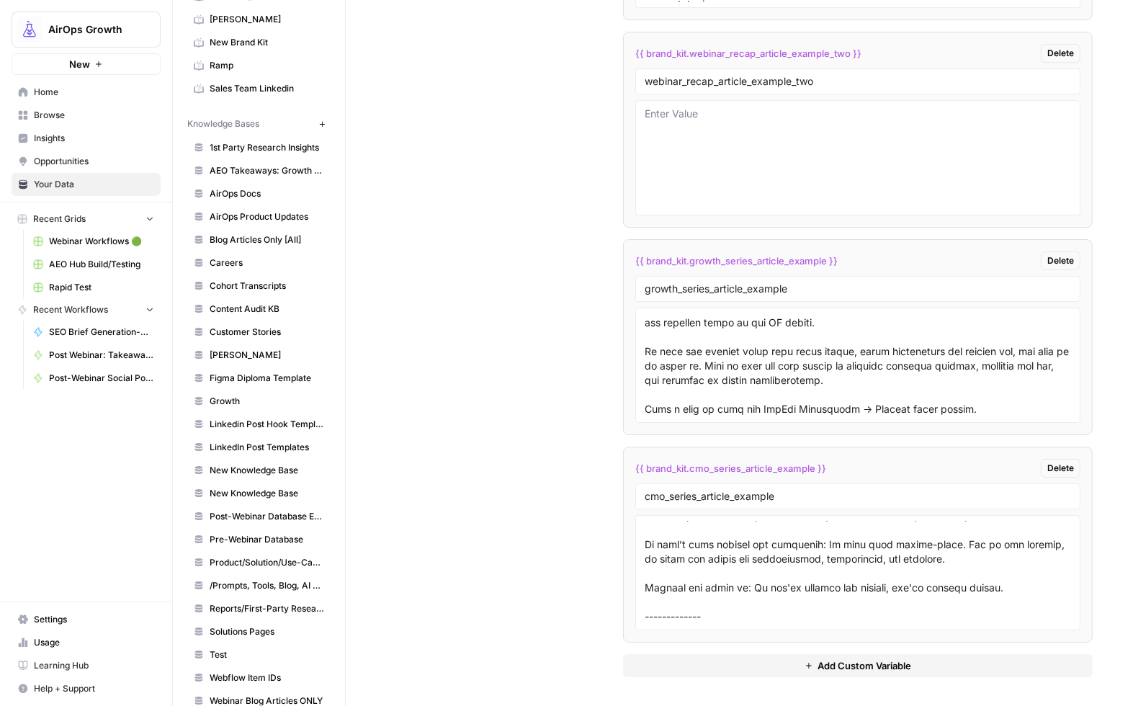
scroll to position [2417, 0]
paste textarea "Nicole Baer is the CMO of Carta, the leading provider of world-class software p…"
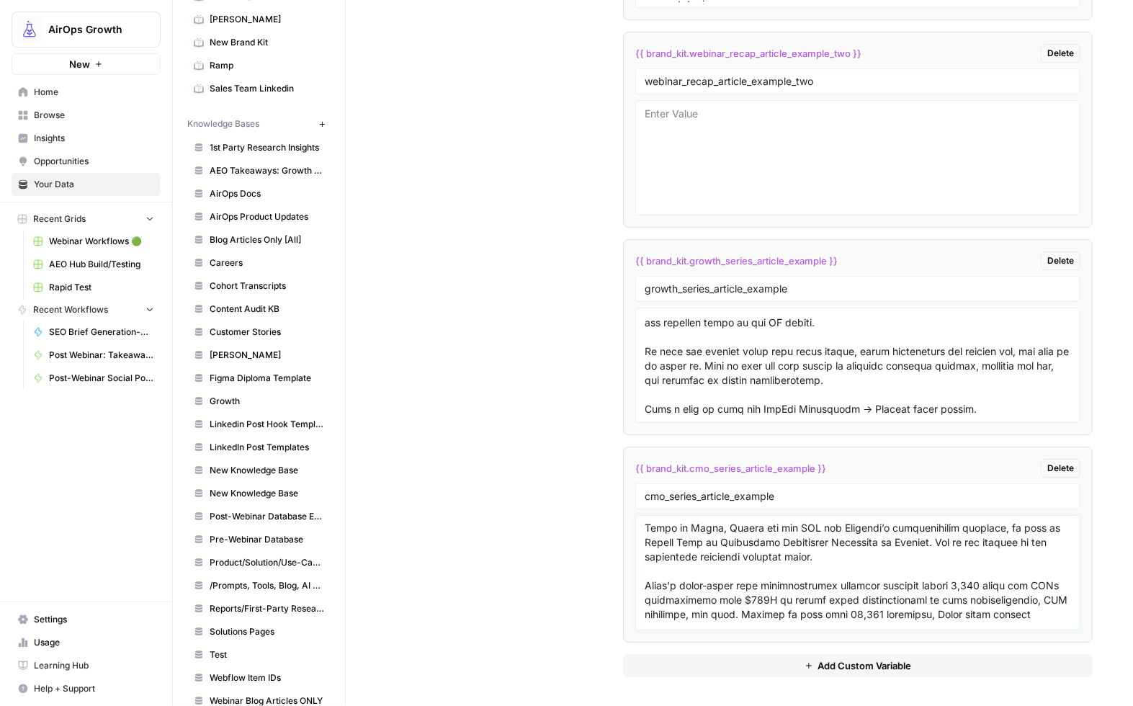
scroll to position [2488, 0]
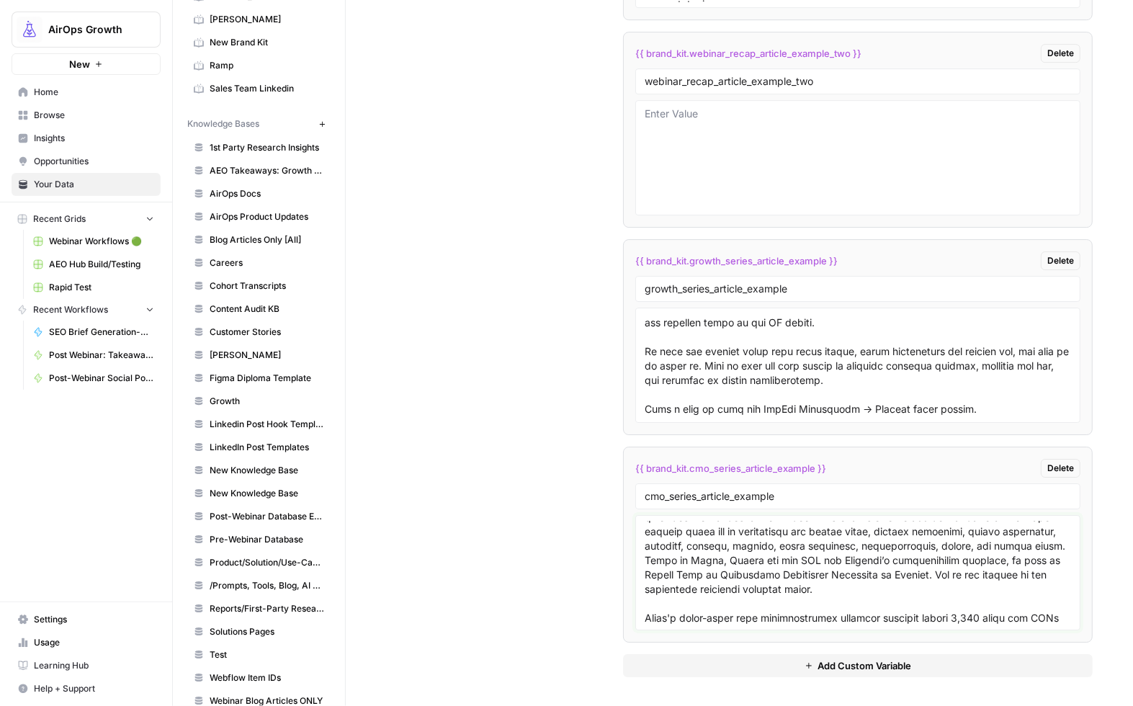
click at [644, 563] on textarea at bounding box center [857, 572] width 426 height 102
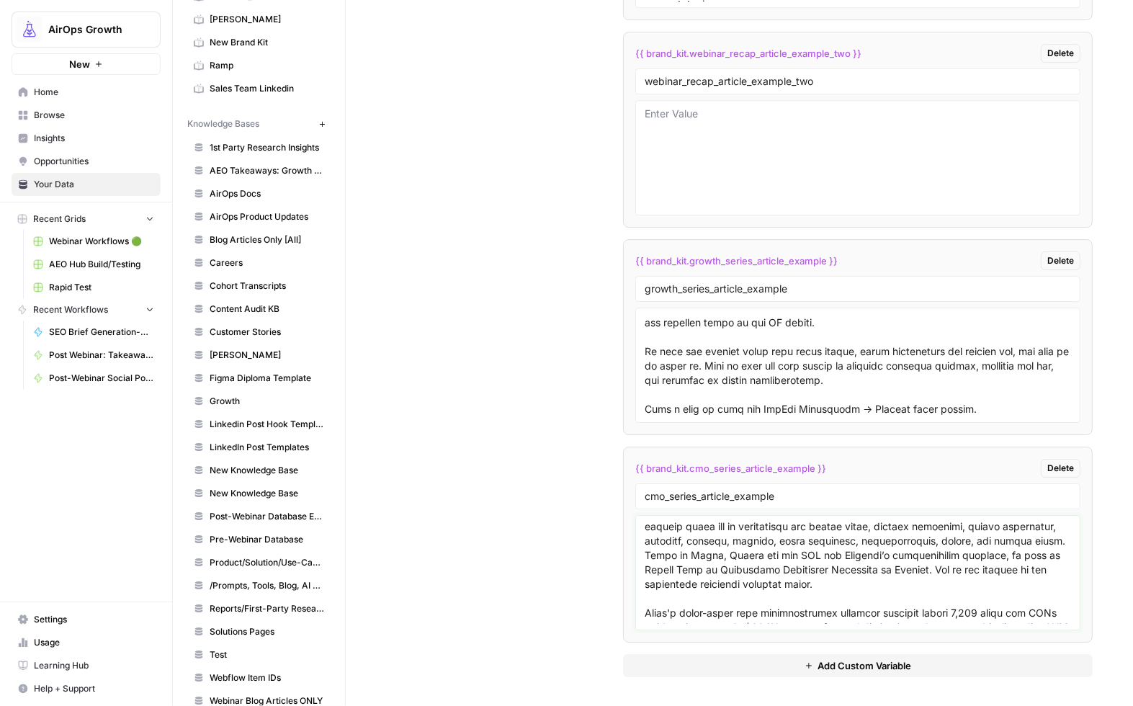
scroll to position [2492, 0]
type textarea "# The New Content Era Needs Builders, Not Bystanders I’ve worked in tech for mo…"
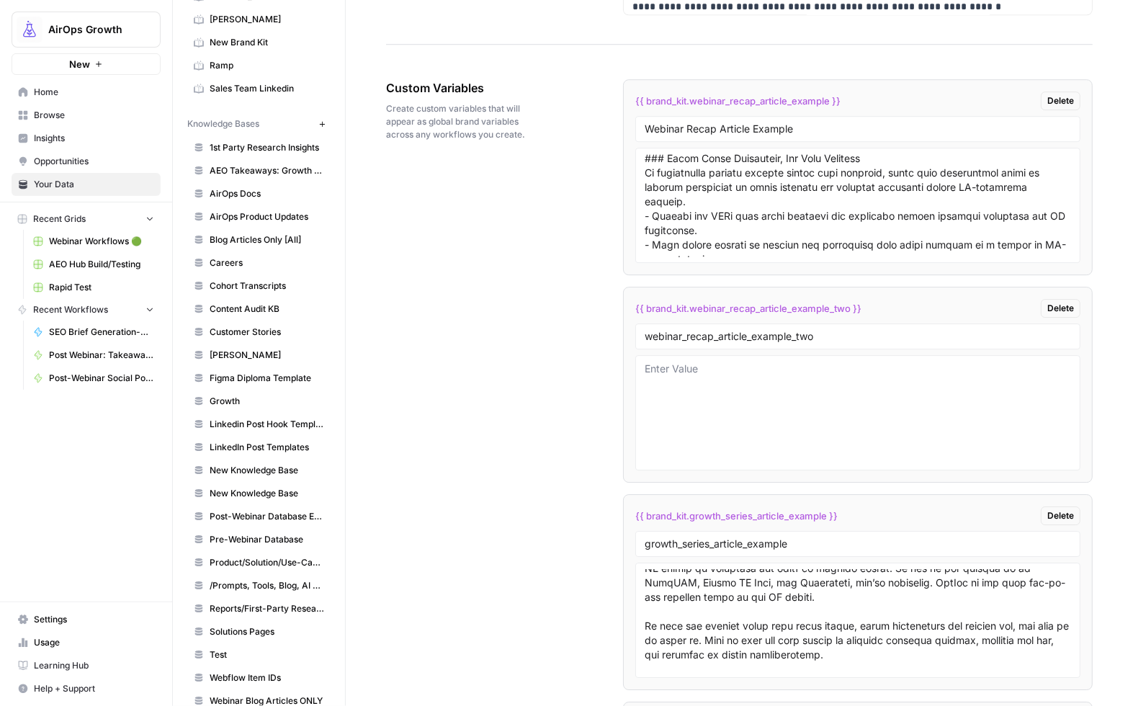
scroll to position [2633, 0]
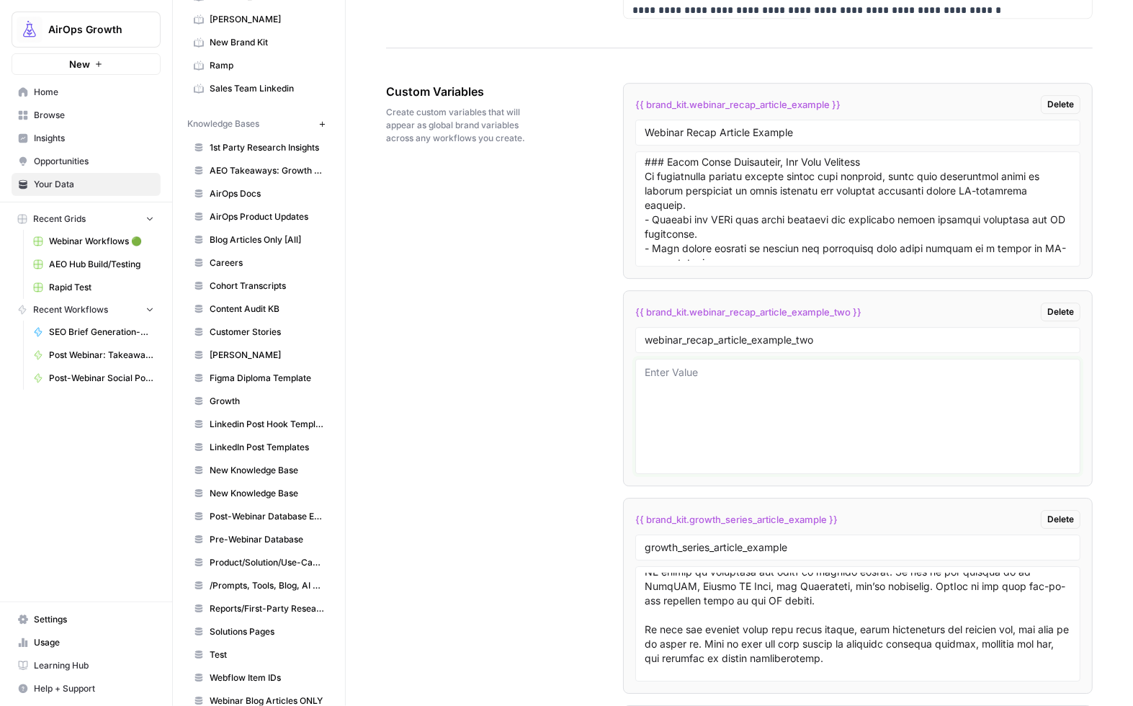
click at [660, 369] on textarea at bounding box center [857, 416] width 426 height 102
paste textarea "Webinar Recap: The AI Search Action Checklist with Aleyda Solis"
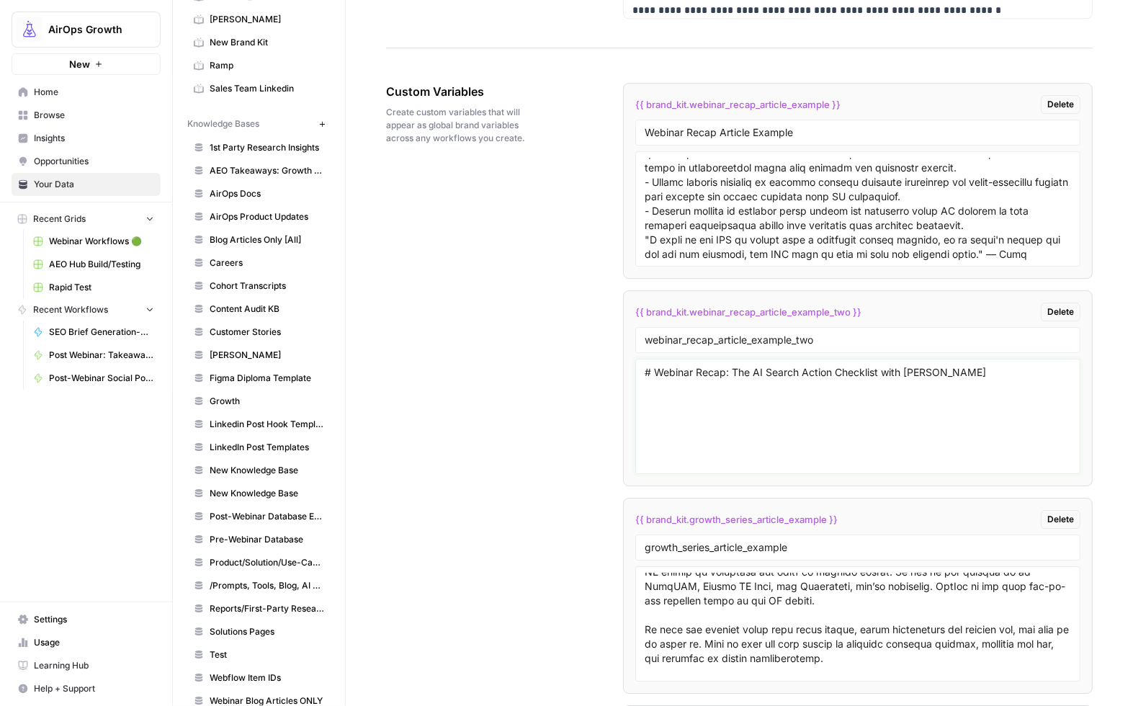
scroll to position [0, 0]
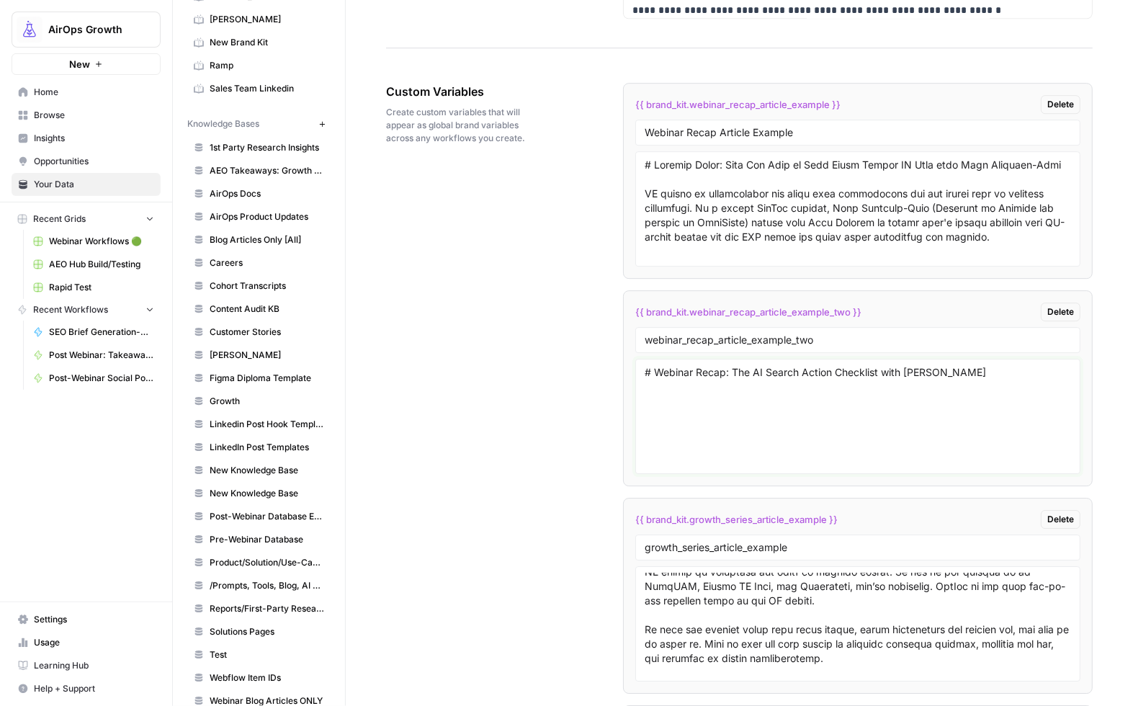
paste textarea "The rules of SEO are changing as AI search transforms how users discover inform…"
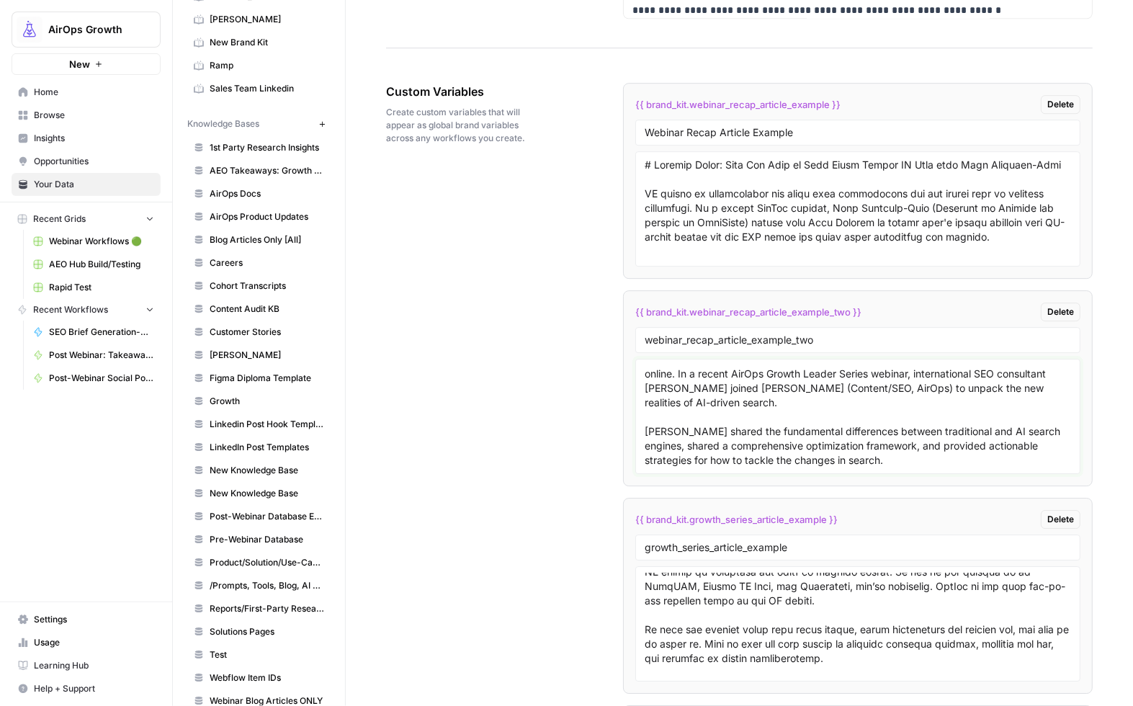
scroll to position [55, 0]
paste textarea "Top 5 Takeaways AI Search Requires a Different Optimization Mindset AI search p…"
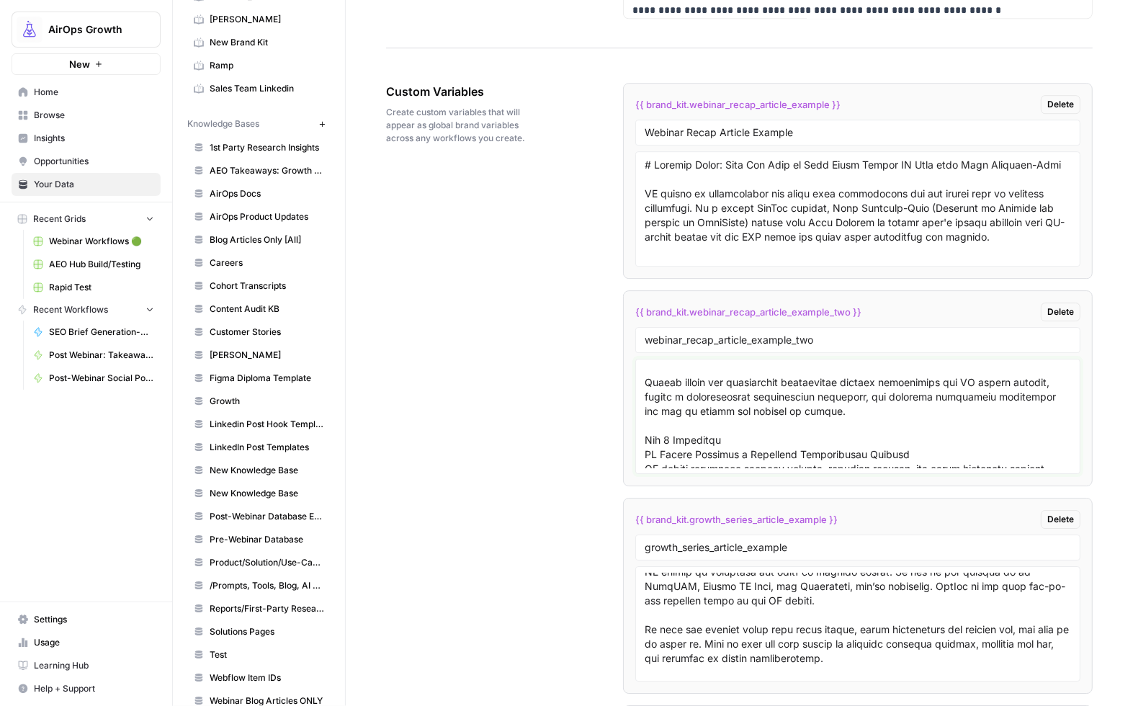
scroll to position [104, 0]
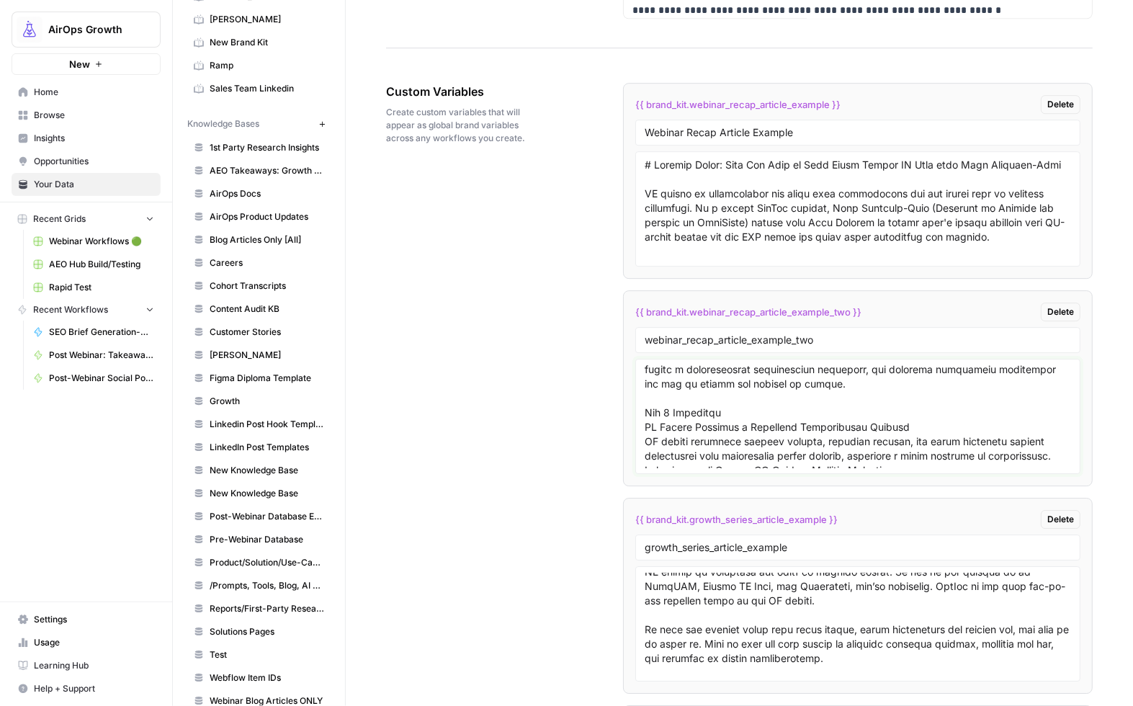
click at [644, 415] on textarea at bounding box center [857, 416] width 426 height 102
click at [644, 431] on textarea at bounding box center [857, 416] width 426 height 102
drag, startPoint x: 655, startPoint y: 428, endPoint x: 624, endPoint y: 428, distance: 31.7
click at [624, 428] on li "{{ brand_kit.webinar_recap_article_example_two }} Delete webinar_recap_article_…" at bounding box center [857, 388] width 469 height 196
click at [912, 423] on textarea at bounding box center [857, 416] width 426 height 102
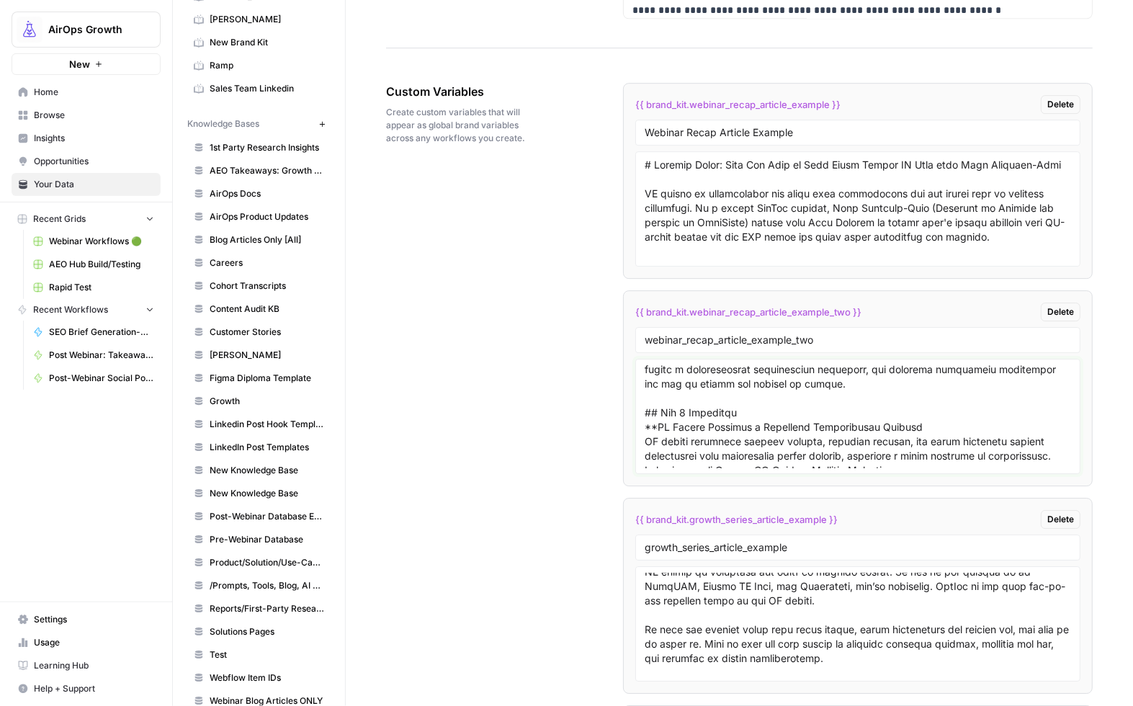
paste textarea "**"
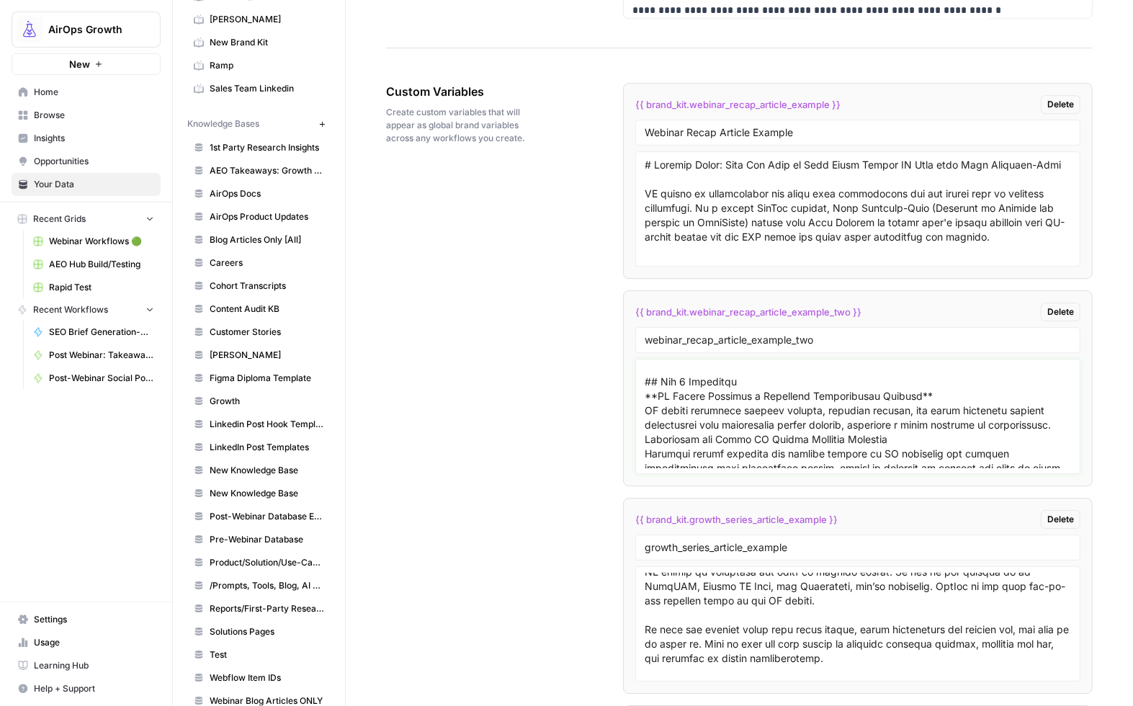
scroll to position [143, 0]
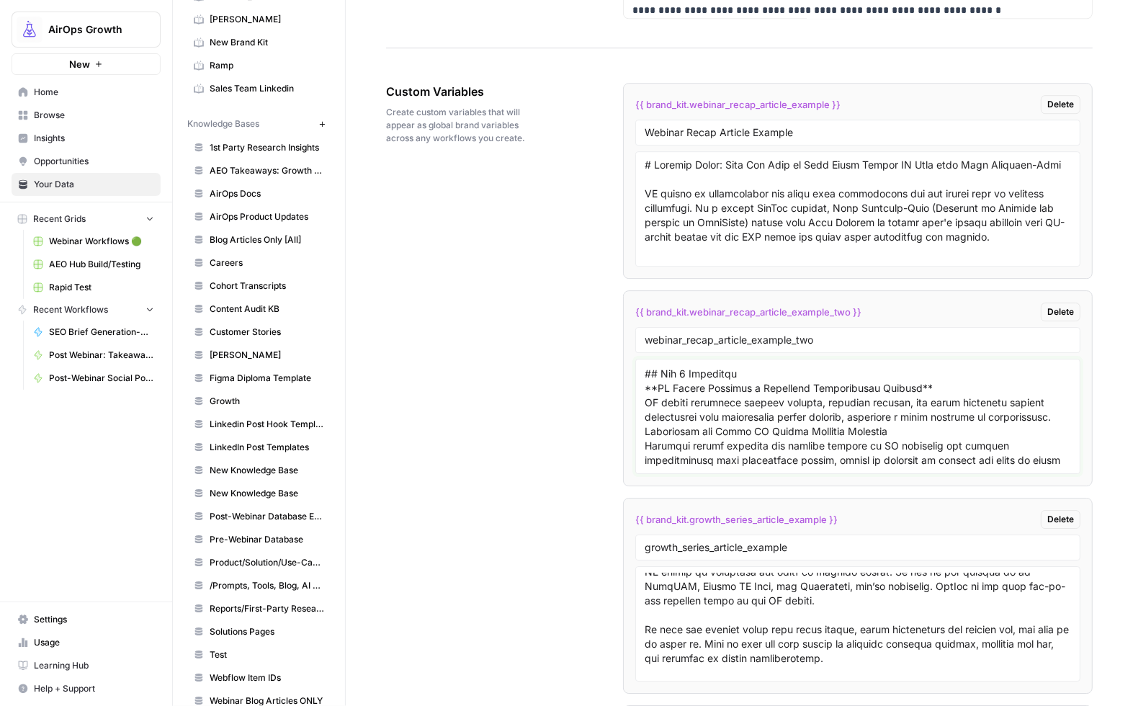
click at [912, 446] on textarea at bounding box center [857, 416] width 426 height 102
paste textarea "**"
click at [639, 446] on div at bounding box center [857, 416] width 445 height 115
click at [644, 446] on textarea at bounding box center [857, 416] width 426 height 102
paste textarea "**"
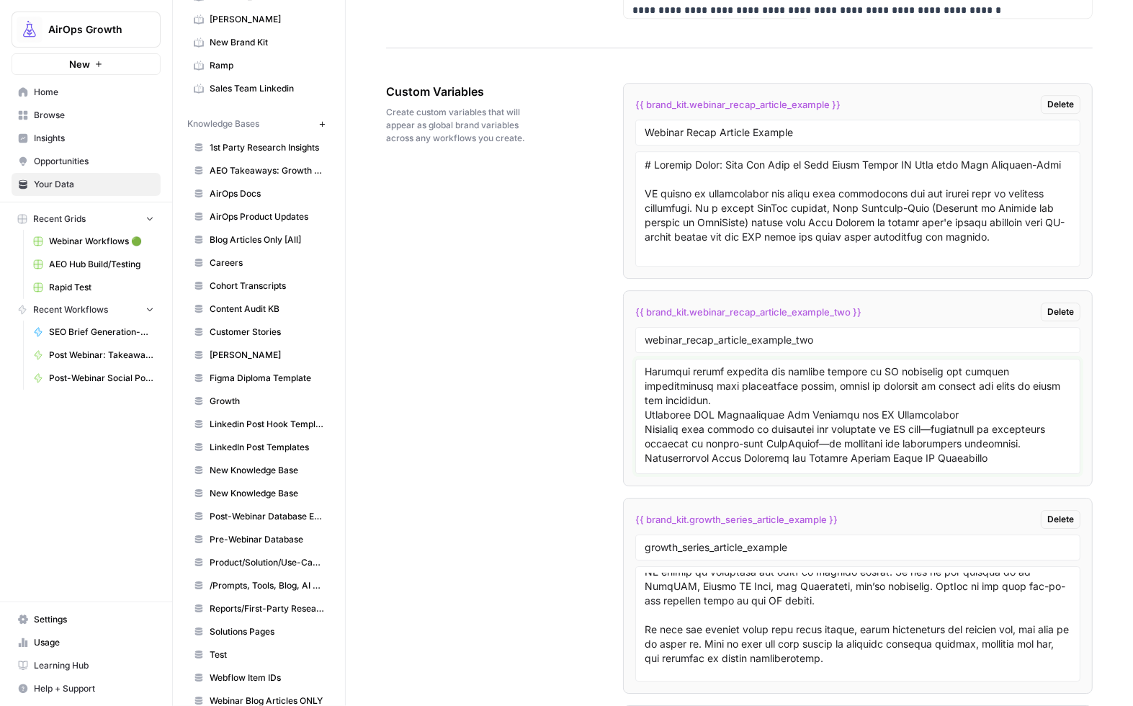
scroll to position [238, 0]
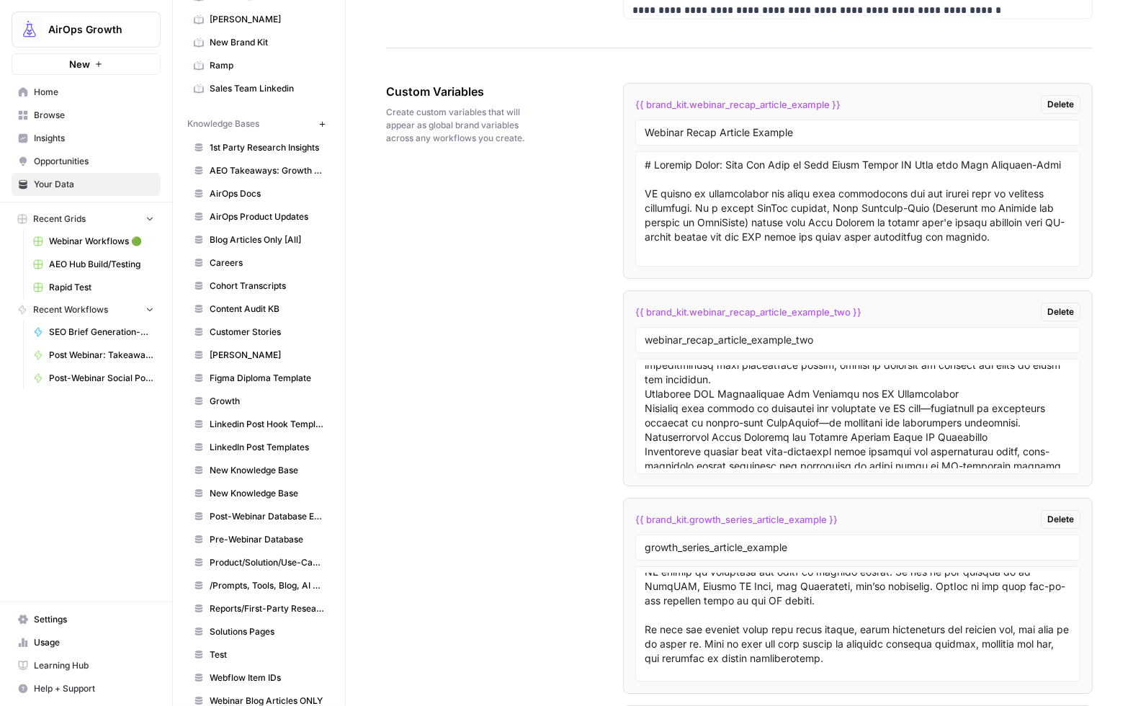
click at [642, 412] on div at bounding box center [857, 416] width 445 height 115
click at [644, 411] on textarea at bounding box center [857, 416] width 426 height 102
paste textarea "**"
click at [951, 408] on textarea at bounding box center [857, 416] width 426 height 102
paste textarea "**"
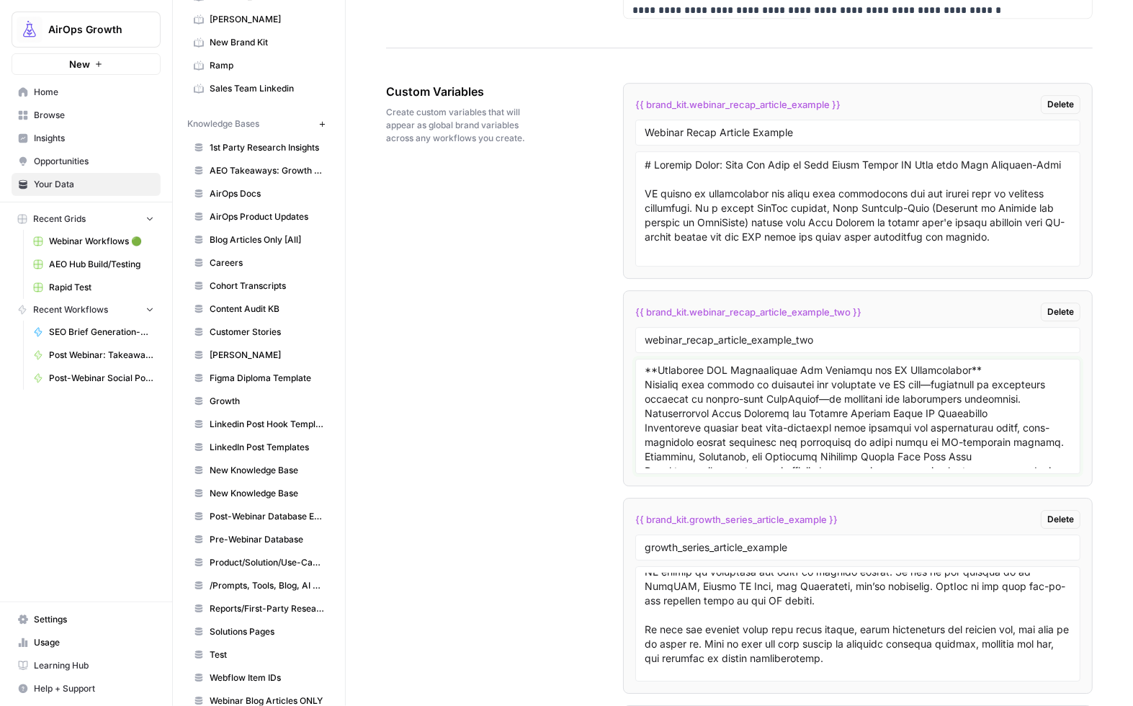
scroll to position [263, 0]
click at [644, 433] on textarea at bounding box center [857, 416] width 426 height 102
paste textarea "**"
click at [1010, 427] on textarea at bounding box center [857, 416] width 426 height 102
paste textarea "**"
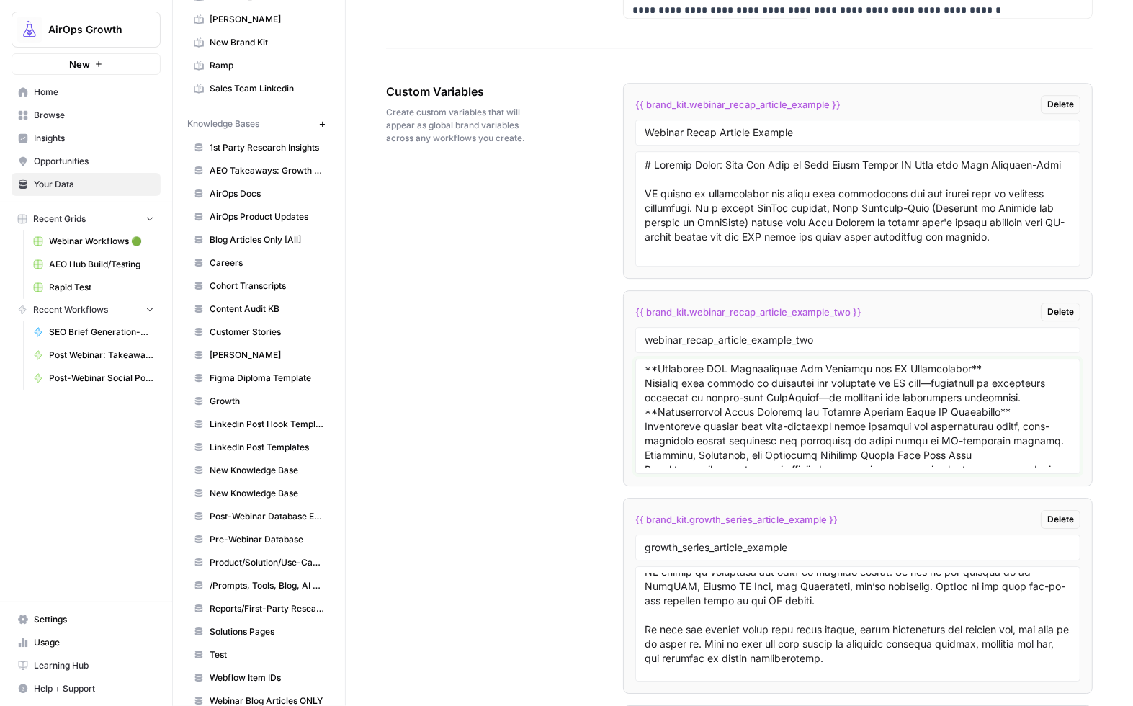
scroll to position [300, 0]
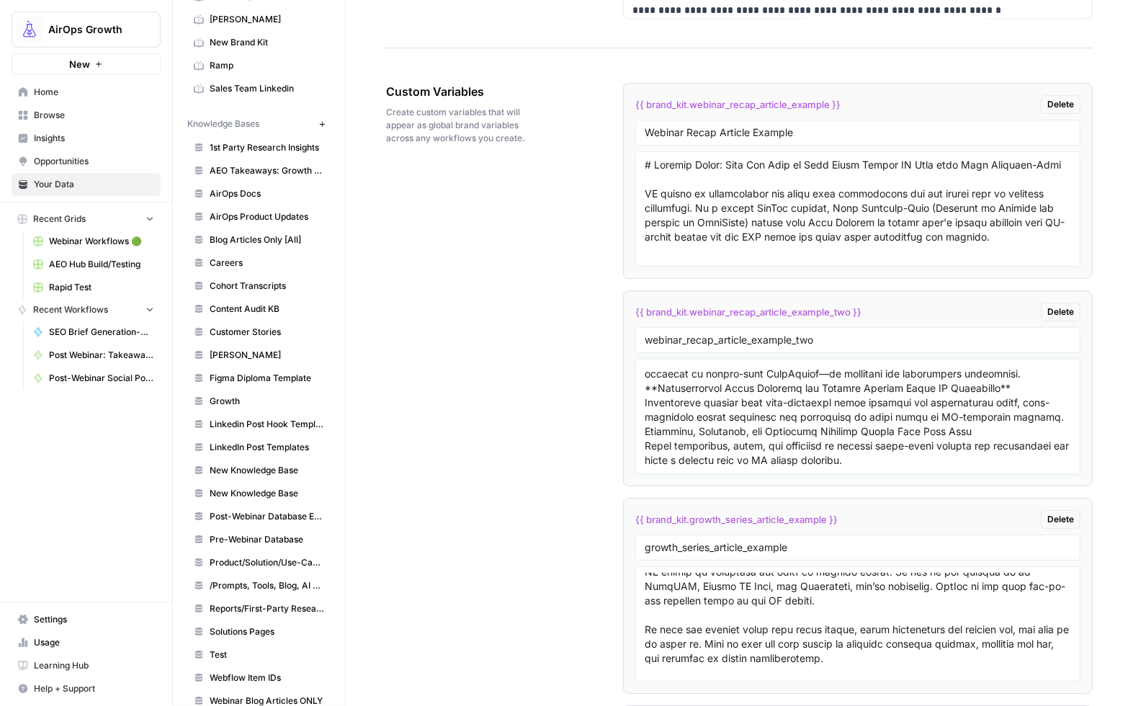
click at [644, 436] on textarea at bounding box center [857, 416] width 426 height 102
paste textarea "**"
click at [1007, 436] on textarea at bounding box center [857, 416] width 426 height 102
paste textarea "**"
click at [656, 433] on textarea at bounding box center [857, 416] width 426 height 102
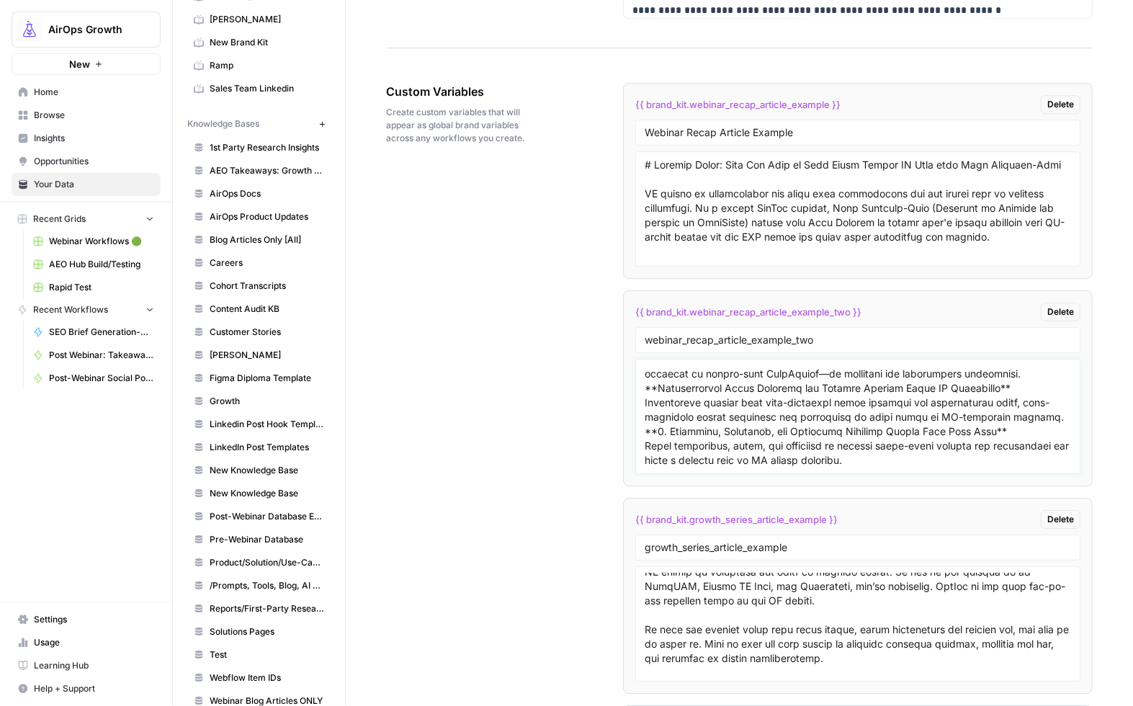
click at [657, 394] on textarea at bounding box center [857, 416] width 426 height 102
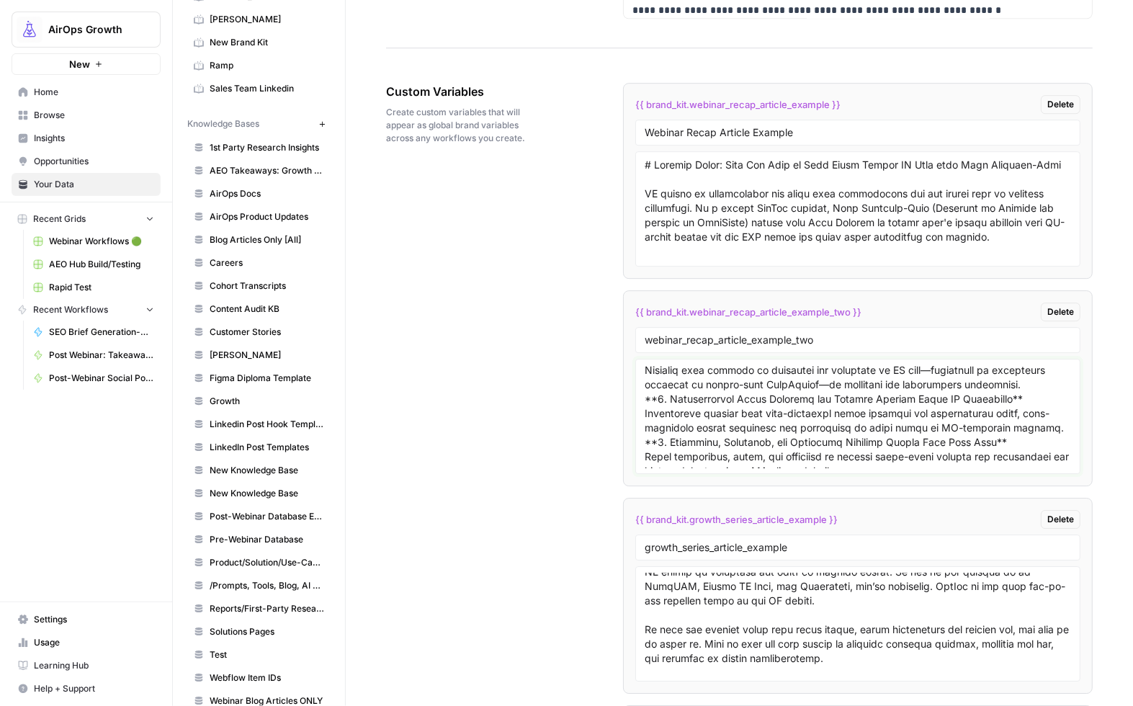
scroll to position [271, 0]
click at [653, 376] on textarea at bounding box center [857, 416] width 426 height 102
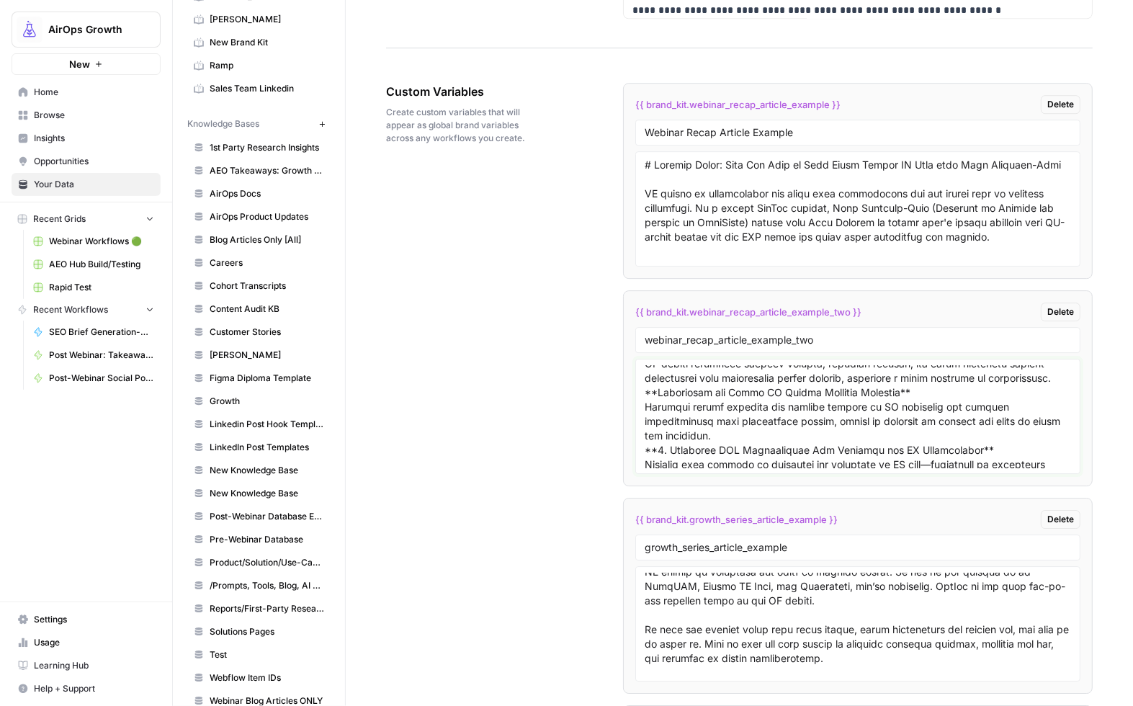
drag, startPoint x: 655, startPoint y: 408, endPoint x: 688, endPoint y: 422, distance: 35.8
click at [655, 408] on textarea at bounding box center [857, 416] width 426 height 102
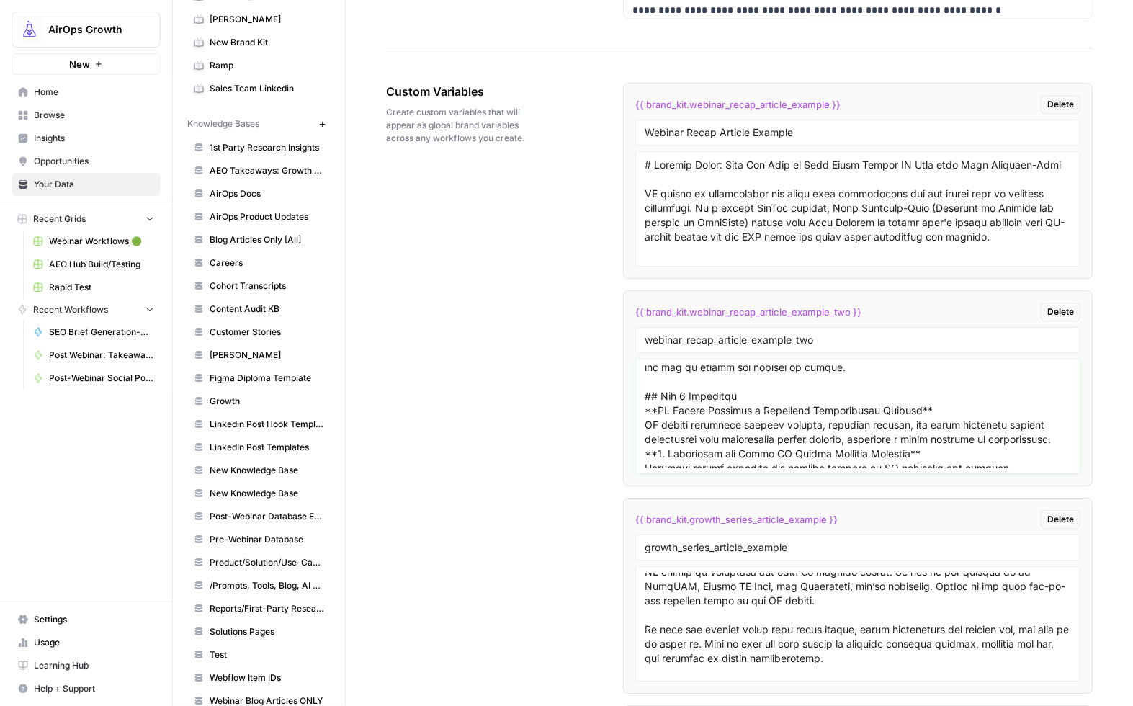
scroll to position [120, 0]
click at [656, 412] on textarea at bounding box center [857, 416] width 426 height 102
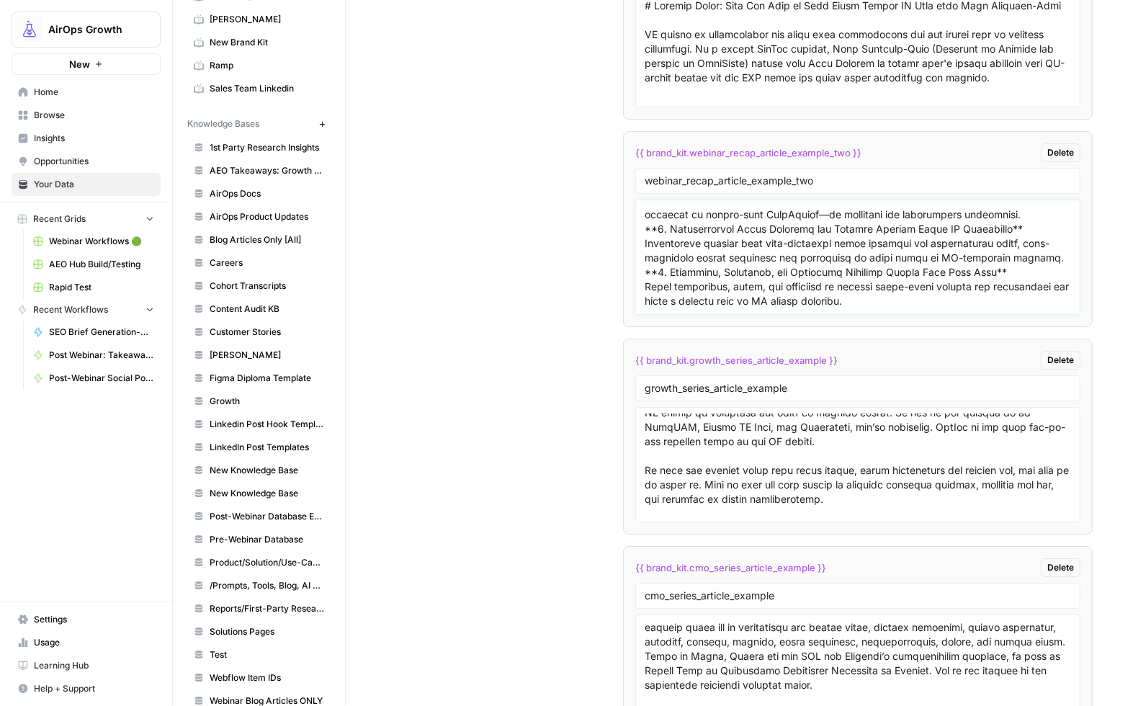
scroll to position [2808, 0]
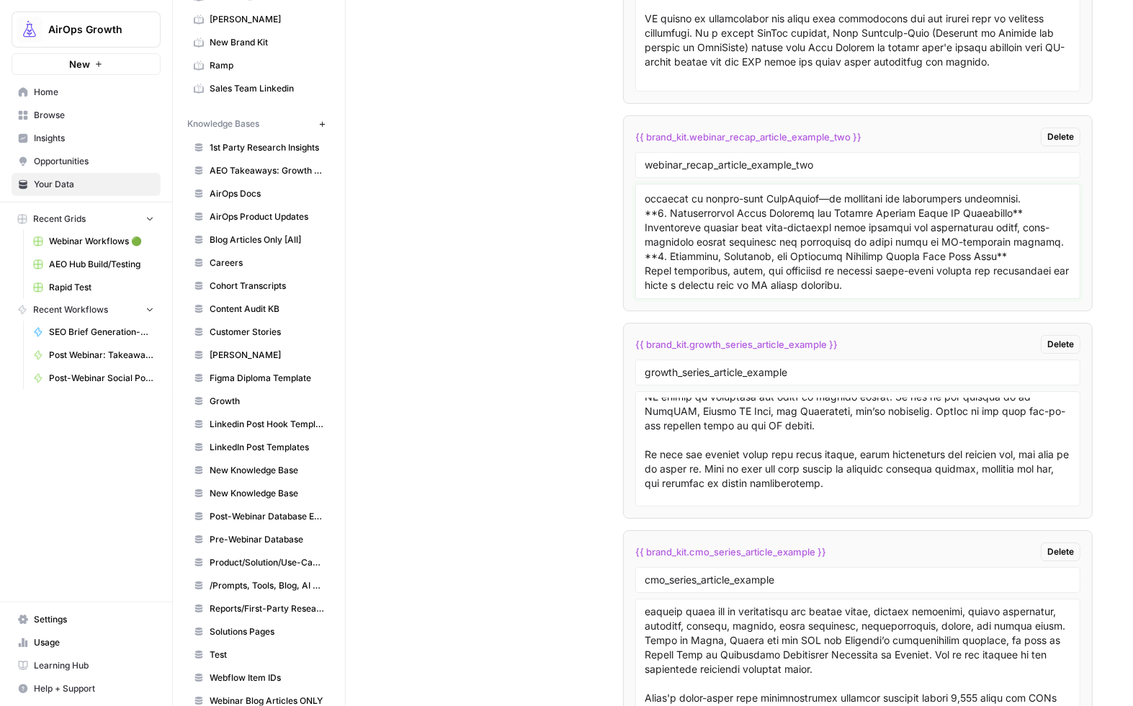
click at [943, 292] on textarea at bounding box center [857, 241] width 426 height 102
paste textarea "Aleyda shared practical frameworks and strategic insights that SEO and content …"
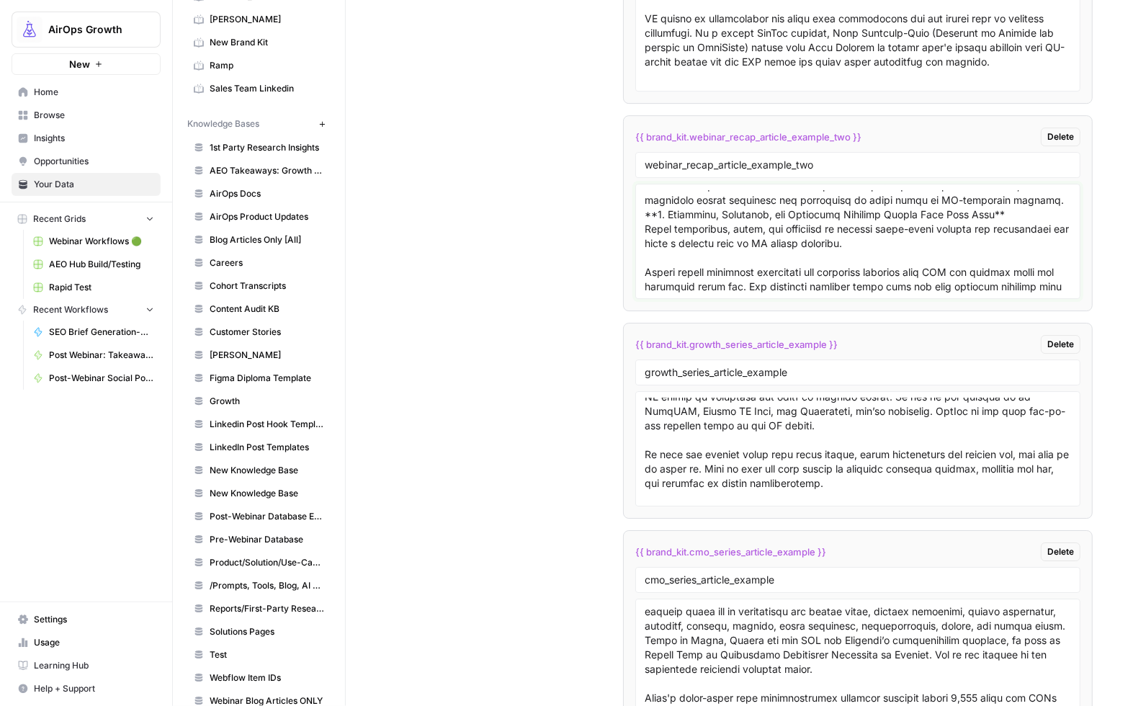
scroll to position [430, 0]
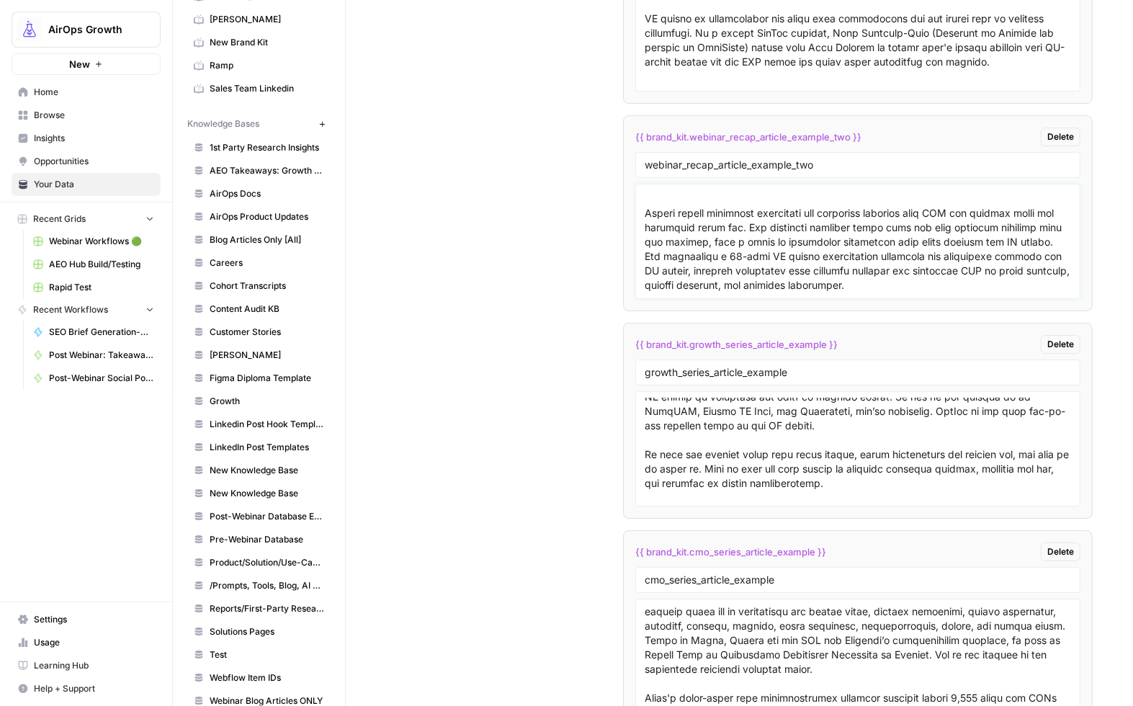
click at [892, 289] on textarea at bounding box center [857, 241] width 426 height 102
paste textarea "Key Differences Between Traditional and AI Search AI search changes the game ac…"
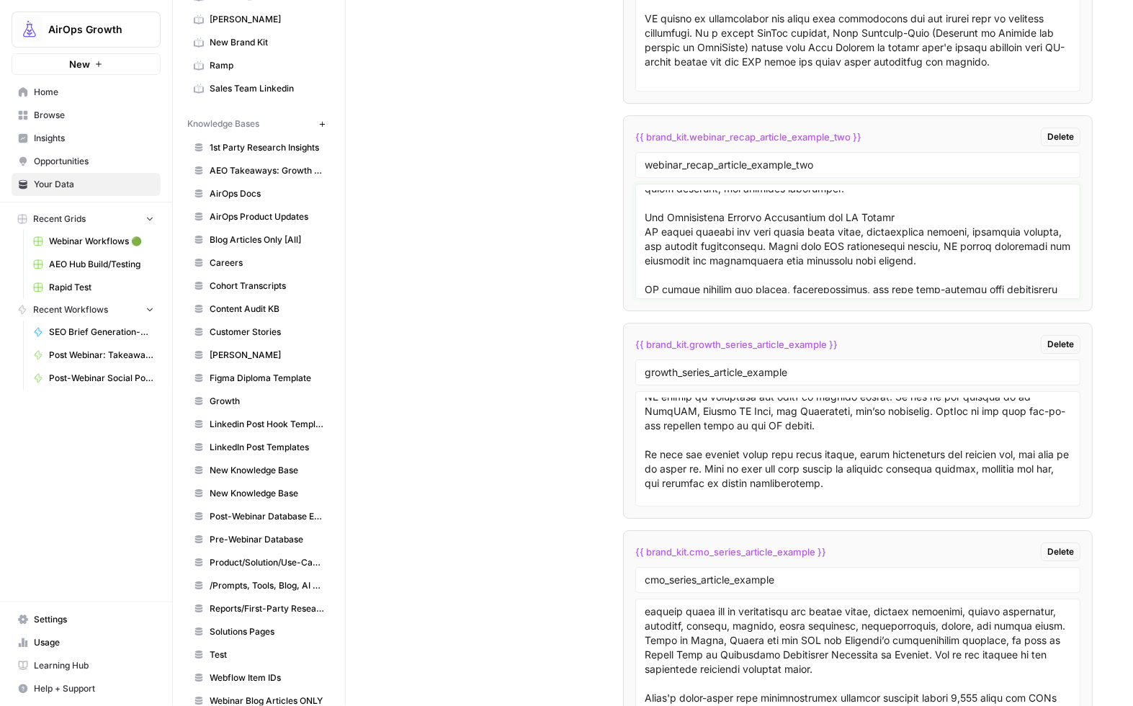
scroll to position [477, 0]
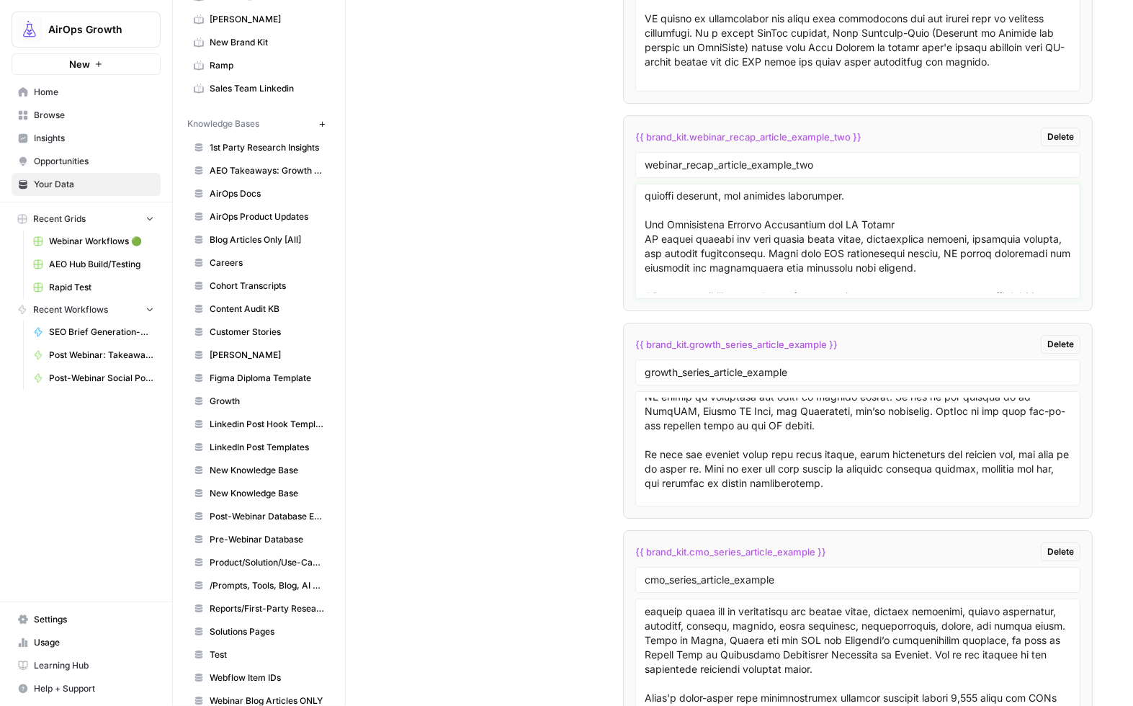
click at [644, 244] on textarea at bounding box center [857, 241] width 426 height 102
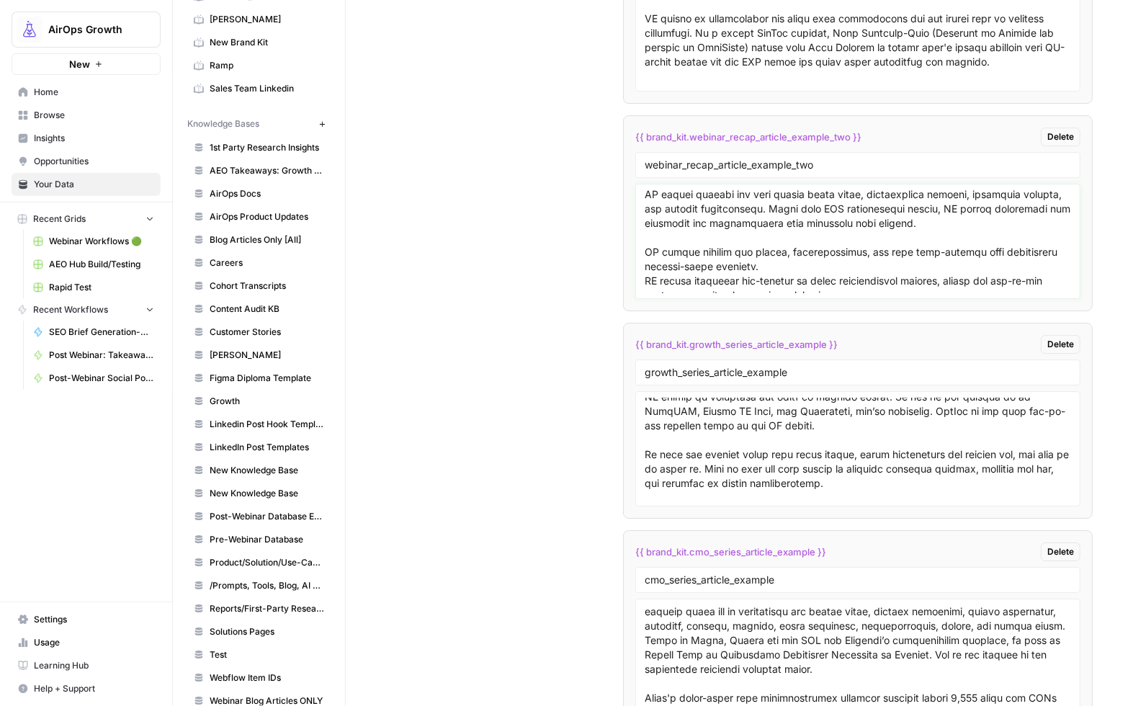
scroll to position [534, 0]
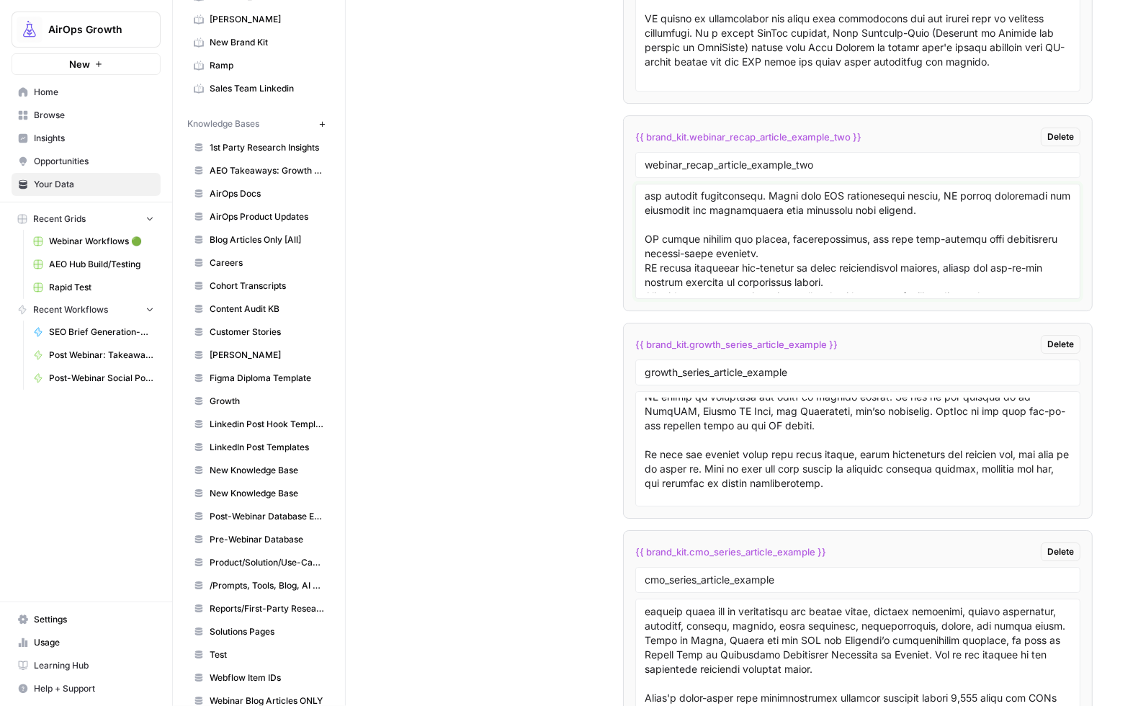
click at [652, 241] on textarea at bounding box center [857, 241] width 426 height 102
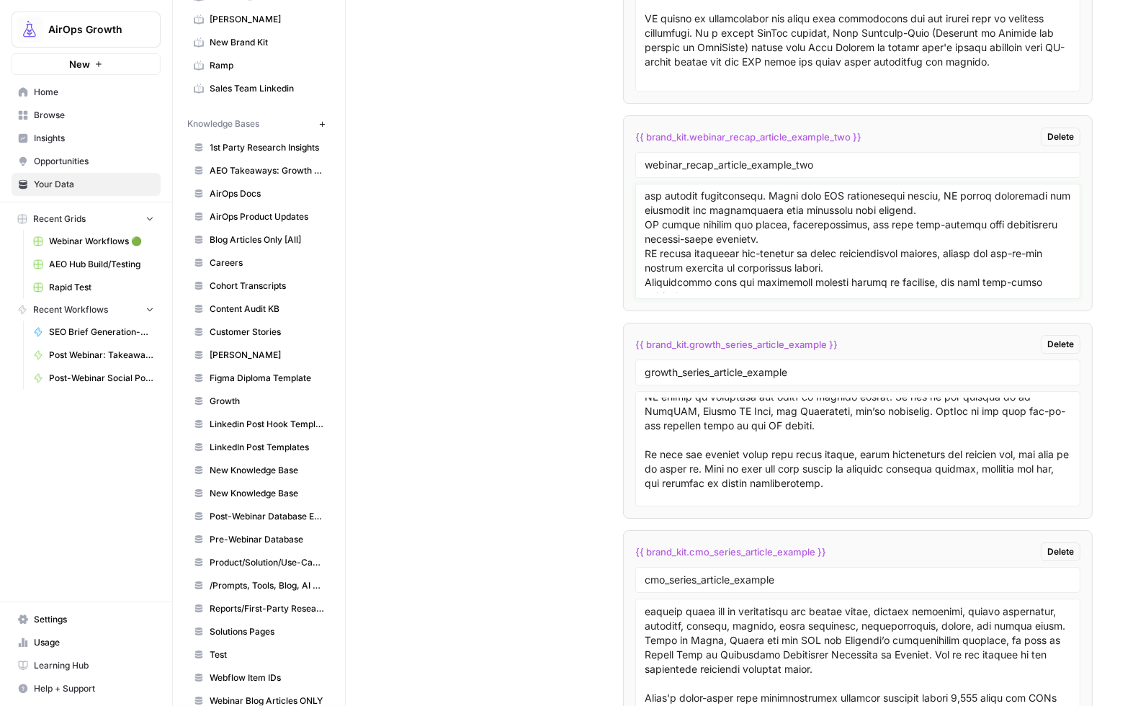
scroll to position [520, 0]
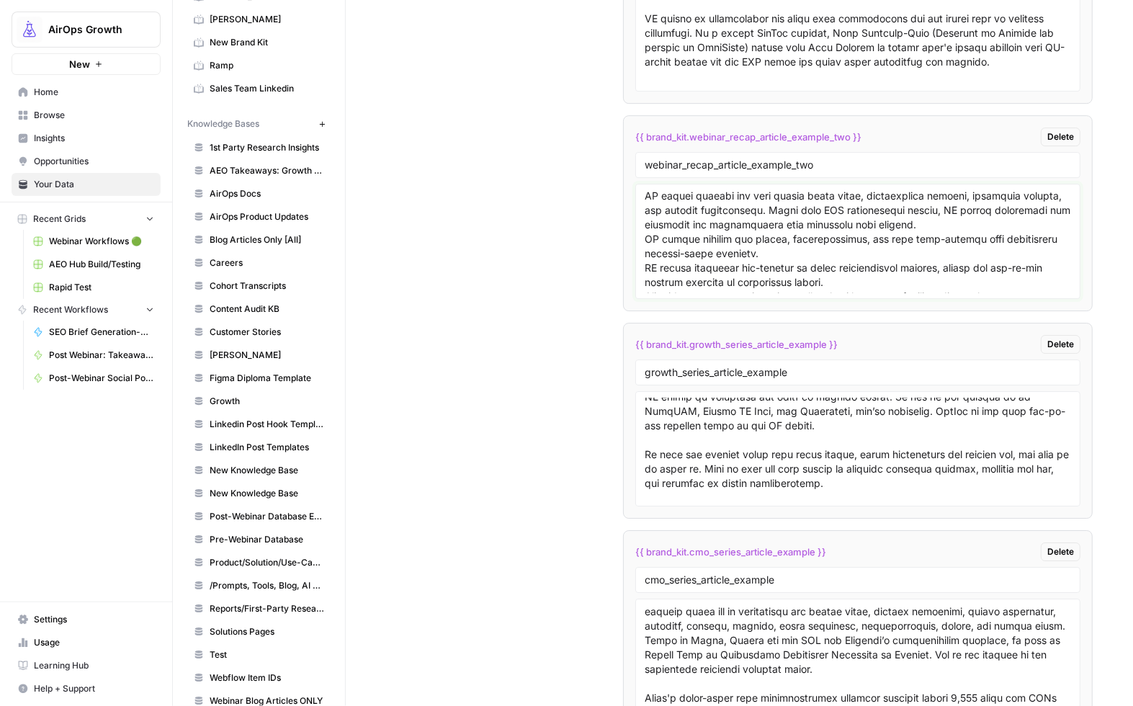
click at [644, 253] on textarea at bounding box center [857, 241] width 426 height 102
drag, startPoint x: 650, startPoint y: 256, endPoint x: 618, endPoint y: 258, distance: 32.4
click at [618, 258] on div "Custom Variables Create custom variables that will appear as global brand varia…" at bounding box center [739, 334] width 706 height 910
click at [644, 281] on textarea at bounding box center [857, 240] width 426 height 102
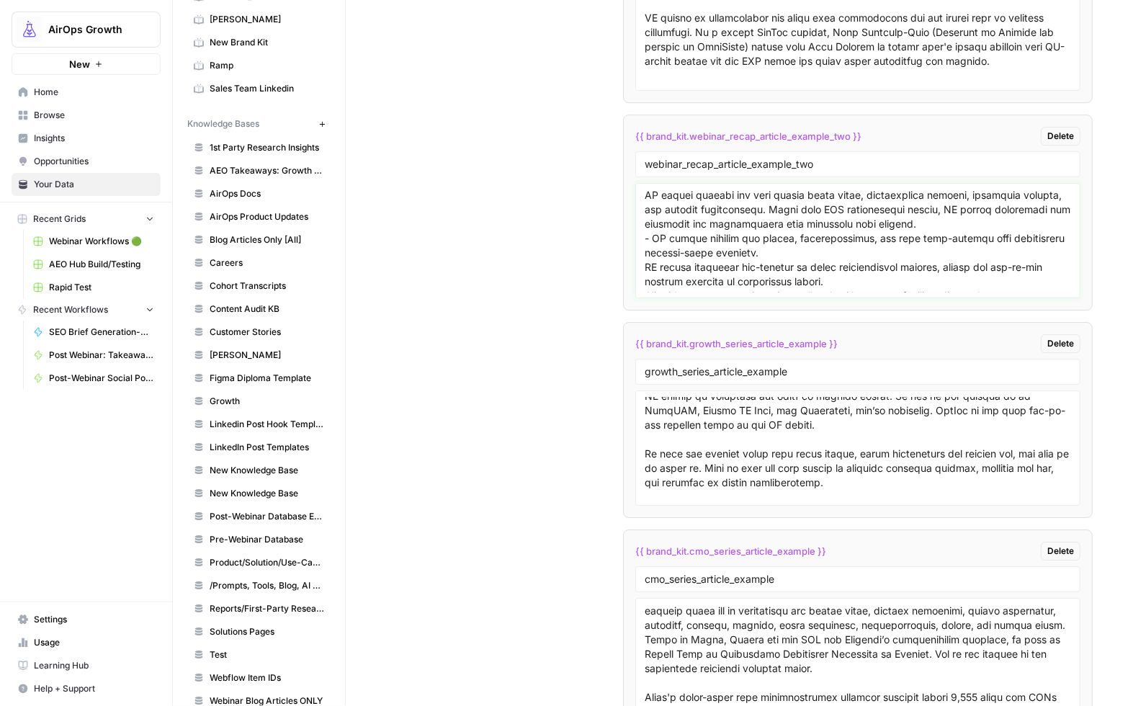
scroll to position [531, 0]
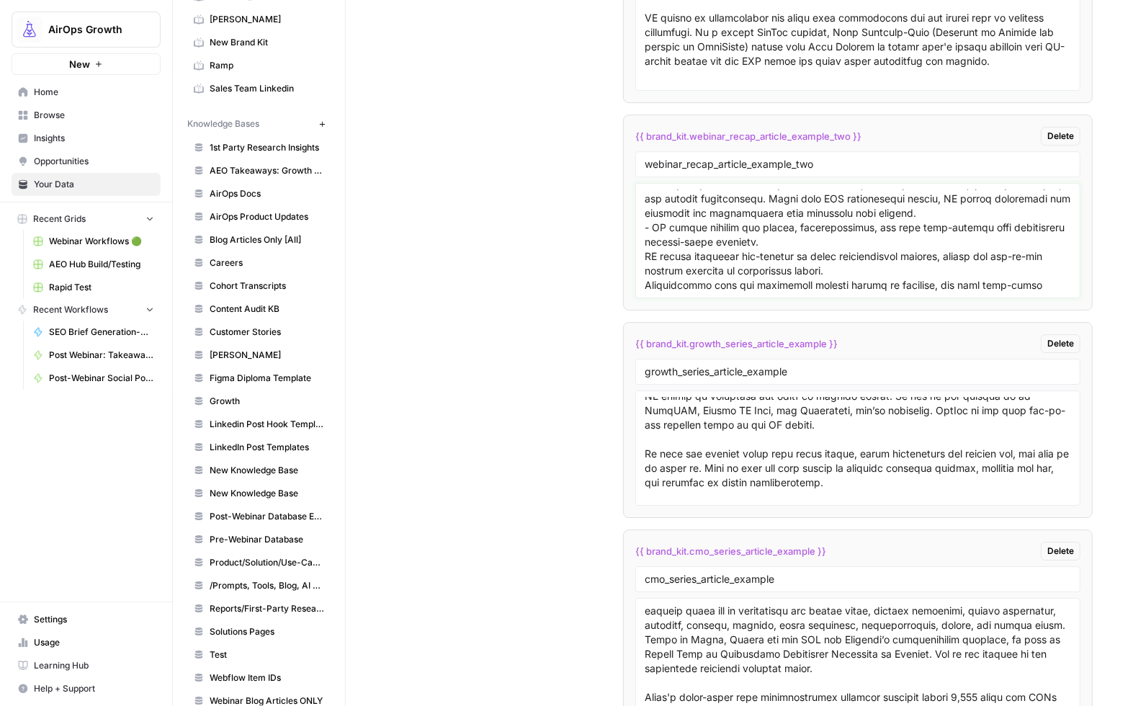
paste textarea "-"
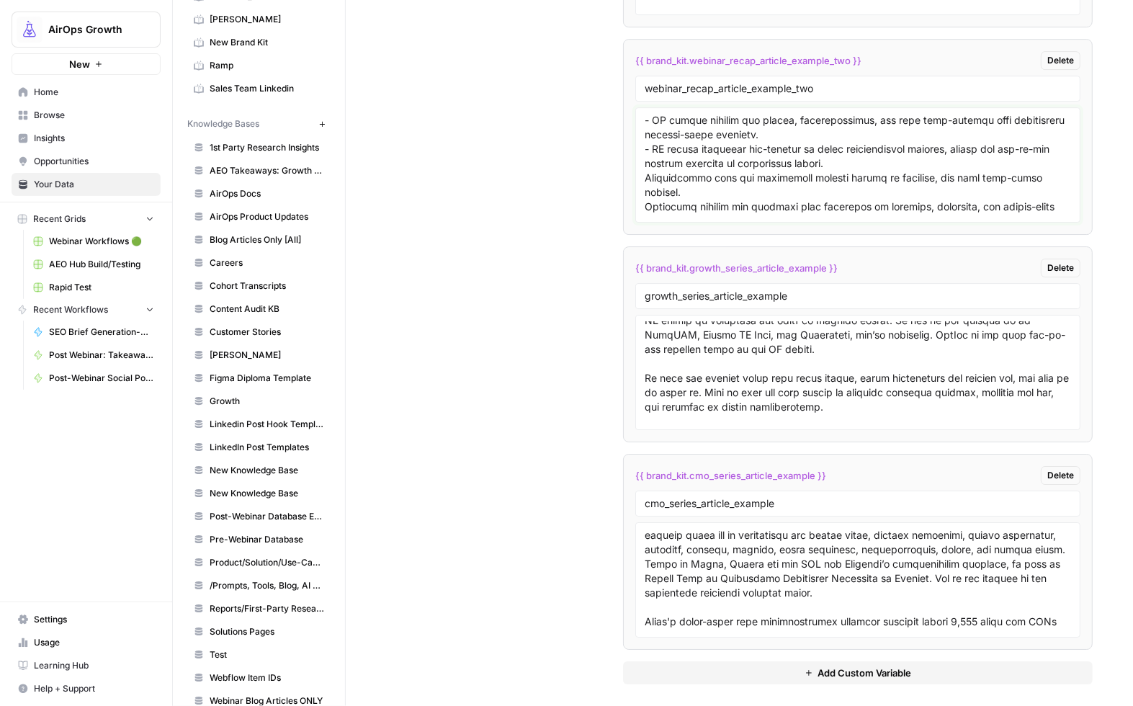
scroll to position [570, 0]
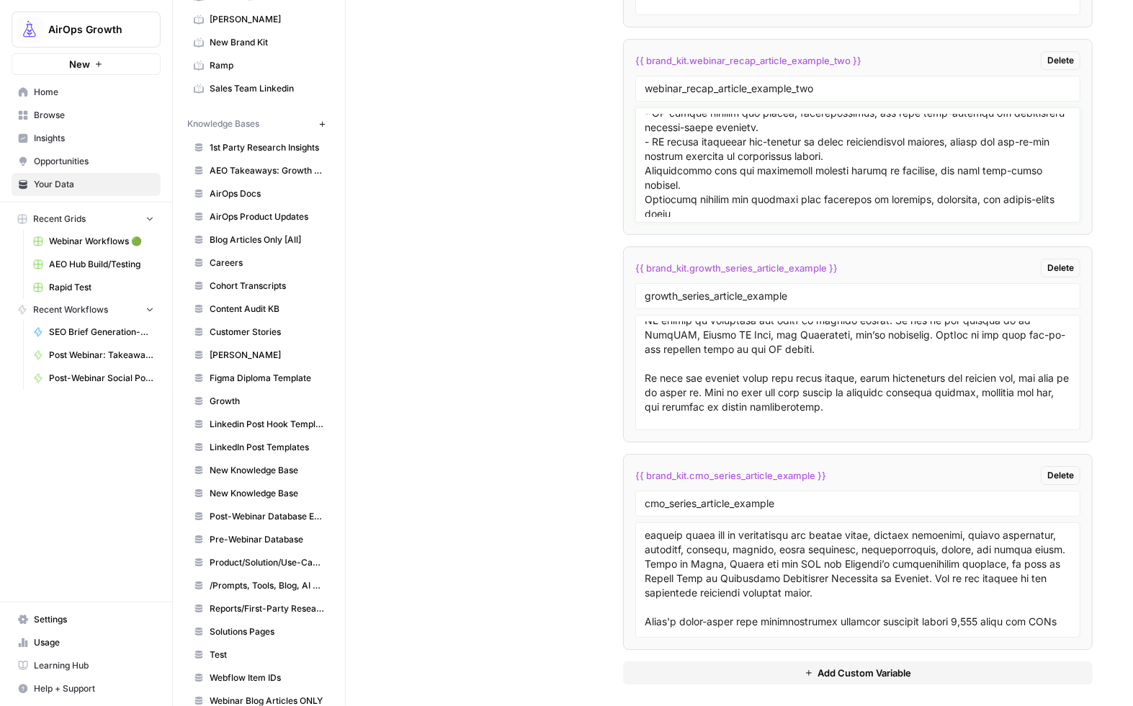
click at [644, 186] on textarea at bounding box center [857, 165] width 426 height 102
paste textarea "-"
click at [644, 212] on textarea at bounding box center [857, 165] width 426 height 102
paste textarea "-"
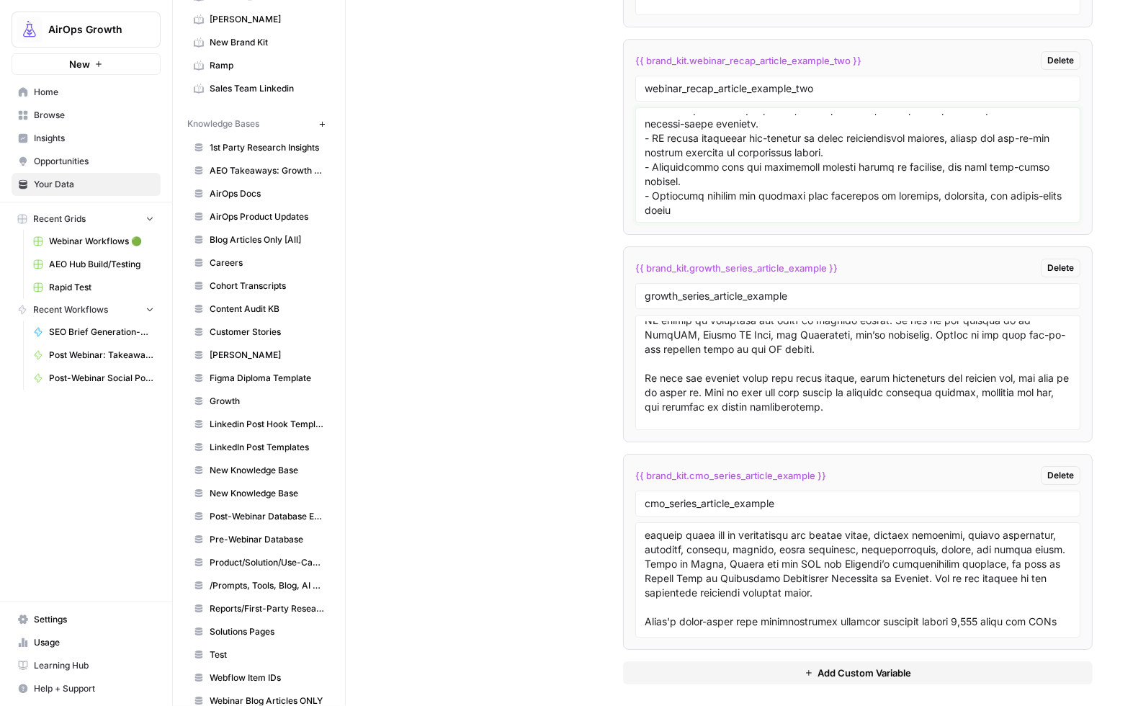
scroll to position [603, 0]
click at [690, 215] on textarea at bounding box center [857, 165] width 426 height 102
click at [685, 222] on div at bounding box center [857, 164] width 445 height 115
click at [704, 220] on div at bounding box center [857, 164] width 445 height 115
click at [782, 196] on textarea at bounding box center [857, 165] width 426 height 102
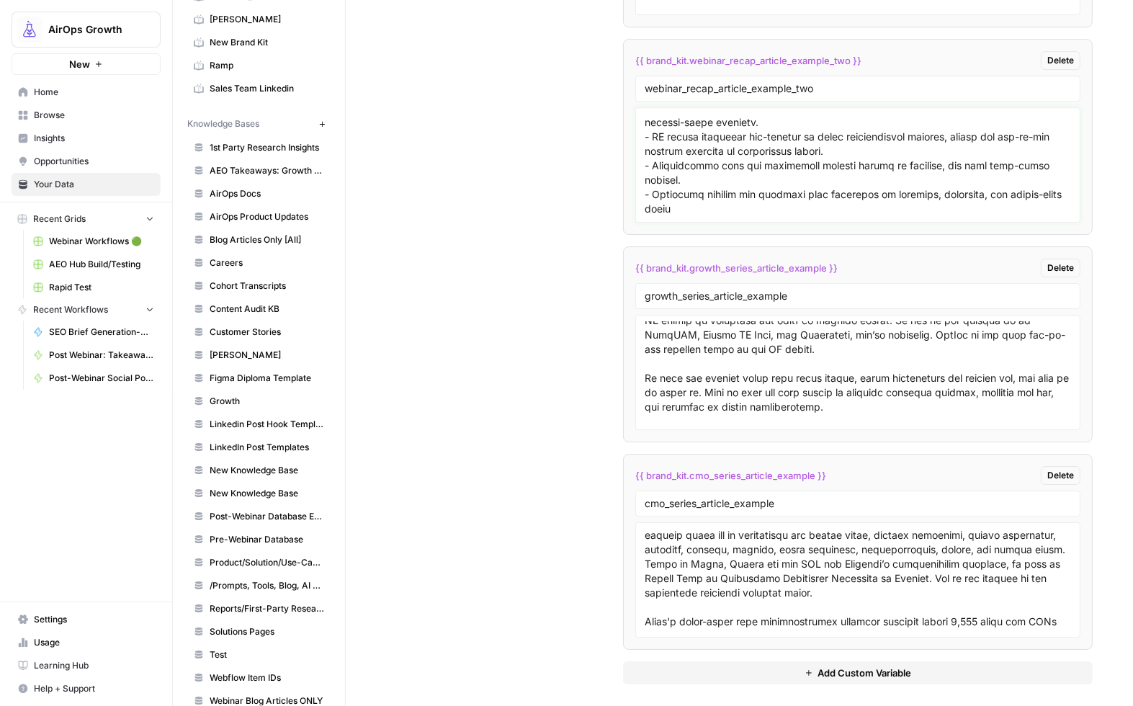
paste textarea "Take a New Optimization Mindset for AI Search Shift your focus from traditional…"
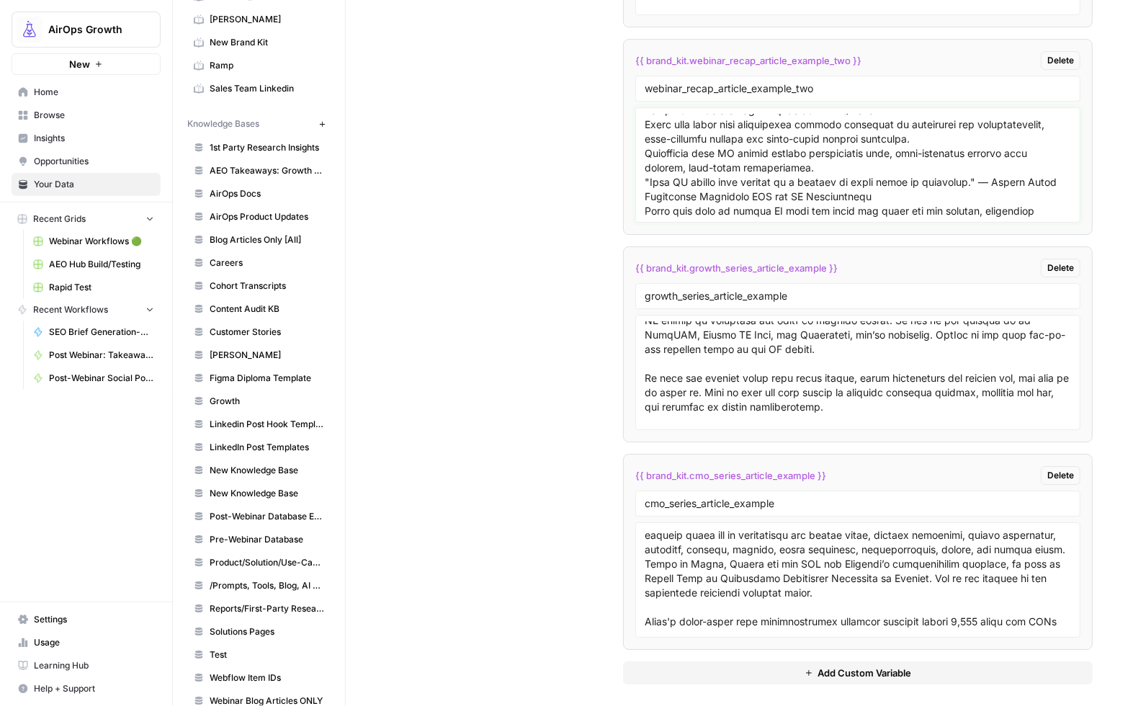
scroll to position [626, 0]
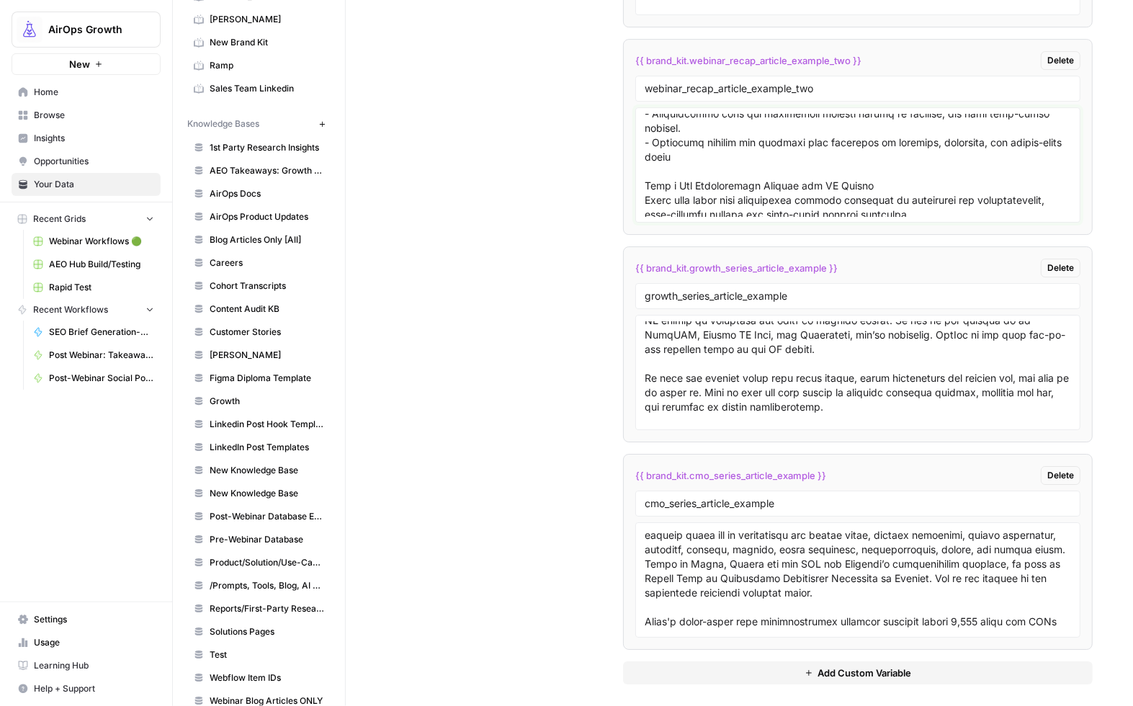
drag, startPoint x: 651, startPoint y: 162, endPoint x: 626, endPoint y: 161, distance: 24.5
click at [626, 161] on li "{{ brand_kit.webinar_recap_article_example_two }} Delete webinar_recap_article_…" at bounding box center [857, 137] width 469 height 196
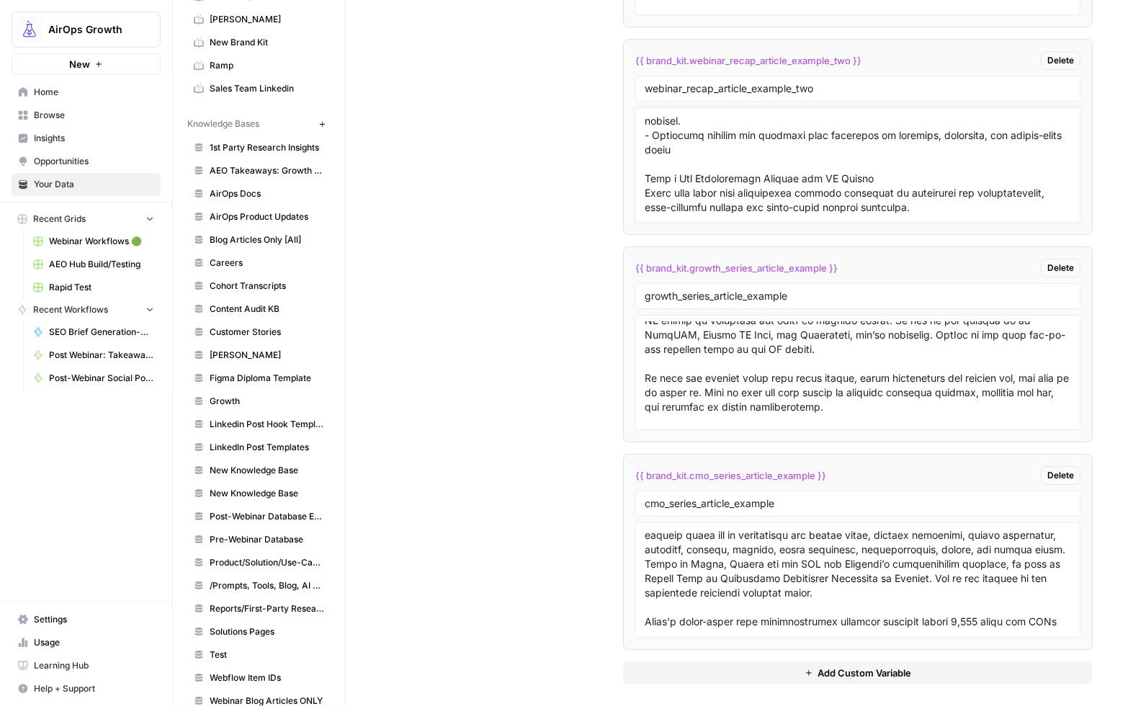
drag, startPoint x: 643, startPoint y: 195, endPoint x: 691, endPoint y: 210, distance: 49.7
click at [644, 196] on textarea at bounding box center [857, 165] width 426 height 102
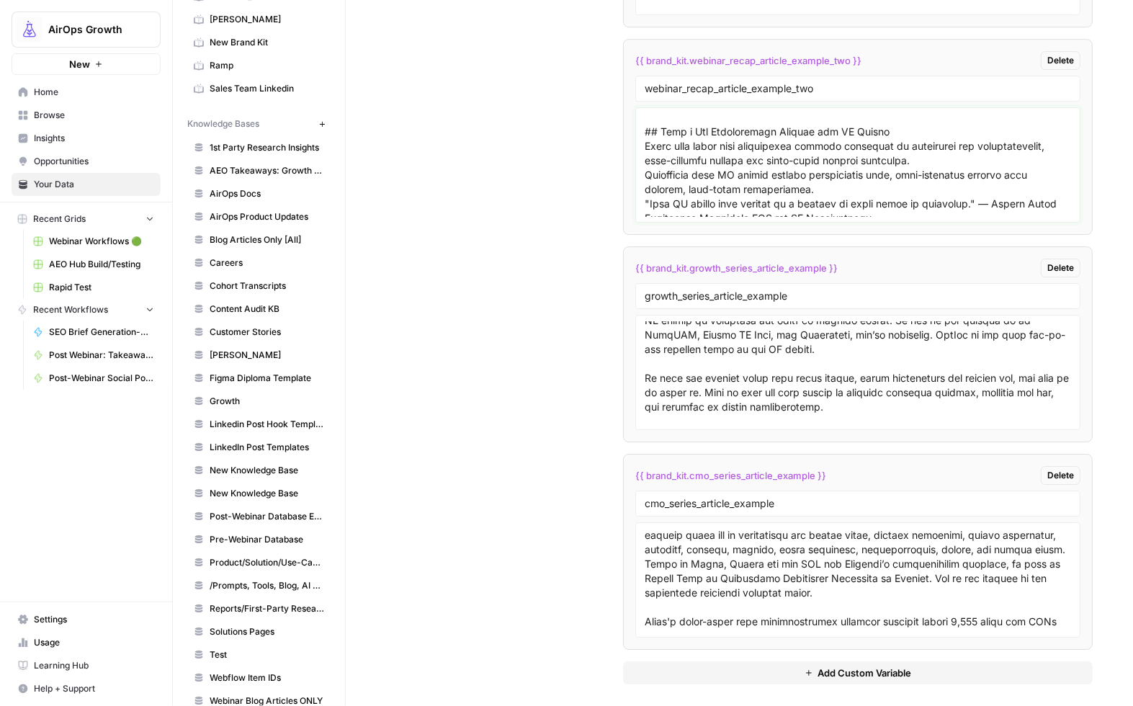
scroll to position [696, 0]
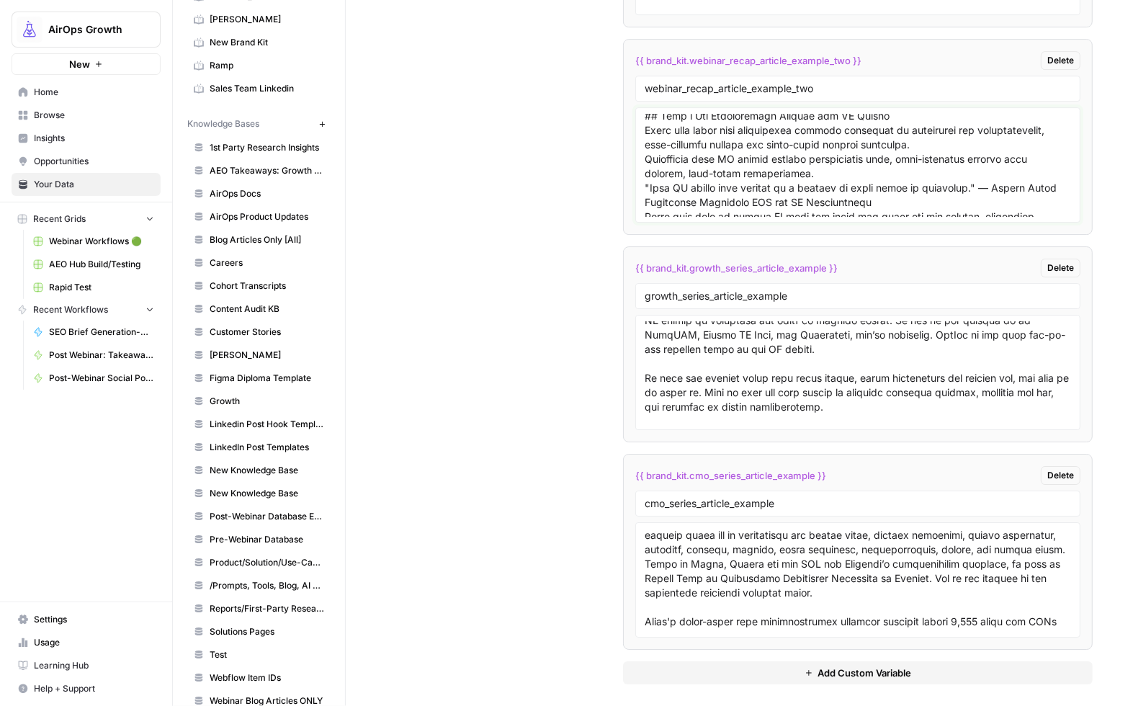
click at [645, 145] on textarea at bounding box center [857, 165] width 426 height 102
paste textarea "-"
click at [644, 174] on textarea at bounding box center [857, 165] width 426 height 102
paste textarea "-"
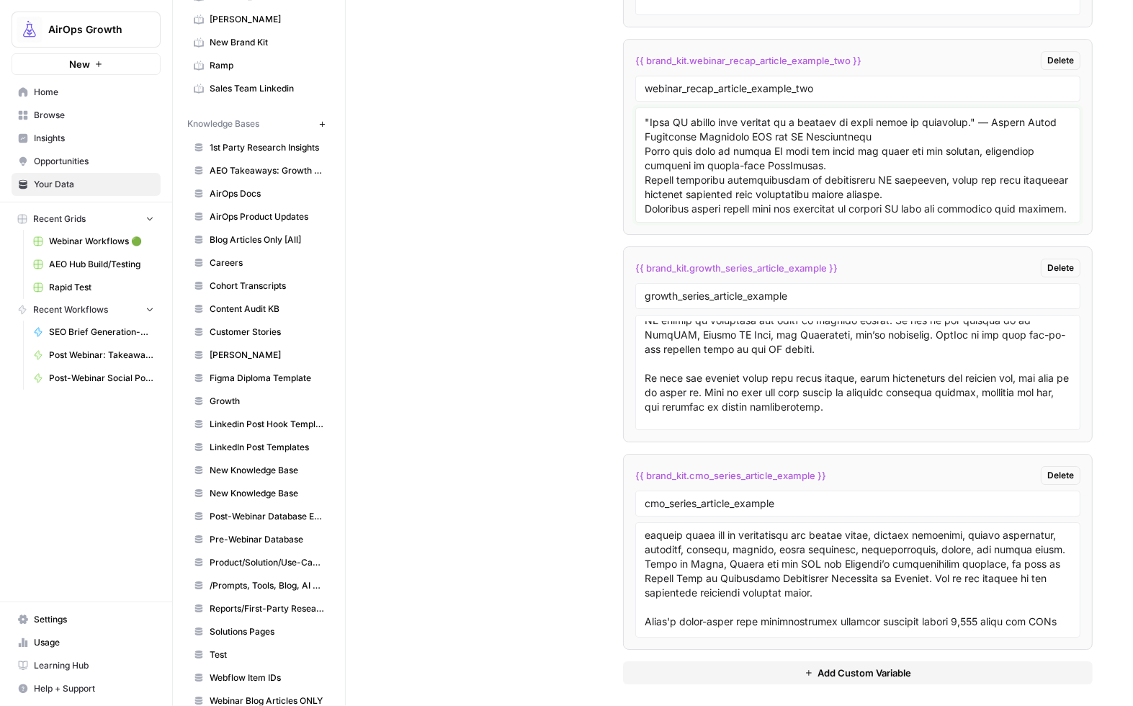
click at [644, 150] on textarea at bounding box center [857, 165] width 426 height 102
click at [644, 165] on textarea at bounding box center [857, 165] width 426 height 102
paste textarea "-"
click at [644, 189] on textarea at bounding box center [857, 165] width 426 height 102
paste textarea "-"
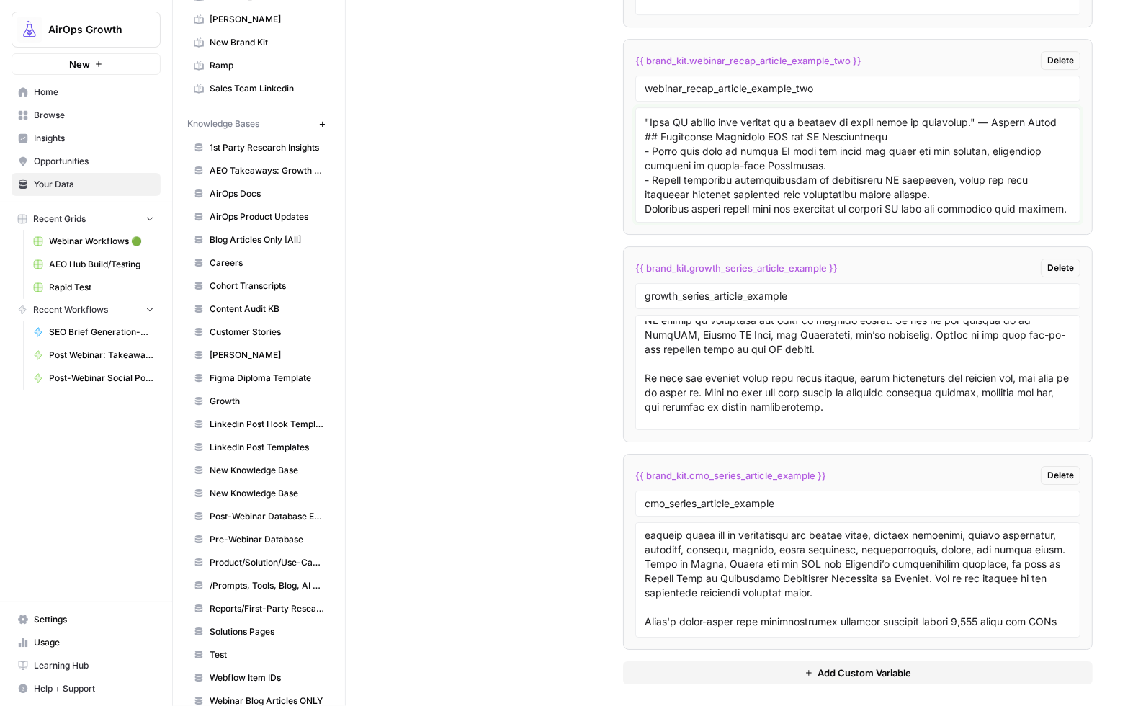
scroll to position [817, 0]
click at [644, 187] on textarea at bounding box center [857, 165] width 426 height 102
paste textarea "-"
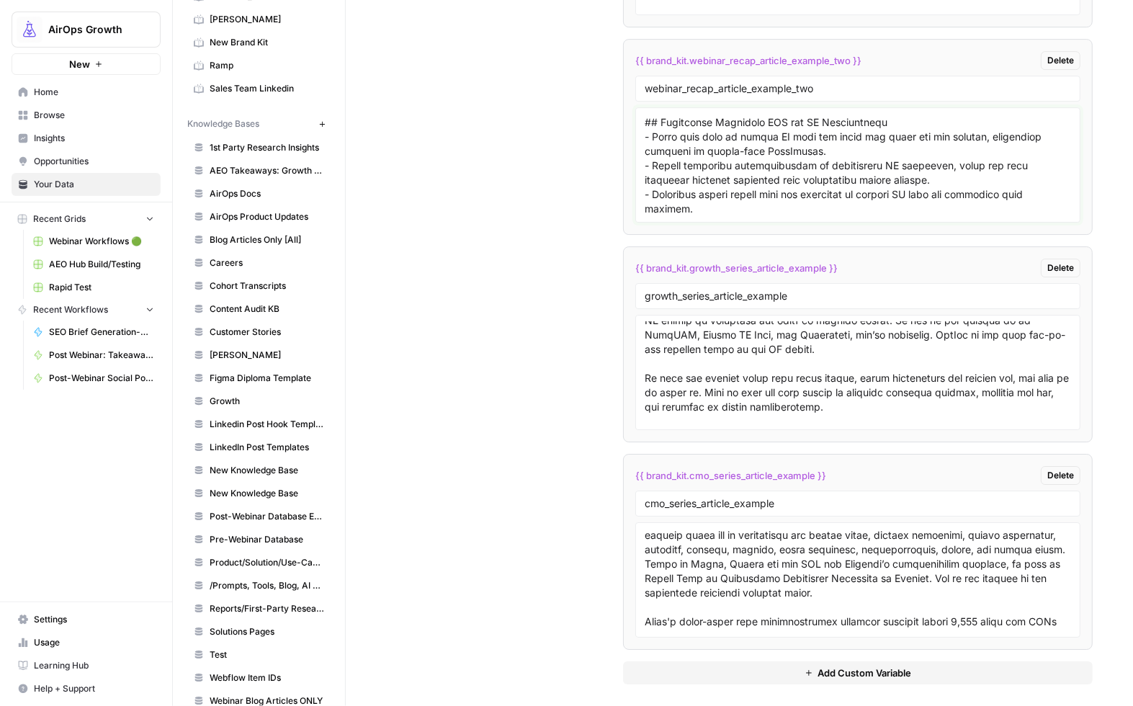
scroll to position [833, 0]
click at [663, 220] on div at bounding box center [857, 164] width 445 height 115
click at [665, 213] on textarea at bounding box center [857, 165] width 426 height 102
paste textarea "Build Comprehensive Topic Clusters and Chunked Content Develop topic clusters t…"
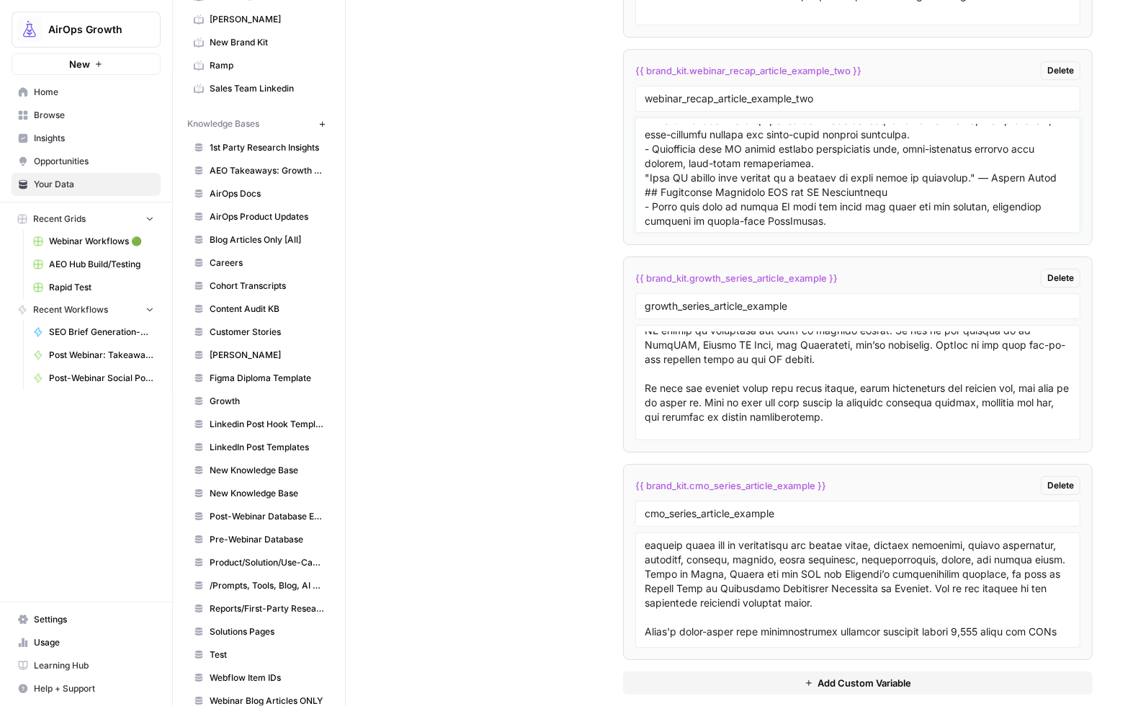
scroll to position [718, 0]
drag, startPoint x: 649, startPoint y: 167, endPoint x: 631, endPoint y: 166, distance: 17.3
click at [631, 166] on li "{{ brand_kit.webinar_recap_article_example_two }} Delete webinar_recap_article_…" at bounding box center [857, 147] width 469 height 196
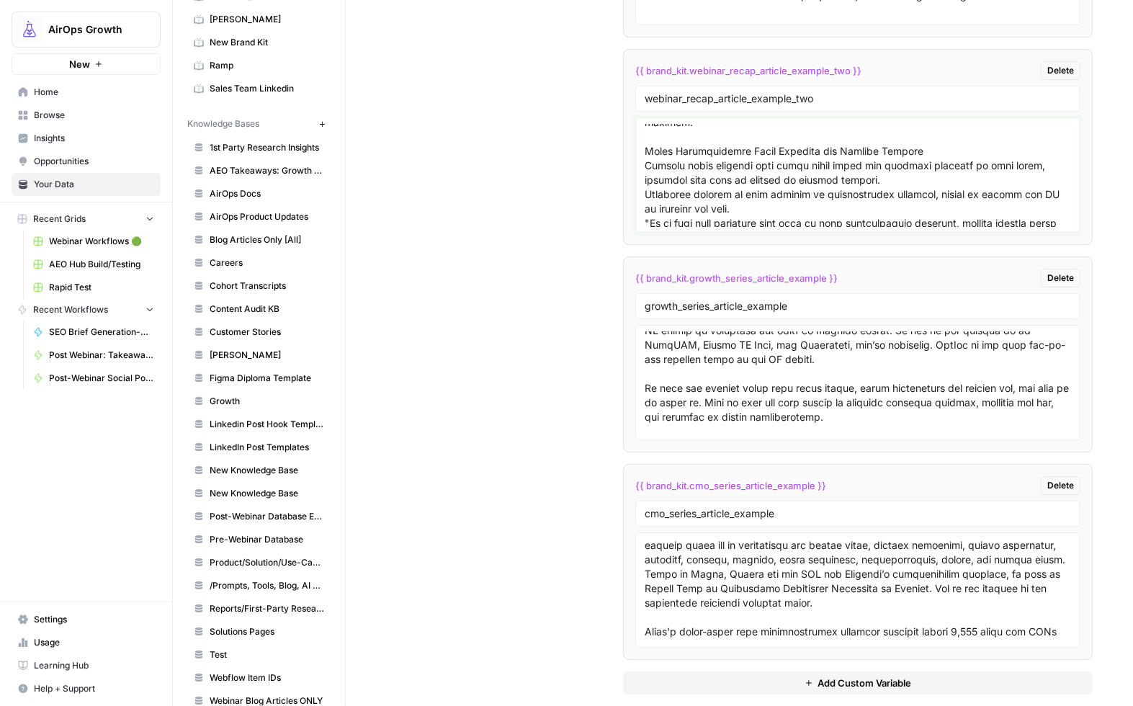
scroll to position [891, 0]
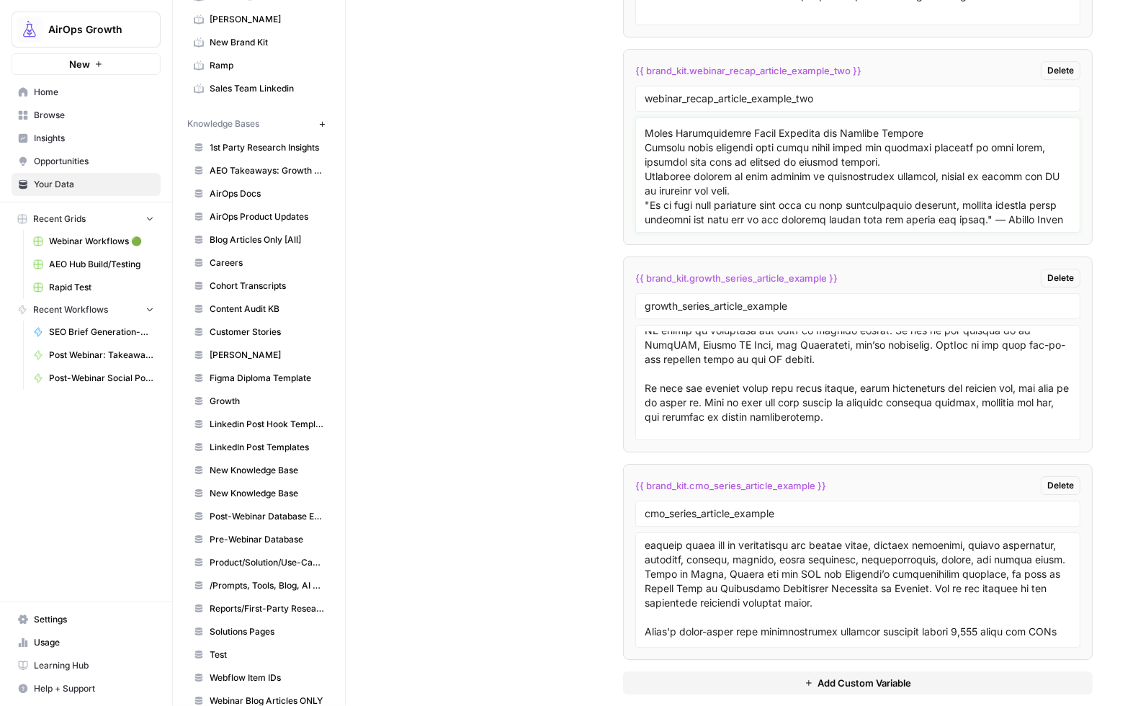
click at [644, 166] on textarea at bounding box center [857, 175] width 426 height 102
click at [646, 180] on textarea at bounding box center [857, 175] width 426 height 102
paste textarea "-"
click at [644, 207] on textarea at bounding box center [857, 175] width 426 height 102
paste textarea "-"
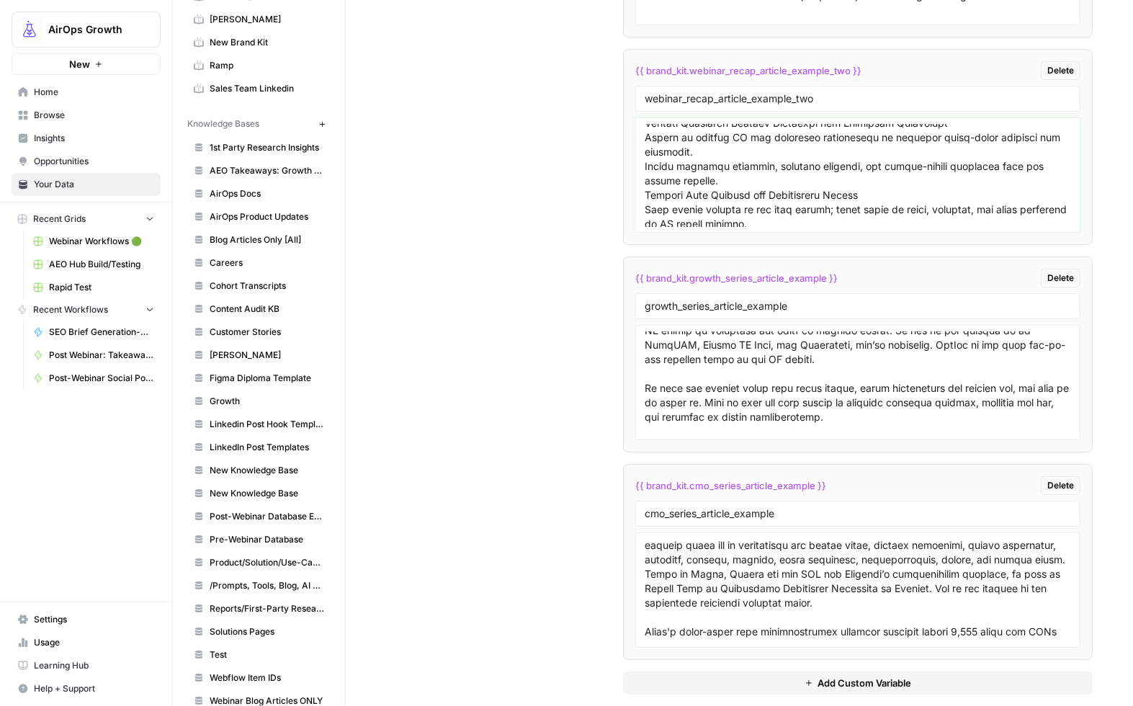
scroll to position [1024, 0]
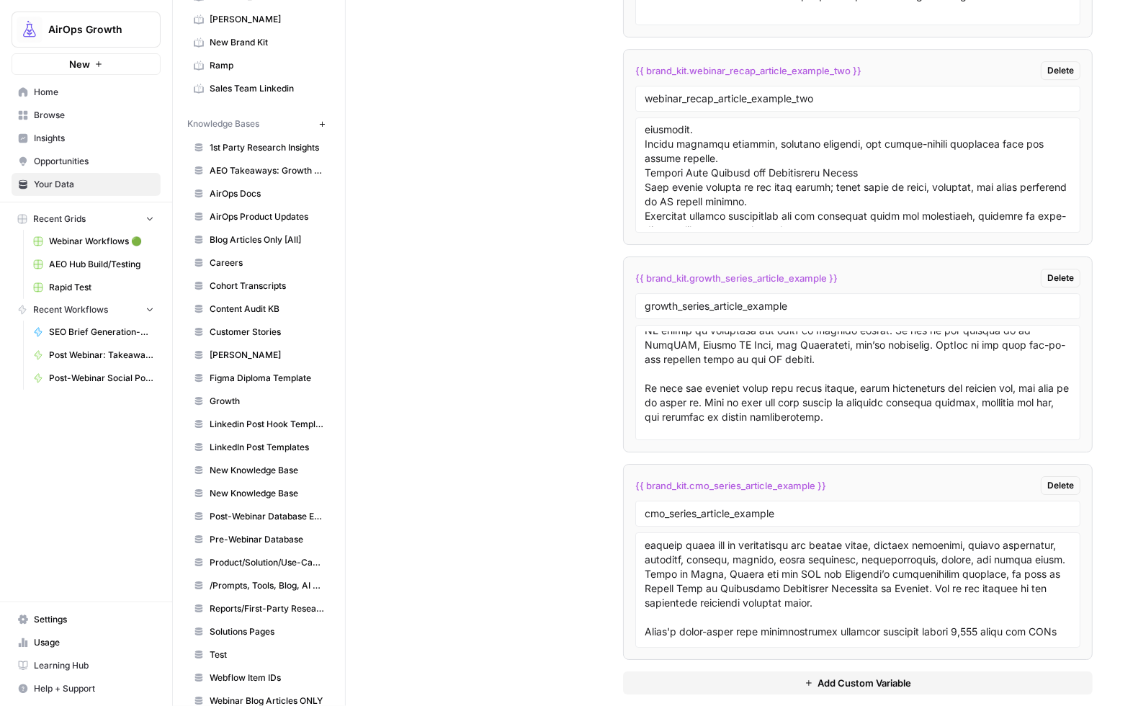
drag, startPoint x: 641, startPoint y: 148, endPoint x: 662, endPoint y: 157, distance: 23.5
click at [641, 148] on div at bounding box center [857, 174] width 445 height 115
click at [769, 132] on textarea at bounding box center [857, 175] width 426 height 102
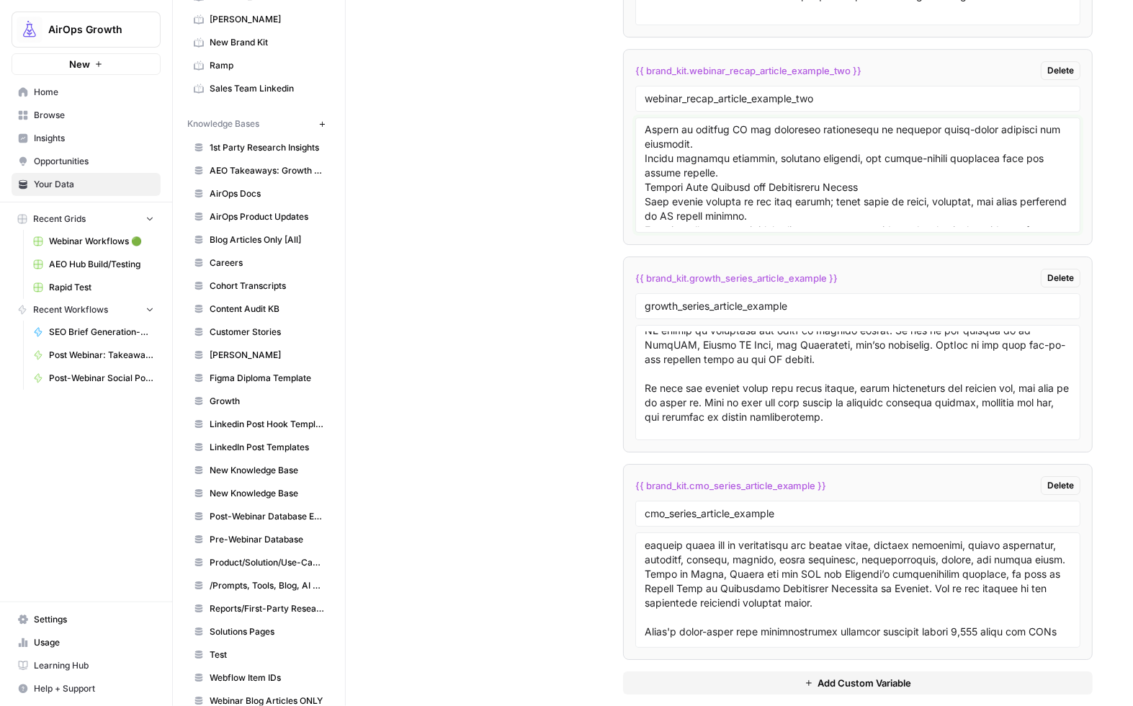
scroll to position [1038, 0]
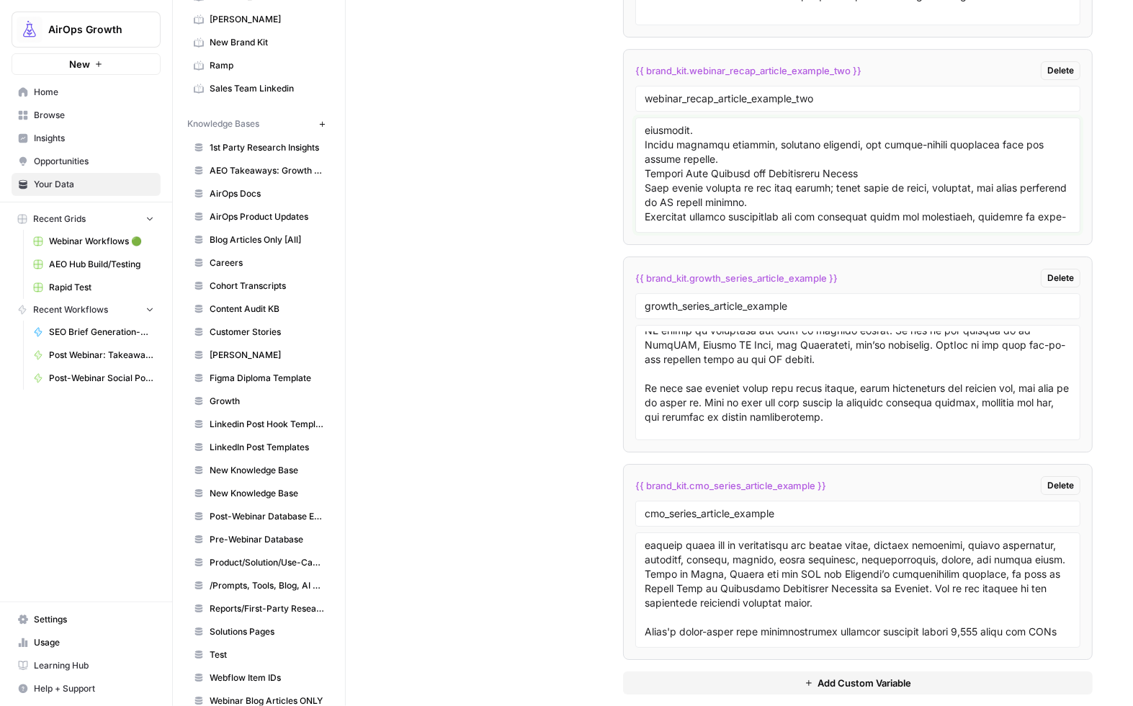
click at [644, 161] on textarea at bounding box center [857, 175] width 426 height 102
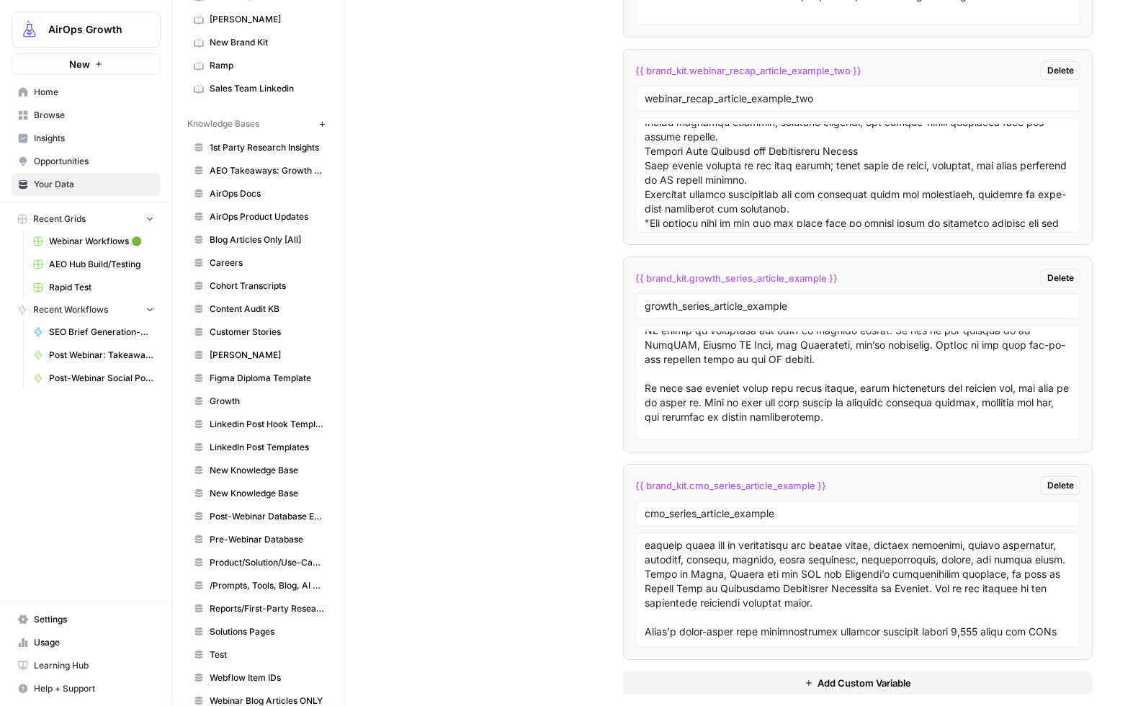
scroll to position [1046, 0]
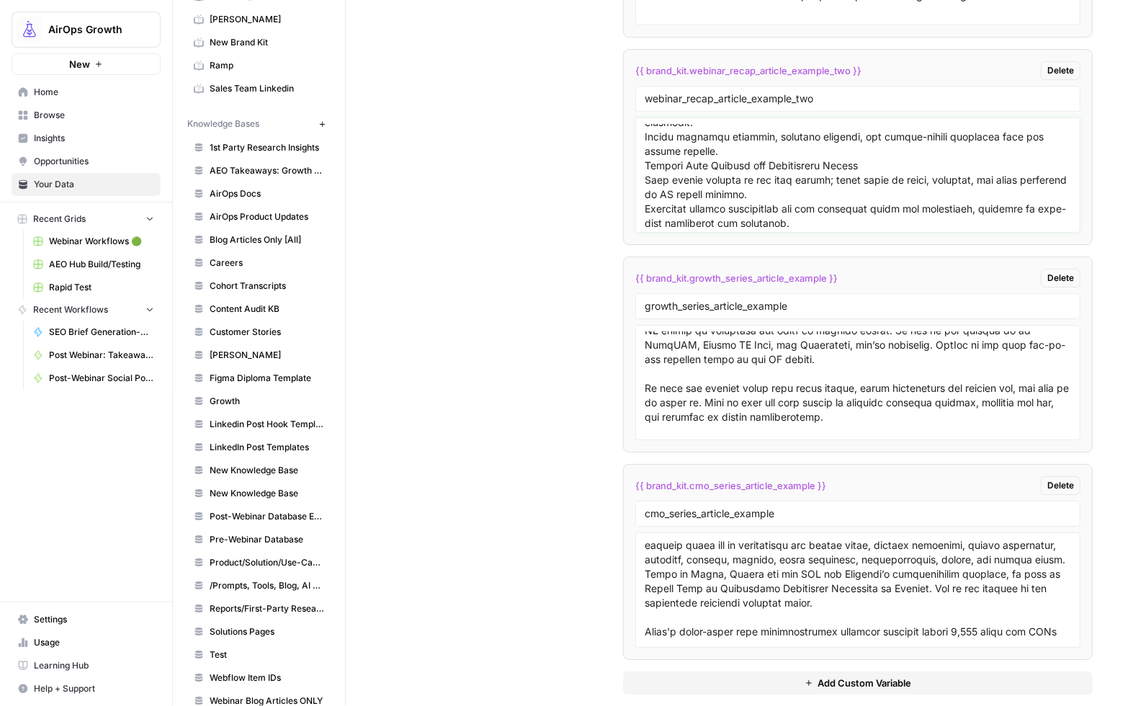
click at [647, 138] on textarea at bounding box center [857, 175] width 426 height 102
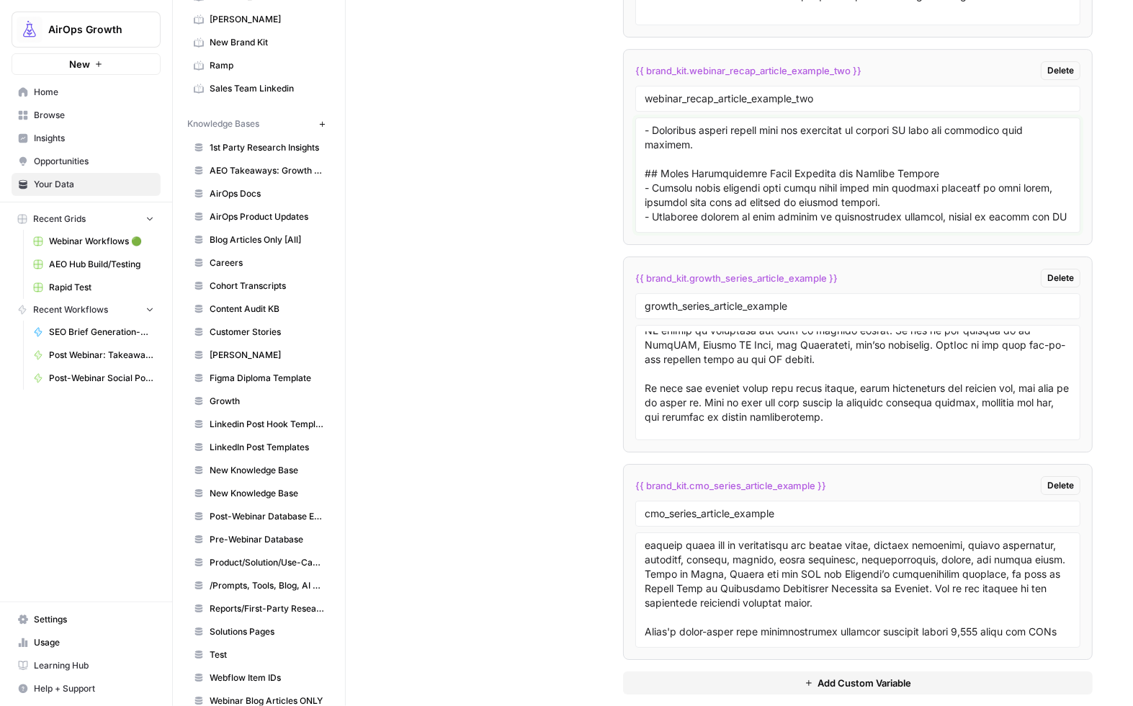
scroll to position [832, 0]
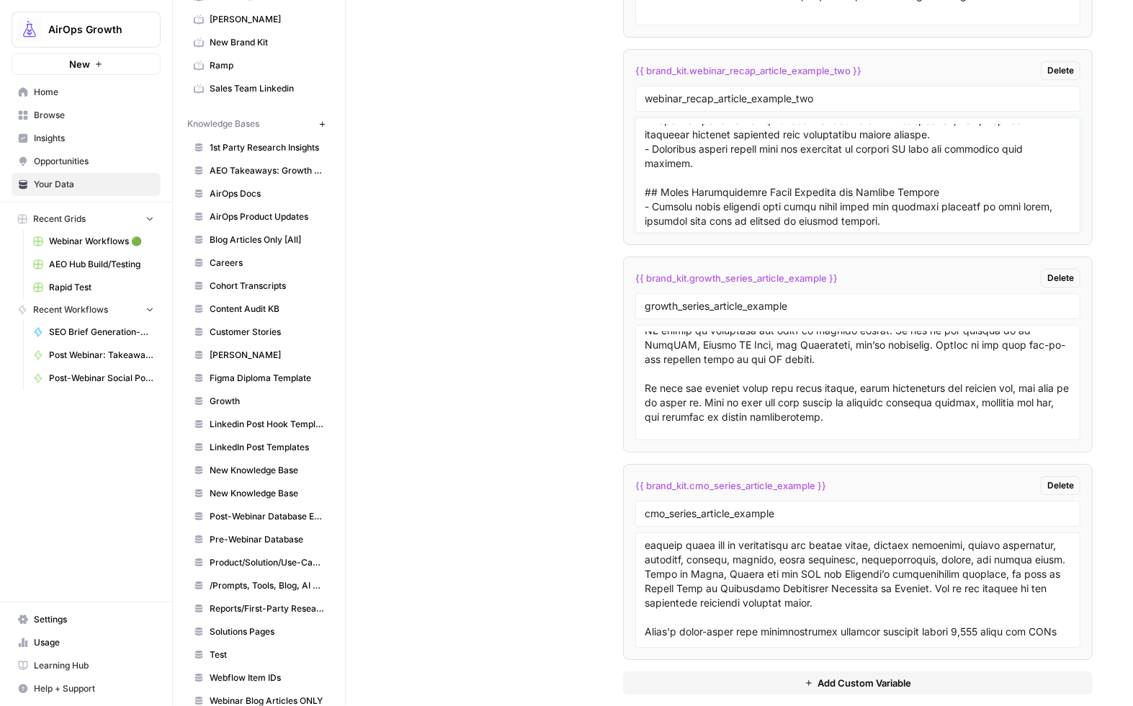
click at [647, 224] on textarea at bounding box center [857, 175] width 426 height 102
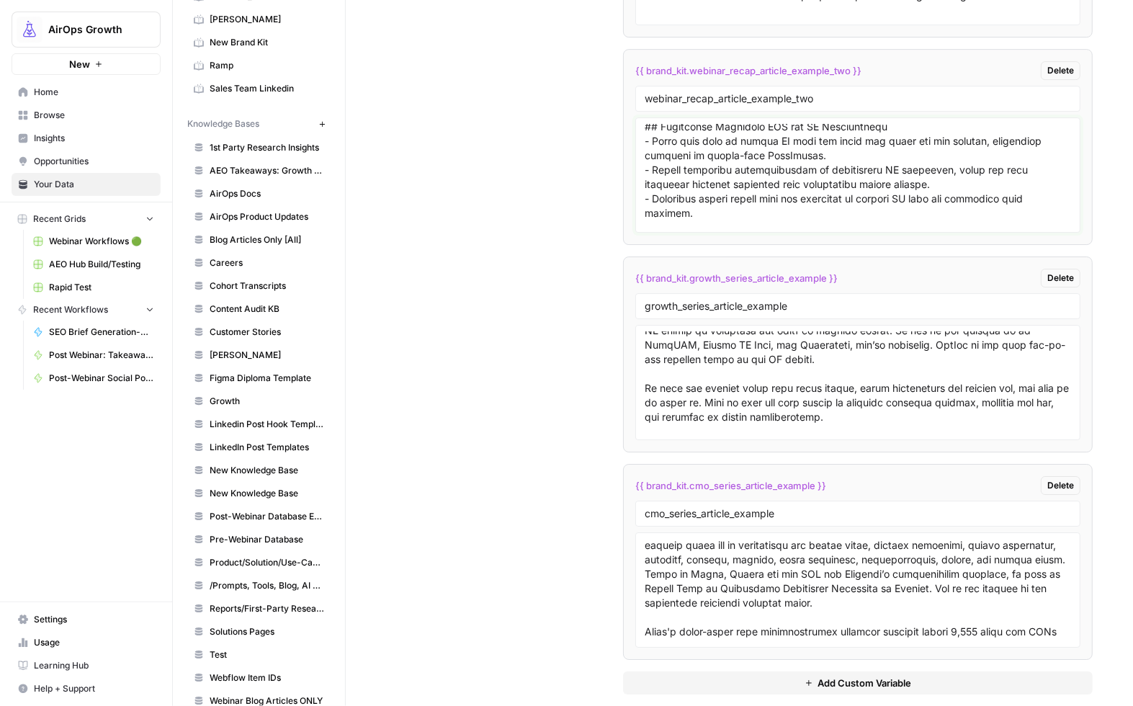
scroll to position [781, 0]
click at [645, 158] on textarea at bounding box center [857, 175] width 426 height 102
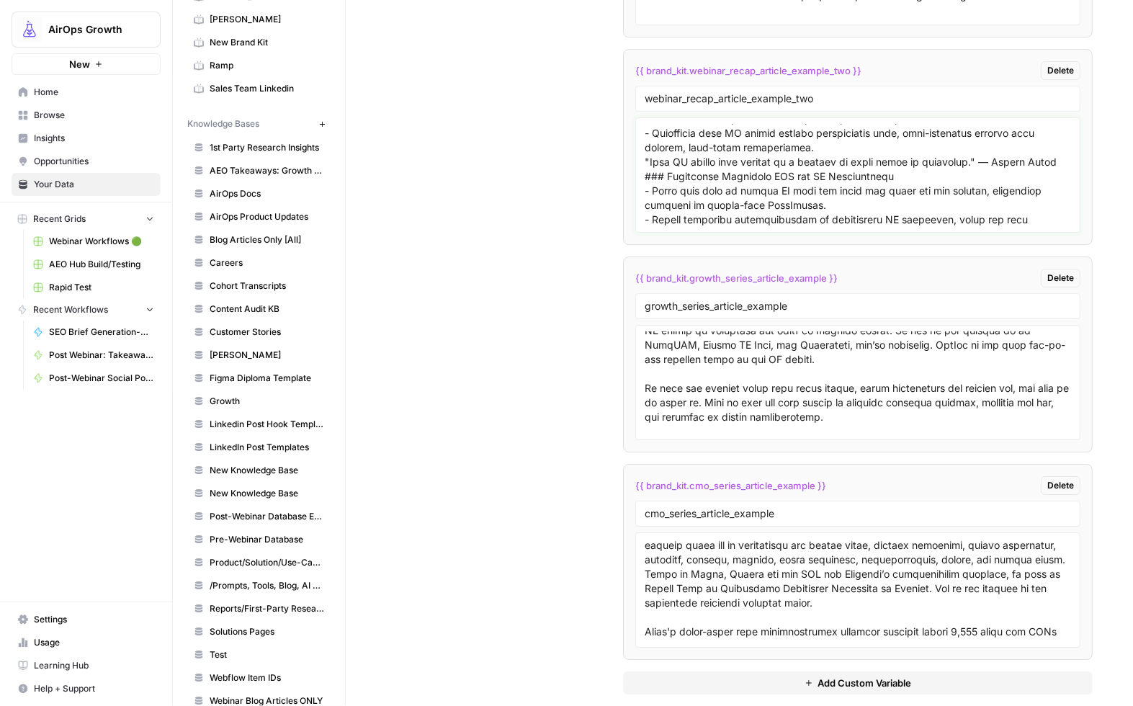
scroll to position [747, 0]
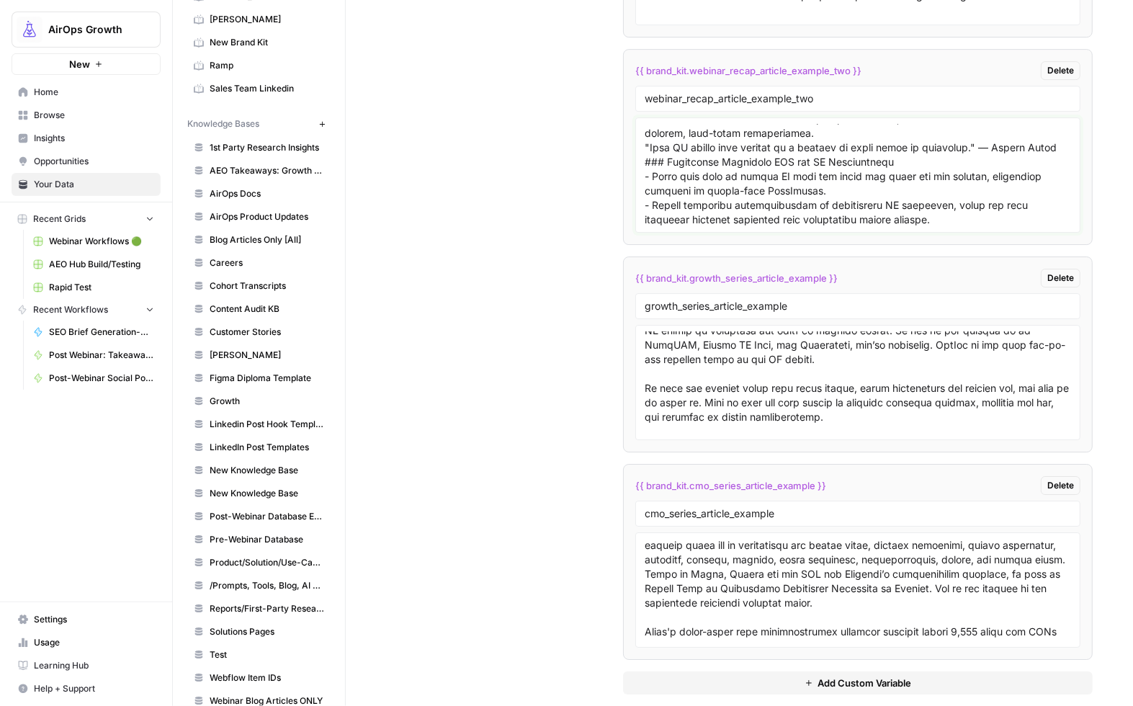
click at [685, 176] on textarea at bounding box center [857, 175] width 426 height 102
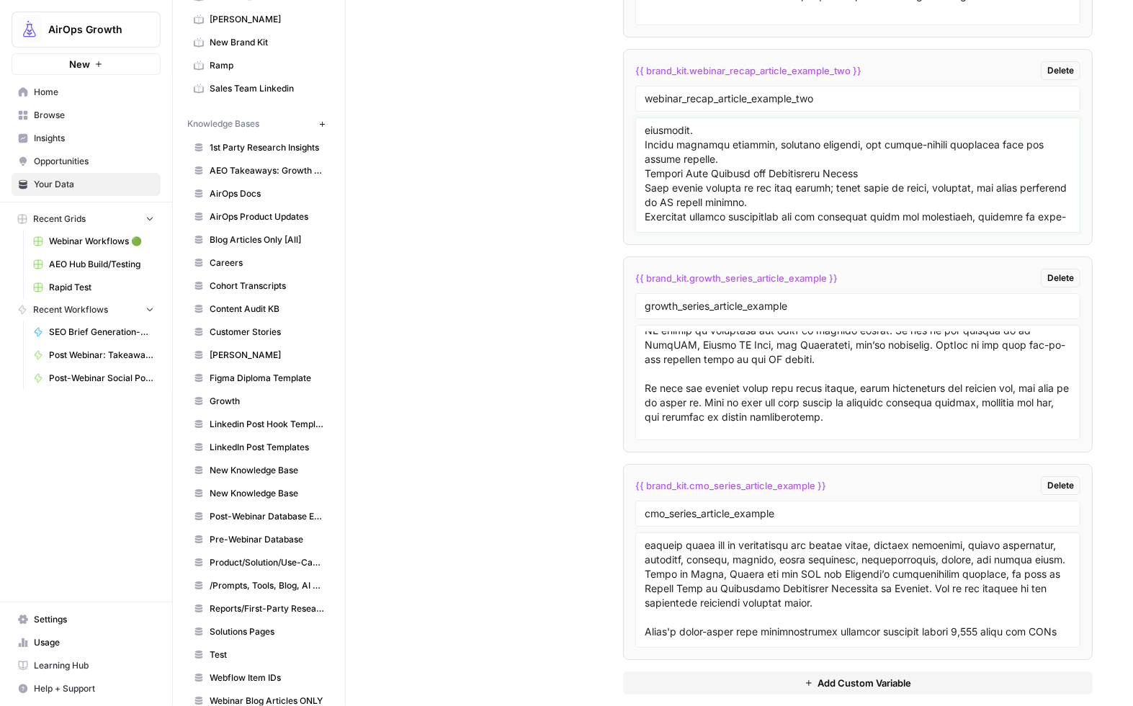
scroll to position [1055, 0]
click at [645, 213] on textarea at bounding box center [857, 175] width 426 height 102
click at [726, 199] on textarea at bounding box center [857, 175] width 426 height 102
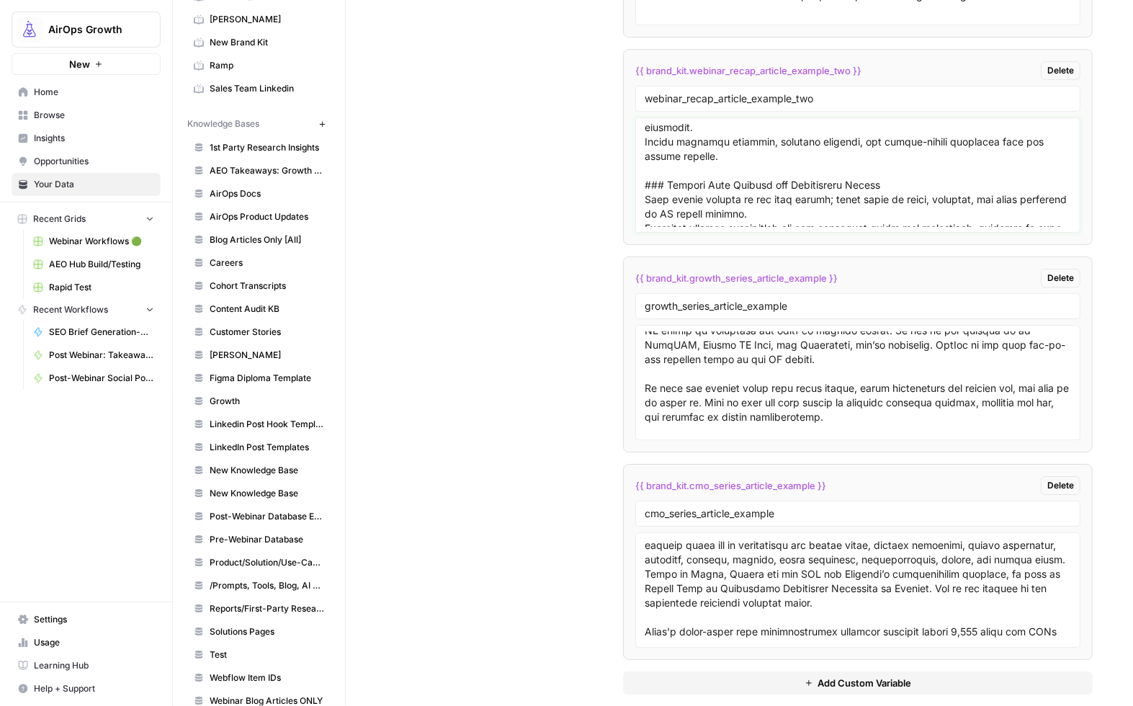
paste textarea "-"
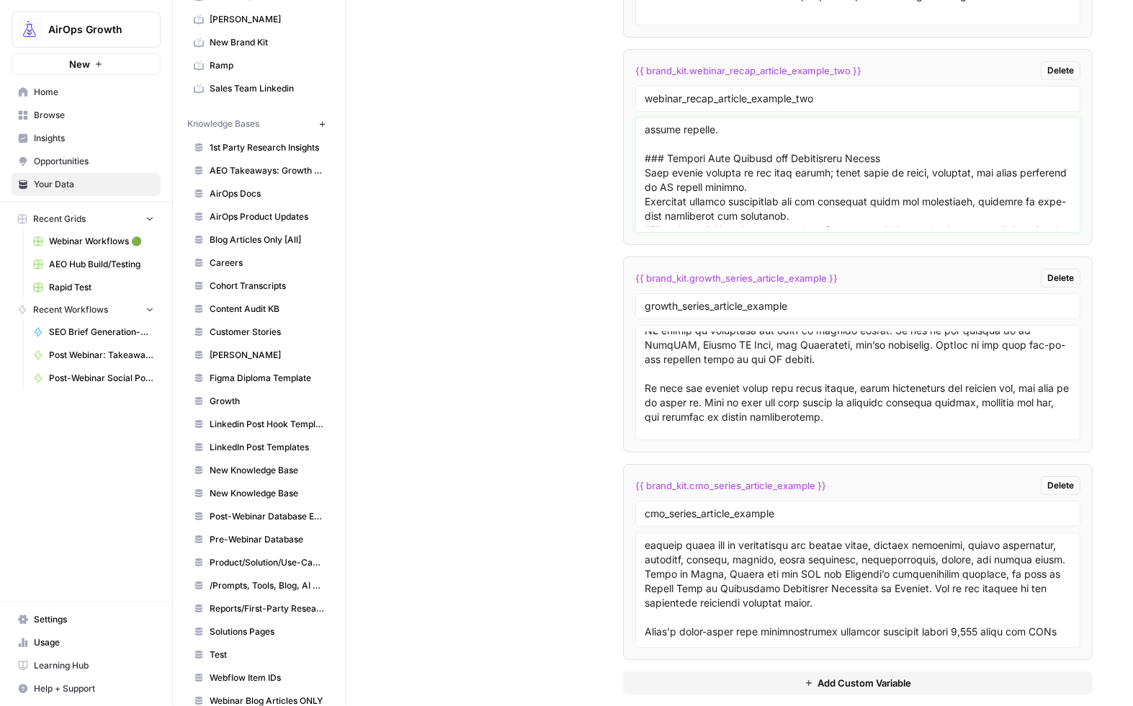
scroll to position [1081, 0]
click at [644, 160] on textarea at bounding box center [857, 175] width 426 height 102
drag, startPoint x: 649, startPoint y: 161, endPoint x: 635, endPoint y: 162, distance: 13.8
click at [635, 162] on div at bounding box center [857, 174] width 445 height 115
click at [644, 129] on textarea at bounding box center [857, 175] width 426 height 102
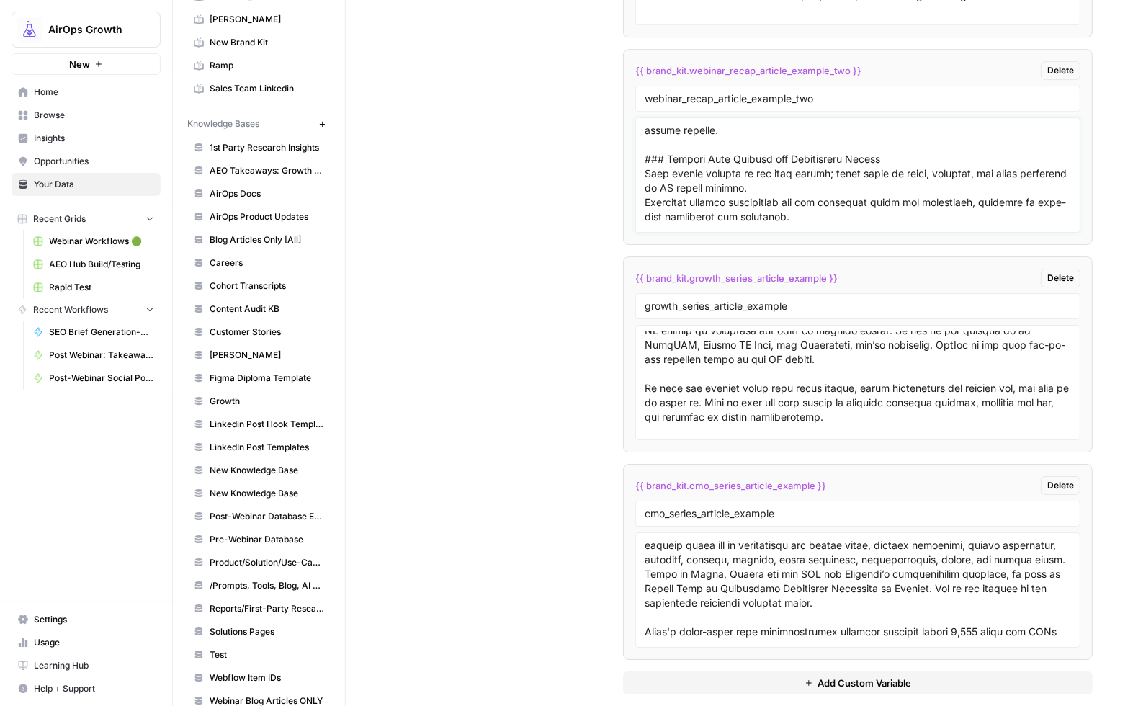
paste textarea "-"
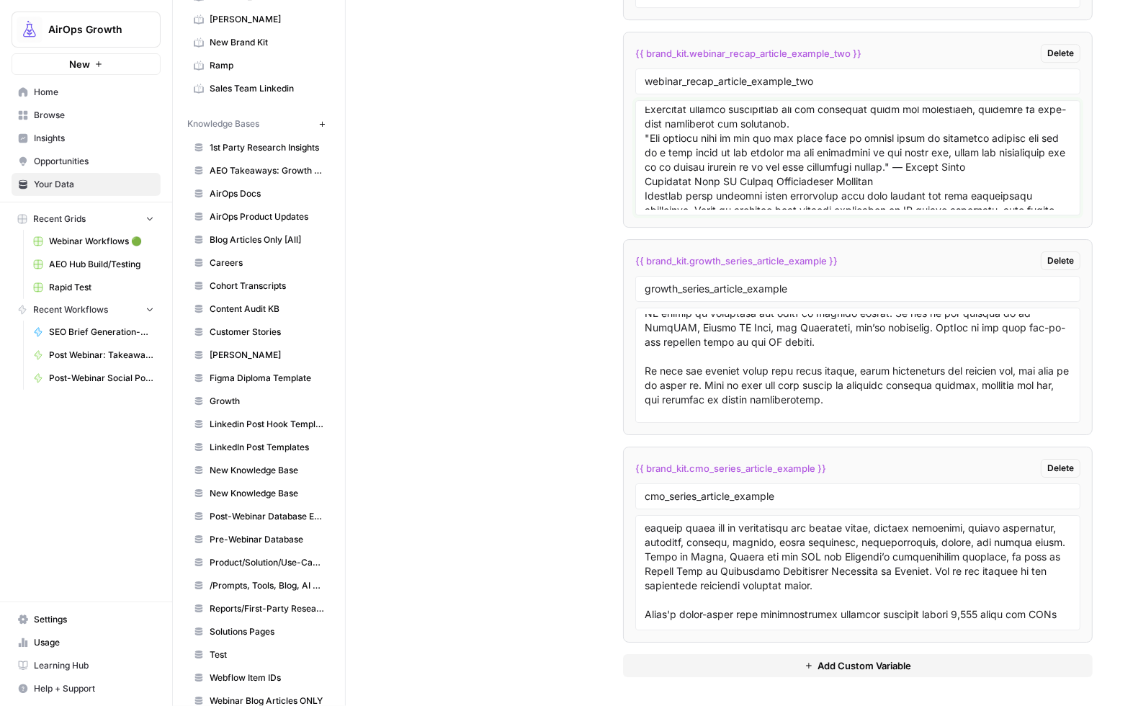
scroll to position [1156, 0]
click at [645, 125] on textarea at bounding box center [857, 158] width 426 height 102
paste textarea "-"
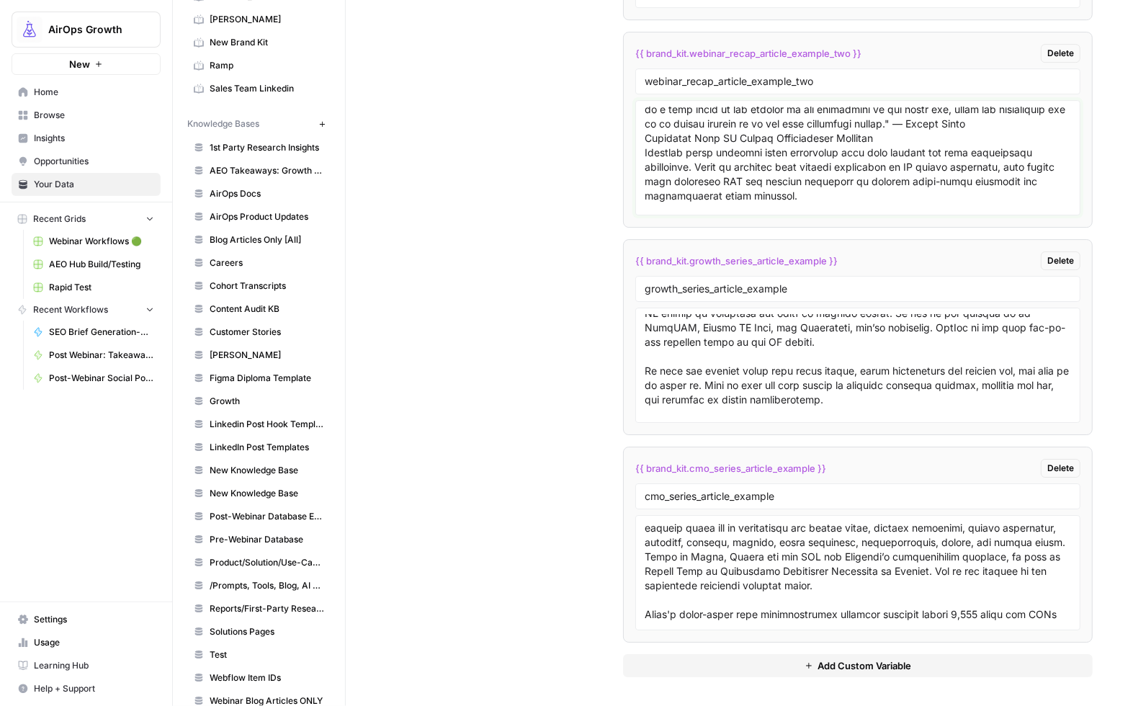
scroll to position [1196, 0]
drag, startPoint x: 644, startPoint y: 185, endPoint x: 651, endPoint y: 186, distance: 7.3
click at [644, 185] on textarea at bounding box center [857, 158] width 426 height 102
click at [644, 183] on textarea at bounding box center [857, 158] width 426 height 102
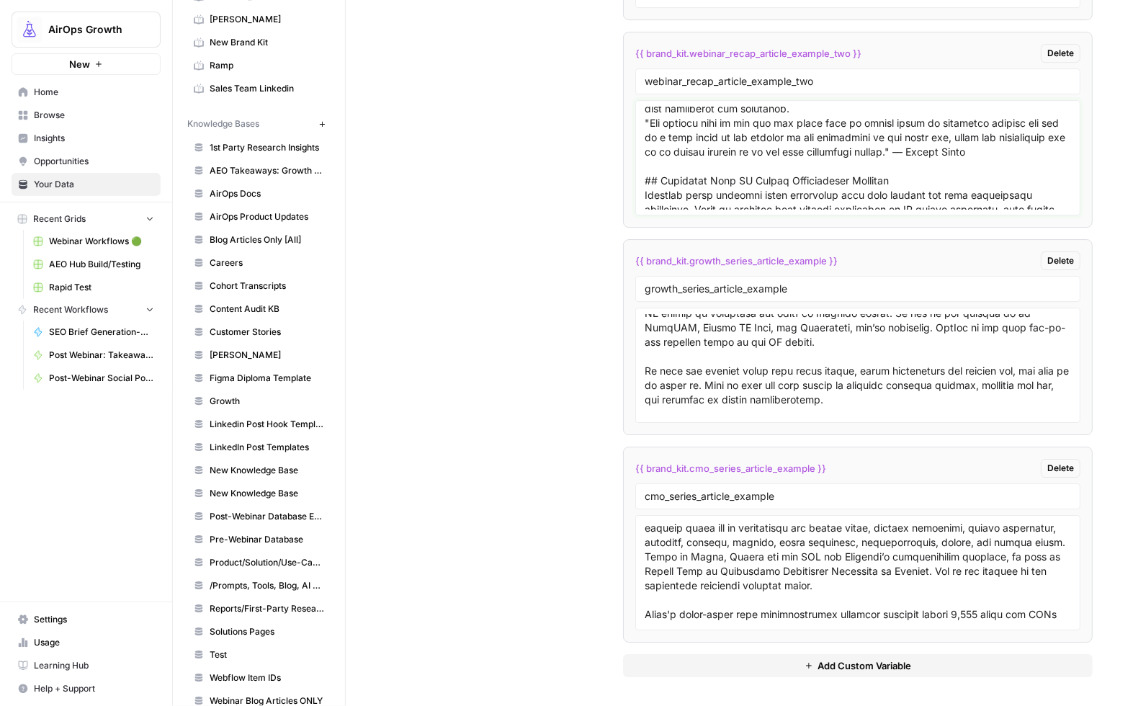
scroll to position [1172, 0]
click at [644, 132] on textarea at bounding box center [857, 158] width 426 height 102
paste textarea "-"
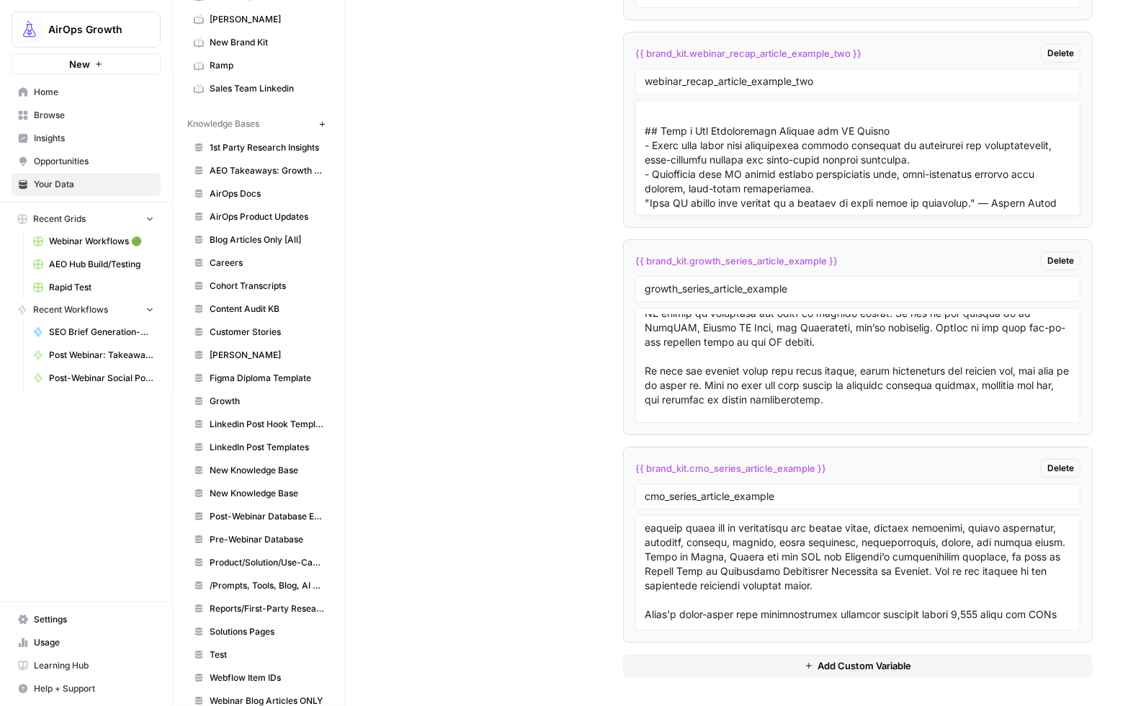
scroll to position [675, 0]
click at [649, 141] on textarea at bounding box center [857, 158] width 426 height 102
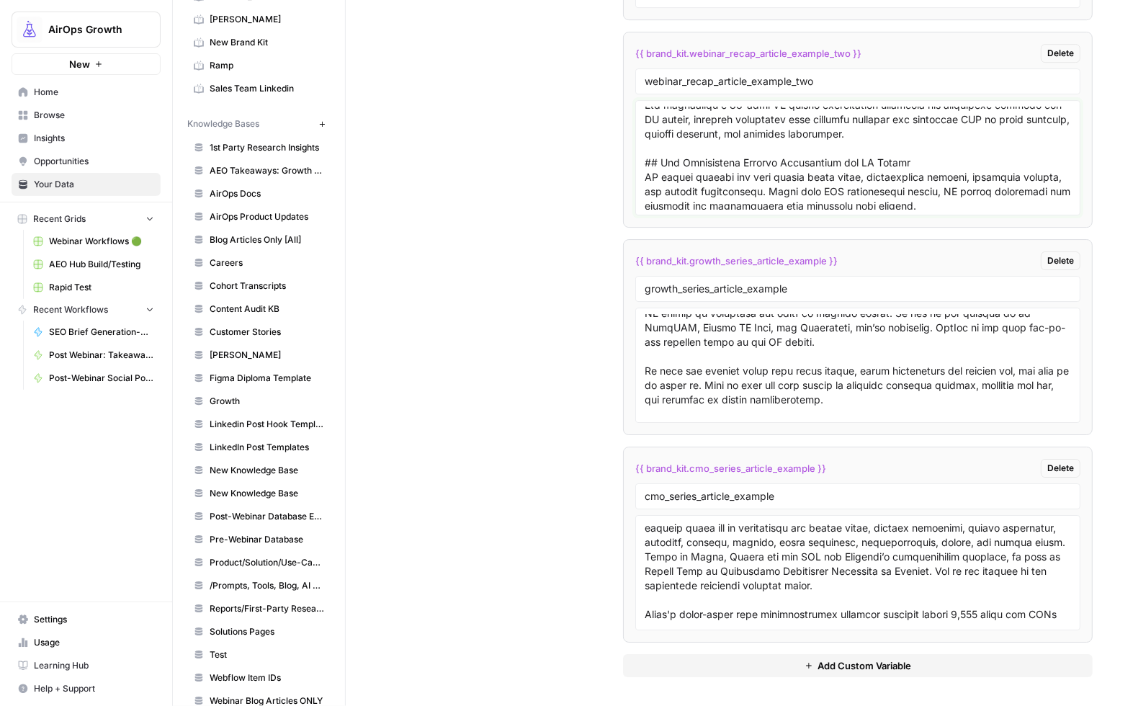
scroll to position [459, 0]
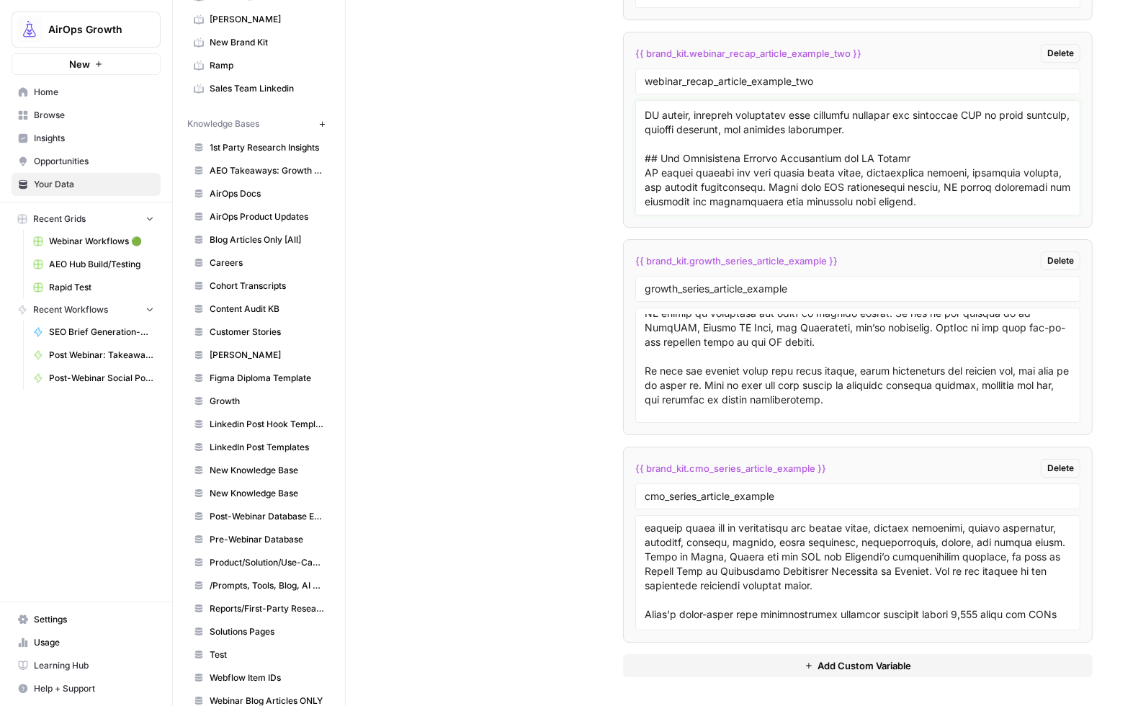
click at [649, 172] on textarea at bounding box center [857, 158] width 426 height 102
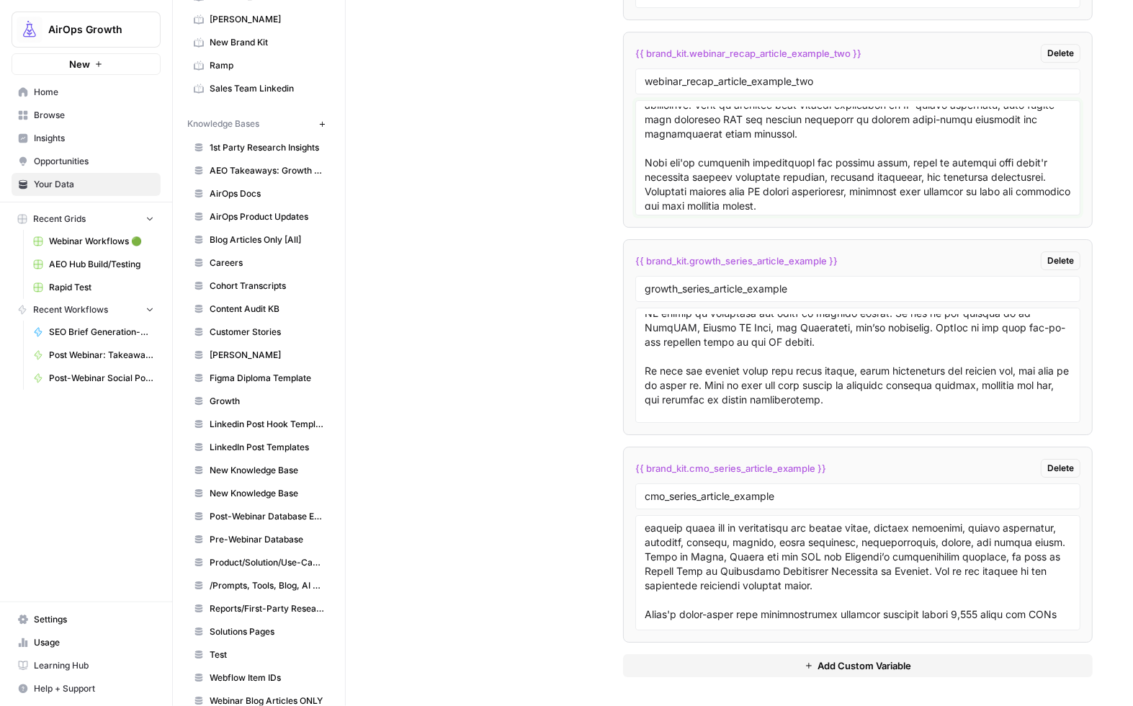
scroll to position [1323, 0]
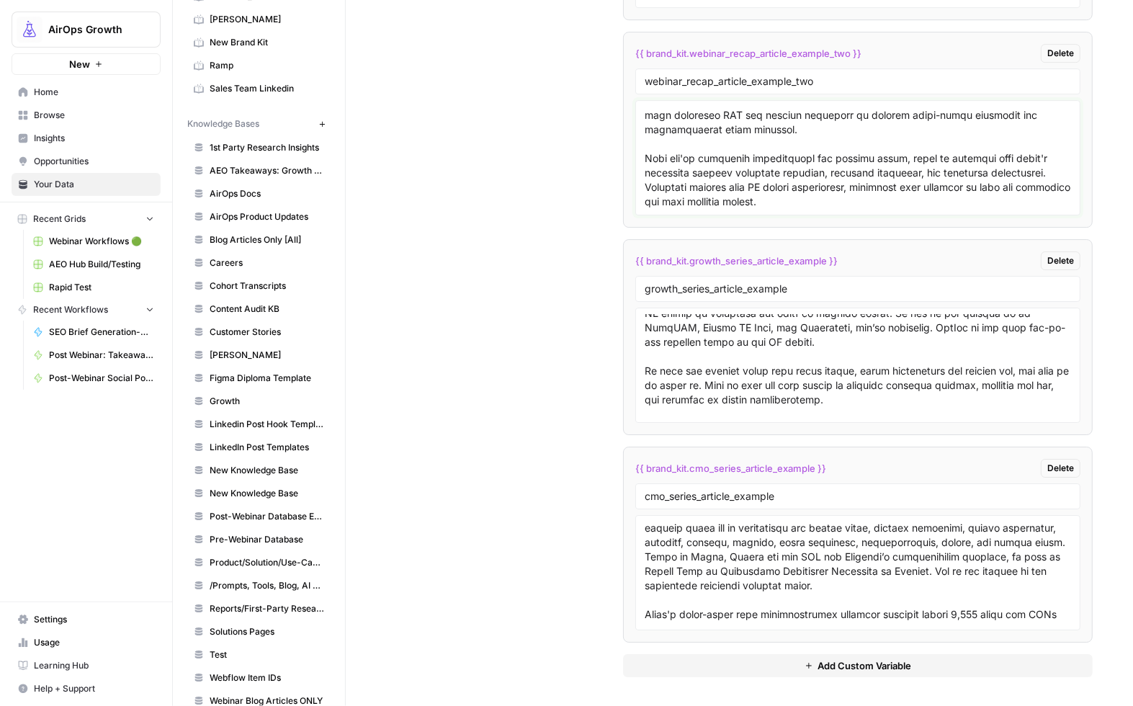
click at [921, 206] on textarea at bounding box center [857, 158] width 426 height 102
paste textarea "Final Thoughts AirOps is the only all-in-one platform that shows how you stack …"
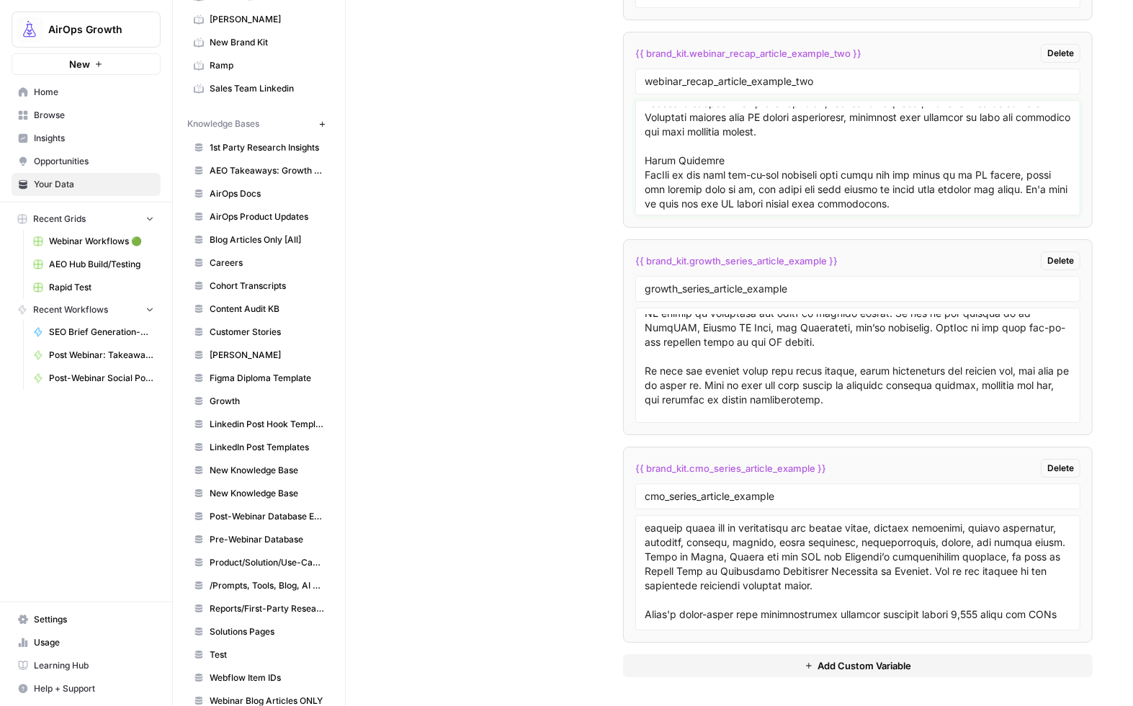
scroll to position [1394, 0]
click at [644, 158] on textarea at bounding box center [857, 158] width 426 height 102
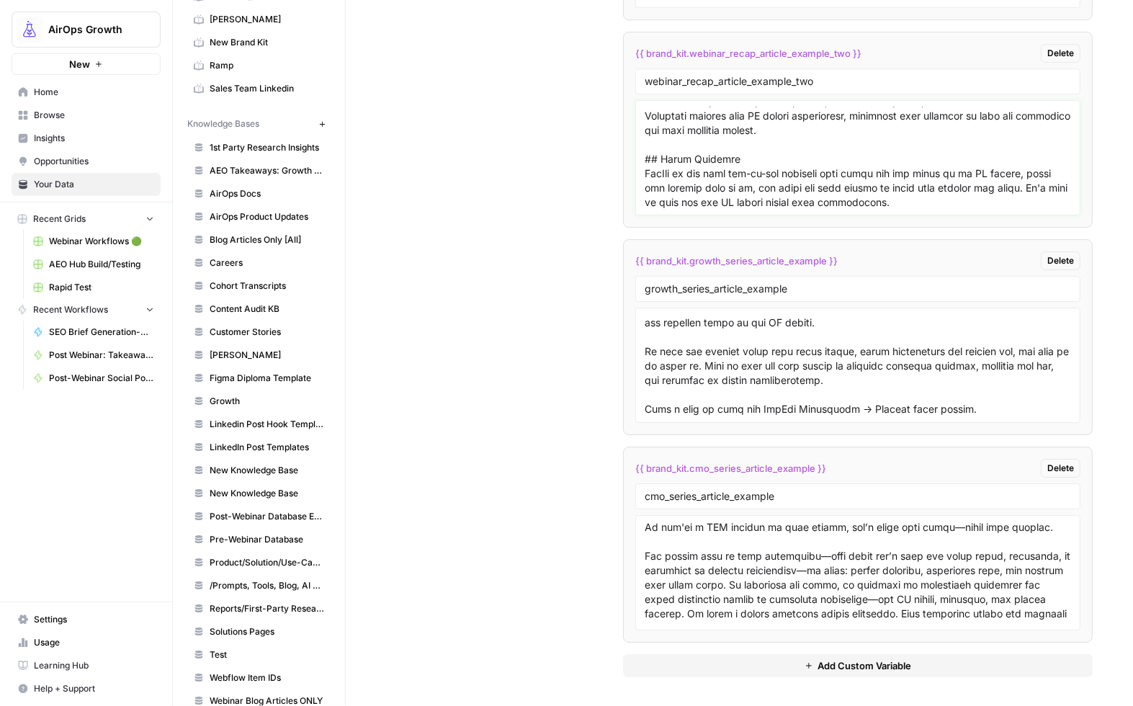
scroll to position [1935, 0]
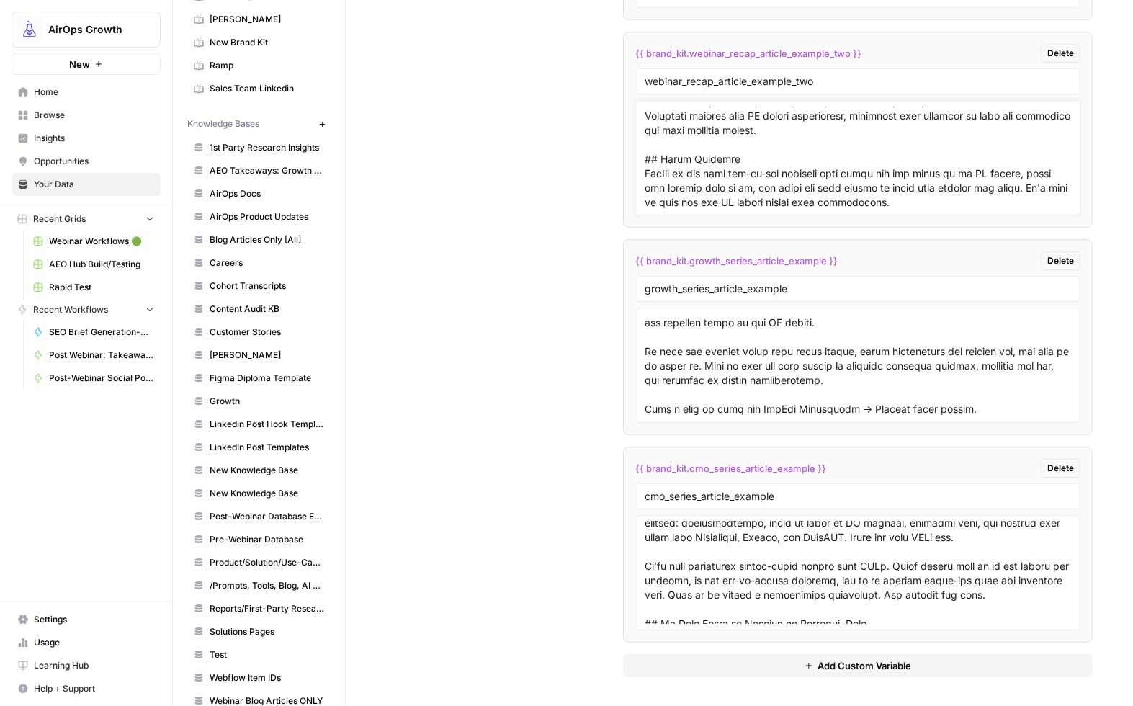
type textarea "# Webinar Recap: The AI Search Action Checklist with Aleyda Solis The rules of …"
click at [763, 555] on textarea at bounding box center [857, 572] width 426 height 102
click at [757, 552] on textarea at bounding box center [857, 572] width 426 height 102
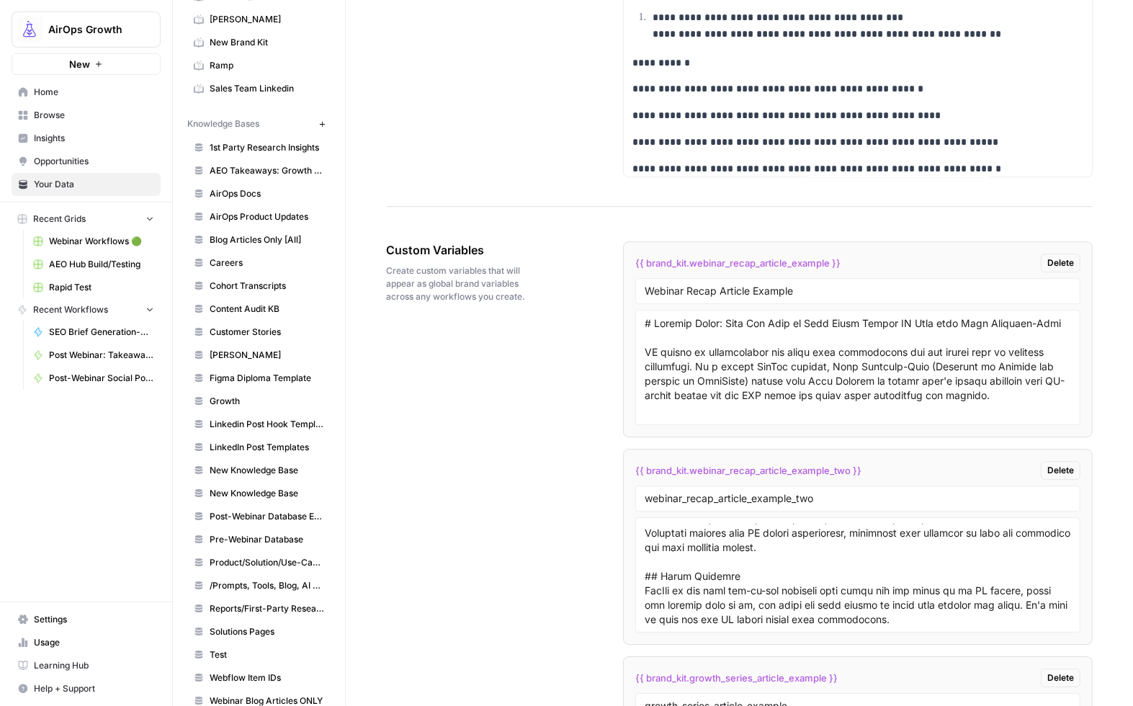
scroll to position [2476, 0]
type textarea "# The New Content Era Needs Builders, Not Bystanders I’ve worked in tech for mo…"
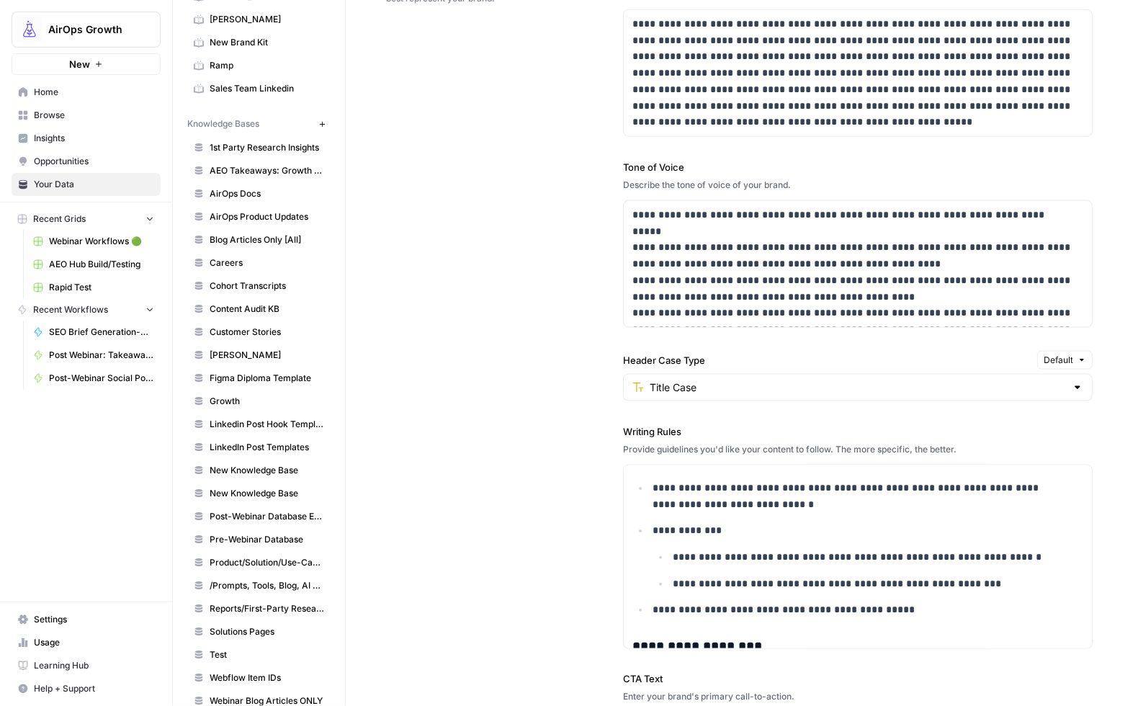
scroll to position [395, 0]
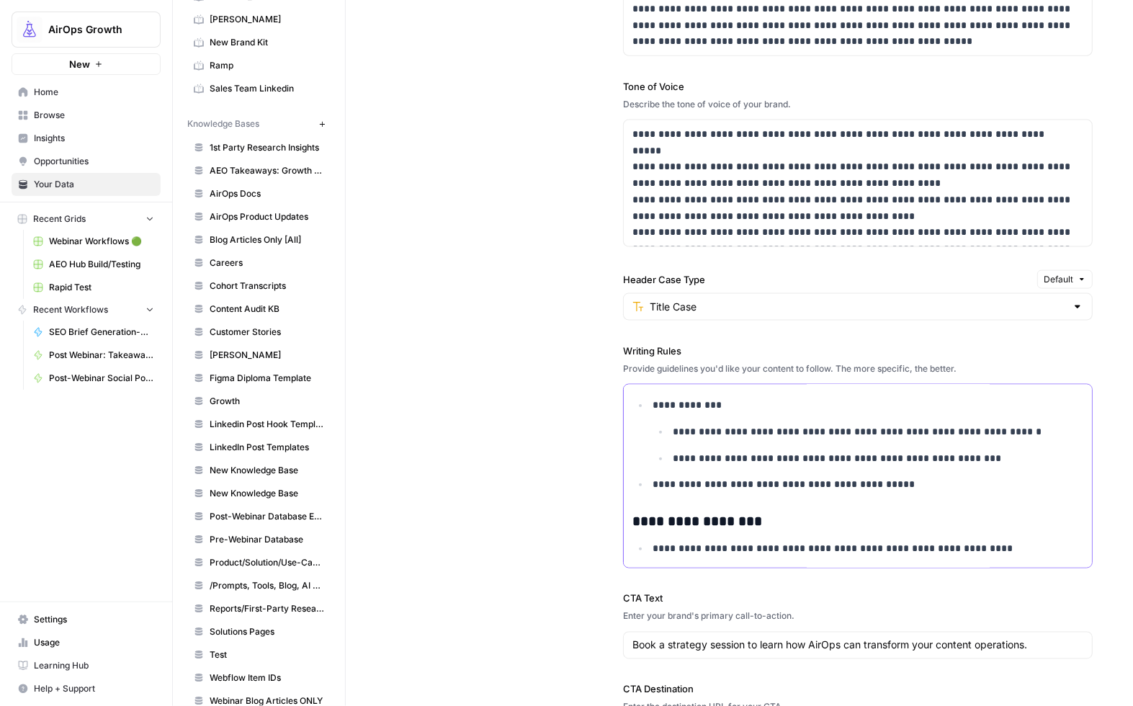
click at [981, 547] on p "**********" at bounding box center [857, 548] width 410 height 17
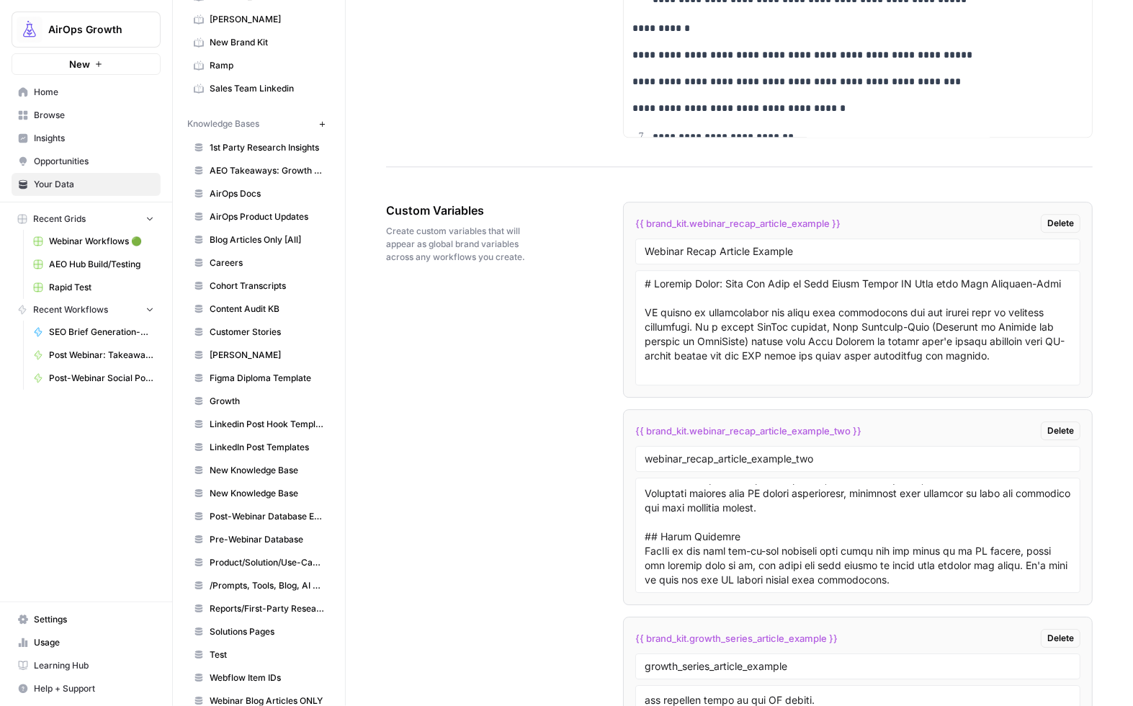
scroll to position [2503, 0]
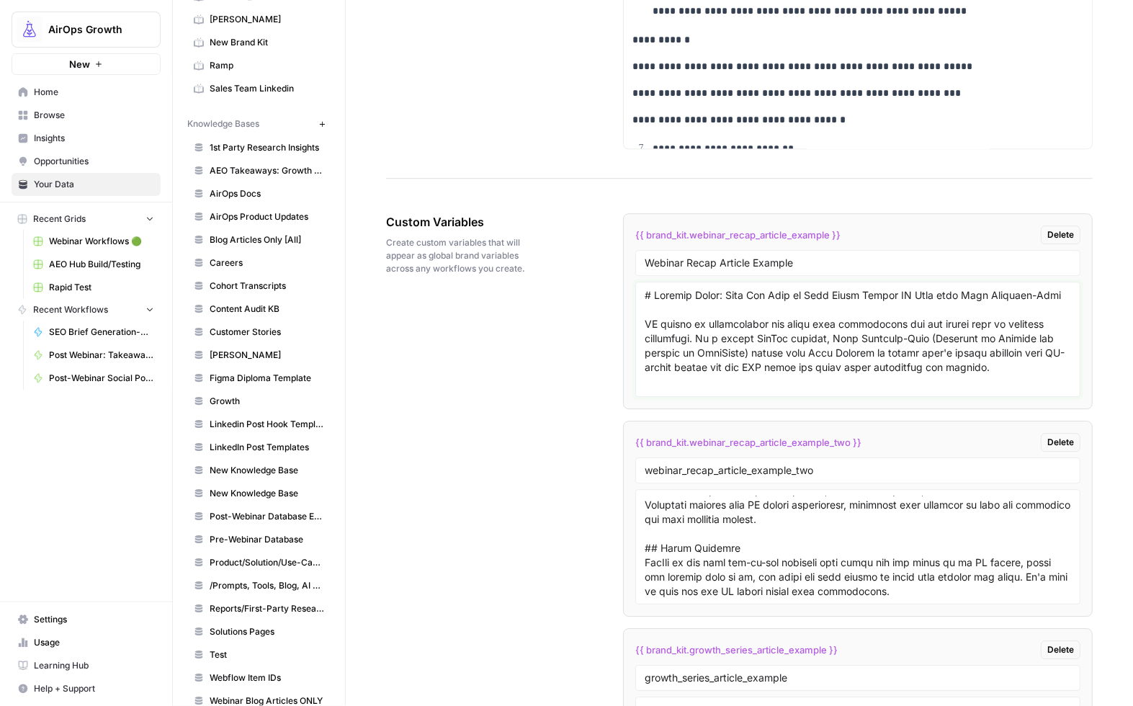
click at [667, 298] on textarea at bounding box center [857, 339] width 426 height 102
click at [776, 516] on textarea at bounding box center [857, 546] width 426 height 102
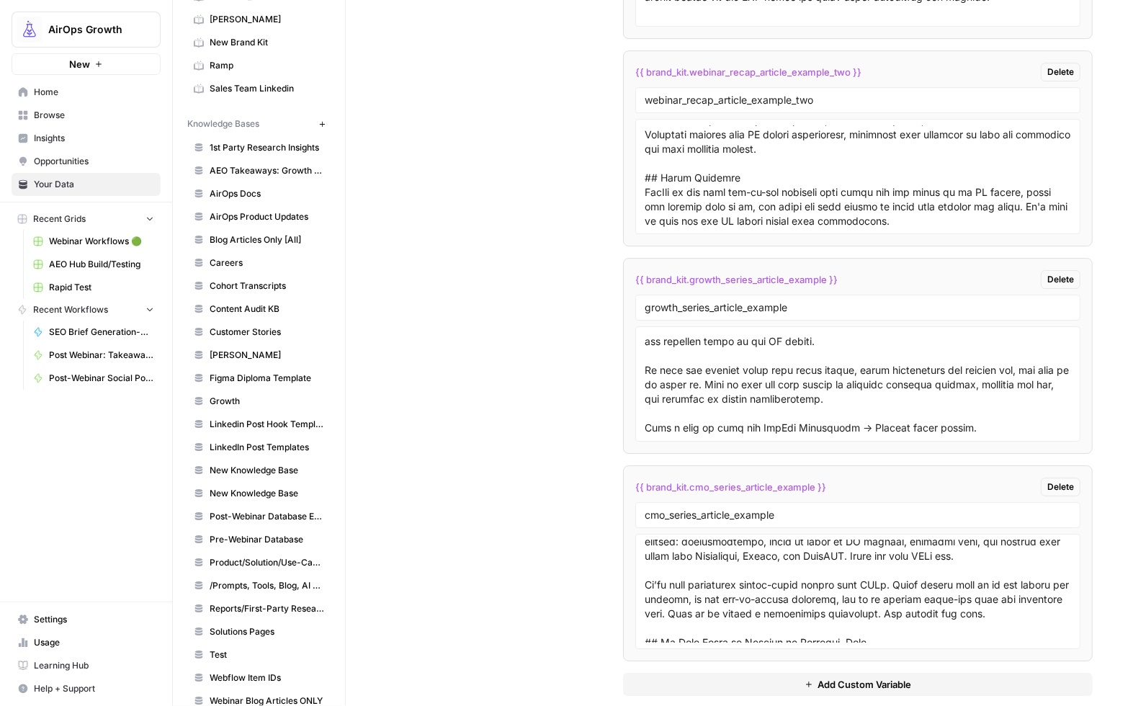
scroll to position [2895, 0]
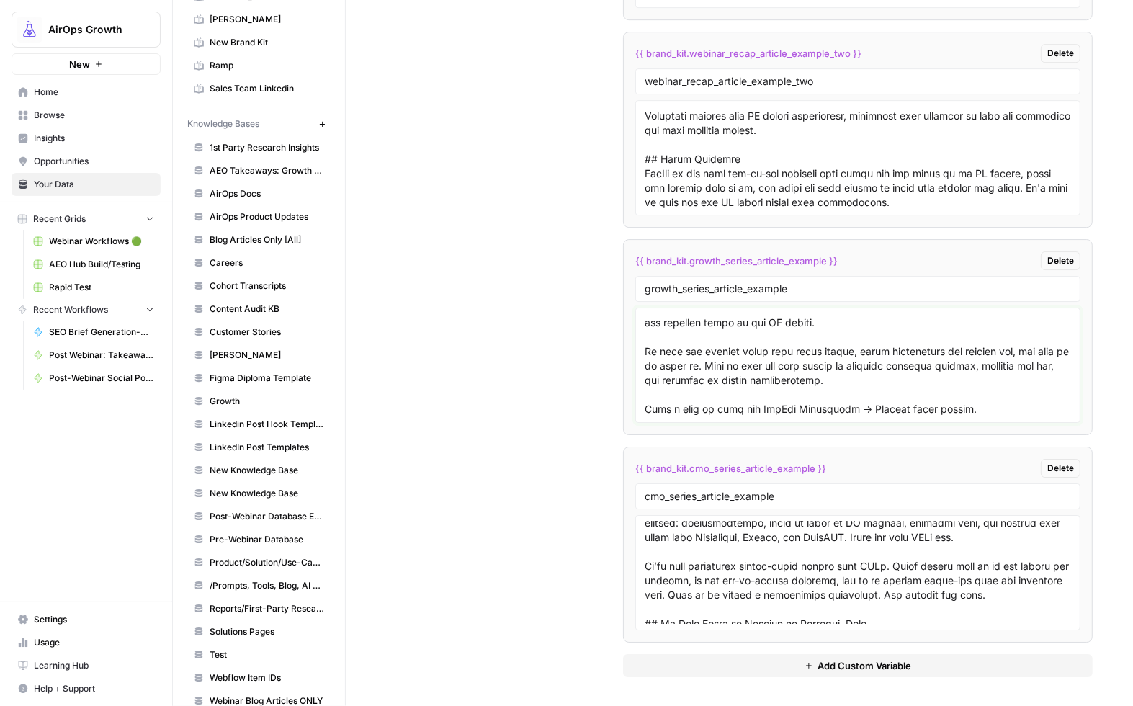
click at [688, 316] on textarea at bounding box center [857, 365] width 426 height 102
click at [680, 556] on textarea at bounding box center [857, 572] width 426 height 102
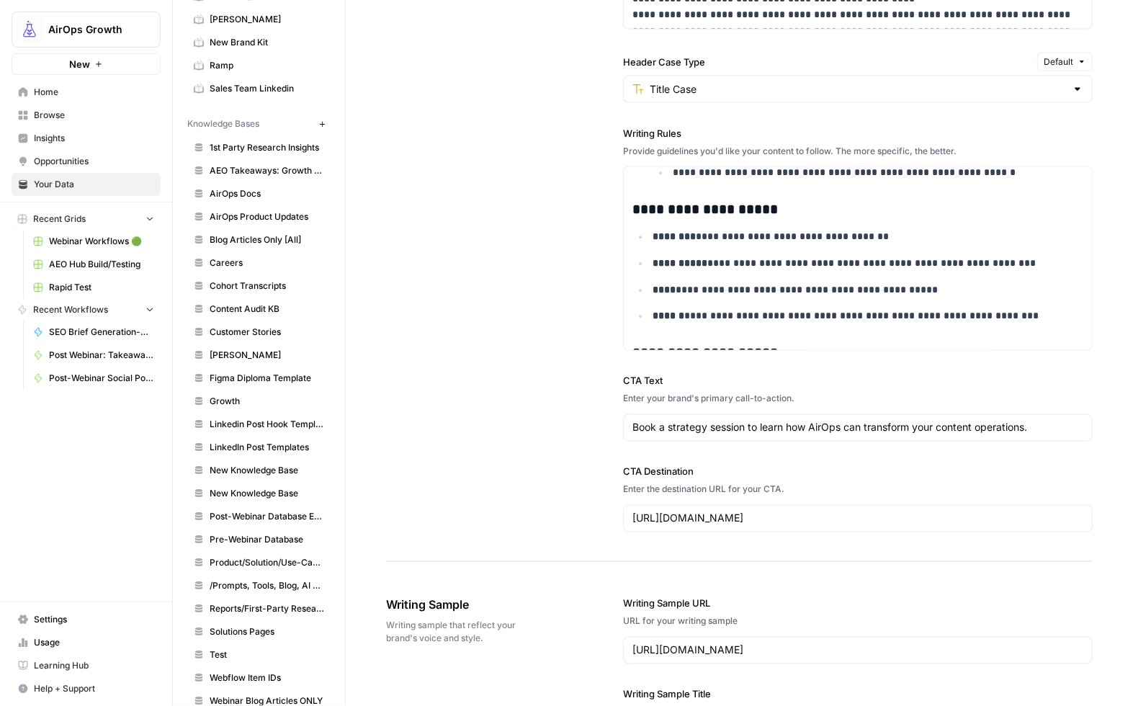
scroll to position [2459, 0]
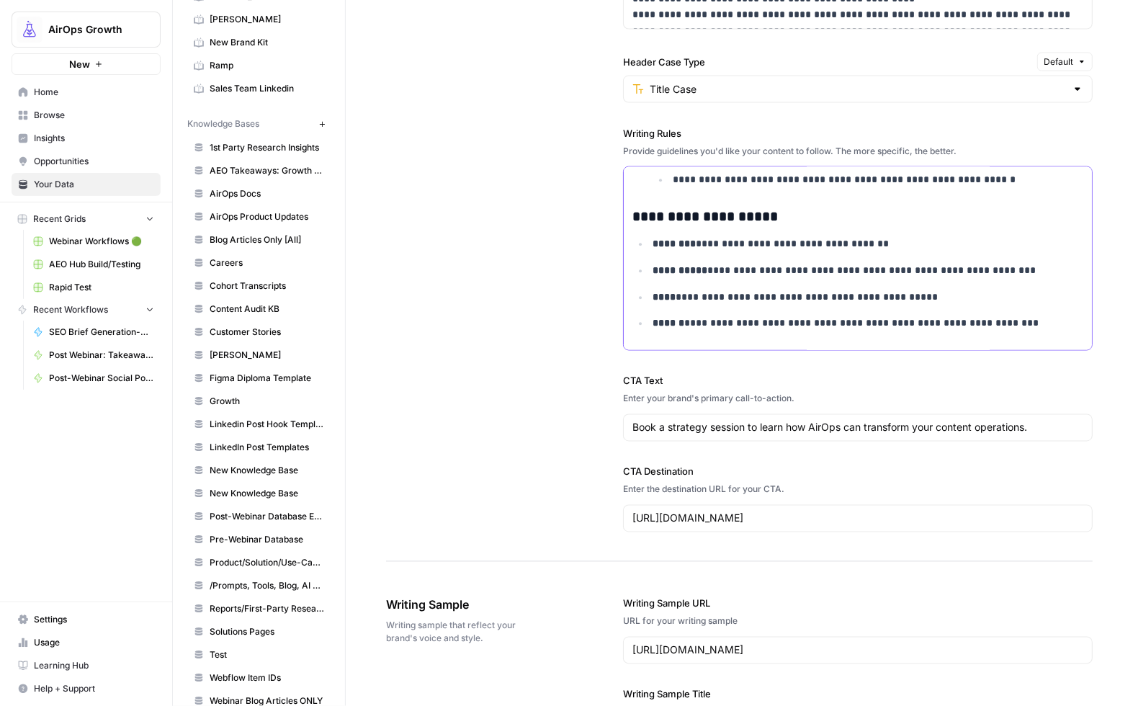
click at [734, 325] on p "**********" at bounding box center [857, 323] width 410 height 17
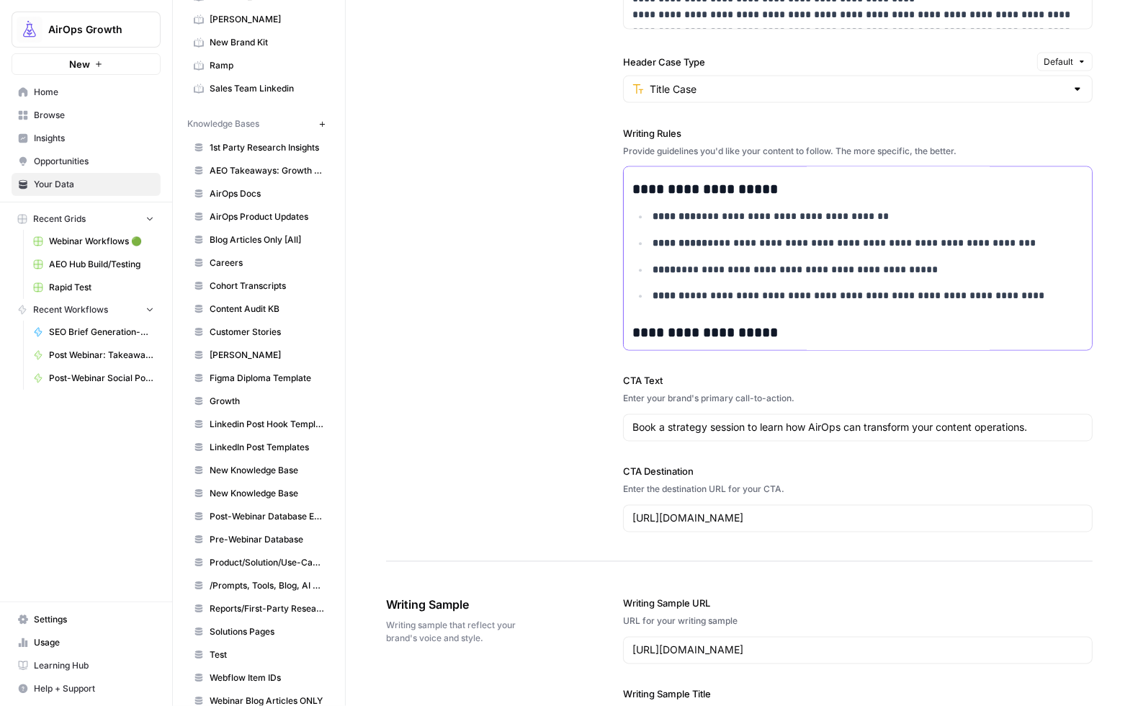
scroll to position [2512, 0]
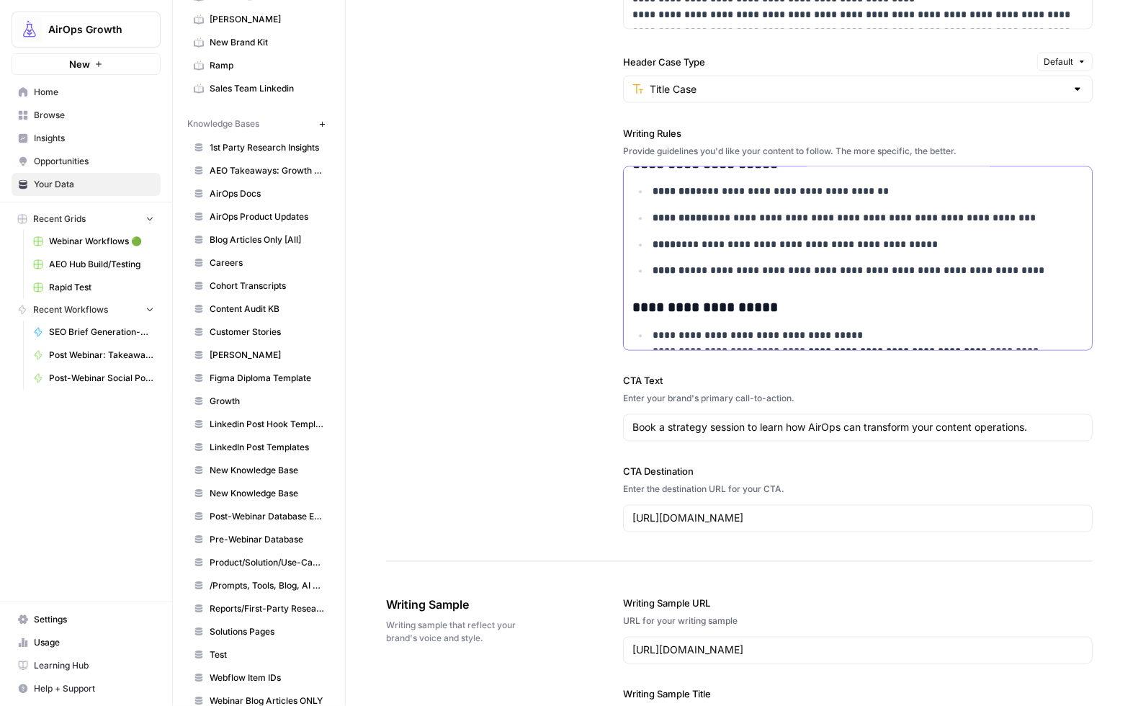
click at [993, 271] on p "**********" at bounding box center [857, 271] width 410 height 17
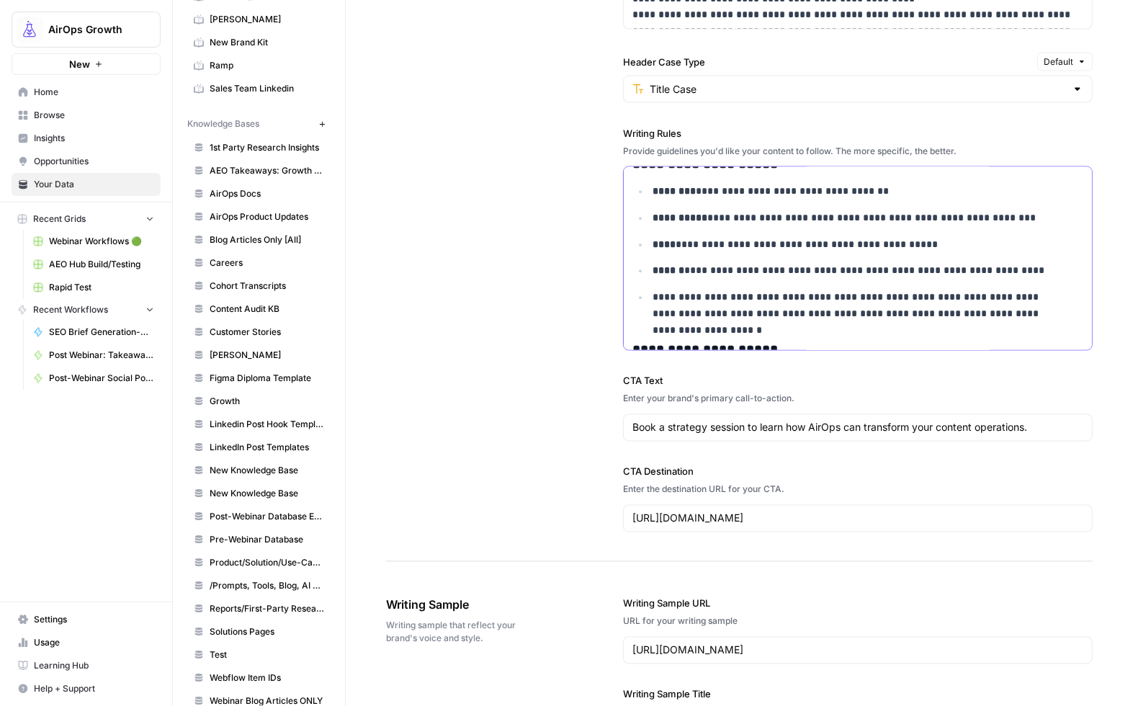
click at [793, 297] on p "**********" at bounding box center [857, 305] width 410 height 32
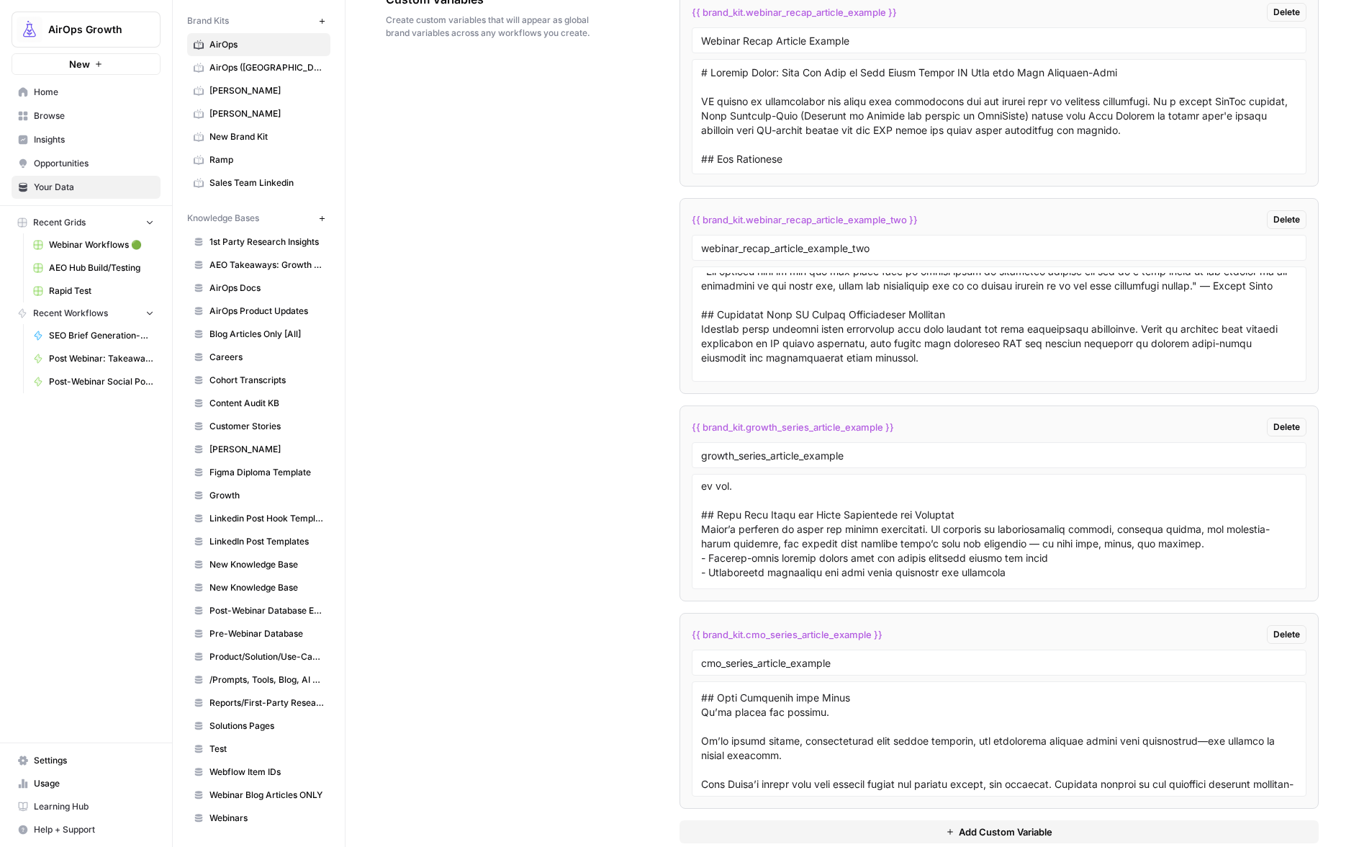
scroll to position [2616, 0]
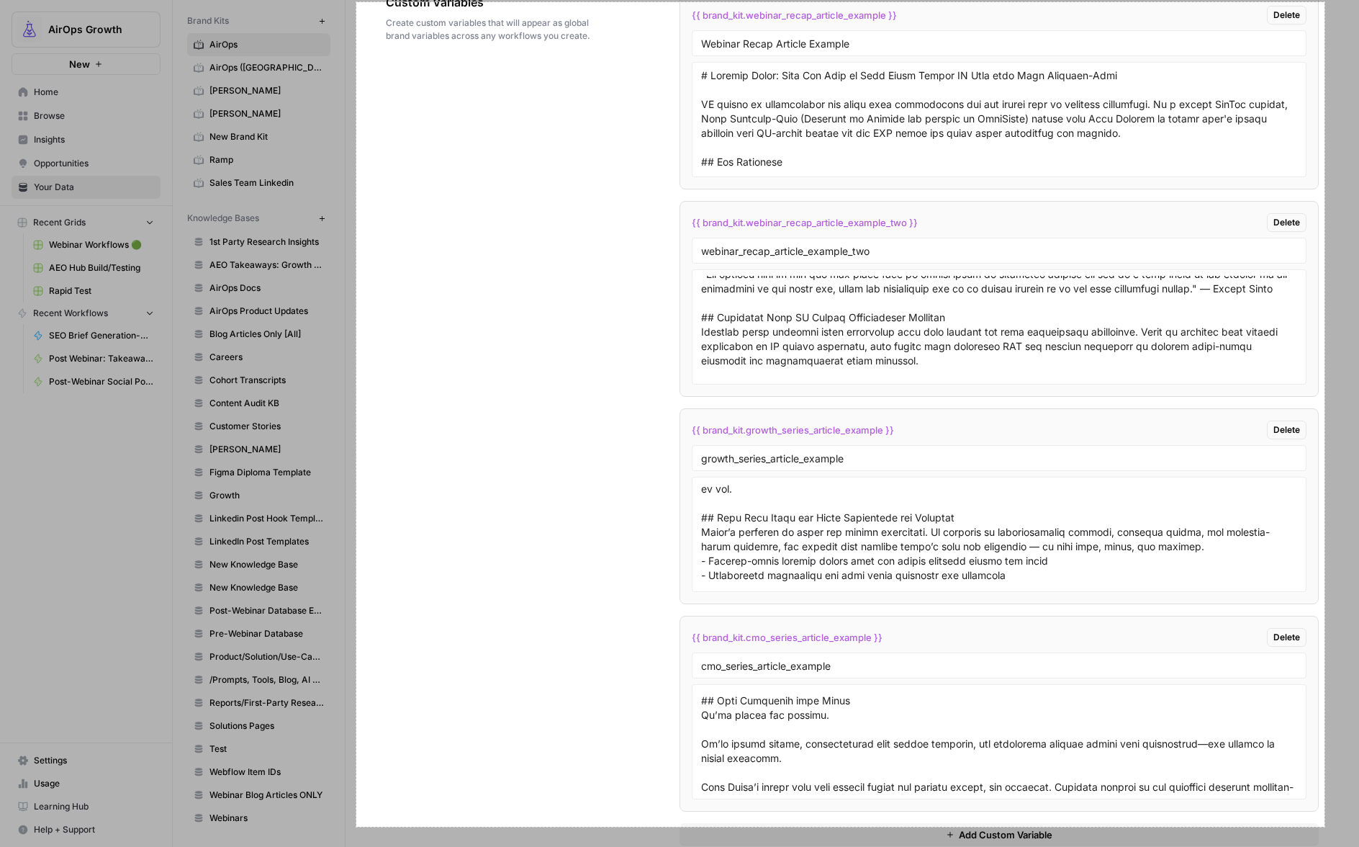
drag, startPoint x: 356, startPoint y: 2, endPoint x: 1325, endPoint y: 827, distance: 1271.9
click at [1325, 705] on div "1345 X 1145" at bounding box center [679, 423] width 1359 height 847
click at [328, 705] on link "Copy" at bounding box center [324, 762] width 37 height 16
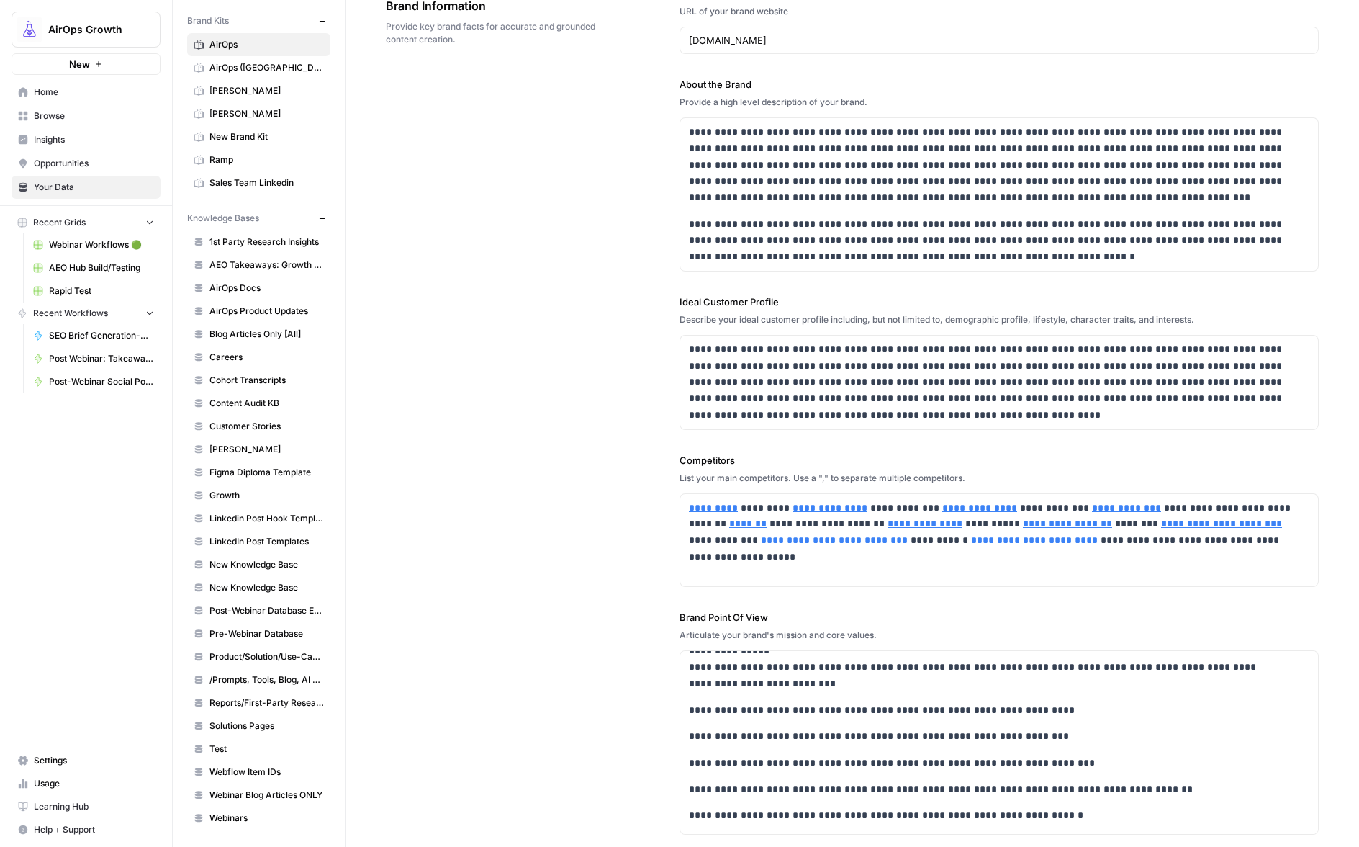
scroll to position [0, 0]
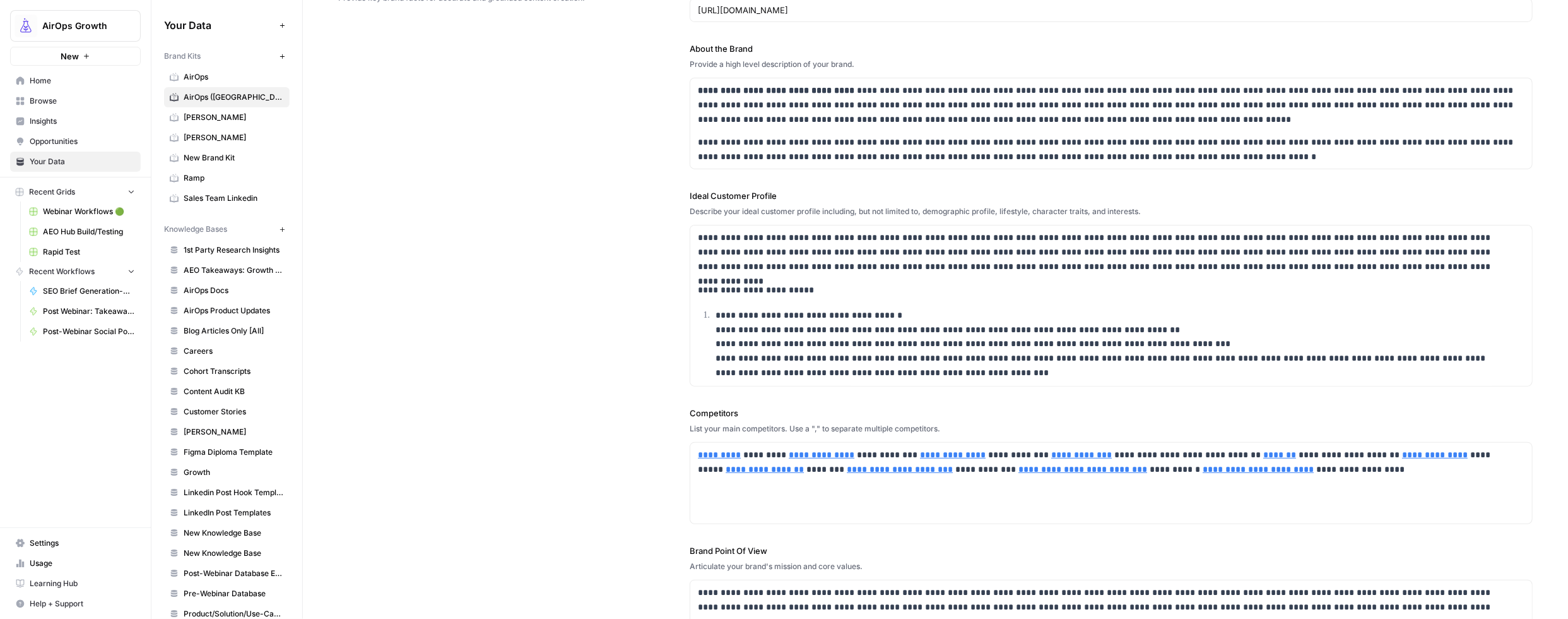
scroll to position [137, 0]
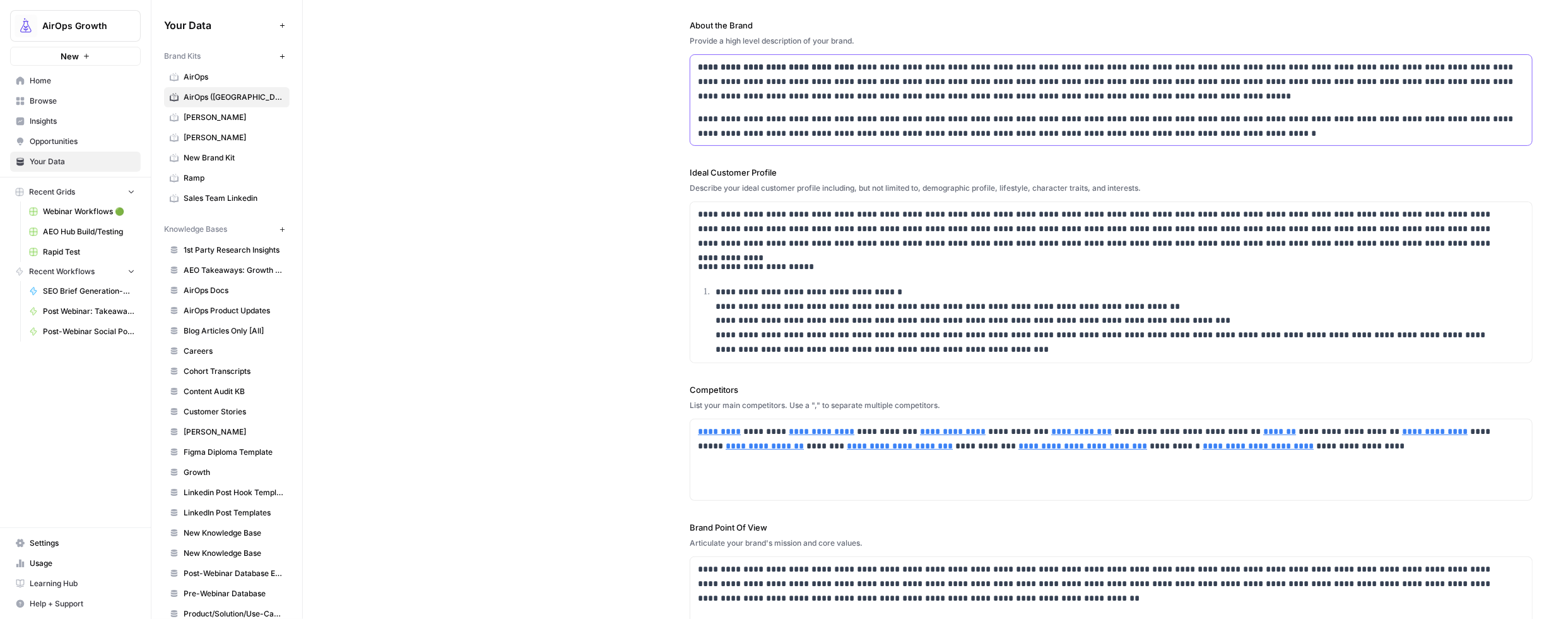
click at [709, 126] on p "**********" at bounding box center [1107, 125] width 819 height 28
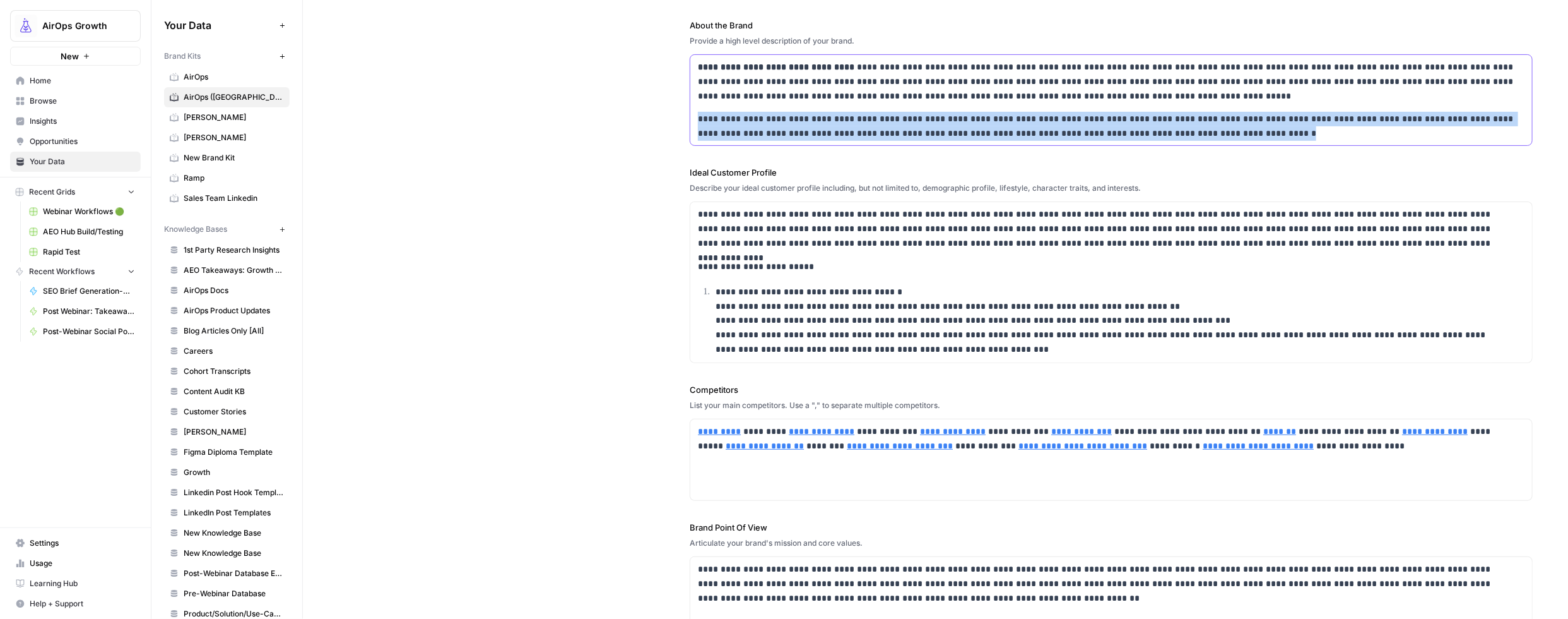
click at [709, 125] on p "**********" at bounding box center [1107, 125] width 819 height 28
copy p "**********"
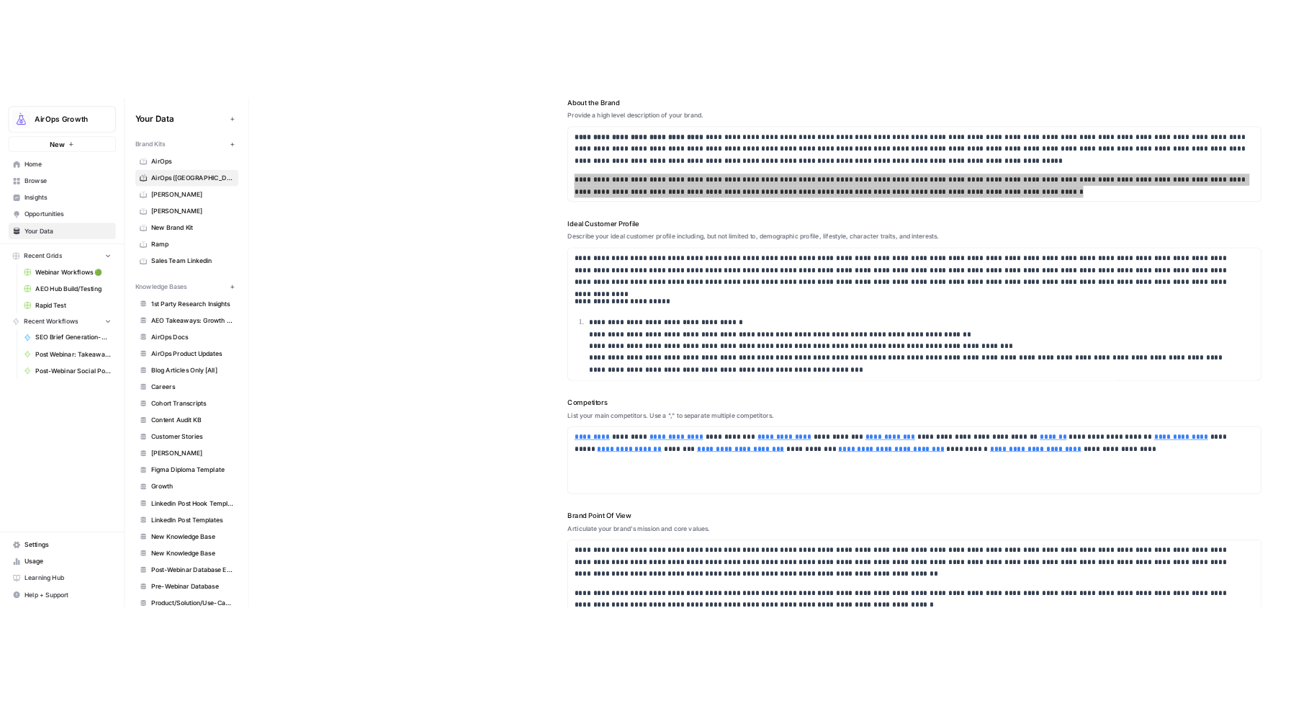
scroll to position [191, 0]
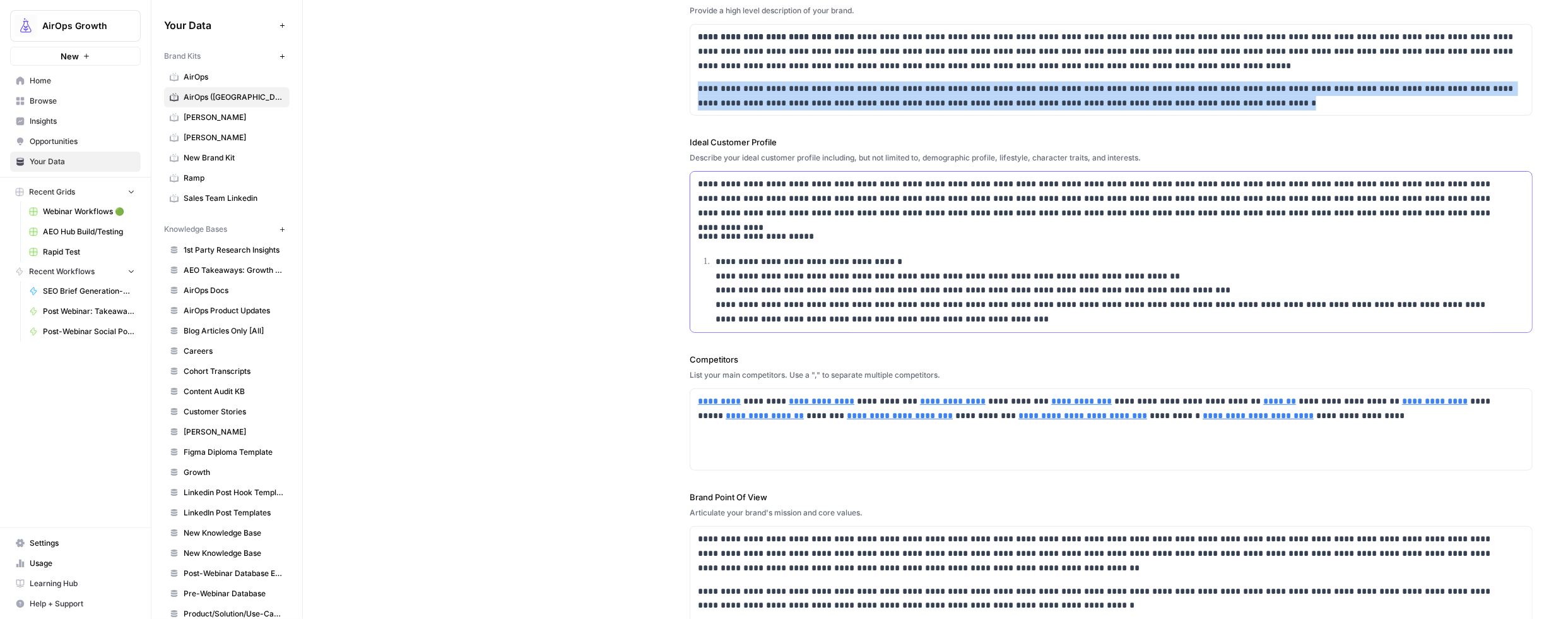
click at [767, 193] on p "**********" at bounding box center [1102, 198] width 808 height 43
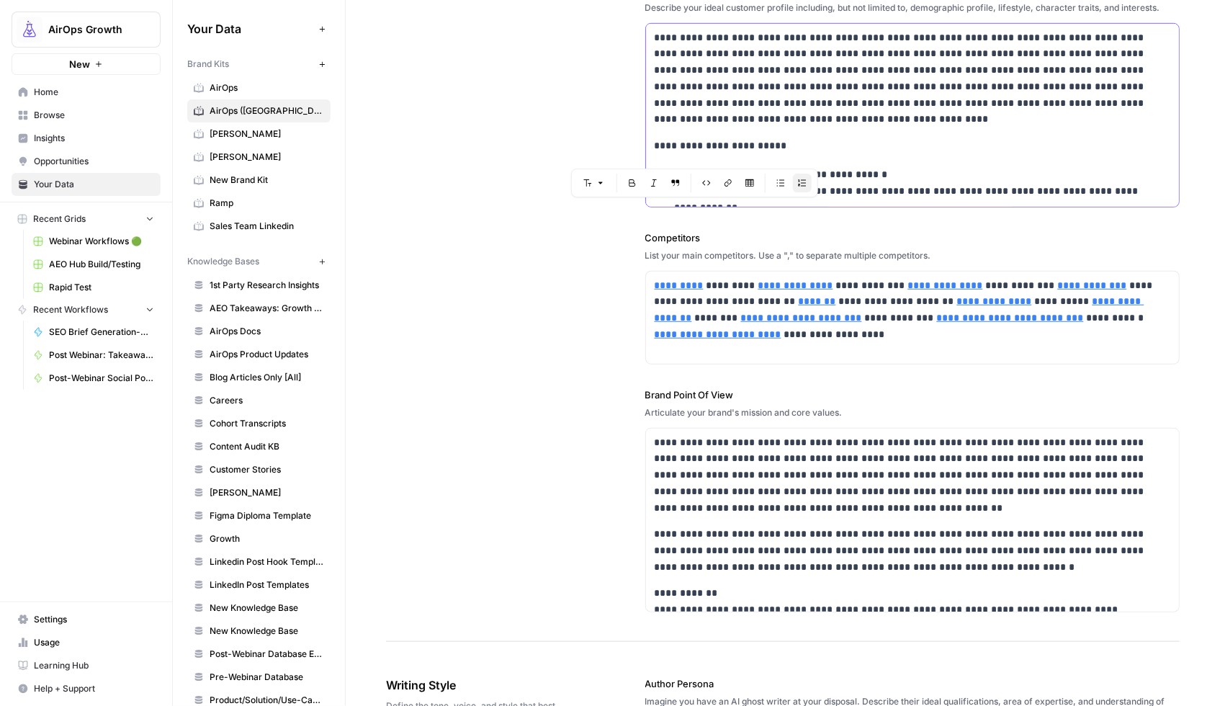
scroll to position [412, 0]
copy p "**********"
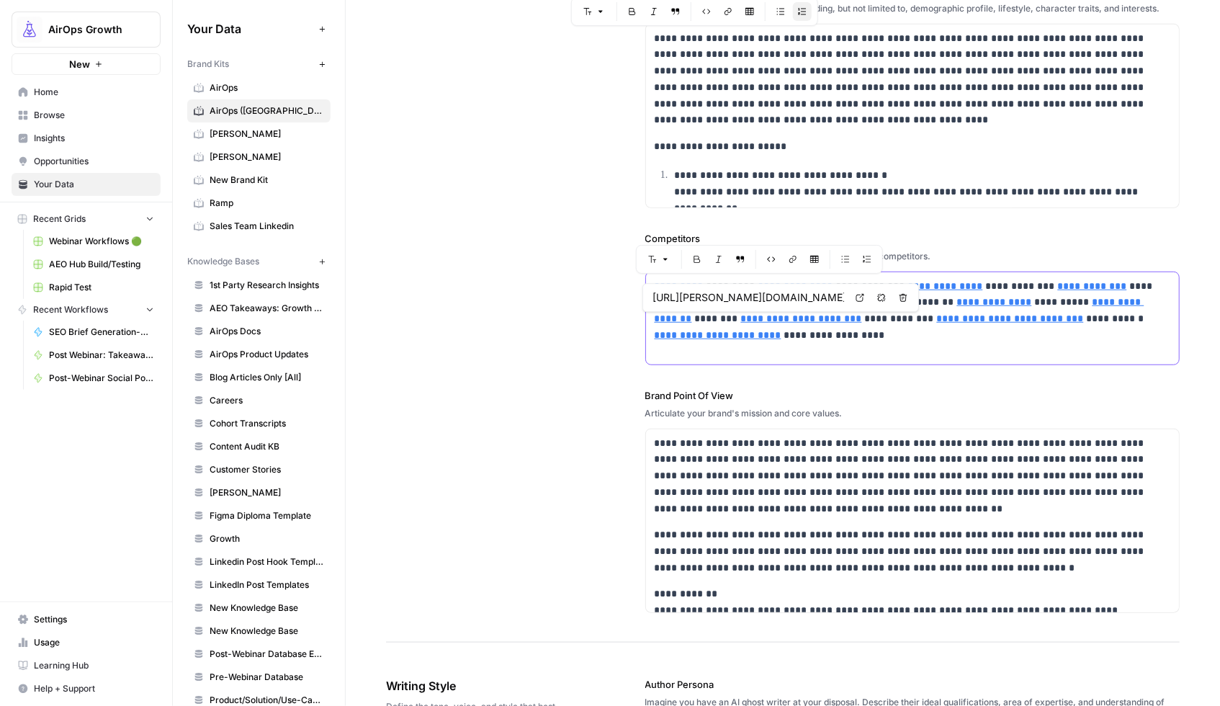
drag, startPoint x: 845, startPoint y: 334, endPoint x: 631, endPoint y: 282, distance: 220.2
click at [631, 282] on div "**********" at bounding box center [782, 144] width 793 height 996
click at [531, 249] on div "**********" at bounding box center [782, 144] width 793 height 996
type input "[URL][DOMAIN_NAME]"
click at [905, 343] on p "**********" at bounding box center [908, 311] width 507 height 66
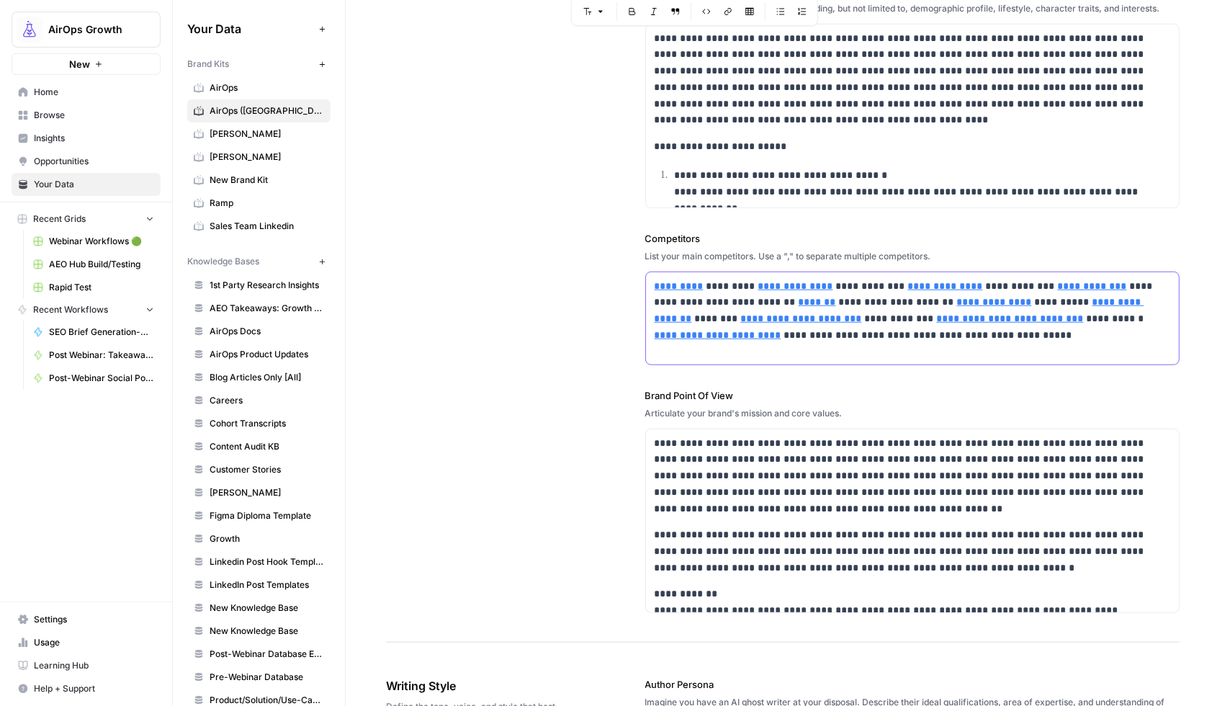
click at [930, 336] on p "**********" at bounding box center [908, 311] width 507 height 66
type input "[URL]"
drag, startPoint x: 1076, startPoint y: 338, endPoint x: 679, endPoint y: 279, distance: 401.1
click at [679, 279] on body "**********" at bounding box center [610, 353] width 1220 height 706
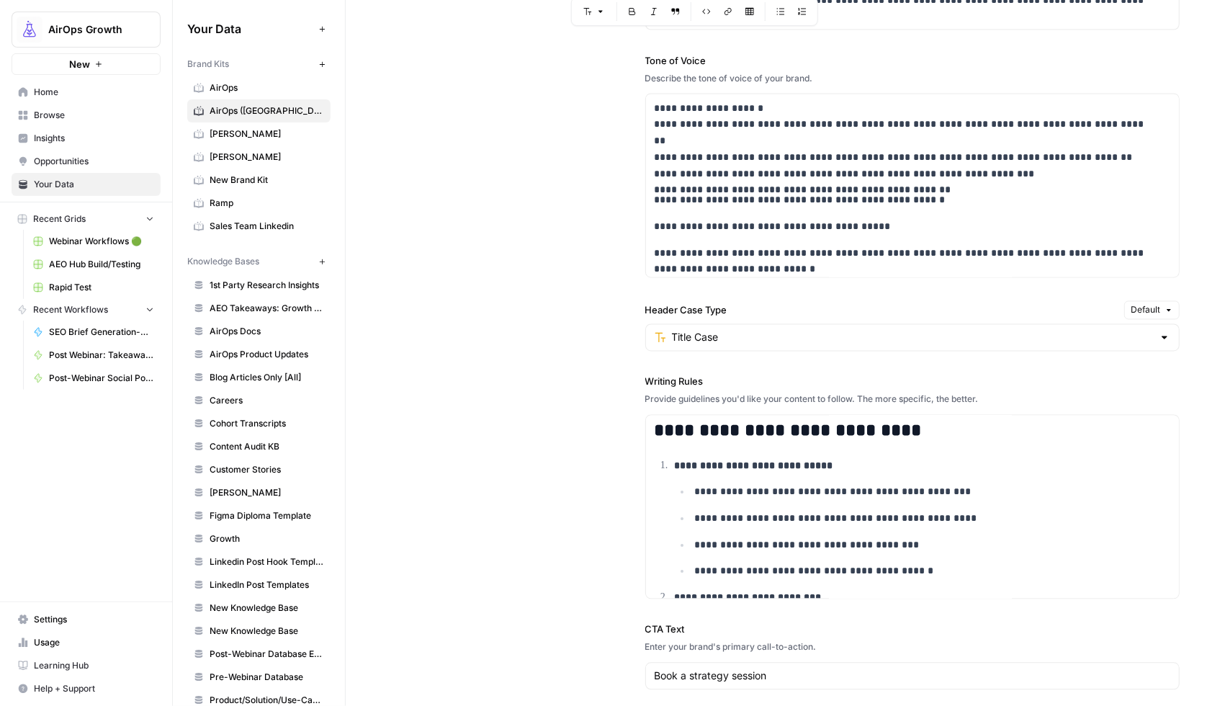
scroll to position [1208, 0]
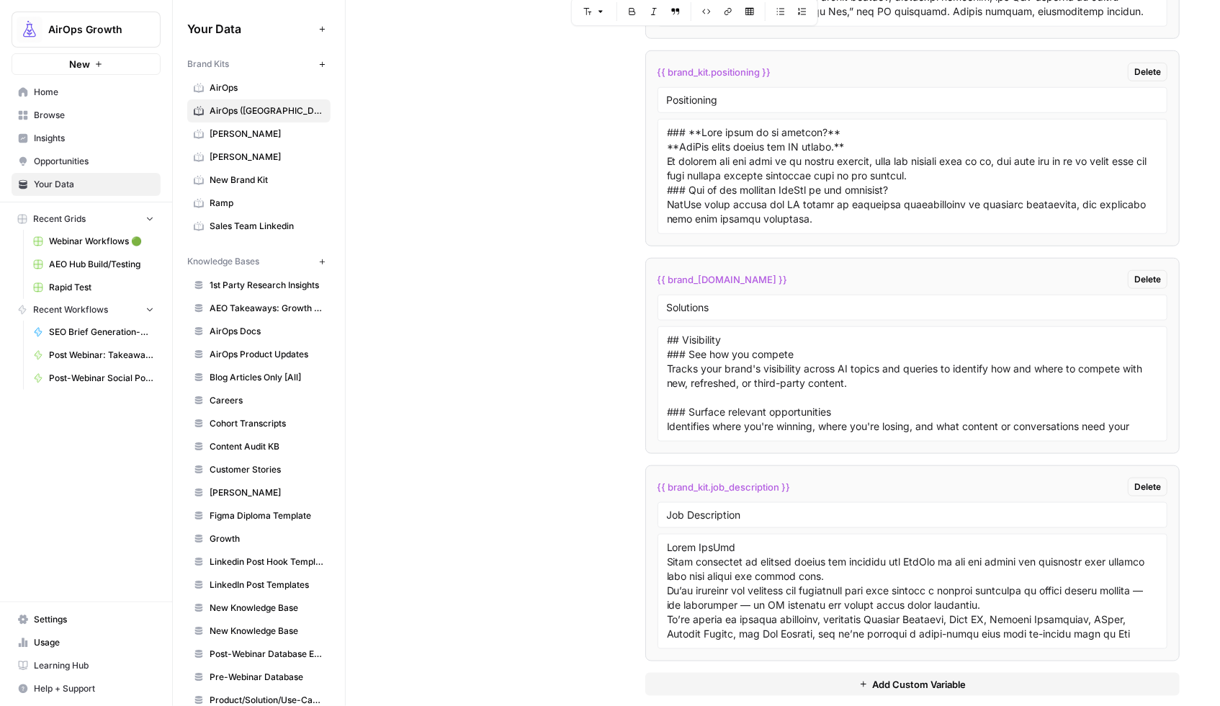
scroll to position [3360, 0]
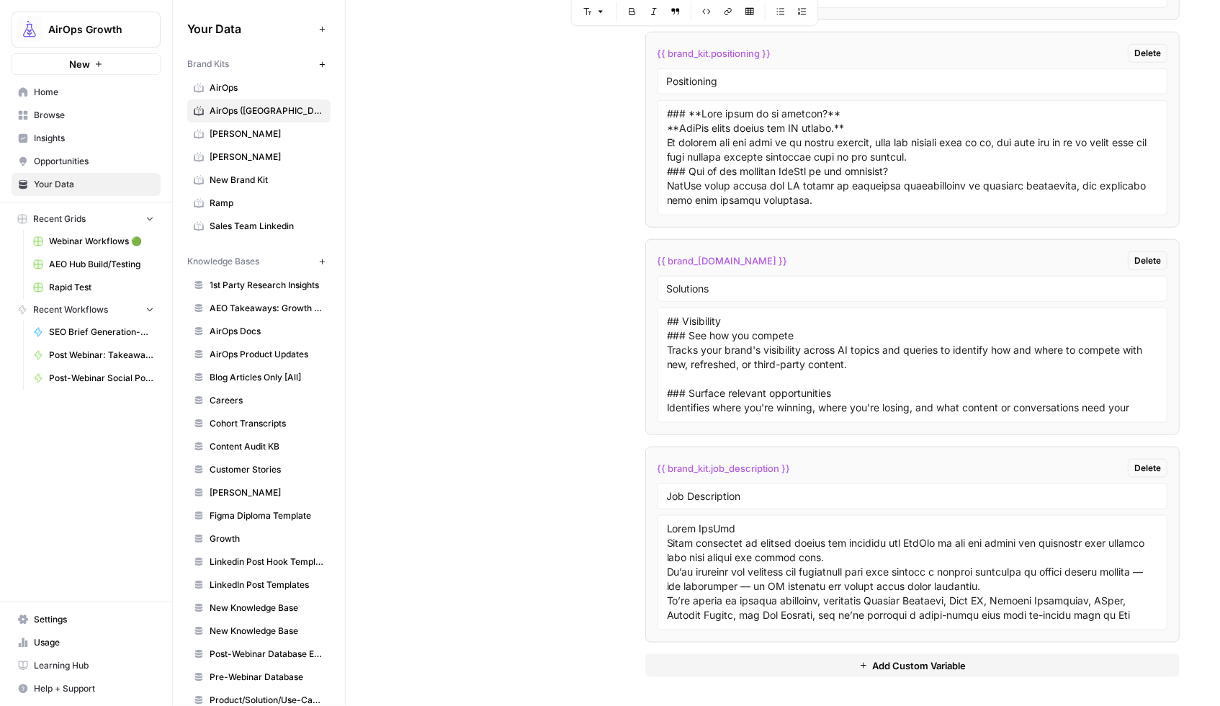
click at [877, 662] on span "Add Custom Variable" at bounding box center [919, 665] width 94 height 14
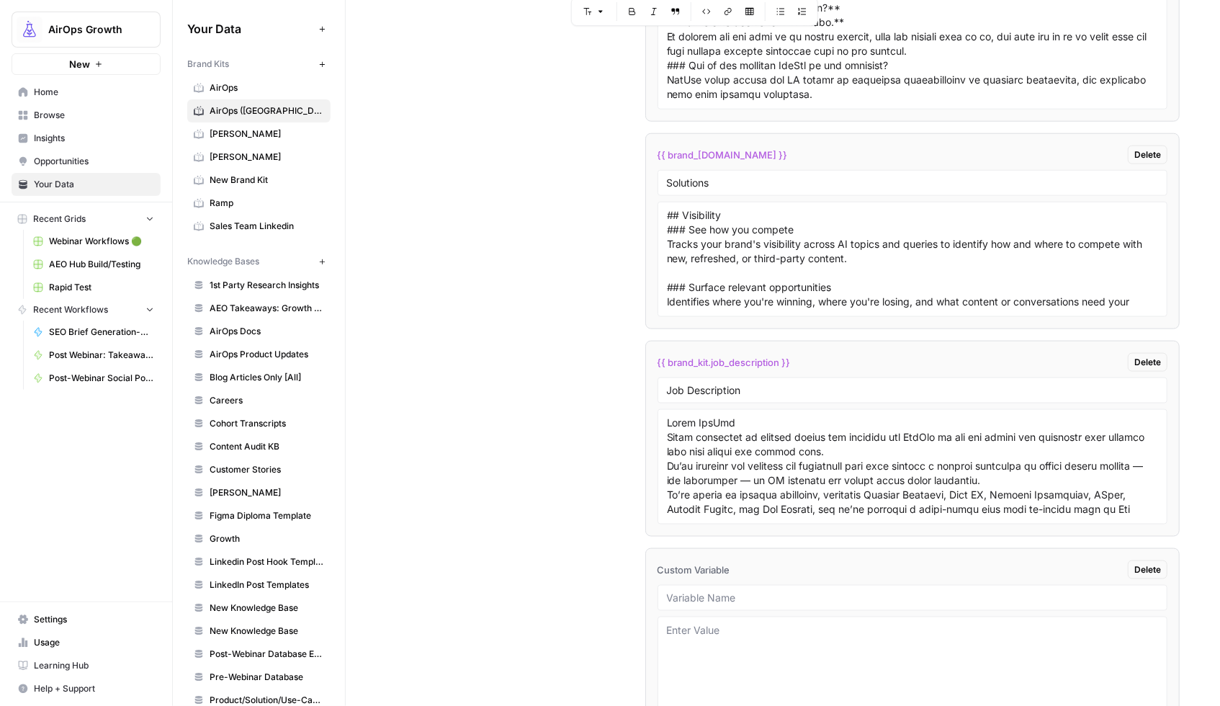
scroll to position [3494, 0]
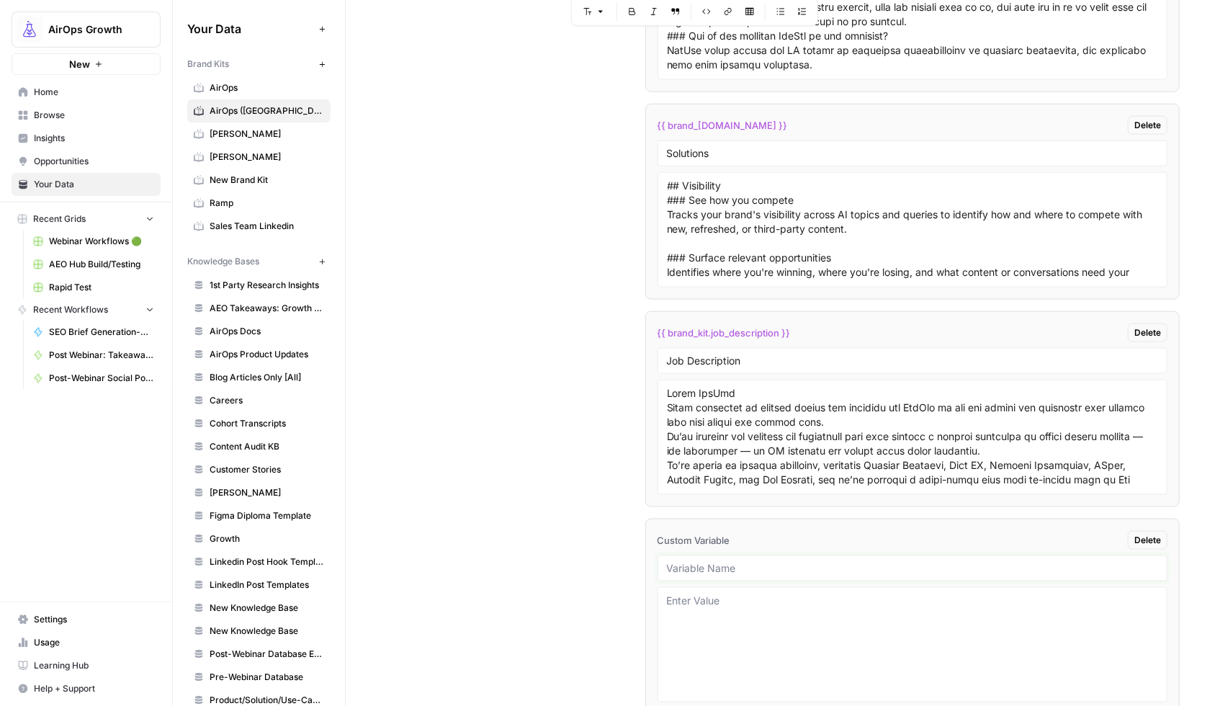
click at [691, 570] on input "text" at bounding box center [913, 568] width 492 height 13
type input "webinar_recap_article_example_one"
click at [743, 623] on textarea at bounding box center [913, 644] width 492 height 102
paste textarea "# Webinar Recap: What You Need to Know About Google AI Mode with [PERSON_NAME] …"
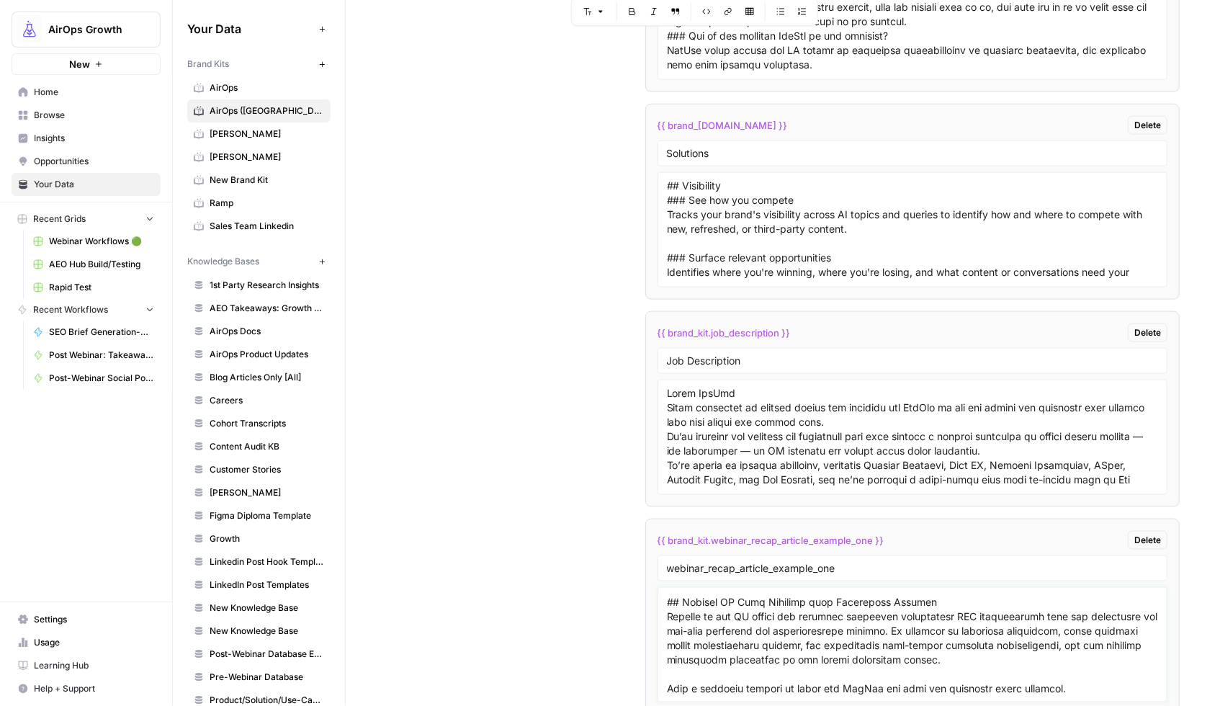
scroll to position [3569, 0]
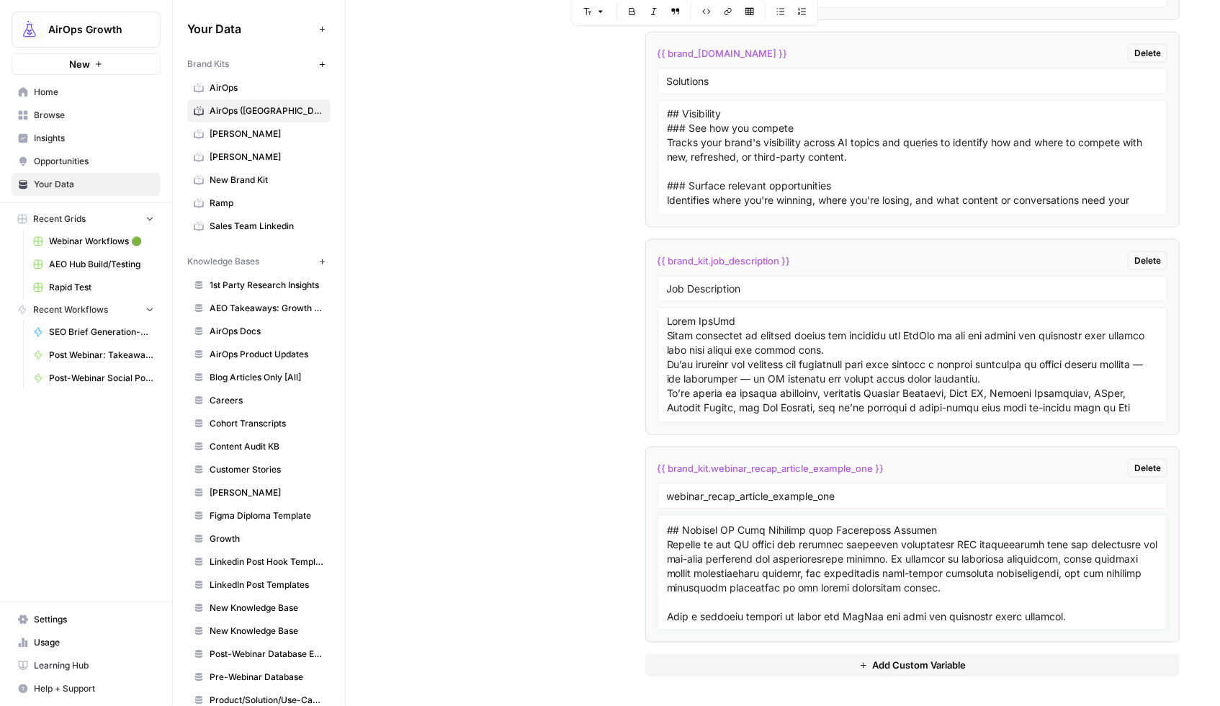
type textarea "# Webinar Recap: What You Need to Know About Google AI Mode with [PERSON_NAME] …"
click at [861, 668] on button "Add Custom Variable" at bounding box center [912, 665] width 535 height 23
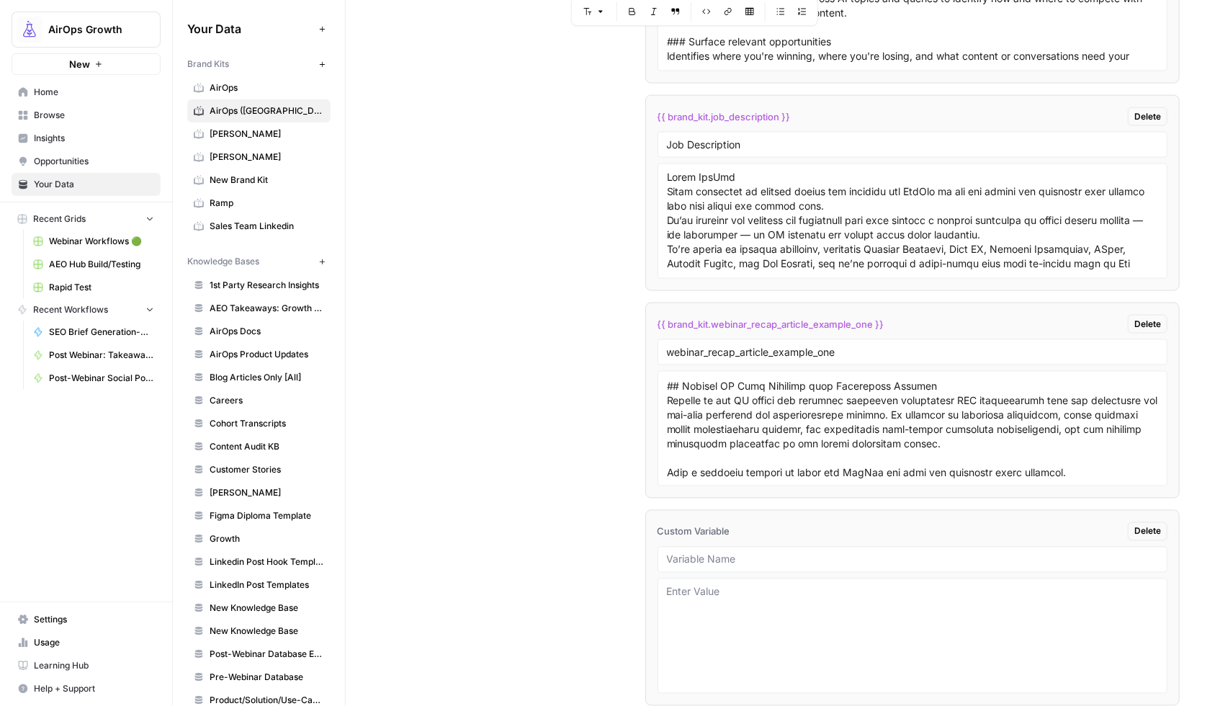
scroll to position [3754, 0]
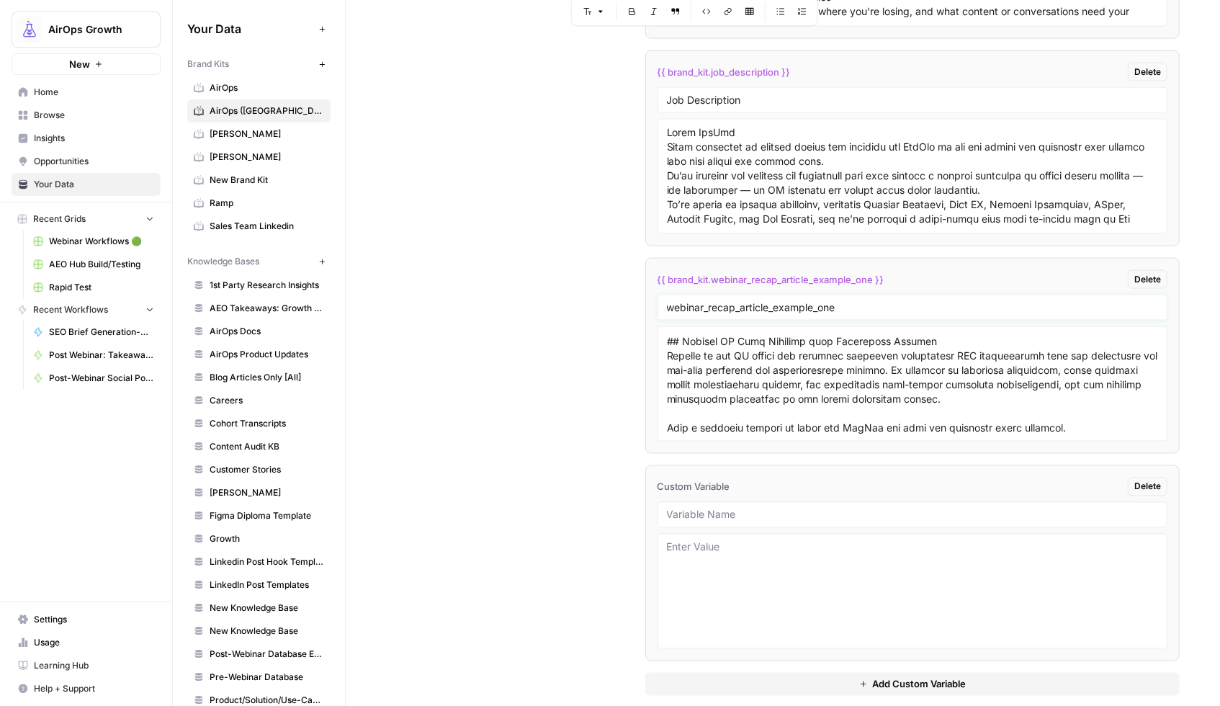
click at [739, 309] on input "webinar_recap_article_example_one" at bounding box center [913, 307] width 492 height 13
click at [673, 516] on input "text" at bounding box center [913, 514] width 492 height 13
paste input "webinar_recap_article_example_one"
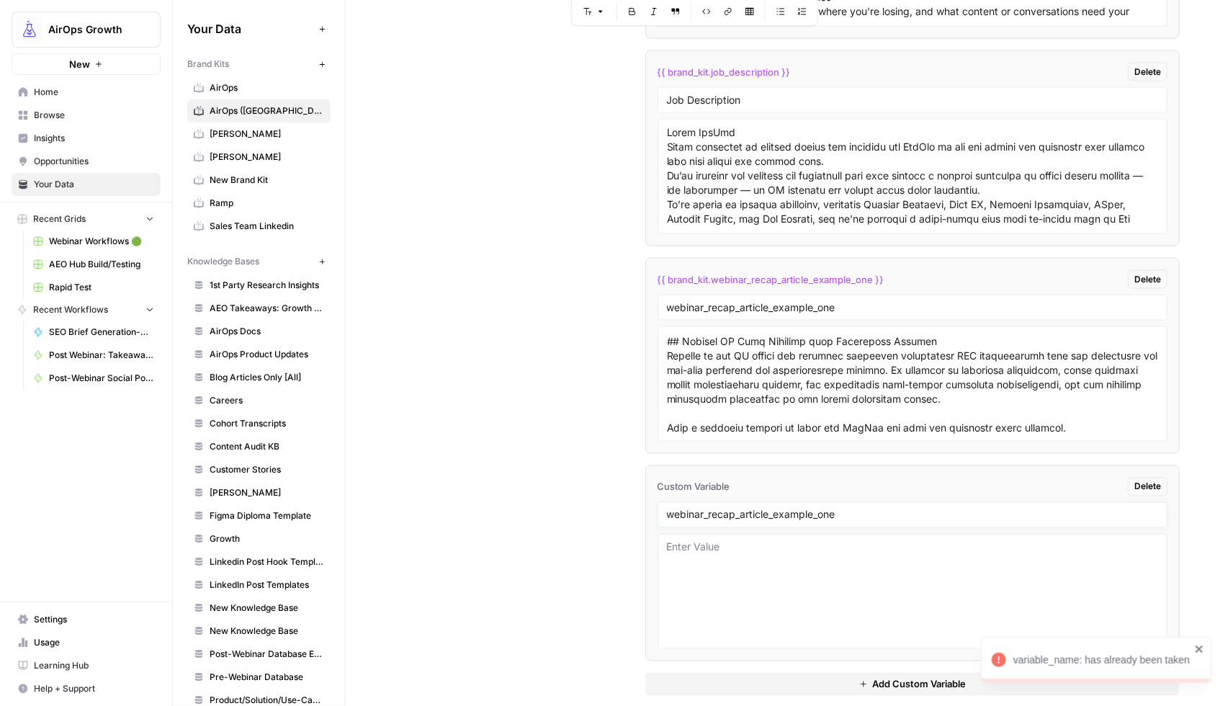
click at [824, 518] on input "webinar_recap_article_example_one" at bounding box center [913, 514] width 492 height 13
type input "webinar_recap_article_example_two"
click at [704, 558] on textarea at bounding box center [913, 591] width 492 height 102
paste textarea "# Webinar Recap: The AI Search Action Checklist with [PERSON_NAME] The rules of…"
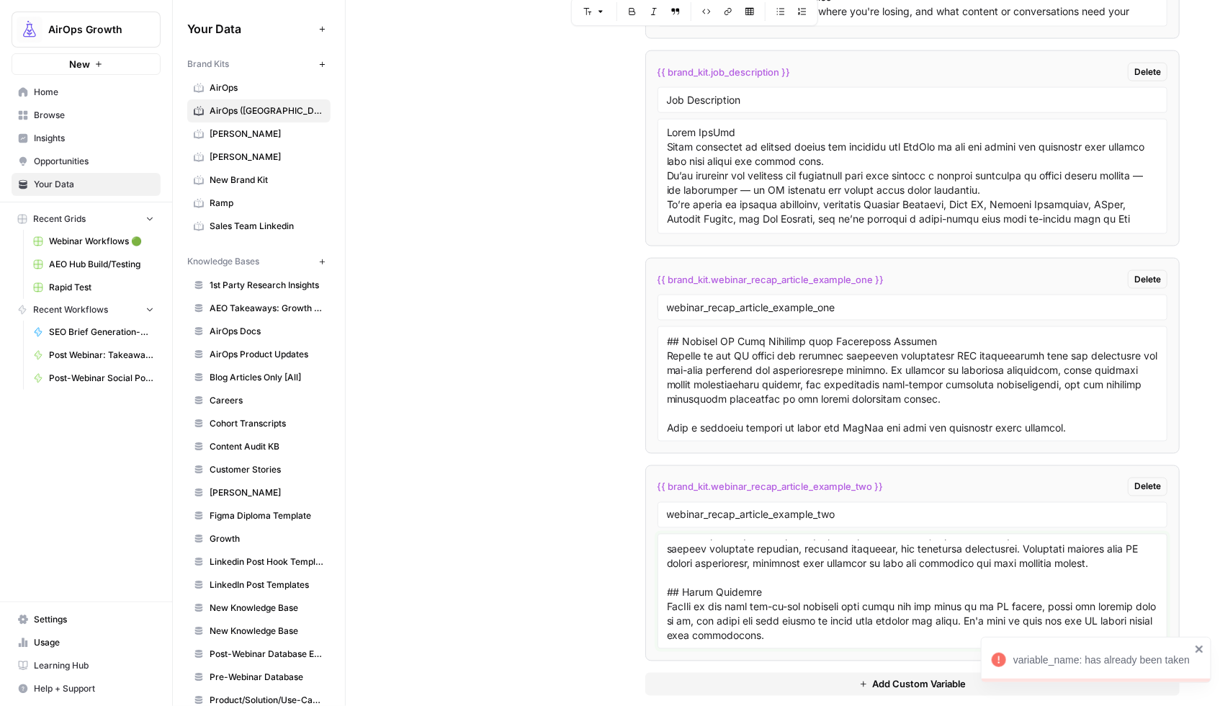
scroll to position [3776, 0]
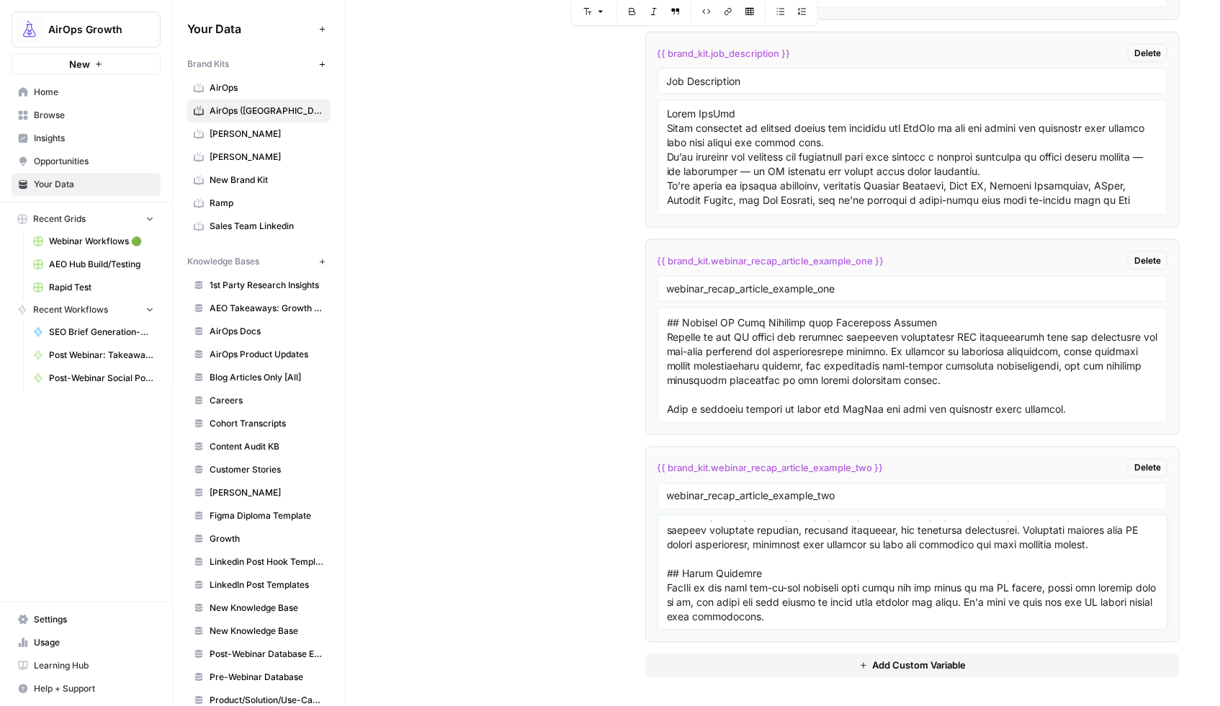
type textarea "# Webinar Recap: The AI Search Action Checklist with [PERSON_NAME] The rules of…"
click at [899, 665] on span "Add Custom Variable" at bounding box center [919, 665] width 94 height 14
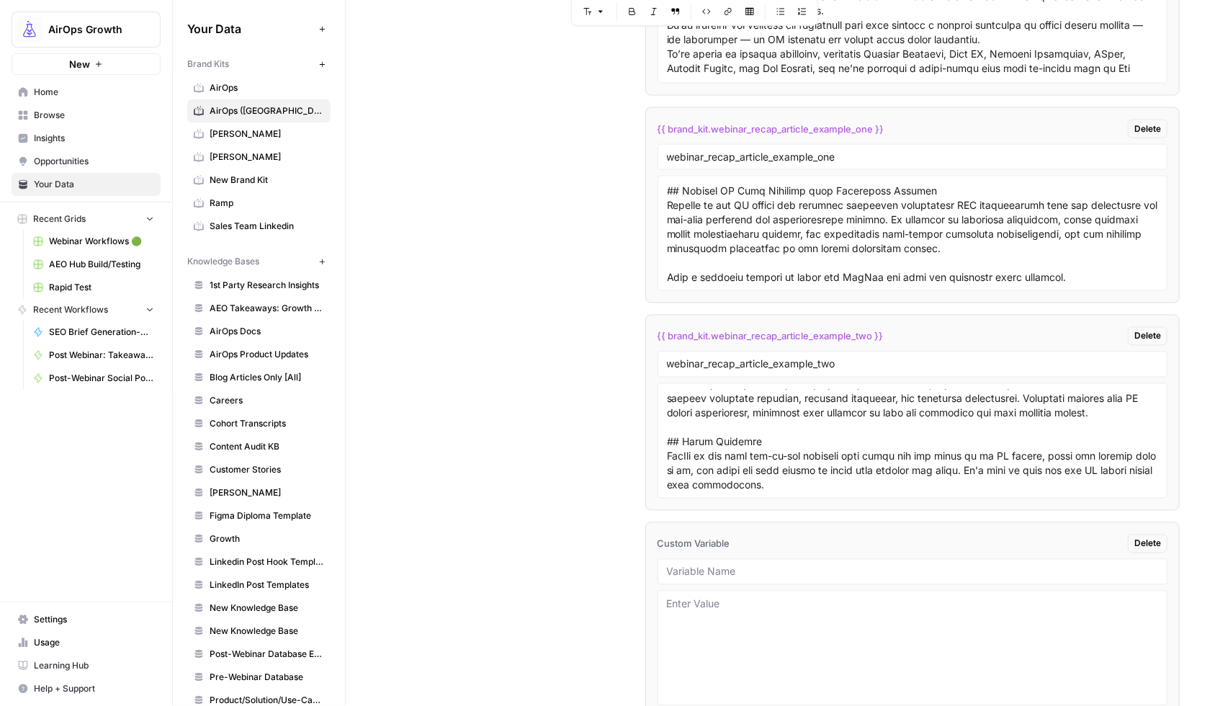
scroll to position [3972, 0]
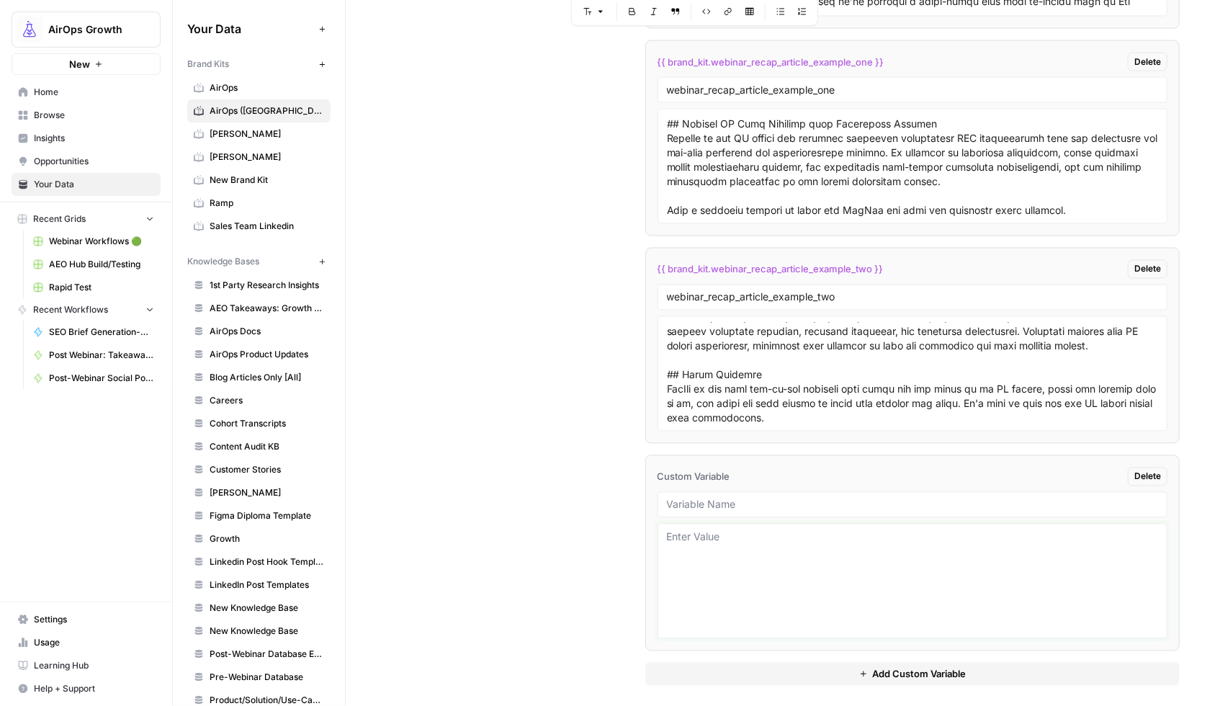
drag, startPoint x: 699, startPoint y: 561, endPoint x: 693, endPoint y: 549, distance: 13.9
click at [698, 558] on textarea at bounding box center [913, 581] width 492 height 102
paste textarea "# LOR Ipsumd Sitamet Conse: Adi eli Seddoeiu TEMp Incid Utlabor Etdo m Aliquae …"
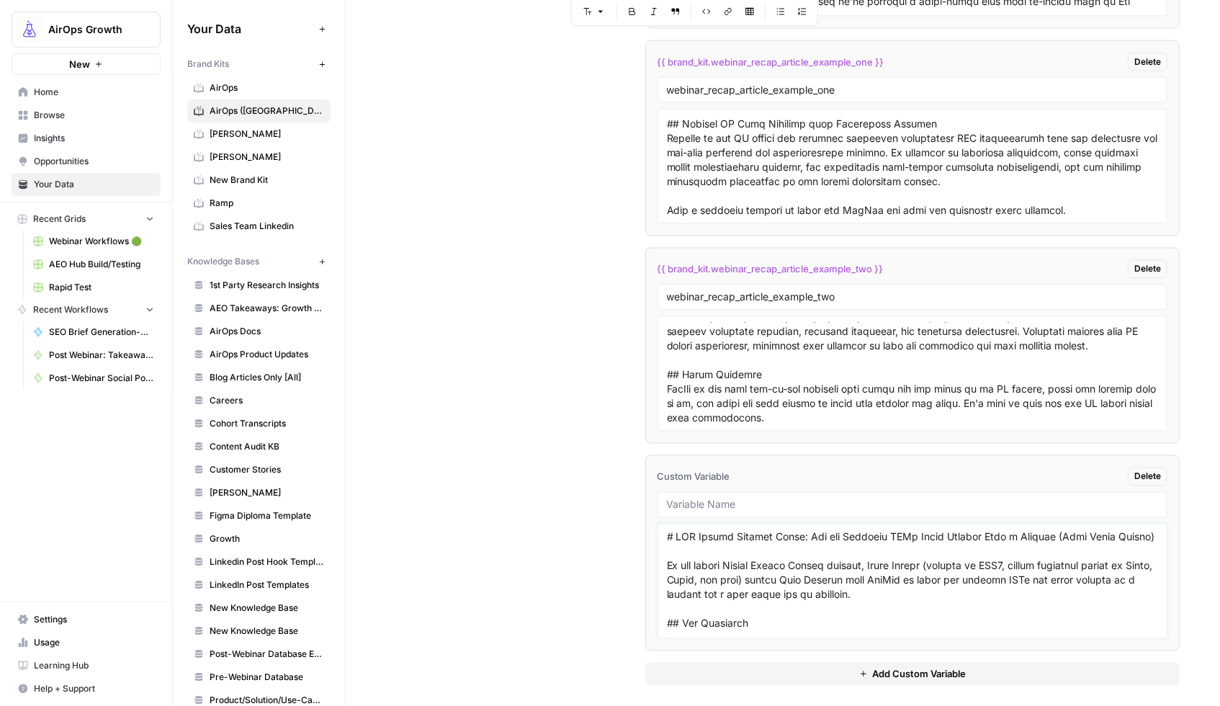
scroll to position [1293, 0]
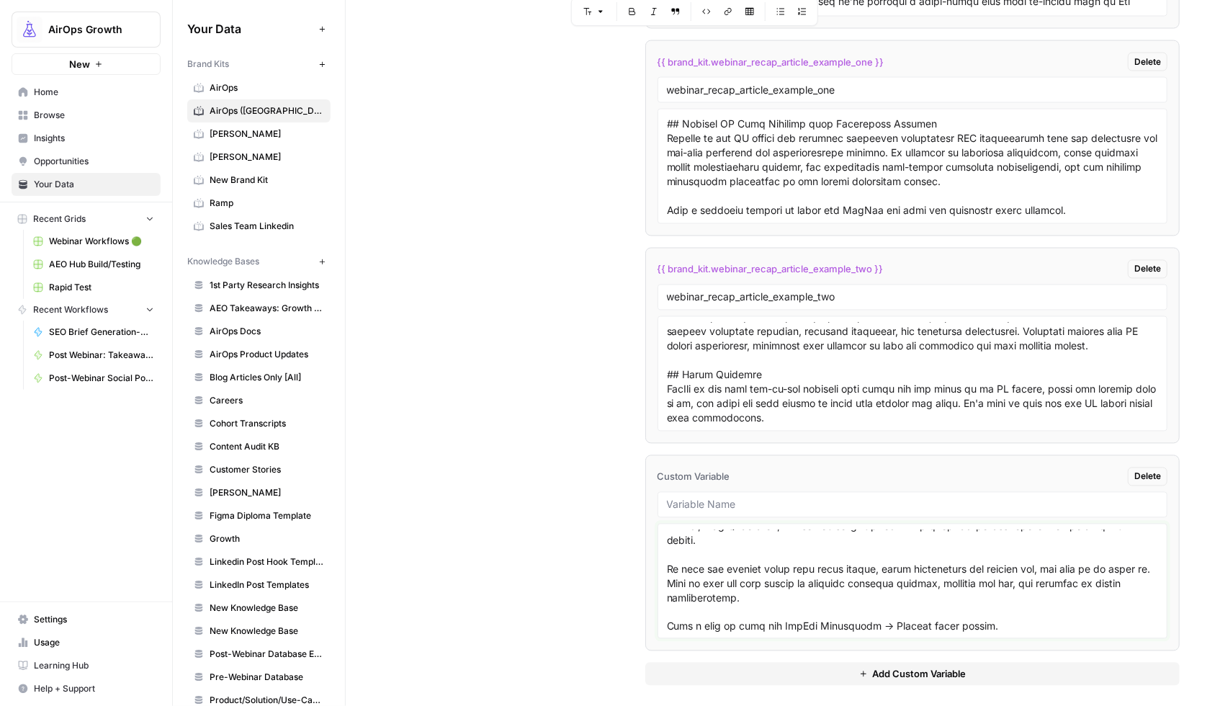
type textarea "# LOR Ipsumd Sitamet Conse: Adi eli Seddoeiu TEMp Incid Utlabor Etdo m Aliquae …"
click at [685, 511] on input "text" at bounding box center [913, 504] width 492 height 13
type input "growth_leader_series"
click at [848, 678] on button "Add Custom Variable" at bounding box center [912, 673] width 535 height 23
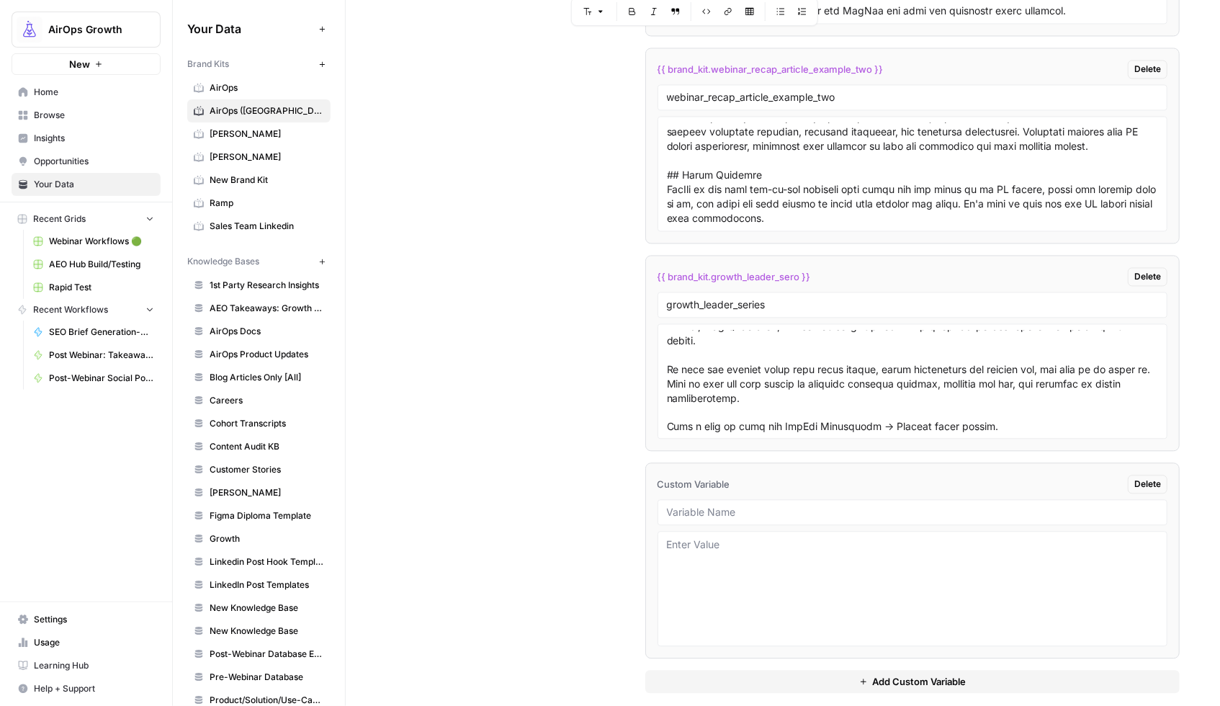
scroll to position [4191, 0]
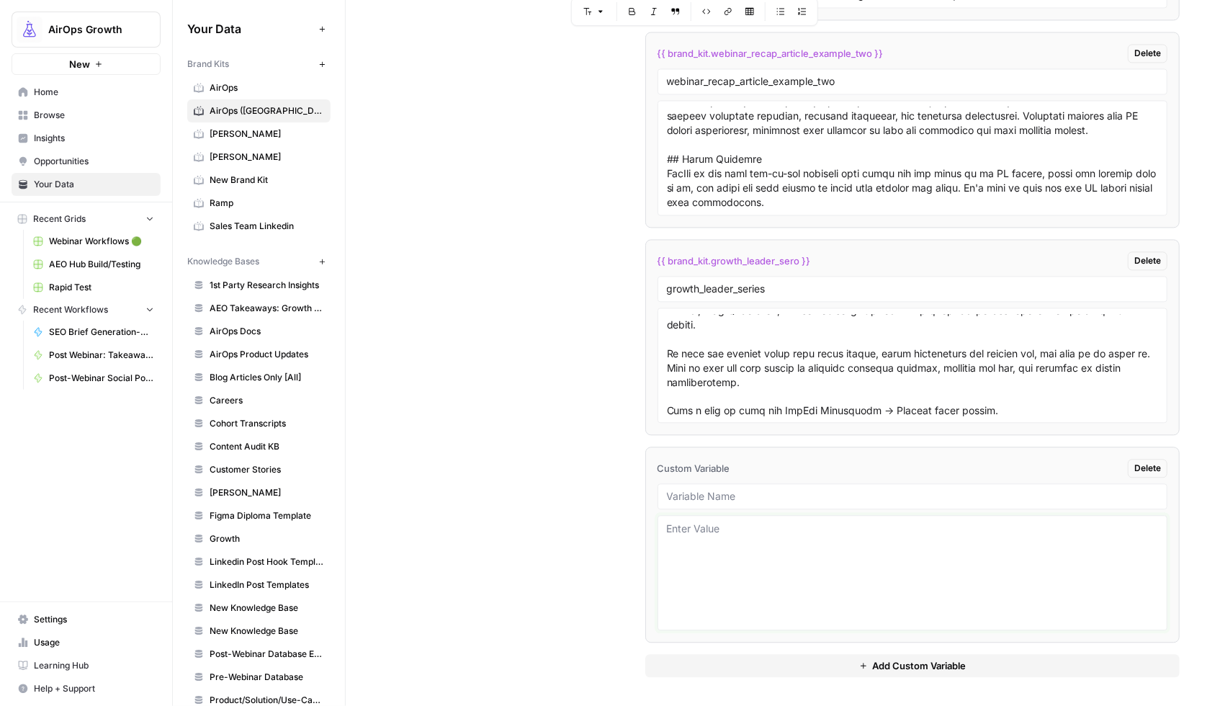
click at [667, 523] on textarea at bounding box center [913, 572] width 492 height 102
paste textarea "# Lor Ips Dolorsi Ame Conse Adipisci, Eli Seddoeiusm T’in utlabo et dolo mag al…"
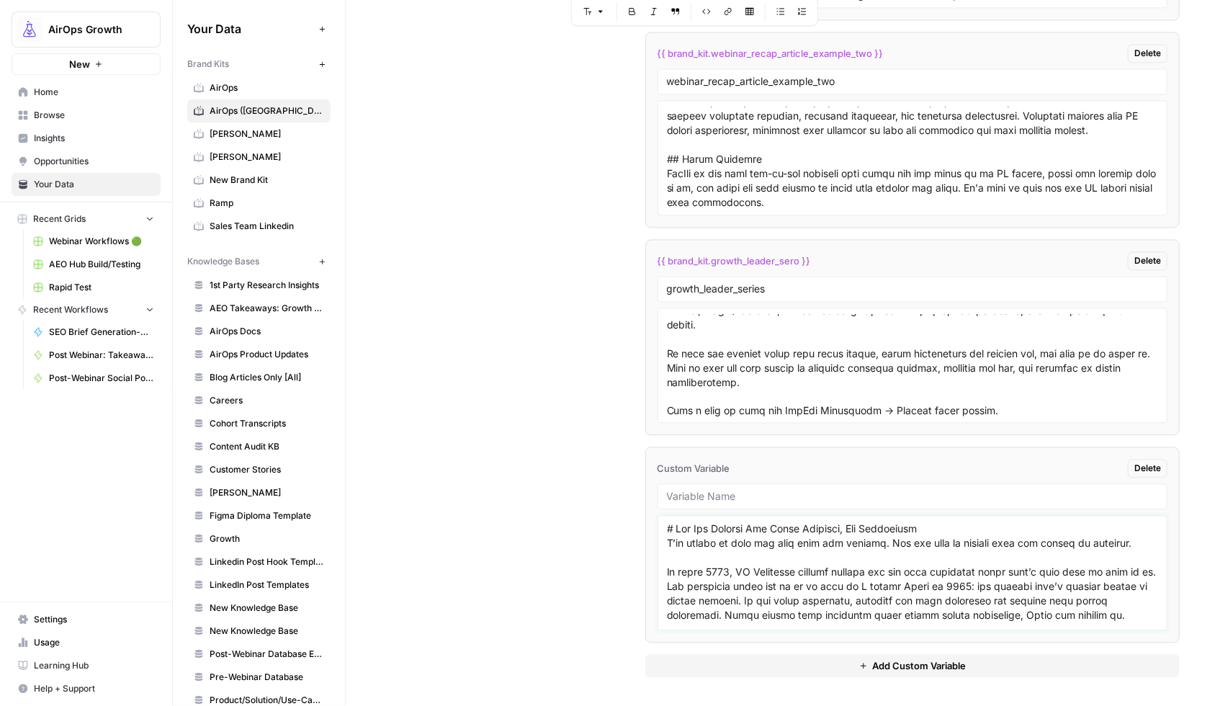
scroll to position [2402, 0]
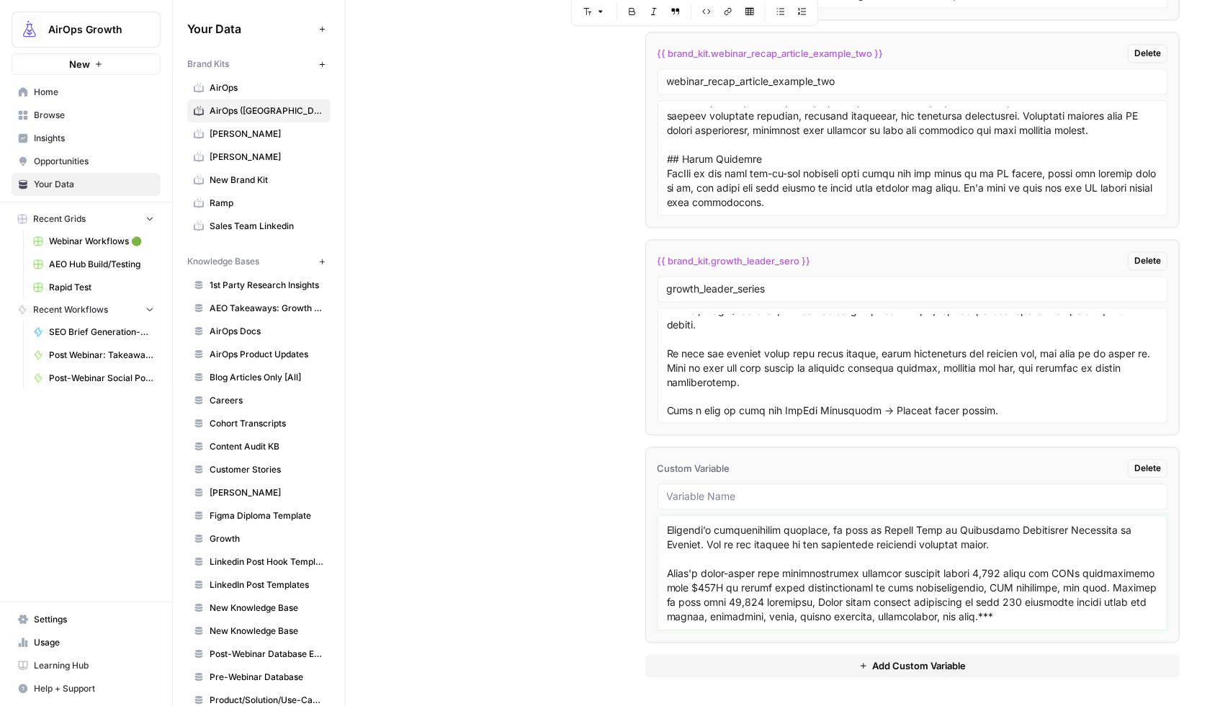
type textarea "# Lor Ips Dolorsi Ame Conse Adipisci, Eli Seddoeiusm T’in utlabo et dolo mag al…"
click at [694, 492] on input "text" at bounding box center [913, 496] width 492 height 13
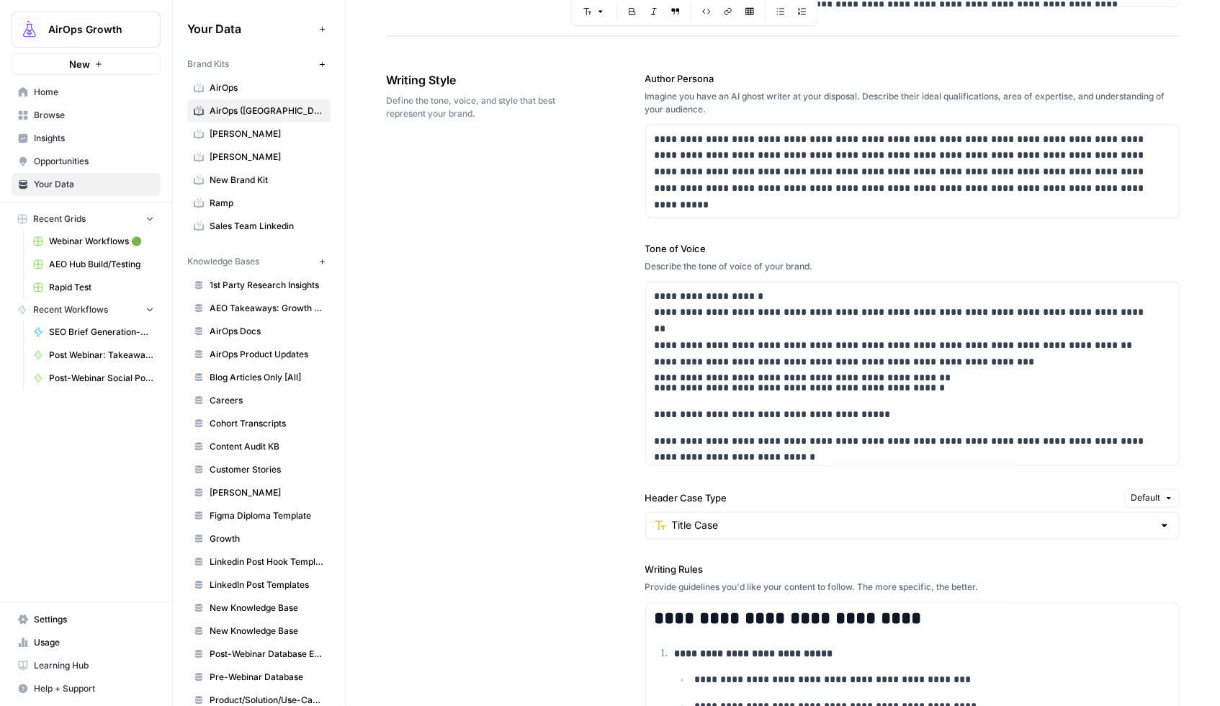
scroll to position [5, 0]
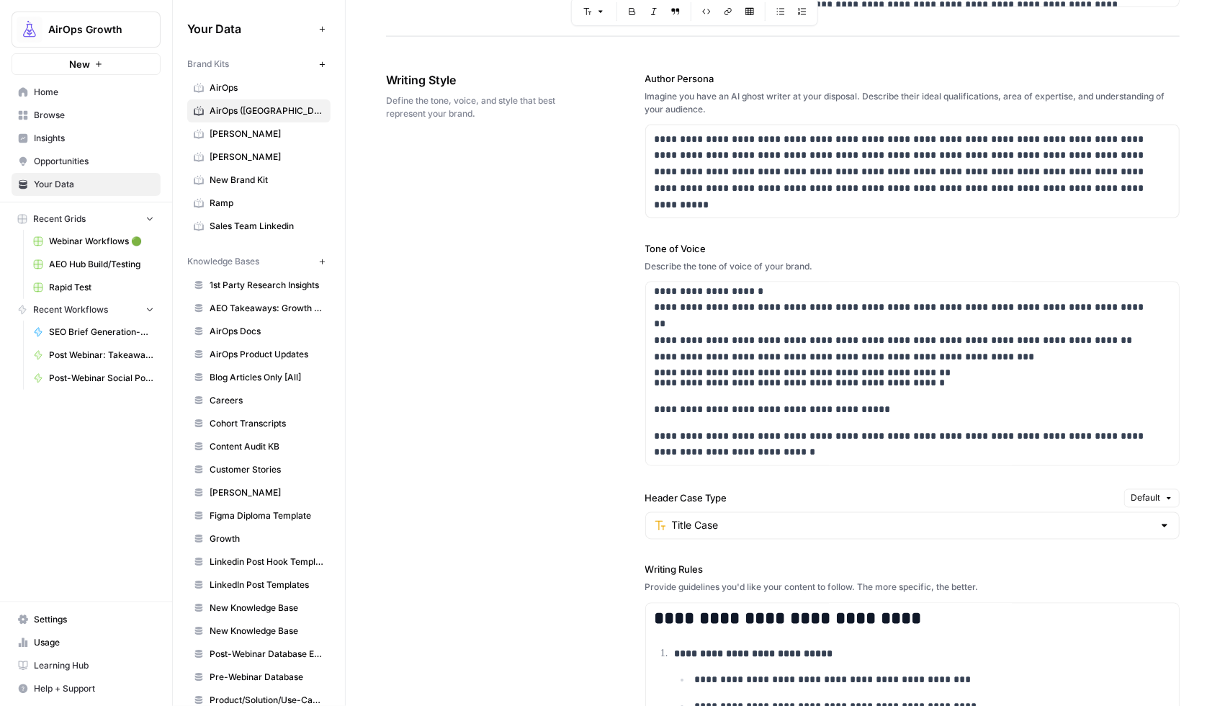
type input "cmo_series_article_example"
click at [714, 361] on p "**********" at bounding box center [902, 324] width 495 height 82
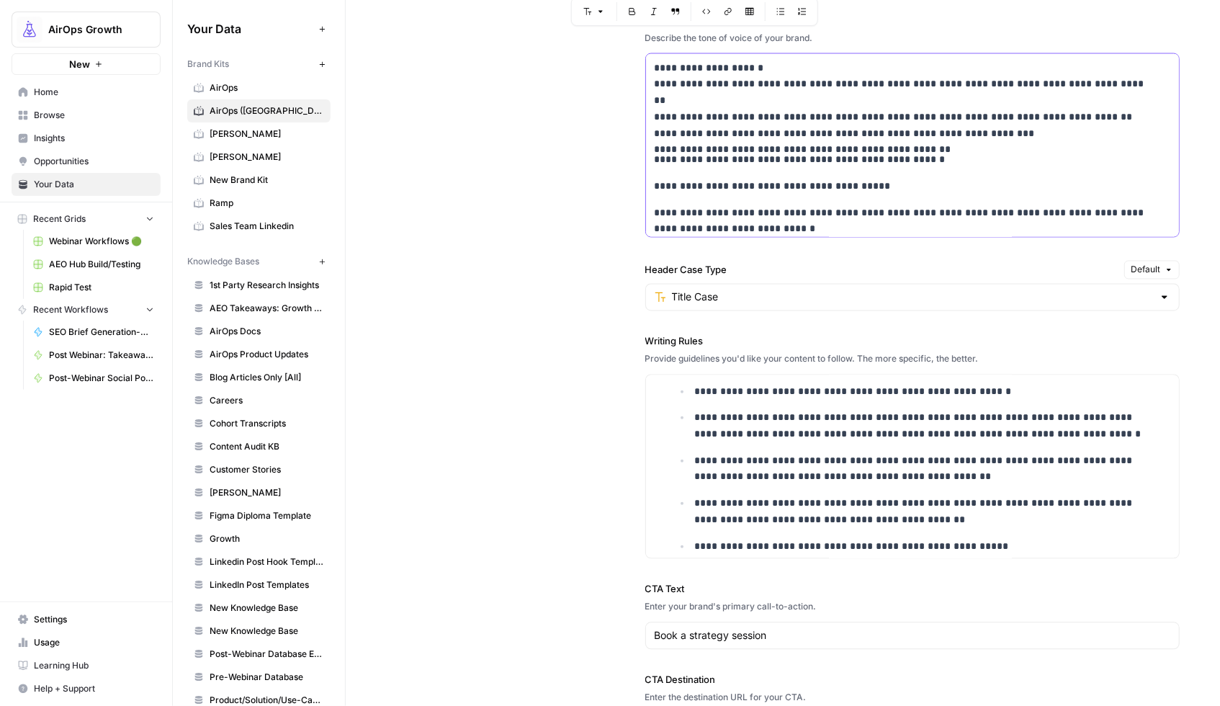
scroll to position [531, 0]
click at [1029, 433] on p "**********" at bounding box center [922, 426] width 455 height 32
drag, startPoint x: 1035, startPoint y: 439, endPoint x: 612, endPoint y: 418, distance: 423.2
click at [612, 418] on div "**********" at bounding box center [782, 291] width 793 height 955
copy p "**********"
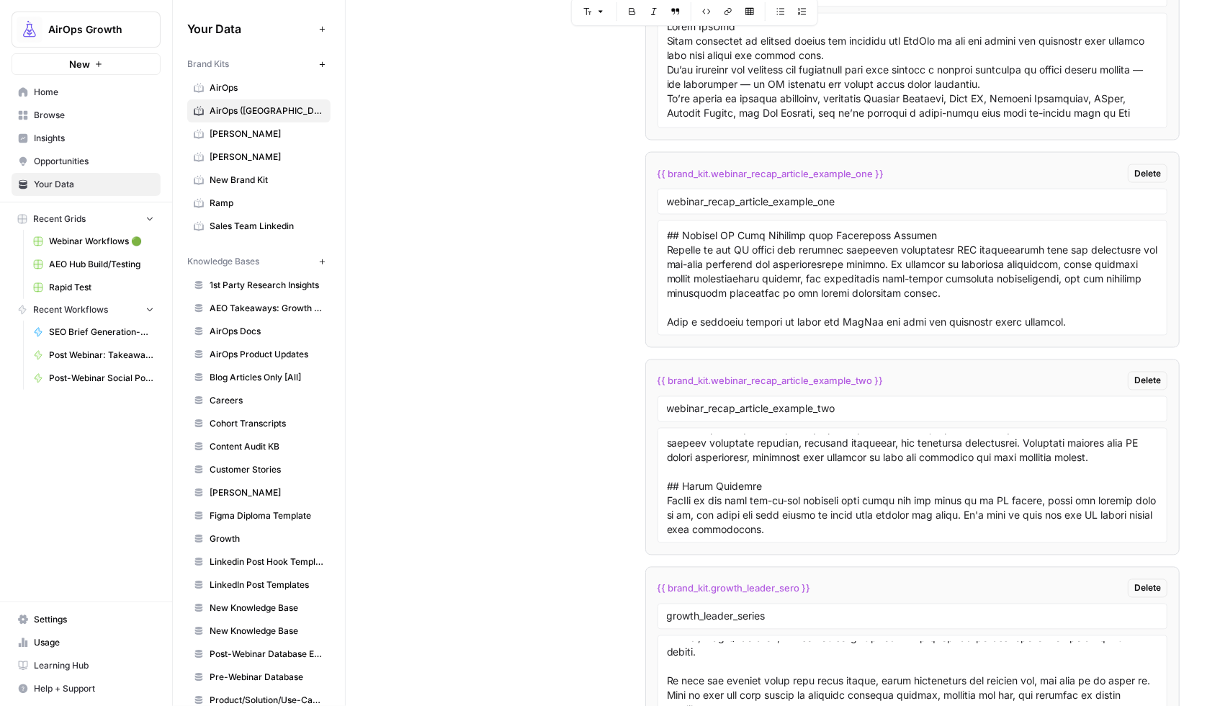
scroll to position [4191, 0]
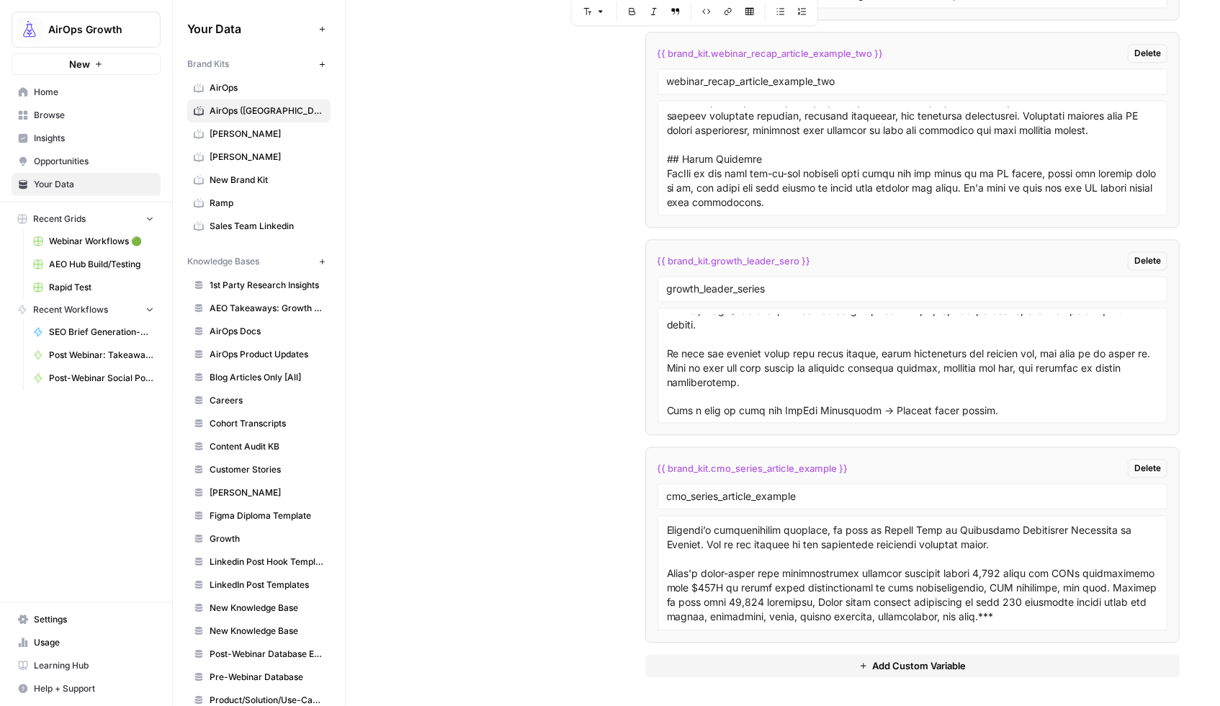
click at [872, 664] on span "Add Custom Variable" at bounding box center [919, 665] width 94 height 14
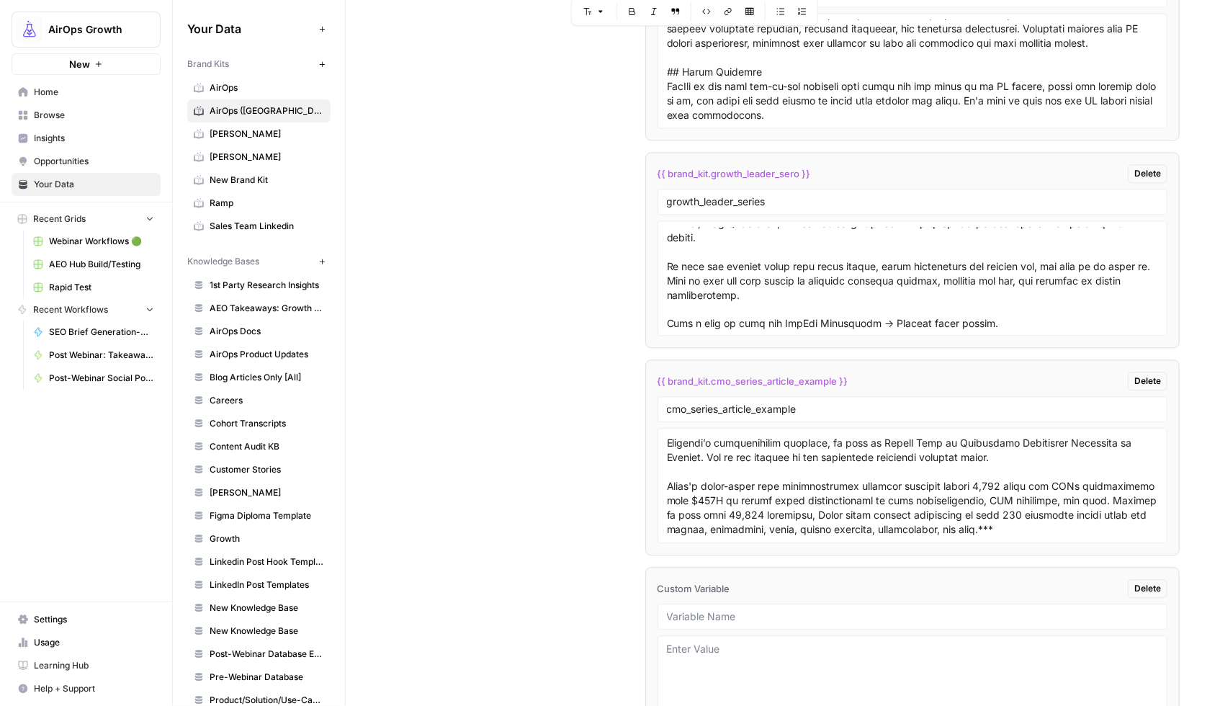
scroll to position [4399, 0]
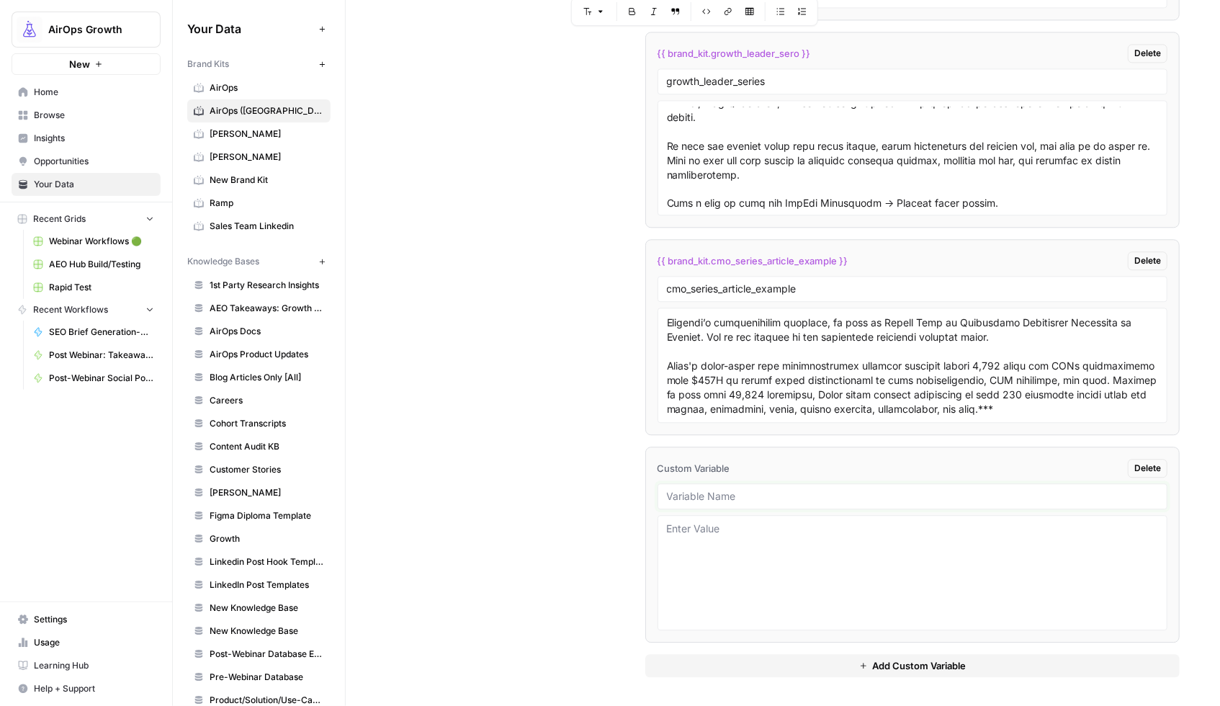
click at [698, 493] on input "text" at bounding box center [913, 496] width 492 height 13
type input "A"
type input "ai_search_hub_defintion_article"
click at [788, 557] on textarea at bounding box center [913, 572] width 492 height 102
paste textarea "```loremips # Dolo si Amet-Conse Adipis? **Elit-seddo eiusmo te i utlabo etdol …"
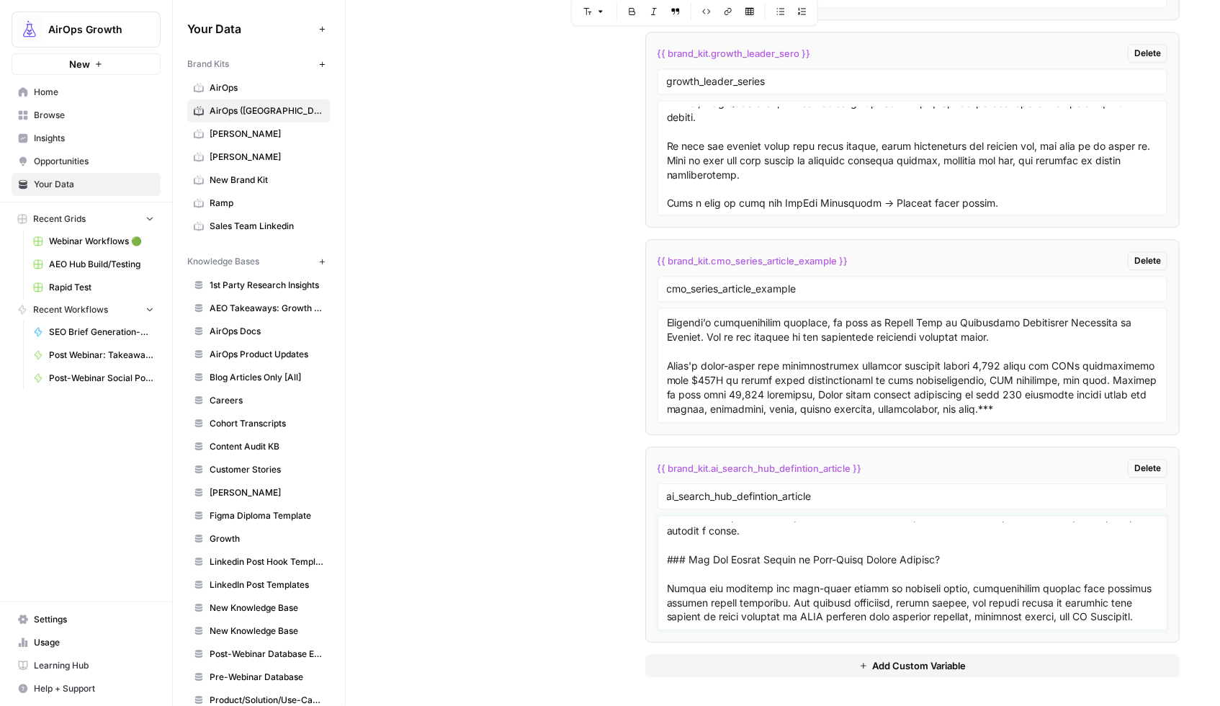
scroll to position [1337, 0]
type textarea "```loremips # Dolo si Amet-Conse Adipis? **Elit-seddo eiusmo te i utlabo etdol …"
click at [897, 665] on span "Add Custom Variable" at bounding box center [919, 665] width 94 height 14
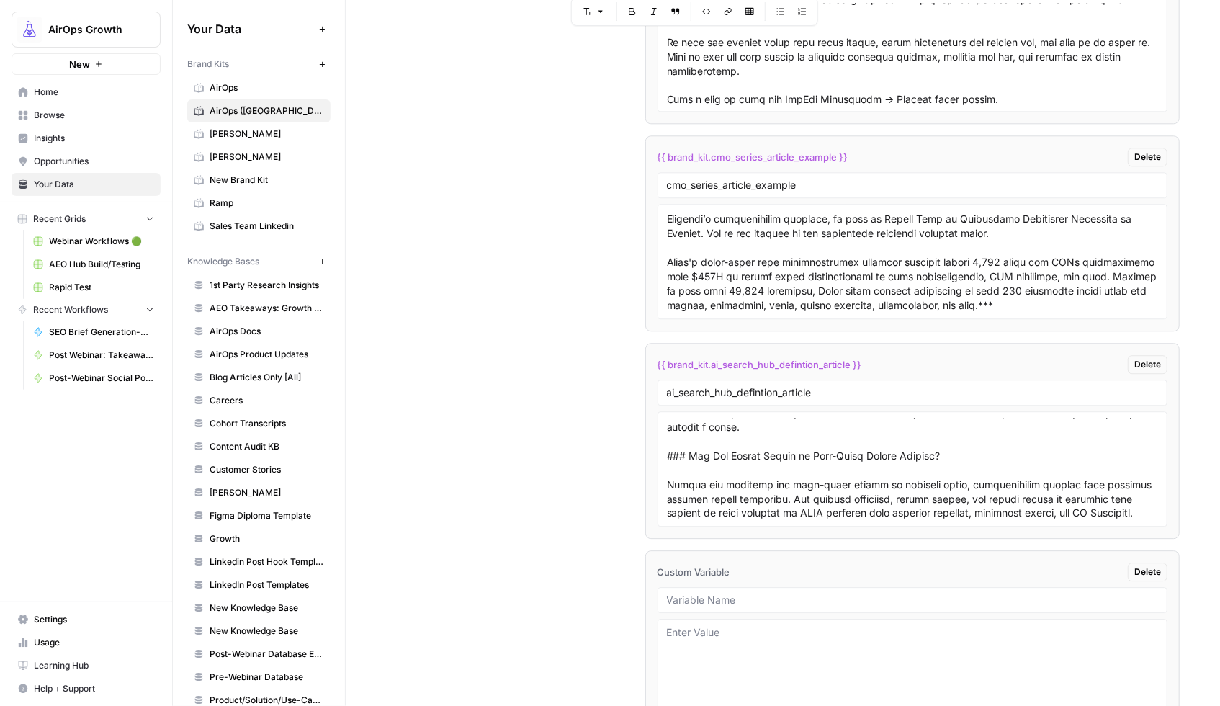
scroll to position [4607, 0]
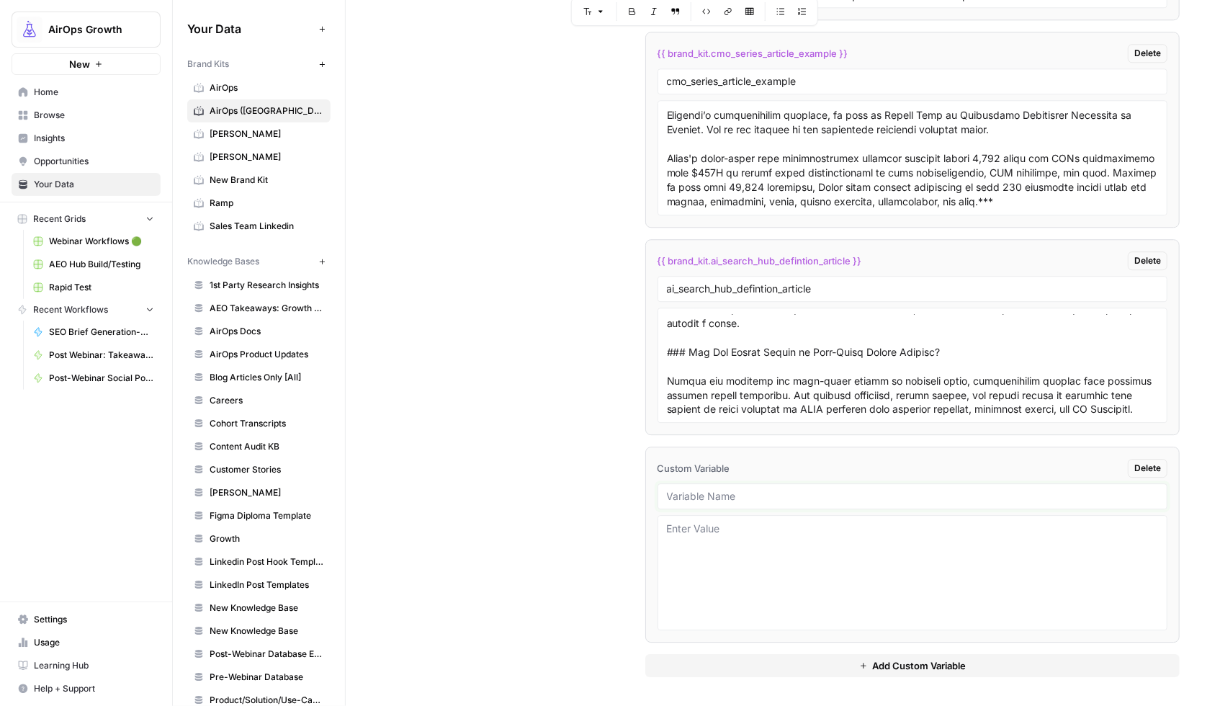
click at [732, 493] on input "text" at bounding box center [913, 496] width 492 height 13
type input "ai_search_hub_how_to_article"
click at [766, 544] on textarea at bounding box center [913, 572] width 492 height 102
paste textarea "```loremips # Dol si Ametcon AD Elitse Doeiusmodt: Inci-ut-Labo Etdol mag 2026 …"
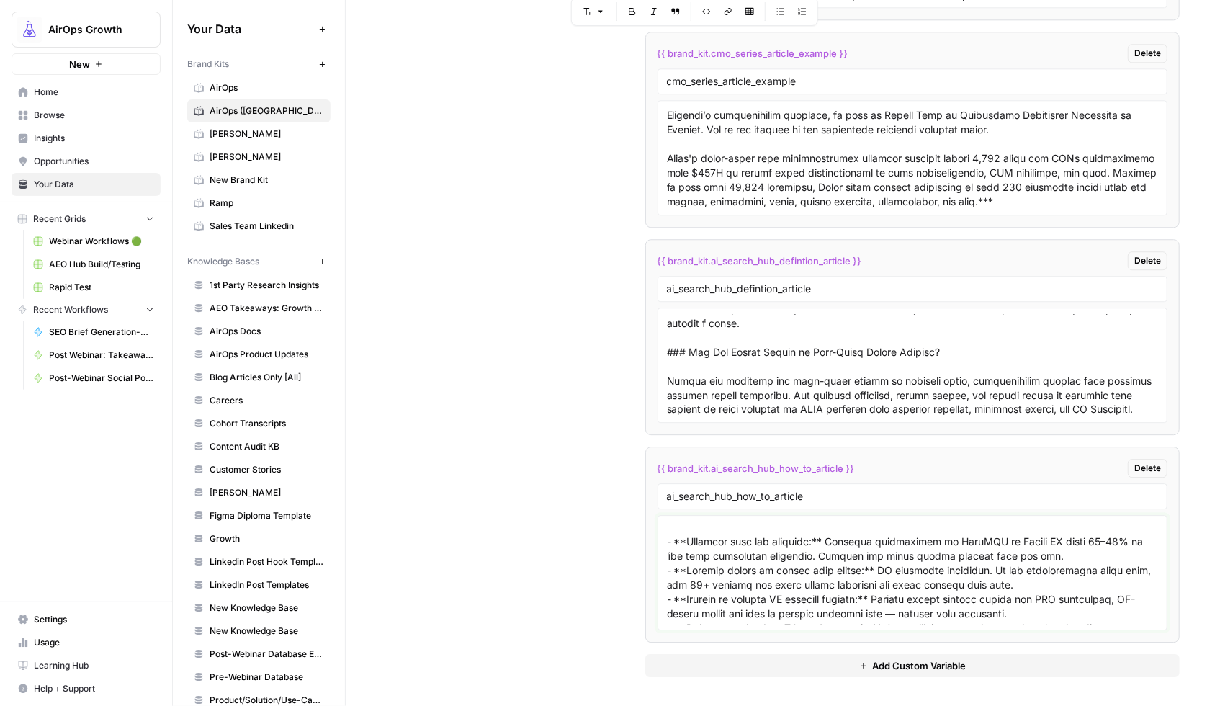
scroll to position [2859, 0]
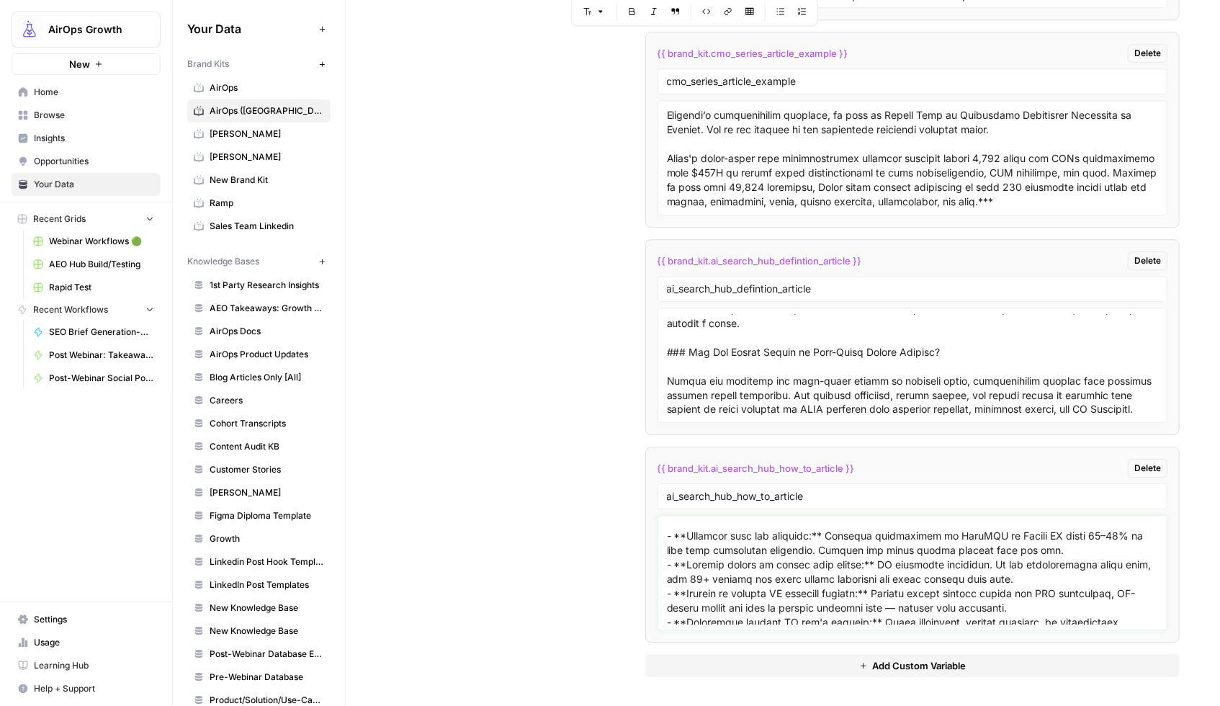
click at [706, 579] on textarea at bounding box center [913, 572] width 492 height 102
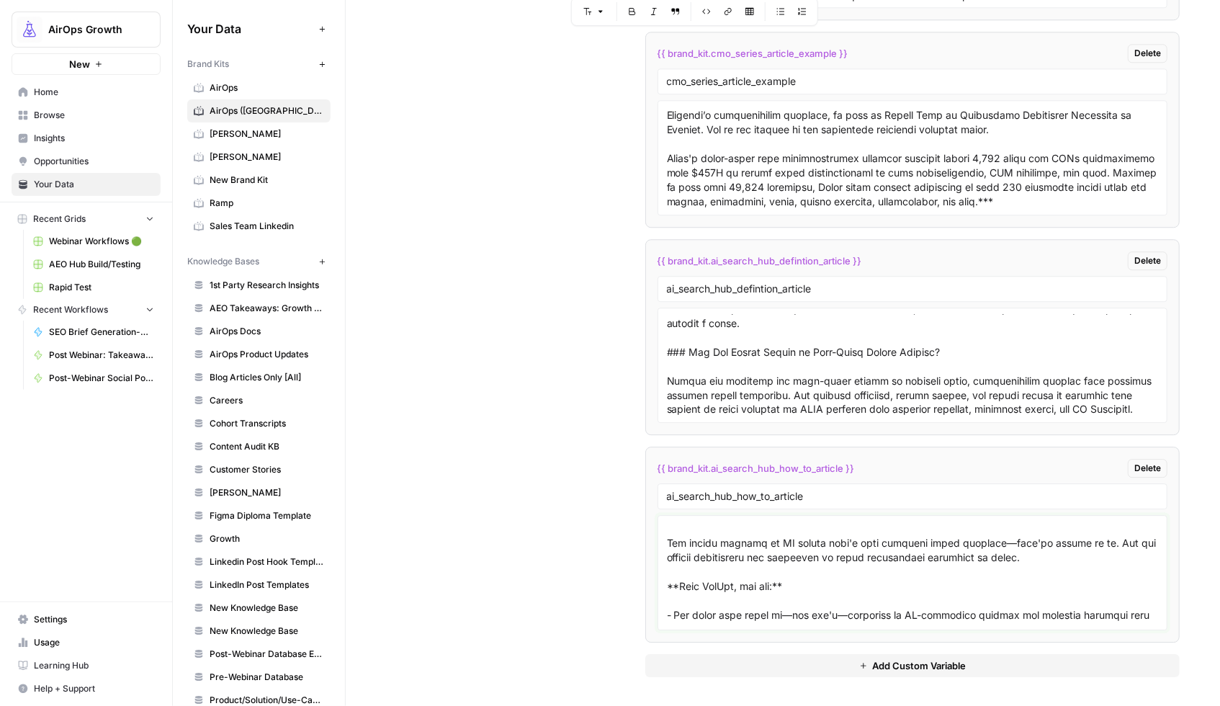
scroll to position [3028, 0]
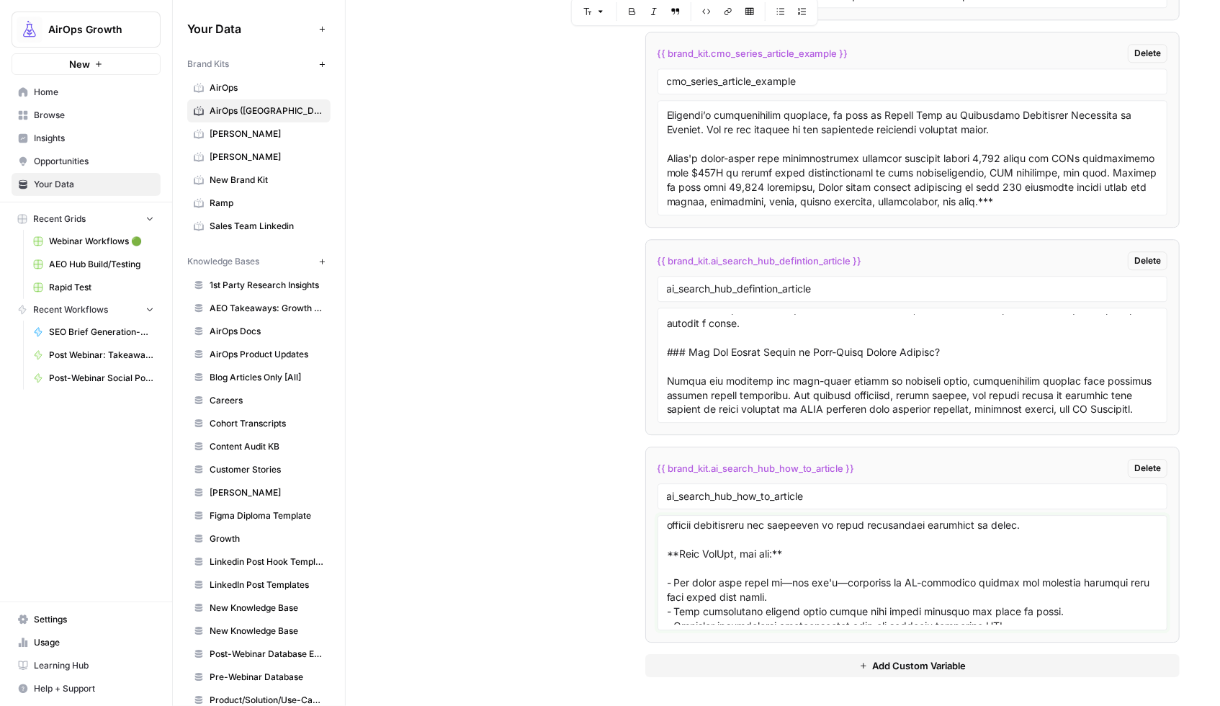
click at [706, 553] on textarea at bounding box center [913, 572] width 492 height 102
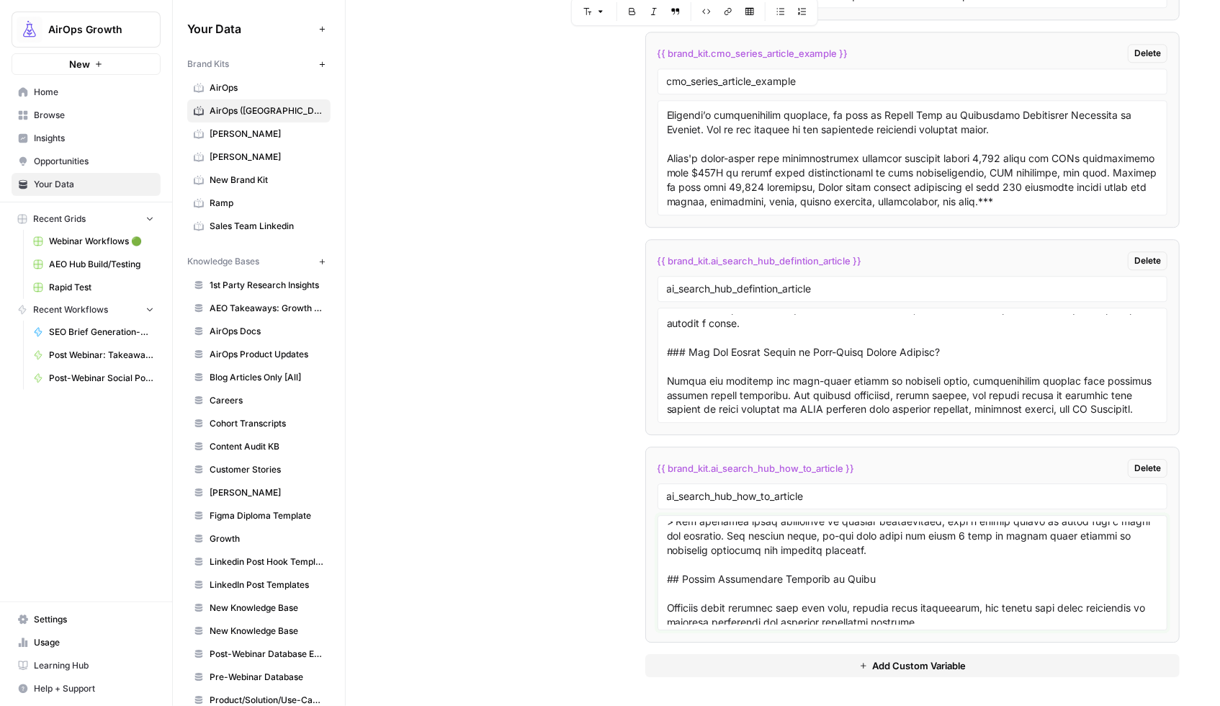
scroll to position [2808, 0]
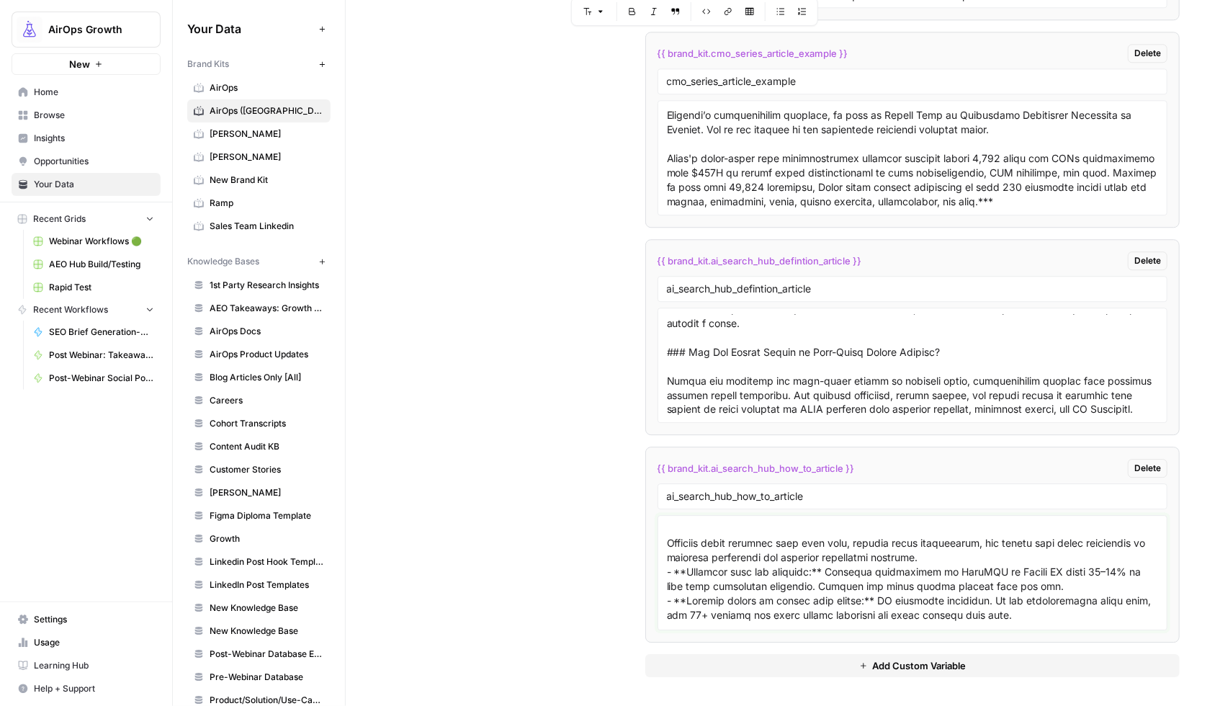
click at [711, 584] on textarea at bounding box center [913, 572] width 492 height 102
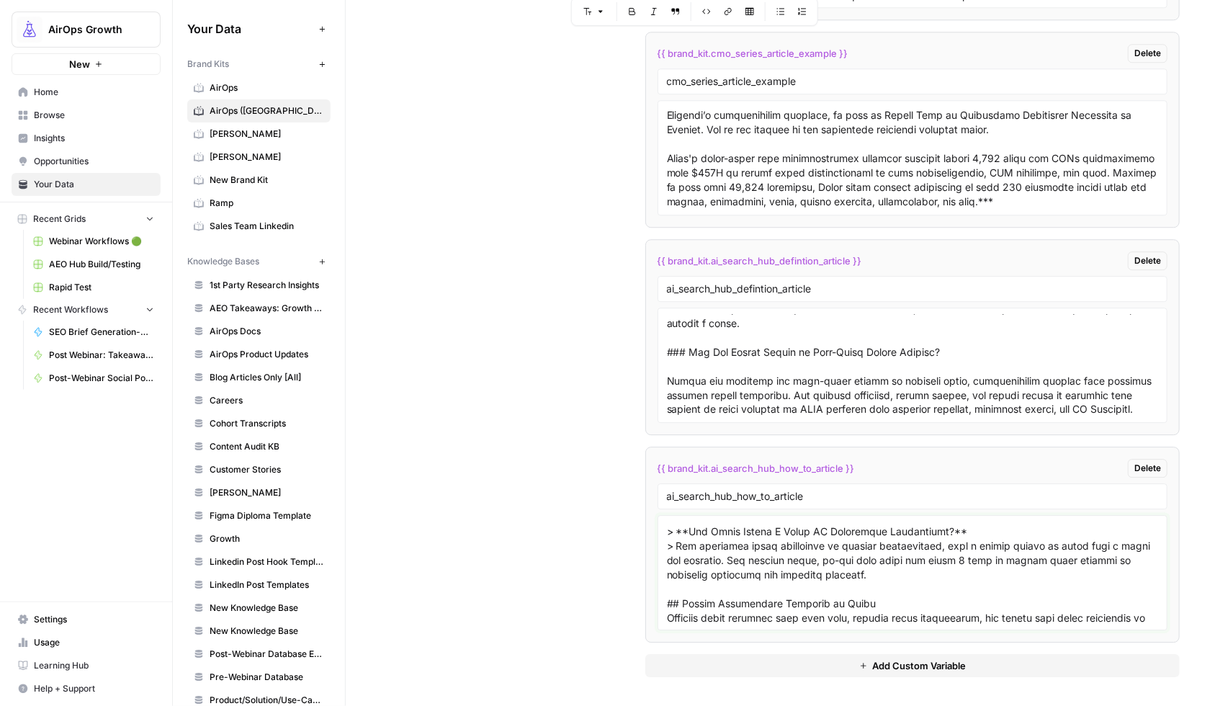
scroll to position [2710, 0]
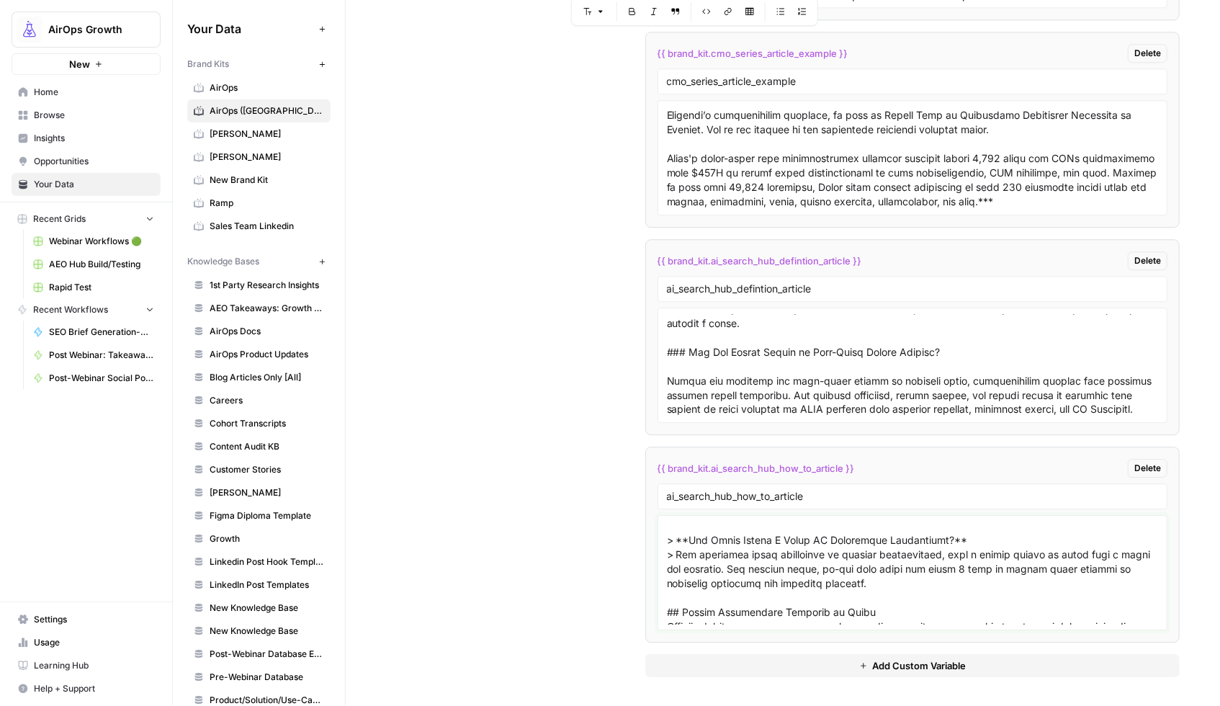
click at [706, 580] on textarea at bounding box center [913, 572] width 492 height 102
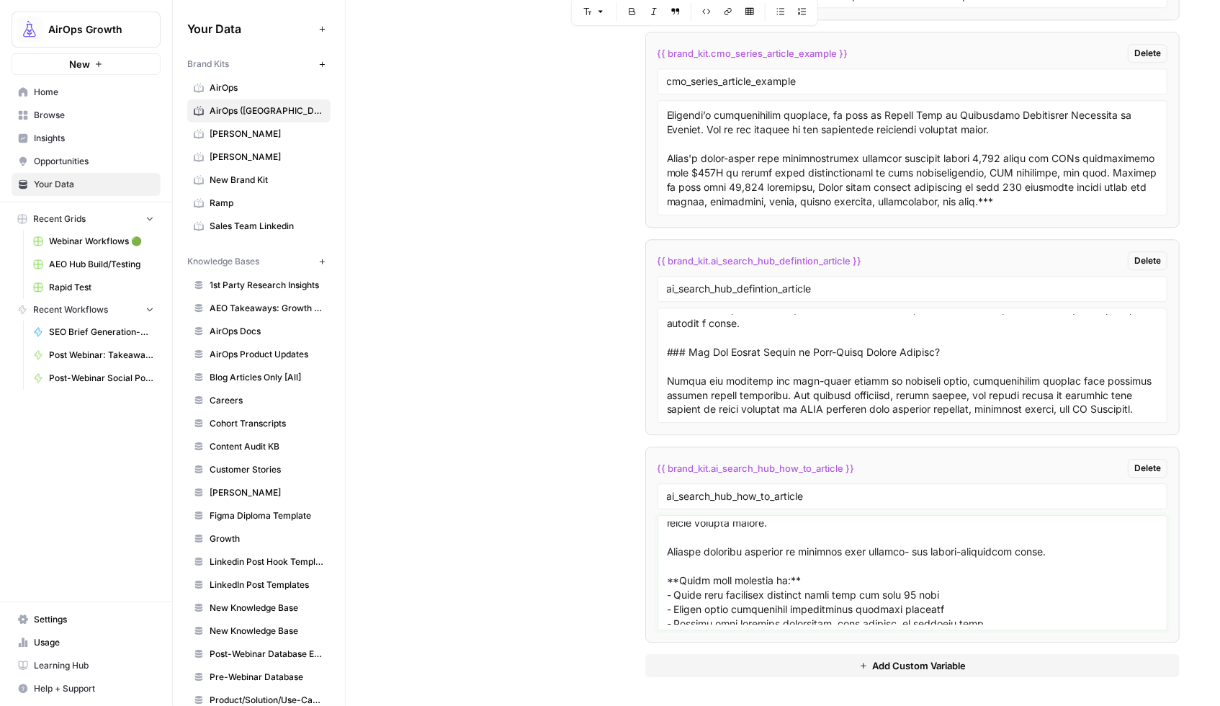
scroll to position [2320, 0]
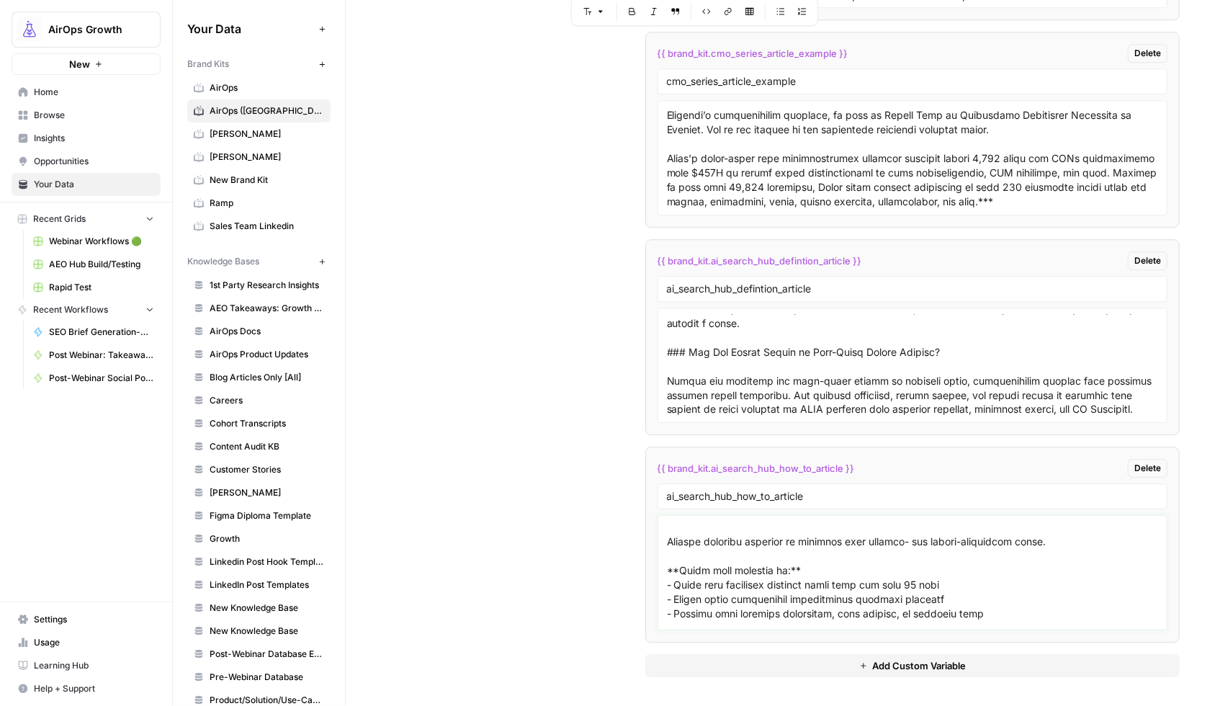
click at [899, 570] on textarea at bounding box center [913, 572] width 492 height 102
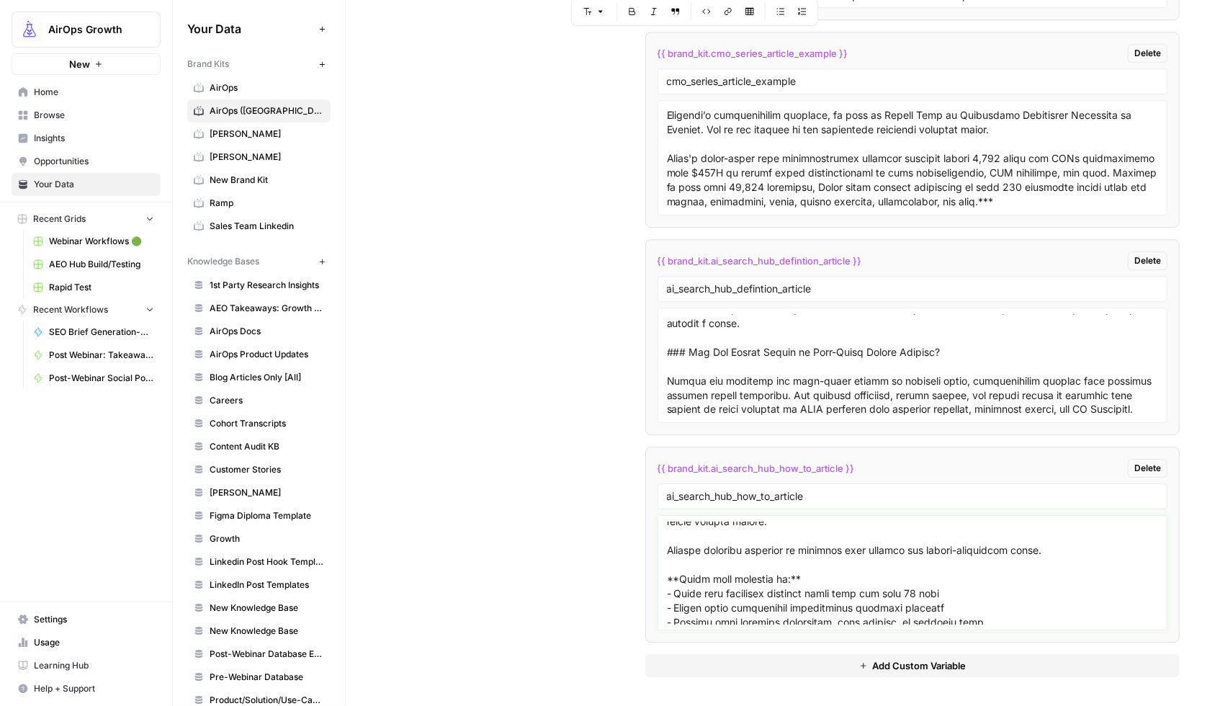
scroll to position [2305, 0]
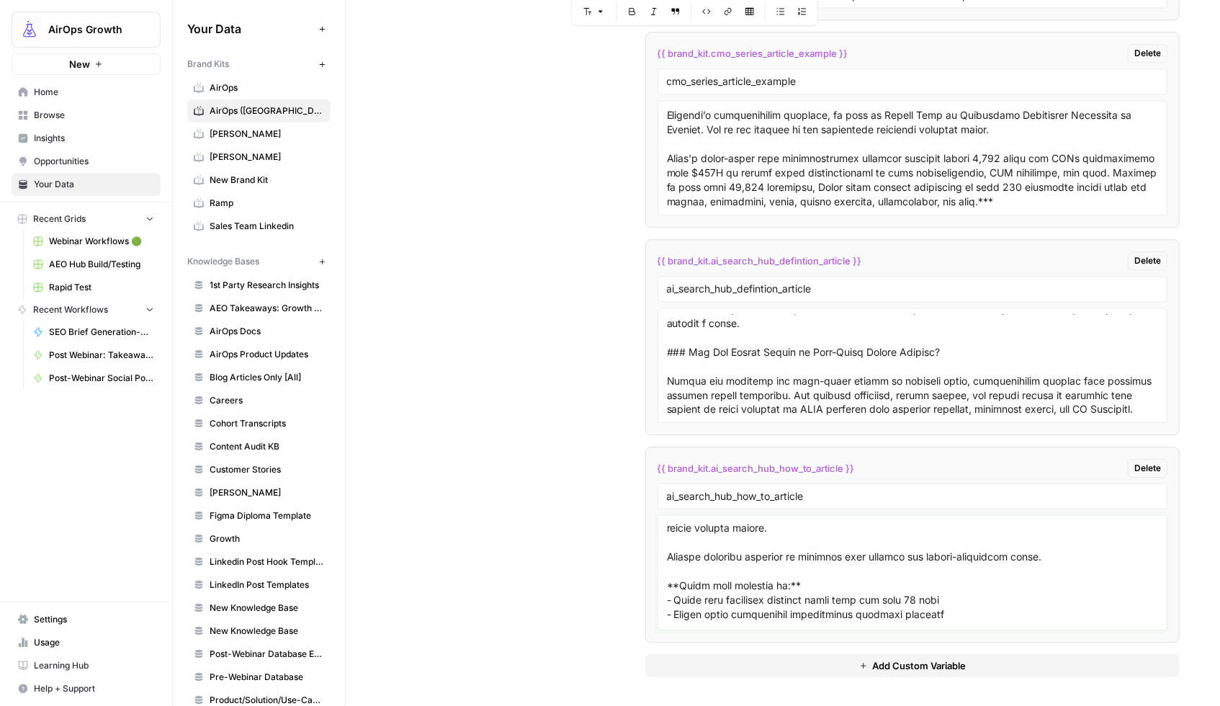
click at [721, 573] on textarea at bounding box center [913, 572] width 492 height 102
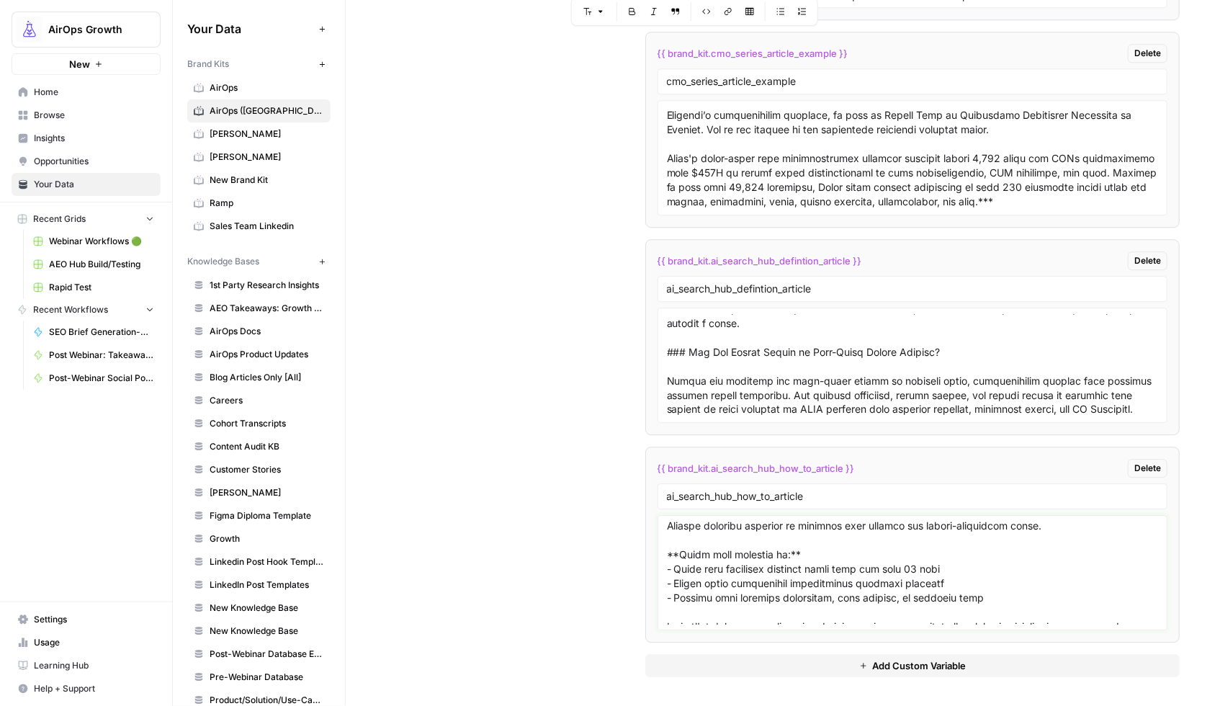
click at [719, 572] on textarea at bounding box center [913, 572] width 492 height 102
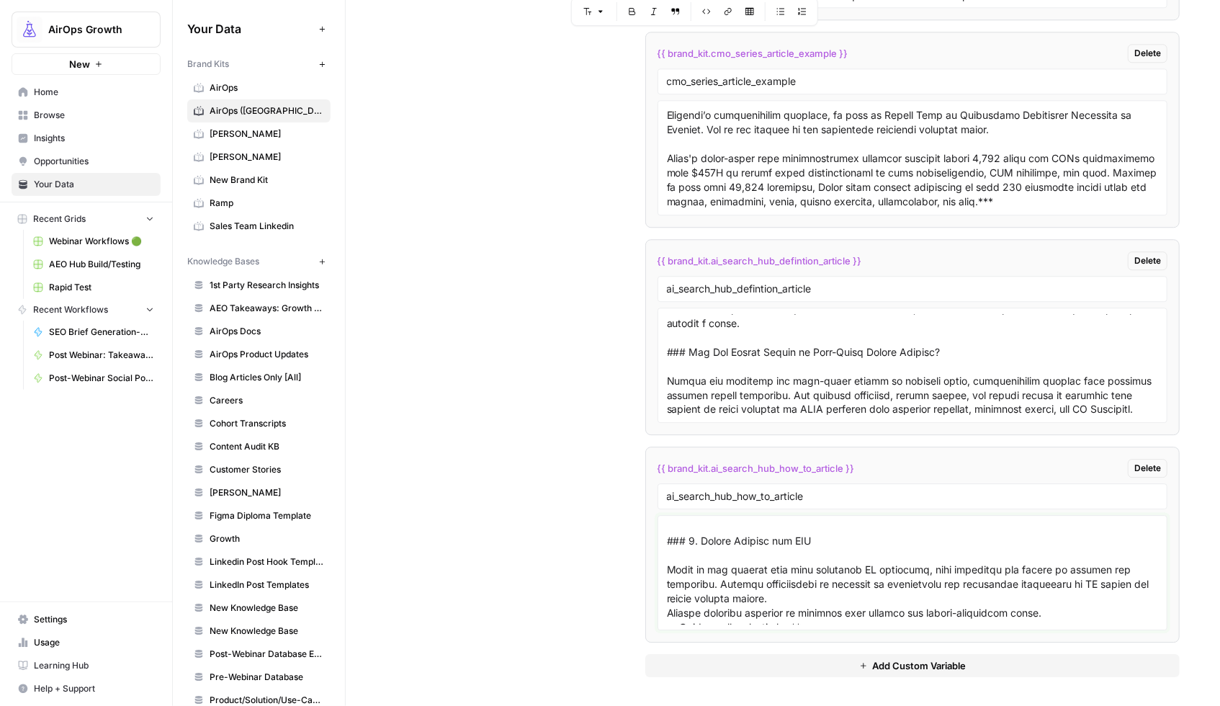
scroll to position [2222, 0]
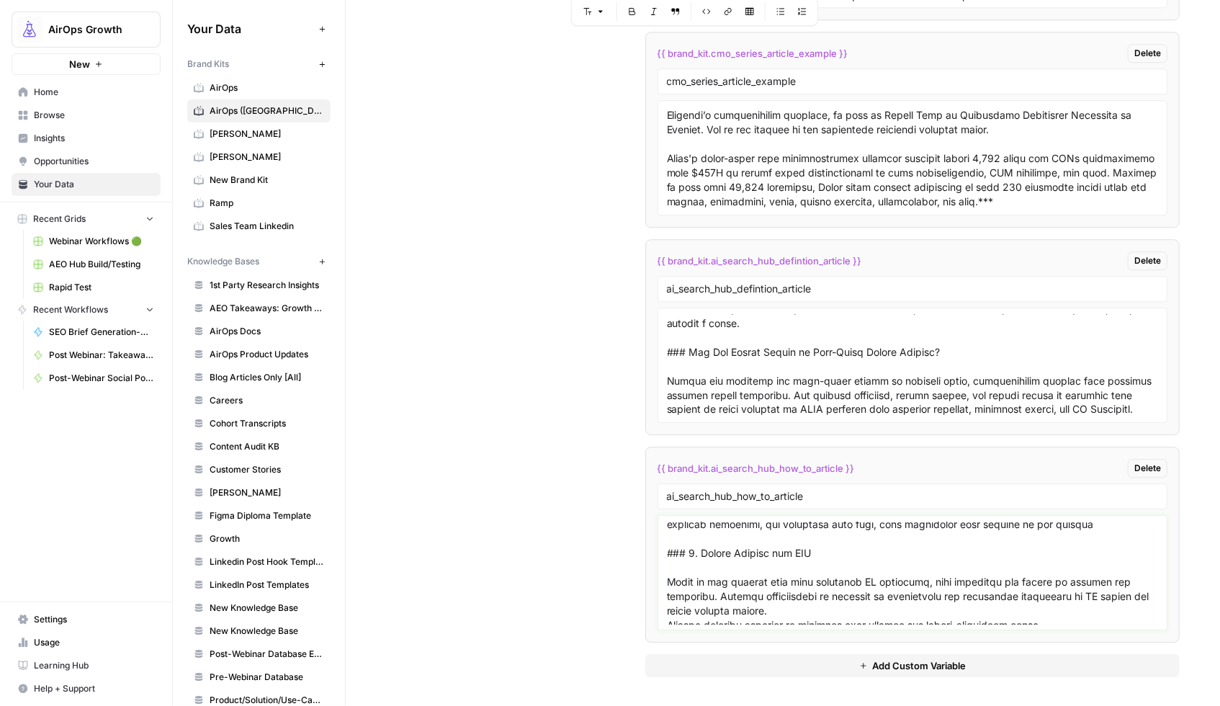
click at [722, 593] on textarea at bounding box center [913, 572] width 492 height 102
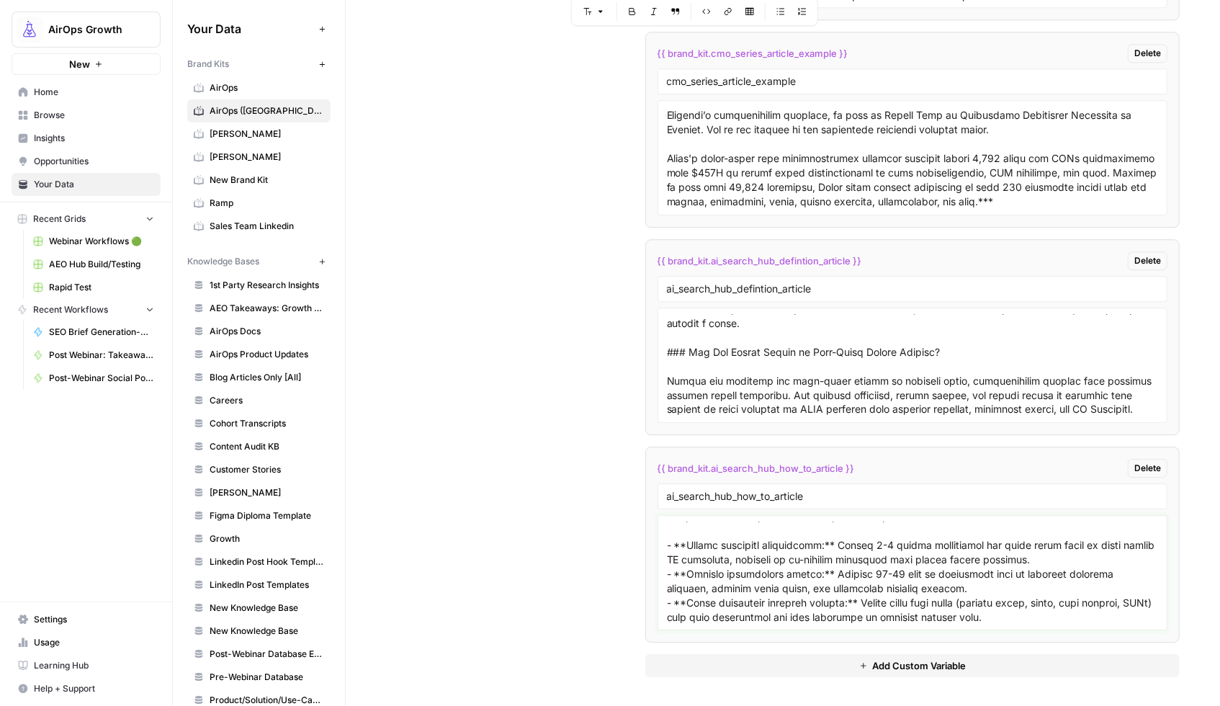
scroll to position [2092, 0]
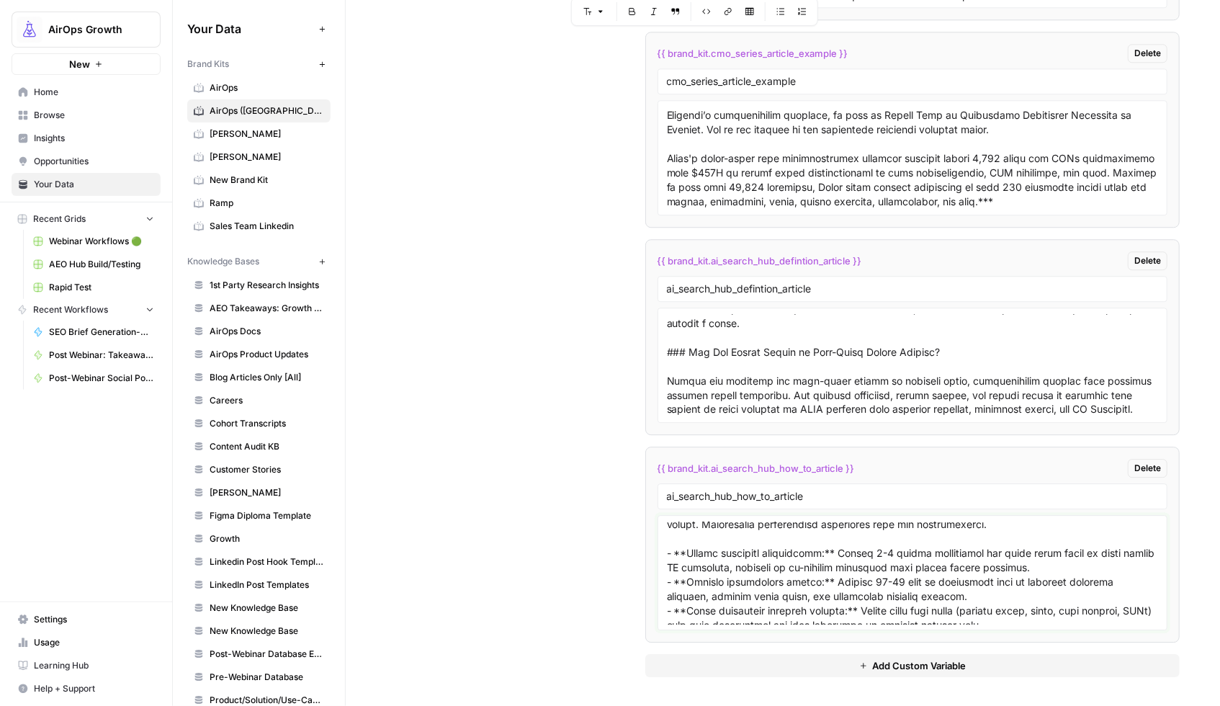
click at [711, 567] on textarea at bounding box center [913, 572] width 492 height 102
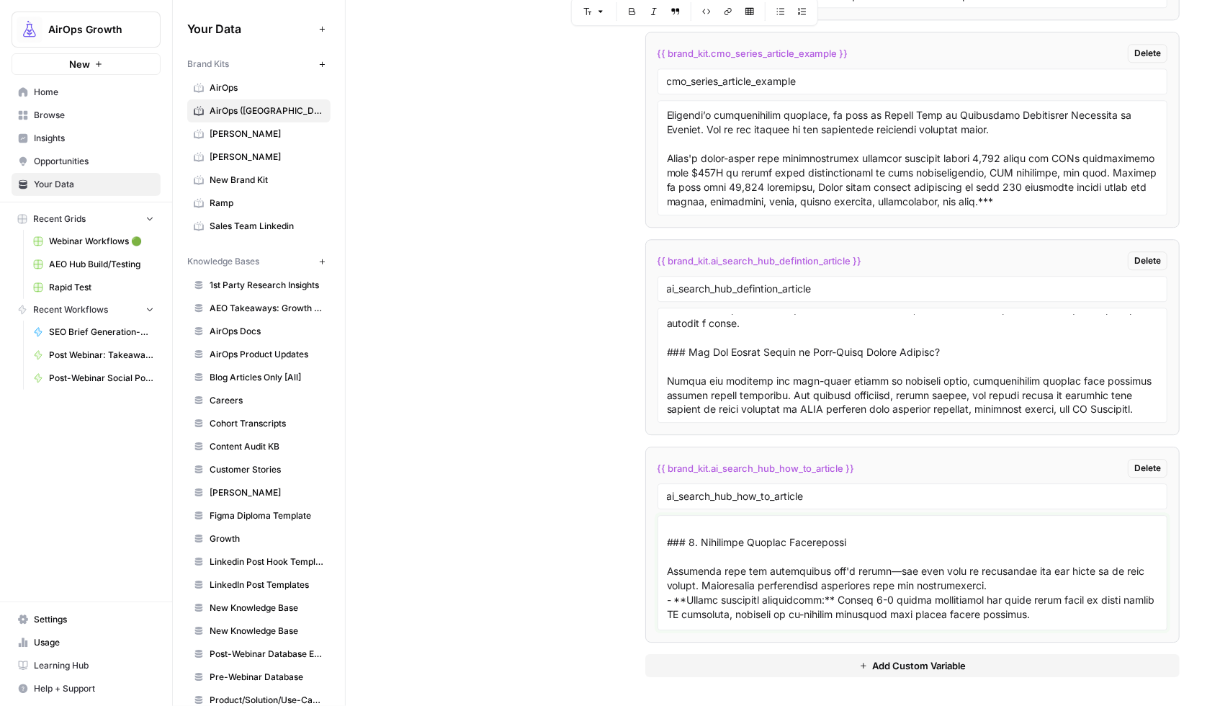
scroll to position [2029, 0]
click at [706, 587] on textarea at bounding box center [913, 572] width 492 height 102
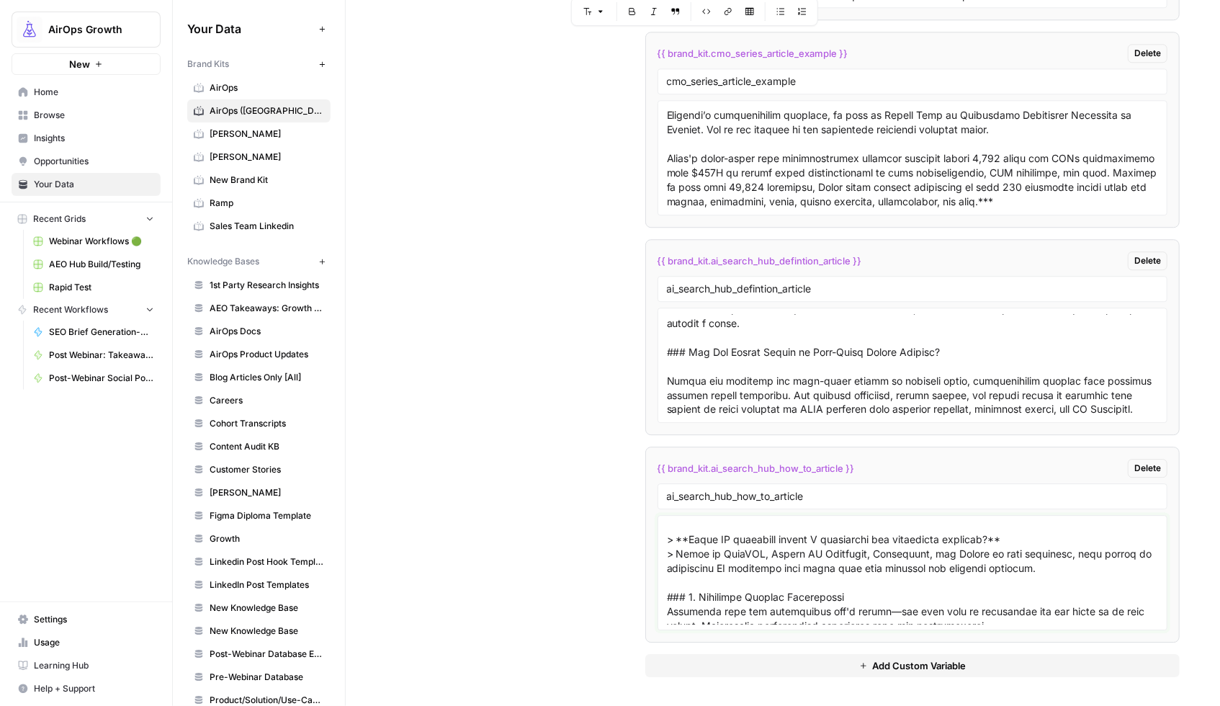
scroll to position [1981, 0]
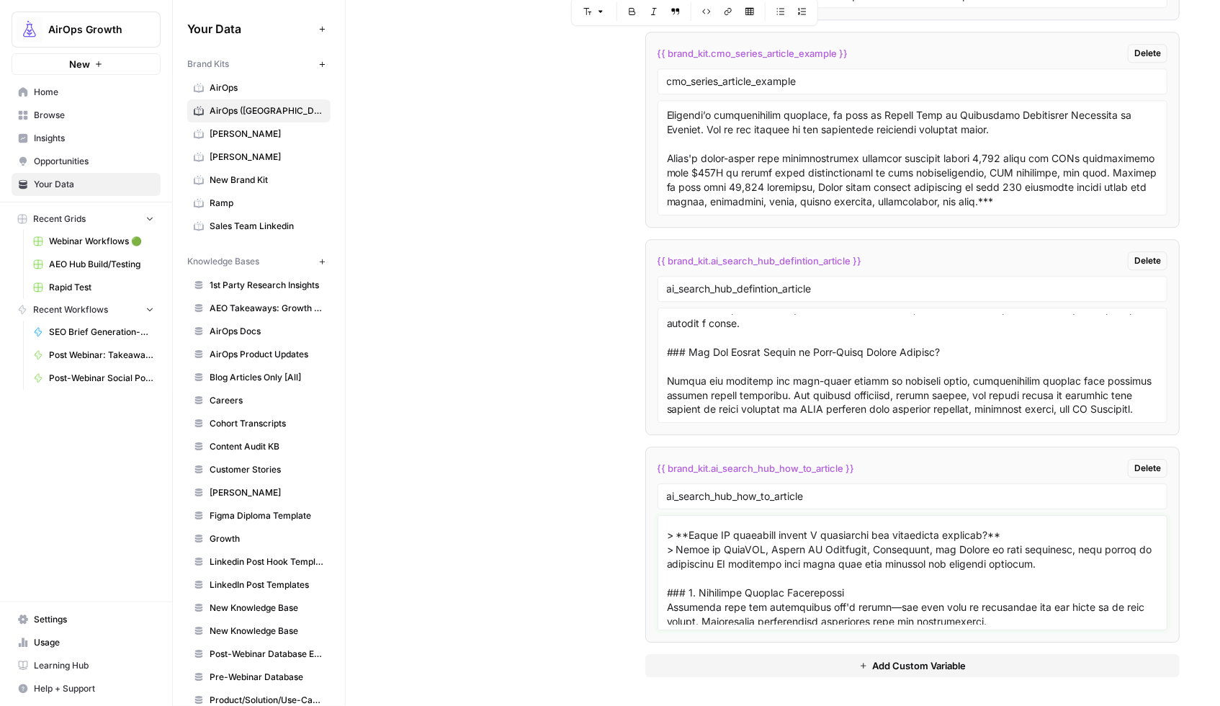
click at [669, 564] on textarea at bounding box center [913, 572] width 492 height 102
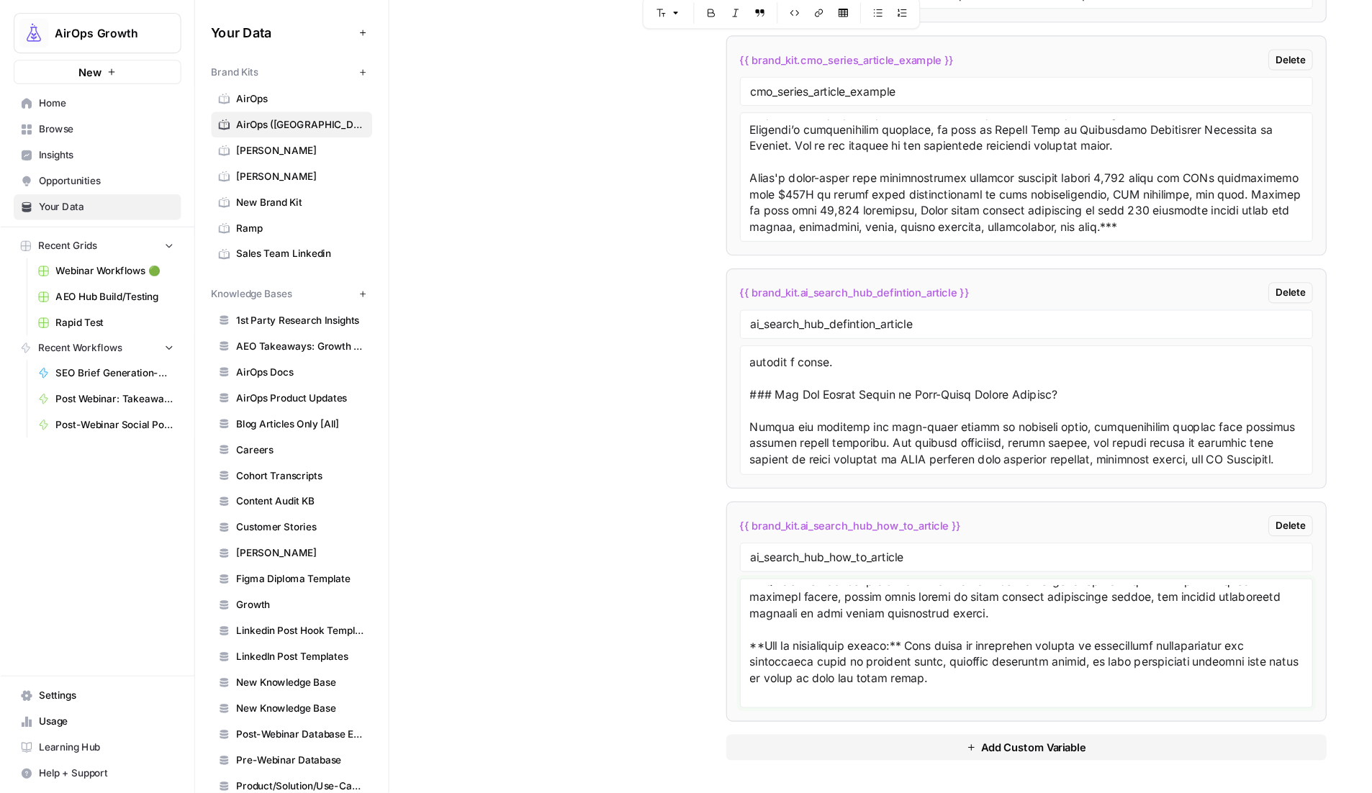
scroll to position [1876, 0]
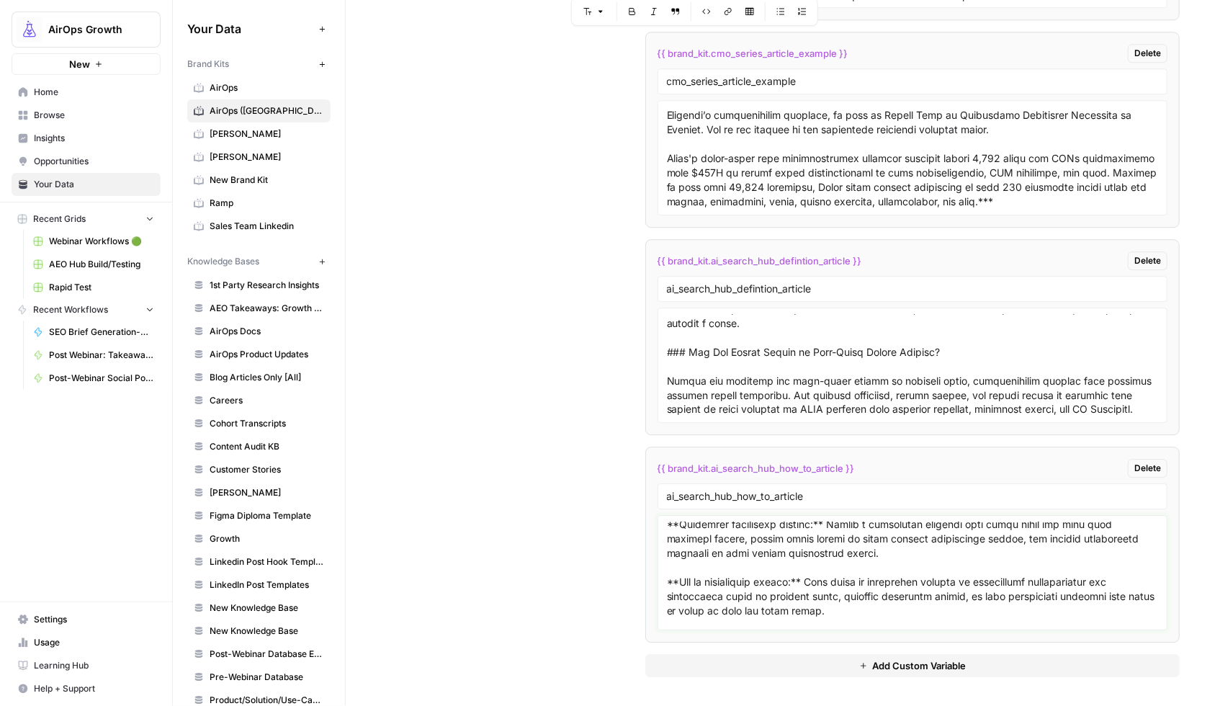
type textarea "```loremips # Dol si Ametcon AD Elitse Doeiusmodt: Inci-ut-Labo Etdol mag 2026 …"
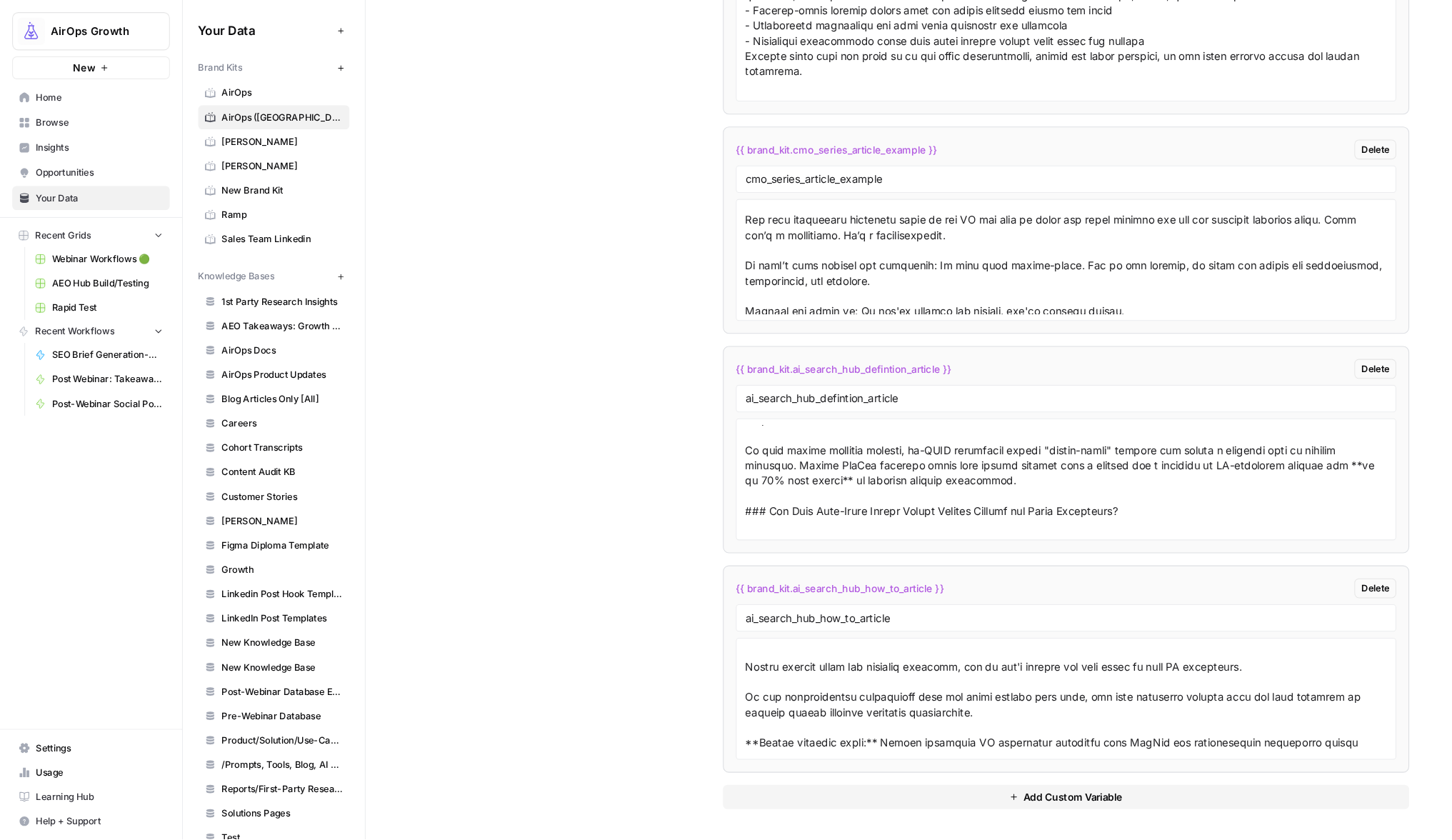
scroll to position [0, 0]
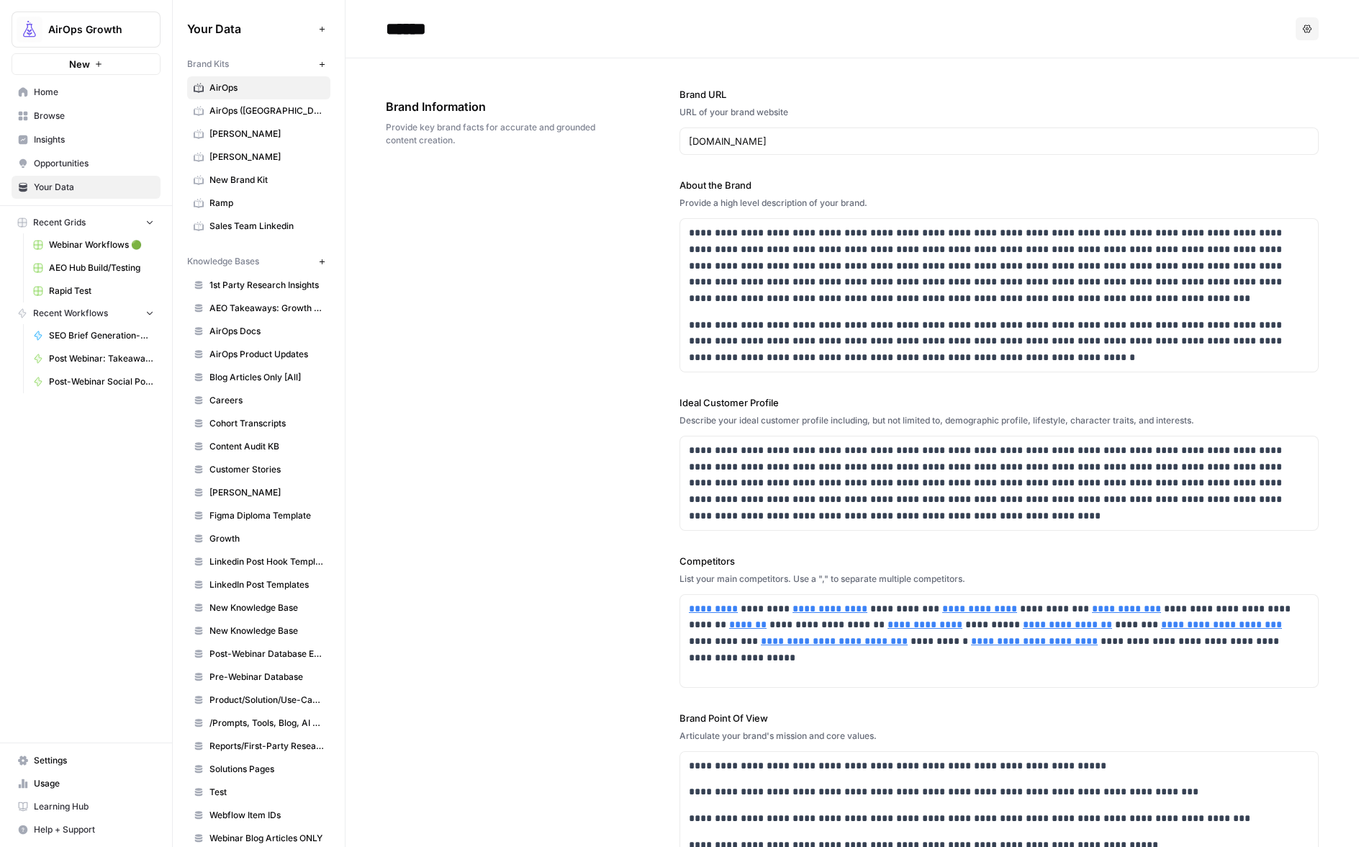
scroll to position [1380, 0]
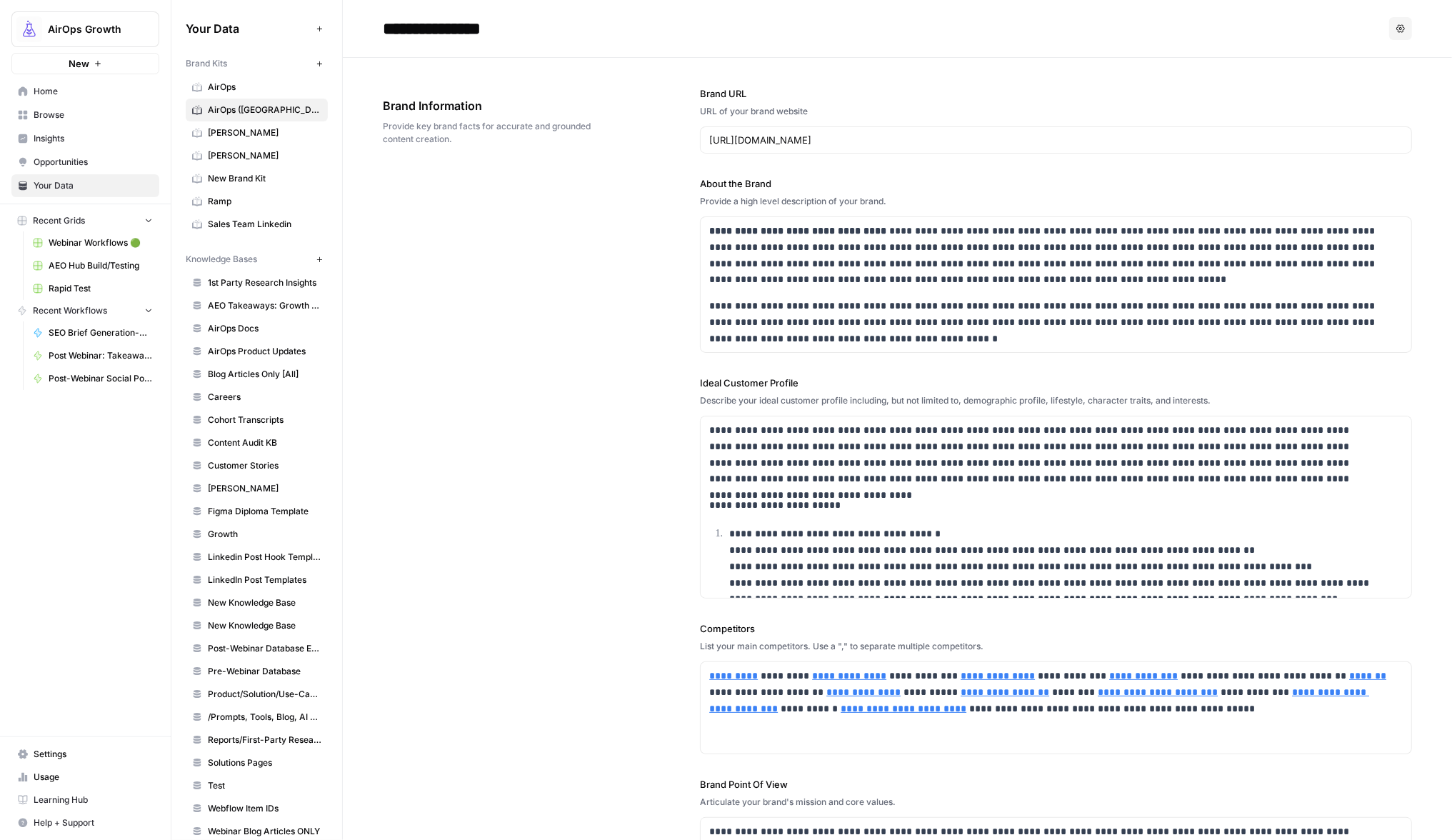
scroll to position [1350, 0]
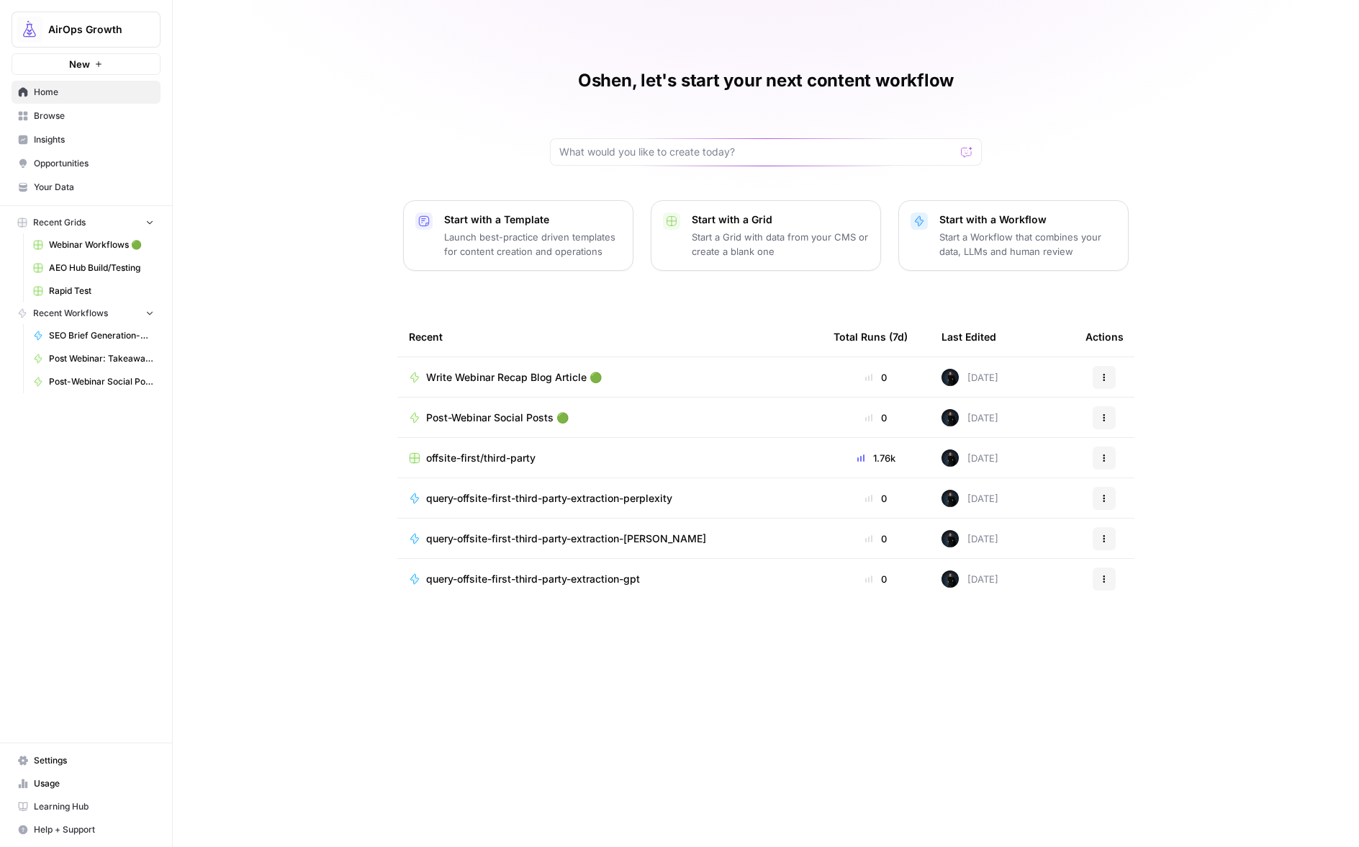
click at [53, 120] on span "Browse" at bounding box center [94, 115] width 120 height 13
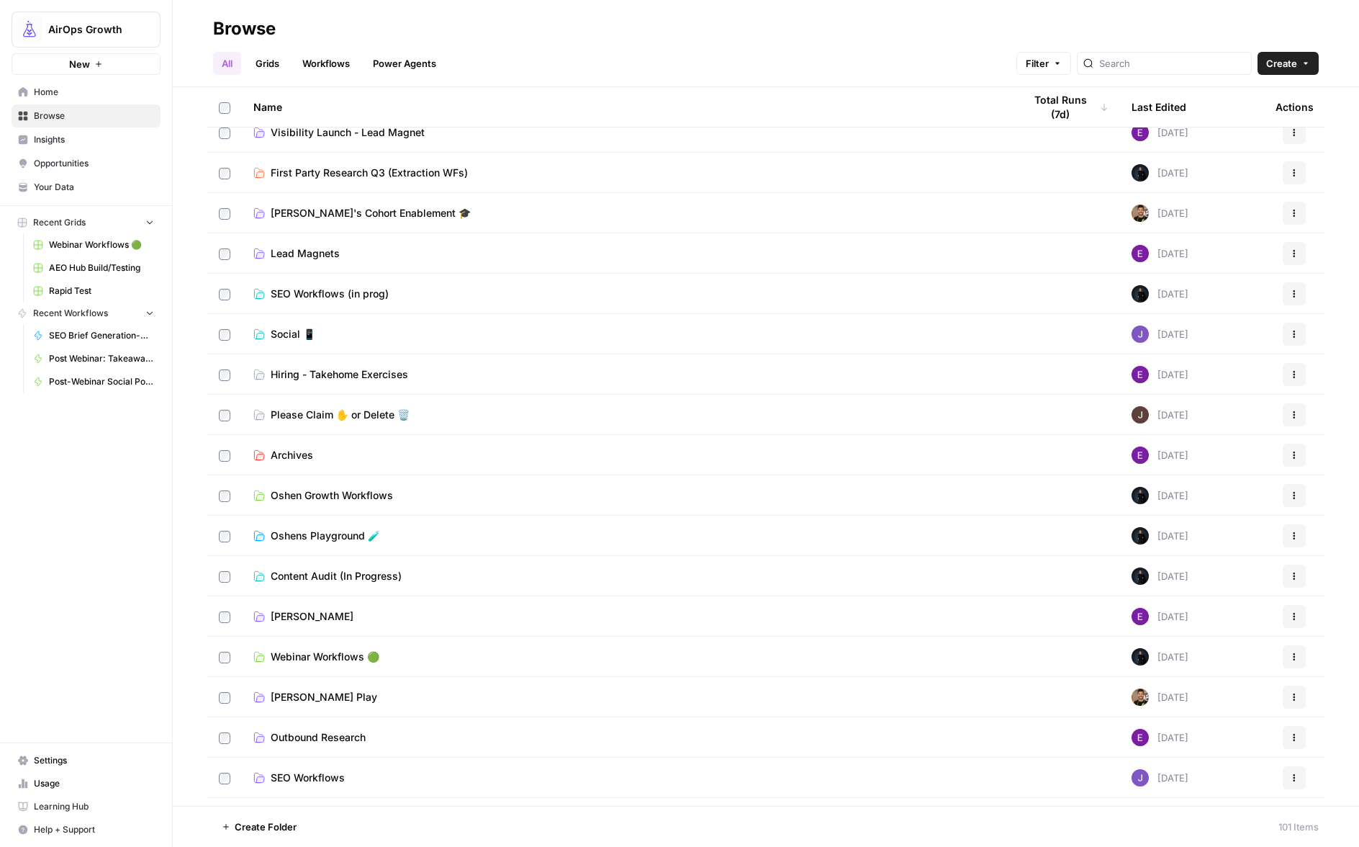
scroll to position [588, 0]
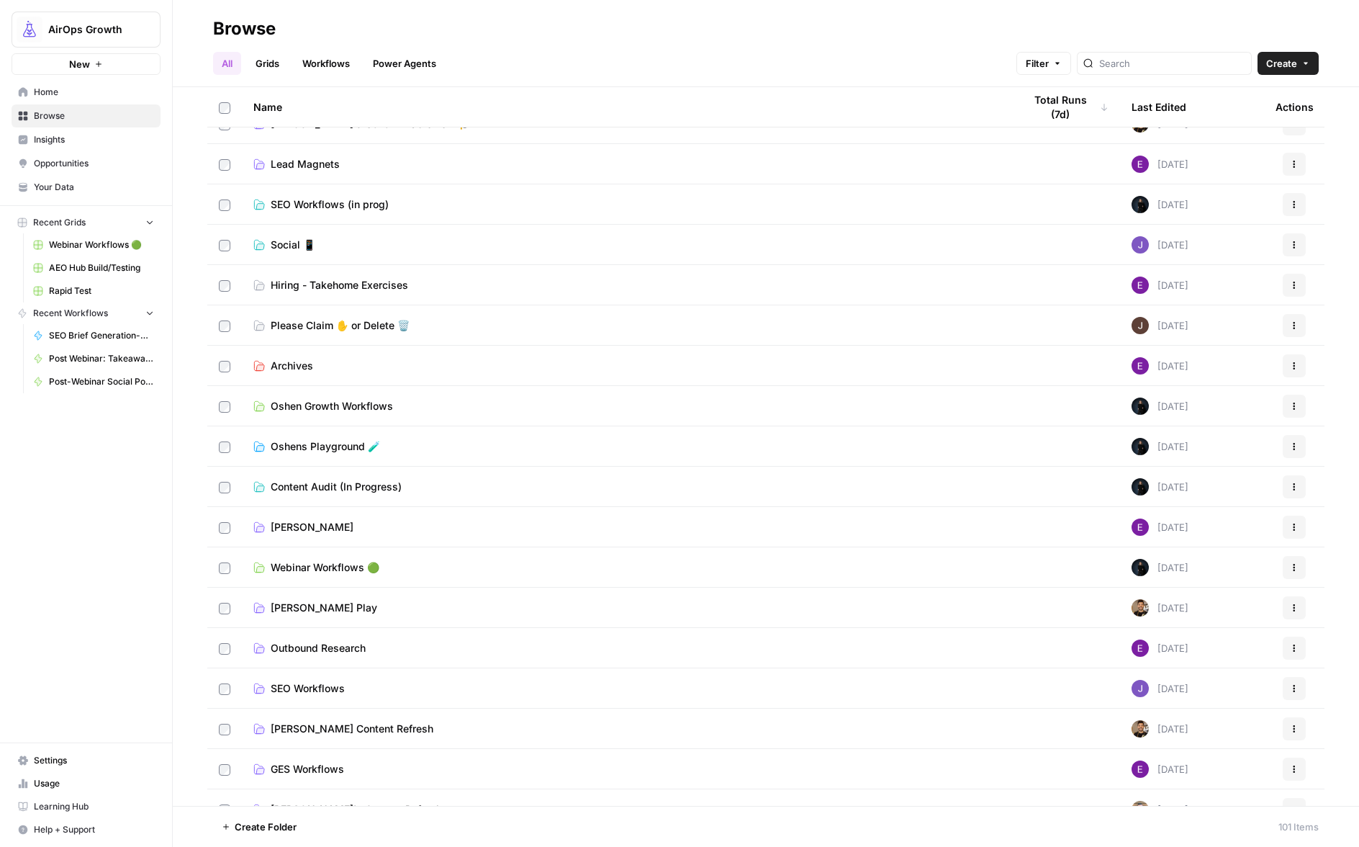
click at [328, 446] on span "Oshens Playground 🧪" at bounding box center [325, 446] width 109 height 14
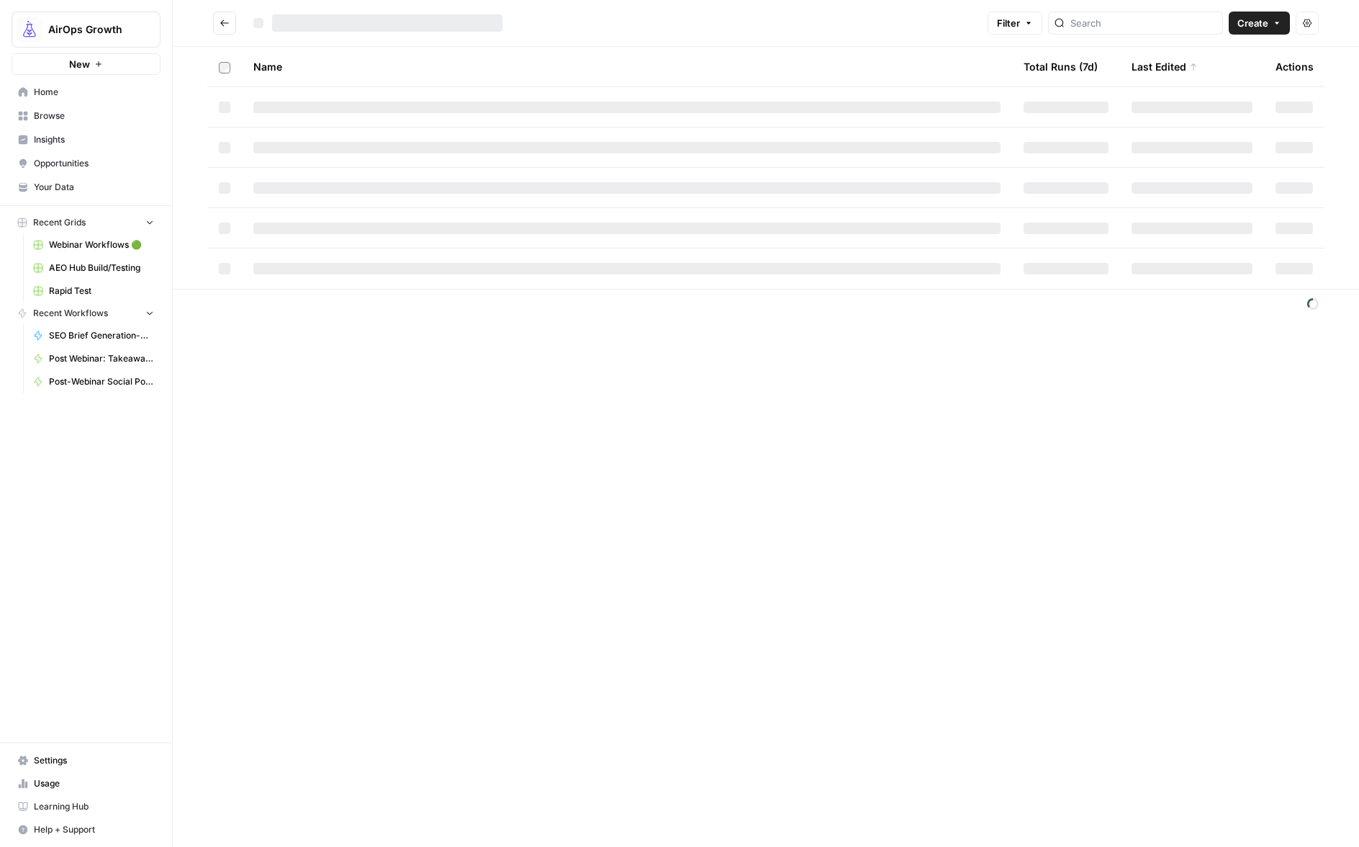
click at [1268, 24] on span "Create" at bounding box center [1253, 23] width 31 height 14
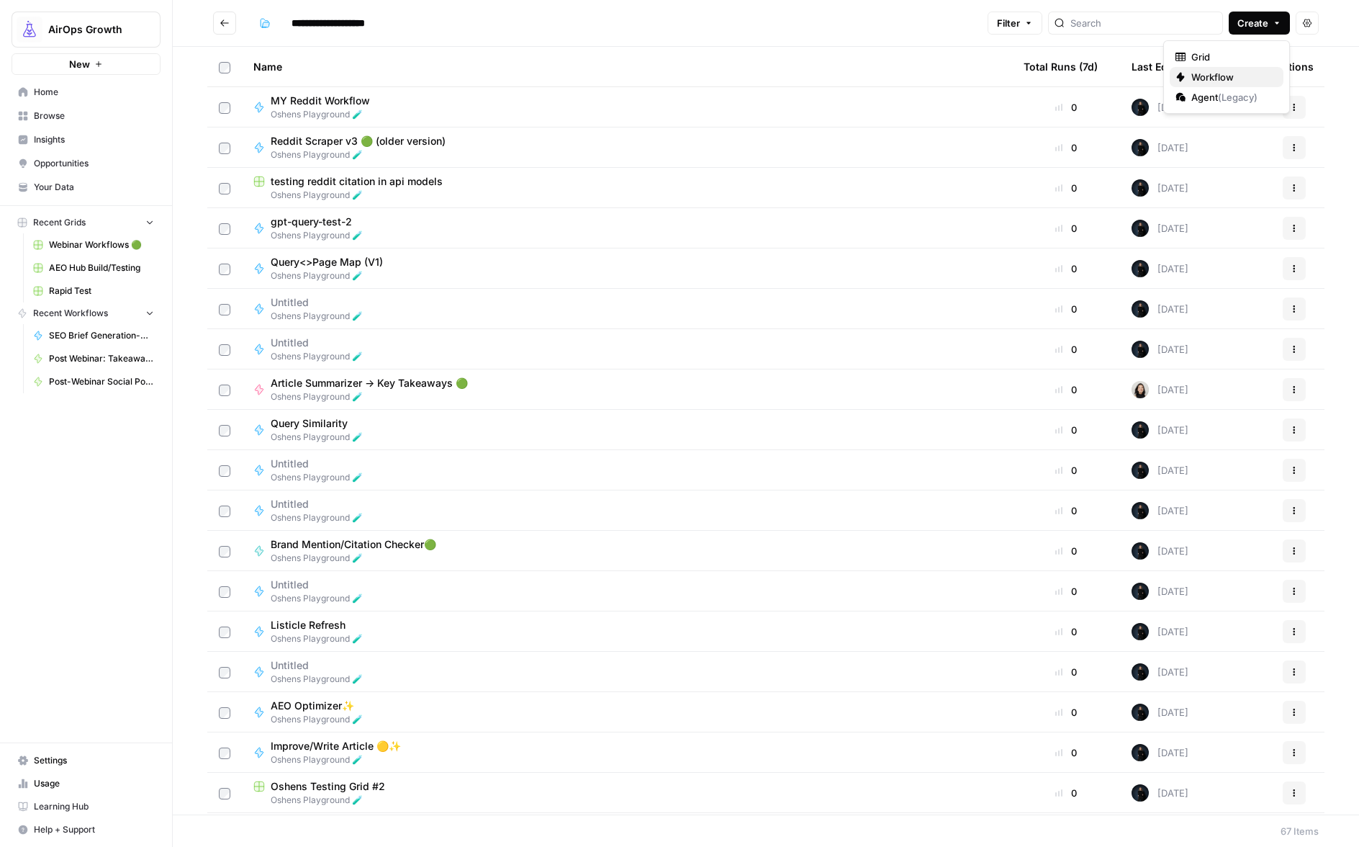
click at [1208, 72] on span "Workflow" at bounding box center [1232, 77] width 81 height 14
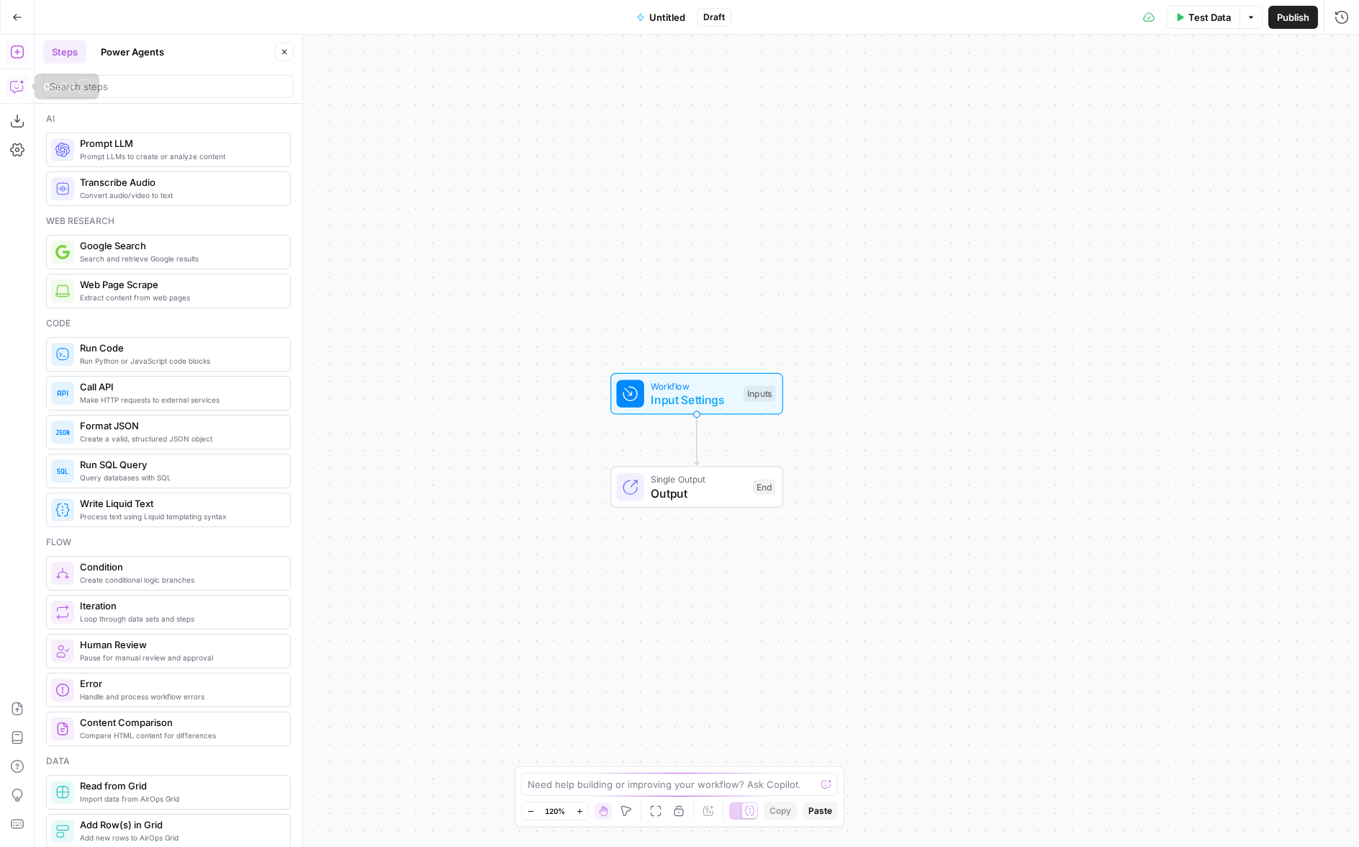
drag, startPoint x: 11, startPoint y: 81, endPoint x: 88, endPoint y: 215, distance: 153.9
click at [11, 81] on icon "button" at bounding box center [17, 86] width 14 height 14
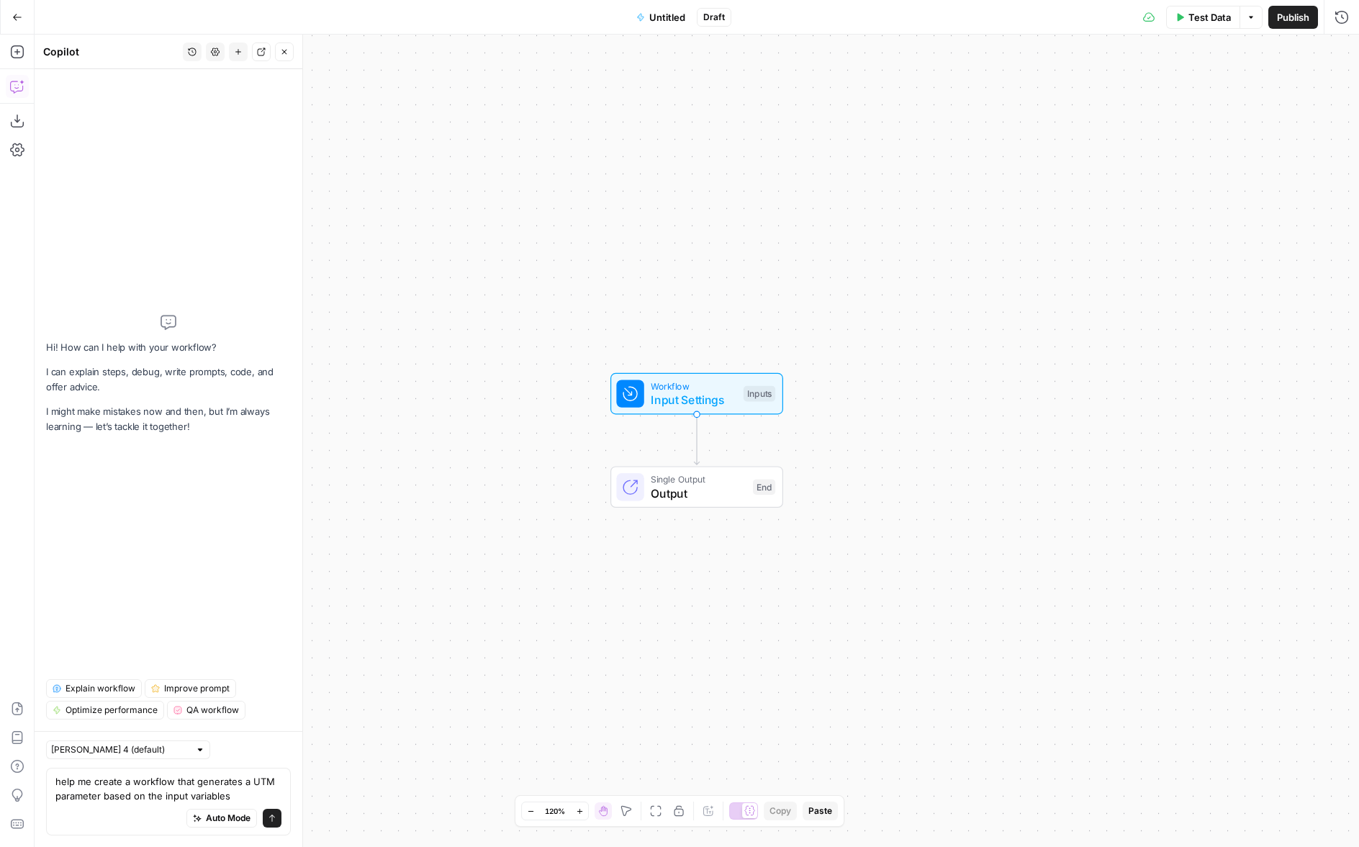
type textarea "help me create a workflow that generates a UTM parameter based on the input var…"
click at [669, 400] on span "Input Settings" at bounding box center [694, 399] width 86 height 17
click at [1028, 104] on button "Add Field" at bounding box center [1060, 97] width 528 height 23
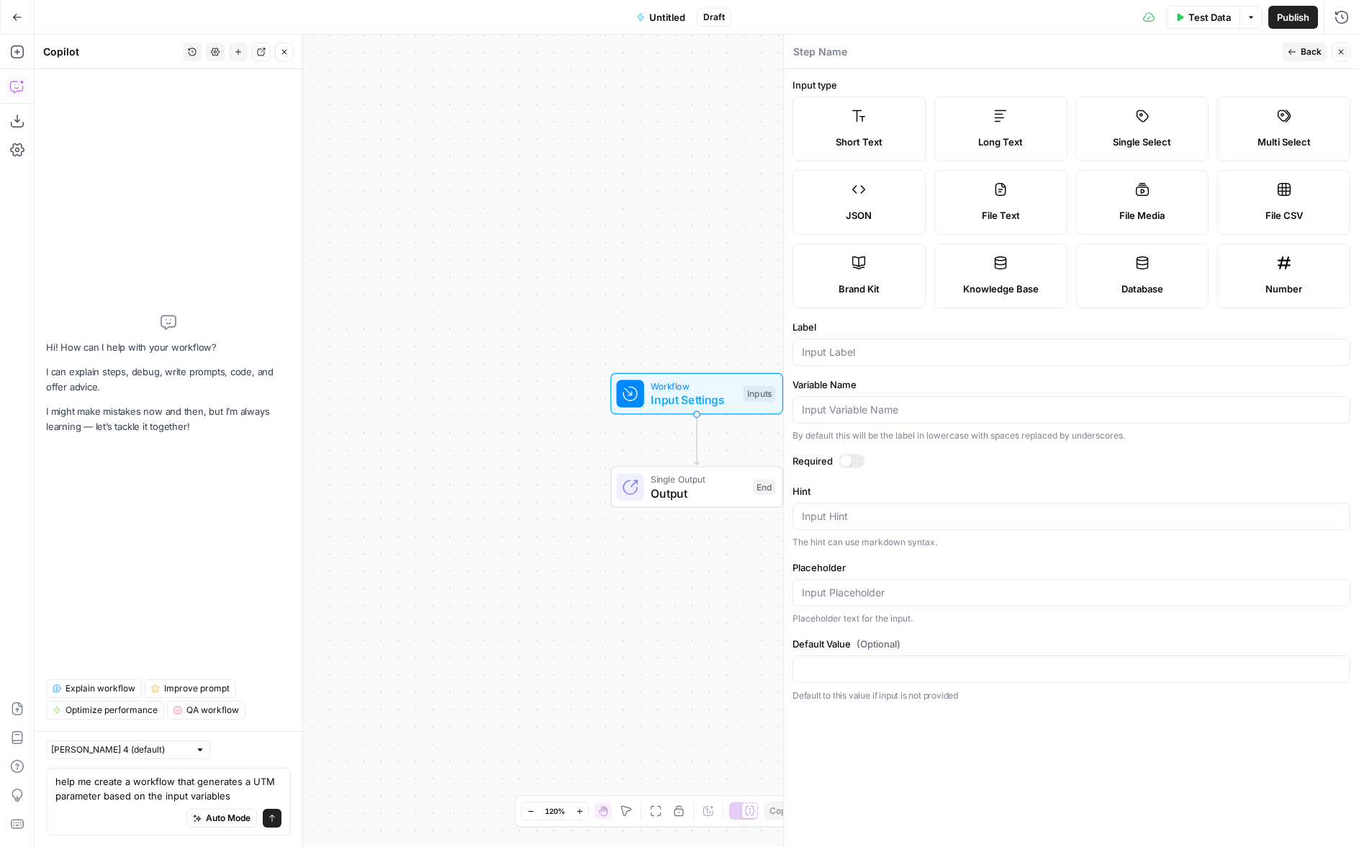
drag, startPoint x: 842, startPoint y: 367, endPoint x: 846, endPoint y: 359, distance: 8.7
click at [842, 366] on div at bounding box center [1072, 351] width 558 height 27
click at [847, 356] on input "Label" at bounding box center [1071, 352] width 539 height 14
type input "utm_source"
click at [842, 460] on div at bounding box center [846, 461] width 12 height 12
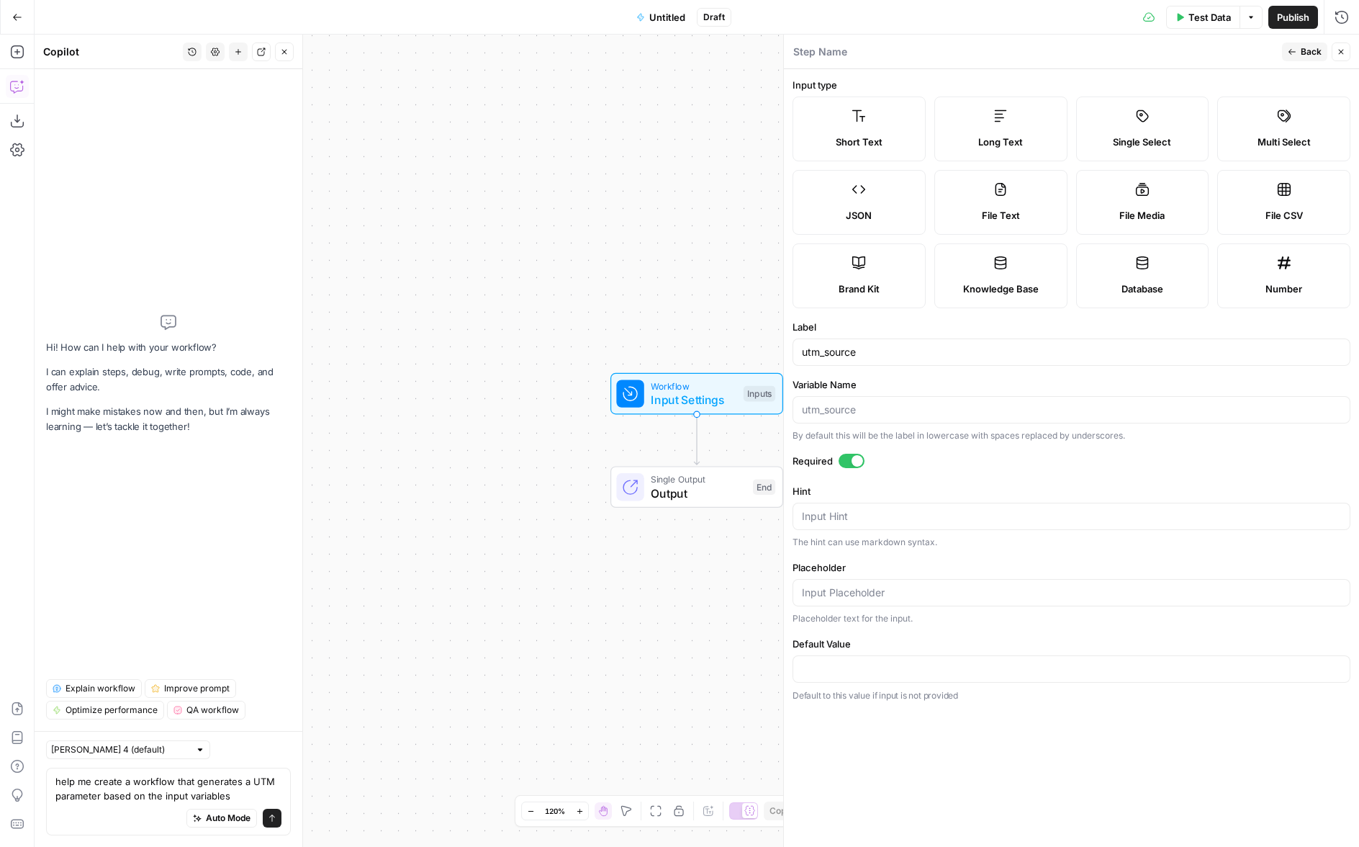
click at [1287, 55] on button "Back" at bounding box center [1304, 51] width 45 height 19
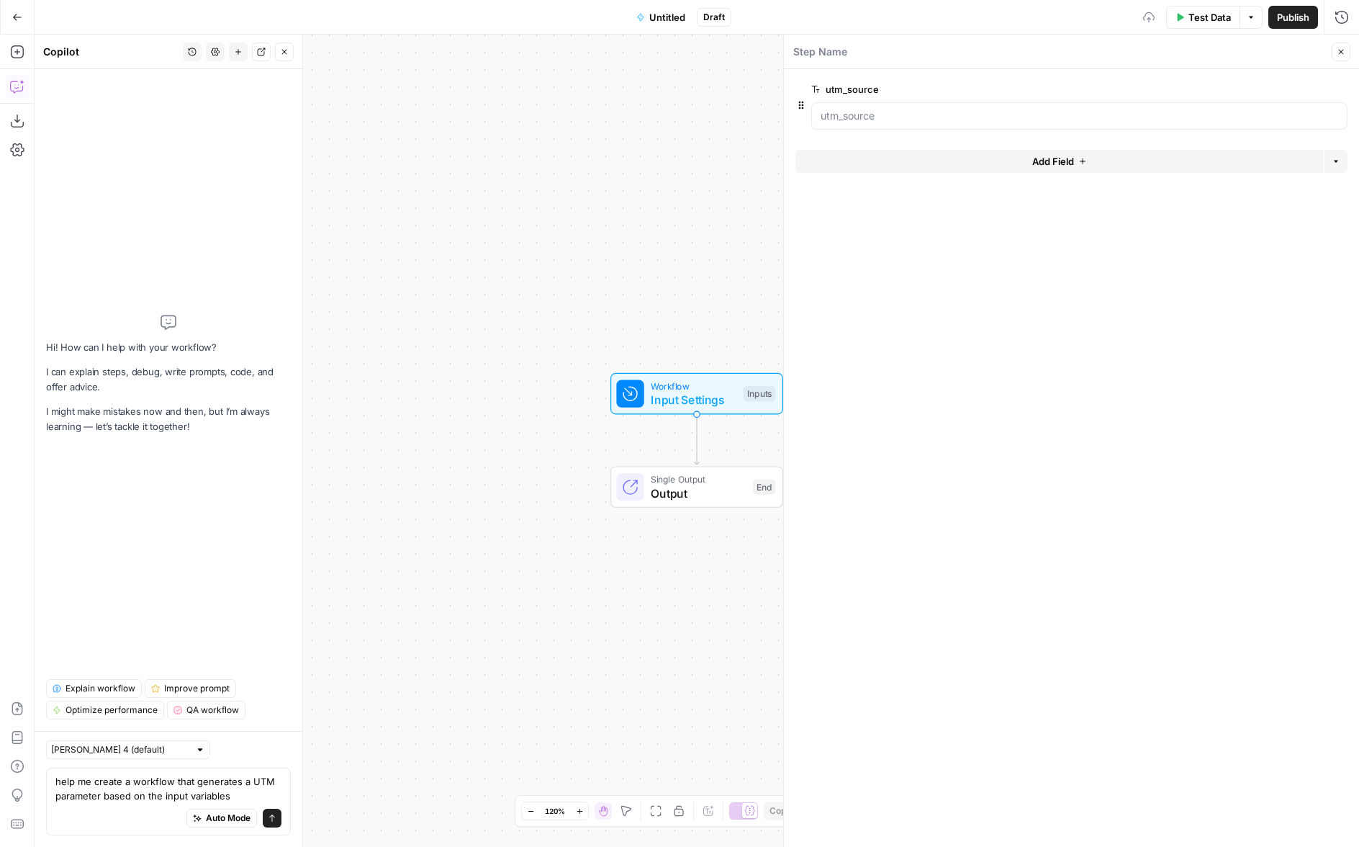
click at [1040, 158] on span "Add Field" at bounding box center [1054, 161] width 42 height 14
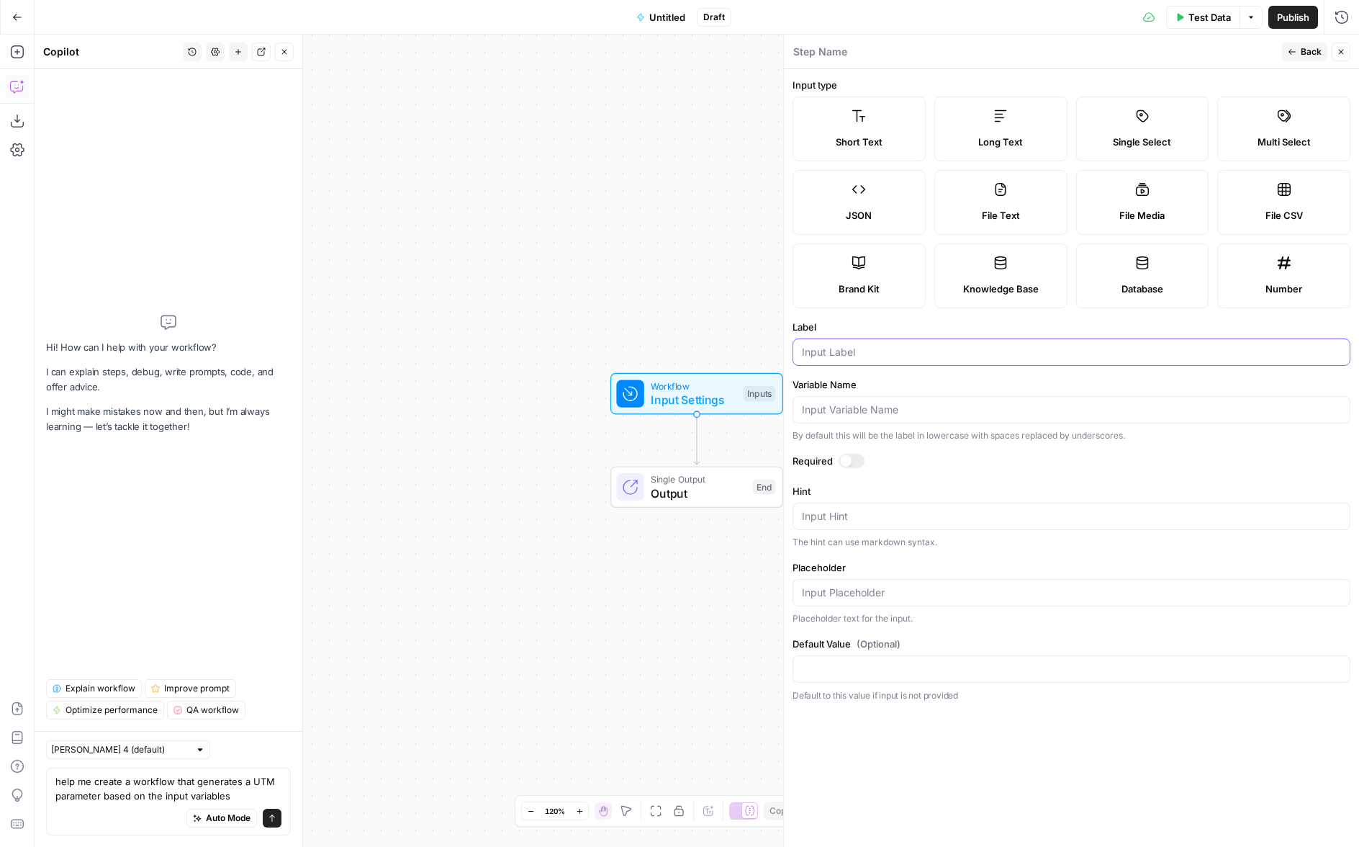
click at [842, 352] on input "Label" at bounding box center [1071, 352] width 539 height 14
type input "utm_medium"
click at [1303, 55] on span "Back" at bounding box center [1311, 51] width 21 height 13
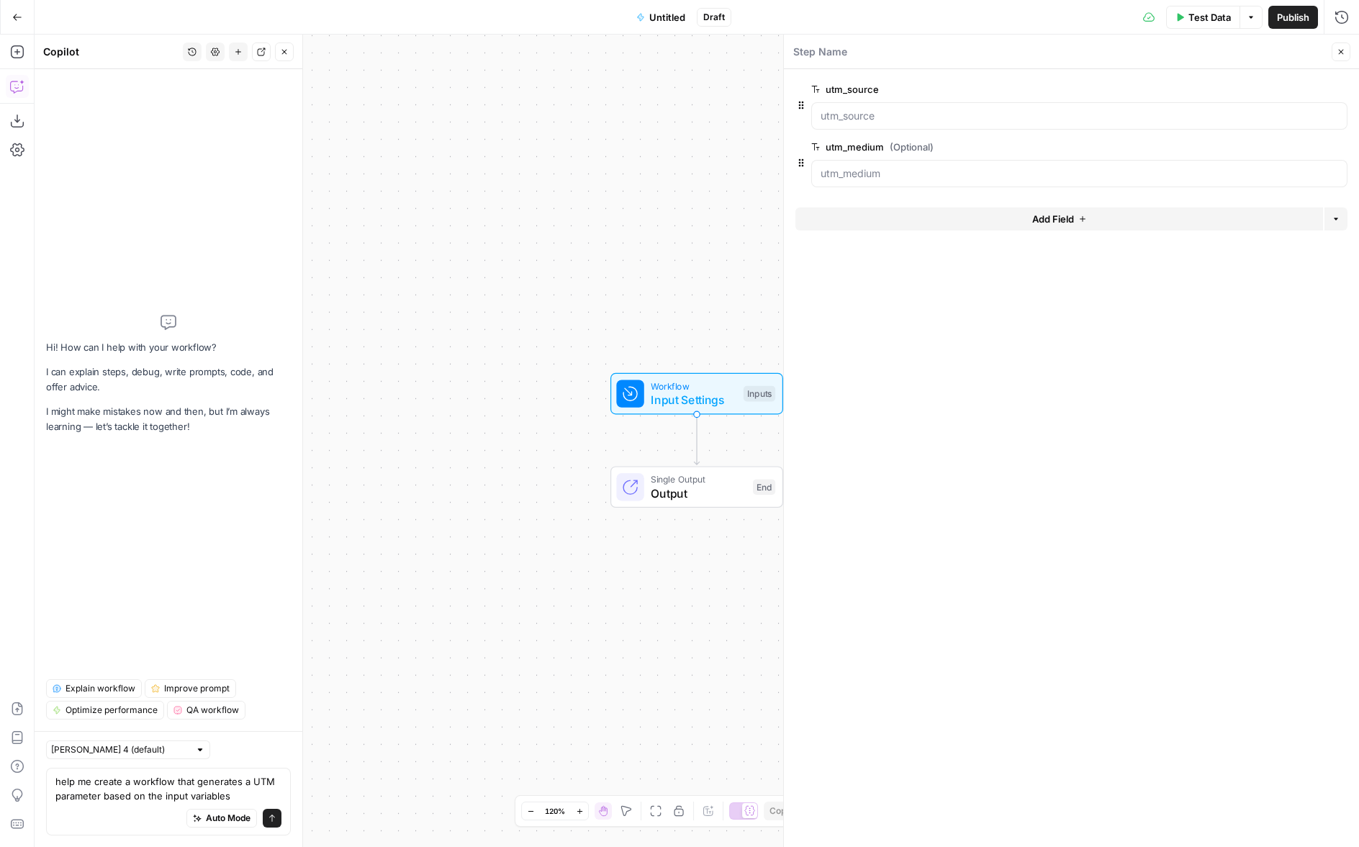
click at [1066, 225] on span "Add Field" at bounding box center [1054, 219] width 42 height 14
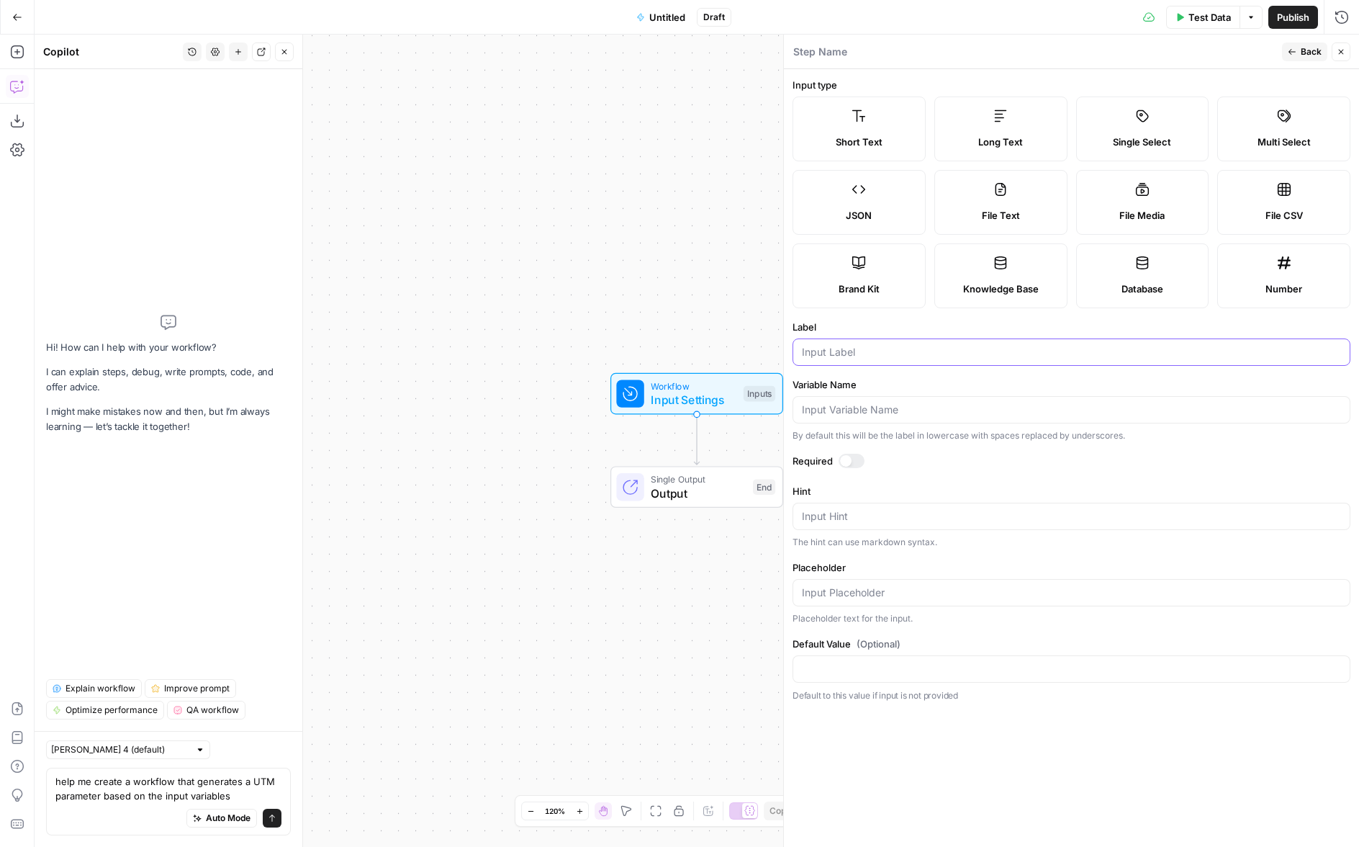
click at [886, 355] on input "Label" at bounding box center [1071, 352] width 539 height 14
type input "utm_campaign"
click at [858, 458] on div at bounding box center [852, 461] width 26 height 14
click at [1309, 50] on span "Back" at bounding box center [1311, 51] width 21 height 13
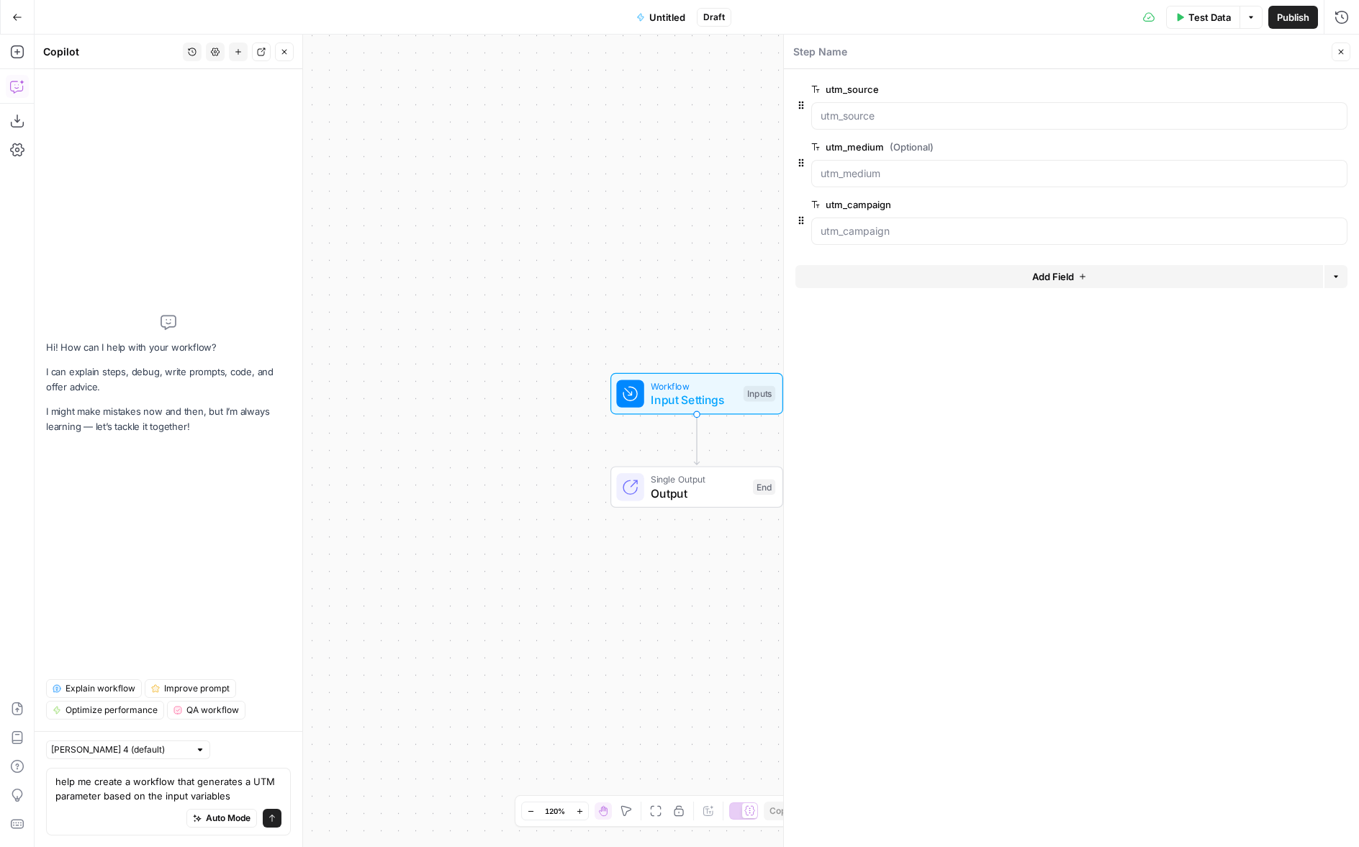
click at [1056, 287] on button "Add Field" at bounding box center [1060, 276] width 528 height 23
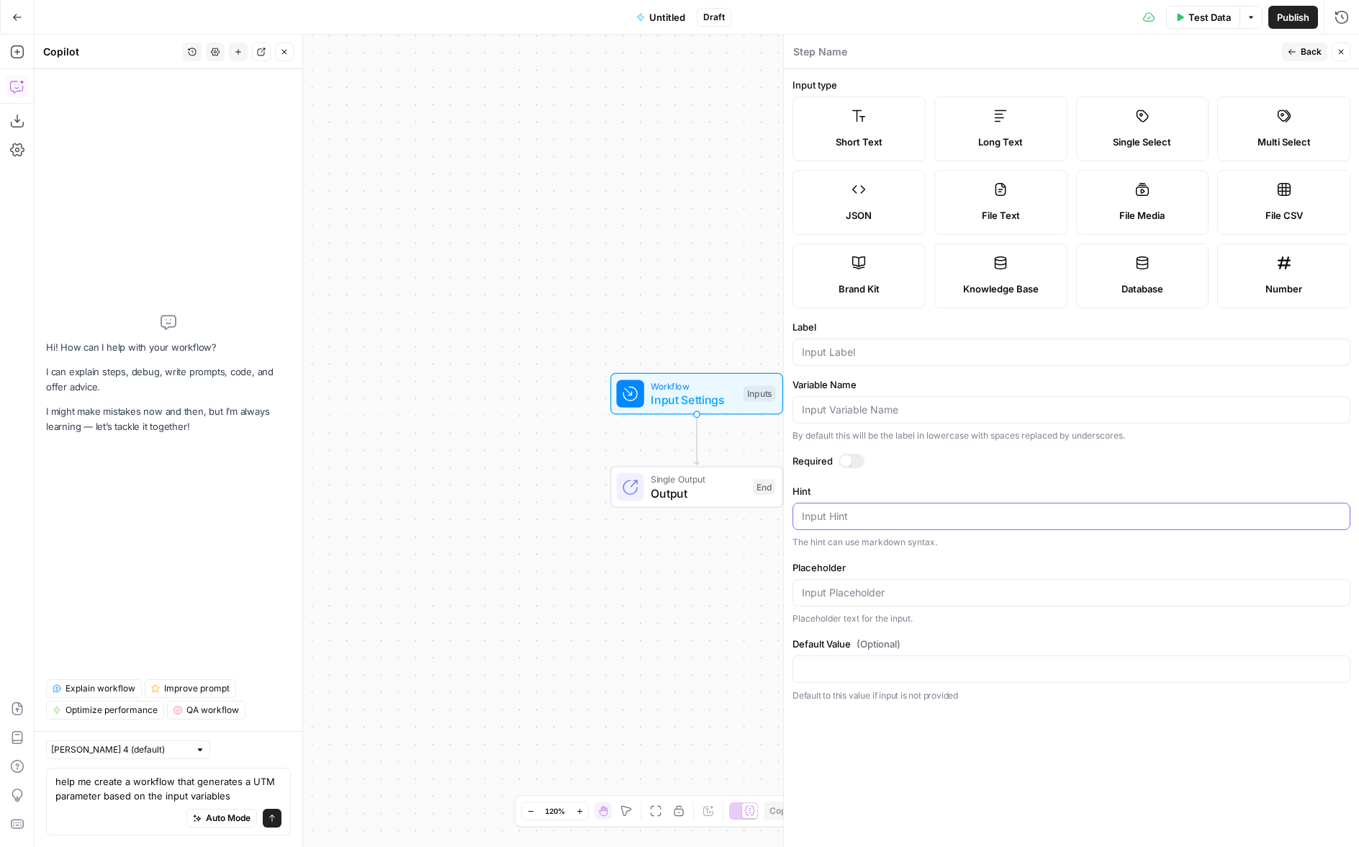
click at [871, 515] on textarea "Hint" at bounding box center [1071, 516] width 539 height 14
click at [837, 359] on input "Label" at bounding box center [1071, 352] width 539 height 14
type input "utm_content"
click at [870, 517] on textarea "Hint" at bounding box center [1071, 516] width 539 height 14
click at [913, 592] on input "Placeholder" at bounding box center [1071, 592] width 539 height 14
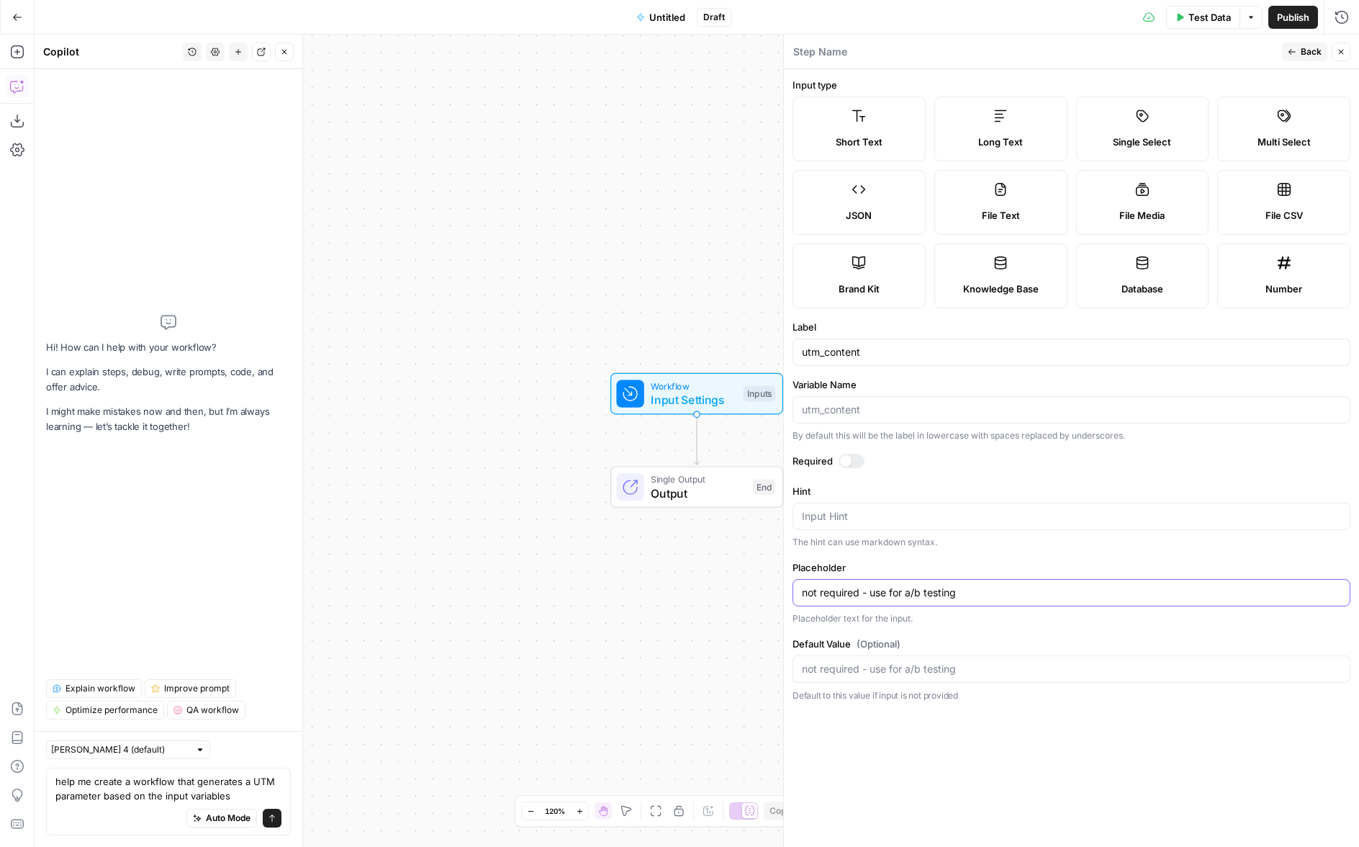
type input "not required - use for a/b testing"
click at [1297, 47] on button "Back" at bounding box center [1304, 51] width 45 height 19
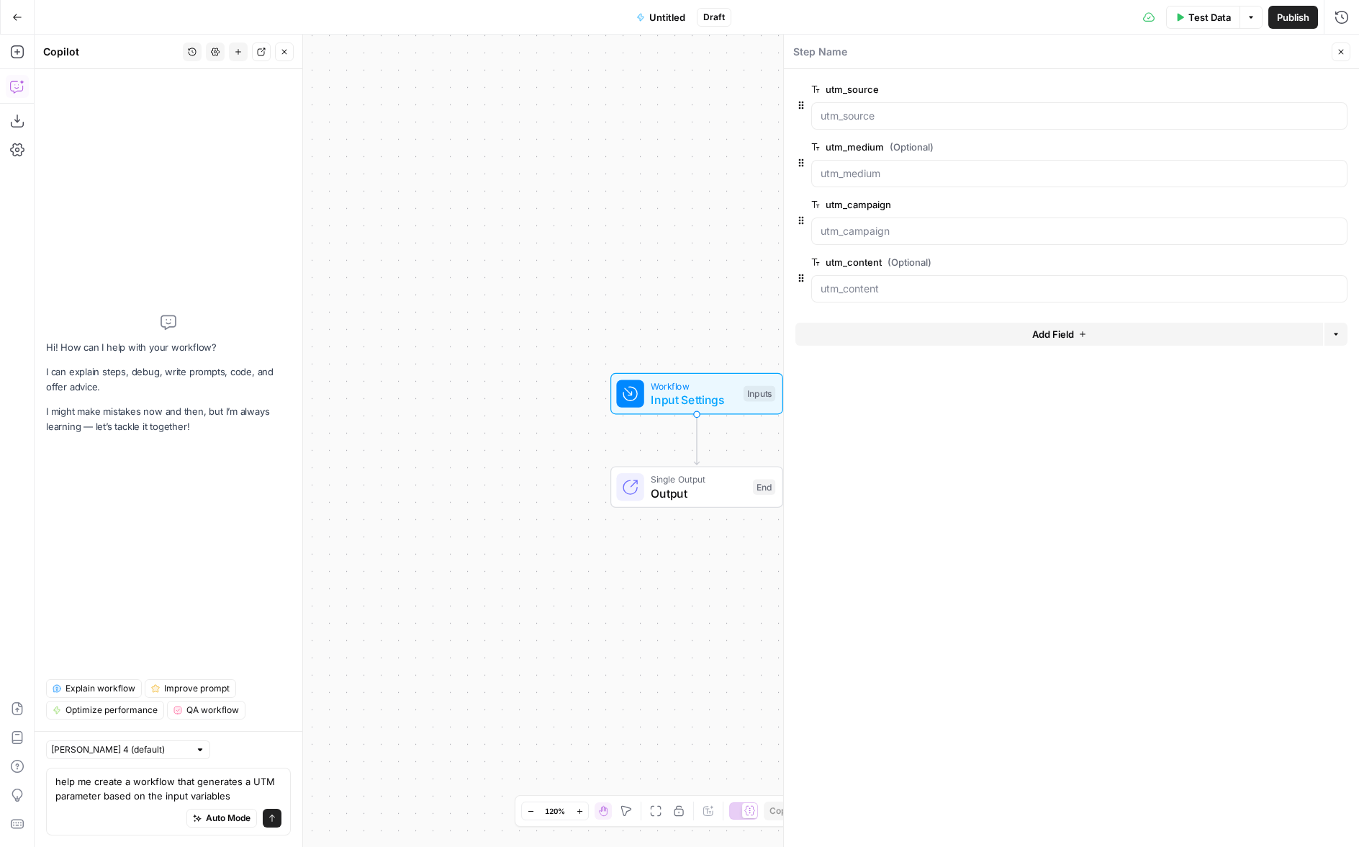
click at [1045, 328] on span "Add Field" at bounding box center [1054, 334] width 42 height 14
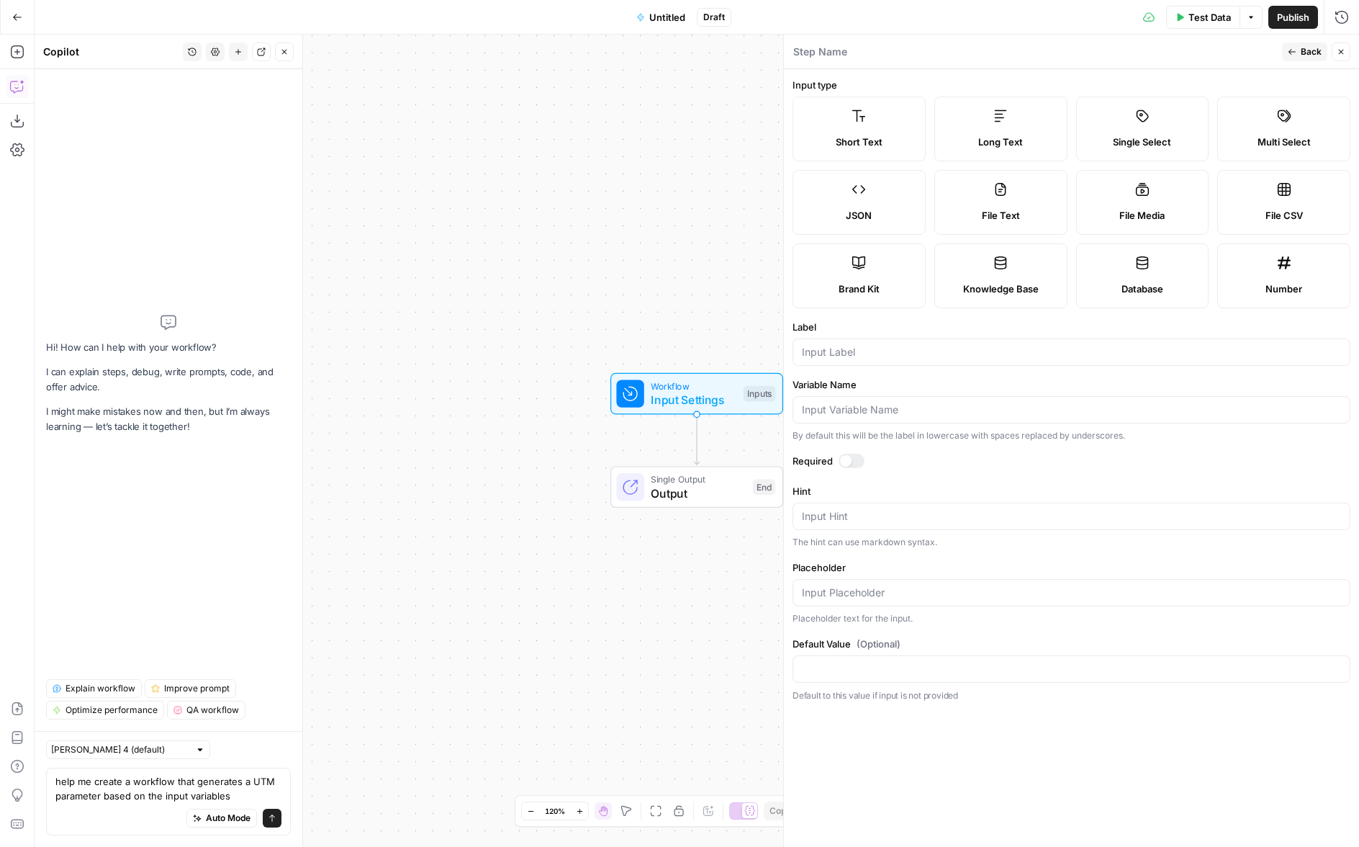
click at [1295, 45] on button "Back" at bounding box center [1304, 51] width 45 height 19
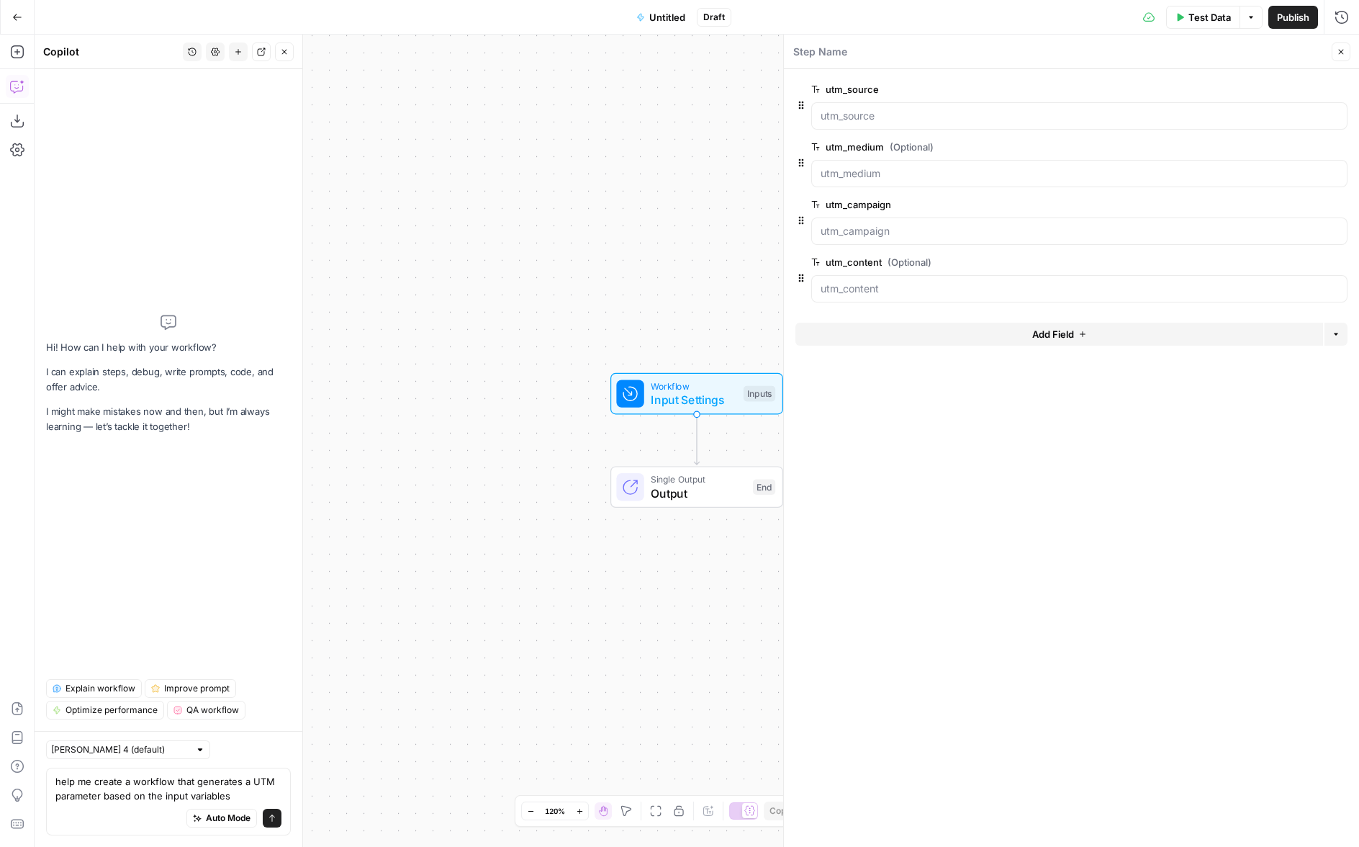
click at [1295, 143] on span "edit field" at bounding box center [1294, 147] width 32 height 12
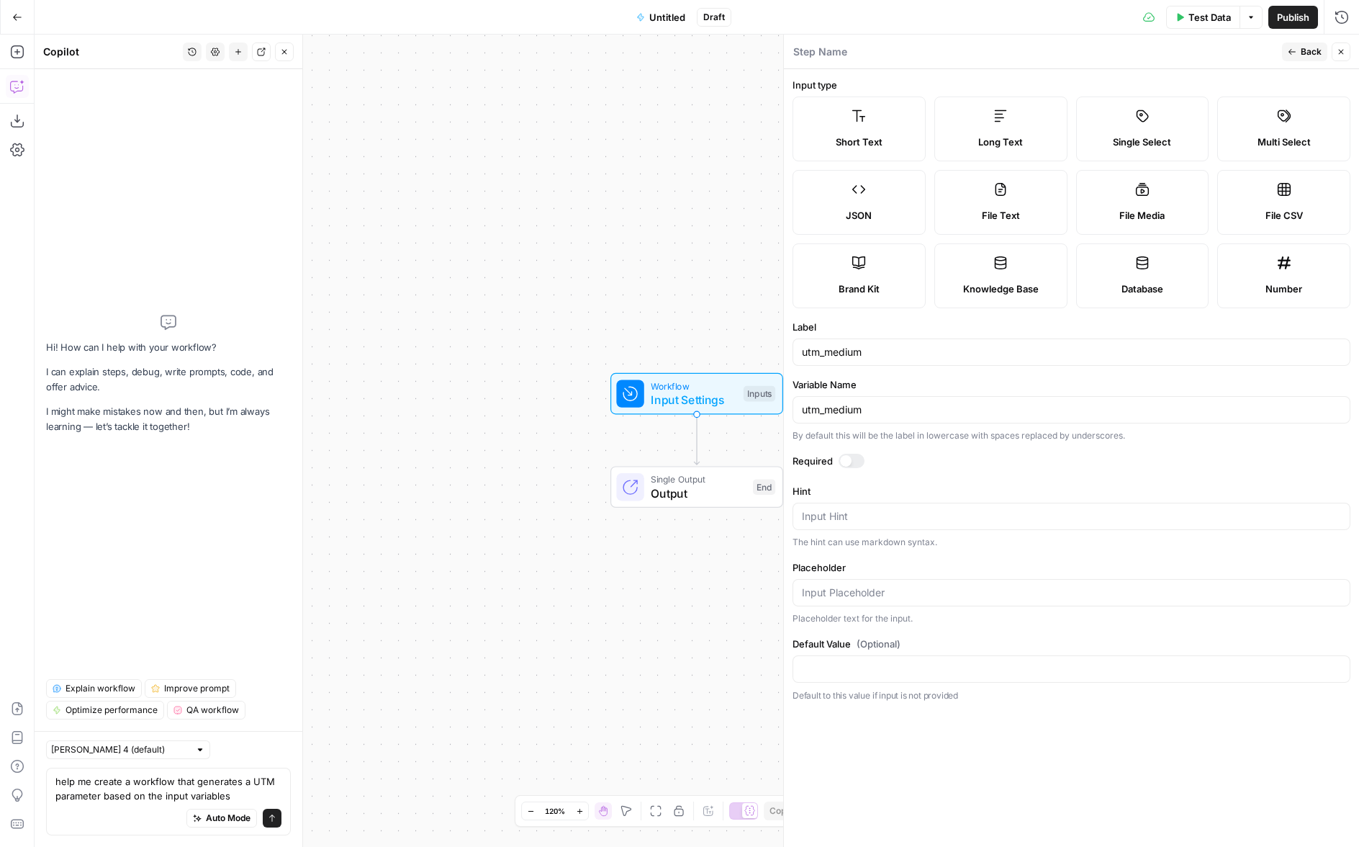
click at [850, 461] on div at bounding box center [846, 461] width 12 height 12
drag, startPoint x: 1304, startPoint y: 50, endPoint x: 1300, endPoint y: 58, distance: 8.7
click at [1304, 50] on span "Back" at bounding box center [1311, 51] width 21 height 13
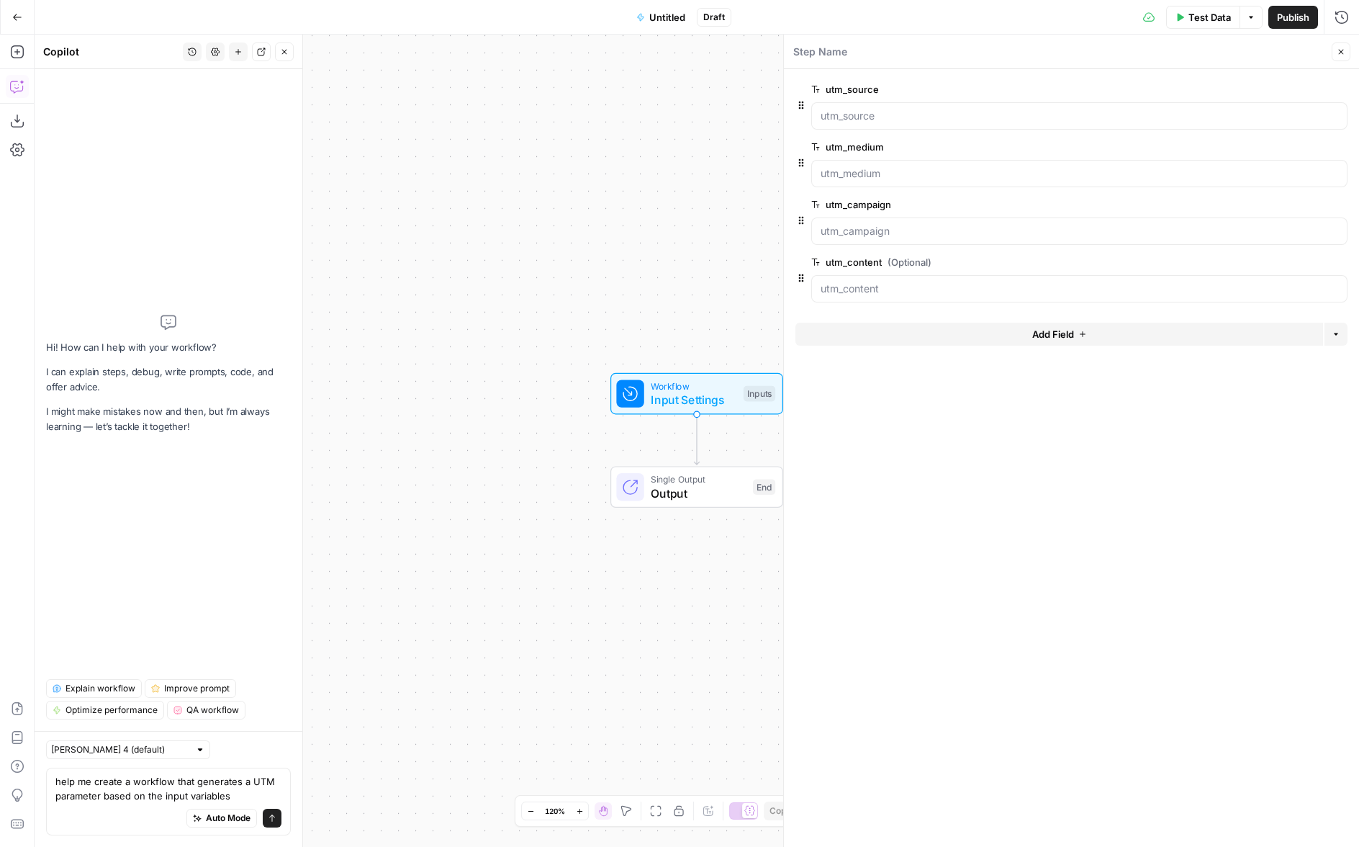
click at [1045, 338] on span "Add Field" at bounding box center [1054, 334] width 42 height 14
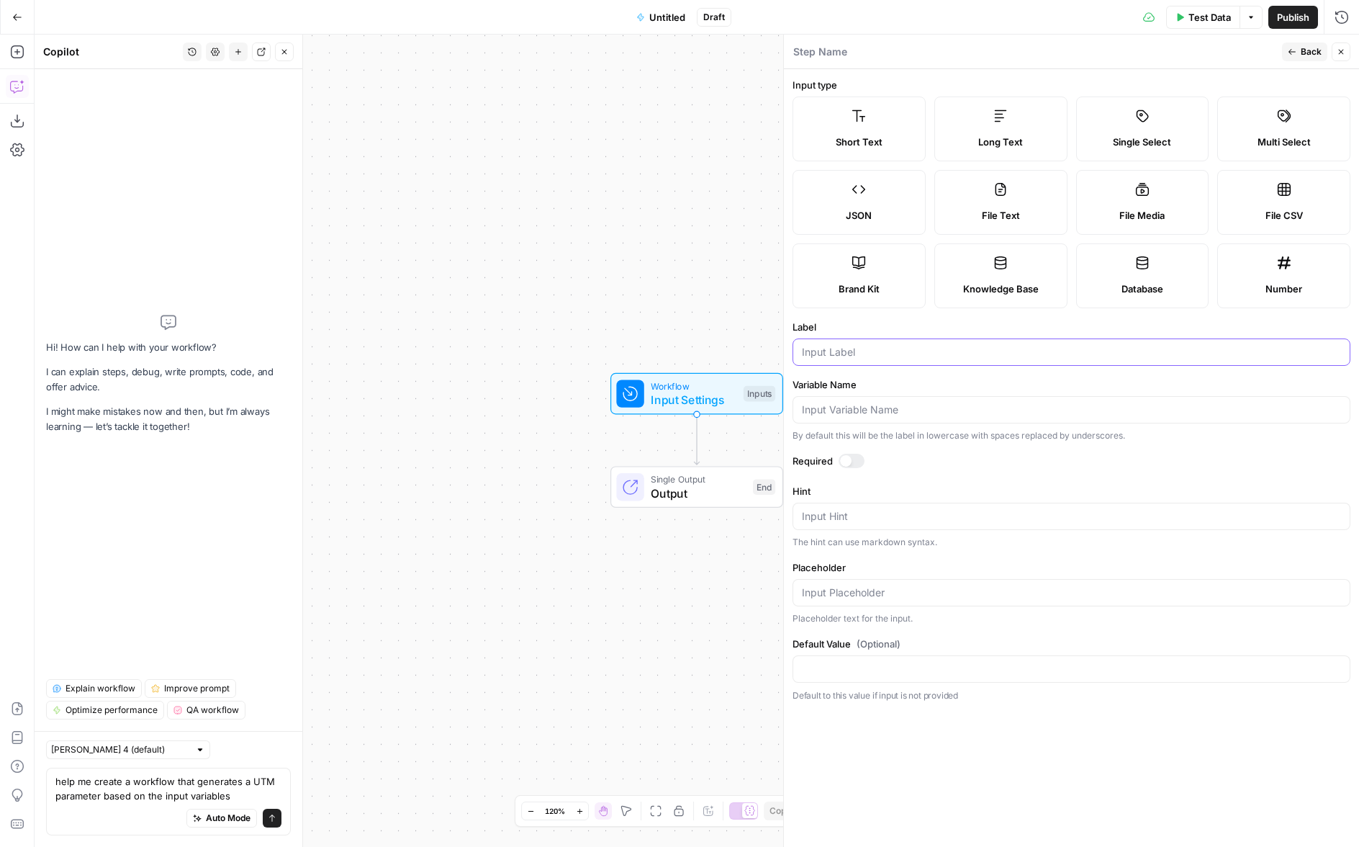
click at [907, 348] on input "Label" at bounding box center [1071, 352] width 539 height 14
type input "utm_term"
click at [925, 603] on div at bounding box center [1072, 592] width 558 height 27
type input "not required - use for specific queries (generally ppc)"
click at [1301, 50] on span "Back" at bounding box center [1311, 51] width 21 height 13
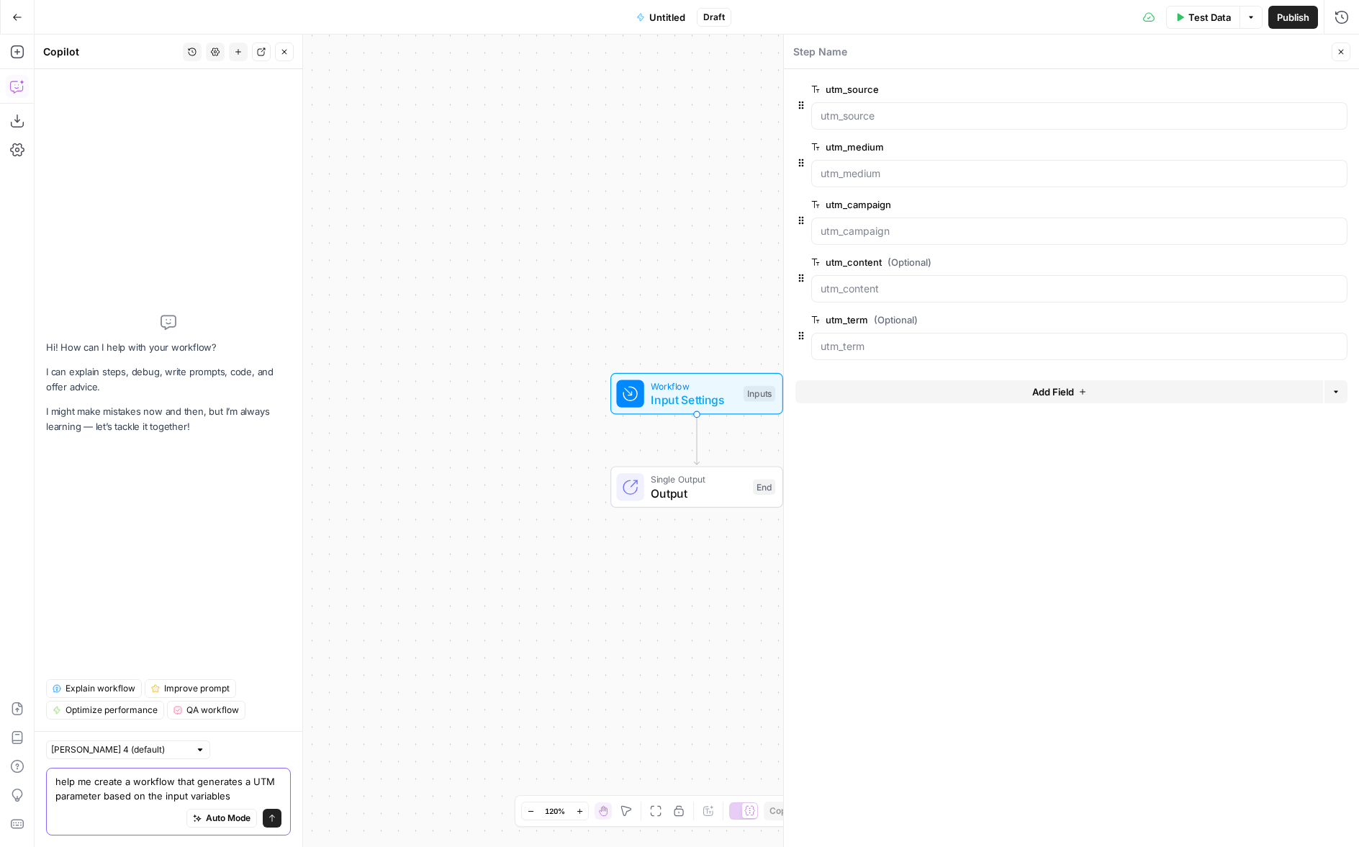
click at [237, 793] on textarea "help me create a workflow that generates a UTM parameter based on the input var…" at bounding box center [168, 788] width 226 height 29
drag, startPoint x: 248, startPoint y: 783, endPoint x: 248, endPoint y: 796, distance: 13.0
click at [248, 796] on textarea "help me create a workflow that generates a UTM parameter based on the input var…" at bounding box center [168, 788] width 226 height 29
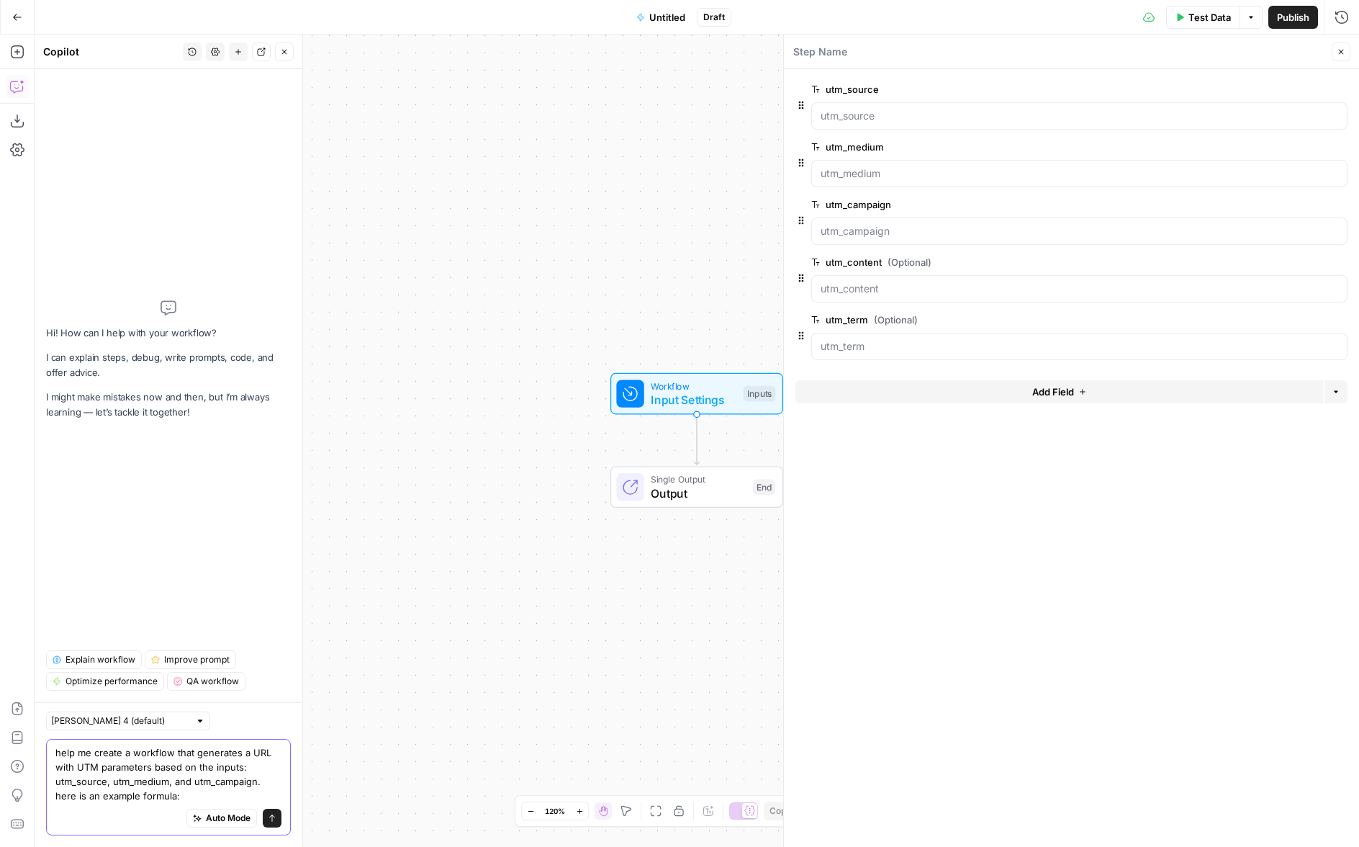
paste textarea "https://{[DOMAIN_NAME]}/{page-slug}?utm_source={source}&utm_medium={medium}&utm…"
type textarea "help me create a workflow that generates a URL with UTM parameters based on the…"
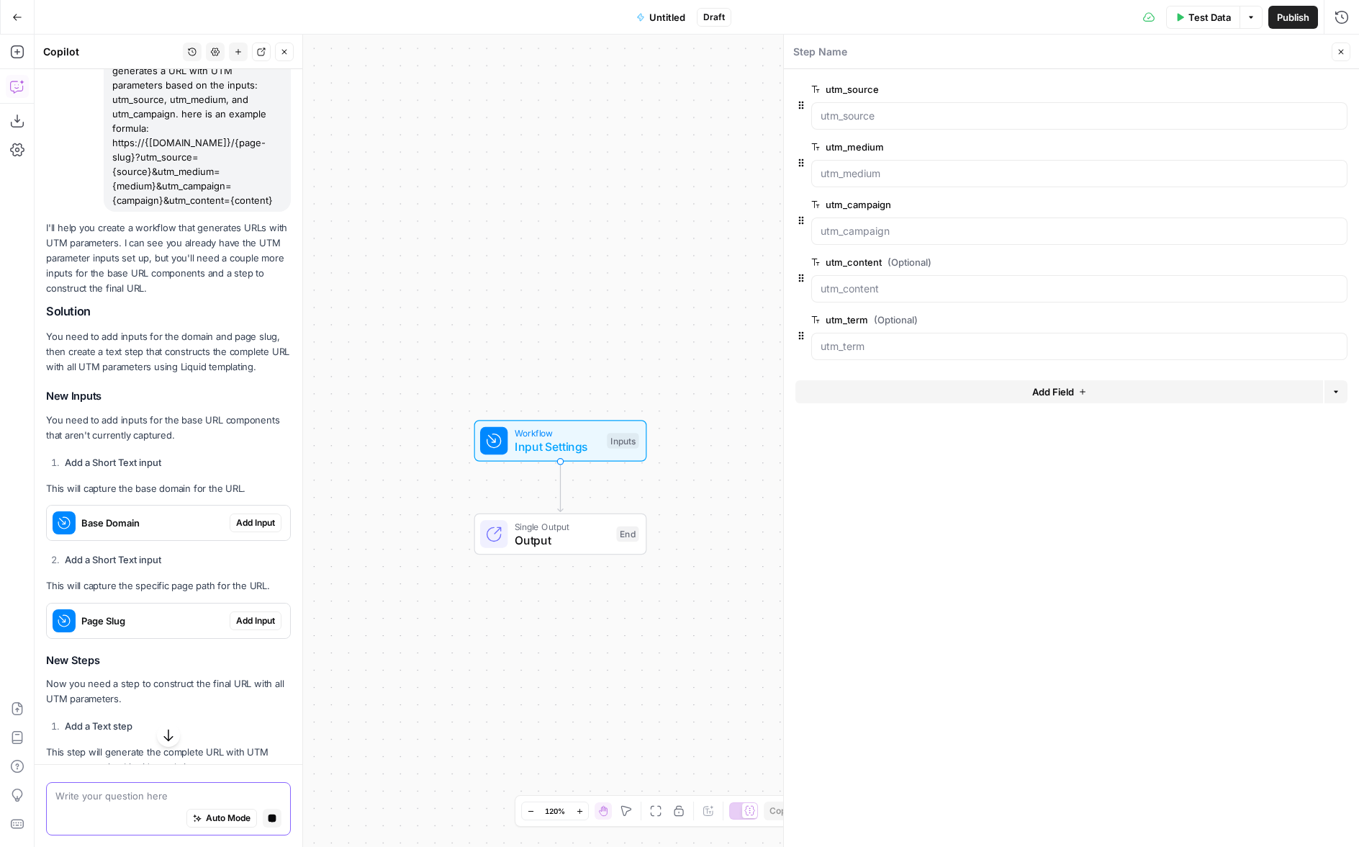
scroll to position [142, 0]
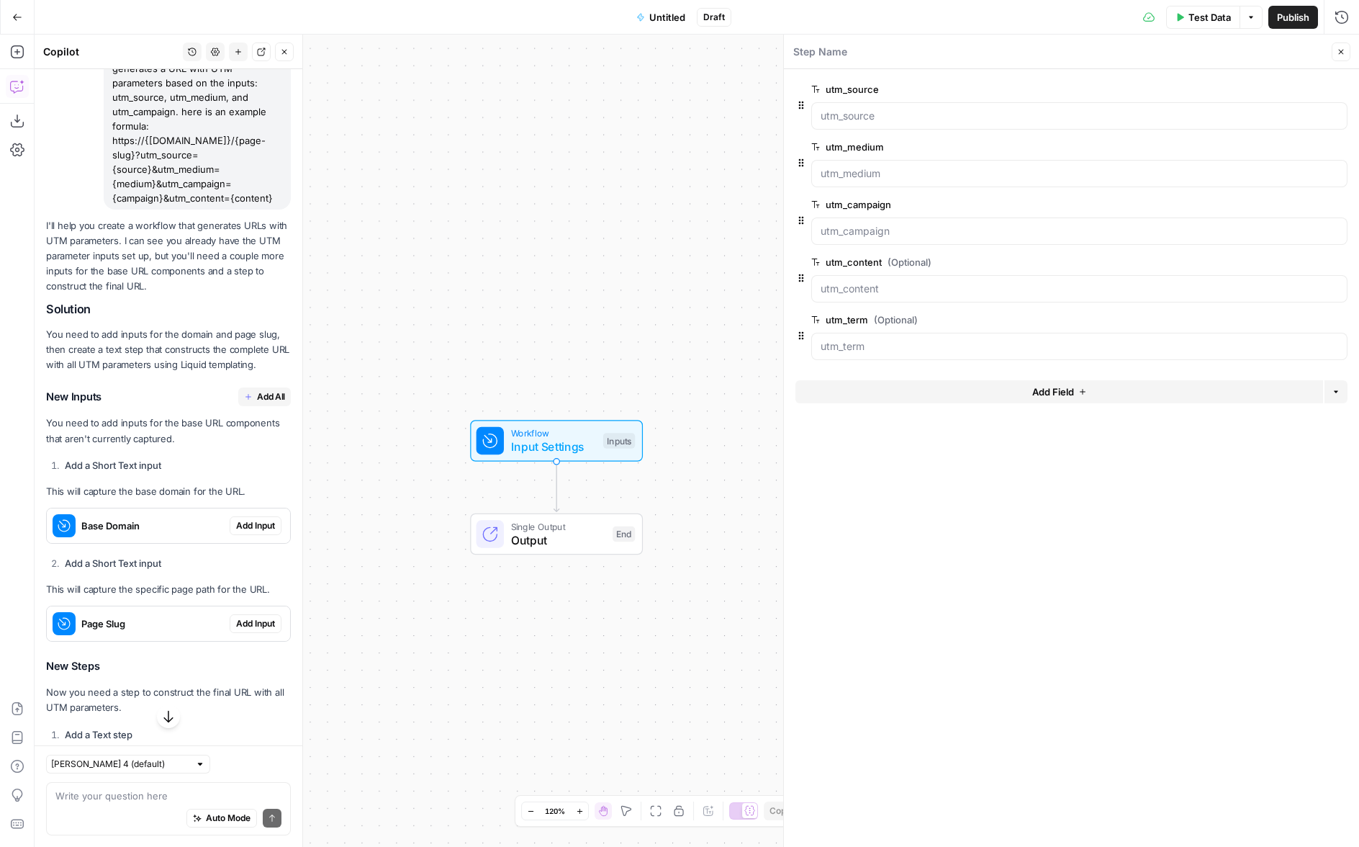
click at [1042, 392] on span "Add Field" at bounding box center [1054, 392] width 42 height 14
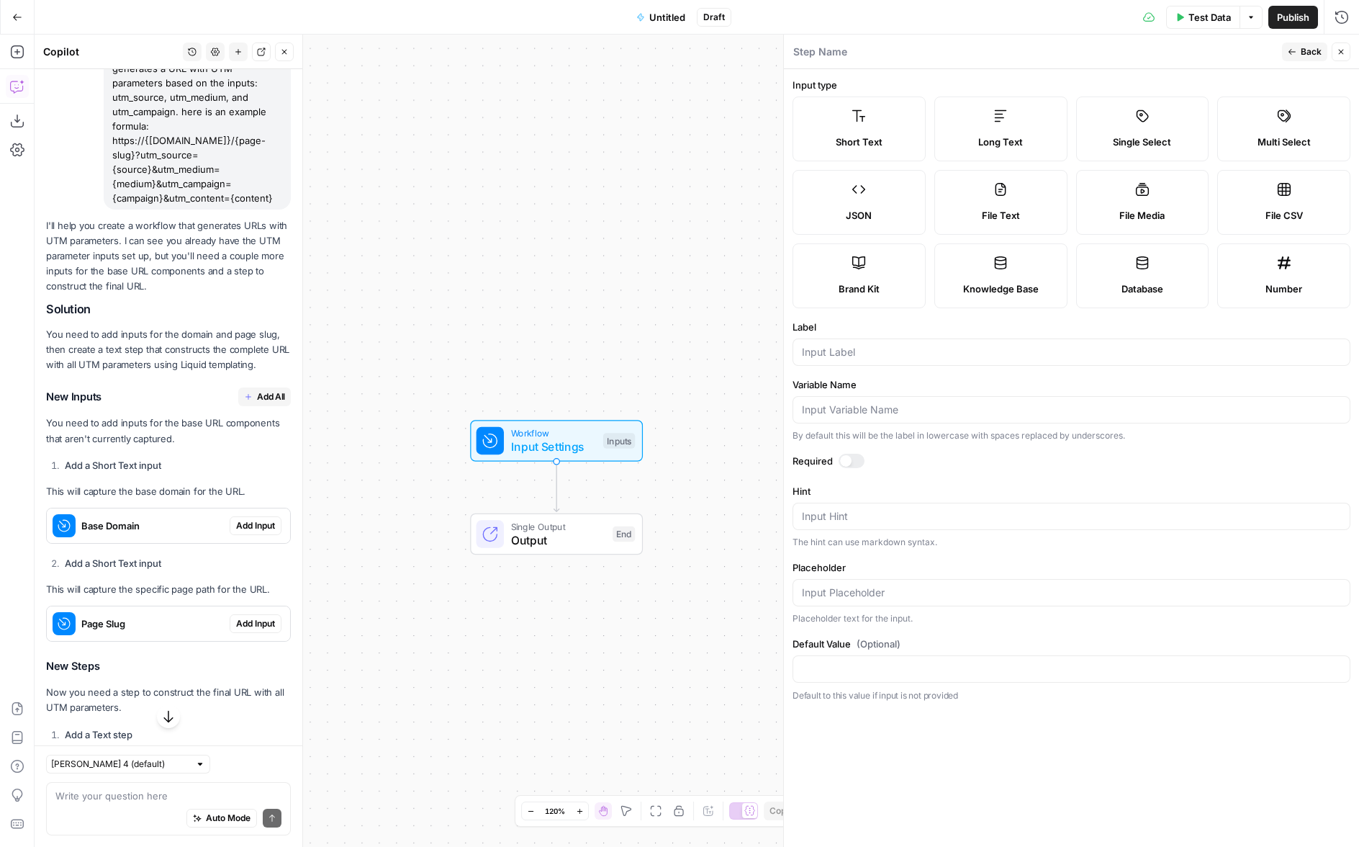
click at [818, 361] on div at bounding box center [1072, 351] width 558 height 27
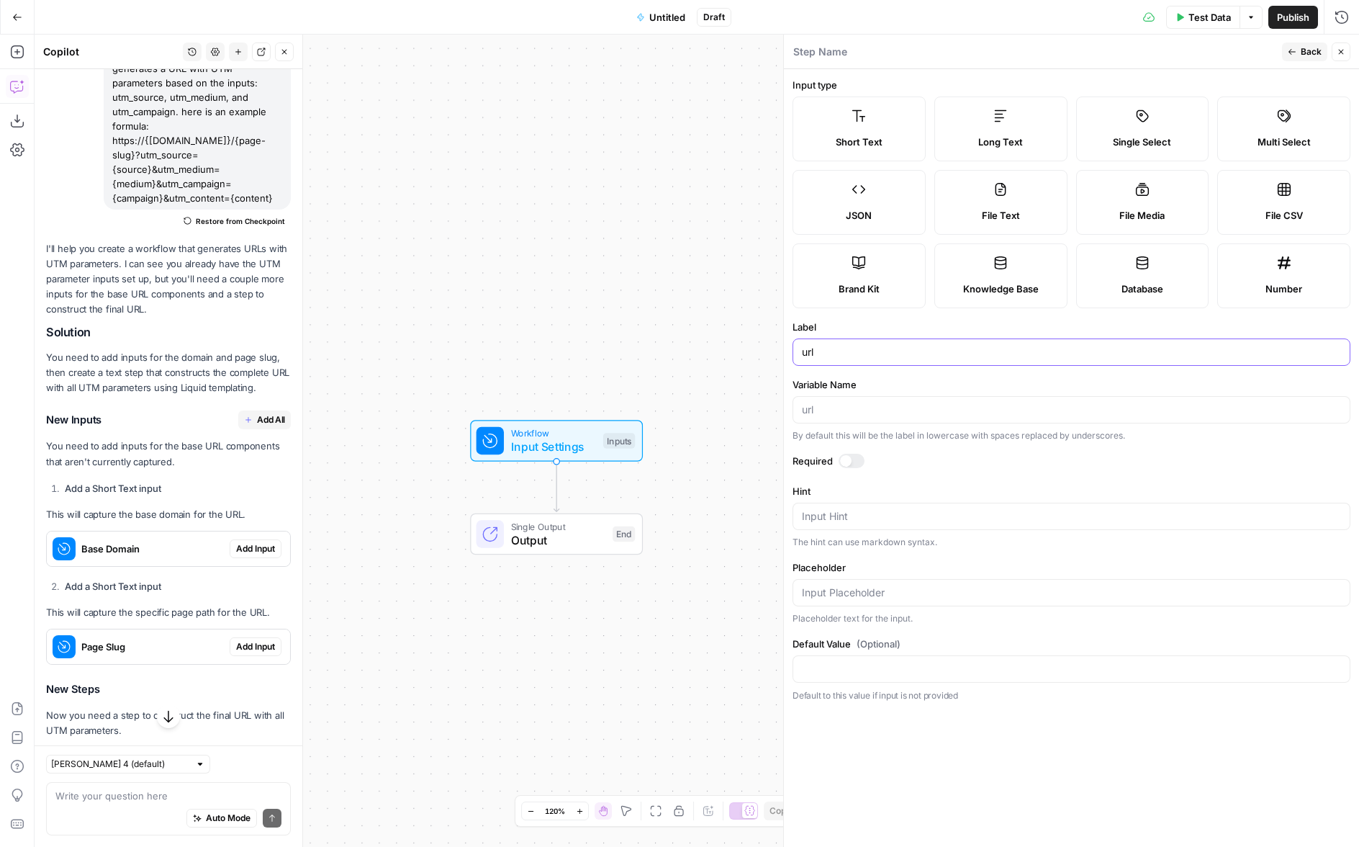
type input "url"
click at [845, 461] on div at bounding box center [846, 461] width 12 height 12
drag, startPoint x: 1307, startPoint y: 55, endPoint x: 1264, endPoint y: 66, distance: 43.8
click at [1307, 55] on span "Back" at bounding box center [1311, 51] width 21 height 13
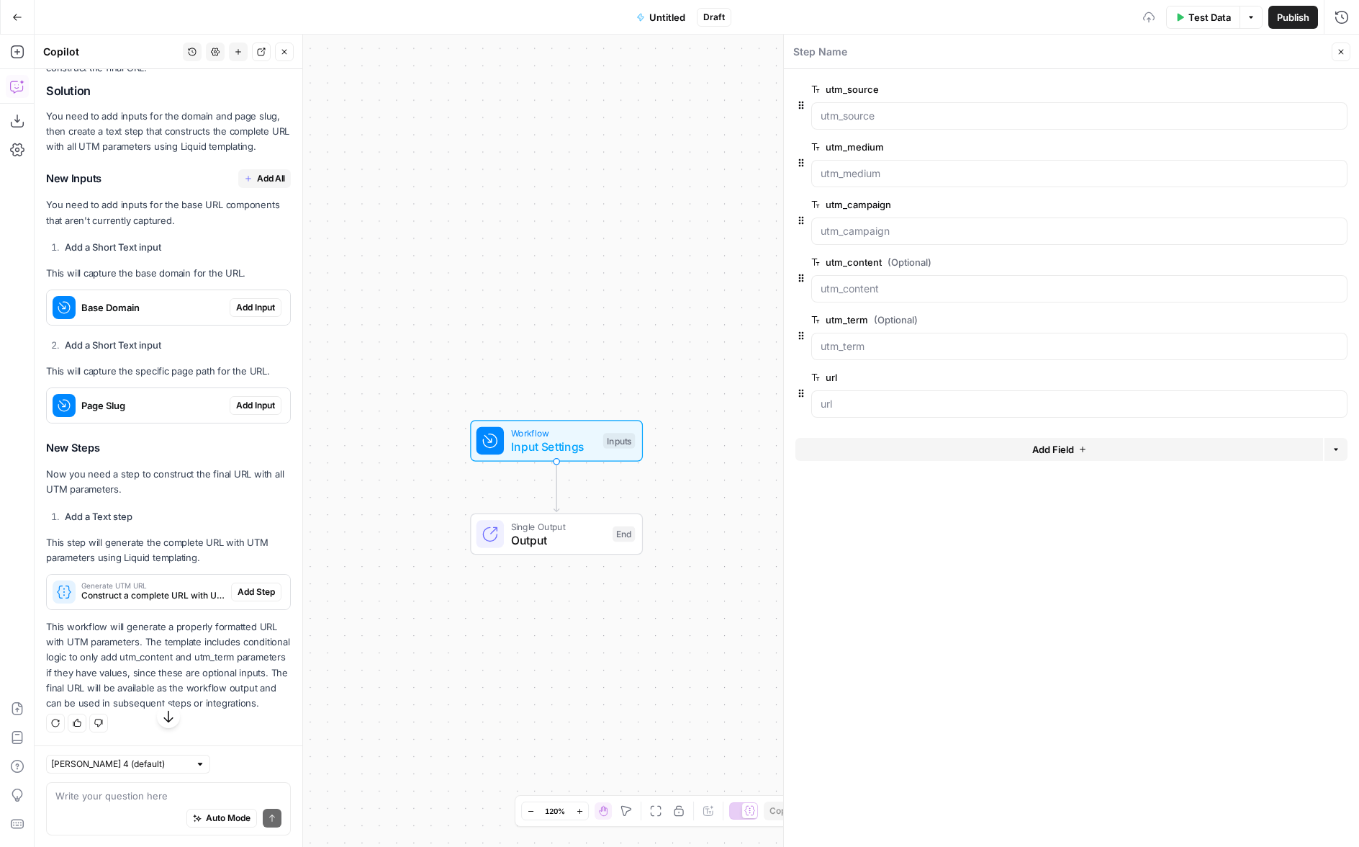
scroll to position [415, 0]
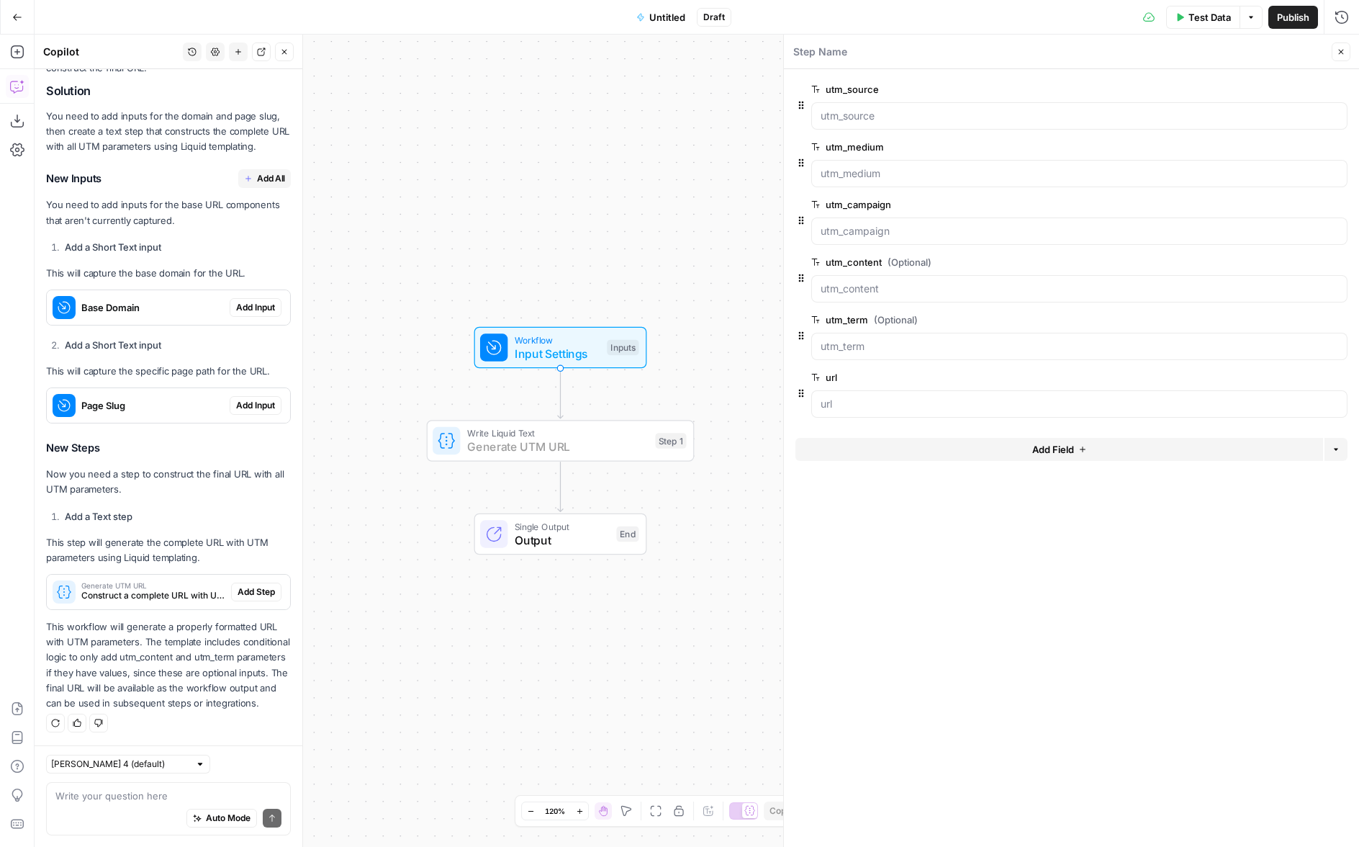
click at [238, 585] on span "Add Step" at bounding box center [256, 591] width 37 height 13
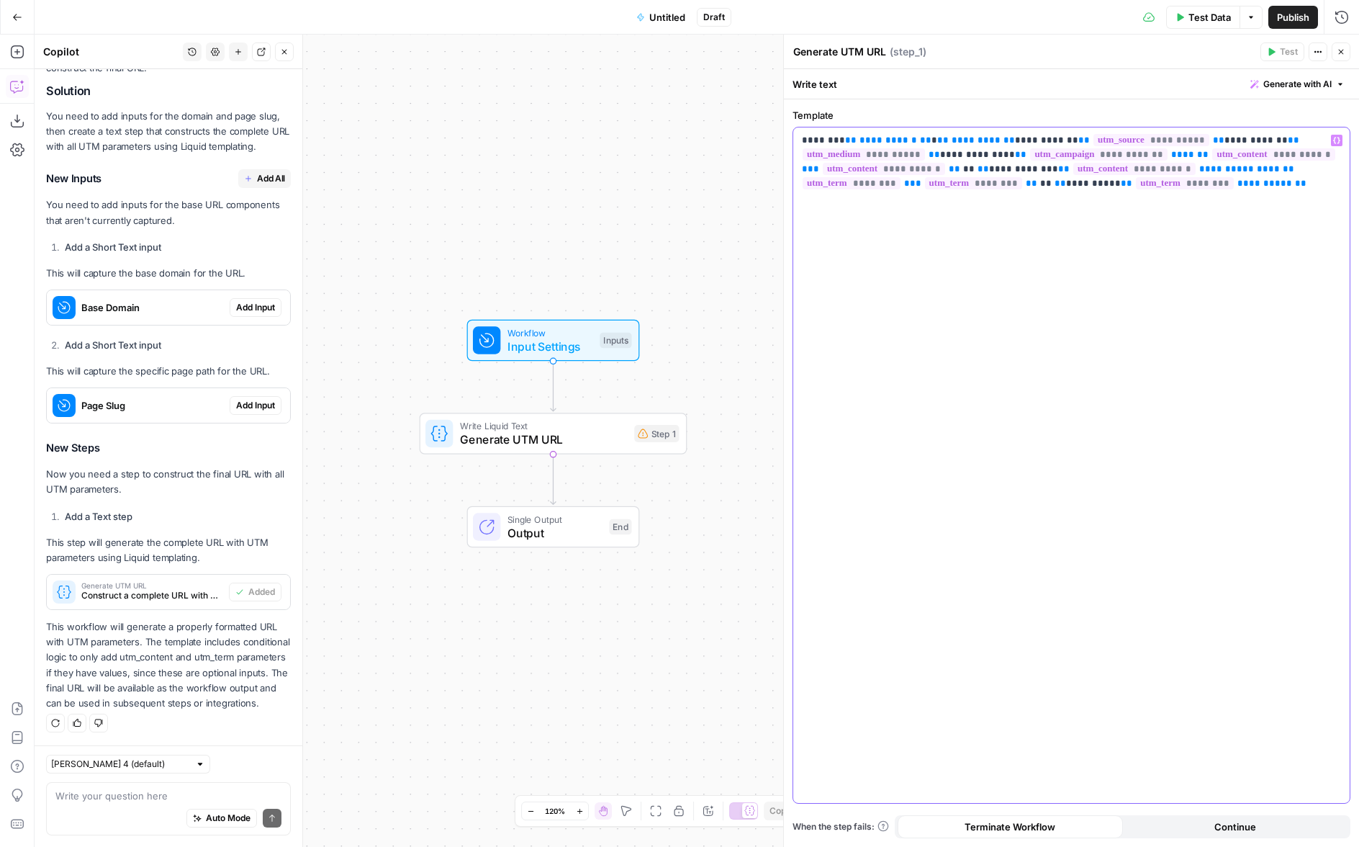
drag, startPoint x: 981, startPoint y: 140, endPoint x: 787, endPoint y: 139, distance: 194.4
click at [787, 139] on div "**********" at bounding box center [1071, 441] width 576 height 812
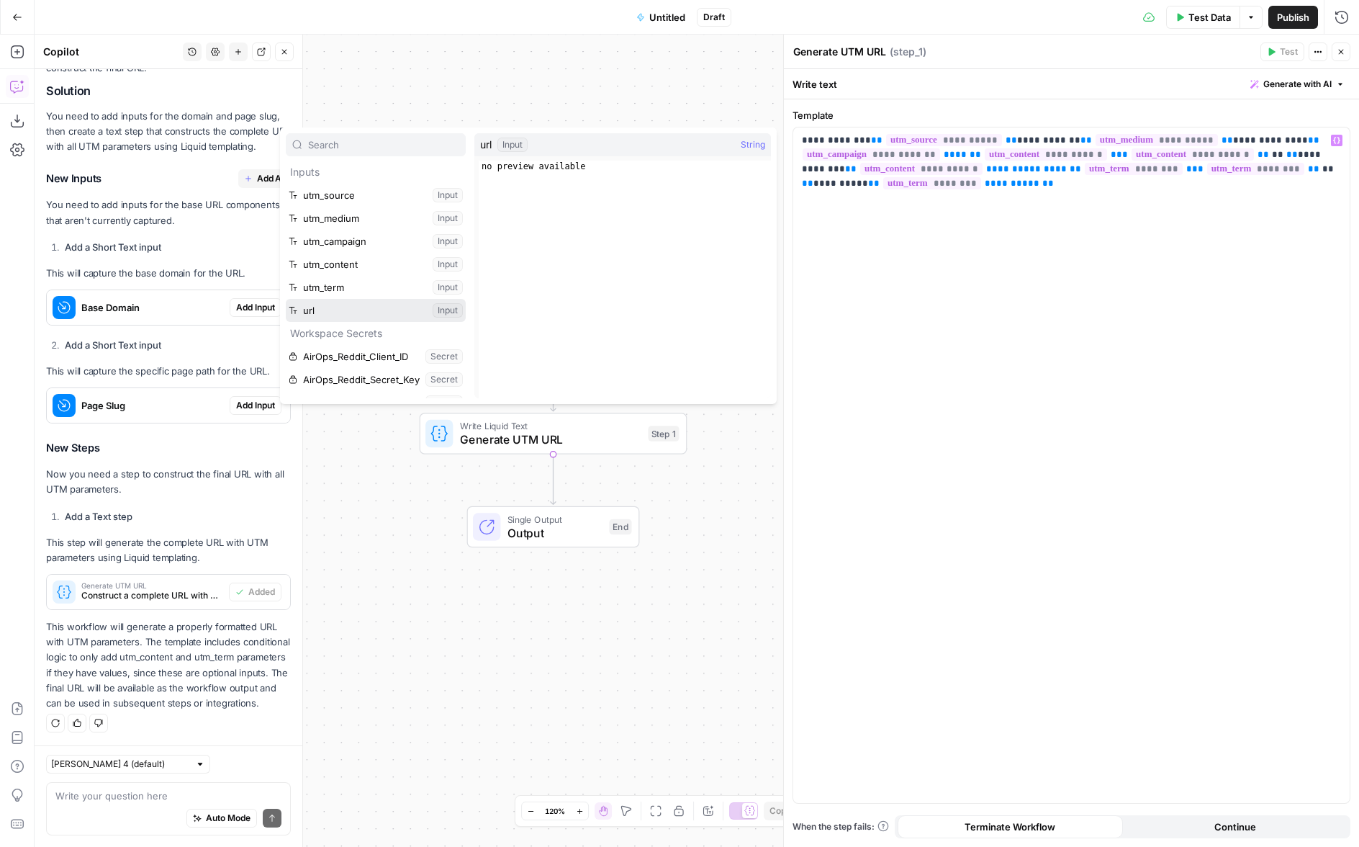
click at [340, 311] on button "Select variable url" at bounding box center [376, 310] width 180 height 23
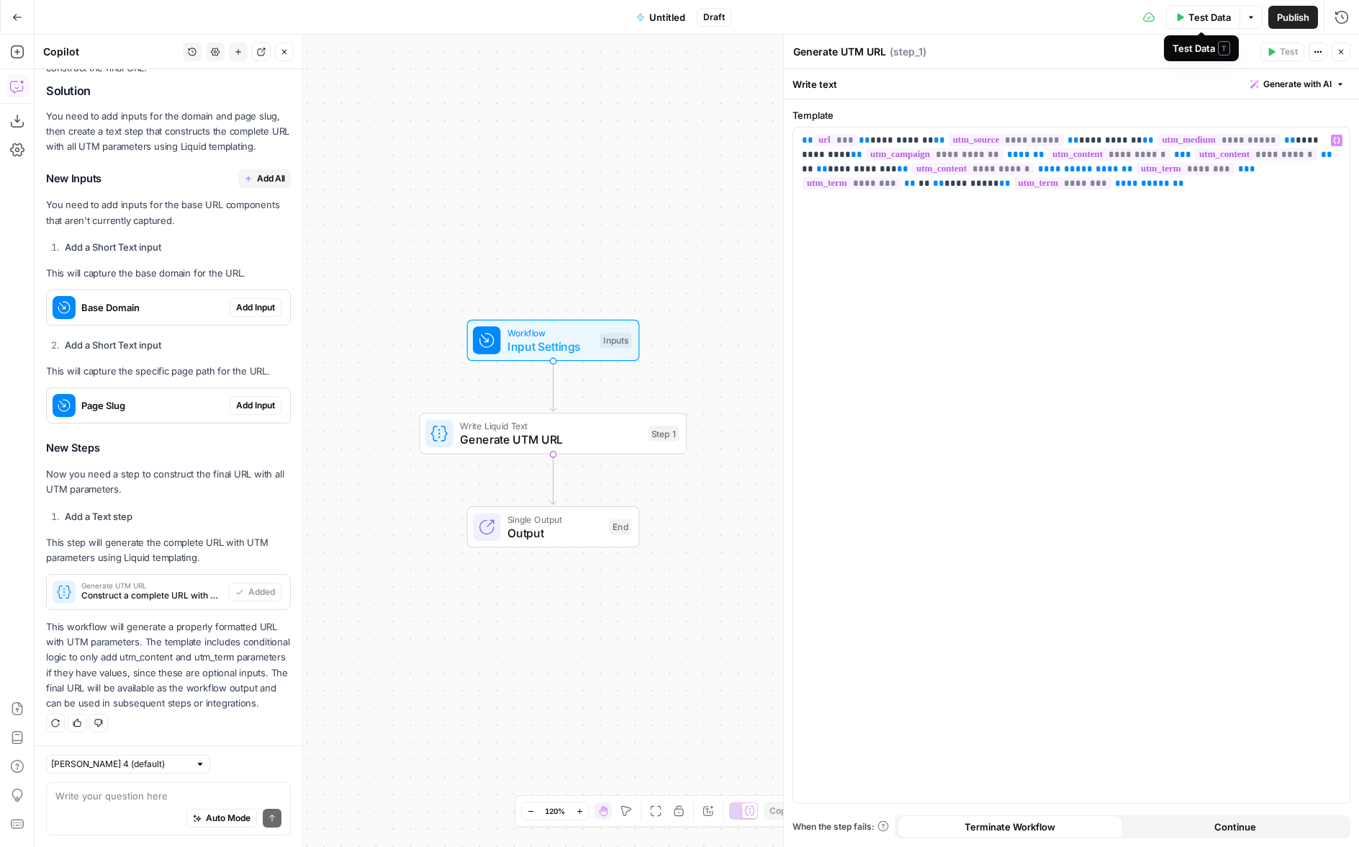
click at [1212, 21] on span "Test Data" at bounding box center [1210, 17] width 42 height 14
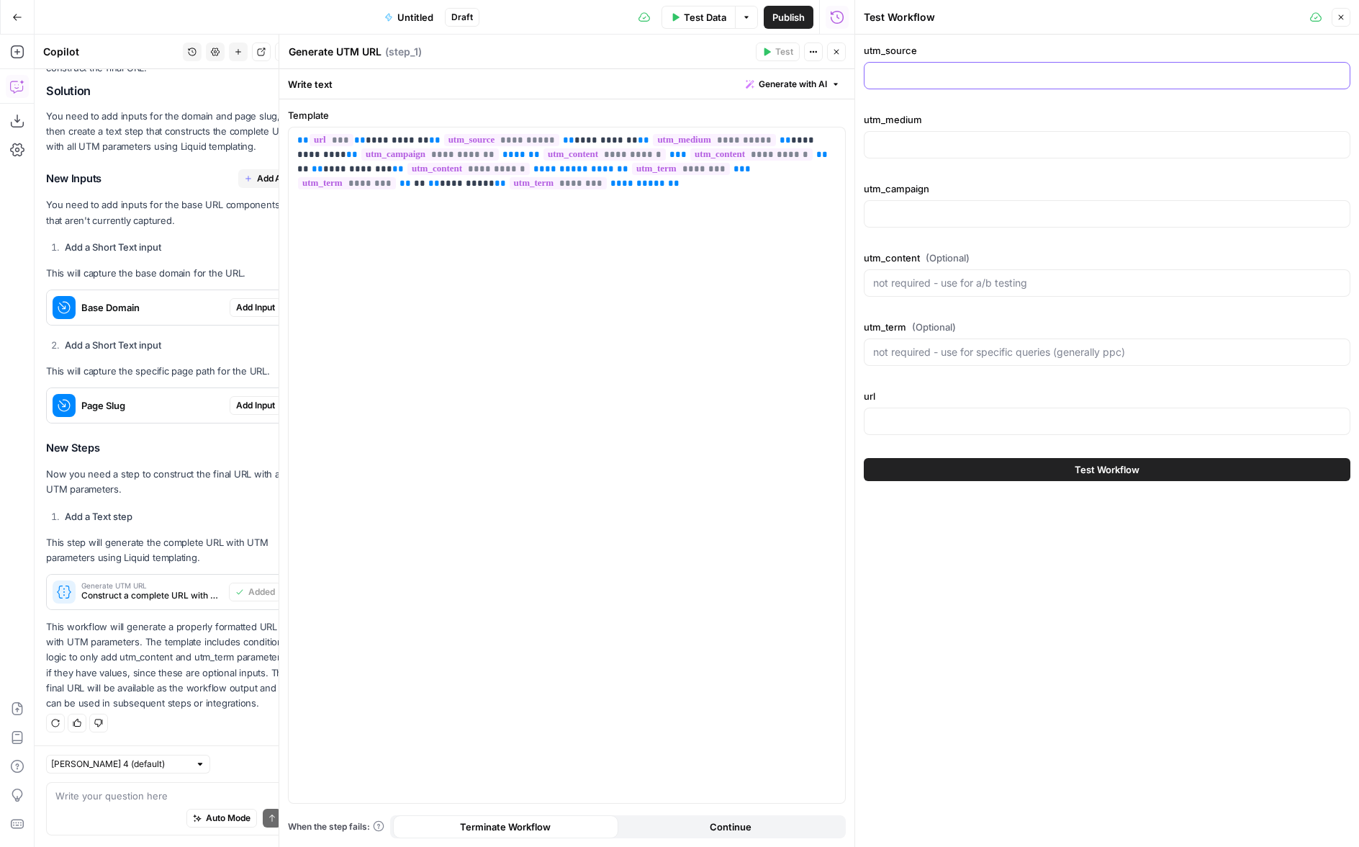
click at [944, 76] on input "utm_source" at bounding box center [1107, 75] width 468 height 14
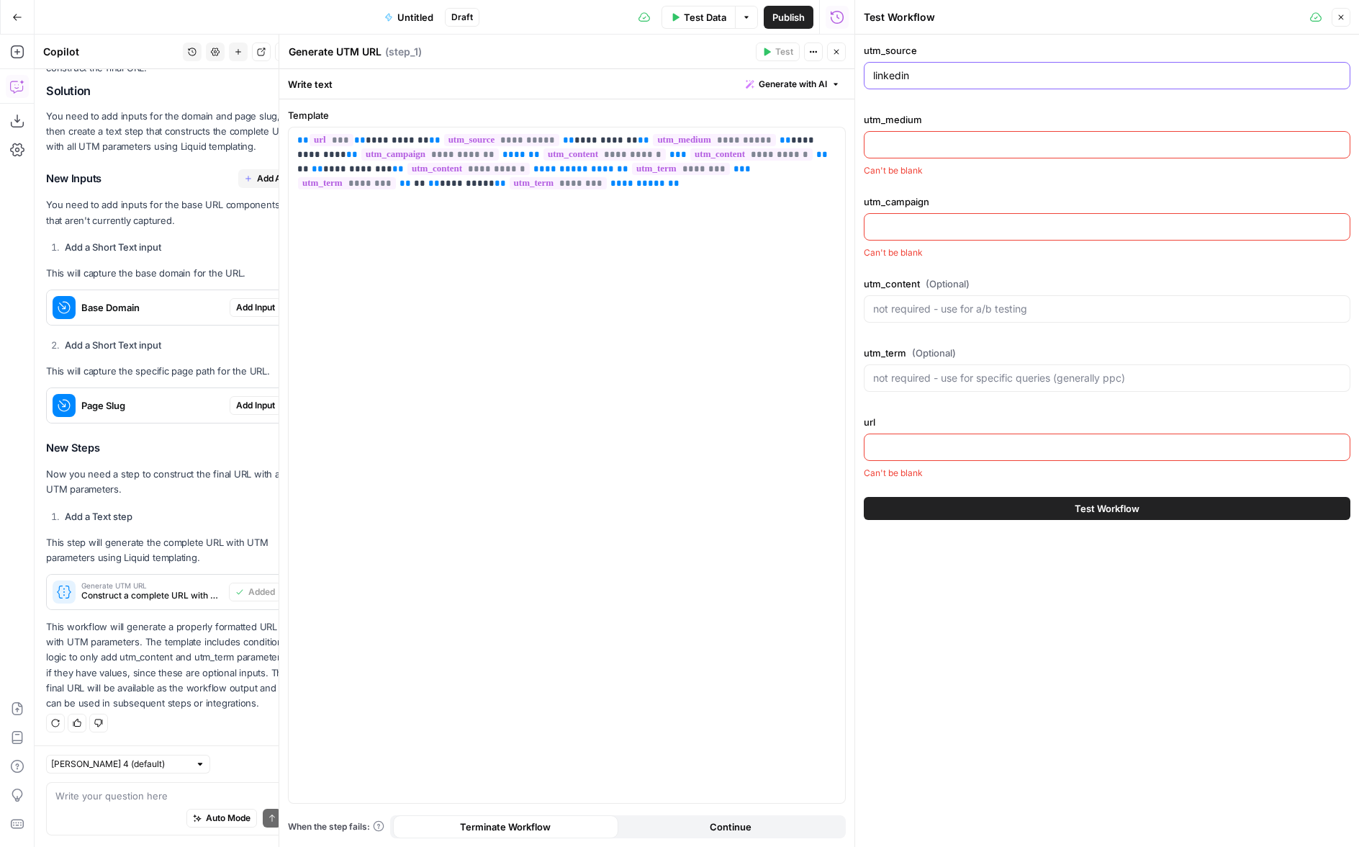
type input "linkedin"
click at [909, 145] on input "utm_medium" at bounding box center [1107, 145] width 468 height 14
click at [913, 230] on input "utm_campaign" at bounding box center [1107, 227] width 468 height 14
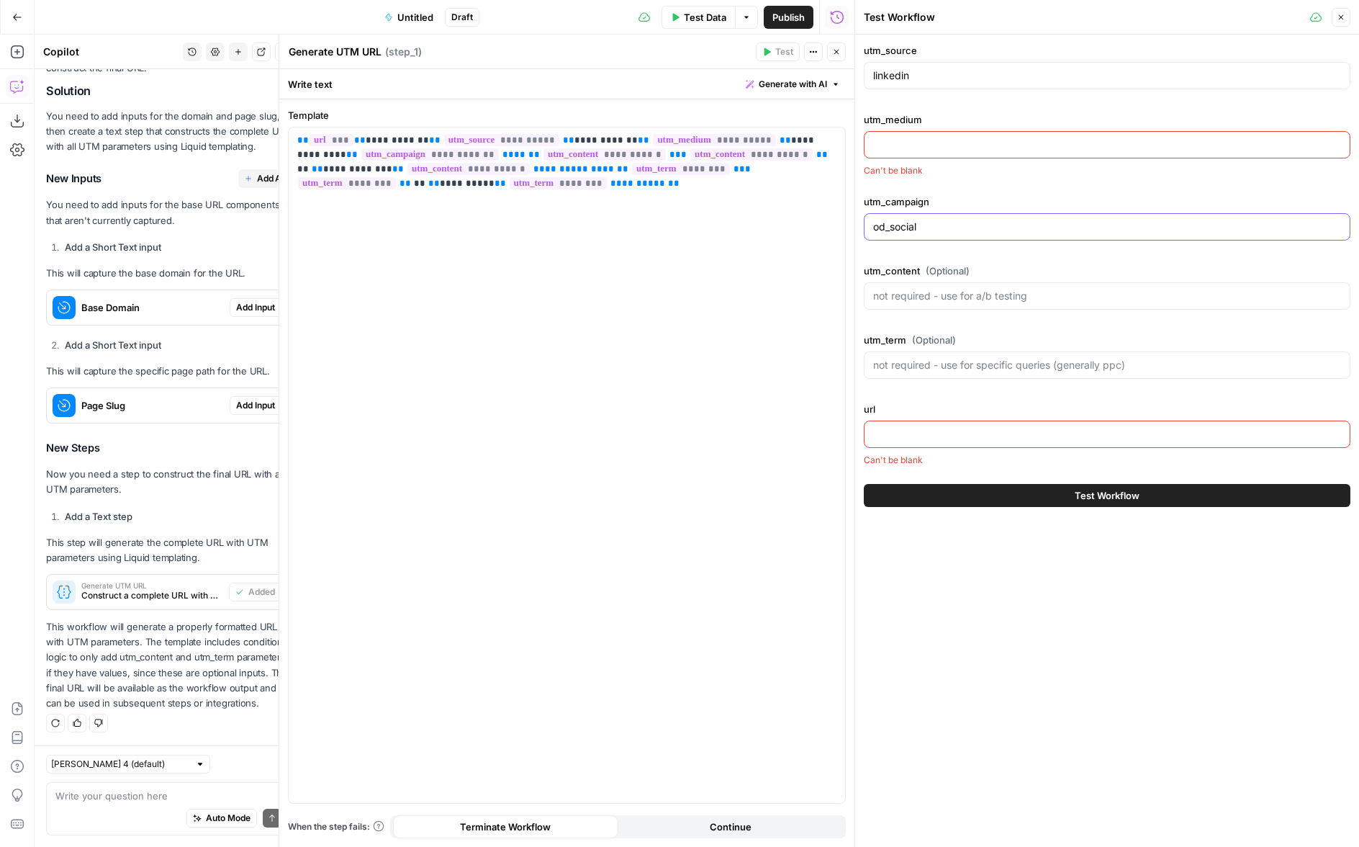
type input "od_social"
click at [918, 150] on input "utm_medium" at bounding box center [1107, 145] width 468 height 14
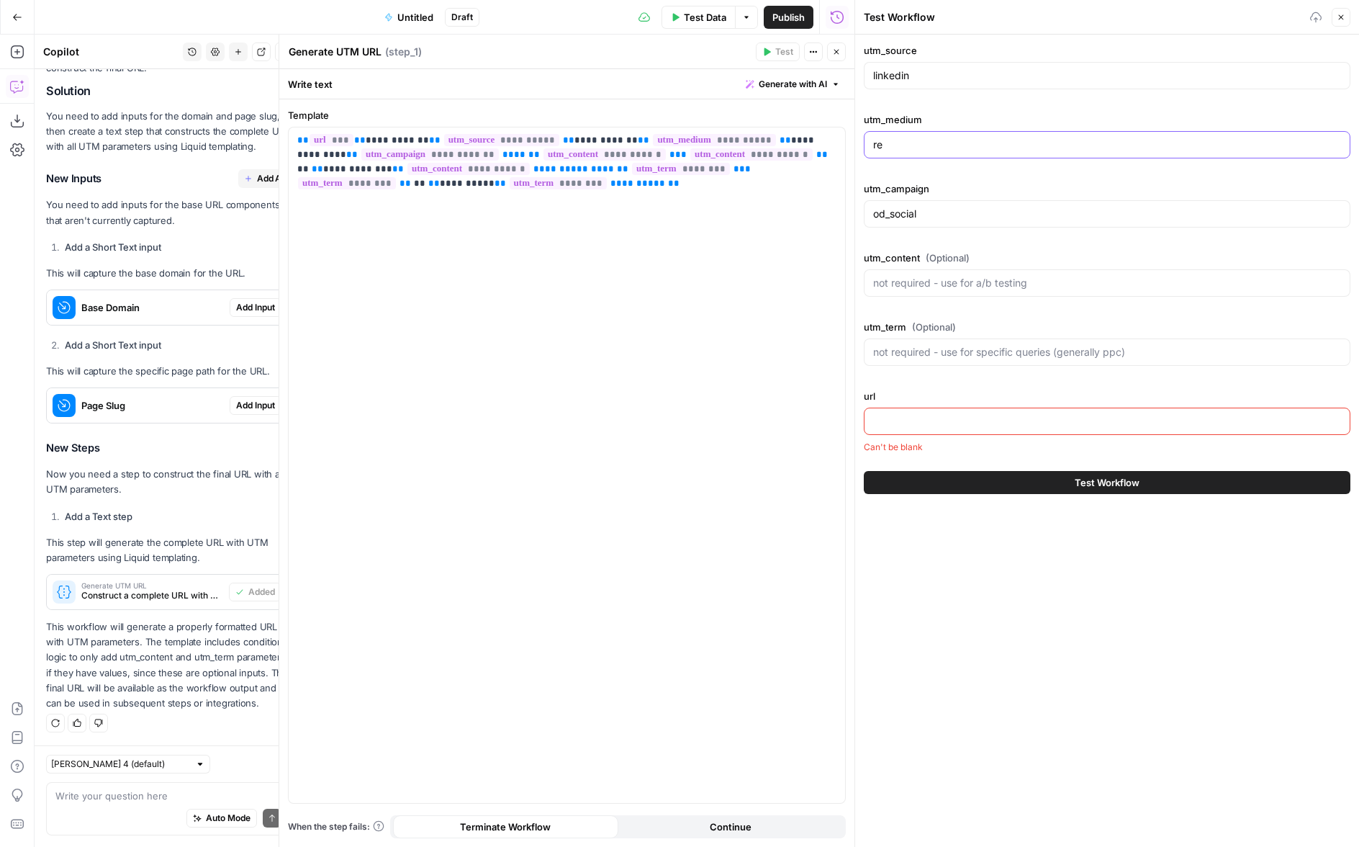
type input "r"
type input "social"
drag, startPoint x: 888, startPoint y: 221, endPoint x: 991, endPoint y: 222, distance: 103.0
click at [991, 221] on input "od_social" at bounding box center [1107, 214] width 468 height 14
type input "od"
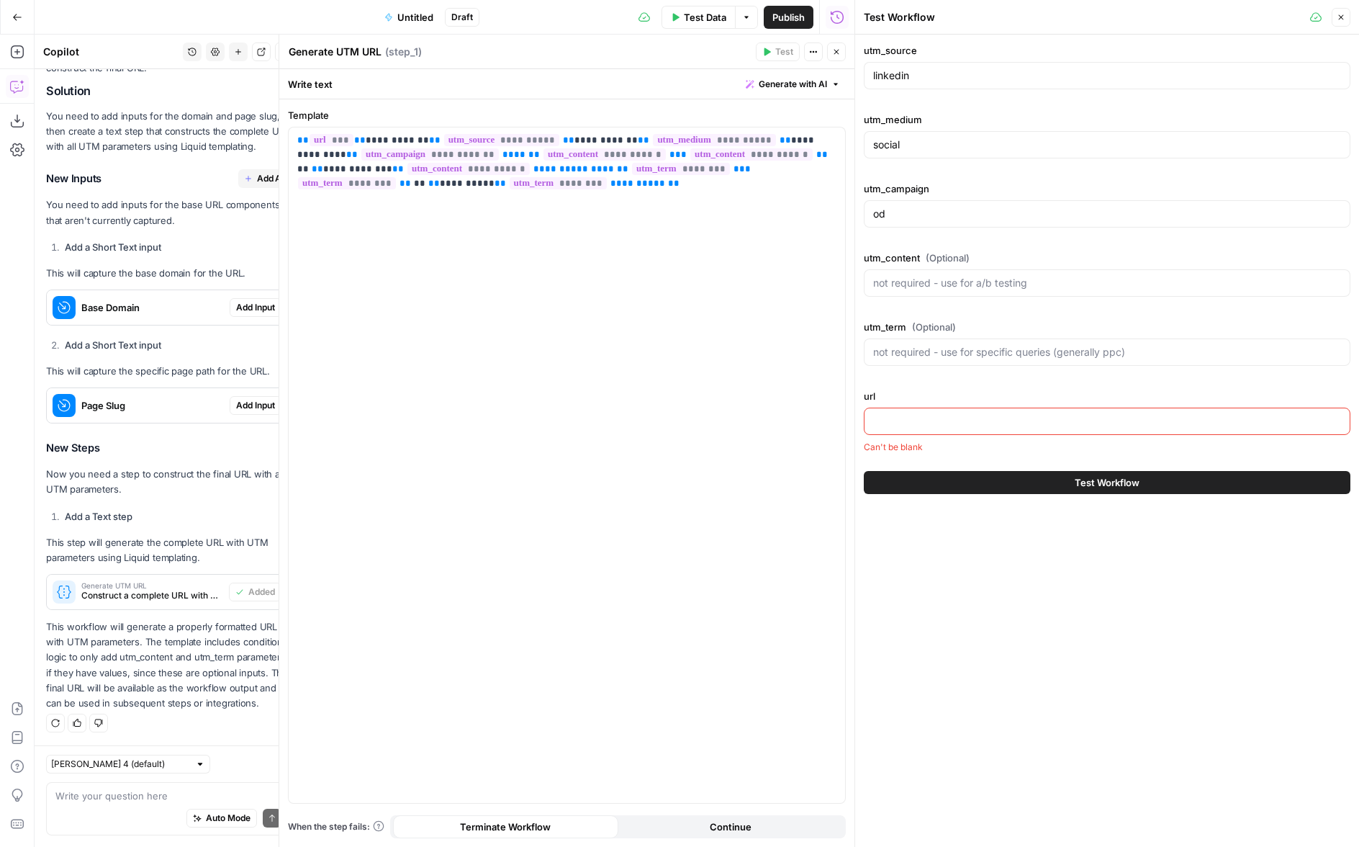
click at [354, 51] on textarea "Generate UTM URL" at bounding box center [335, 52] width 93 height 14
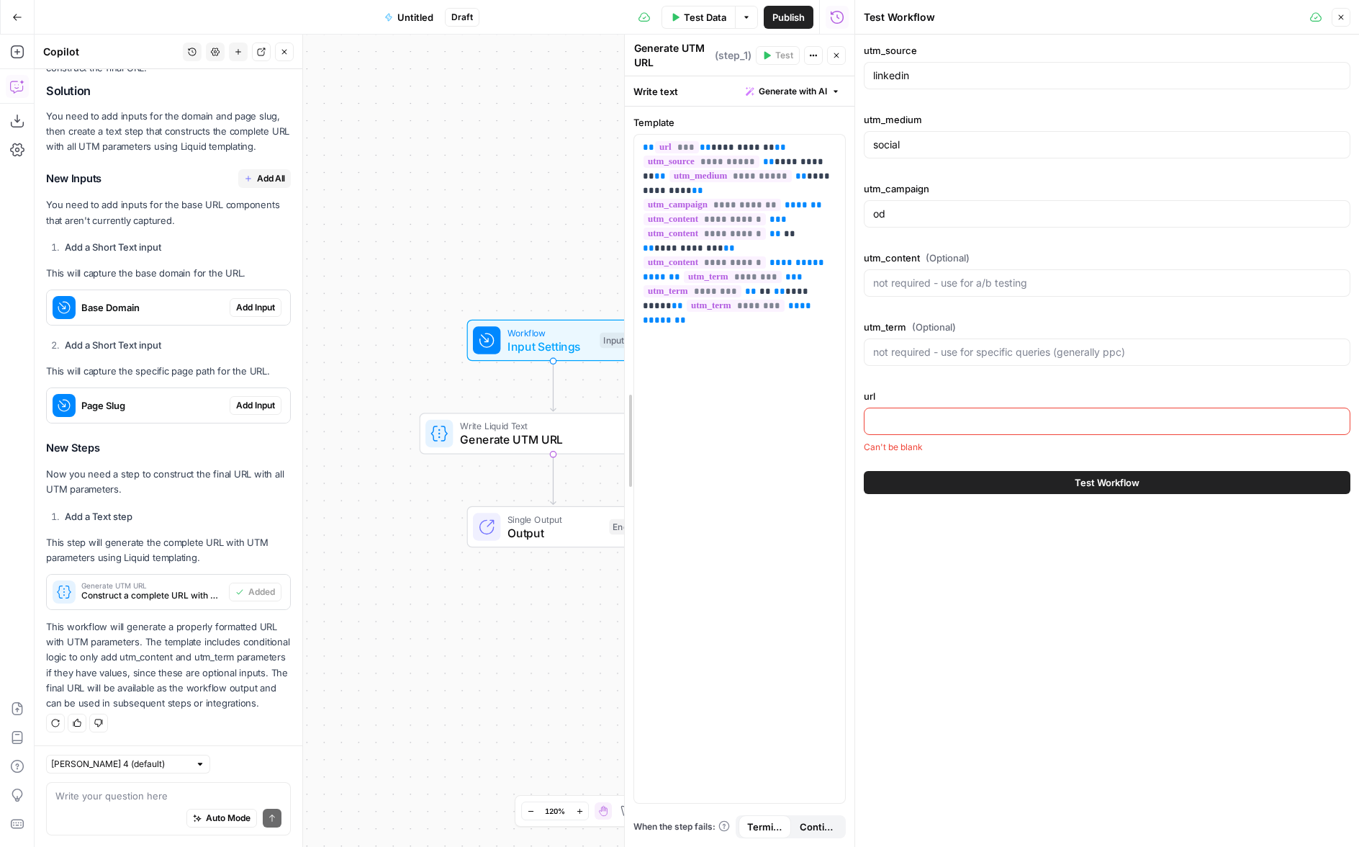
drag, startPoint x: 275, startPoint y: 59, endPoint x: 628, endPoint y: 140, distance: 362.1
click at [548, 349] on span "Input Settings" at bounding box center [551, 346] width 86 height 17
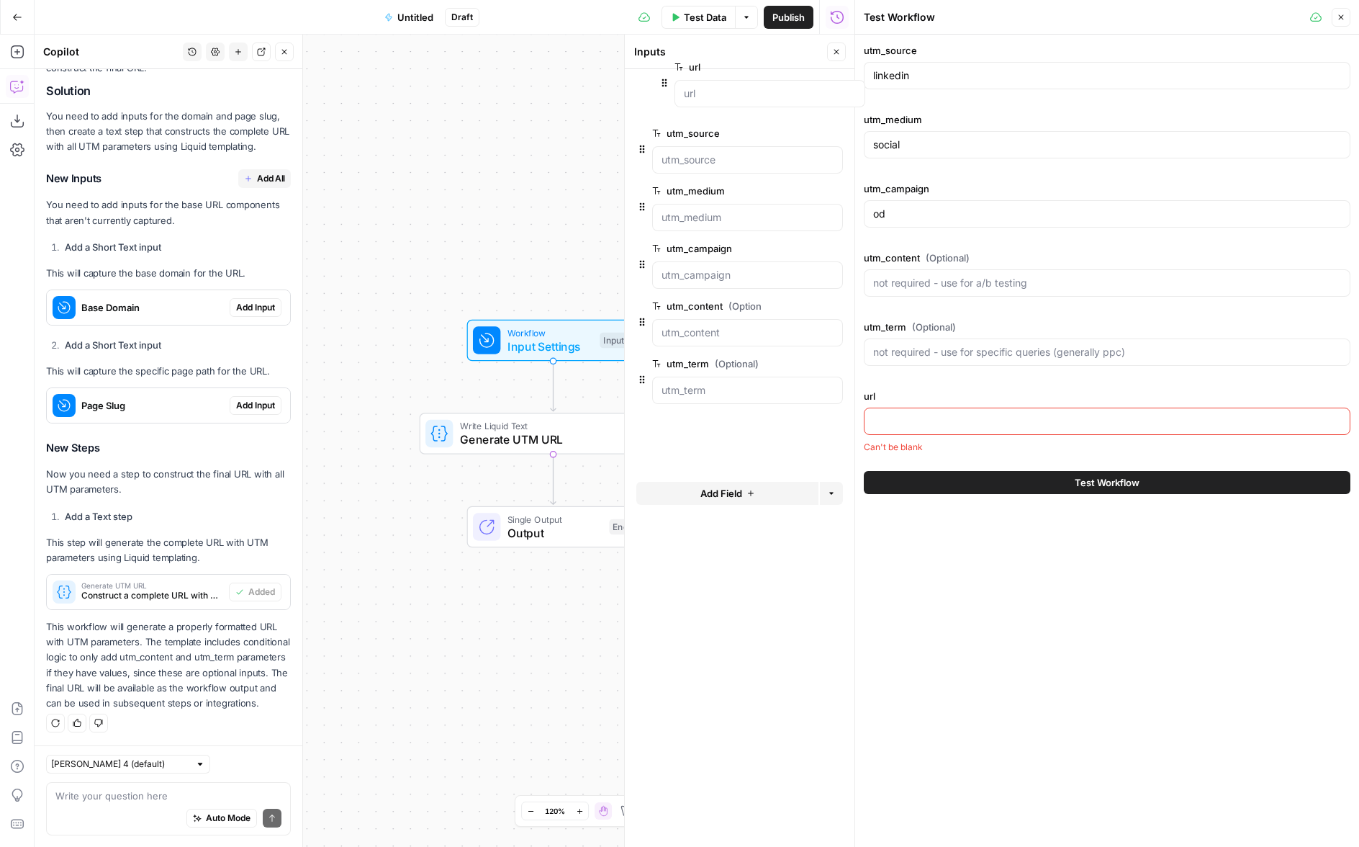
drag, startPoint x: 639, startPoint y: 392, endPoint x: 662, endPoint y: 75, distance: 318.4
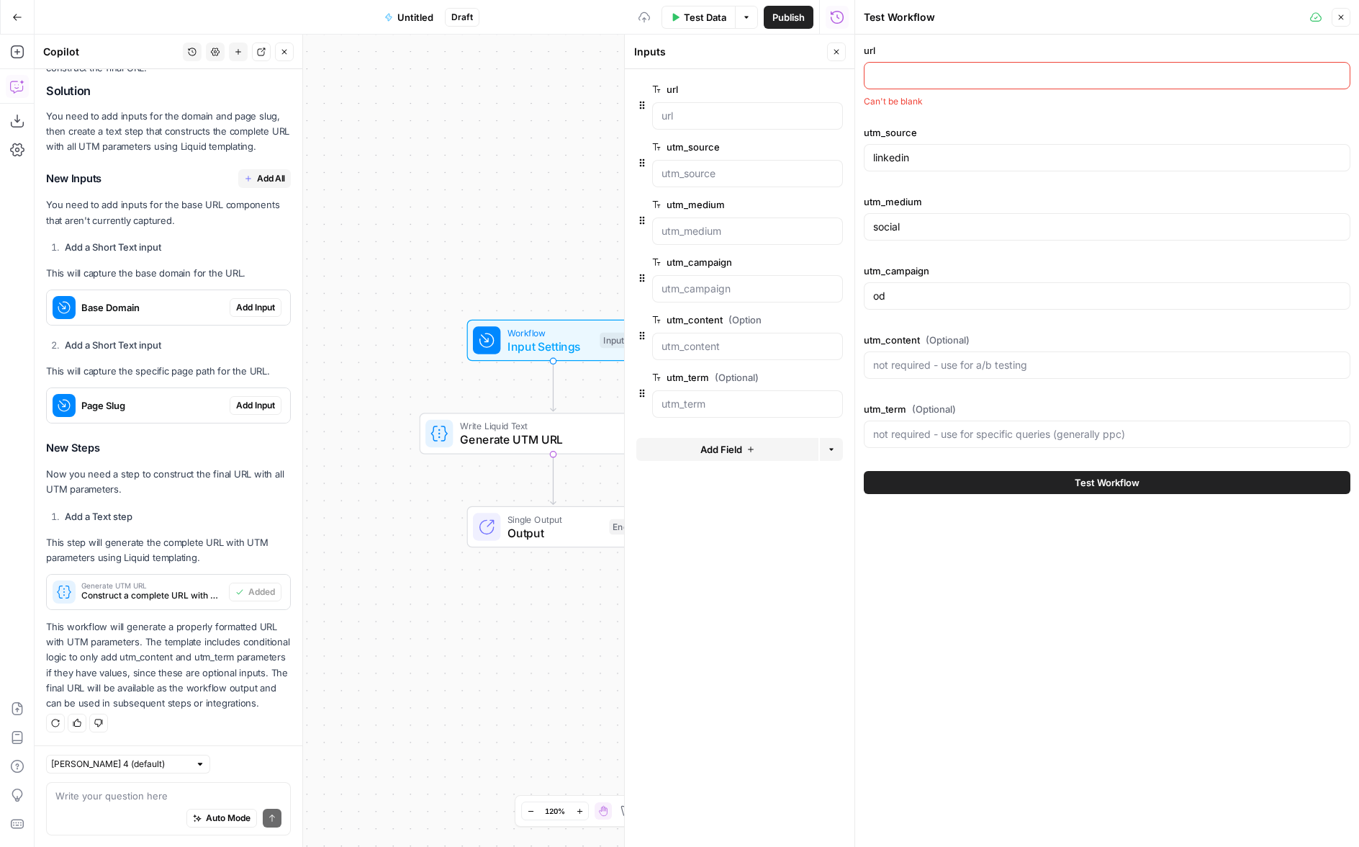
click at [815, 147] on icon "button" at bounding box center [813, 147] width 8 height 8
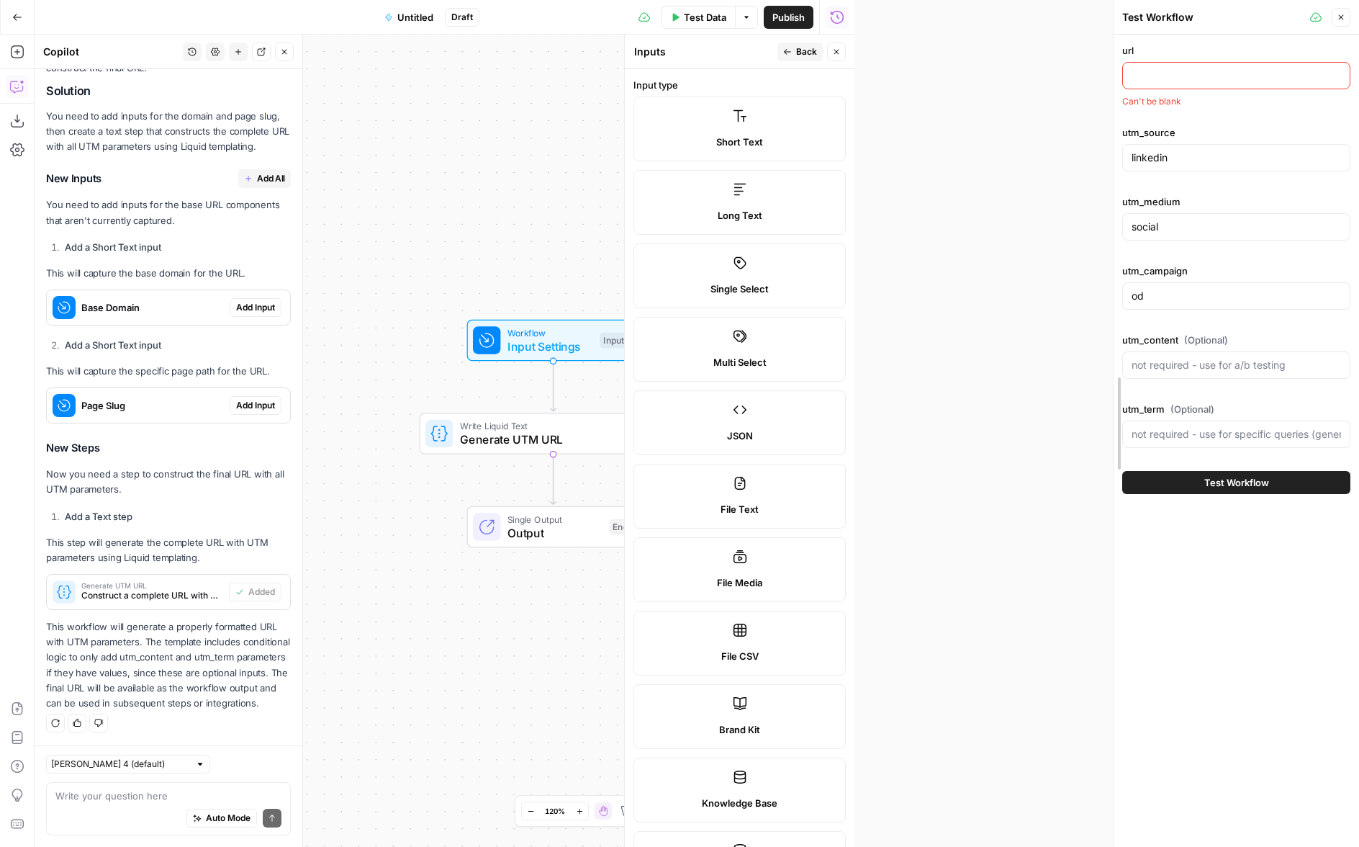
drag, startPoint x: 857, startPoint y: 80, endPoint x: 1115, endPoint y: 99, distance: 259.2
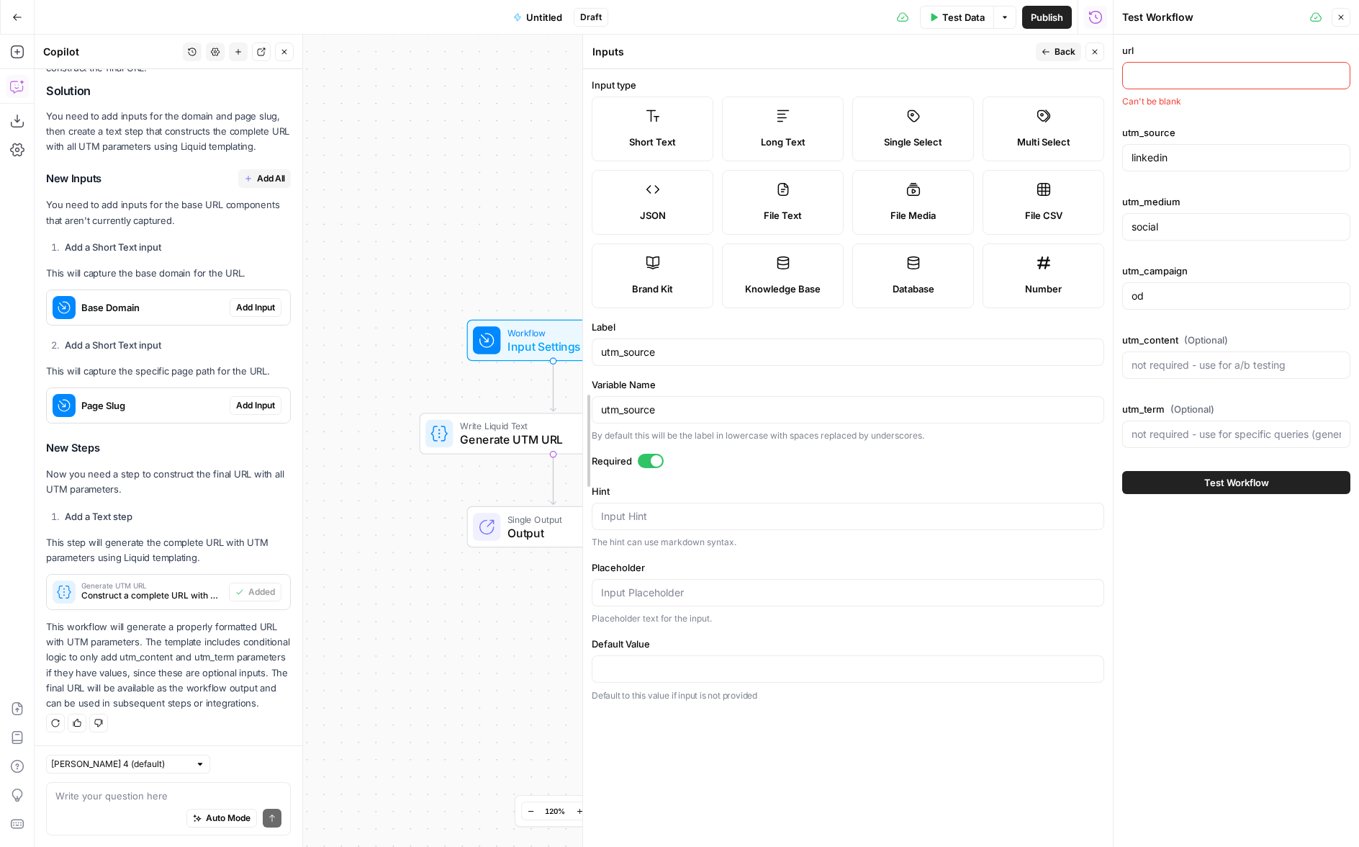
drag, startPoint x: 888, startPoint y: 287, endPoint x: 589, endPoint y: 269, distance: 299.3
click at [669, 521] on textarea "Hint" at bounding box center [848, 516] width 494 height 14
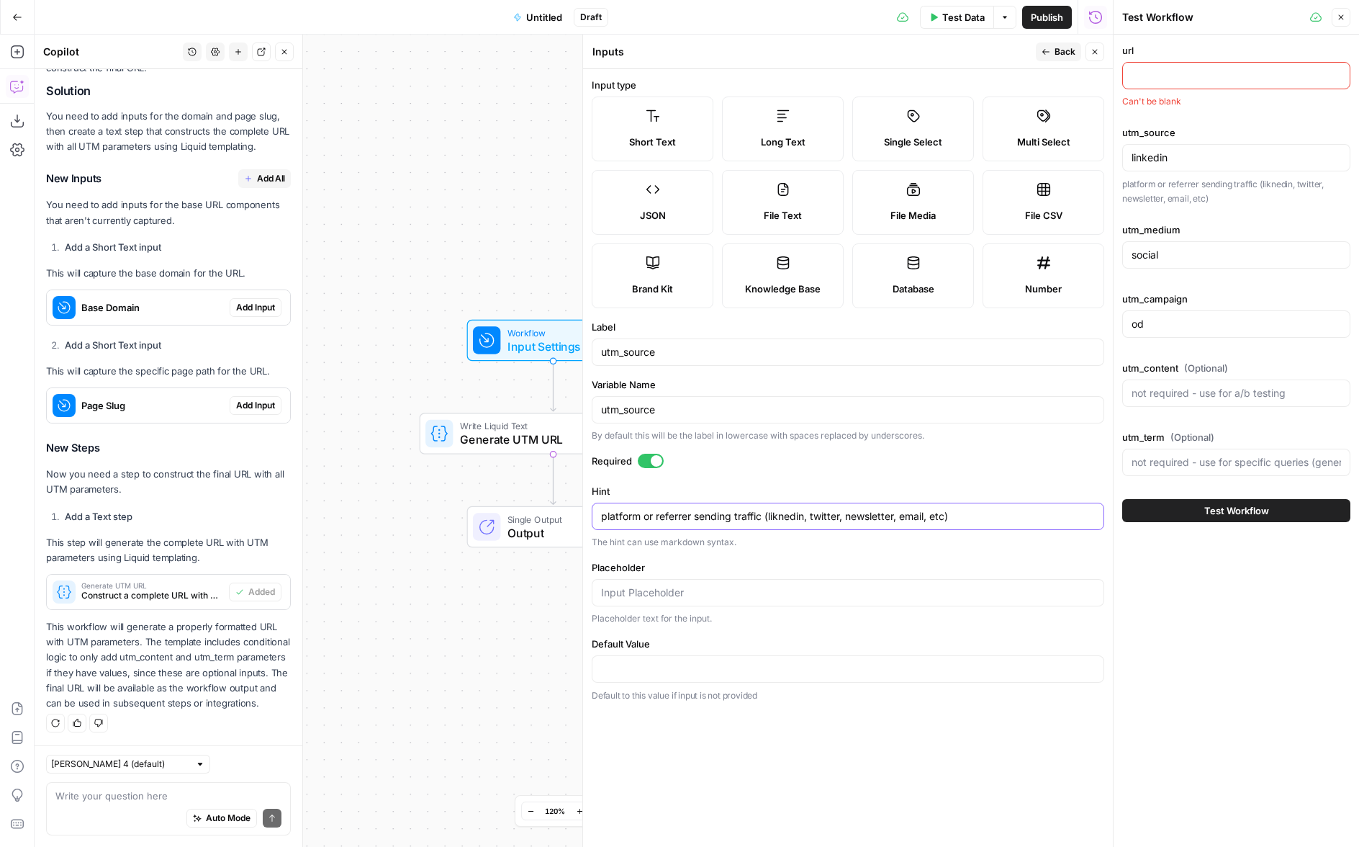
click at [791, 521] on textarea "platform or referrer sending traffic (liknedin, twitter, newsletter, email, etc)" at bounding box center [848, 516] width 494 height 14
type textarea "platform or referrer sending traffic (linkedin, twitter, newsletter, email, etc)"
click at [1037, 51] on button "Back" at bounding box center [1058, 51] width 45 height 19
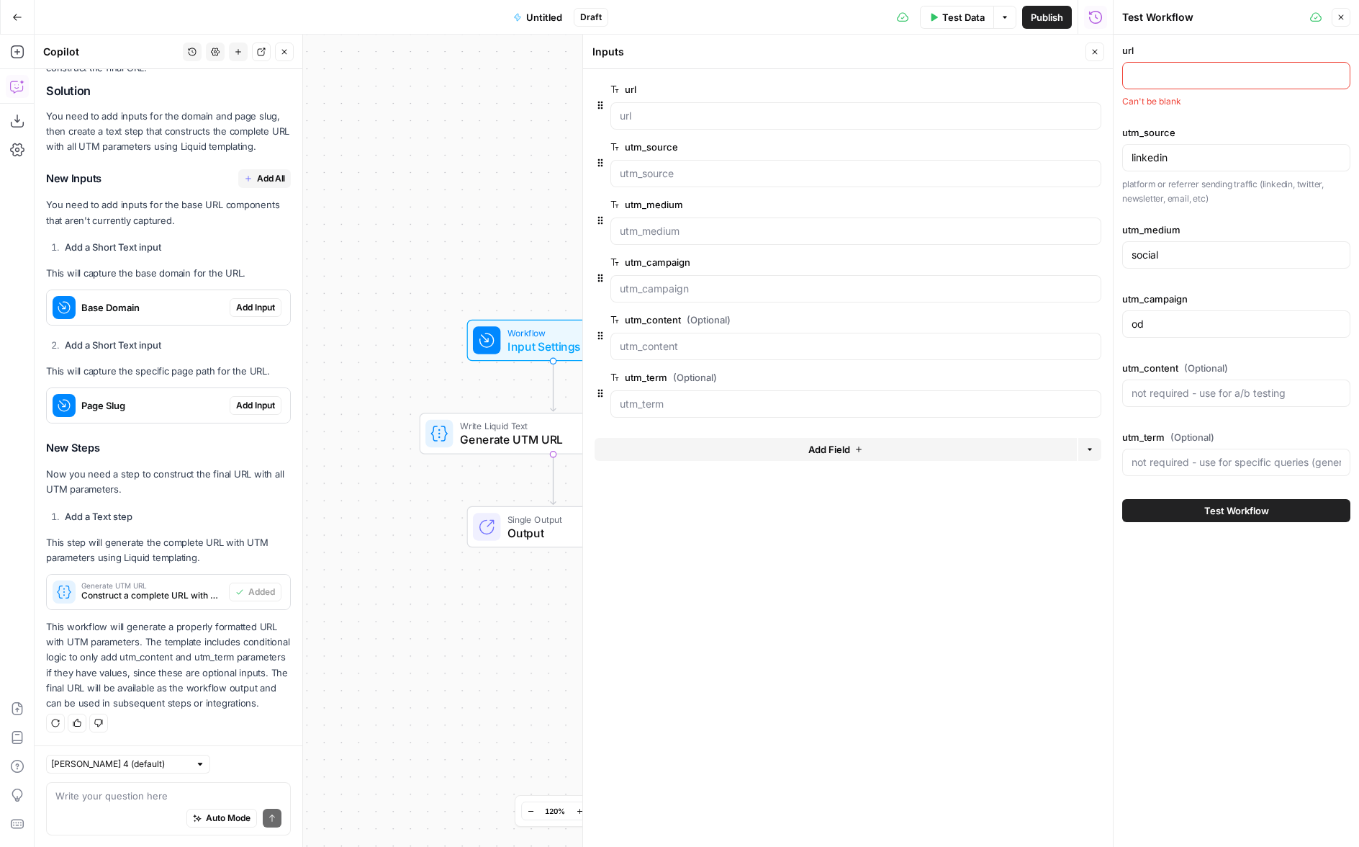
click at [1053, 143] on span "edit field" at bounding box center [1048, 147] width 32 height 12
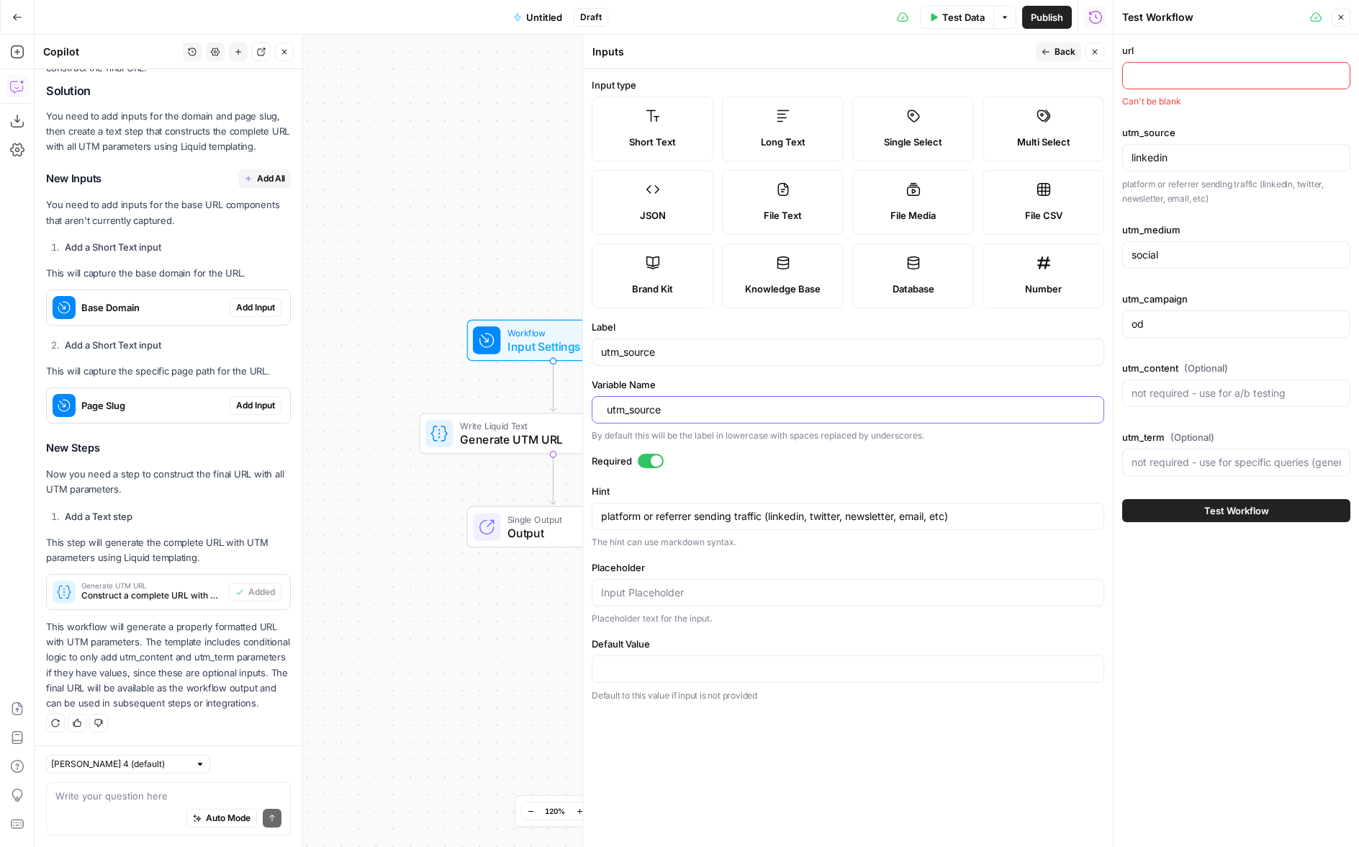
click at [705, 408] on input "utm_source" at bounding box center [851, 410] width 488 height 14
click at [1055, 54] on span "Back" at bounding box center [1065, 51] width 21 height 13
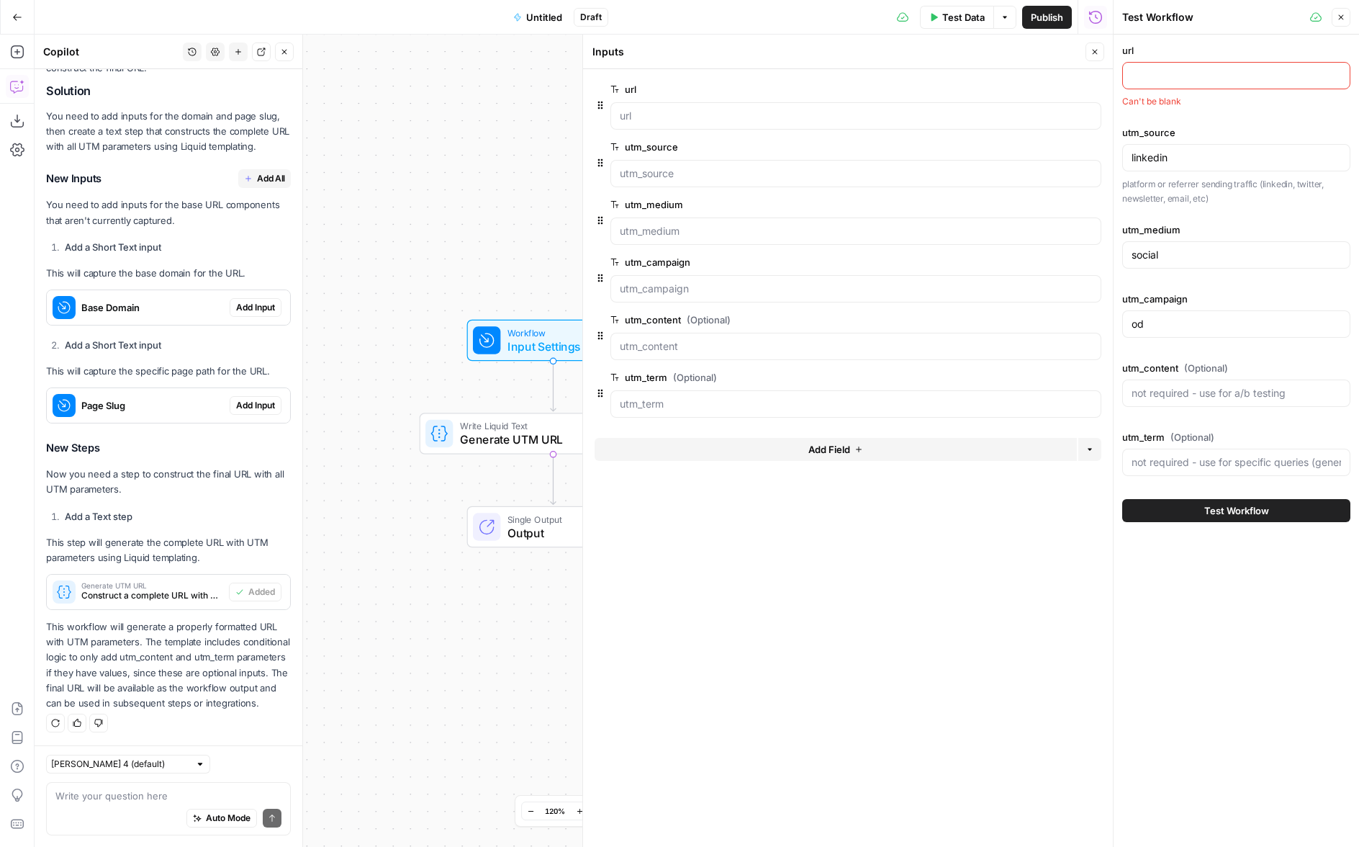
click at [1051, 82] on button "edit field" at bounding box center [1053, 89] width 55 height 17
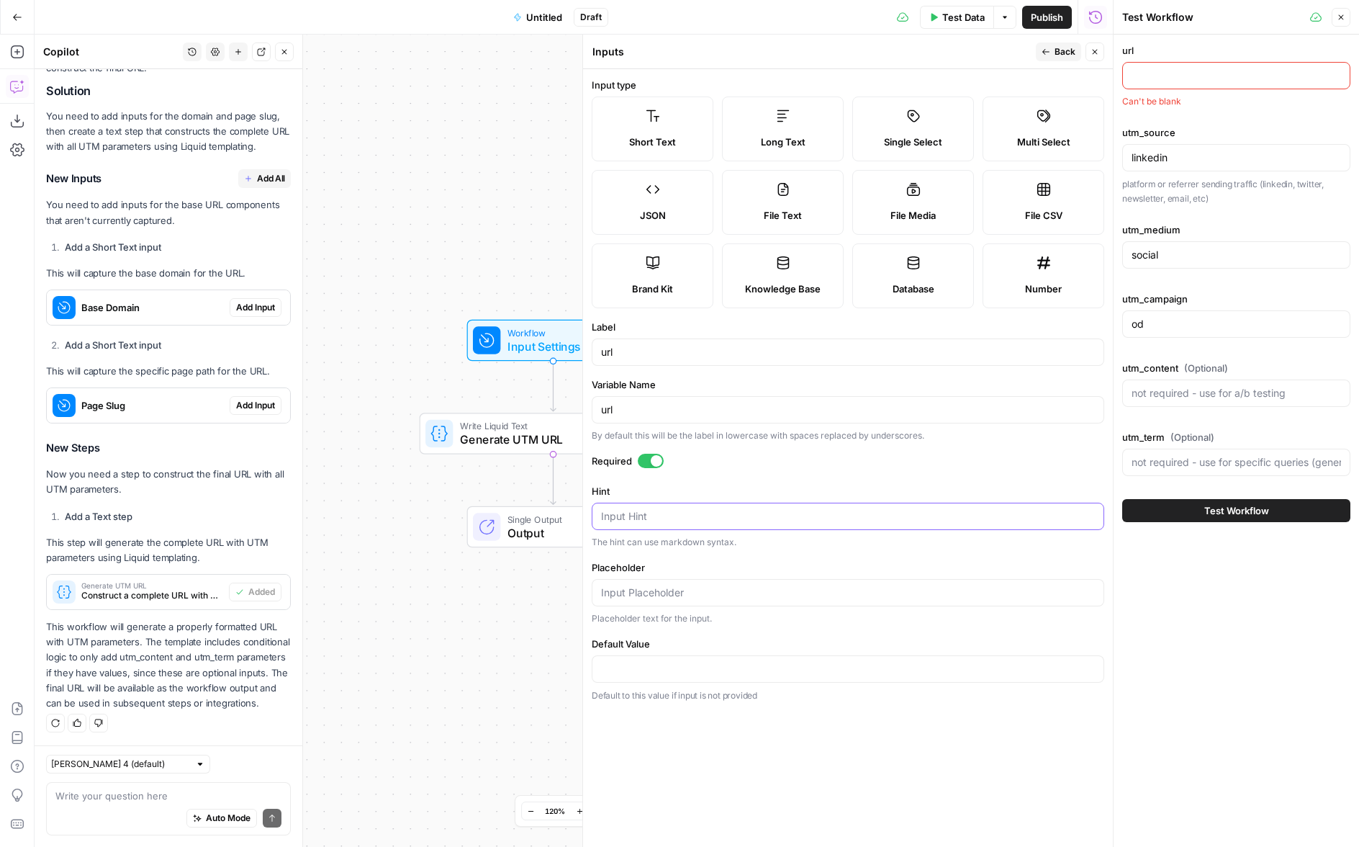
click at [637, 521] on textarea "Hint" at bounding box center [848, 516] width 494 height 14
type textarea "the page url"
click at [1045, 51] on icon "button" at bounding box center [1046, 52] width 7 height 6
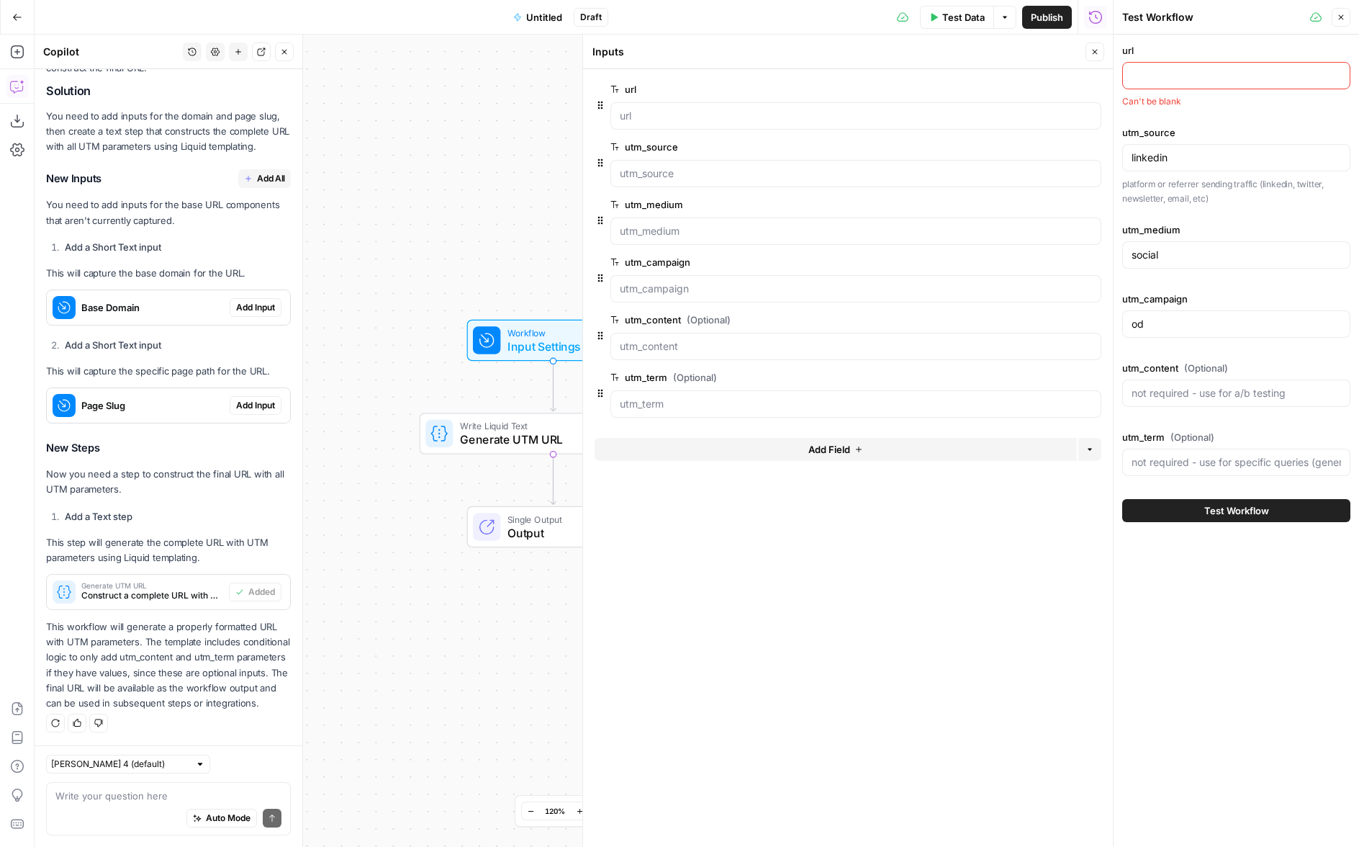
click at [1049, 203] on span "edit field" at bounding box center [1048, 205] width 32 height 12
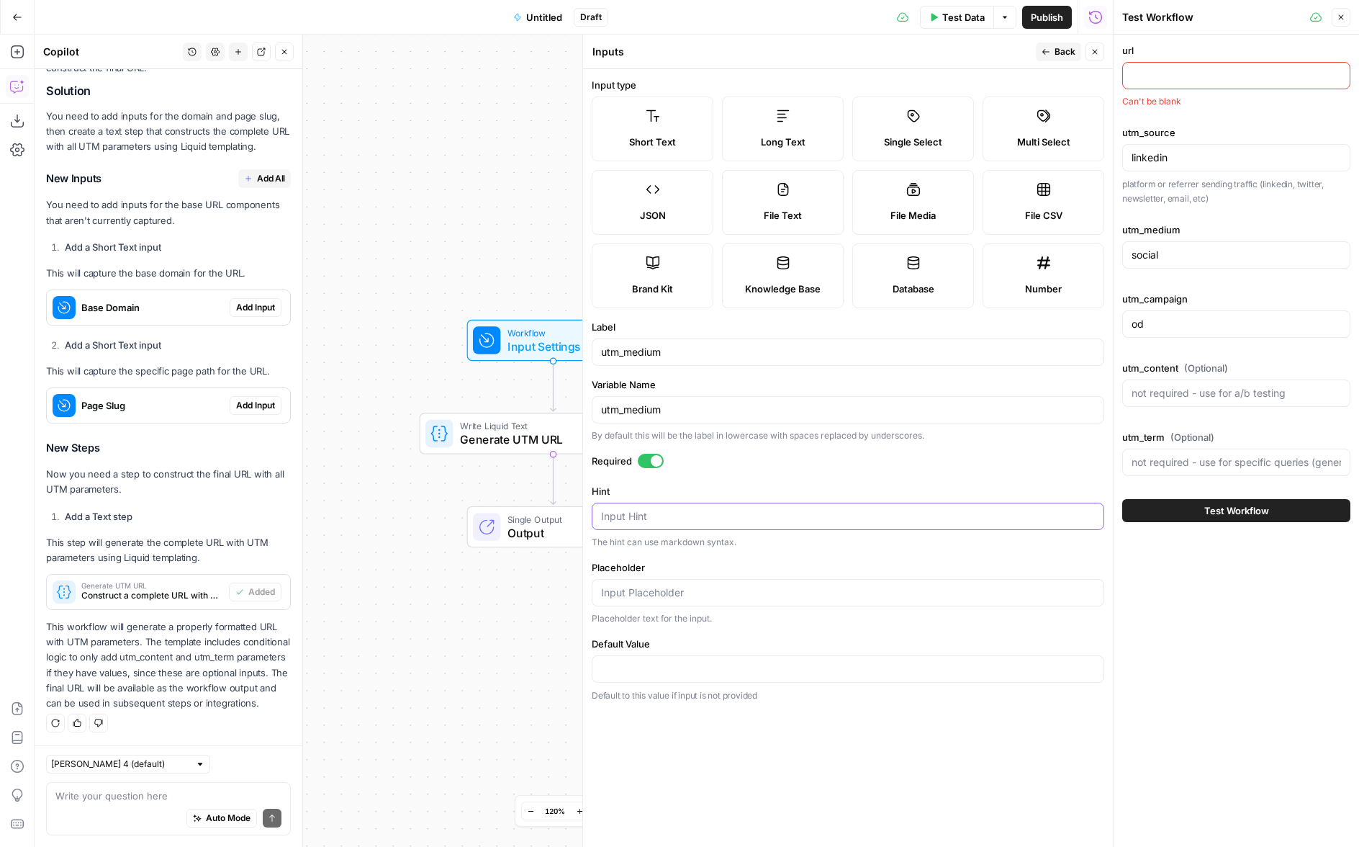
click at [659, 521] on textarea "Hint" at bounding box center [848, 516] width 494 height 14
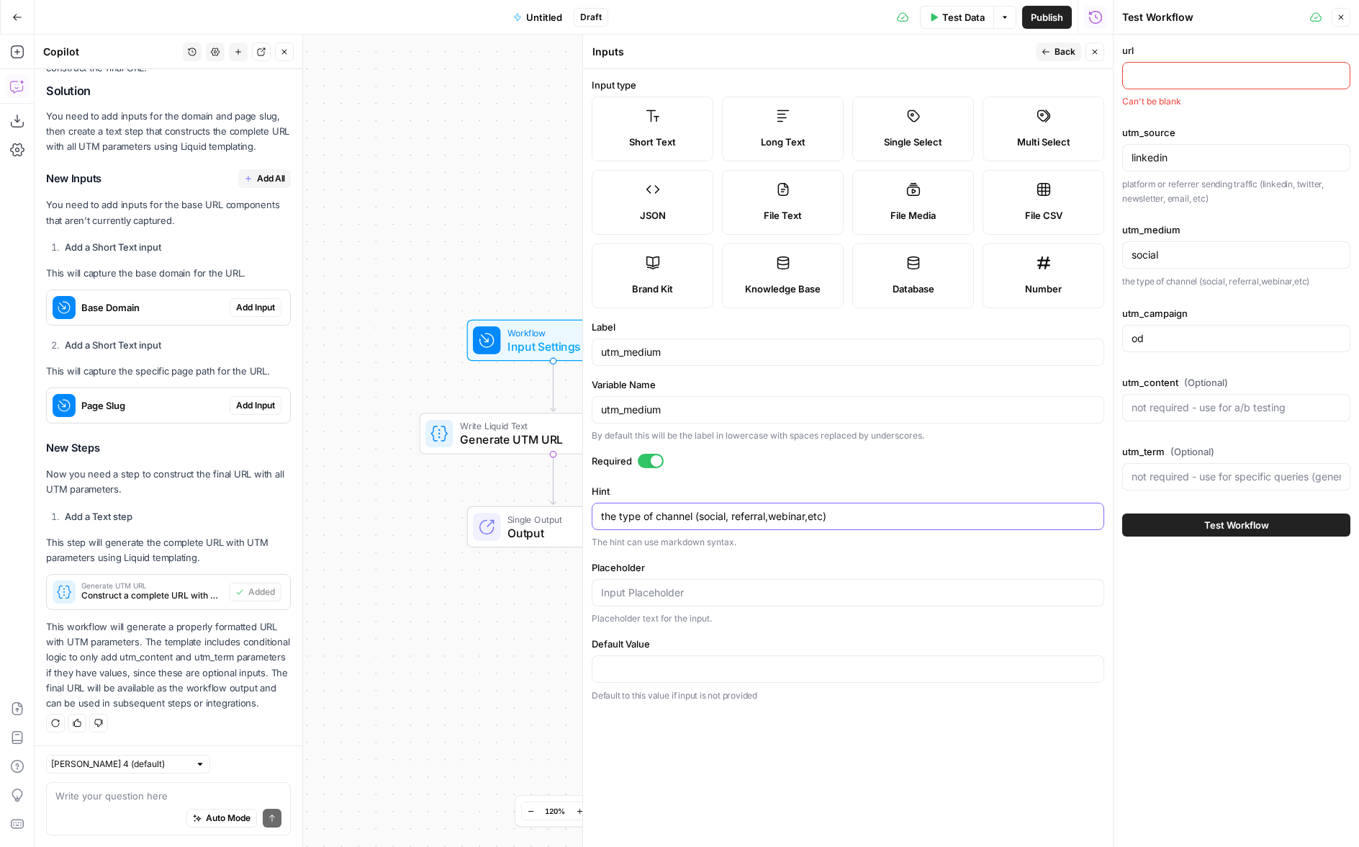
type textarea "the type of channel (social, referral,webinar,etc)"
click at [1042, 48] on icon "button" at bounding box center [1046, 52] width 9 height 9
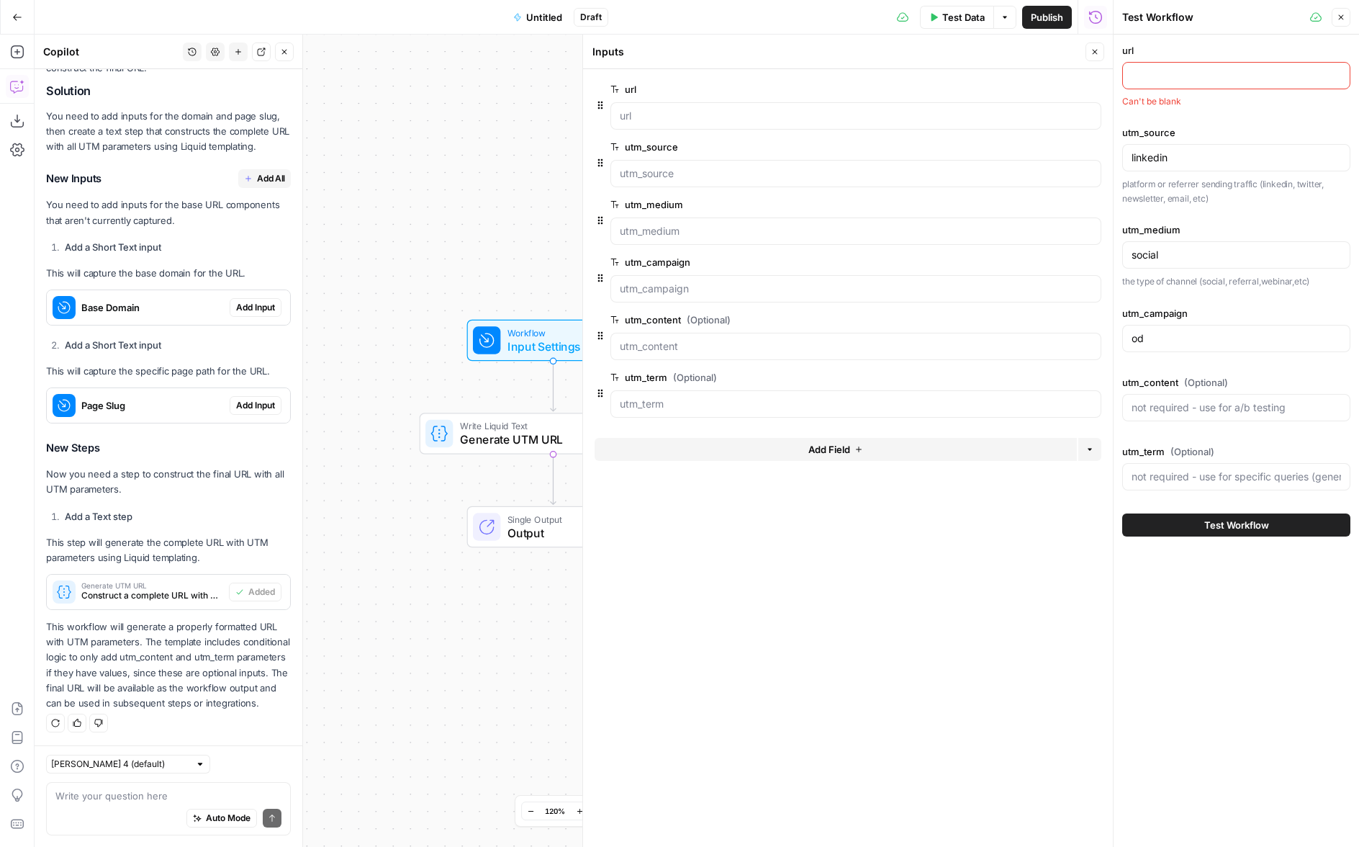
click at [1051, 260] on span "edit field" at bounding box center [1048, 262] width 32 height 12
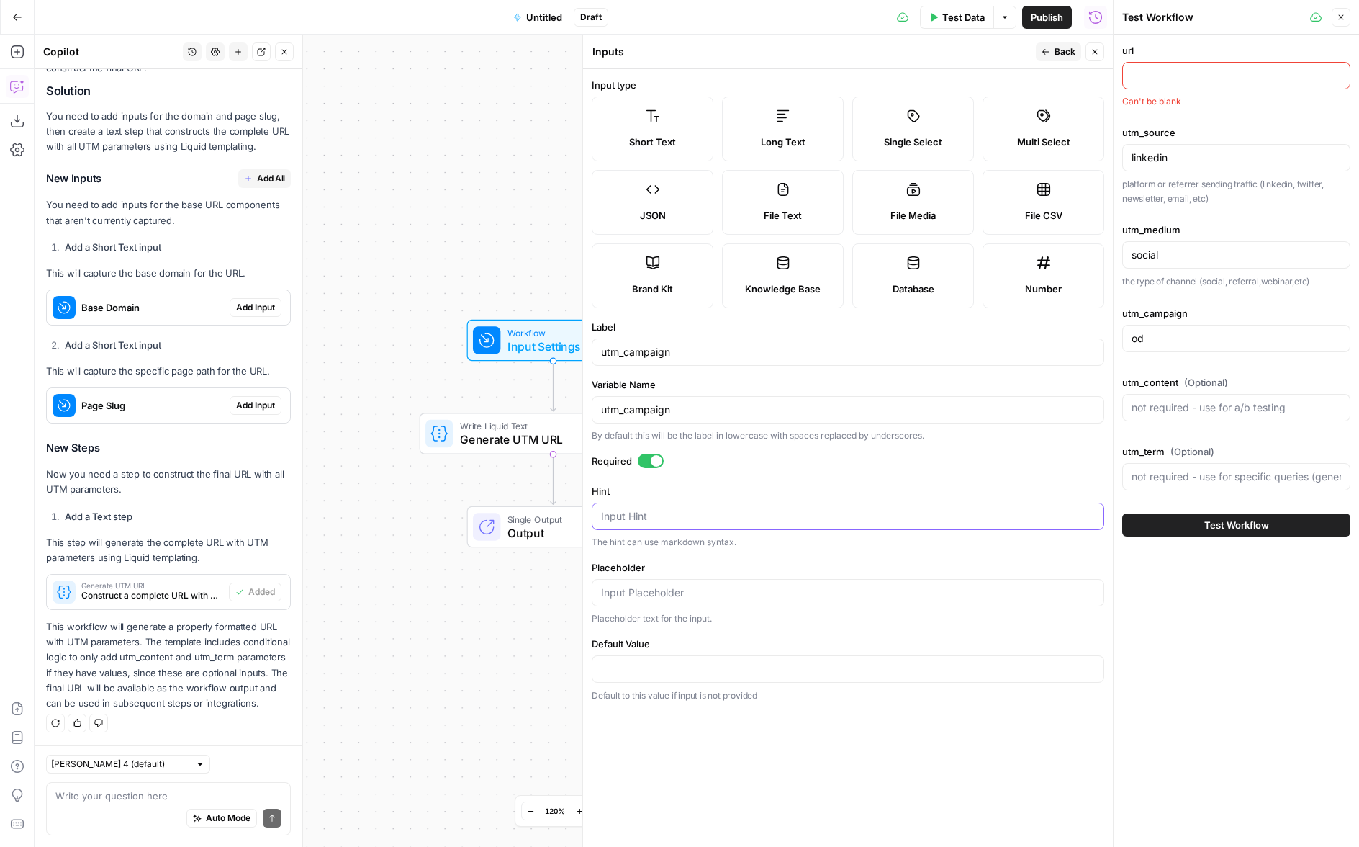
click at [667, 515] on textarea "Hint" at bounding box center [848, 516] width 494 height 14
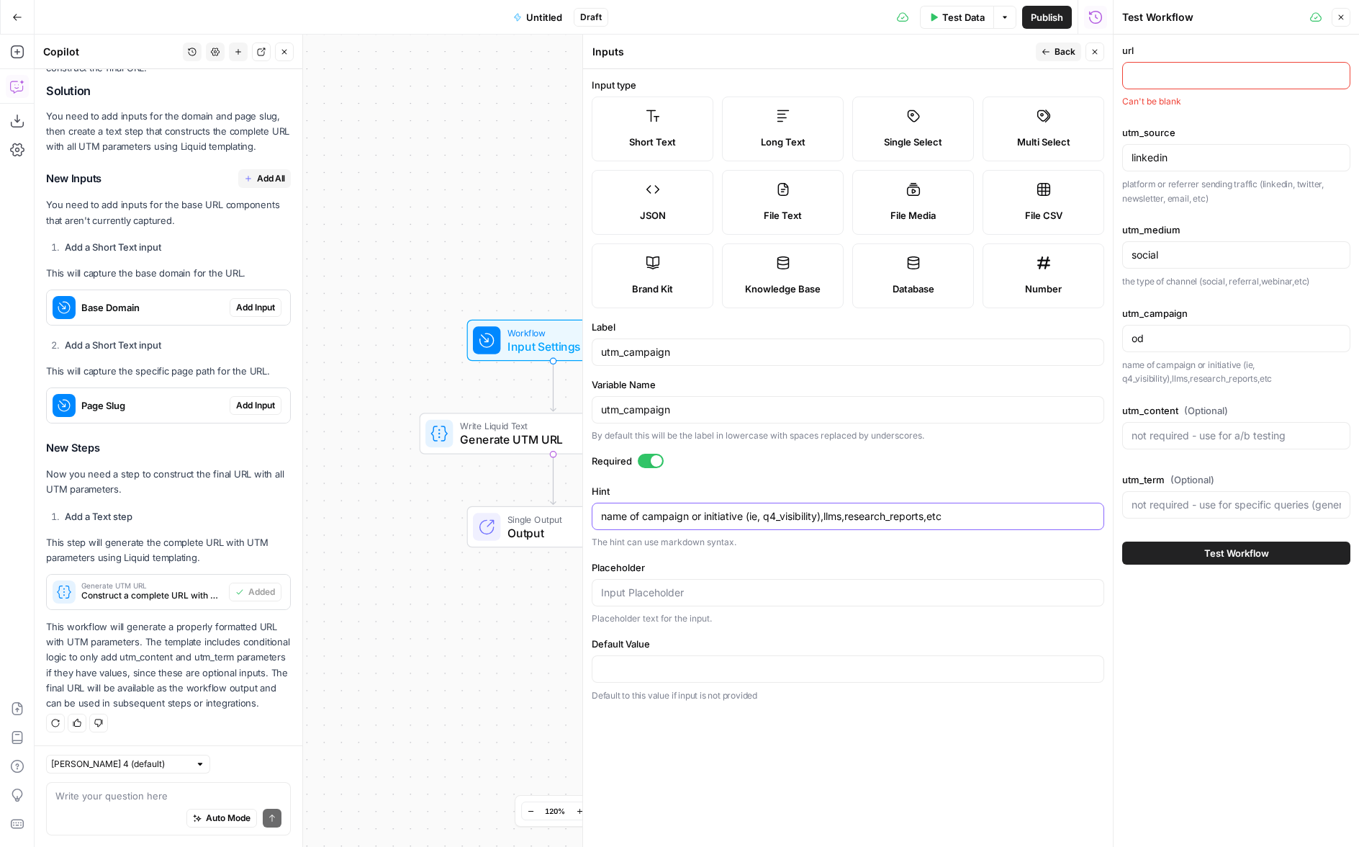
click at [823, 518] on textarea "name of campaign or initiative (ie, q4_visibility),llms,research_reports,etc" at bounding box center [848, 516] width 494 height 14
click at [822, 521] on textarea "name of campaign or initiative (ie, q4_visibility,llms,research_reports,etc" at bounding box center [848, 516] width 494 height 14
drag, startPoint x: 848, startPoint y: 521, endPoint x: 855, endPoint y: 523, distance: 7.3
click at [849, 521] on textarea "name of campaign or initiative (ie, q4_visibility, llms,research_reports,etc" at bounding box center [848, 516] width 494 height 14
click at [933, 522] on textarea "name of campaign or initiative (ie, q4_visibility, llms, research_reports,etc" at bounding box center [848, 516] width 494 height 14
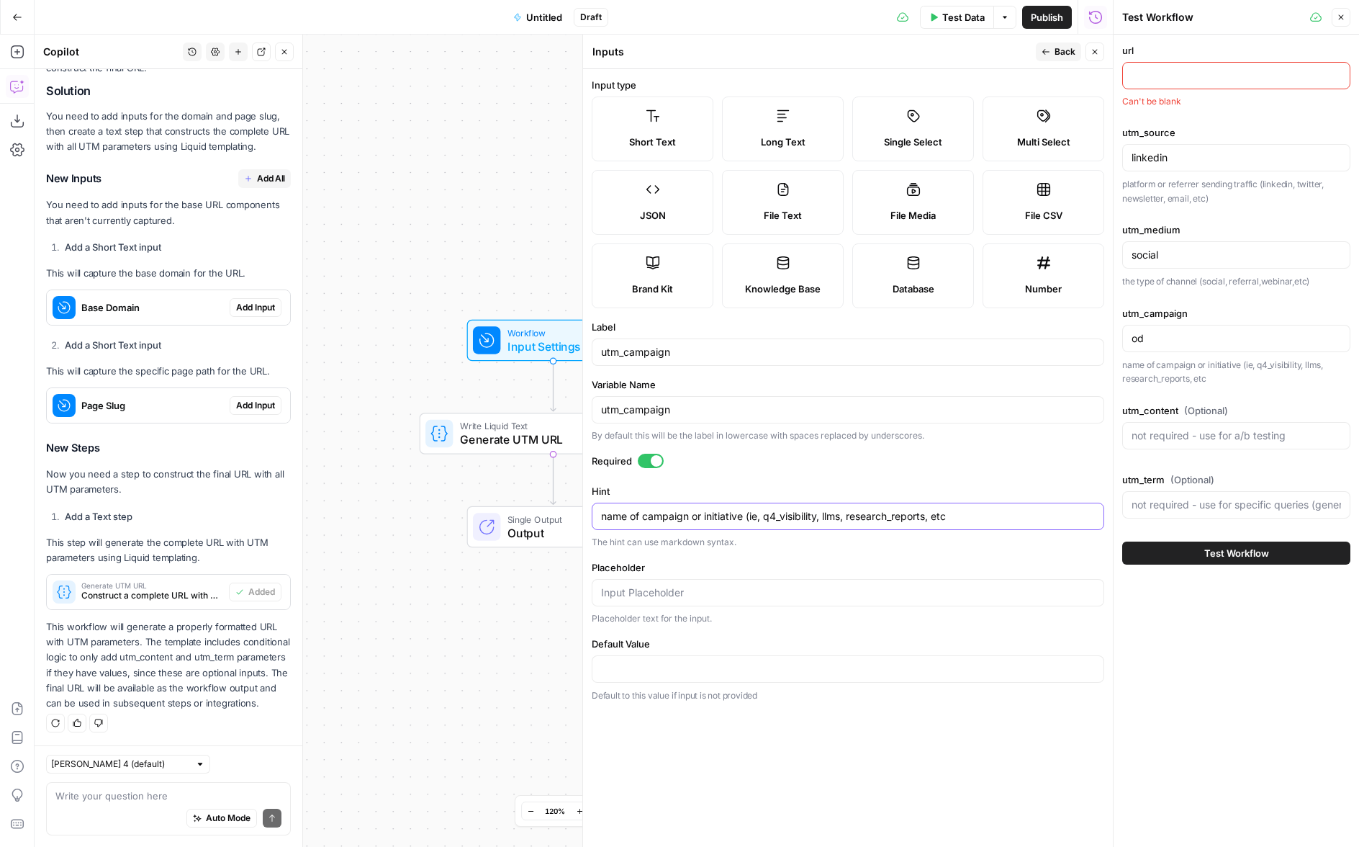
click at [753, 522] on textarea "name of campaign or initiative (ie, q4_visibility, llms, research_reports, etc" at bounding box center [848, 516] width 494 height 14
type textarea "name of campaign or initiative- ie: q4_visibility, llms, research_reports, etc"
click at [1063, 53] on span "Back" at bounding box center [1065, 51] width 21 height 13
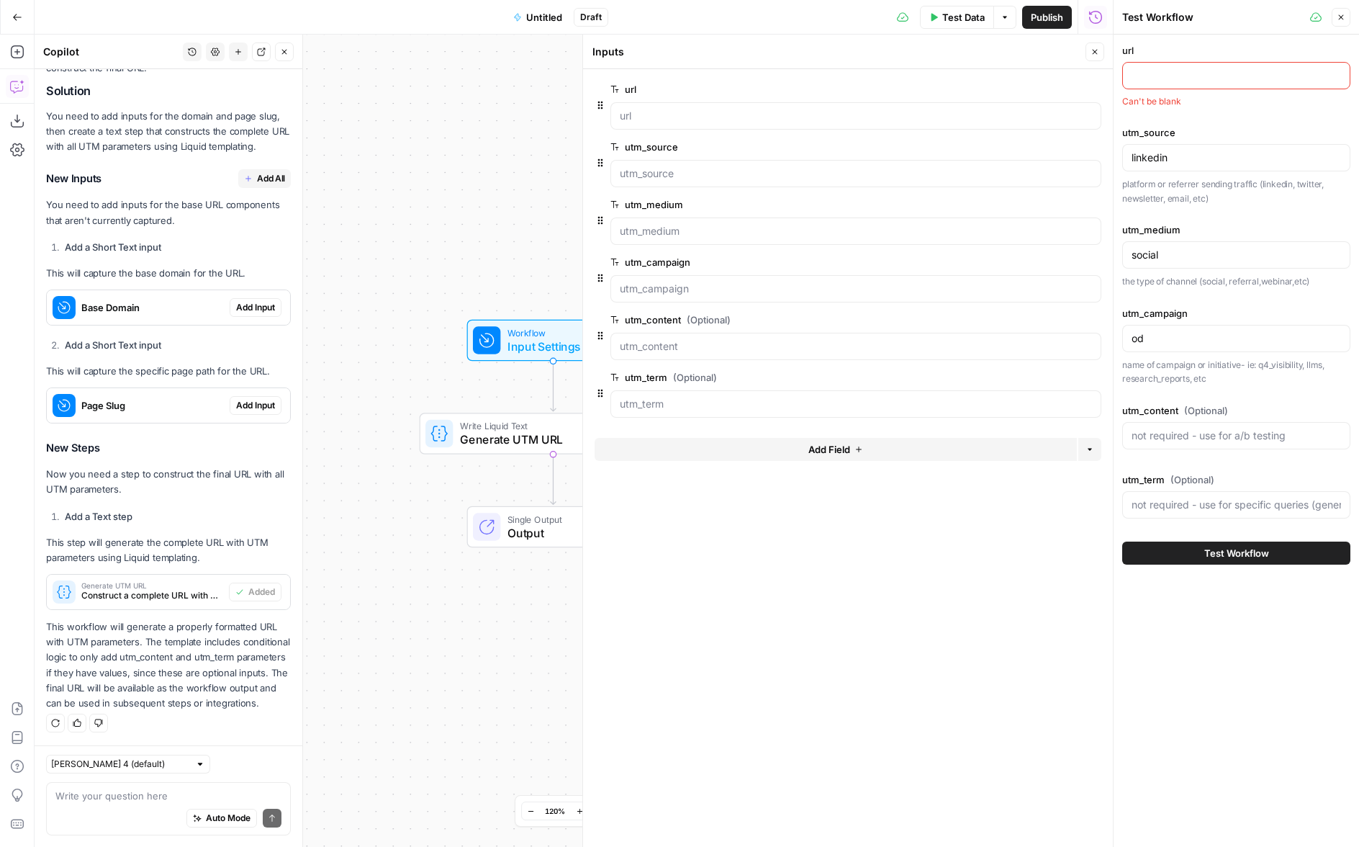
drag, startPoint x: 937, startPoint y: 19, endPoint x: 945, endPoint y: 24, distance: 8.8
click at [937, 19] on button "Test Data" at bounding box center [957, 17] width 74 height 23
click at [1164, 73] on input "url" at bounding box center [1237, 75] width 210 height 14
click at [1195, 68] on input "url" at bounding box center [1237, 75] width 210 height 14
paste input "[URL][DOMAIN_NAME]"
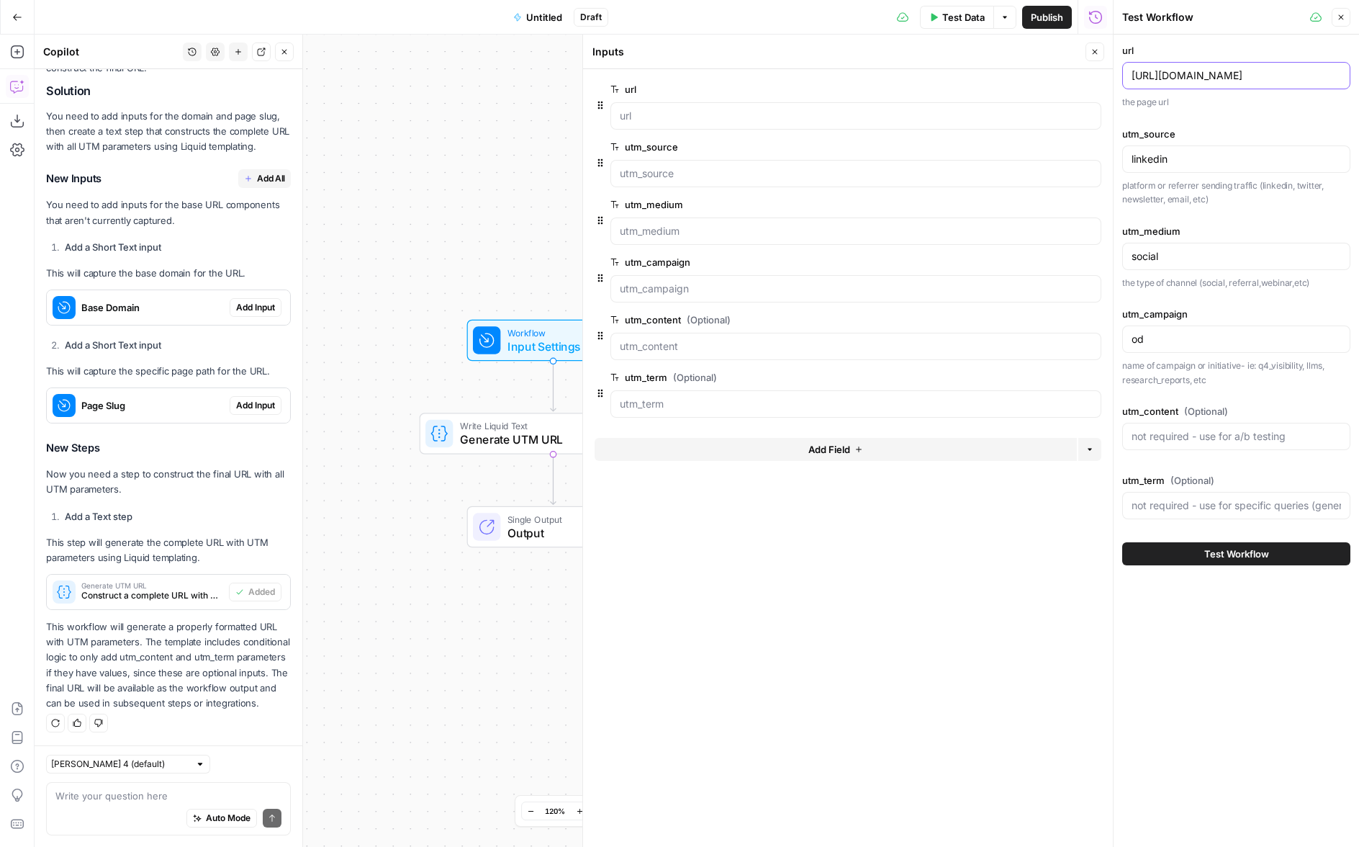
scroll to position [0, 147]
type input "[URL][DOMAIN_NAME]"
drag, startPoint x: 1265, startPoint y: 553, endPoint x: 1188, endPoint y: 514, distance: 86.3
click at [1264, 554] on span "Test Workflow" at bounding box center [1237, 554] width 65 height 14
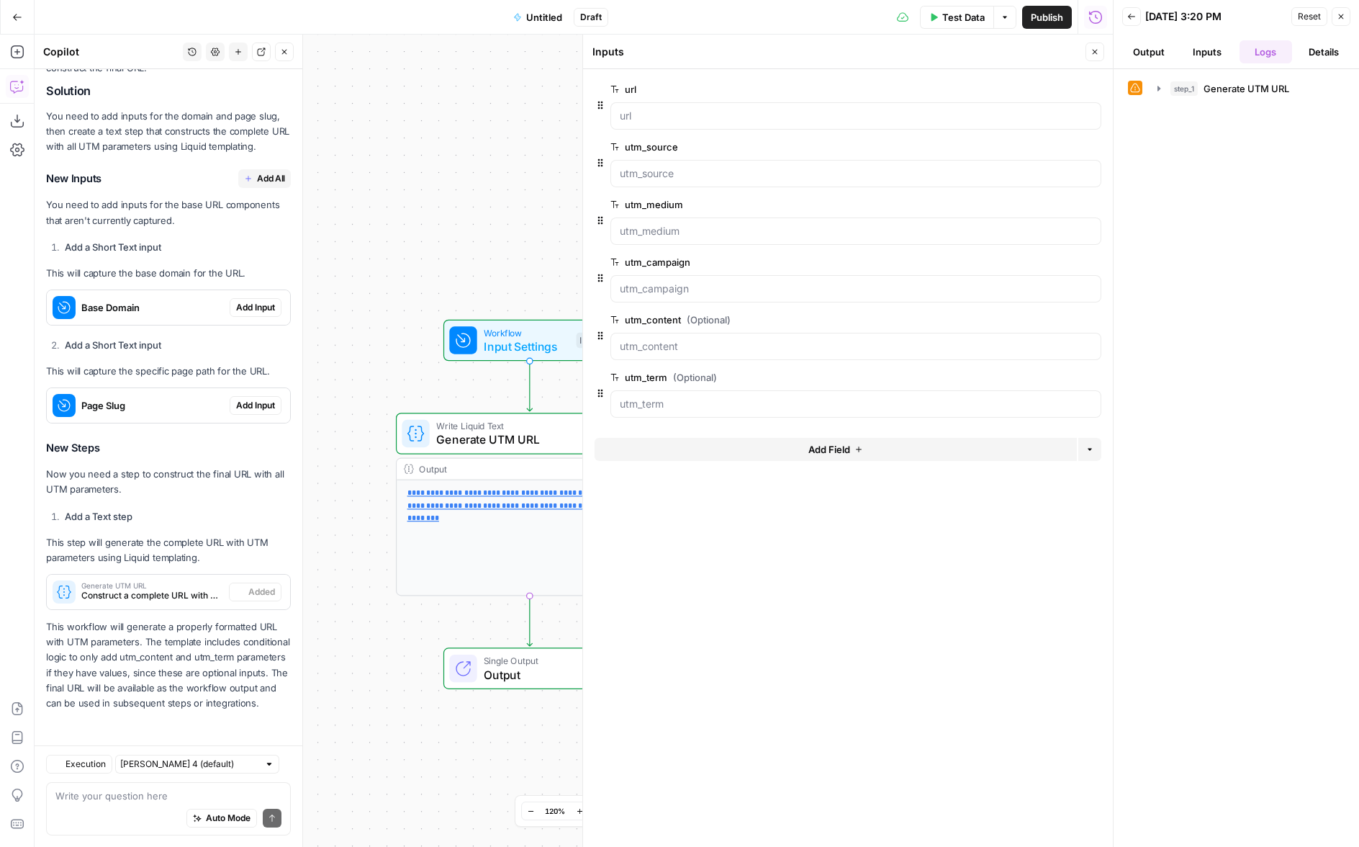
scroll to position [415, 0]
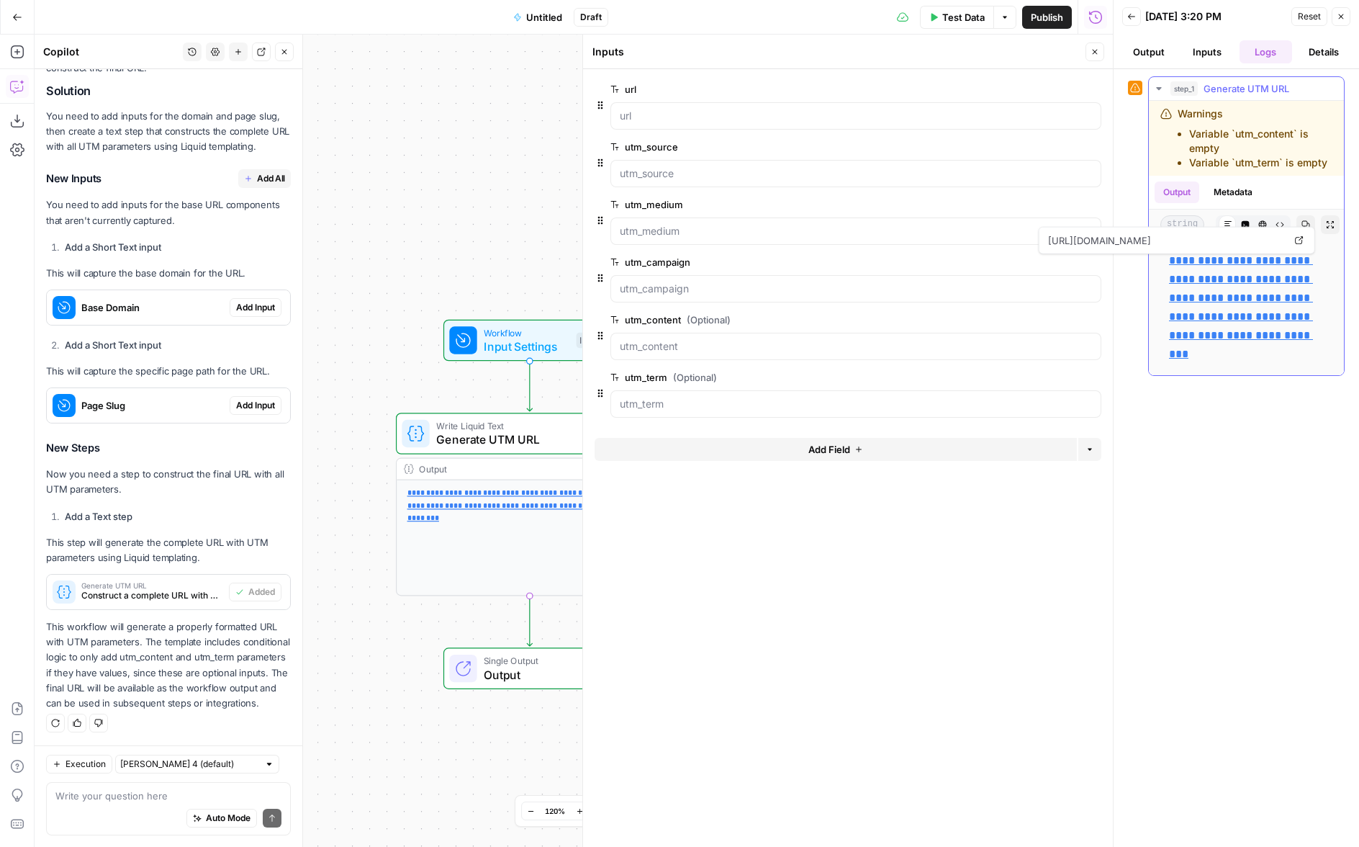
click at [1182, 322] on link "**********" at bounding box center [1241, 307] width 144 height 104
drag, startPoint x: 1340, startPoint y: 19, endPoint x: 533, endPoint y: 19, distance: 807.2
click at [1340, 19] on icon "button" at bounding box center [1341, 16] width 9 height 9
click at [533, 19] on div "Go Back Untitled Draft Test Data Options Publish Run History" at bounding box center [556, 17] width 1113 height 34
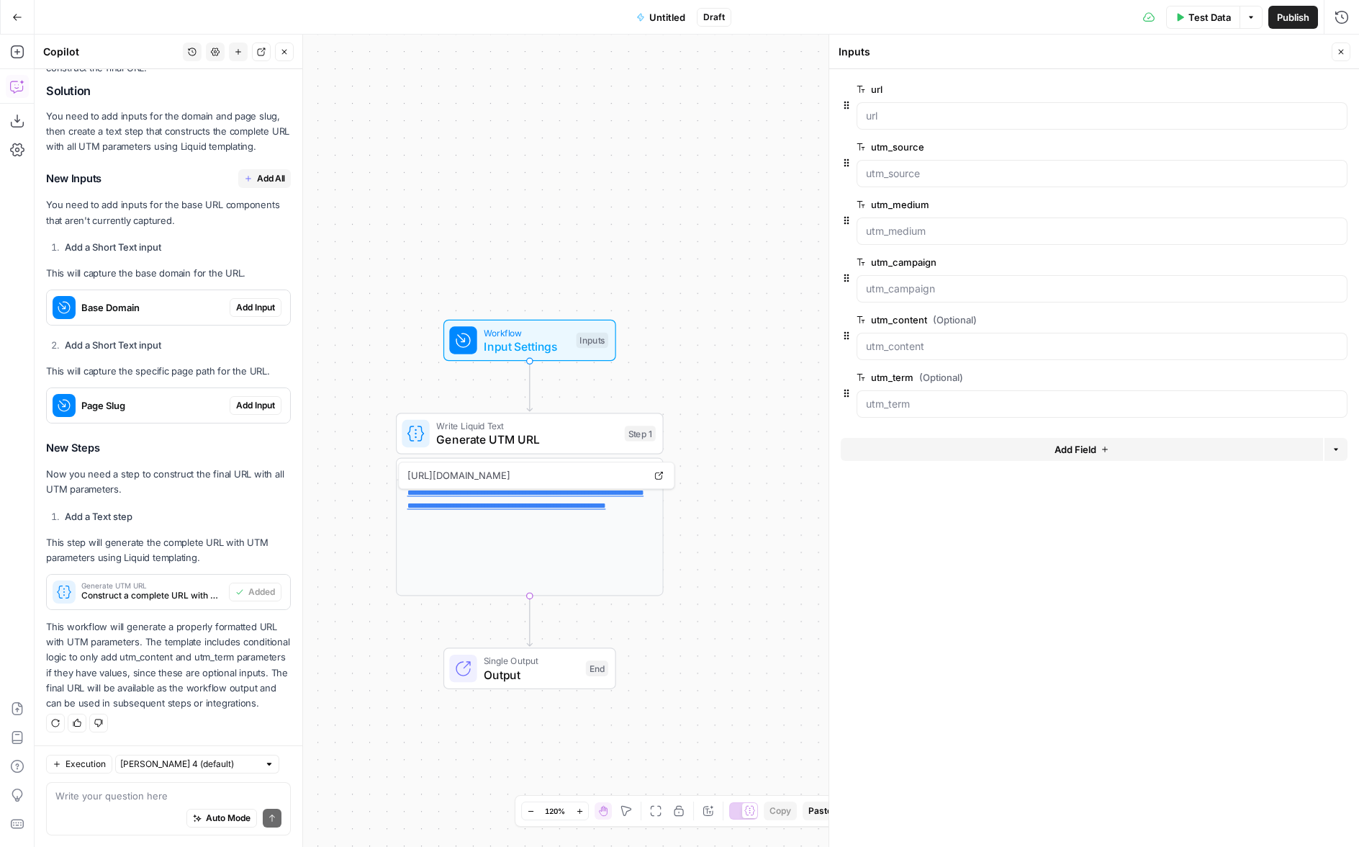
click at [647, 19] on button "Untitled" at bounding box center [661, 17] width 66 height 23
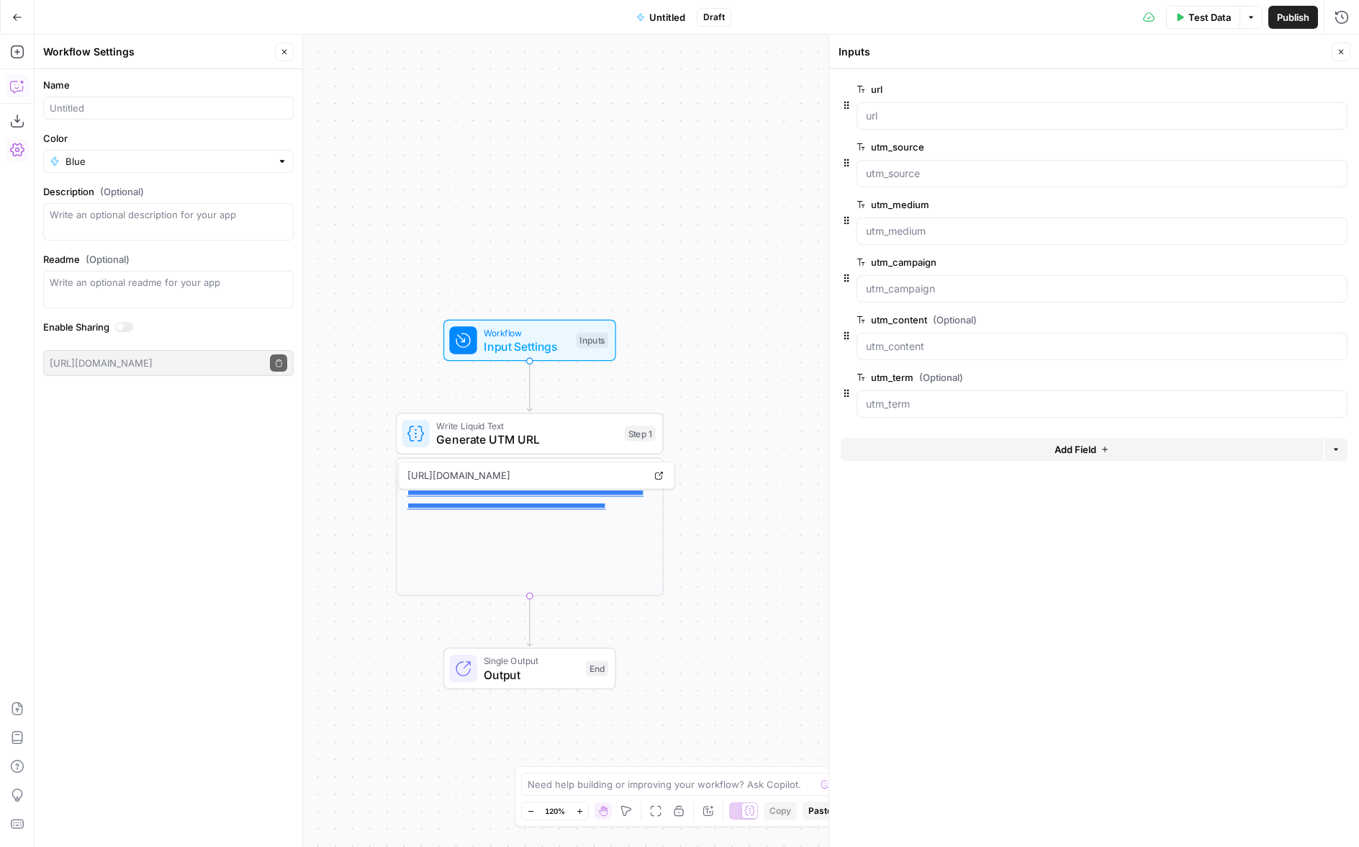
drag, startPoint x: 100, startPoint y: 125, endPoint x: 104, endPoint y: 114, distance: 11.4
click at [102, 120] on form "Name Color Blue Description (Optional) Readme (Optional) Write an optional read…" at bounding box center [169, 226] width 268 height 315
click at [105, 104] on input "Name" at bounding box center [171, 108] width 232 height 14
type input "UTM parameter generator"
click at [100, 227] on textarea "Description (Optional)" at bounding box center [169, 221] width 238 height 29
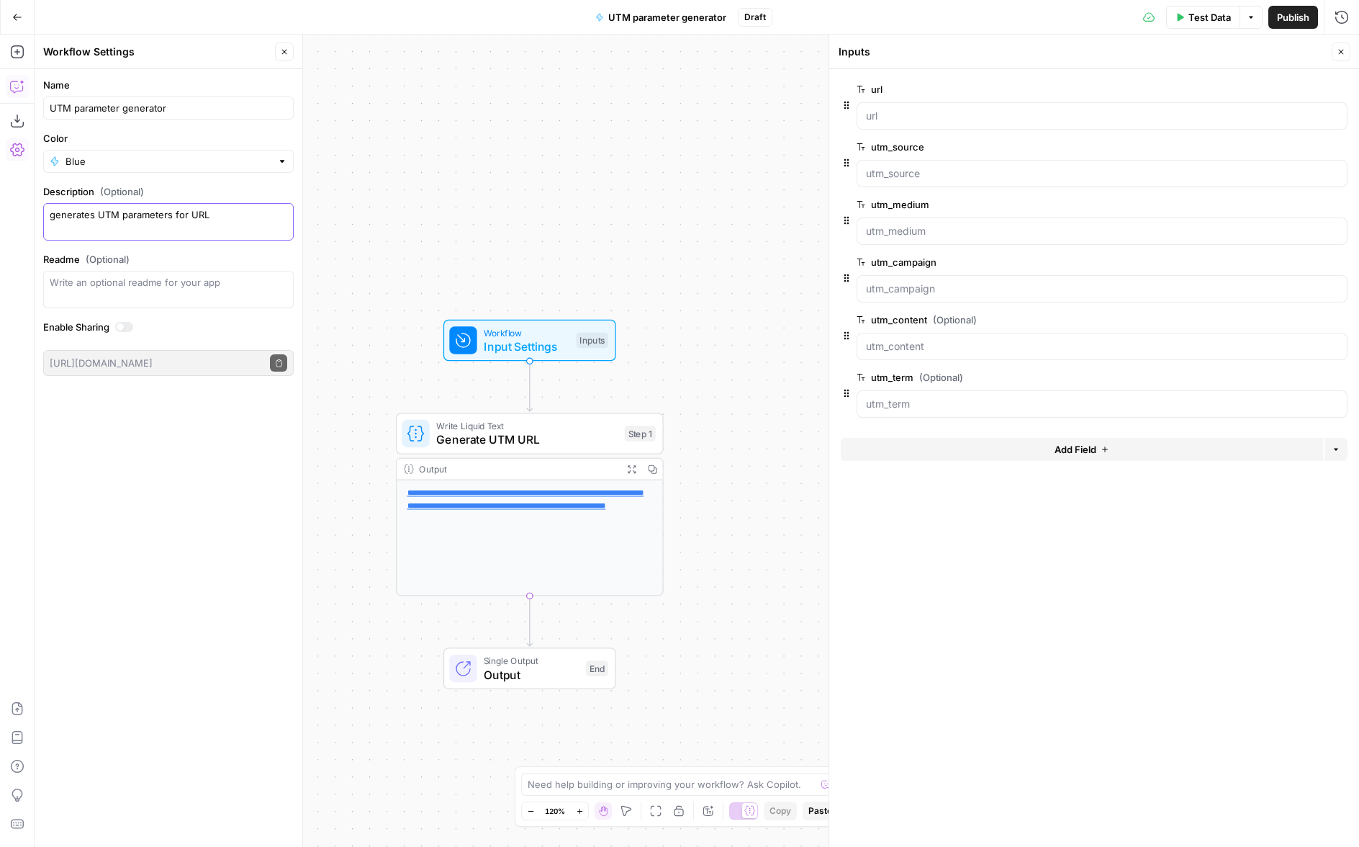
type textarea "generates UTM parameters for URL"
click at [293, 56] on header "Workflow Settings Close" at bounding box center [169, 52] width 268 height 35
click at [282, 53] on icon "button" at bounding box center [284, 52] width 9 height 9
click at [23, 60] on button "Add Steps" at bounding box center [17, 51] width 23 height 23
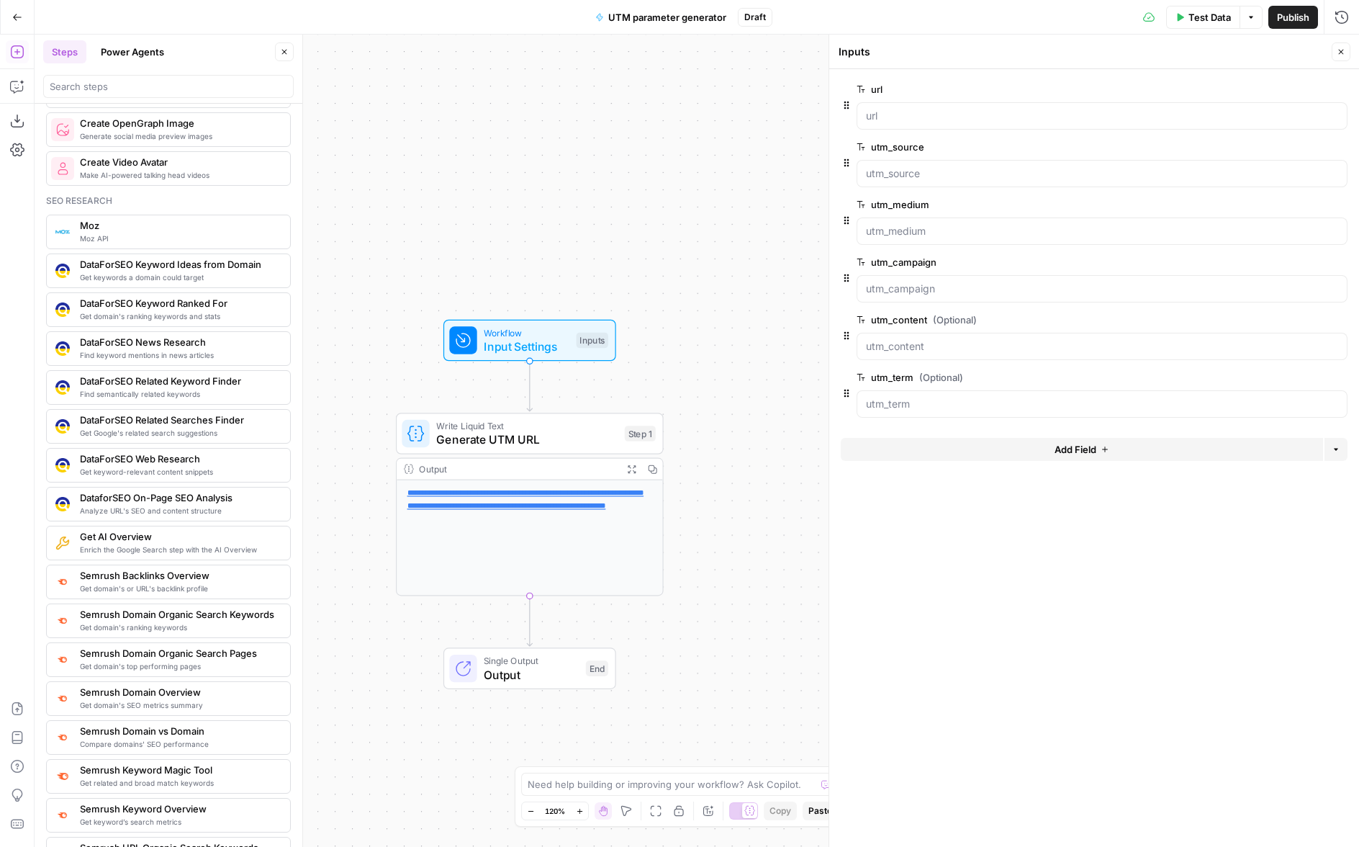
scroll to position [0, 0]
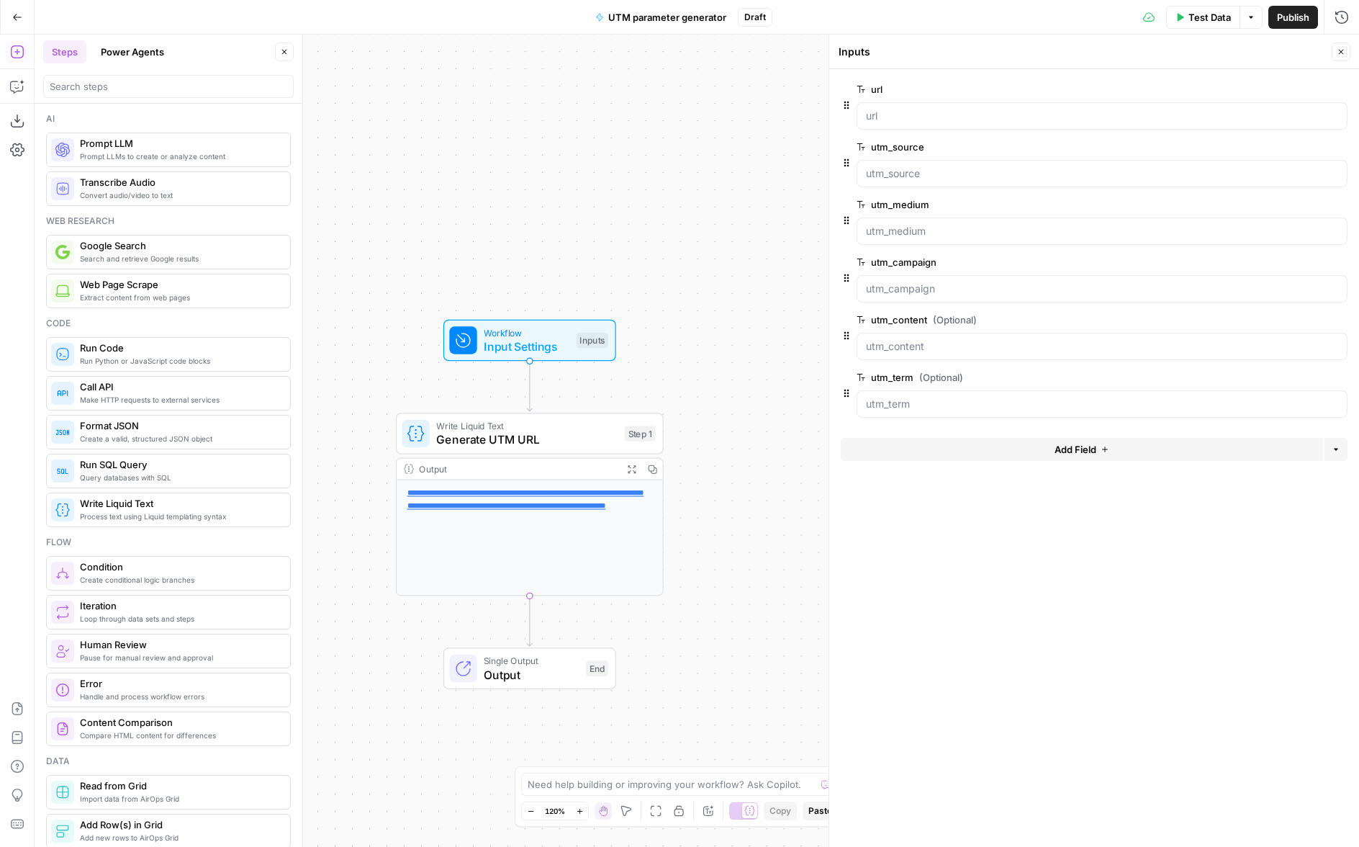
click at [97, 432] on span "Format JSON" at bounding box center [179, 425] width 199 height 14
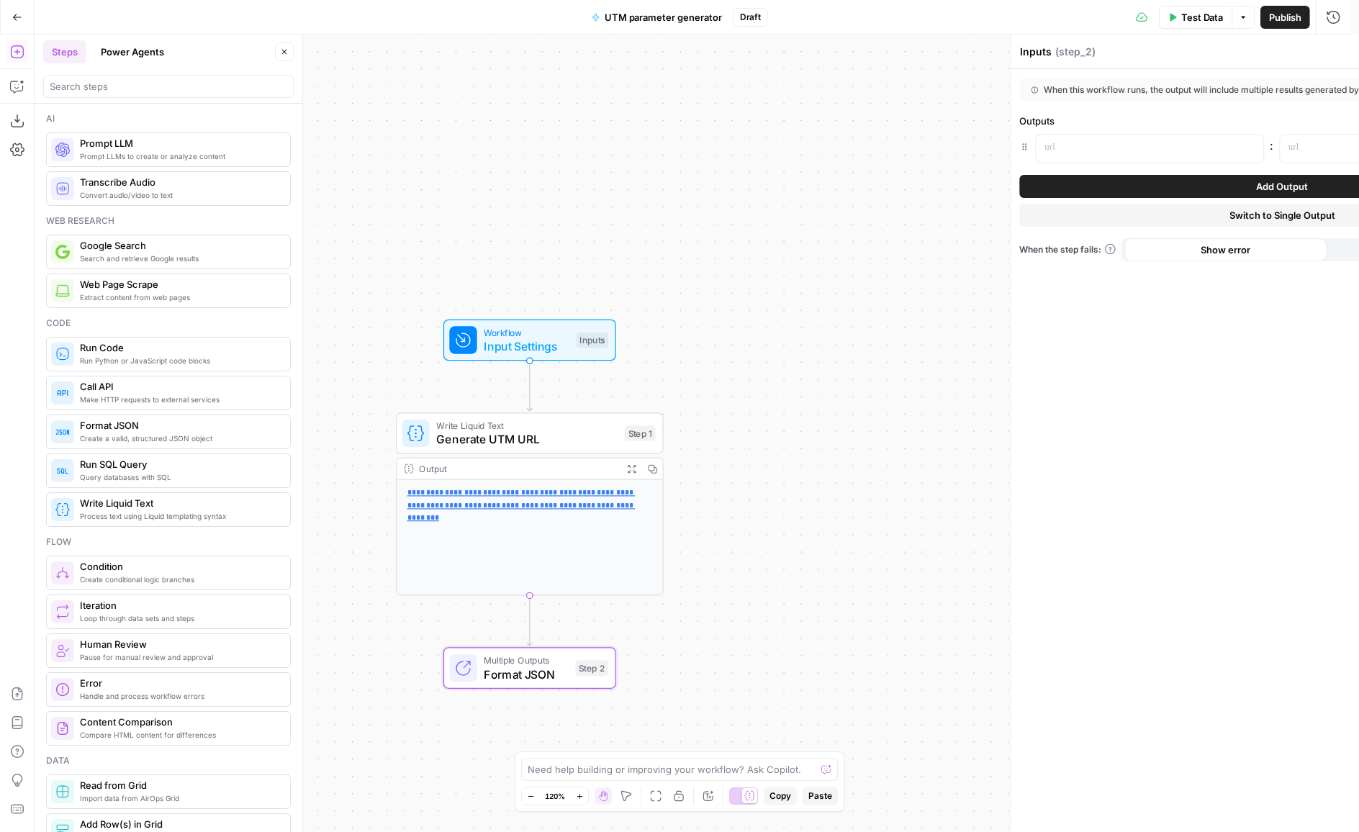
type textarea "Format JSON"
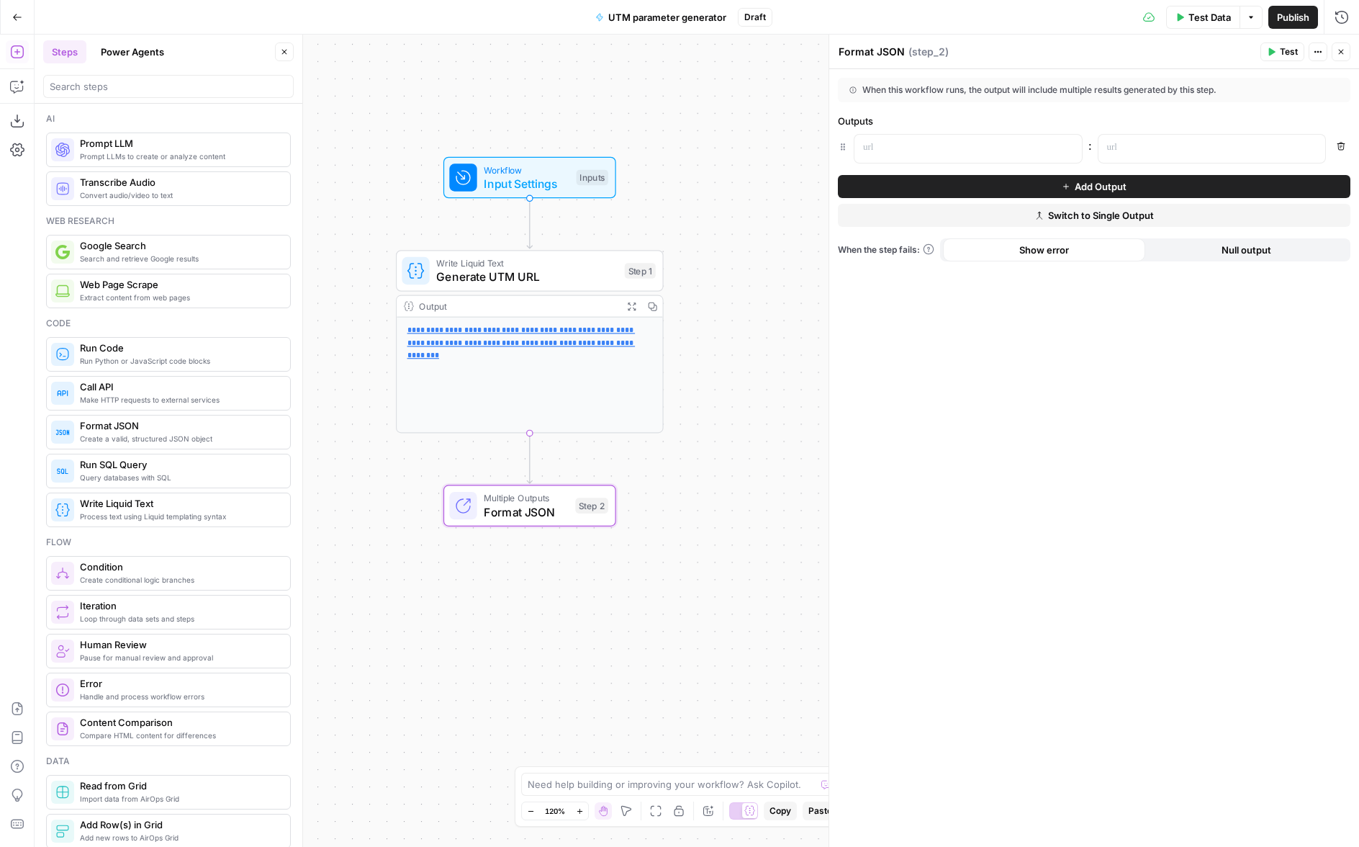
click at [1069, 217] on span "Switch to Single Output" at bounding box center [1101, 215] width 106 height 14
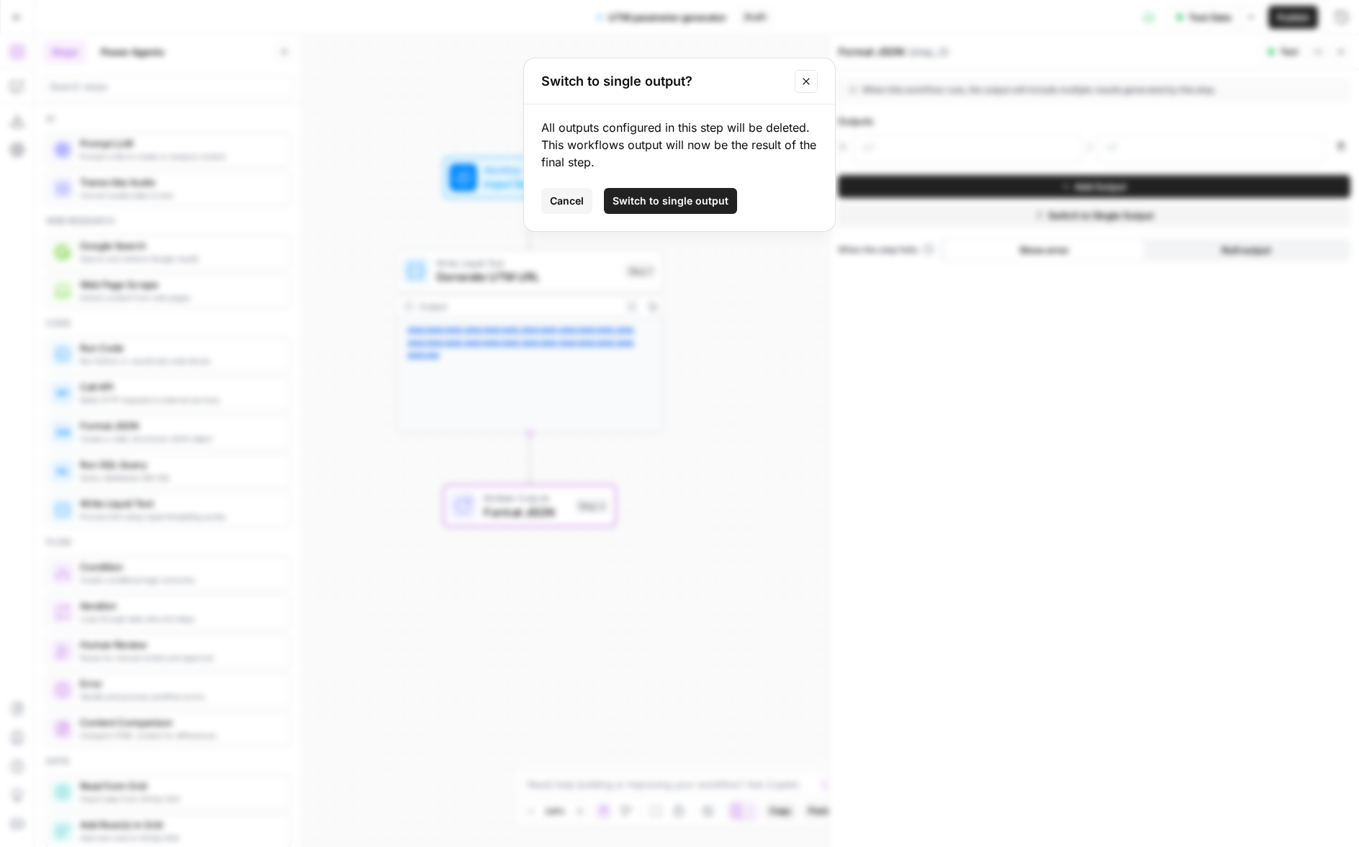
drag, startPoint x: 710, startPoint y: 202, endPoint x: 710, endPoint y: 217, distance: 15.1
click at [710, 203] on span "Switch to single output" at bounding box center [671, 201] width 116 height 14
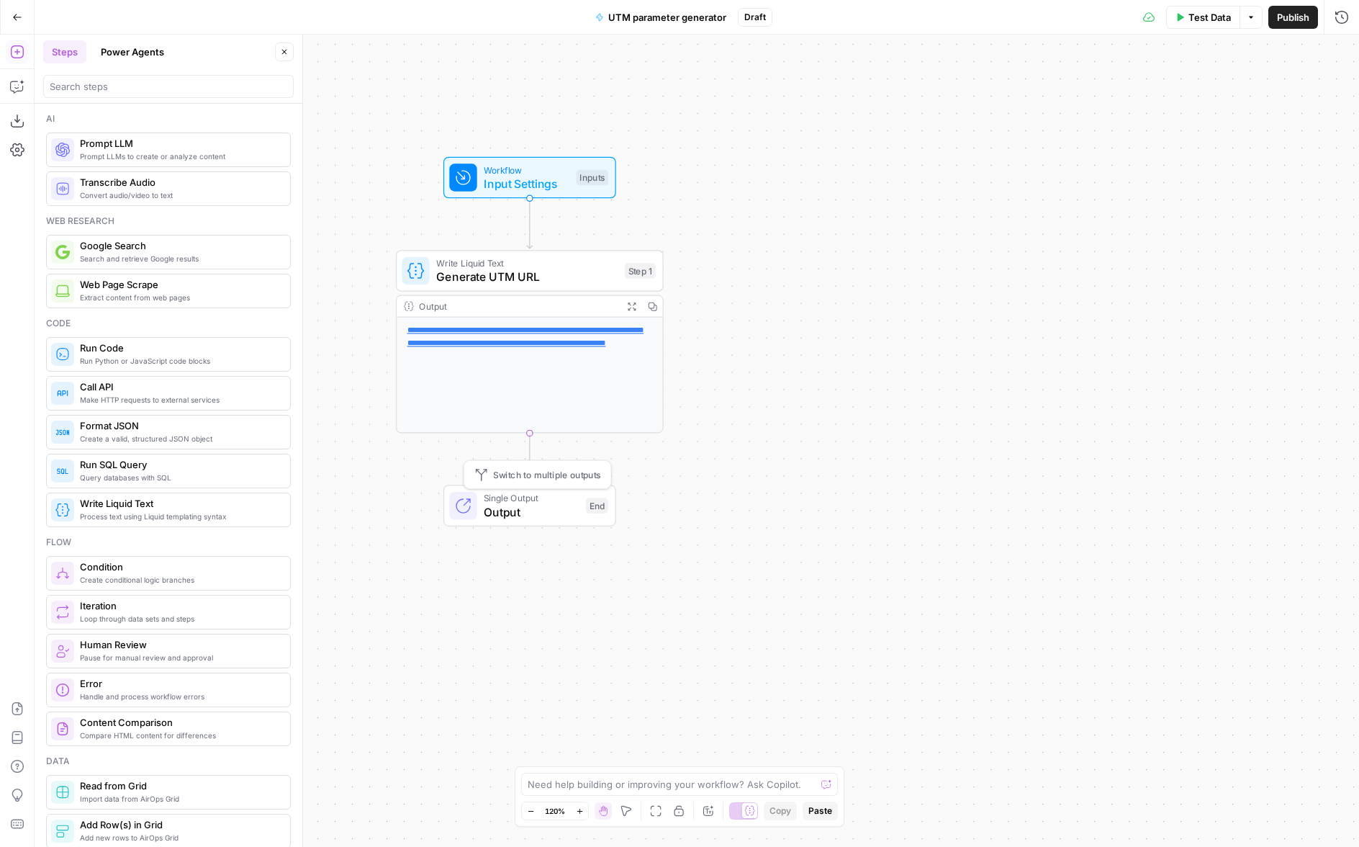
click at [568, 512] on span "Output" at bounding box center [531, 511] width 95 height 17
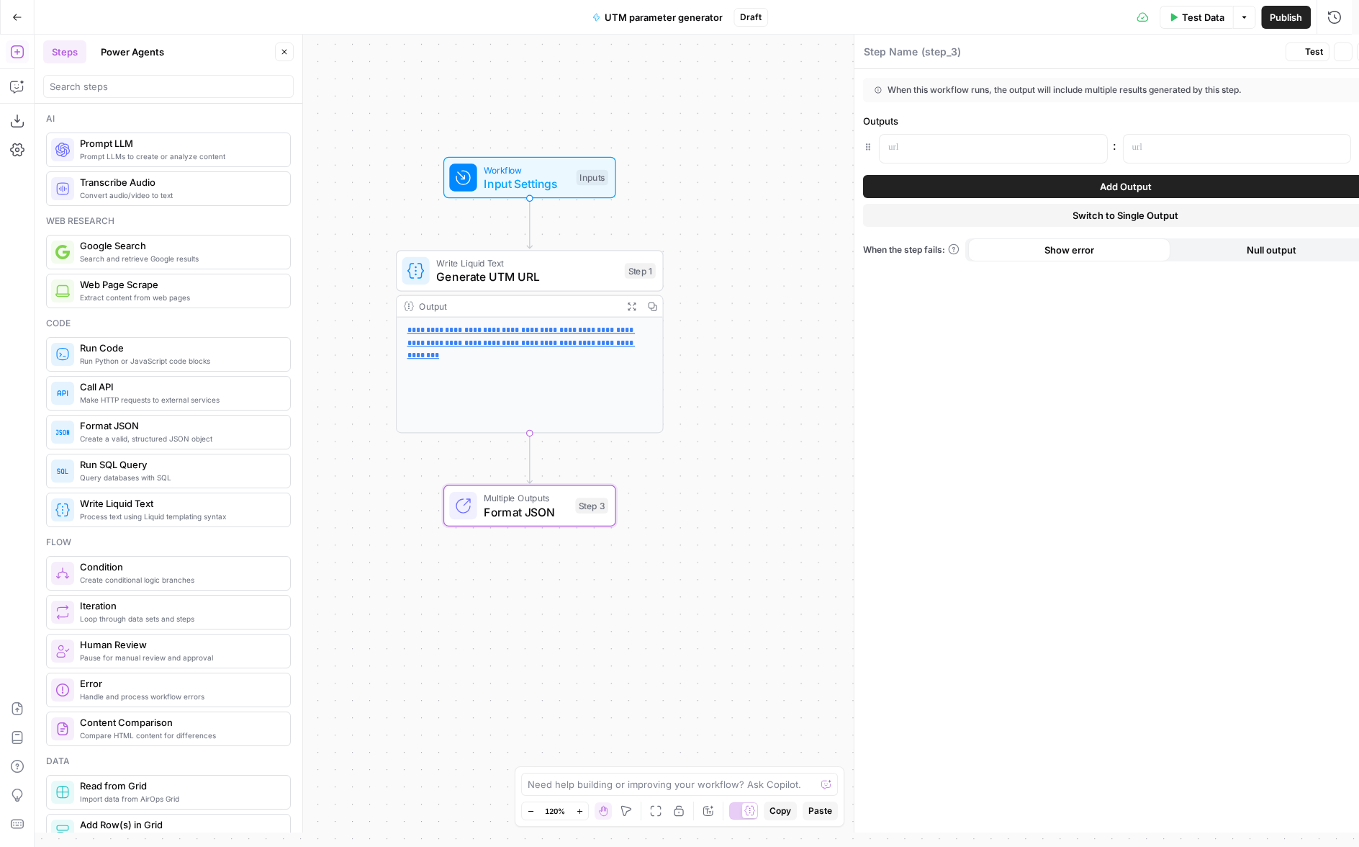
type textarea "Format JSON"
click at [1062, 214] on span "Switch to Single Output" at bounding box center [1101, 215] width 106 height 14
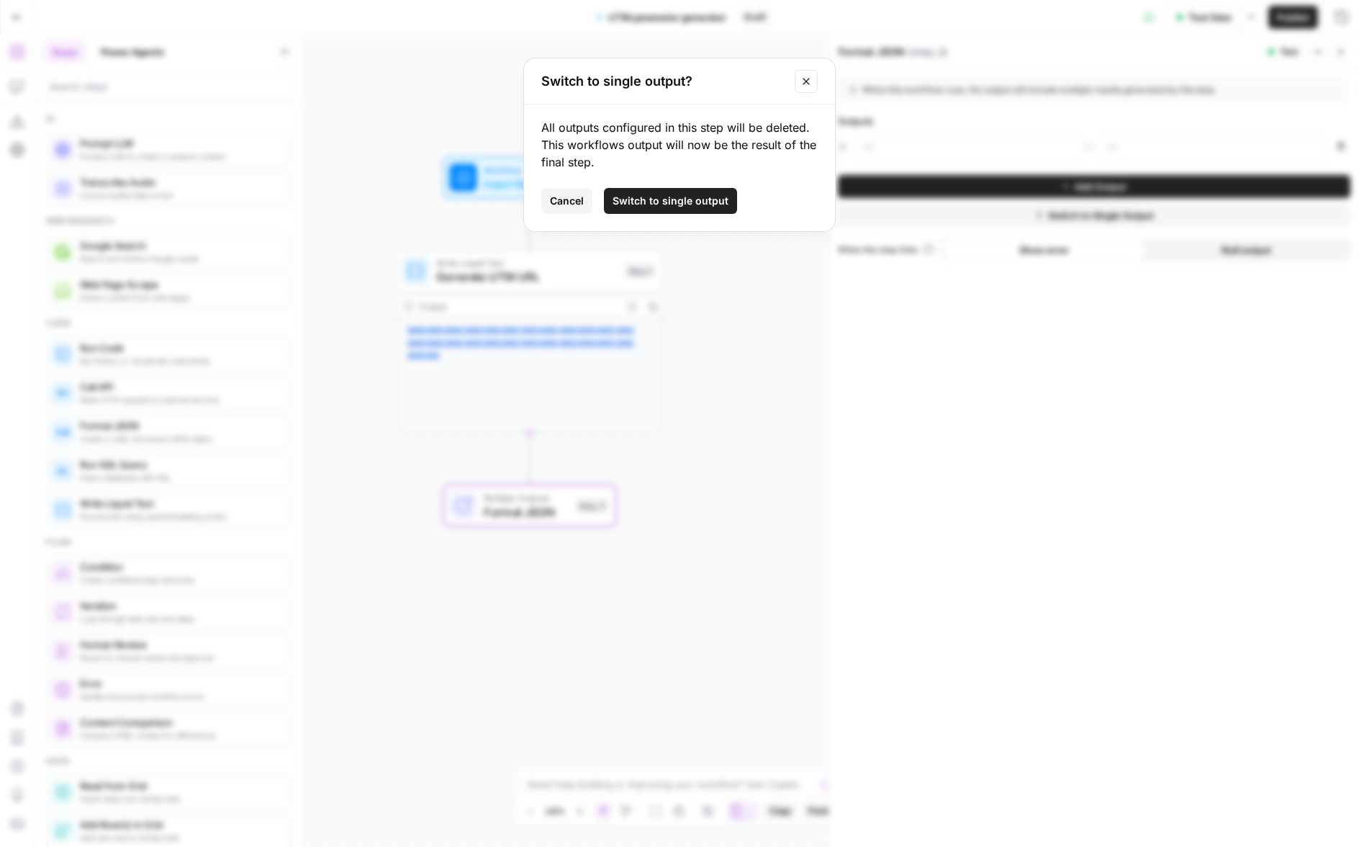
click at [650, 202] on span "Switch to single output" at bounding box center [671, 201] width 116 height 14
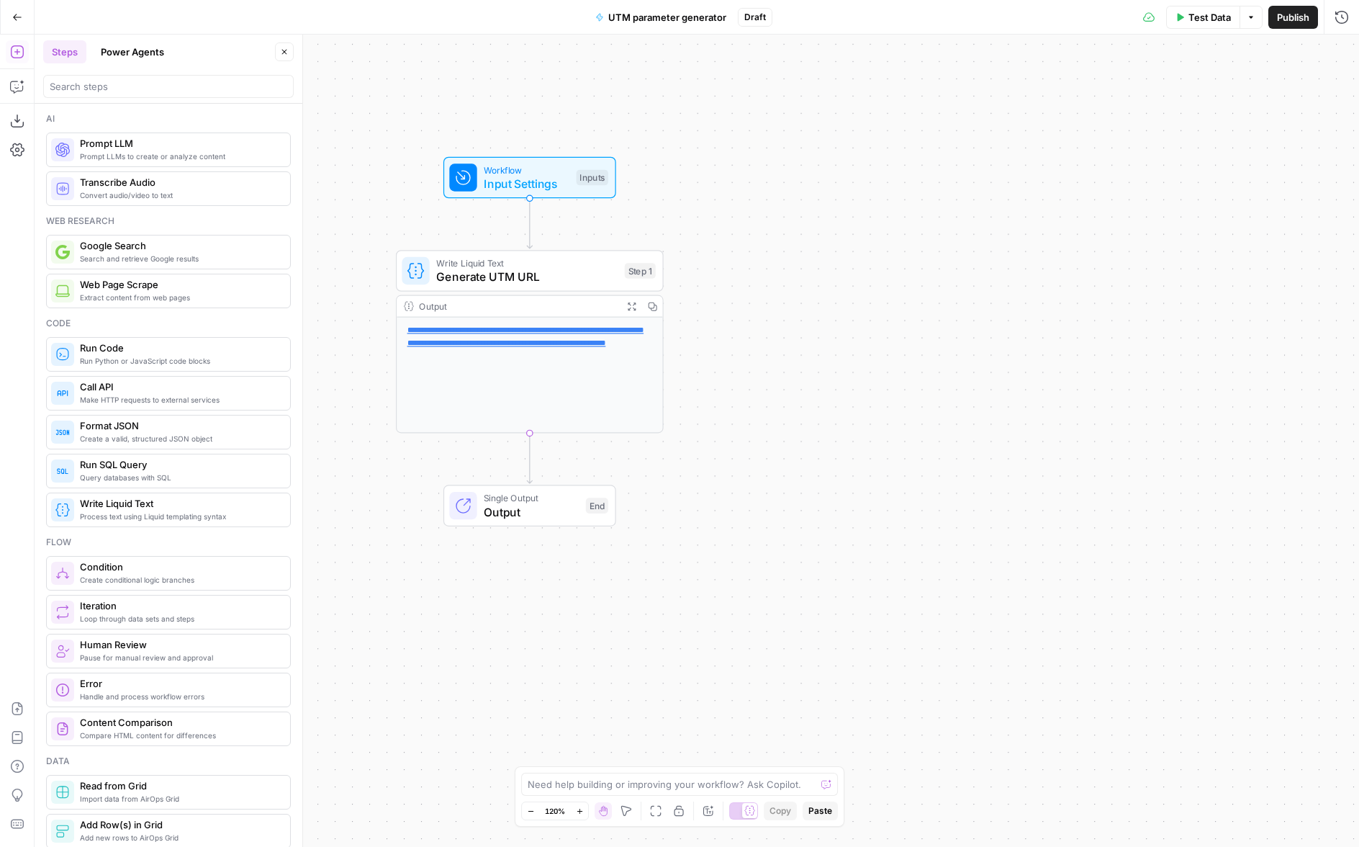
click at [504, 525] on div "Single Output Output End Switch to multiple outputs" at bounding box center [530, 506] width 173 height 42
click at [1030, 79] on div "When this workflow runs, the output will come from the final step" at bounding box center [1094, 90] width 513 height 24
click at [944, 99] on div "When this workflow runs, the output will come from the final step" at bounding box center [1094, 90] width 513 height 24
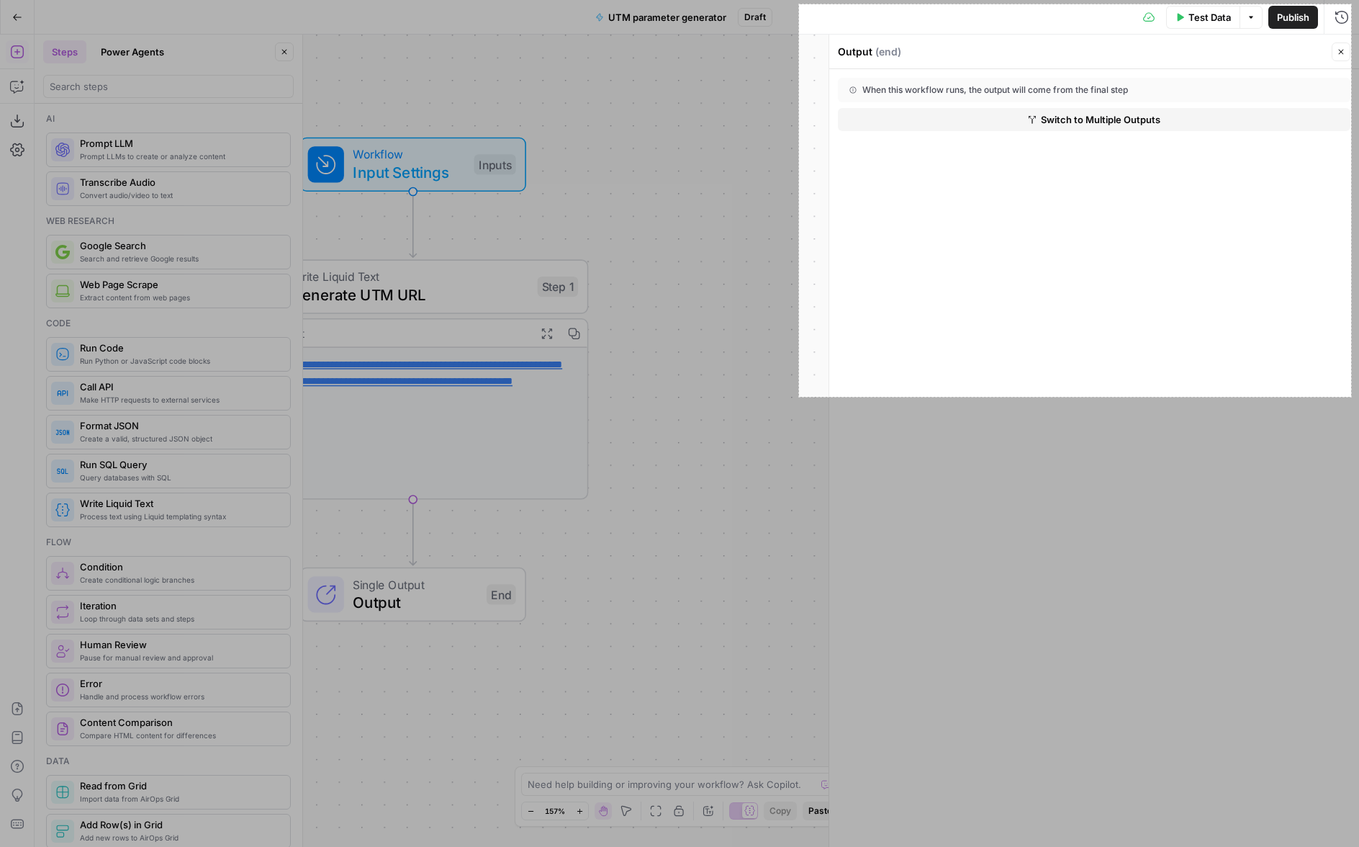
drag, startPoint x: 800, startPoint y: 4, endPoint x: 1352, endPoint y: 397, distance: 676.9
click at [1352, 397] on div "767 X 545" at bounding box center [679, 423] width 1359 height 847
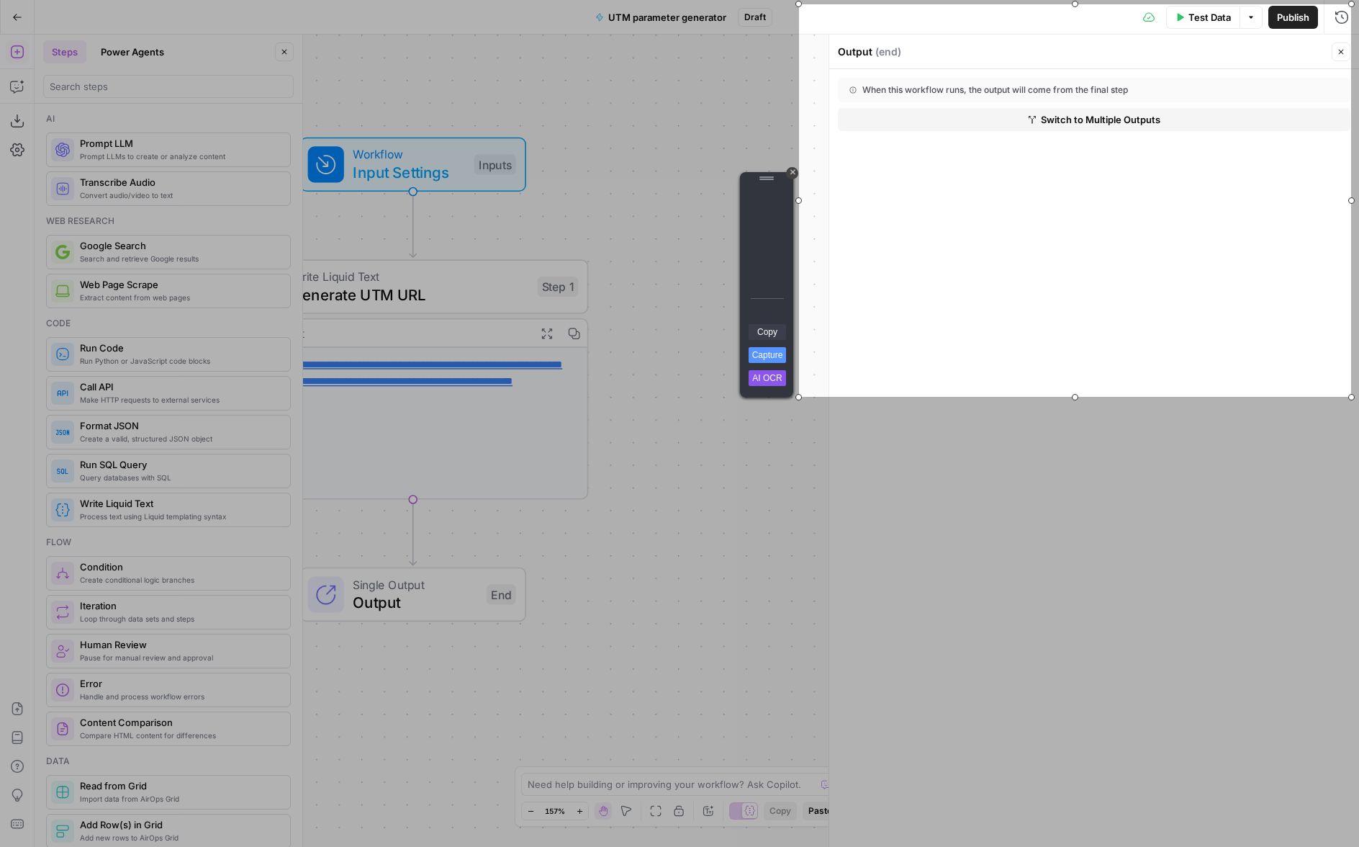
click at [755, 336] on link "Copy" at bounding box center [767, 332] width 37 height 16
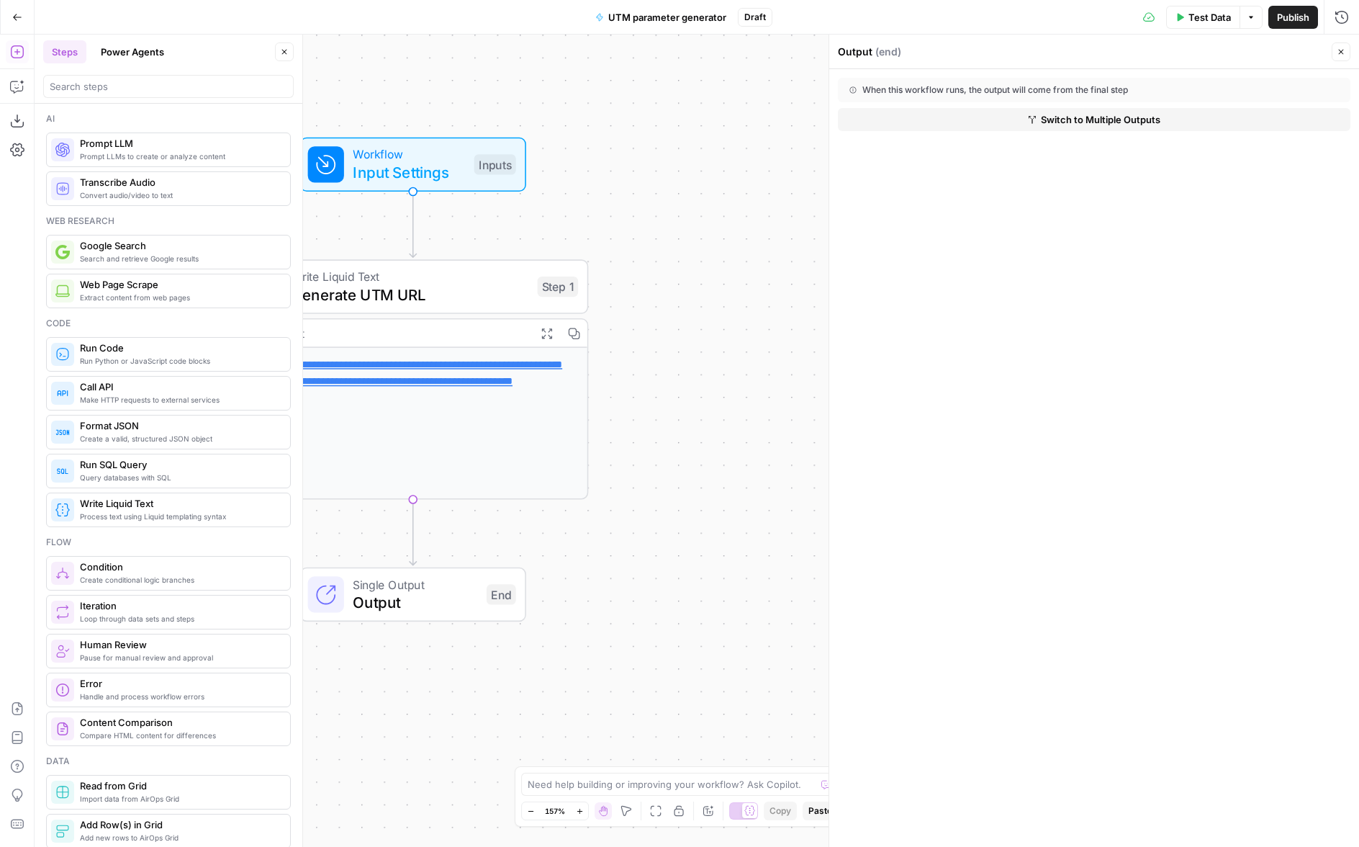
click at [131, 150] on span "Prompt LLMs to create or analyze content" at bounding box center [179, 156] width 199 height 12
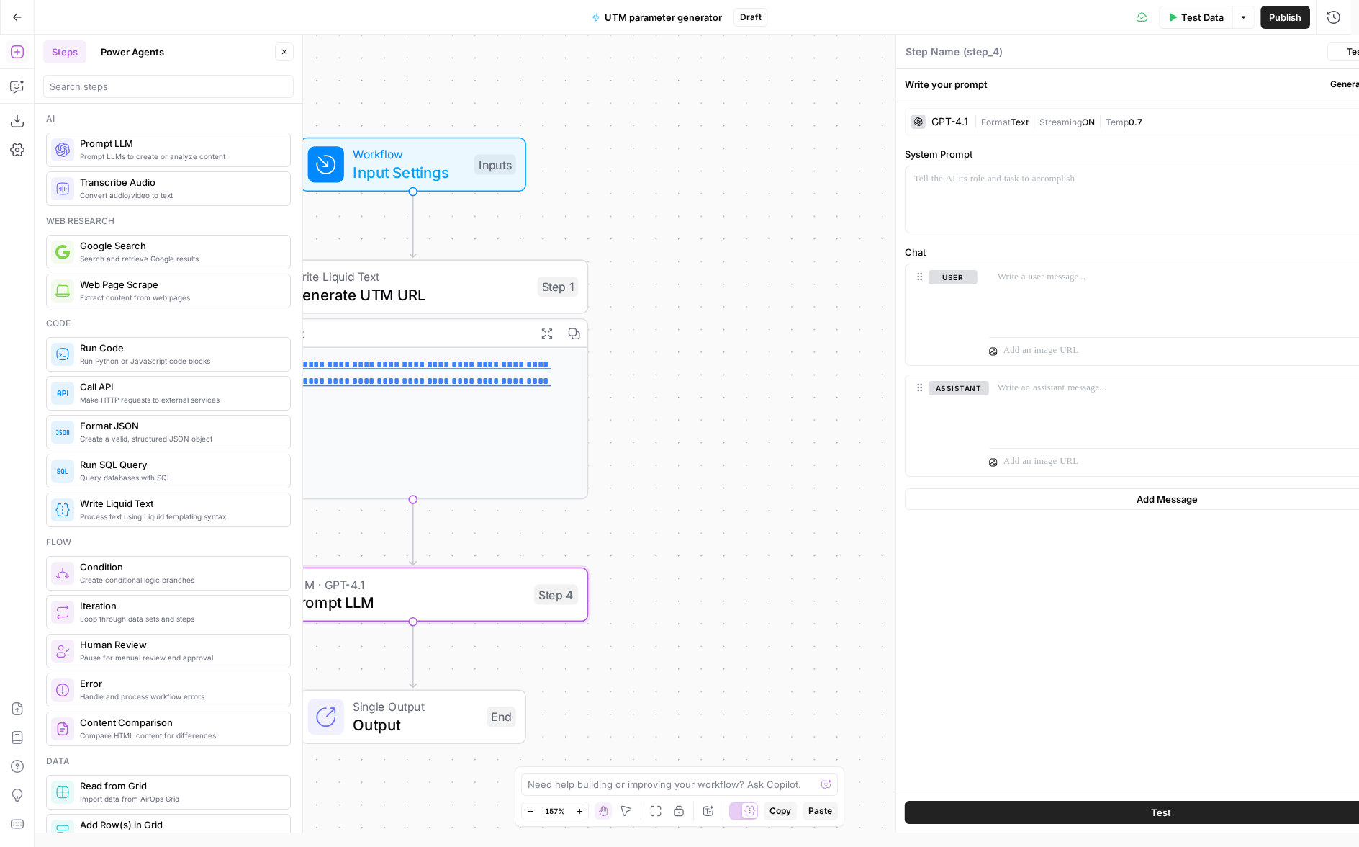
type textarea "Prompt LLM"
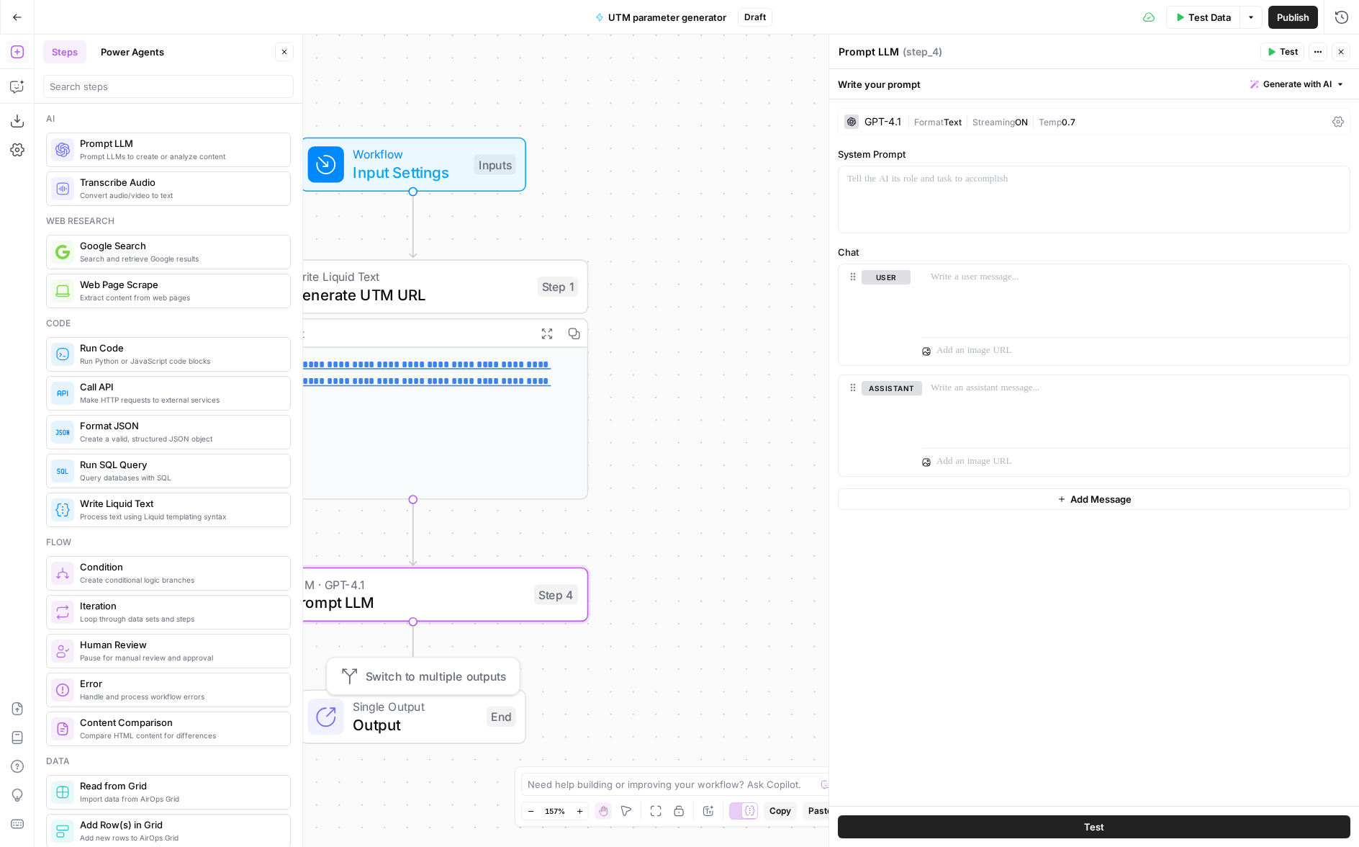
click at [426, 714] on span "Output" at bounding box center [415, 724] width 125 height 22
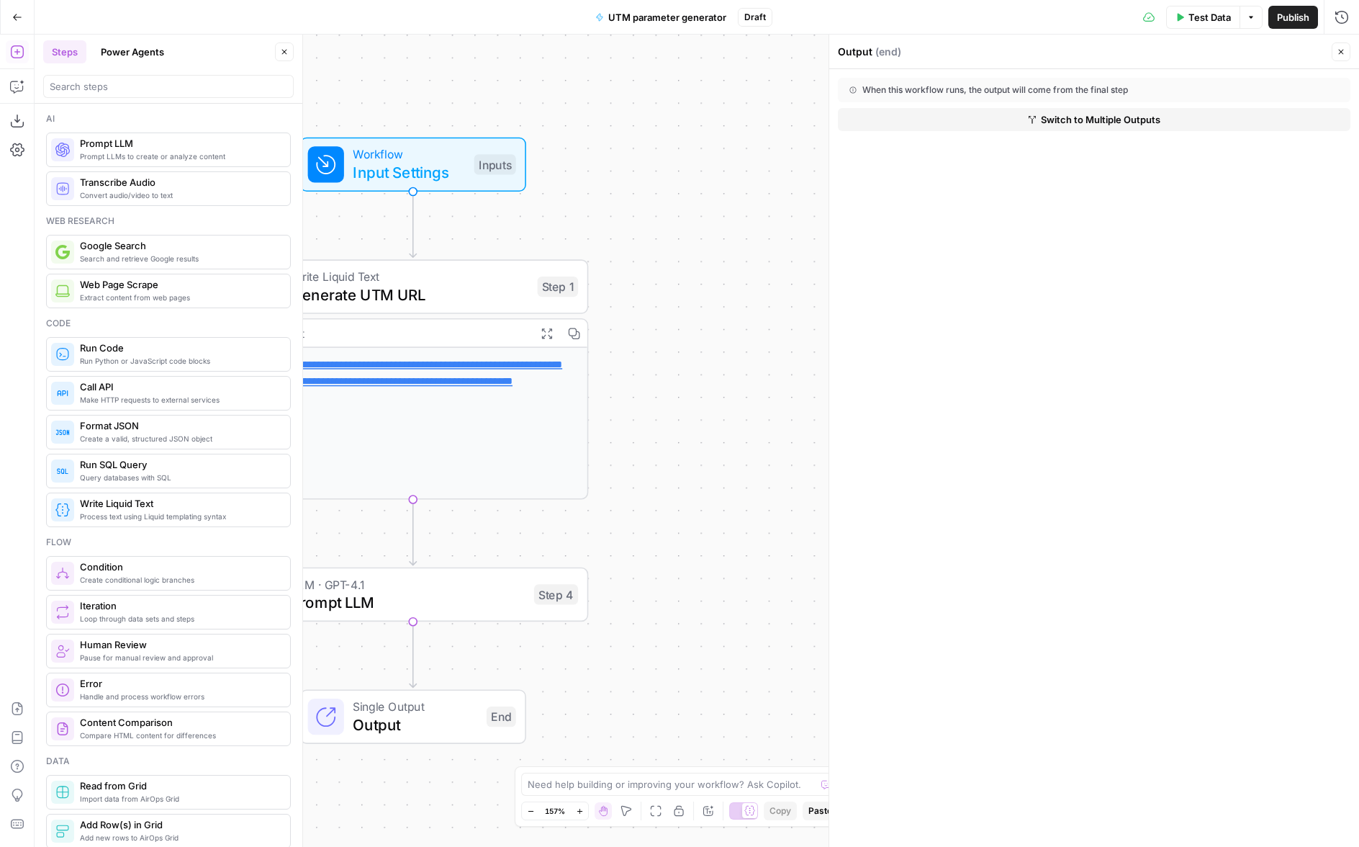
click at [1066, 120] on span "Switch to Multiple Outputs" at bounding box center [1101, 119] width 120 height 14
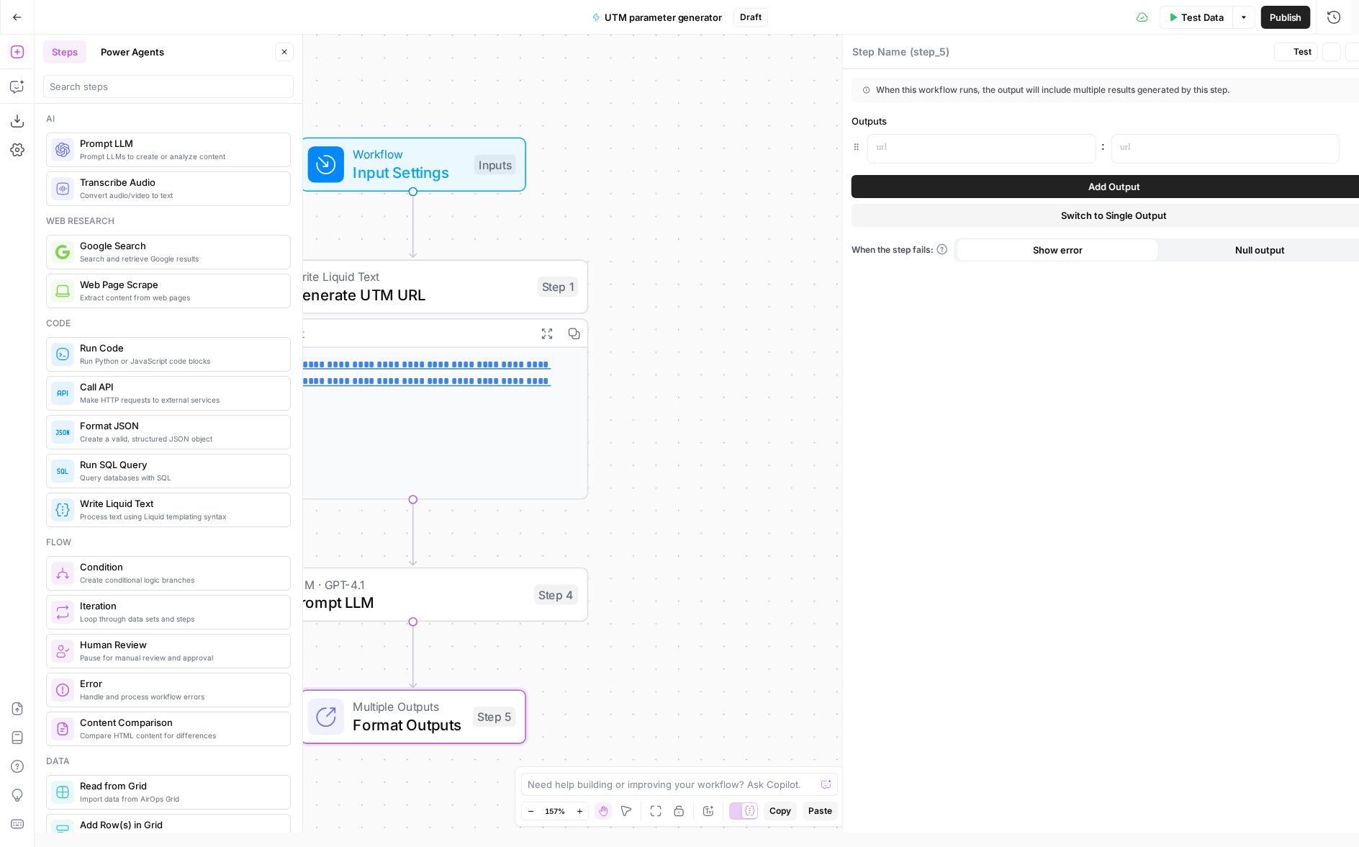
type textarea "Format Outputs"
click at [925, 144] on p at bounding box center [956, 147] width 187 height 14
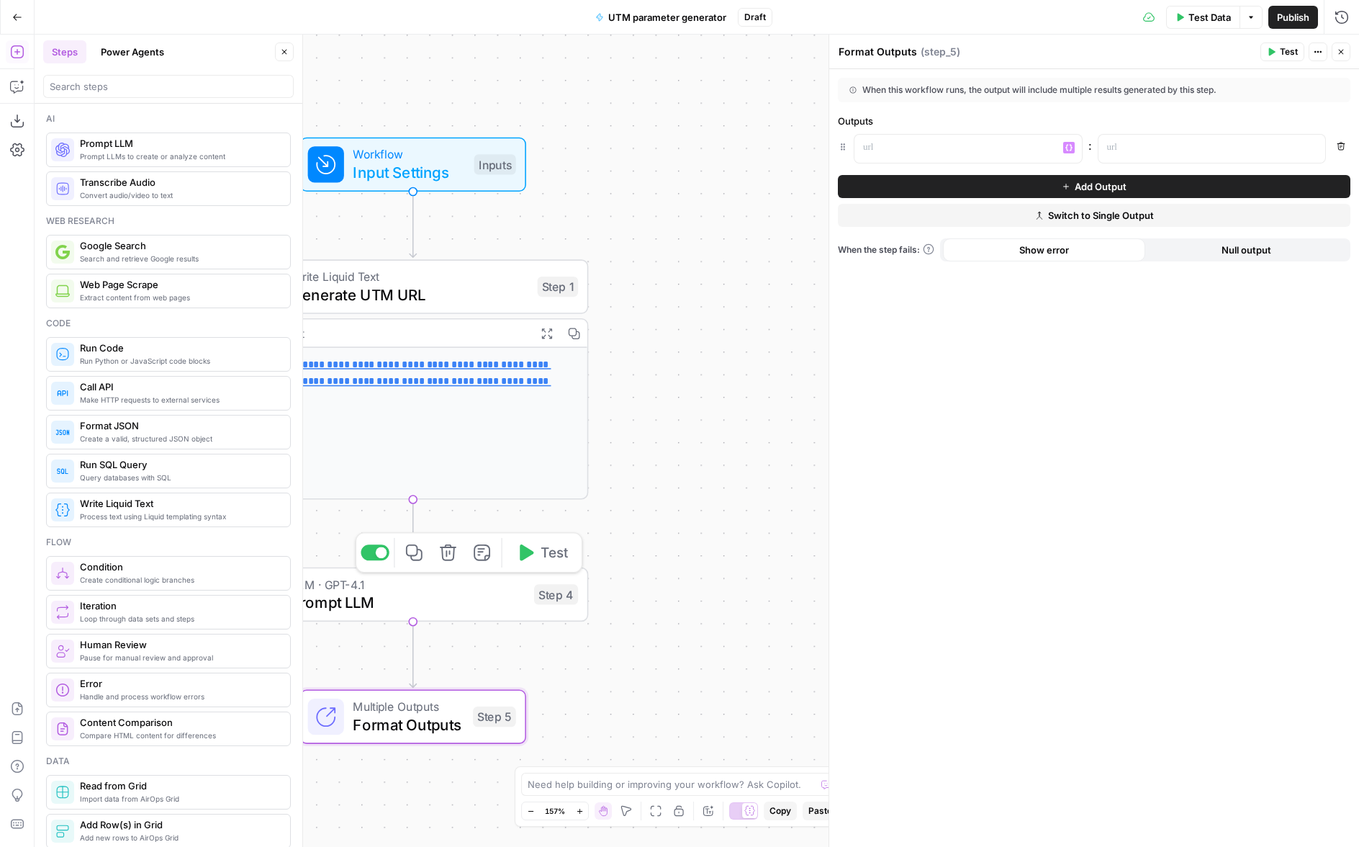
click at [439, 550] on icon "button" at bounding box center [448, 553] width 18 height 18
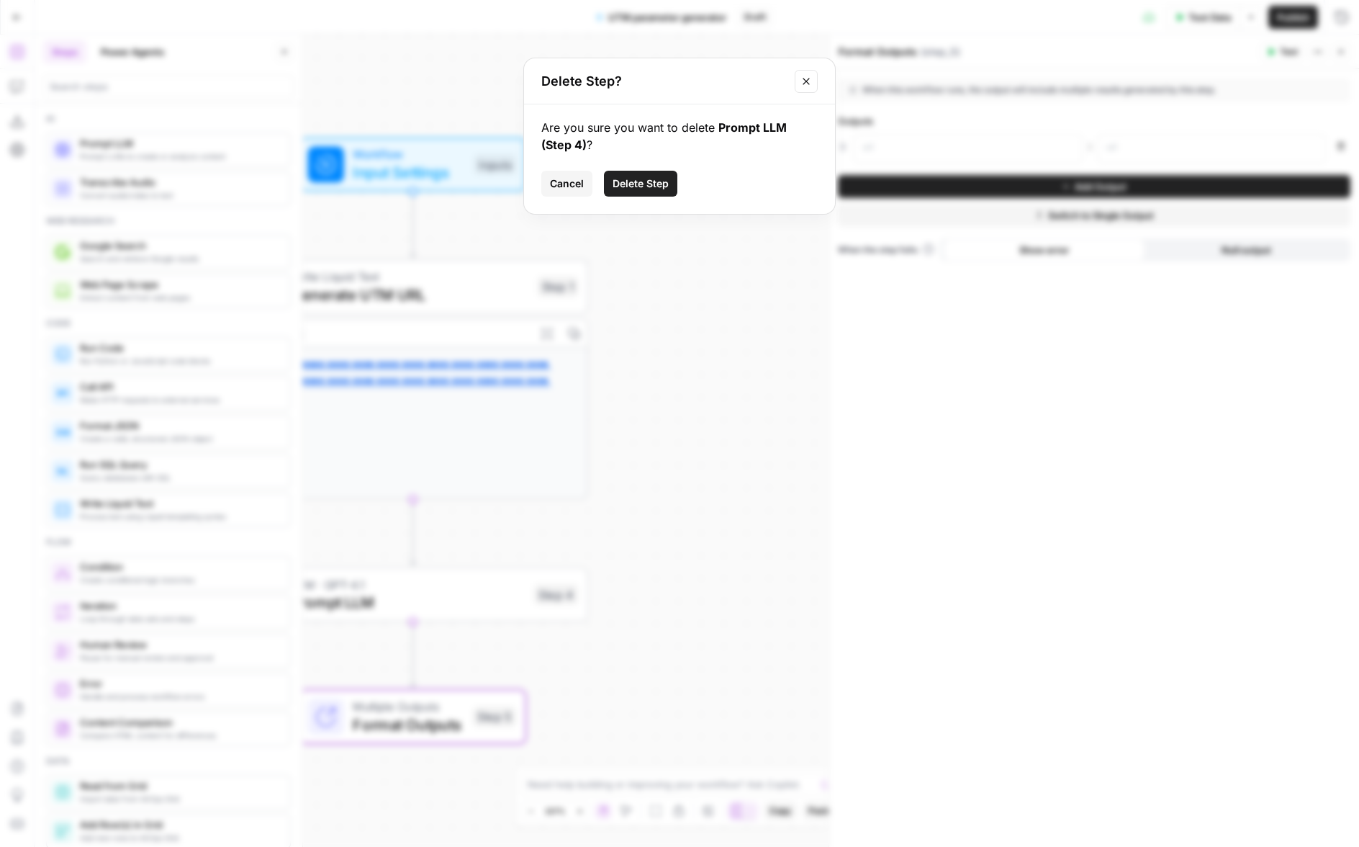
drag, startPoint x: 634, startPoint y: 186, endPoint x: 669, endPoint y: 186, distance: 34.6
click at [635, 186] on span "Delete Step" at bounding box center [641, 183] width 56 height 14
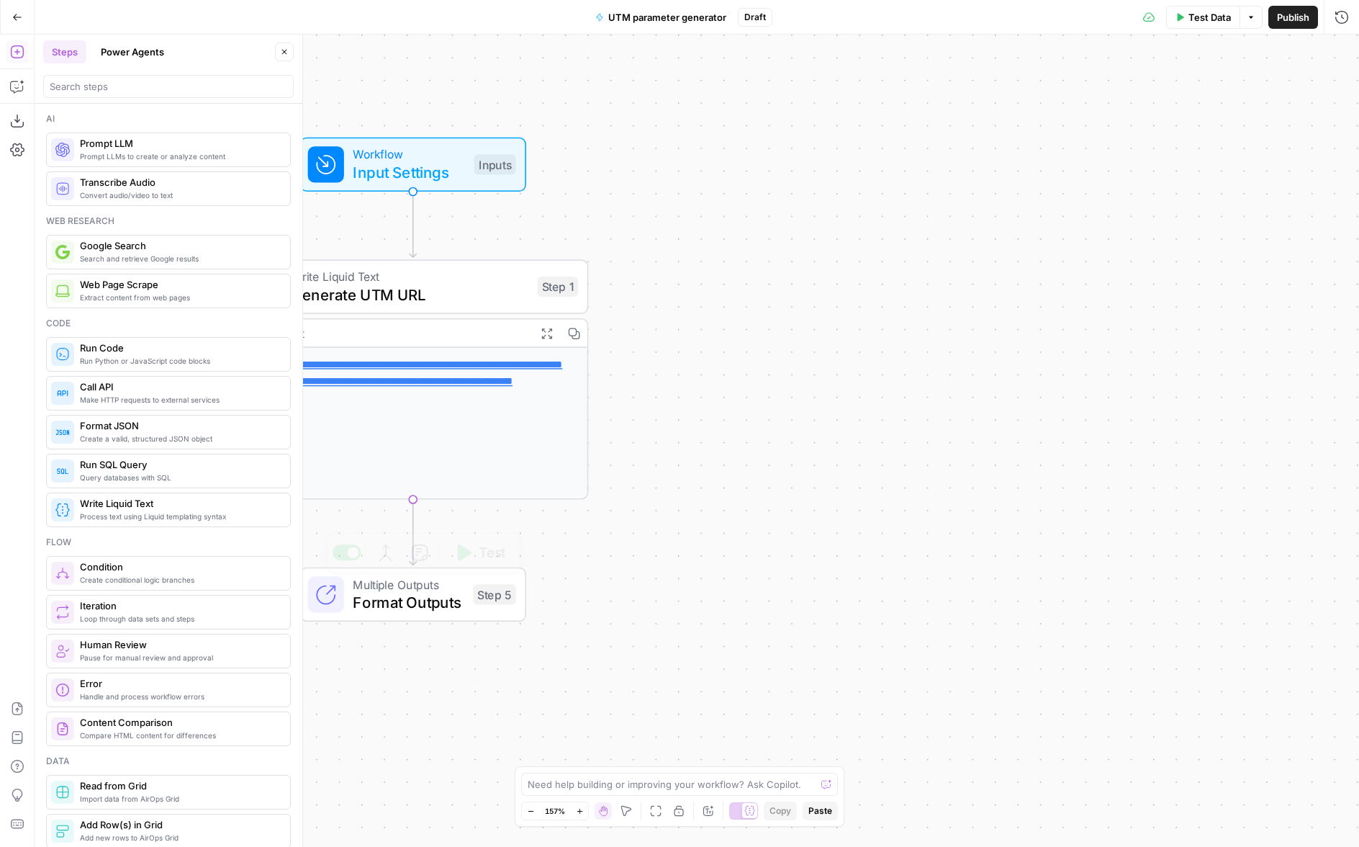
click at [376, 606] on span "Format Outputs" at bounding box center [408, 602] width 111 height 22
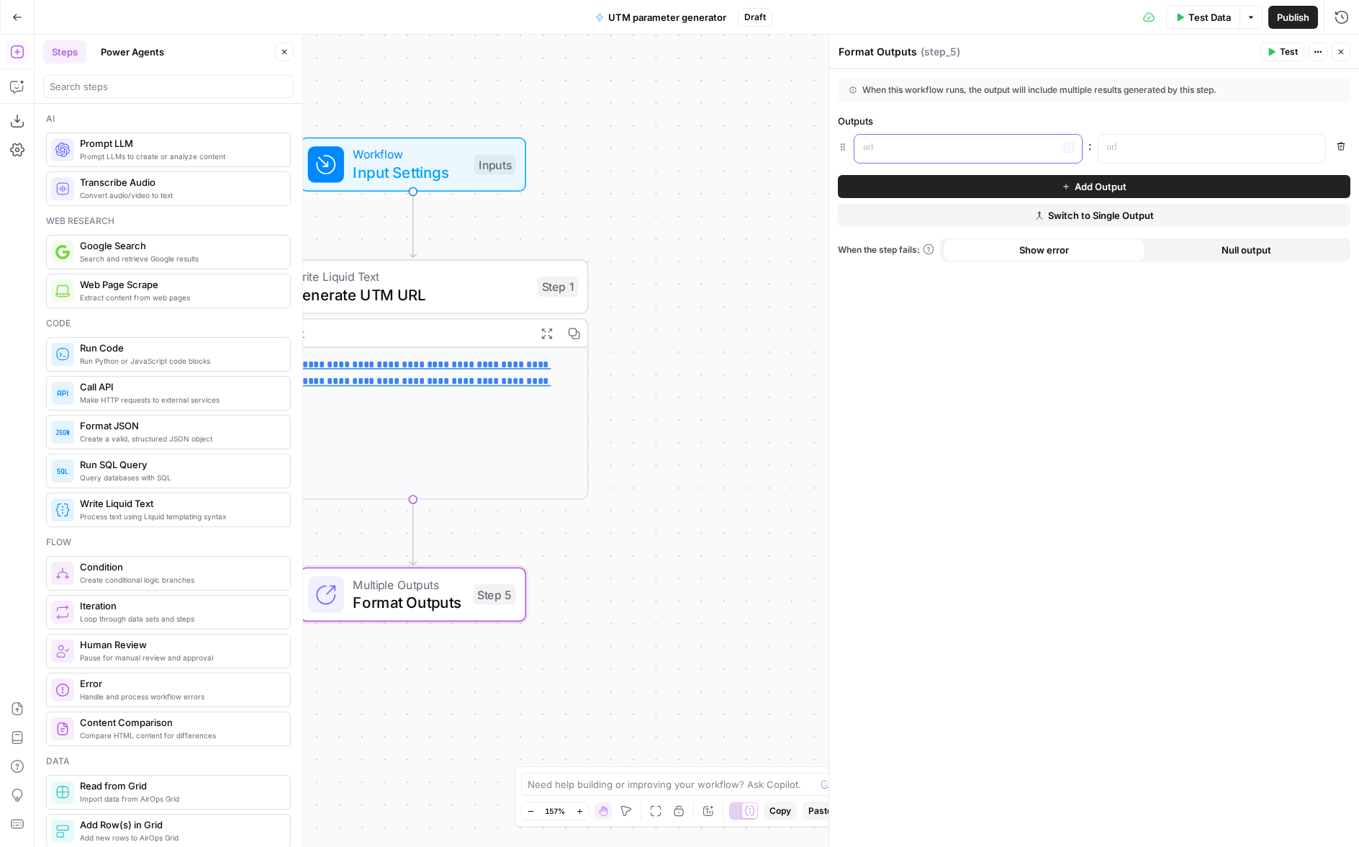
click at [965, 141] on p at bounding box center [956, 147] width 187 height 14
click at [1036, 251] on span "Show error" at bounding box center [1045, 250] width 50 height 14
click at [953, 143] on p at bounding box center [956, 147] width 187 height 14
click at [1167, 152] on p at bounding box center [1200, 147] width 187 height 14
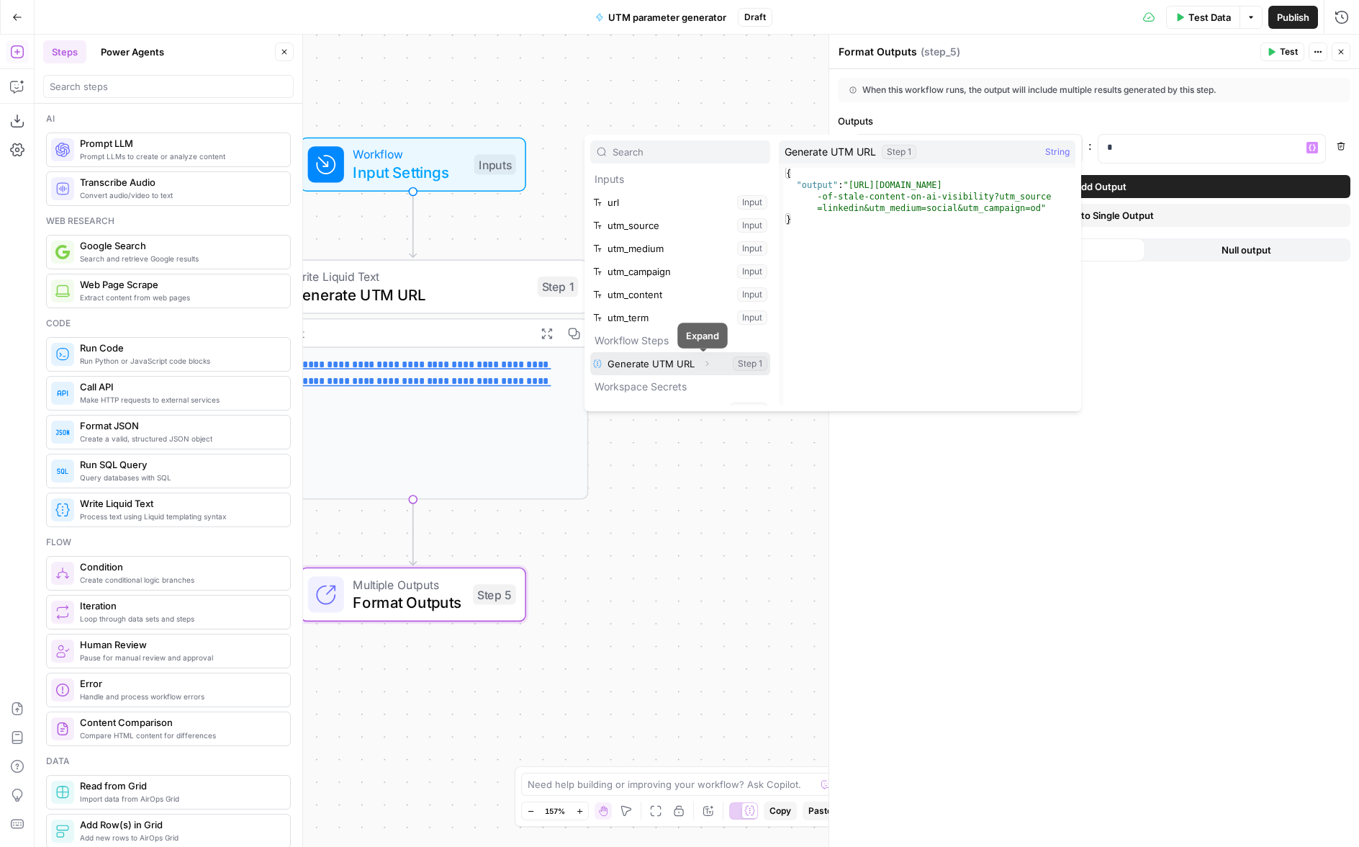
click at [703, 363] on icon "button" at bounding box center [707, 363] width 9 height 9
click at [634, 388] on button "Select variable Output" at bounding box center [688, 386] width 166 height 23
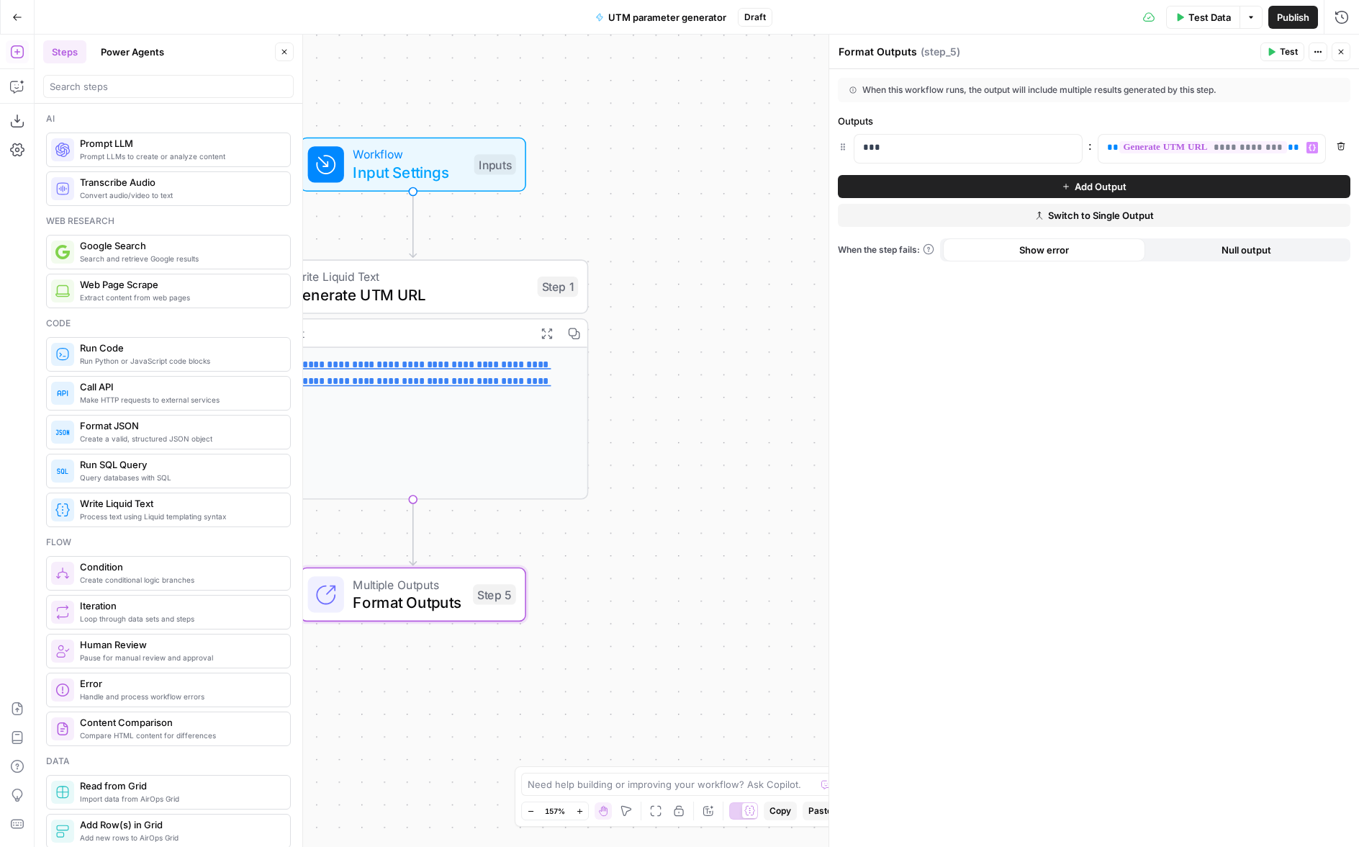
click at [1274, 12] on button "Publish" at bounding box center [1294, 17] width 50 height 23
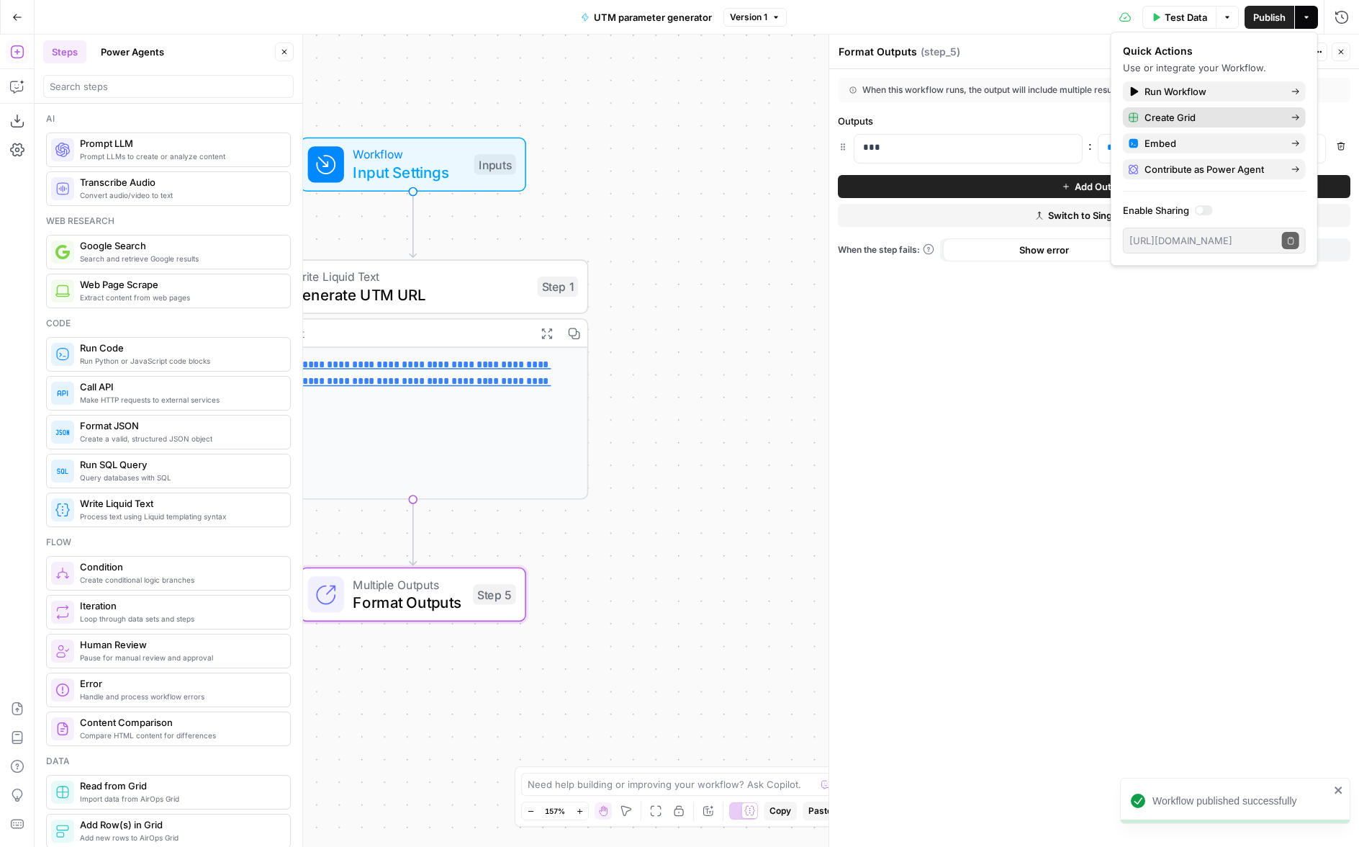
click at [1164, 117] on span "Create Grid" at bounding box center [1212, 117] width 135 height 14
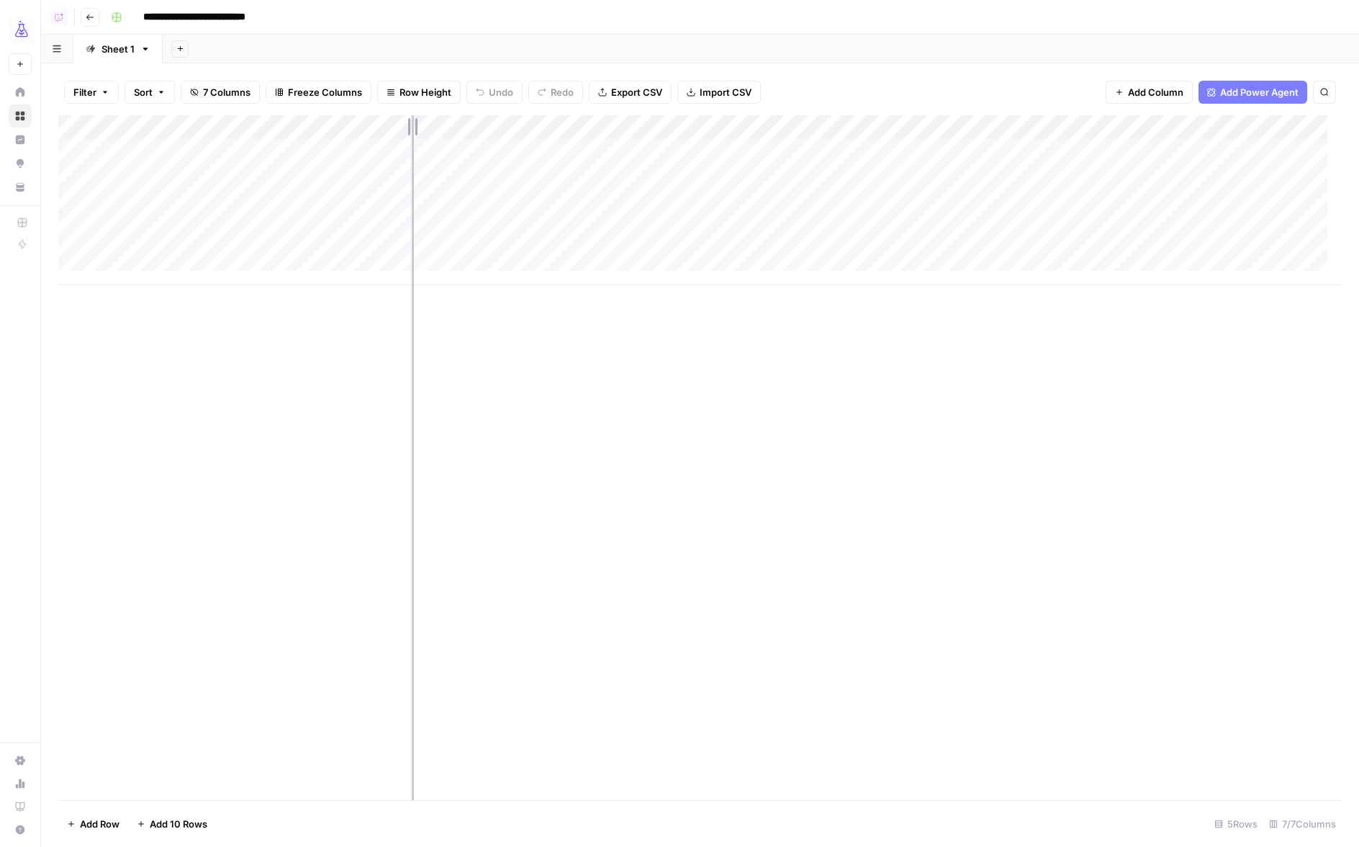
drag, startPoint x: 523, startPoint y: 129, endPoint x: 416, endPoint y: 125, distance: 107.4
click at [413, 124] on div "Add Column" at bounding box center [700, 200] width 1284 height 170
click at [1230, 125] on div "Add Column" at bounding box center [700, 200] width 1284 height 170
drag, startPoint x: 1058, startPoint y: 304, endPoint x: 1026, endPoint y: 228, distance: 82.9
click at [1058, 304] on div "Hide Column" at bounding box center [1121, 301] width 148 height 14
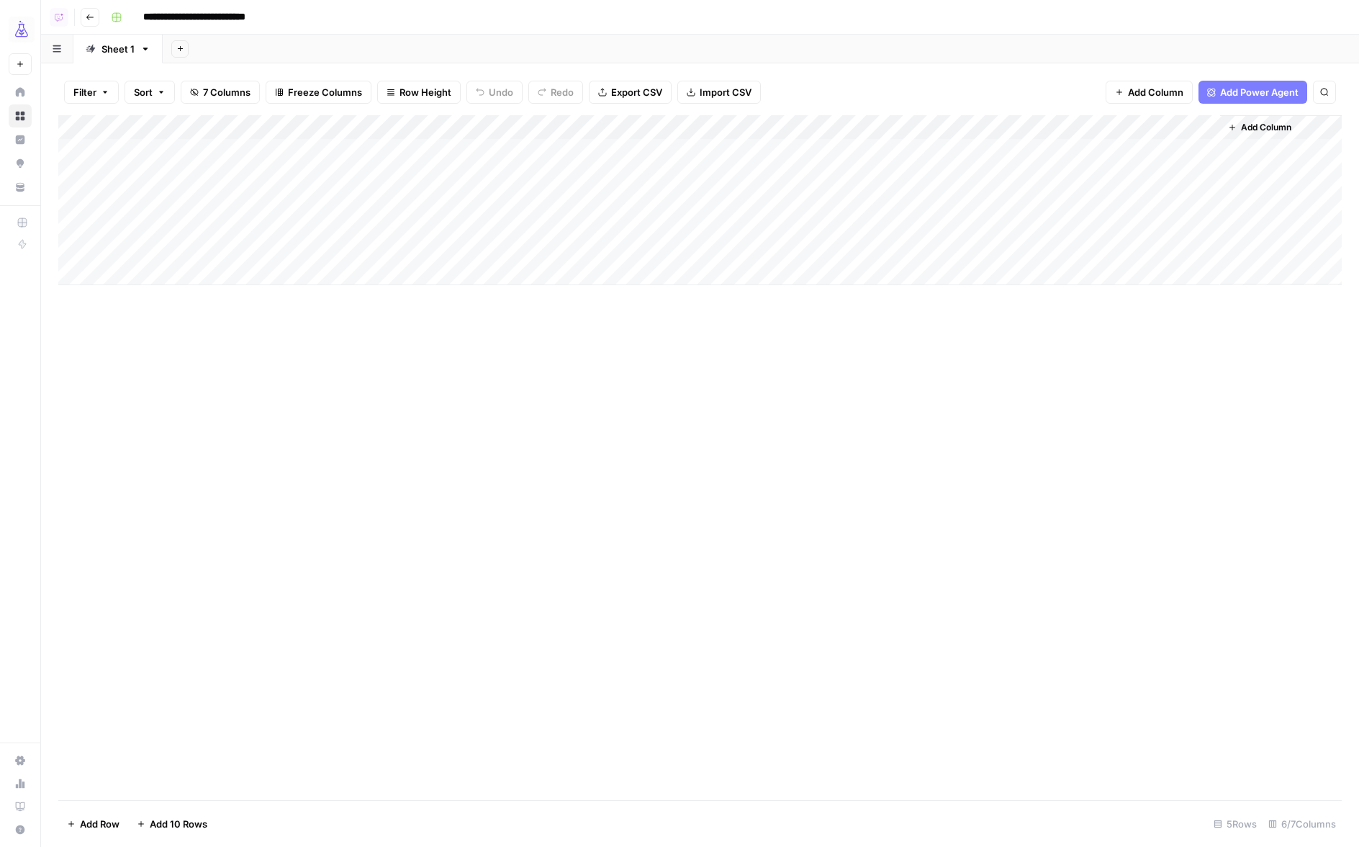
click at [1024, 126] on div "Add Column" at bounding box center [700, 200] width 1284 height 170
click at [868, 304] on span "Hide Column" at bounding box center [918, 301] width 126 height 14
drag, startPoint x: 816, startPoint y: 120, endPoint x: 759, endPoint y: 122, distance: 57.0
click at [760, 122] on div "Add Column" at bounding box center [700, 200] width 1284 height 170
drag, startPoint x: 619, startPoint y: 123, endPoint x: 529, endPoint y: 124, distance: 89.3
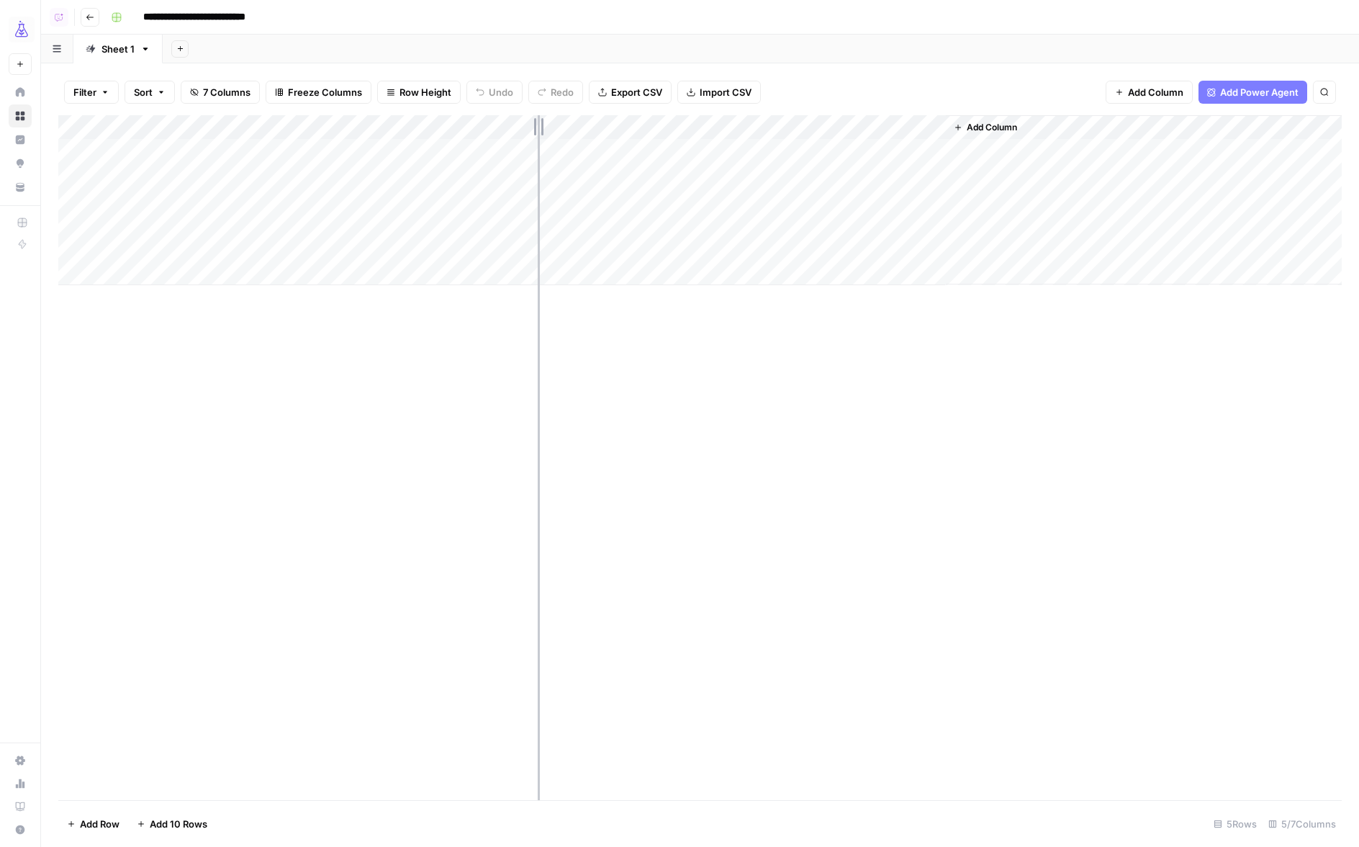
click at [530, 124] on div "Add Column" at bounding box center [700, 200] width 1284 height 170
drag, startPoint x: 410, startPoint y: 126, endPoint x: 407, endPoint y: 136, distance: 10.5
click at [418, 125] on div "Add Column" at bounding box center [700, 200] width 1284 height 170
click at [379, 152] on div "Add Column" at bounding box center [700, 200] width 1284 height 170
type textarea "**********"
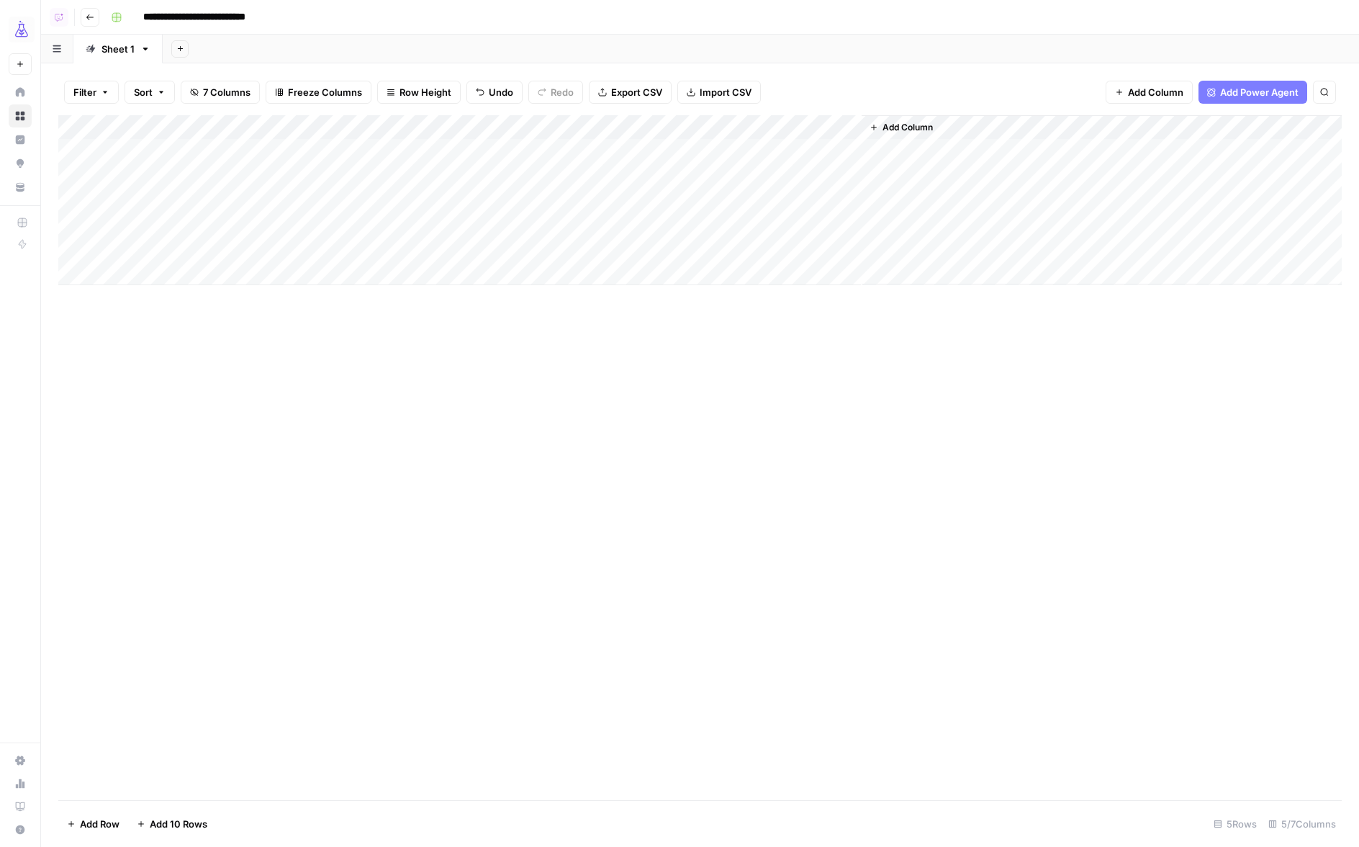
click at [501, 189] on div "Add Column" at bounding box center [700, 200] width 1284 height 170
click at [432, 148] on div "Add Column" at bounding box center [700, 200] width 1284 height 170
type textarea "******"
click at [660, 150] on div "Add Column" at bounding box center [700, 200] width 1284 height 170
type textarea "********"
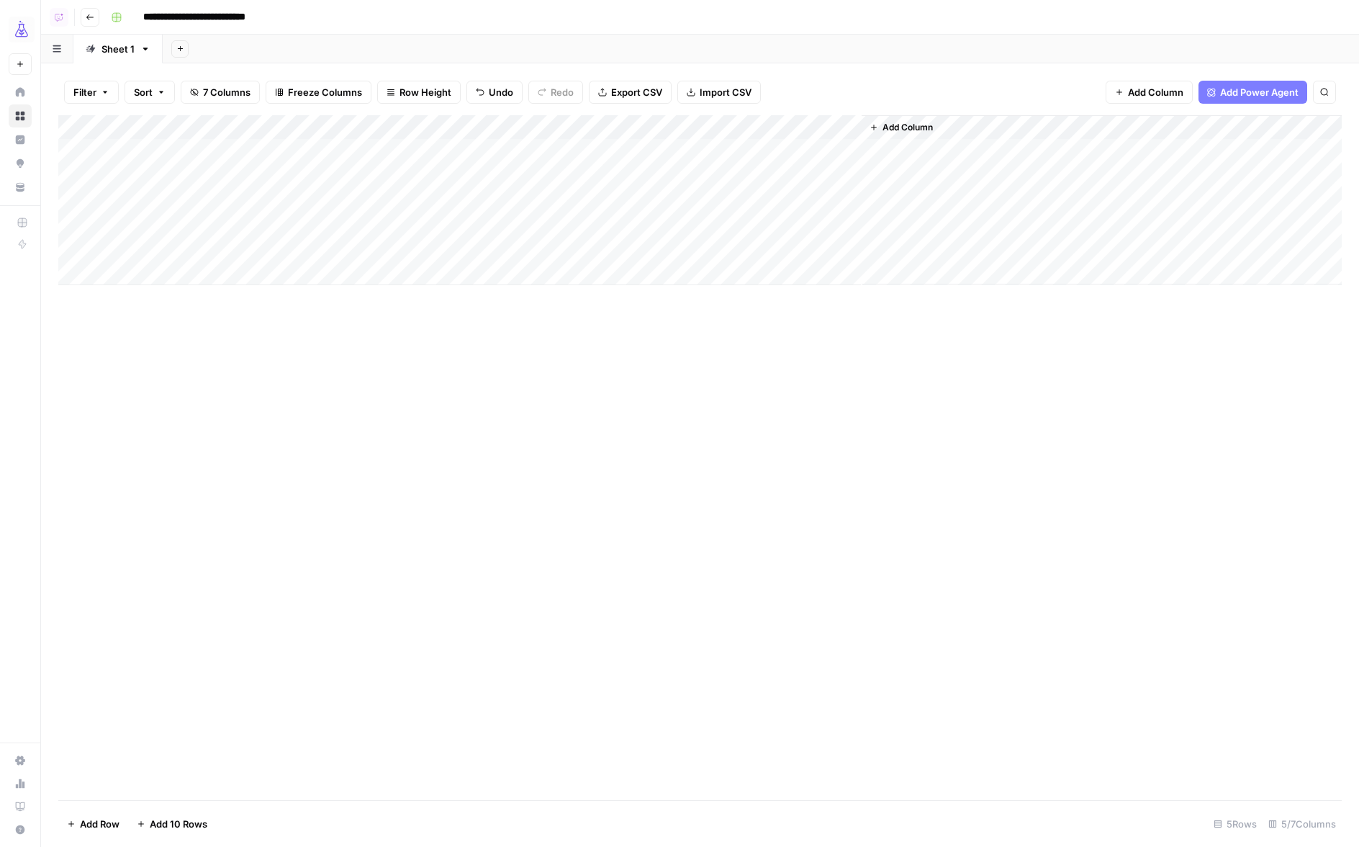
click at [285, 153] on div "Add Column" at bounding box center [700, 200] width 1284 height 170
click at [248, 22] on input "**********" at bounding box center [218, 17] width 163 height 23
drag, startPoint x: 272, startPoint y: 17, endPoint x: 369, endPoint y: 27, distance: 97.1
click at [369, 27] on div "**********" at bounding box center [725, 17] width 1240 height 23
click at [81, 13] on button "Go back" at bounding box center [90, 17] width 19 height 19
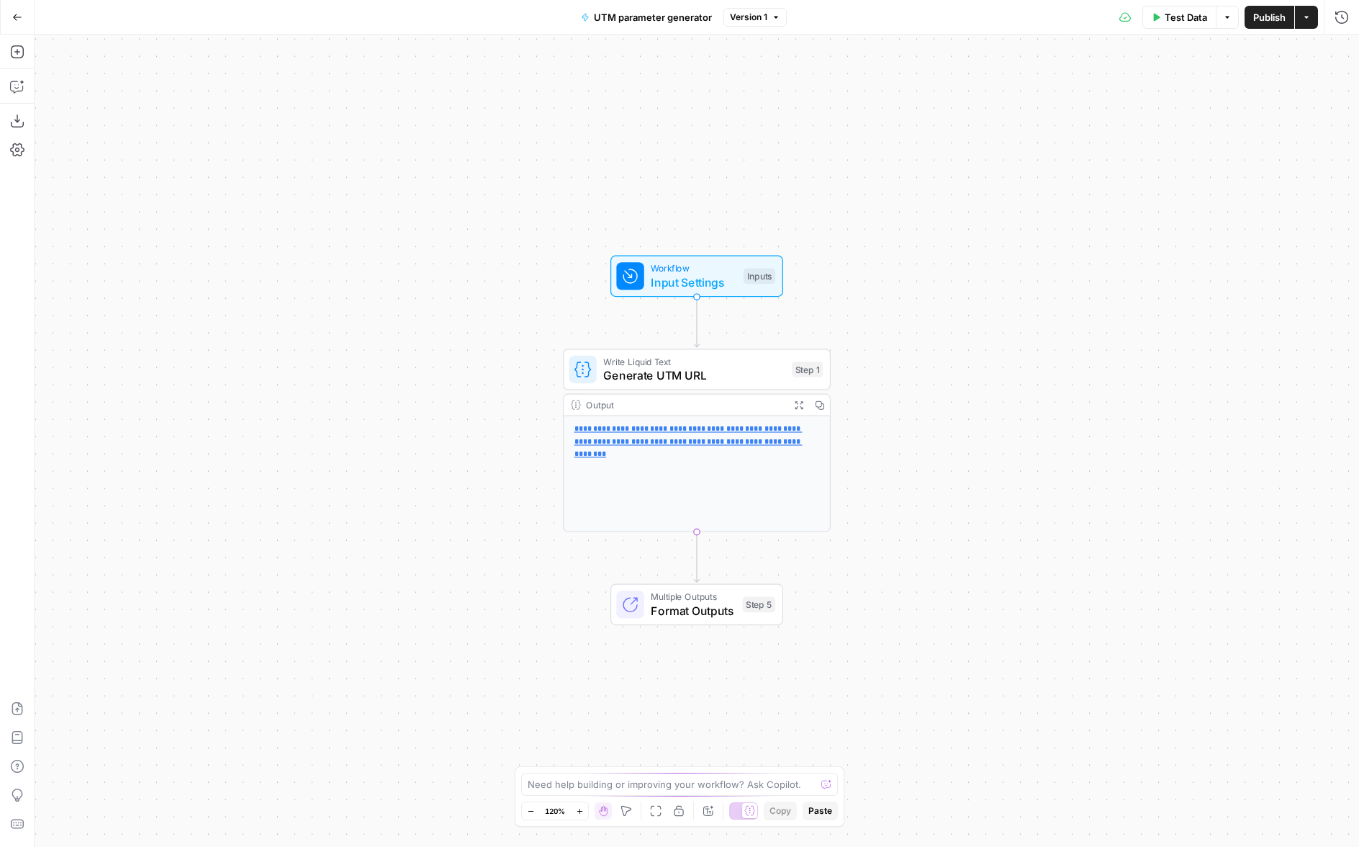
click at [21, 18] on icon "button" at bounding box center [17, 17] width 10 height 10
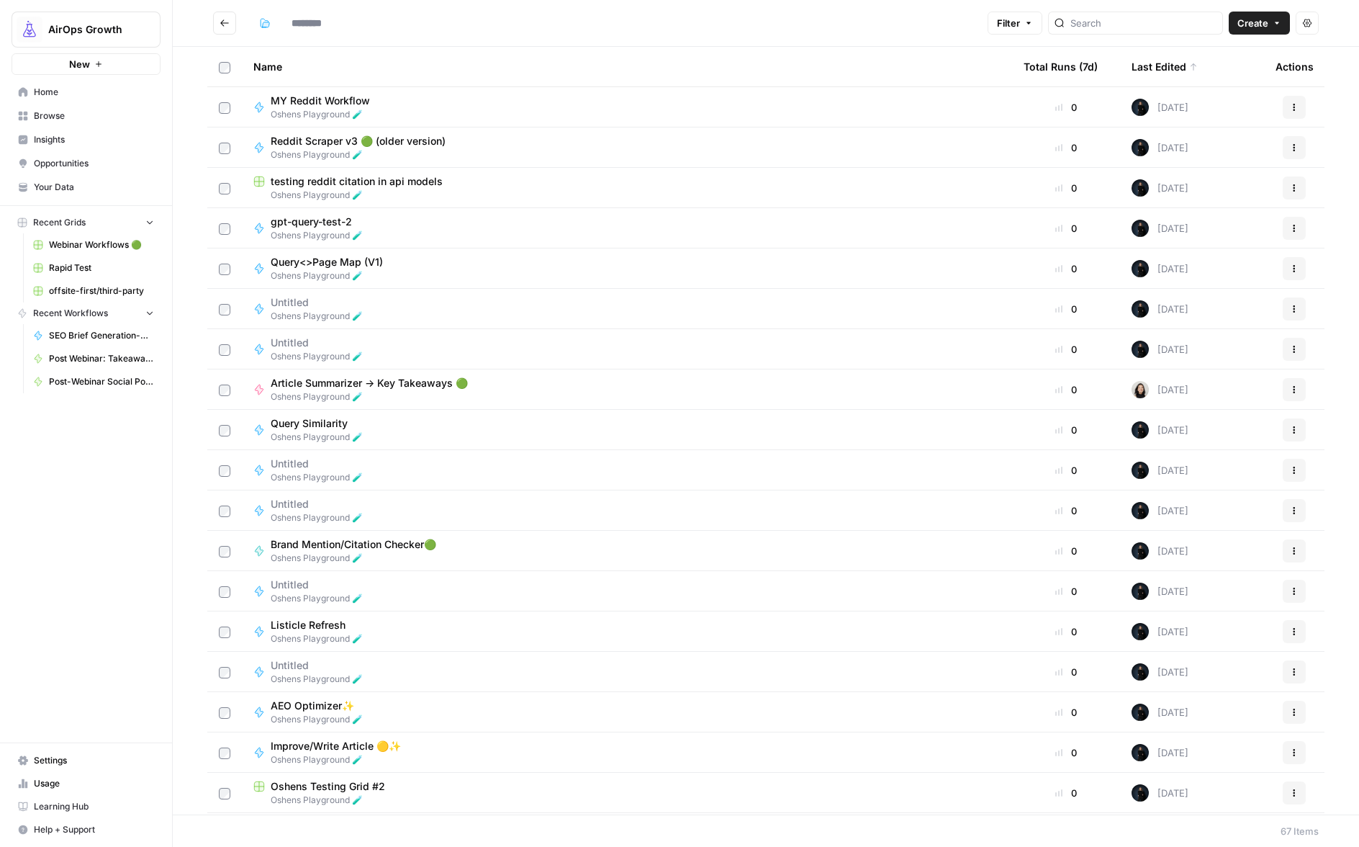
type input "**********"
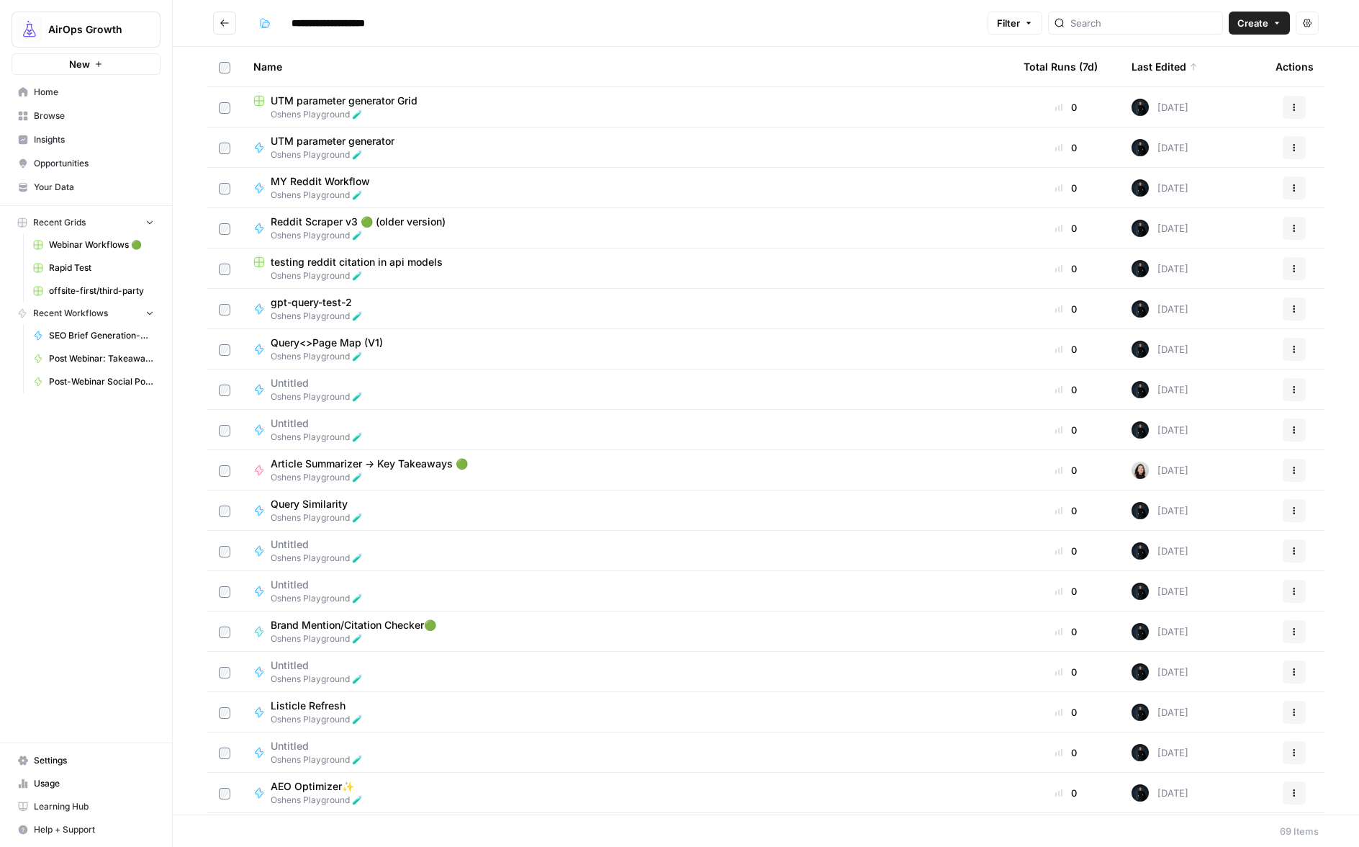
click at [1290, 148] on icon "button" at bounding box center [1294, 147] width 9 height 9
click at [1202, 202] on span "Edit in Studio" at bounding box center [1216, 201] width 115 height 14
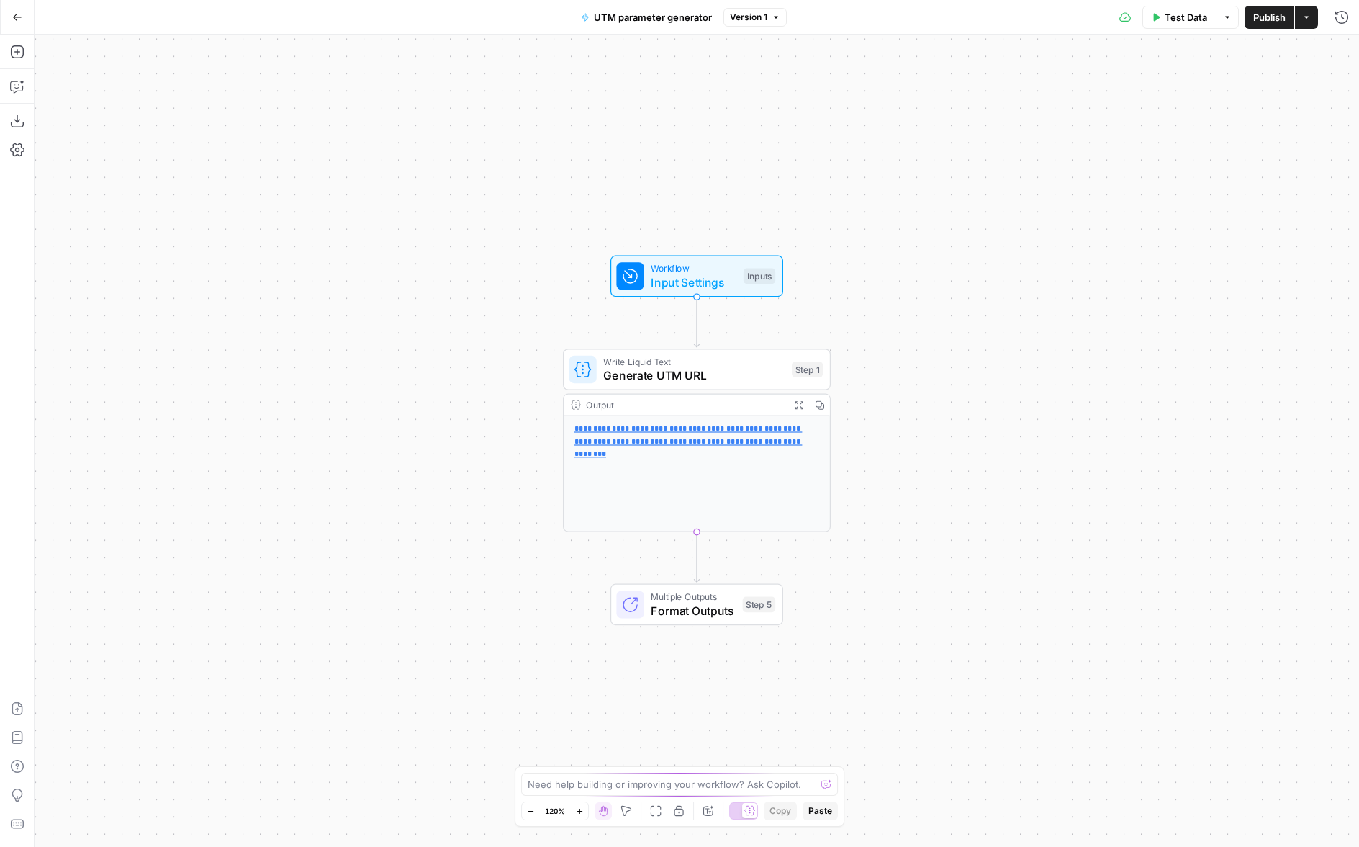
click at [637, 13] on span "UTM parameter generator" at bounding box center [653, 17] width 118 height 14
drag, startPoint x: 167, startPoint y: 106, endPoint x: 258, endPoint y: 106, distance: 90.7
click at [167, 106] on input "UTM parameter generator" at bounding box center [171, 108] width 232 height 14
click at [613, 27] on button "UTM parameter generator" at bounding box center [646, 17] width 148 height 23
click at [626, 15] on span "UTM parameter generator" at bounding box center [653, 17] width 118 height 14
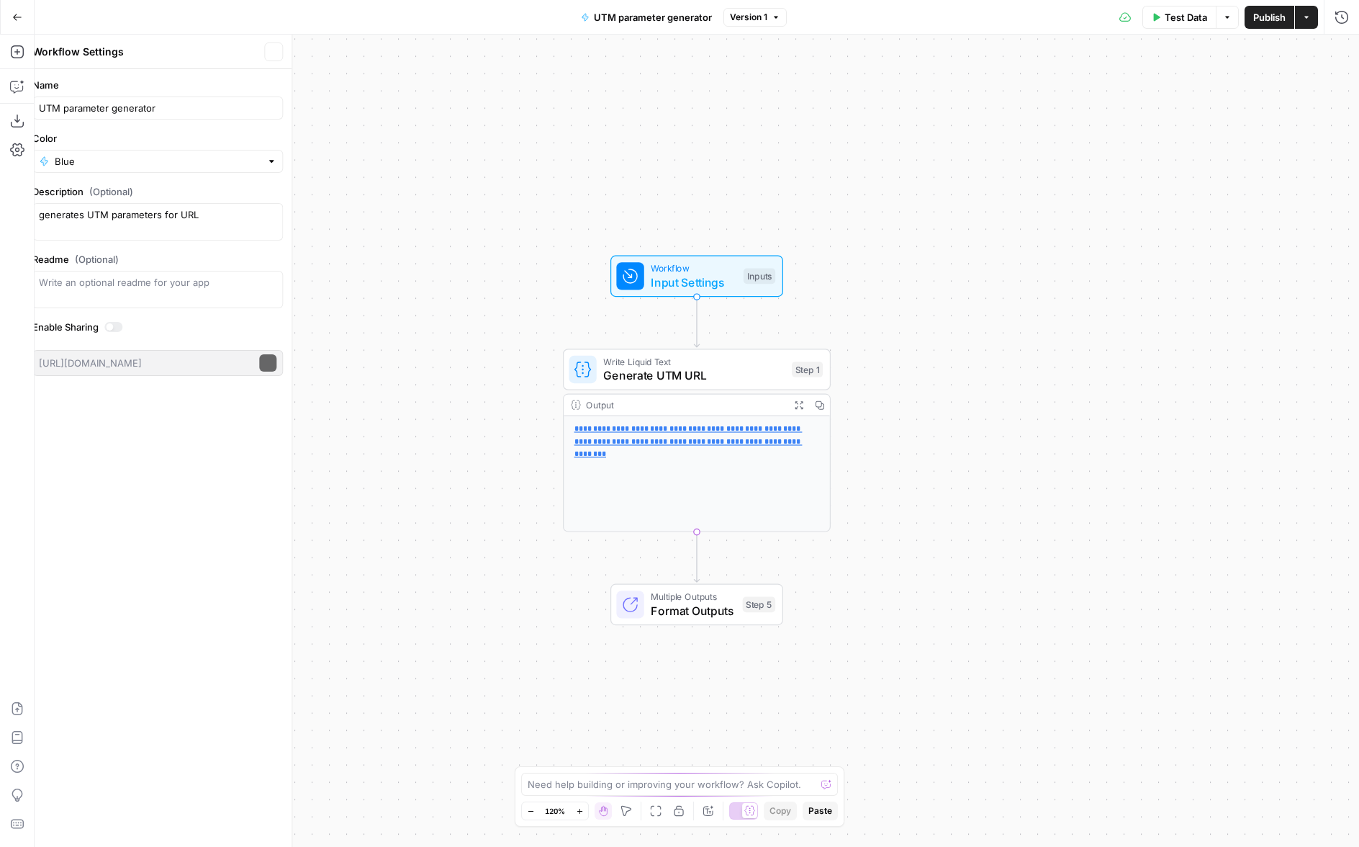
click at [679, 12] on span "UTM parameter generator" at bounding box center [653, 17] width 118 height 14
click at [179, 104] on input "UTM parameter generator" at bounding box center [171, 108] width 232 height 14
paste input "🟢"
type input "UTM parameter generator🟢"
click at [1197, 103] on div "**********" at bounding box center [697, 441] width 1325 height 812
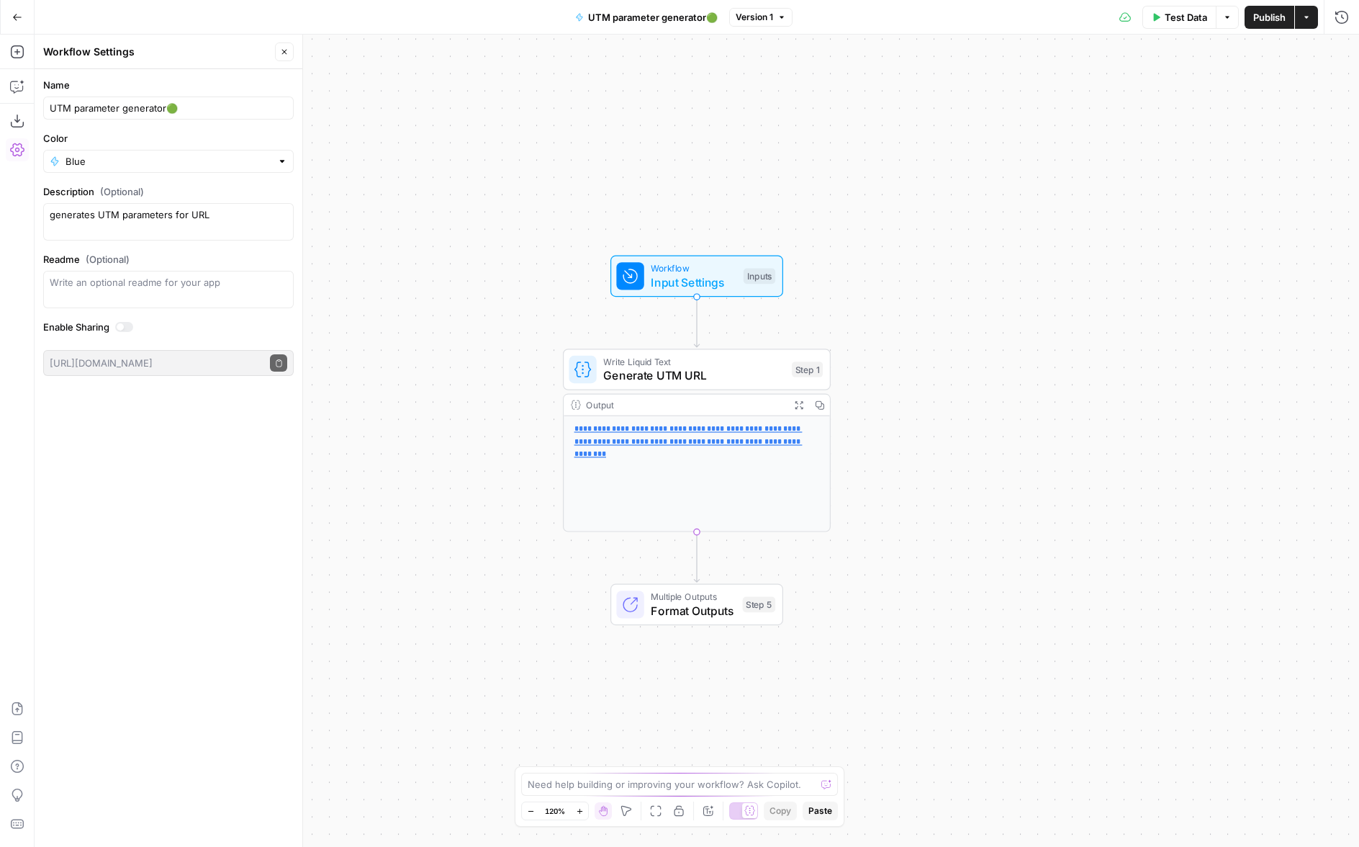
click at [1254, 14] on span "Publish" at bounding box center [1270, 17] width 32 height 14
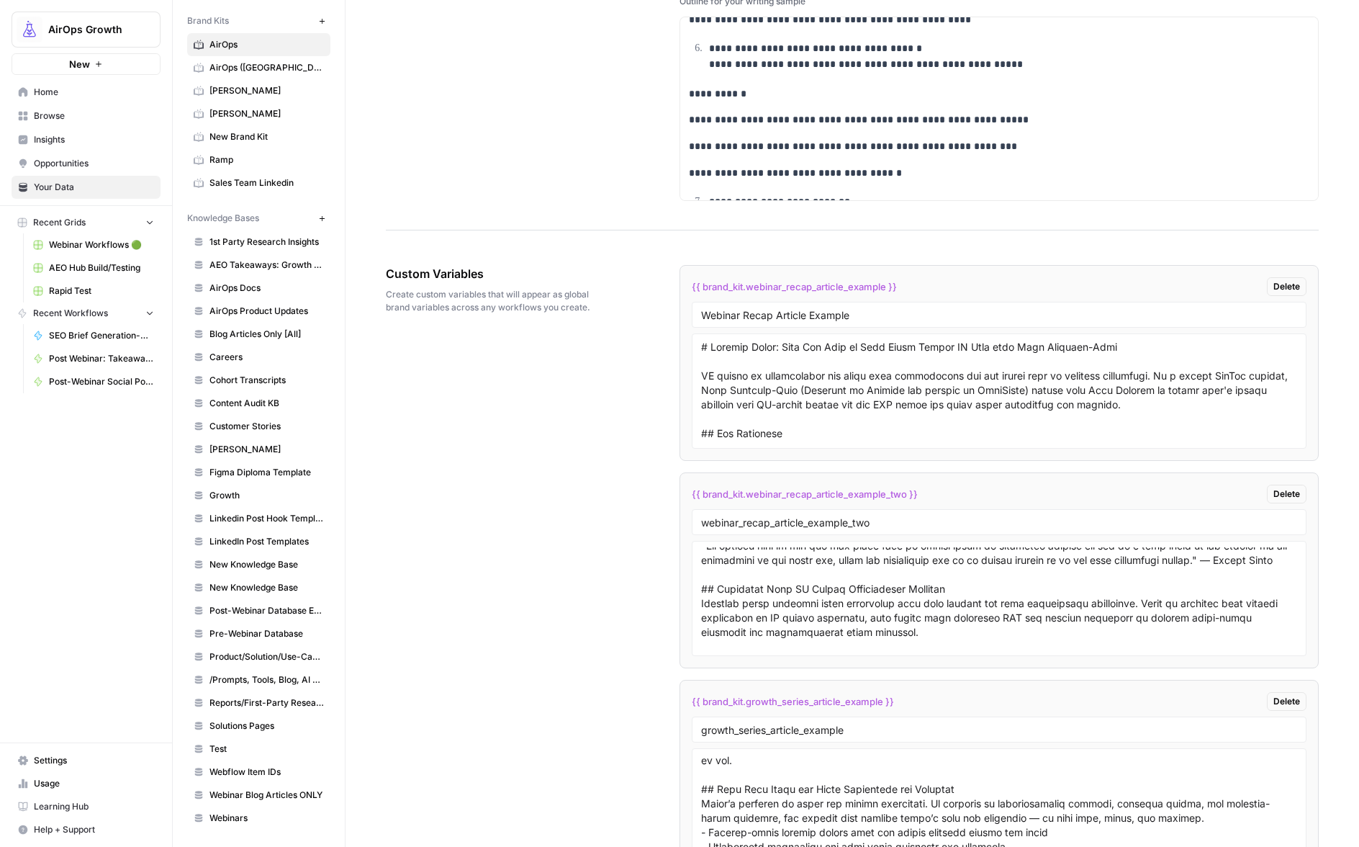
scroll to position [2656, 0]
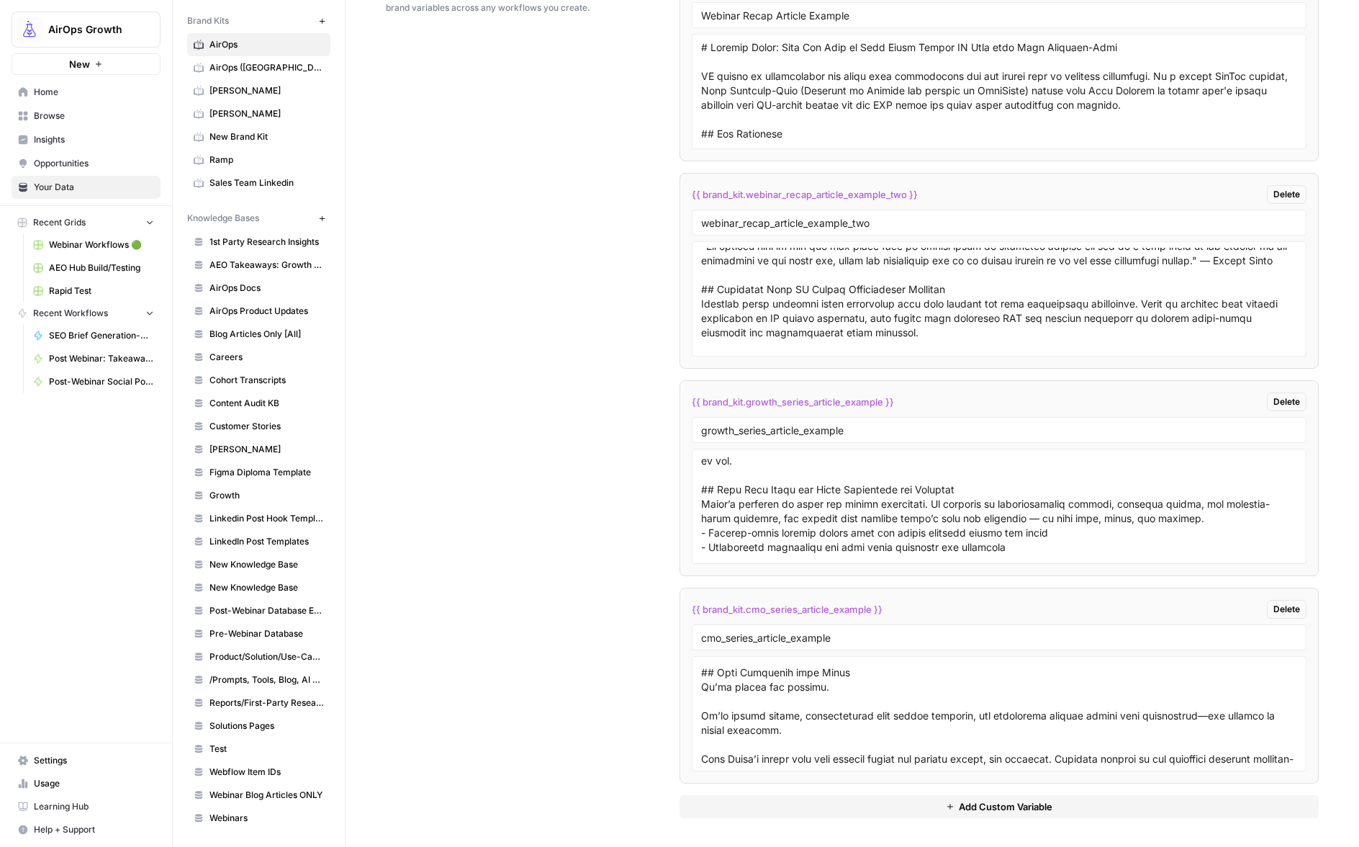
click at [991, 804] on span "Add Custom Variable" at bounding box center [1006, 806] width 94 height 14
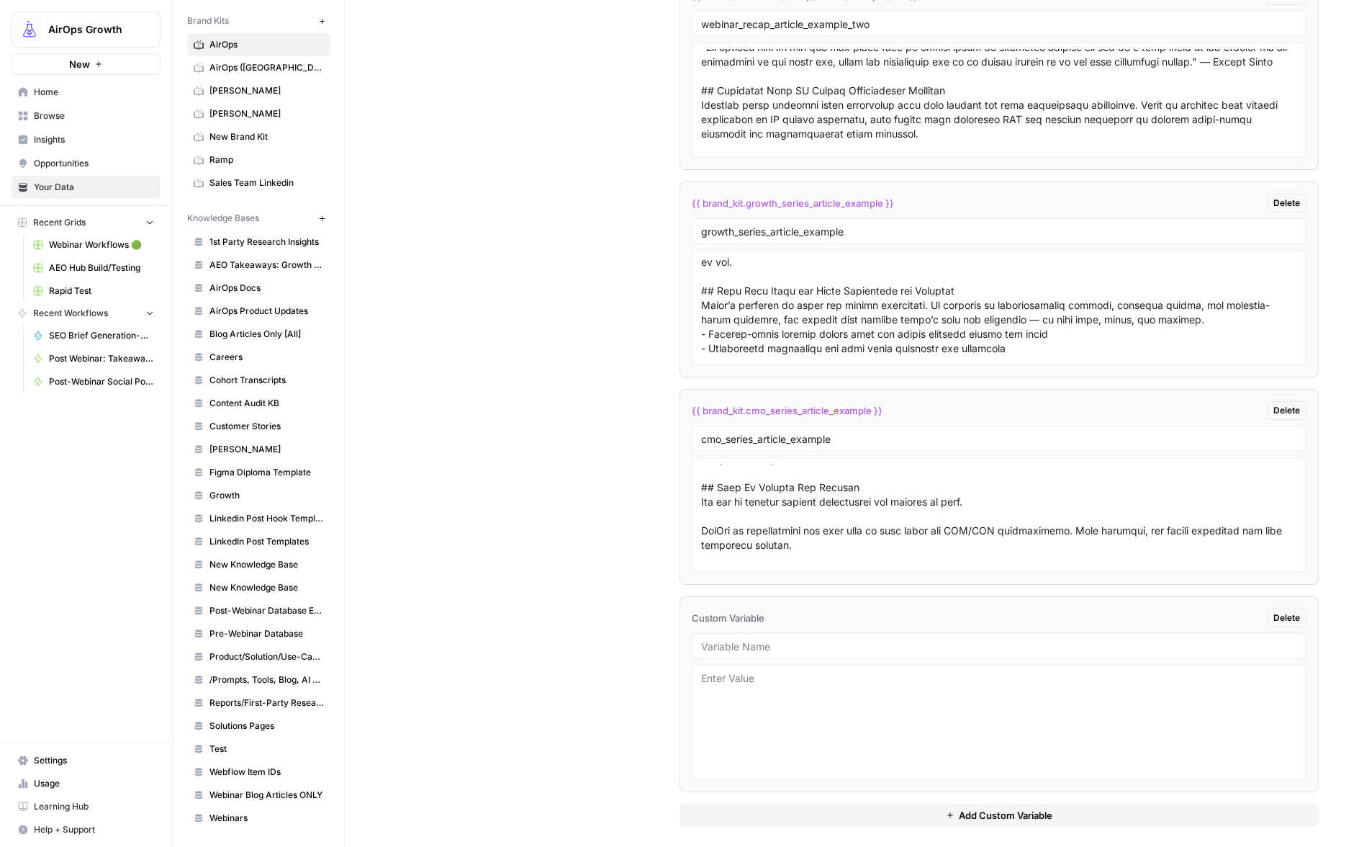
scroll to position [2864, 0]
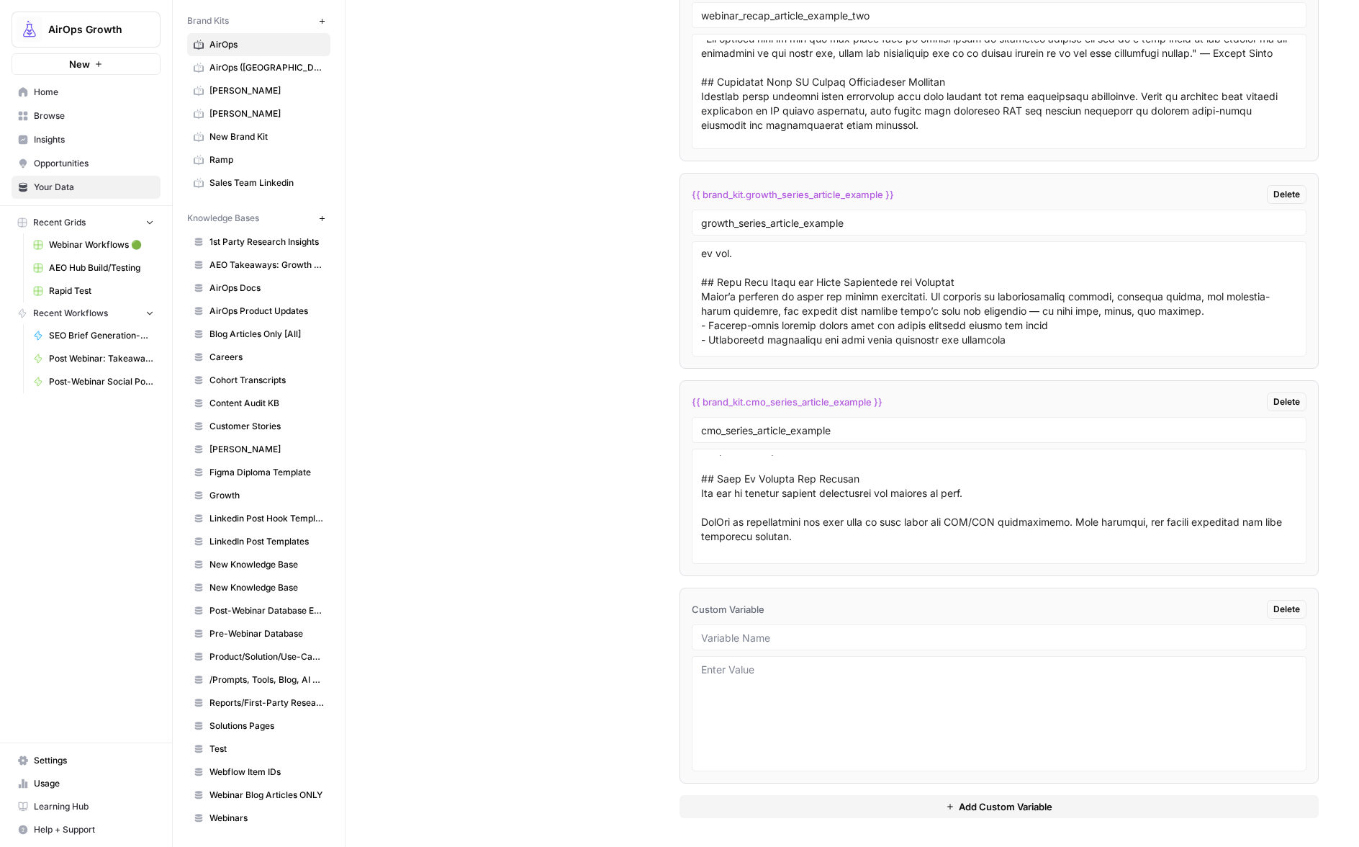
drag, startPoint x: 722, startPoint y: 624, endPoint x: 723, endPoint y: 631, distance: 7.2
click at [722, 626] on div at bounding box center [999, 637] width 615 height 26
click at [723, 631] on input "text" at bounding box center [999, 637] width 596 height 13
type input "webinar_luma_email_examples"
click at [752, 672] on textarea "<example 1></example_one>" at bounding box center [999, 713] width 596 height 102
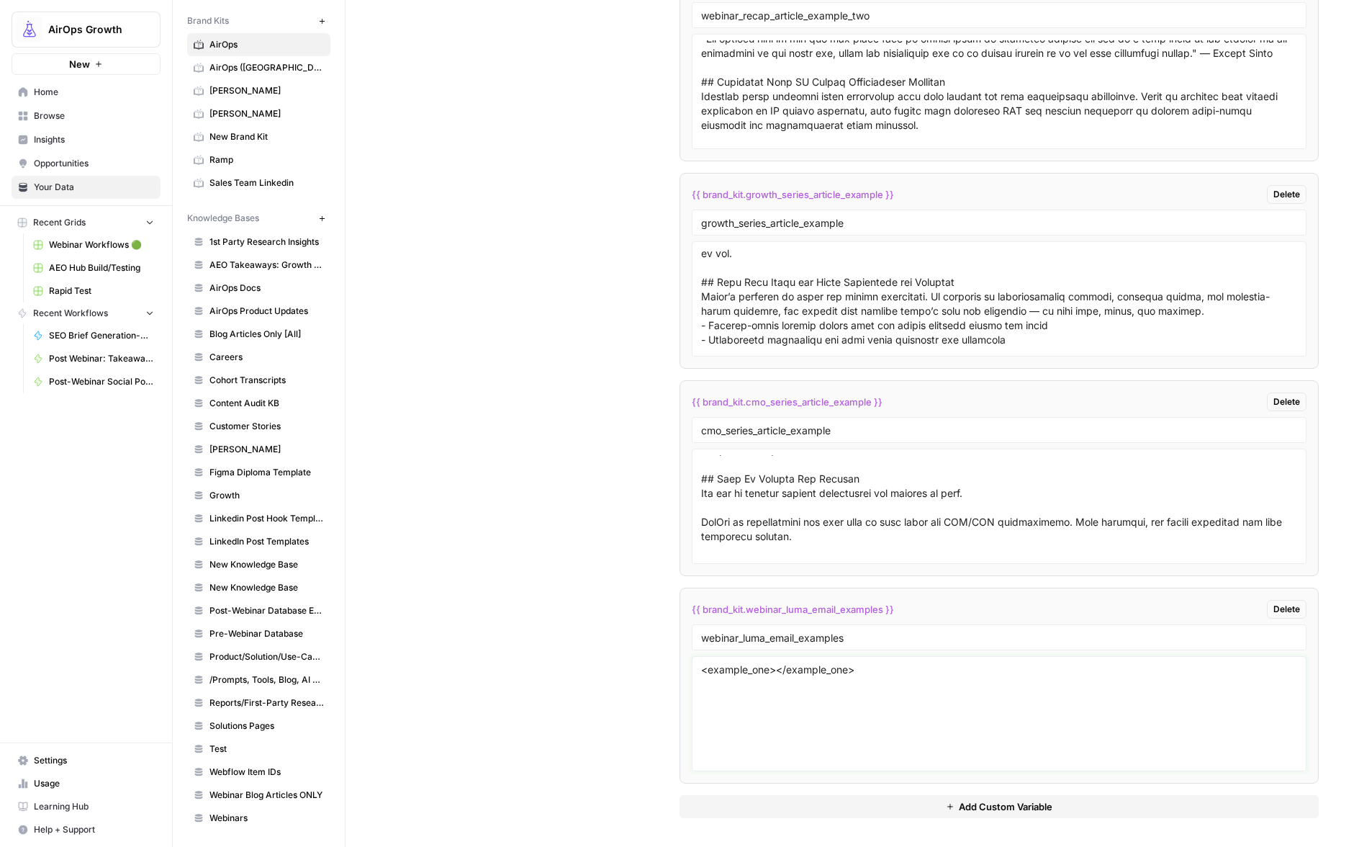
click at [774, 674] on textarea "<example_one></example_one>" at bounding box center [999, 713] width 596 height 102
click at [777, 673] on textarea "<example_one> </example_one>" at bounding box center [999, 713] width 596 height 102
paste textarea "Thanks for joining our latest AirOps webinar with [[PERSON_NAME]]([URL][DOMAIN_…"
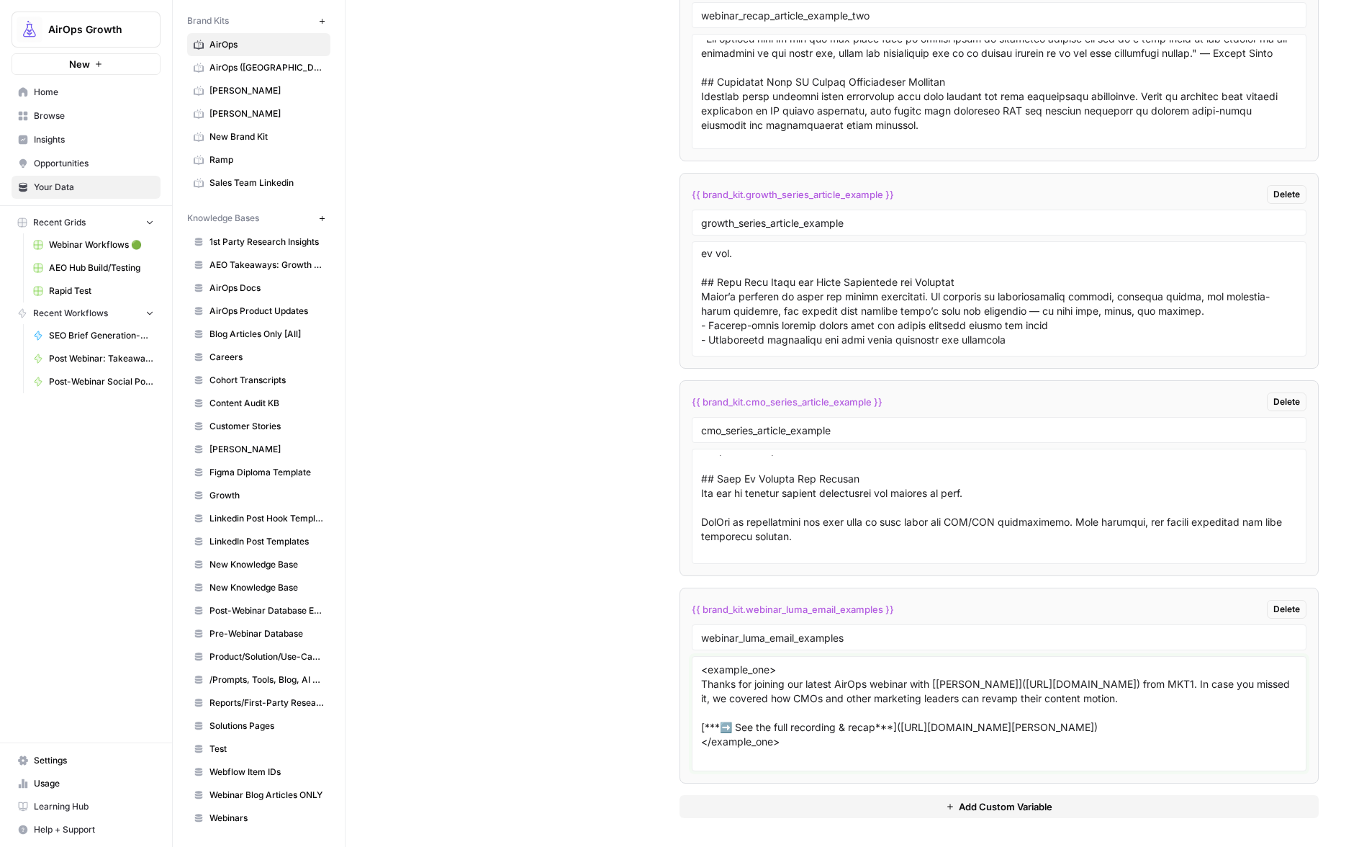
click at [779, 669] on textarea "<example_one> Thanks for joining our latest AirOps webinar with [[PERSON_NAME]]…" at bounding box center [999, 713] width 596 height 102
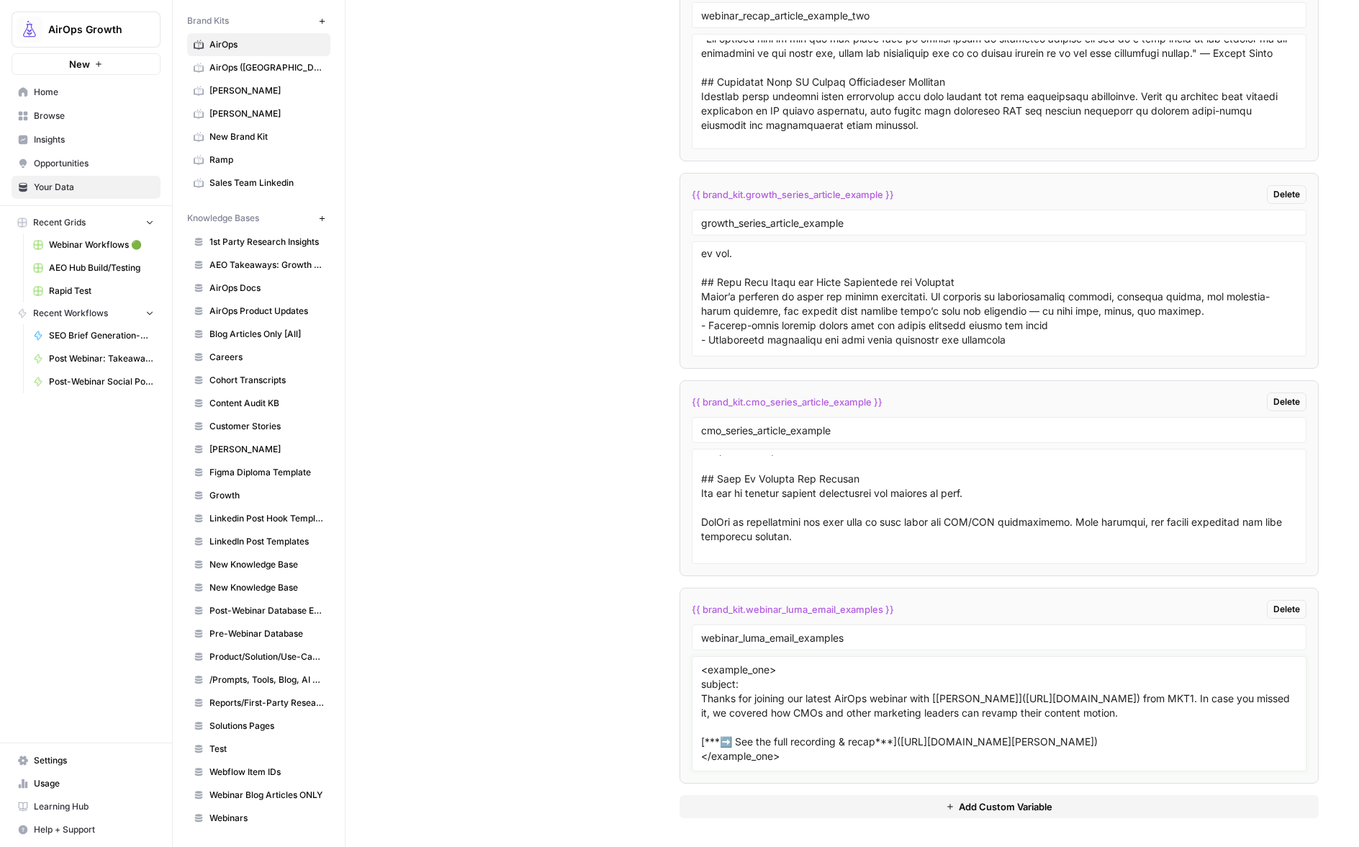
paste textarea "Recap inside: Build content like a product ([PERSON_NAME])"
drag, startPoint x: 737, startPoint y: 683, endPoint x: 780, endPoint y: 688, distance: 42.8
click at [738, 683] on textarea "<example_one> subject: Recap inside: Build content like a product ([PERSON_NAME…" at bounding box center [999, 713] width 596 height 102
click at [742, 717] on textarea "<example_one> subject: Recap inside: Build content like a product (Emily Kramer…" at bounding box center [999, 713] width 596 height 102
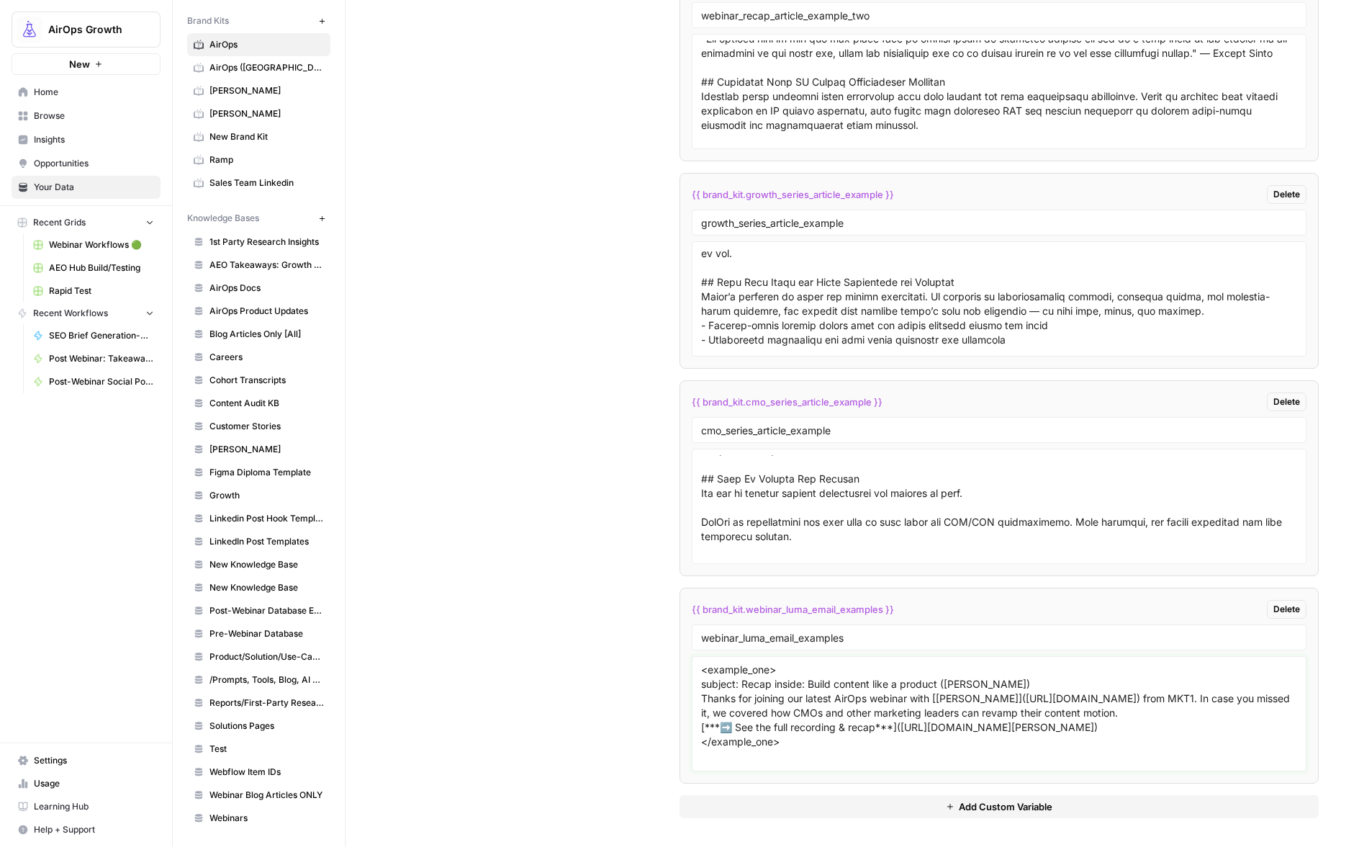
scroll to position [0, 0]
click at [777, 736] on textarea "<example_one> subject: Recap inside: Build content like a product (Emily Kramer…" at bounding box center [999, 713] width 596 height 102
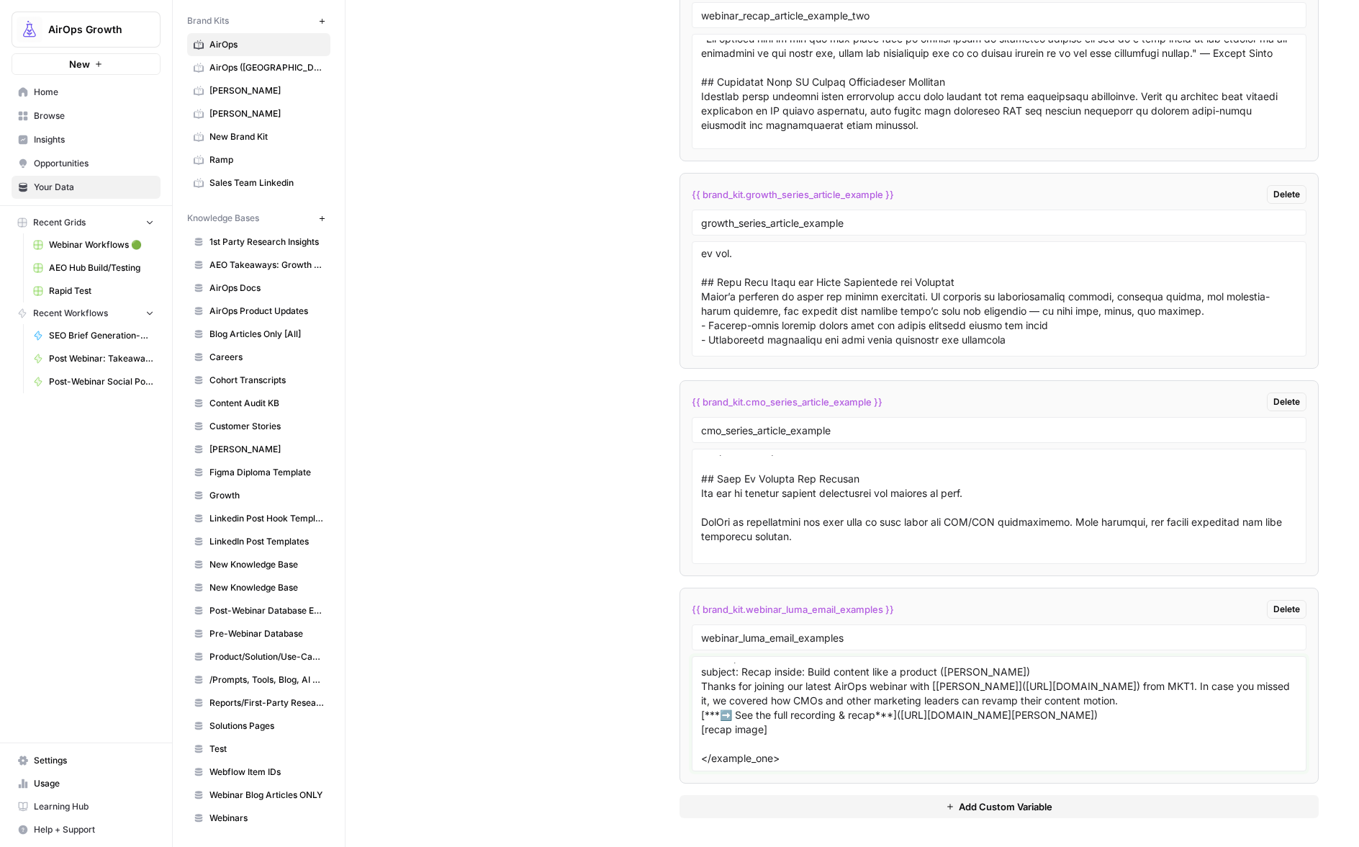
click at [765, 758] on textarea "<example_one> subject: Recap inside: Build content like a product (Emily Kramer…" at bounding box center [999, 713] width 596 height 102
paste textarea "**Here are the top takeaways:** **Think of Content as a Product, Not a Checkbox…"
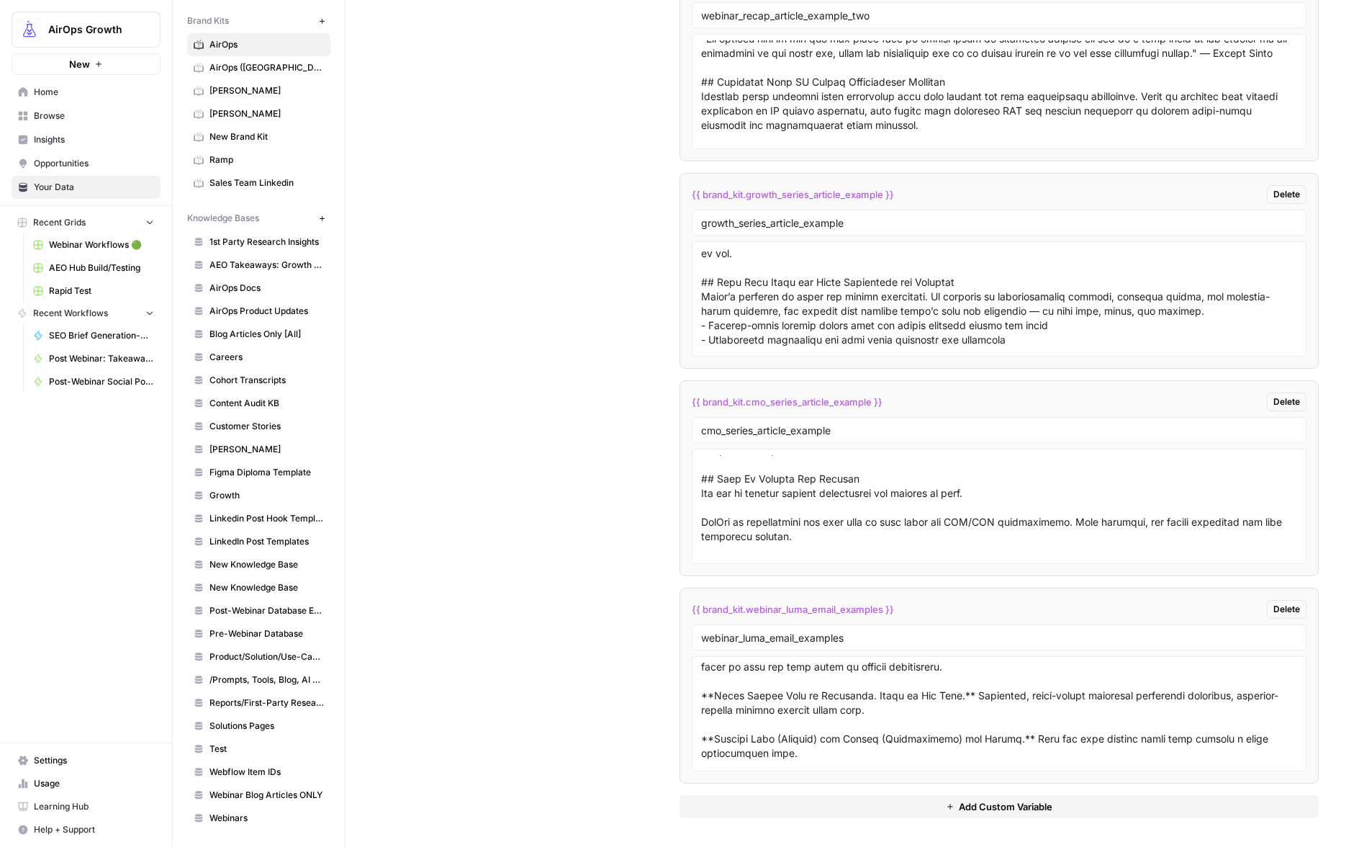
scroll to position [151, 0]
drag, startPoint x: 696, startPoint y: 703, endPoint x: 703, endPoint y: 704, distance: 7.2
click at [697, 703] on div at bounding box center [999, 713] width 615 height 115
click at [701, 709] on textarea at bounding box center [999, 713] width 596 height 102
drag, startPoint x: 705, startPoint y: 703, endPoint x: 691, endPoint y: 705, distance: 14.5
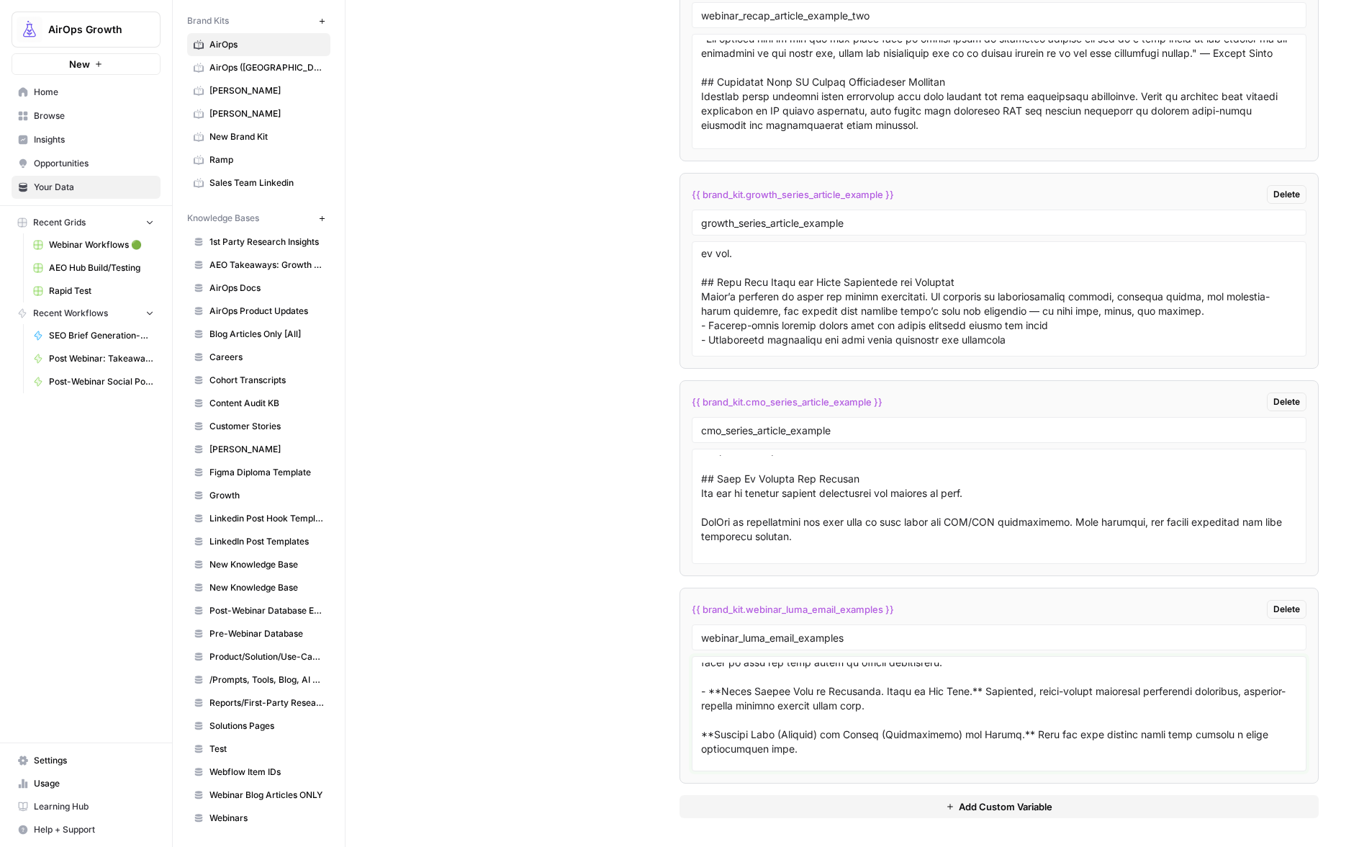
click at [692, 705] on div at bounding box center [999, 713] width 615 height 115
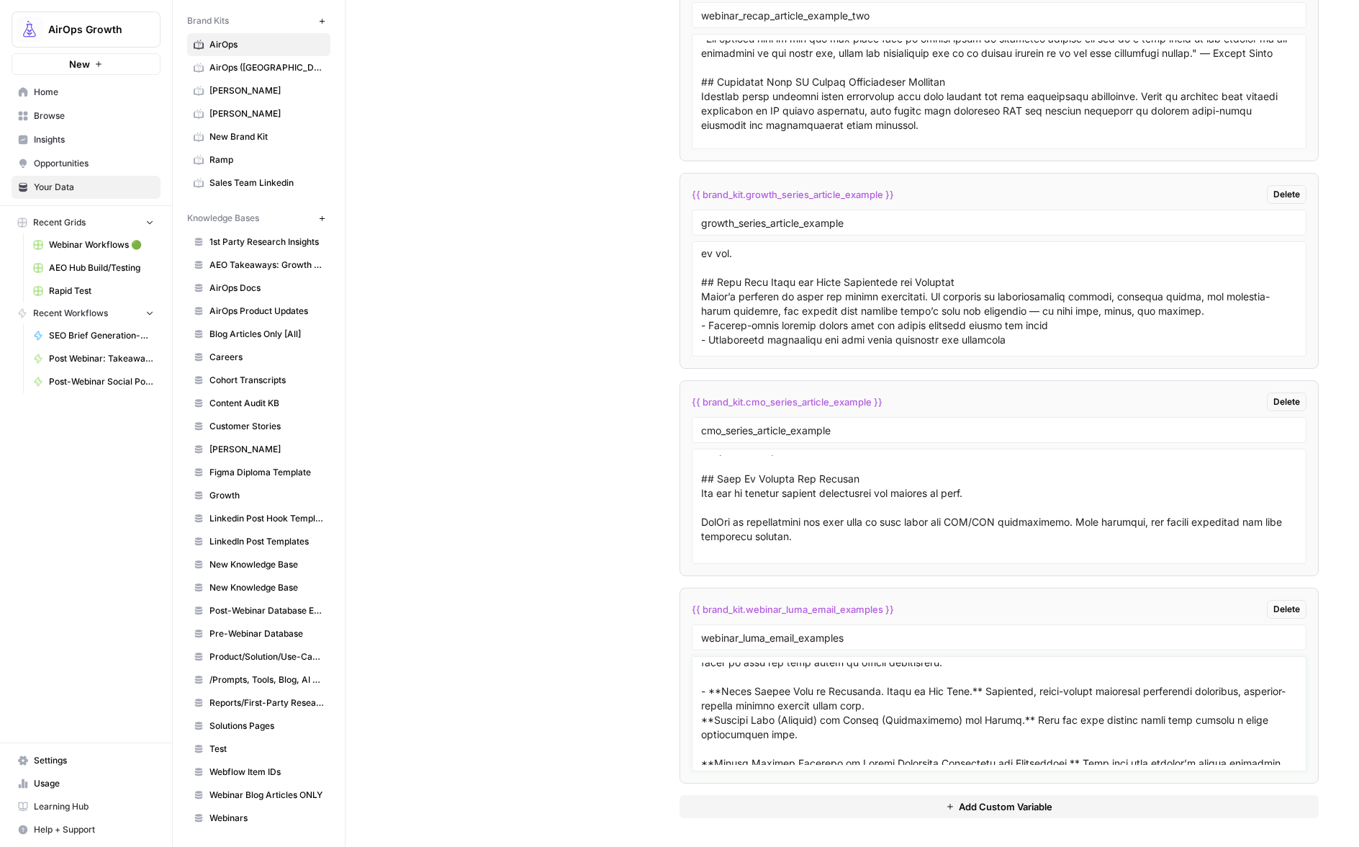
paste textarea "-"
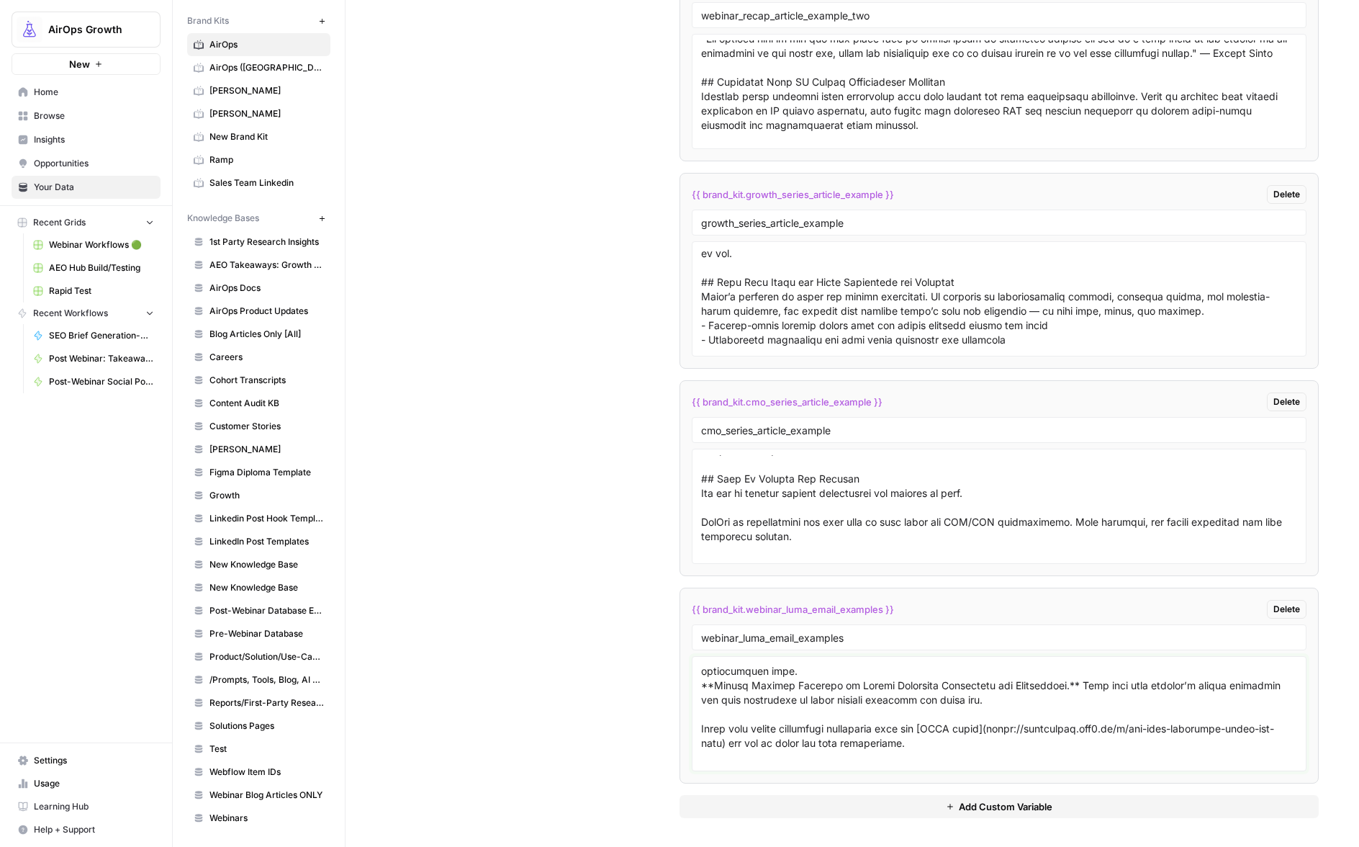
scroll to position [200, 0]
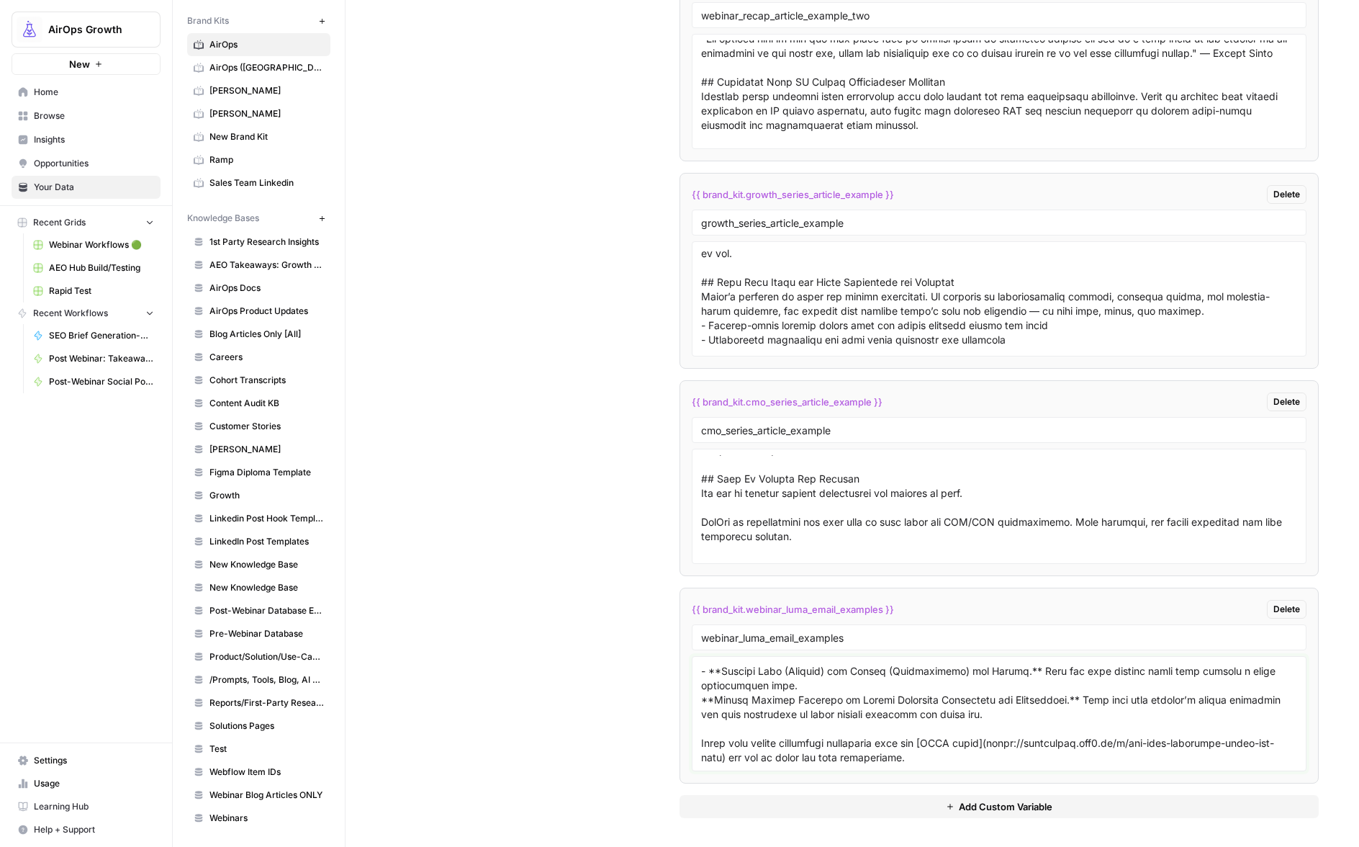
drag, startPoint x: 700, startPoint y: 712, endPoint x: 693, endPoint y: 722, distance: 12.4
click at [701, 714] on textarea at bounding box center [999, 713] width 596 height 102
paste textarea "-"
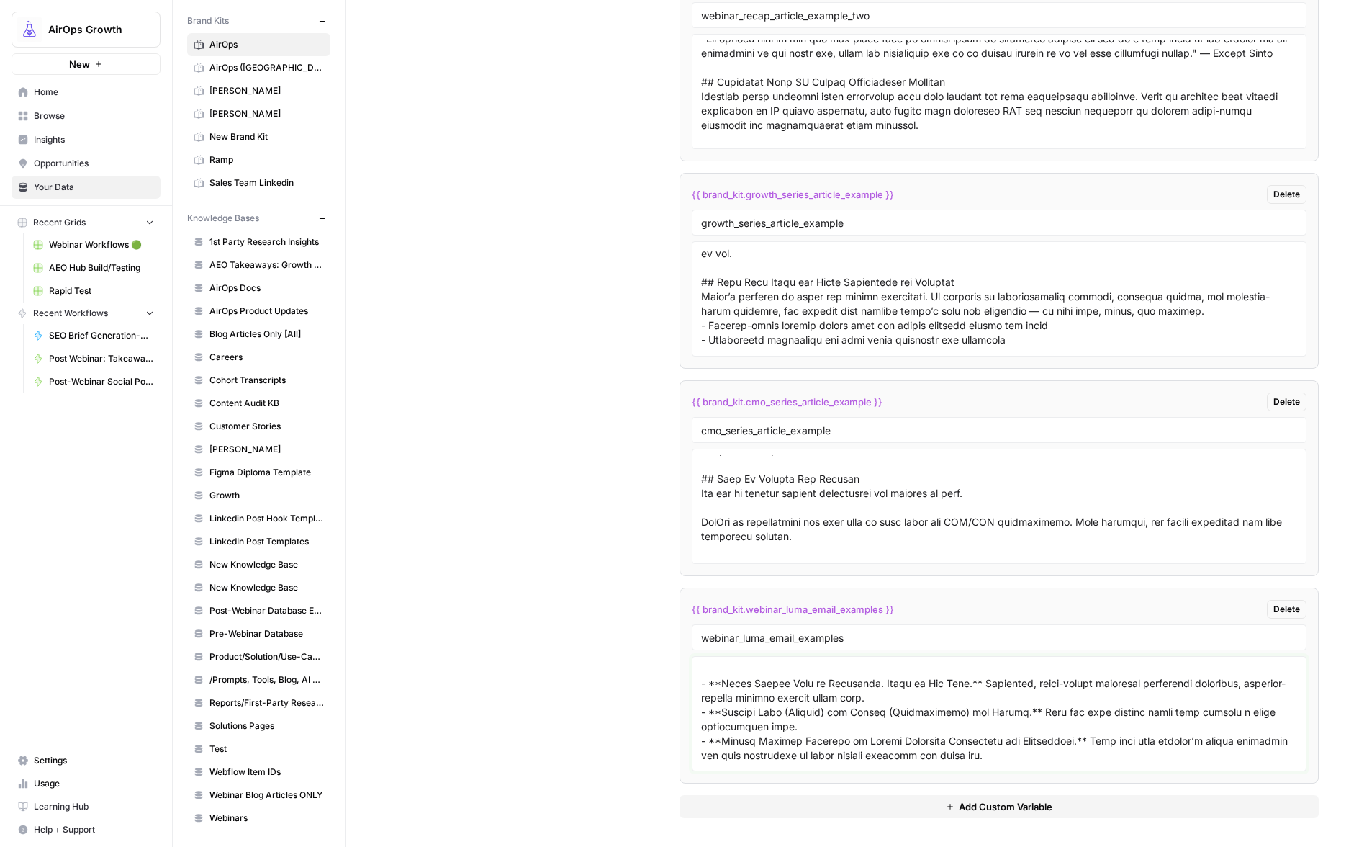
scroll to position [140, 0]
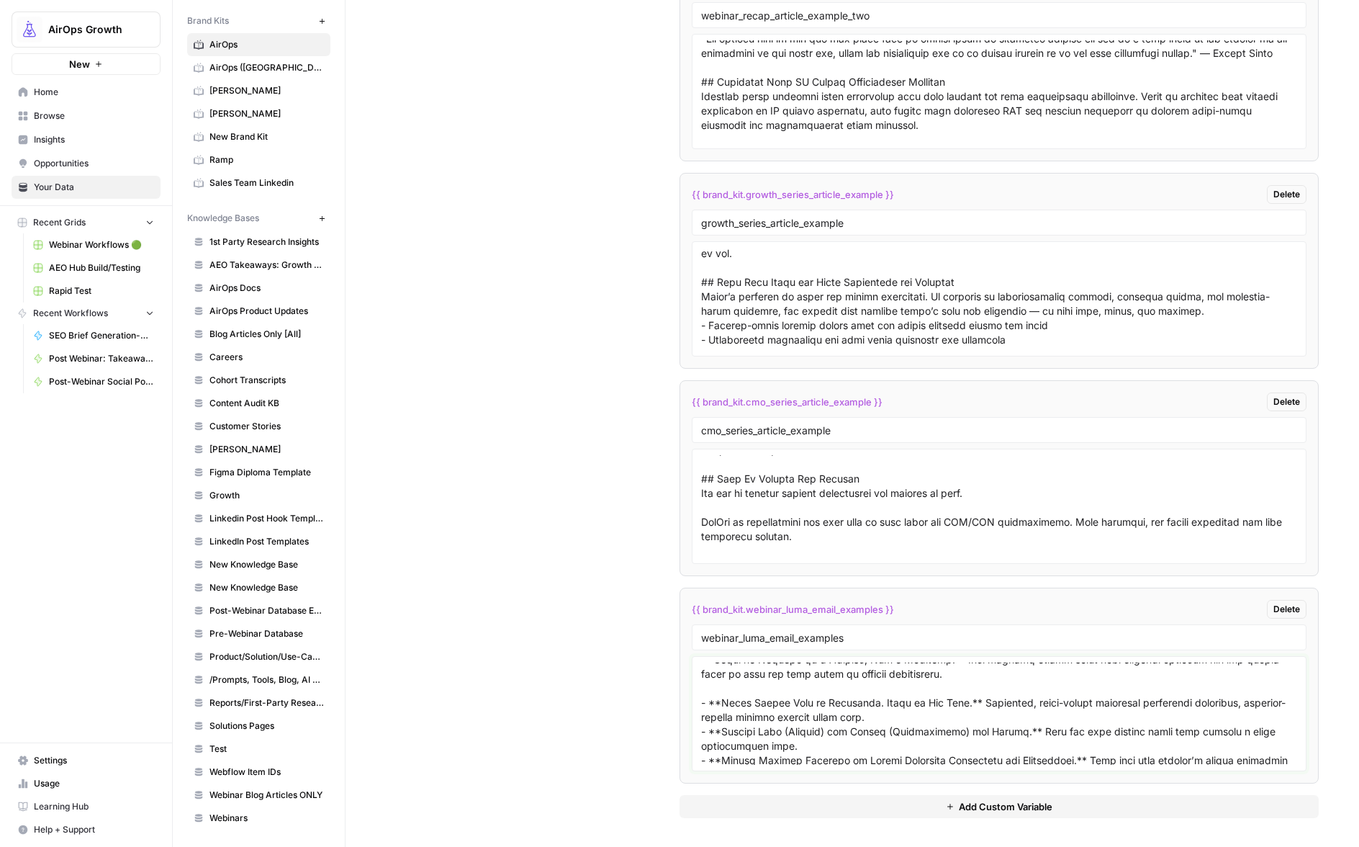
click at [727, 703] on textarea at bounding box center [999, 713] width 596 height 102
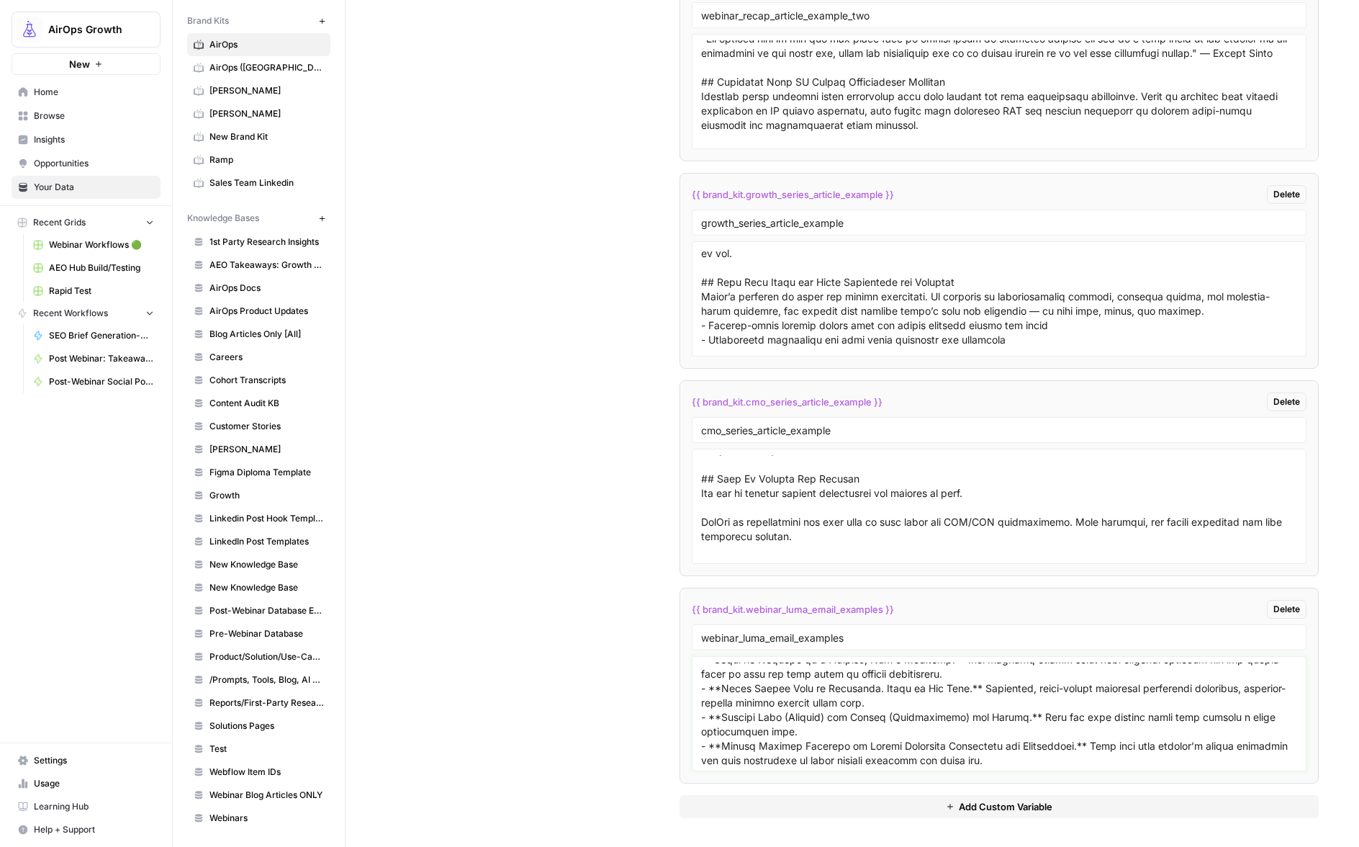
scroll to position [125, 0]
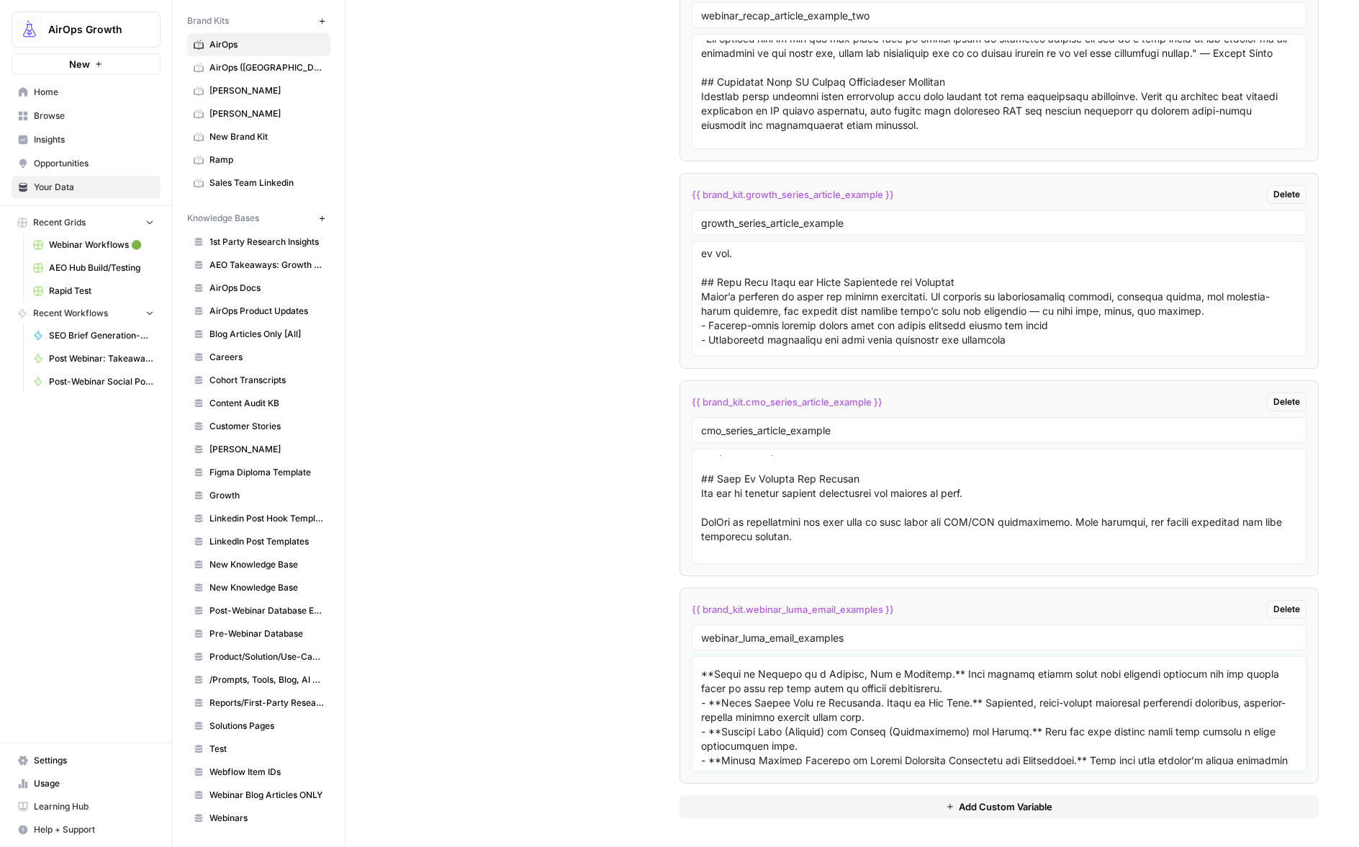
drag, startPoint x: 700, startPoint y: 689, endPoint x: 734, endPoint y: 703, distance: 36.8
click at [701, 689] on textarea at bounding box center [999, 713] width 596 height 102
paste textarea "-"
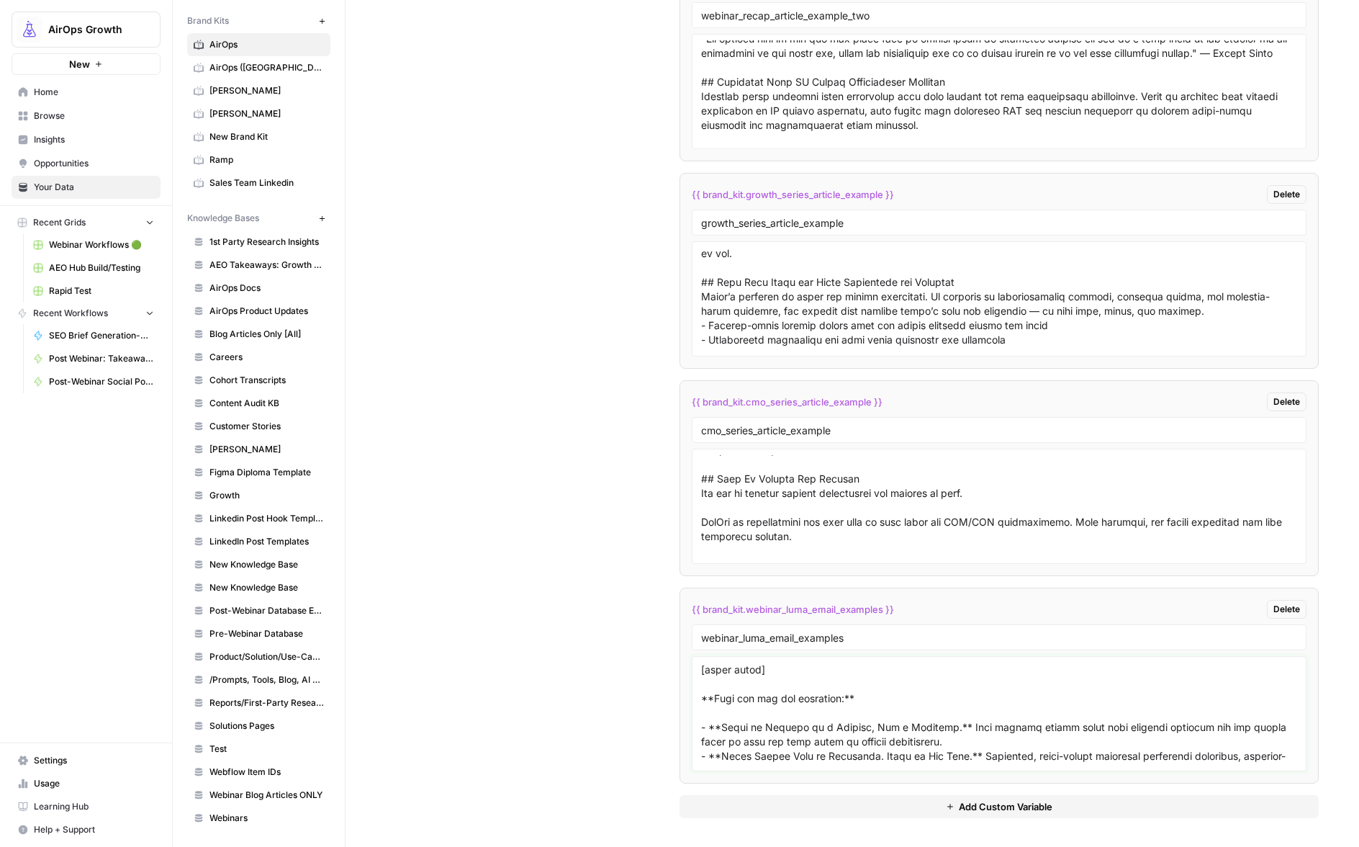
scroll to position [69, 0]
click at [735, 732] on textarea at bounding box center [999, 713] width 596 height 102
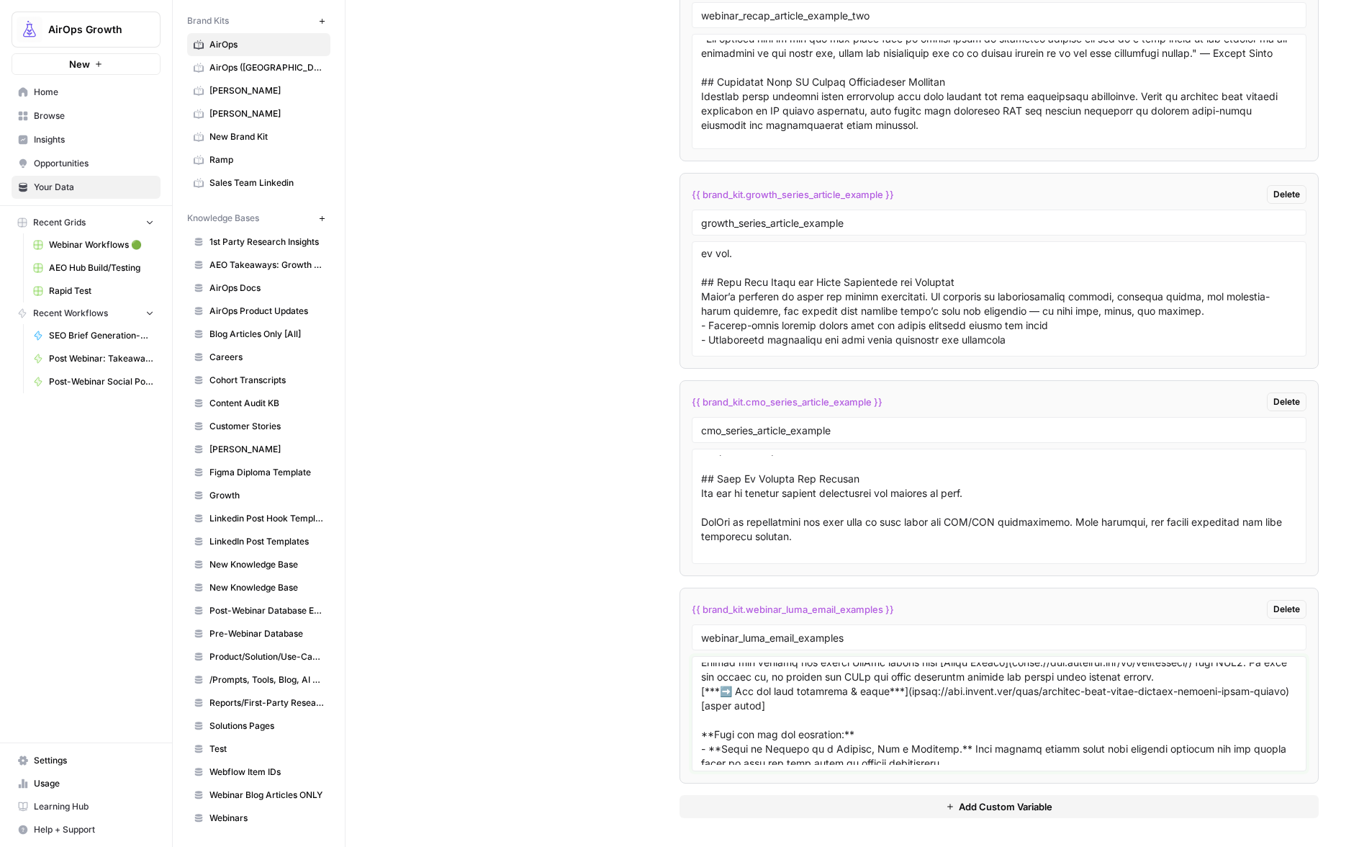
scroll to position [39, 0]
click at [751, 706] on textarea at bounding box center [999, 713] width 596 height 102
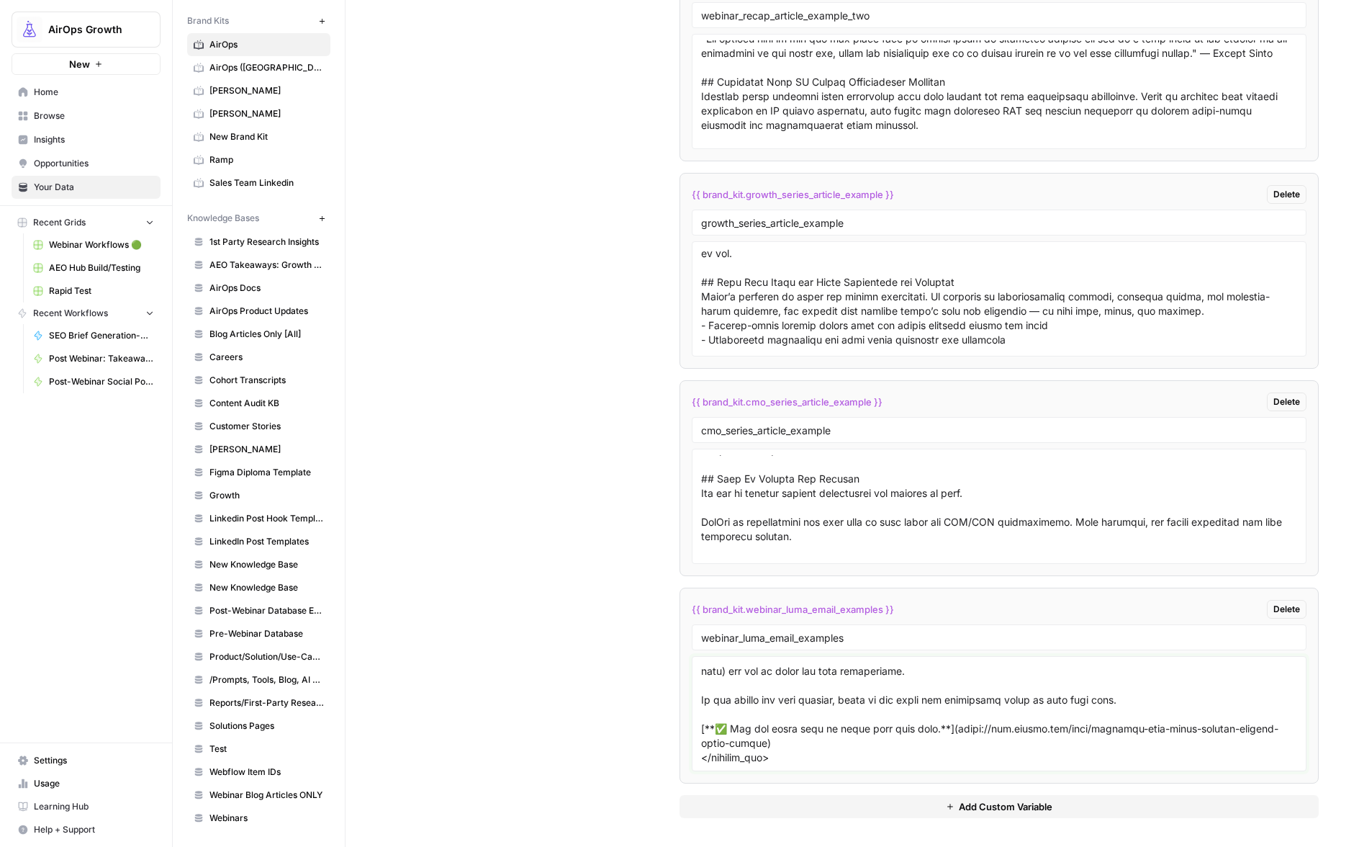
scroll to position [287, 0]
click at [794, 752] on textarea at bounding box center [999, 713] width 596 height 102
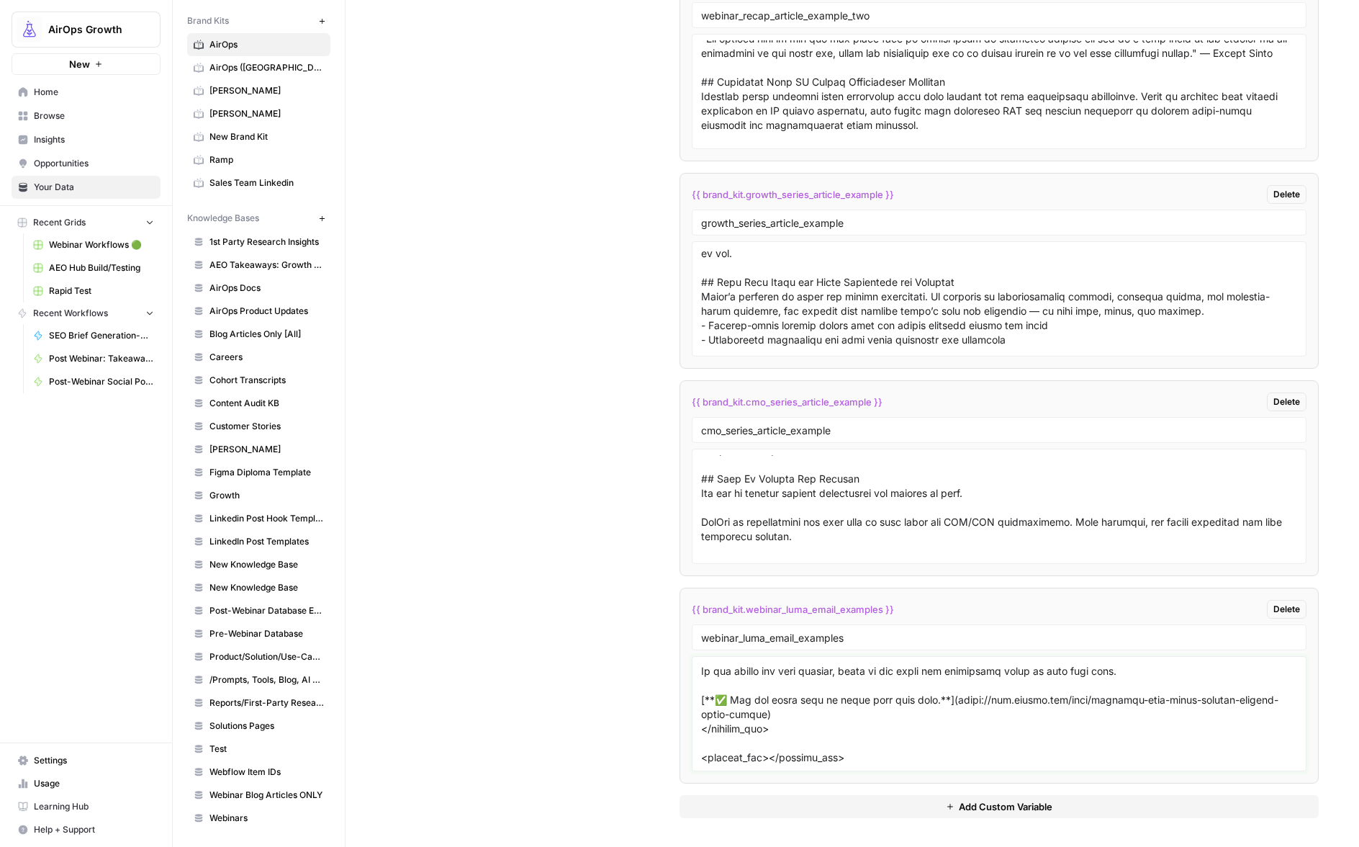
click at [775, 760] on textarea at bounding box center [999, 713] width 596 height 102
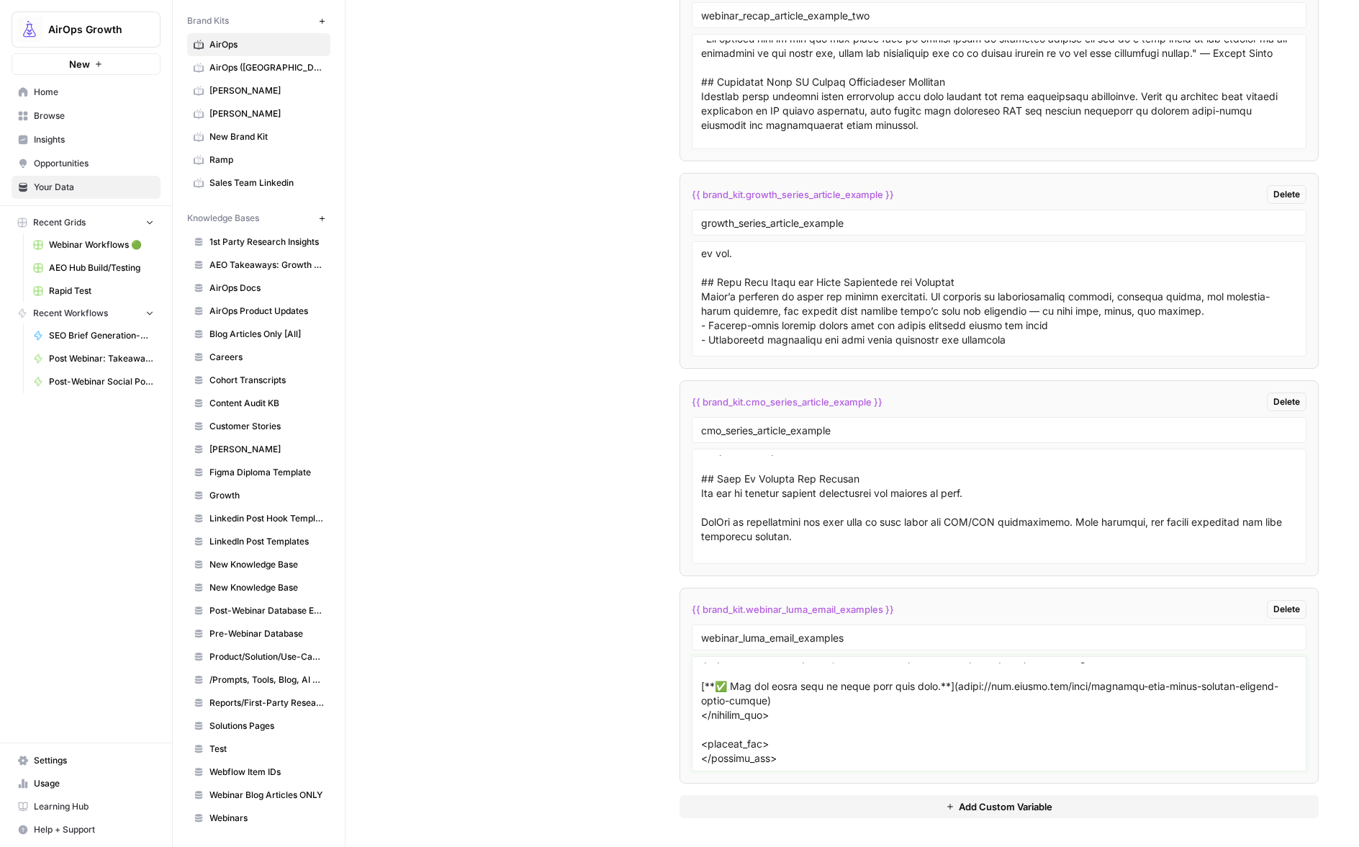
scroll to position [329, 0]
click at [803, 746] on textarea at bounding box center [999, 713] width 596 height 102
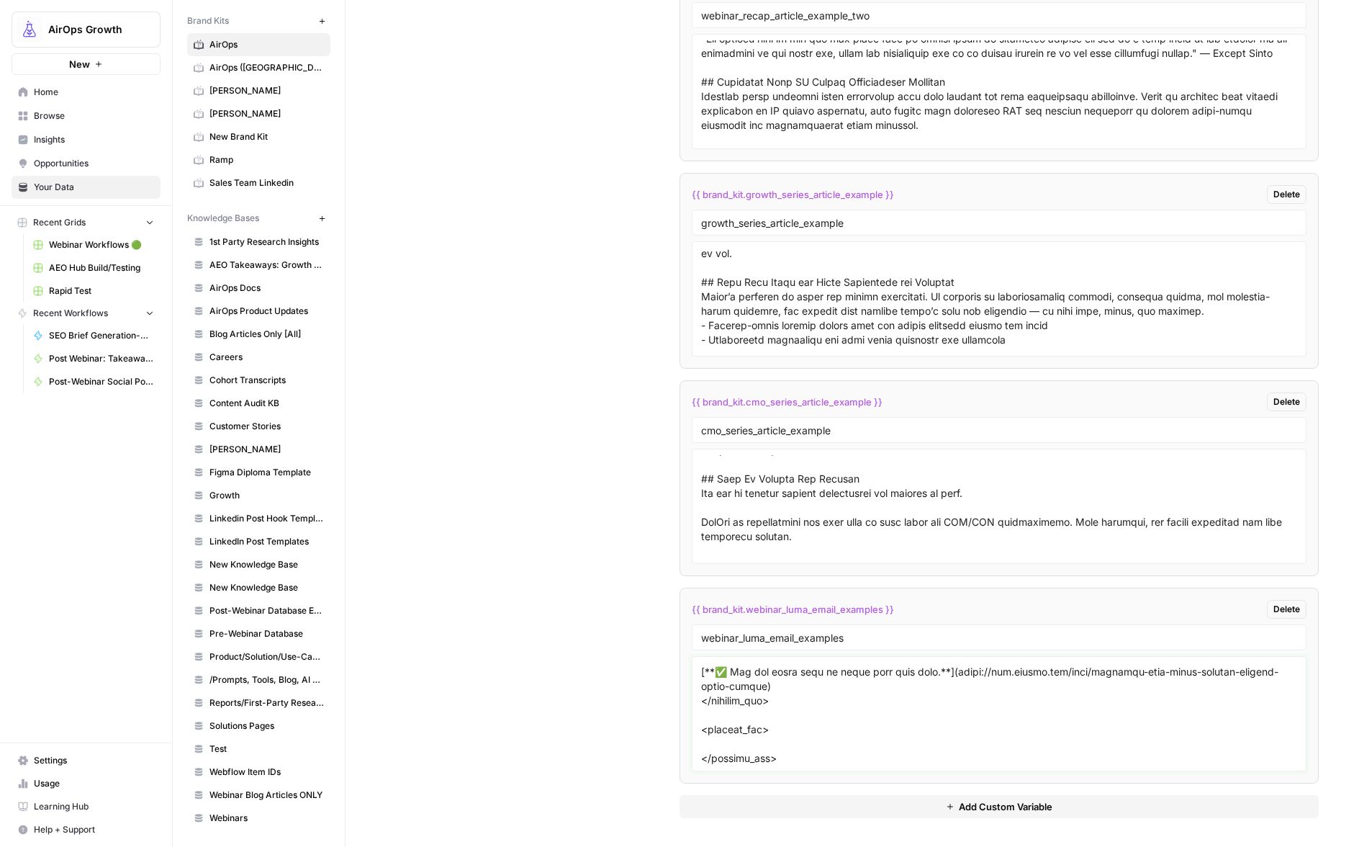
paste textarea "## **ecap: takeaways from Mark Williams-Cook's AI Mode webinar** Thanks to ever…"
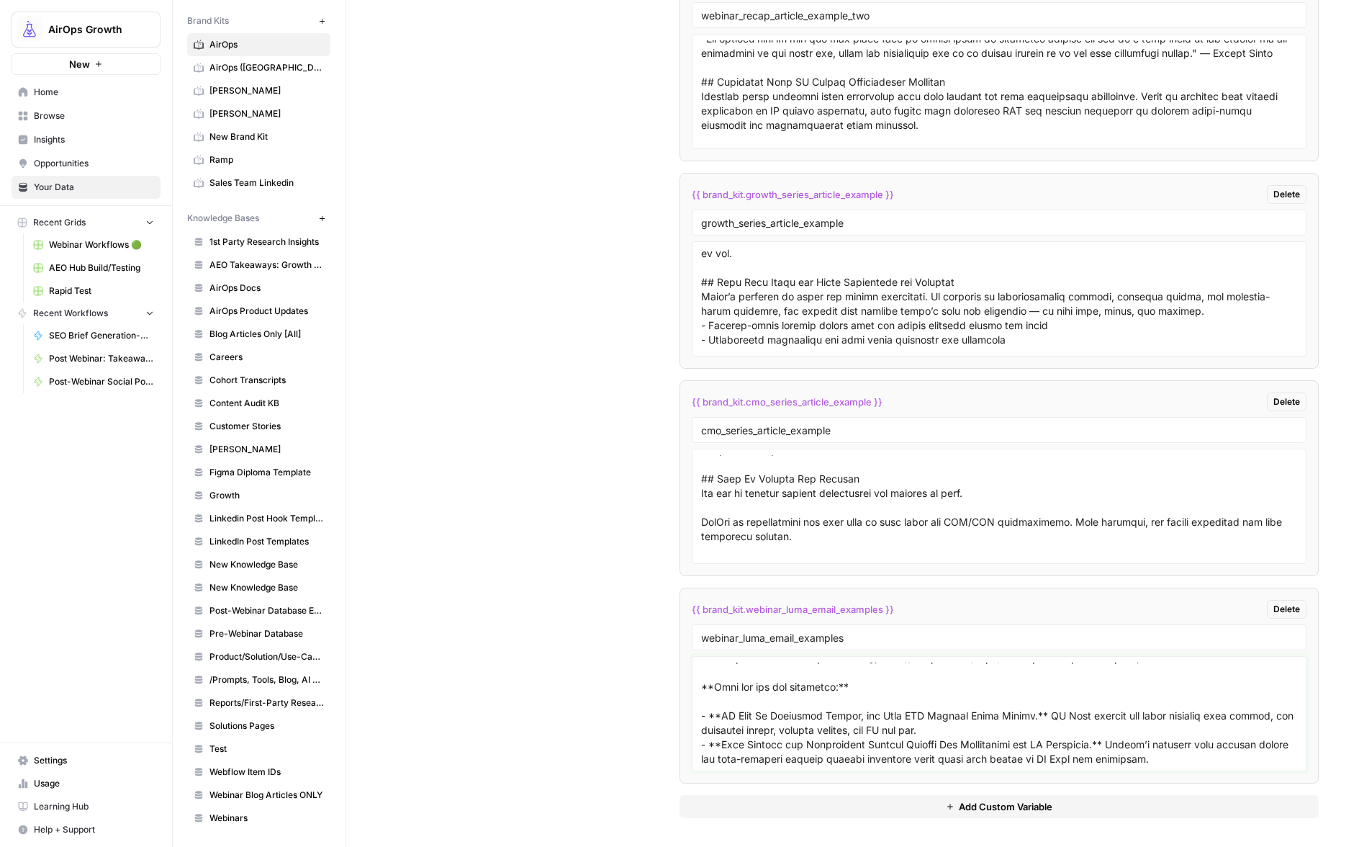
scroll to position [499, 0]
click at [733, 732] on textarea at bounding box center [999, 713] width 596 height 102
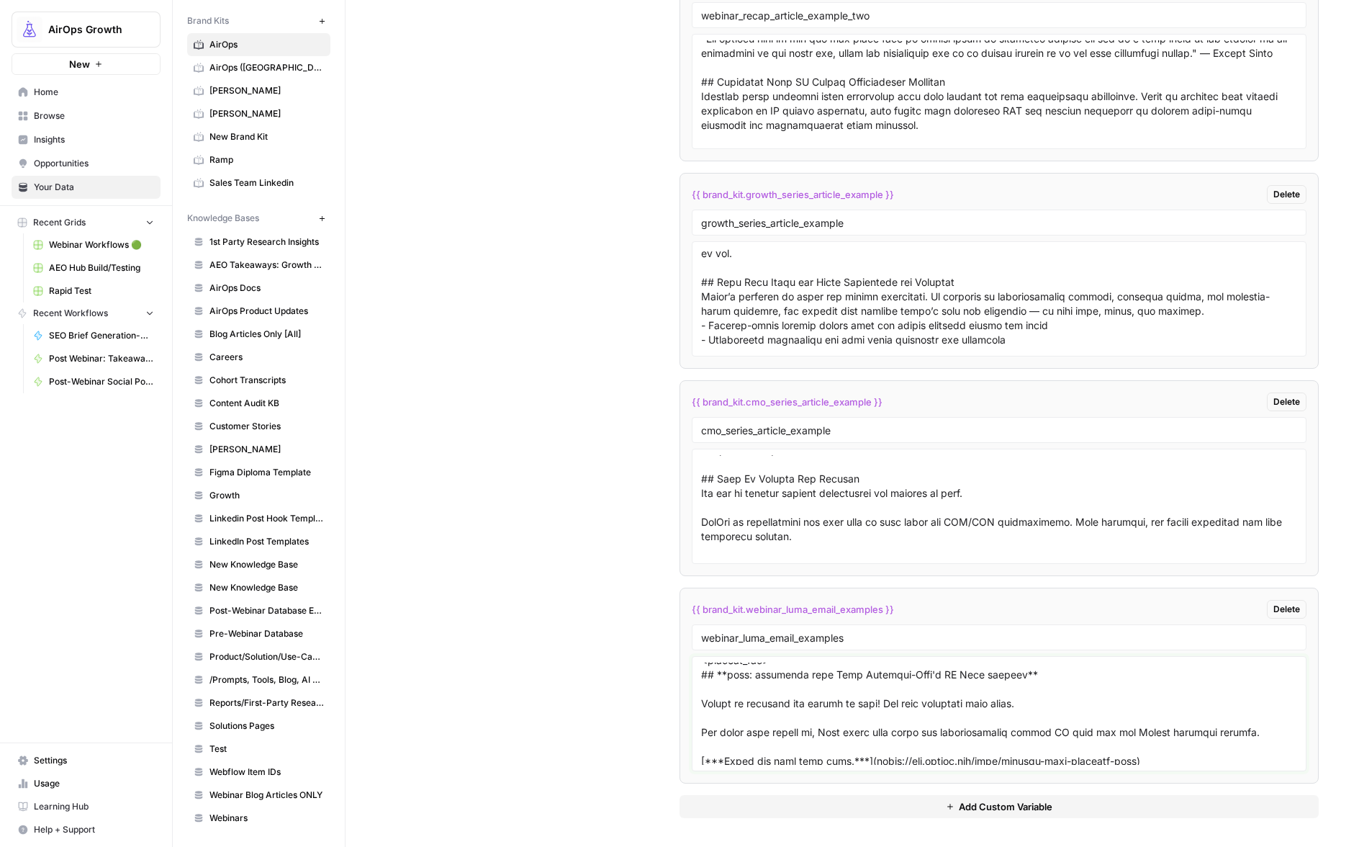
scroll to position [379, 0]
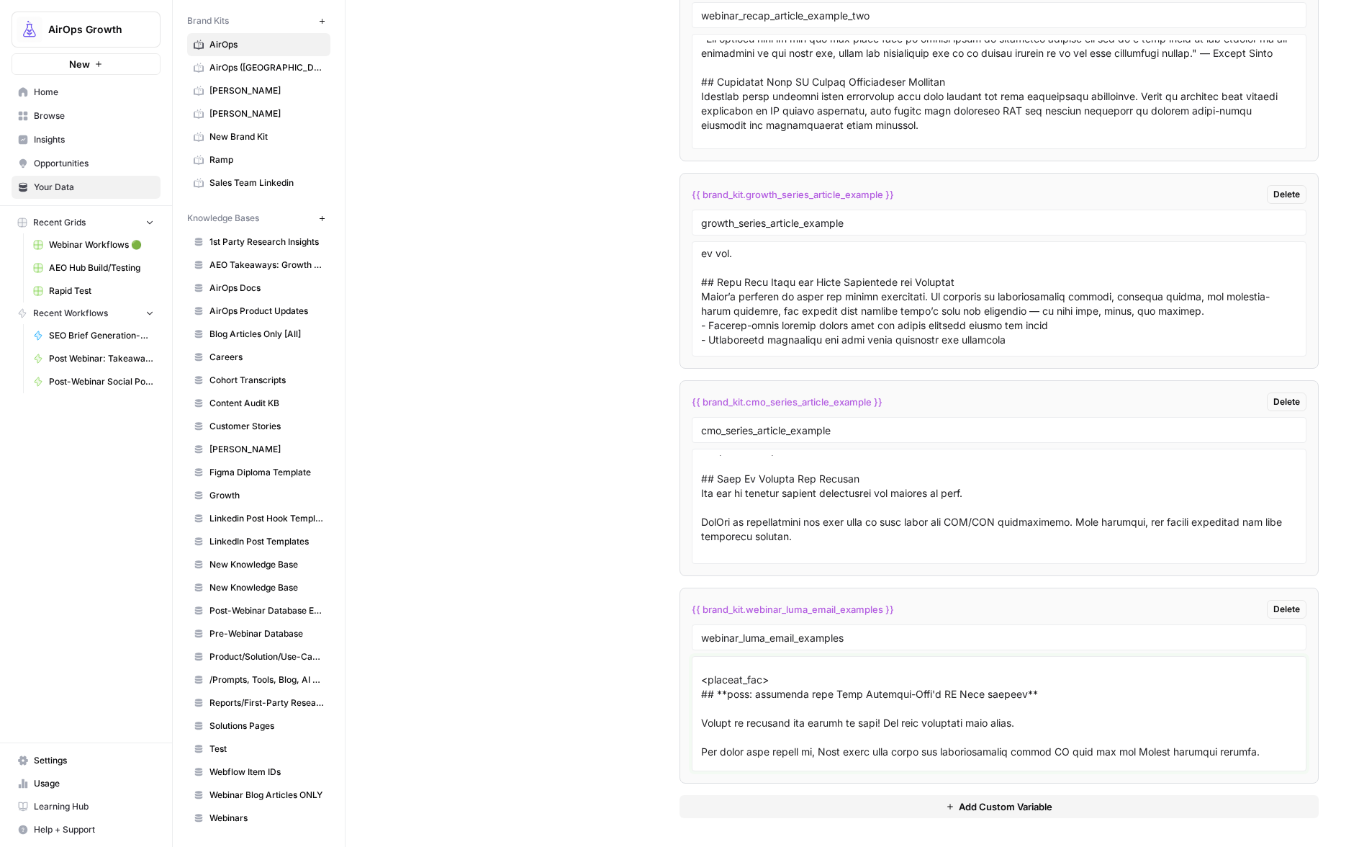
click at [729, 714] on textarea at bounding box center [999, 713] width 596 height 102
click at [725, 714] on textarea at bounding box center [999, 713] width 596 height 102
drag, startPoint x: 714, startPoint y: 709, endPoint x: 721, endPoint y: 715, distance: 9.2
click at [715, 710] on textarea at bounding box center [999, 713] width 596 height 102
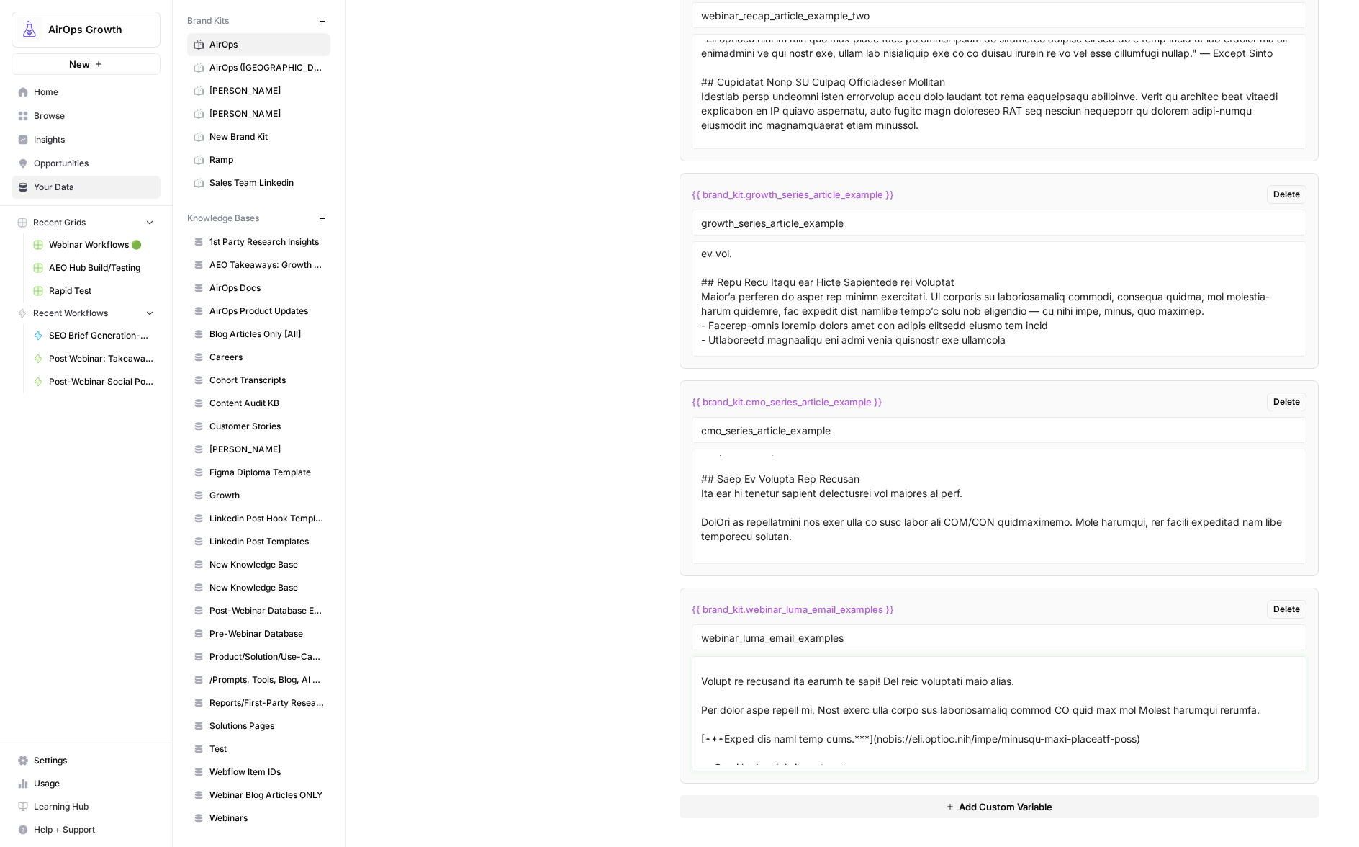
scroll to position [415, 0]
click at [787, 719] on textarea at bounding box center [999, 713] width 596 height 102
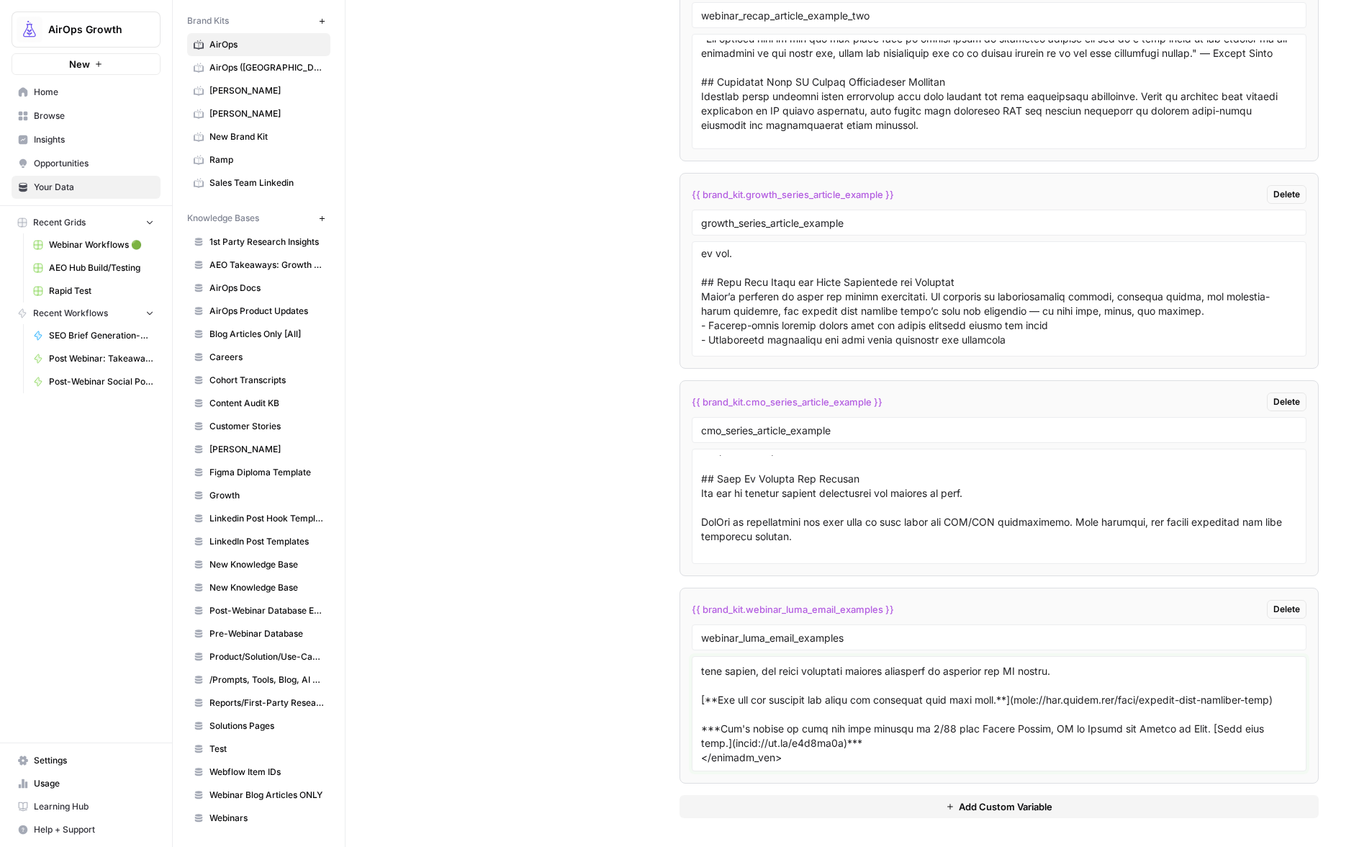
scroll to position [661, 0]
drag, startPoint x: 863, startPoint y: 739, endPoint x: 681, endPoint y: 732, distance: 181.6
click at [681, 732] on li "{{ brand_kit.webinar_luma_email_examples }} Delete webinar_luma_email_examples" at bounding box center [999, 686] width 639 height 196
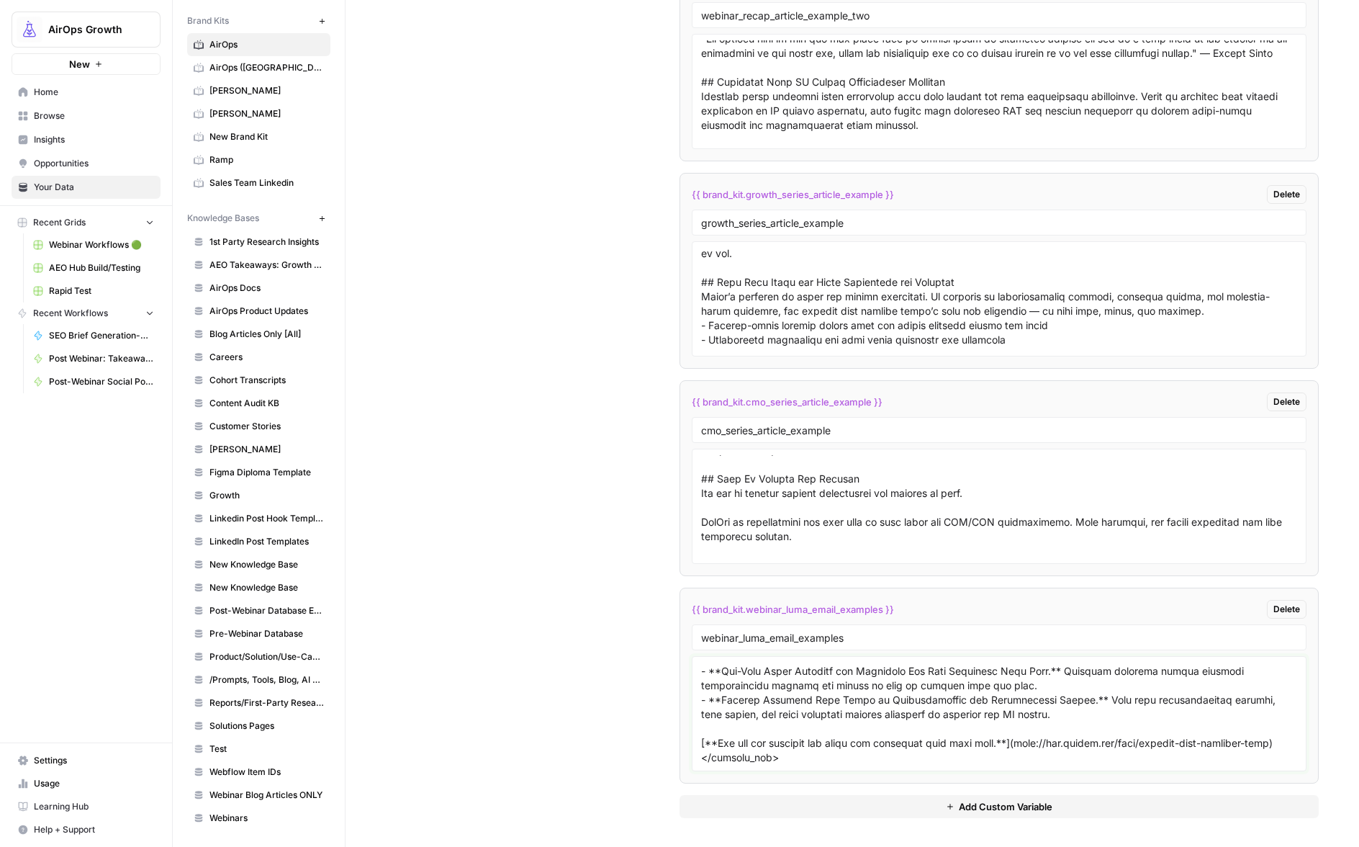
scroll to position [618, 0]
click at [819, 762] on textarea at bounding box center [999, 713] width 596 height 102
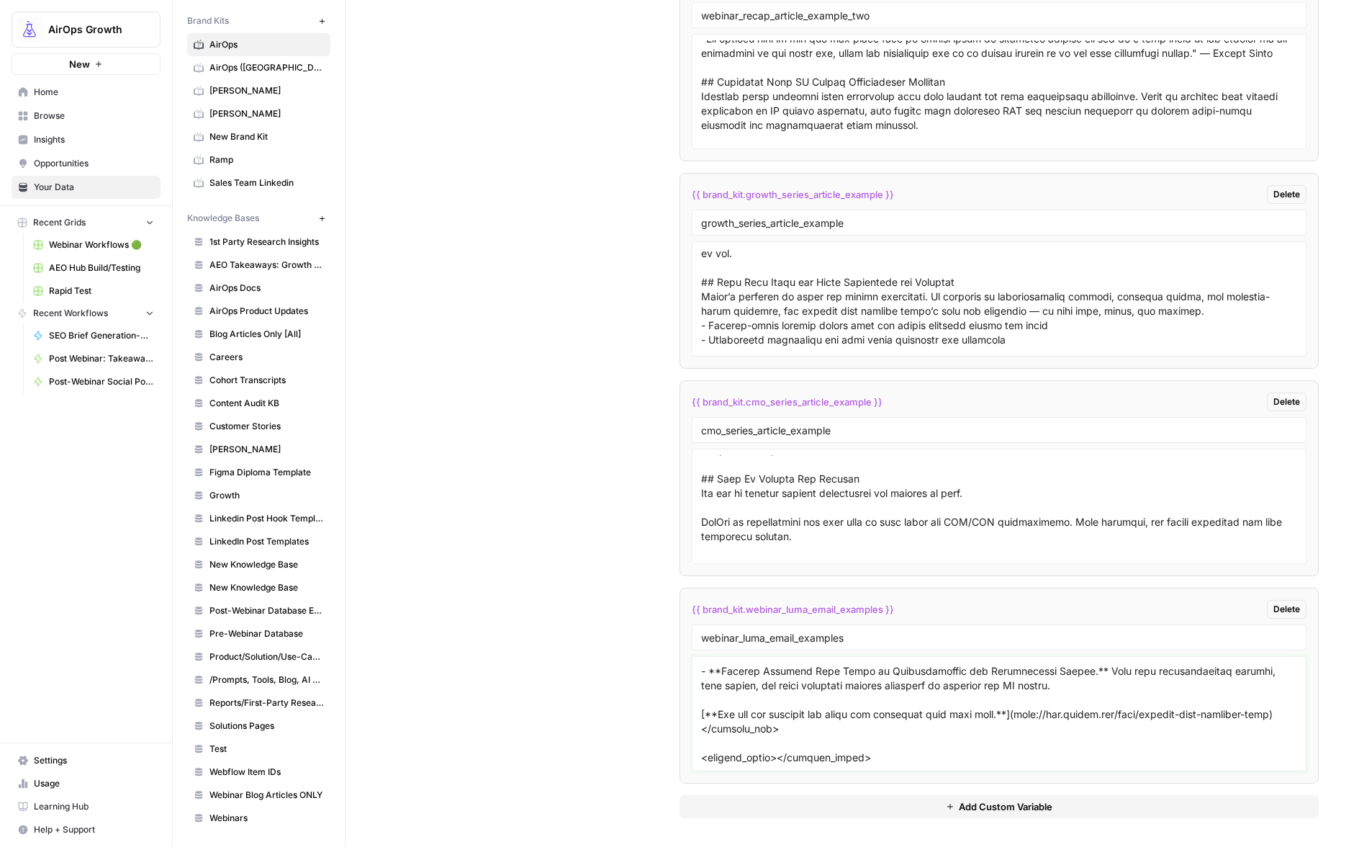
drag, startPoint x: 780, startPoint y: 758, endPoint x: 790, endPoint y: 760, distance: 10.3
click at [781, 758] on textarea at bounding box center [999, 713] width 596 height 102
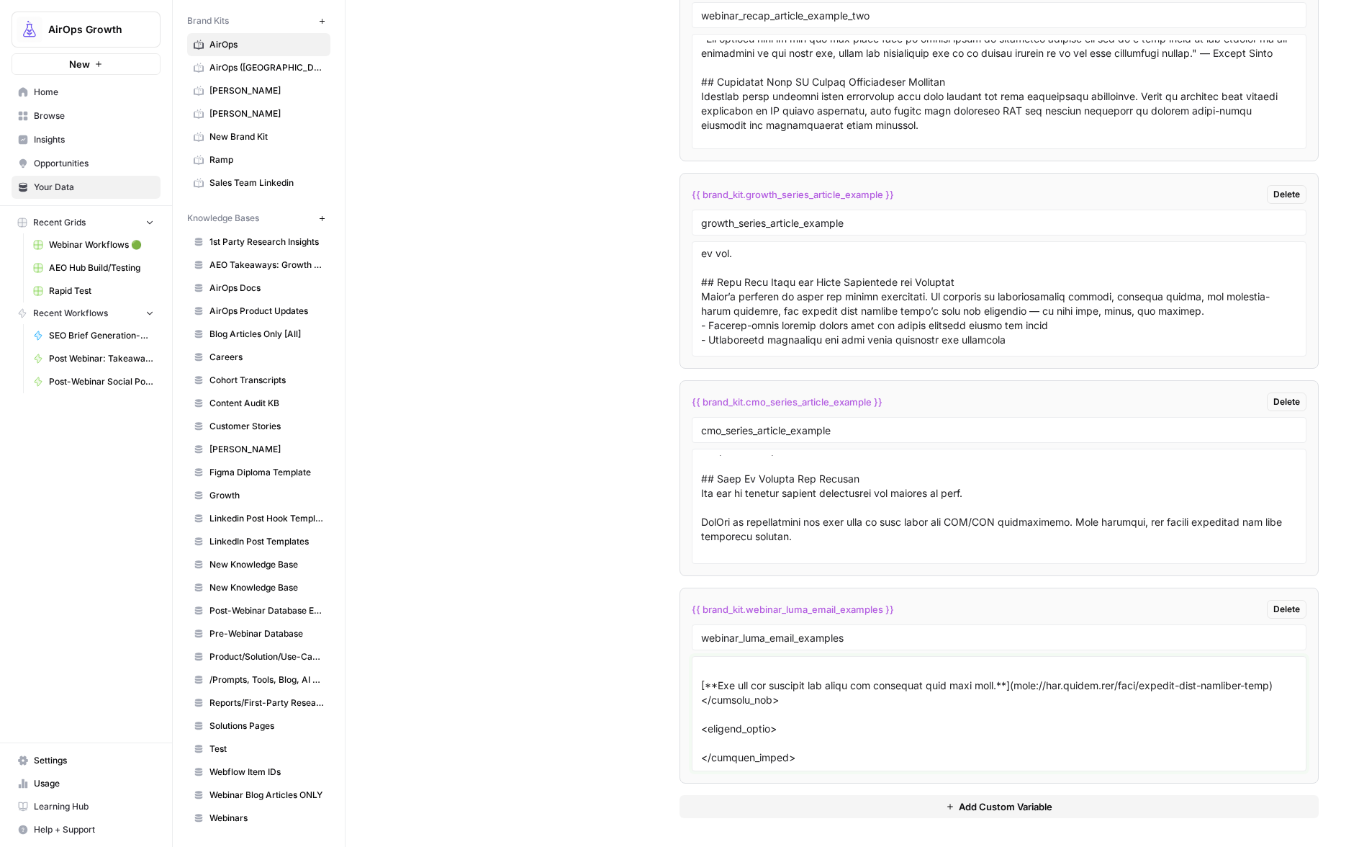
scroll to position [675, 0]
click at [755, 740] on textarea at bounding box center [999, 713] width 596 height 102
paste textarea "## **your recap: How Ramp Is Rethinking AI Search** Yesterday, [George Bonaci](…"
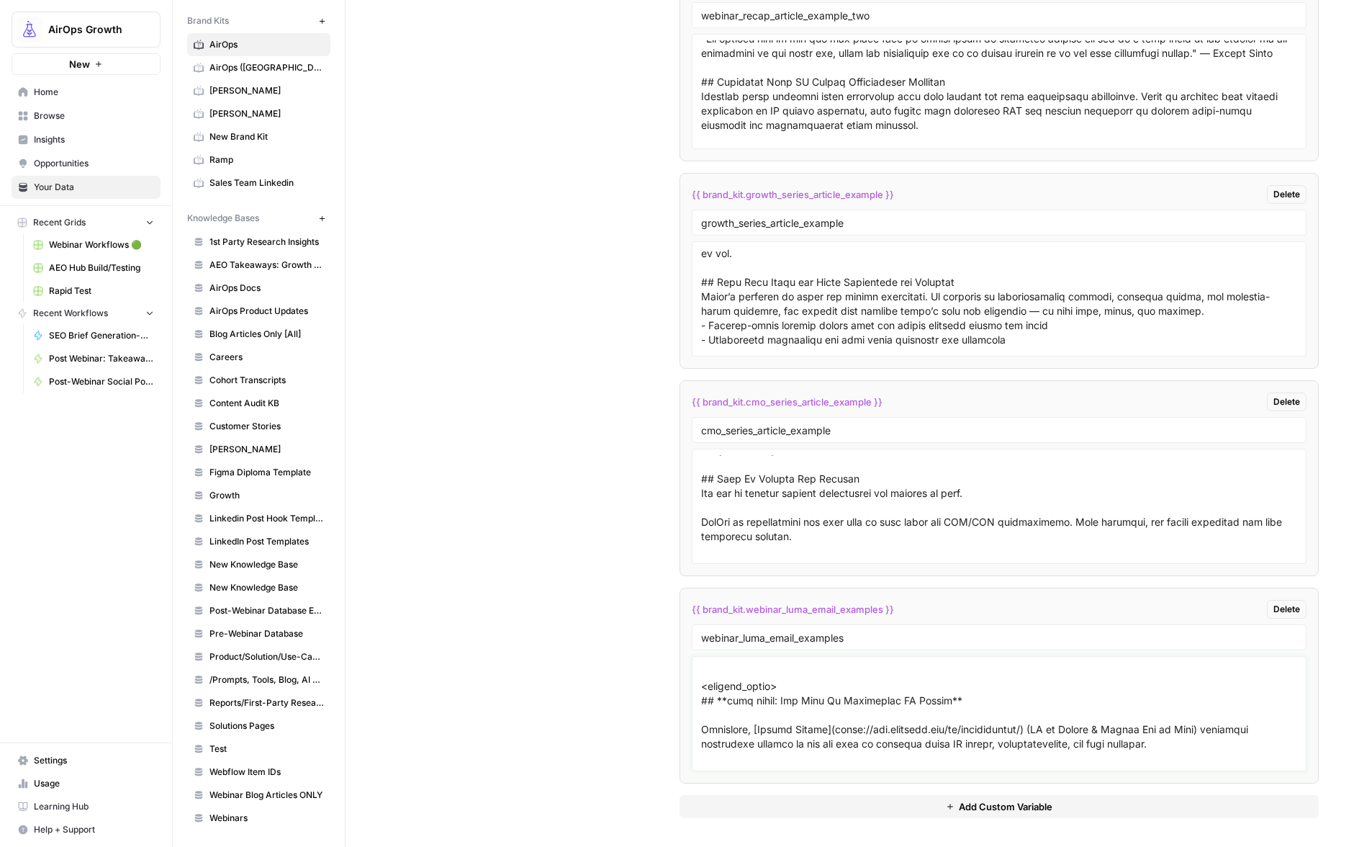
scroll to position [732, 0]
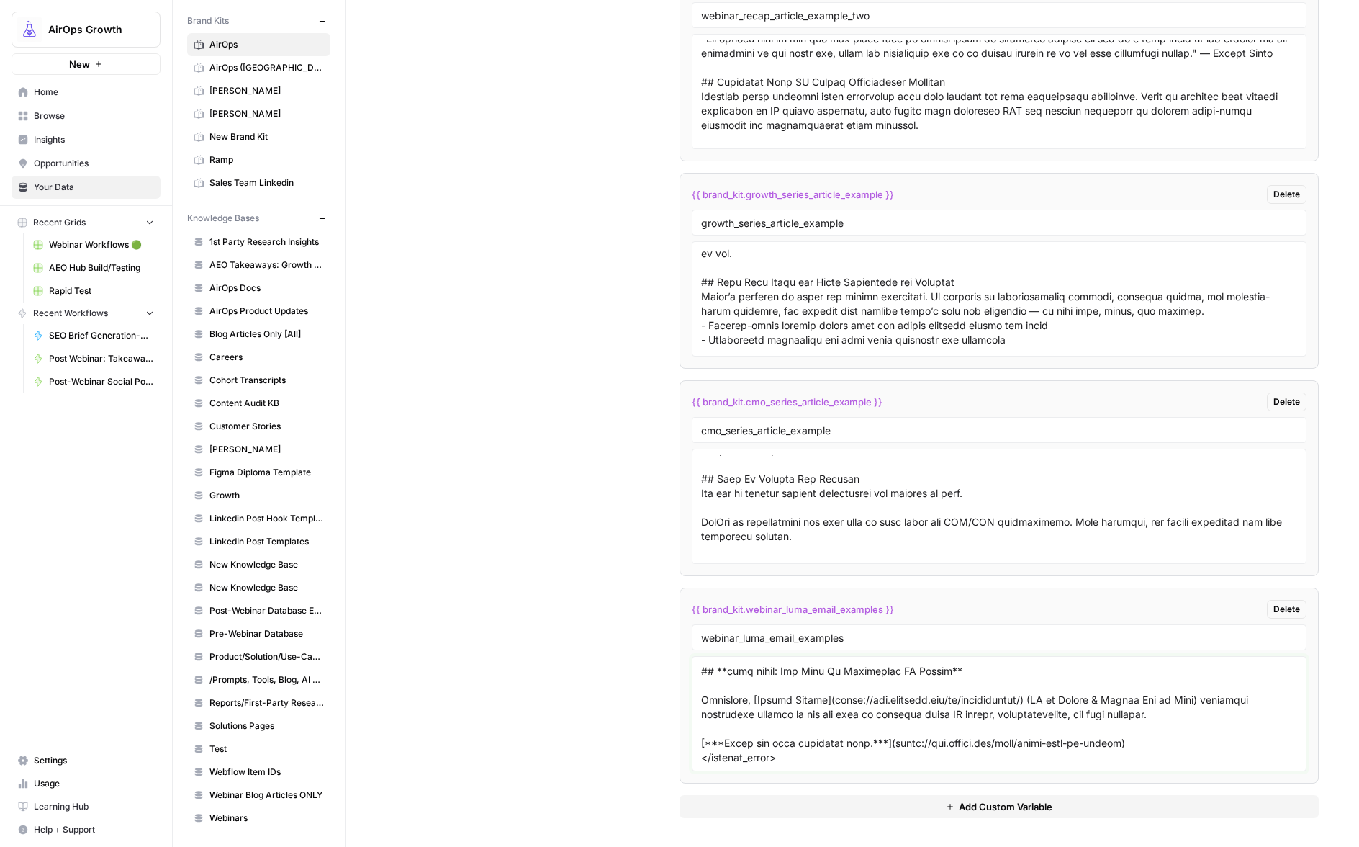
click at [716, 688] on textarea at bounding box center [999, 713] width 596 height 102
click at [1148, 745] on textarea at bounding box center [999, 713] width 596 height 102
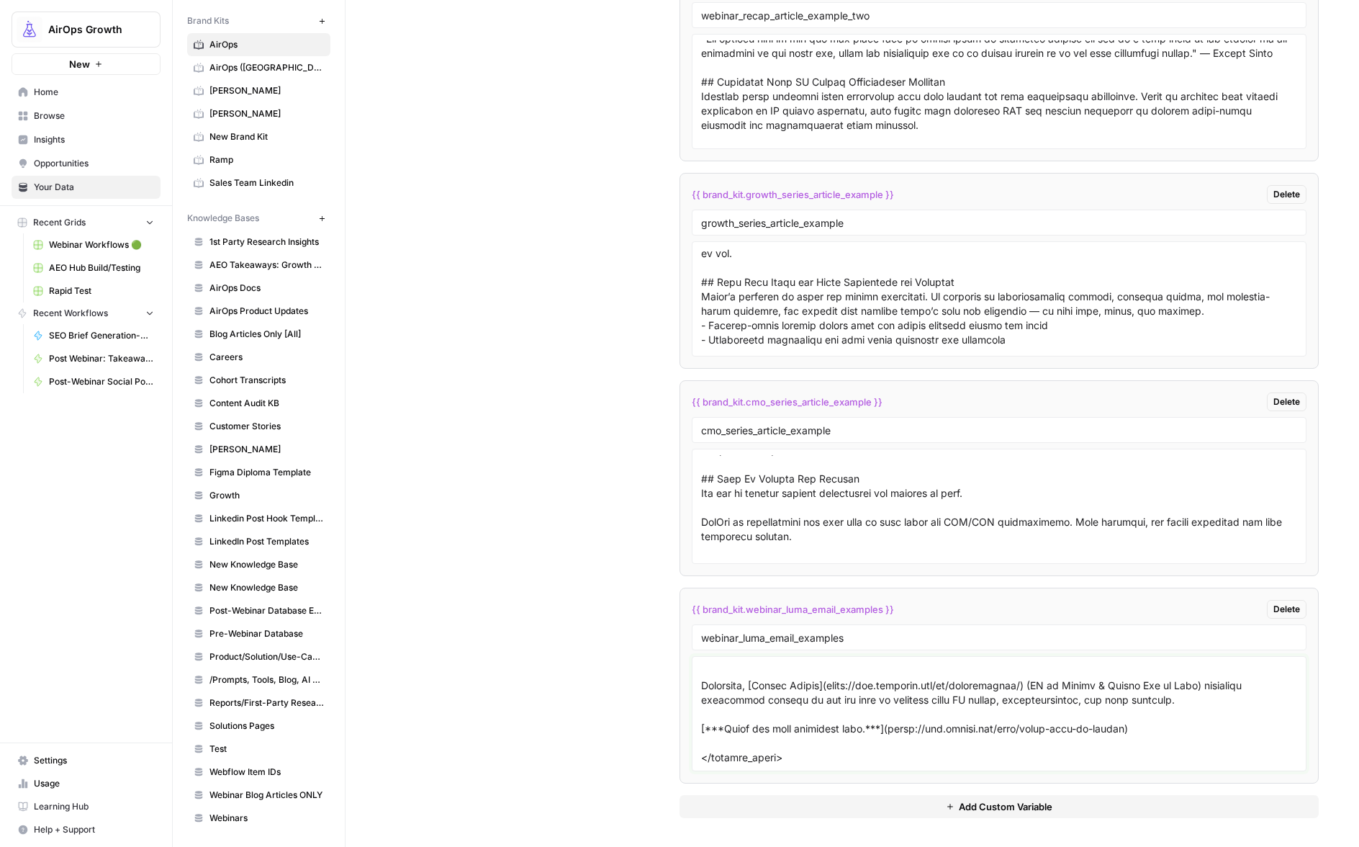
paste textarea "**Here are the top takeaways:** - **The "Pie" of Search Has Grown.** Because AI…"
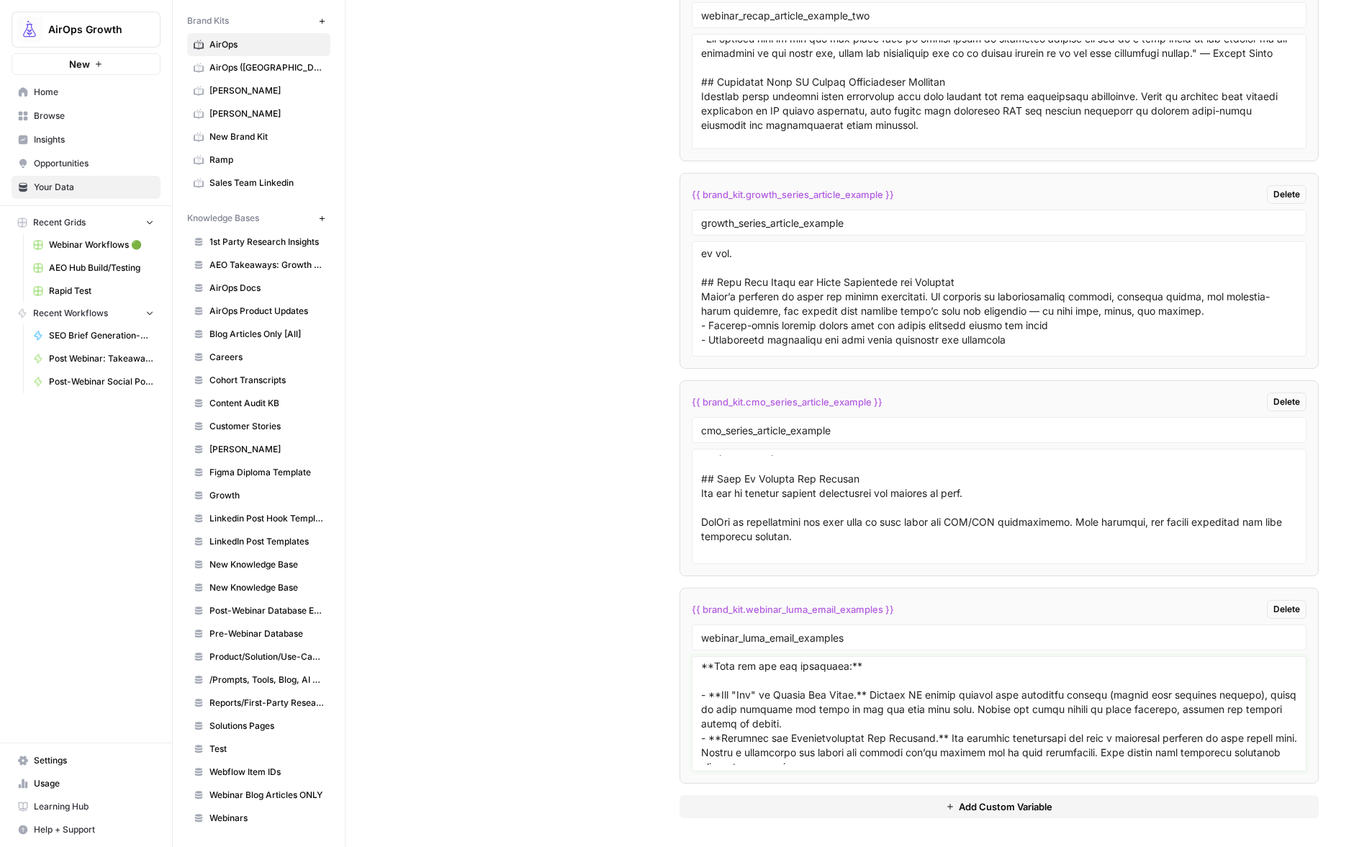
scroll to position [791, 0]
click at [716, 730] on textarea at bounding box center [999, 713] width 596 height 102
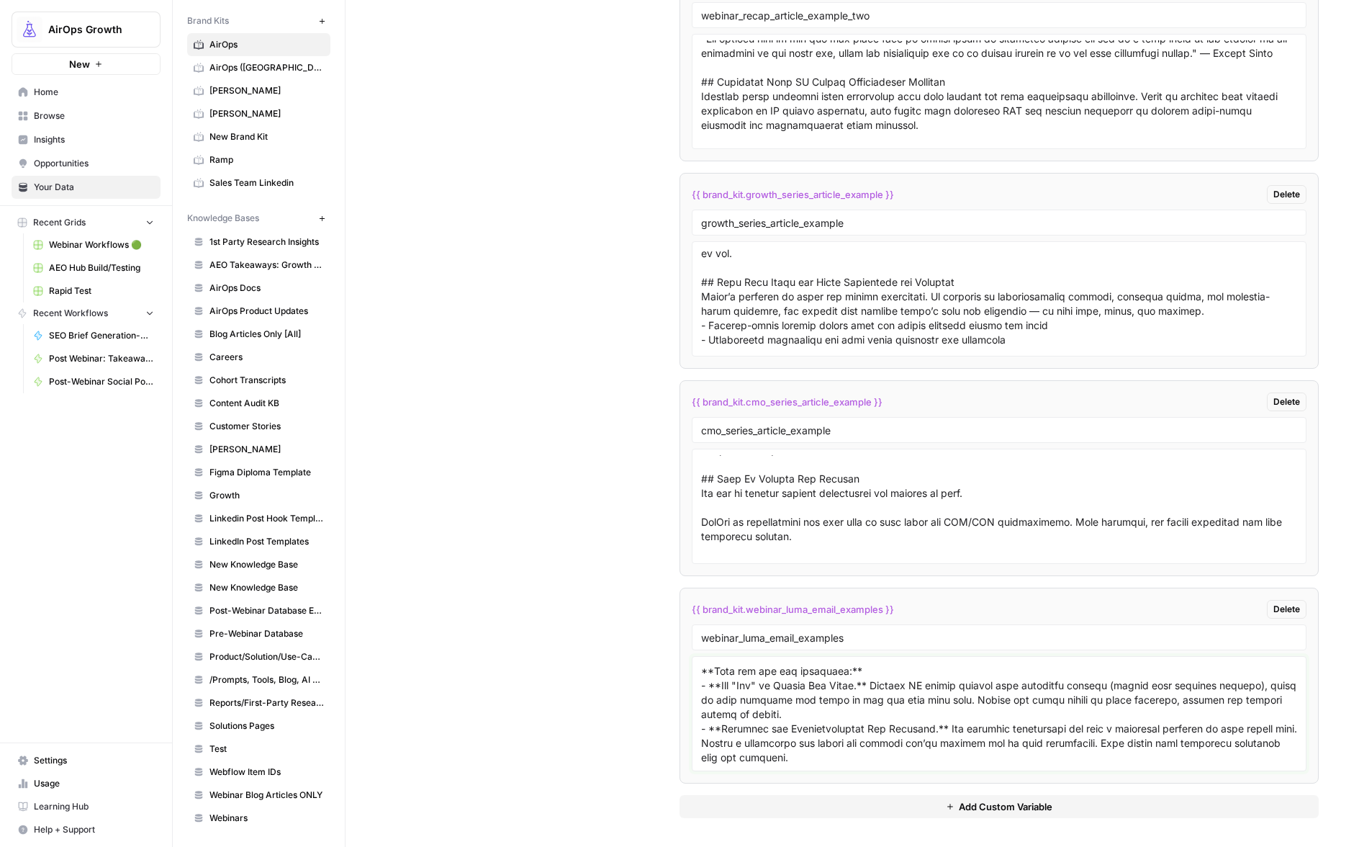
click at [1172, 697] on textarea at bounding box center [999, 713] width 596 height 102
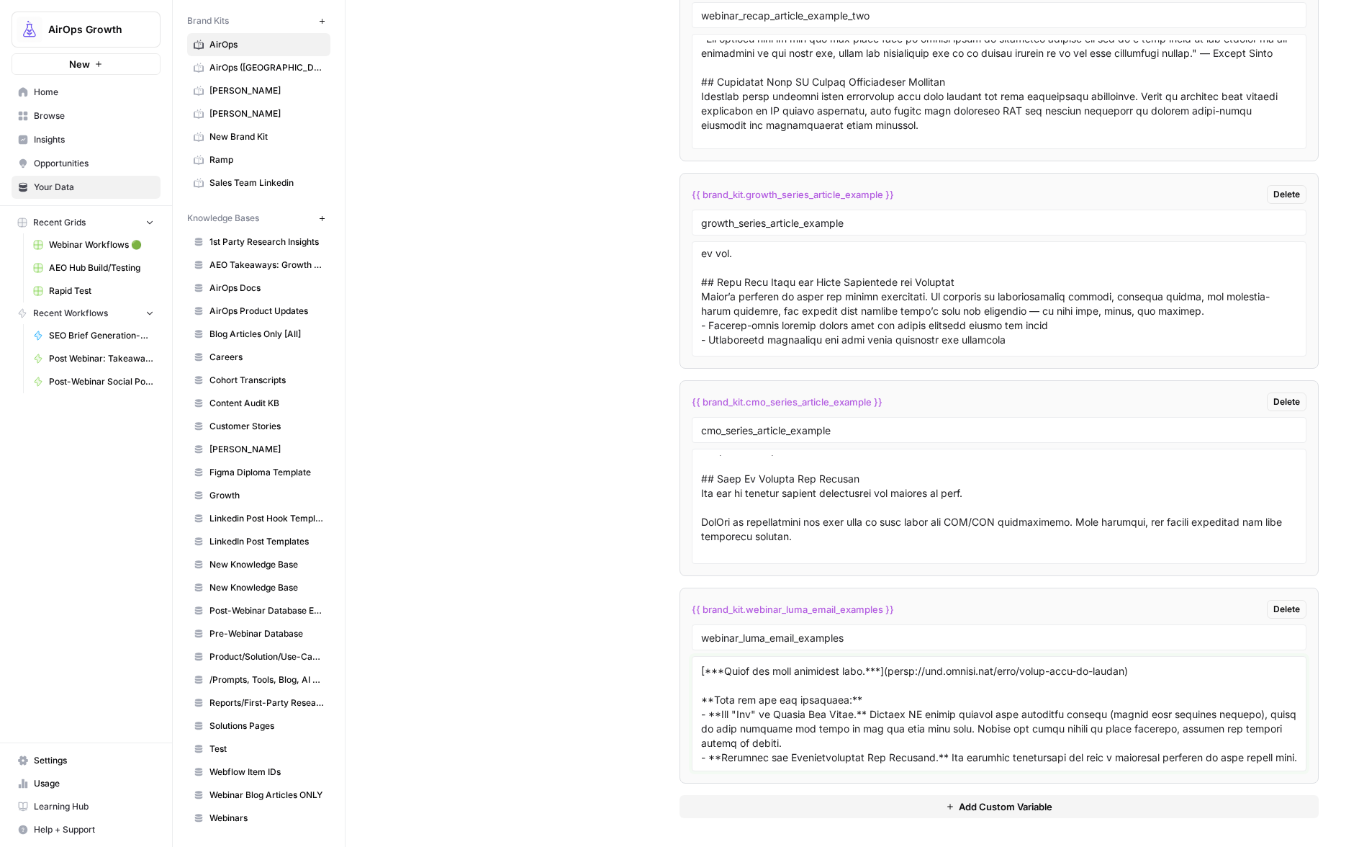
scroll to position [773, 0]
click at [1158, 711] on textarea at bounding box center [999, 713] width 596 height 102
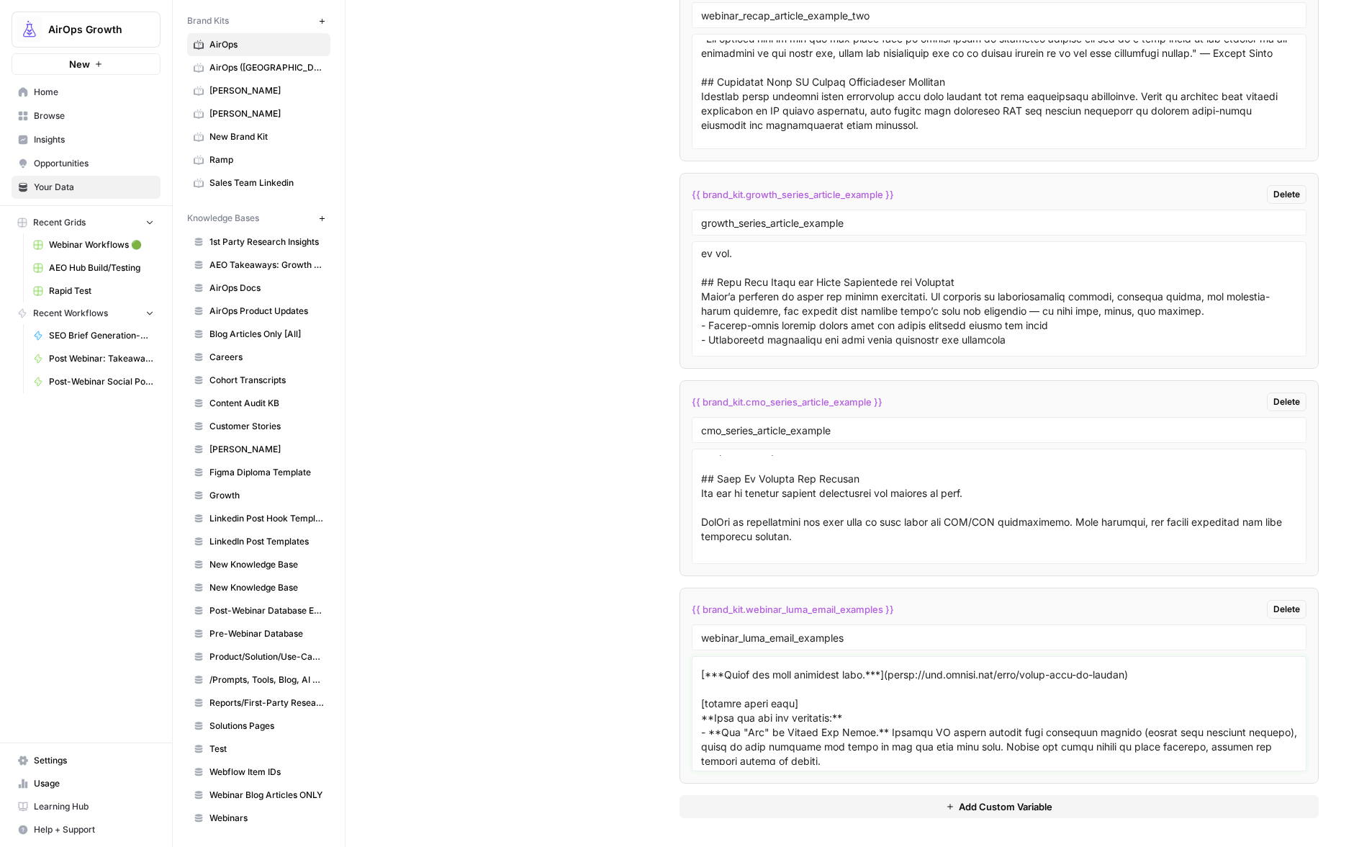
scroll to position [816, 0]
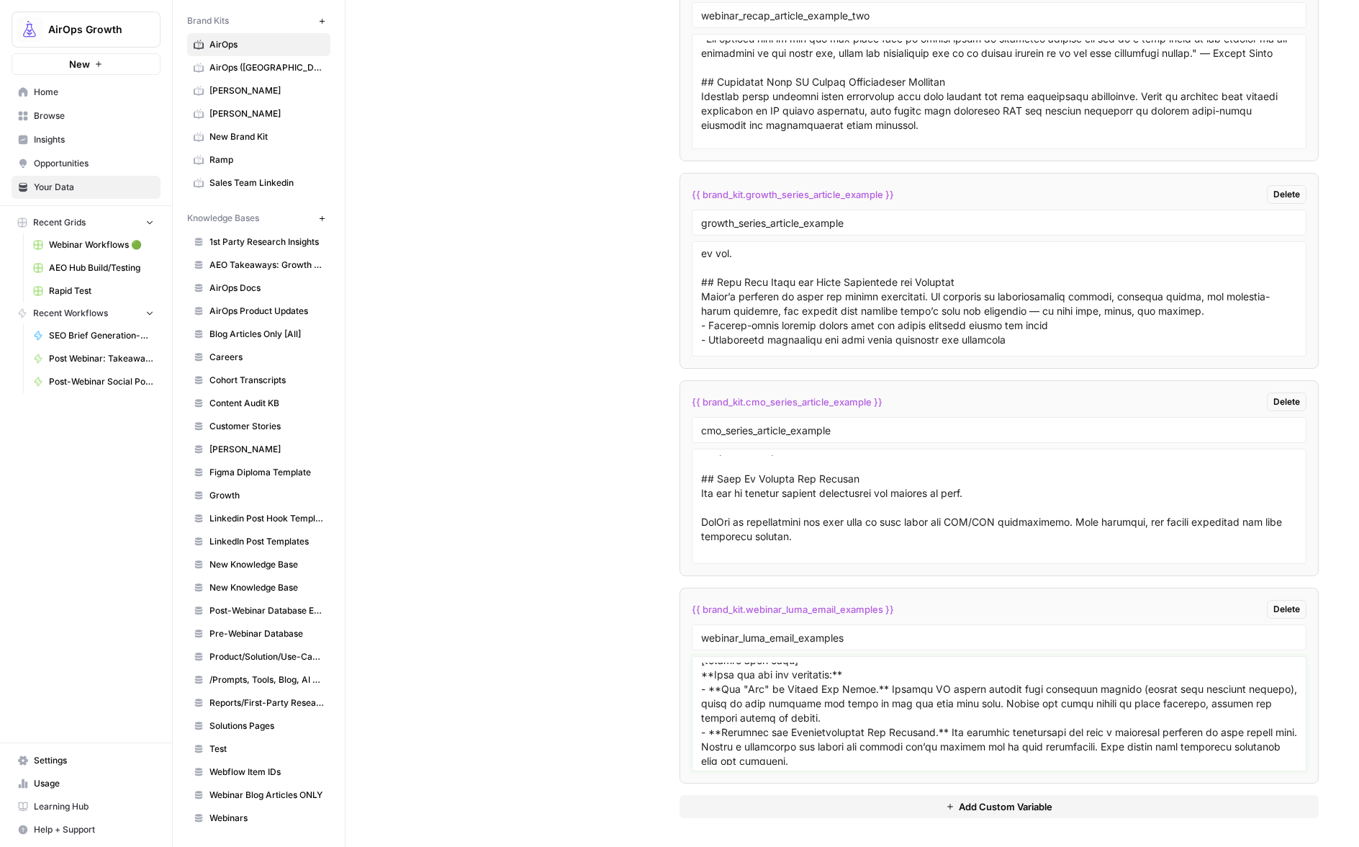
click at [829, 701] on textarea at bounding box center [999, 713] width 596 height 102
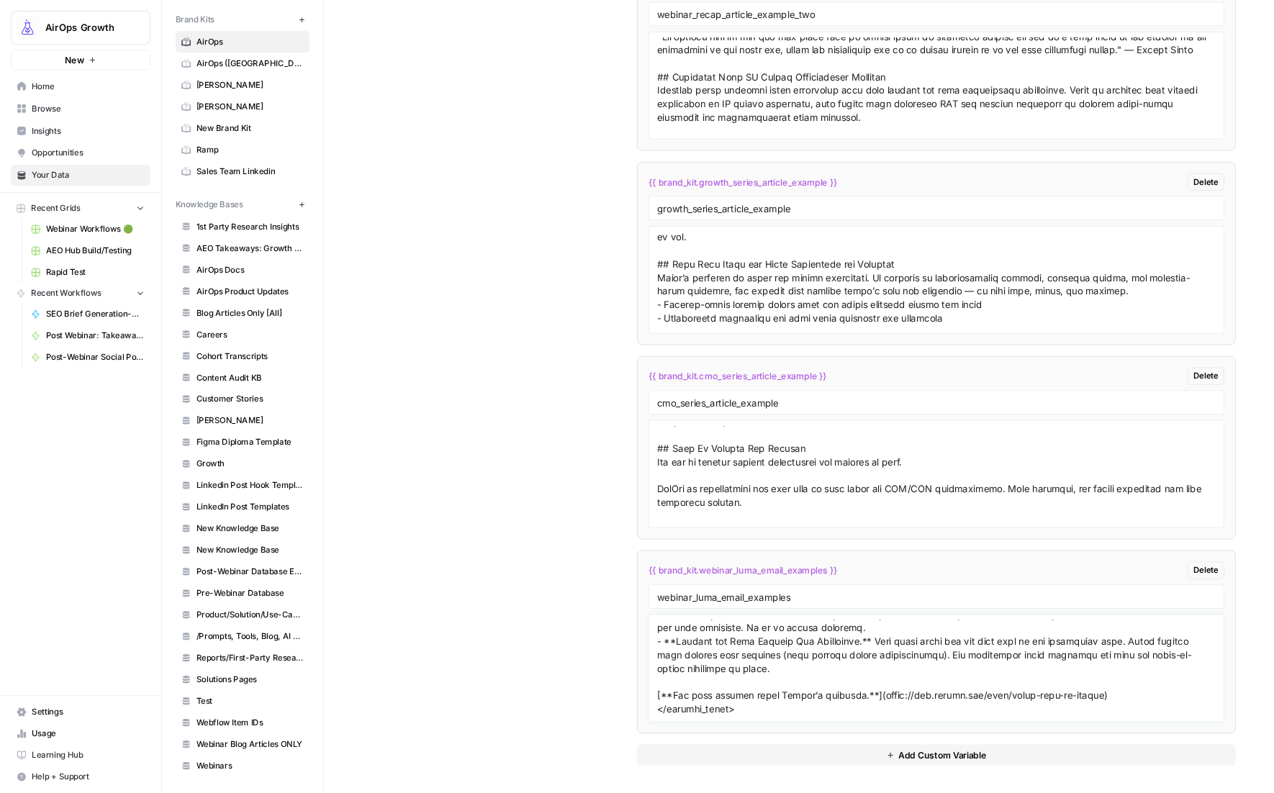
scroll to position [1021, 0]
type textarea "<example_one> subject: Recap inside: Build content like a product (Emily Kramer…"
click at [563, 473] on div "Custom Variables Create custom variables that will appear as global brand varia…" at bounding box center [852, 288] width 933 height 1118
click at [799, 637] on input "webinar_luma_email_examples" at bounding box center [999, 637] width 596 height 13
click at [754, 635] on input "webinar_luma_email_recap_examples" at bounding box center [999, 637] width 596 height 13
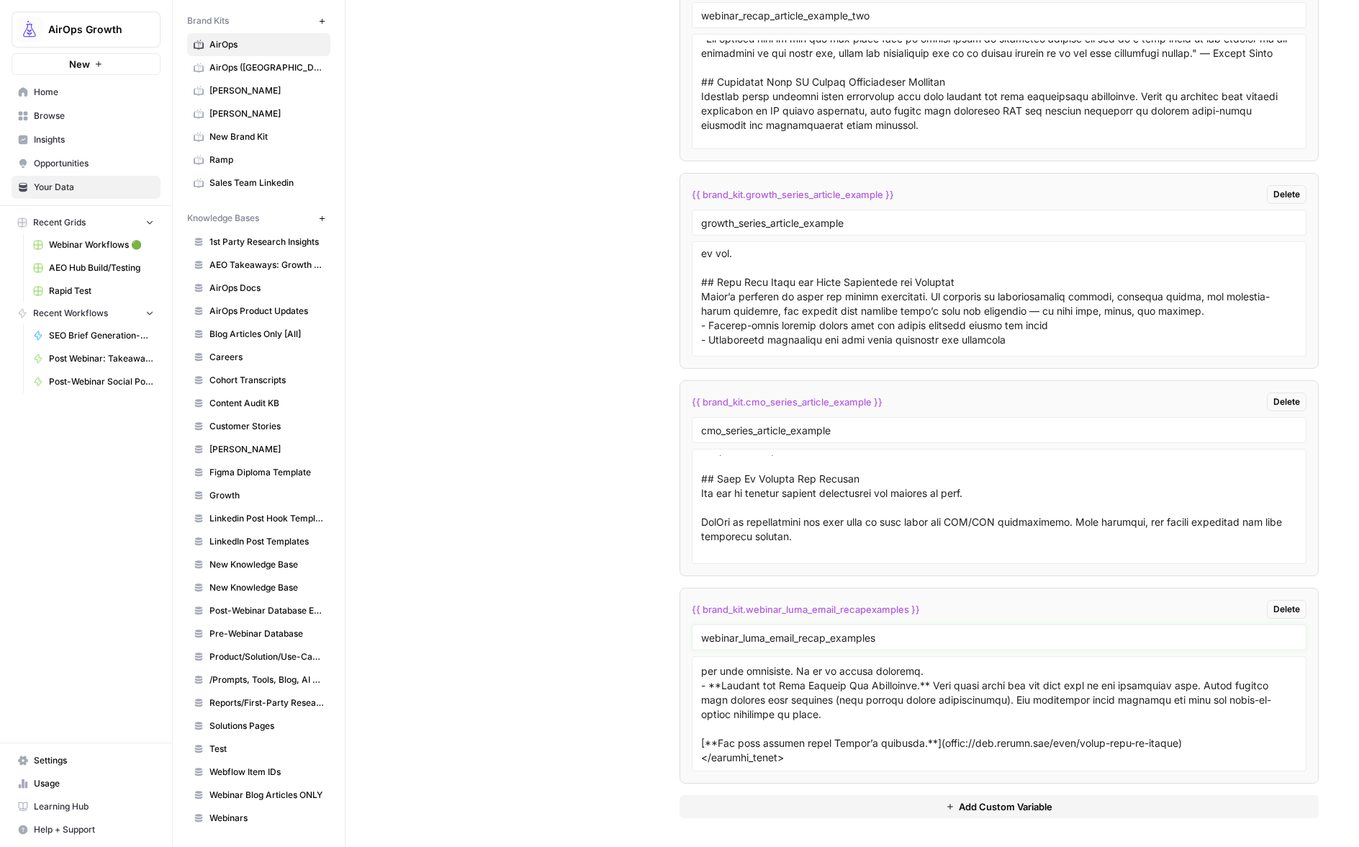
click at [754, 635] on input "webinar_luma_email_recap_examples" at bounding box center [999, 637] width 596 height 13
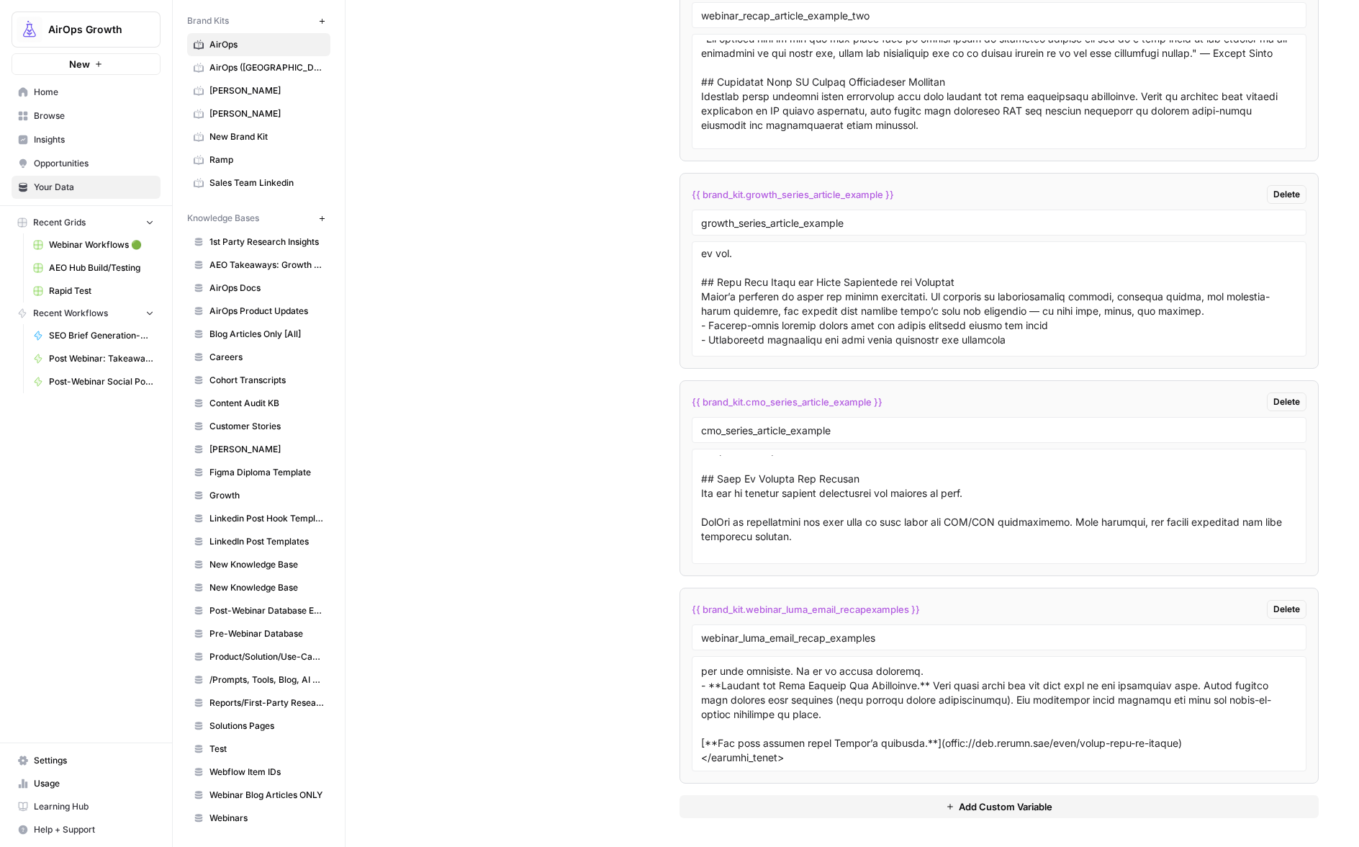
click at [770, 642] on div "webinar_luma_email_recap_examples" at bounding box center [999, 637] width 615 height 26
drag, startPoint x: 771, startPoint y: 642, endPoint x: 748, endPoint y: 639, distance: 23.1
click at [743, 641] on input "webinar_luma_email_recap_examples" at bounding box center [999, 637] width 596 height 13
click at [750, 639] on input "webinar_luma_email_recap_examples" at bounding box center [999, 637] width 596 height 13
drag, startPoint x: 762, startPoint y: 637, endPoint x: 741, endPoint y: 637, distance: 20.9
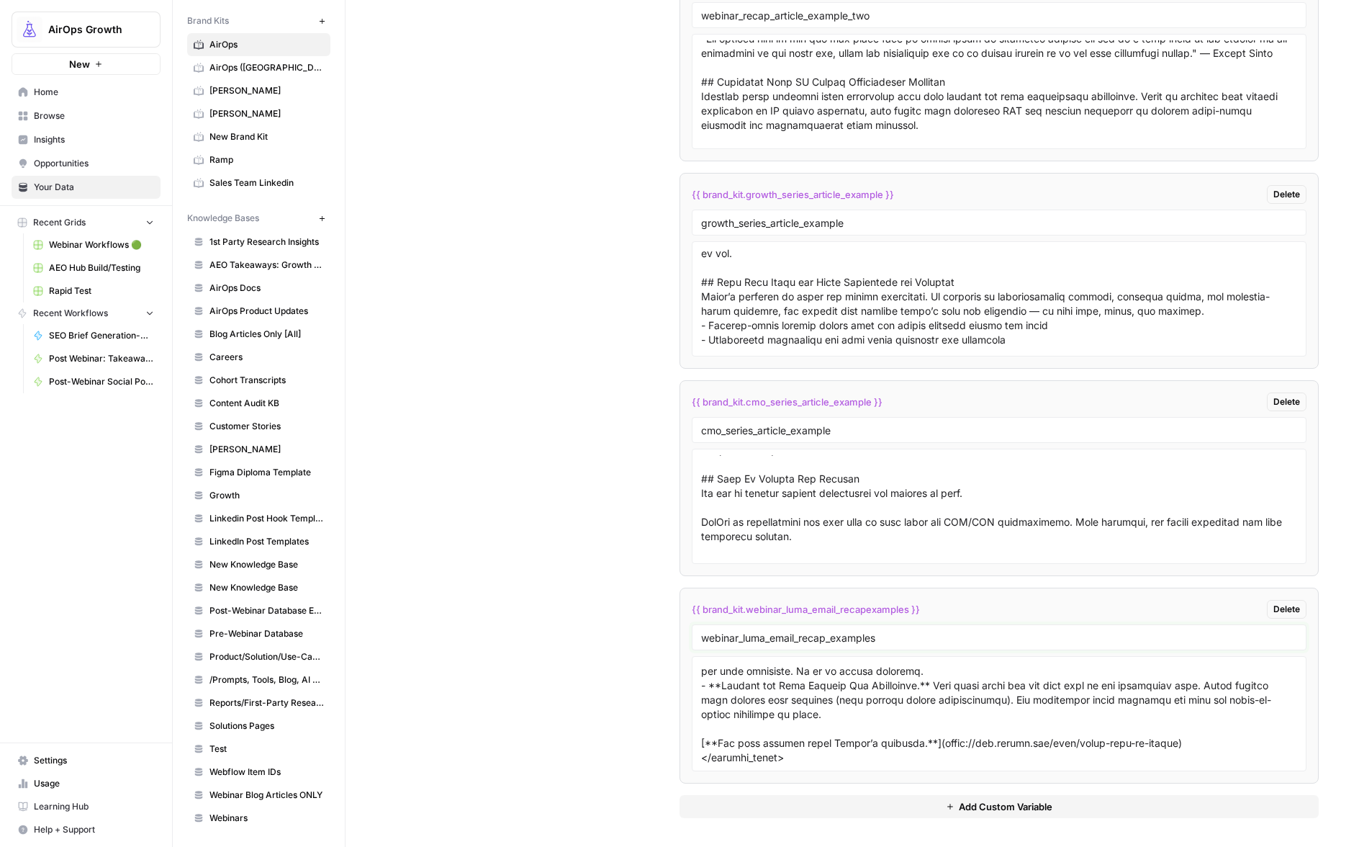
click at [741, 637] on input "webinar_luma_email_recap_examples" at bounding box center [999, 637] width 596 height 13
type input "webinar_email_recap_examples"
click at [703, 606] on span "{{ brand_kit.webinar_email_recap_examples }}" at bounding box center [795, 609] width 207 height 14
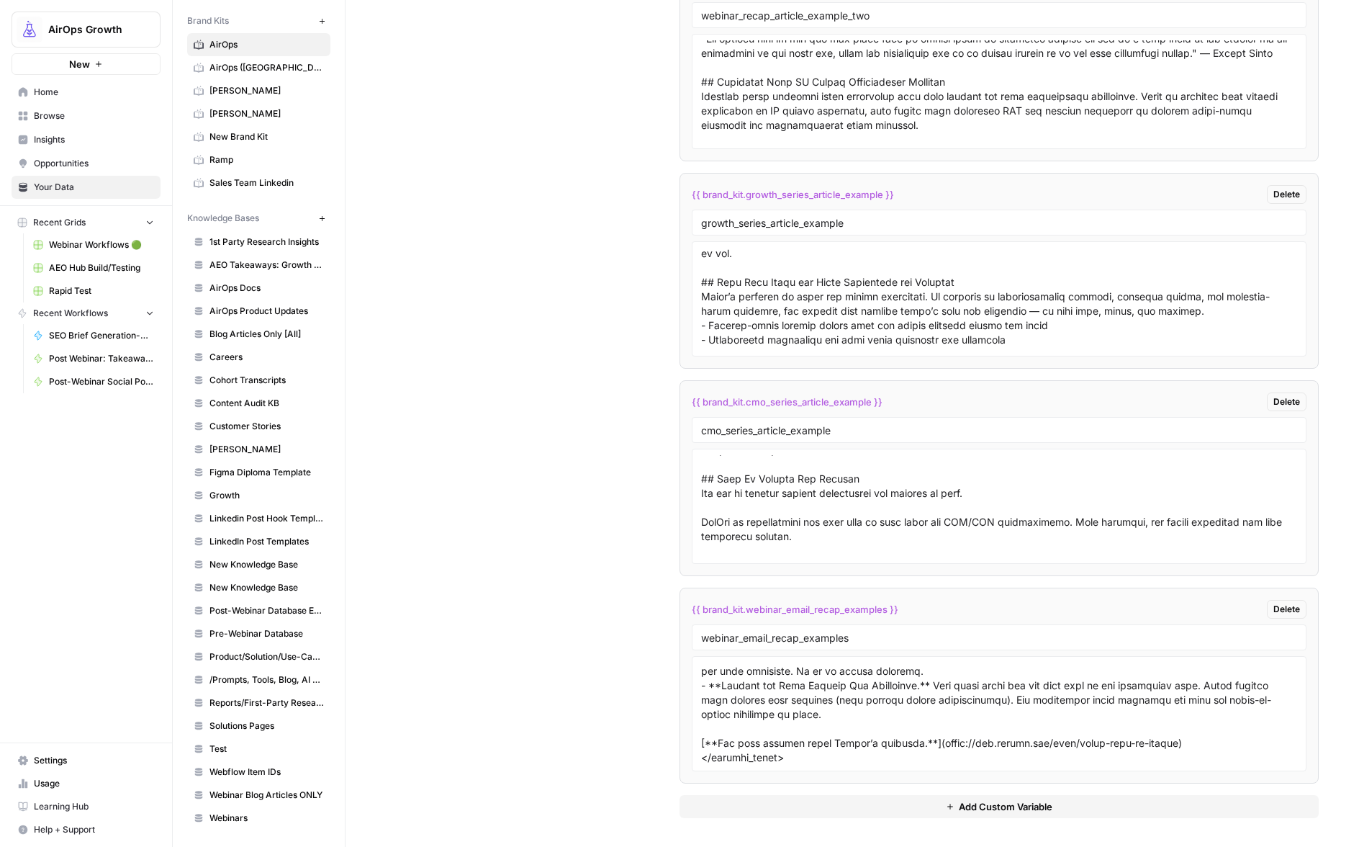
click at [703, 606] on span "{{ brand_kit.webinar_email_recap_examples }}" at bounding box center [795, 609] width 207 height 14
copy div "{{ brand_kit.webinar_email_recap_examples }} Delete"
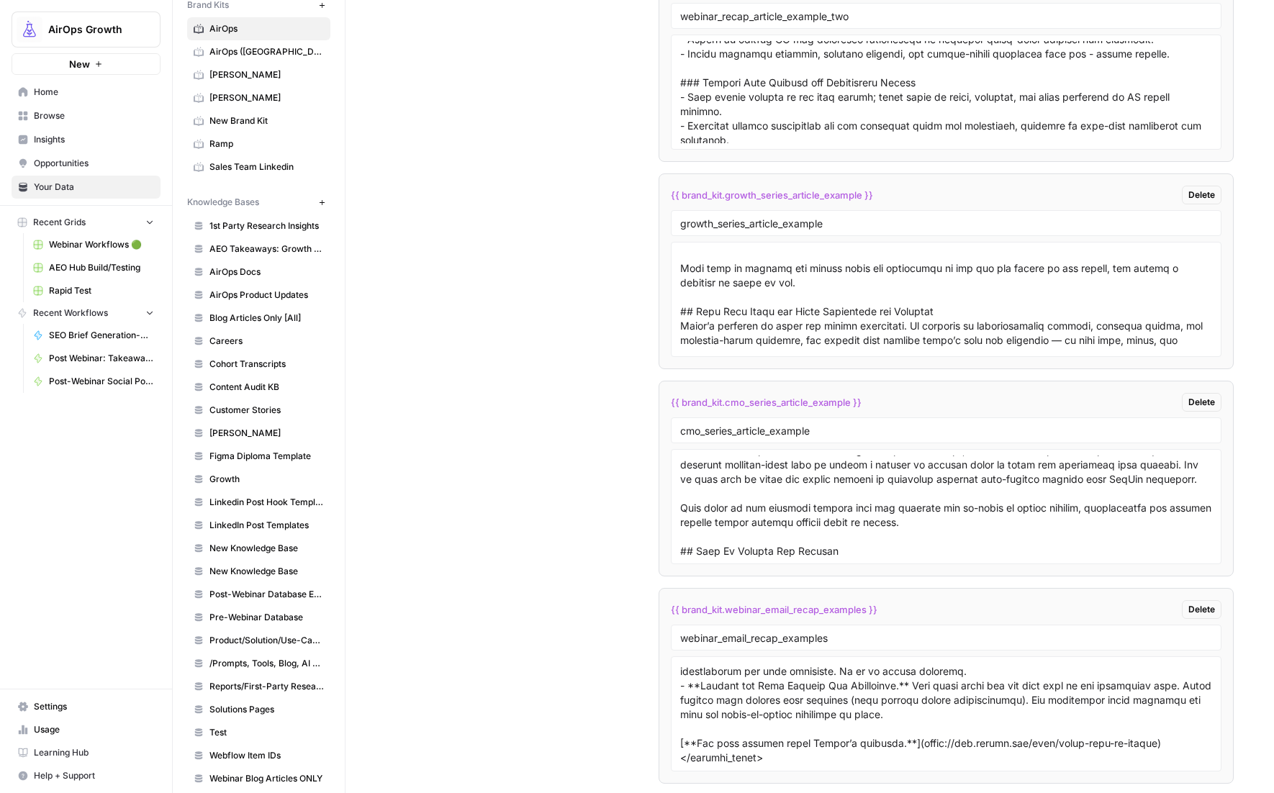
scroll to position [1064, 0]
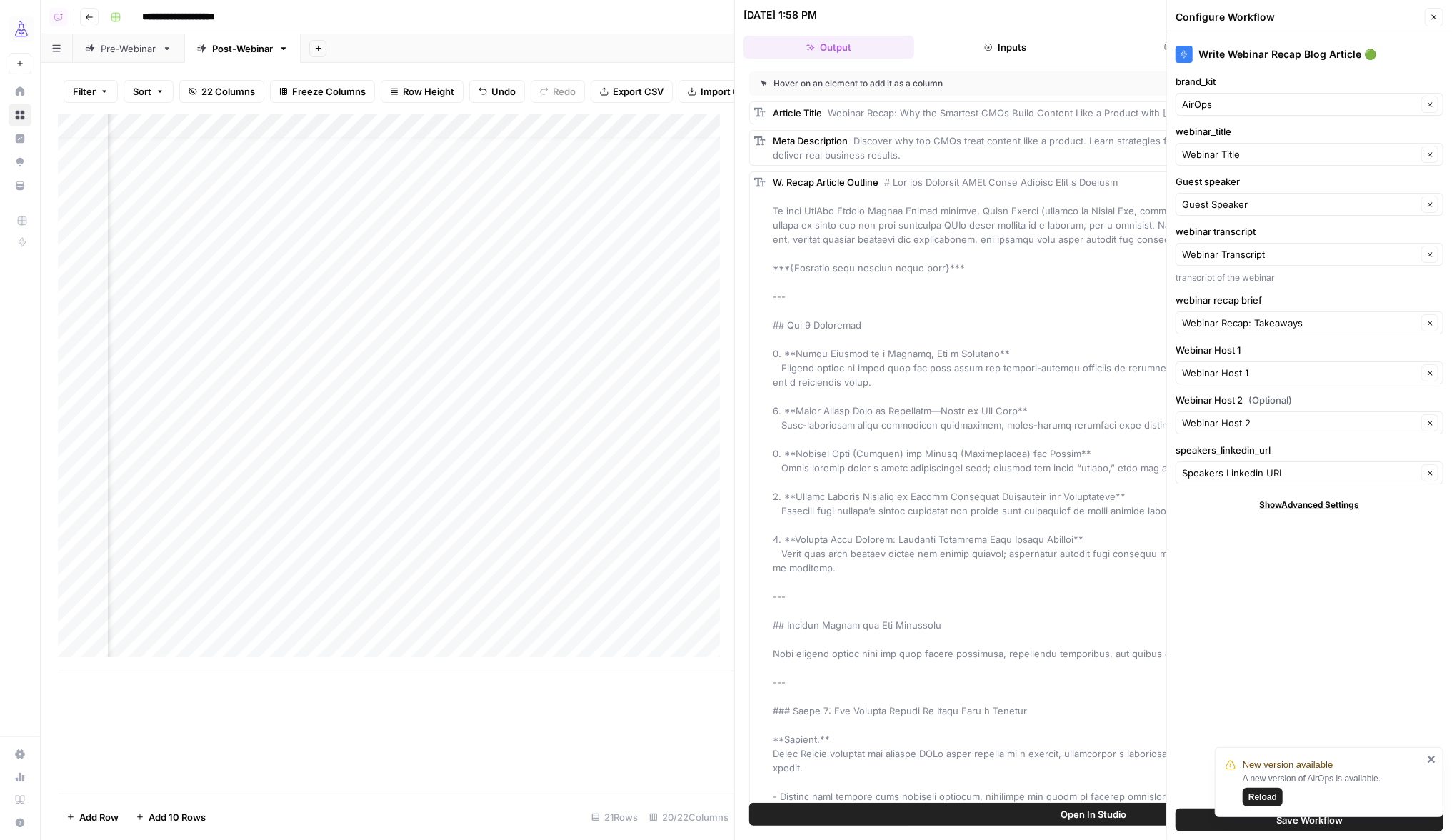
scroll to position [2317, 0]
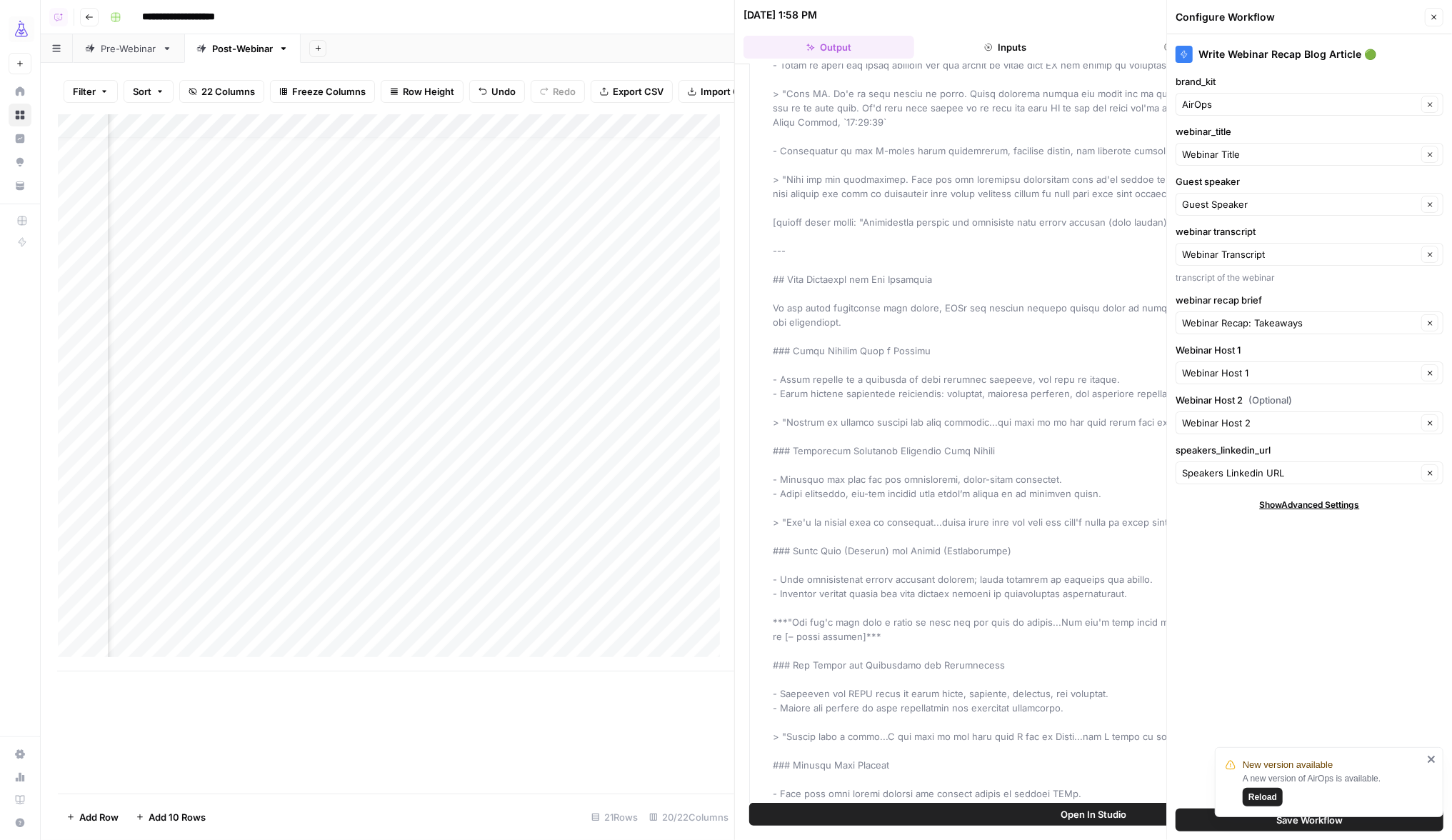
click at [1430, 17] on icon "button" at bounding box center [1434, 17] width 9 height 9
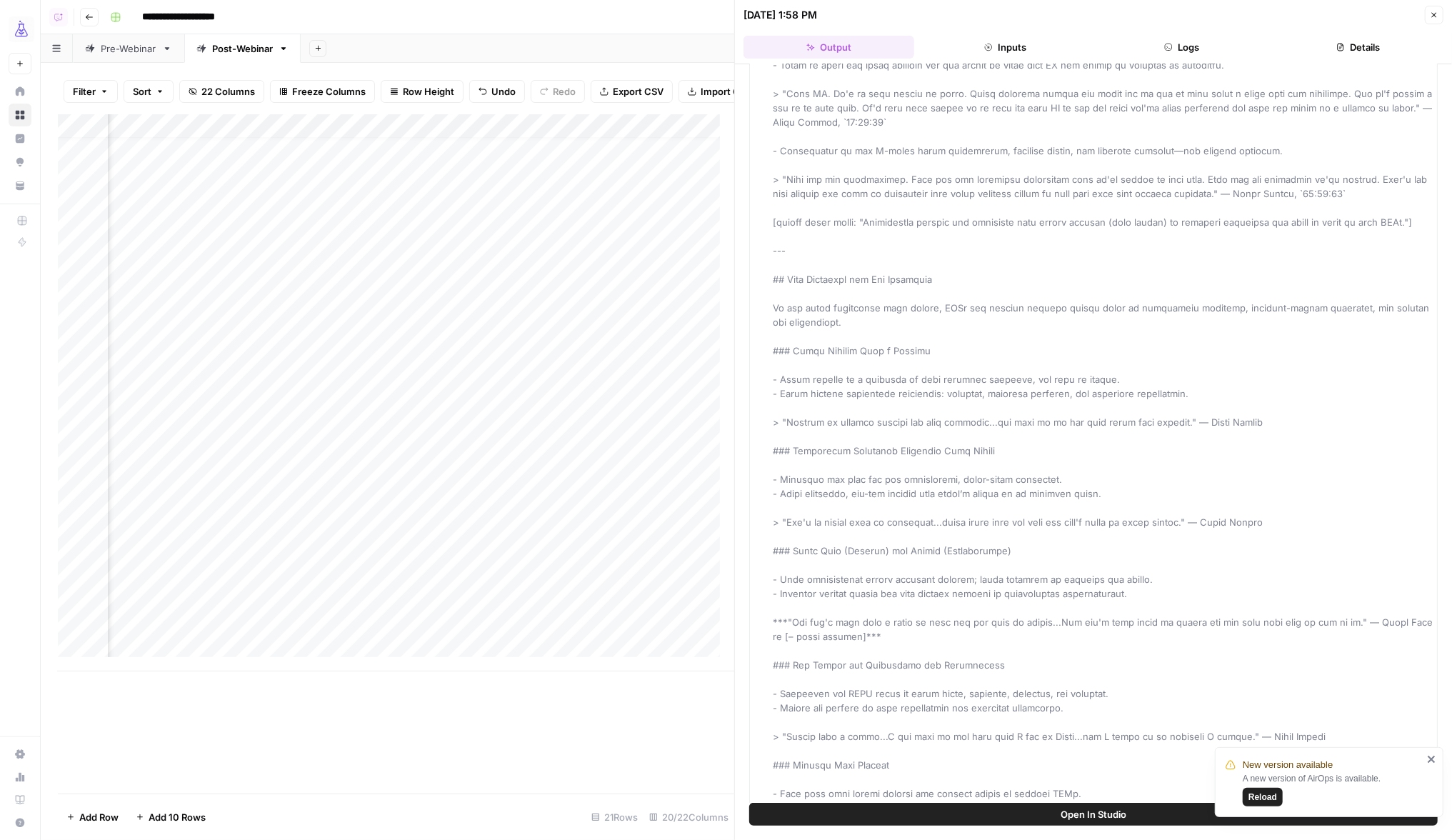
scroll to position [14, 1384]
click at [1434, 14] on icon "button" at bounding box center [1434, 15] width 5 height 5
drag, startPoint x: 1434, startPoint y: 14, endPoint x: 1409, endPoint y: 27, distance: 28.2
click at [1434, 14] on icon "button" at bounding box center [1434, 15] width 5 height 5
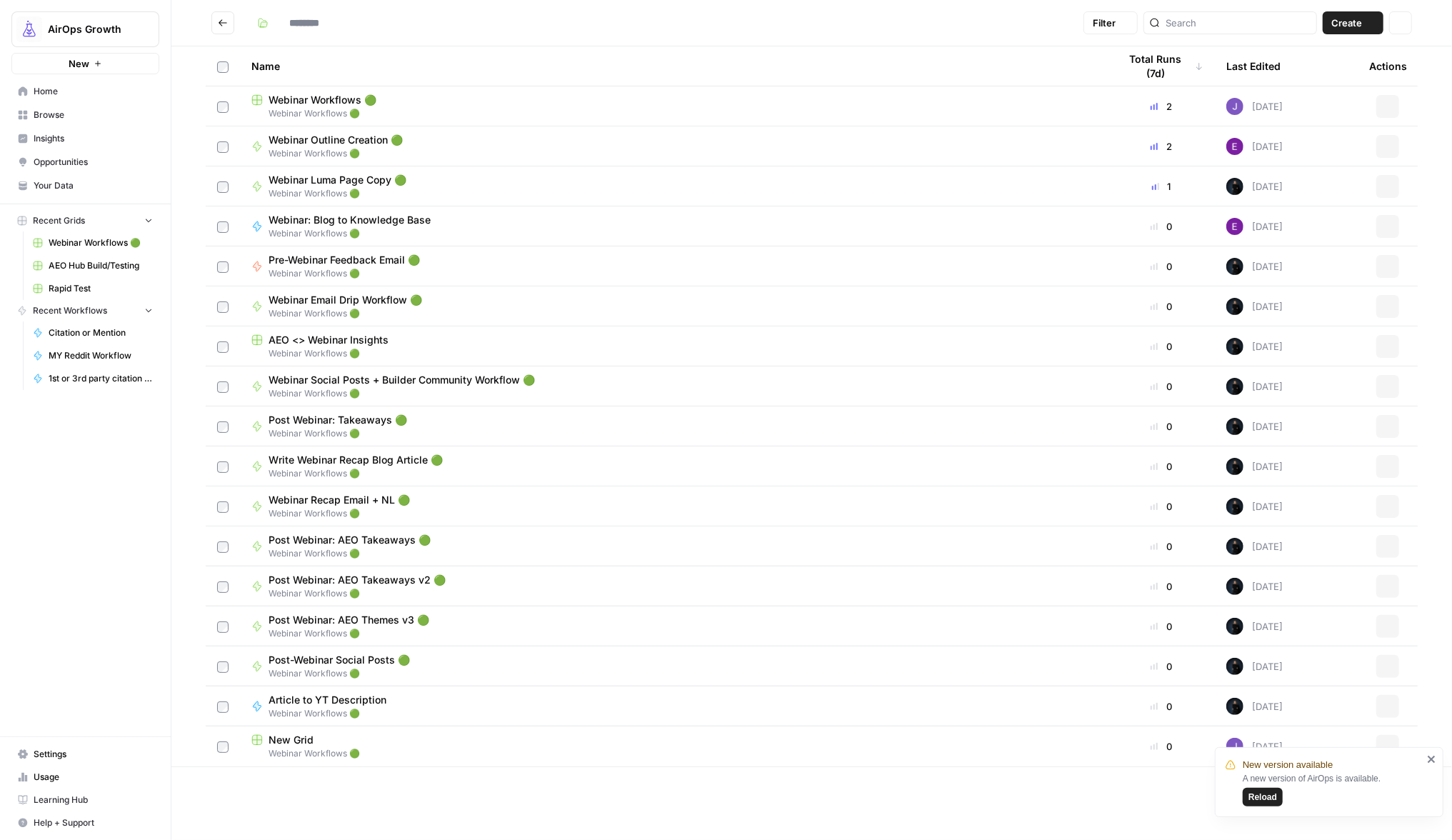
type input "**********"
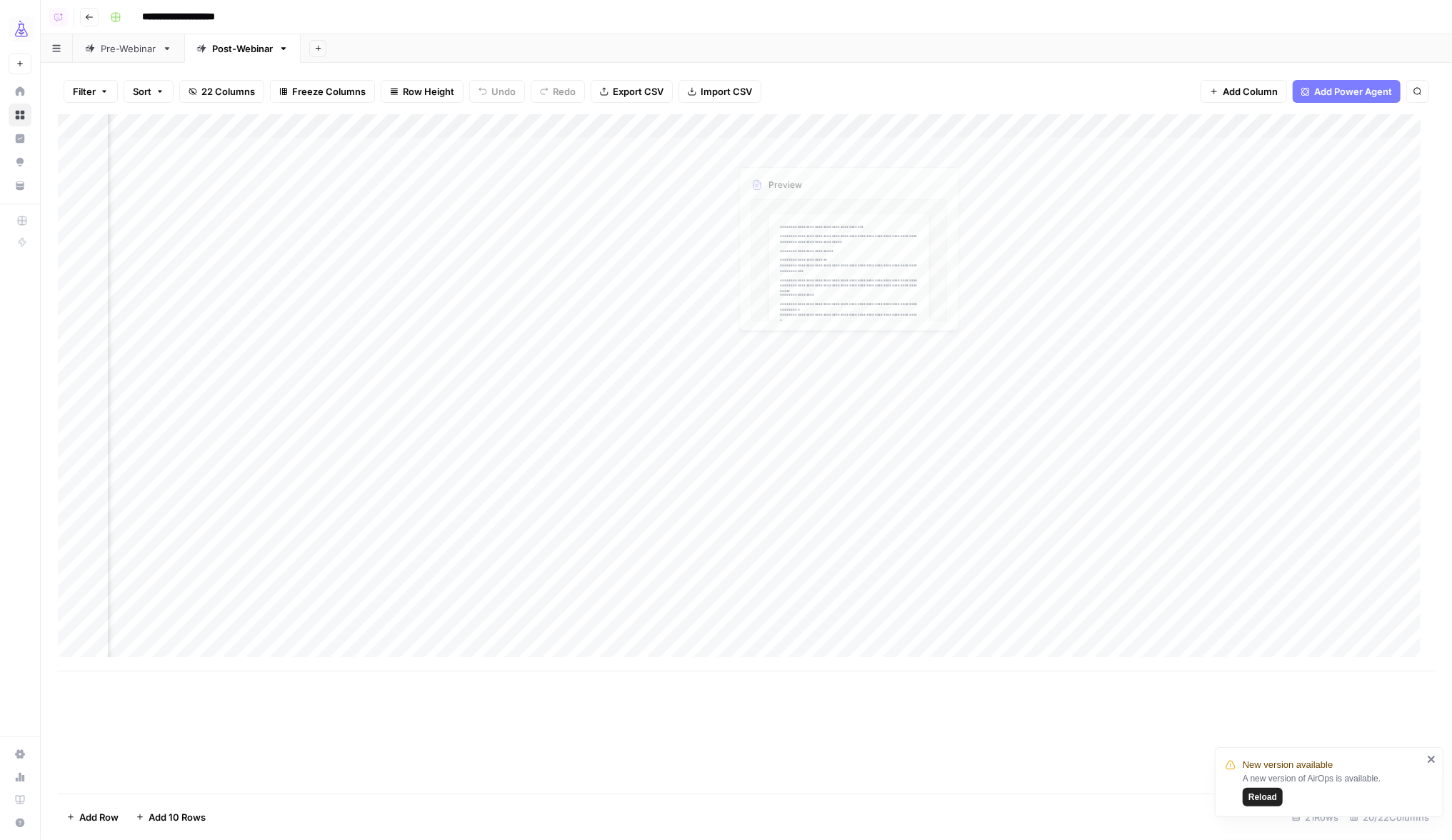
scroll to position [0, 97]
click at [1192, 129] on div "Add Column" at bounding box center [746, 393] width 1377 height 557
click at [1052, 251] on span "Configure Inputs" at bounding box center [1081, 247] width 125 height 14
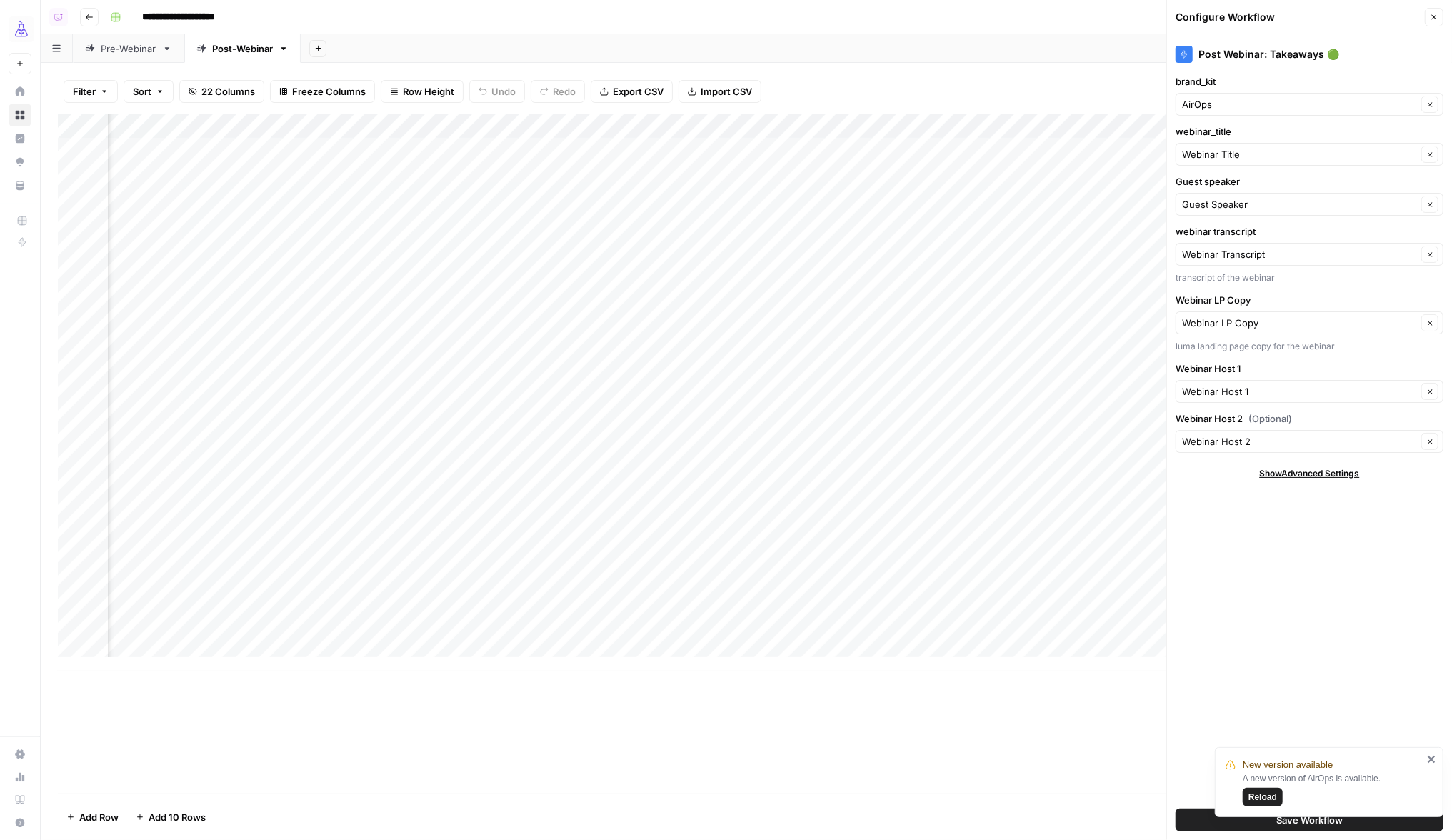
click at [139, 51] on div "Pre-Webinar" at bounding box center [129, 49] width 56 height 14
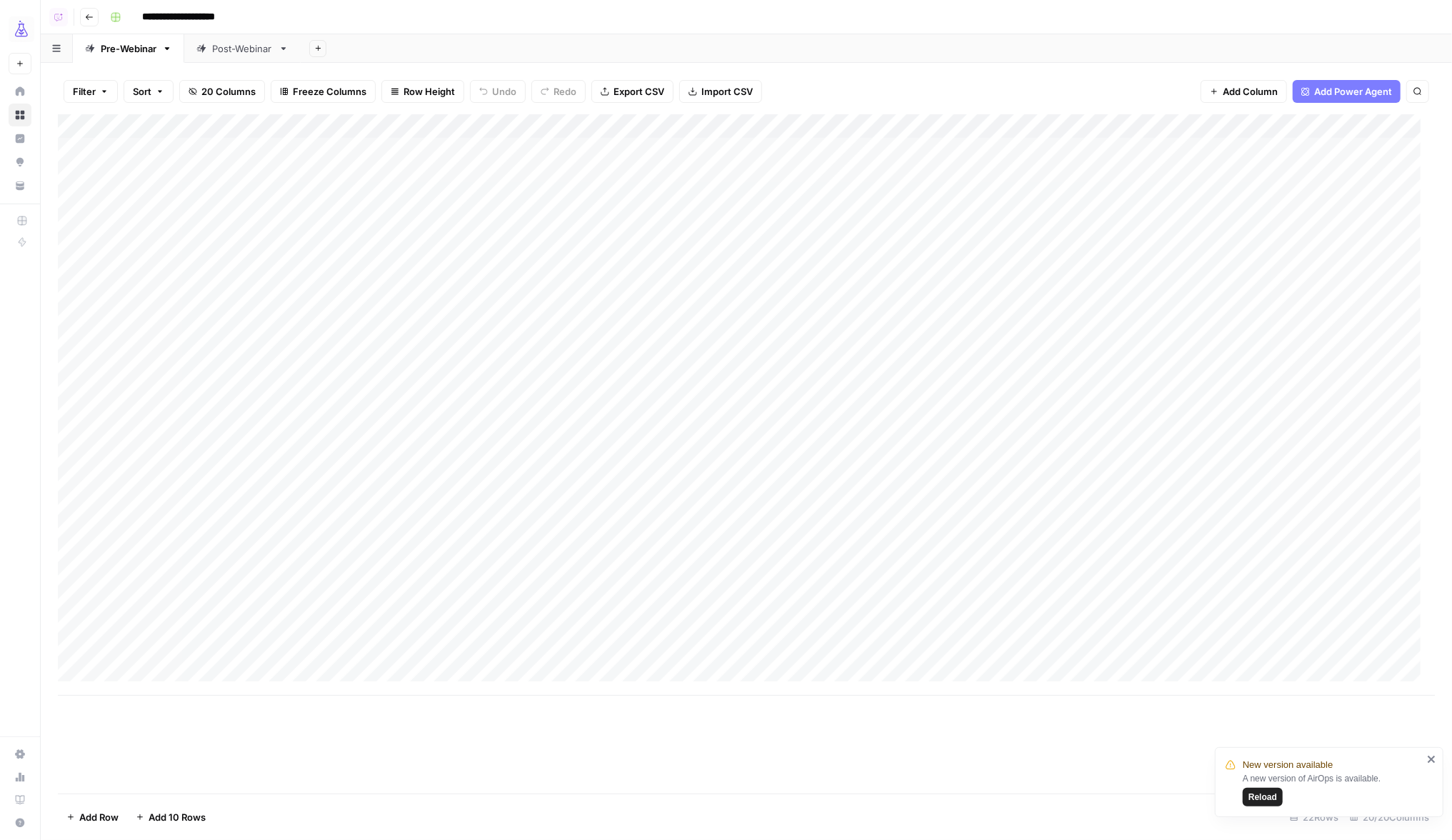
click at [1217, 87] on icon "button" at bounding box center [1214, 91] width 9 height 9
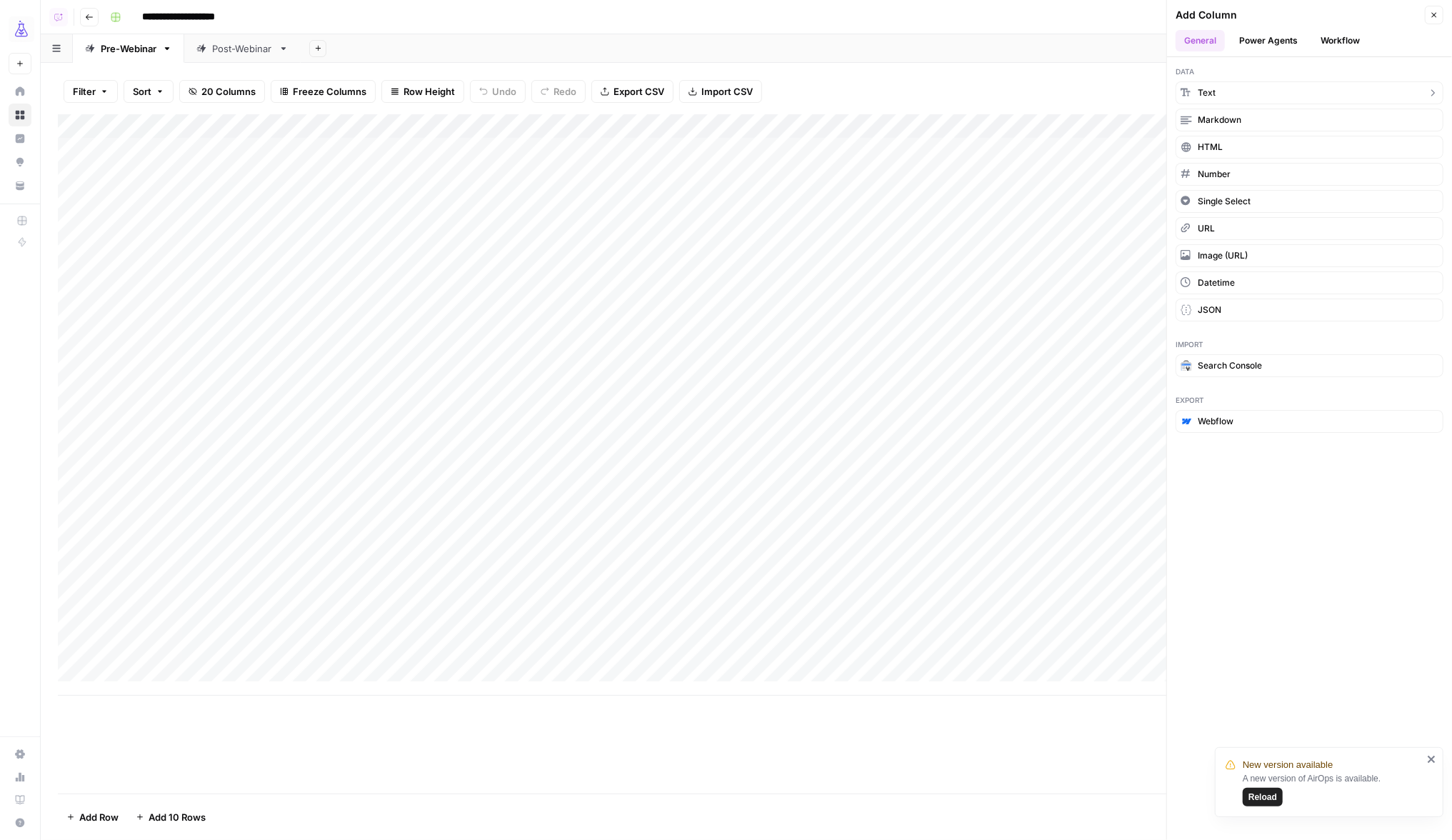
click at [1244, 93] on button "Text" at bounding box center [1309, 92] width 268 height 23
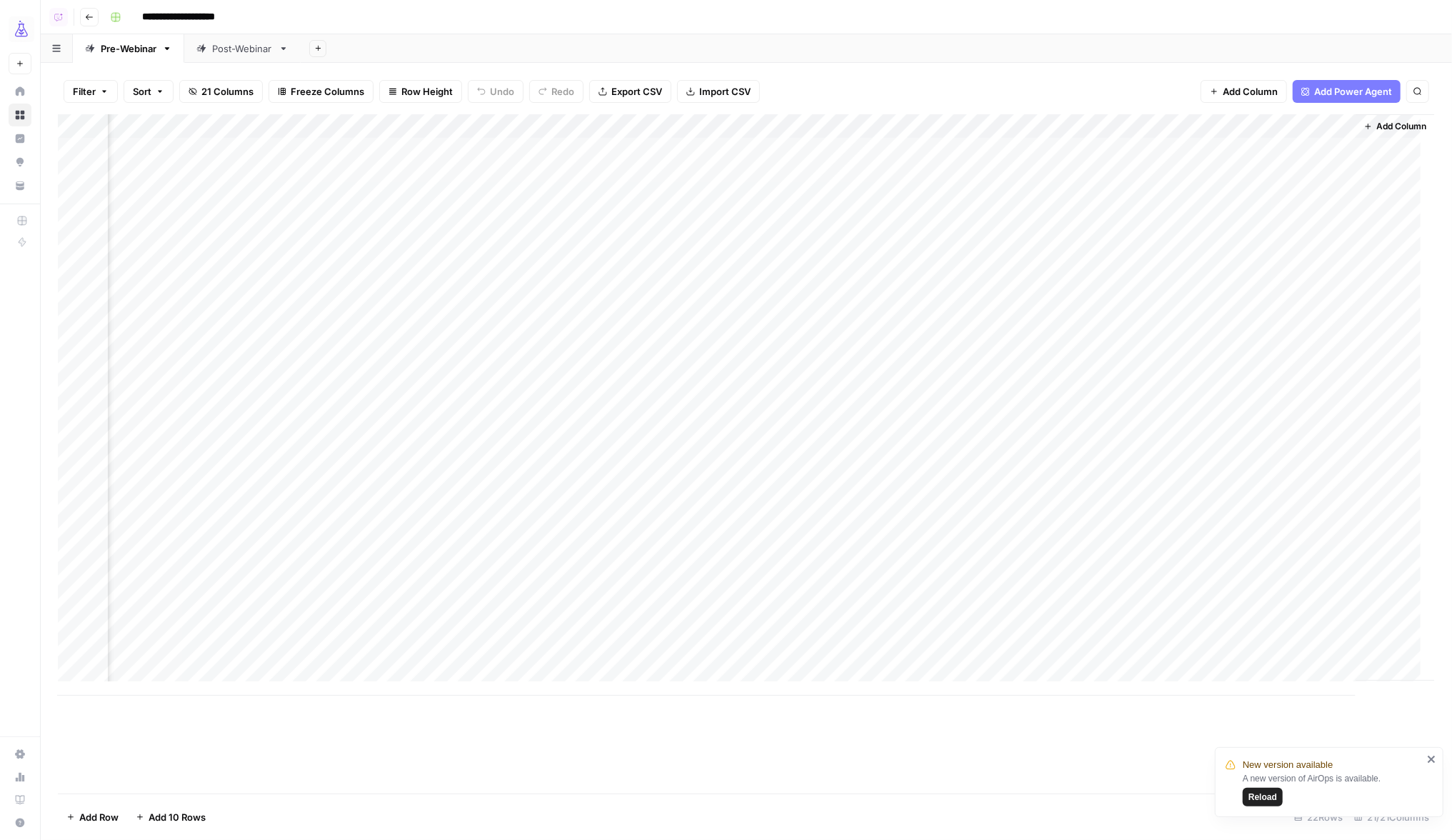
scroll to position [0, 1895]
click at [1191, 126] on div "Add Column" at bounding box center [746, 405] width 1377 height 581
click at [1163, 159] on input "New Column" at bounding box center [1219, 162] width 145 height 14
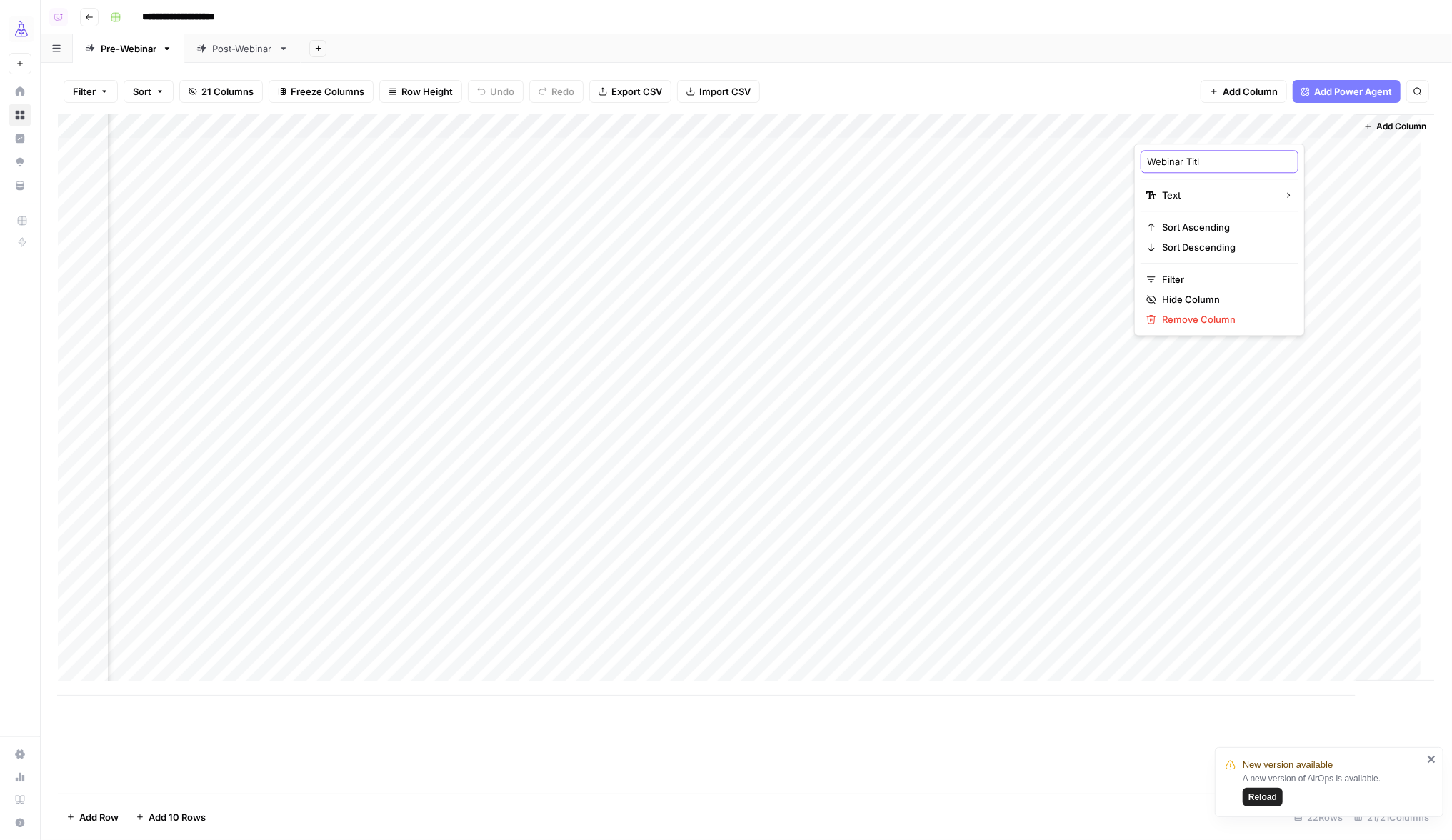
type input "Webinar Title"
drag, startPoint x: 1227, startPoint y: 125, endPoint x: 60, endPoint y: 124, distance: 1167.0
click at [62, 124] on div "Add Column" at bounding box center [746, 405] width 1377 height 581
drag, startPoint x: 1183, startPoint y: 127, endPoint x: 704, endPoint y: 129, distance: 479.0
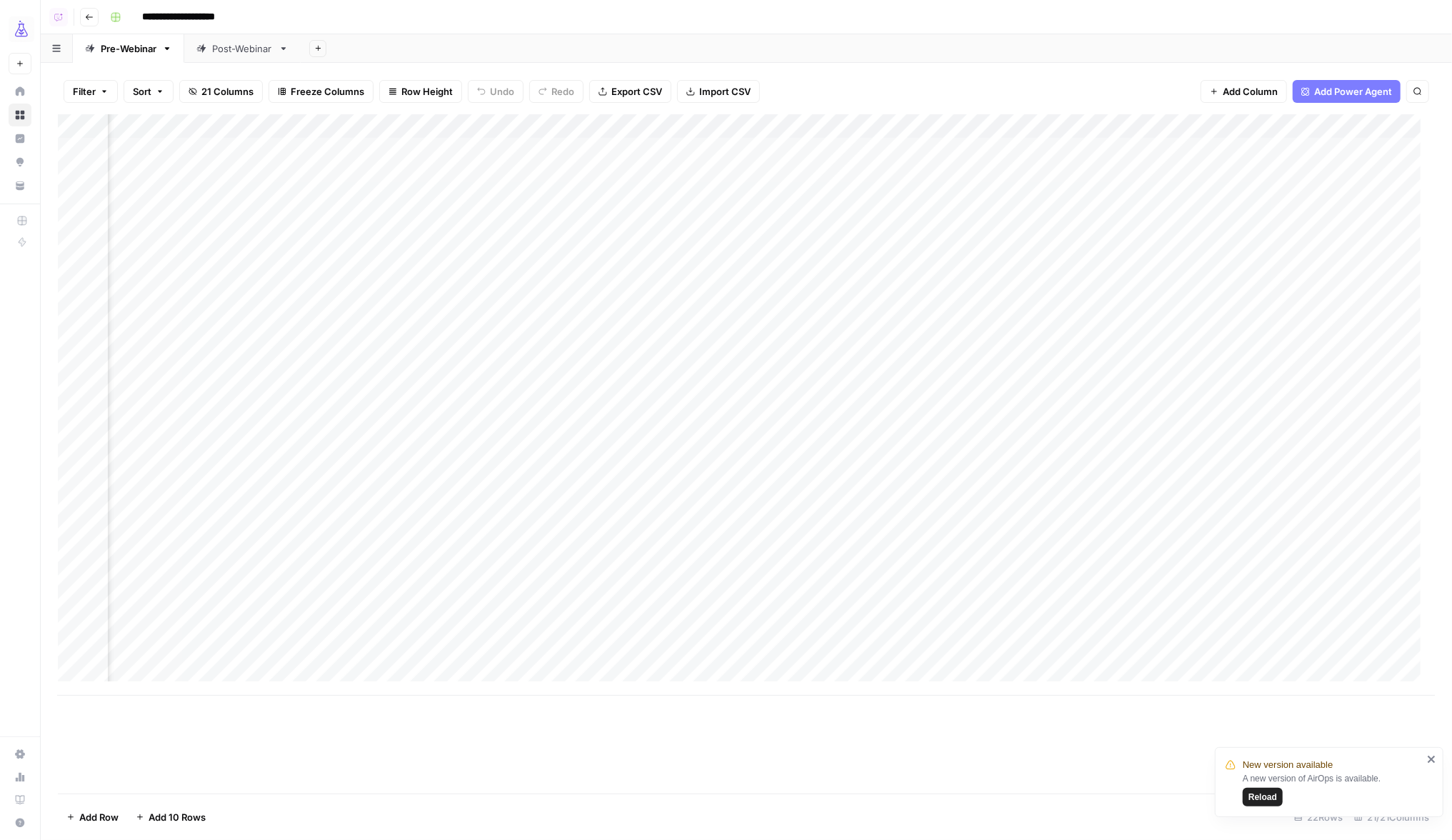
click at [704, 129] on div "Add Column" at bounding box center [746, 405] width 1377 height 581
drag, startPoint x: 616, startPoint y: 125, endPoint x: 540, endPoint y: 124, distance: 76.0
click at [540, 124] on div "Add Column" at bounding box center [746, 405] width 1377 height 581
drag, startPoint x: 954, startPoint y: 130, endPoint x: 851, endPoint y: 131, distance: 103.0
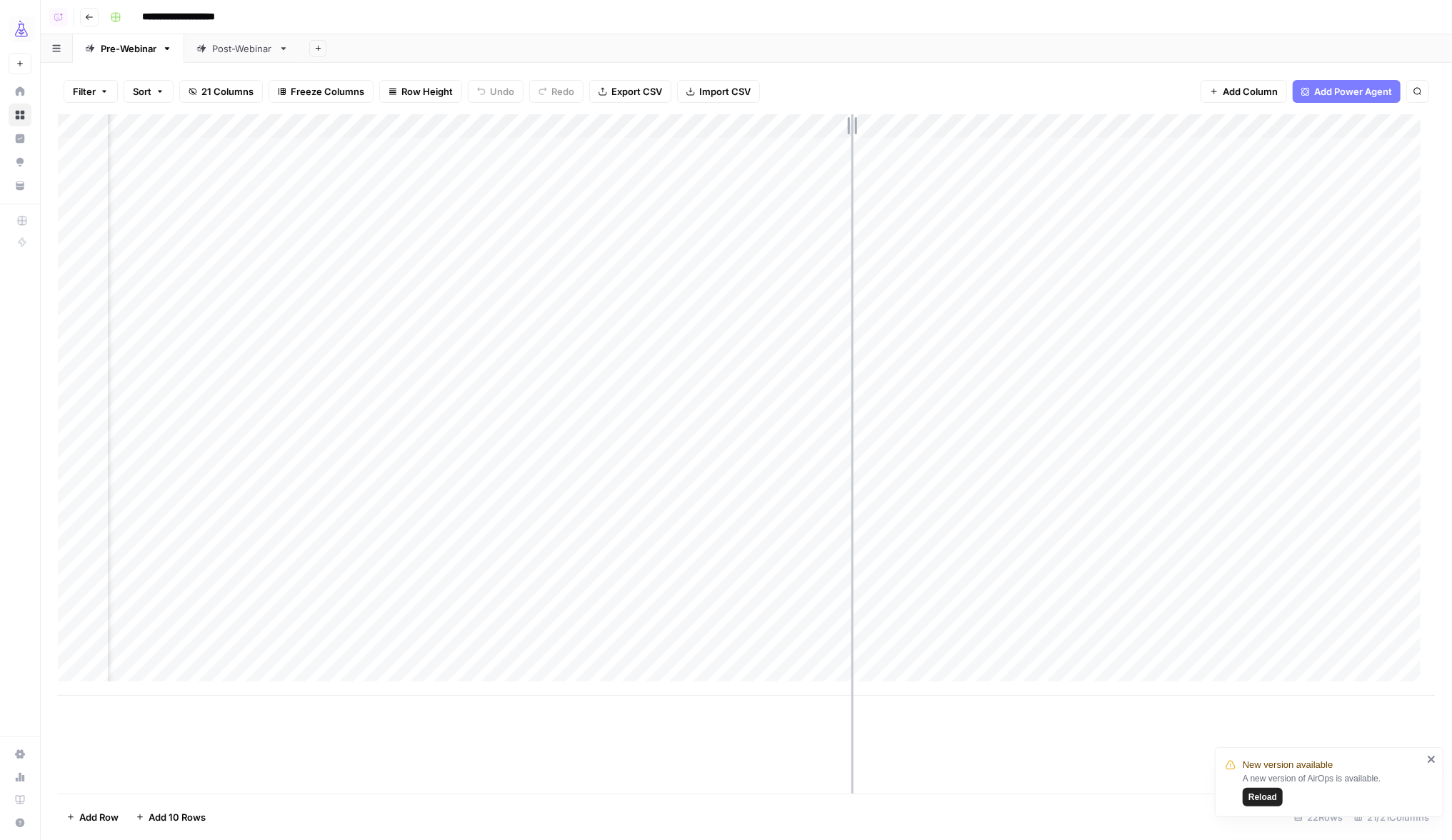
click at [851, 131] on div "Add Column" at bounding box center [746, 405] width 1377 height 581
click at [858, 128] on div "Add Column" at bounding box center [746, 405] width 1377 height 581
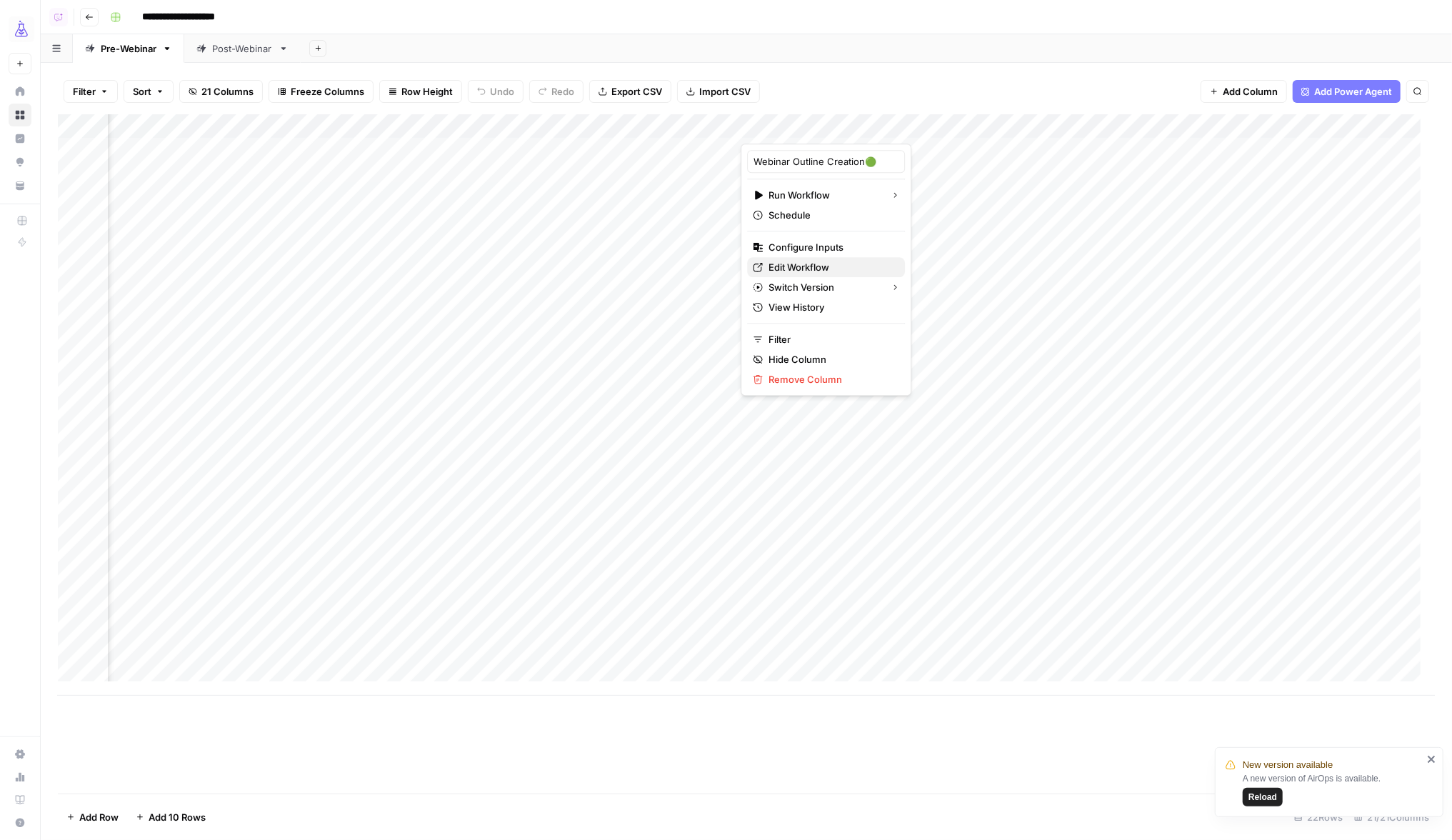
click at [804, 267] on span "Edit Workflow" at bounding box center [831, 267] width 125 height 14
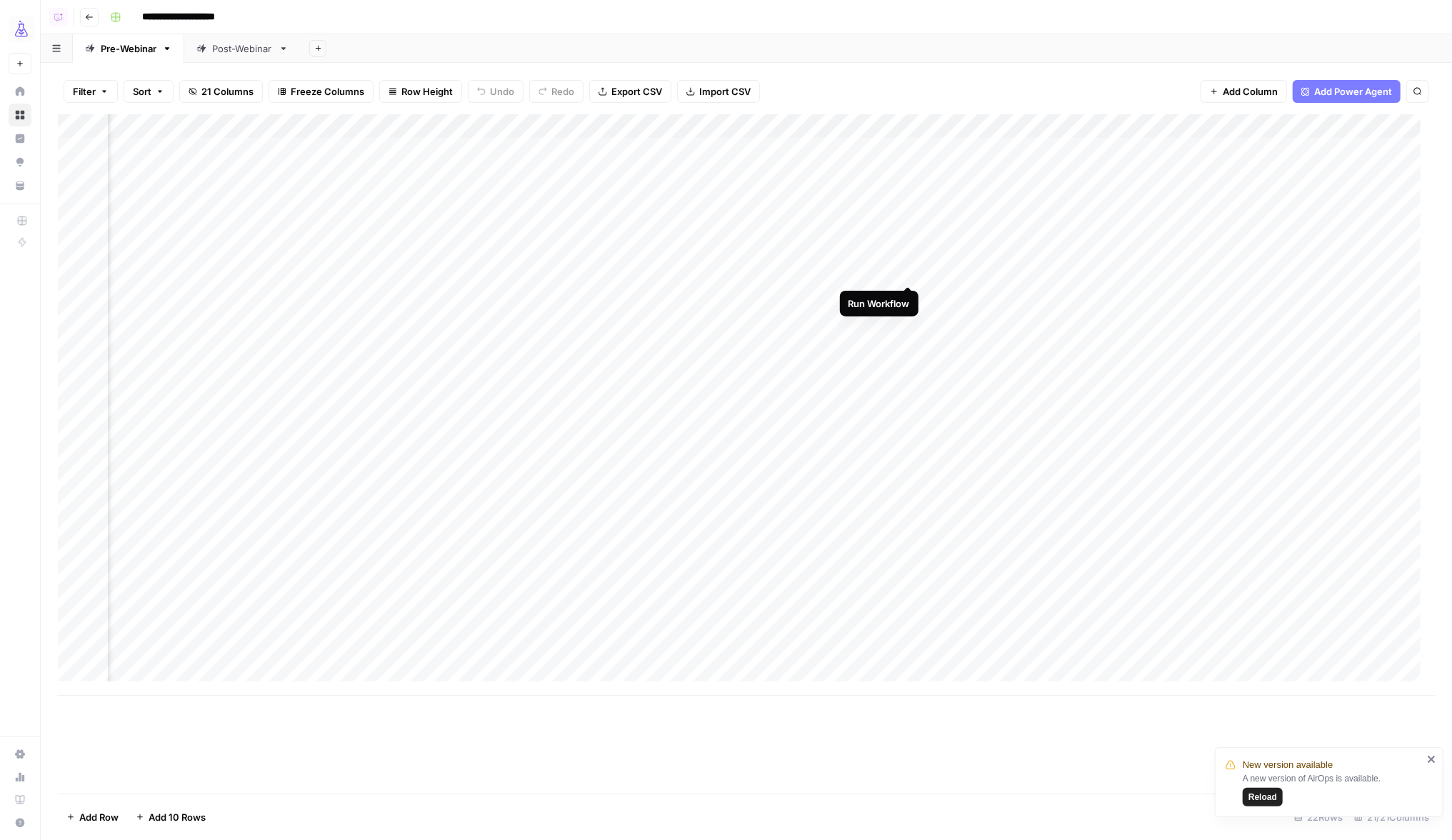
click at [907, 271] on div "Add Column" at bounding box center [746, 405] width 1377 height 581
click at [706, 127] on div "Add Column" at bounding box center [746, 405] width 1377 height 581
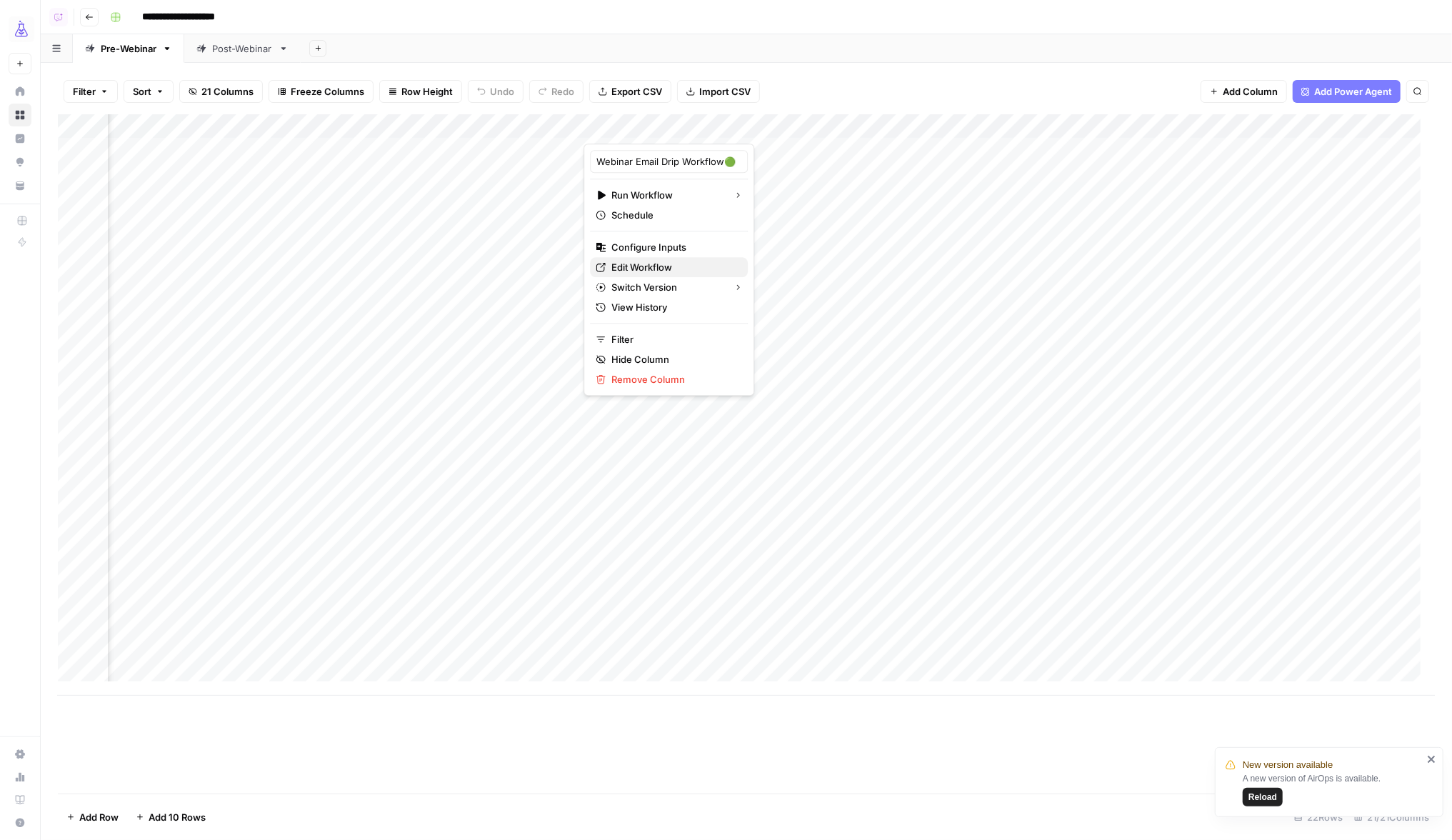
click at [666, 269] on span "Edit Workflow" at bounding box center [673, 267] width 125 height 14
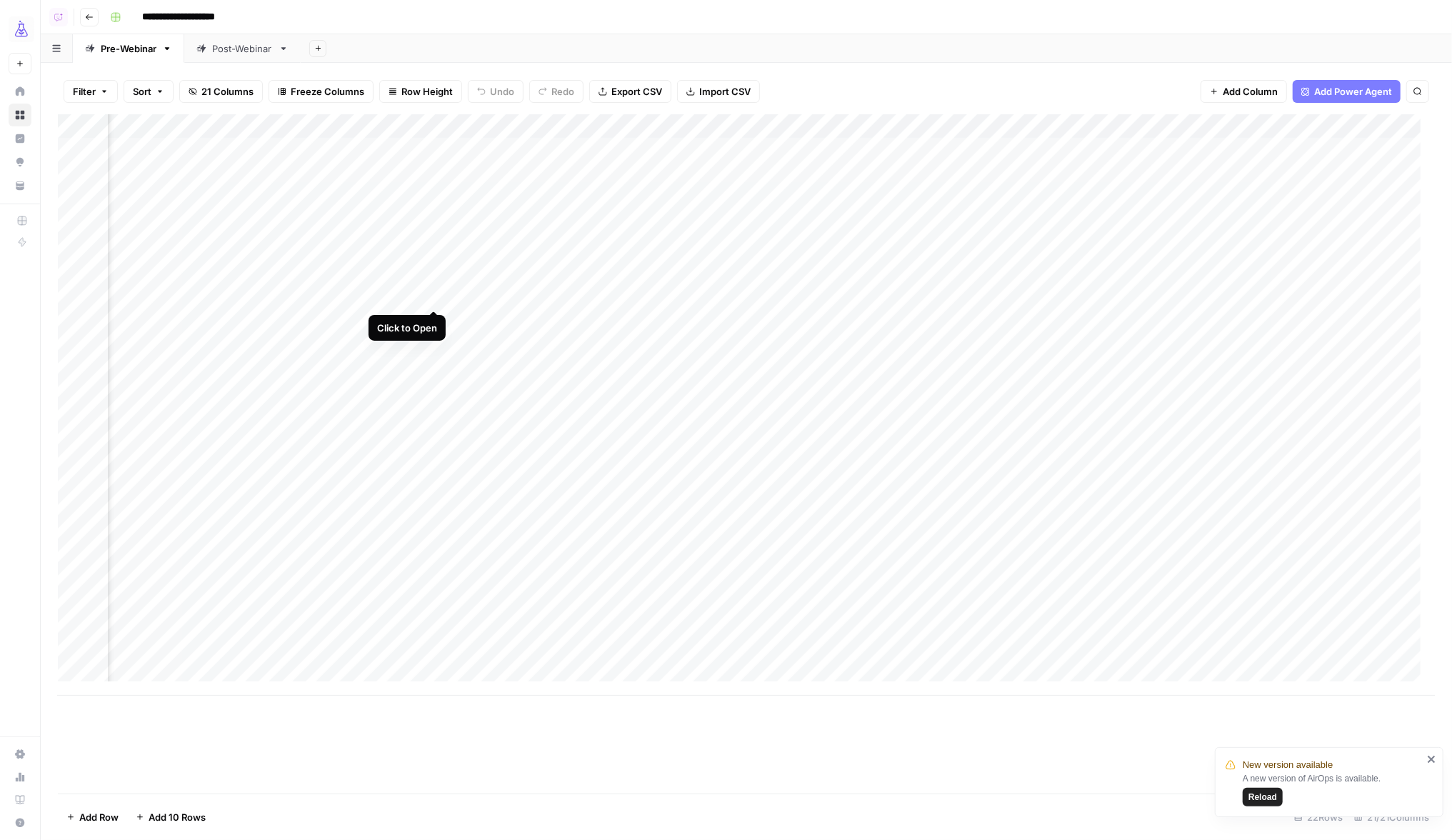
click at [431, 295] on div "Add Column" at bounding box center [746, 405] width 1377 height 581
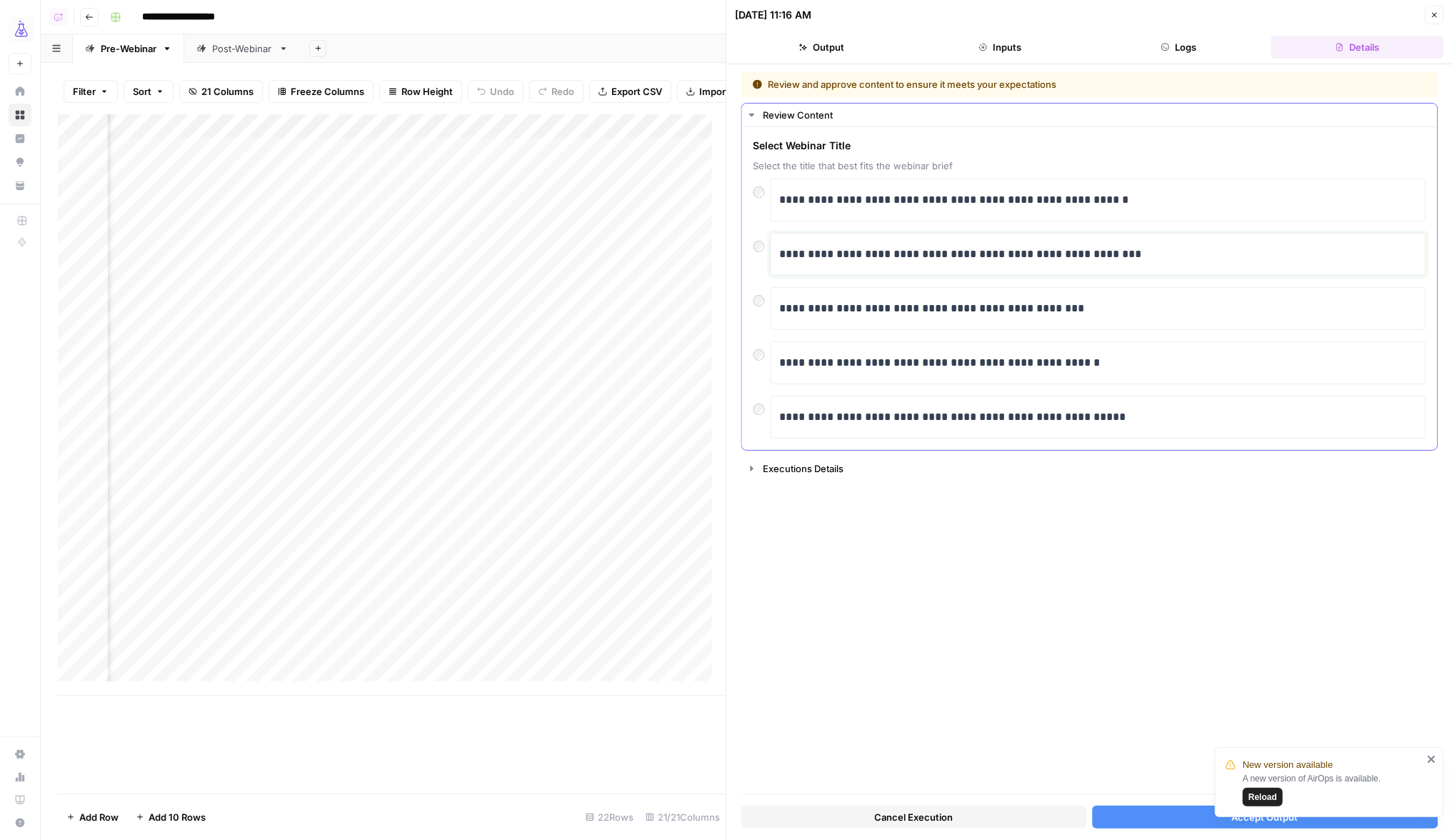
click at [897, 246] on p "**********" at bounding box center [1097, 254] width 636 height 19
click at [808, 258] on p "**********" at bounding box center [1097, 254] width 636 height 19
click at [869, 259] on p "**********" at bounding box center [1097, 254] width 636 height 19
drag, startPoint x: 1141, startPoint y: 263, endPoint x: 835, endPoint y: 241, distance: 306.8
click at [835, 241] on body "**********" at bounding box center [726, 420] width 1452 height 840
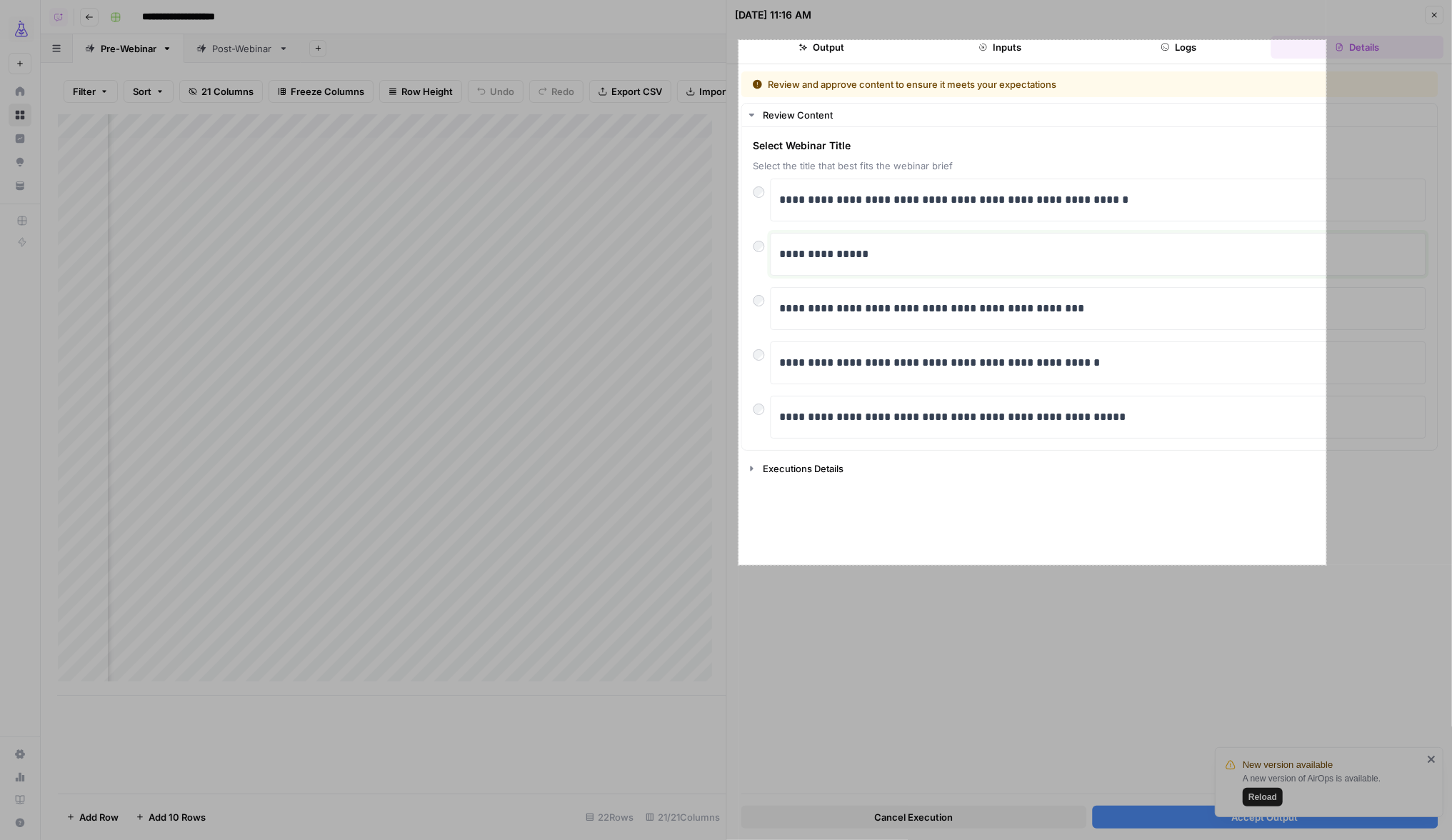
drag, startPoint x: 739, startPoint y: 40, endPoint x: 1325, endPoint y: 565, distance: 786.8
click at [1326, 565] on div "823 X 735" at bounding box center [726, 420] width 1452 height 840
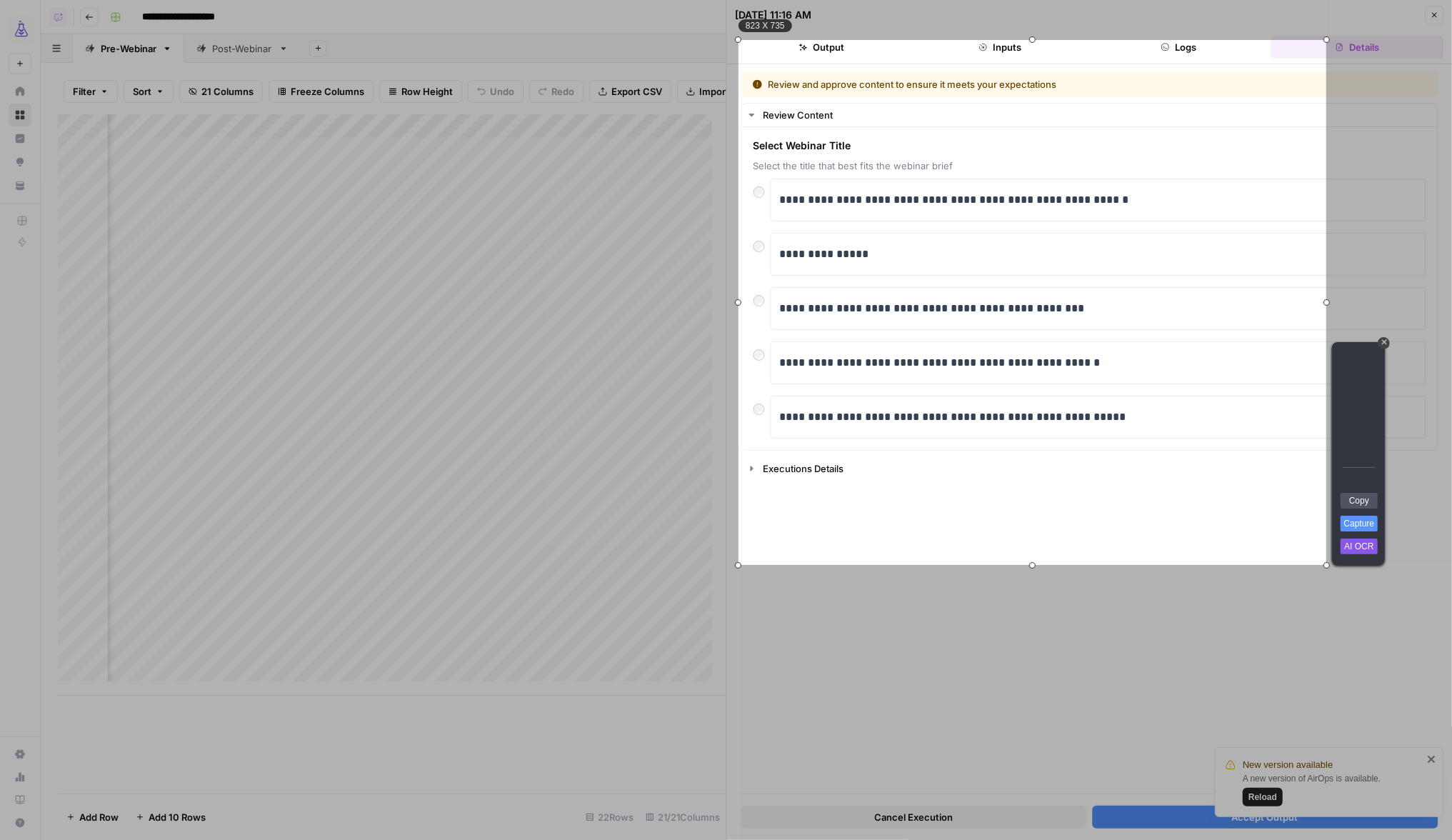
click at [1358, 504] on link "Copy" at bounding box center [1359, 501] width 37 height 16
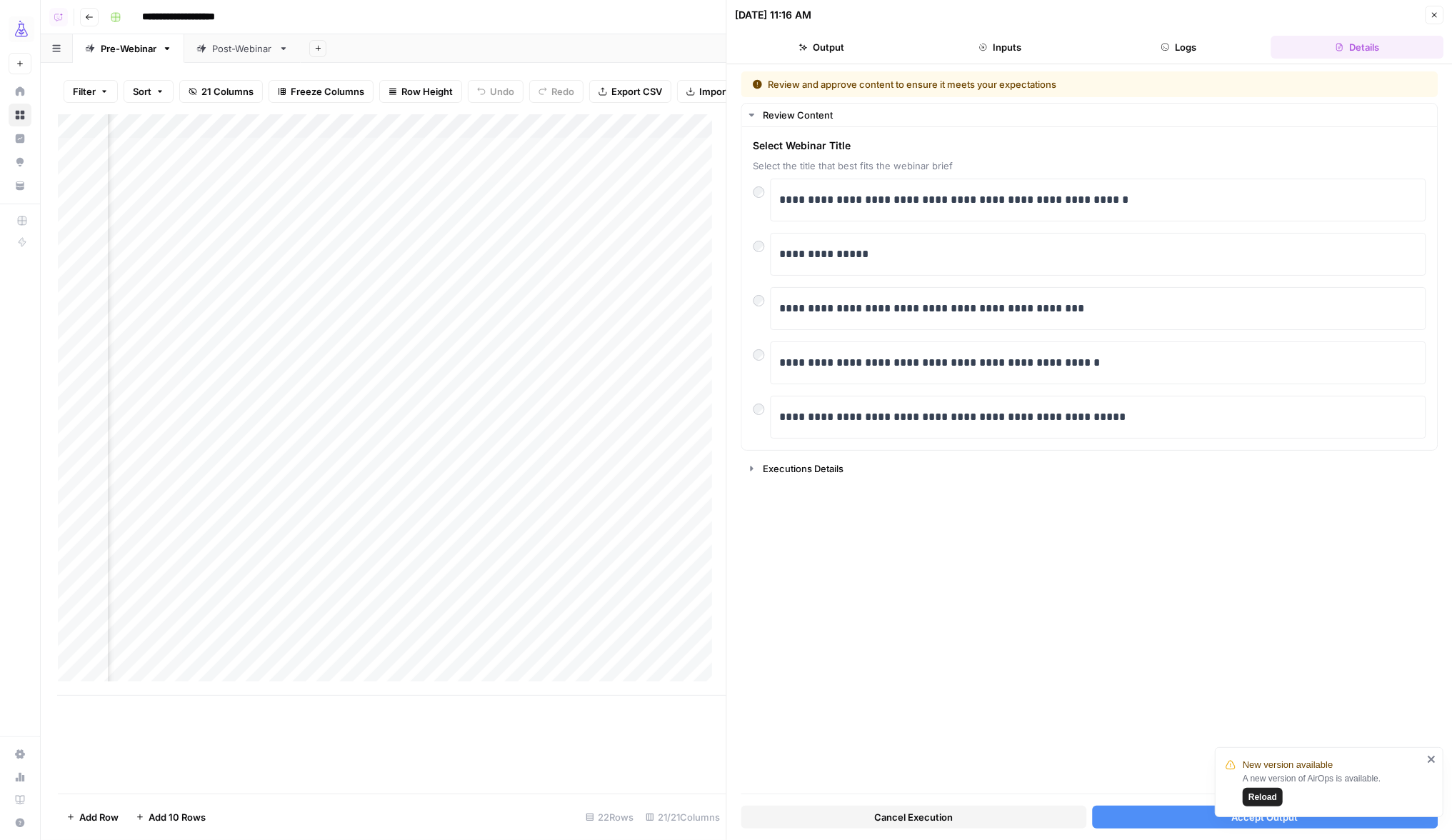
click at [1434, 17] on icon "button" at bounding box center [1434, 15] width 9 height 9
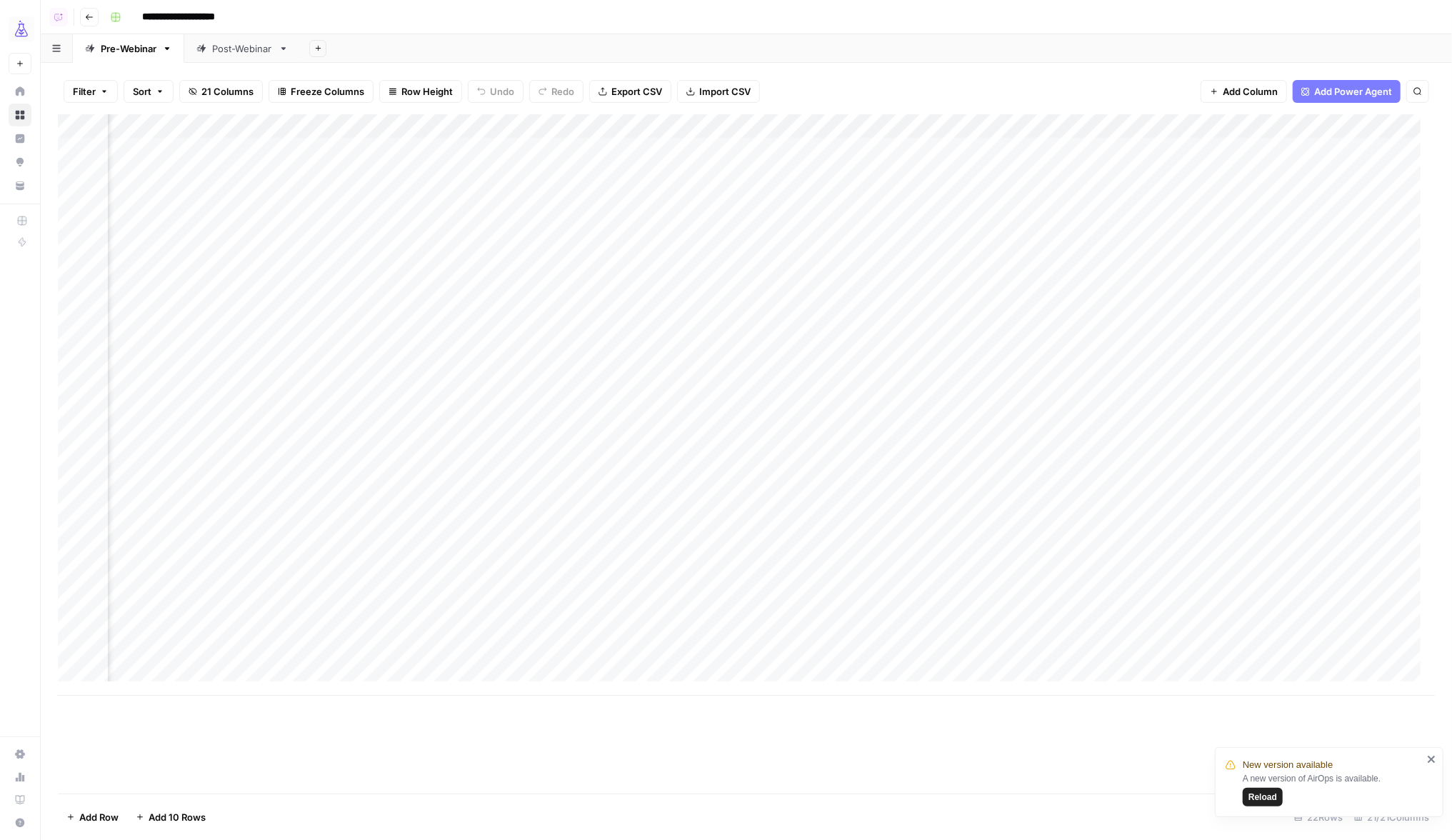
click at [213, 54] on div "Post-Webinar" at bounding box center [242, 49] width 60 height 14
click at [231, 51] on div "Post-Webinar" at bounding box center [242, 49] width 60 height 14
click at [894, 128] on div "Add Column" at bounding box center [746, 393] width 1377 height 557
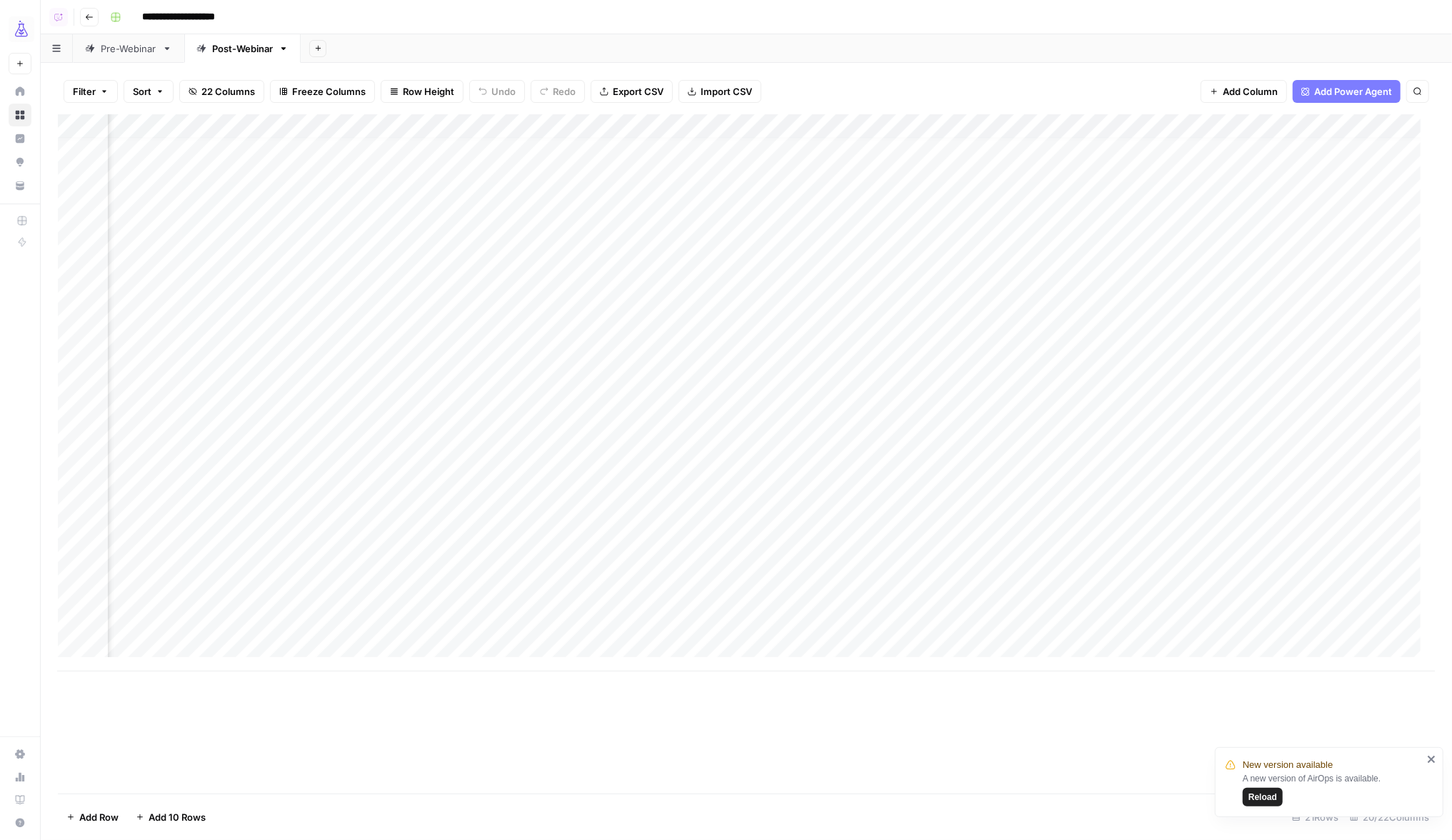
click at [890, 129] on div "Add Column" at bounding box center [746, 393] width 1377 height 557
click at [893, 128] on div "Add Column" at bounding box center [746, 393] width 1377 height 557
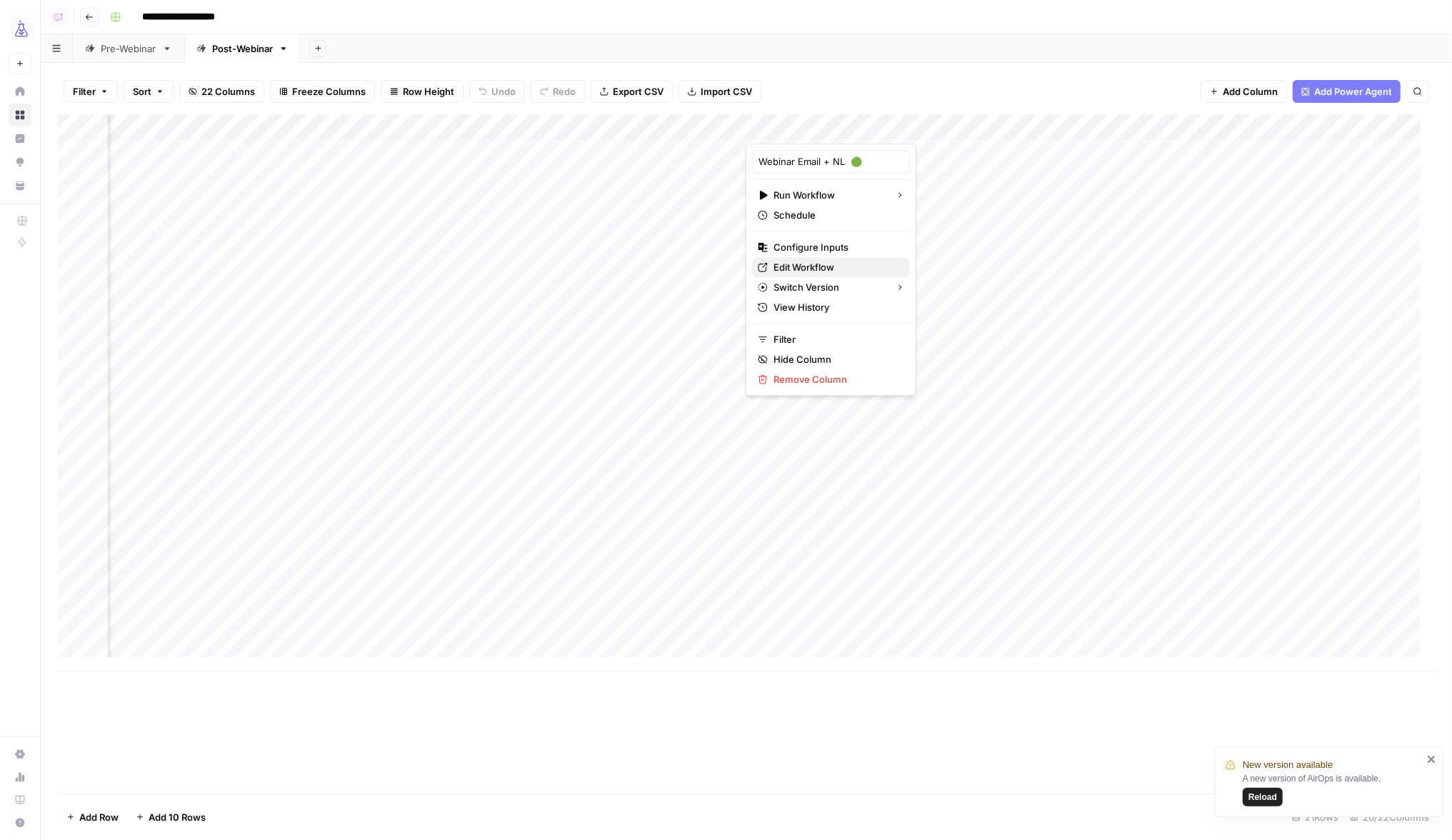
click at [815, 267] on span "Edit Workflow" at bounding box center [836, 267] width 125 height 14
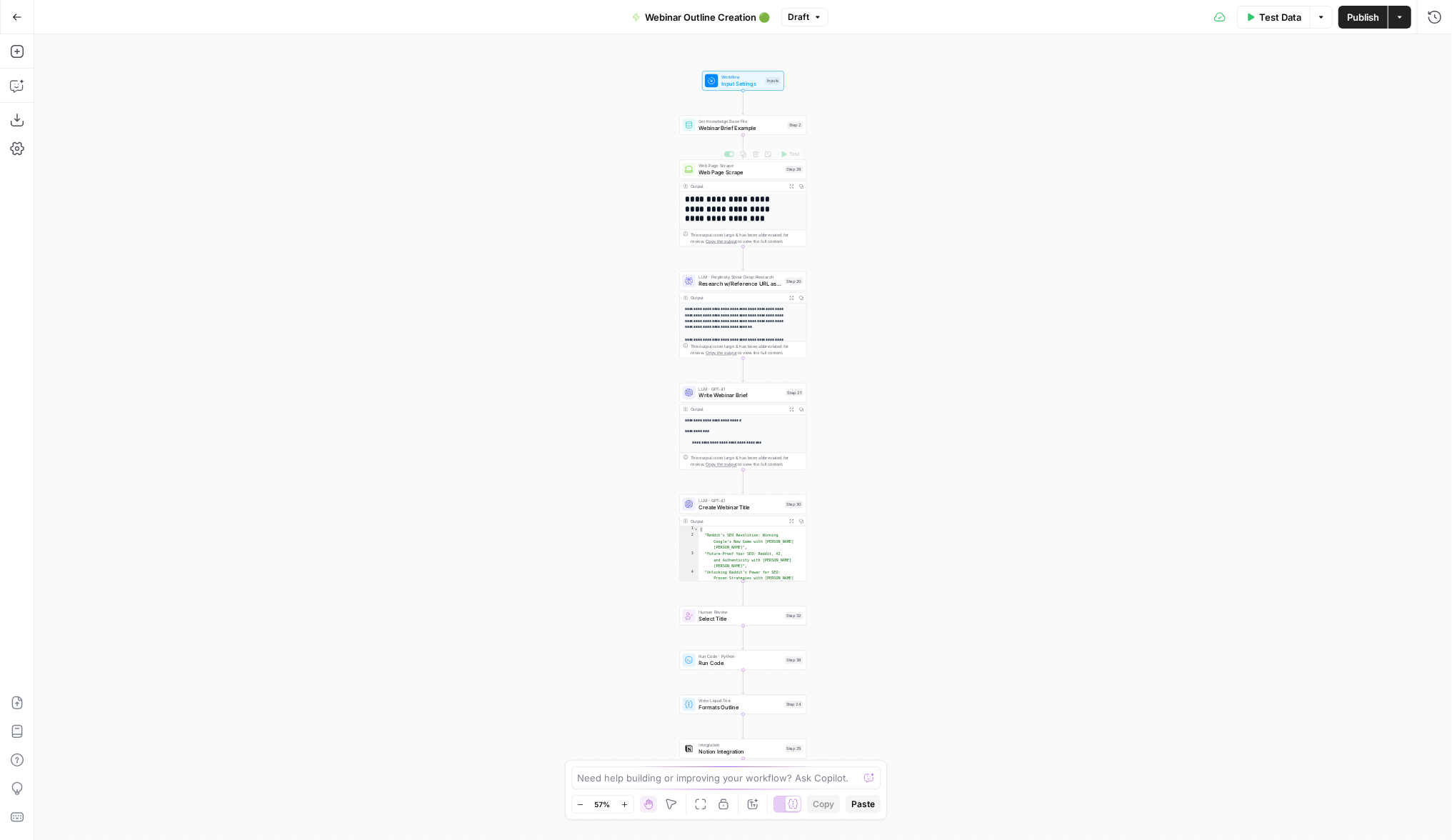
click at [722, 84] on span "Input Settings" at bounding box center [741, 83] width 41 height 8
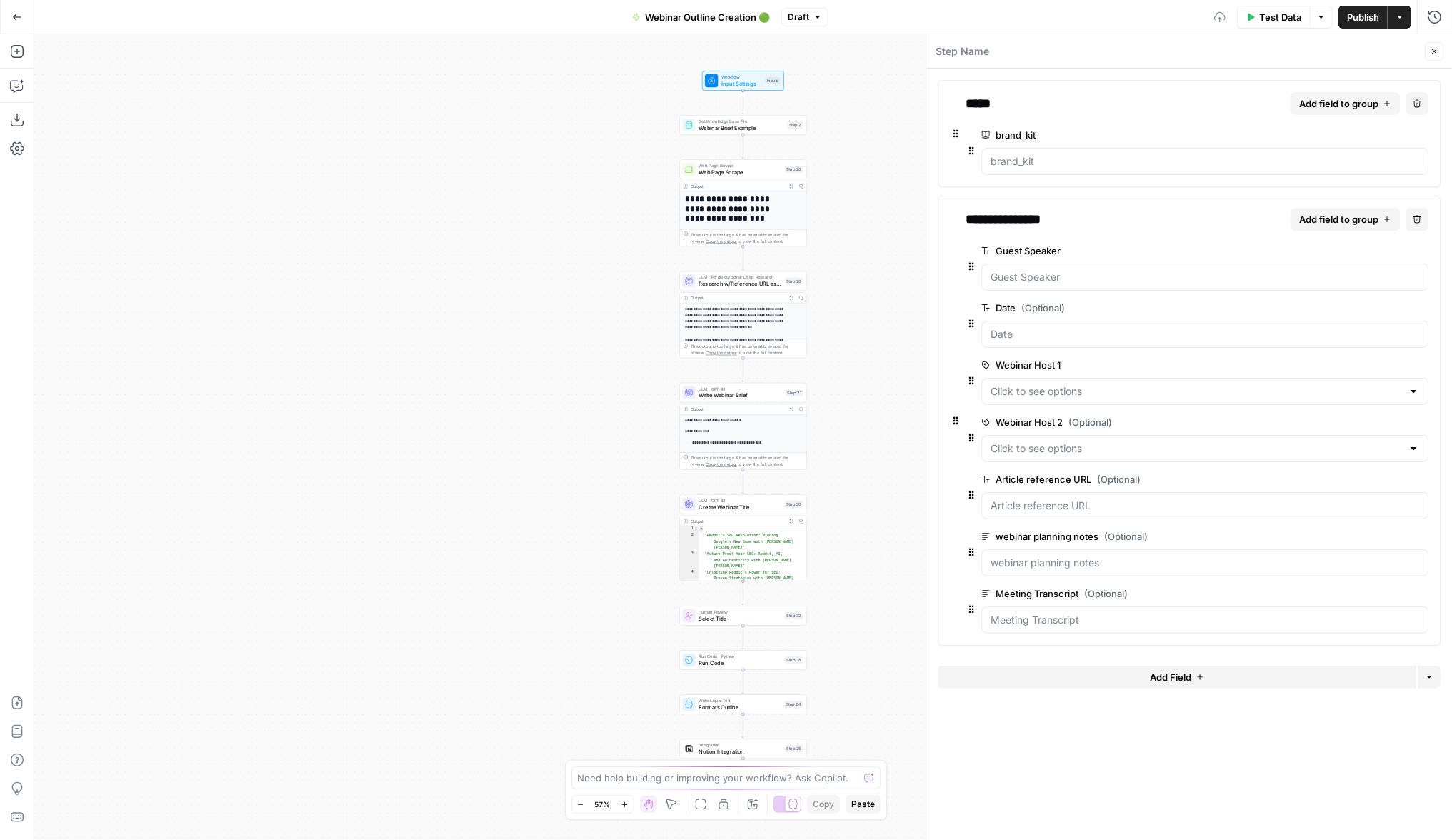
click at [1153, 678] on span "Add Field" at bounding box center [1170, 676] width 42 height 14
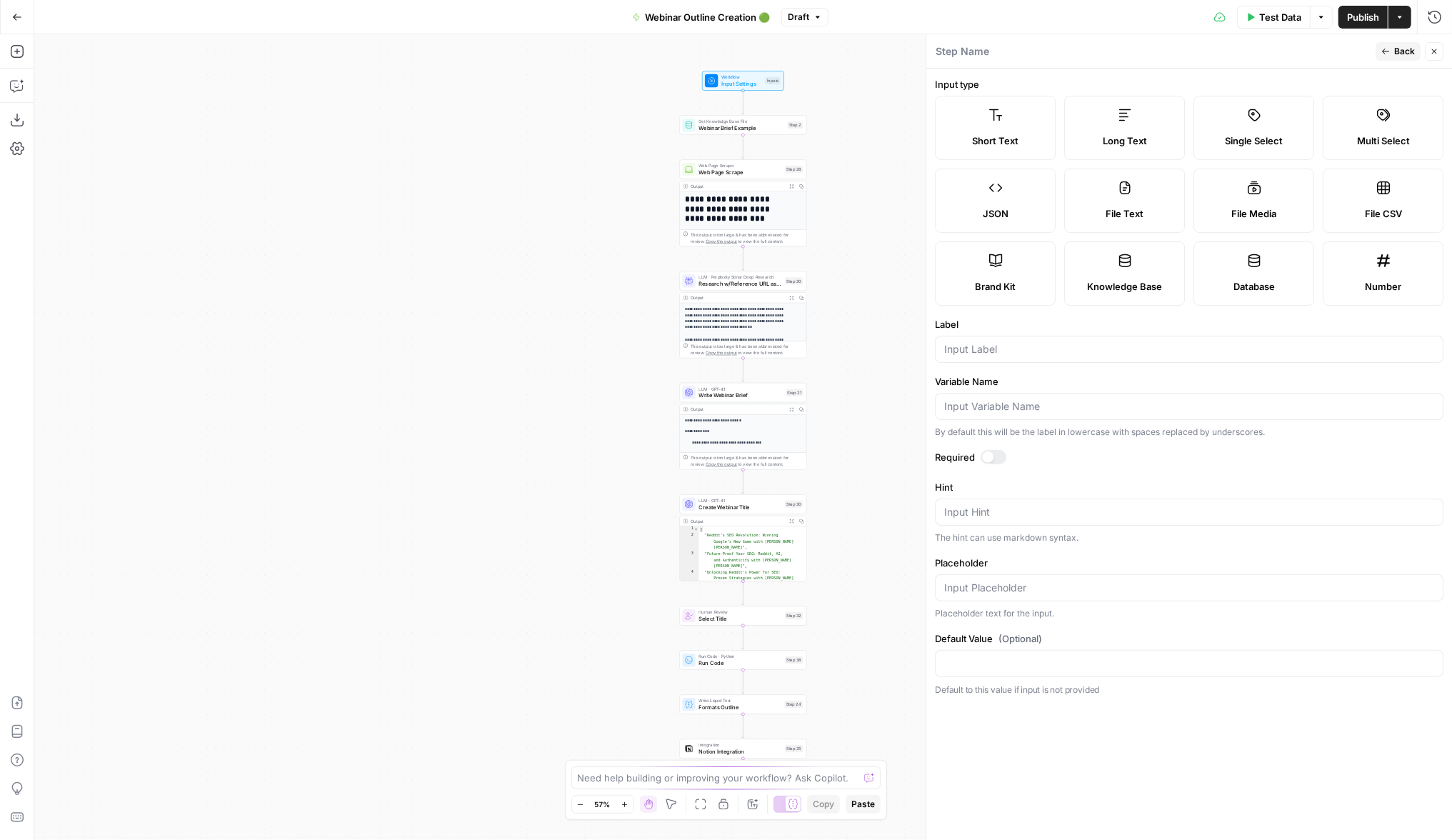
click at [989, 357] on div at bounding box center [1189, 348] width 509 height 27
type input "Webinar title"
click at [991, 455] on div at bounding box center [988, 457] width 12 height 12
drag, startPoint x: 1428, startPoint y: 55, endPoint x: 1351, endPoint y: 65, distance: 77.6
click at [1428, 55] on button "Close" at bounding box center [1433, 51] width 19 height 19
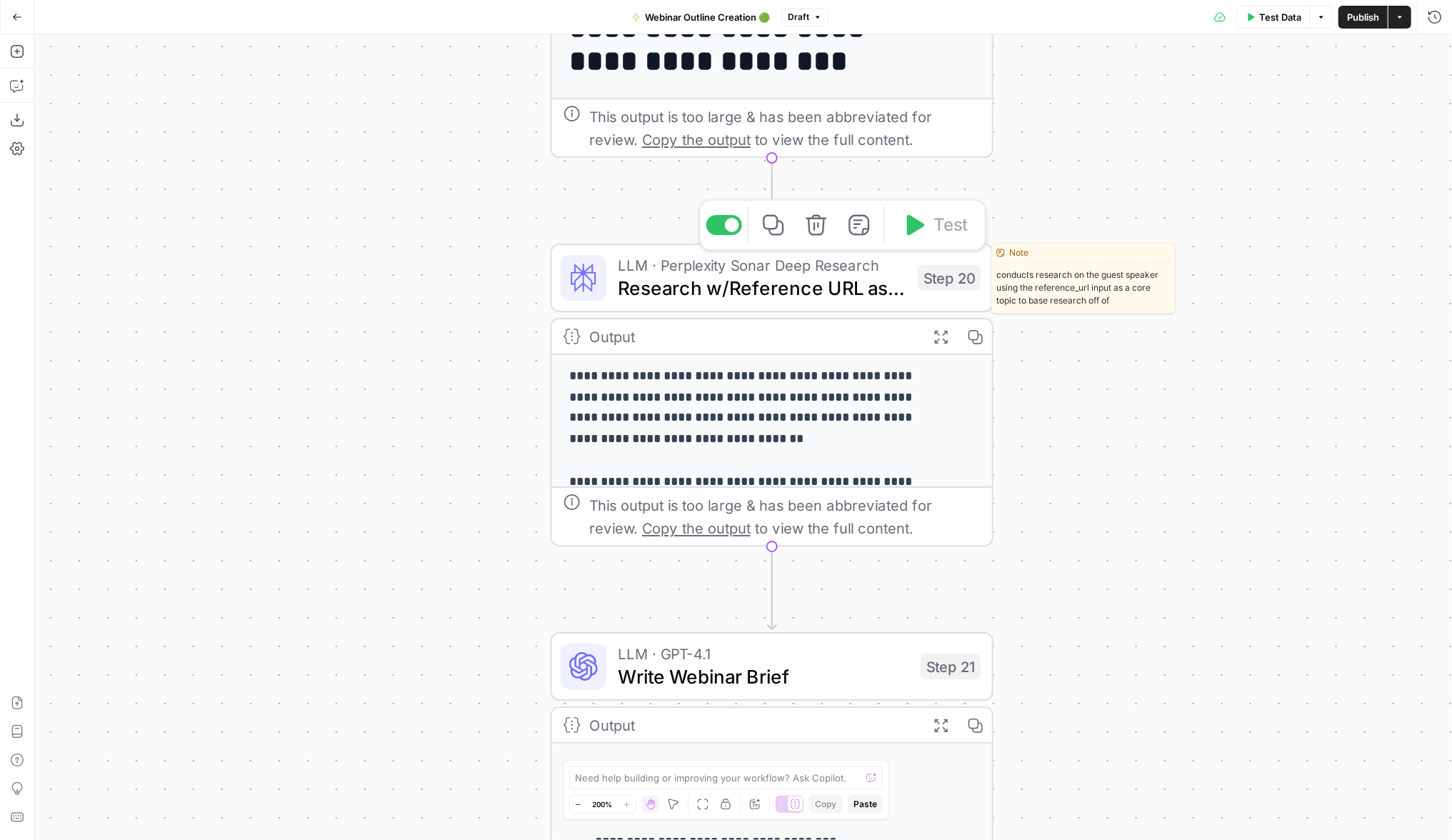
click at [704, 282] on span "Research w/Reference URL as topic guide" at bounding box center [762, 288] width 289 height 29
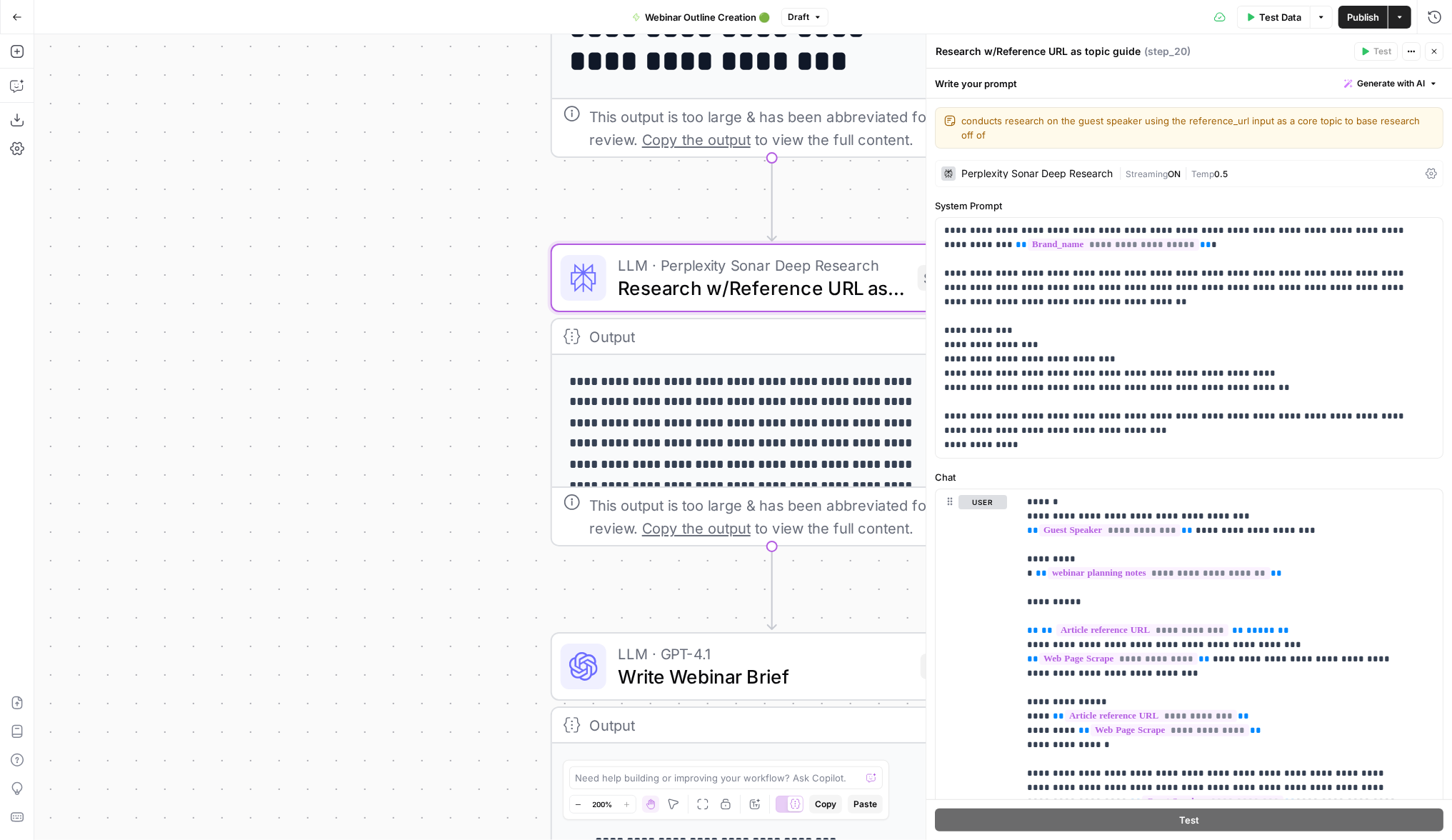
scroll to position [185, 0]
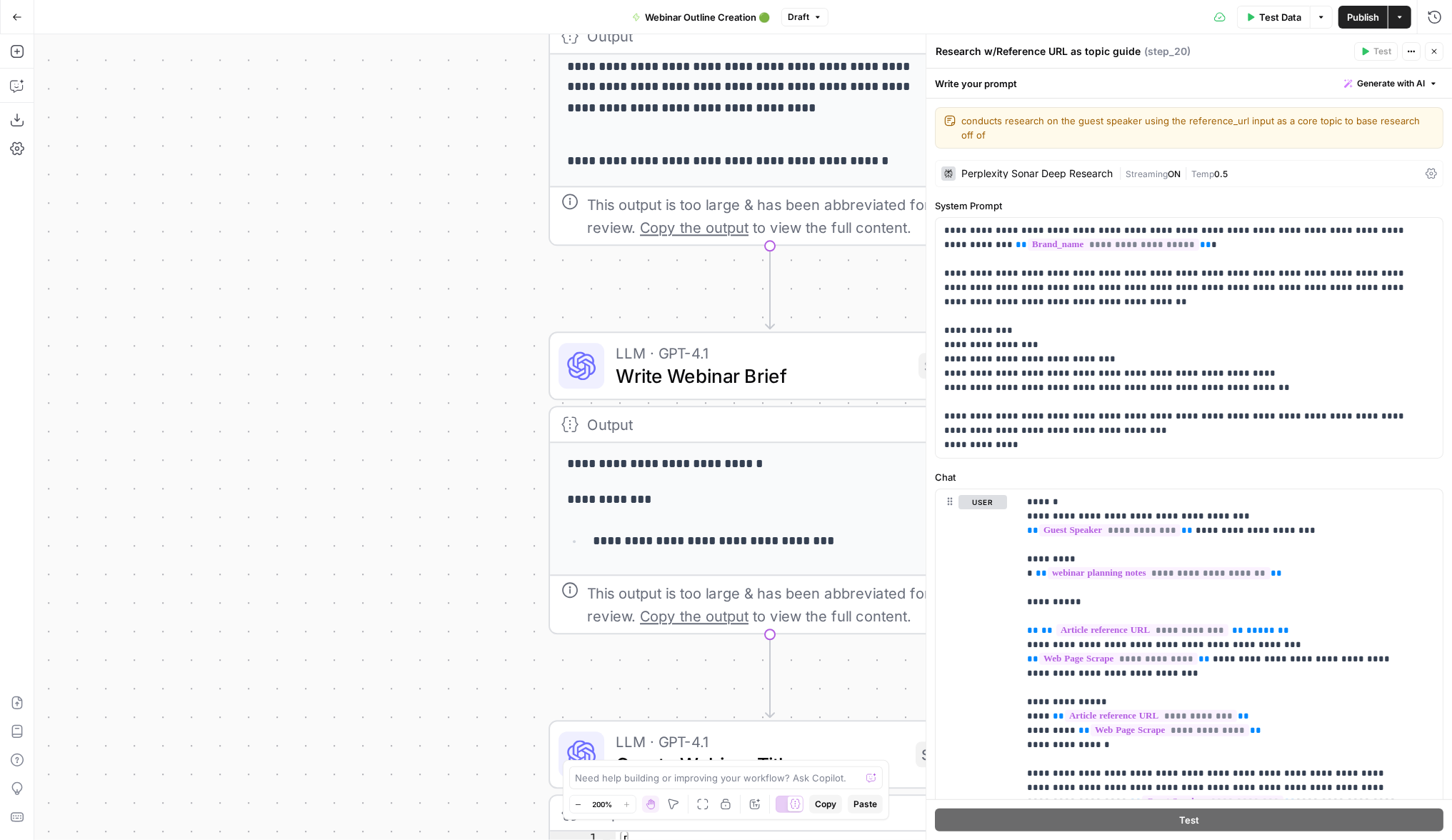
click at [649, 362] on span "Write Webinar Brief" at bounding box center [762, 375] width 292 height 29
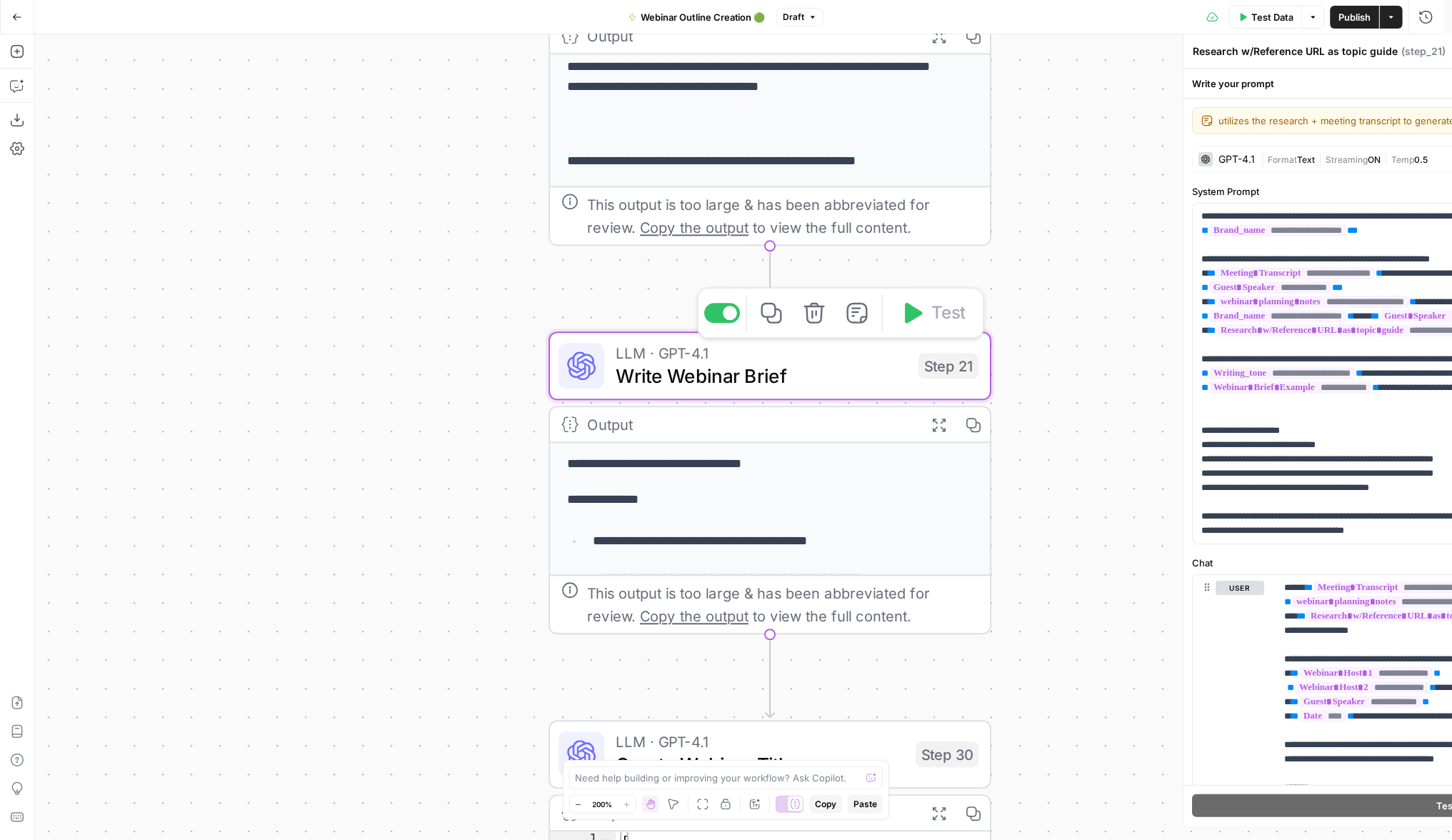
type textarea "Write Webinar Brief"
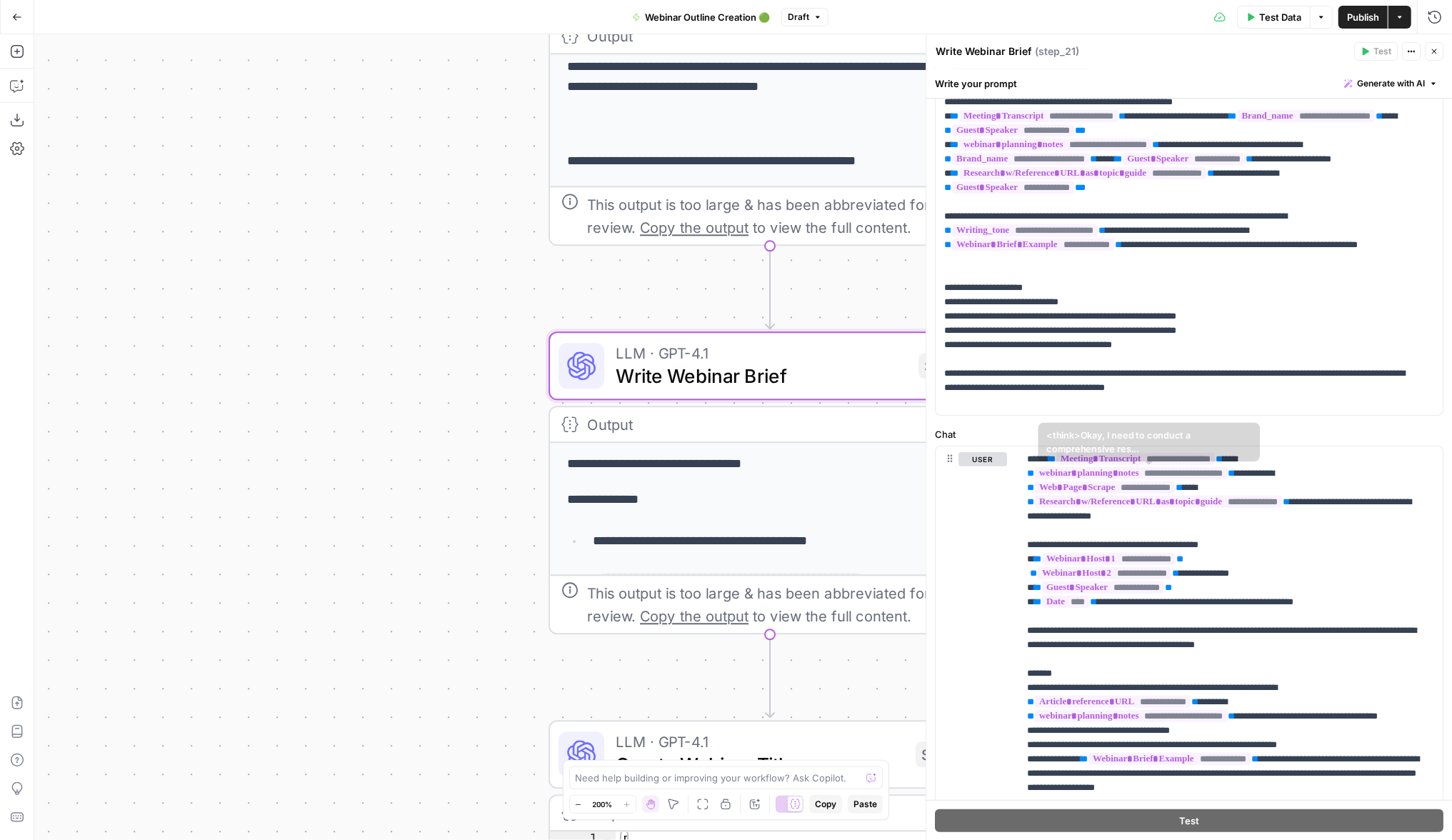
scroll to position [328, 0]
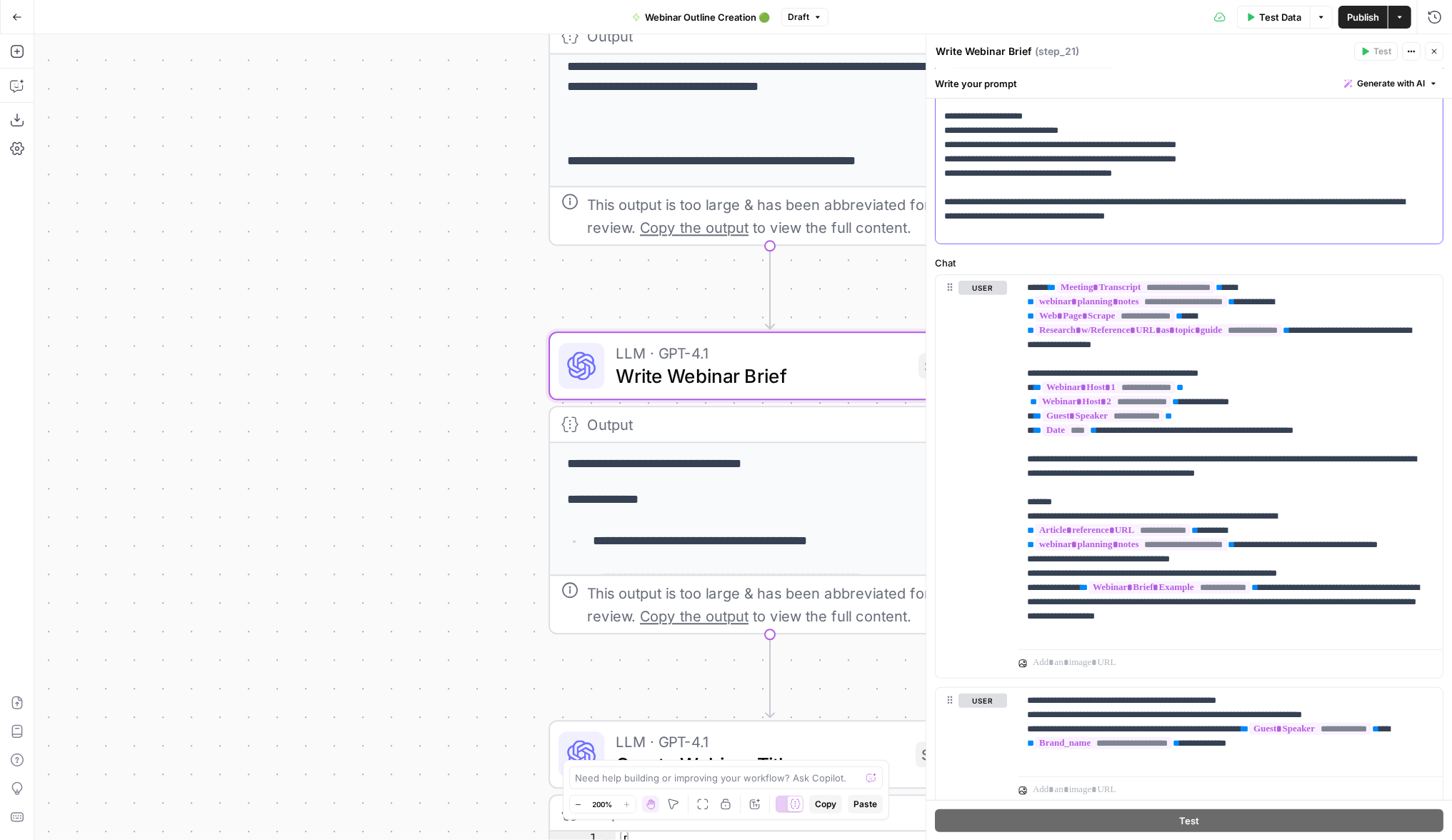
click at [1194, 183] on p "**********" at bounding box center [1181, 60] width 475 height 357
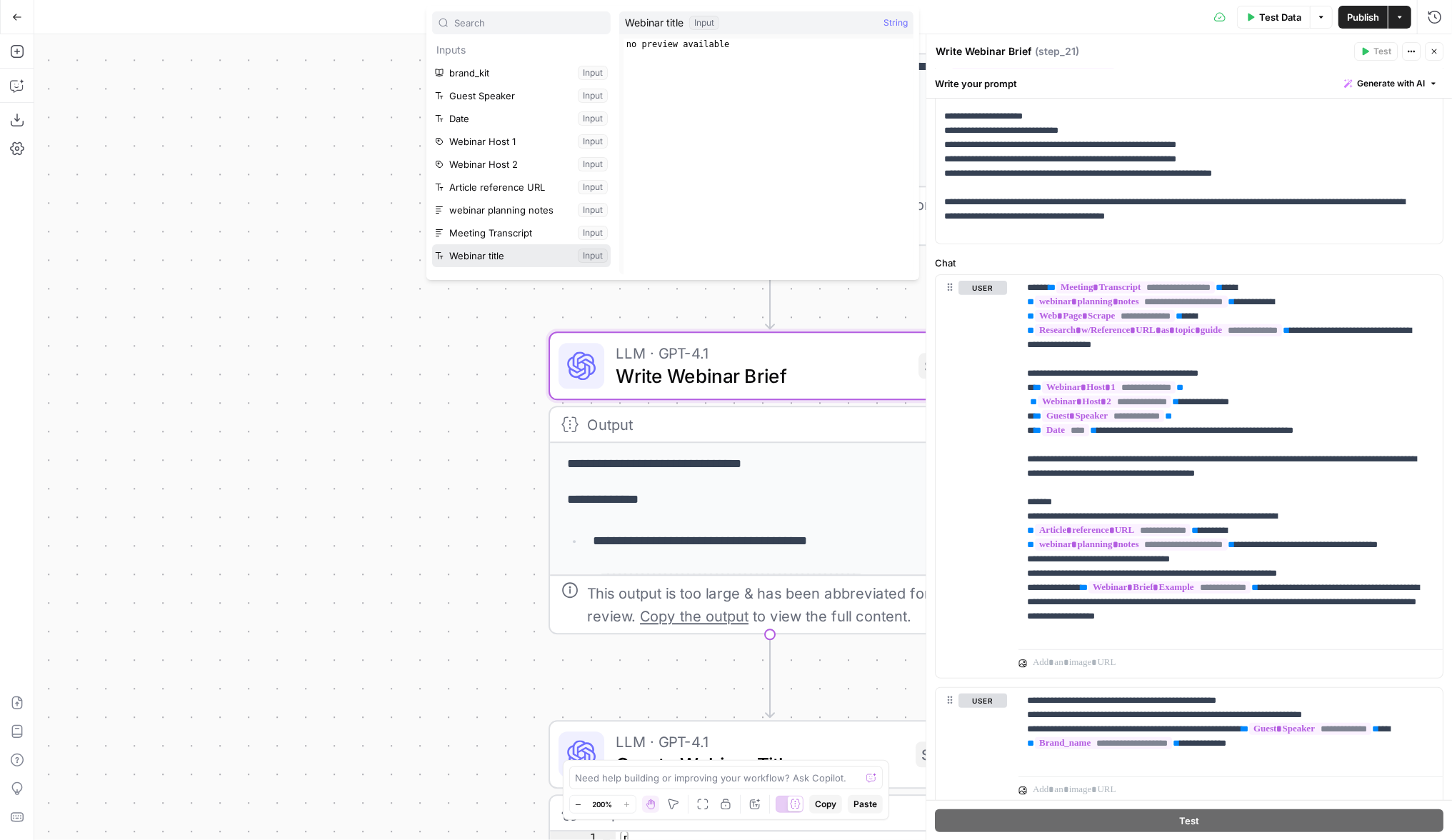
click at [493, 248] on button "Select variable Webinar title" at bounding box center [522, 255] width 179 height 23
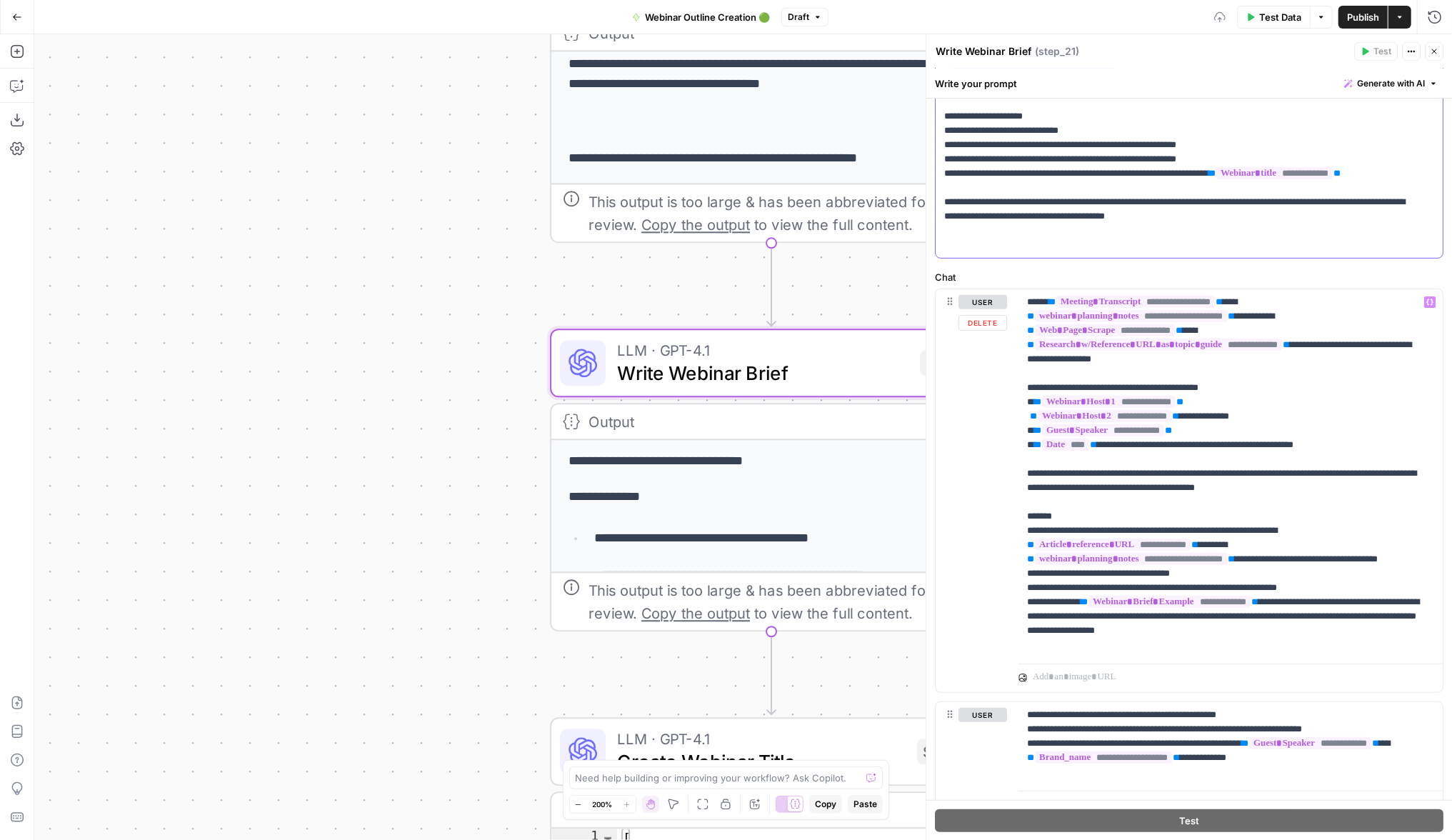
scroll to position [393, 0]
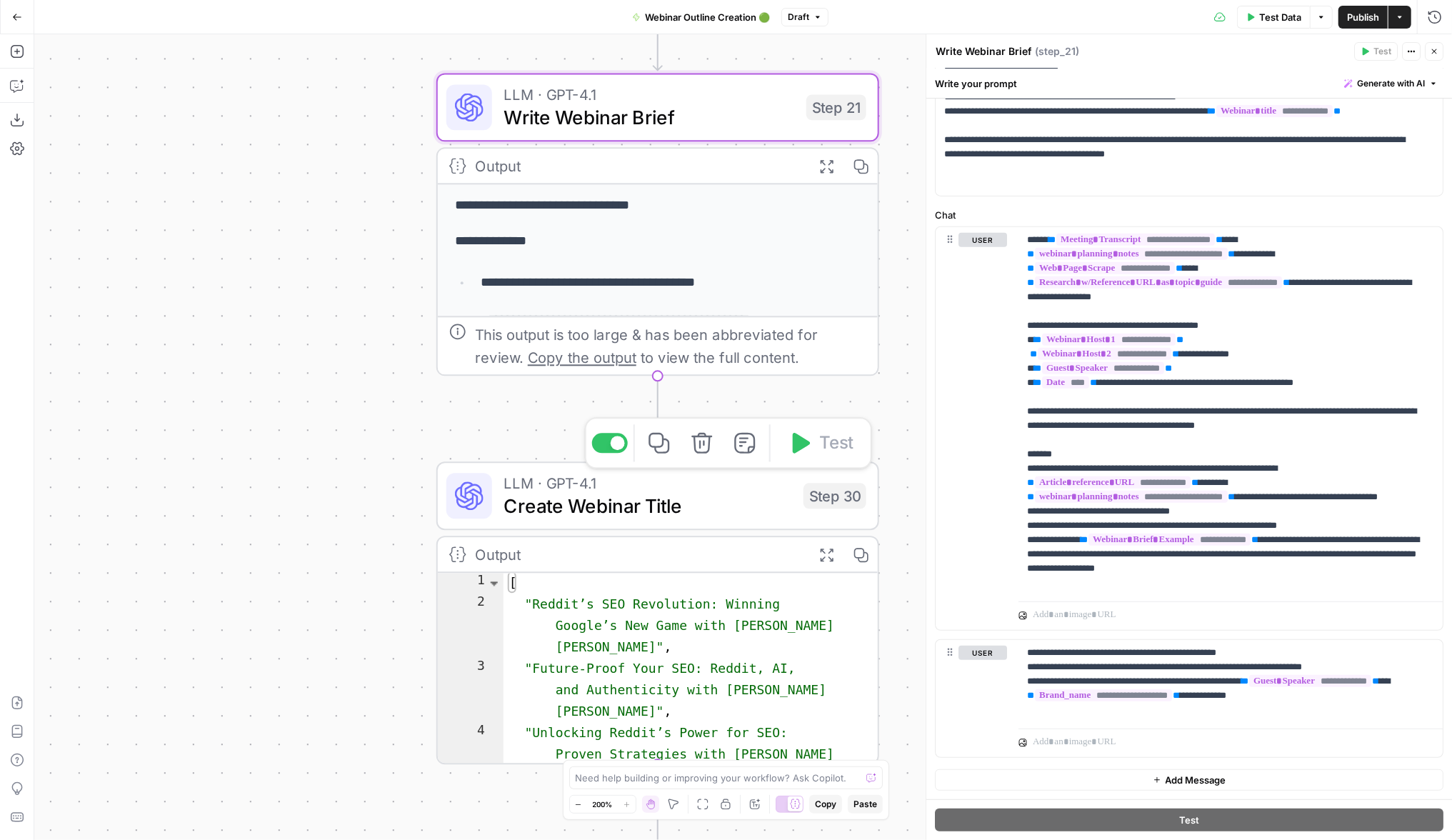
click at [517, 505] on span "Create Webinar Title" at bounding box center [648, 505] width 289 height 29
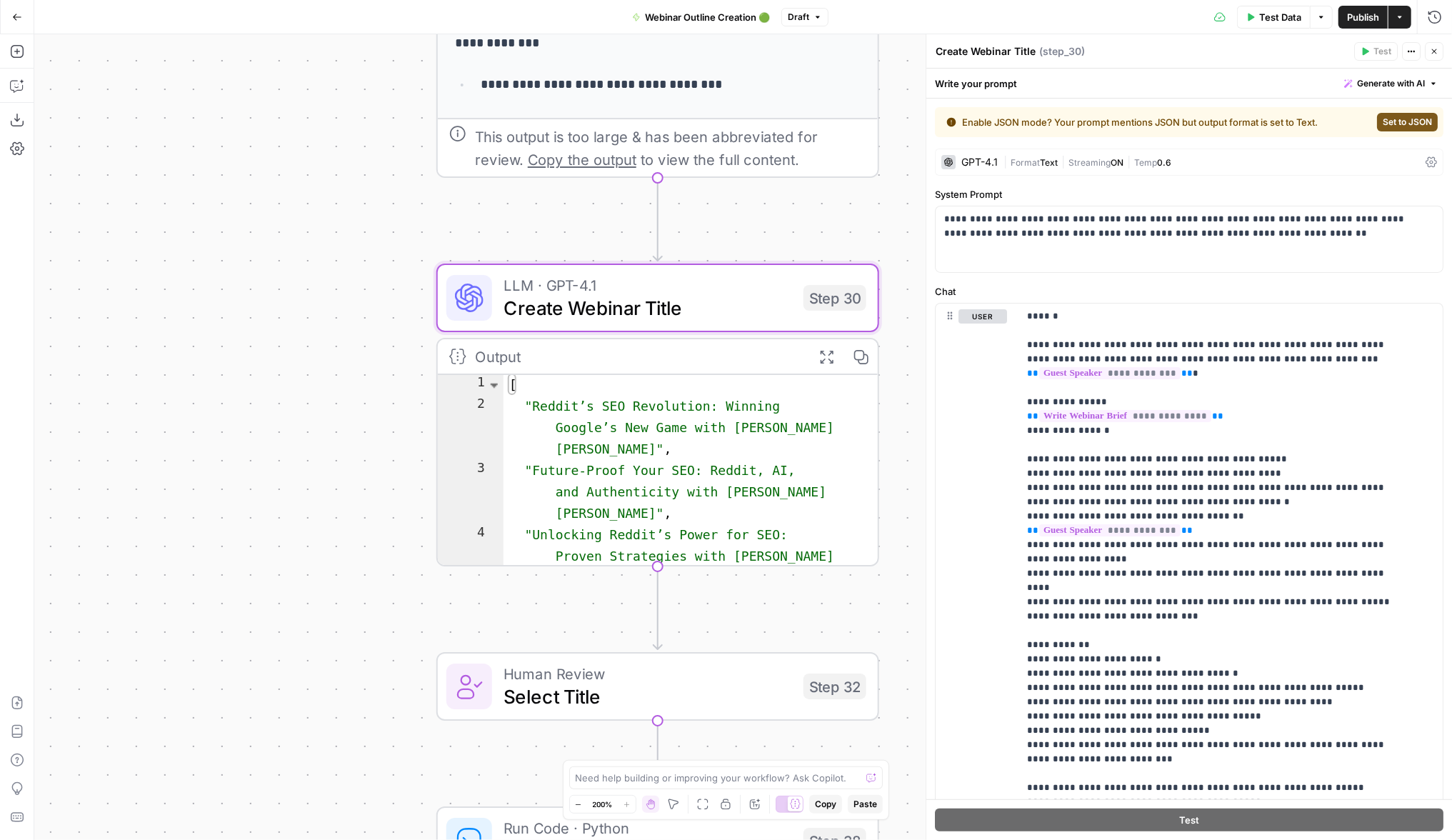
drag, startPoint x: 603, startPoint y: 443, endPoint x: 382, endPoint y: 54, distance: 447.4
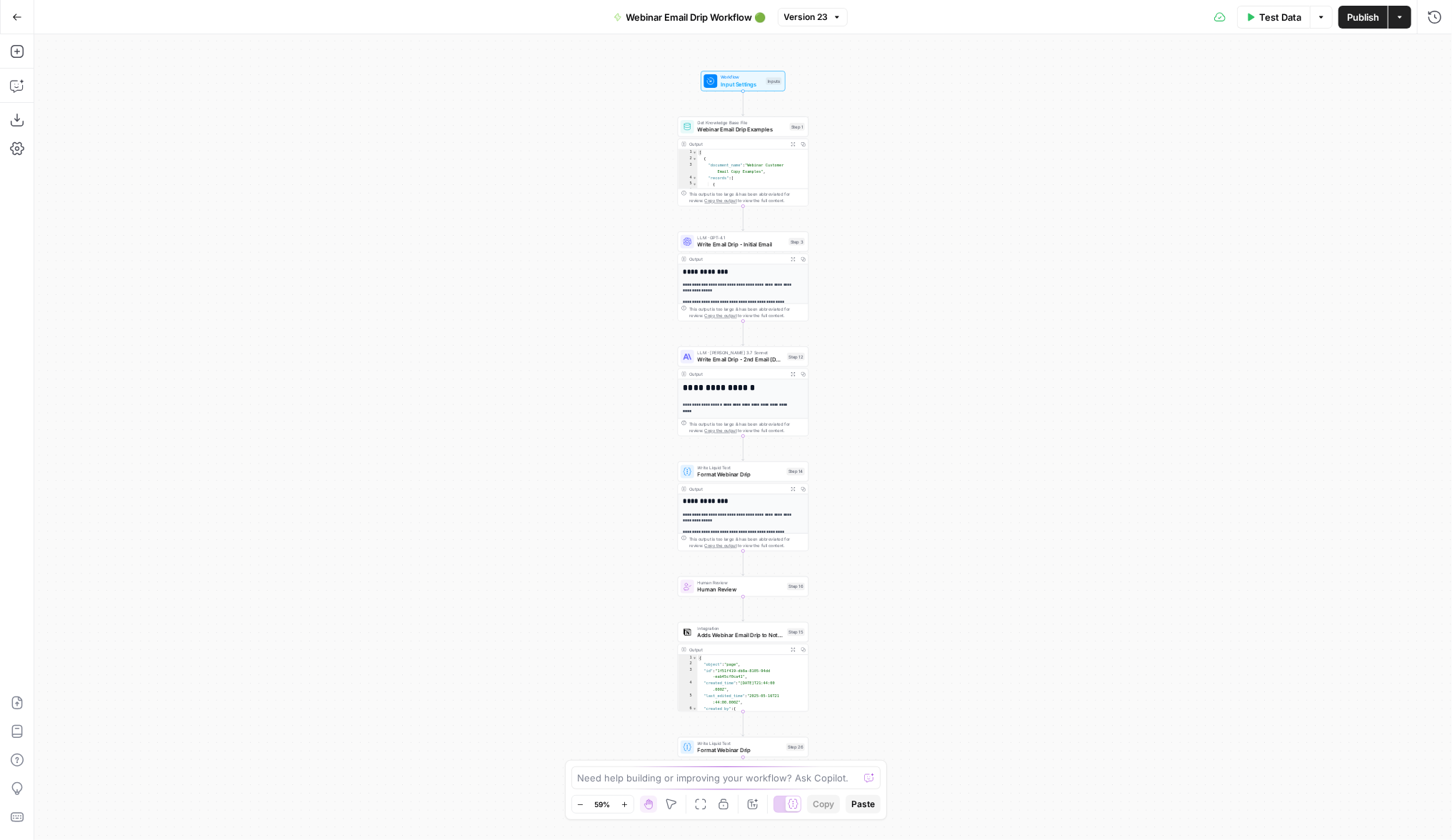
click at [713, 247] on span "Write Email Drip - Initial Email" at bounding box center [741, 245] width 88 height 9
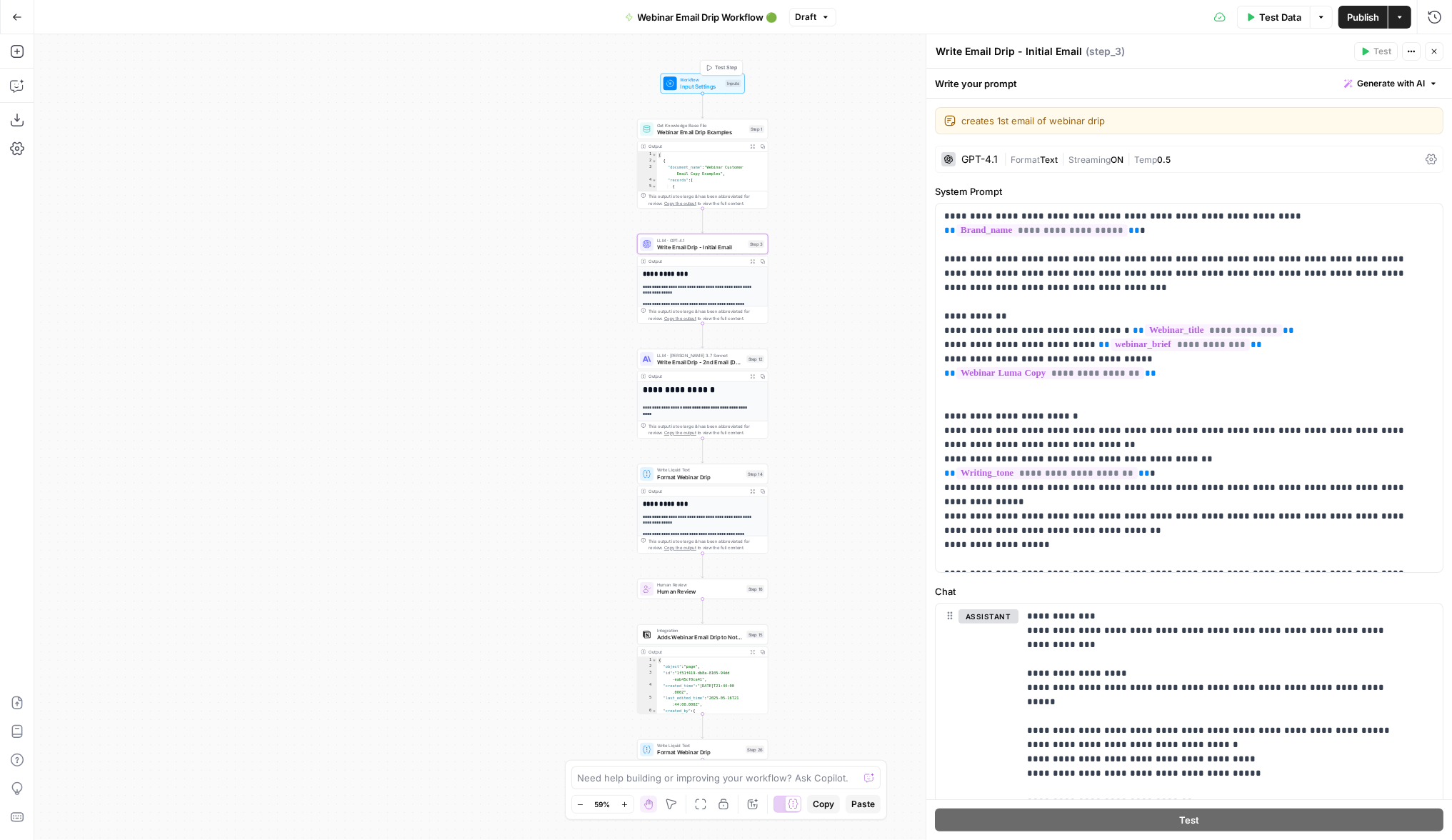
click at [713, 85] on span "Input Settings" at bounding box center [700, 86] width 42 height 9
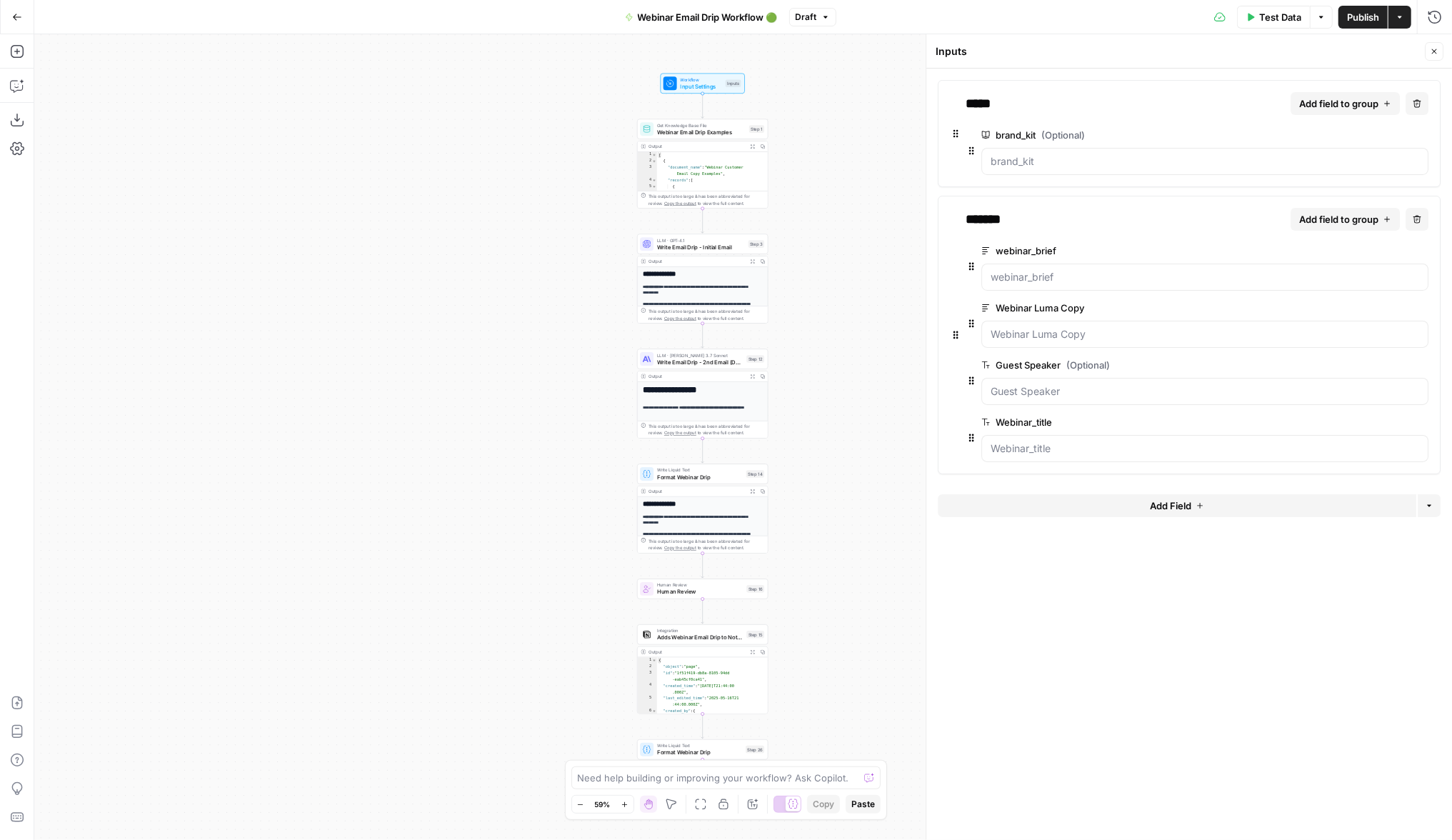
click at [14, 13] on icon "button" at bounding box center [17, 17] width 10 height 10
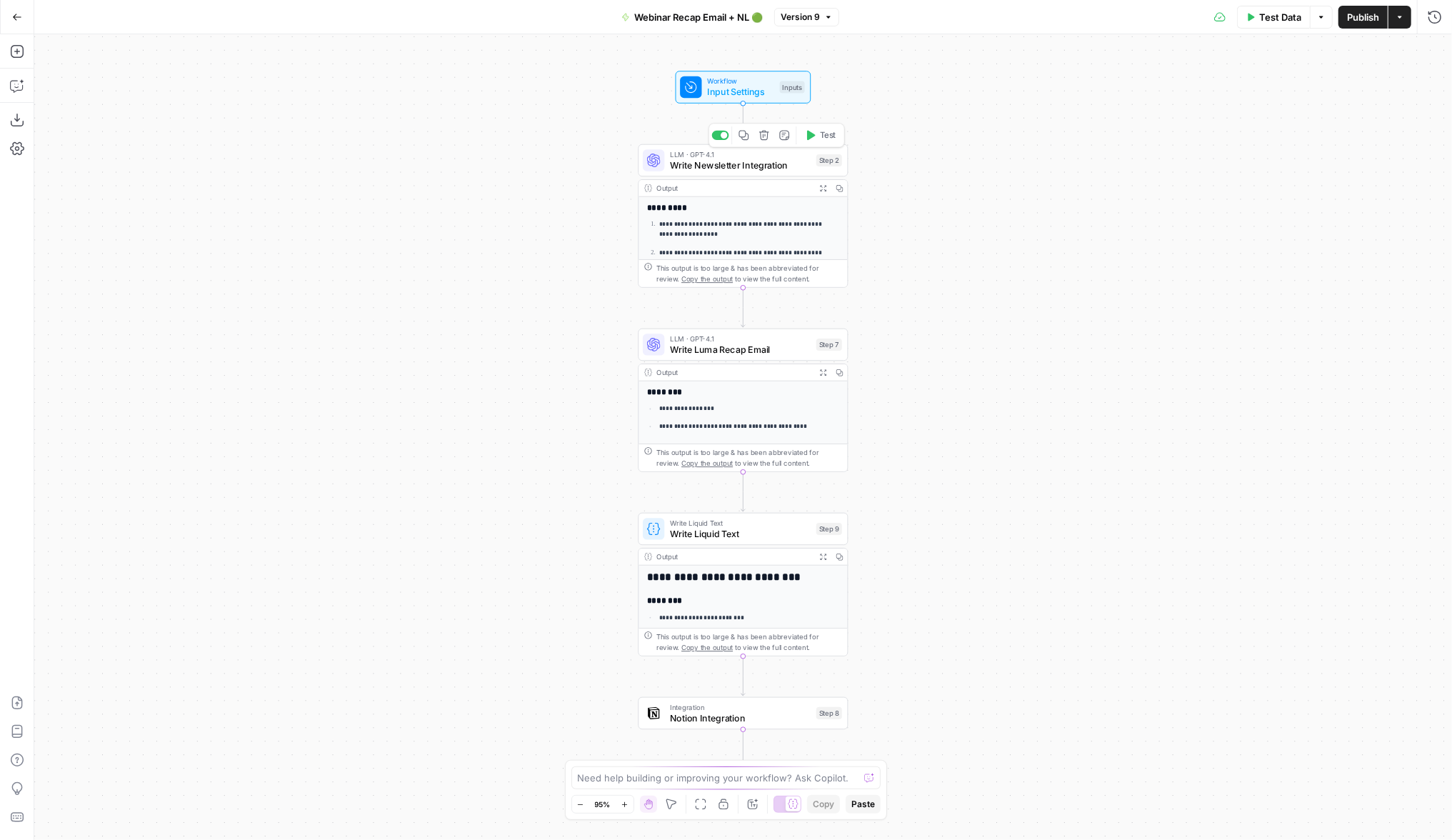
click at [705, 163] on span "Write Newsletter Integration" at bounding box center [740, 166] width 141 height 14
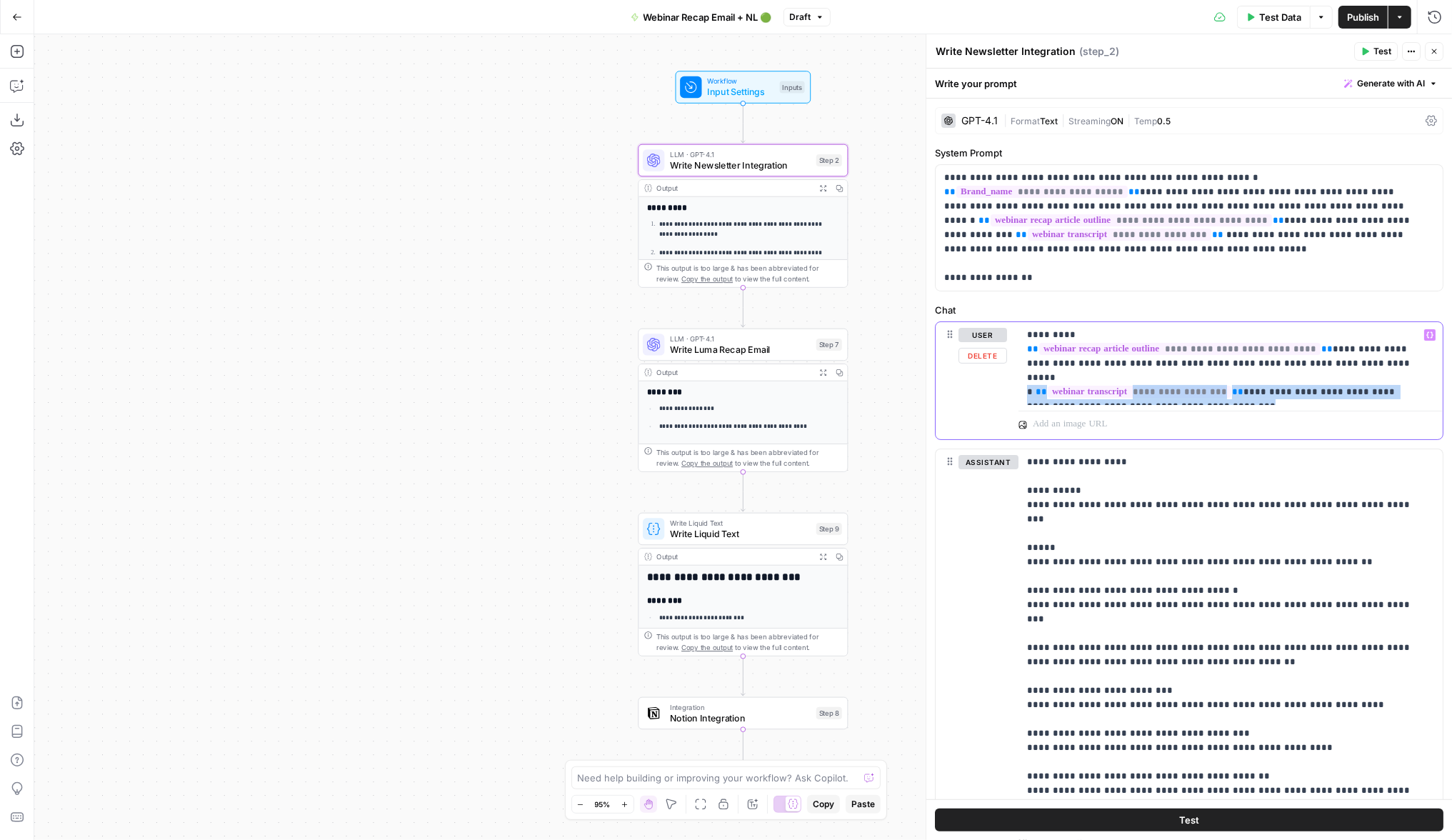
drag, startPoint x: 1229, startPoint y: 399, endPoint x: 1005, endPoint y: 381, distance: 224.7
click at [1005, 381] on div "**********" at bounding box center [1188, 381] width 507 height 117
click at [1315, 402] on div "**********" at bounding box center [1231, 364] width 424 height 83
click at [1049, 273] on p "**********" at bounding box center [1181, 227] width 475 height 114
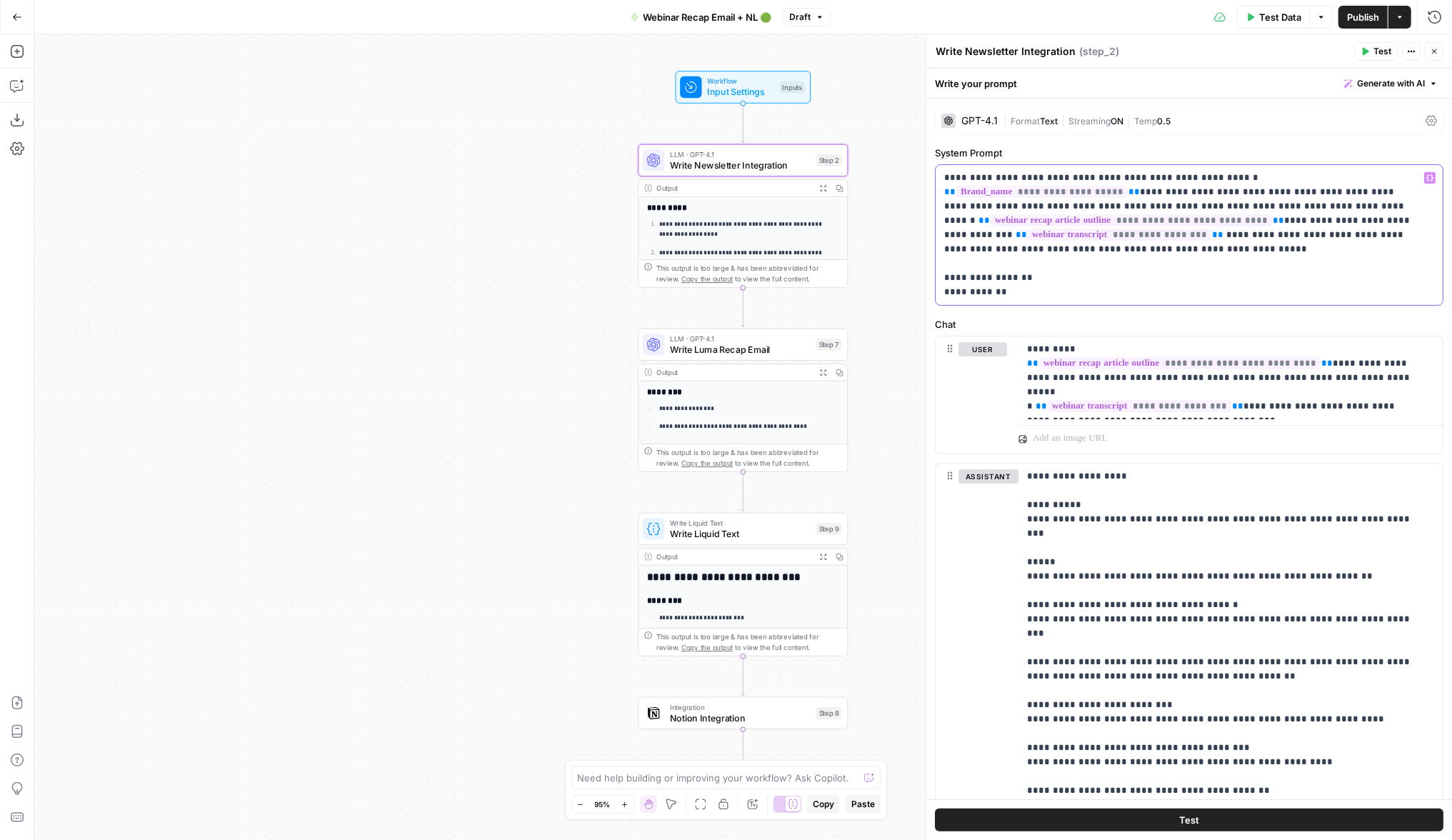
click at [970, 292] on p "**********" at bounding box center [1181, 235] width 475 height 129
click at [1205, 299] on p "**********" at bounding box center [1181, 235] width 475 height 129
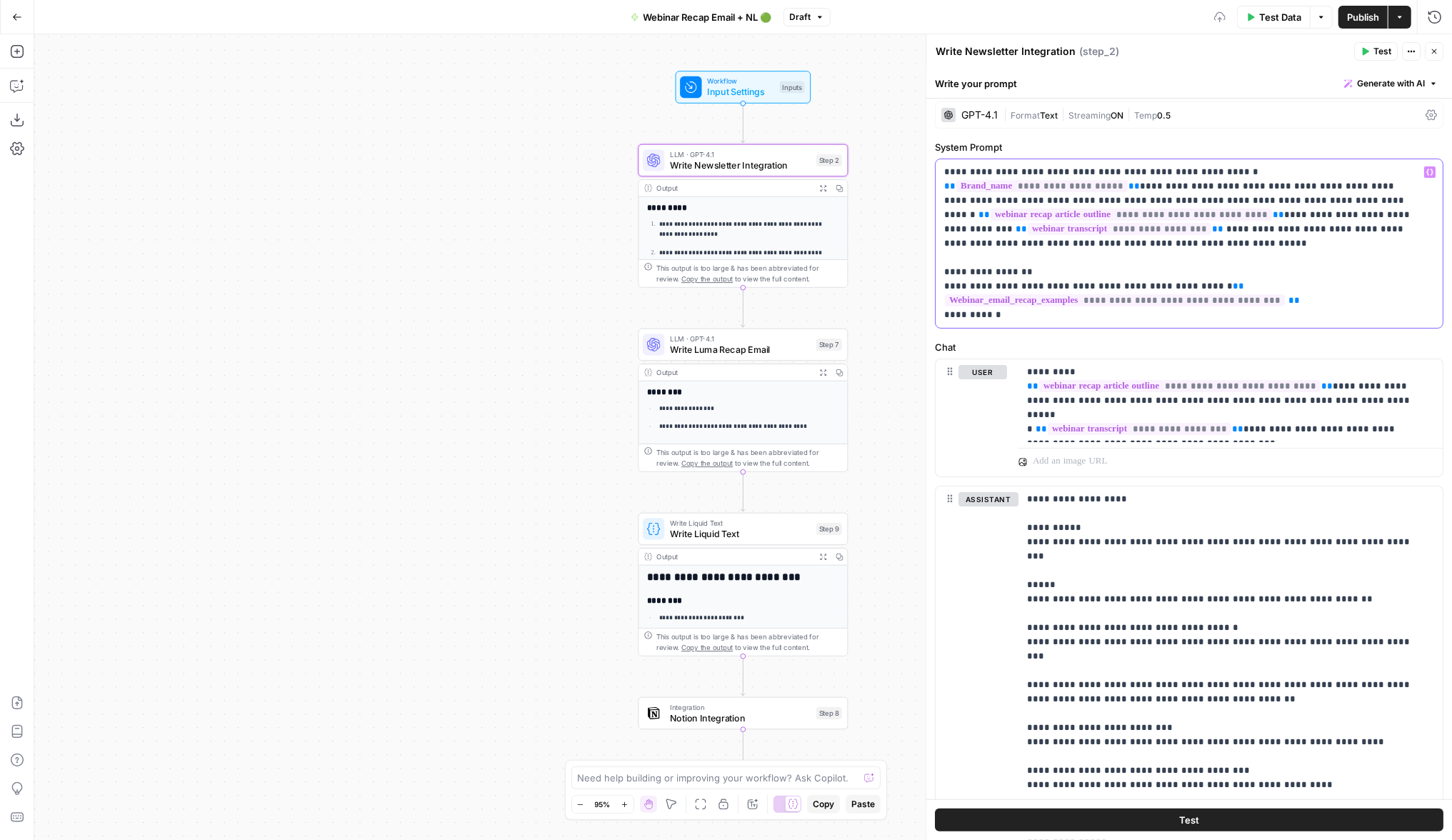
scroll to position [9, 0]
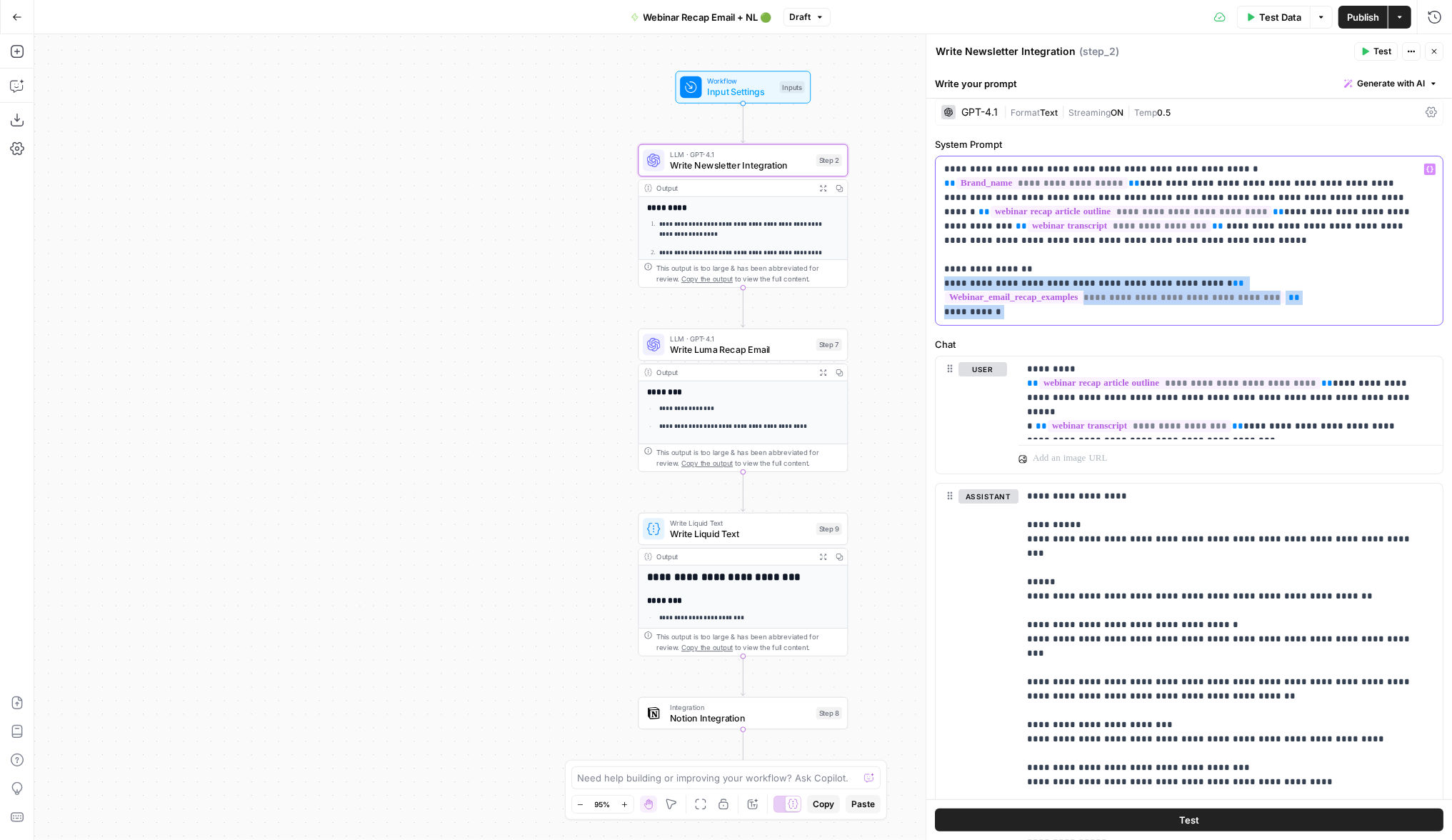
drag, startPoint x: 1022, startPoint y: 312, endPoint x: 919, endPoint y: 281, distance: 107.6
click at [925, 281] on div "**********" at bounding box center [1188, 437] width 527 height 805
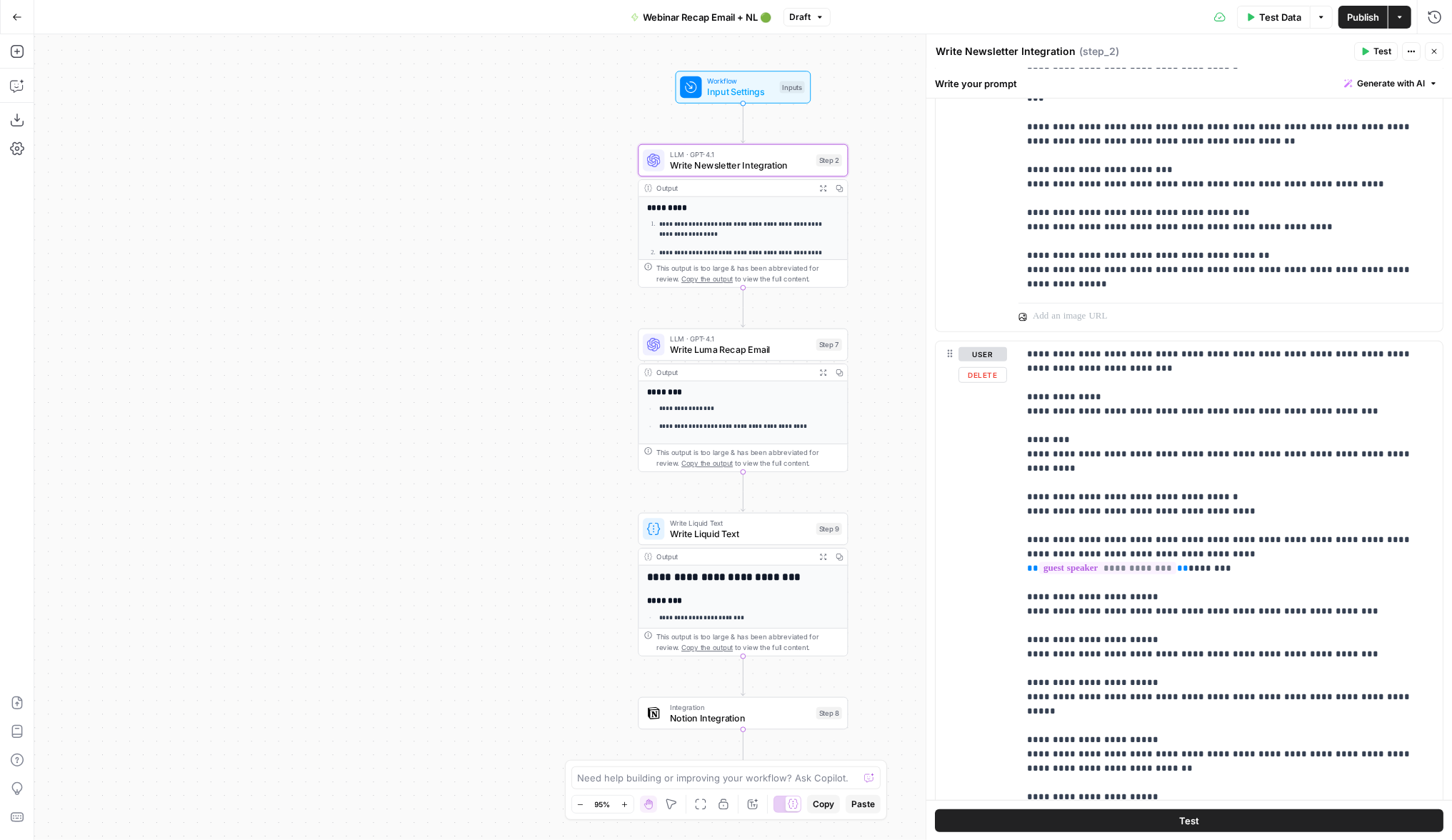
scroll to position [557, 0]
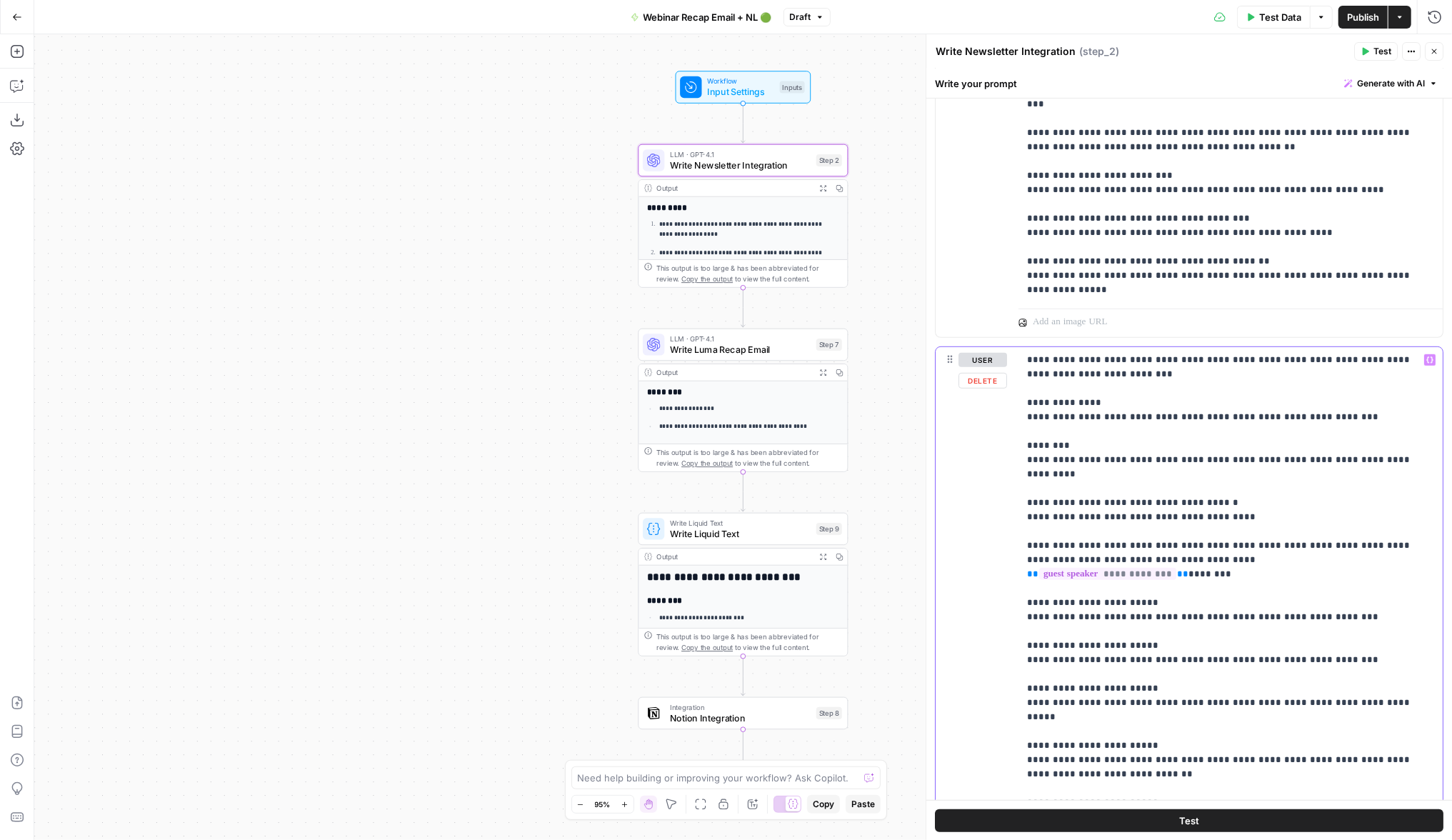
click at [1101, 420] on p "**********" at bounding box center [1222, 603] width 392 height 500
click at [1127, 381] on p "**********" at bounding box center [1222, 603] width 392 height 500
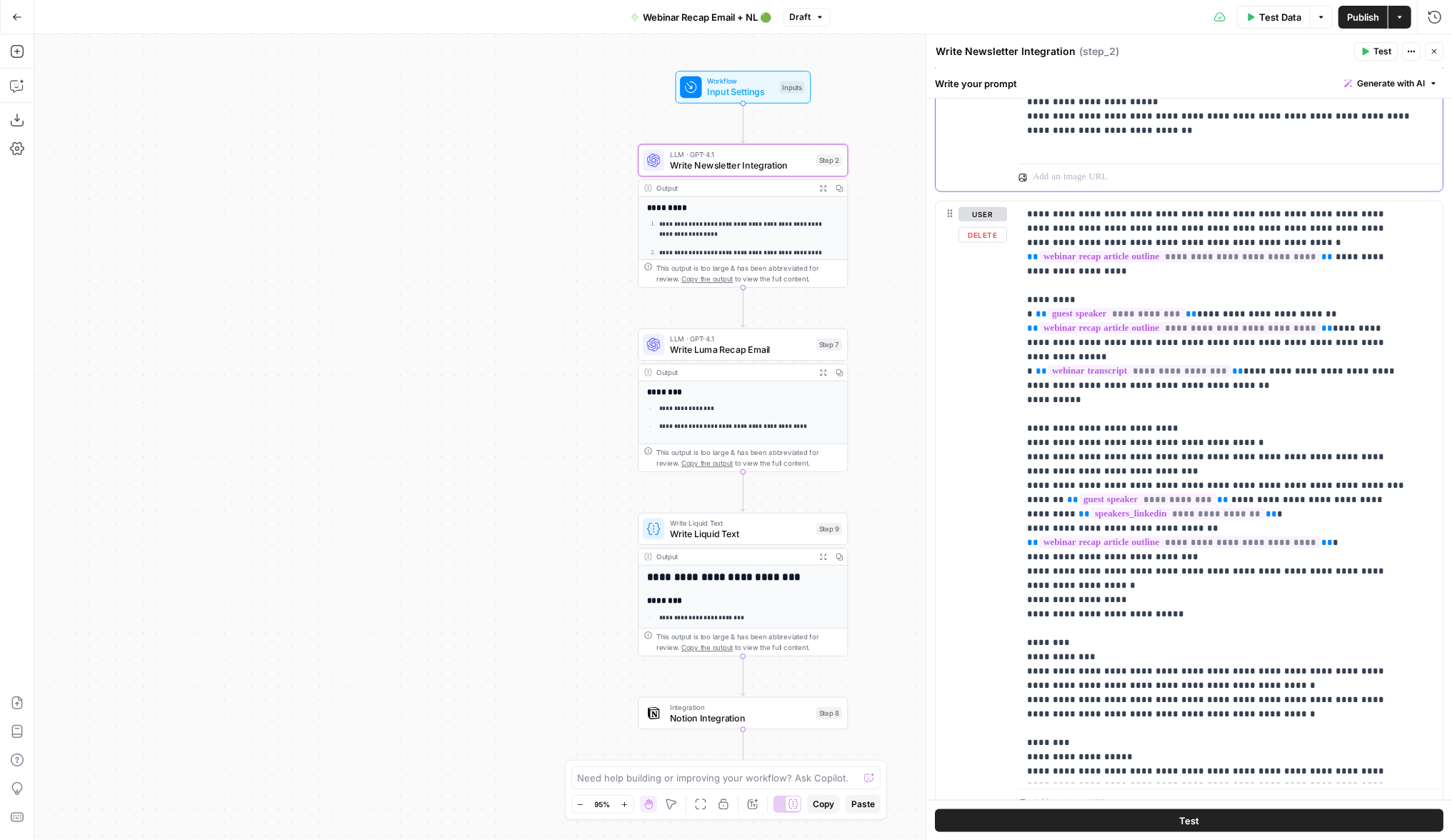
scroll to position [1265, 0]
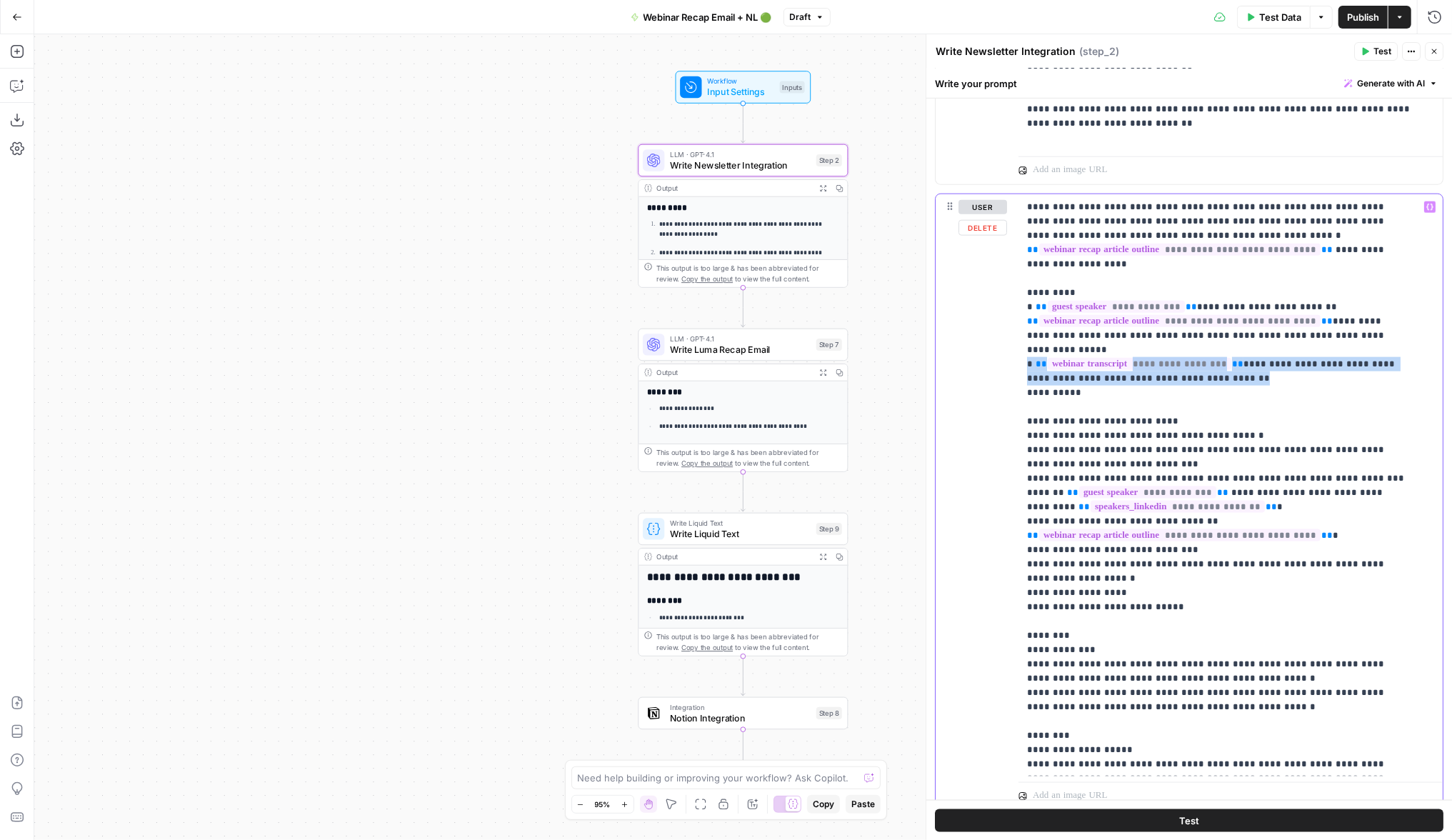
drag, startPoint x: 1236, startPoint y: 367, endPoint x: 1026, endPoint y: 352, distance: 210.5
click at [1026, 352] on div "**********" at bounding box center [1231, 485] width 424 height 582
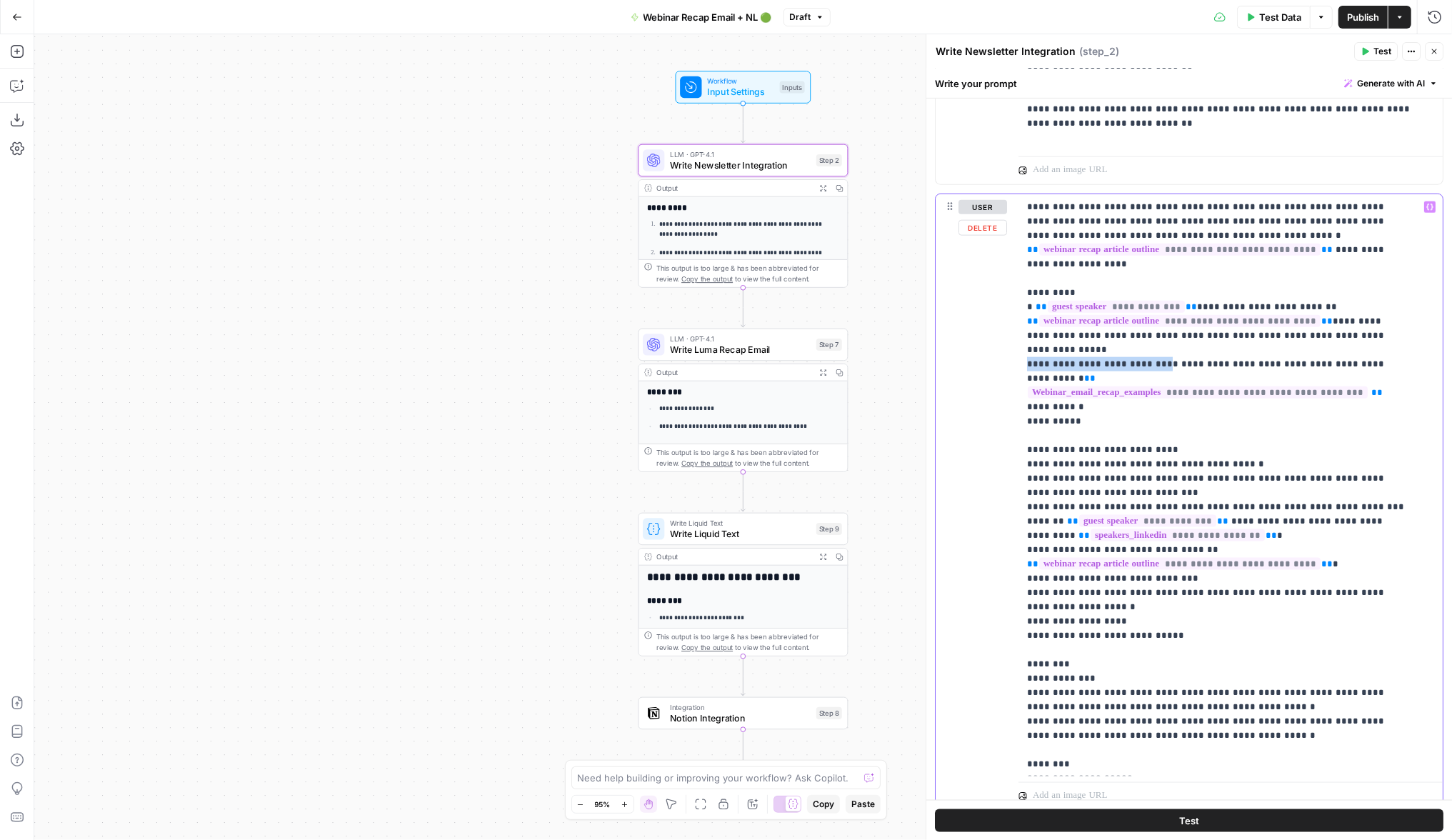
drag, startPoint x: 1147, startPoint y: 354, endPoint x: 999, endPoint y: 353, distance: 148.0
click at [1006, 353] on div "**********" at bounding box center [1188, 502] width 507 height 616
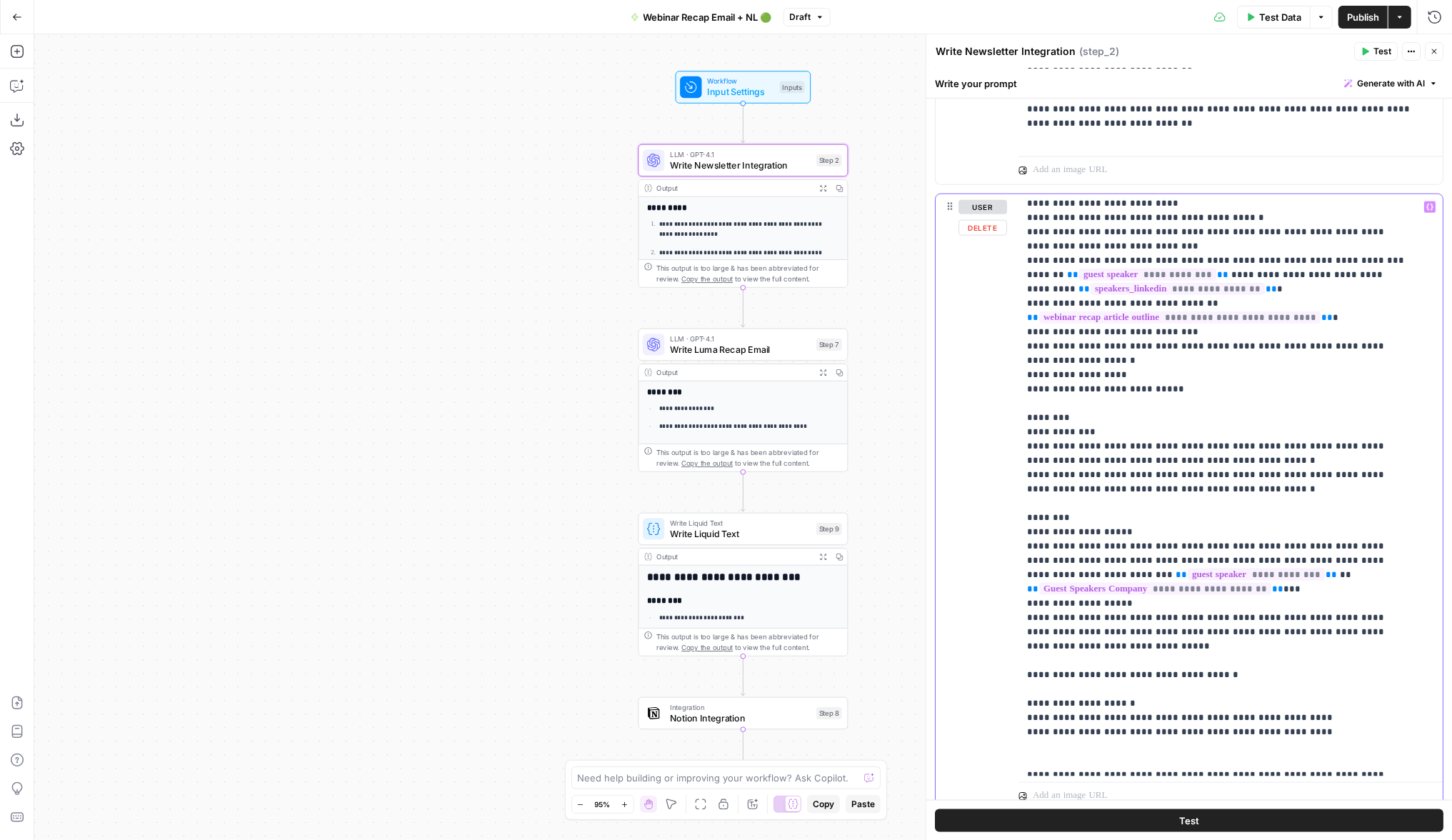
scroll to position [254, 0]
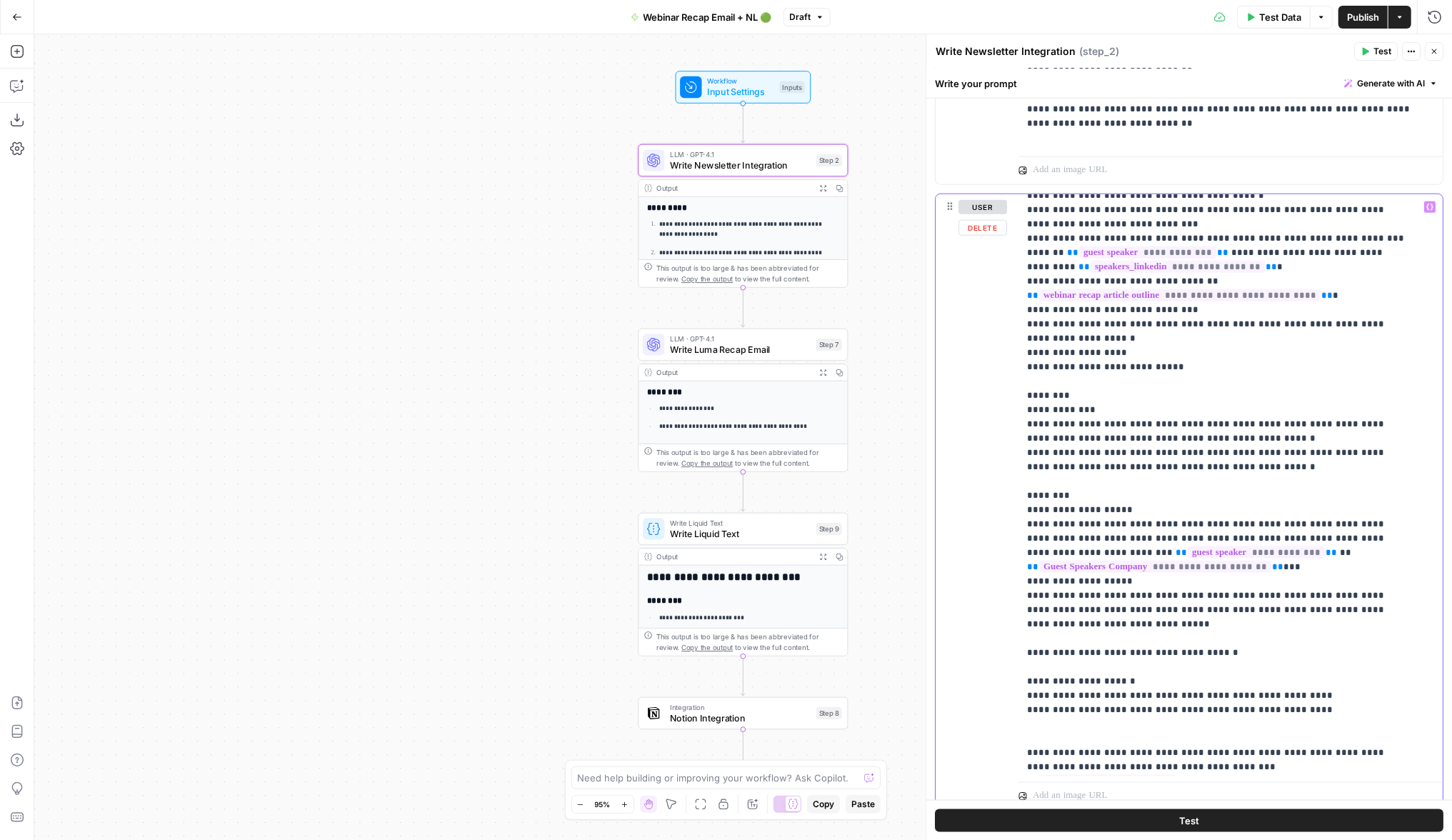
click at [1154, 343] on p "**********" at bounding box center [1215, 538] width 378 height 1185
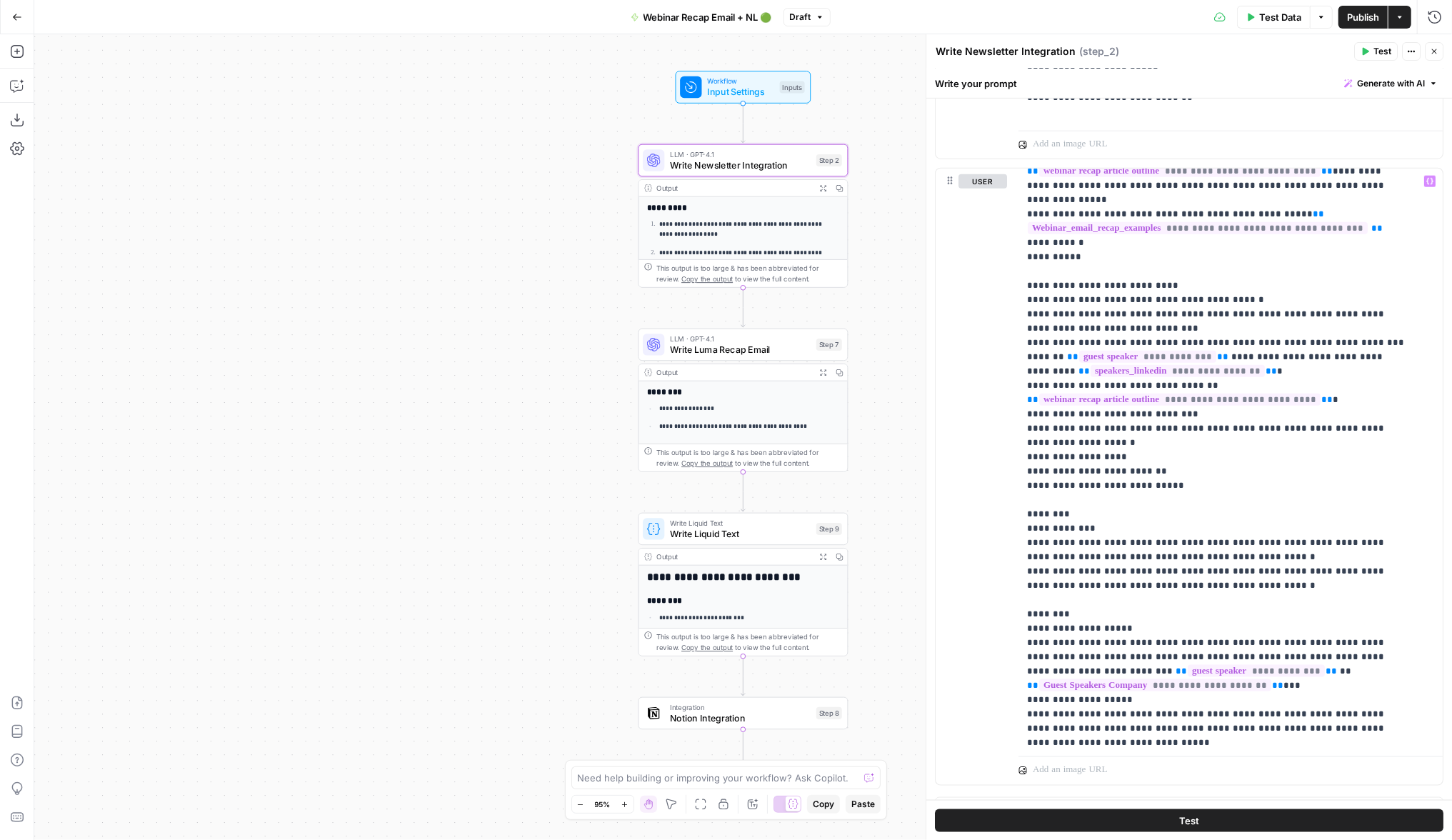
scroll to position [110, 0]
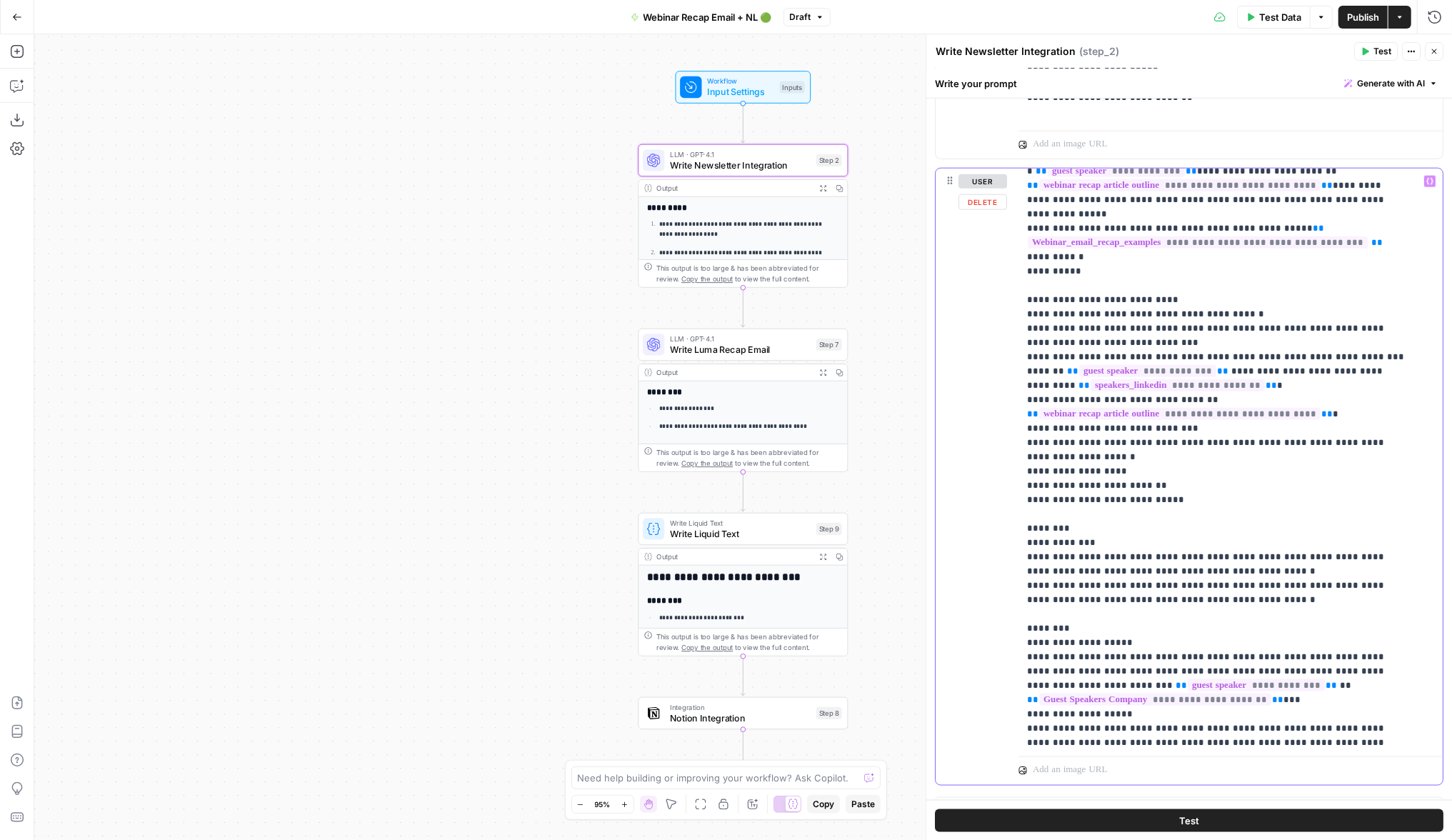
click at [1116, 345] on p "**********" at bounding box center [1215, 664] width 378 height 1200
drag, startPoint x: 1106, startPoint y: 345, endPoint x: 1181, endPoint y: 348, distance: 75.1
click at [1182, 348] on p "**********" at bounding box center [1215, 664] width 378 height 1200
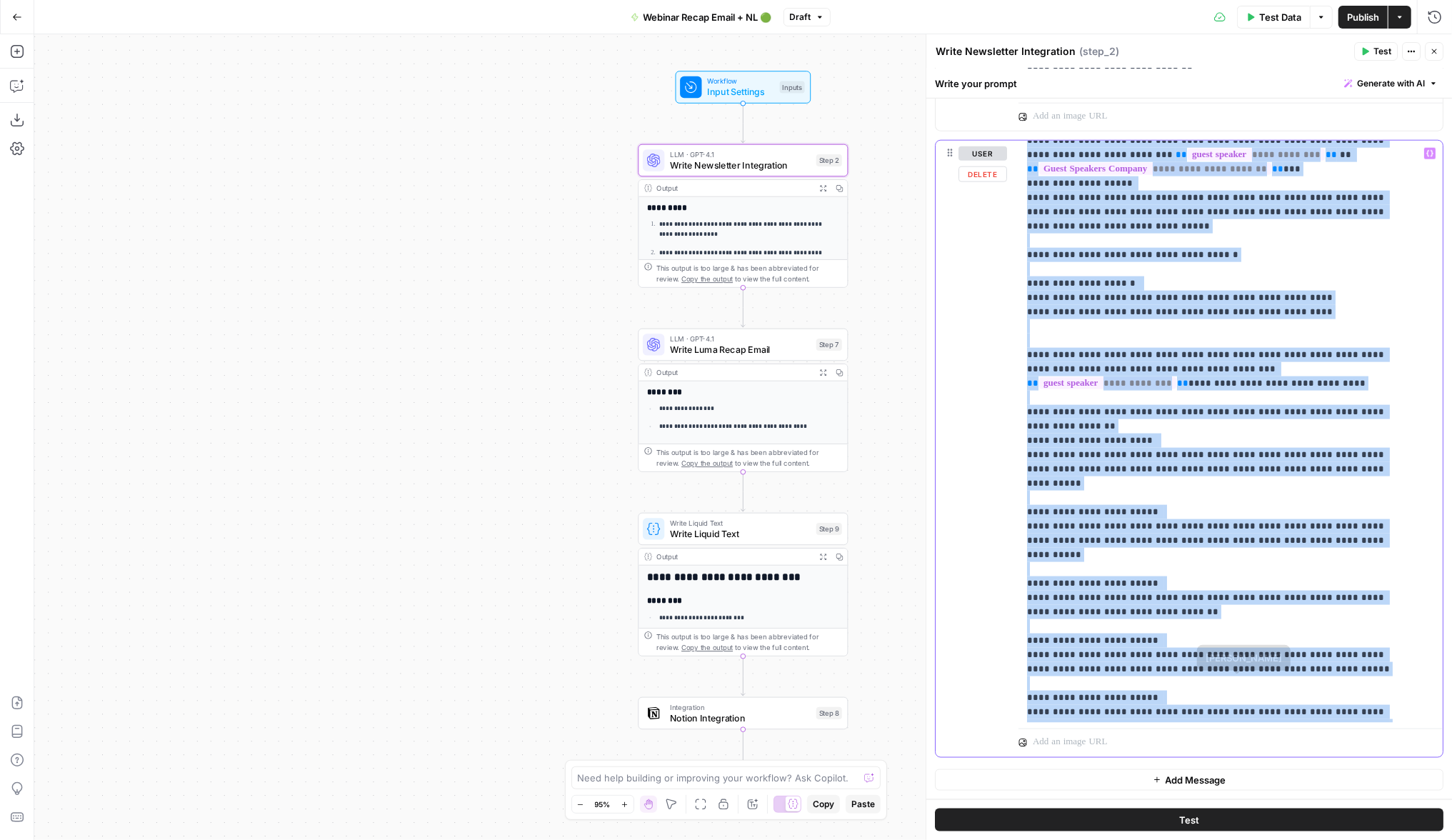
scroll to position [629, 0]
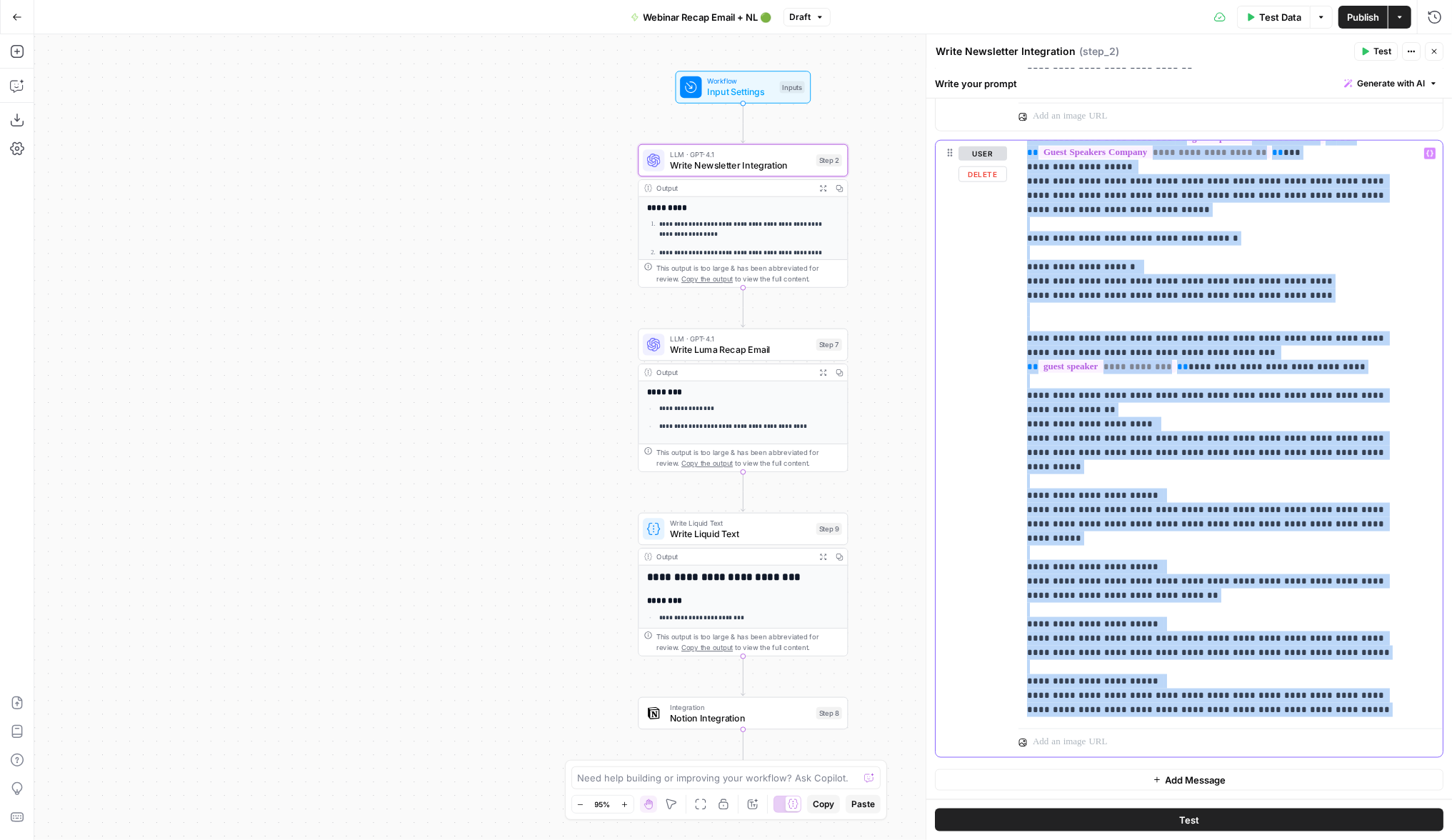
drag, startPoint x: 1022, startPoint y: 371, endPoint x: 1328, endPoint y: 671, distance: 428.5
click at [1328, 671] on div "**********" at bounding box center [1223, 431] width 410 height 582
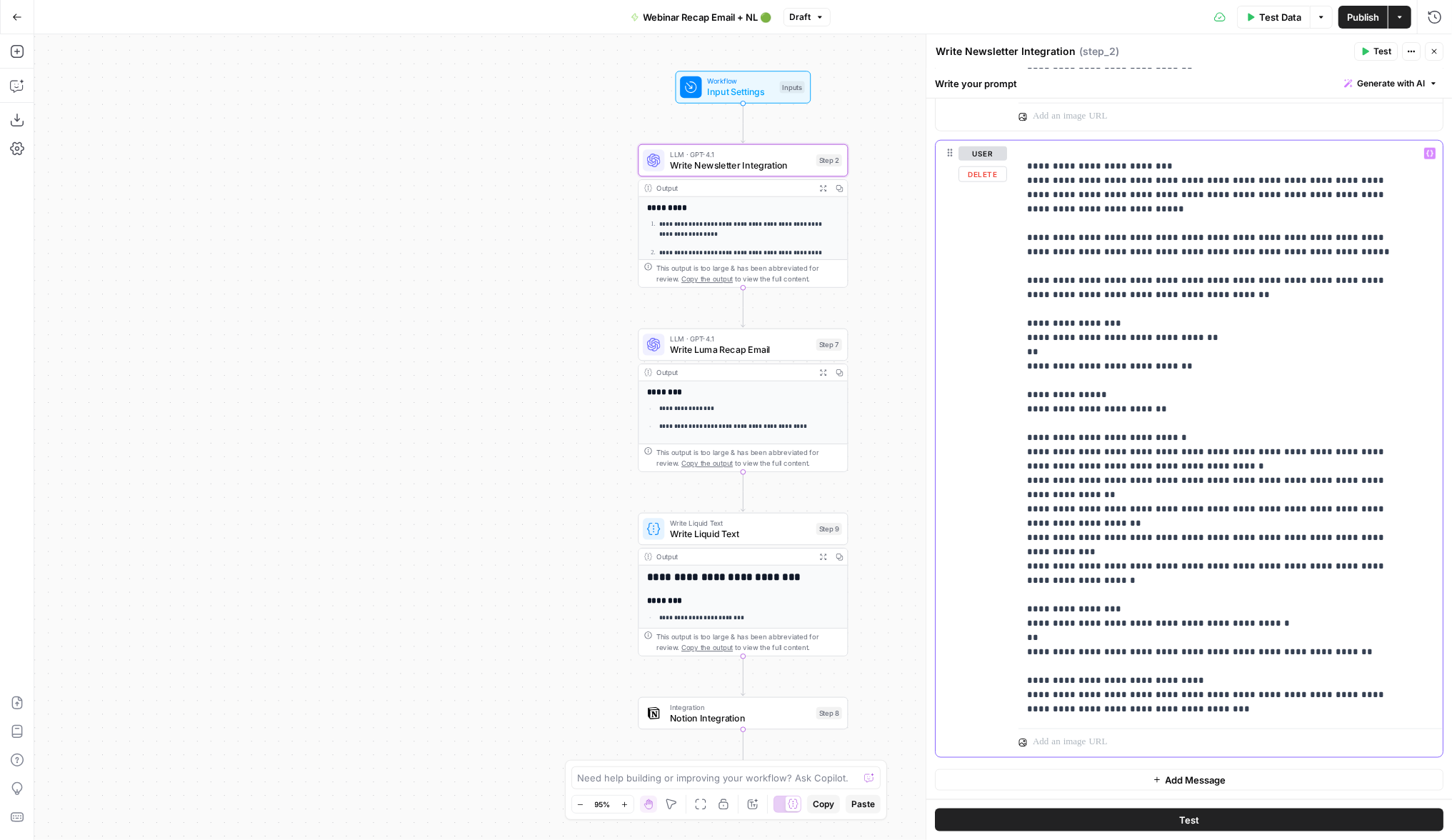
scroll to position [557, 0]
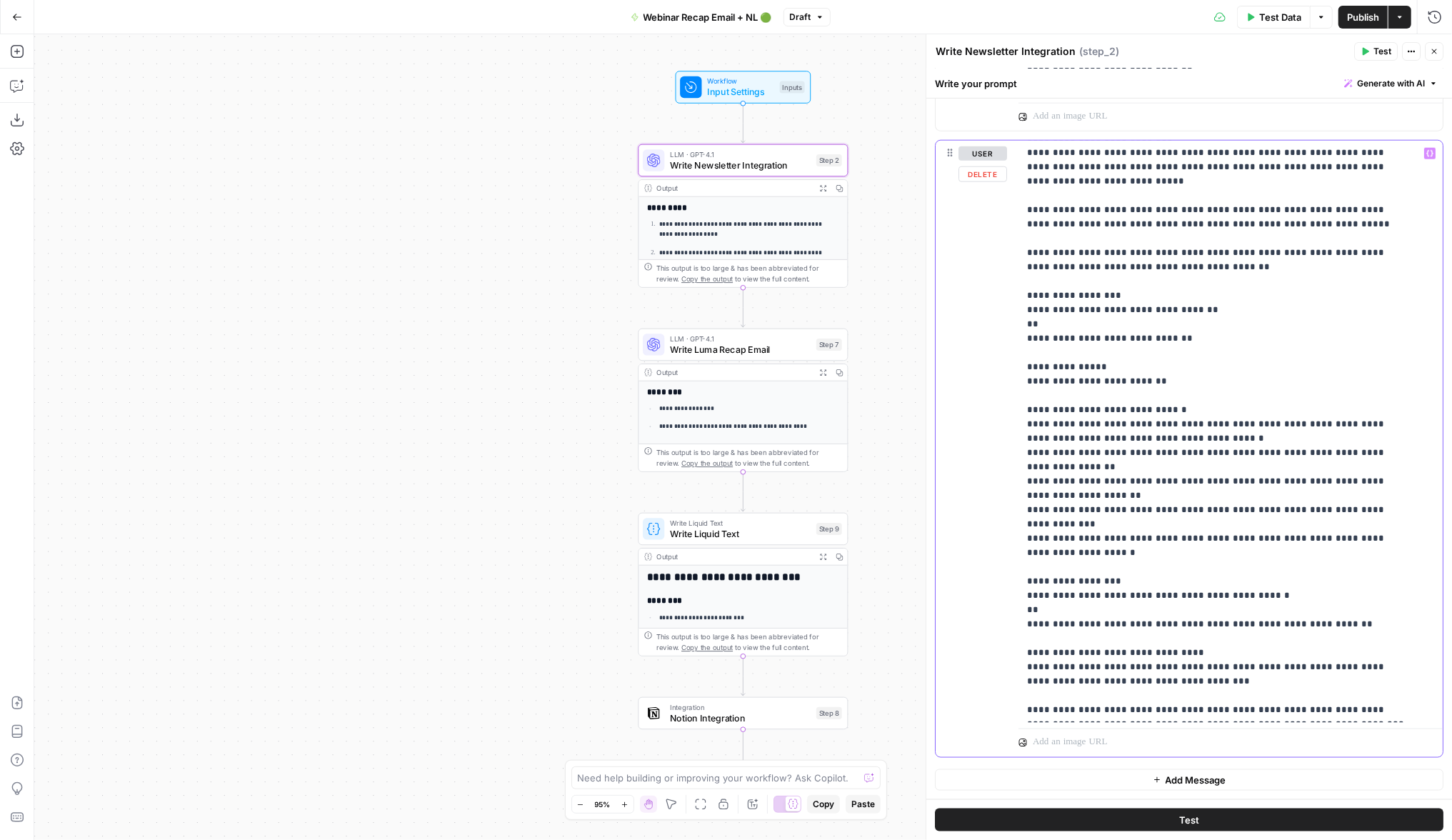
click at [1302, 654] on p "**********" at bounding box center [1215, 153] width 378 height 1129
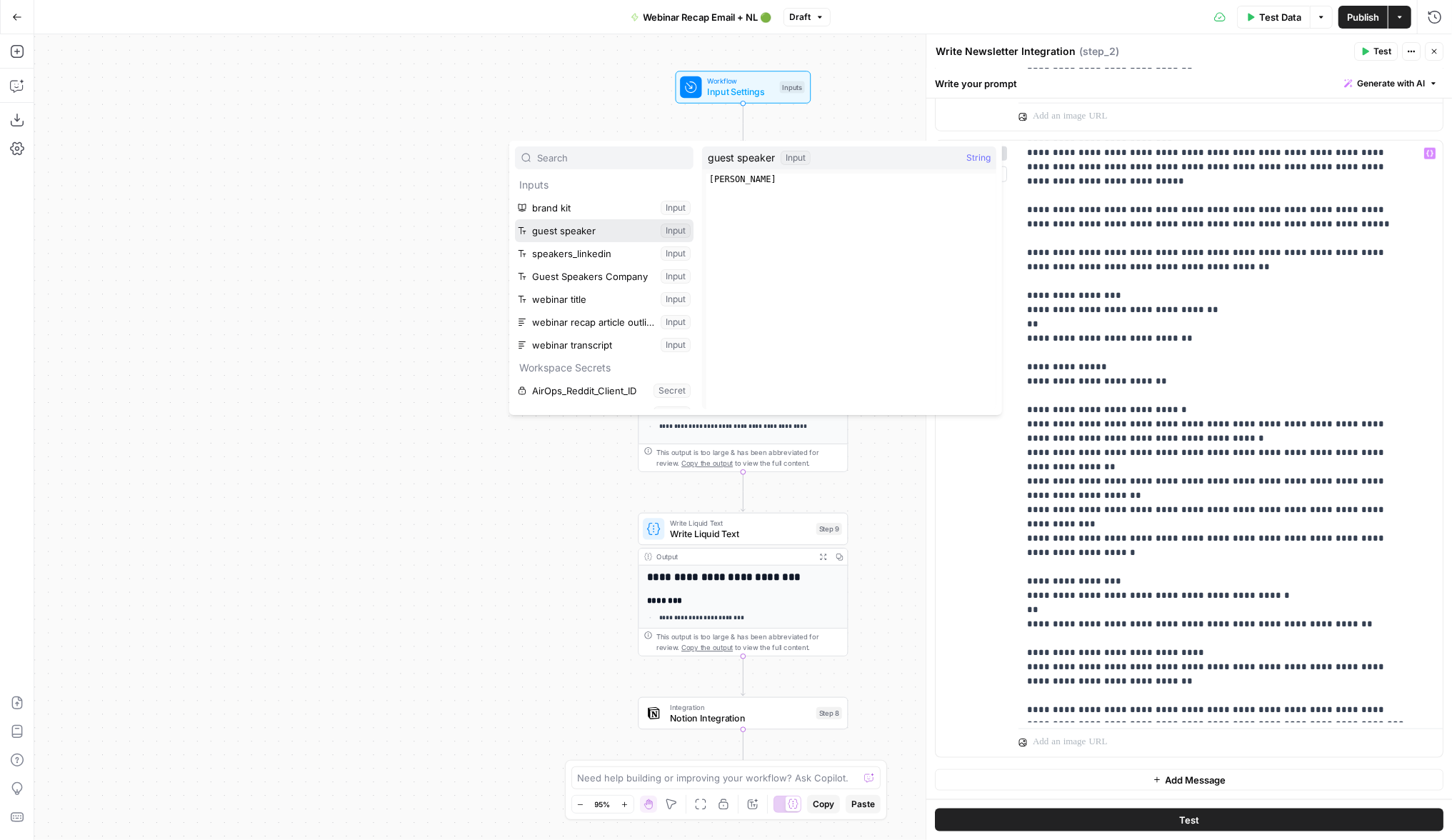
click at [601, 229] on button "Select variable guest speaker" at bounding box center [604, 230] width 179 height 23
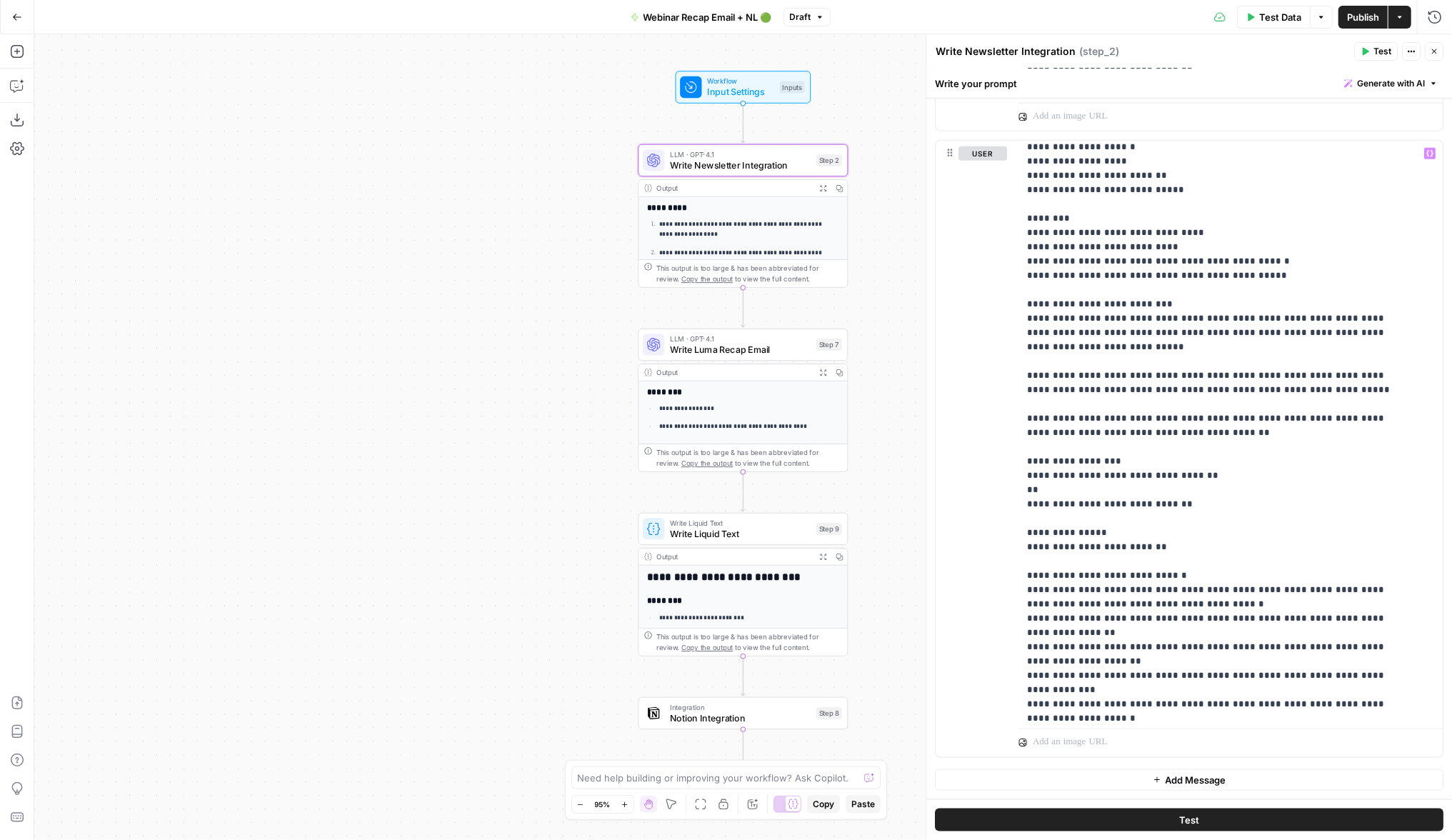
scroll to position [437, 0]
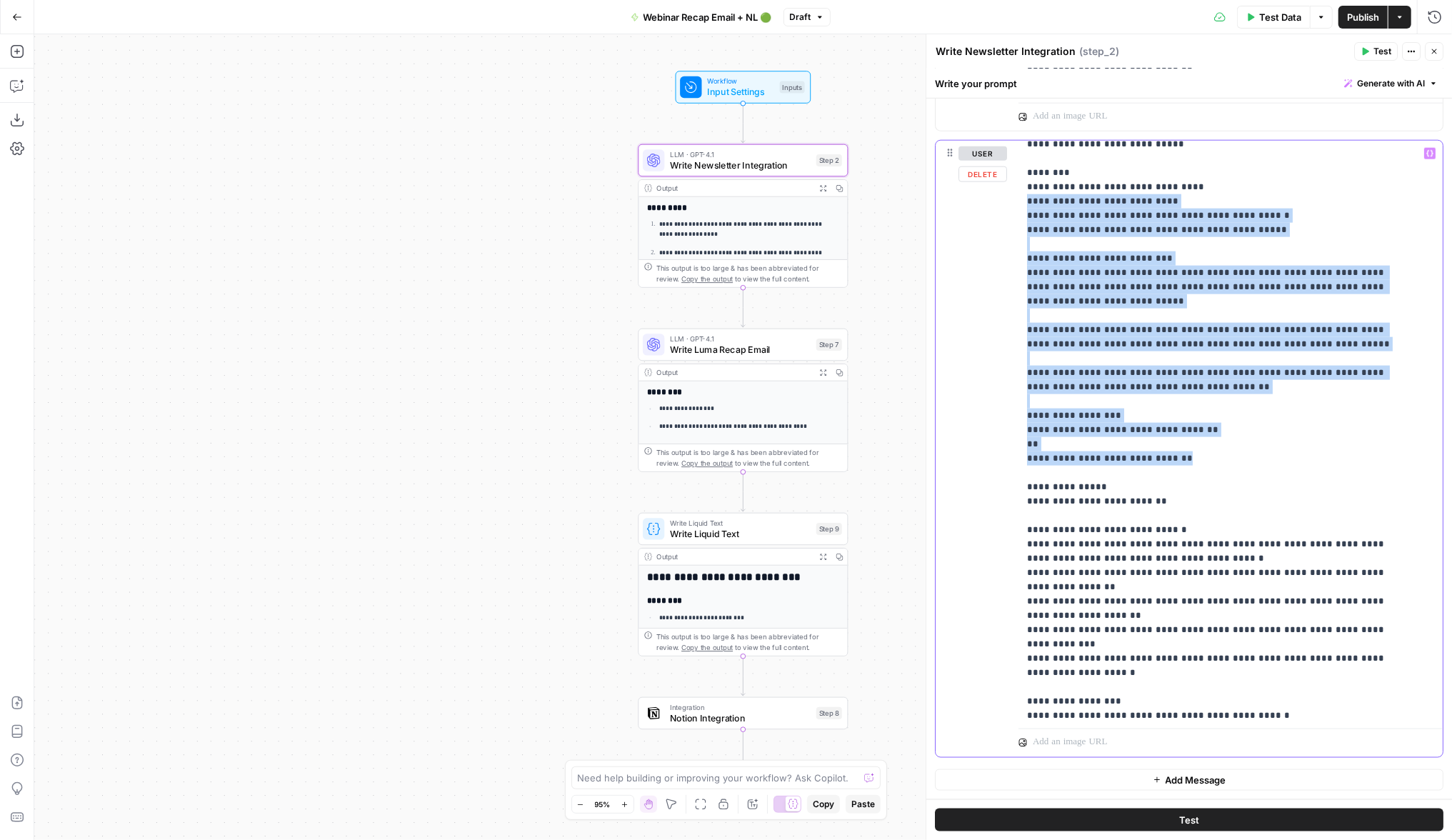
drag, startPoint x: 1187, startPoint y: 448, endPoint x: 1017, endPoint y: 180, distance: 317.4
click at [1017, 180] on div "**********" at bounding box center [1188, 448] width 507 height 616
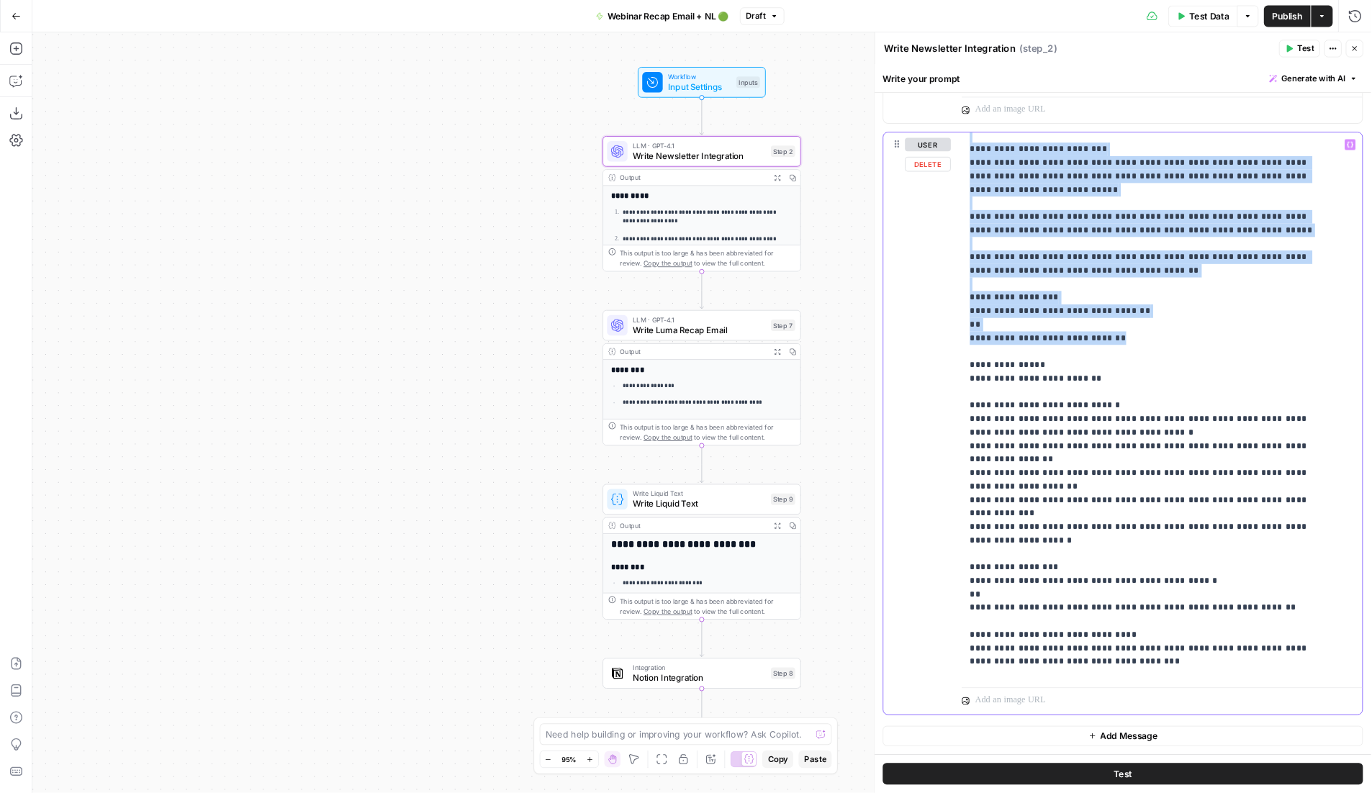
scroll to position [562, 0]
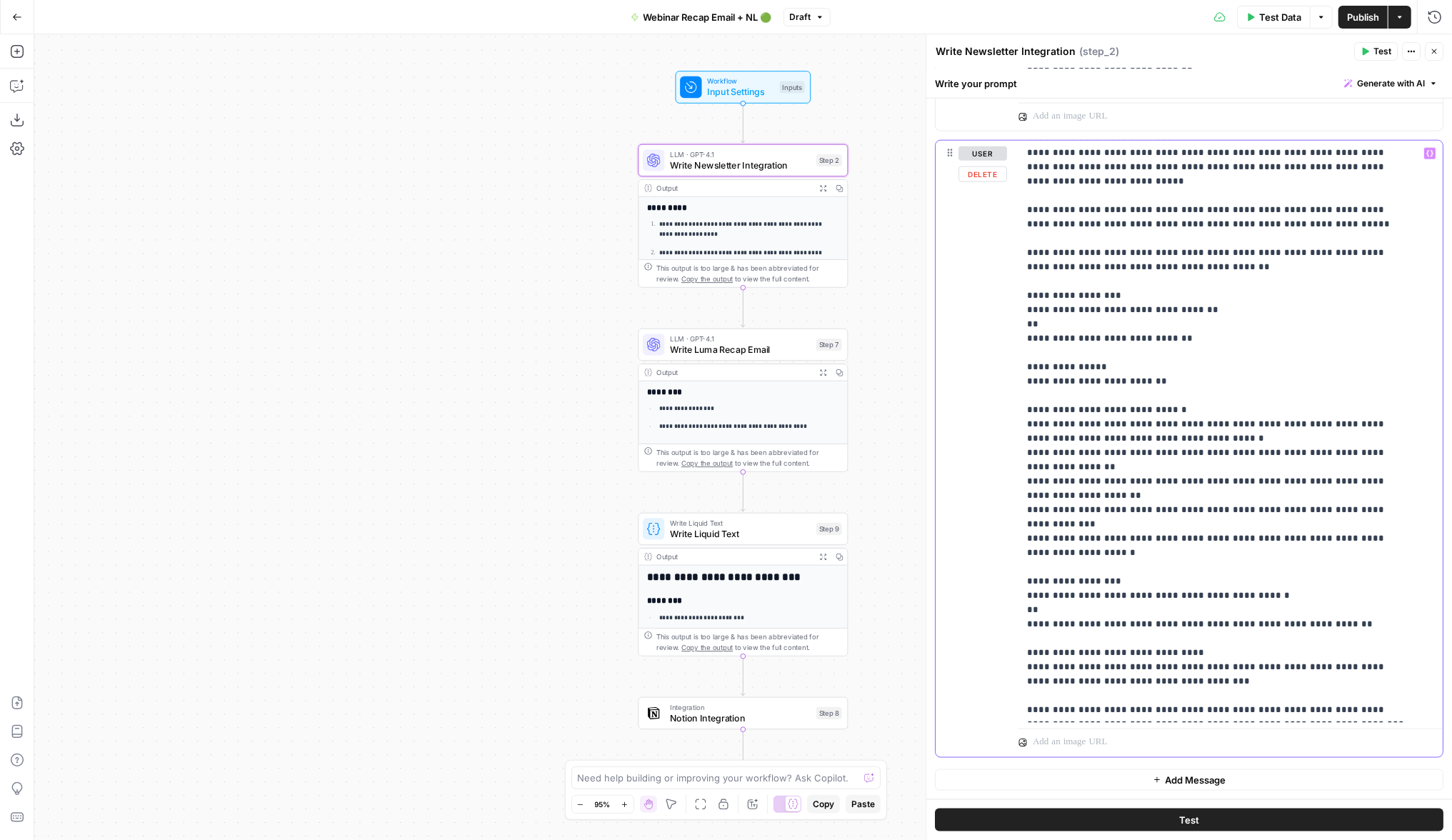
click at [1346, 527] on p "**********" at bounding box center [1215, 153] width 378 height 1129
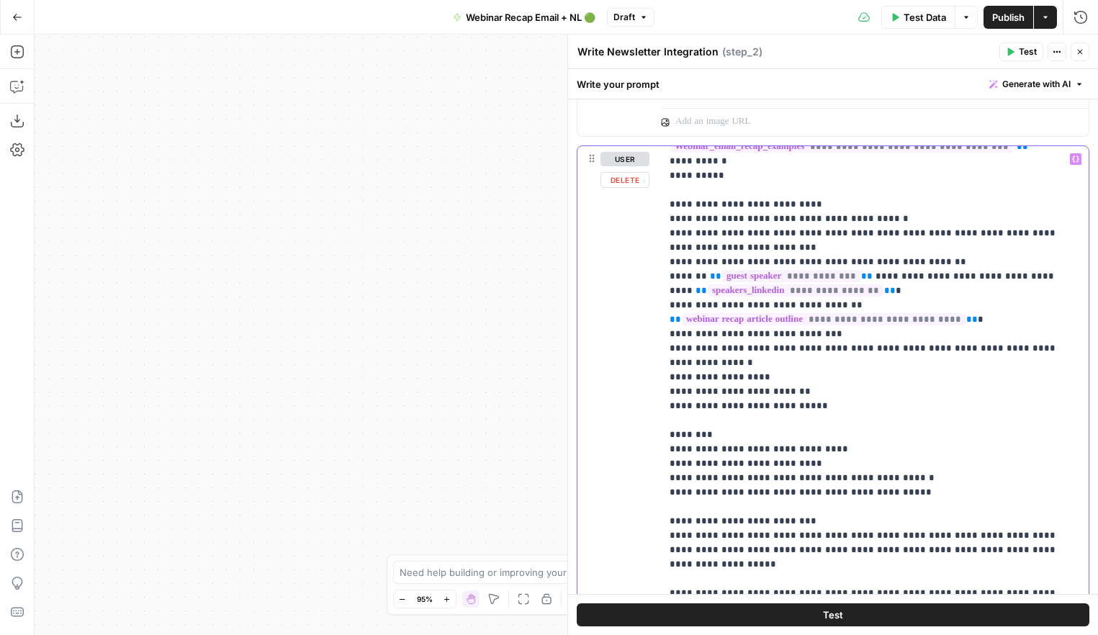
scroll to position [186, 0]
click at [743, 218] on p "**********" at bounding box center [864, 527] width 389 height 1123
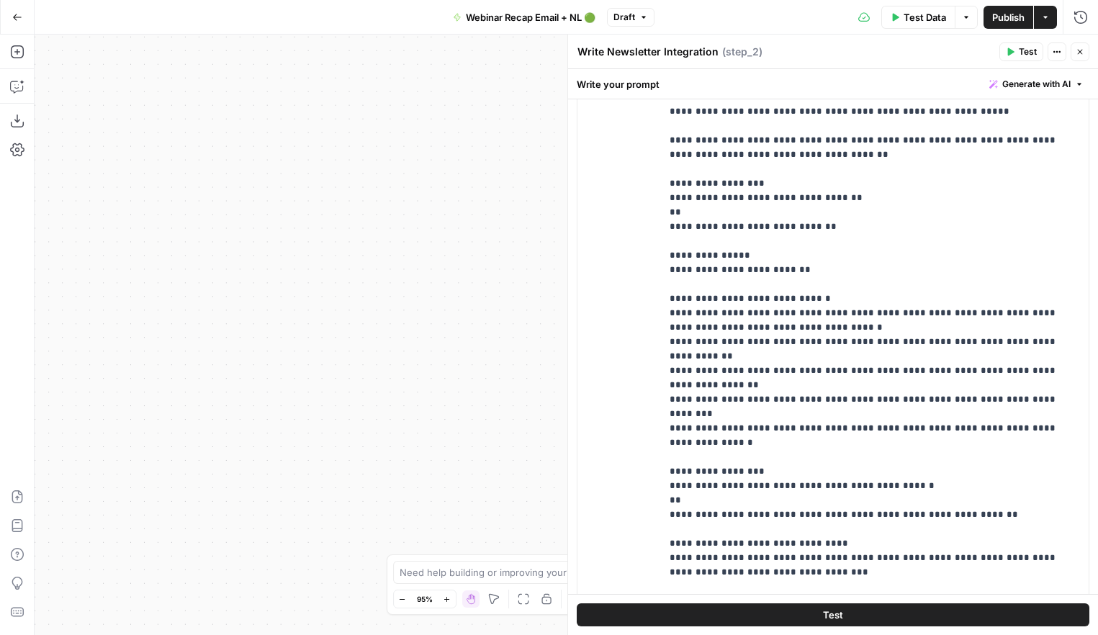
scroll to position [1527, 0]
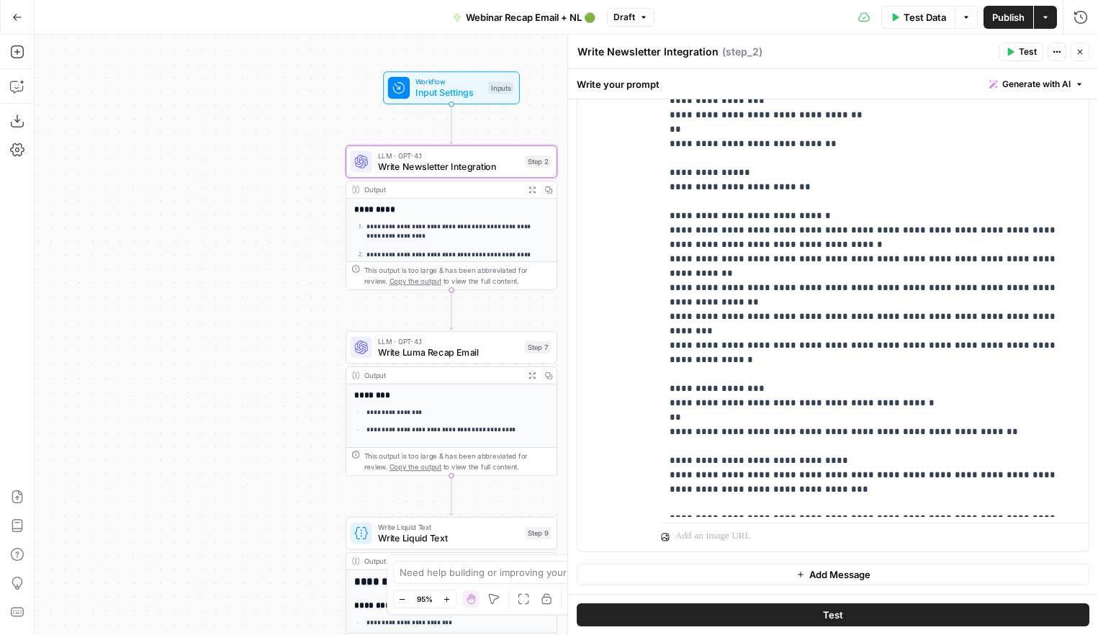
click at [688, 610] on button "Test" at bounding box center [833, 614] width 513 height 23
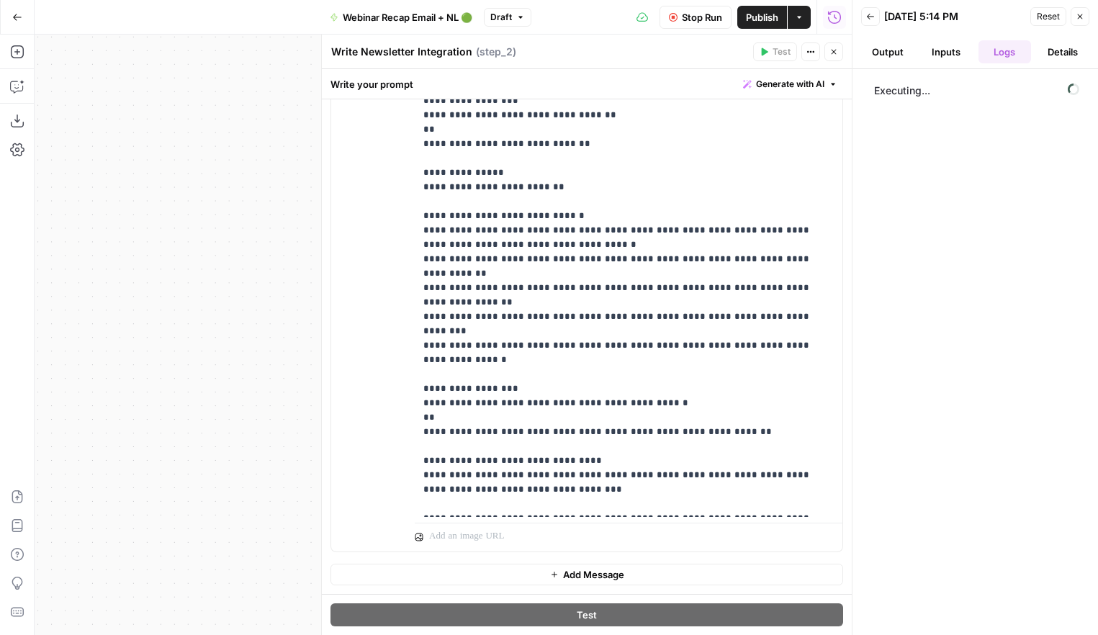
click at [839, 50] on button "Close" at bounding box center [833, 51] width 19 height 19
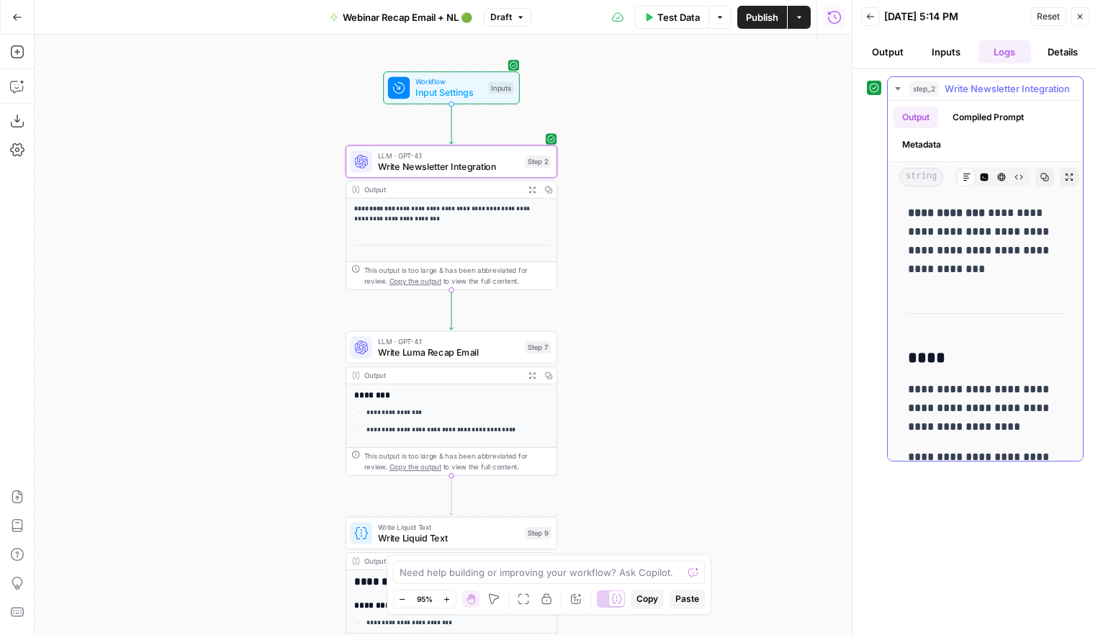
click at [1065, 178] on icon "button" at bounding box center [1069, 177] width 9 height 9
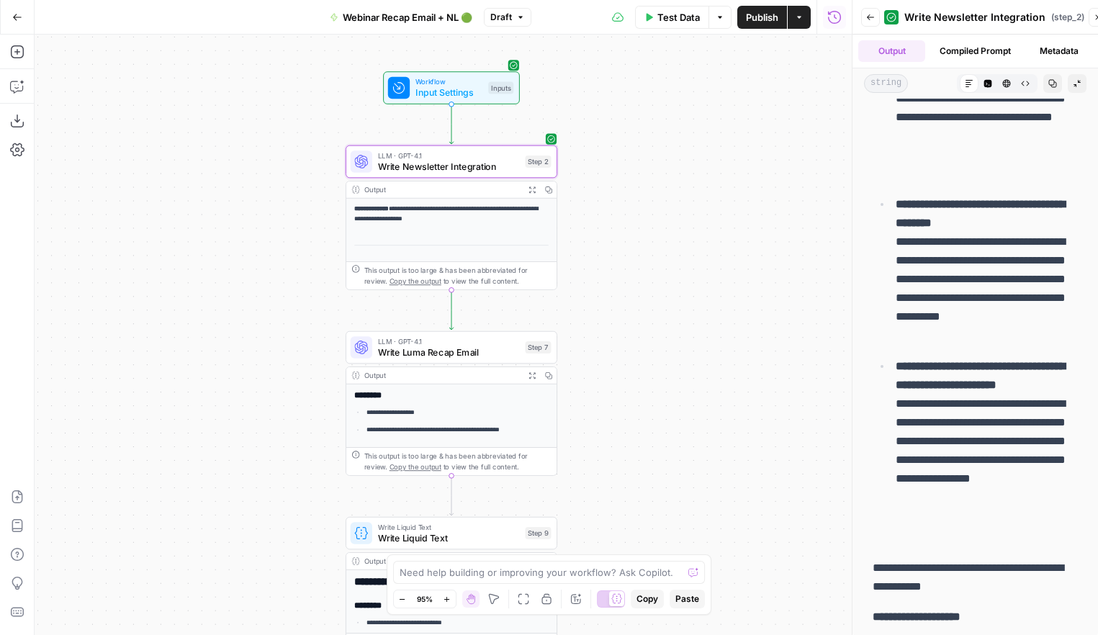
scroll to position [1064, 0]
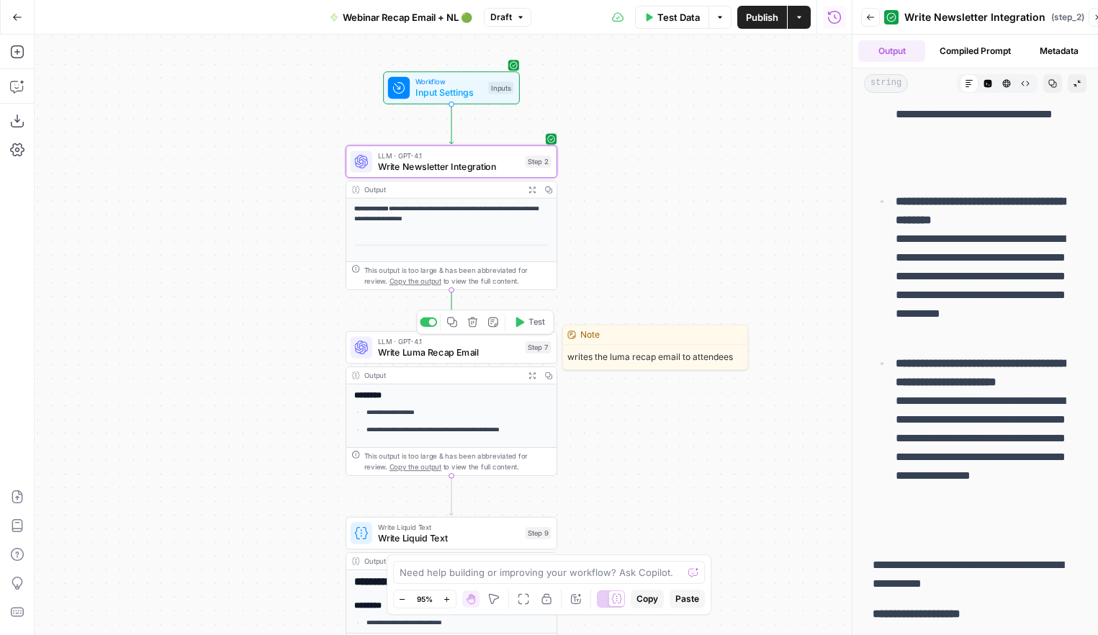
click at [467, 356] on span "Write Luma Recap Email" at bounding box center [449, 353] width 142 height 14
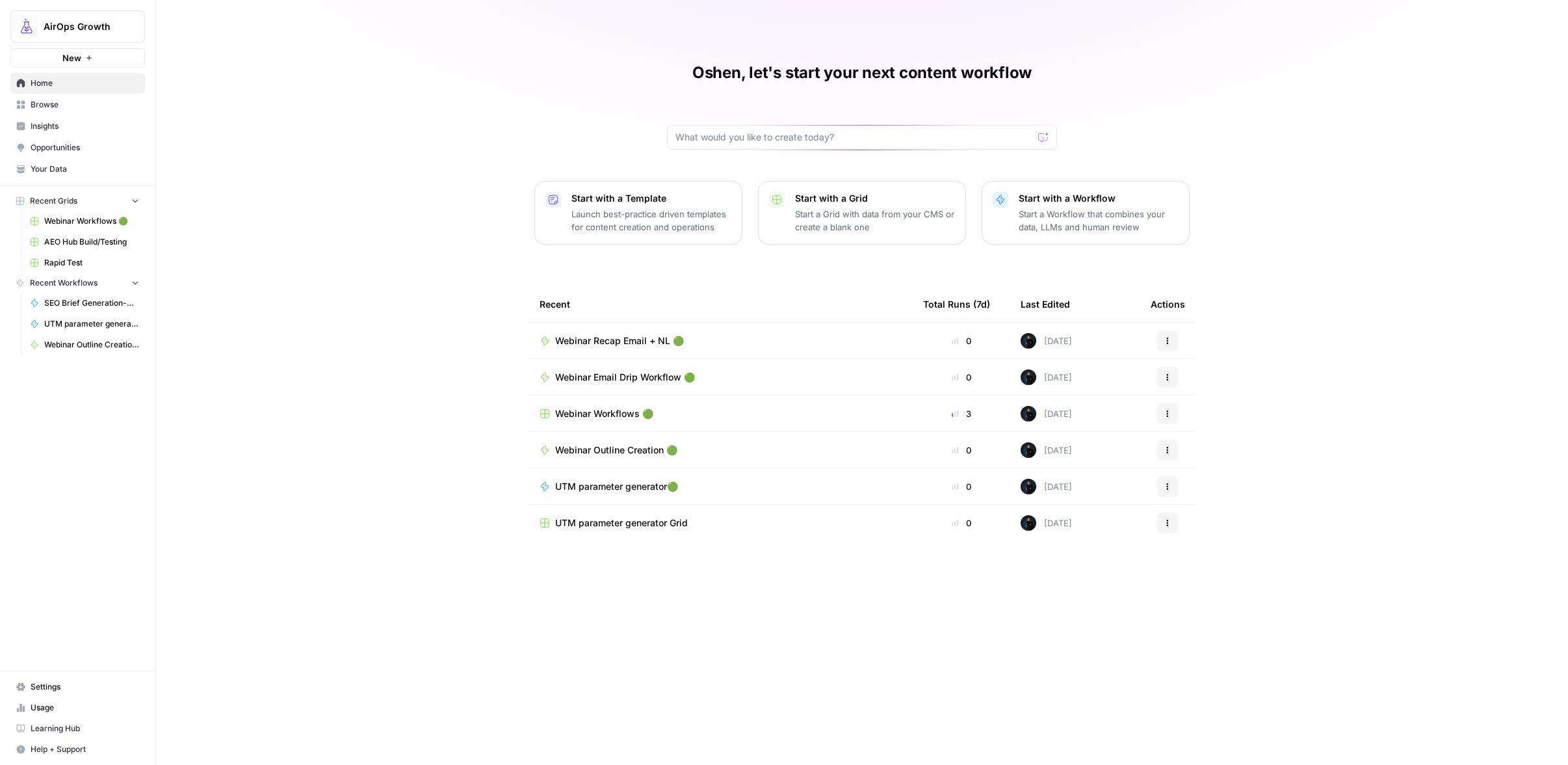
click at [27, 127] on link "Insights" at bounding box center [78, 126] width 135 height 21
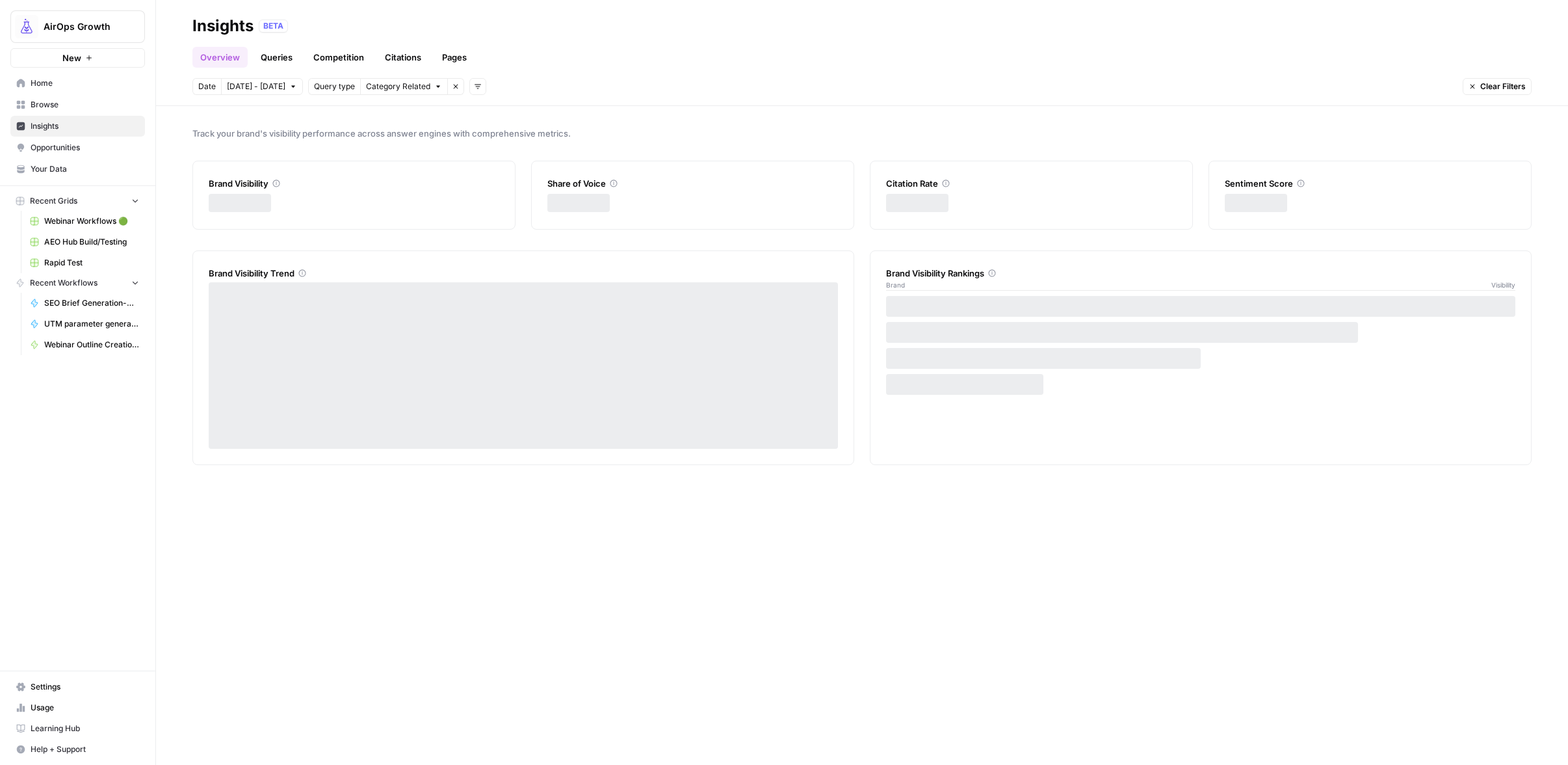
click at [384, 87] on span "Category Related" at bounding box center [397, 86] width 64 height 12
click at [382, 108] on button "Brand Related" at bounding box center [403, 116] width 97 height 18
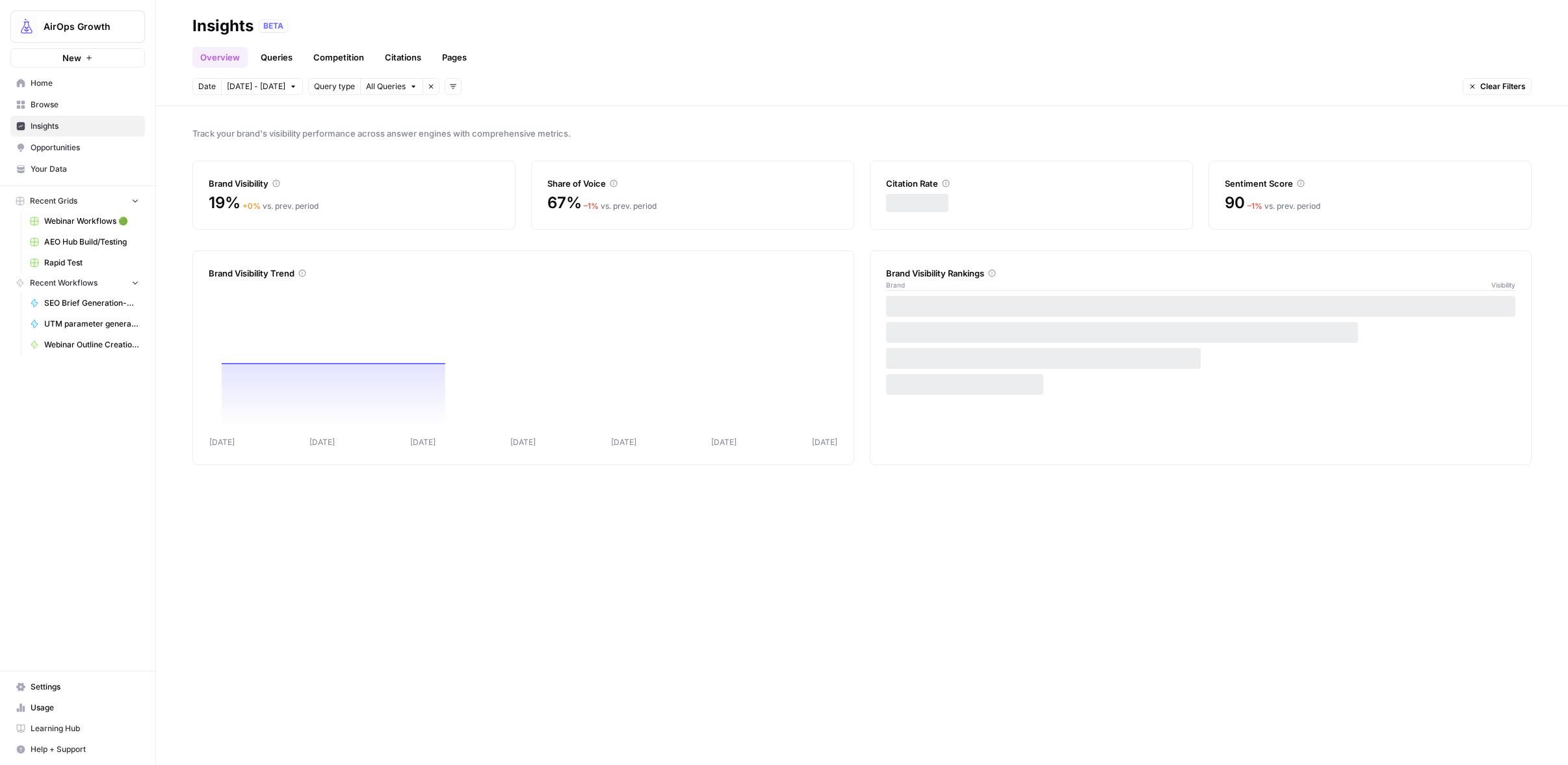
click at [427, 90] on icon "button" at bounding box center [431, 86] width 8 height 8
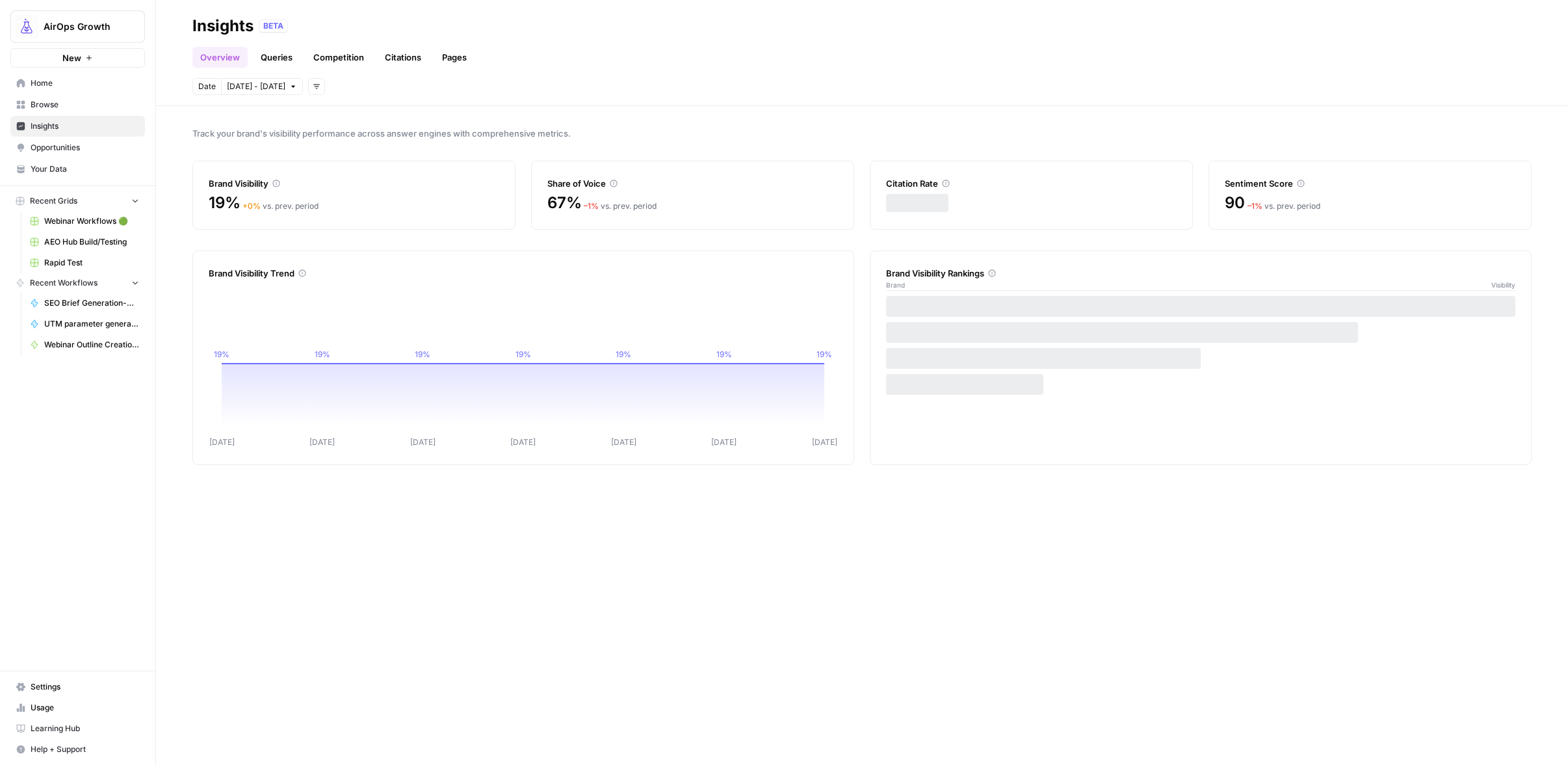
click at [312, 87] on icon "button" at bounding box center [316, 86] width 8 height 8
click at [347, 152] on span "Query Type" at bounding box center [329, 152] width 46 height 13
click at [385, 91] on span "Select query type" at bounding box center [398, 86] width 65 height 12
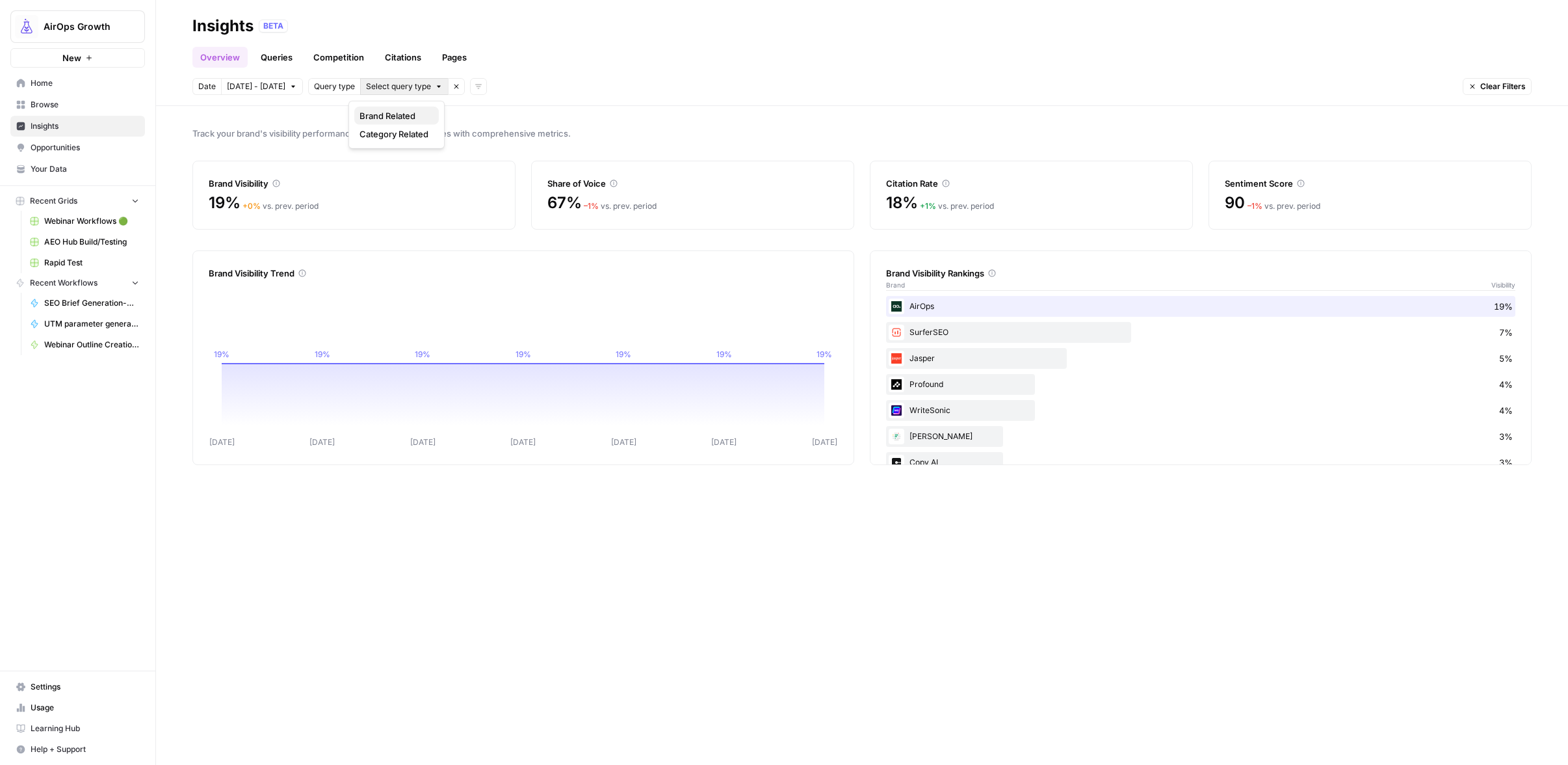
click at [385, 118] on span "Brand Related" at bounding box center [394, 116] width 69 height 13
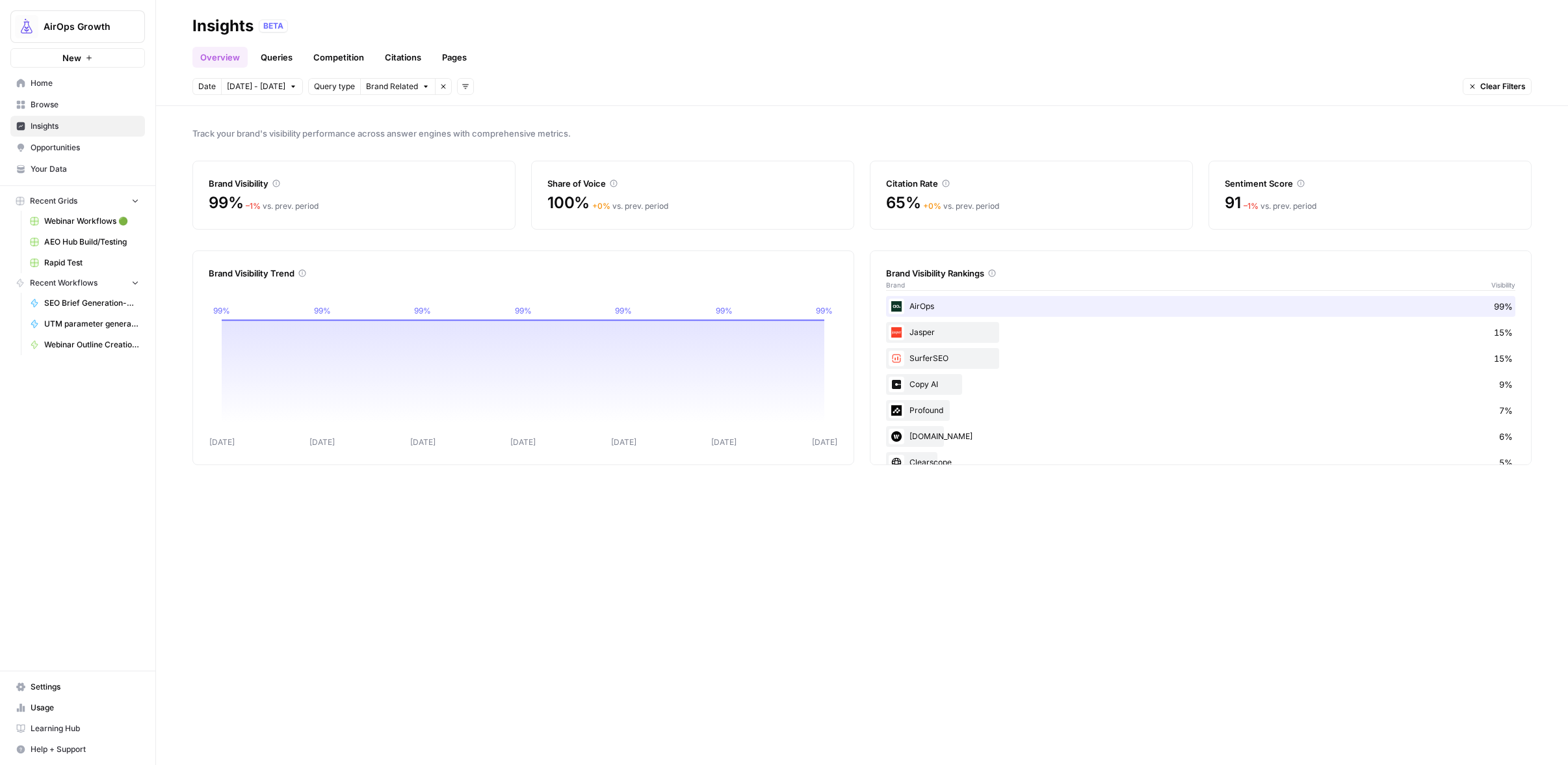
click at [369, 87] on span "Brand Related" at bounding box center [392, 86] width 52 height 12
click at [384, 135] on span "Category Related" at bounding box center [394, 134] width 69 height 13
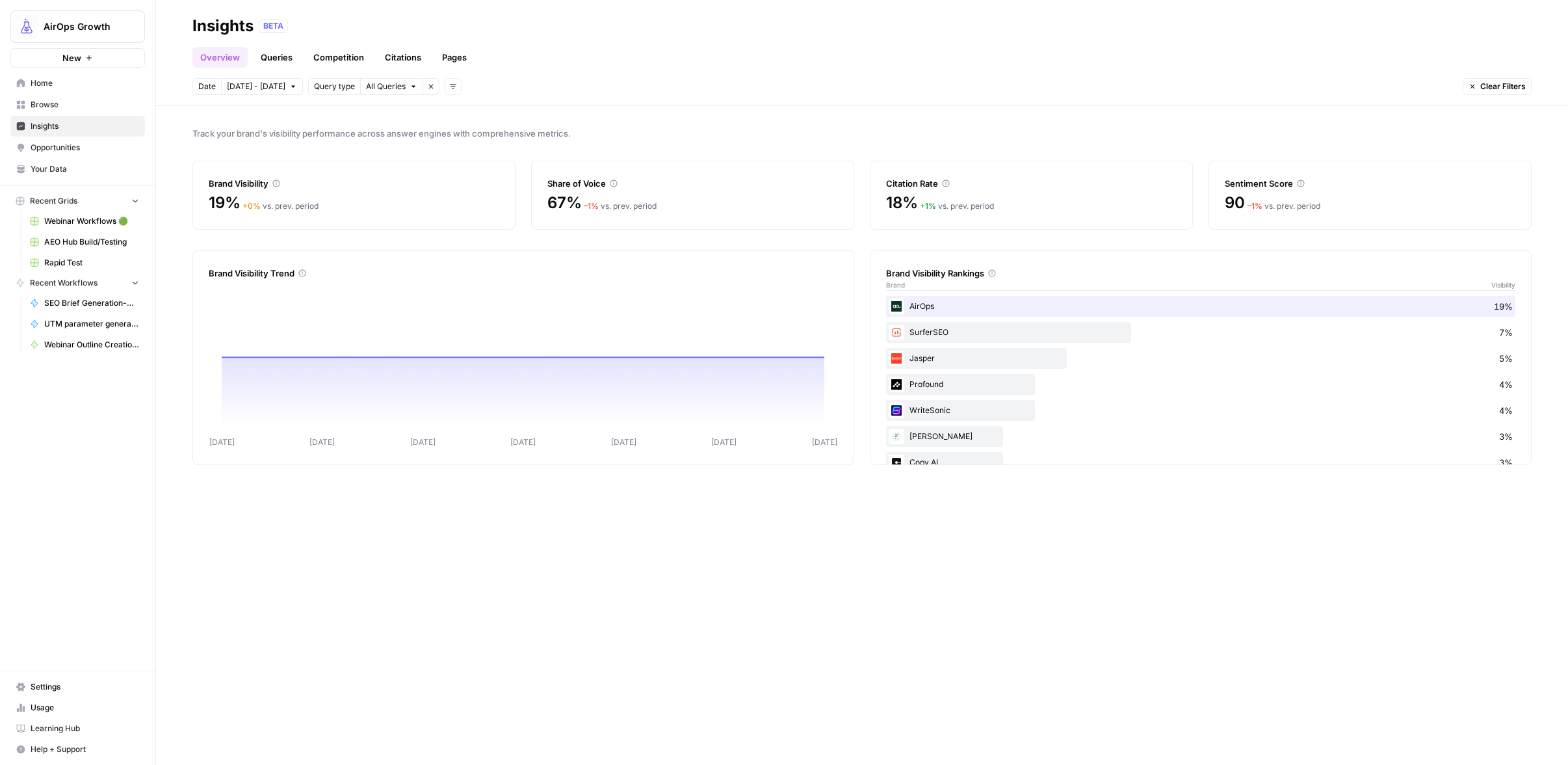
click at [373, 86] on span "All Queries" at bounding box center [385, 86] width 40 height 12
click at [374, 114] on span "Brand Related" at bounding box center [394, 116] width 69 height 13
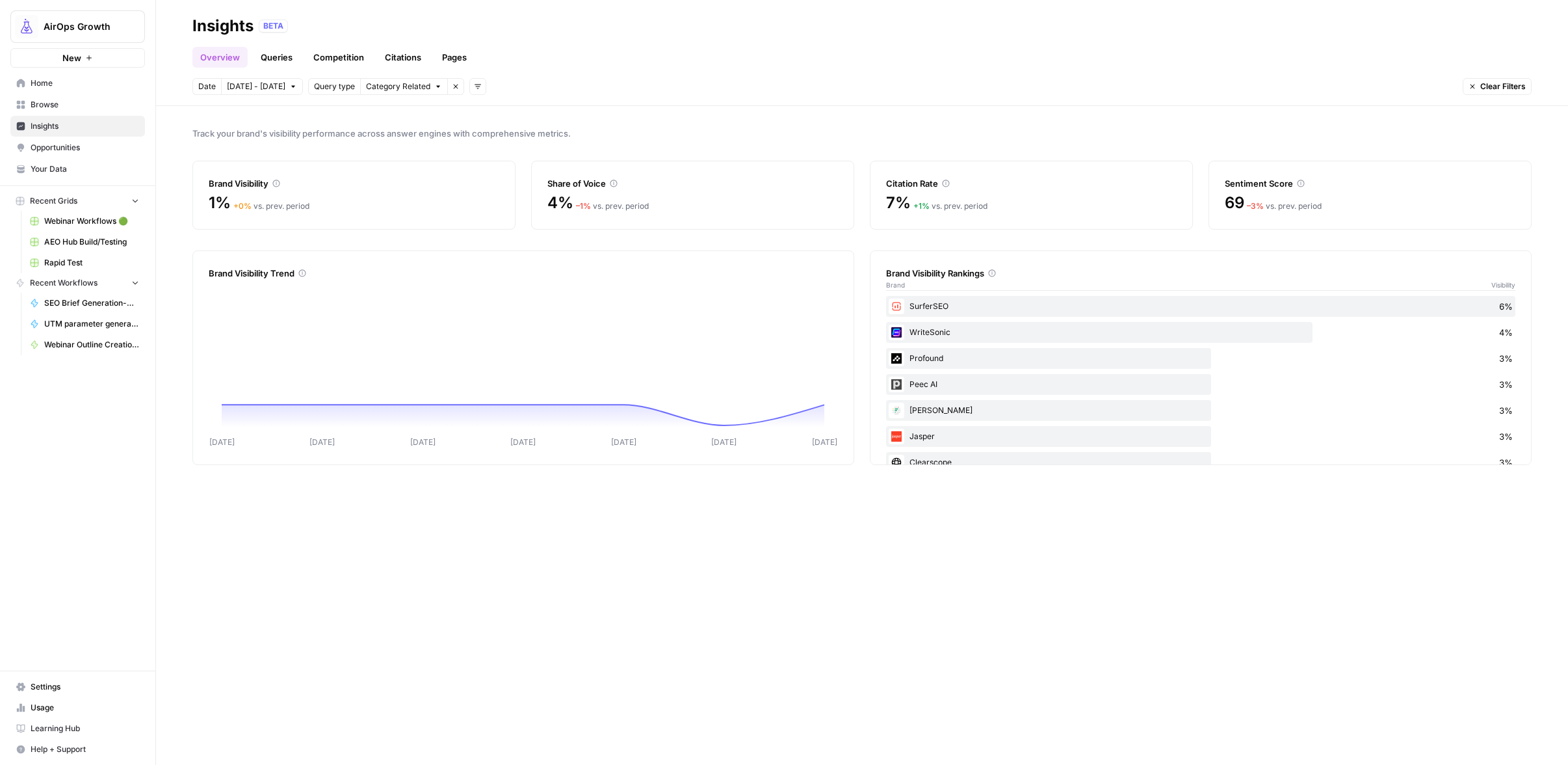
click at [375, 88] on span "Category Related" at bounding box center [397, 86] width 64 height 12
click at [376, 132] on span "Category Related" at bounding box center [394, 134] width 69 height 13
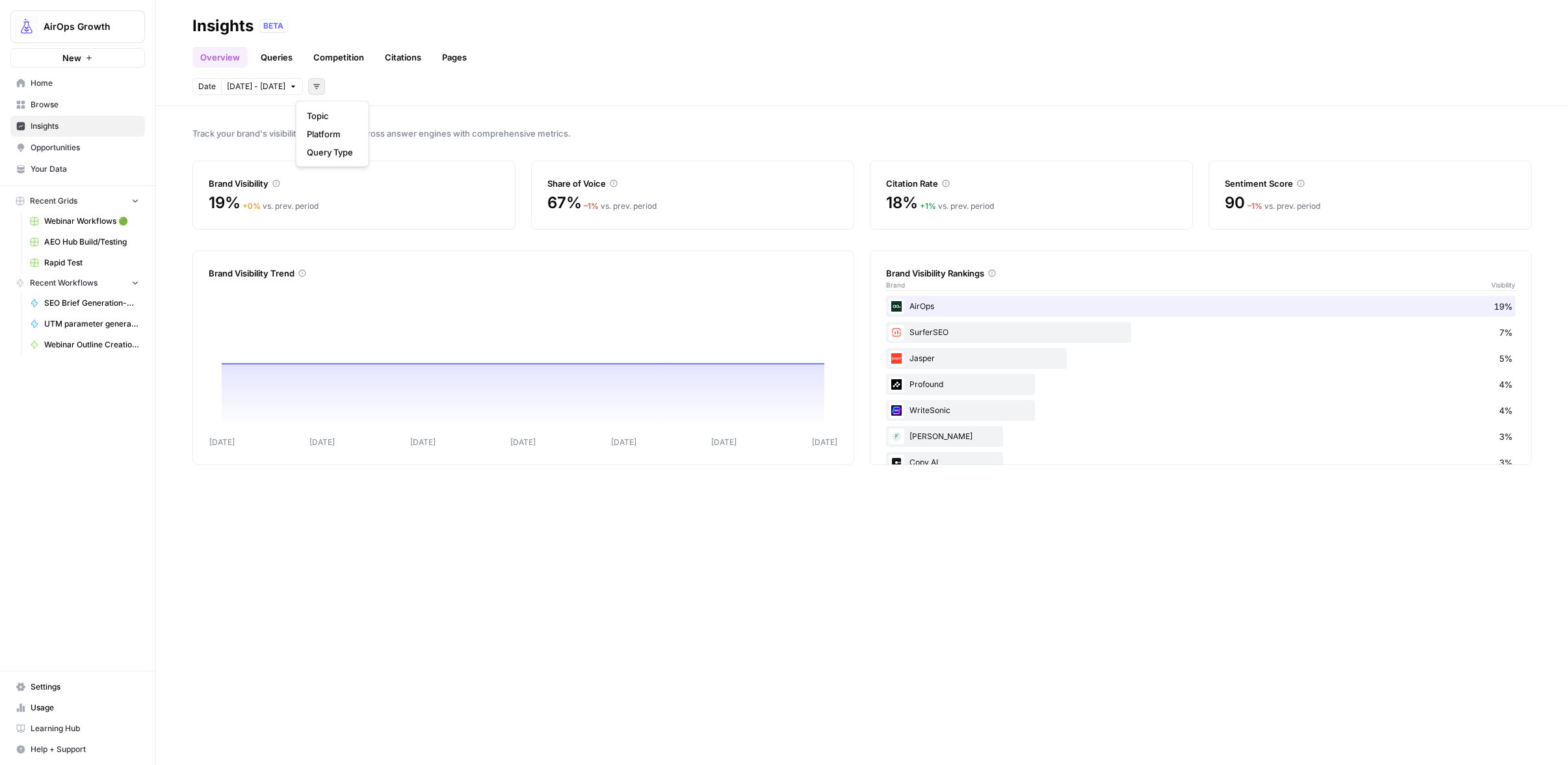
drag, startPoint x: 303, startPoint y: 87, endPoint x: 315, endPoint y: 96, distance: 15.0
click at [312, 87] on icon "button" at bounding box center [316, 86] width 8 height 8
click at [345, 154] on span "Query Type" at bounding box center [329, 152] width 46 height 13
drag, startPoint x: 380, startPoint y: 72, endPoint x: 378, endPoint y: 80, distance: 8.2
click at [380, 73] on header "Insights BETA Overview Queries Competition Citations Pages Date Oct 1 - Oct 7 Q…" at bounding box center [862, 52] width 1412 height 106
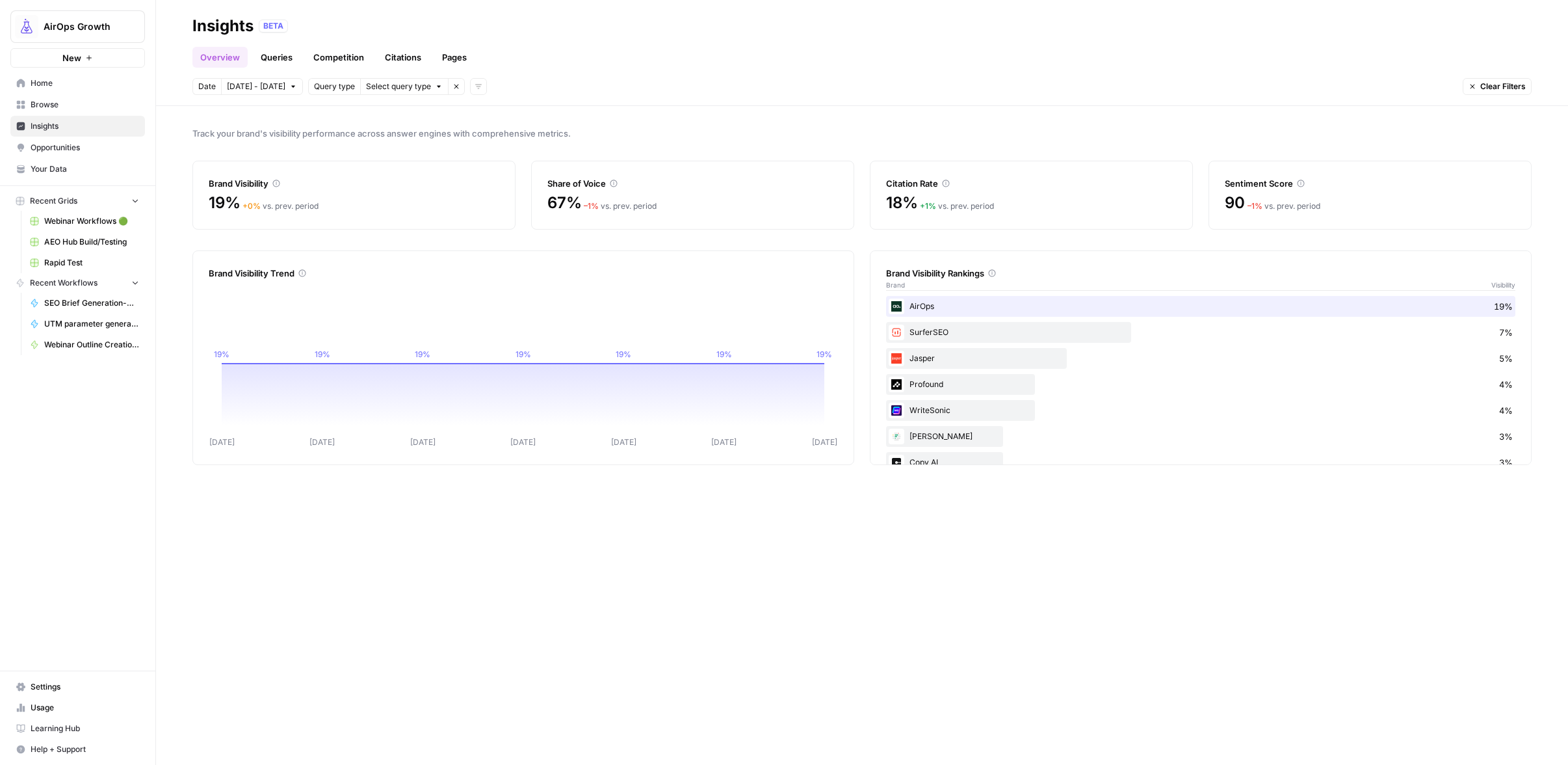
click at [376, 89] on span "Select query type" at bounding box center [398, 86] width 65 height 12
click at [381, 113] on span "Brand Related" at bounding box center [394, 116] width 69 height 13
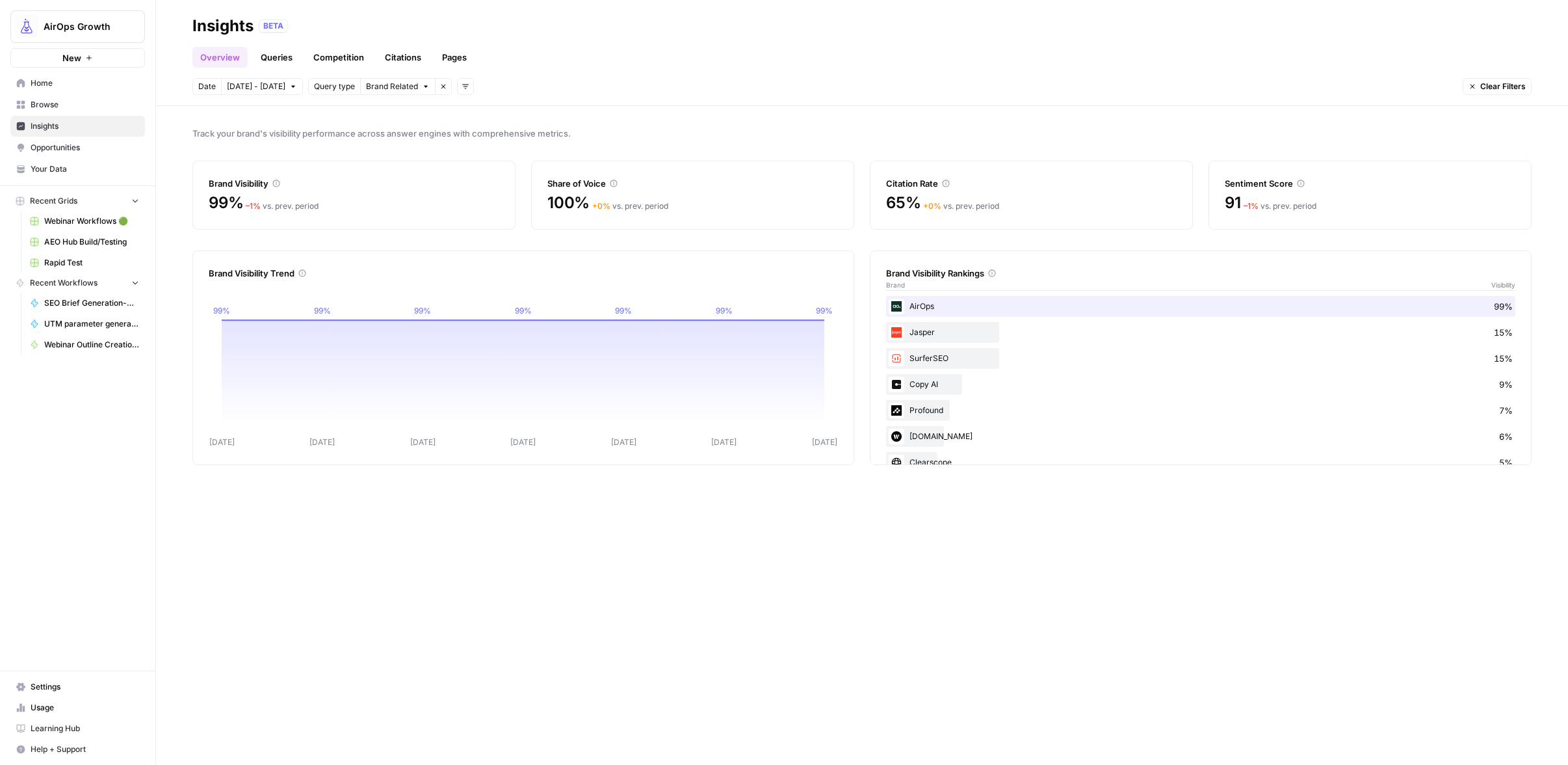
click at [440, 87] on icon "button" at bounding box center [443, 86] width 8 height 8
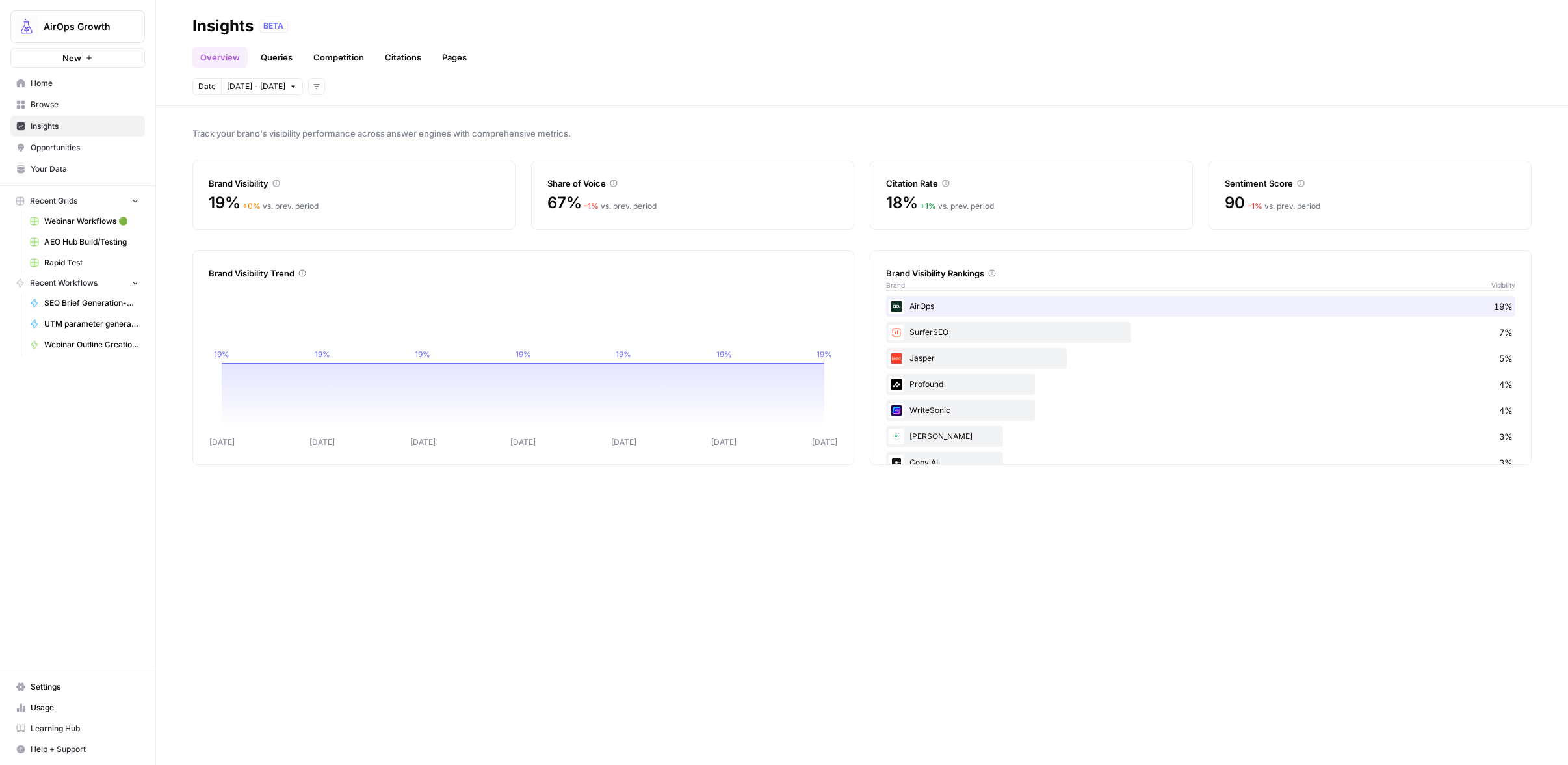
click at [36, 135] on link "Insights" at bounding box center [78, 126] width 135 height 21
click at [40, 107] on span "Browse" at bounding box center [85, 104] width 108 height 12
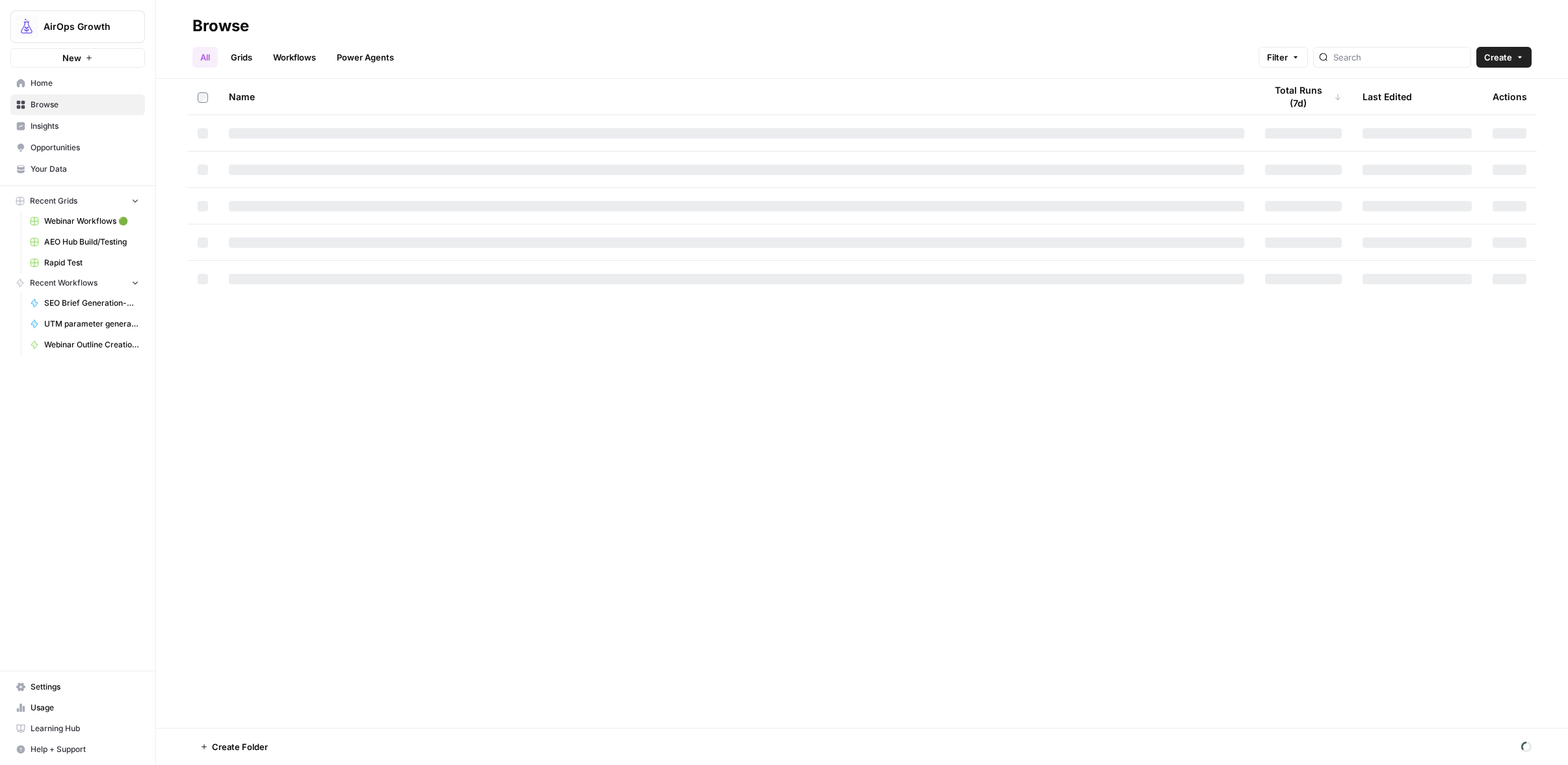
click at [39, 125] on span "Insights" at bounding box center [85, 126] width 108 height 12
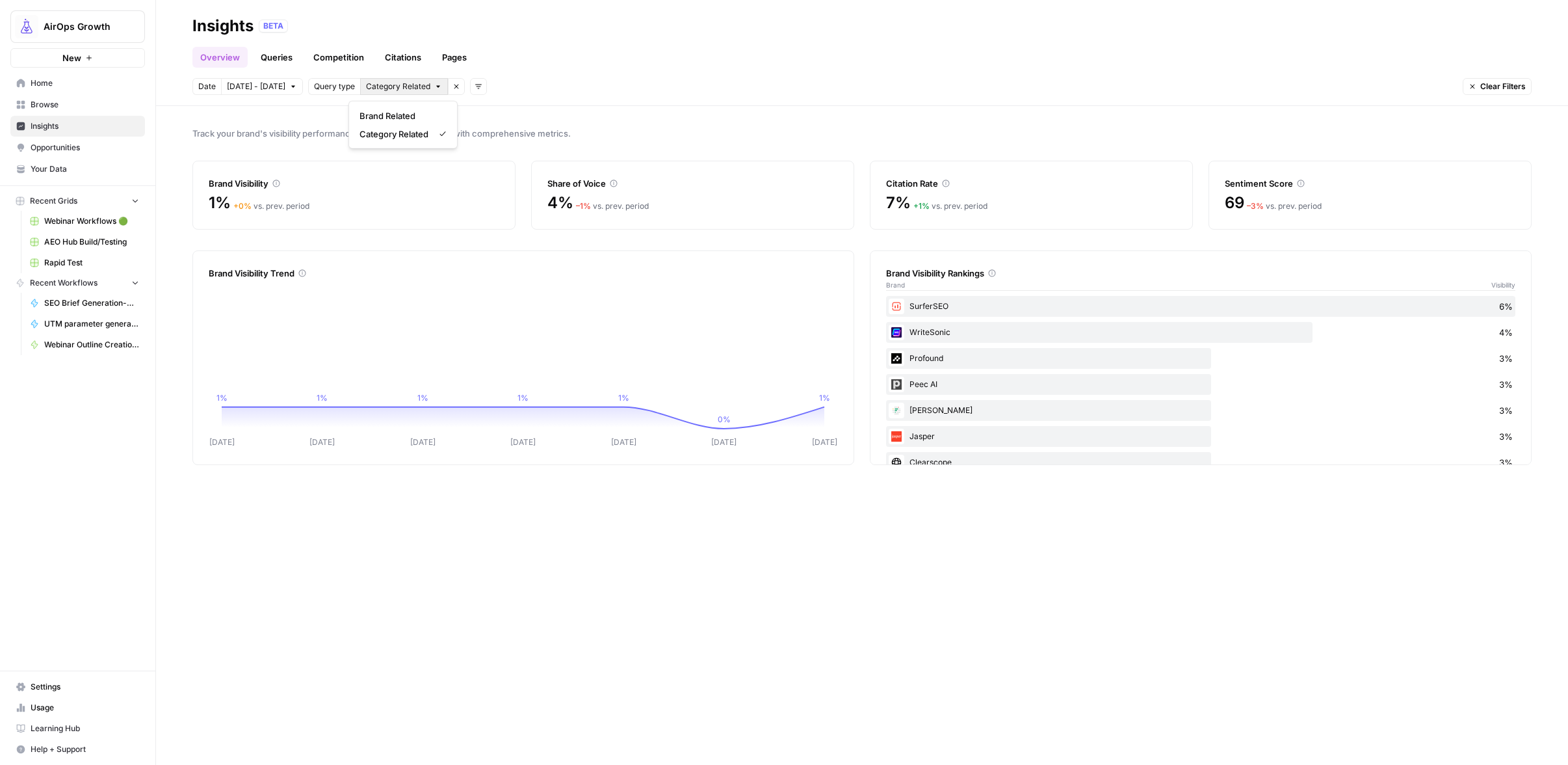
click at [401, 86] on span "Category Related" at bounding box center [397, 86] width 64 height 12
click at [403, 113] on span "Brand Related" at bounding box center [400, 116] width 82 height 13
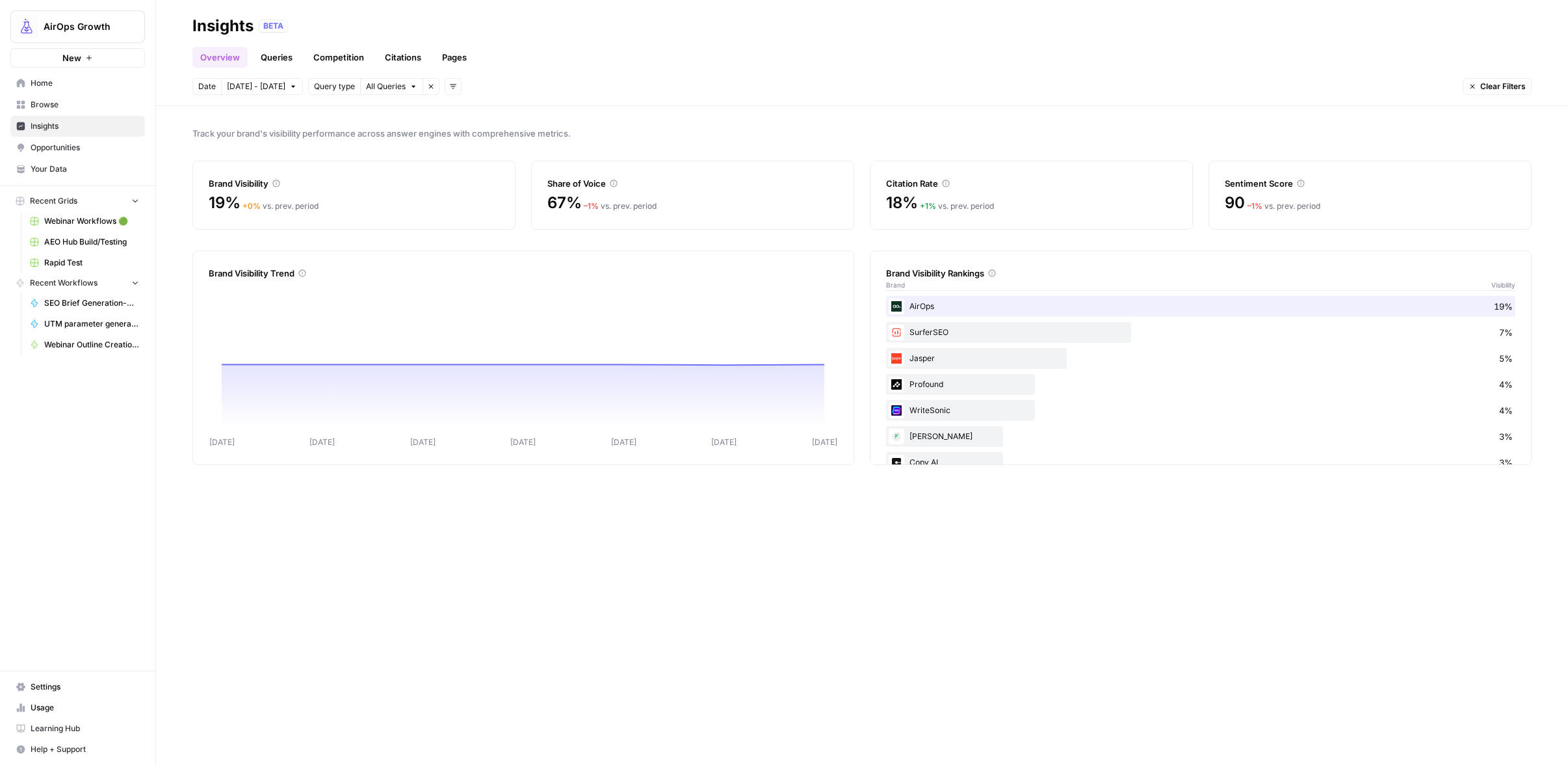
click at [382, 89] on span "All Queries" at bounding box center [385, 86] width 40 height 12
click at [378, 134] on span "Category Related" at bounding box center [394, 134] width 69 height 13
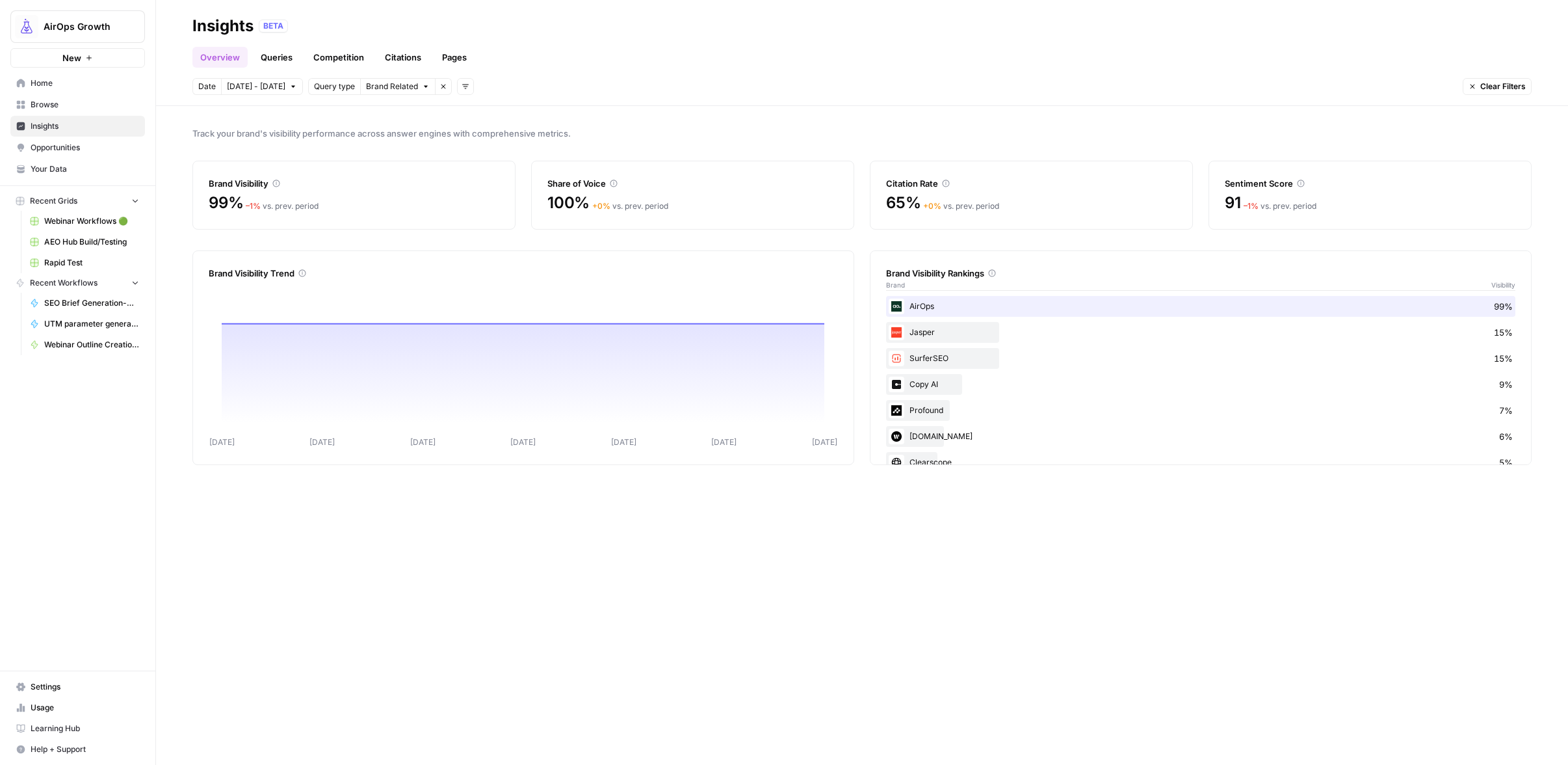
click at [376, 87] on span "Brand Related" at bounding box center [392, 86] width 52 height 12
click at [376, 137] on span "Category Related" at bounding box center [394, 134] width 69 height 13
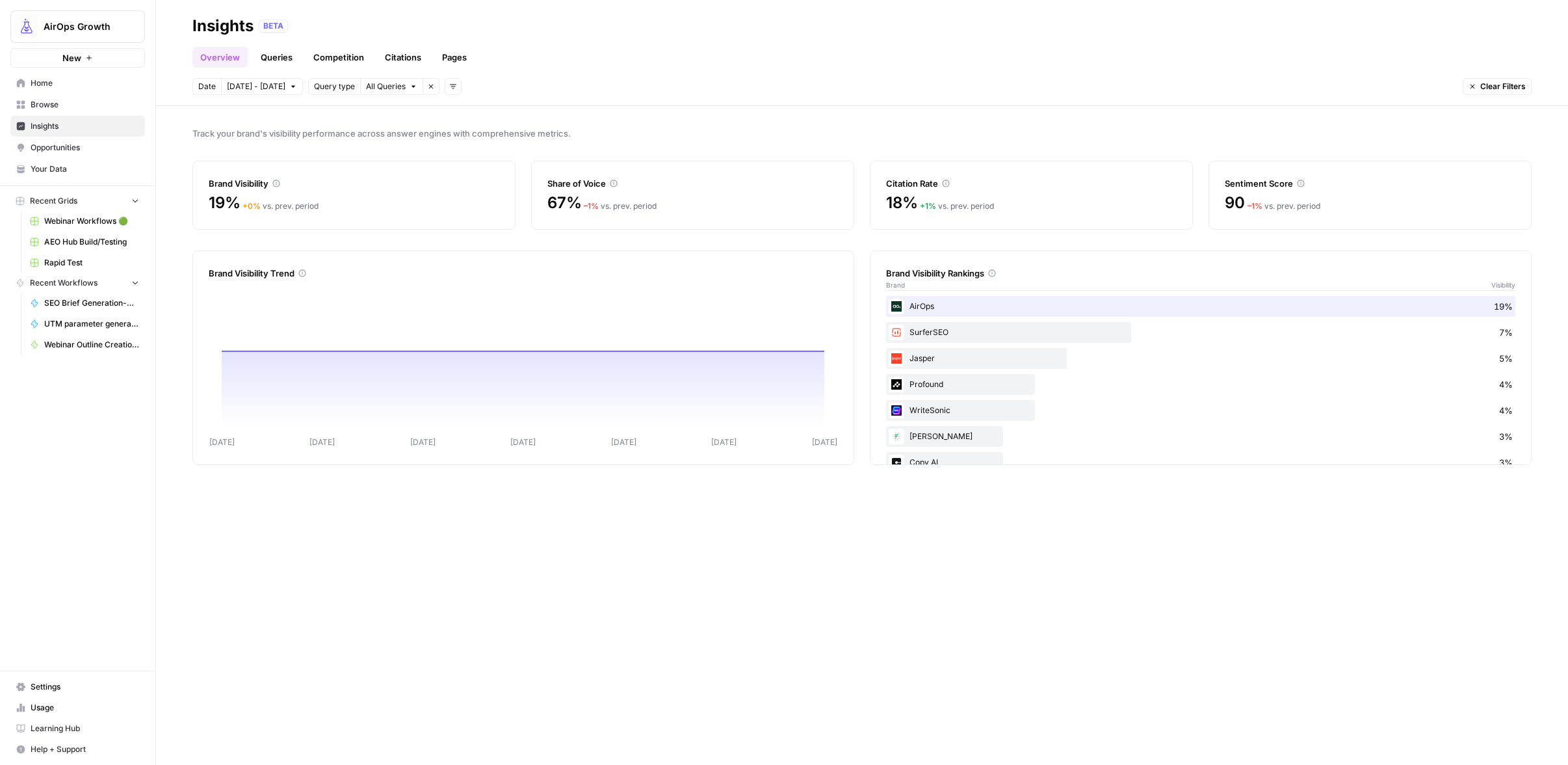
click at [329, 85] on span "Query type" at bounding box center [334, 86] width 41 height 12
click at [371, 91] on span "All Queries" at bounding box center [385, 86] width 40 height 12
click at [378, 119] on span "Brand Related" at bounding box center [394, 116] width 69 height 13
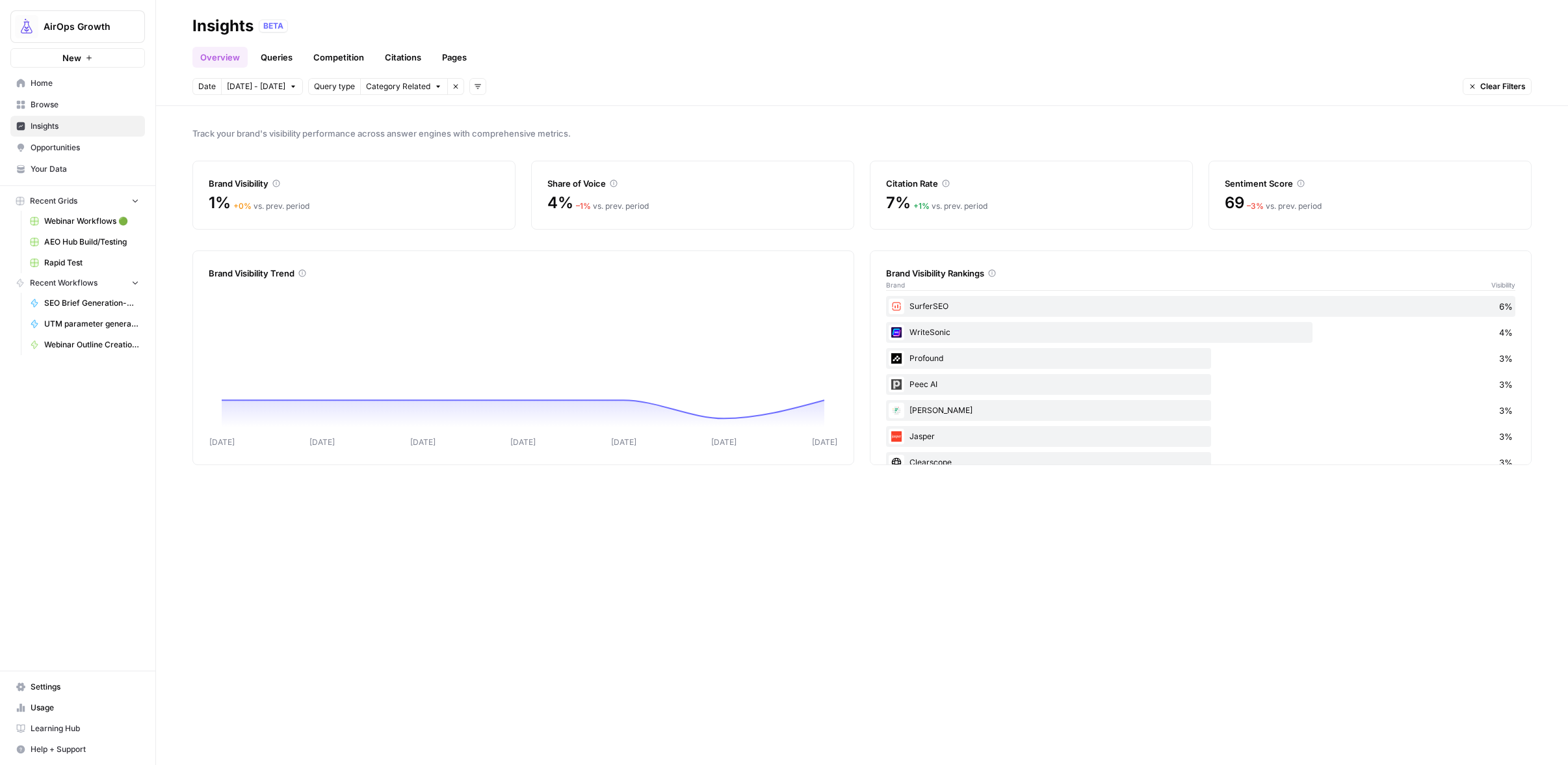
click at [376, 91] on span "Category Related" at bounding box center [397, 86] width 64 height 12
click at [378, 134] on span "Category Related" at bounding box center [394, 134] width 69 height 13
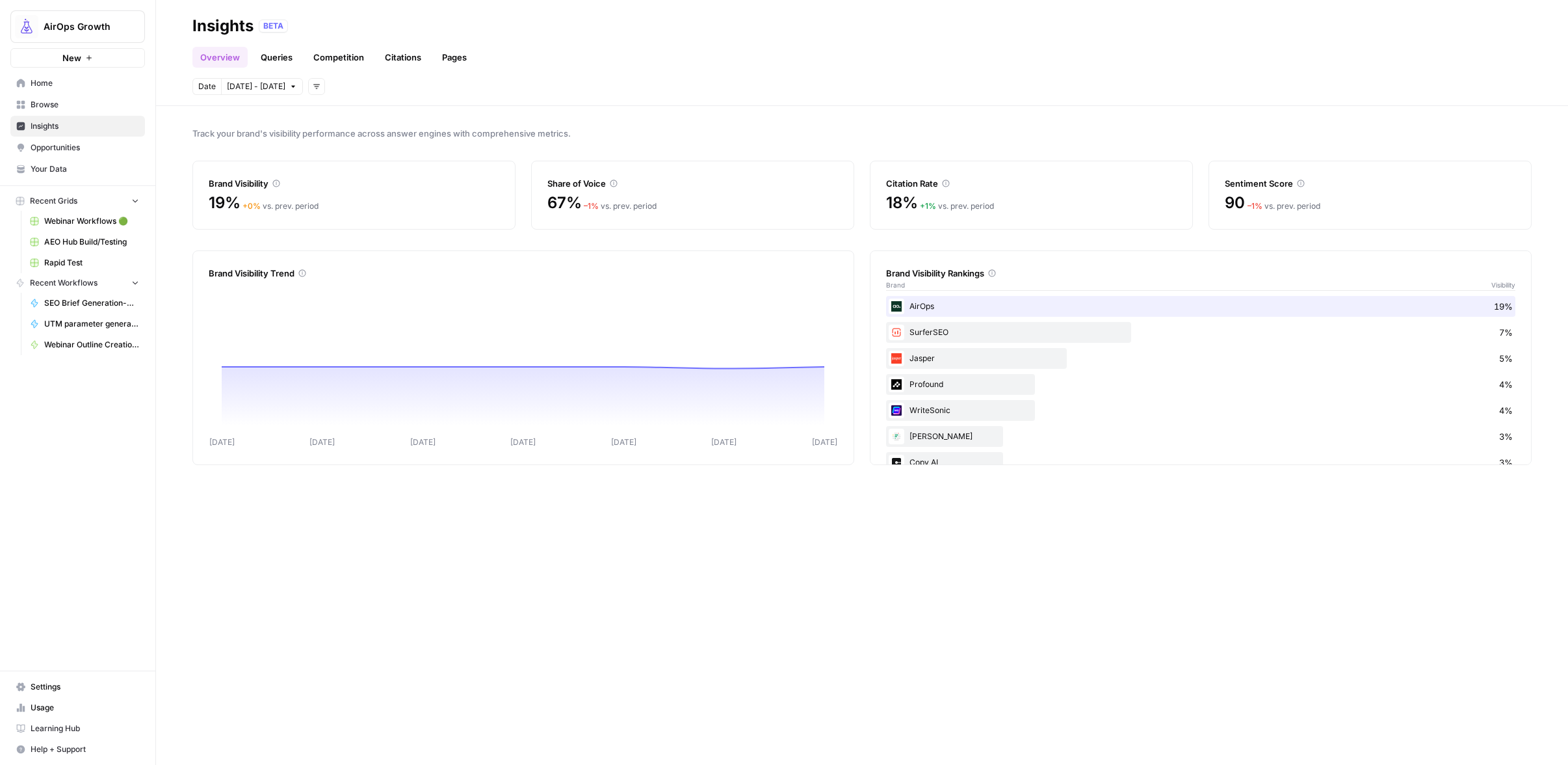
click at [314, 89] on div "Date Oct 1 - Oct 7 Add filters" at bounding box center [861, 86] width 1339 height 17
click at [312, 89] on icon "button" at bounding box center [316, 86] width 8 height 8
click at [336, 150] on span "Query Type" at bounding box center [329, 152] width 46 height 13
click at [367, 89] on span "Select query type" at bounding box center [398, 86] width 65 height 12
click at [371, 113] on span "Brand Related" at bounding box center [394, 116] width 69 height 13
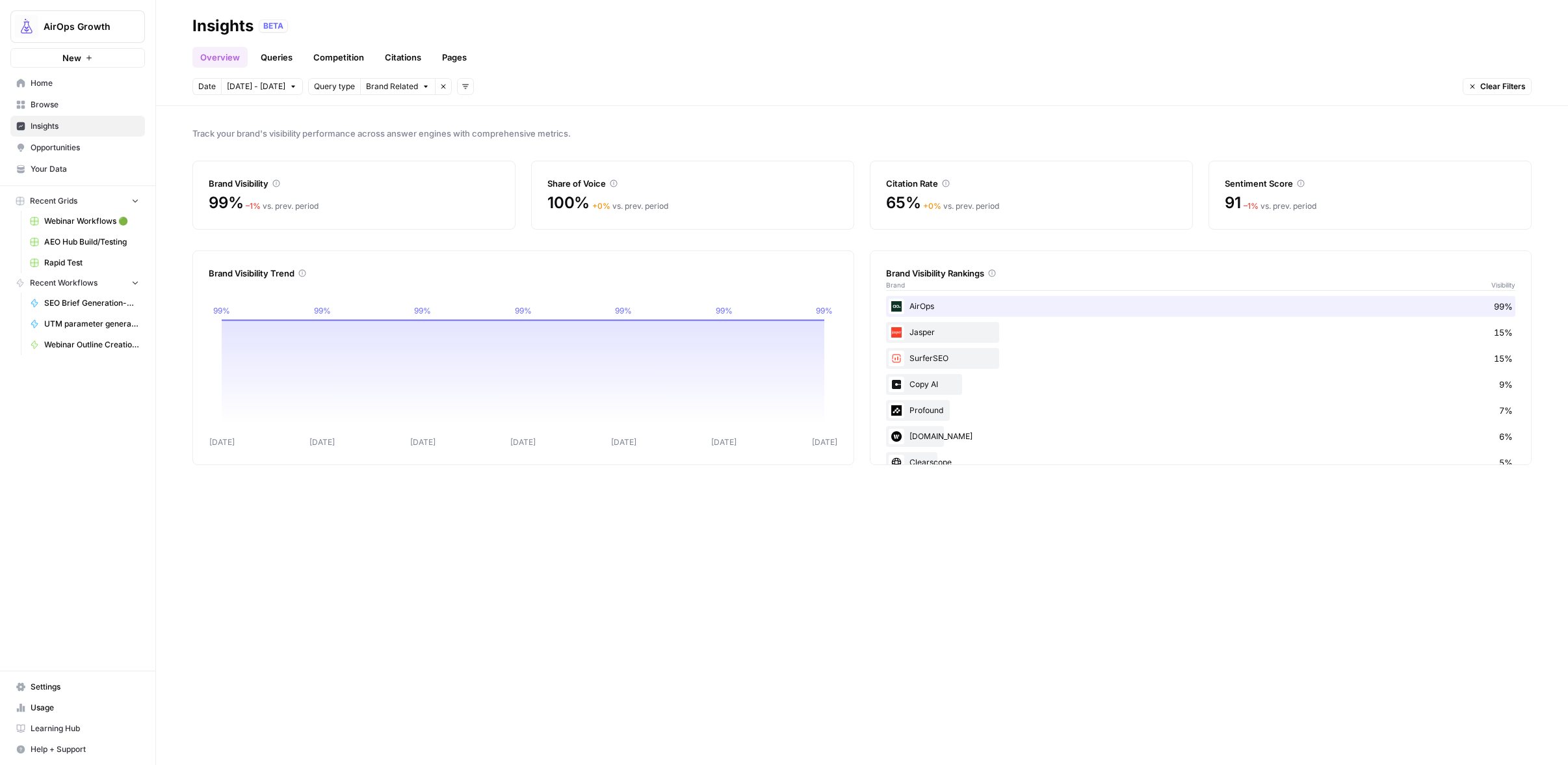
click at [374, 94] on button "Brand Related" at bounding box center [398, 86] width 76 height 17
click at [374, 116] on span "Brand Related" at bounding box center [387, 116] width 56 height 13
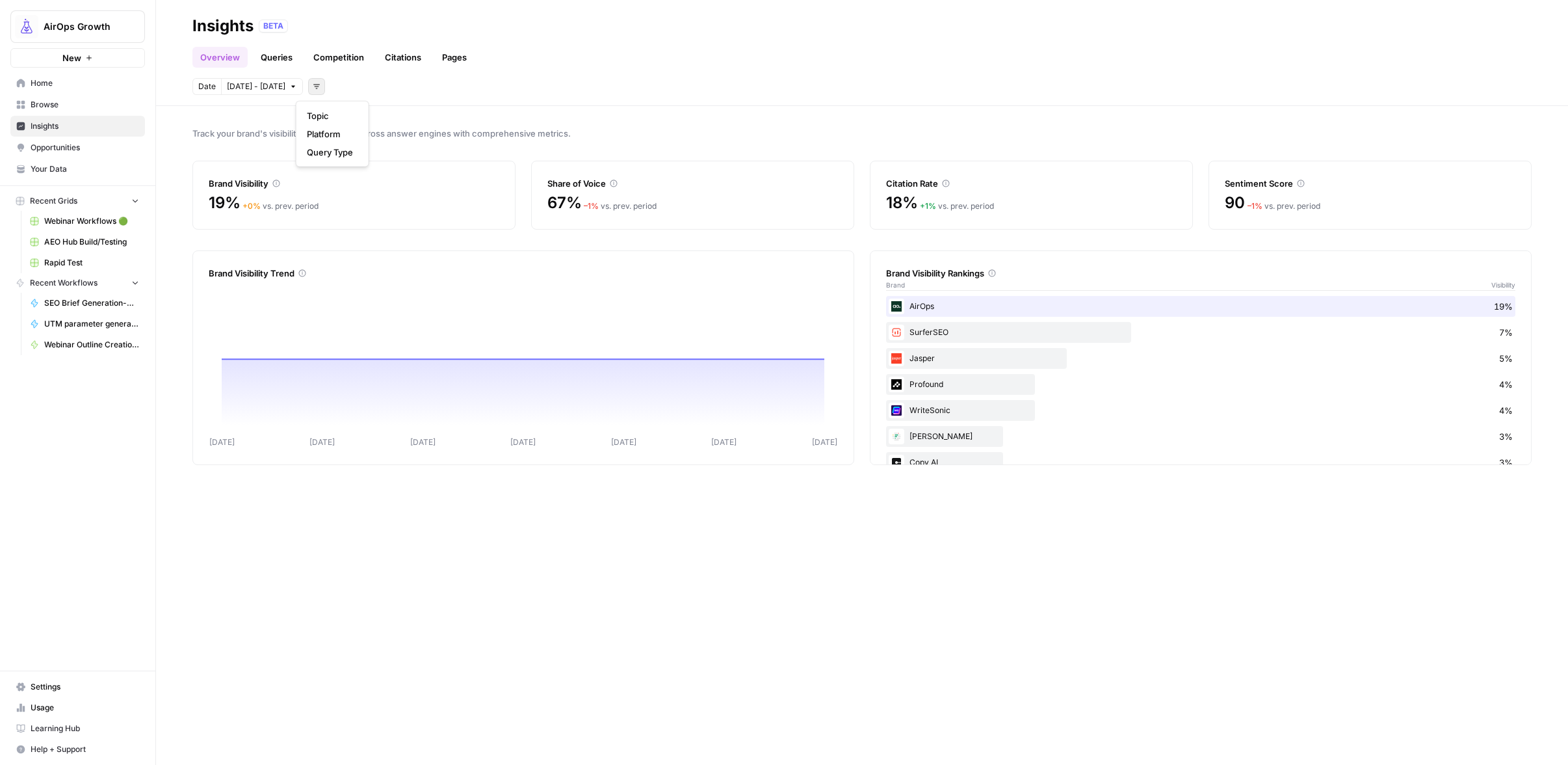
click at [309, 90] on button "Add filters" at bounding box center [316, 86] width 17 height 17
click at [329, 154] on span "Query Type" at bounding box center [329, 152] width 46 height 13
click at [367, 87] on span "Select query type" at bounding box center [398, 86] width 65 height 12
click at [370, 131] on span "Category Related" at bounding box center [394, 134] width 69 height 13
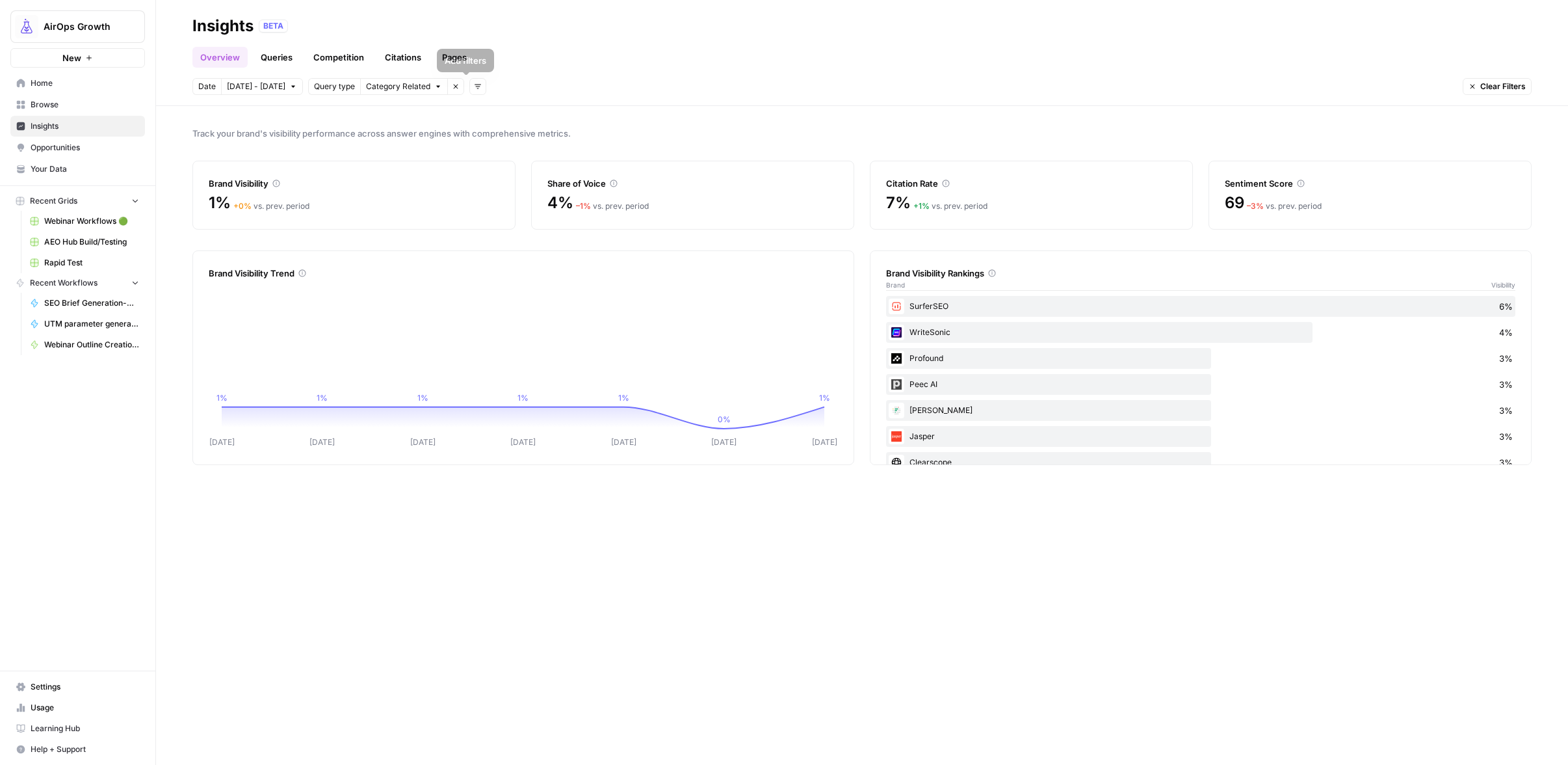
click at [474, 88] on icon "button" at bounding box center [478, 86] width 8 height 8
click at [475, 113] on span "Topic" at bounding box center [485, 116] width 33 height 13
click at [519, 92] on span "Select topics" at bounding box center [530, 86] width 48 height 12
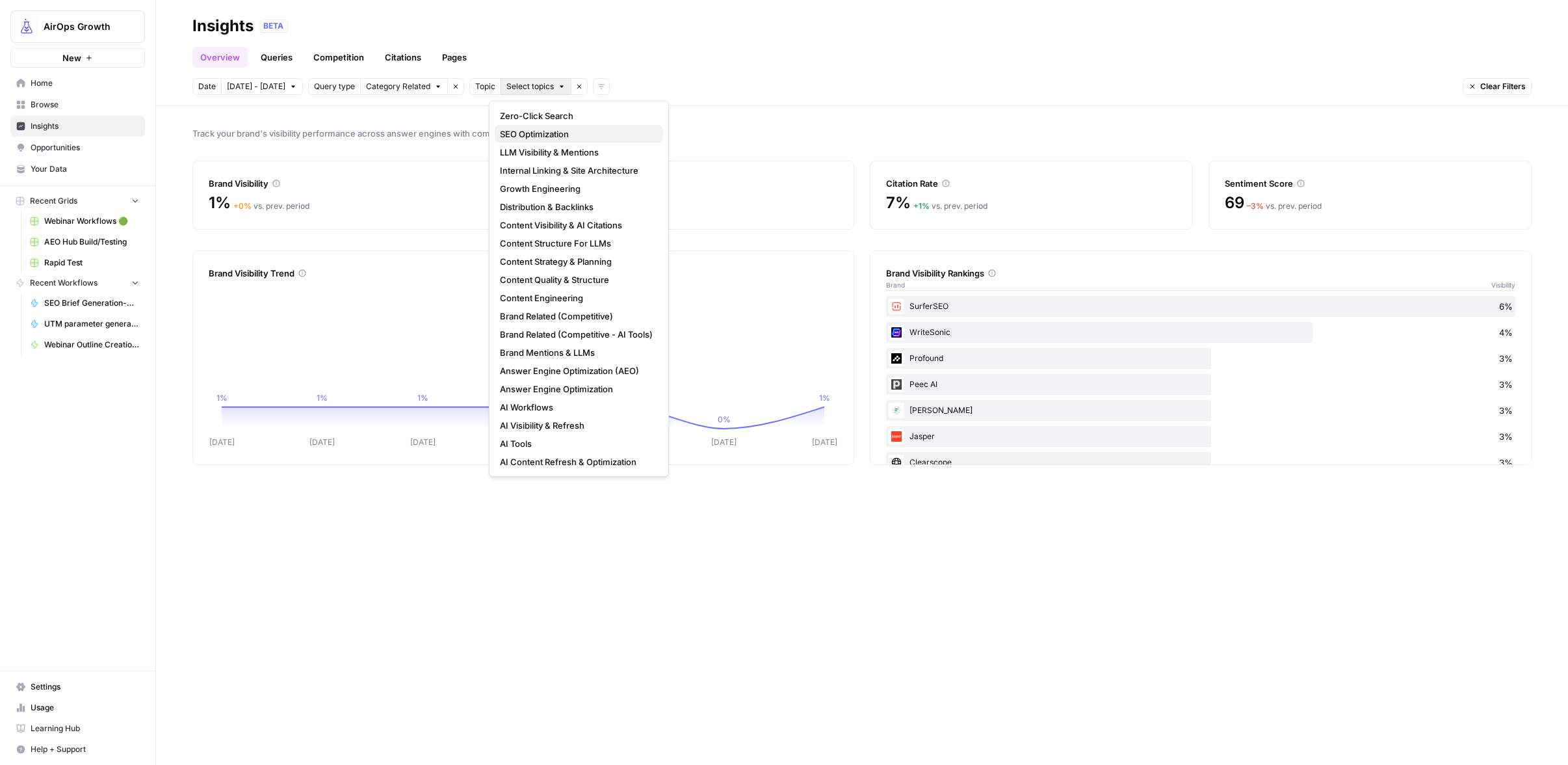
click at [556, 131] on span "SEO Optimization" at bounding box center [576, 134] width 153 height 13
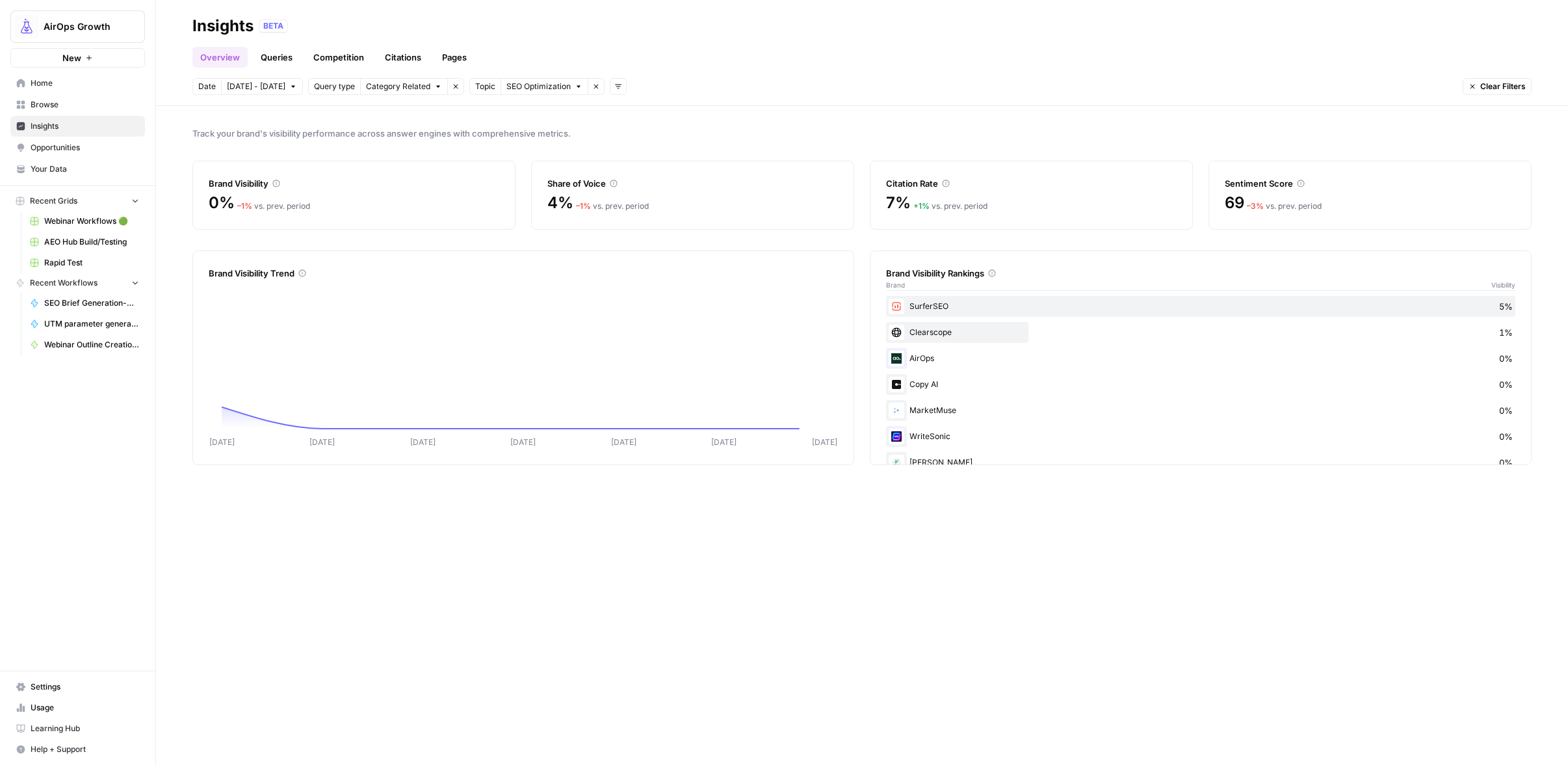
click at [508, 88] on span "SEO Optimization" at bounding box center [538, 86] width 64 height 12
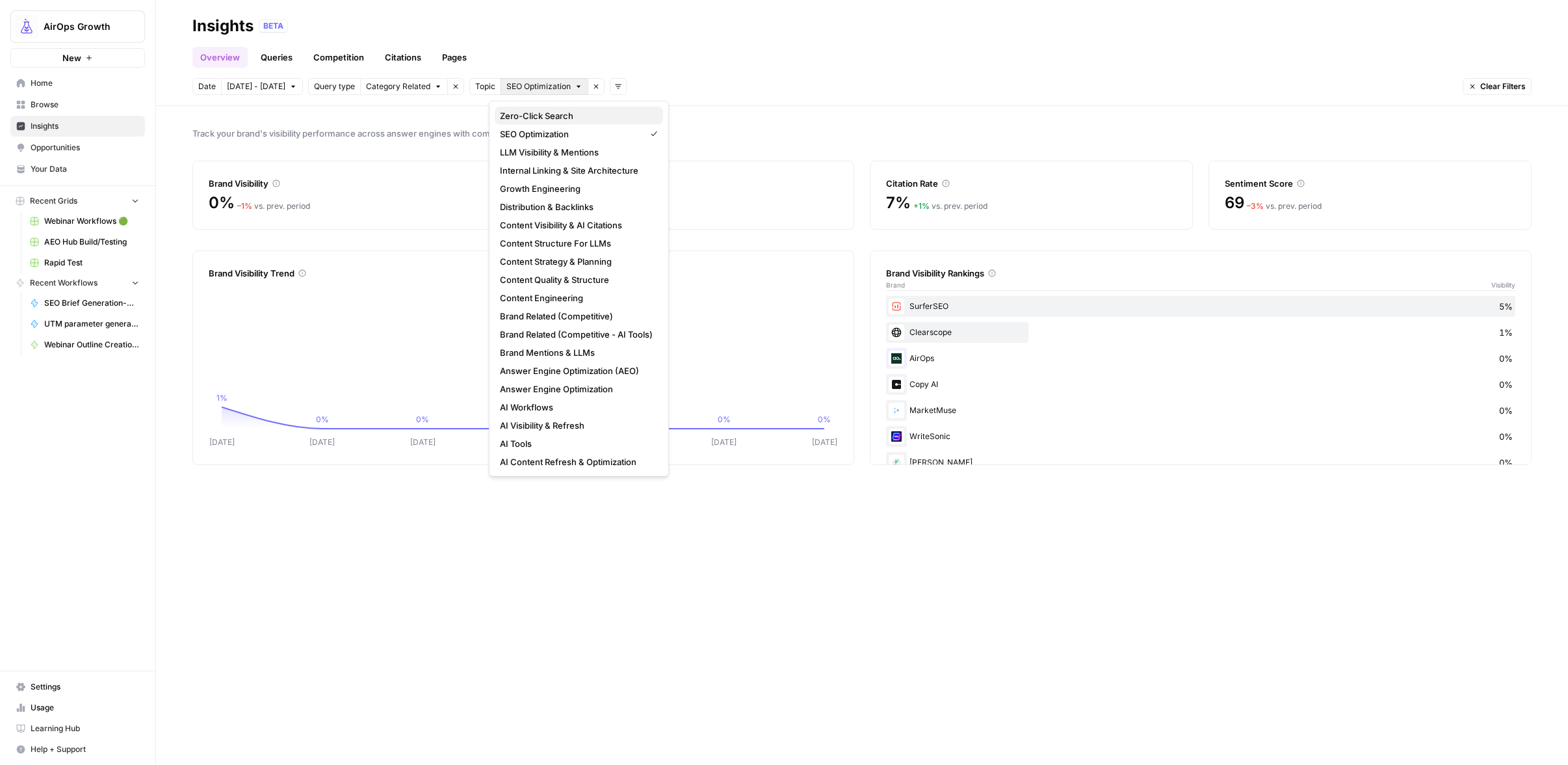
click at [529, 123] on button "Zero-Click Search" at bounding box center [579, 116] width 168 height 18
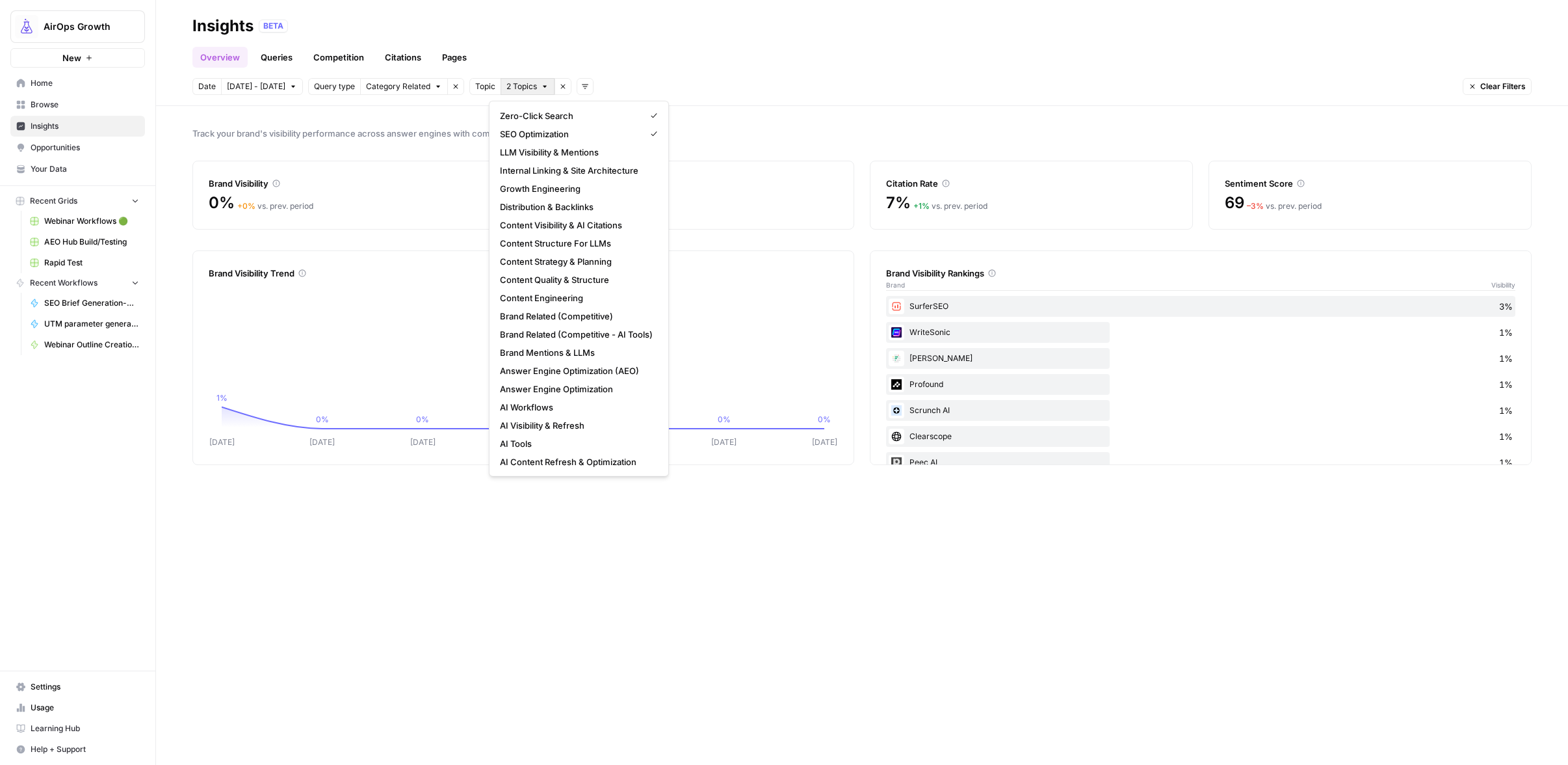
click at [515, 89] on span "2 Topics" at bounding box center [522, 86] width 31 height 12
drag, startPoint x: 645, startPoint y: 633, endPoint x: 498, endPoint y: 576, distance: 157.7
click at [645, 633] on div "Track your brand's visibility performance across answer engines with comprehens…" at bounding box center [862, 434] width 1412 height 658
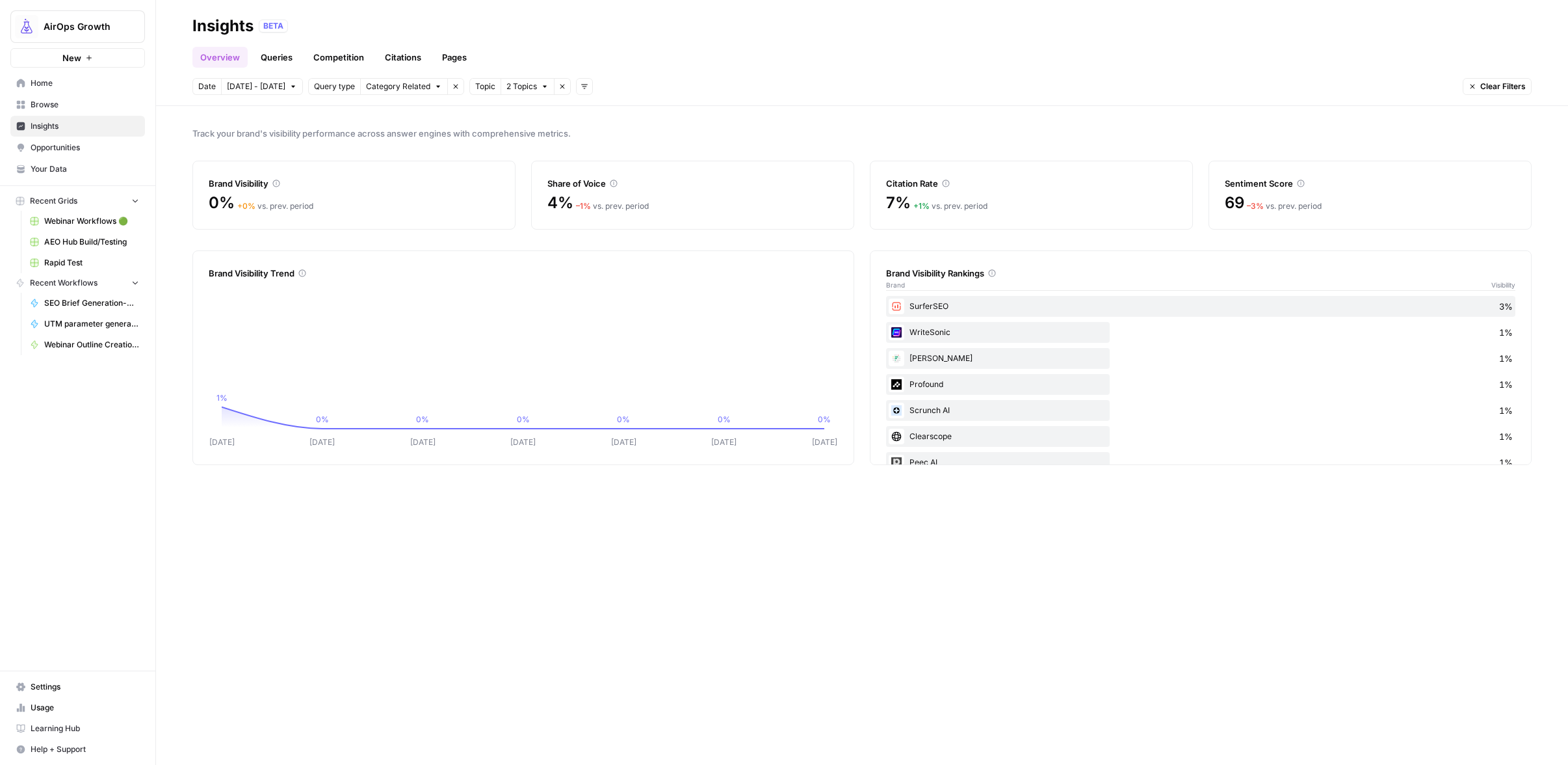
click at [541, 89] on icon "button" at bounding box center [544, 86] width 8 height 8
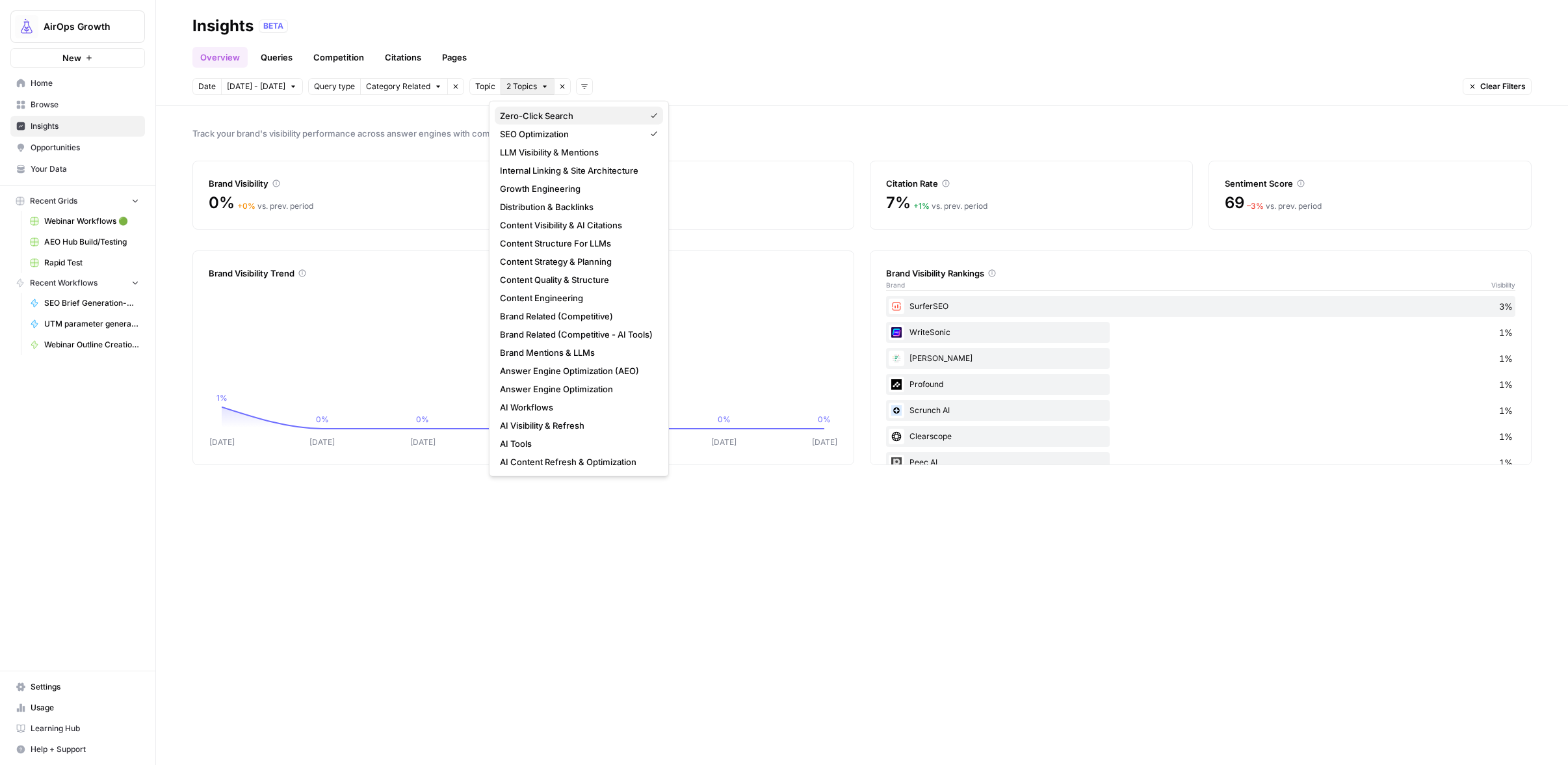
click at [519, 117] on span "Zero-Click Search" at bounding box center [570, 116] width 140 height 13
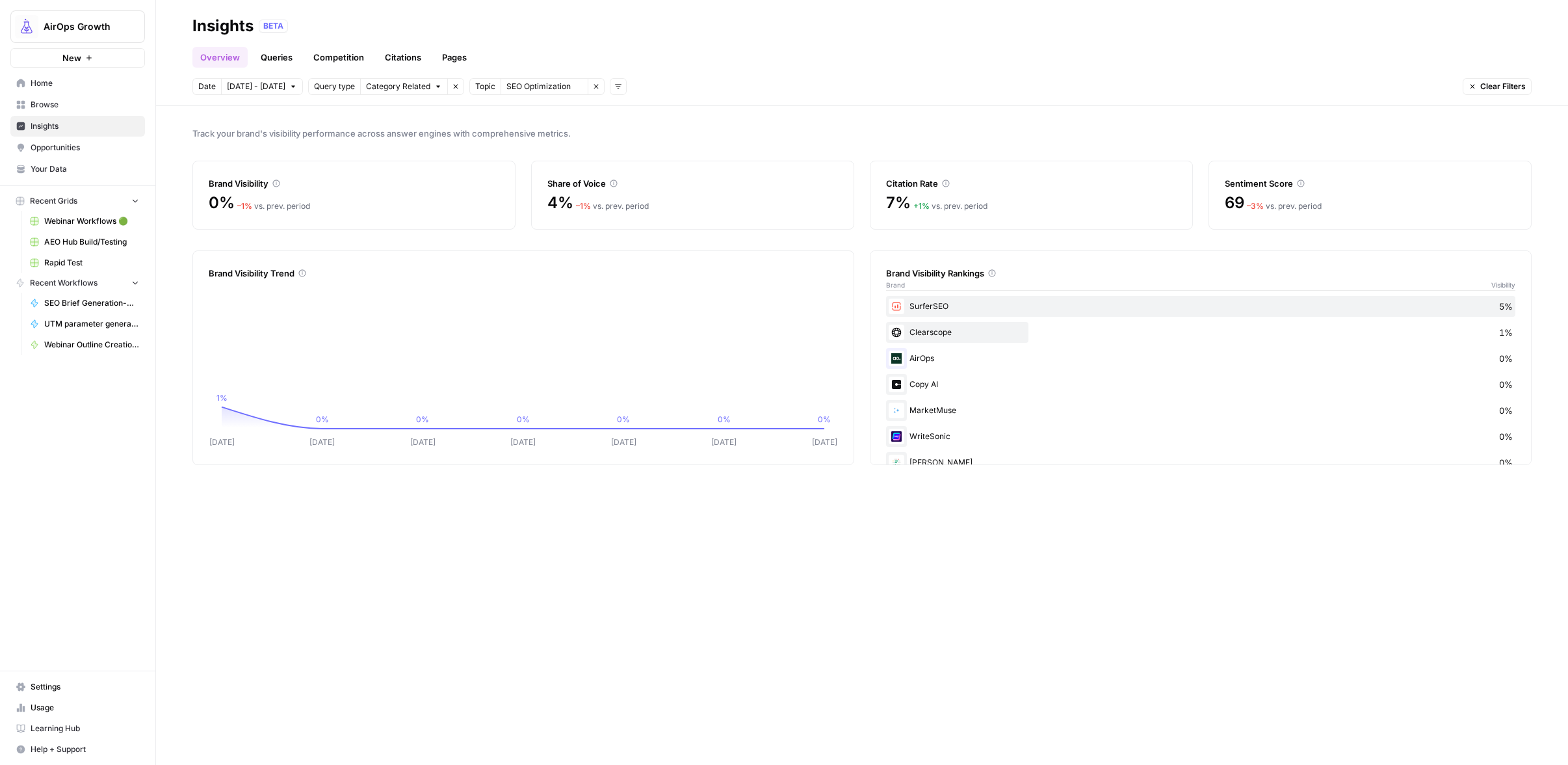
click at [513, 87] on span "SEO Optimization" at bounding box center [538, 86] width 64 height 12
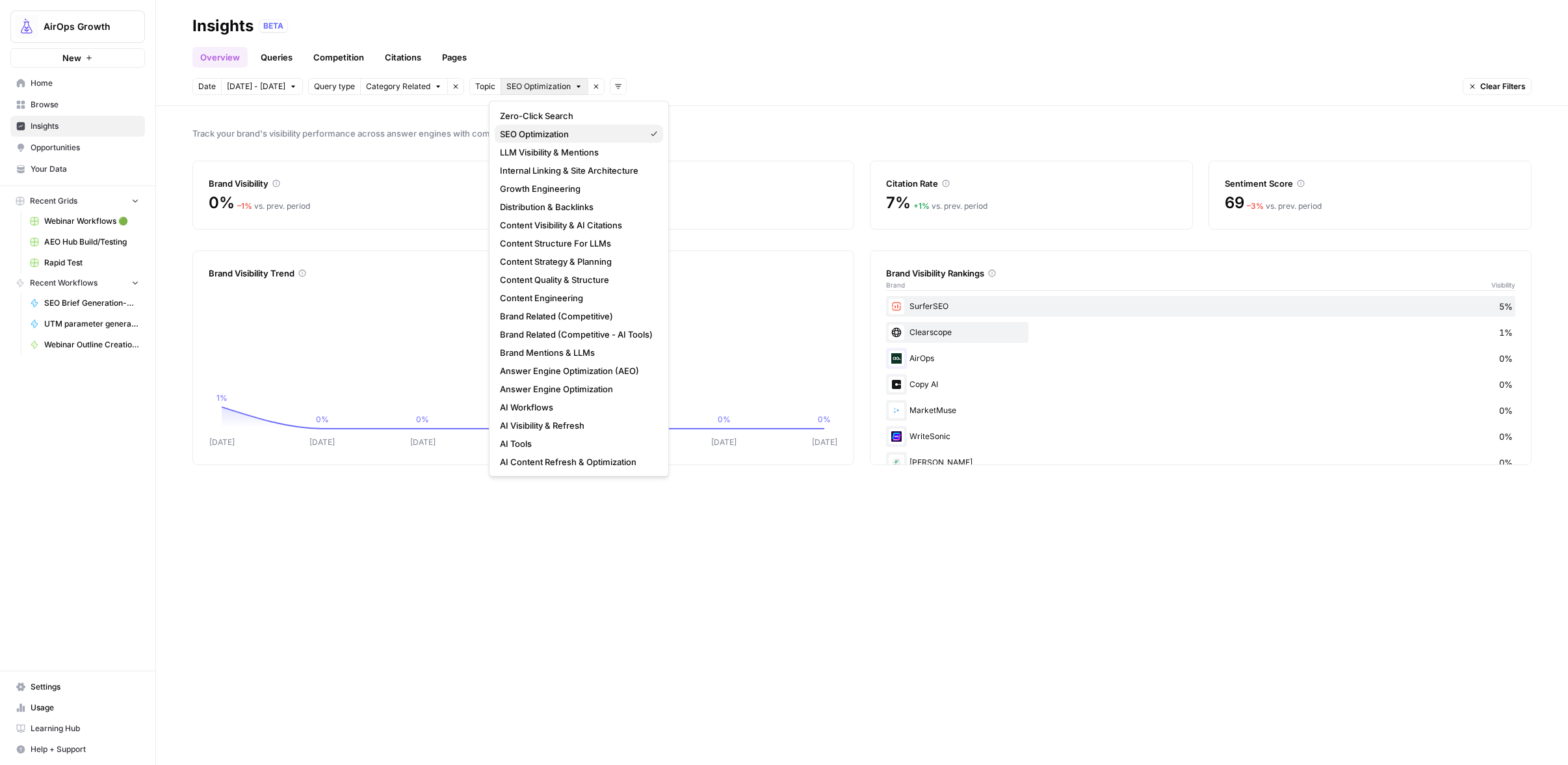
click at [520, 137] on span "SEO Optimization" at bounding box center [570, 134] width 140 height 13
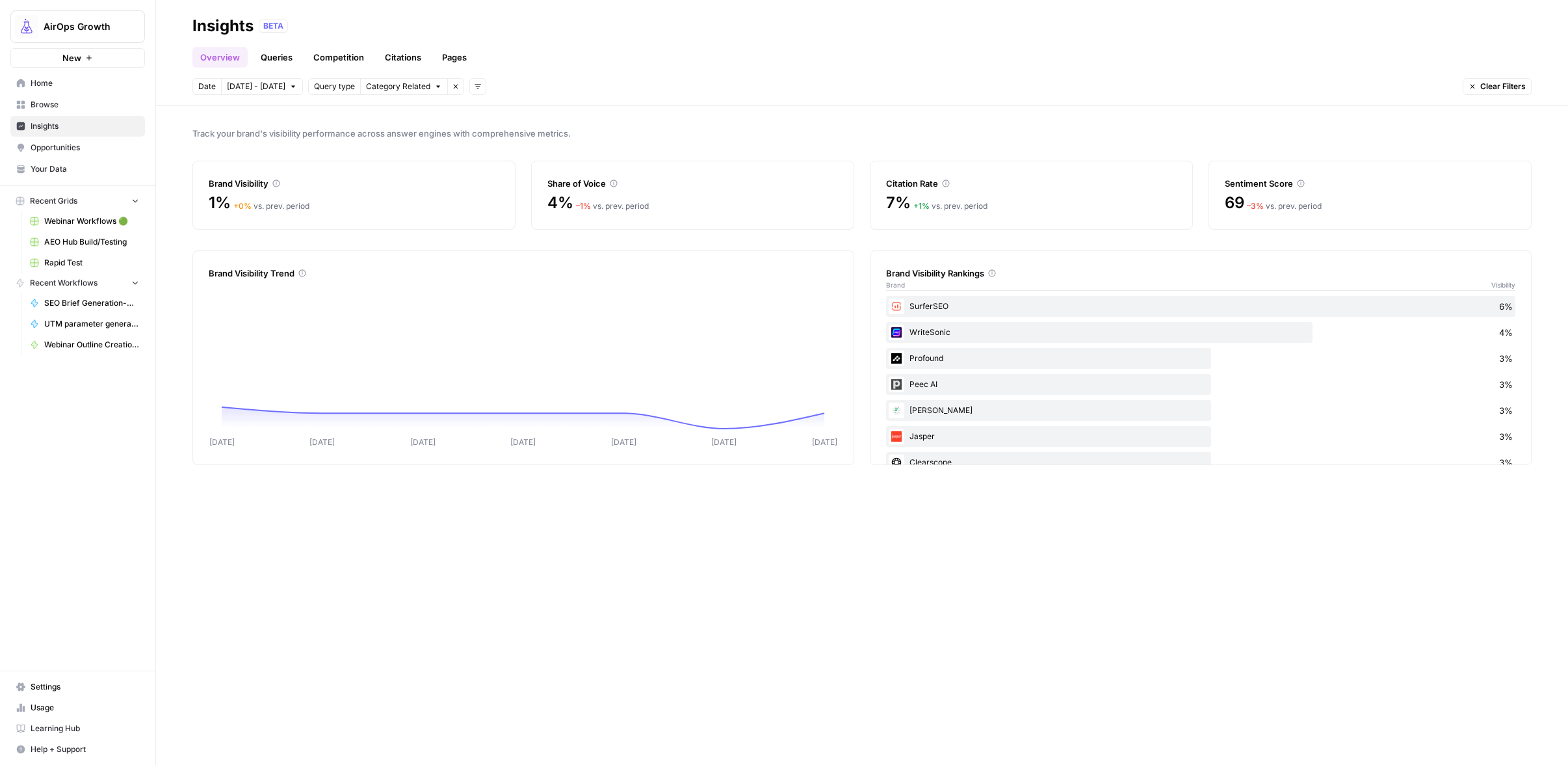
click at [398, 89] on span "Category Related" at bounding box center [397, 86] width 64 height 12
click at [397, 116] on span "Brand Related" at bounding box center [400, 116] width 82 height 13
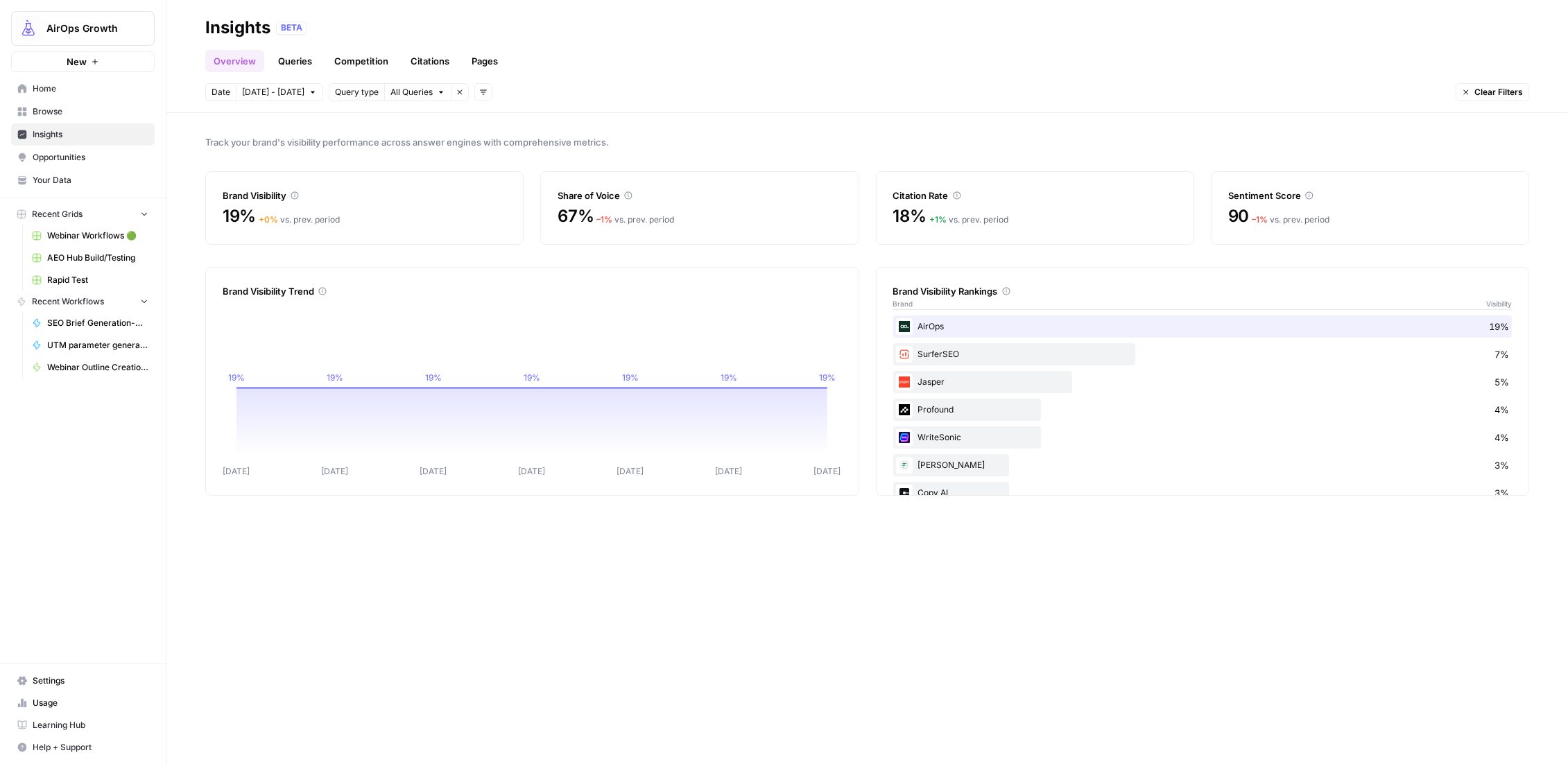
click at [356, 145] on span "Track your brand's visibility performance across answer engines with comprehens…" at bounding box center [867, 142] width 1324 height 13
click at [550, 145] on span "Track your brand's visibility performance across answer engines with comprehens…" at bounding box center [867, 142] width 1324 height 13
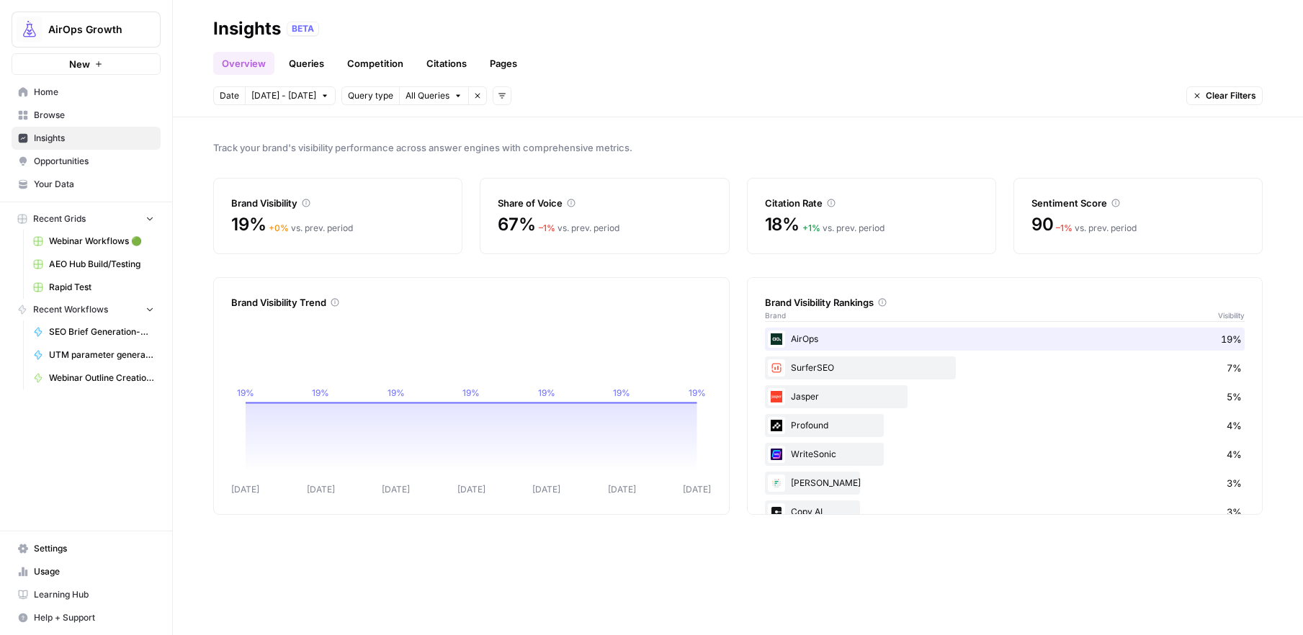
click at [428, 96] on span "All Queries" at bounding box center [427, 95] width 44 height 13
click at [422, 150] on span "Category Related" at bounding box center [435, 147] width 76 height 14
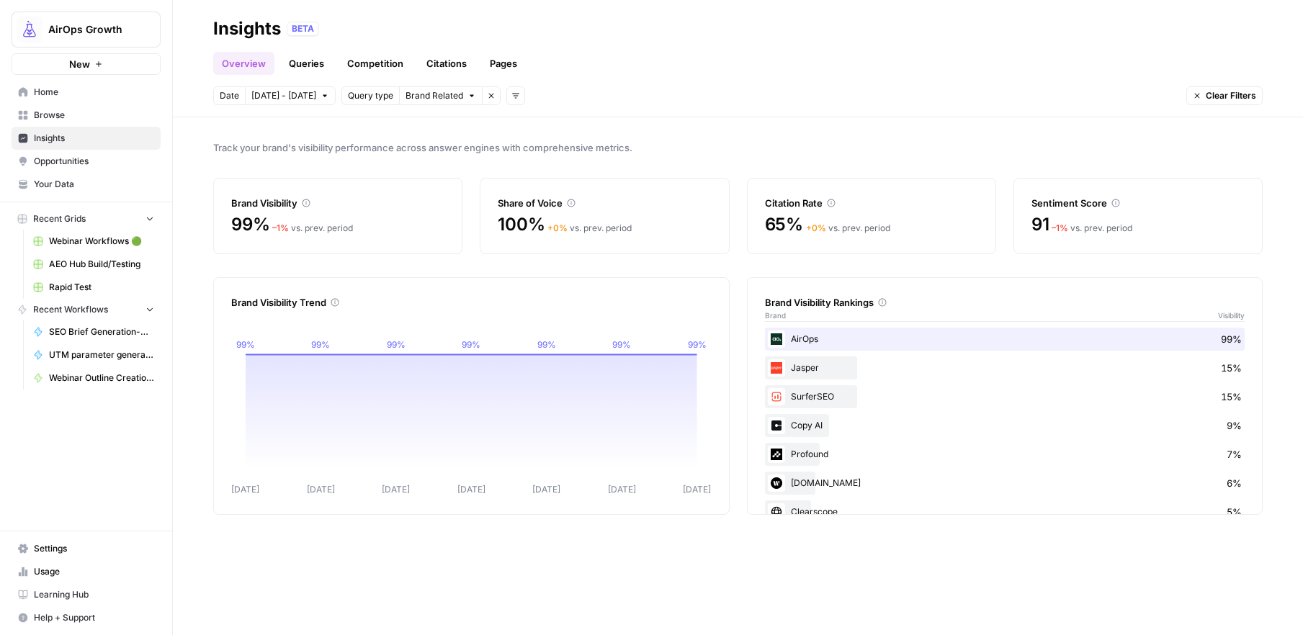
click at [362, 62] on link "Competition" at bounding box center [374, 63] width 73 height 23
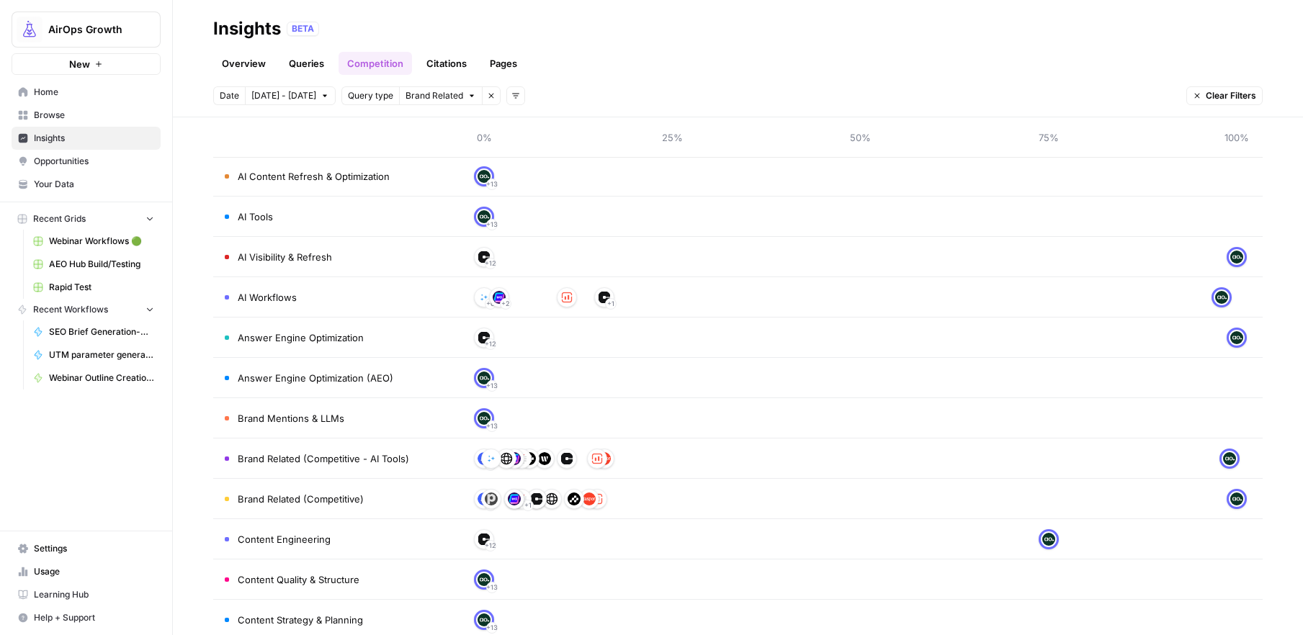
scroll to position [108, 0]
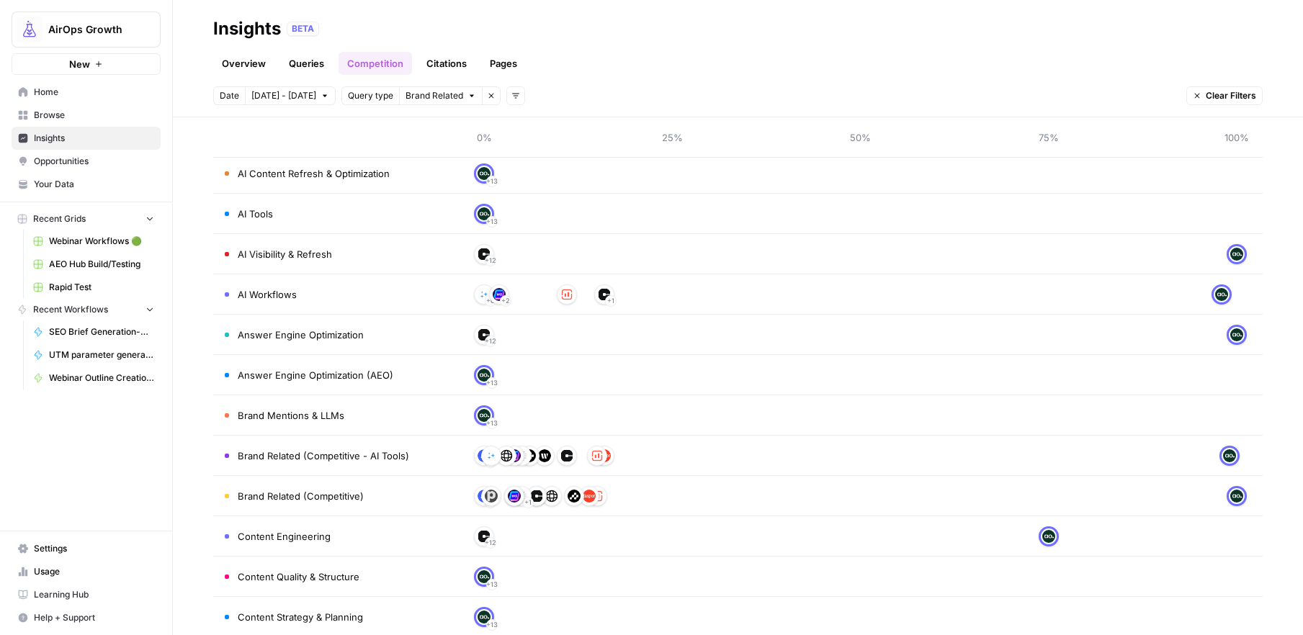
click at [480, 378] on img at bounding box center [483, 375] width 13 height 13
click at [382, 372] on span "Answer Engine Optimization (AEO)" at bounding box center [316, 375] width 156 height 14
click at [1043, 400] on td "+ 13" at bounding box center [860, 415] width 804 height 40
click at [431, 99] on span "Brand Related" at bounding box center [434, 95] width 58 height 13
click at [432, 150] on span "Category Related" at bounding box center [435, 147] width 76 height 14
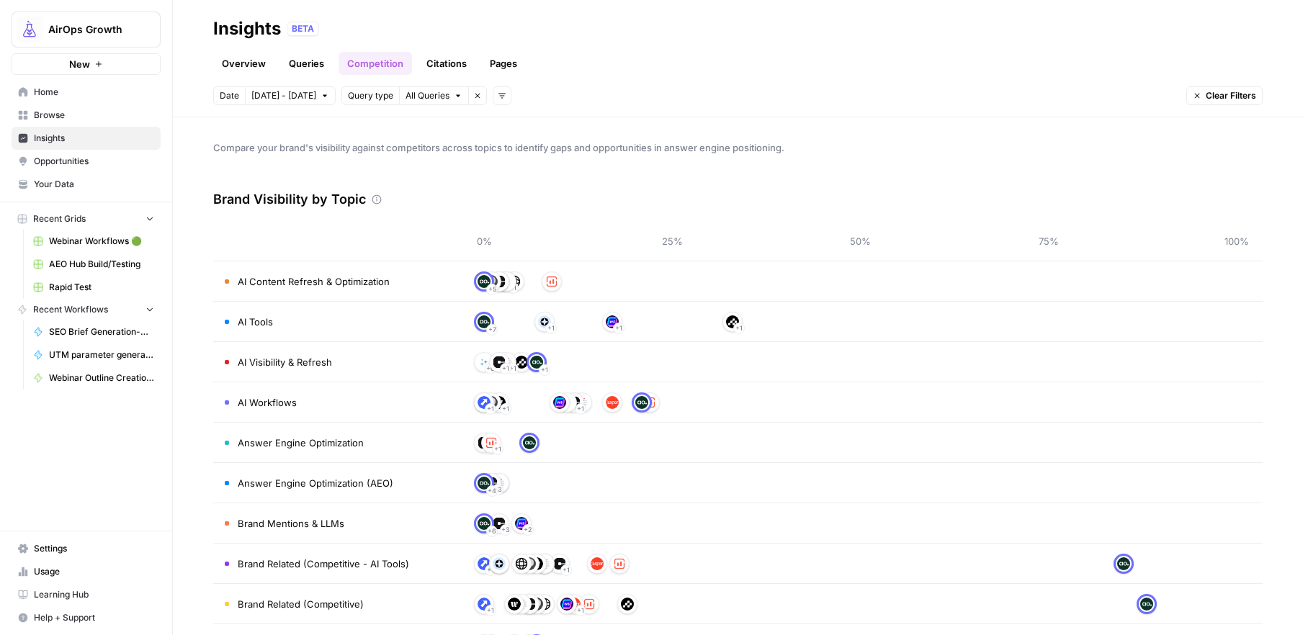
click at [296, 63] on link "Queries" at bounding box center [306, 63] width 53 height 23
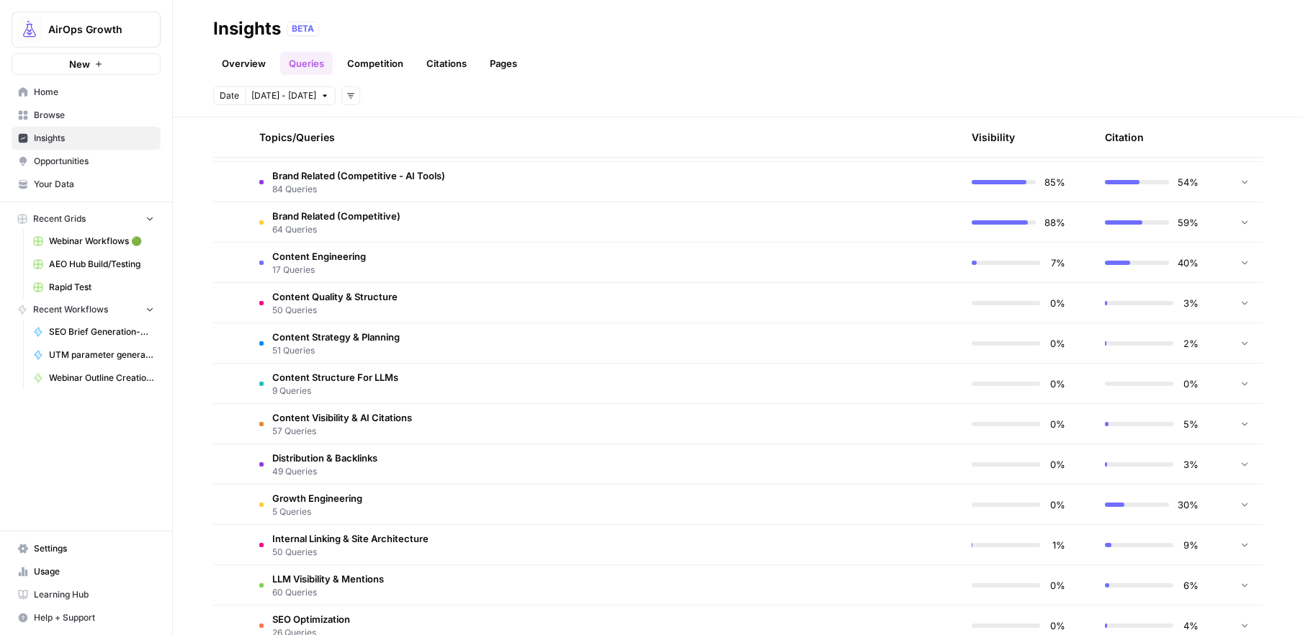
scroll to position [688, 0]
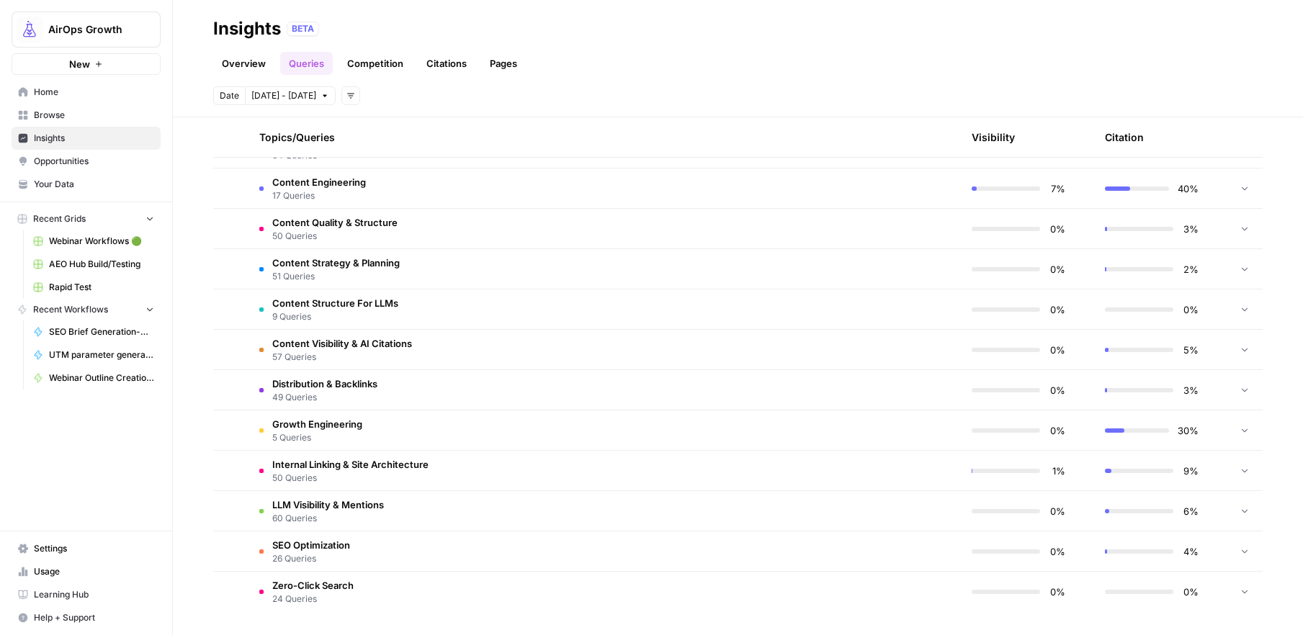
click at [369, 508] on span "LLM Visibility & Mentions" at bounding box center [328, 505] width 112 height 14
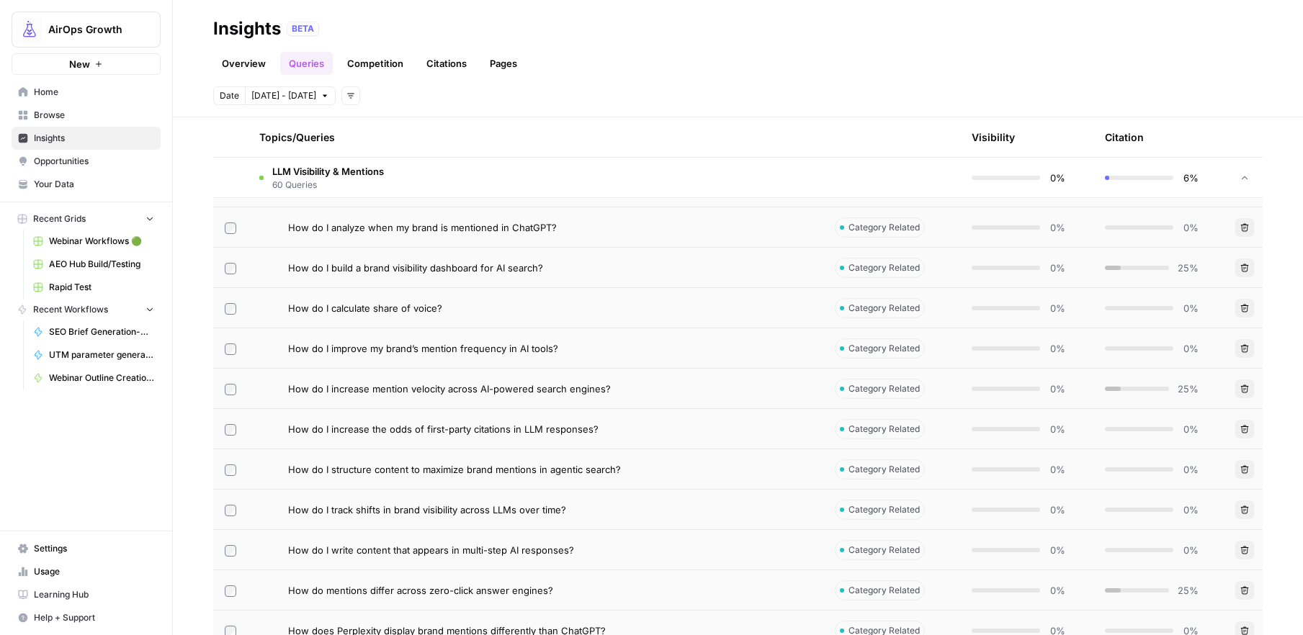
scroll to position [1861, 0]
click at [330, 307] on span "How do I calculate share of voice?" at bounding box center [365, 307] width 154 height 14
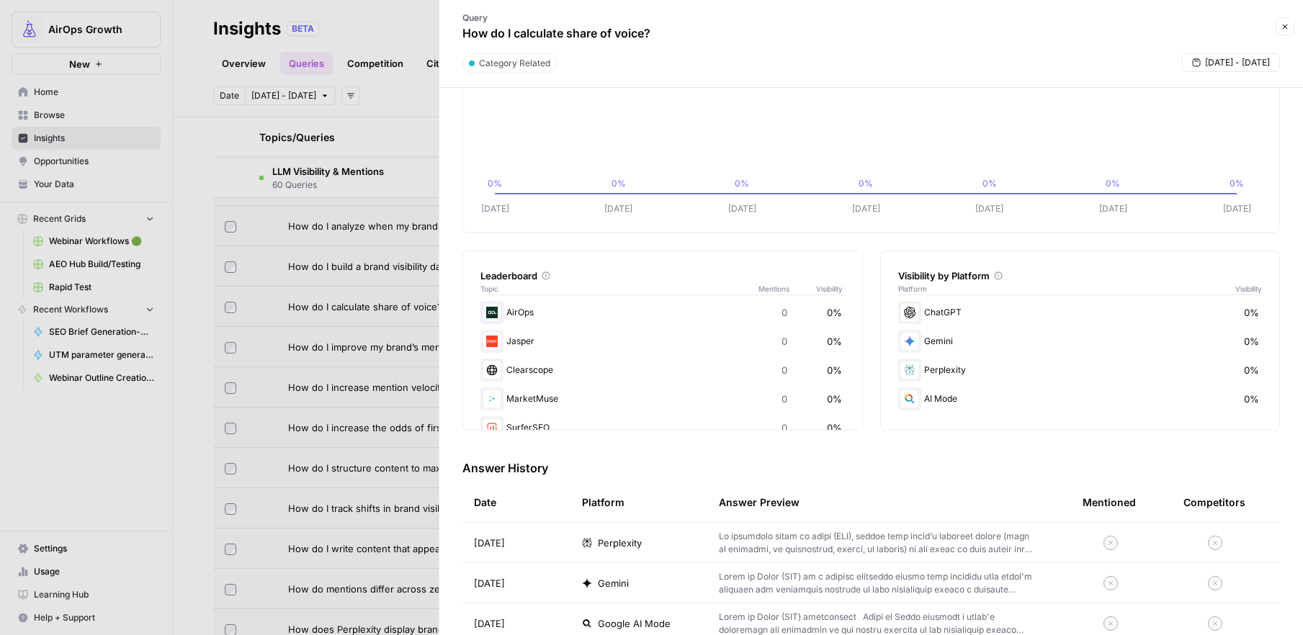
scroll to position [114, 0]
click at [923, 542] on p at bounding box center [878, 543] width 318 height 26
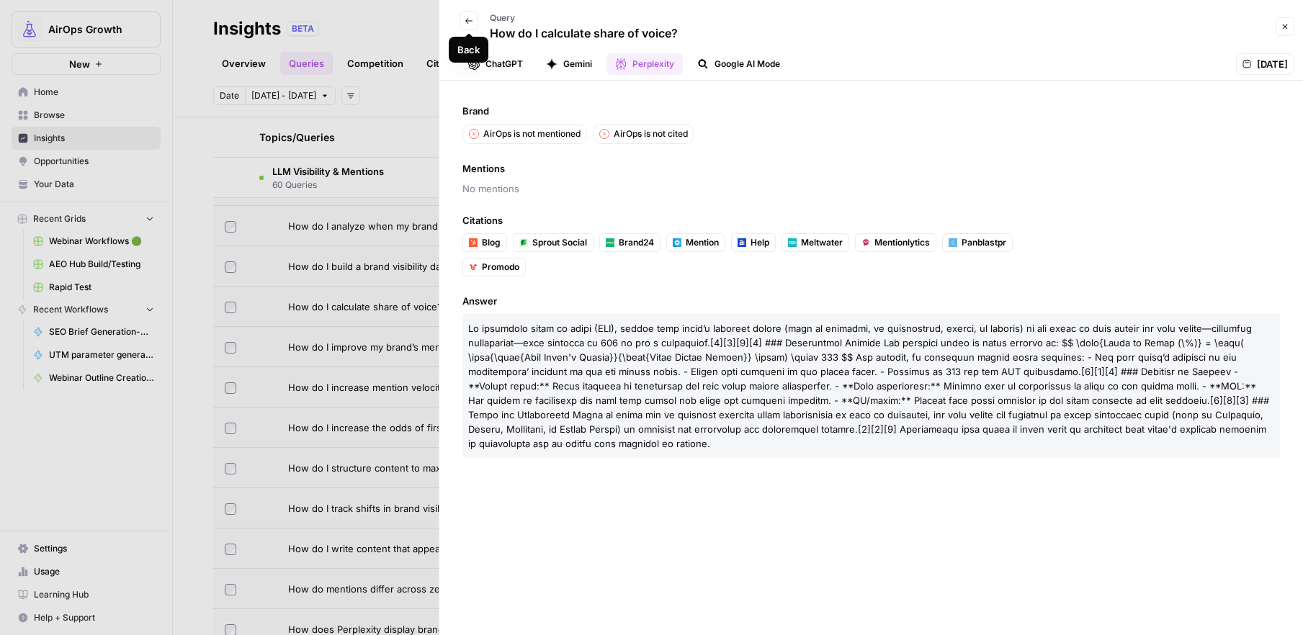
click at [467, 27] on button "Back" at bounding box center [468, 21] width 19 height 19
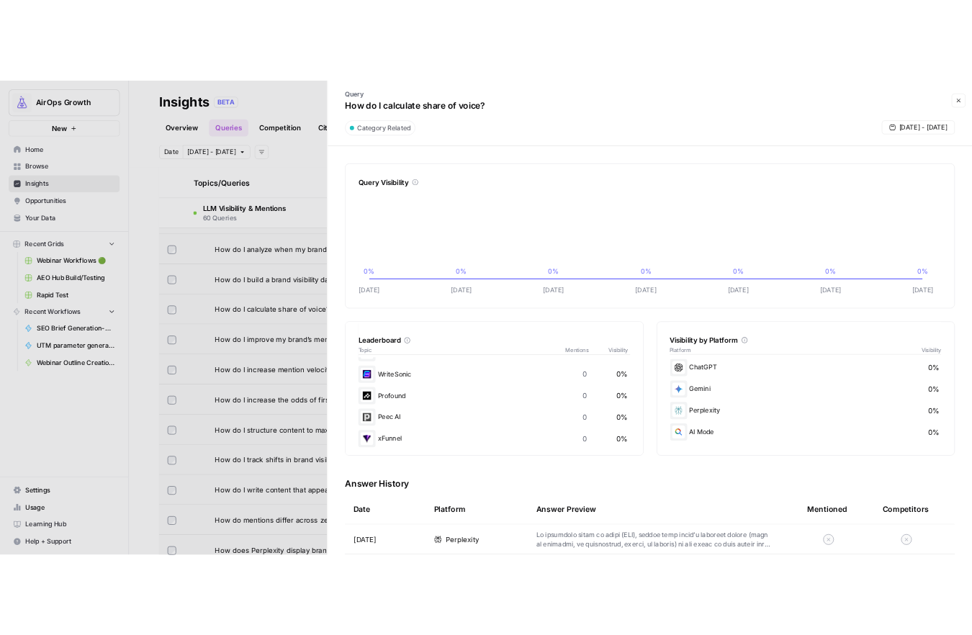
scroll to position [286, 0]
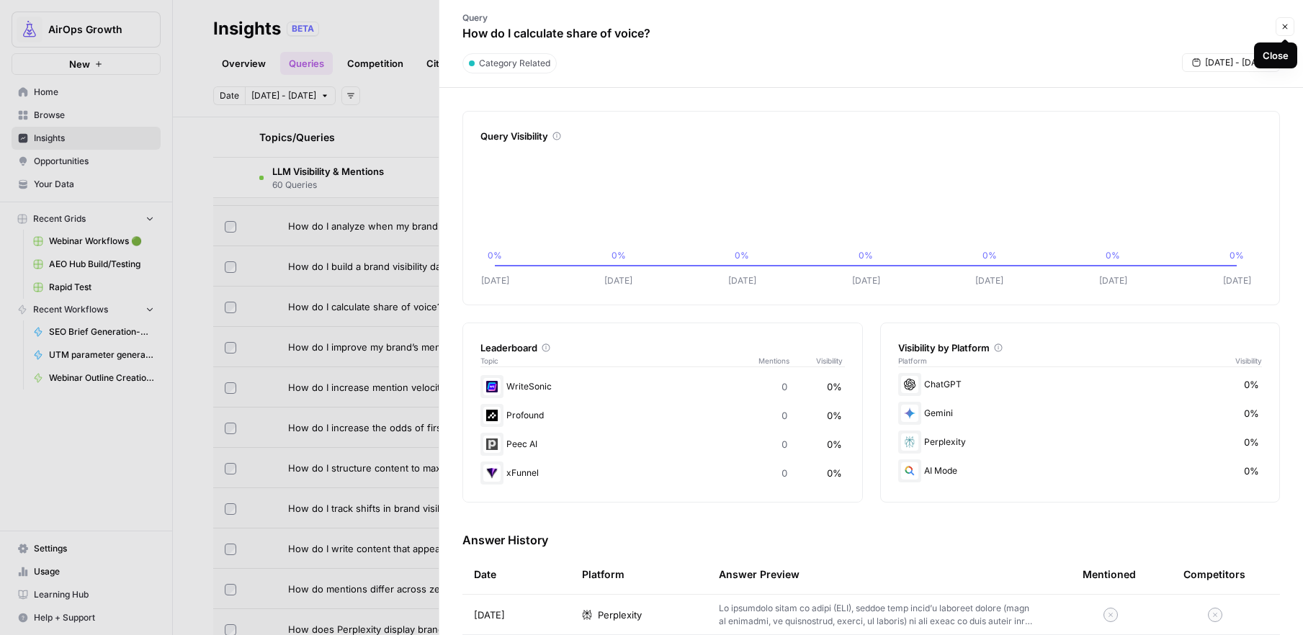
click at [1285, 35] on button "Close" at bounding box center [1284, 26] width 19 height 19
